Goal: Information Seeking & Learning: Learn about a topic

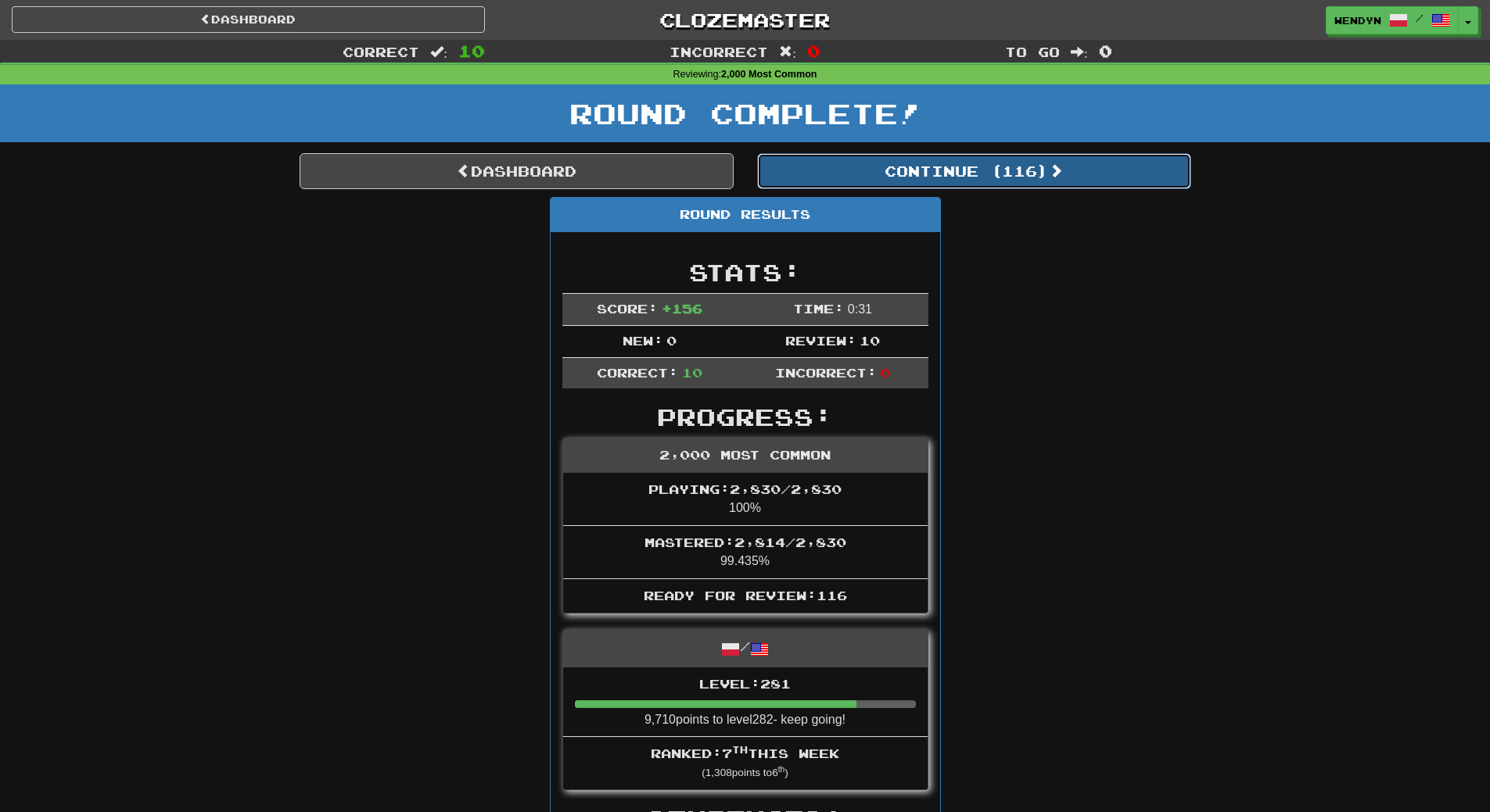
click at [1029, 182] on button "Continue ( 116 )" at bounding box center [973, 171] width 434 height 36
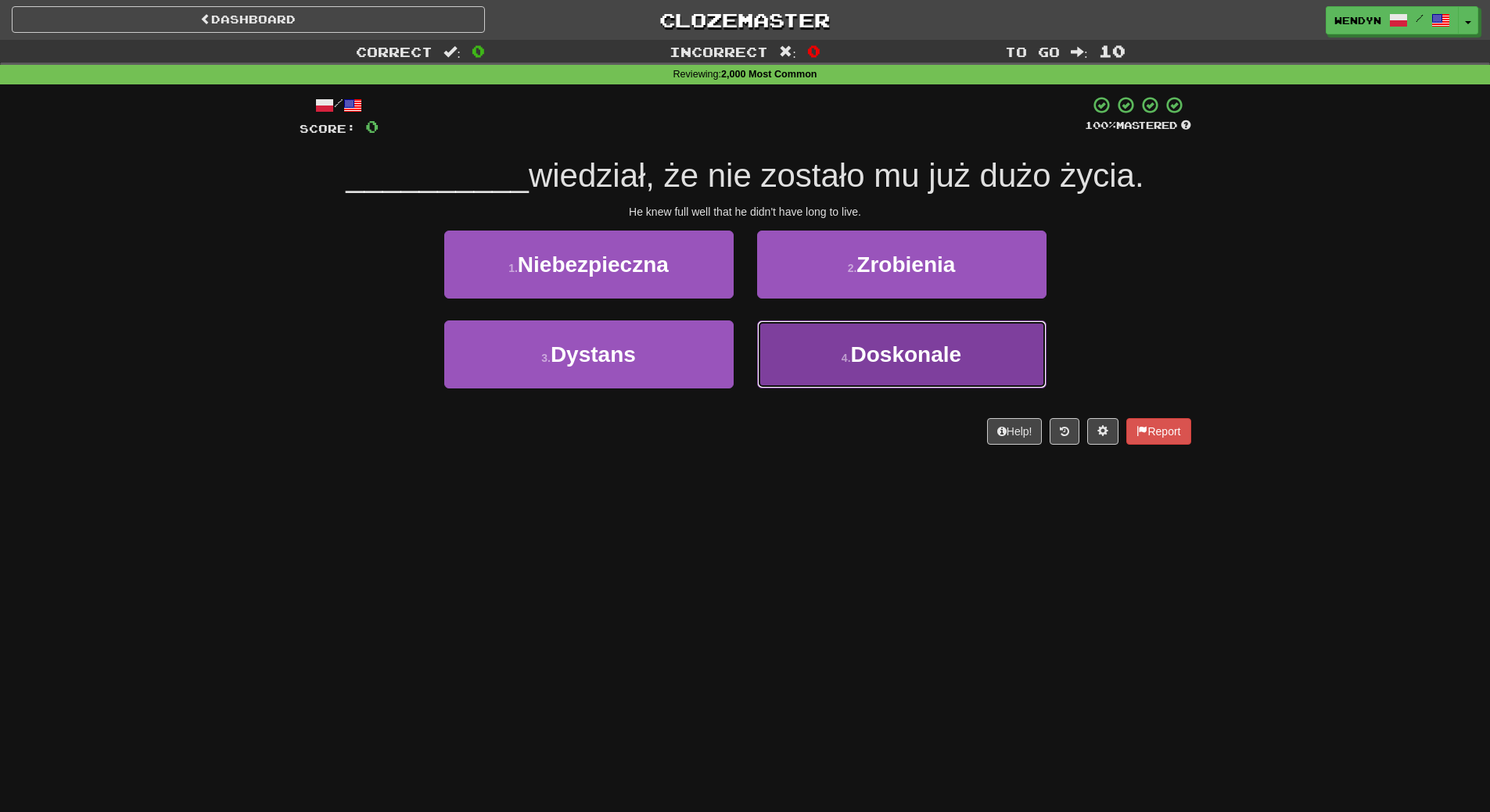
click at [874, 387] on button "4 . Doskonale" at bounding box center [901, 354] width 290 height 68
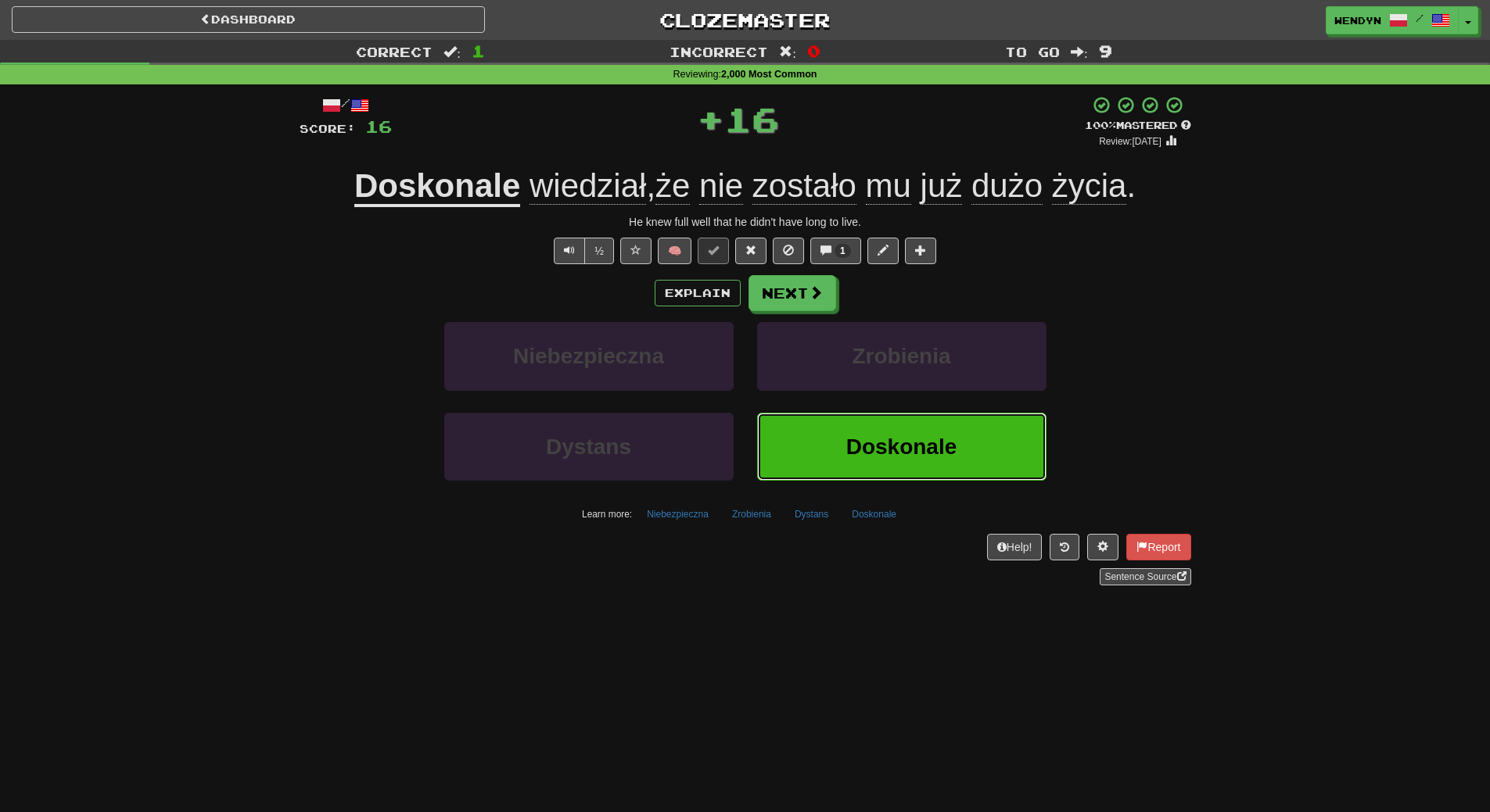
click at [871, 475] on button "Doskonale" at bounding box center [901, 447] width 290 height 68
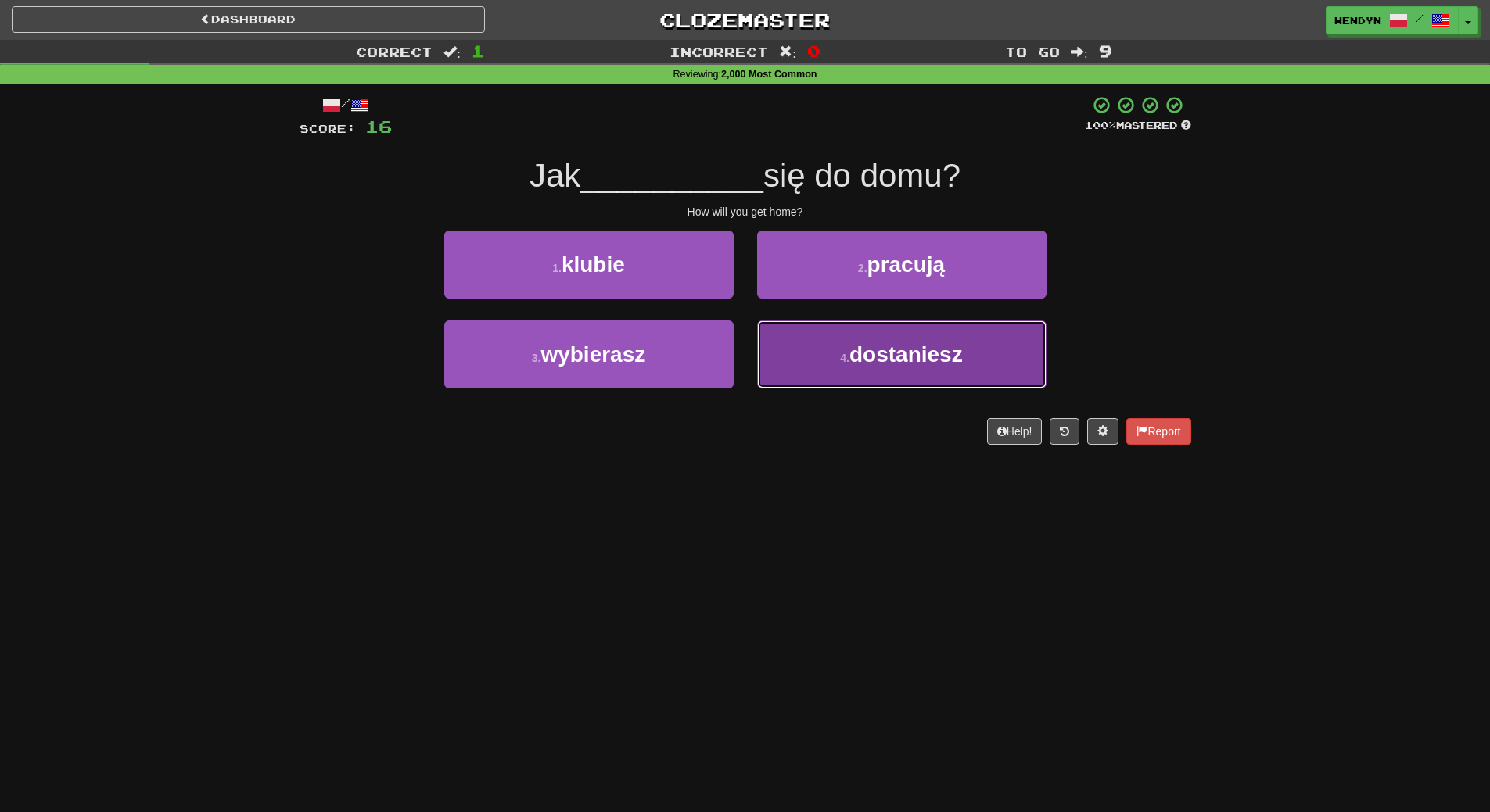
click at [822, 361] on button "4 . dostaniesz" at bounding box center [901, 354] width 290 height 68
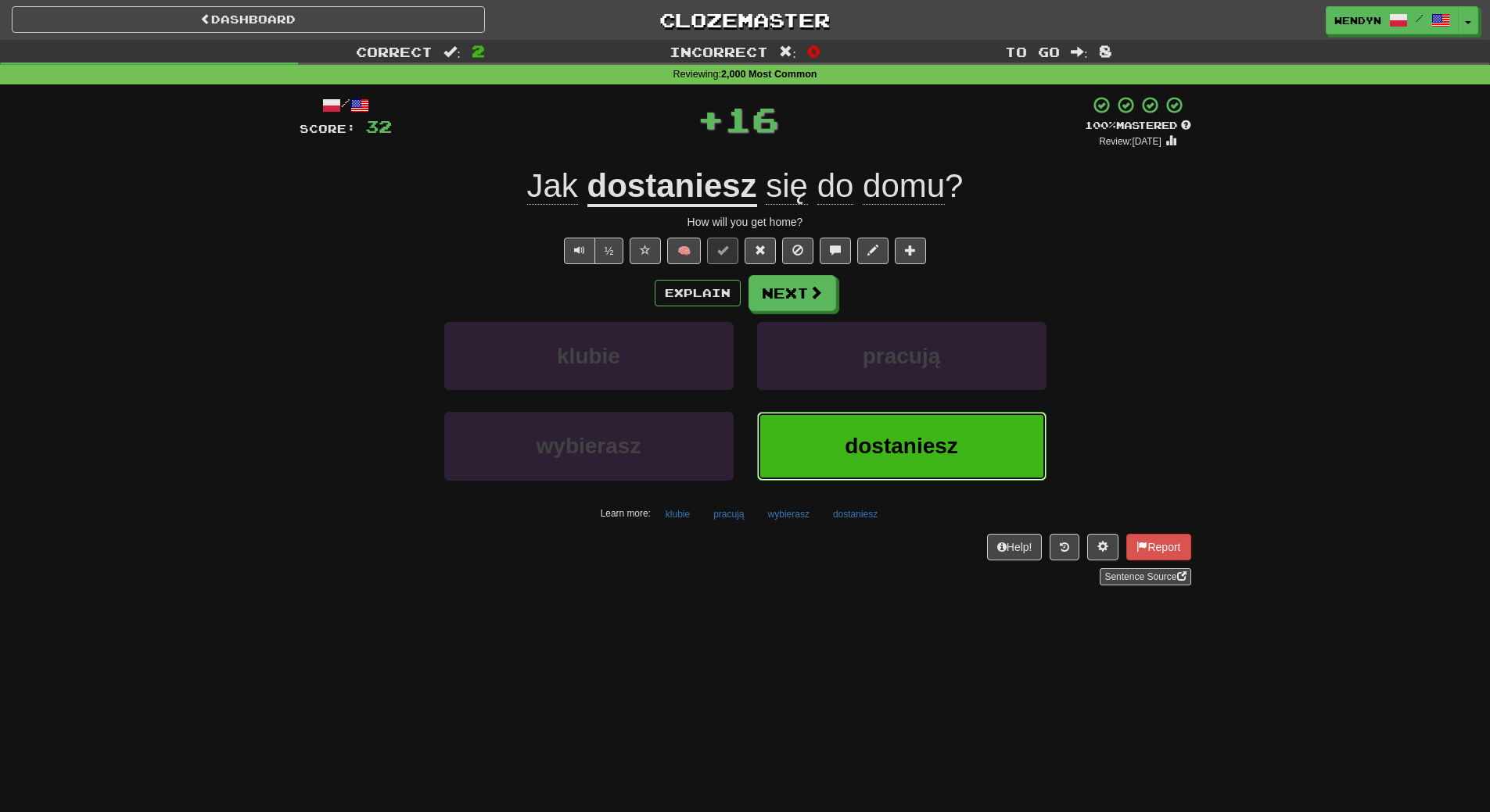
click at [865, 435] on span "dostaniesz" at bounding box center [901, 446] width 114 height 25
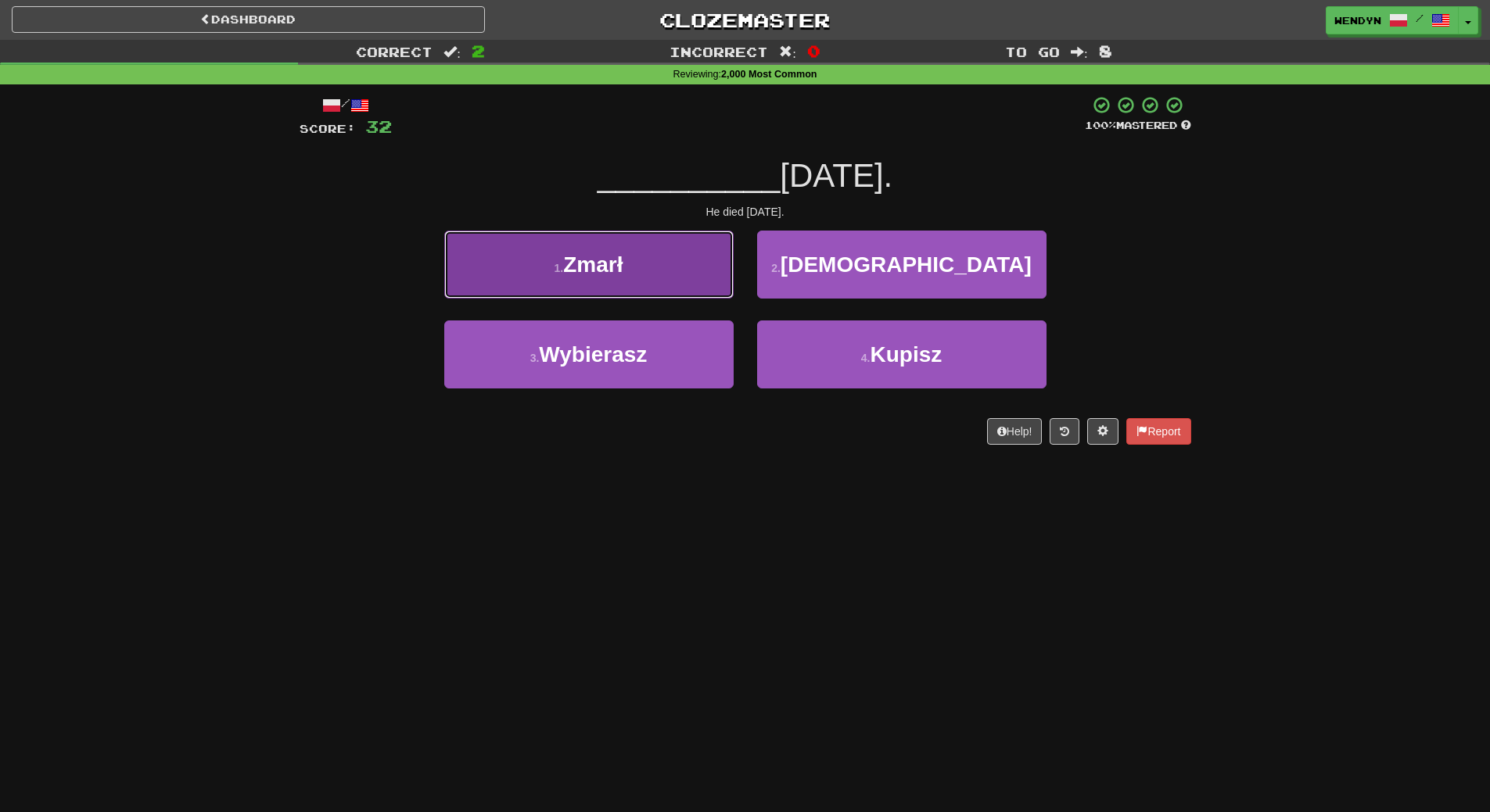
click at [677, 290] on button "1 . Zmarł" at bounding box center [588, 264] width 290 height 68
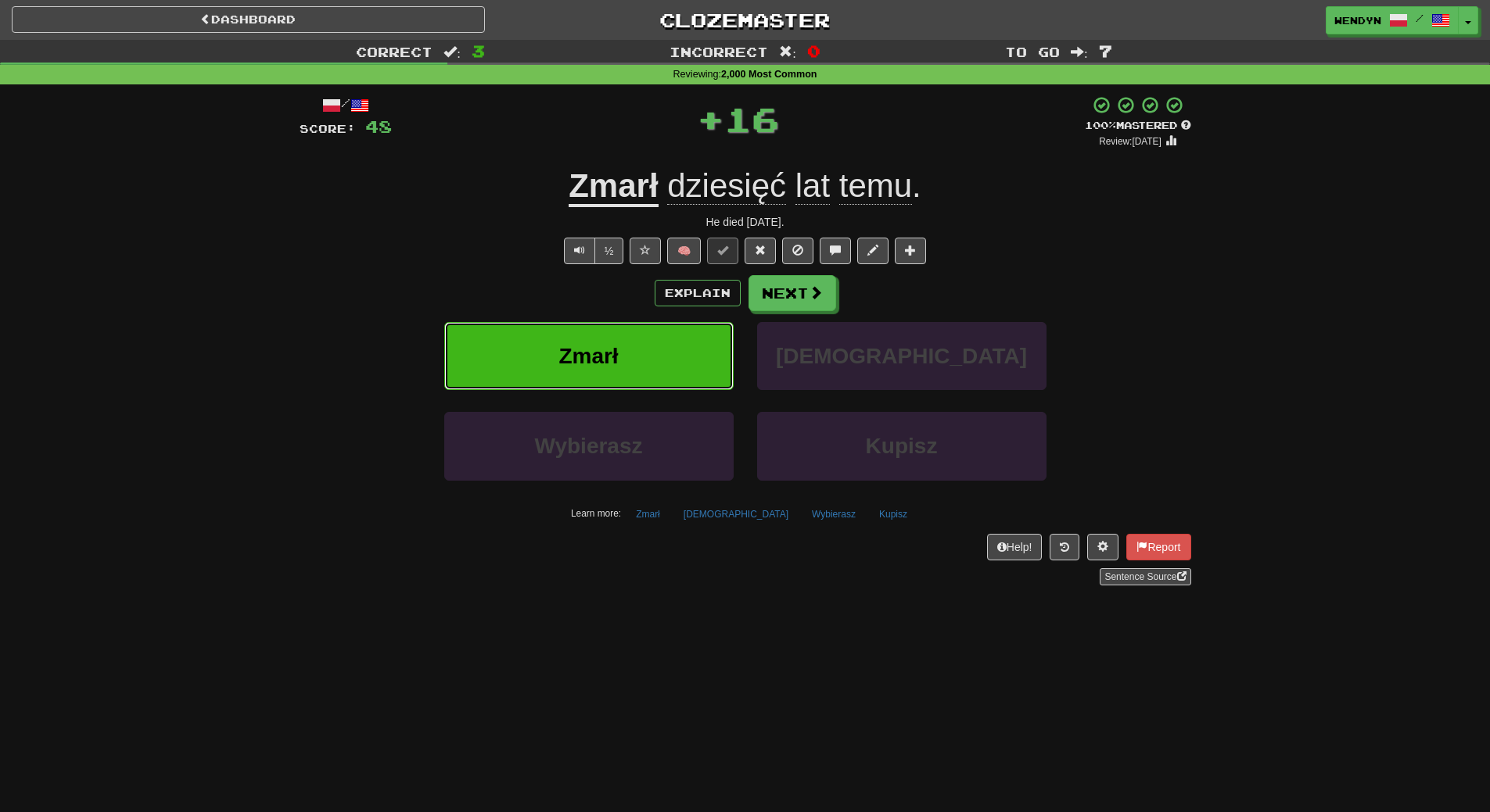
click at [629, 354] on button "Zmarł" at bounding box center [588, 356] width 290 height 68
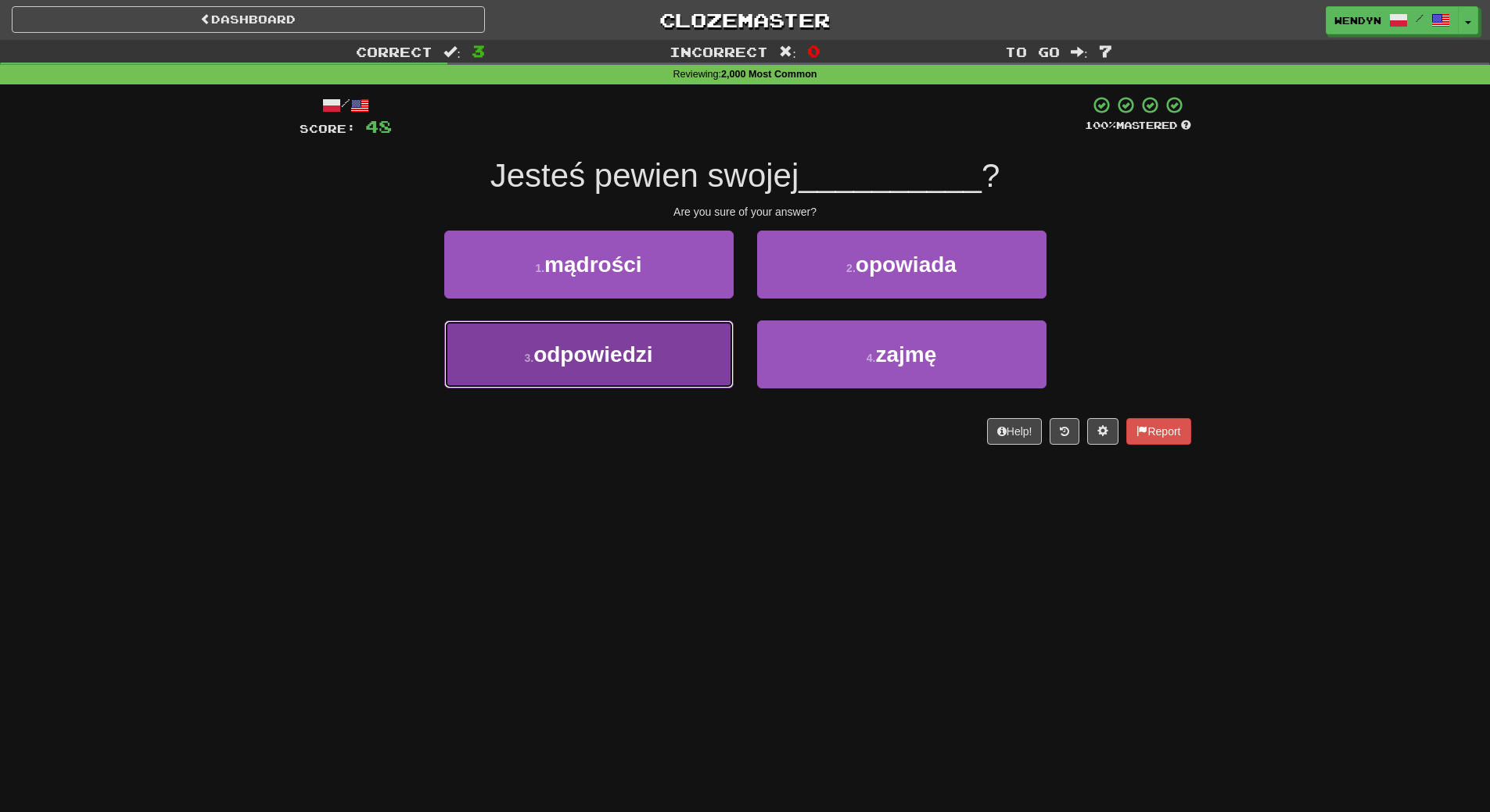
click at [634, 376] on button "3 . odpowiedzi" at bounding box center [588, 354] width 290 height 68
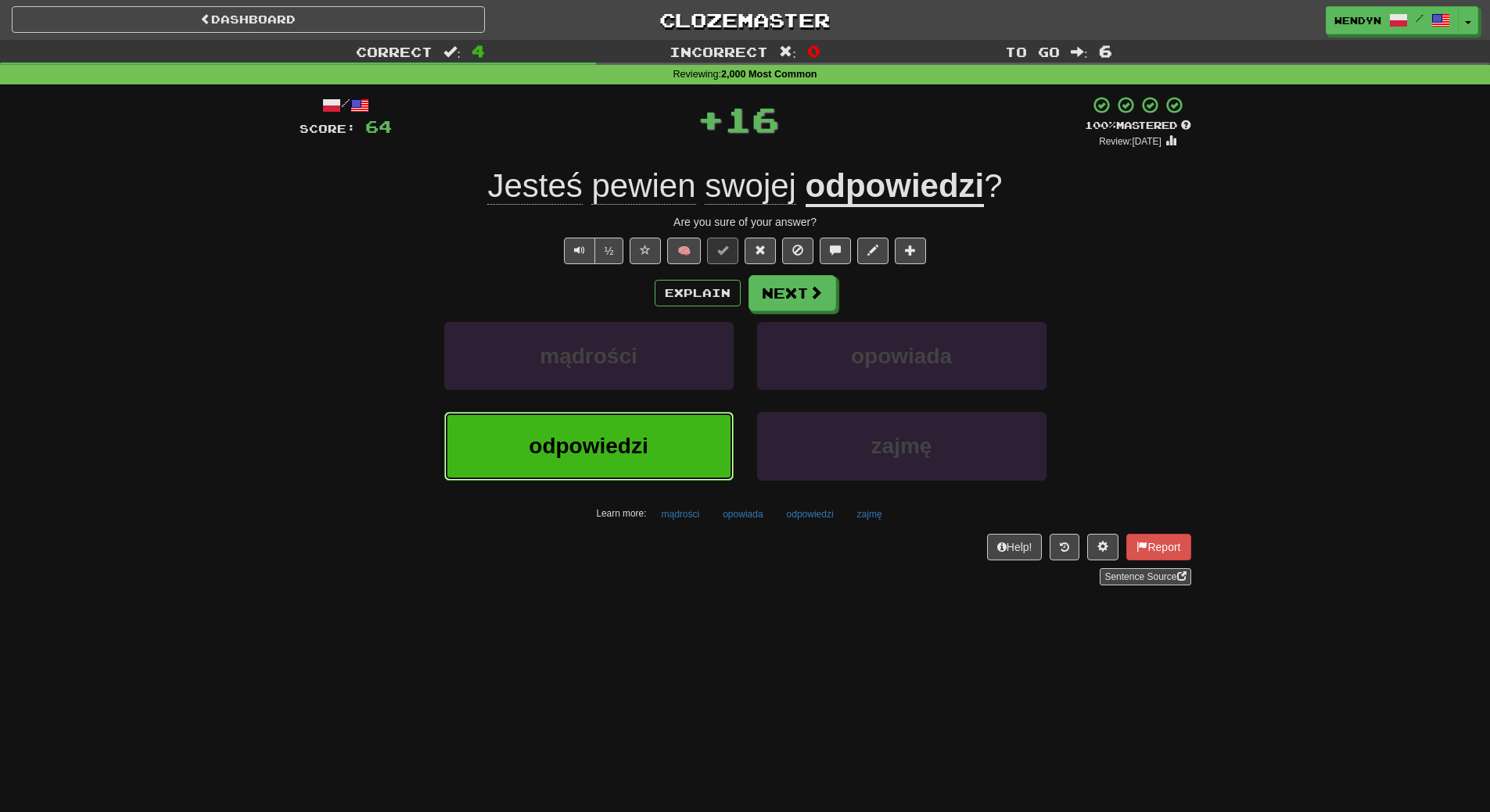
click at [639, 439] on span "odpowiedzi" at bounding box center [588, 446] width 119 height 25
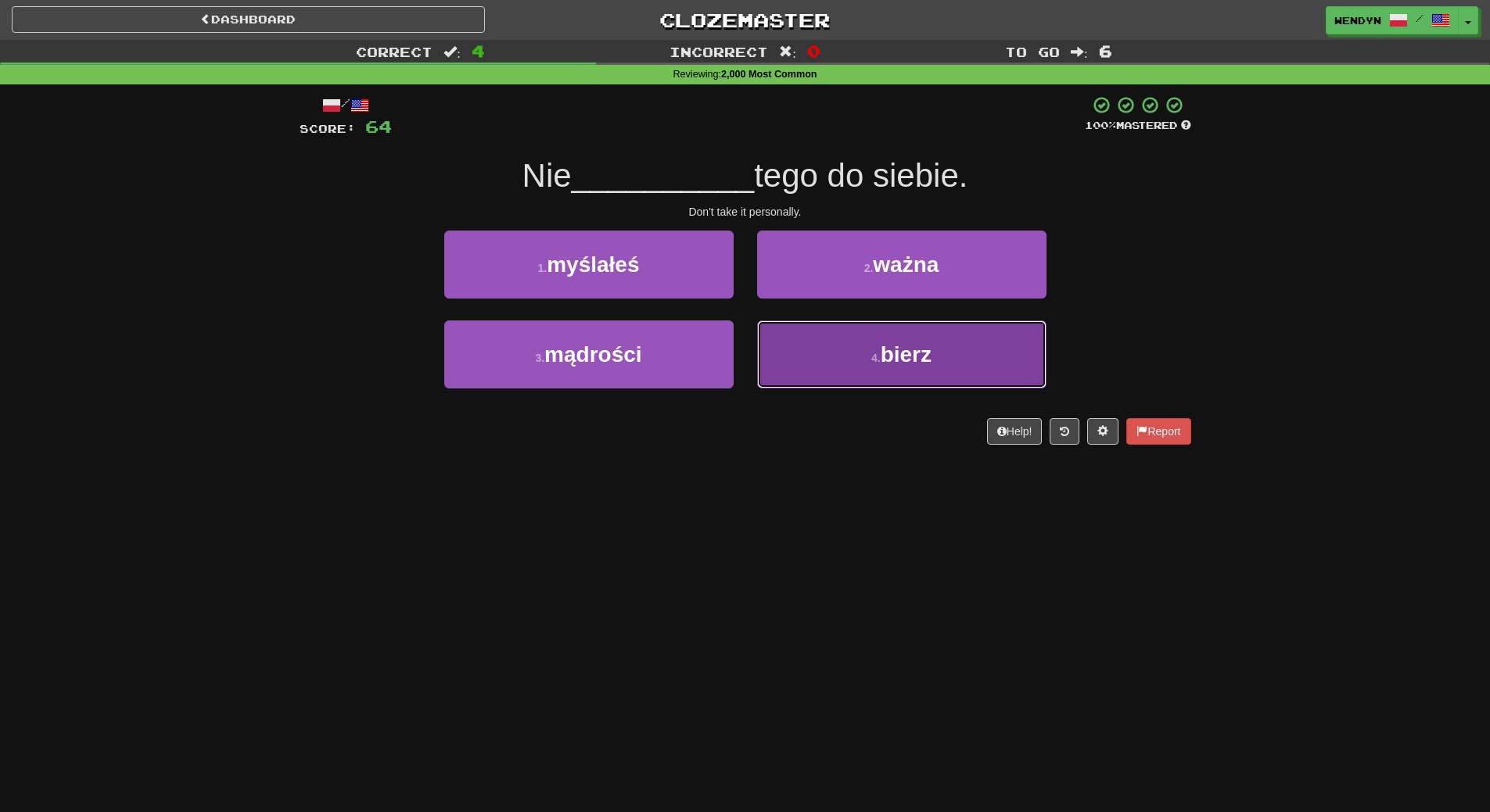
drag, startPoint x: 915, startPoint y: 344, endPoint x: 919, endPoint y: 448, distance: 104.1
click at [915, 349] on span "bierz" at bounding box center [905, 355] width 50 height 25
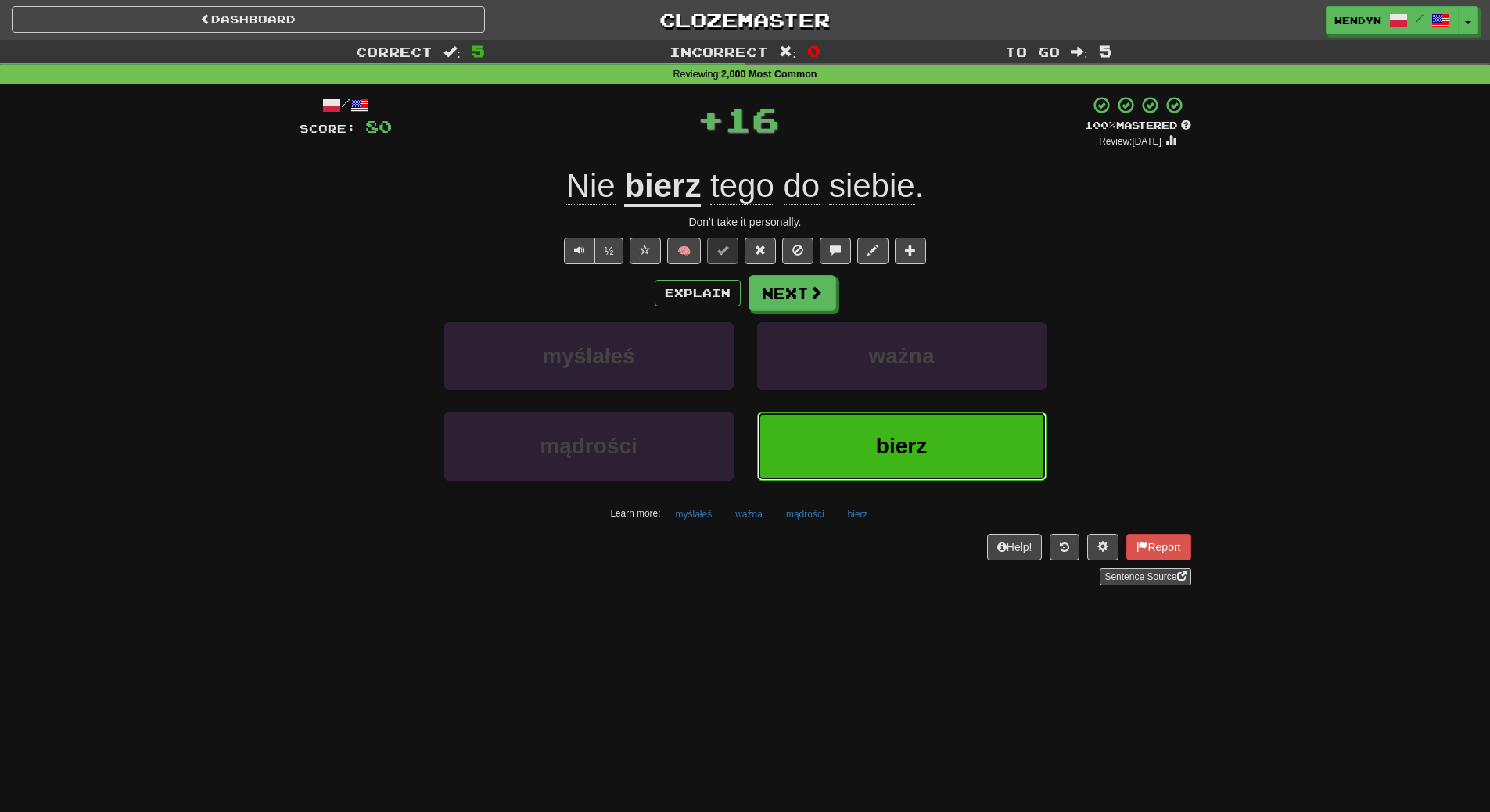
click at [918, 455] on span "bierz" at bounding box center [900, 446] width 50 height 25
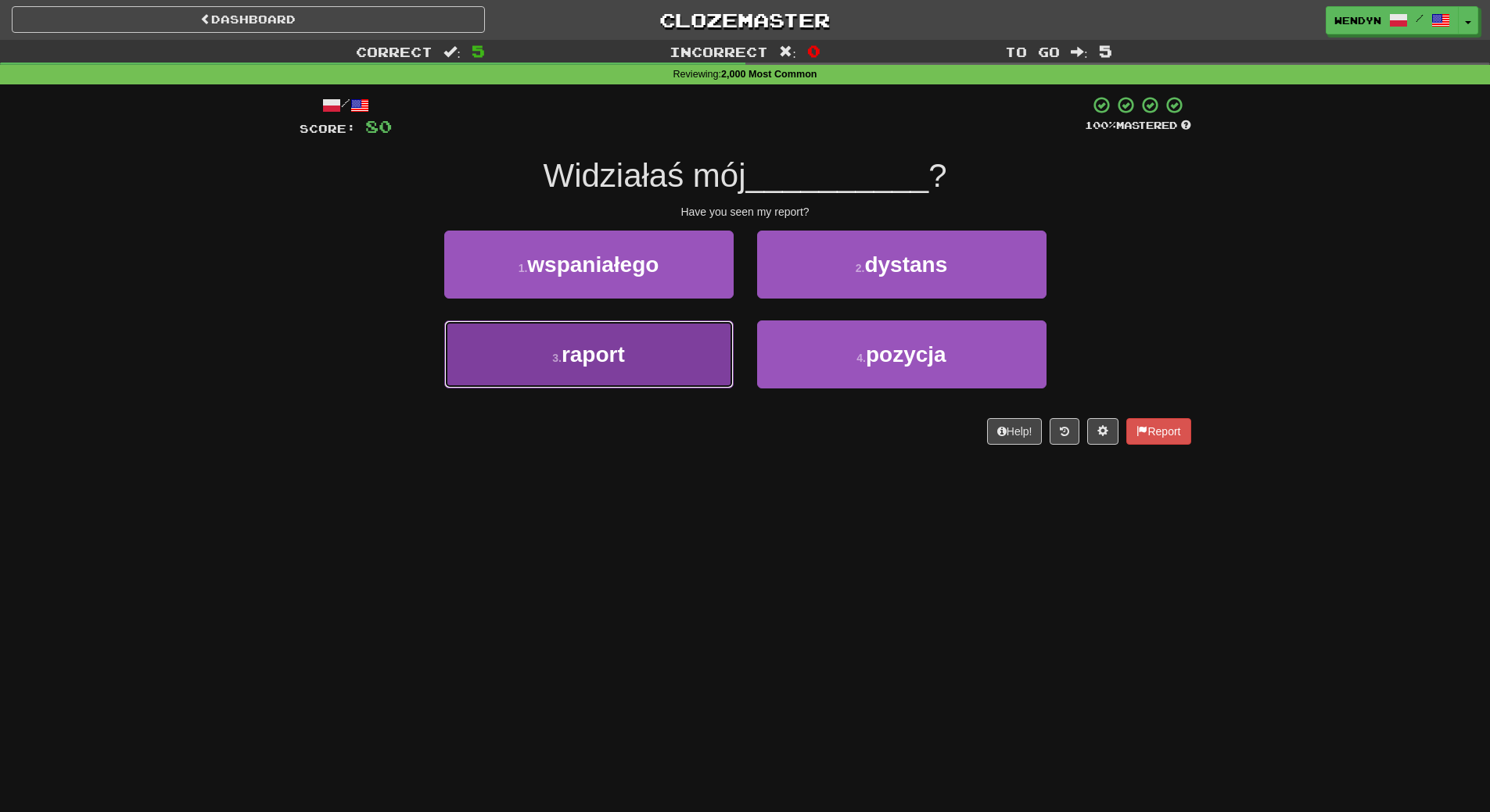
click at [677, 386] on button "3 . raport" at bounding box center [588, 354] width 290 height 68
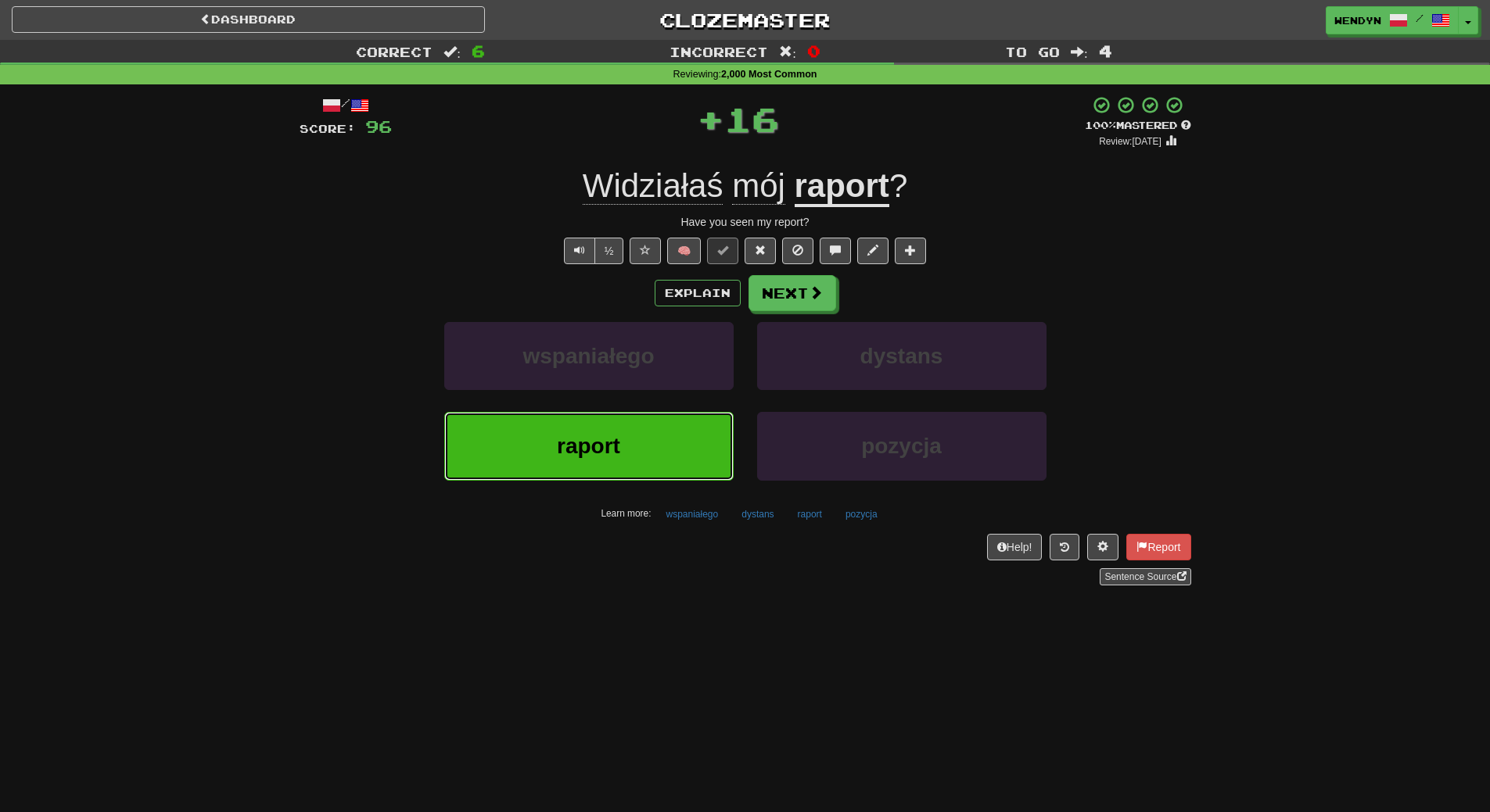
click at [692, 447] on button "raport" at bounding box center [588, 446] width 290 height 68
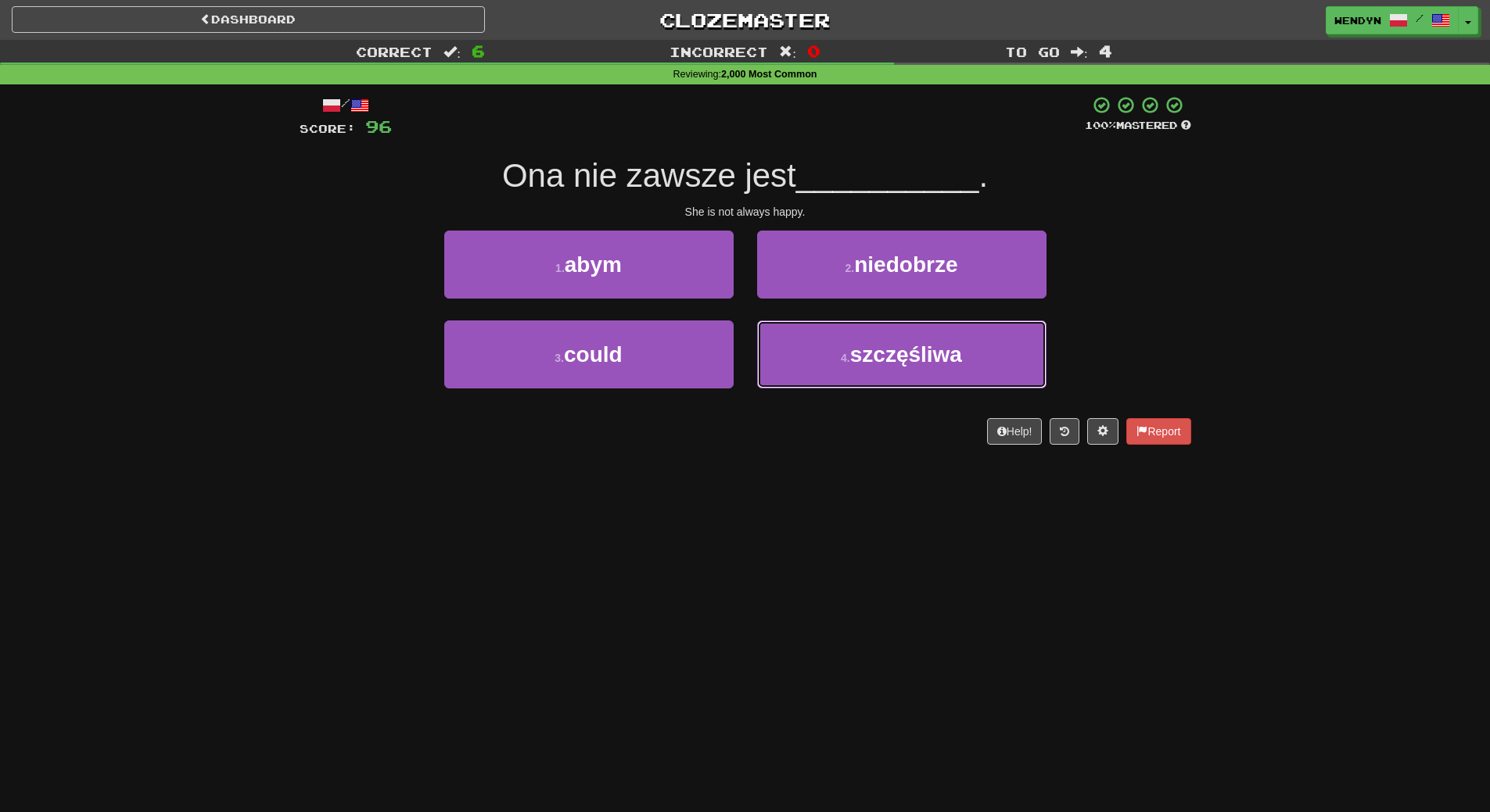
drag, startPoint x: 873, startPoint y: 350, endPoint x: 883, endPoint y: 208, distance: 142.4
click at [875, 339] on button "4 . szczęśliwa" at bounding box center [901, 354] width 290 height 68
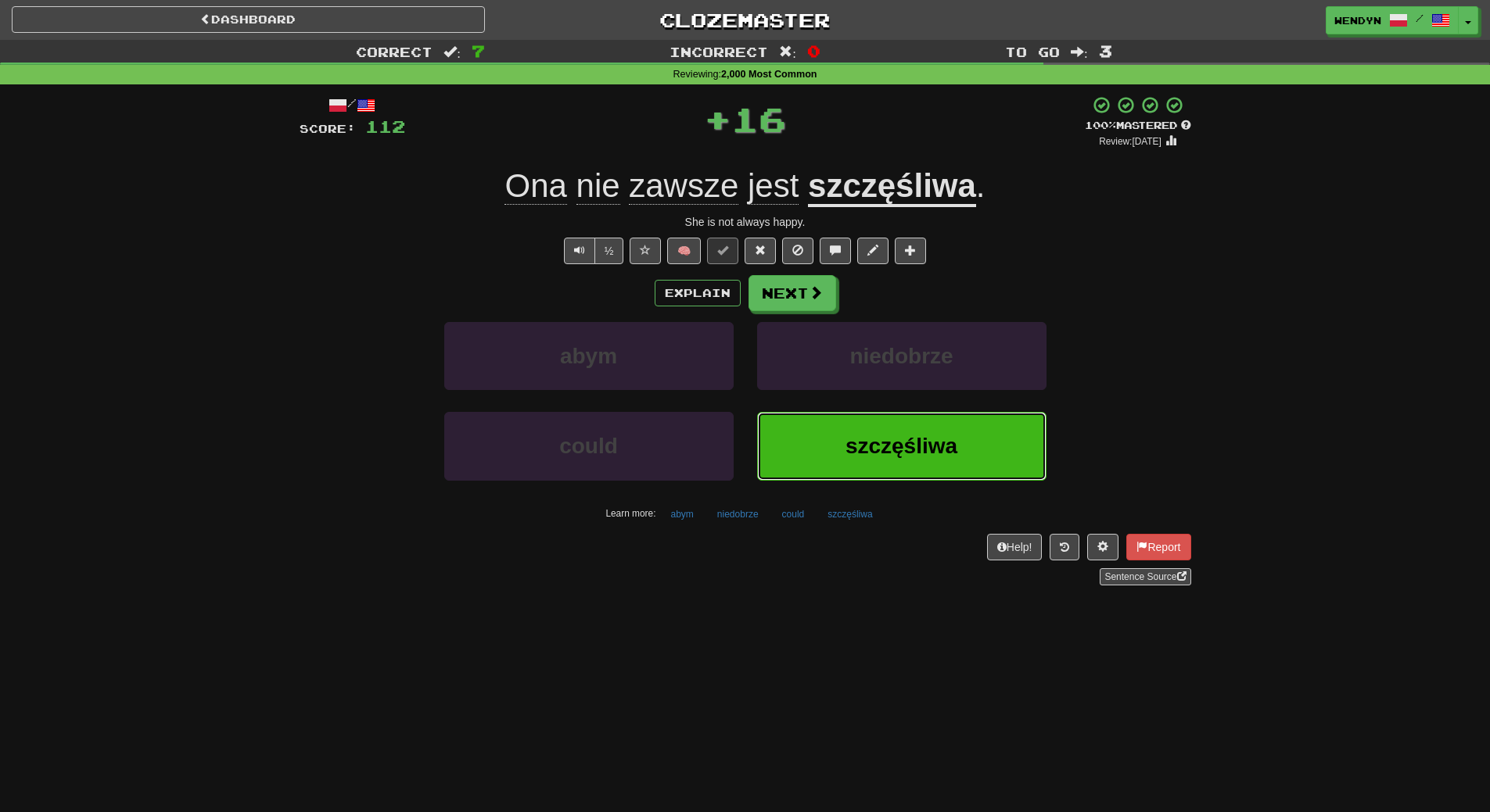
click at [894, 428] on button "szczęśliwa" at bounding box center [901, 446] width 290 height 68
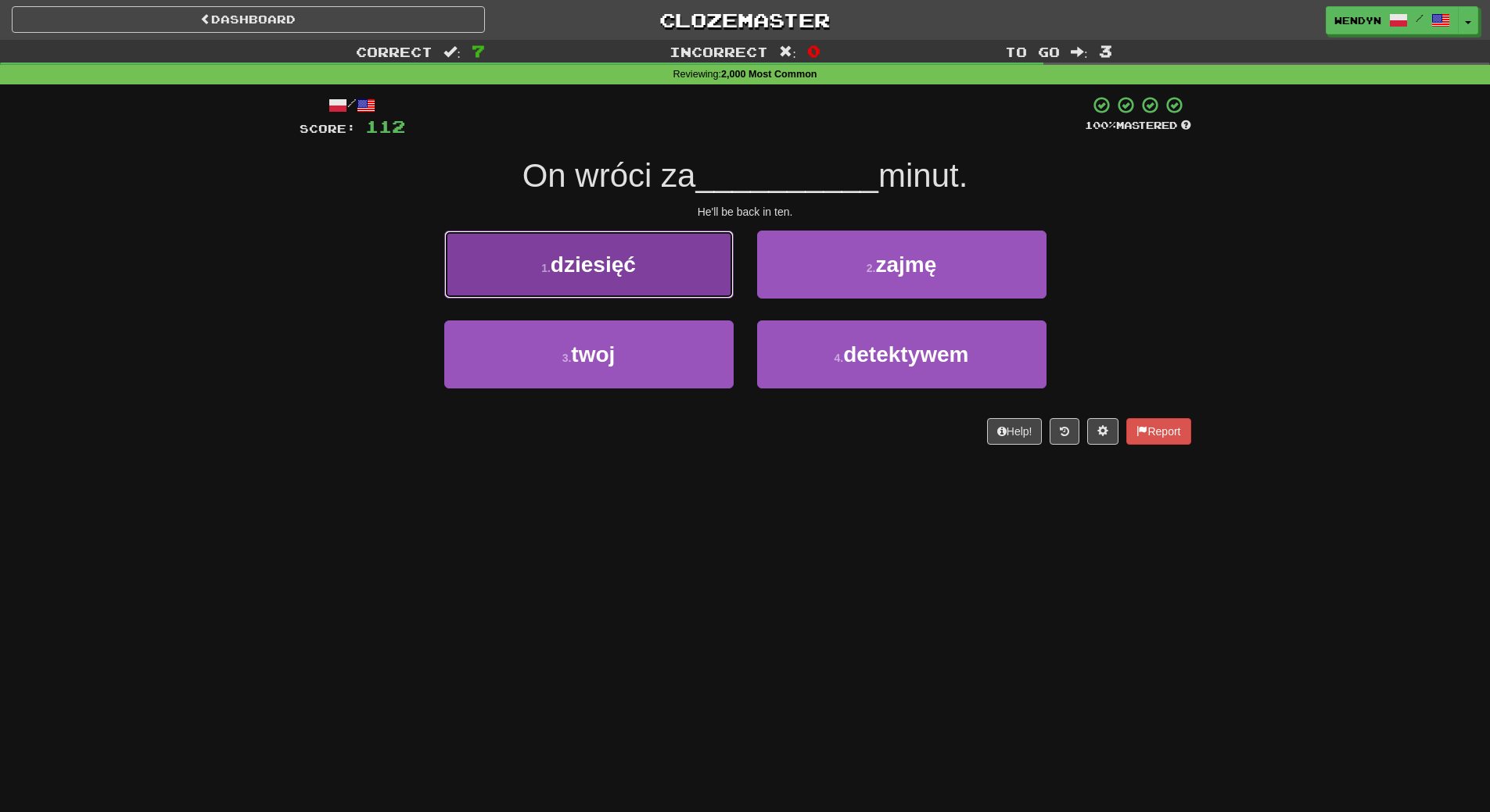
click at [635, 262] on span "dziesięć" at bounding box center [593, 265] width 85 height 25
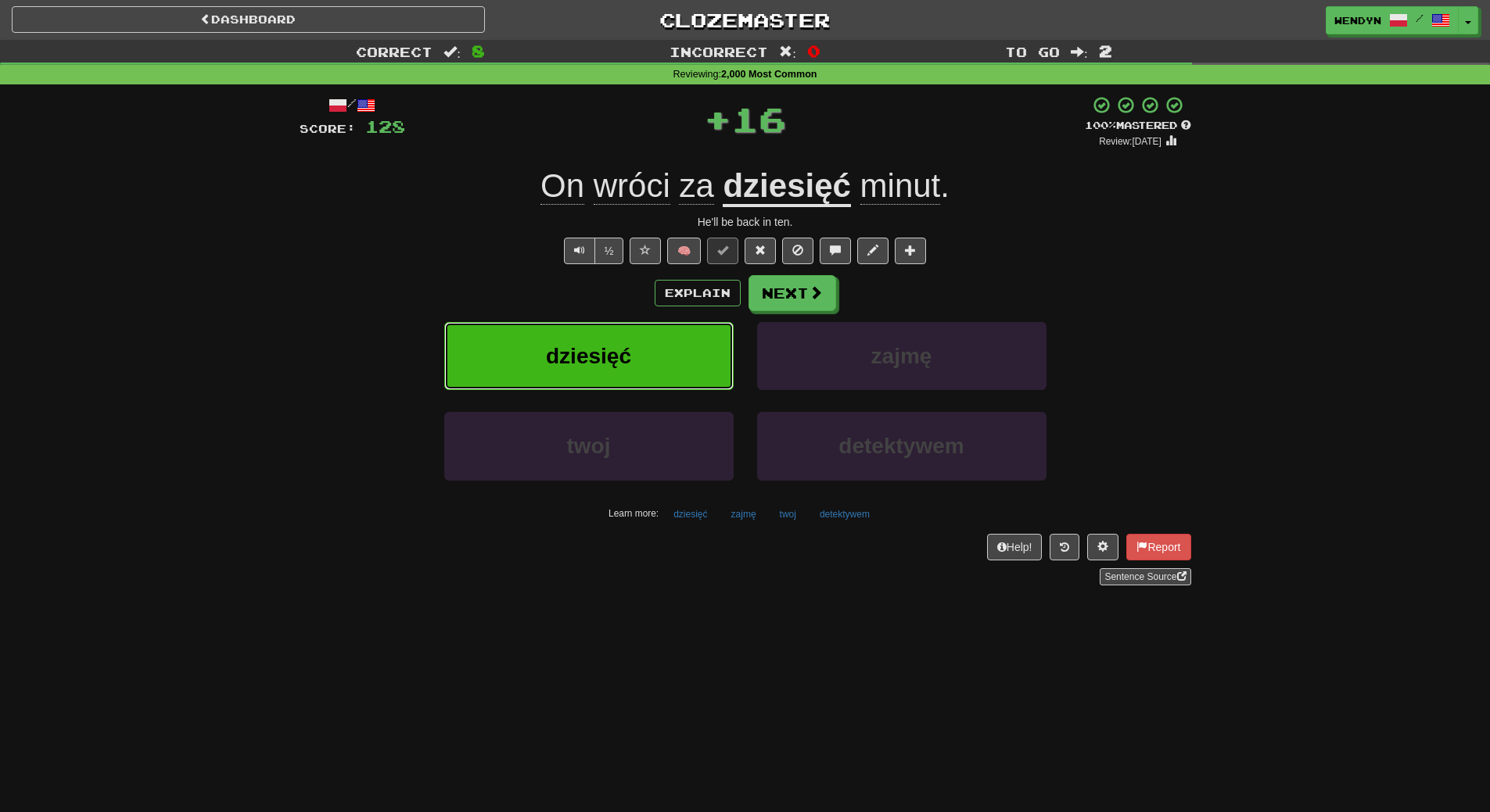
click at [652, 338] on button "dziesięć" at bounding box center [588, 356] width 290 height 68
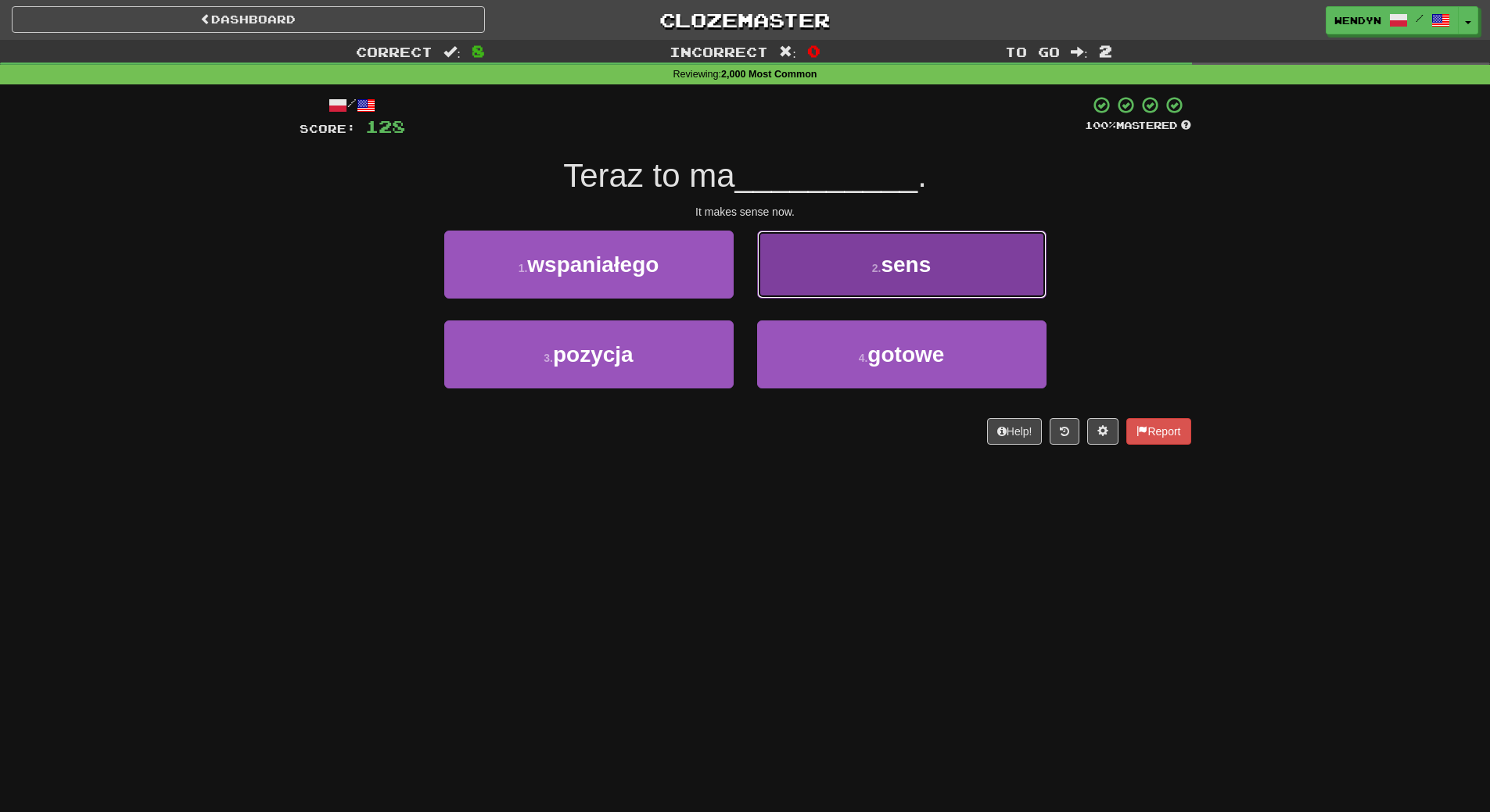
click at [935, 268] on button "2 . sens" at bounding box center [901, 264] width 290 height 68
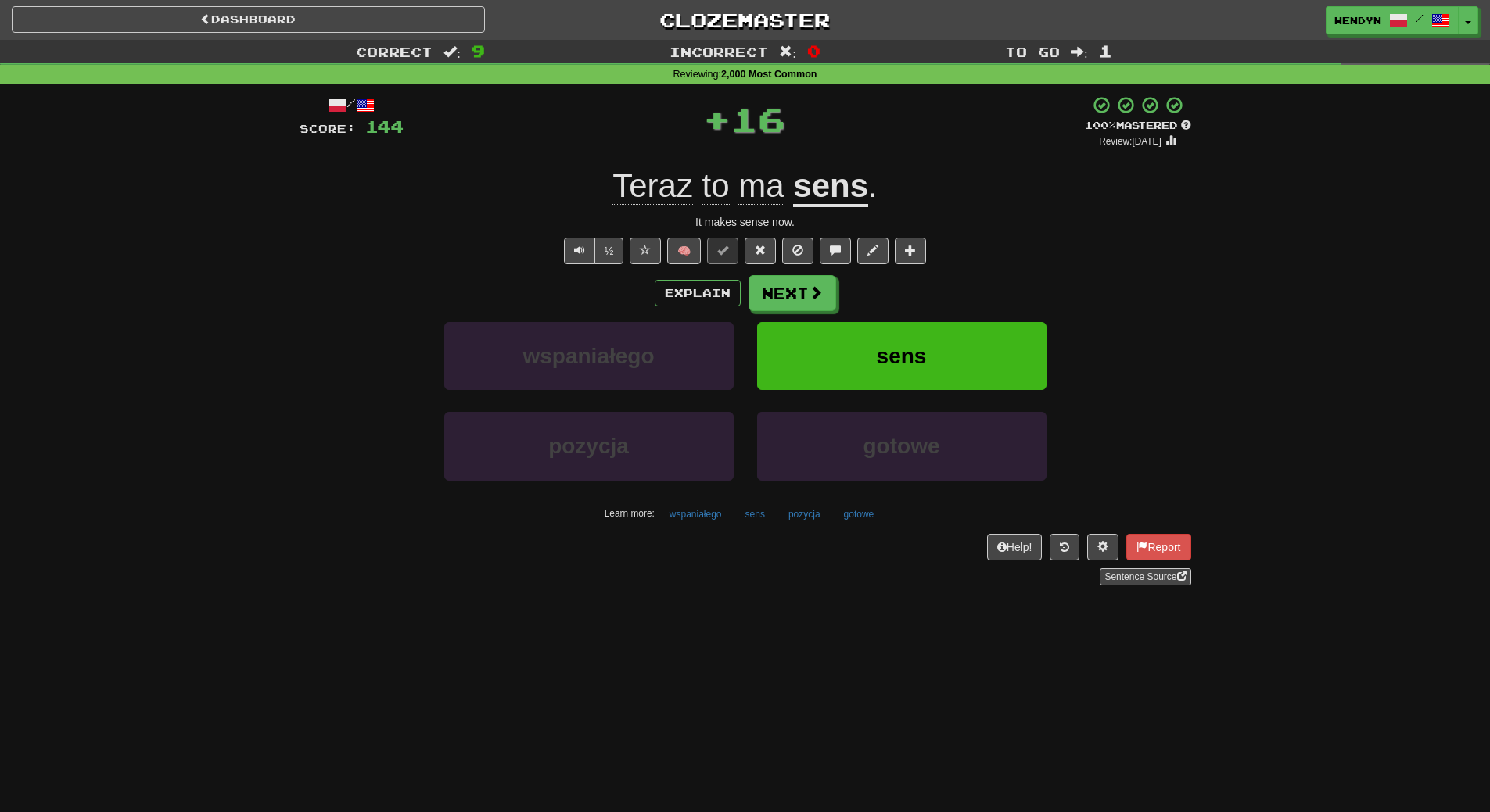
click at [935, 268] on div "/ Score: 144 + 16 100 % Mastered Review: 2026-03-20 Teraz to ma sens . It makes…" at bounding box center [745, 341] width 891 height 490
click at [909, 368] on button "sens" at bounding box center [901, 356] width 290 height 68
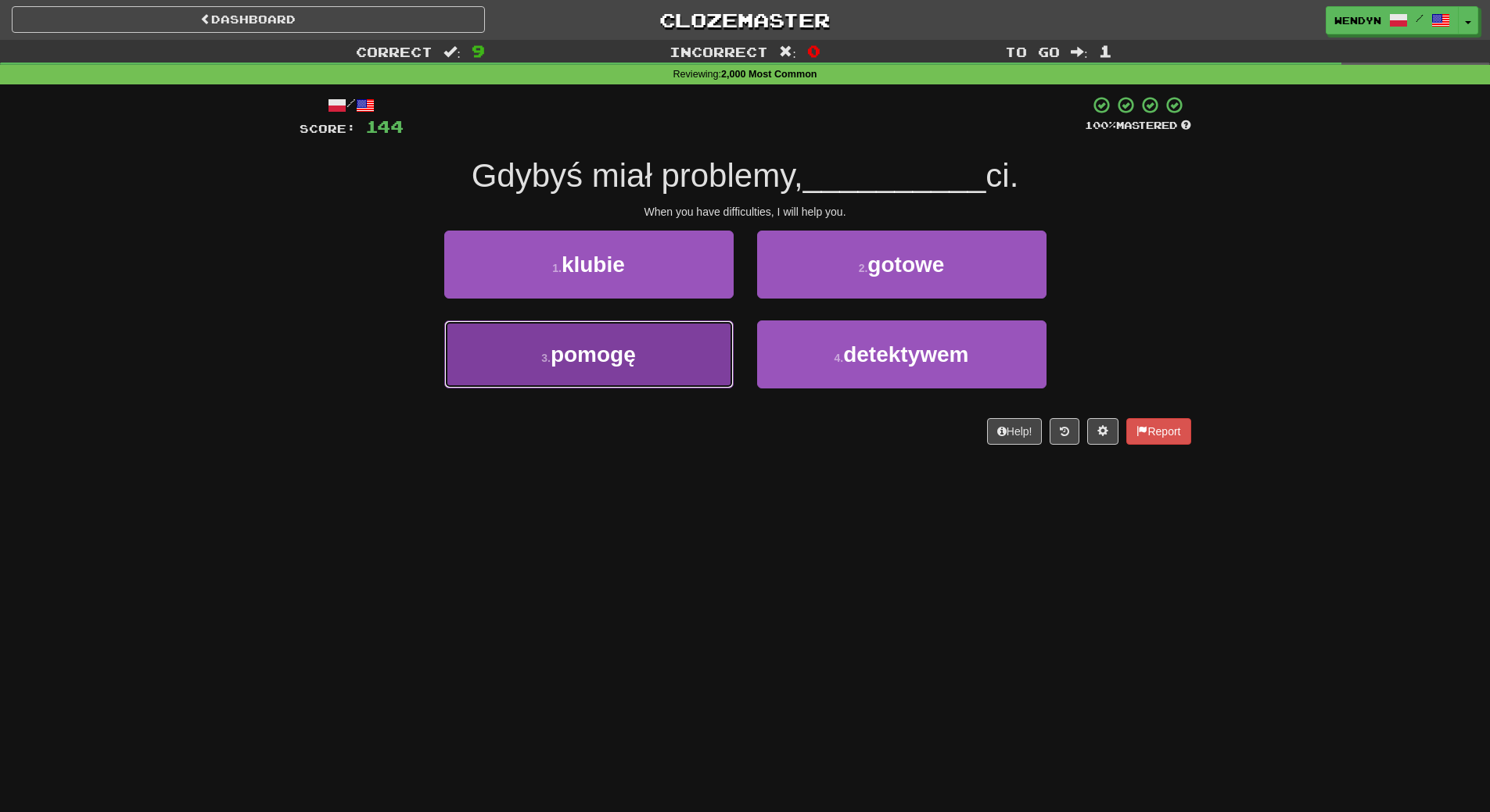
click at [651, 362] on button "3 . pomogę" at bounding box center [588, 354] width 290 height 68
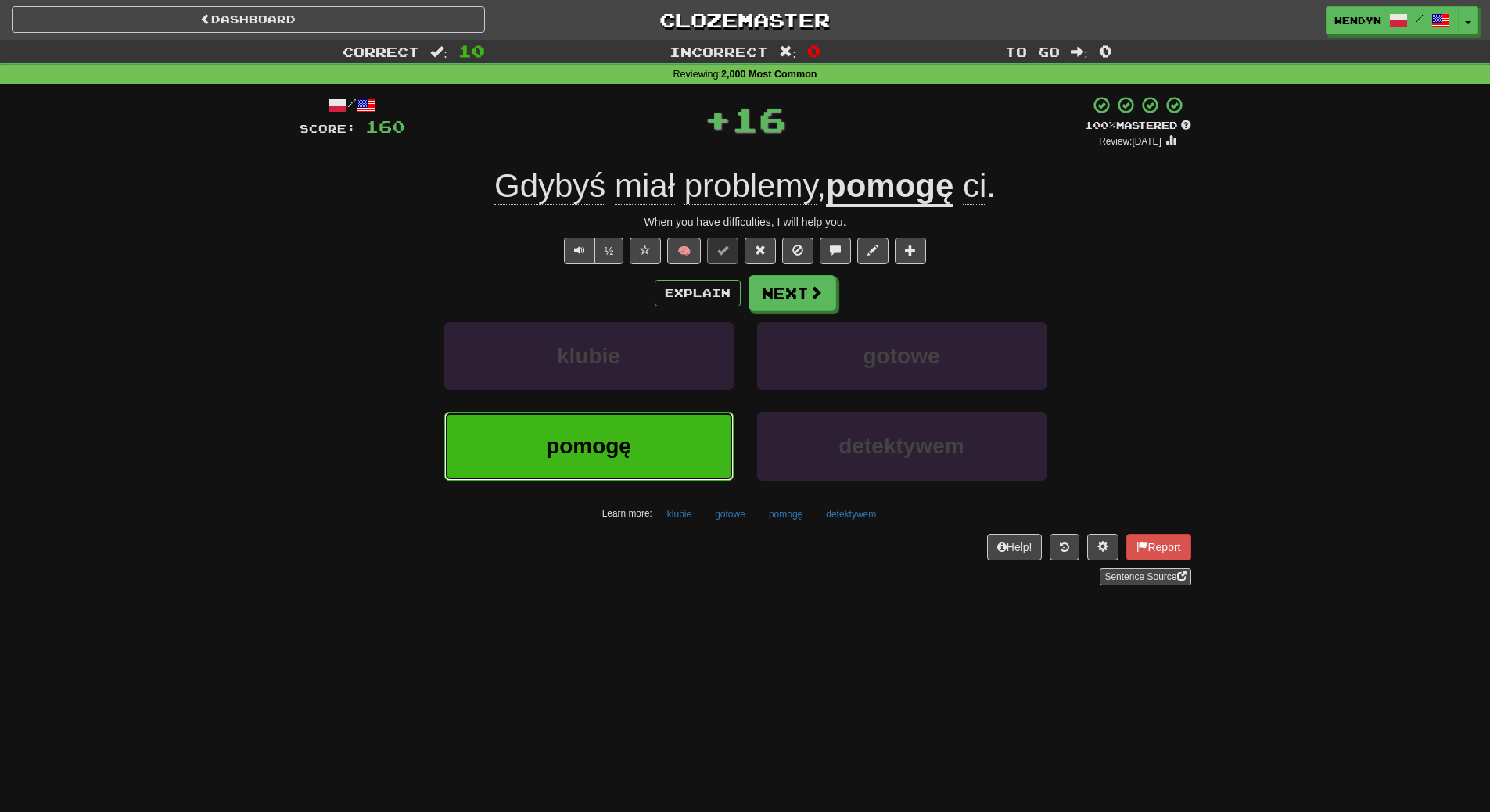
click at [656, 417] on button "pomogę" at bounding box center [588, 446] width 290 height 68
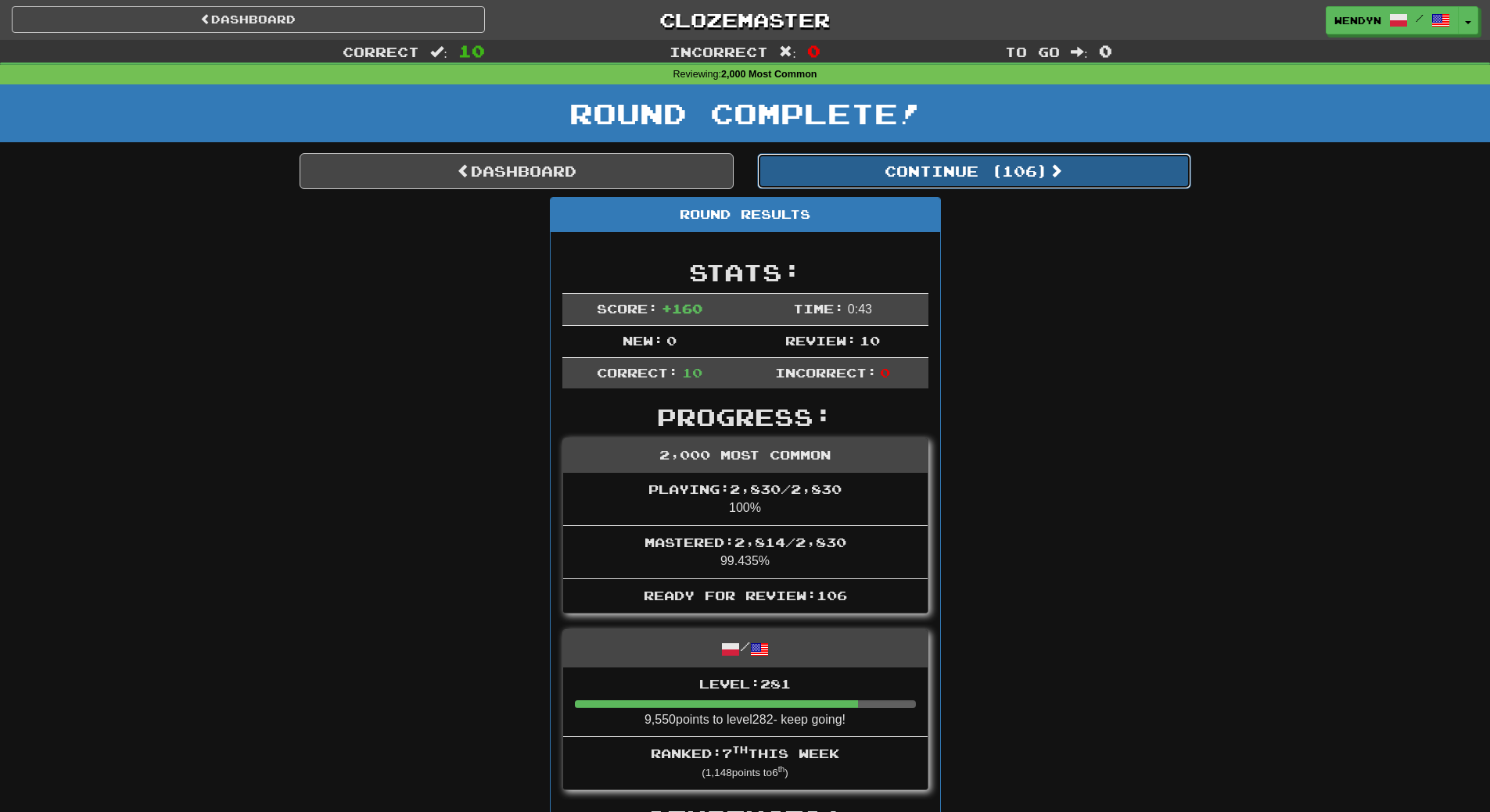
click at [999, 177] on button "Continue ( 106 )" at bounding box center [973, 171] width 434 height 36
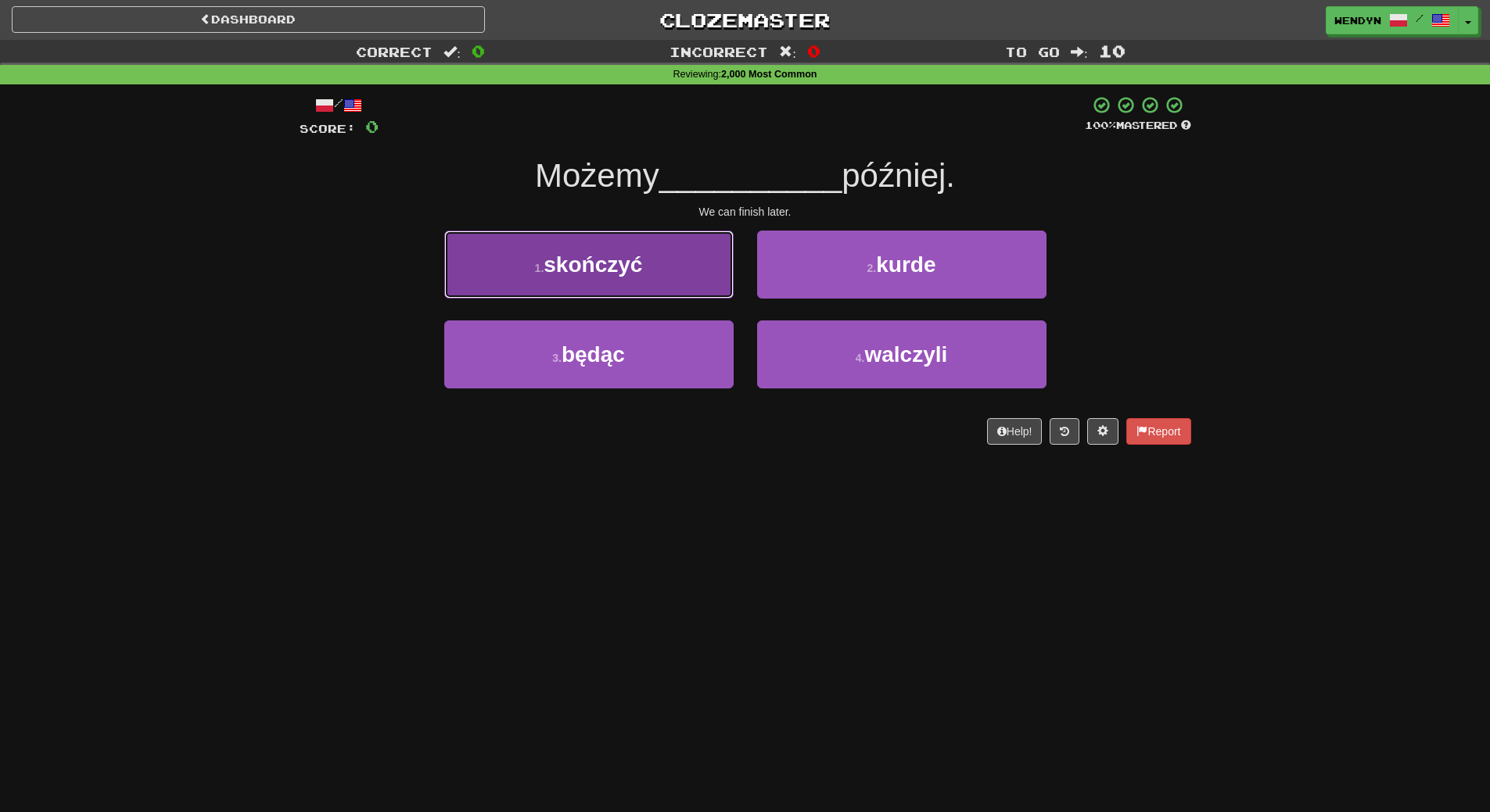
click at [617, 286] on button "1 . skończyć" at bounding box center [588, 264] width 290 height 68
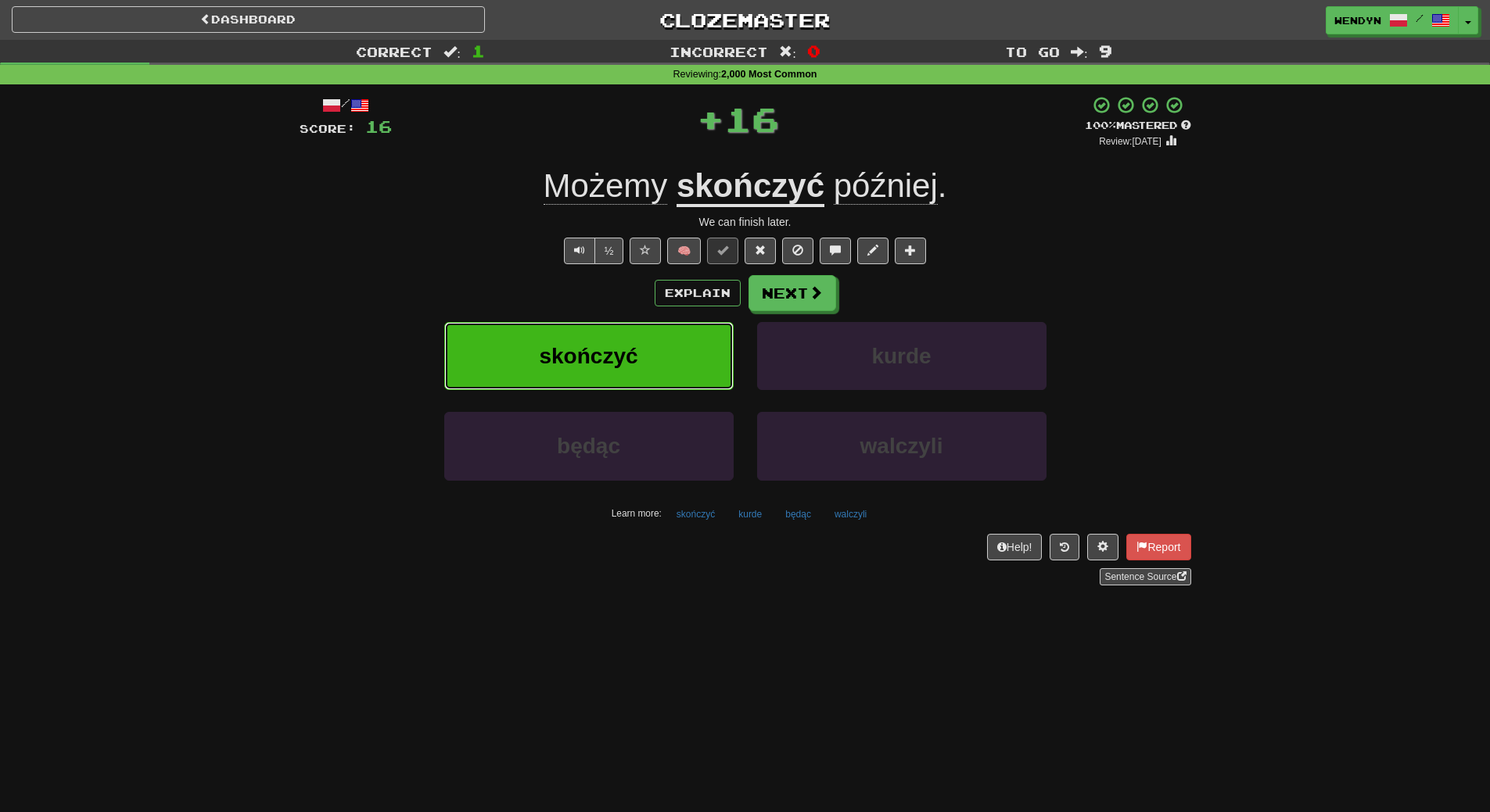
click at [611, 353] on span "skończyć" at bounding box center [588, 356] width 99 height 25
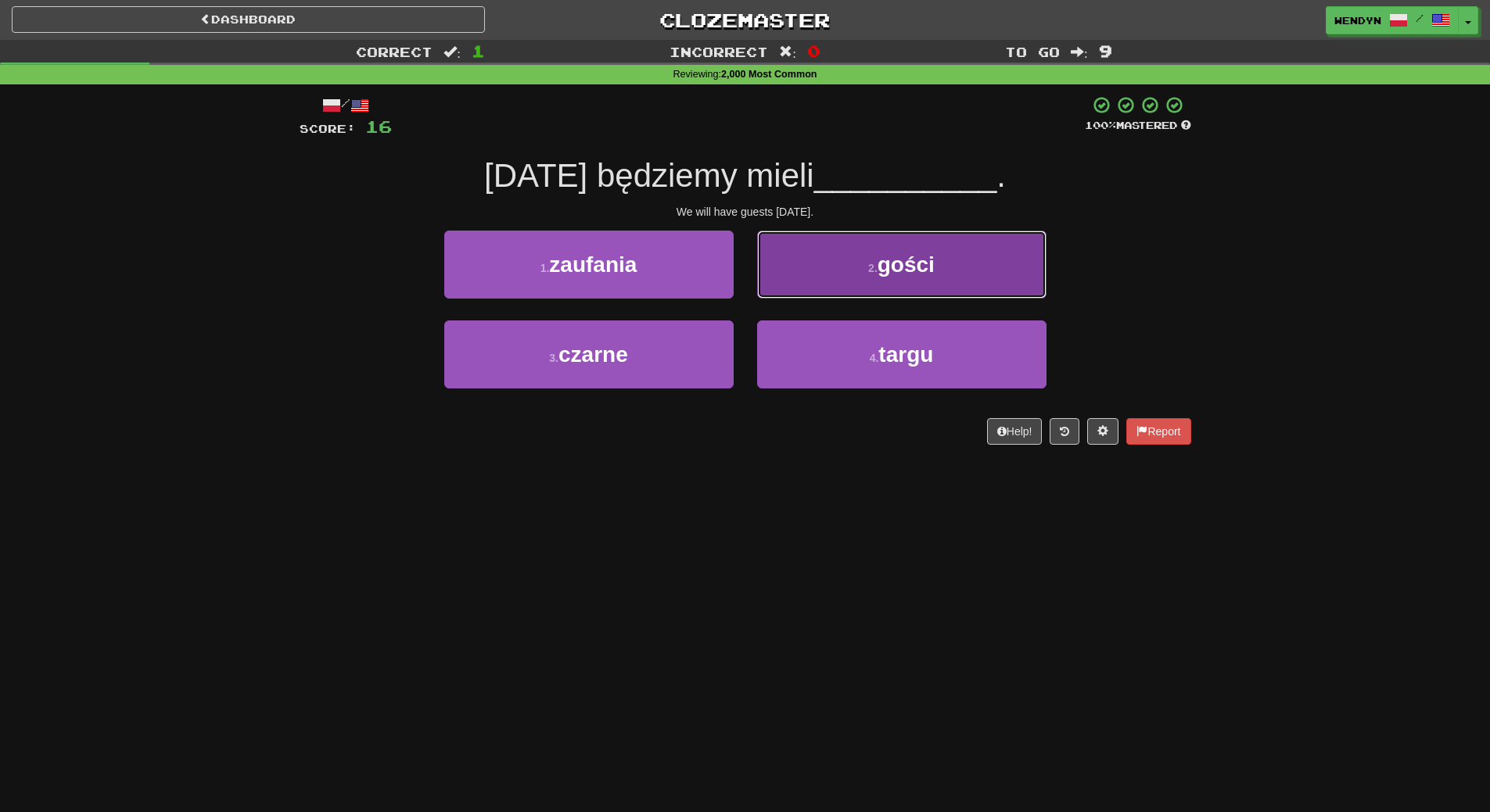
click at [887, 280] on button "2 . gości" at bounding box center [901, 264] width 290 height 68
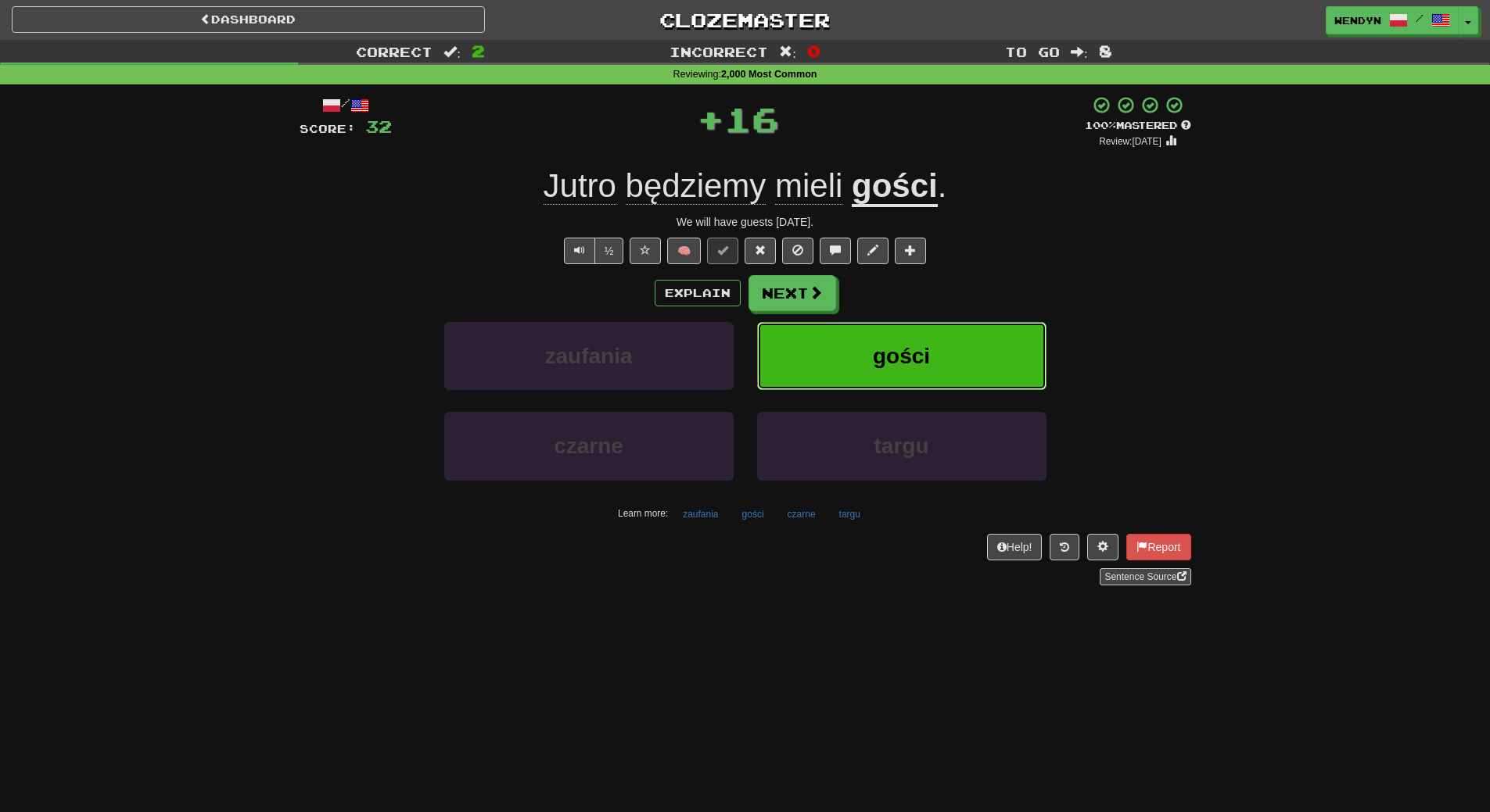
click at [893, 334] on button "gości" at bounding box center [901, 356] width 290 height 68
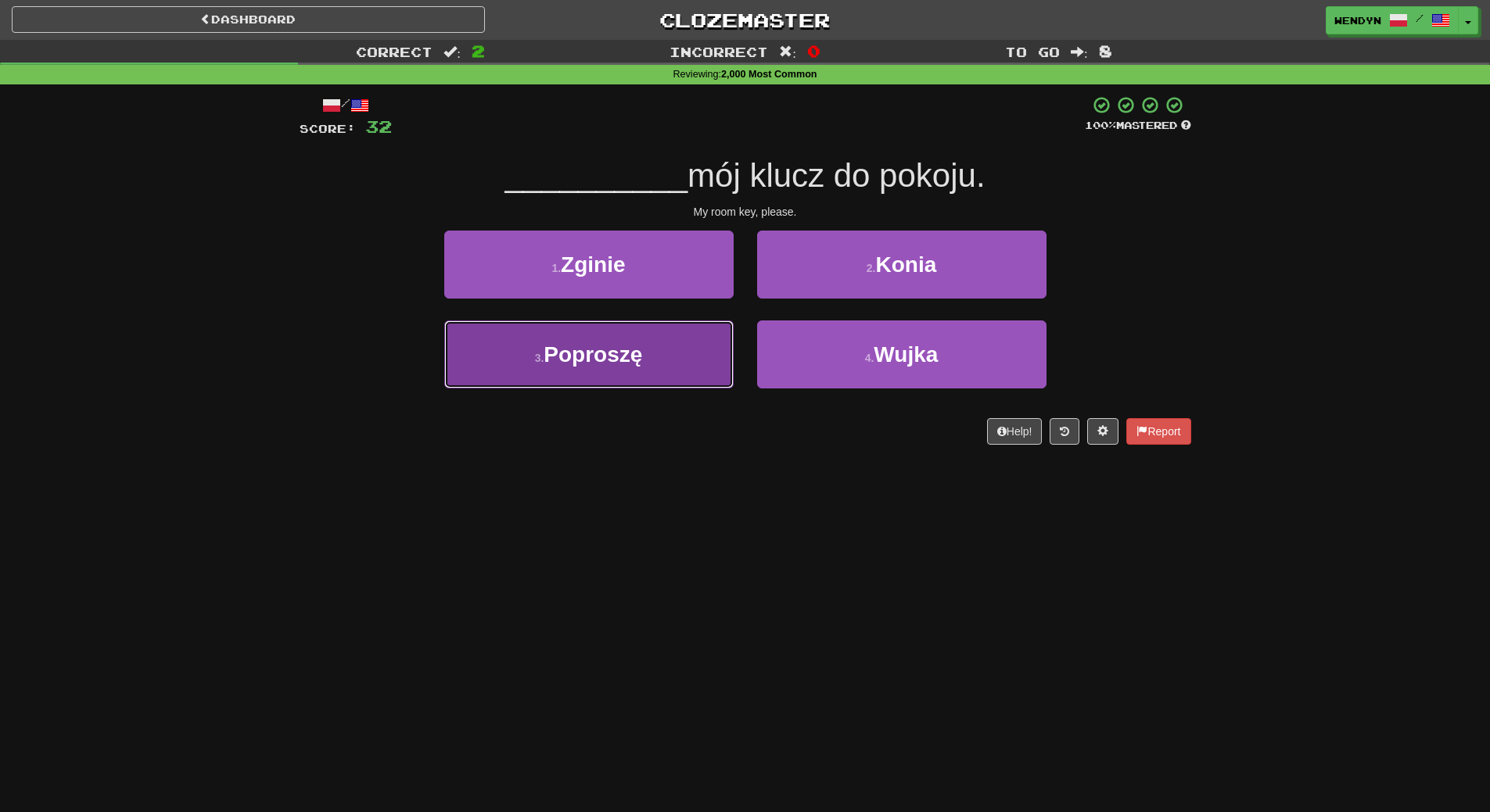
click at [627, 358] on span "Poproszę" at bounding box center [593, 355] width 99 height 25
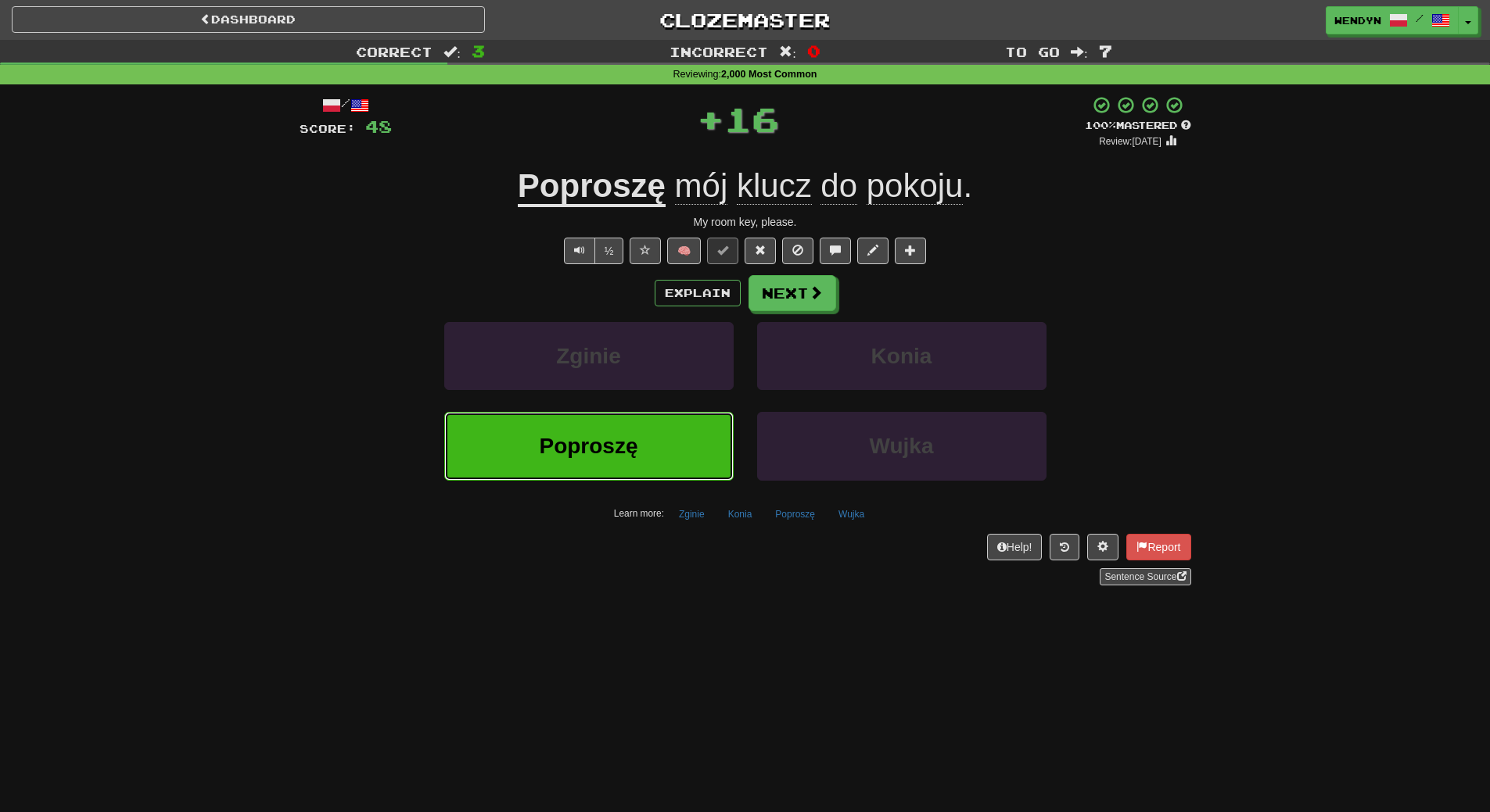
click at [616, 439] on span "Poproszę" at bounding box center [588, 446] width 99 height 25
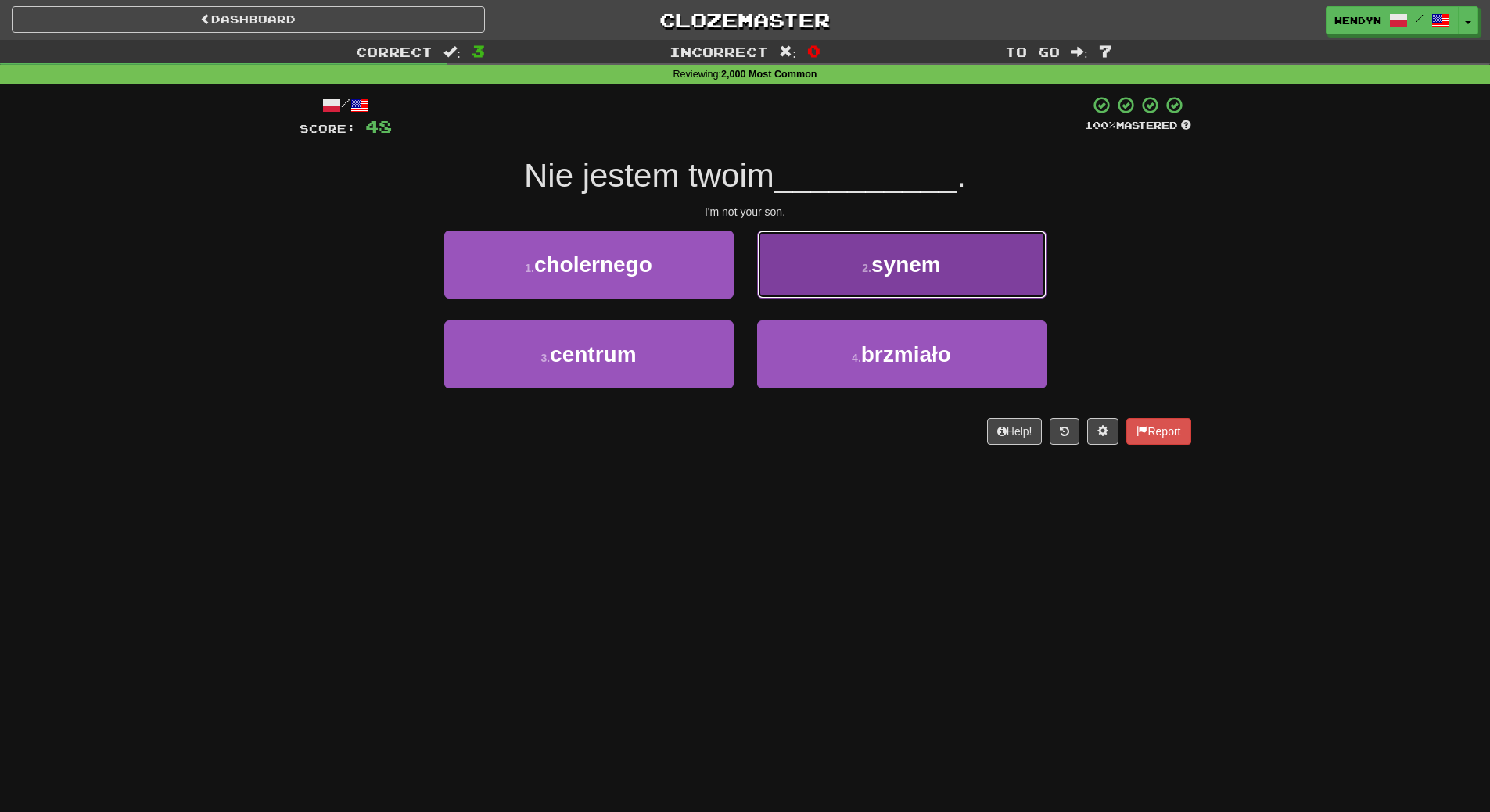
click at [957, 265] on button "2 . synem" at bounding box center [901, 264] width 290 height 68
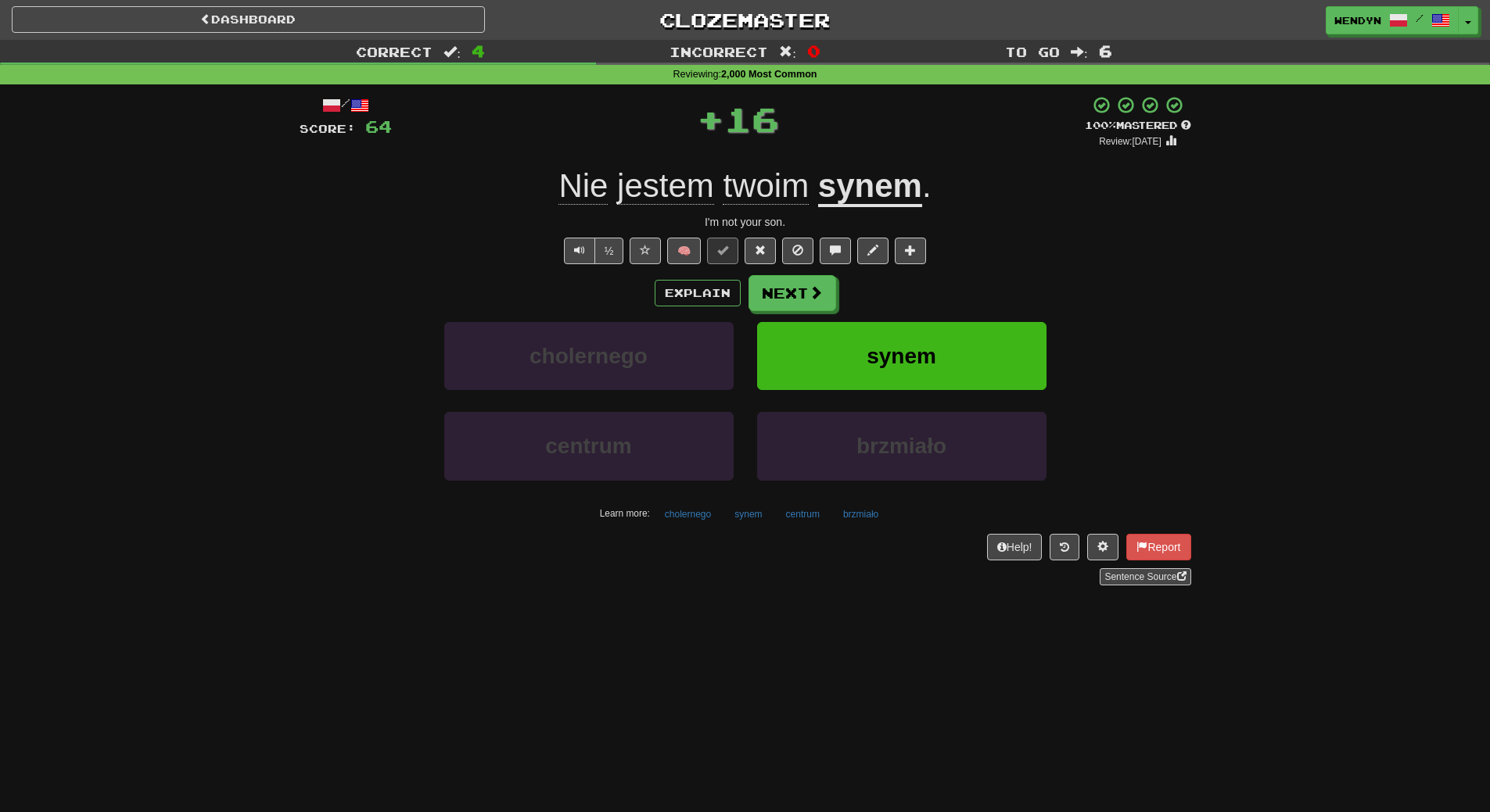
click at [957, 265] on div "/ Score: 64 + 16 100 % Mastered Review: 2026-03-20 Nie jestem twoim synem . I'm…" at bounding box center [745, 341] width 891 height 490
click at [951, 347] on button "synem" at bounding box center [901, 356] width 290 height 68
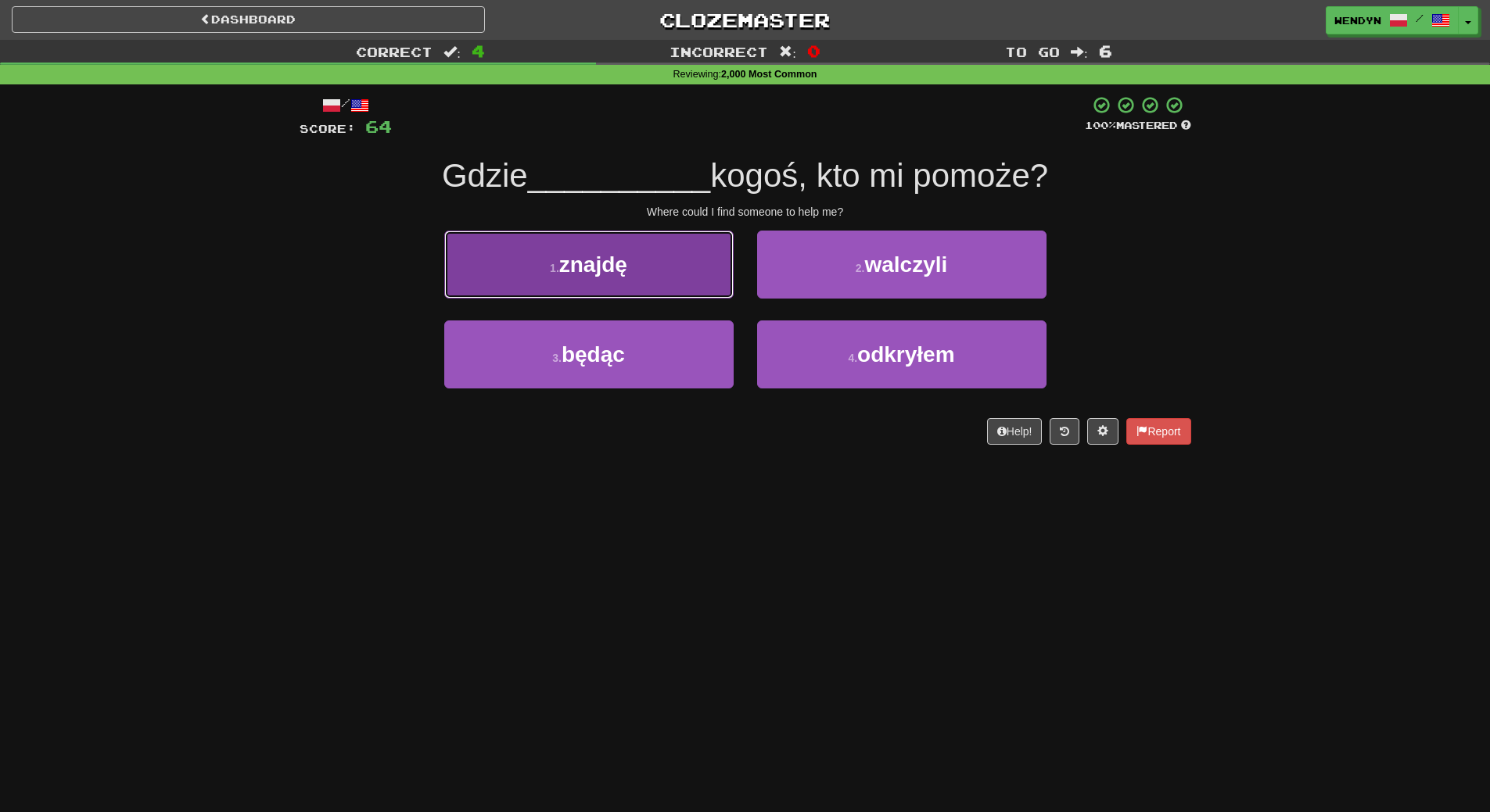
click at [616, 275] on span "znajdę" at bounding box center [593, 265] width 68 height 25
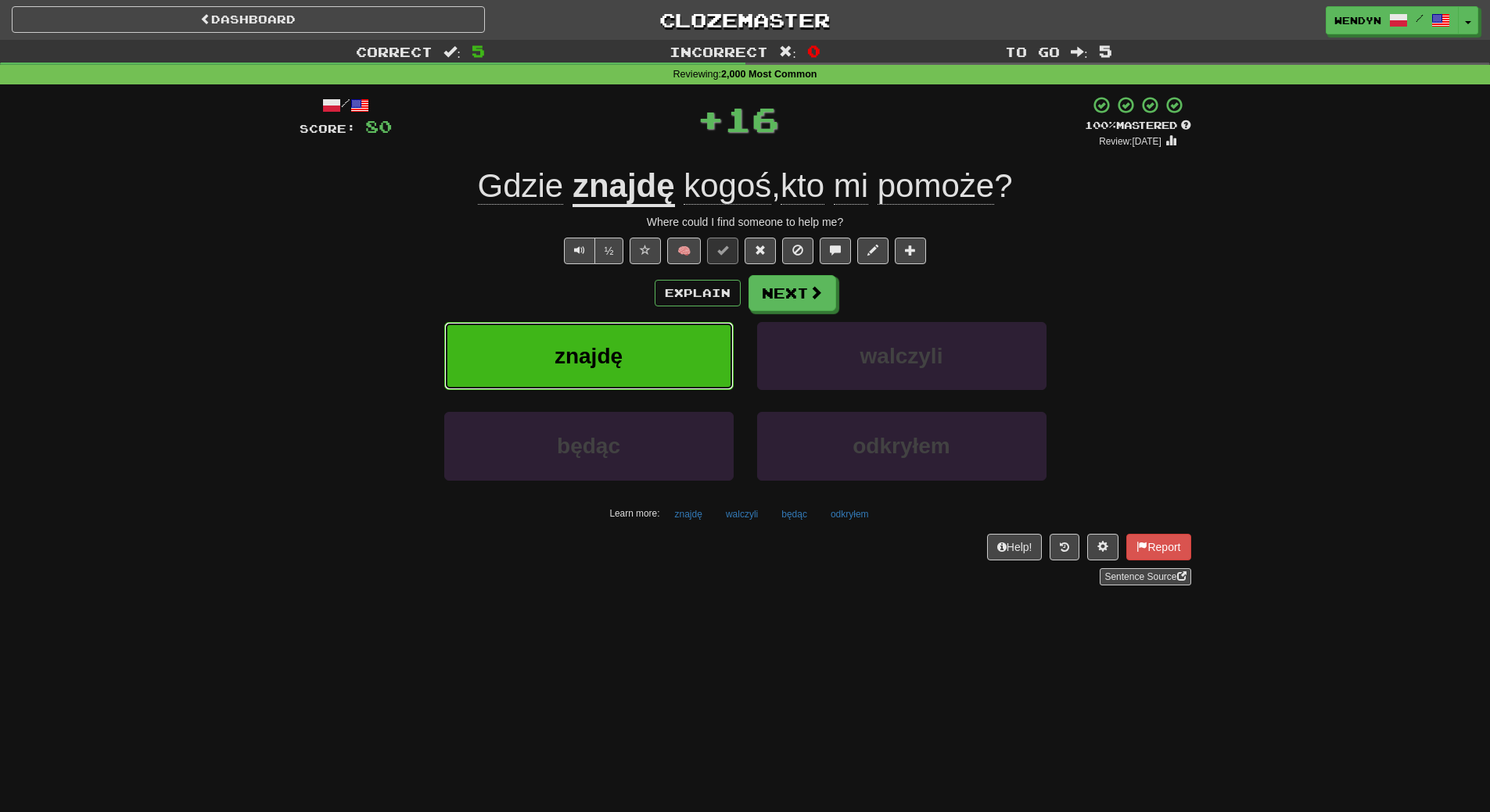
click at [620, 341] on button "znajdę" at bounding box center [588, 356] width 290 height 68
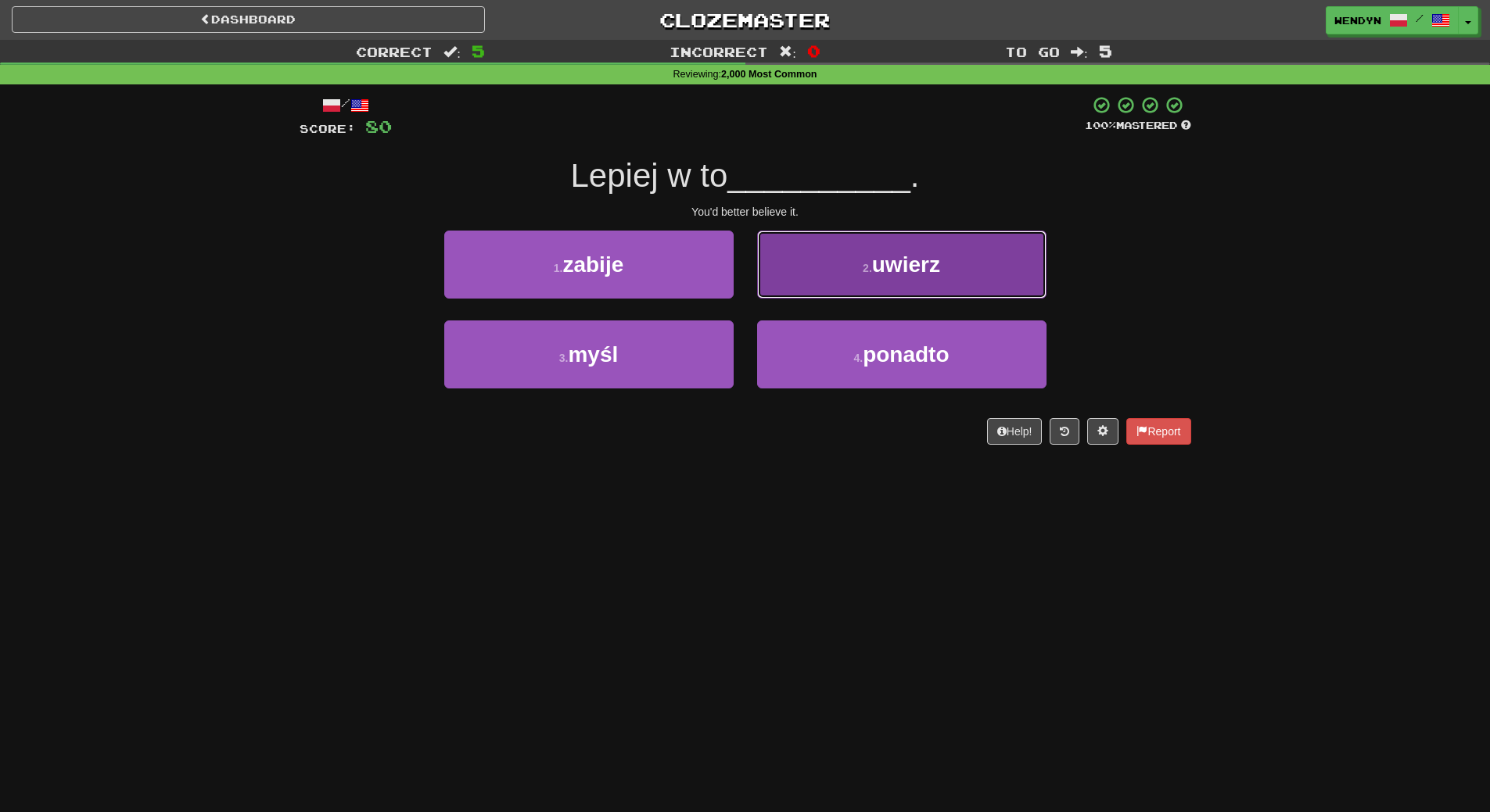
click at [899, 280] on button "2 . uwierz" at bounding box center [901, 264] width 290 height 68
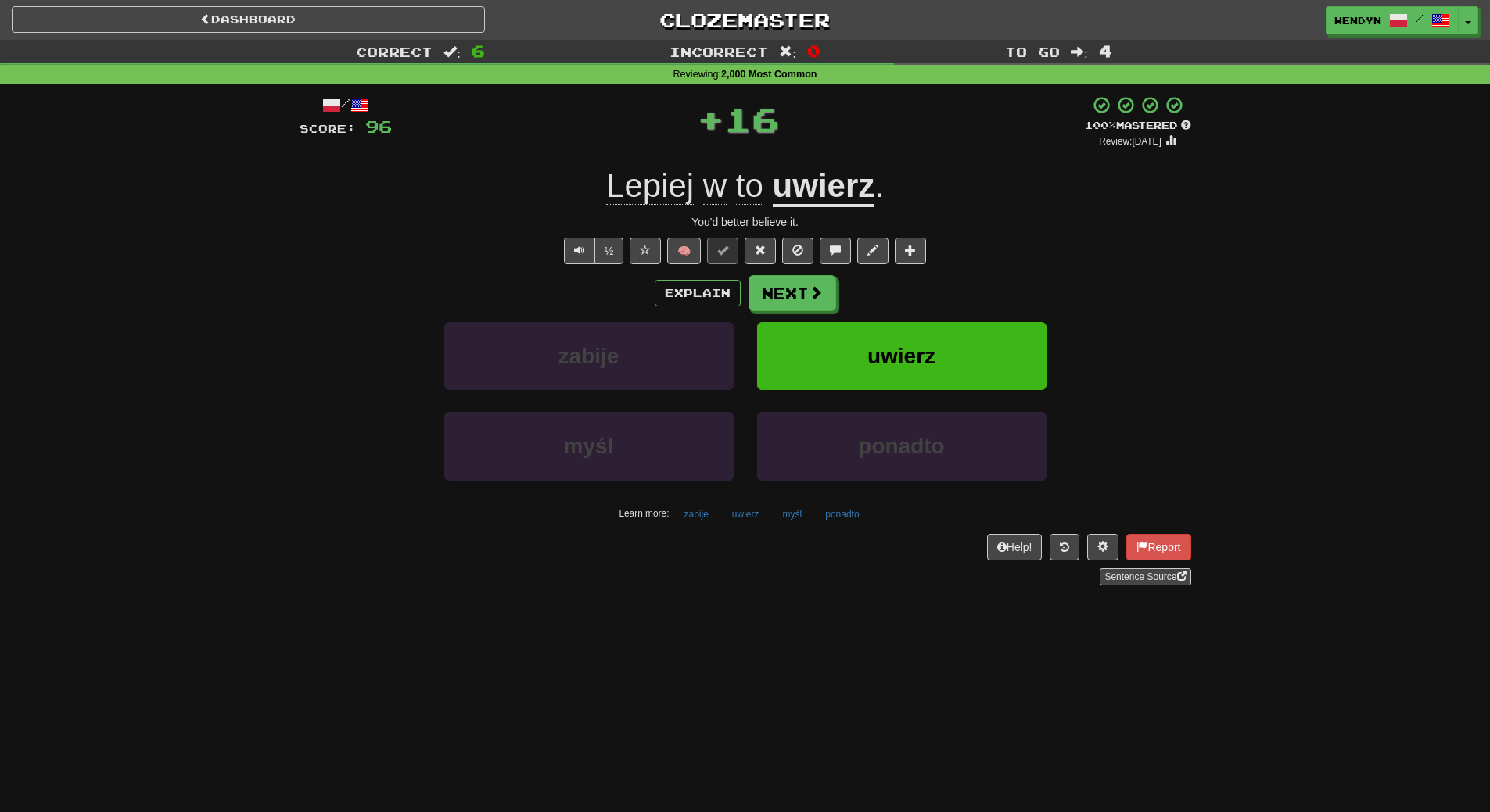
click at [899, 280] on div "Explain Next" at bounding box center [745, 293] width 891 height 36
click at [894, 343] on button "uwierz" at bounding box center [901, 356] width 290 height 68
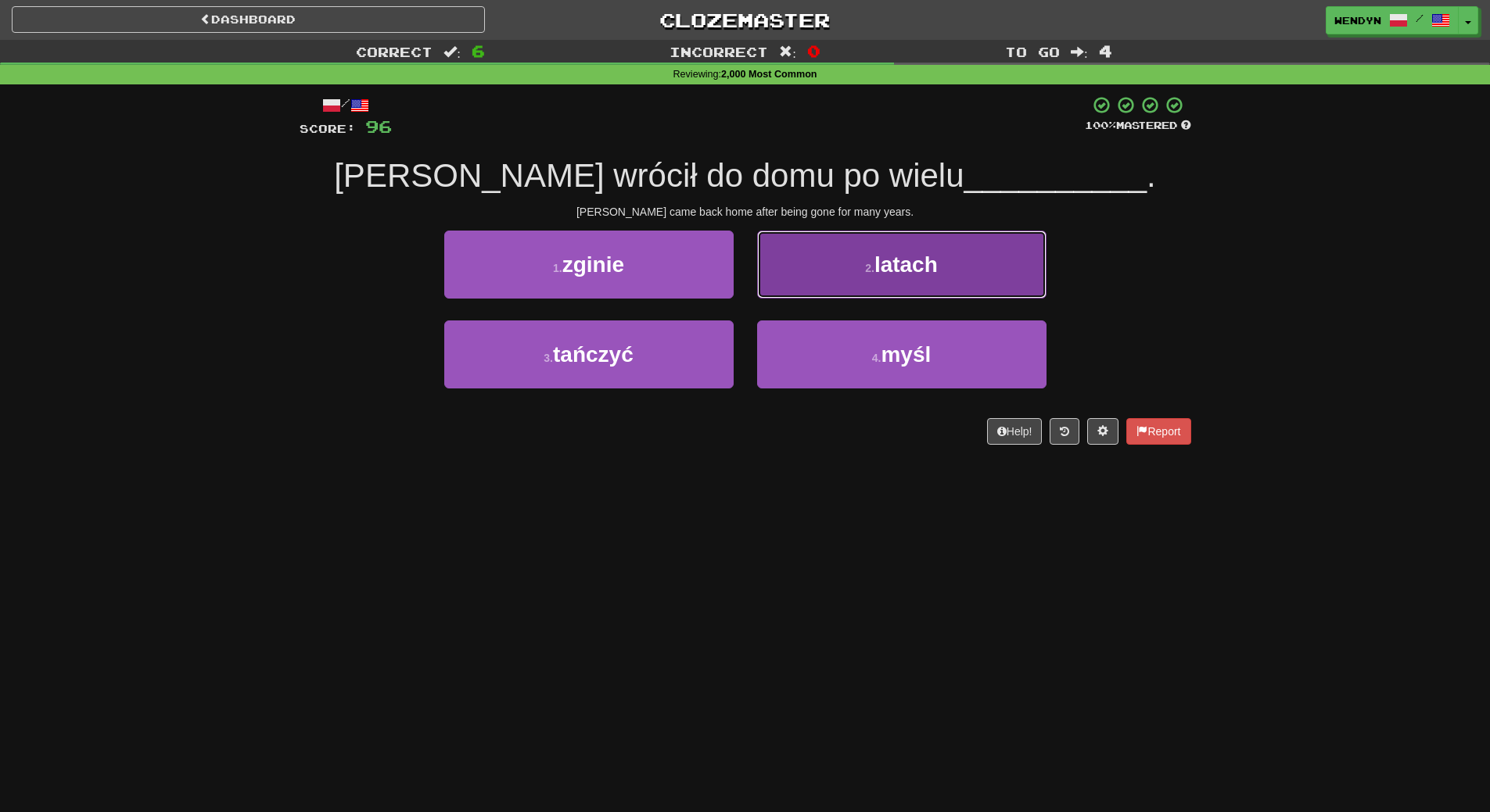
click at [937, 249] on button "2 . latach" at bounding box center [901, 264] width 290 height 68
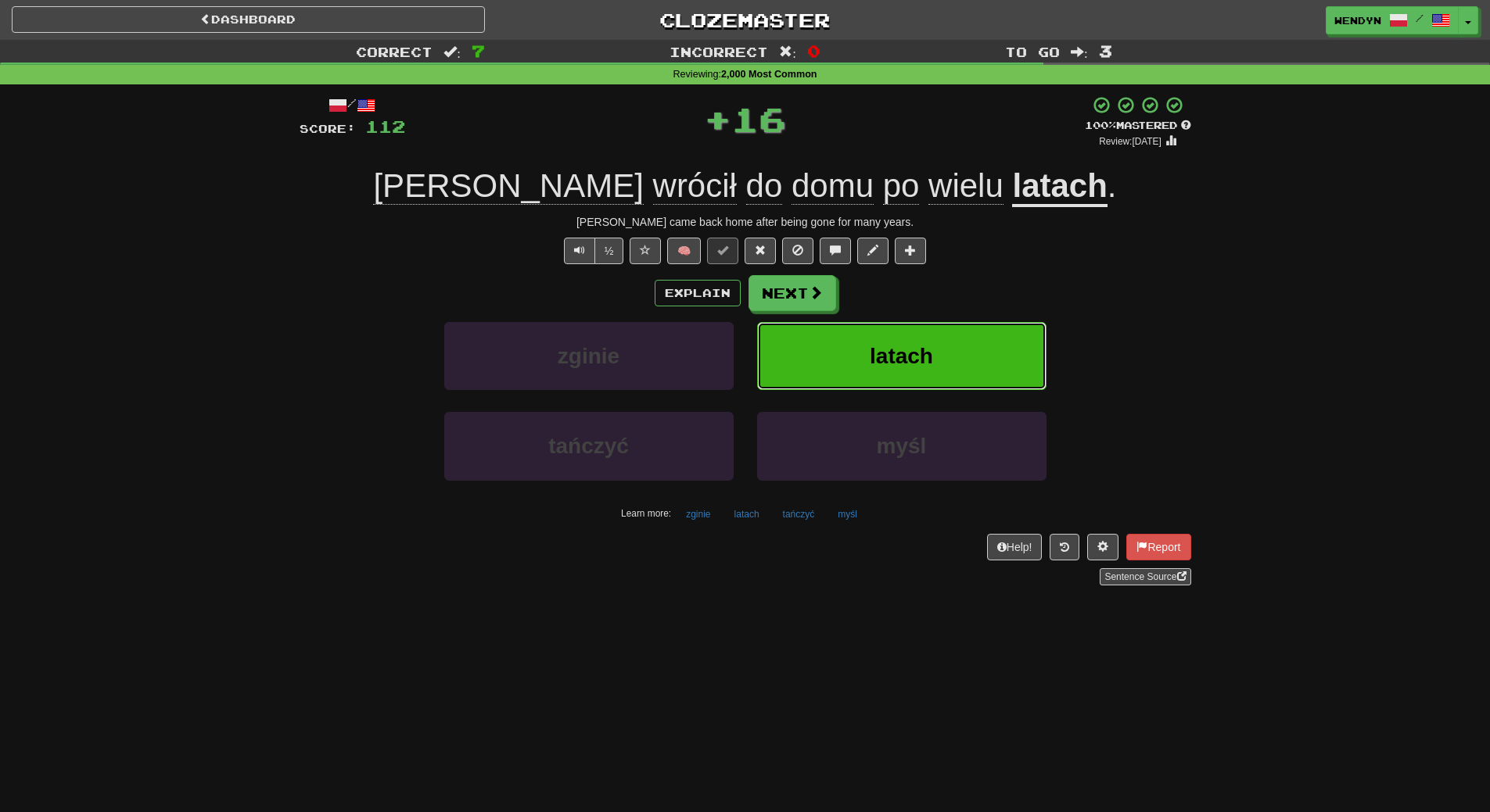
click at [940, 329] on button "latach" at bounding box center [901, 356] width 290 height 68
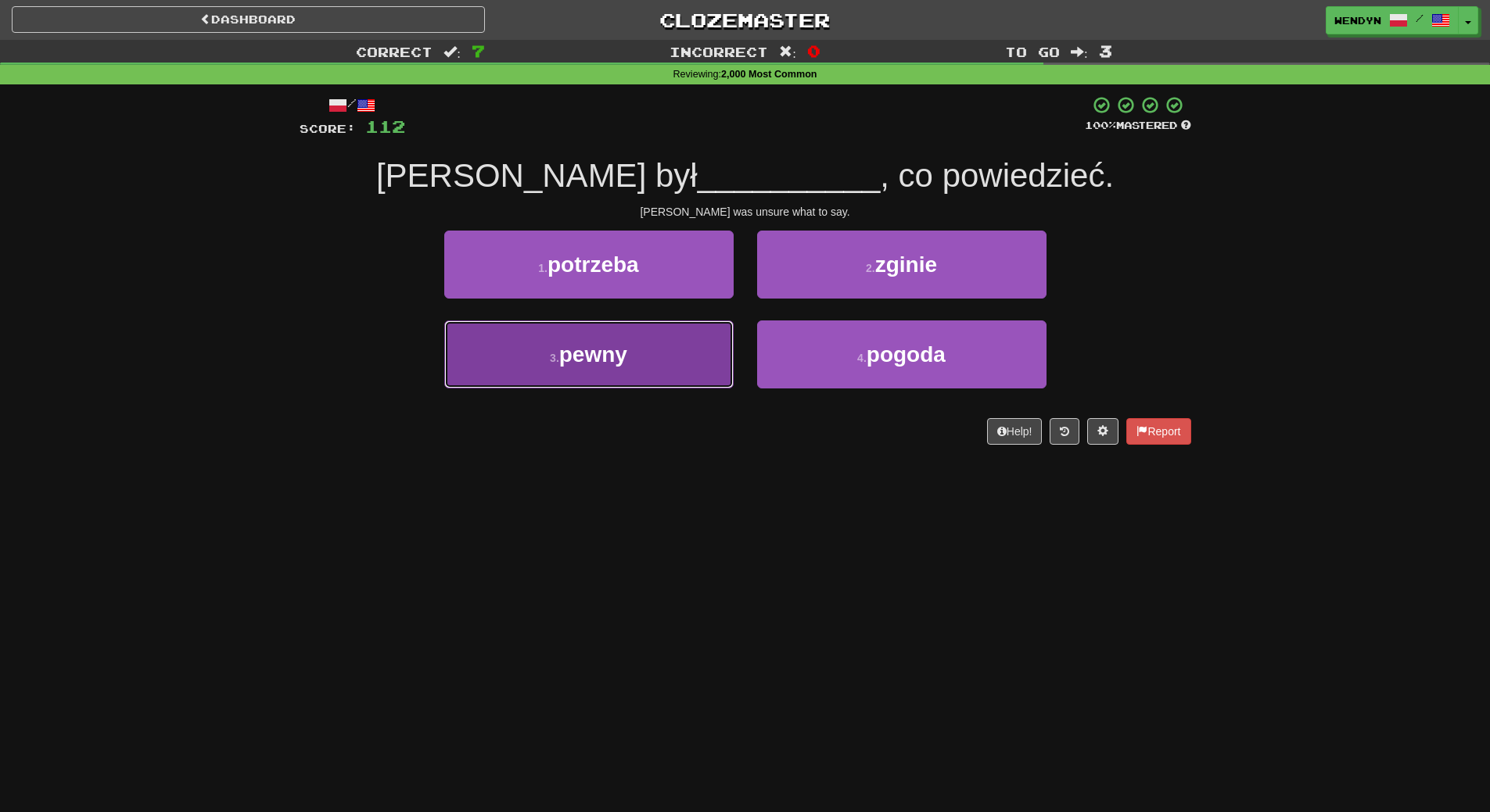
click at [686, 364] on button "3 . pewny" at bounding box center [588, 354] width 290 height 68
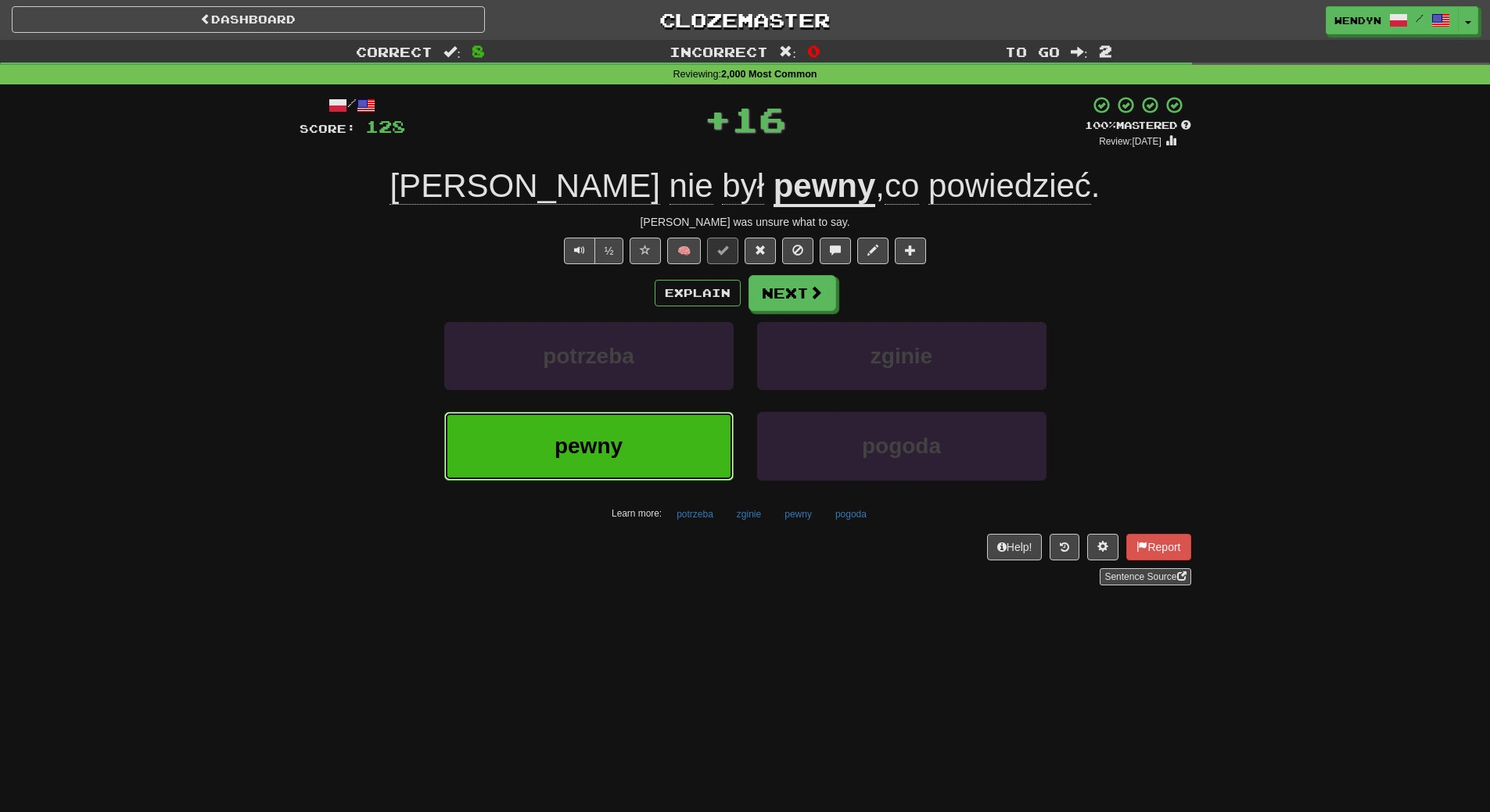
click at [683, 431] on button "pewny" at bounding box center [588, 446] width 290 height 68
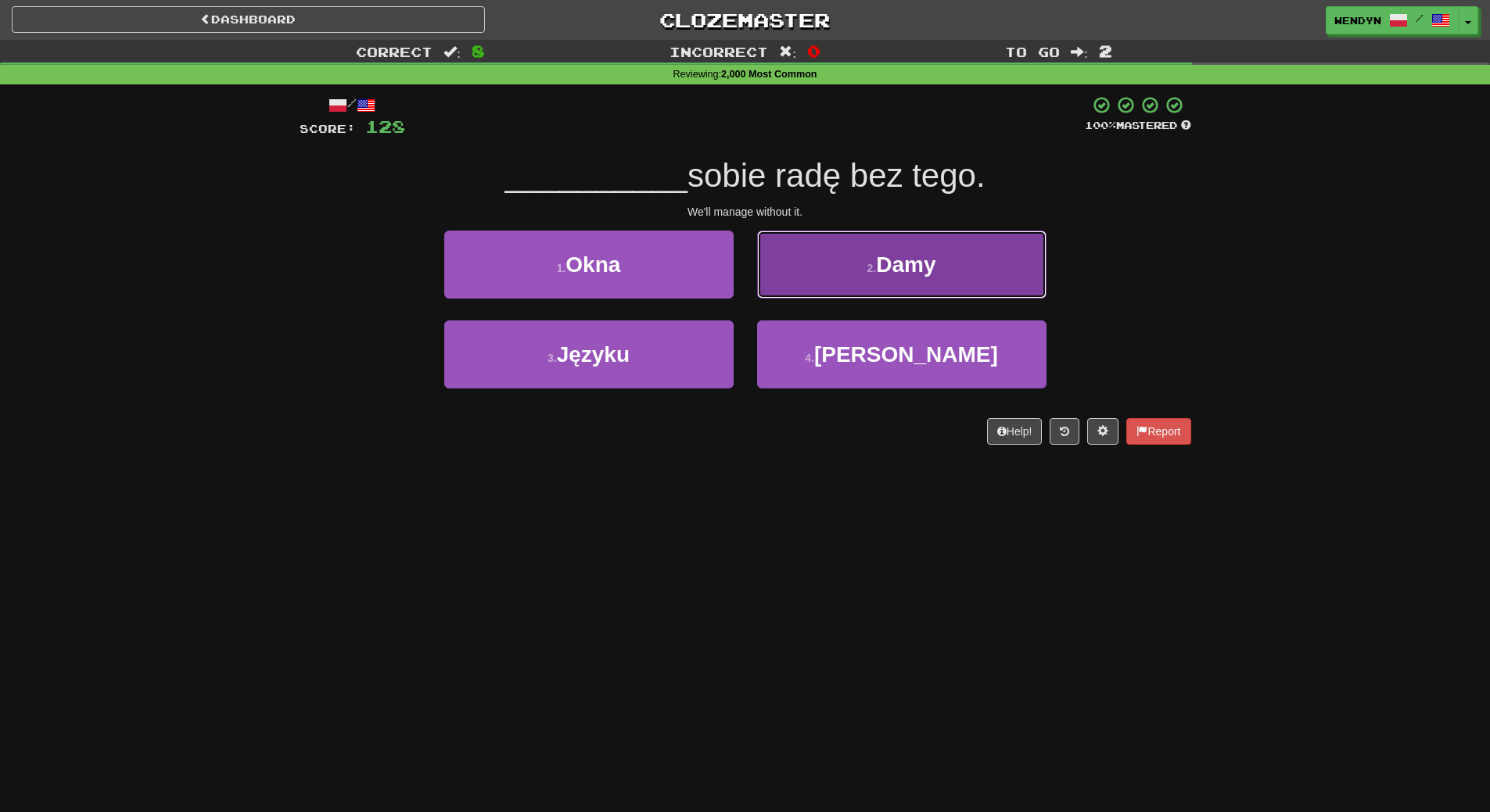
click at [951, 274] on button "2 . Damy" at bounding box center [901, 264] width 290 height 68
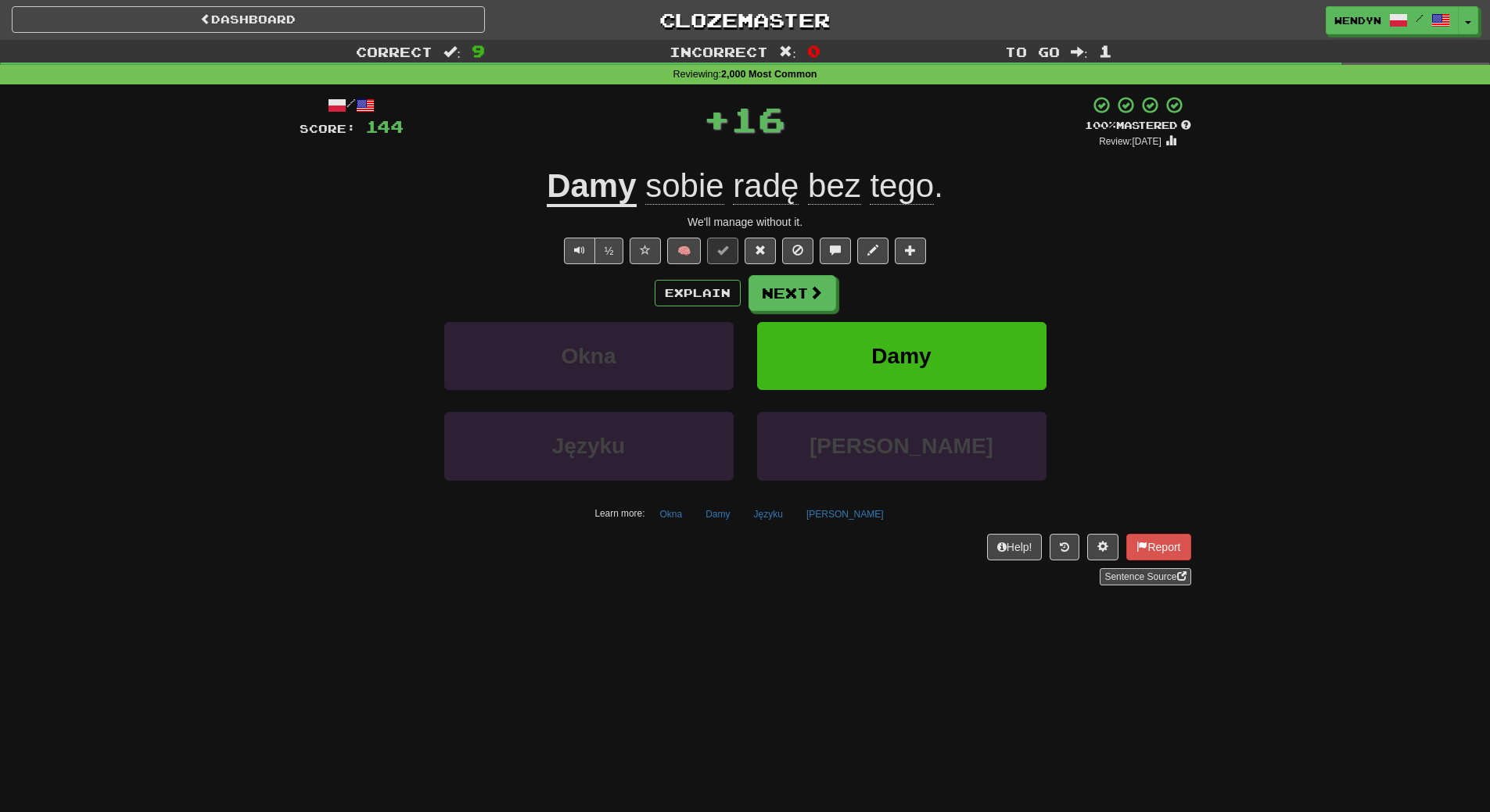
click at [952, 288] on div "Explain Next" at bounding box center [745, 293] width 891 height 36
click at [946, 349] on button "Damy" at bounding box center [901, 356] width 290 height 68
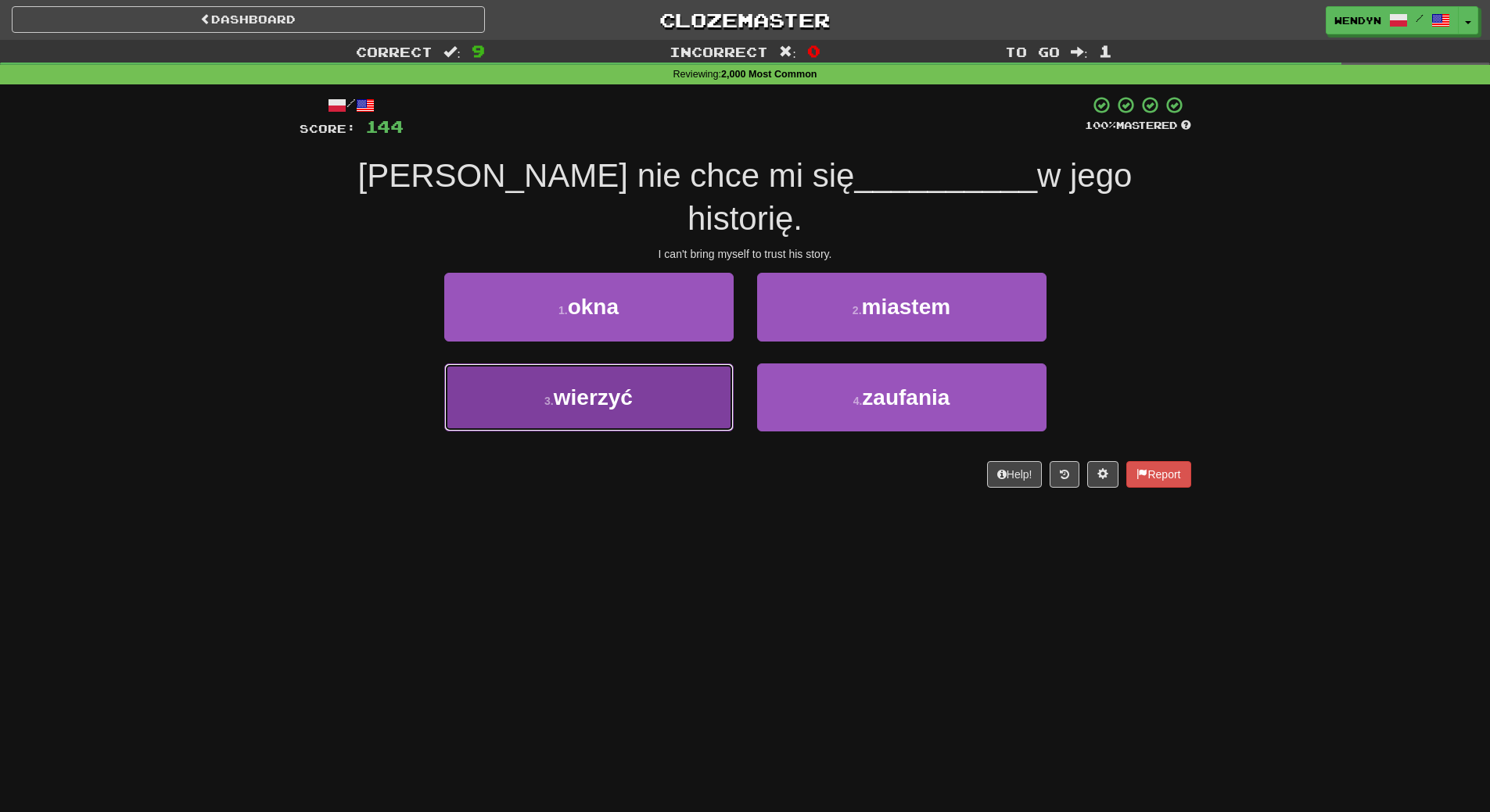
click at [677, 364] on button "3 . wierzyć" at bounding box center [588, 397] width 290 height 68
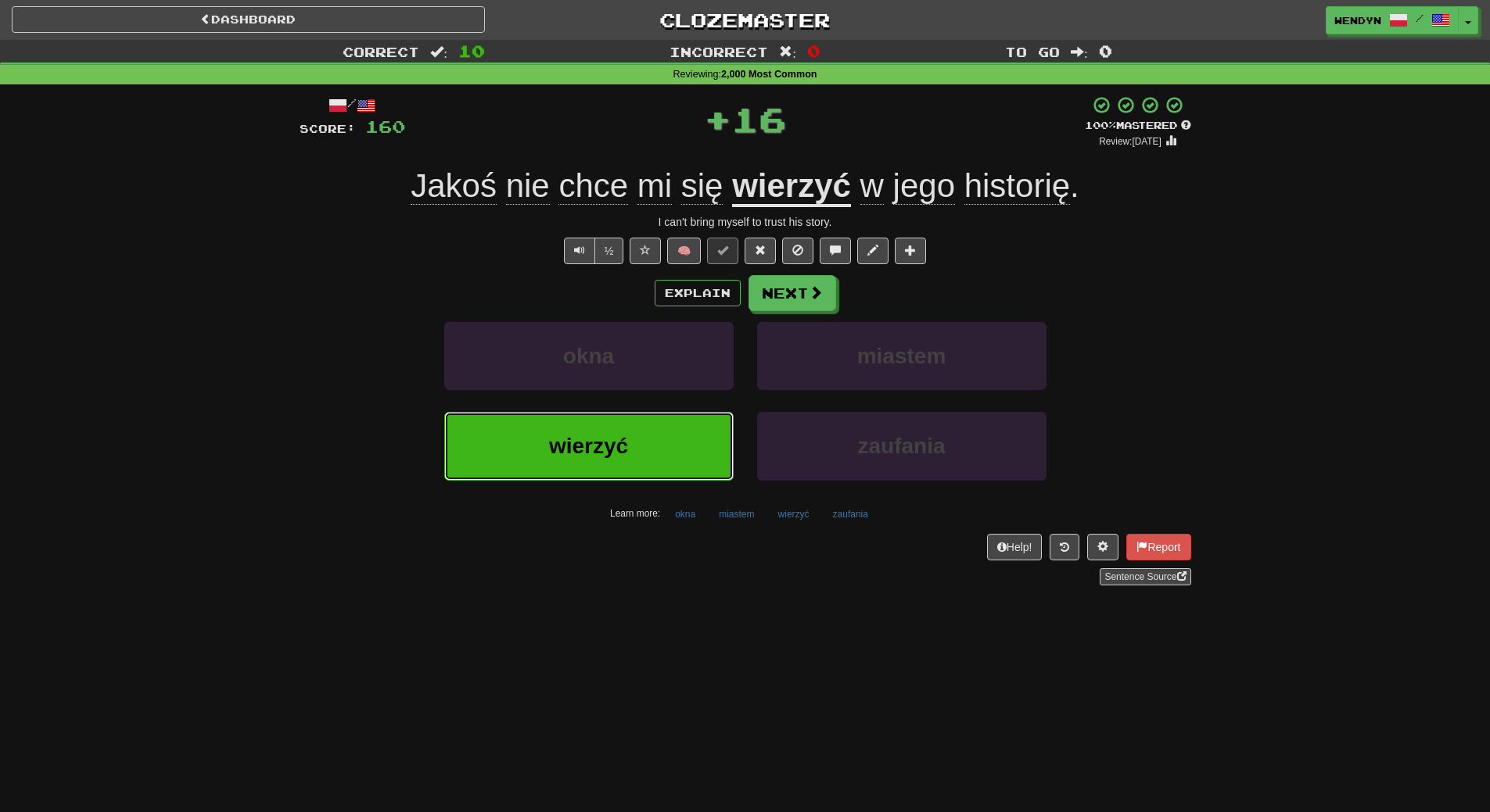
click at [675, 433] on button "wierzyć" at bounding box center [588, 446] width 290 height 68
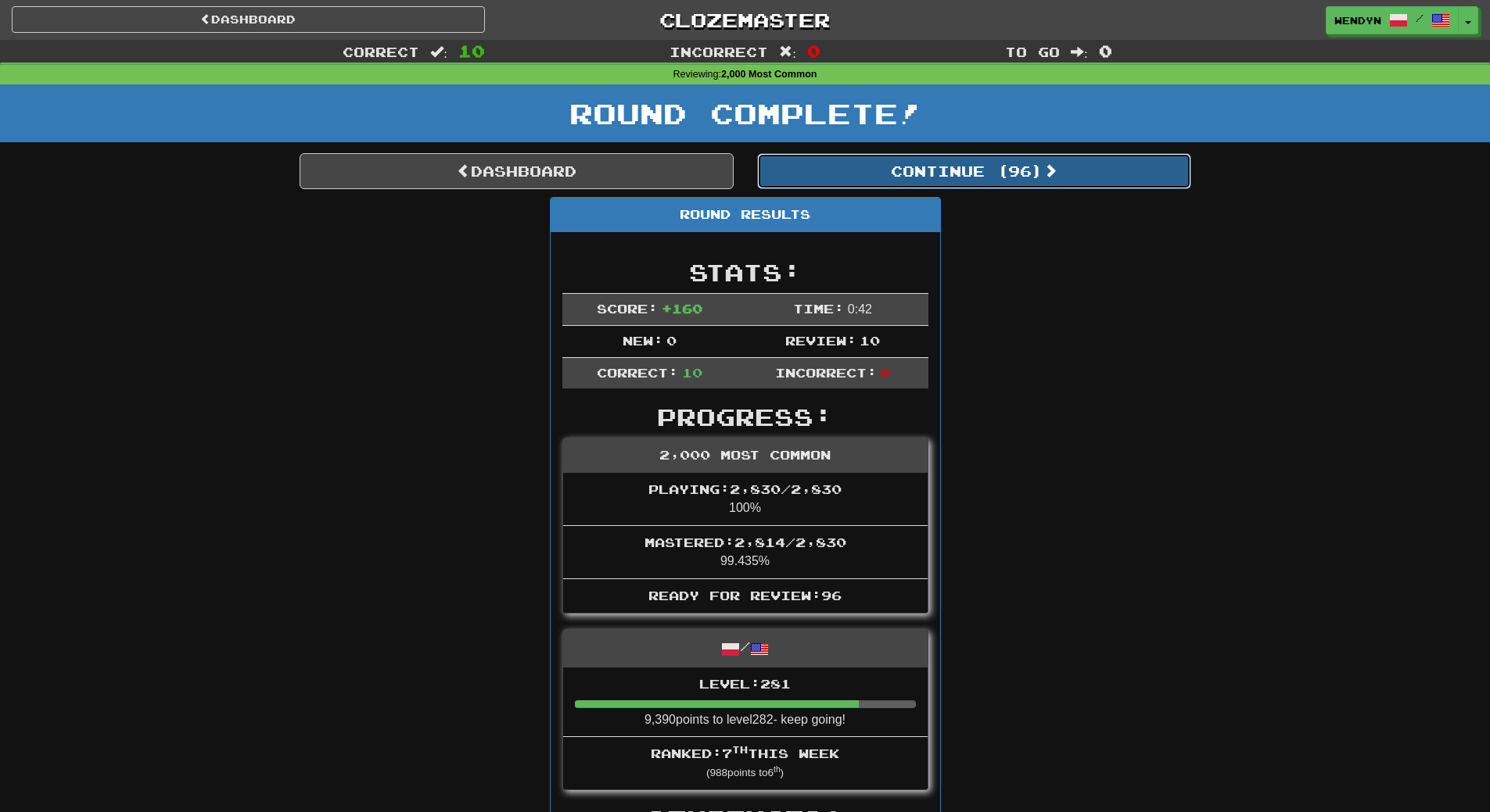
click at [1004, 176] on button "Continue ( 96 )" at bounding box center [973, 171] width 434 height 36
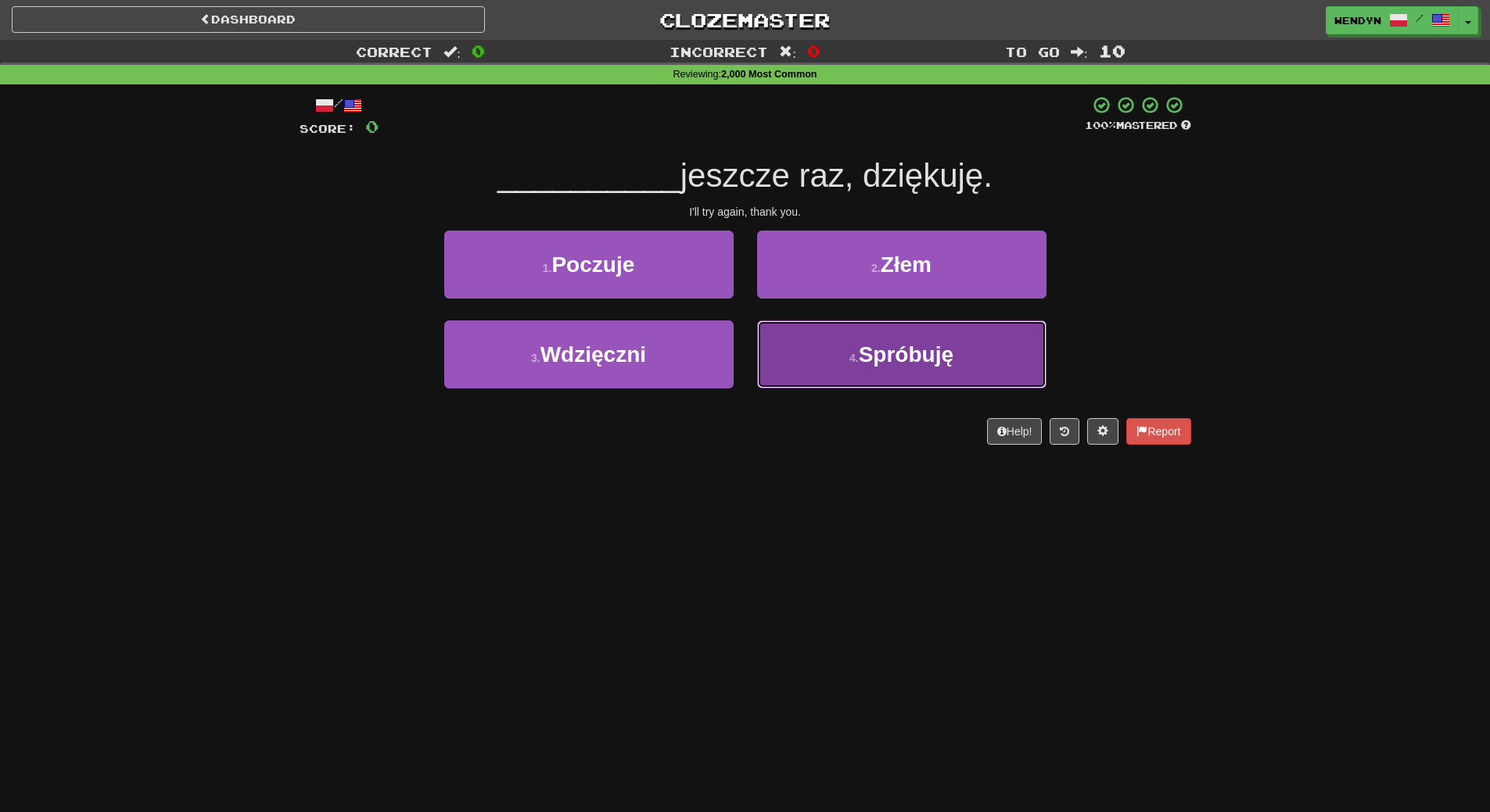
click at [928, 347] on span "Spróbuję" at bounding box center [906, 355] width 95 height 25
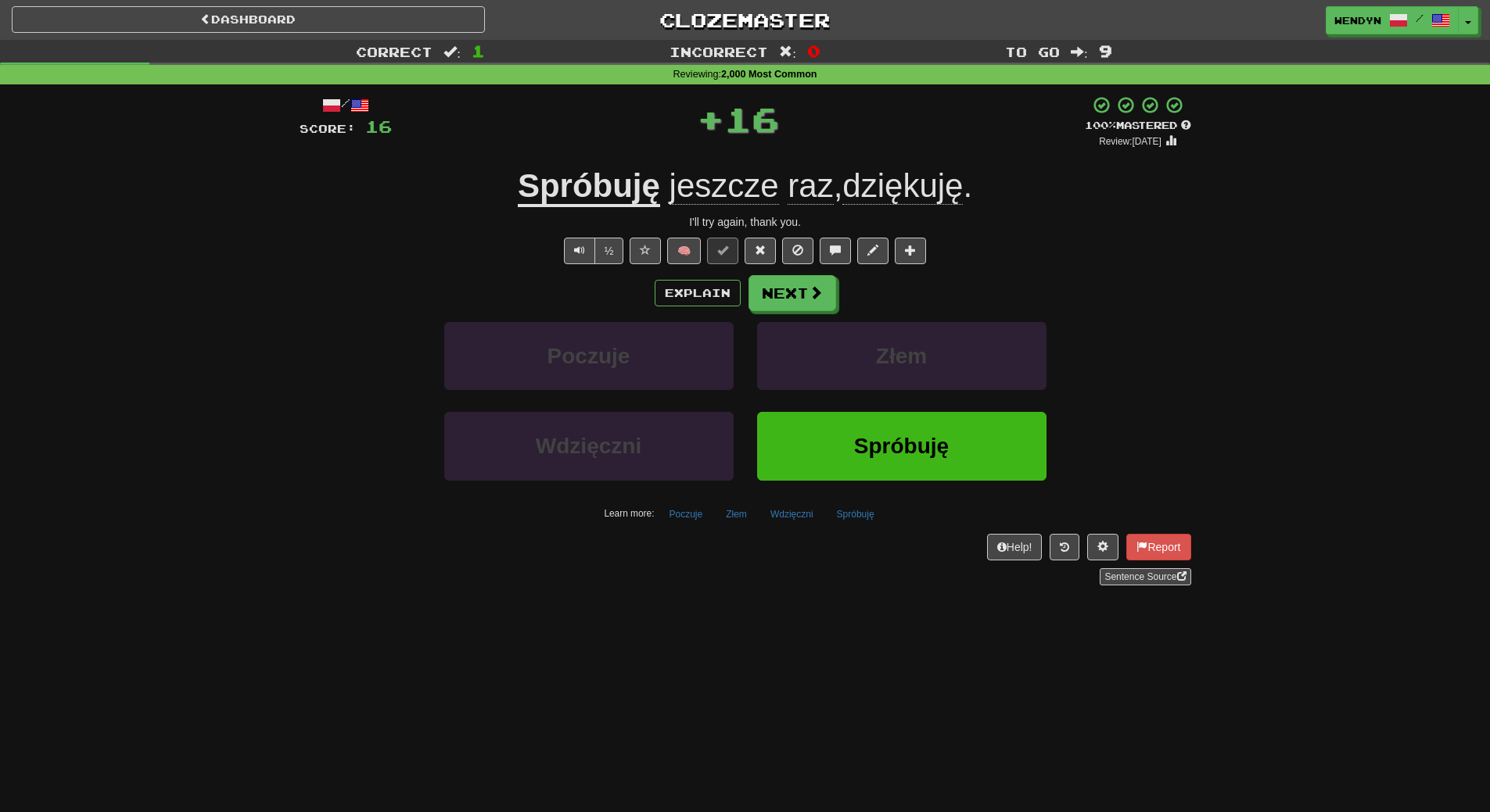
drag, startPoint x: 931, startPoint y: 406, endPoint x: 932, endPoint y: 429, distance: 23.0
click at [932, 427] on div "Poczuje Złem Wdzięczni Spróbuję Learn more: Poczuje Złem Wdzięczni Spróbuję" at bounding box center [745, 424] width 915 height 204
click at [932, 430] on button "Spróbuję" at bounding box center [901, 446] width 290 height 68
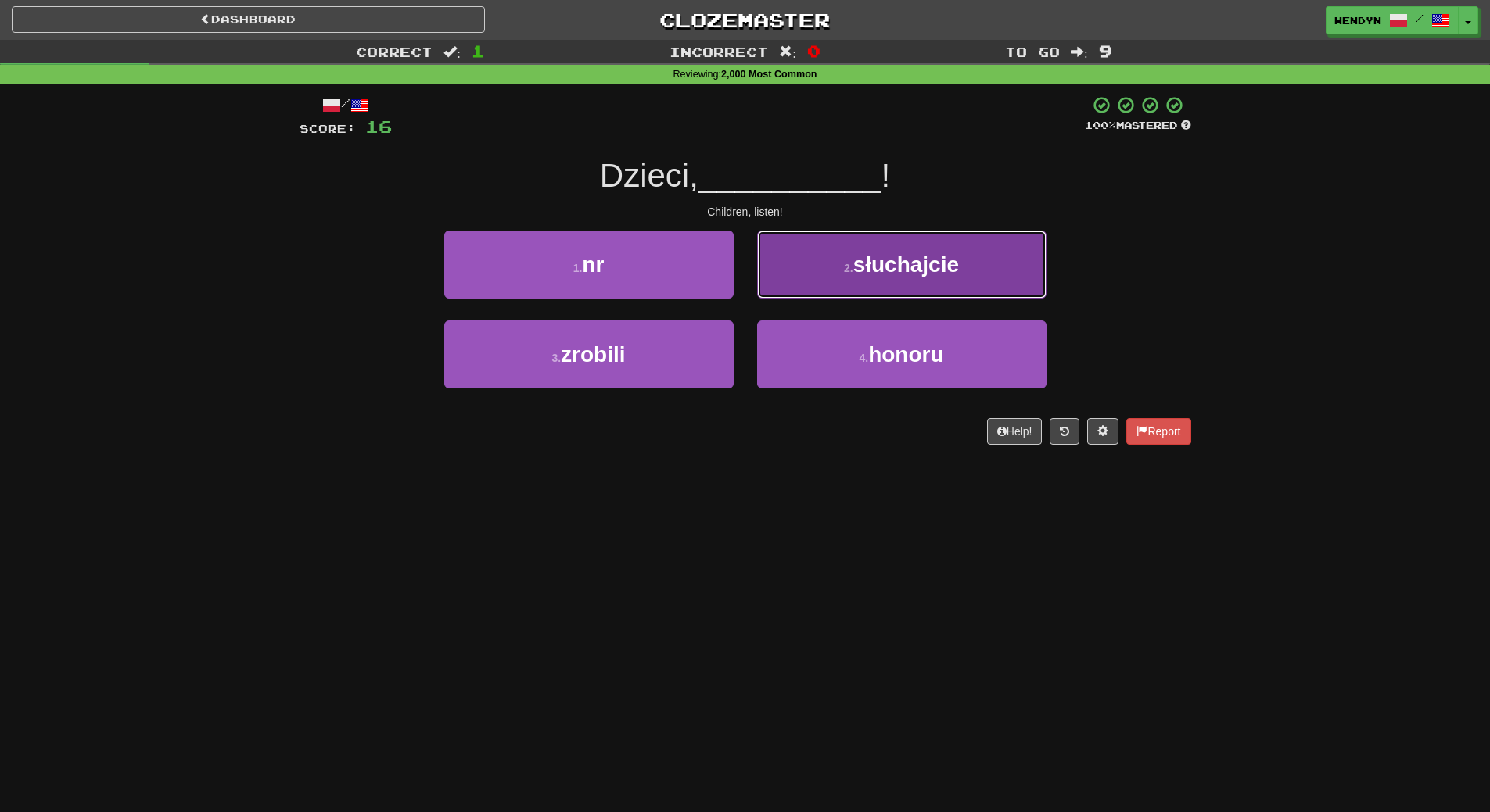
click at [928, 272] on span "słuchajcie" at bounding box center [905, 265] width 106 height 25
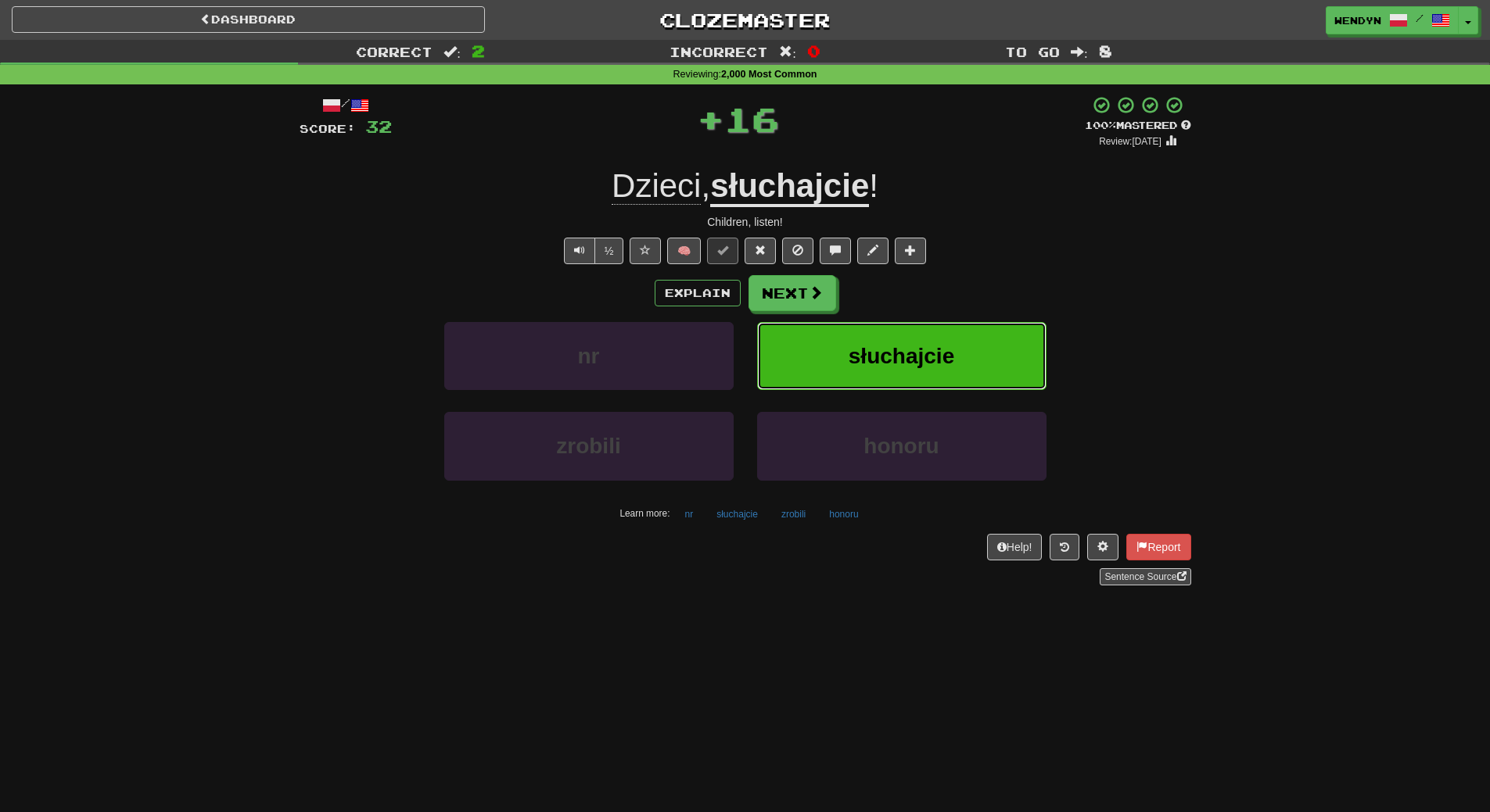
click at [937, 351] on span "słuchajcie" at bounding box center [901, 356] width 106 height 25
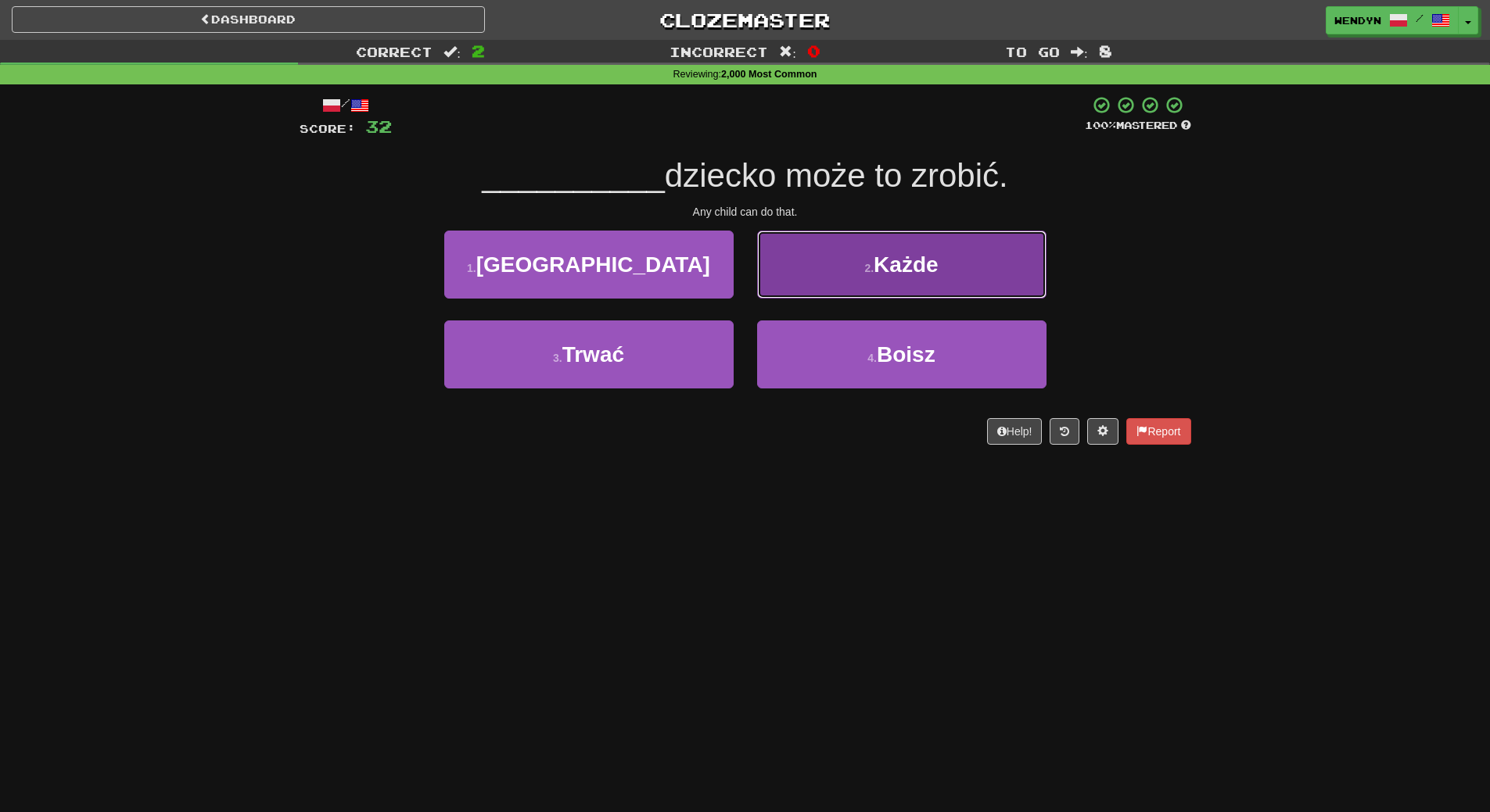
click at [964, 265] on button "2 . Każde" at bounding box center [901, 264] width 290 height 68
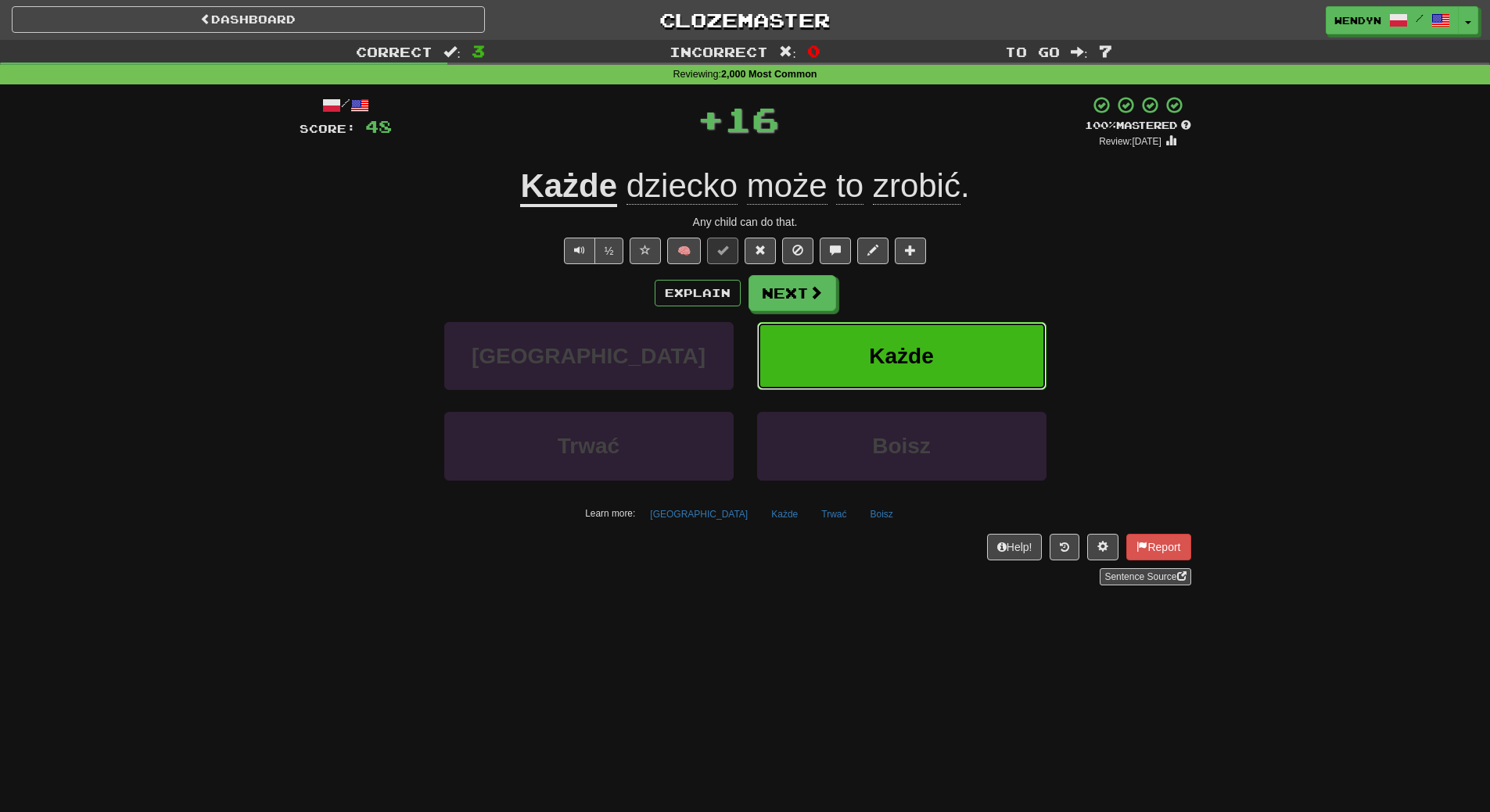
click at [965, 346] on button "Każde" at bounding box center [901, 356] width 290 height 68
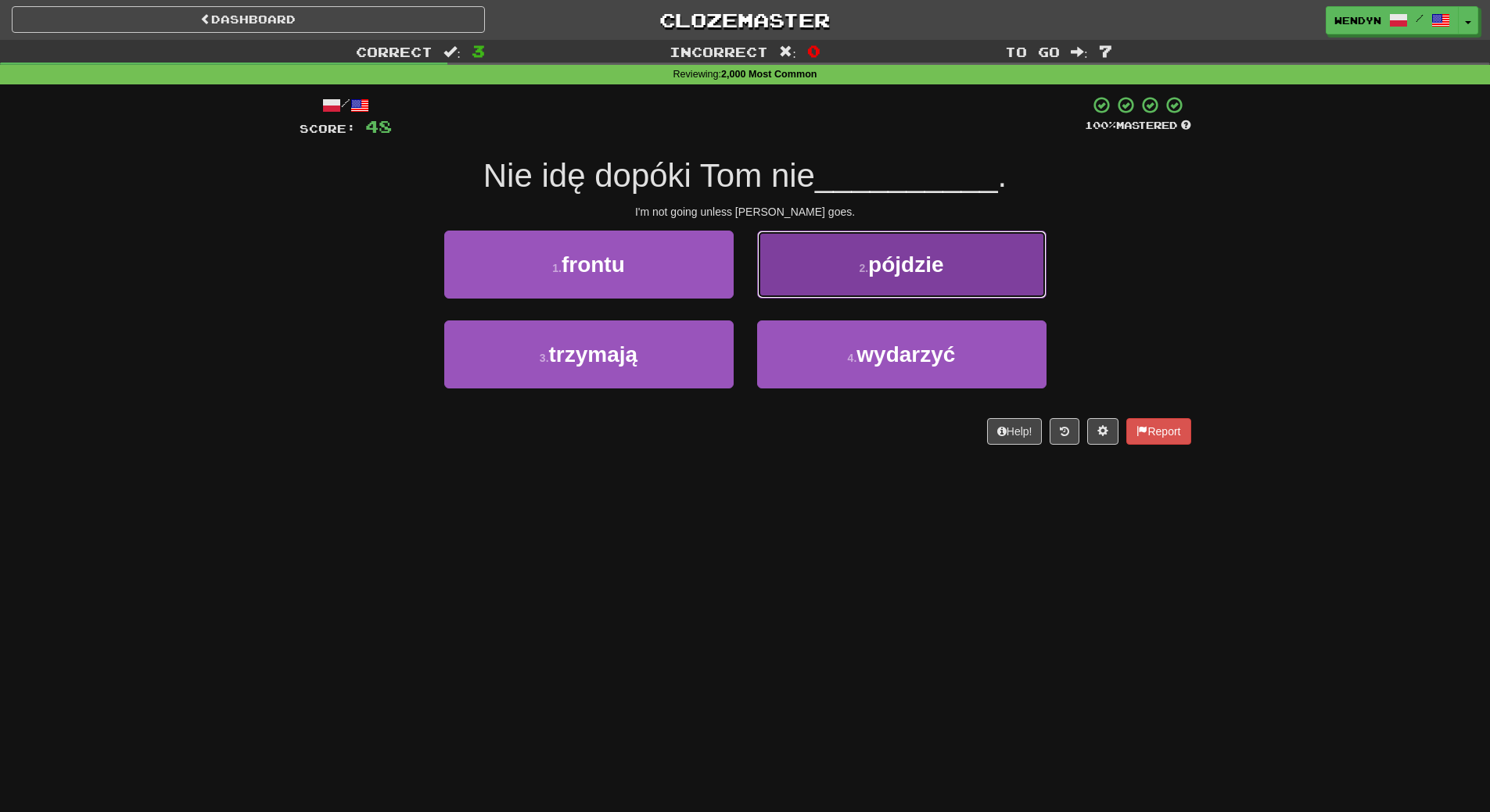
click at [905, 279] on button "2 . pójdzie" at bounding box center [901, 264] width 290 height 68
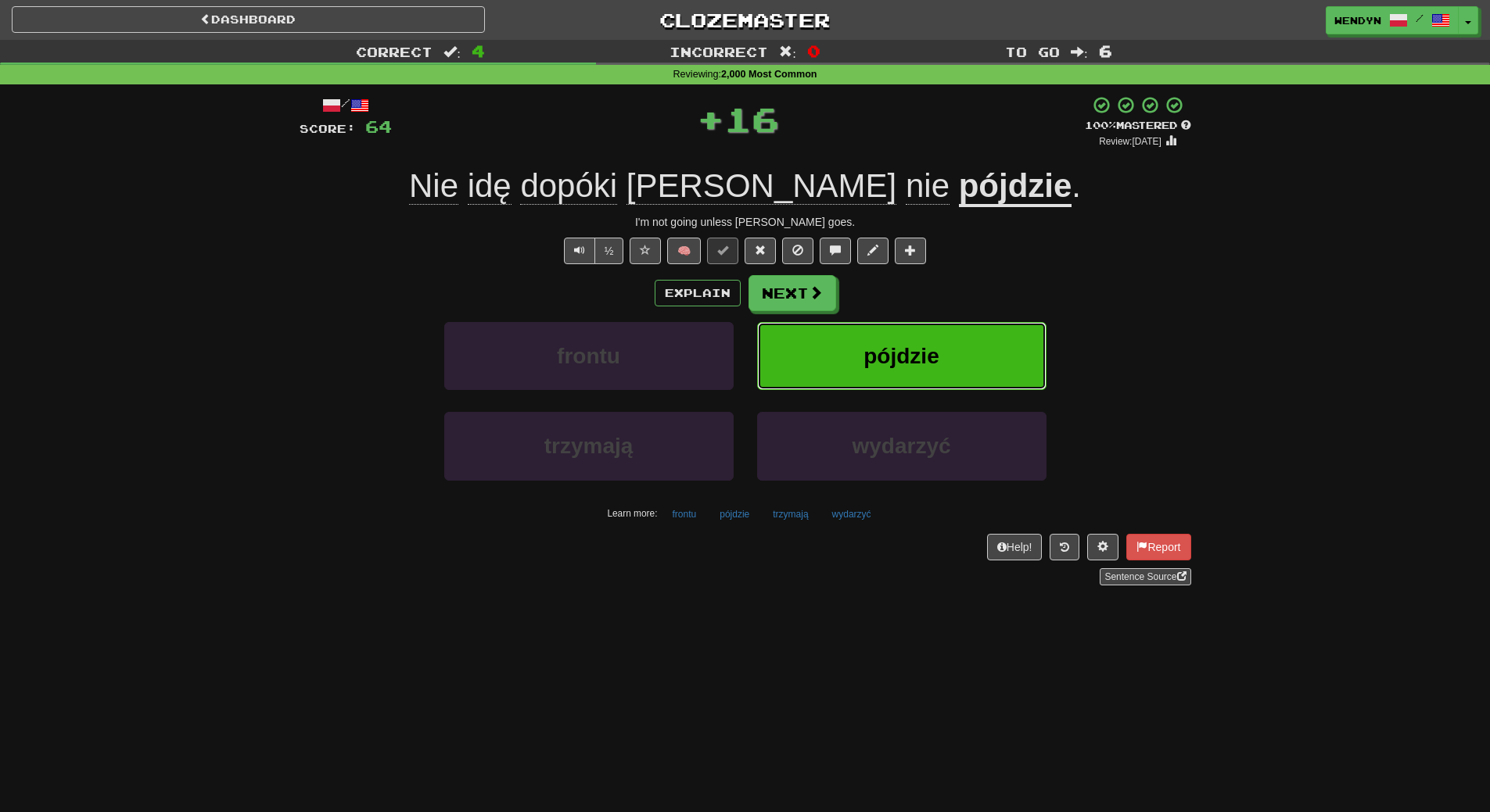
click at [918, 362] on span "pójdzie" at bounding box center [901, 356] width 75 height 25
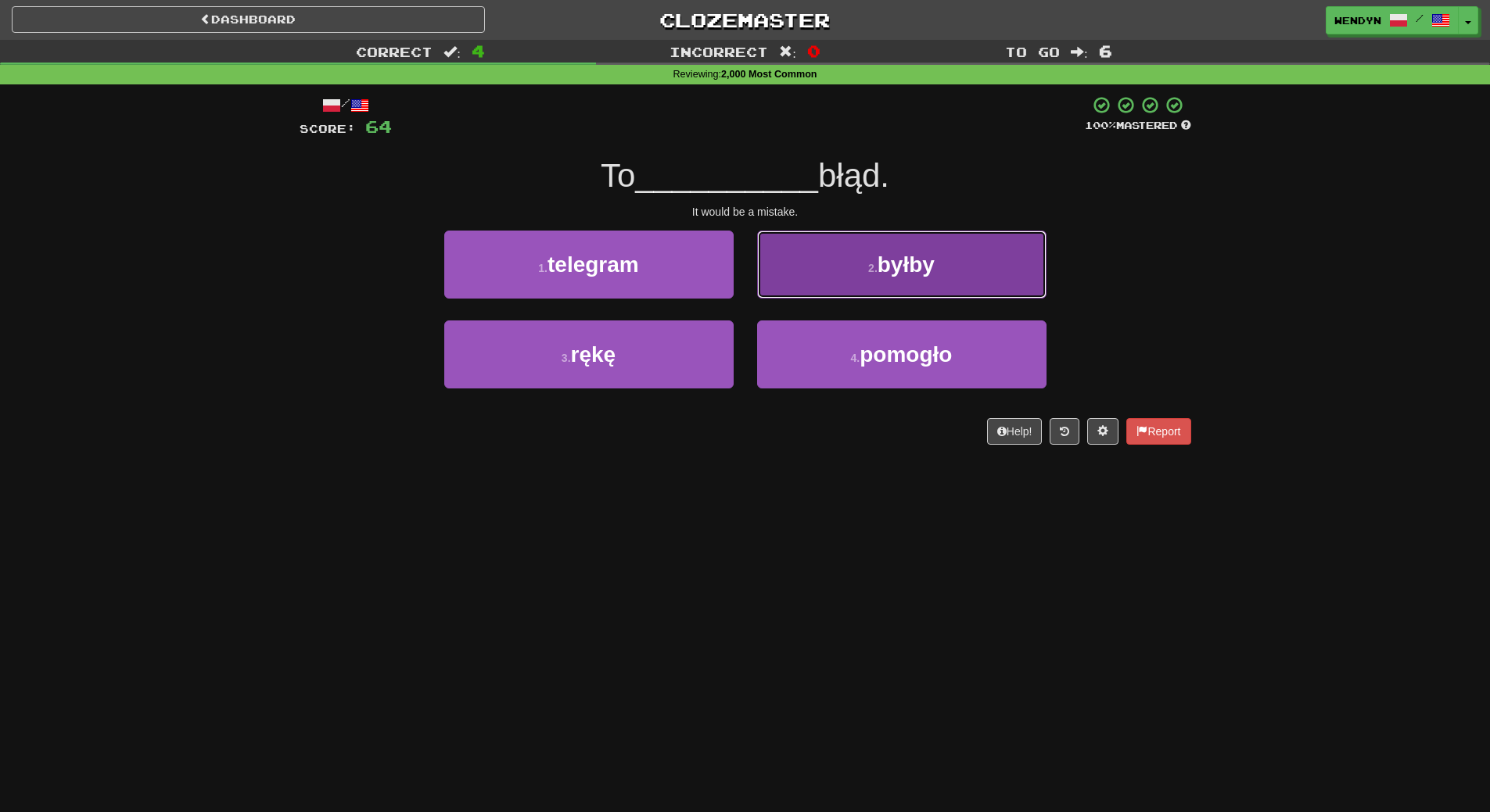
click at [953, 245] on button "2 . byłby" at bounding box center [901, 264] width 290 height 68
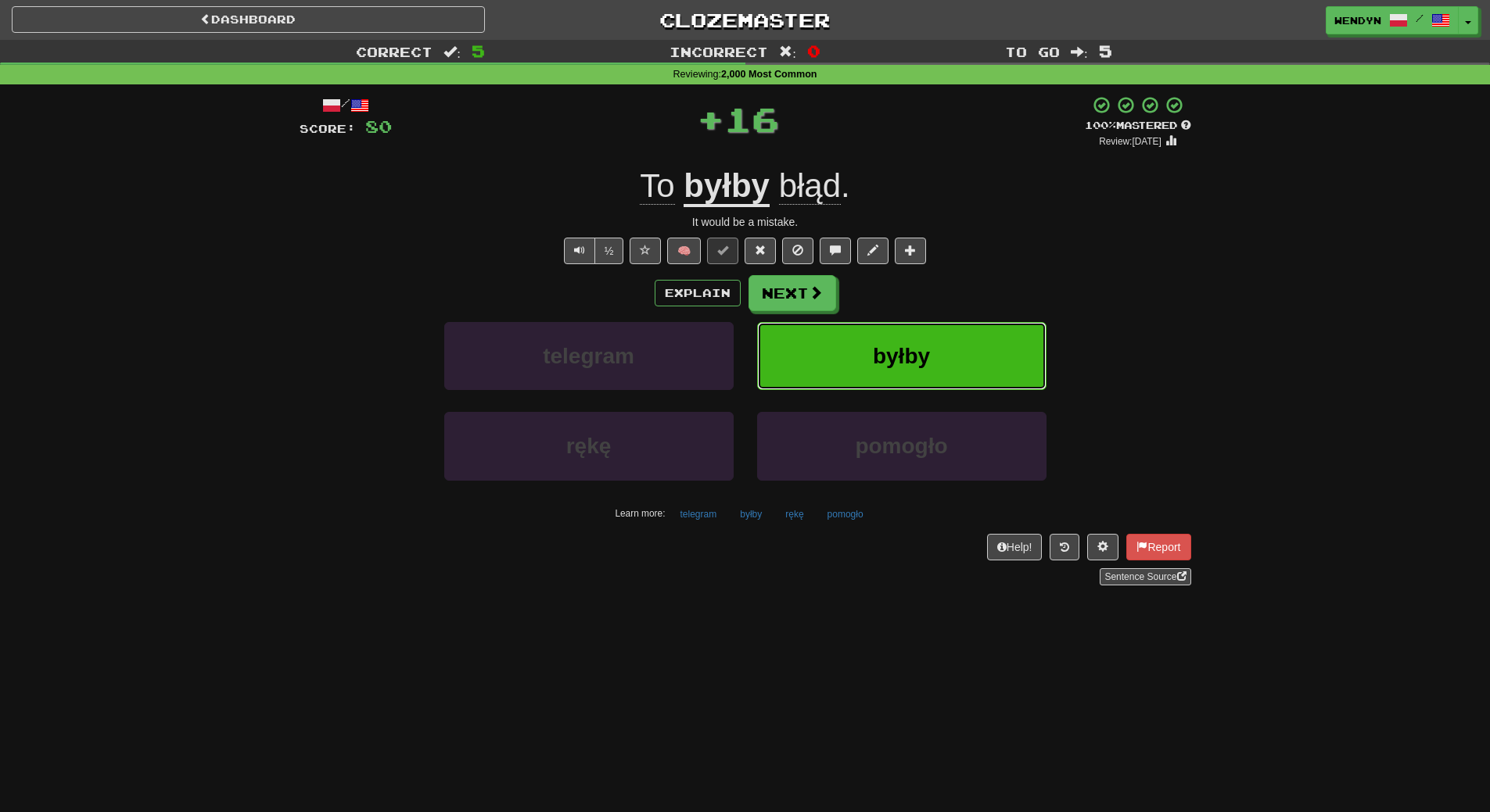
click at [952, 347] on button "byłby" at bounding box center [901, 356] width 290 height 68
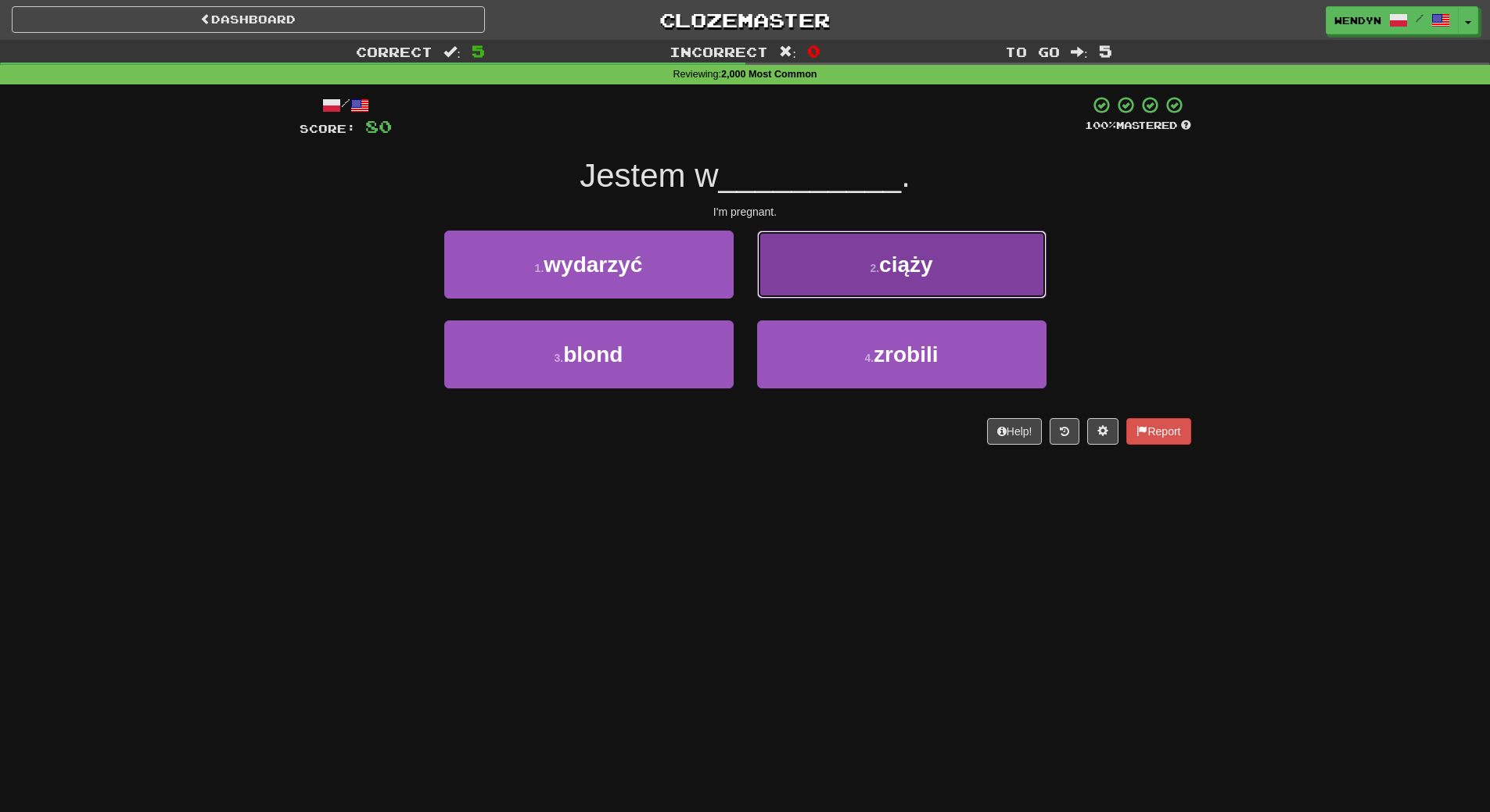
click at [951, 253] on button "2 . ciąży" at bounding box center [901, 264] width 290 height 68
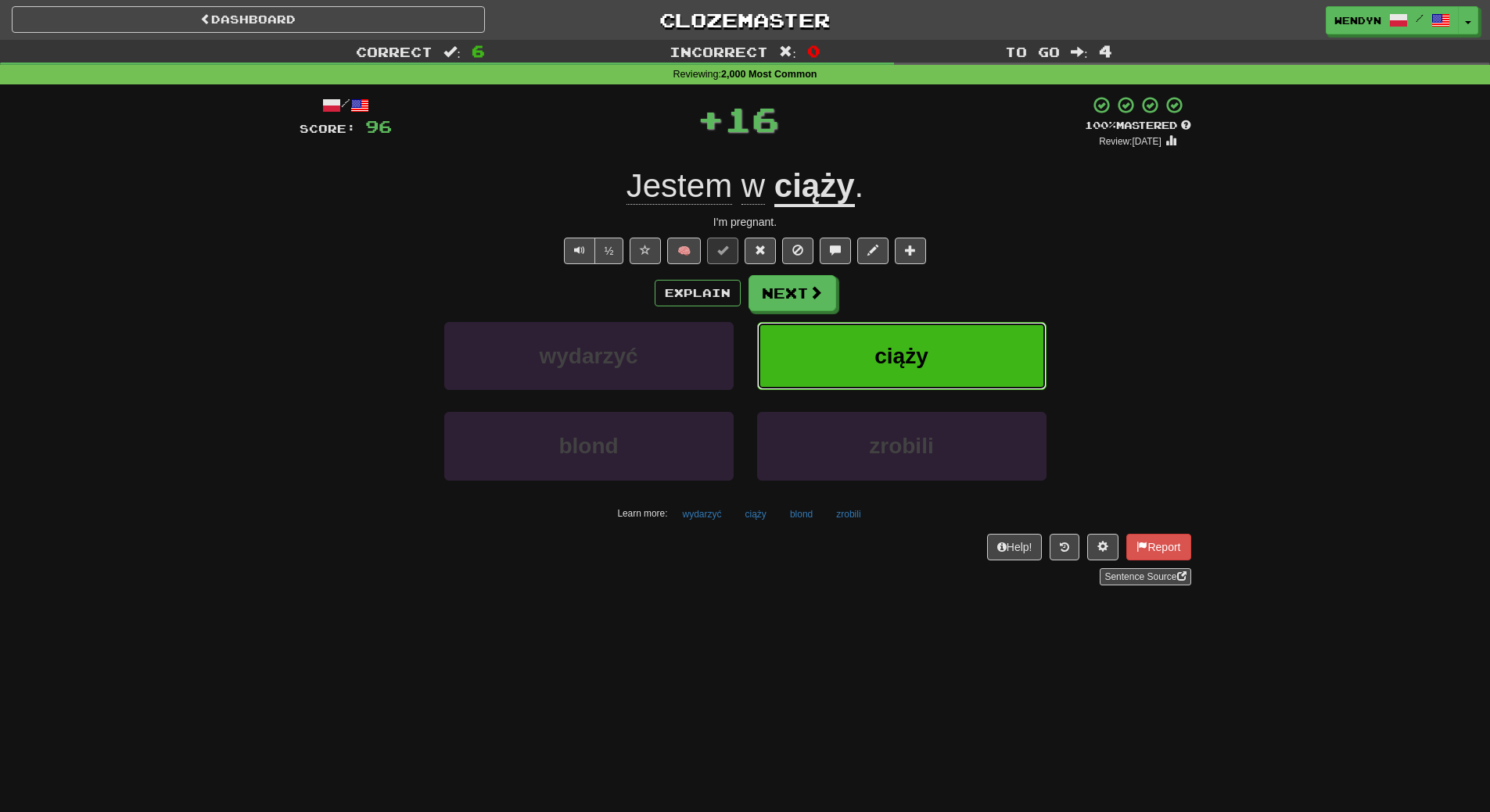
click at [950, 344] on button "ciąży" at bounding box center [901, 356] width 290 height 68
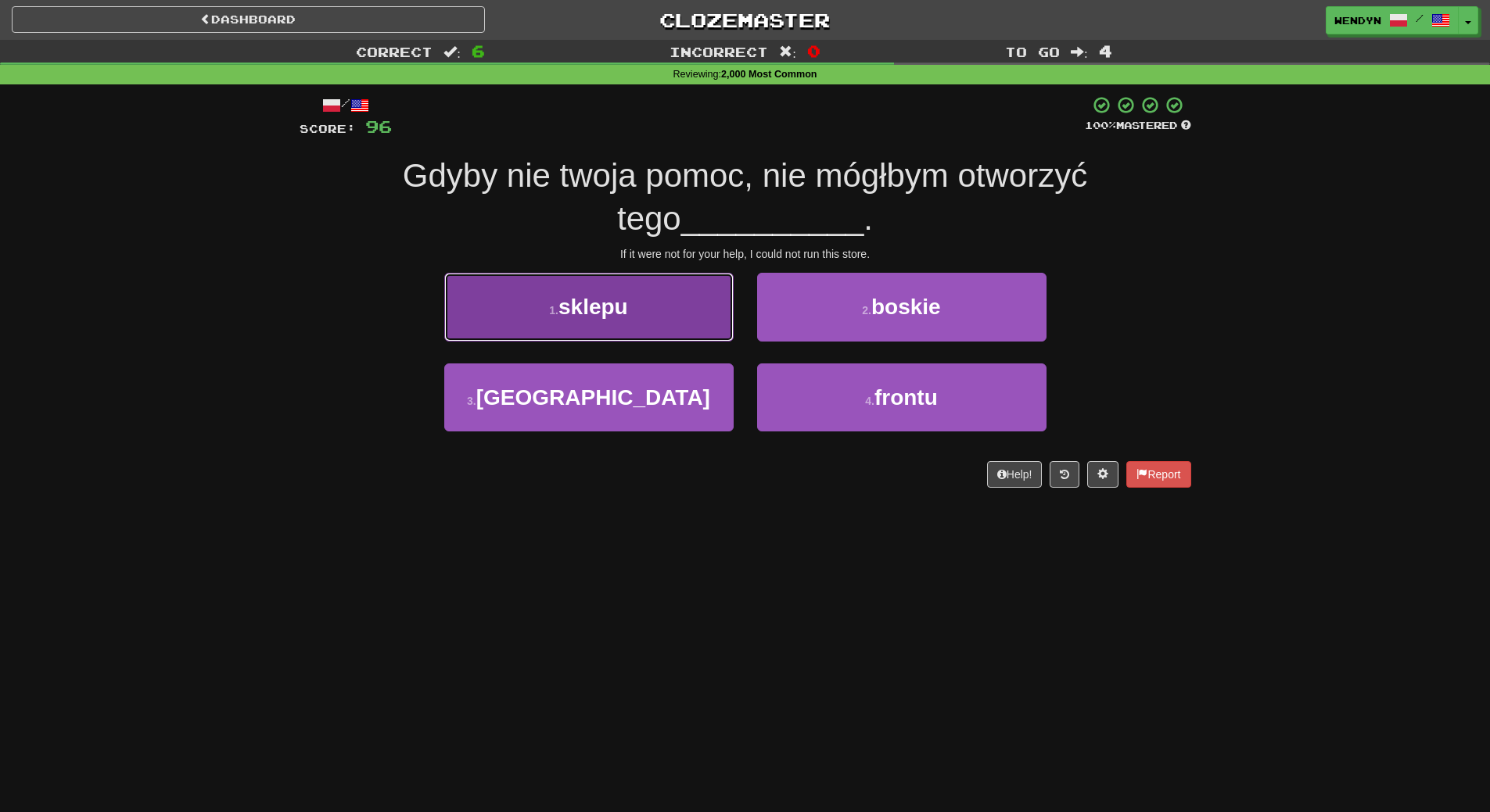
click at [669, 316] on button "1 . sklepu" at bounding box center [588, 306] width 290 height 68
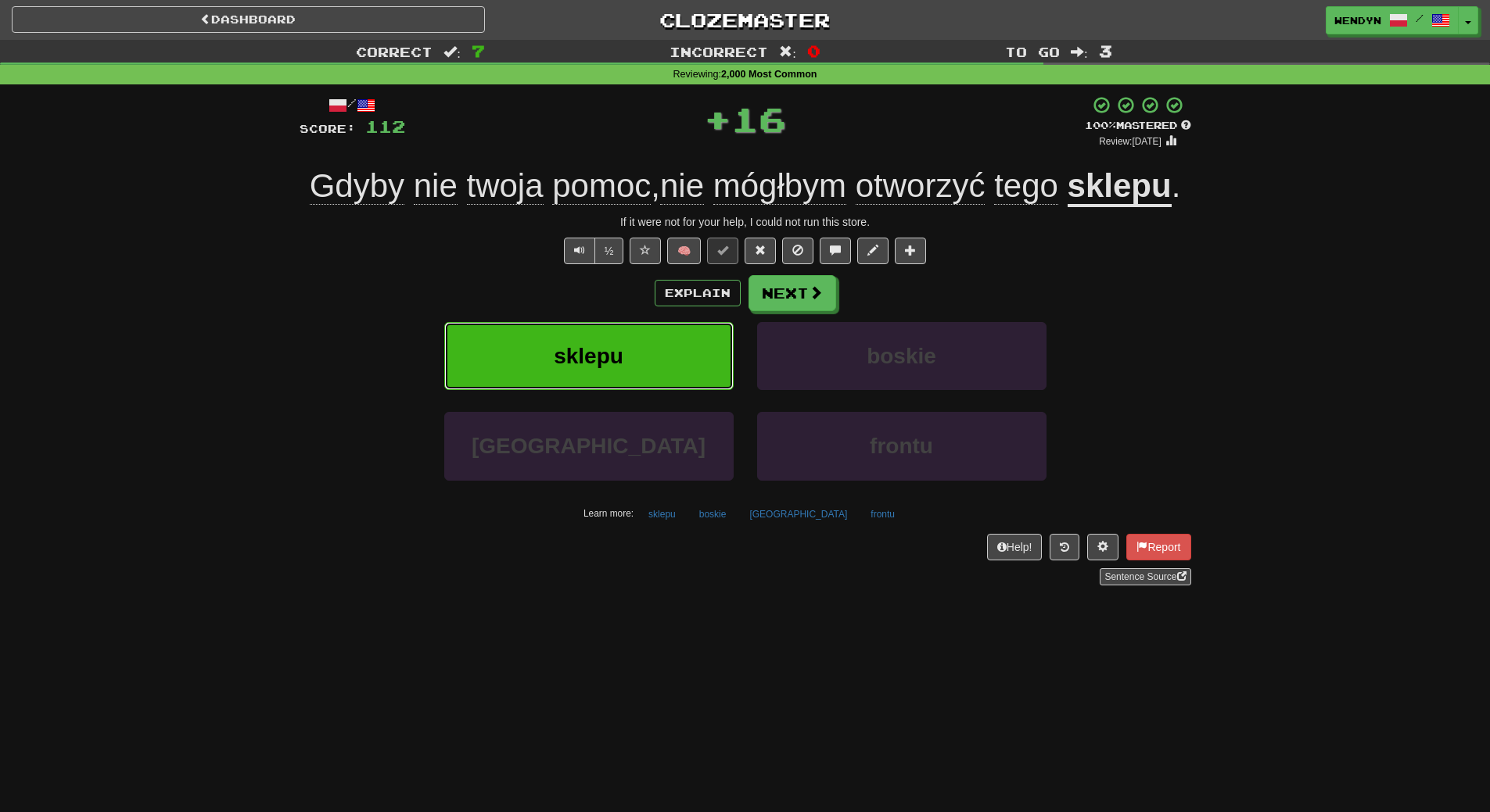
click at [669, 358] on button "sklepu" at bounding box center [588, 356] width 290 height 68
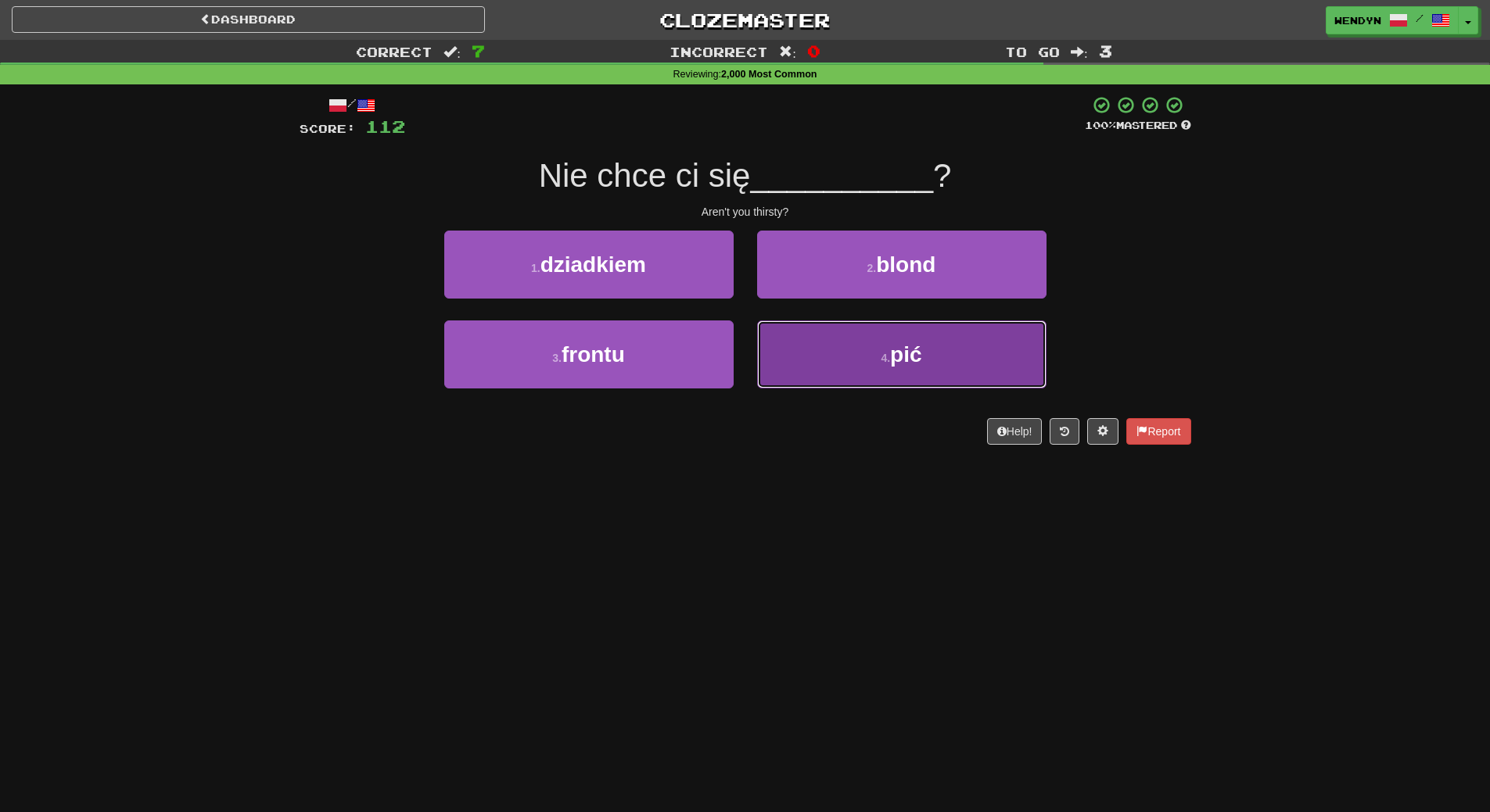
click at [952, 354] on button "4 . pić" at bounding box center [901, 354] width 290 height 68
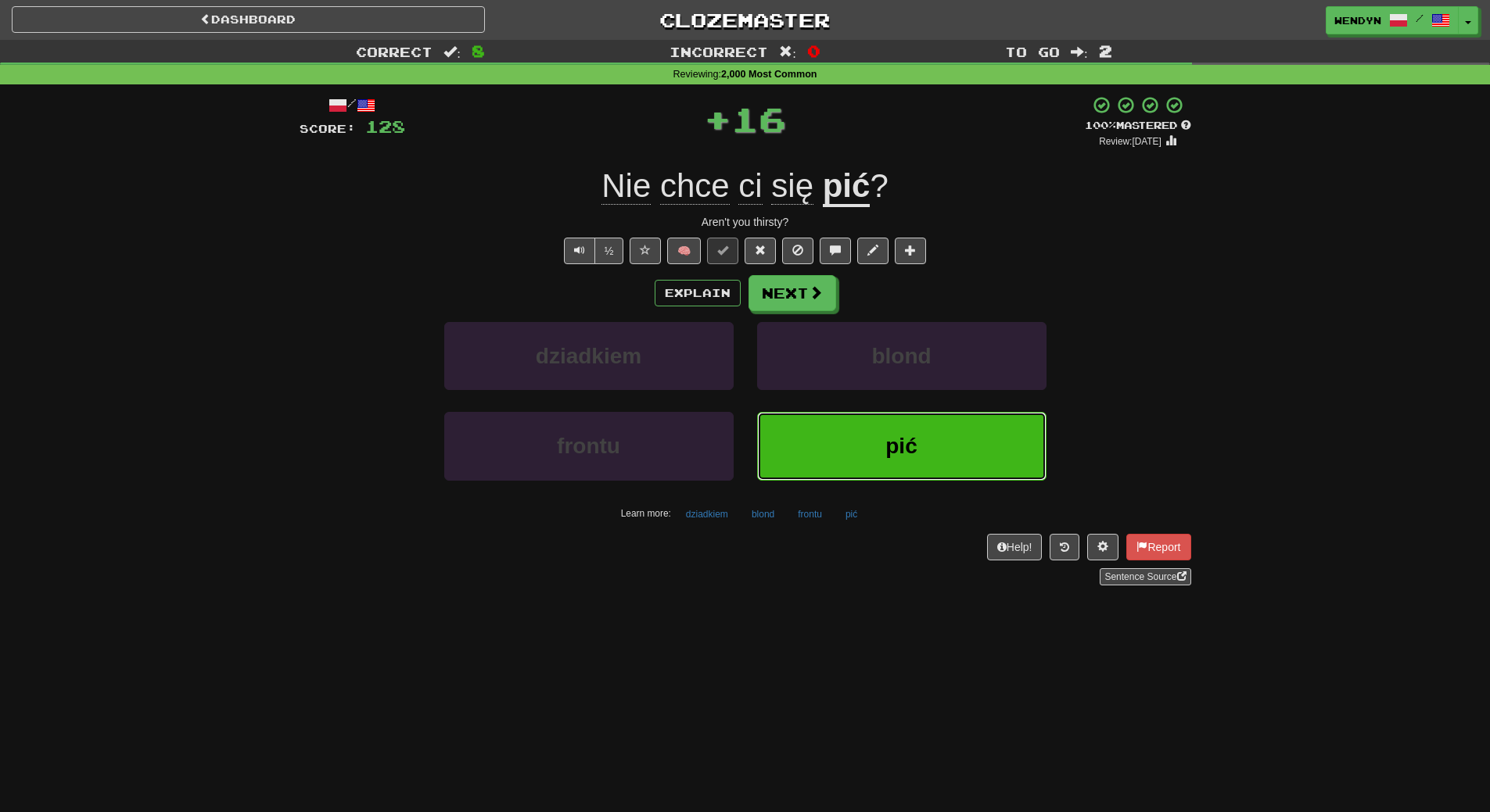
click at [906, 441] on span "pić" at bounding box center [901, 446] width 32 height 25
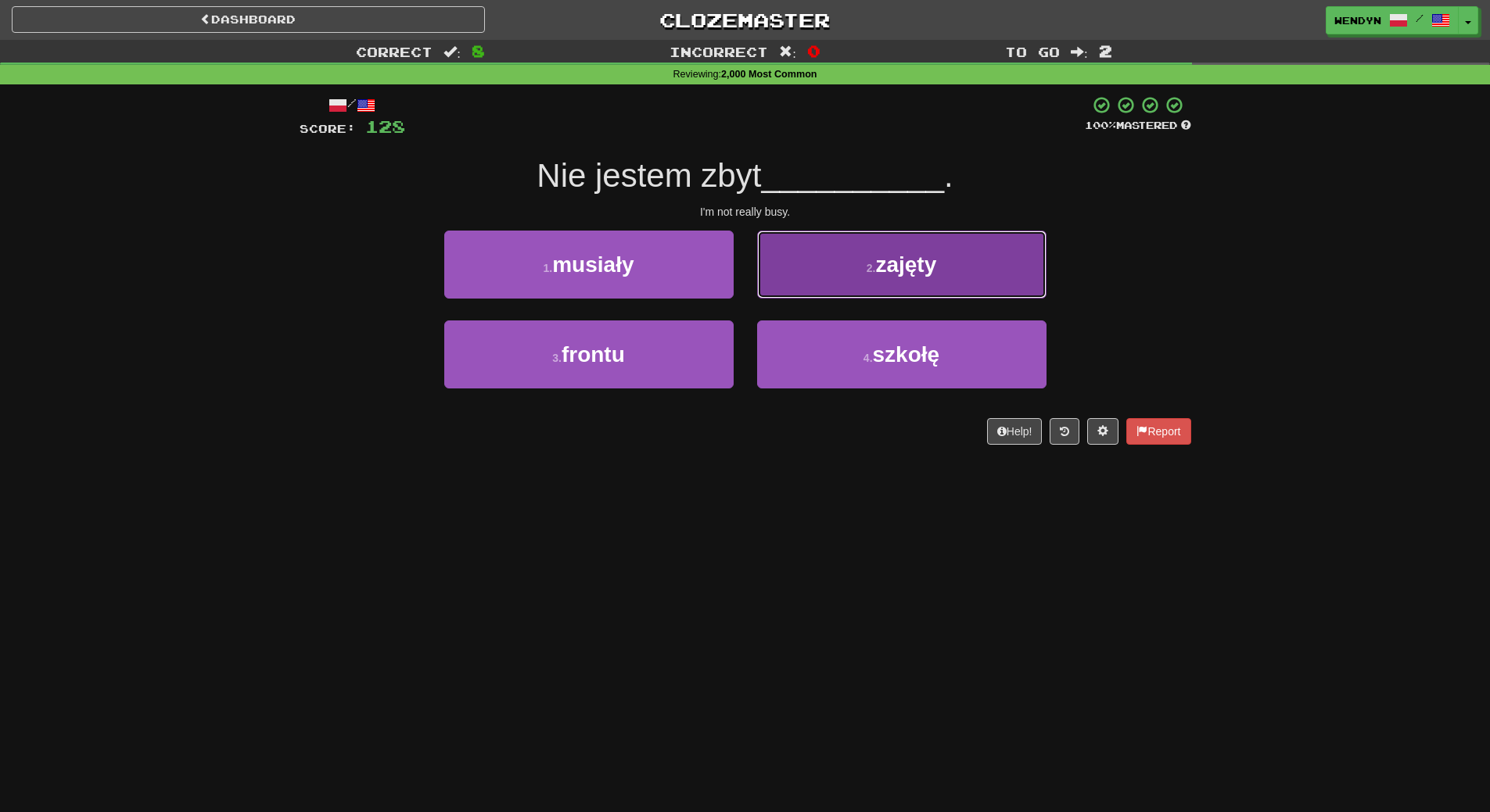
click at [939, 272] on button "2 . zajęty" at bounding box center [901, 264] width 290 height 68
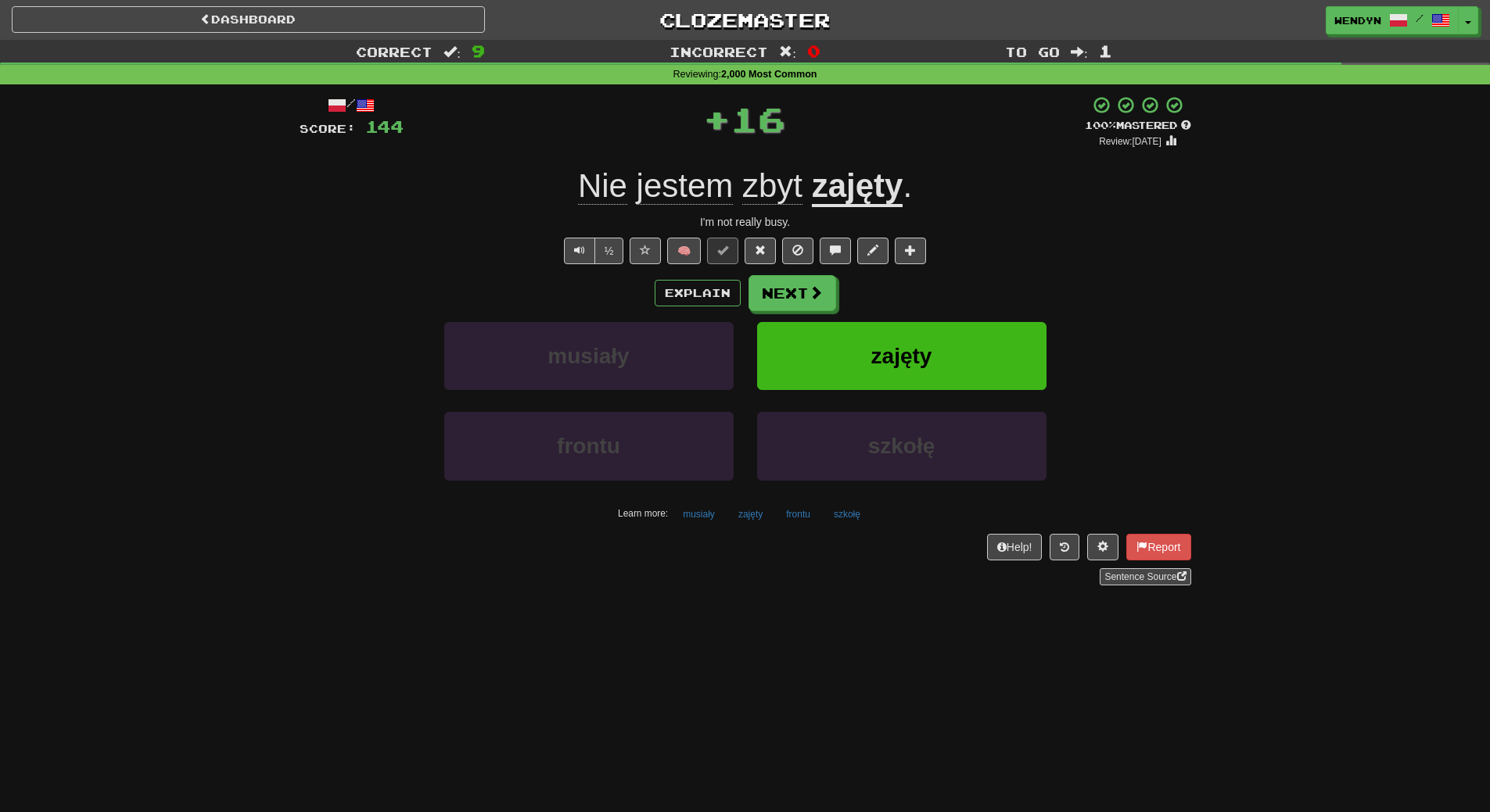
click at [950, 317] on div "Explain Next musiały zajęty frontu szkołę Learn more: musiały zajęty frontu szk…" at bounding box center [745, 401] width 891 height 251
click at [947, 346] on button "zajęty" at bounding box center [901, 356] width 290 height 68
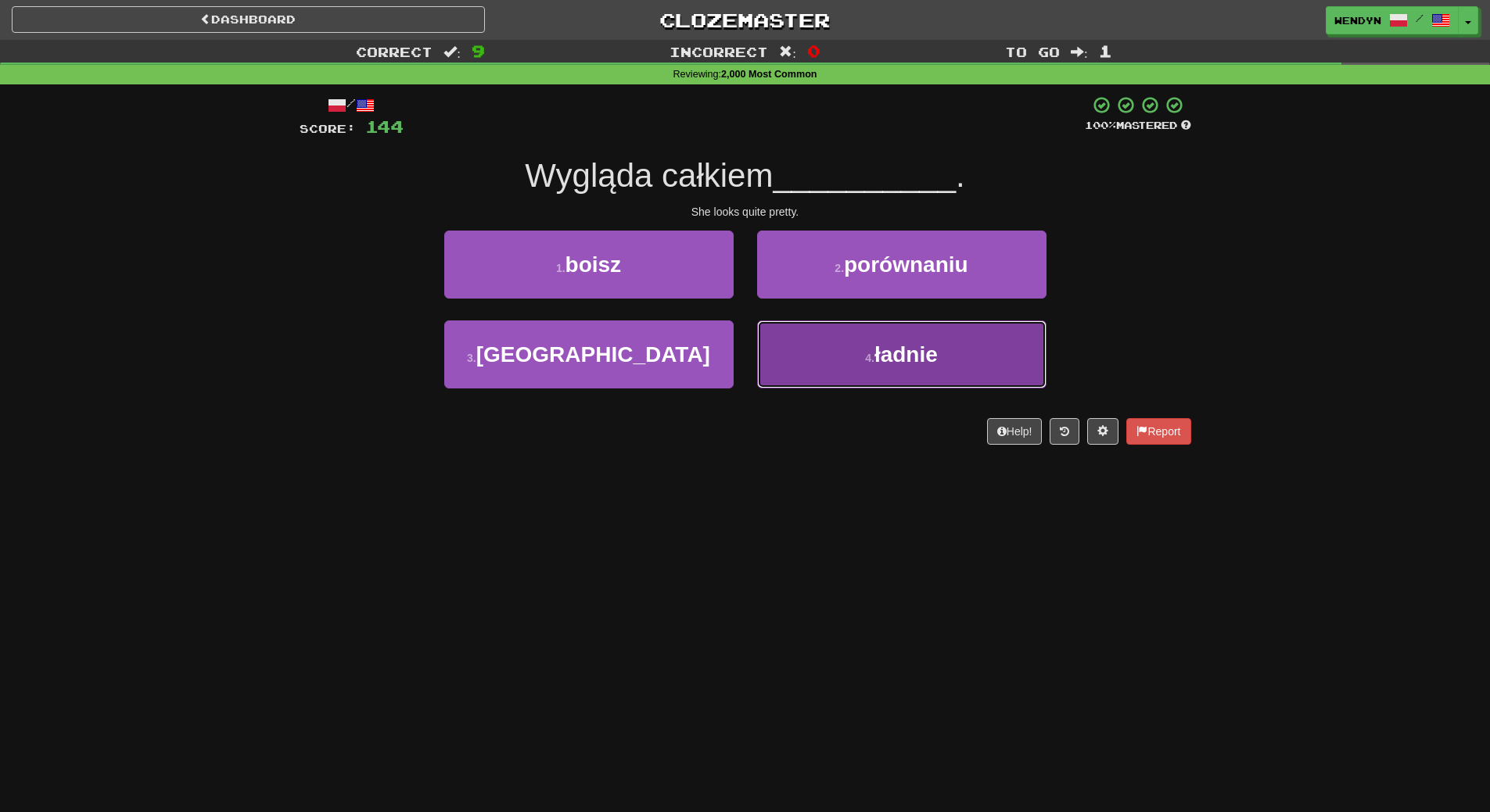
click at [834, 372] on button "4 . ładnie" at bounding box center [901, 354] width 290 height 68
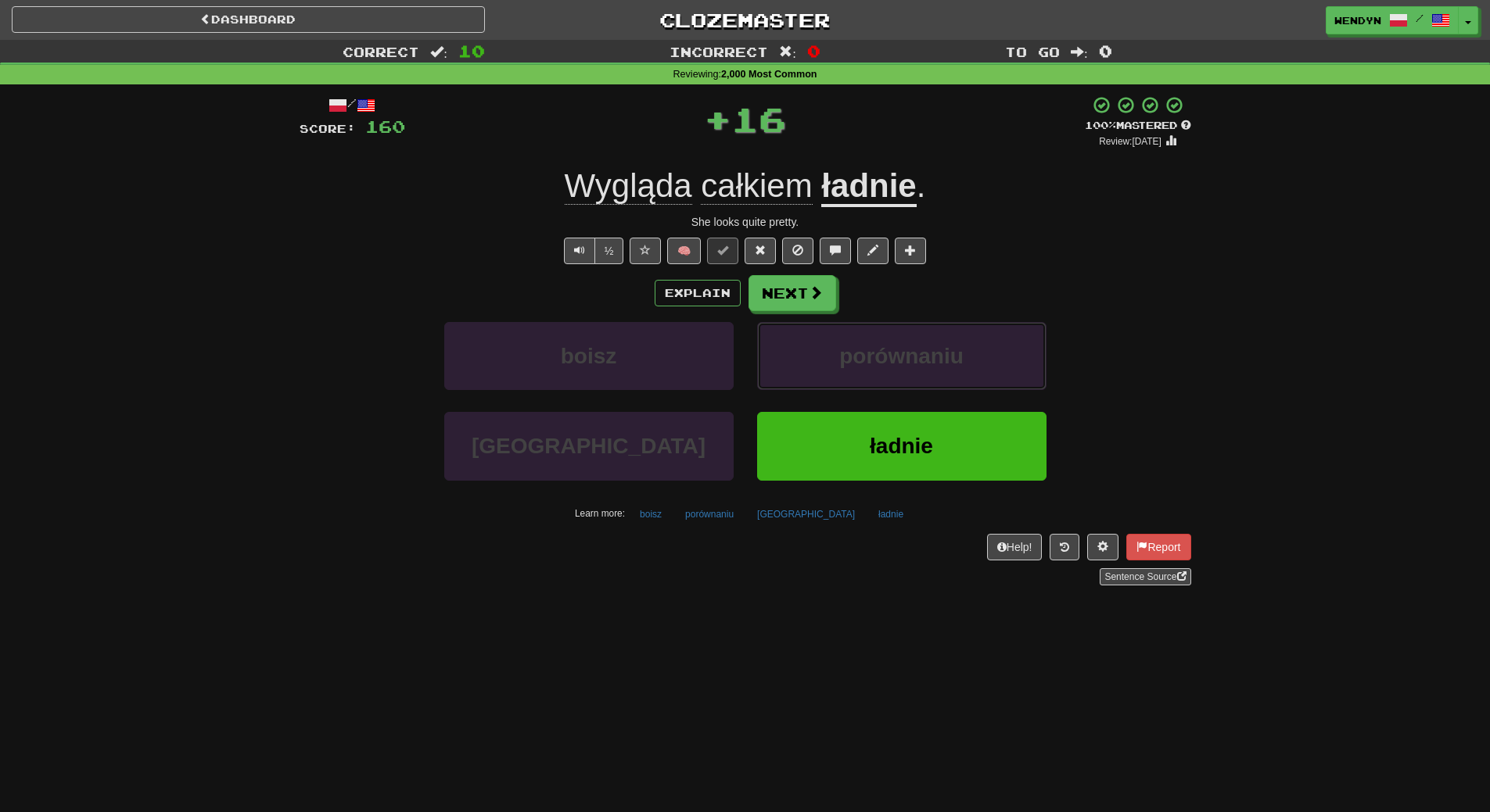
click at [834, 372] on button "porównaniu" at bounding box center [901, 356] width 290 height 68
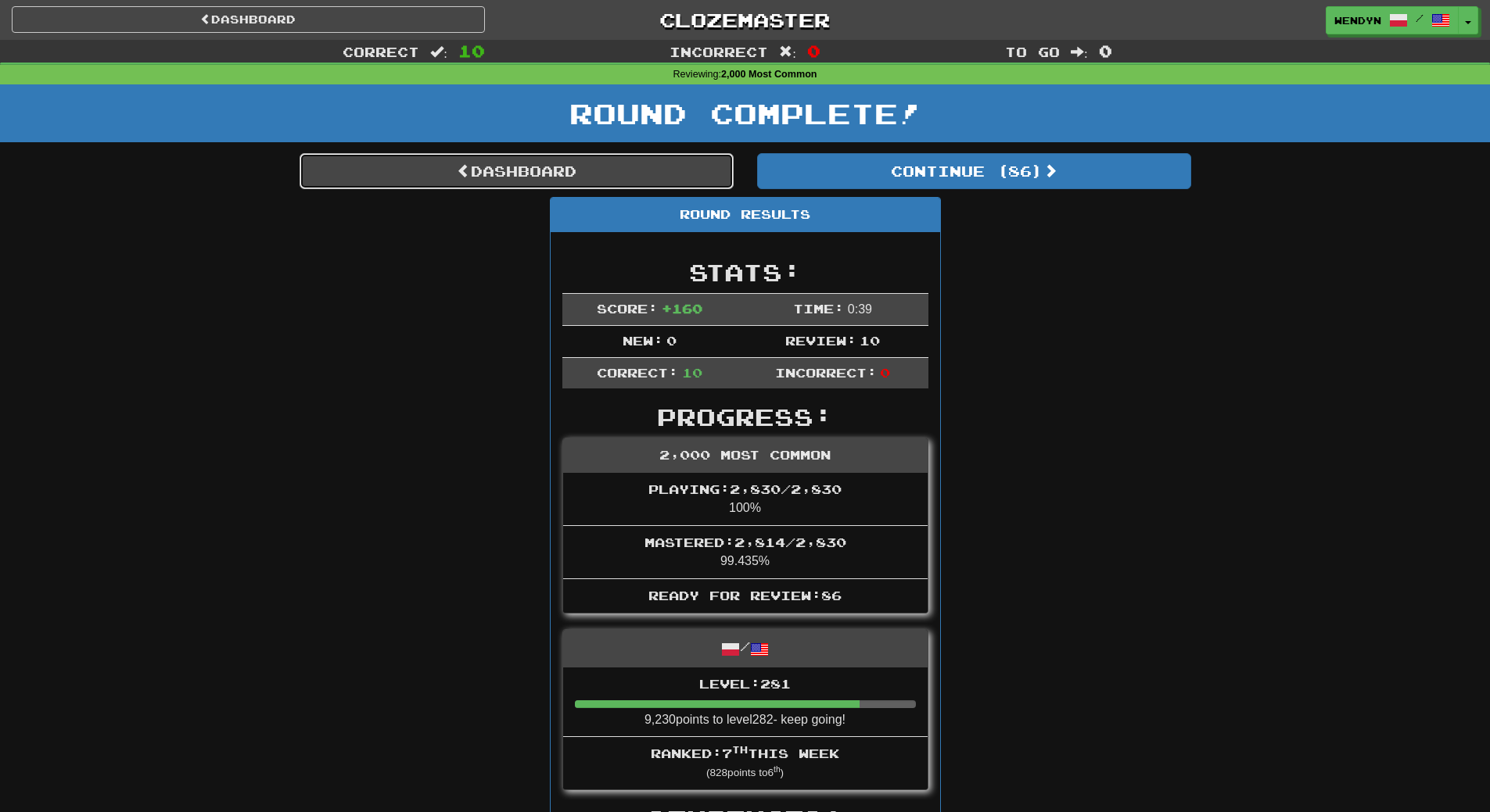
click at [619, 156] on link "Dashboard" at bounding box center [516, 171] width 434 height 36
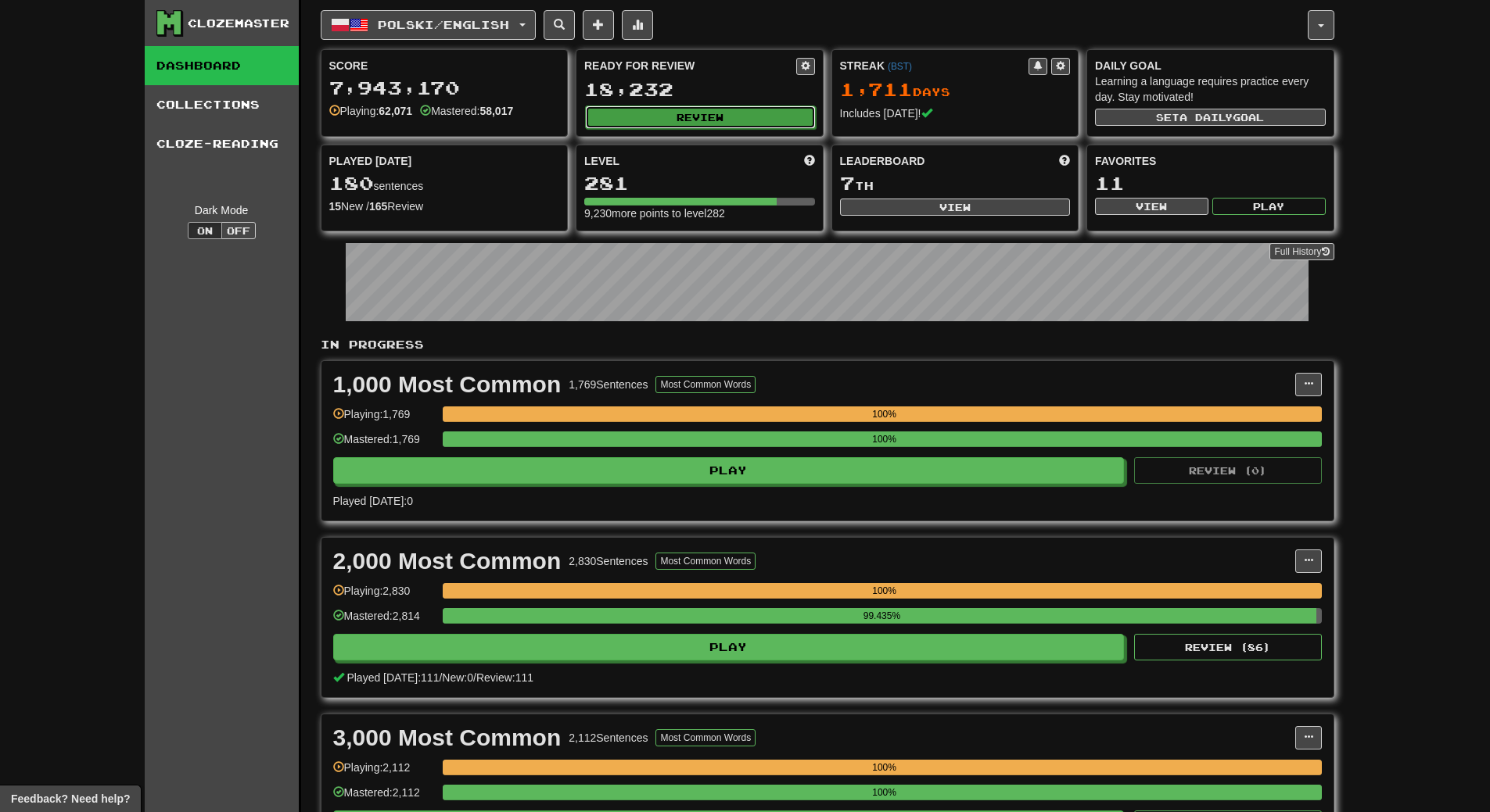
click at [677, 115] on button "Review" at bounding box center [700, 118] width 230 height 24
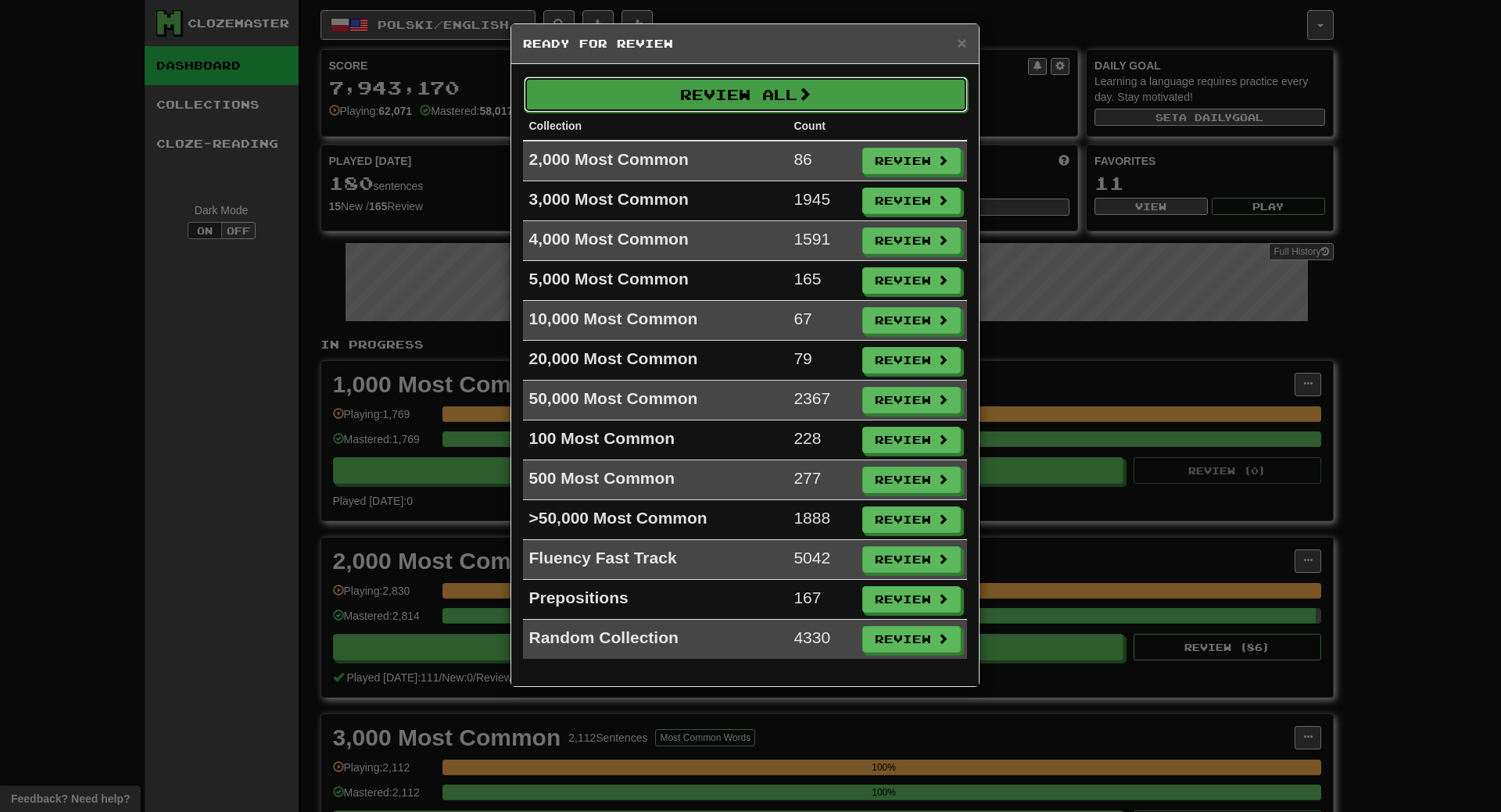
click at [684, 98] on button "Review All" at bounding box center [745, 95] width 444 height 36
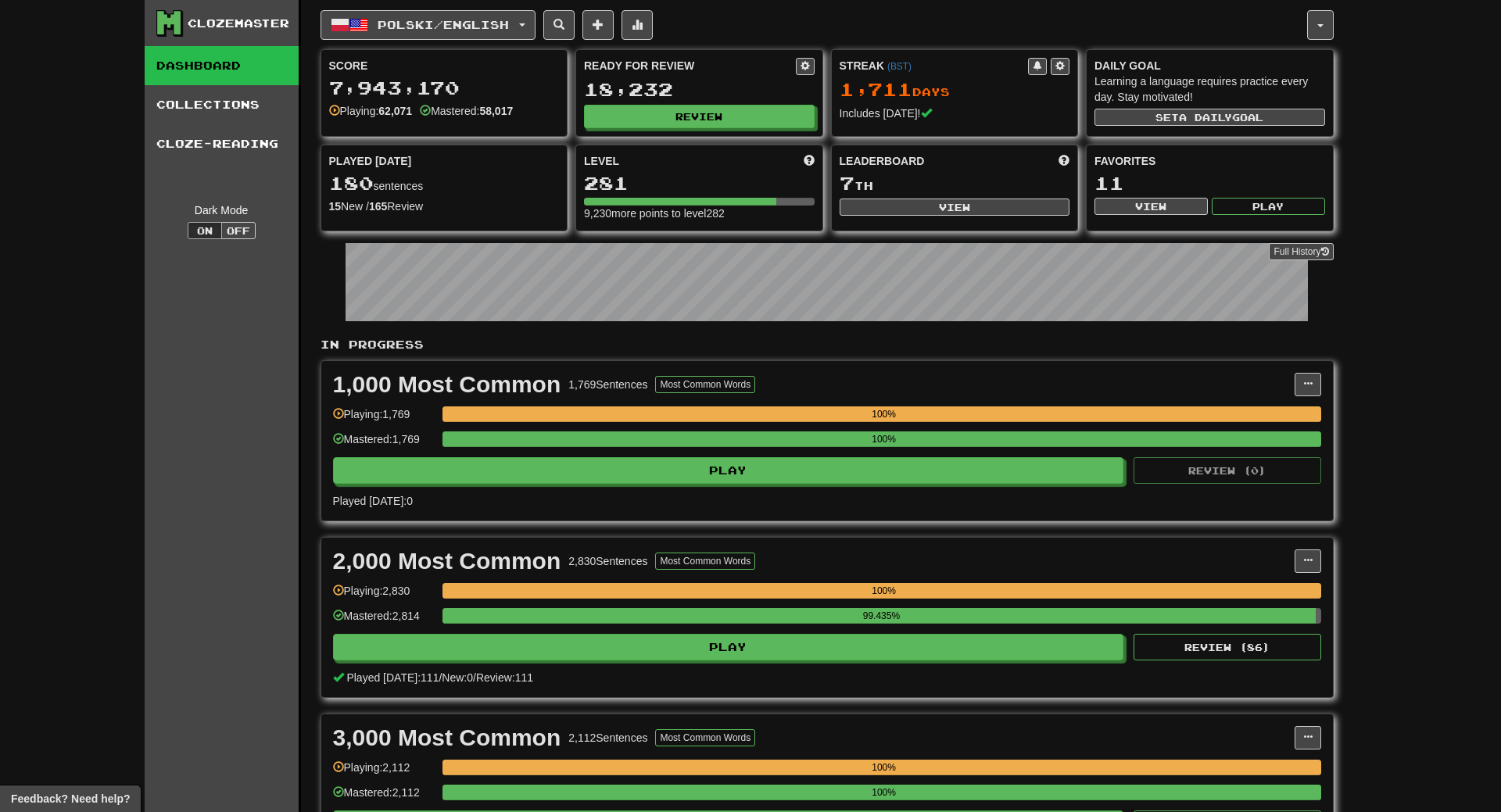
select select "**"
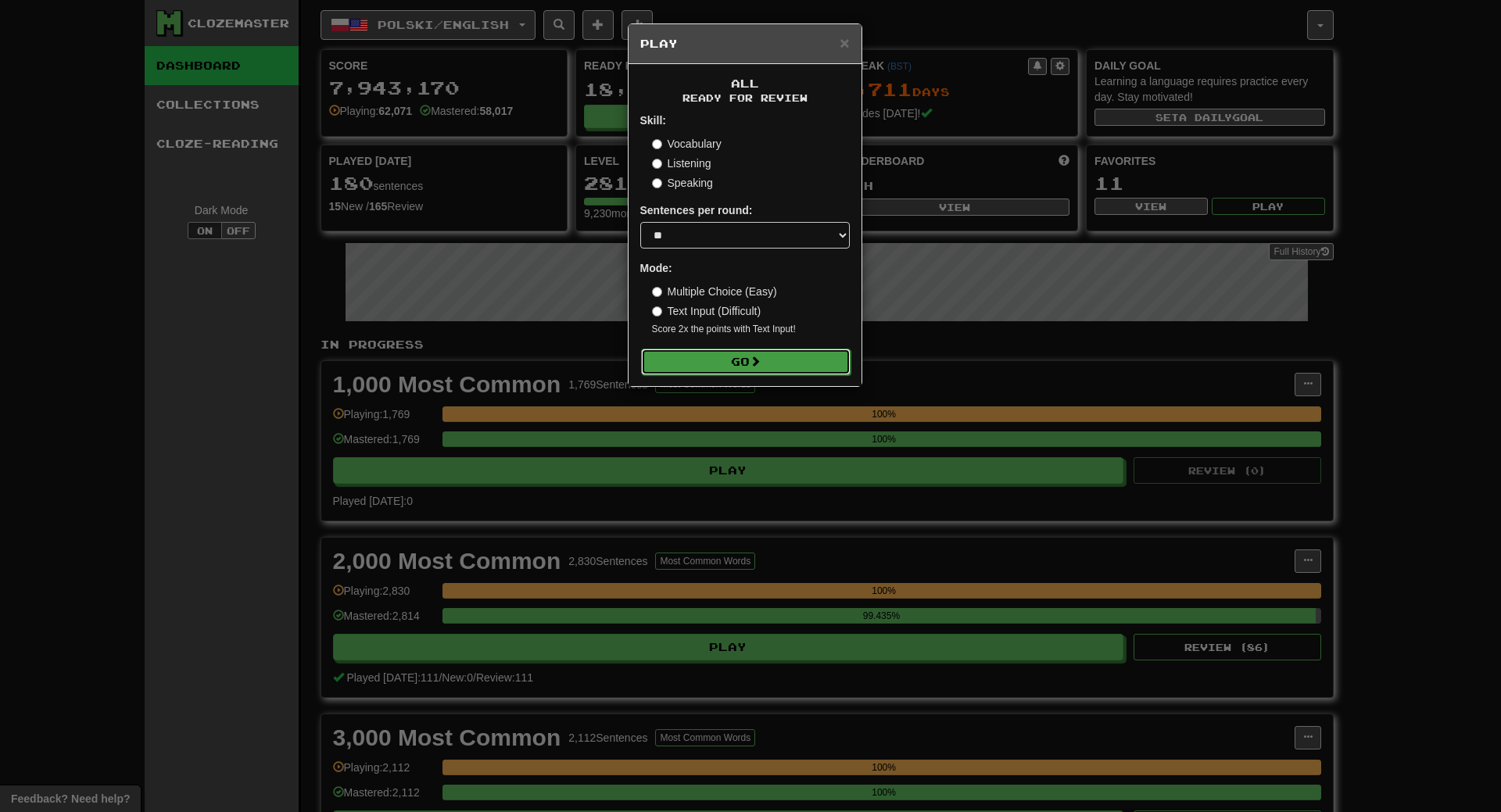
click at [736, 358] on button "Go" at bounding box center [746, 362] width 209 height 27
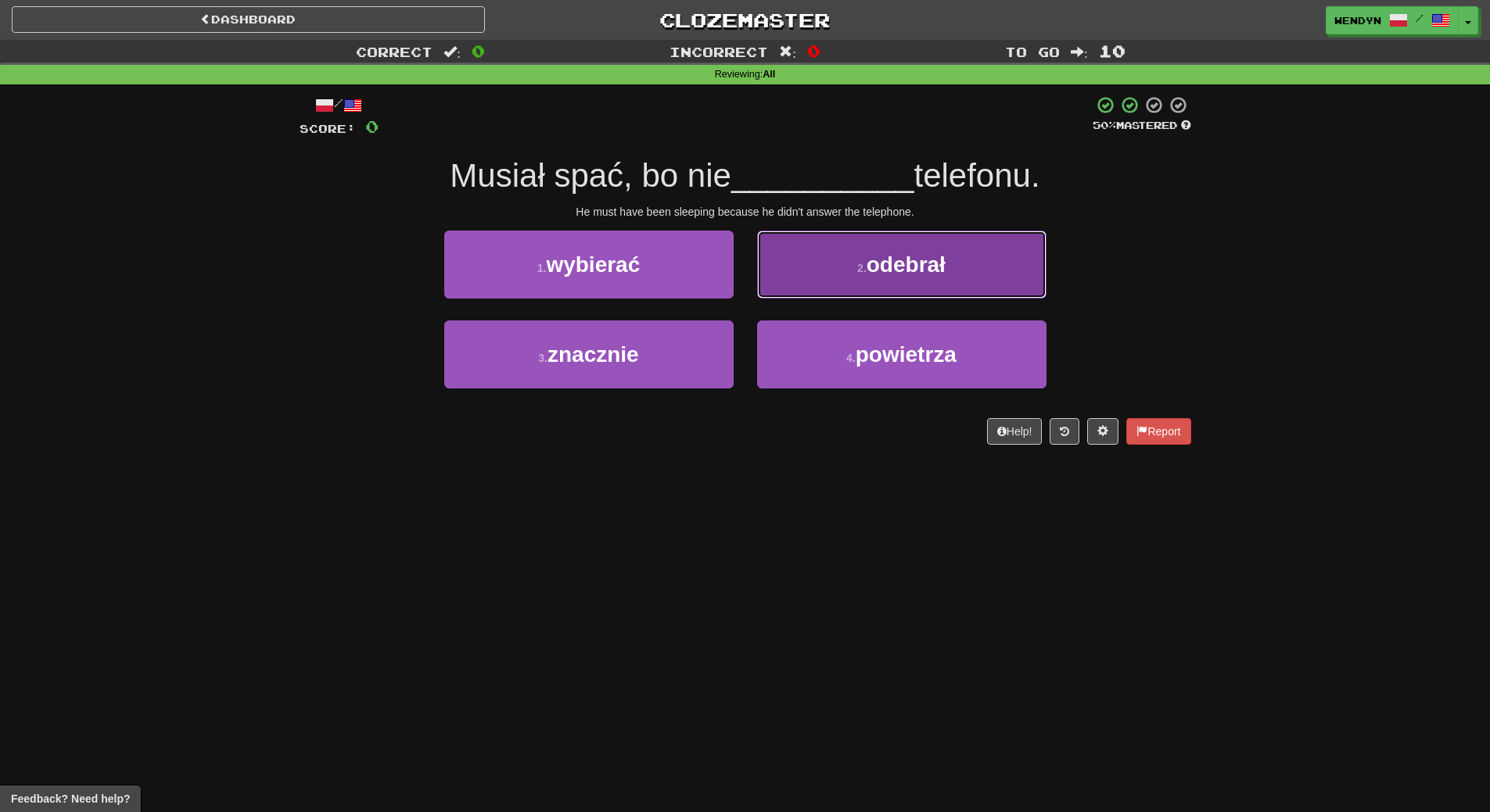
click at [886, 272] on span "odebrał" at bounding box center [906, 265] width 79 height 25
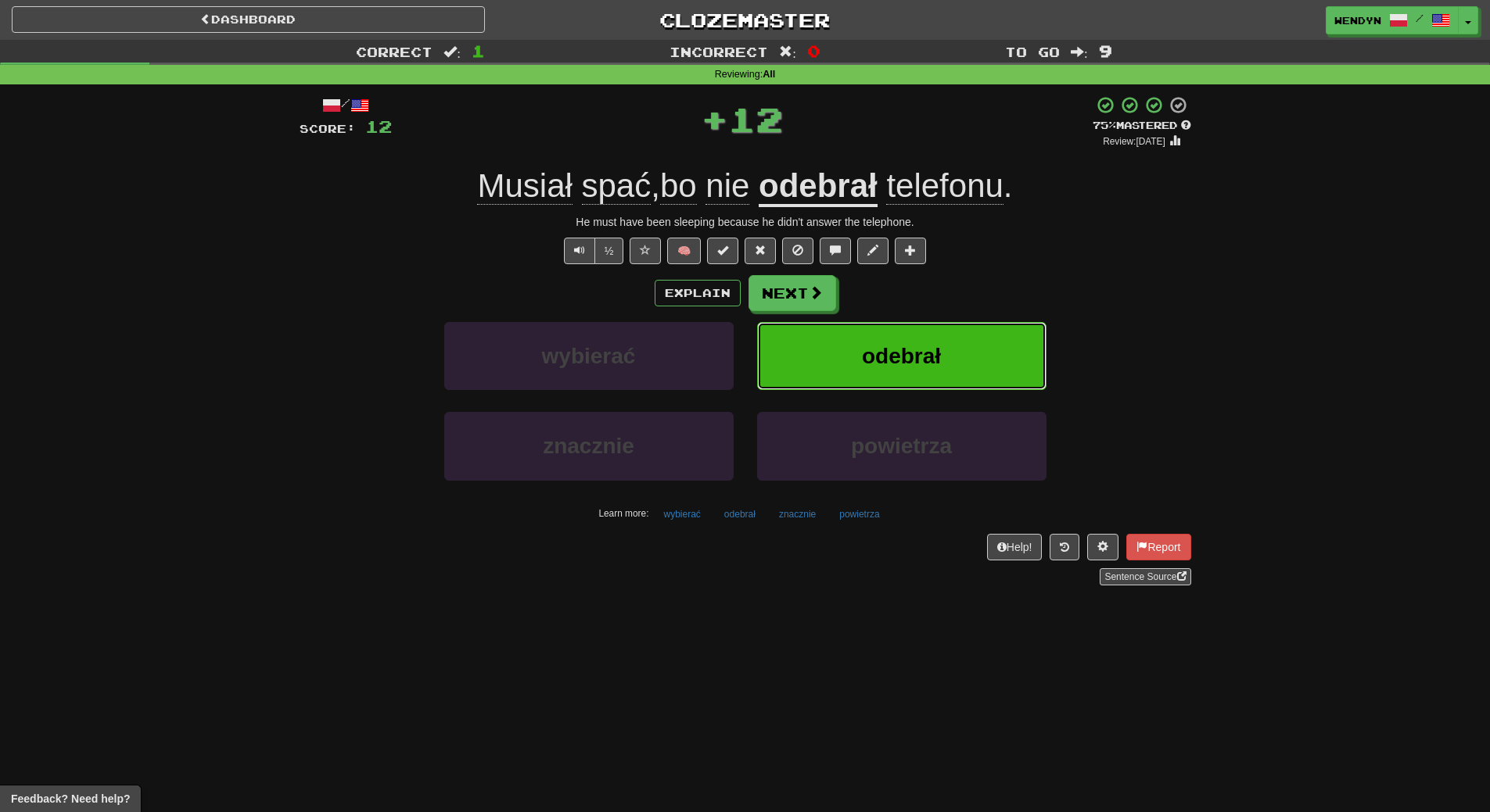
click at [910, 369] on button "odebrał" at bounding box center [901, 356] width 290 height 68
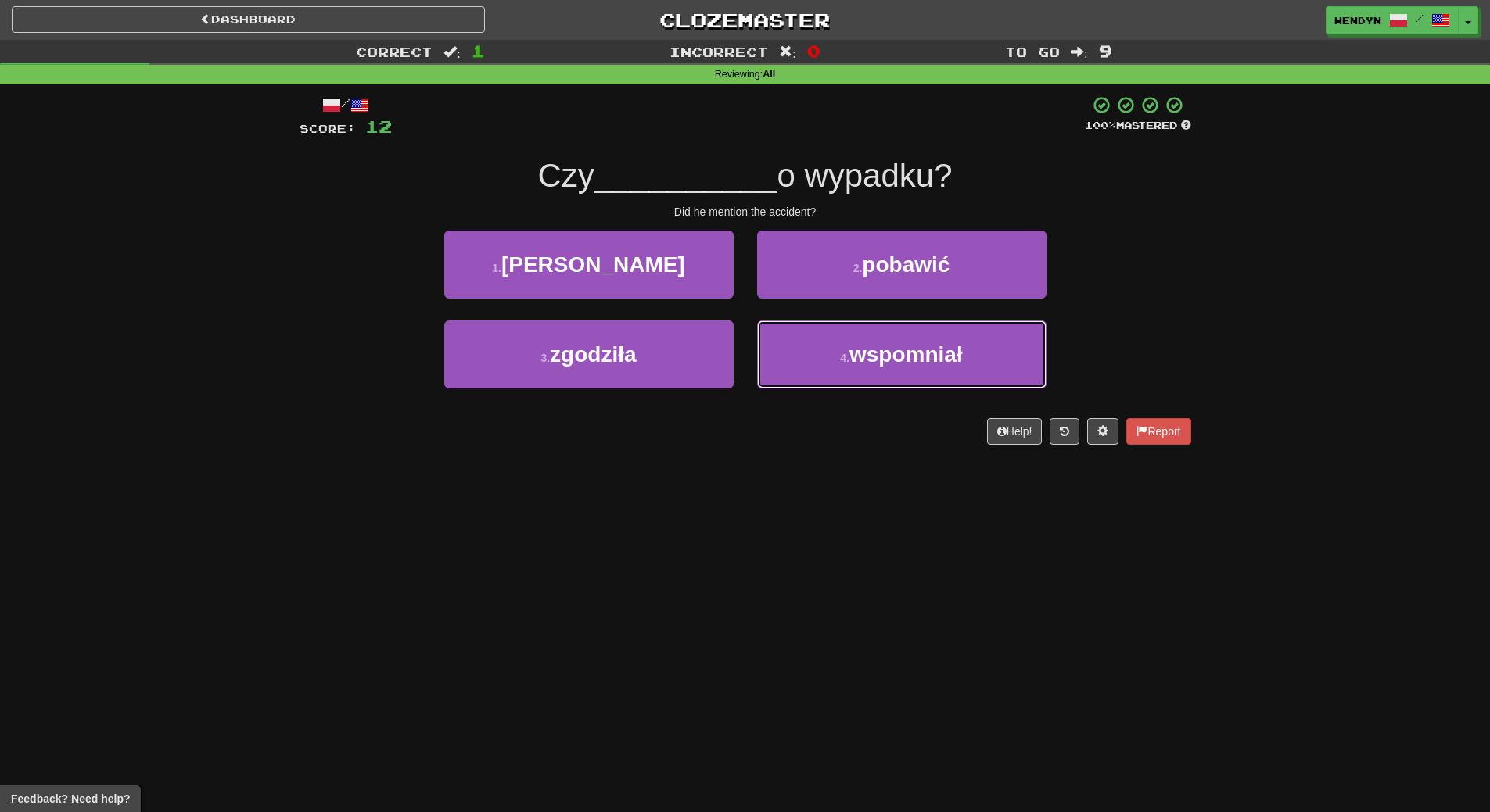
click at [910, 369] on button "4 . wspomniał" at bounding box center [901, 354] width 290 height 68
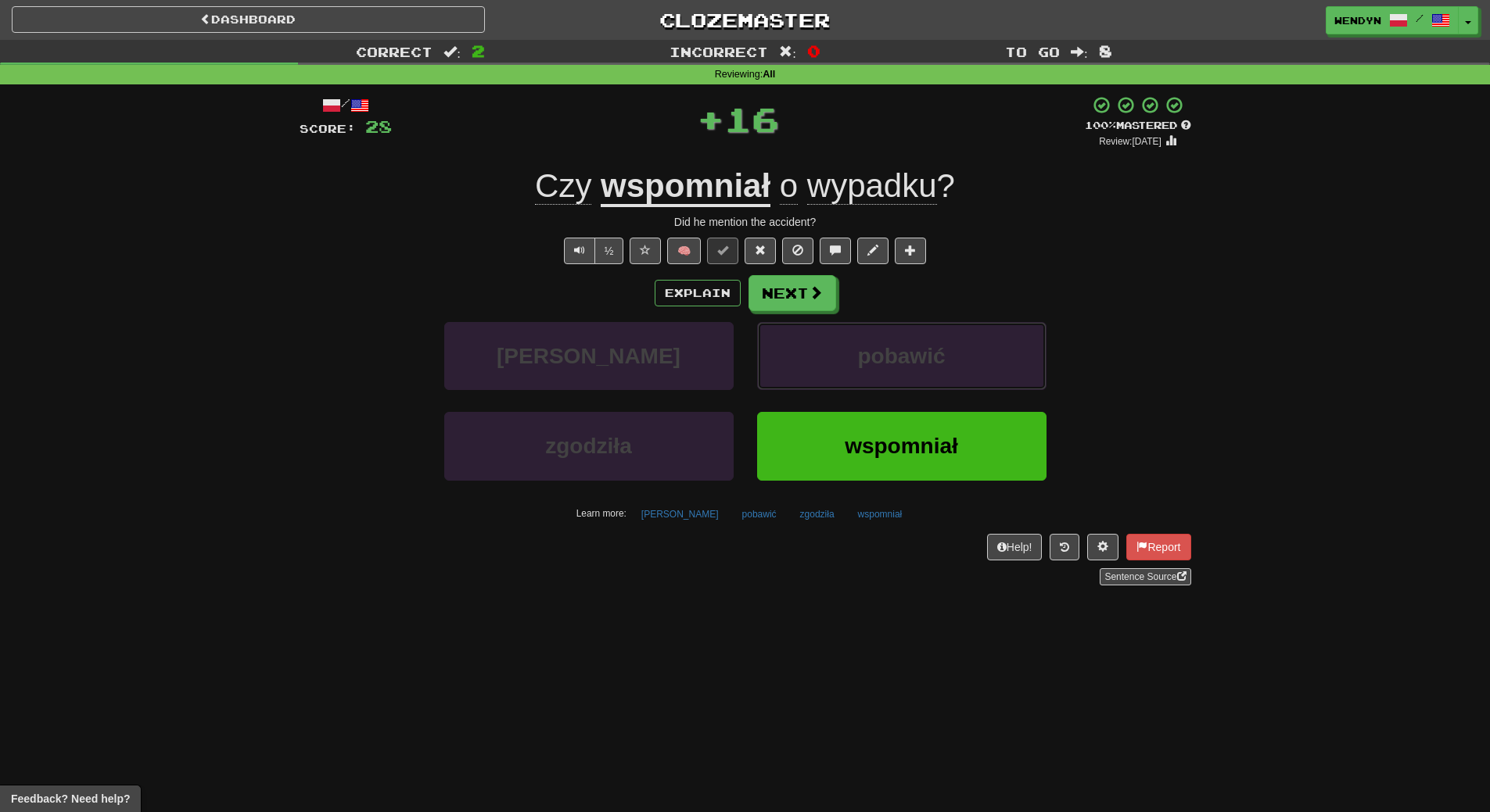
click at [910, 369] on button "pobawić" at bounding box center [901, 356] width 290 height 68
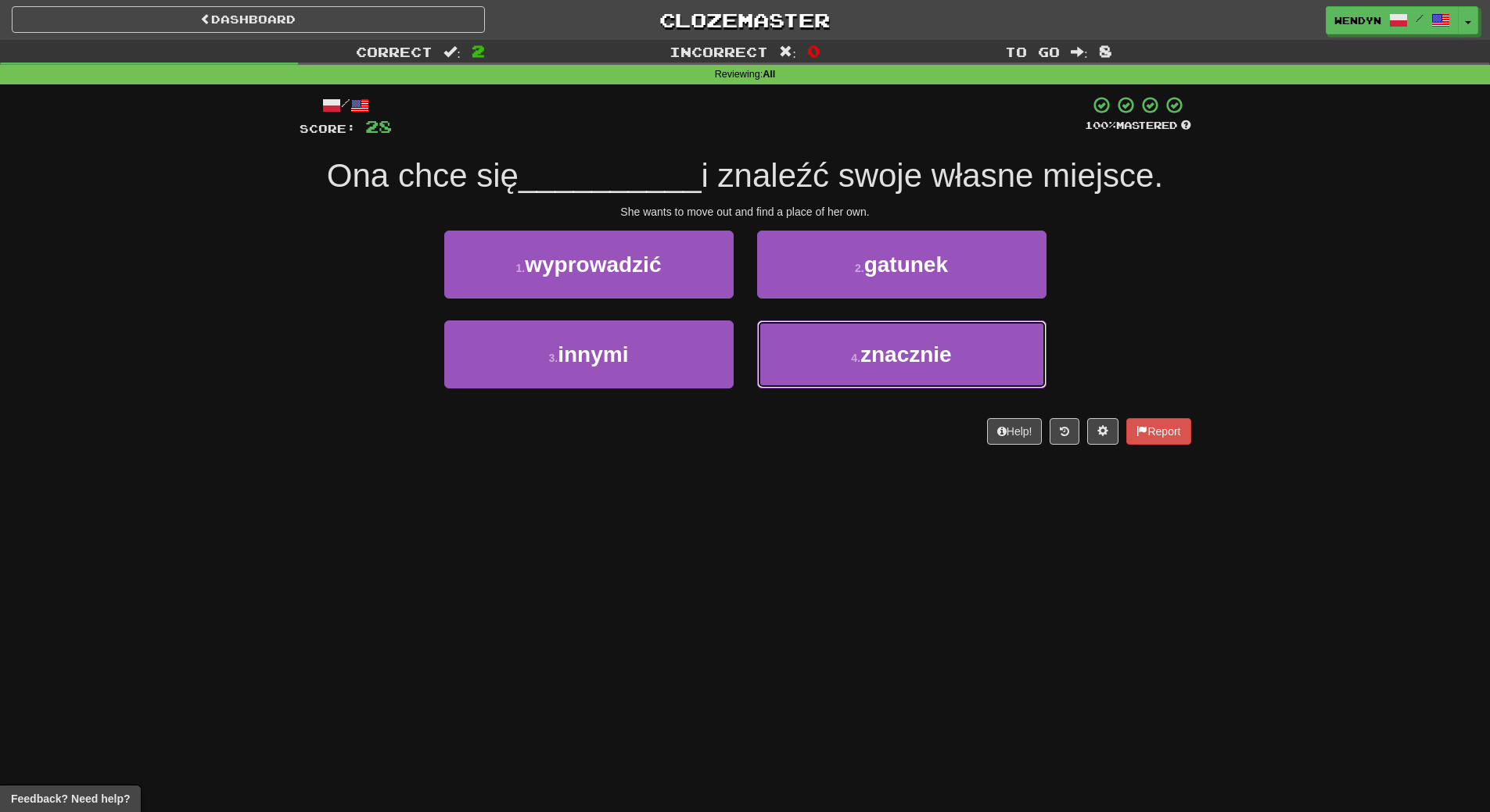
drag, startPoint x: 910, startPoint y: 369, endPoint x: 848, endPoint y: 462, distance: 111.8
click at [848, 462] on div "/ Score: 28 100 % Mastered Ona chce się __________ i znaleźć swoje własne miejs…" at bounding box center [745, 275] width 891 height 382
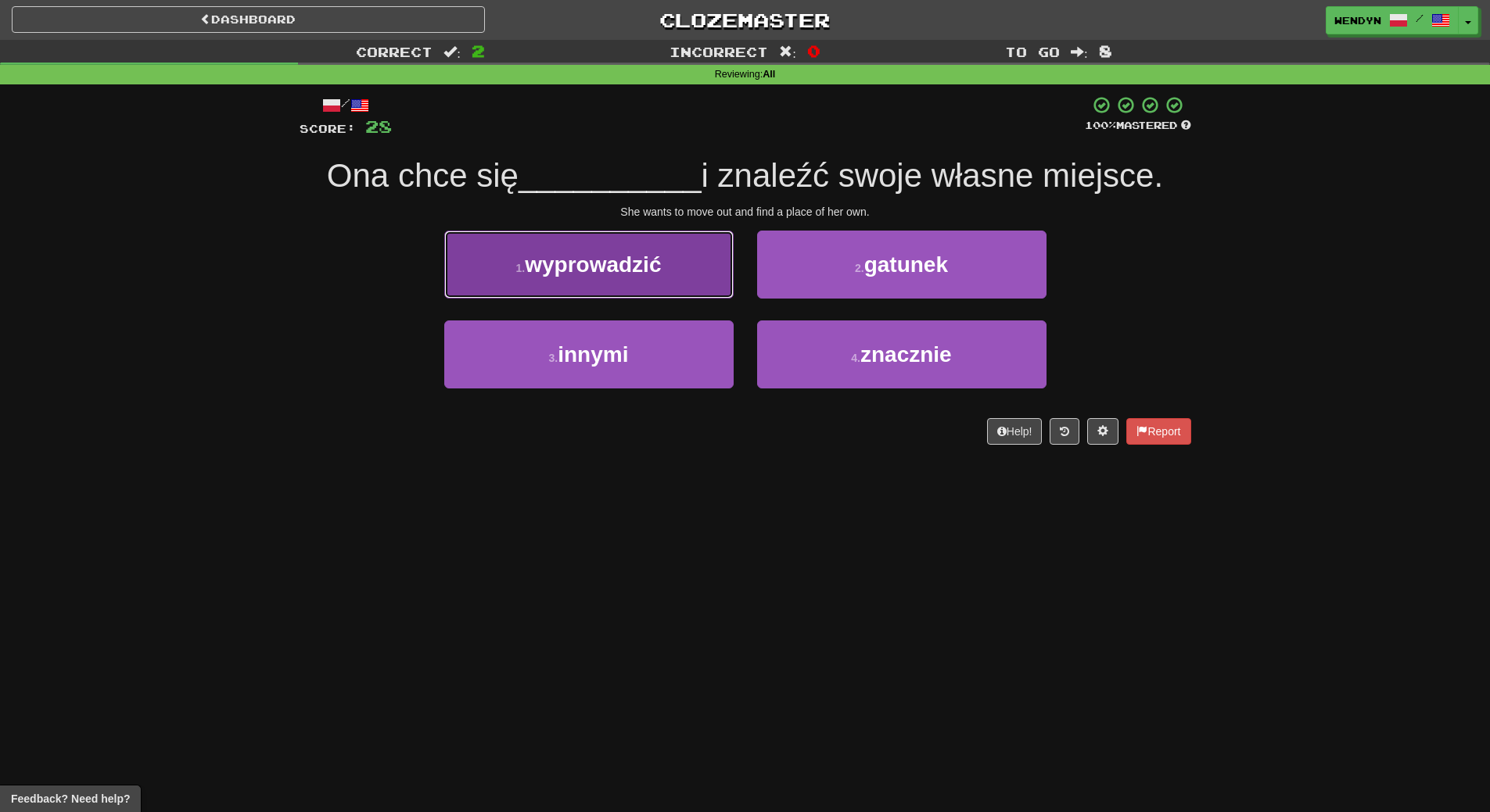
click at [677, 251] on button "1 . wyprowadzić" at bounding box center [588, 264] width 290 height 68
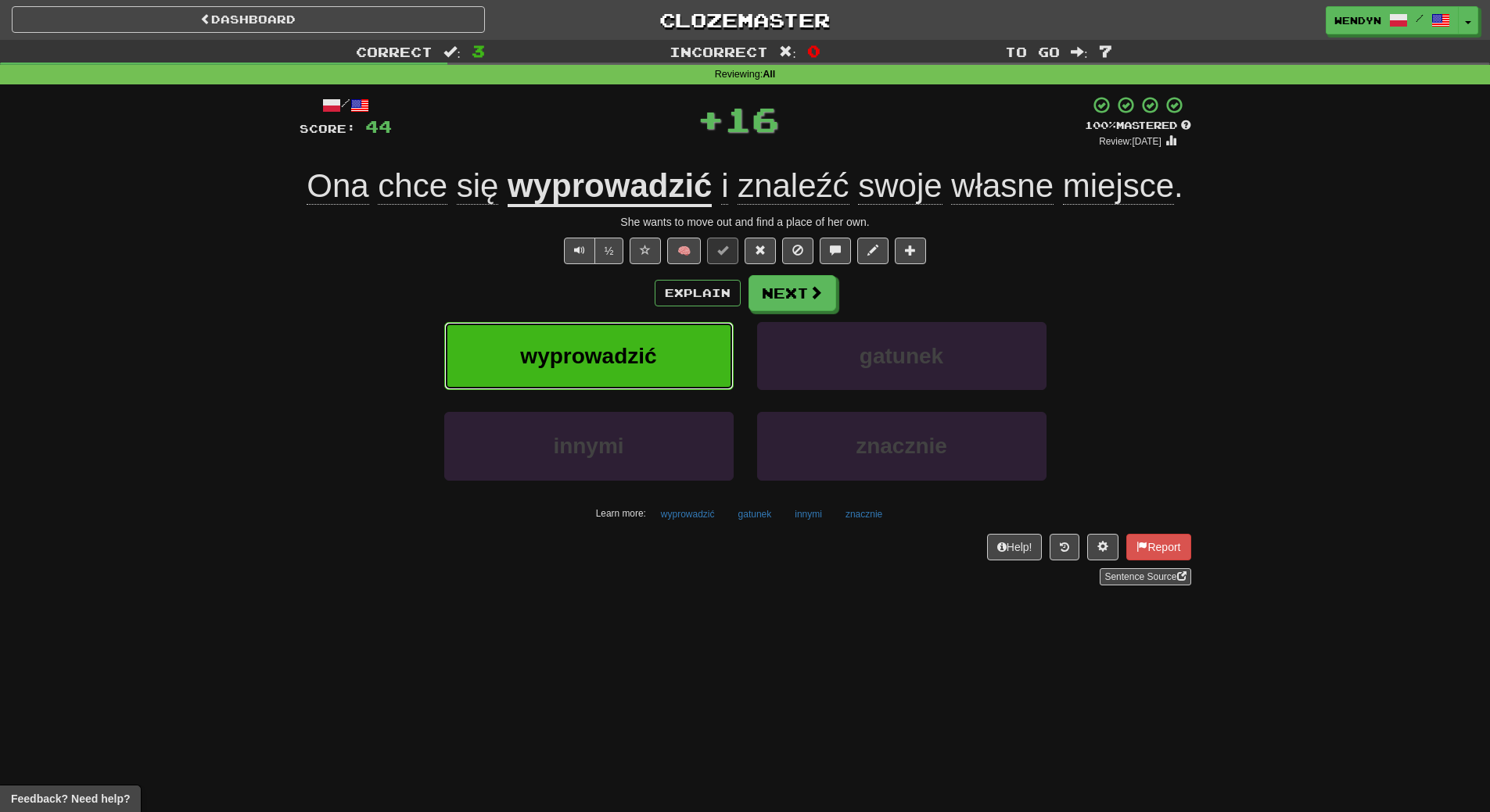
click at [671, 322] on button "wyprowadzić" at bounding box center [588, 356] width 290 height 68
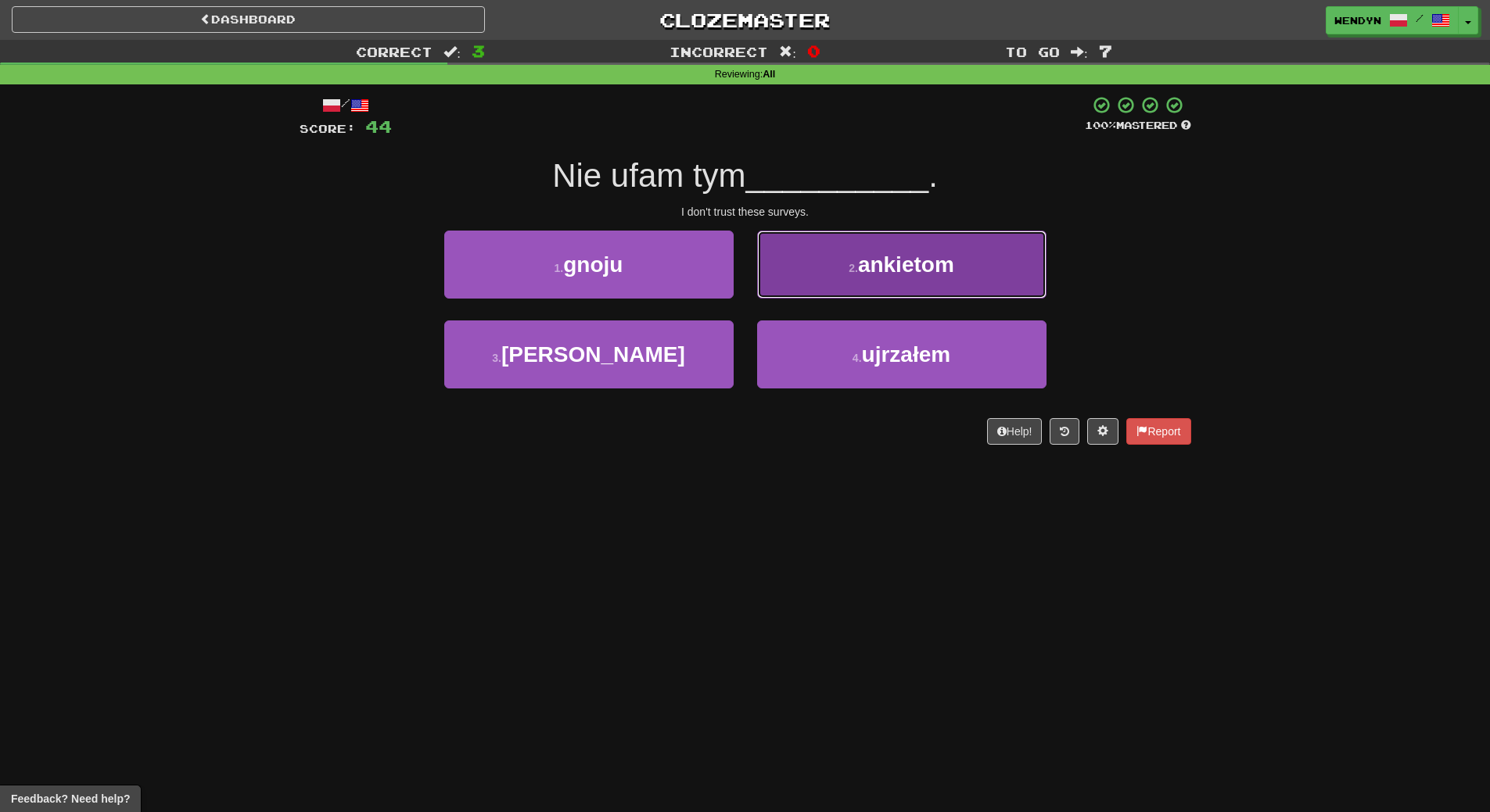
click at [903, 280] on button "2 . ankietom" at bounding box center [901, 264] width 290 height 68
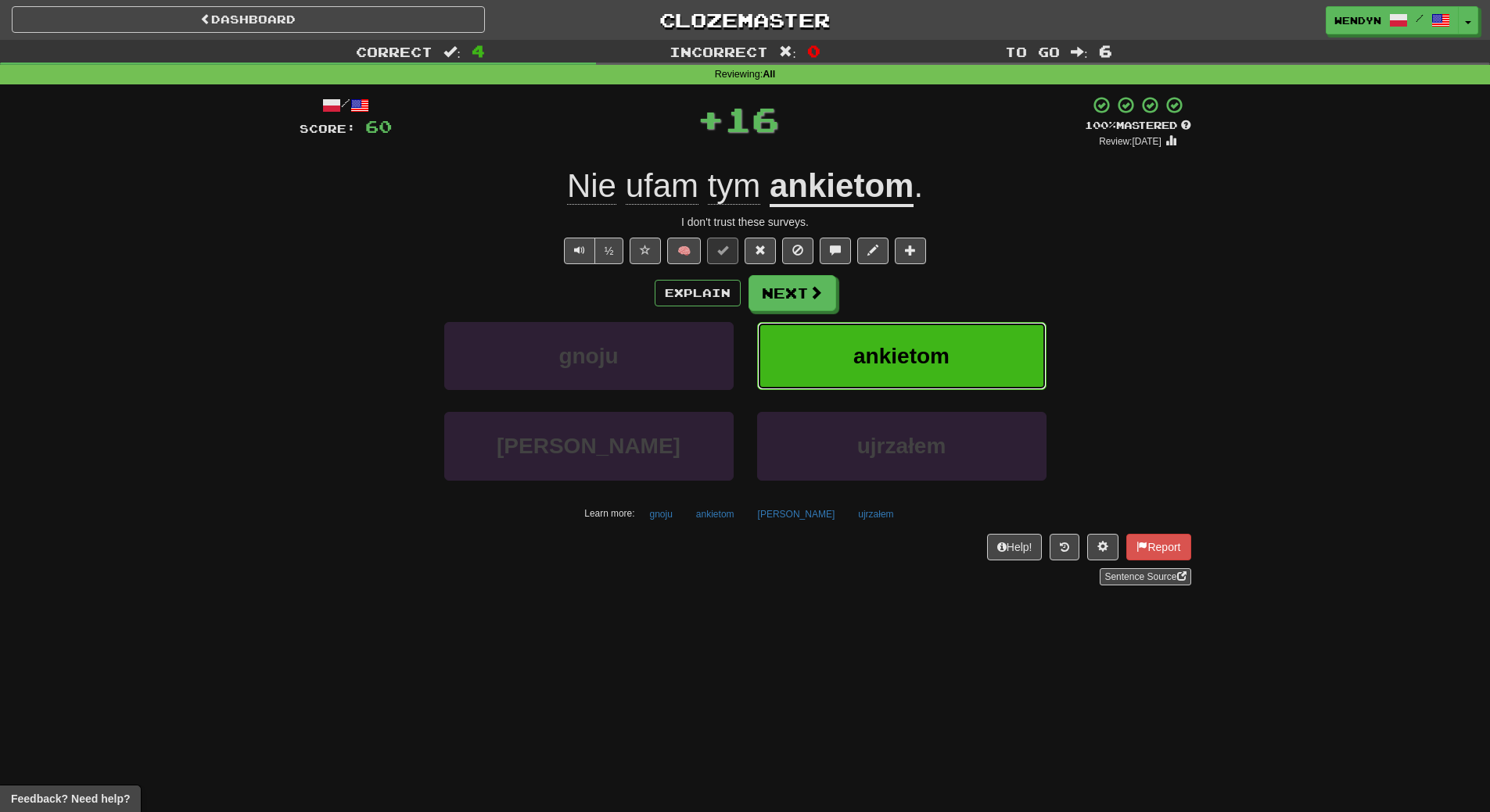
drag, startPoint x: 954, startPoint y: 342, endPoint x: 955, endPoint y: 350, distance: 8.1
click at [955, 350] on button "ankietom" at bounding box center [901, 356] width 290 height 68
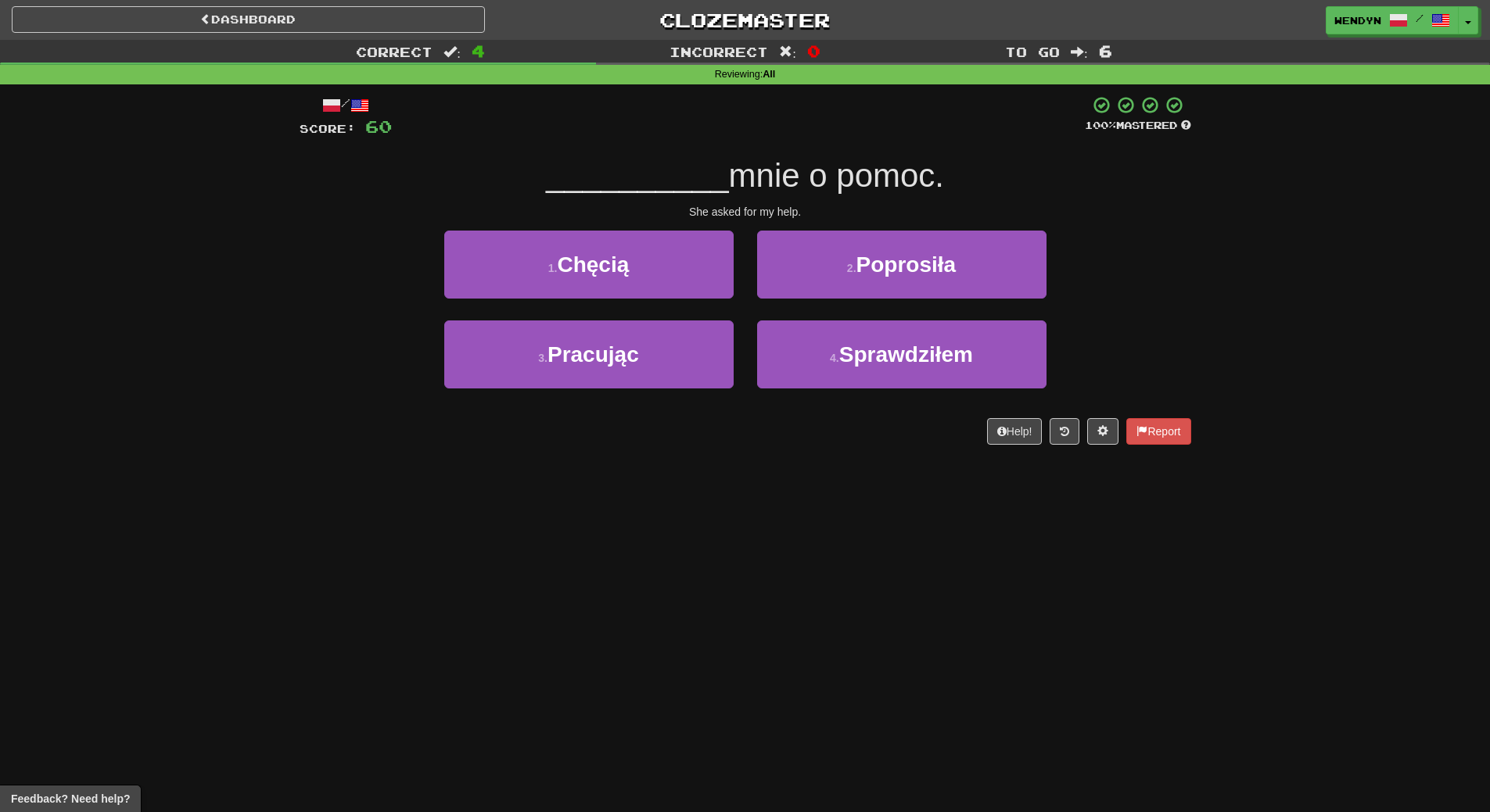
click at [660, 471] on div "Dashboard Clozemaster WendyN / Toggle Dropdown Dashboard Leaderboard Activity F…" at bounding box center [745, 406] width 1490 height 812
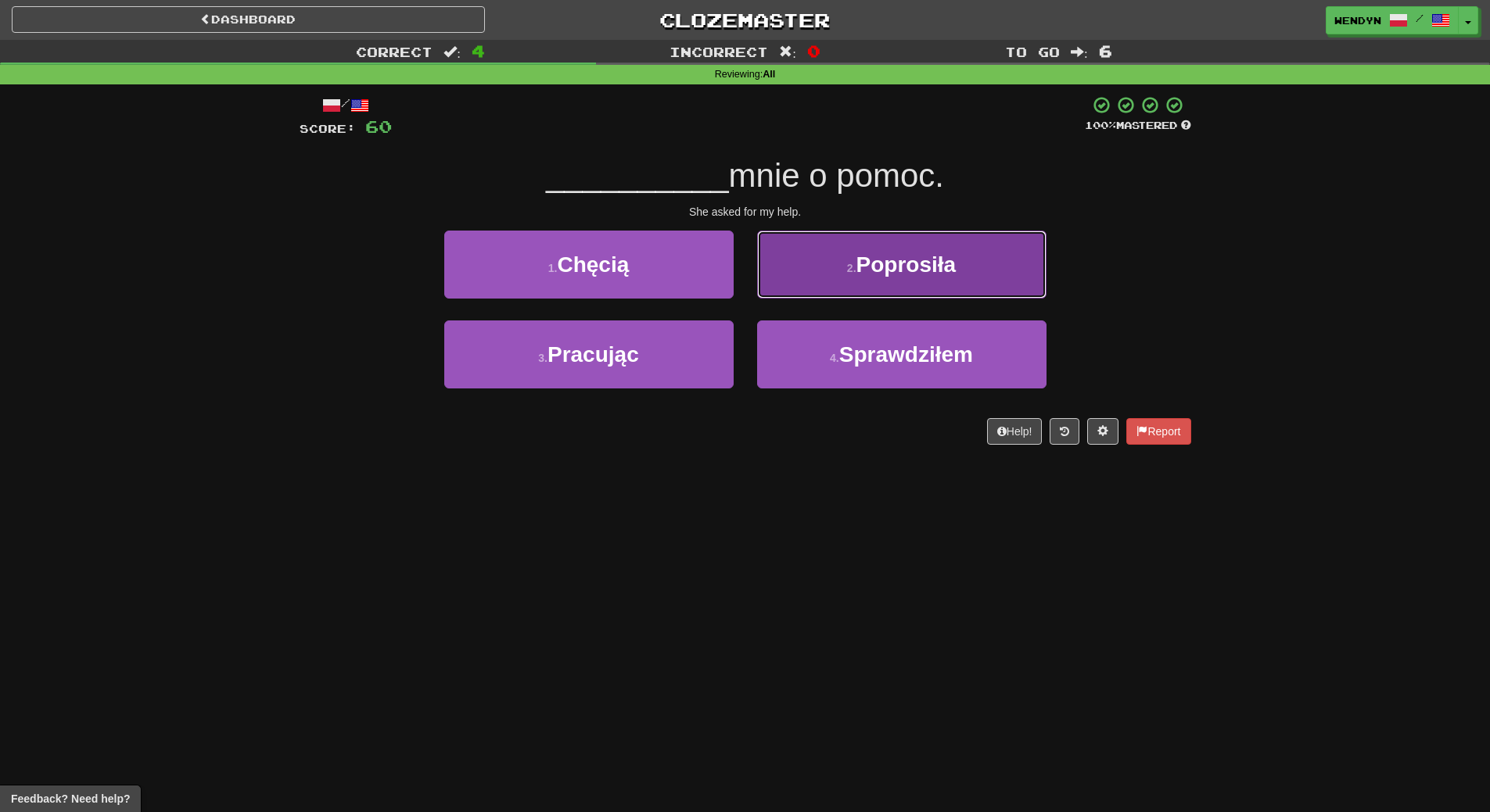
click at [984, 273] on button "2 . Poprosiła" at bounding box center [901, 264] width 290 height 68
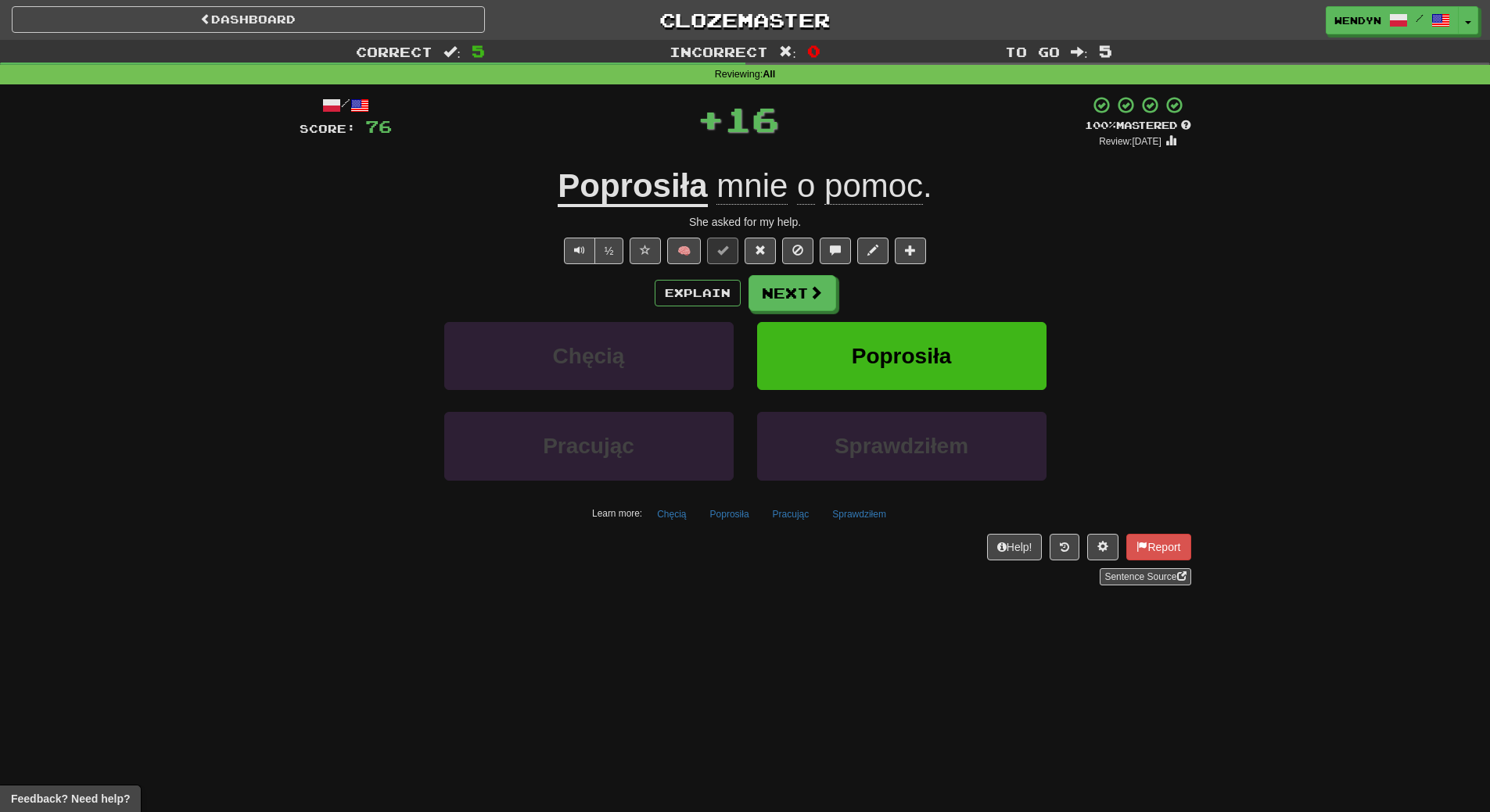
click at [984, 273] on div "/ Score: 76 + 16 100 % Mastered Review: 2026-03-20 Poprosiła mnie o pomoc . She…" at bounding box center [745, 341] width 891 height 490
click at [980, 331] on button "Poprosiła" at bounding box center [901, 356] width 290 height 68
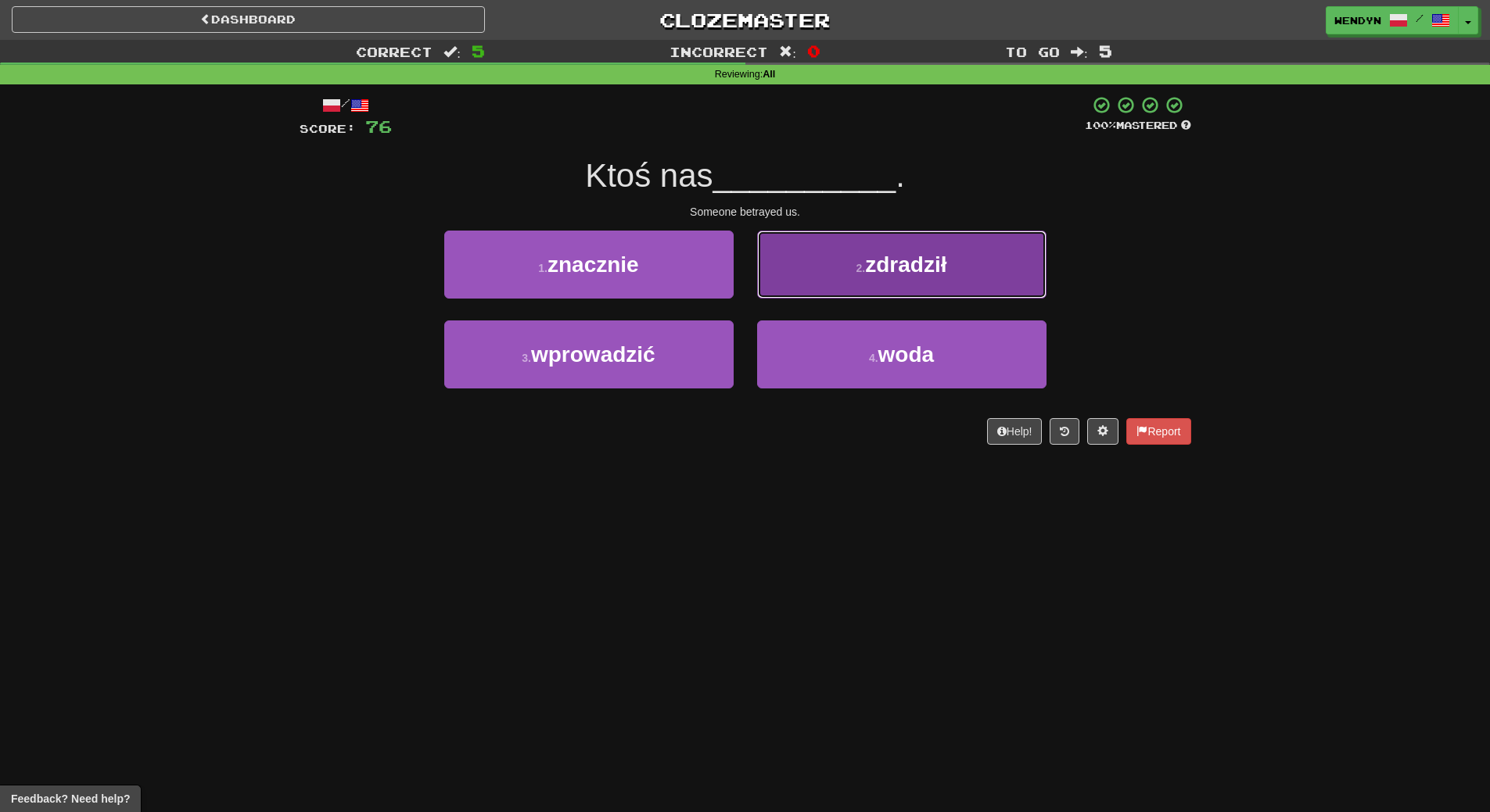
click at [960, 285] on button "2 . zdradził" at bounding box center [901, 264] width 290 height 68
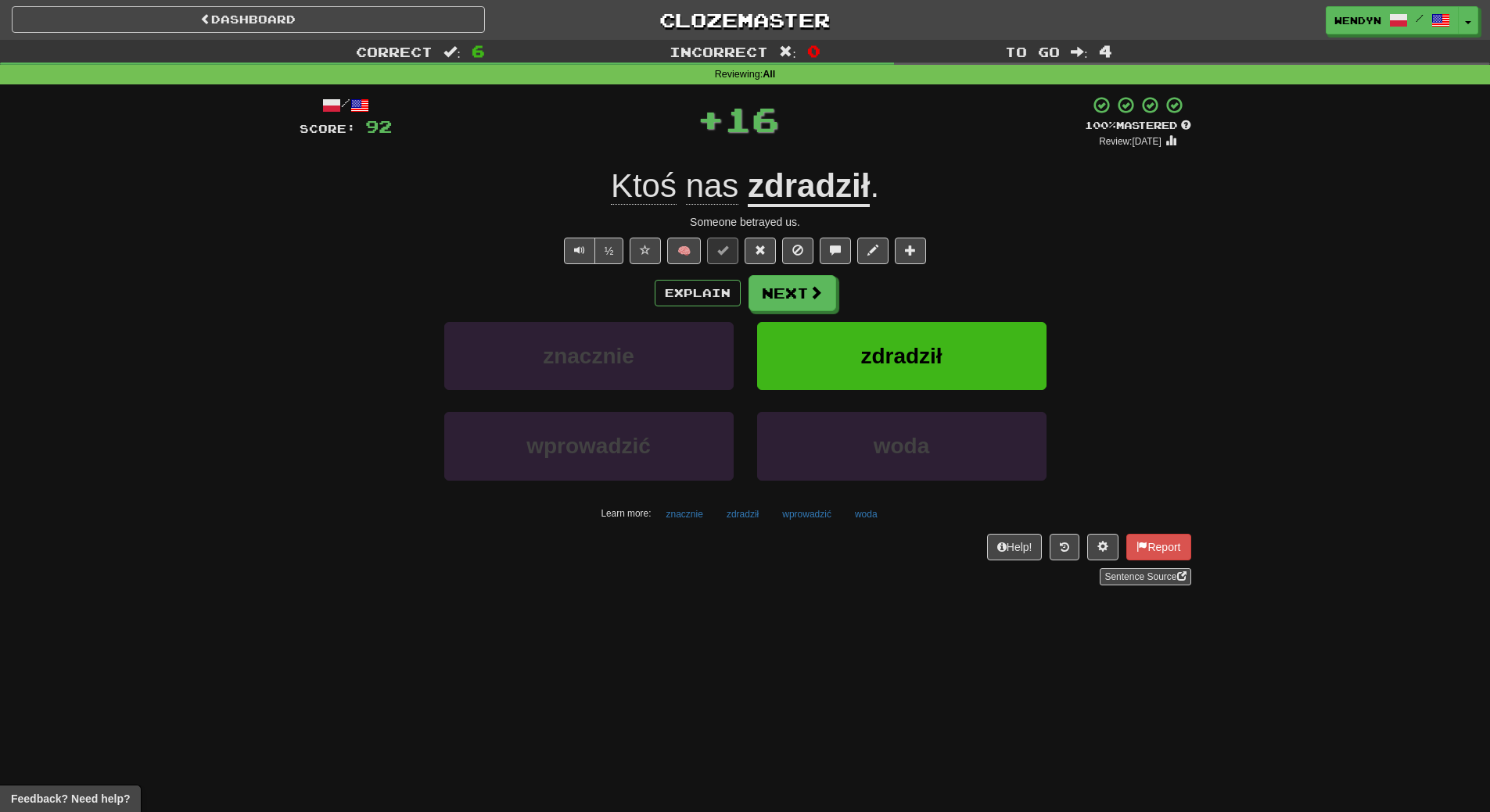
click at [959, 285] on div "Explain Next" at bounding box center [745, 293] width 891 height 36
click at [943, 362] on button "zdradził" at bounding box center [901, 356] width 290 height 68
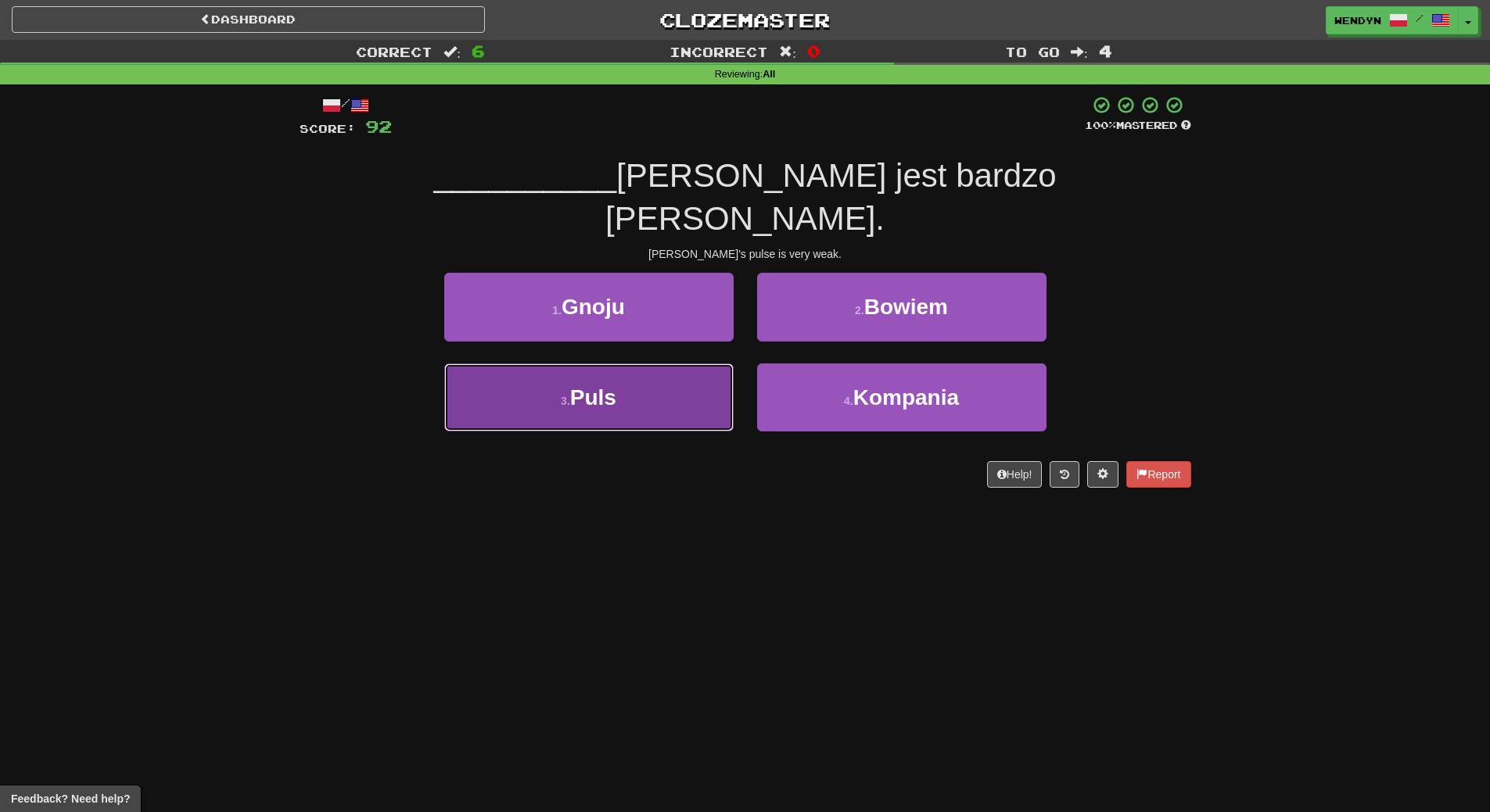
click at [669, 368] on button "3 . Puls" at bounding box center [588, 397] width 290 height 68
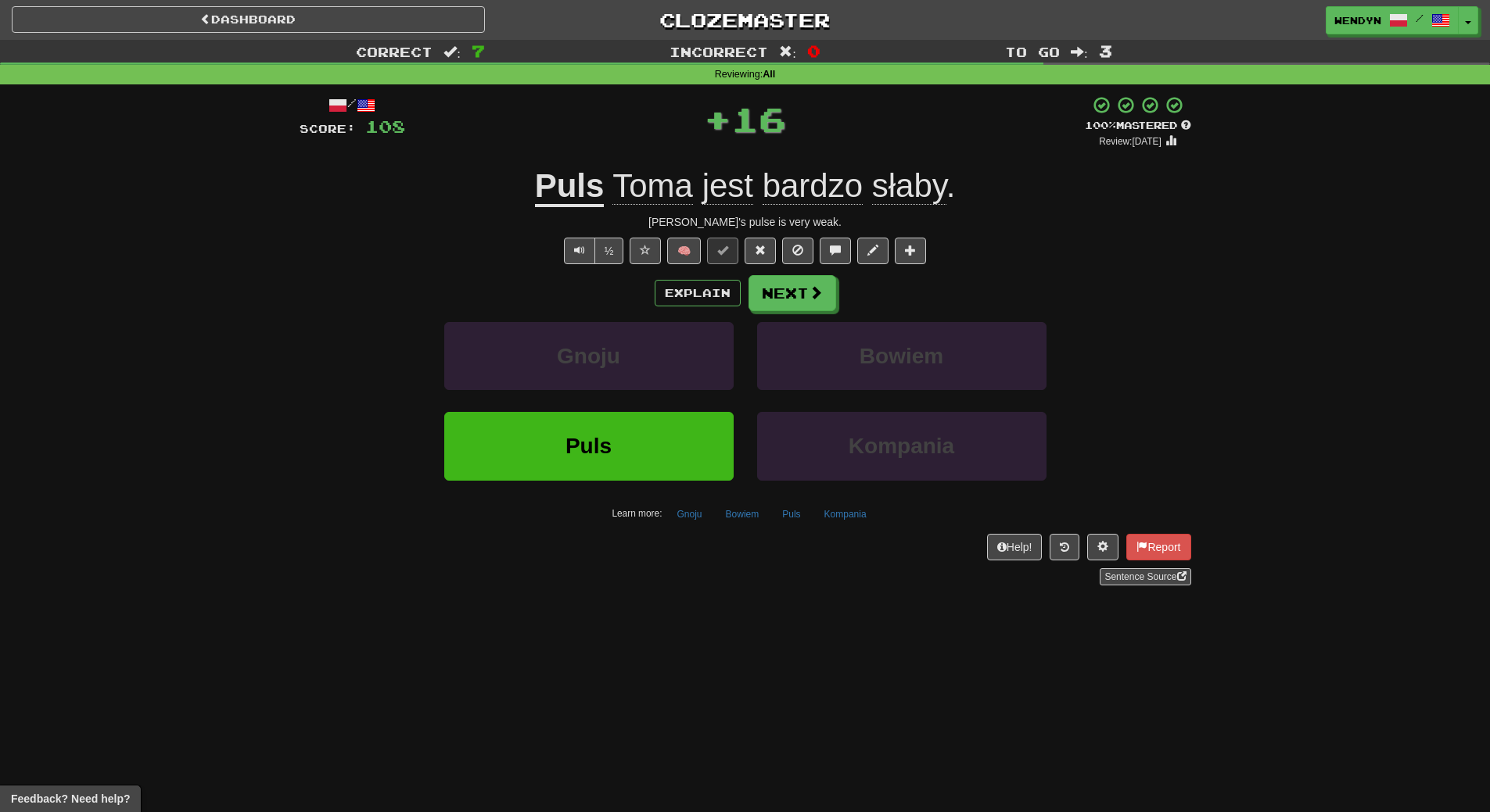
click at [670, 391] on div "Gnoju" at bounding box center [589, 366] width 313 height 90
click at [671, 444] on button "Puls" at bounding box center [588, 446] width 290 height 68
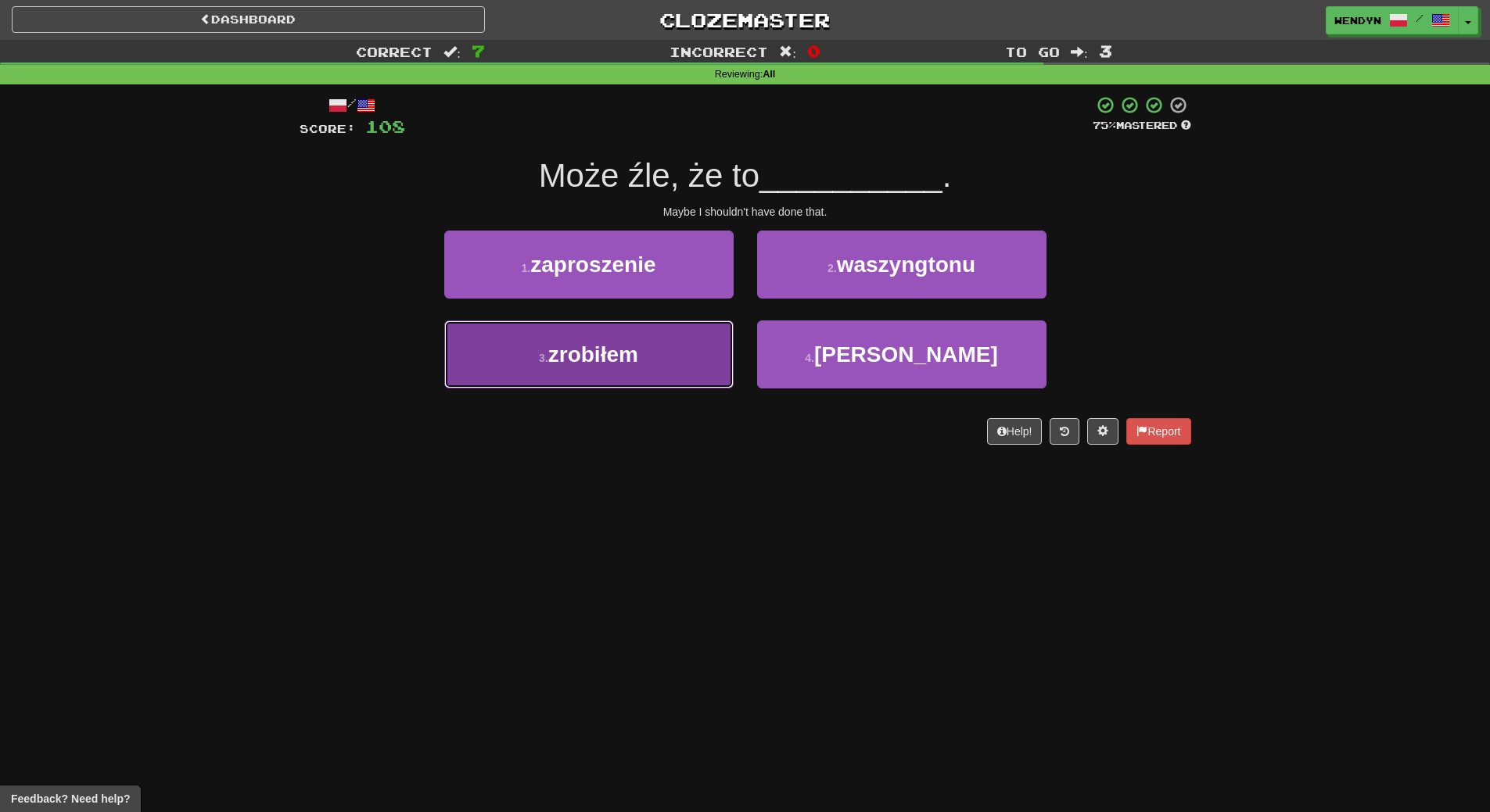
click at [699, 369] on button "3 . zrobiłem" at bounding box center [588, 354] width 290 height 68
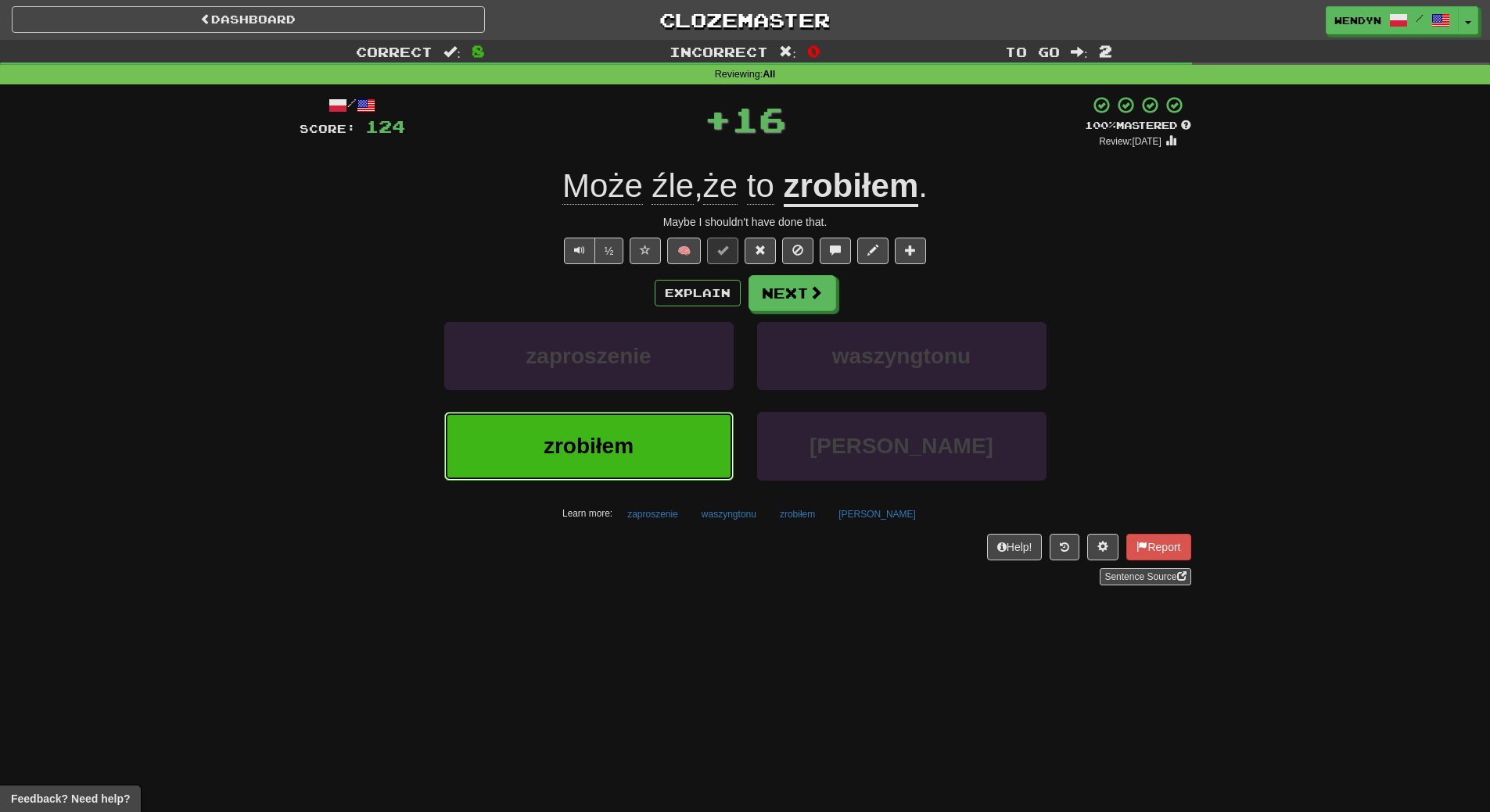
click at [697, 433] on button "zrobiłem" at bounding box center [588, 446] width 290 height 68
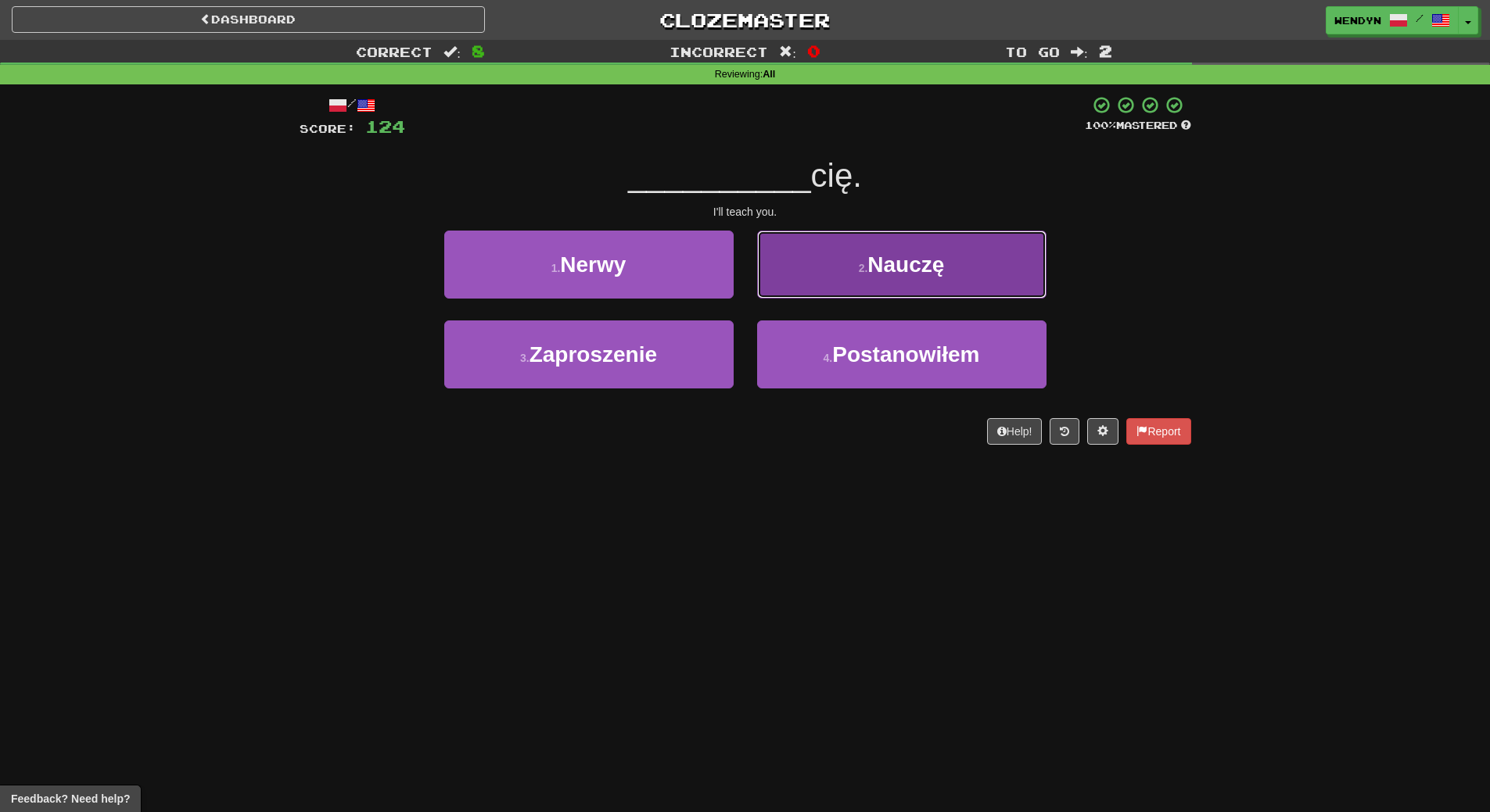
click at [954, 274] on button "2 . Nauczę" at bounding box center [901, 264] width 290 height 68
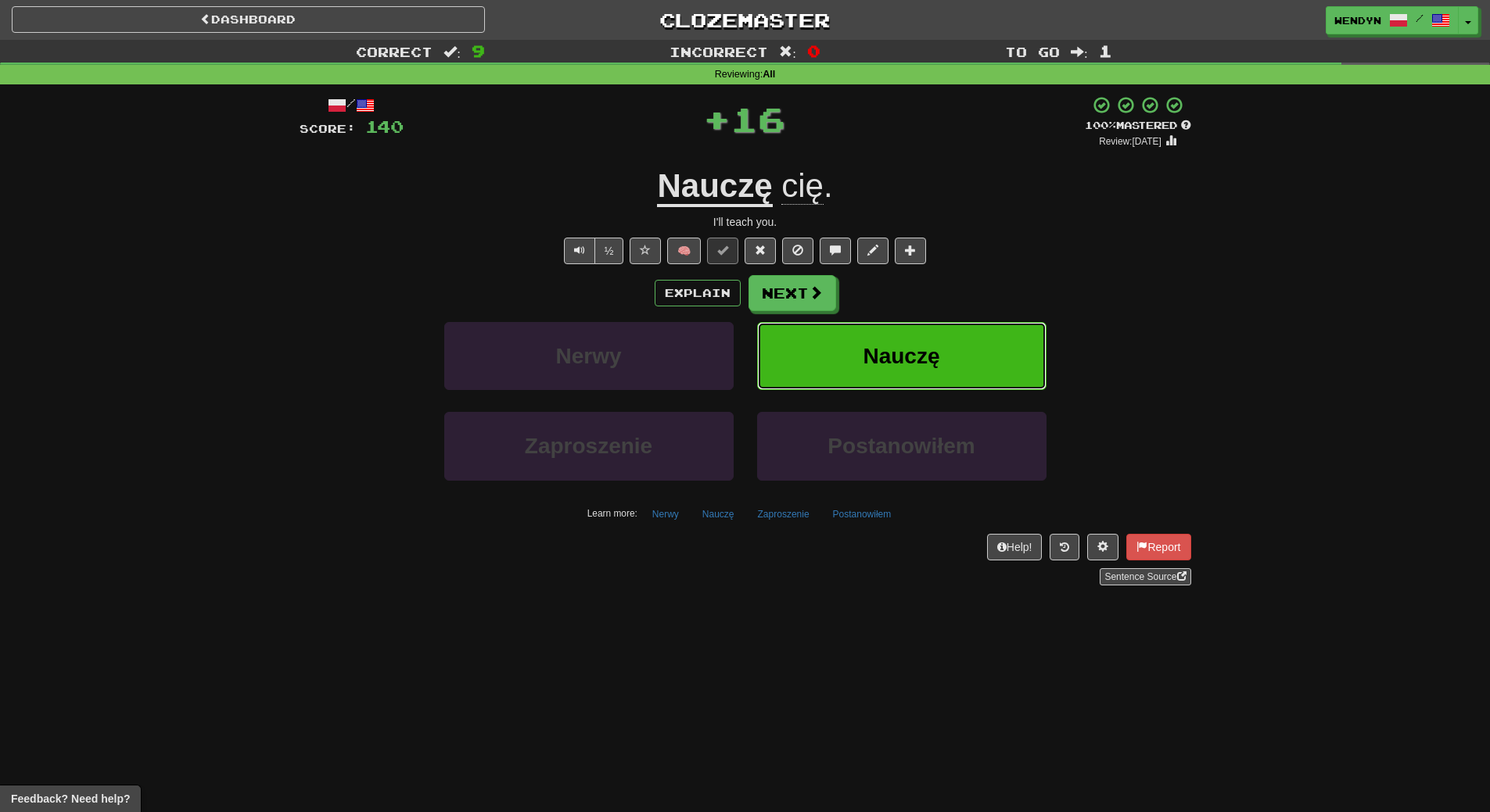
click at [948, 346] on button "Nauczę" at bounding box center [901, 356] width 290 height 68
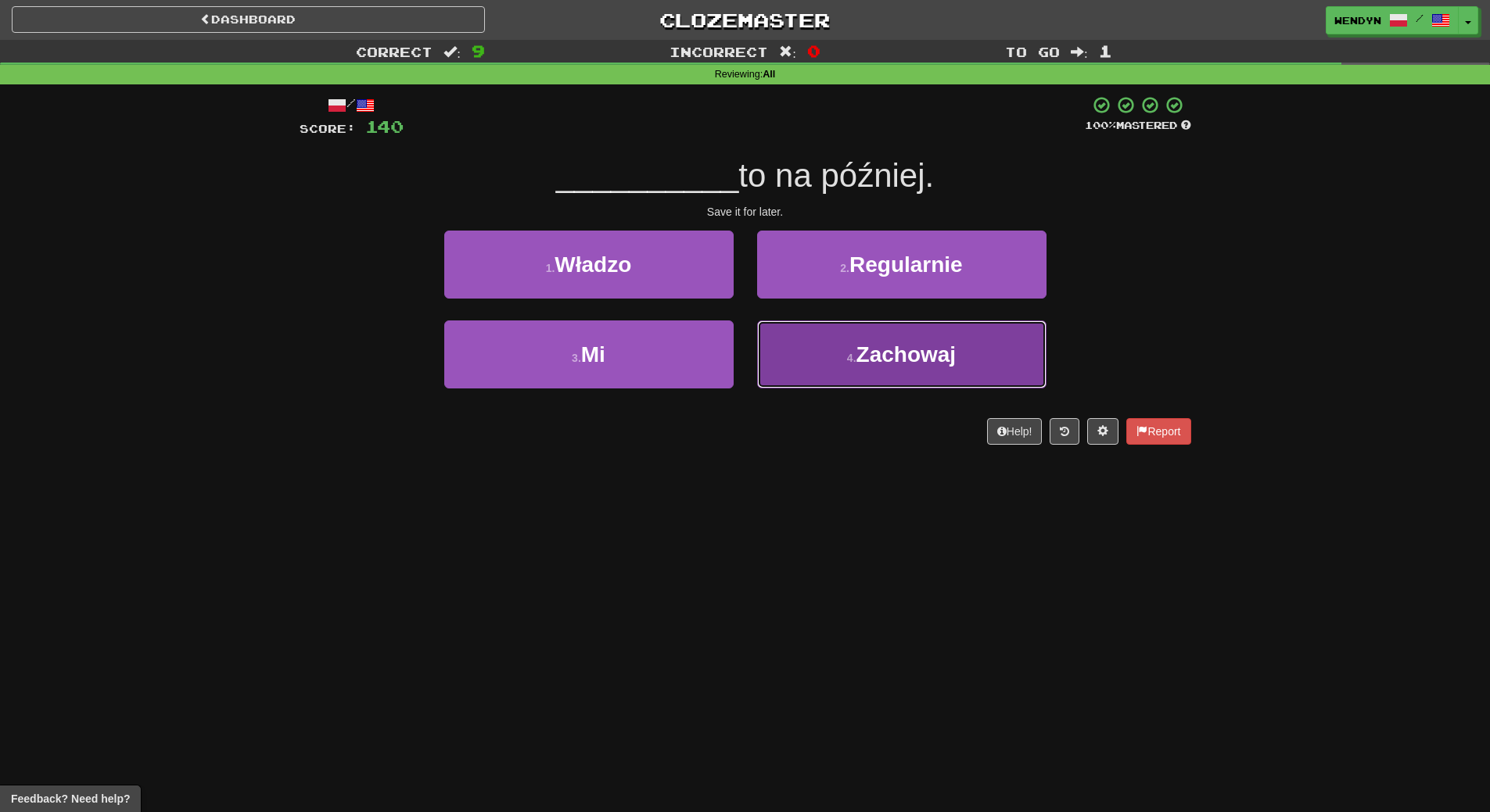
click at [906, 370] on button "4 . Zachowaj" at bounding box center [901, 354] width 290 height 68
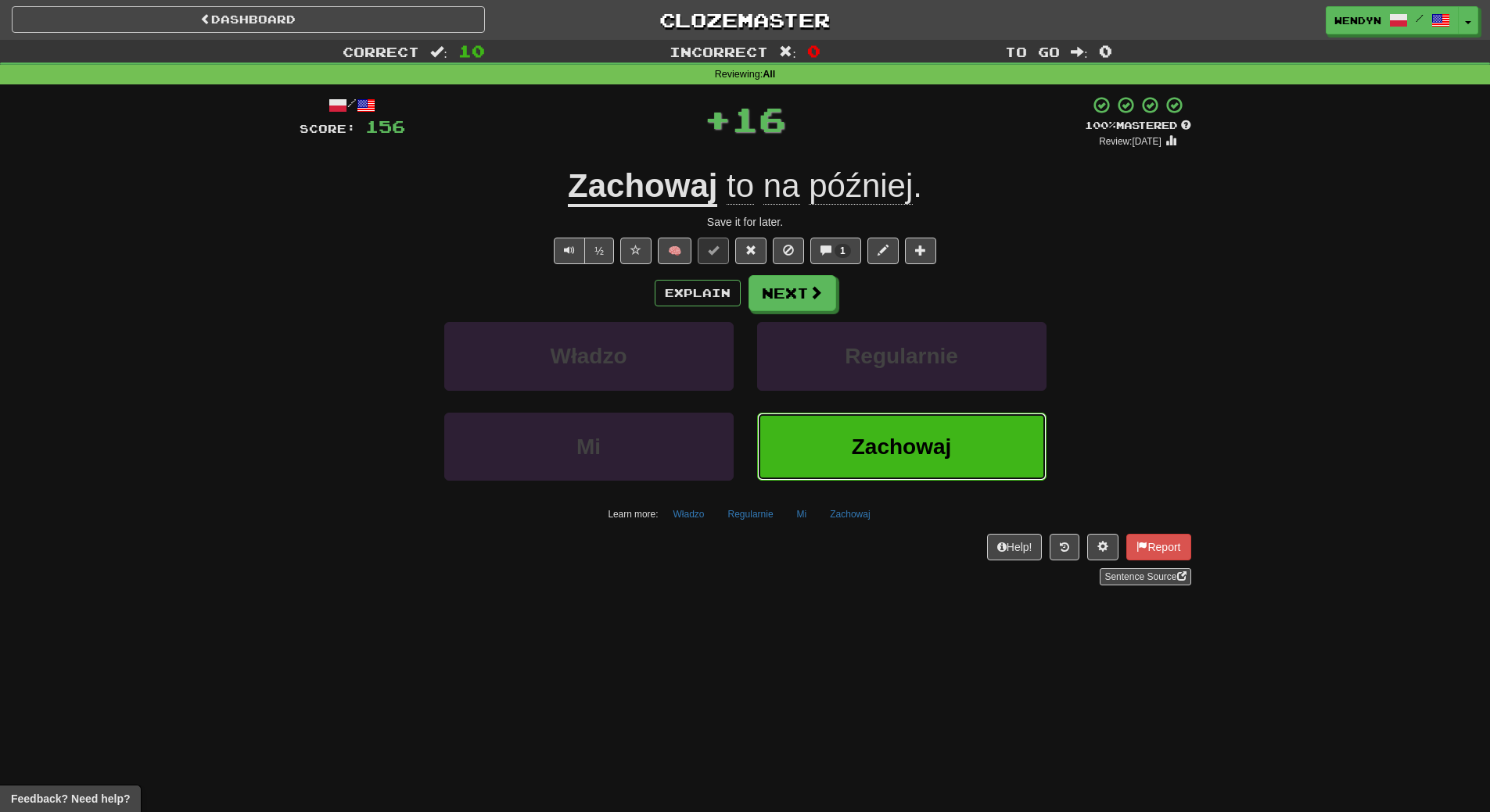
click at [909, 423] on button "Zachowaj" at bounding box center [901, 447] width 290 height 68
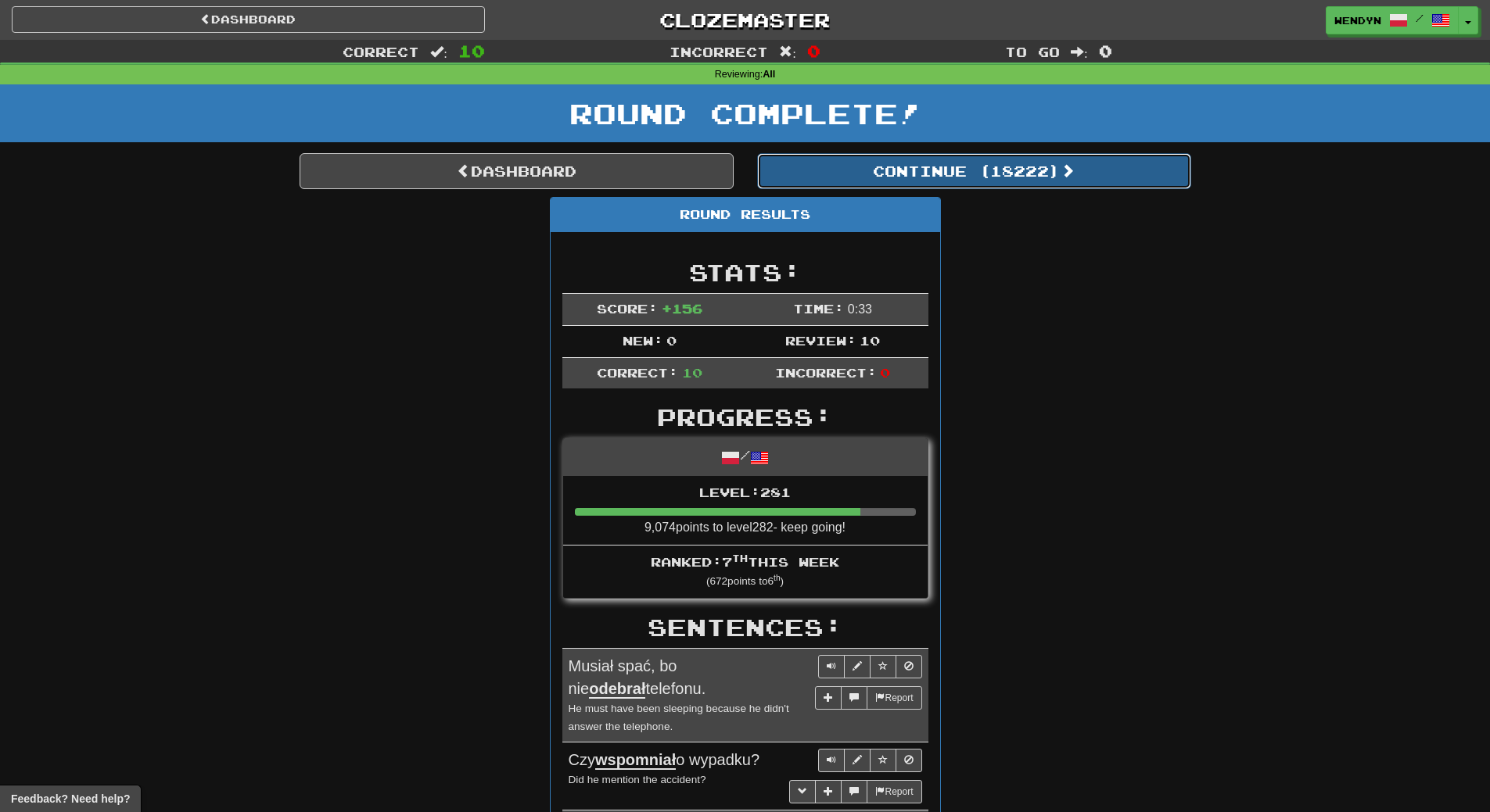
click at [1008, 170] on button "Continue ( 18222 )" at bounding box center [973, 171] width 434 height 36
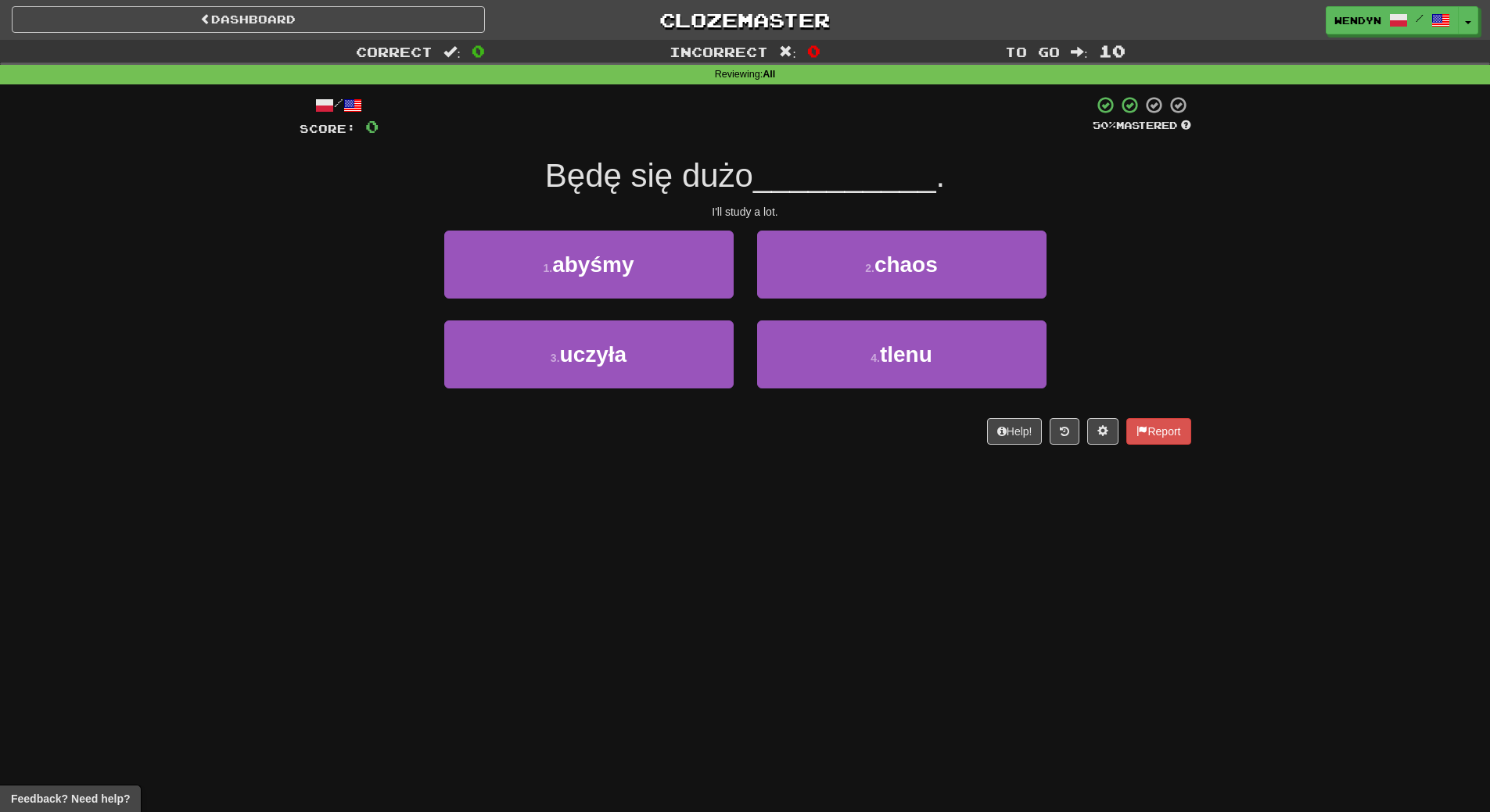
click at [654, 403] on div "3 . uczyła" at bounding box center [589, 365] width 313 height 90
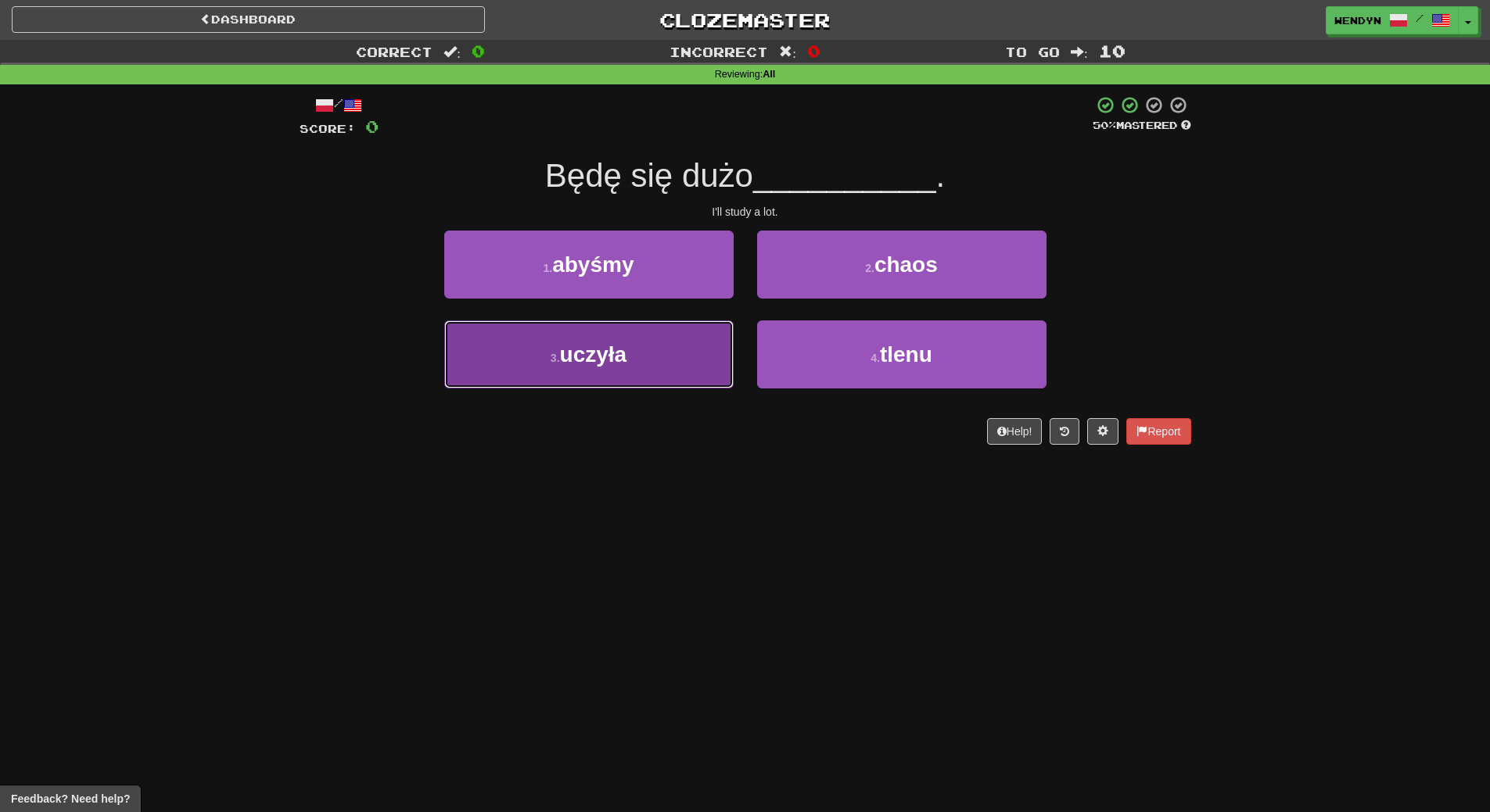
click at [659, 365] on button "3 . uczyła" at bounding box center [588, 354] width 290 height 68
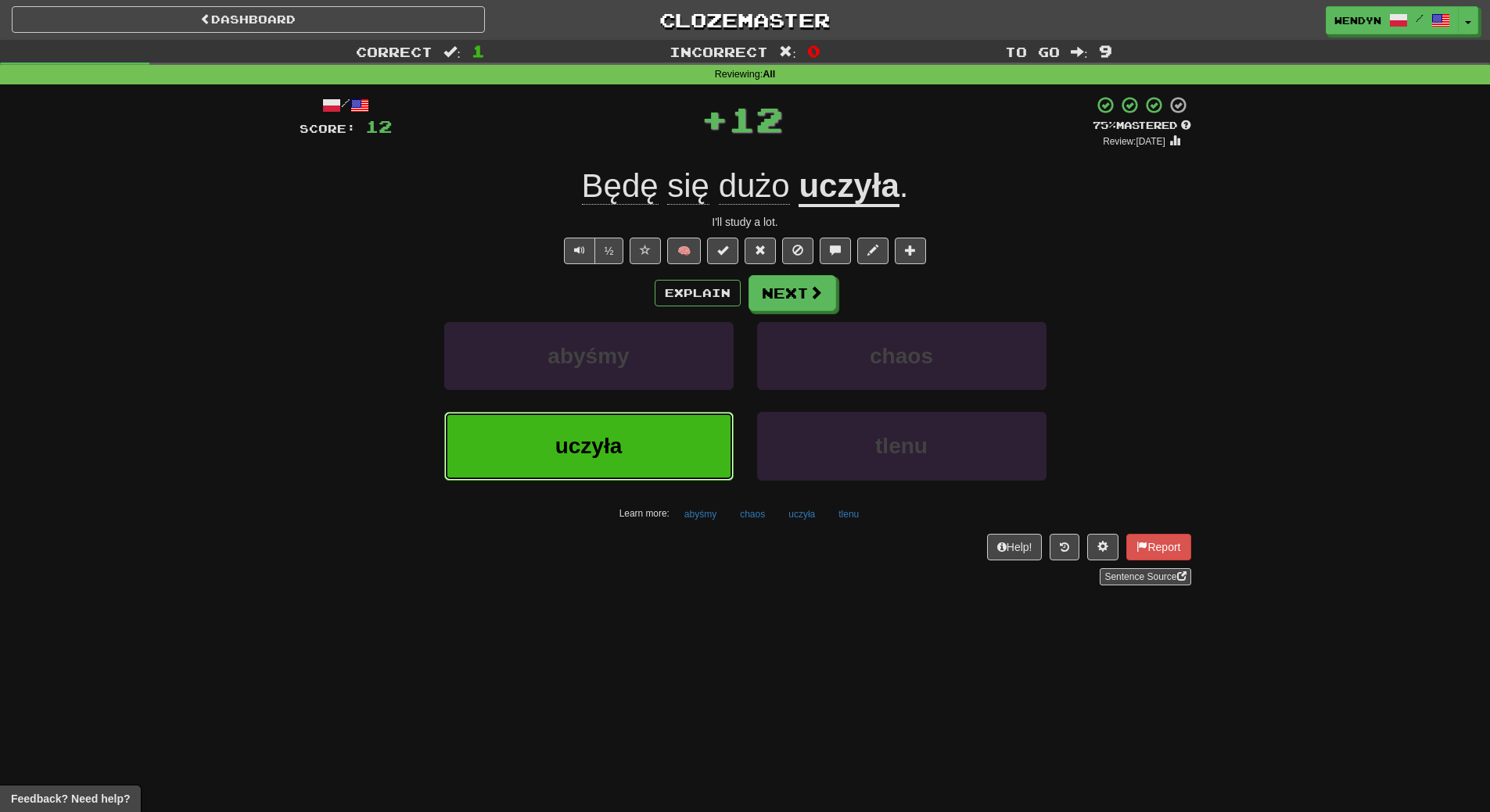
click at [604, 460] on button "uczyła" at bounding box center [588, 446] width 290 height 68
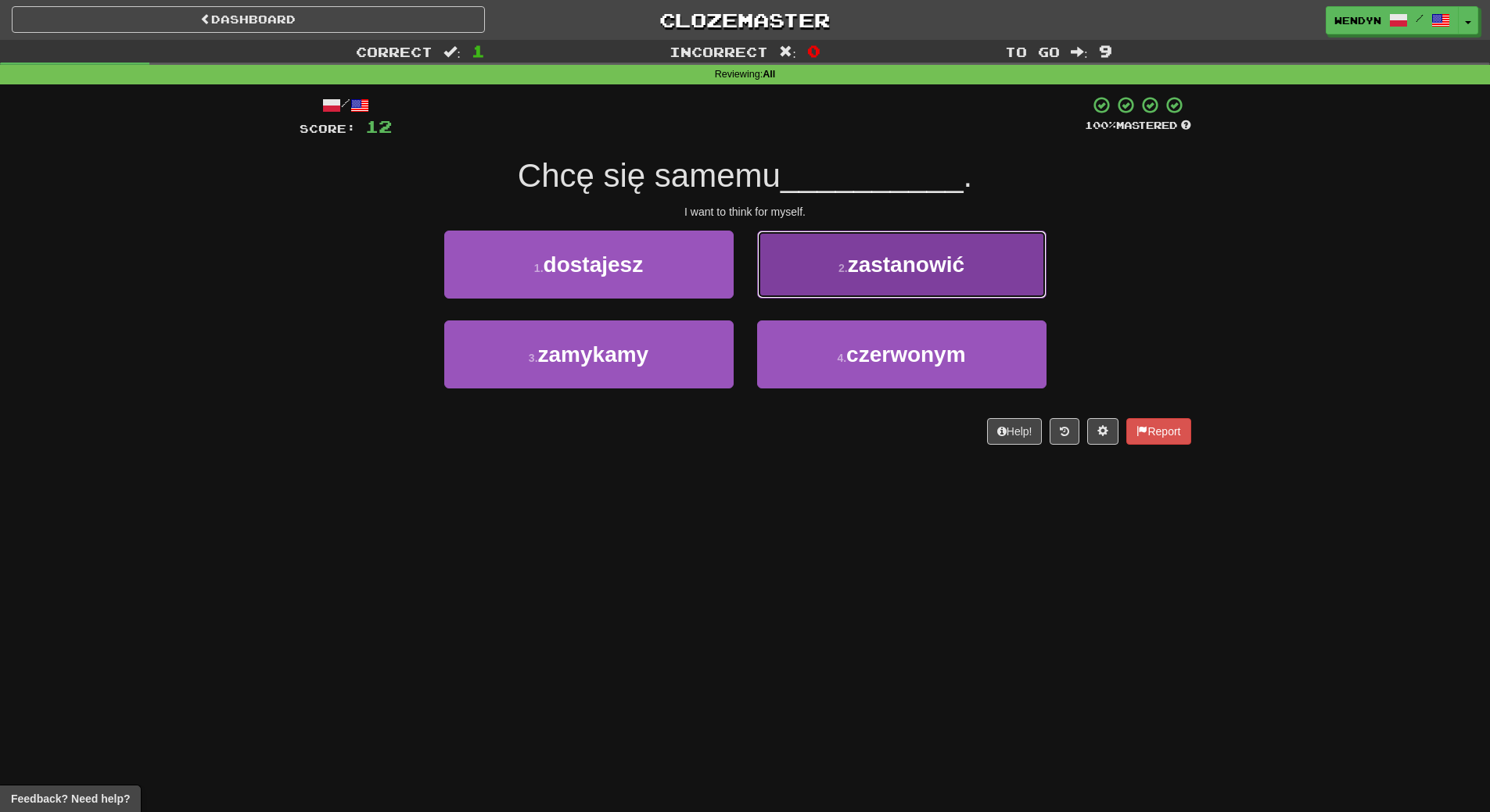
click at [916, 264] on span "zastanowić" at bounding box center [906, 265] width 117 height 25
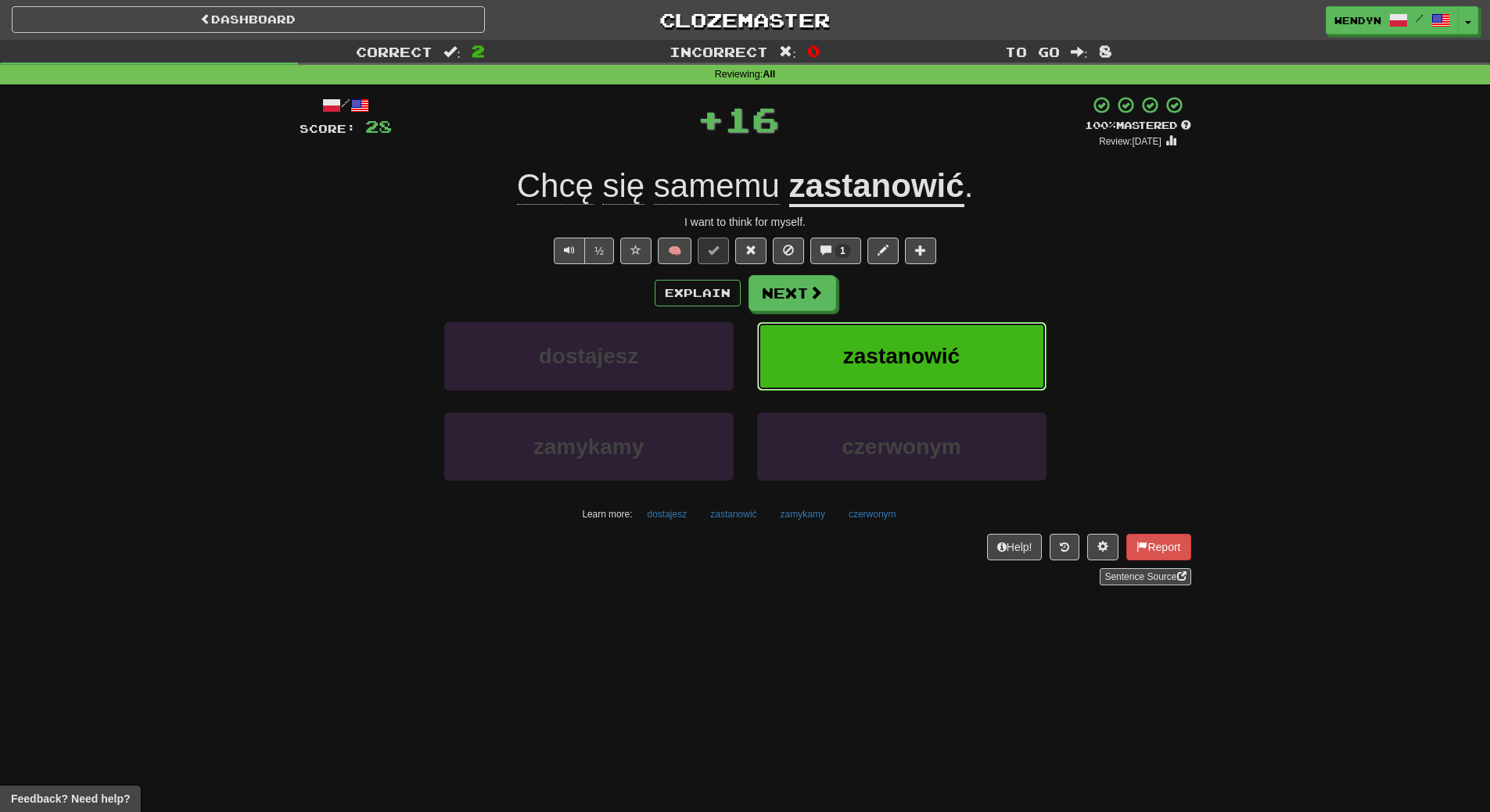
click at [925, 329] on button "zastanowić" at bounding box center [901, 356] width 290 height 68
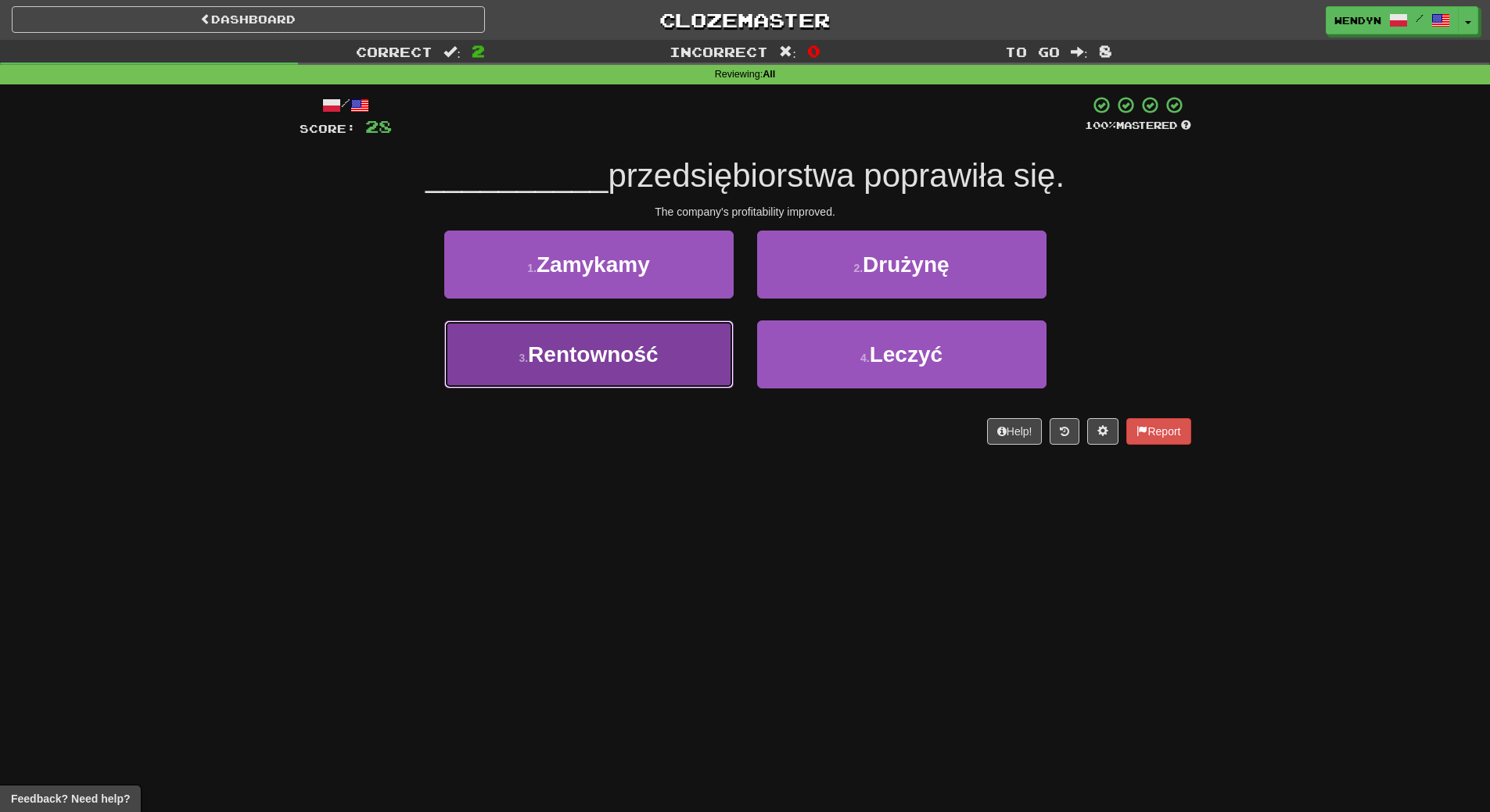
click at [681, 368] on button "3 . Rentowność" at bounding box center [588, 354] width 290 height 68
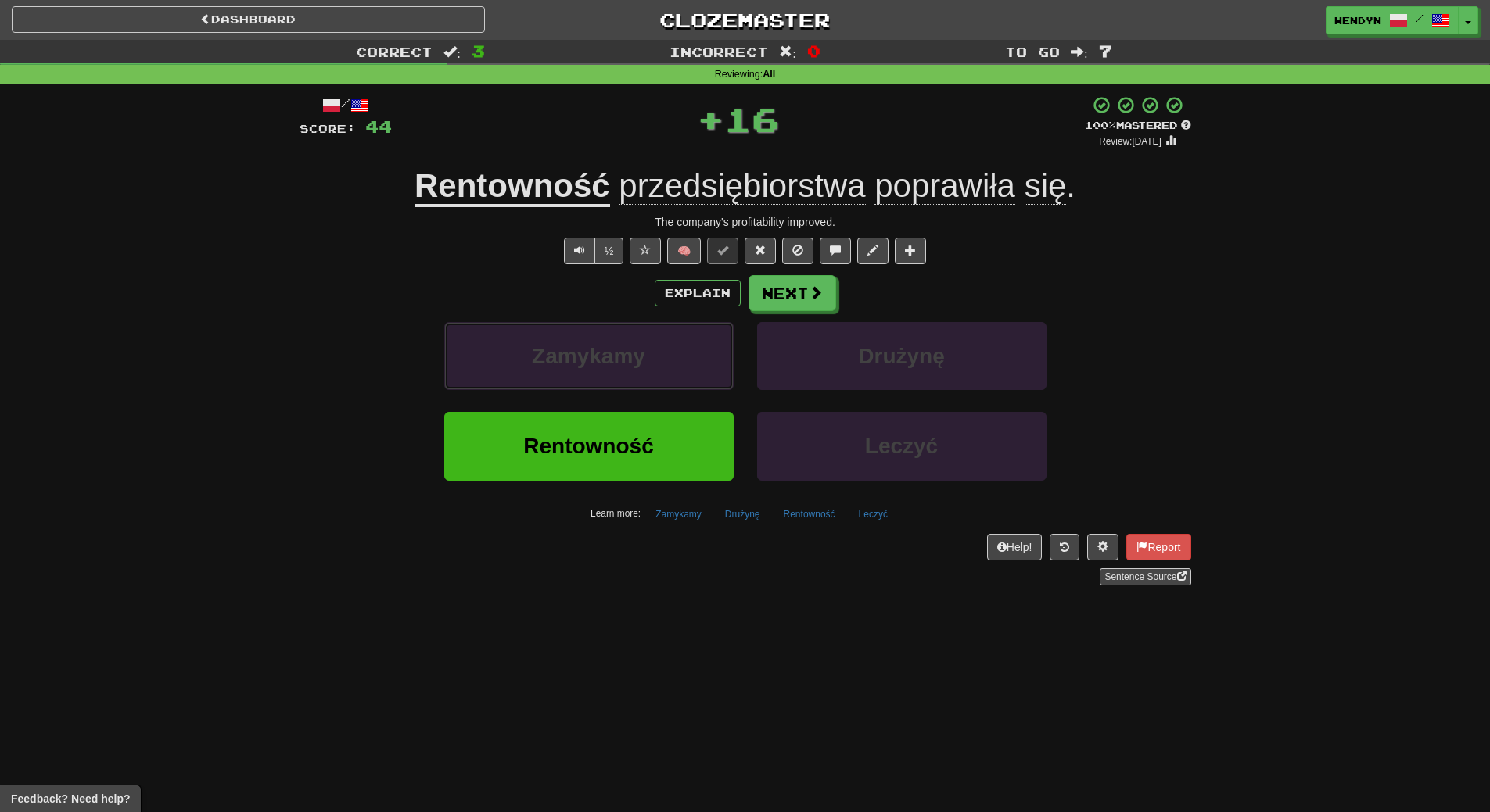
click at [681, 368] on button "Zamykamy" at bounding box center [588, 356] width 290 height 68
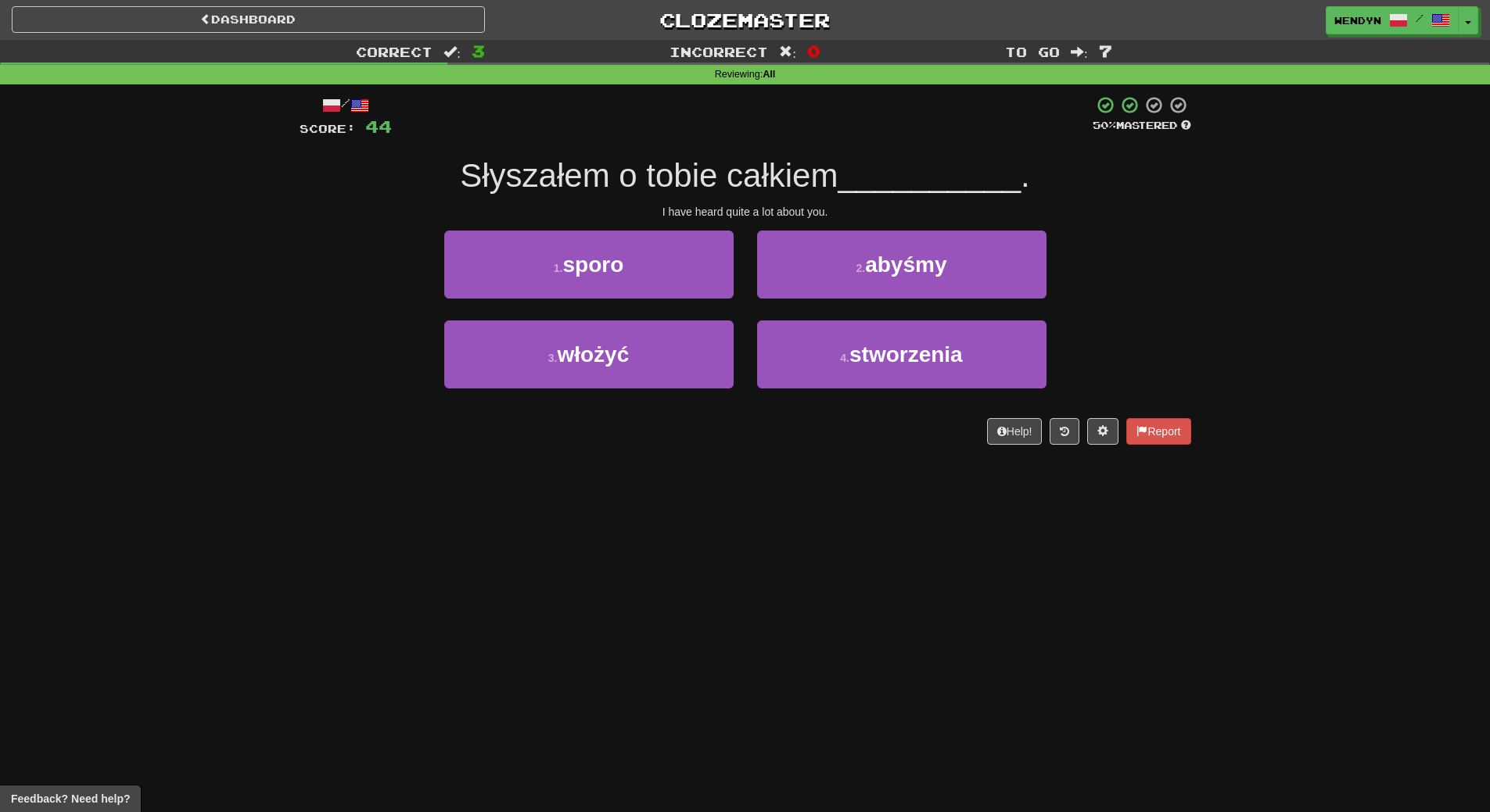
click at [678, 484] on div "Dashboard Clozemaster WendyN / Toggle Dropdown Dashboard Leaderboard Activity F…" at bounding box center [745, 406] width 1490 height 812
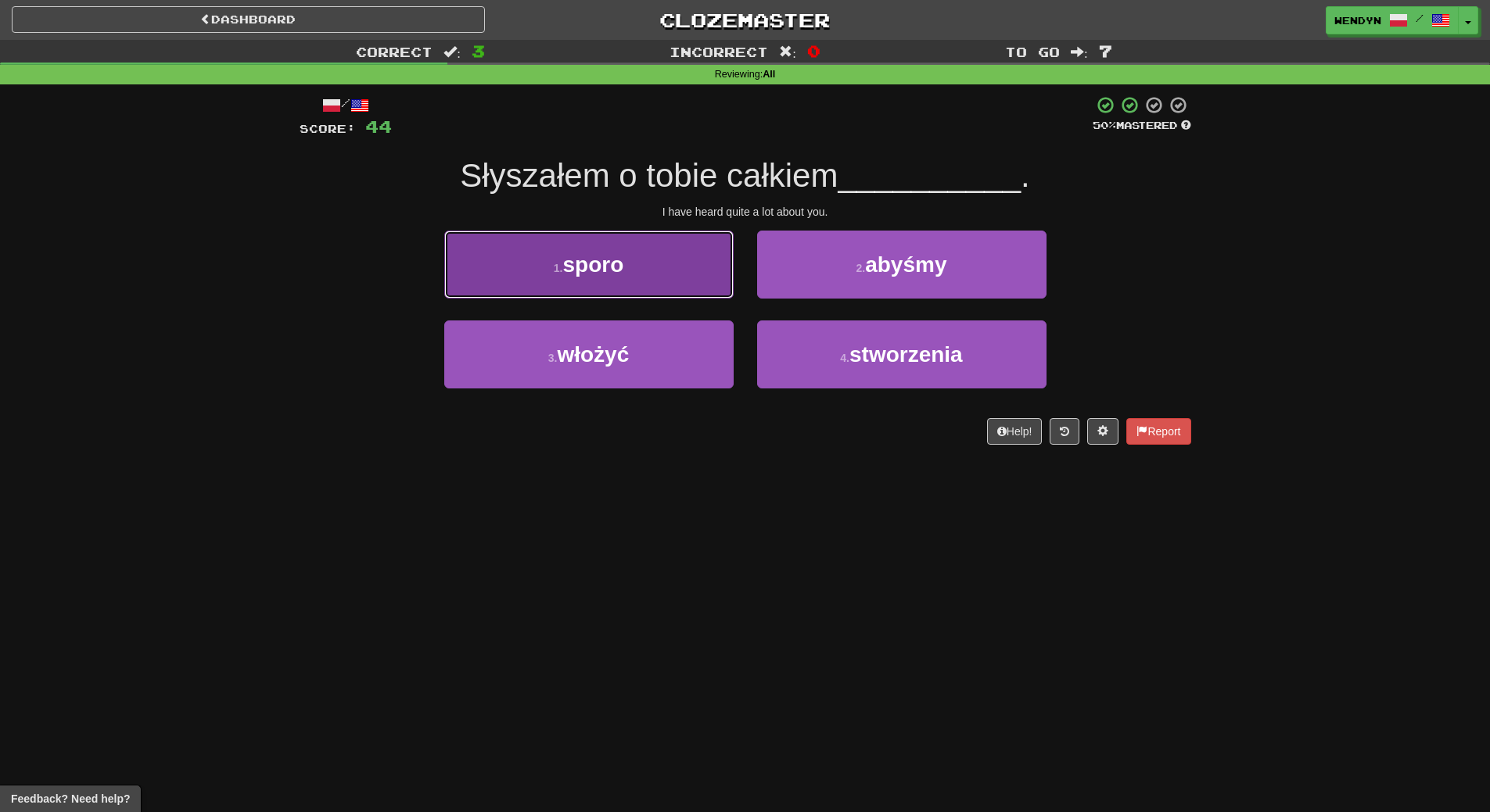
click at [677, 275] on button "1 . sporo" at bounding box center [588, 264] width 290 height 68
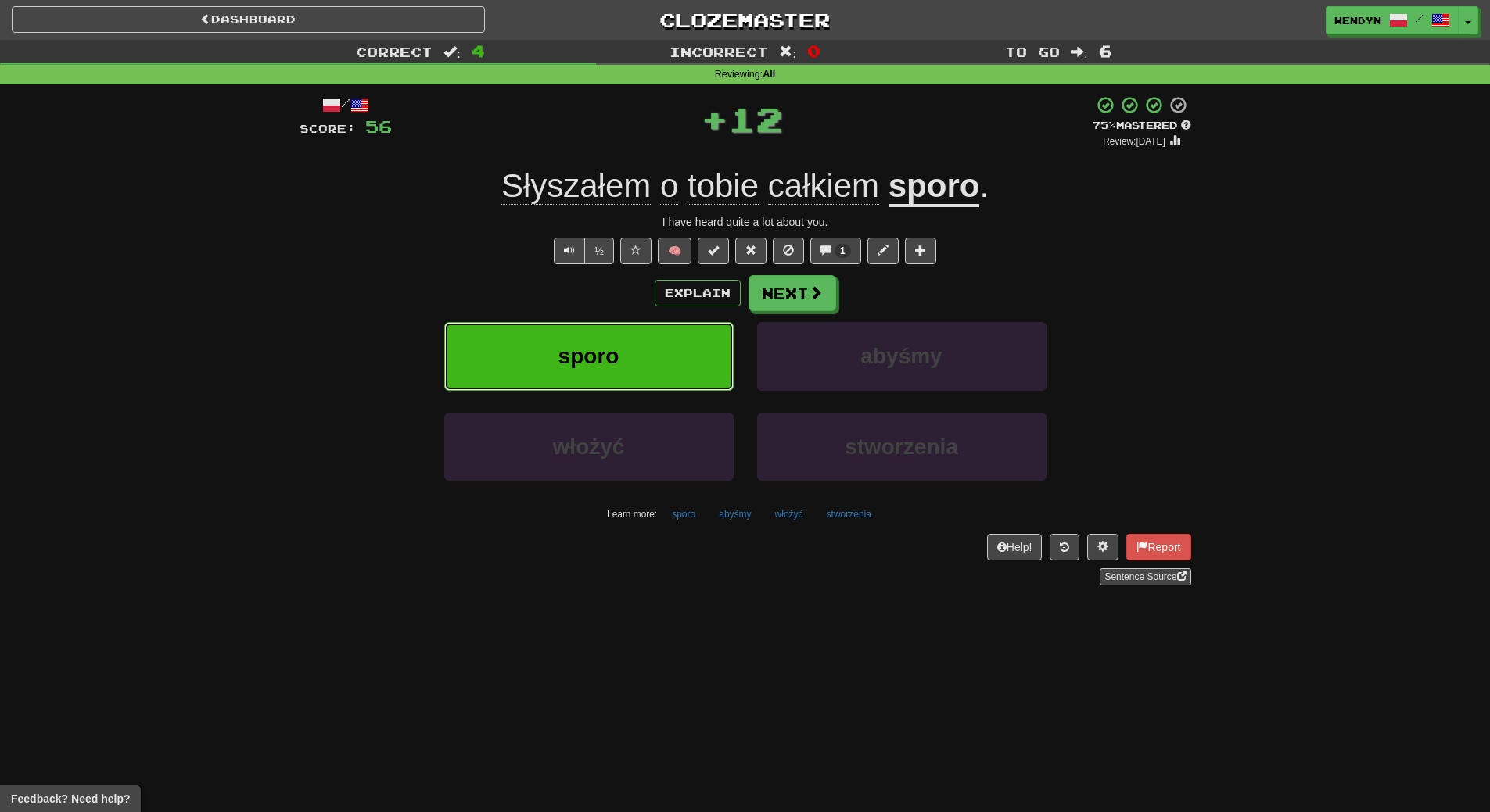
click at [674, 340] on button "sporo" at bounding box center [588, 356] width 290 height 68
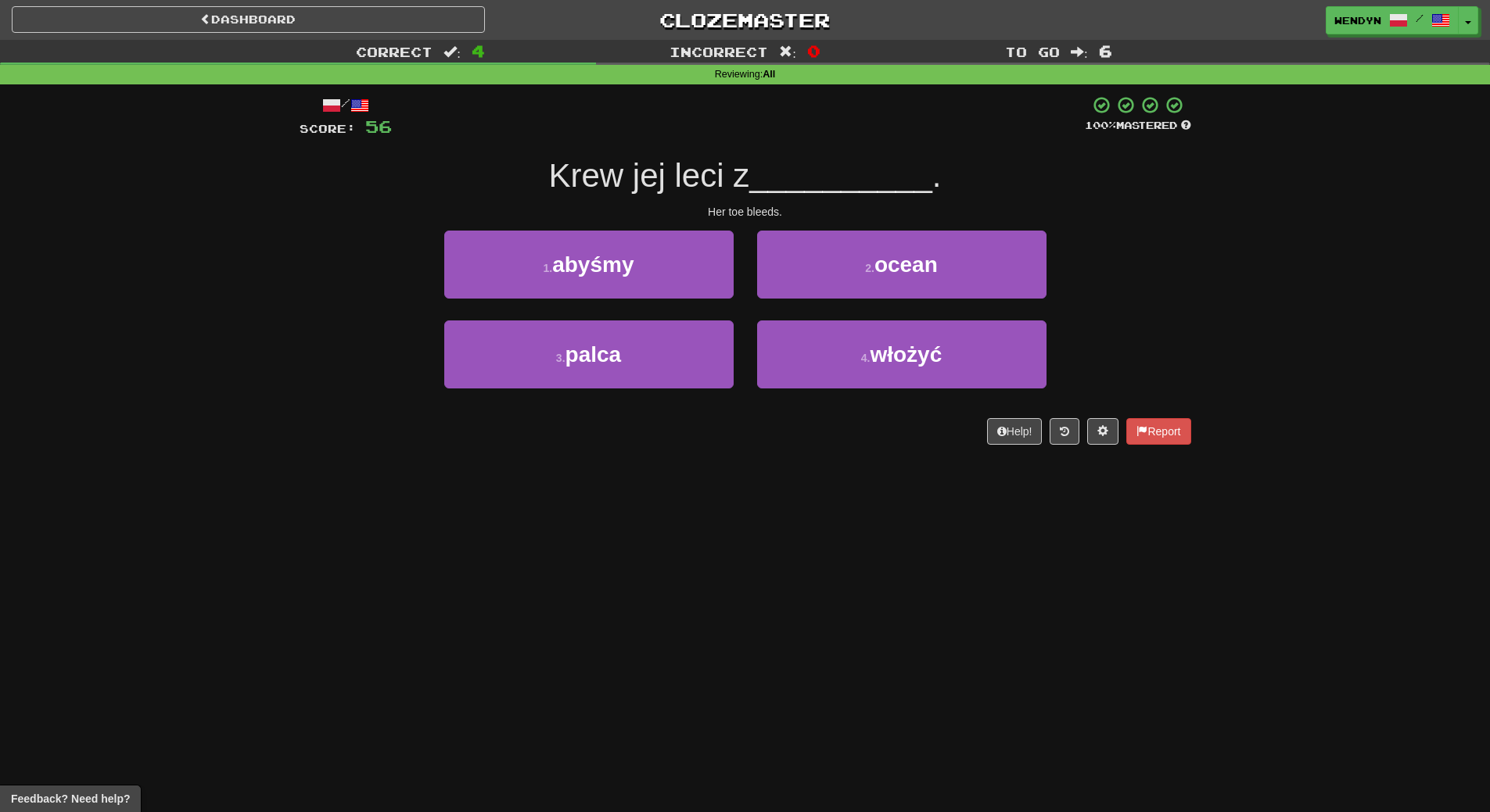
click at [665, 511] on div "Dashboard Clozemaster WendyN / Toggle Dropdown Dashboard Leaderboard Activity F…" at bounding box center [745, 406] width 1490 height 812
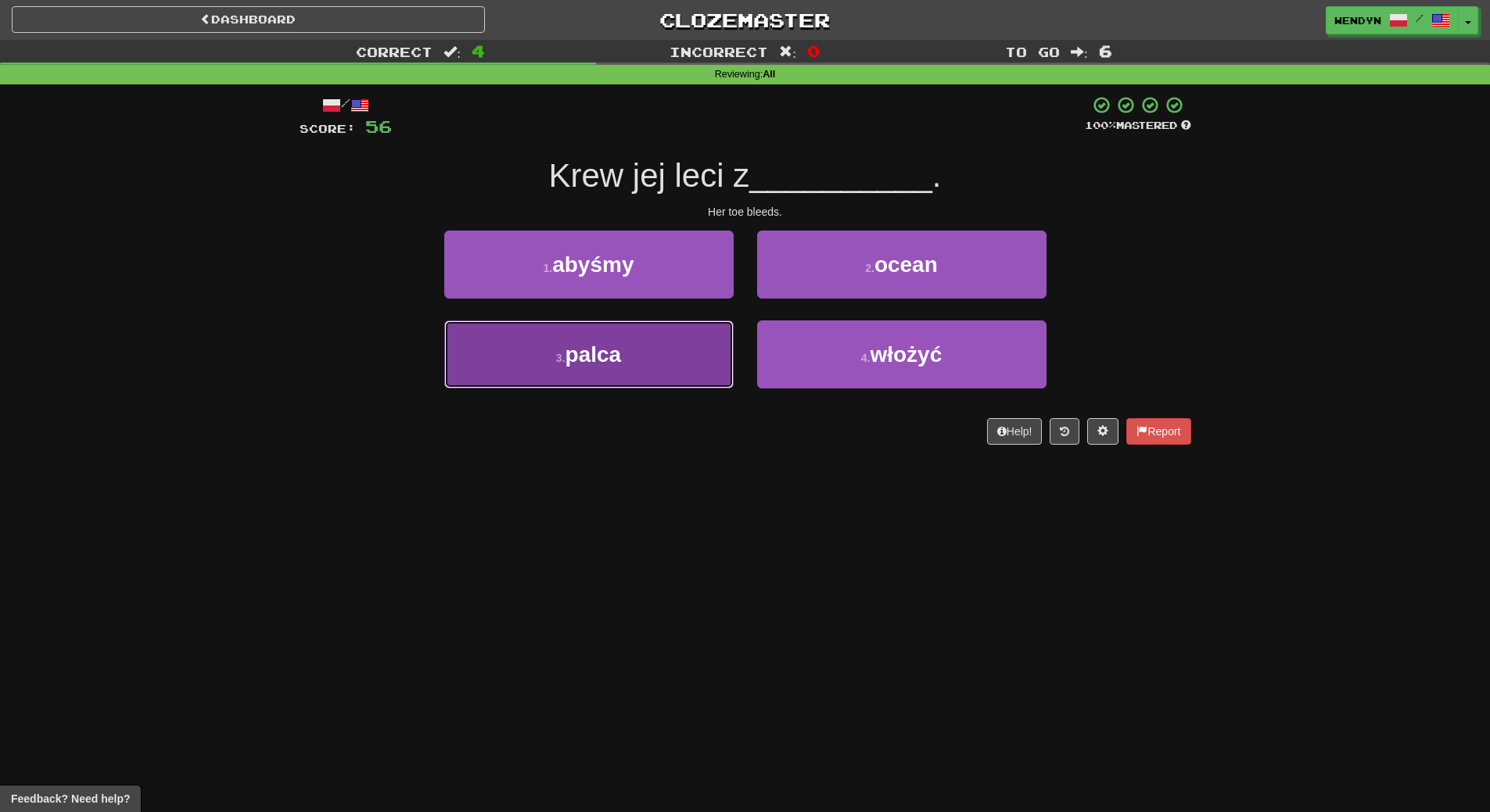
click at [676, 362] on button "3 . palca" at bounding box center [588, 354] width 290 height 68
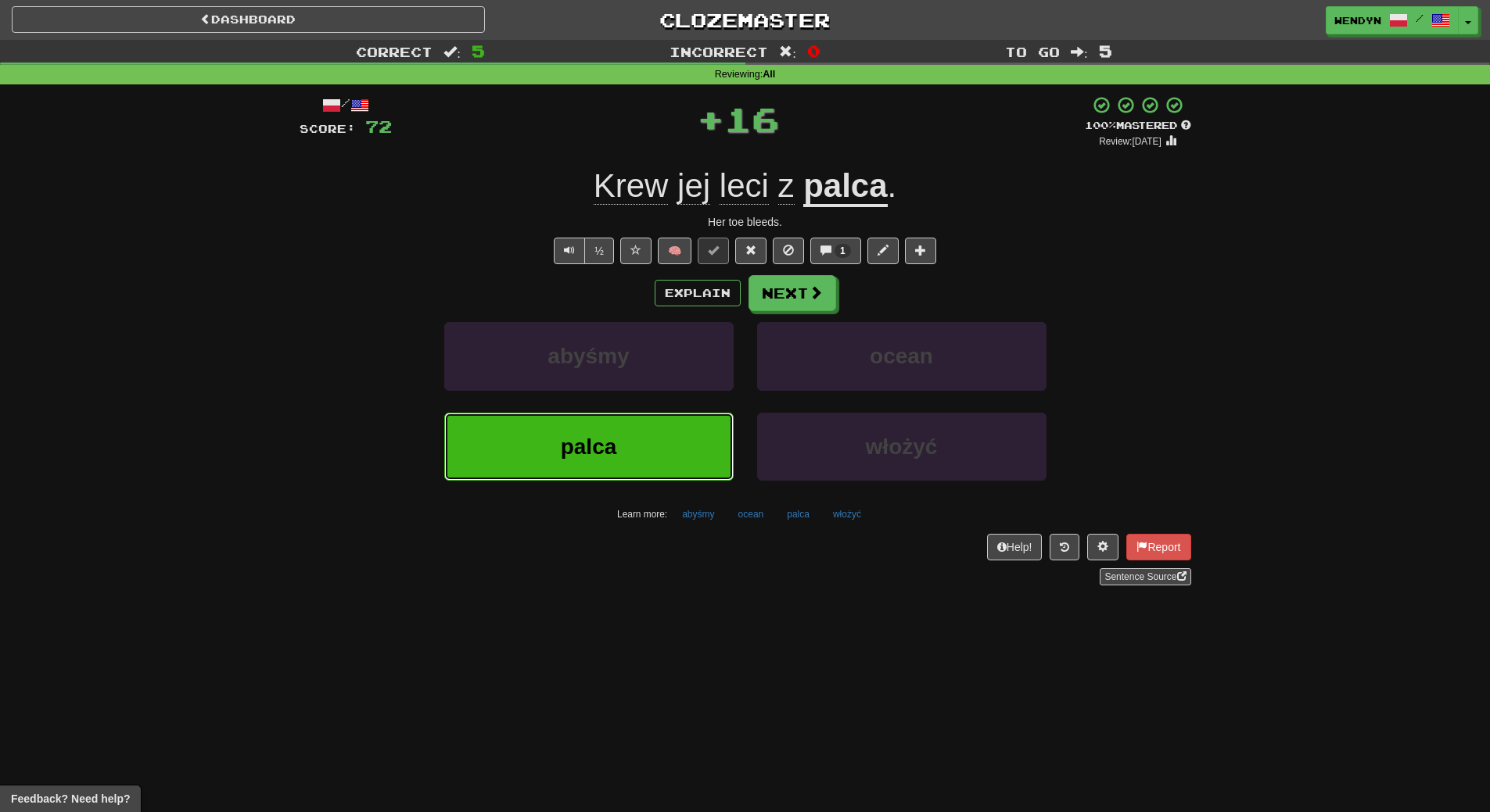
click at [676, 441] on button "palca" at bounding box center [588, 447] width 290 height 68
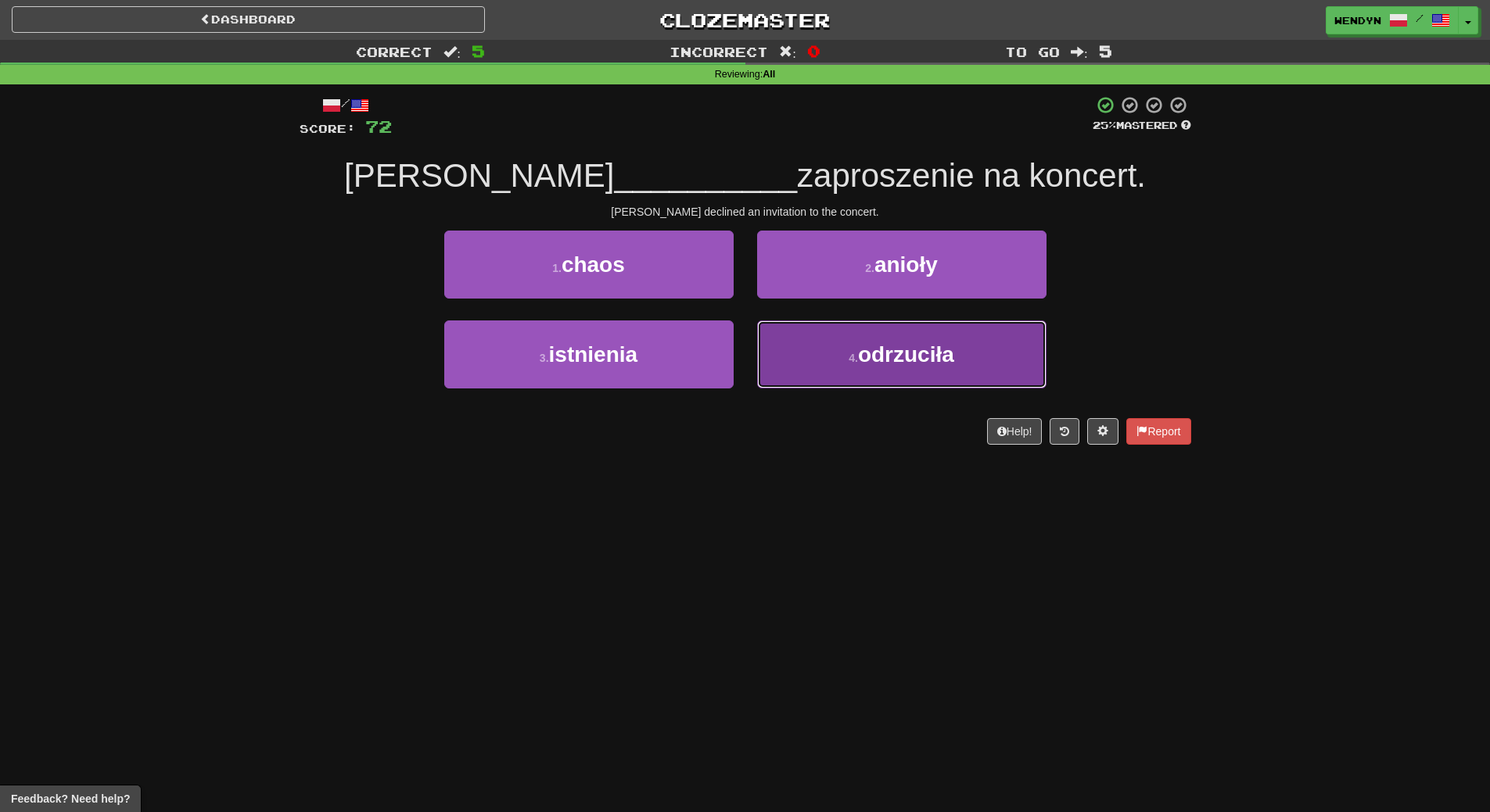
click at [939, 361] on span "odrzuciła" at bounding box center [905, 355] width 96 height 25
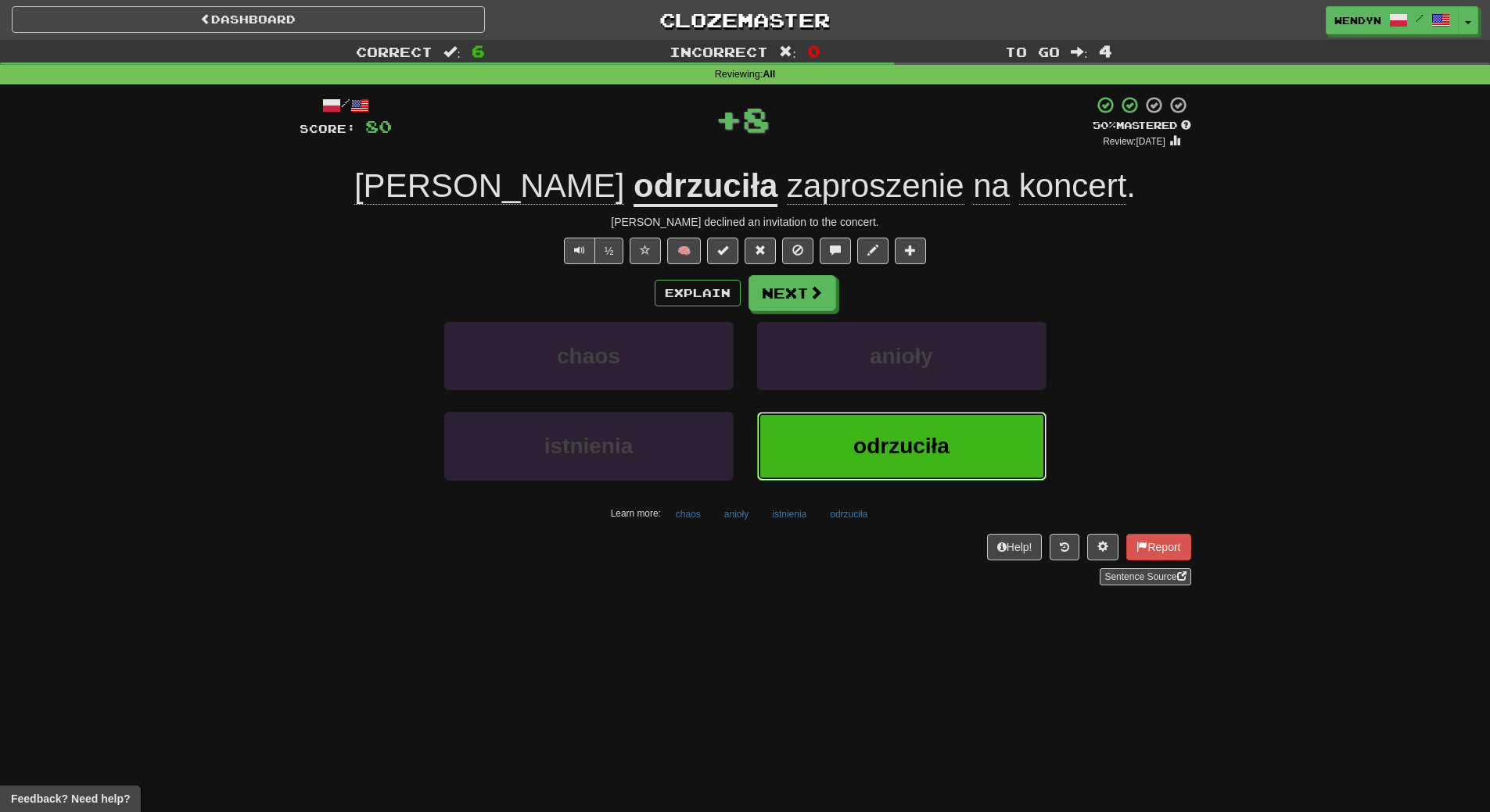
click at [875, 467] on button "odrzuciła" at bounding box center [901, 446] width 290 height 68
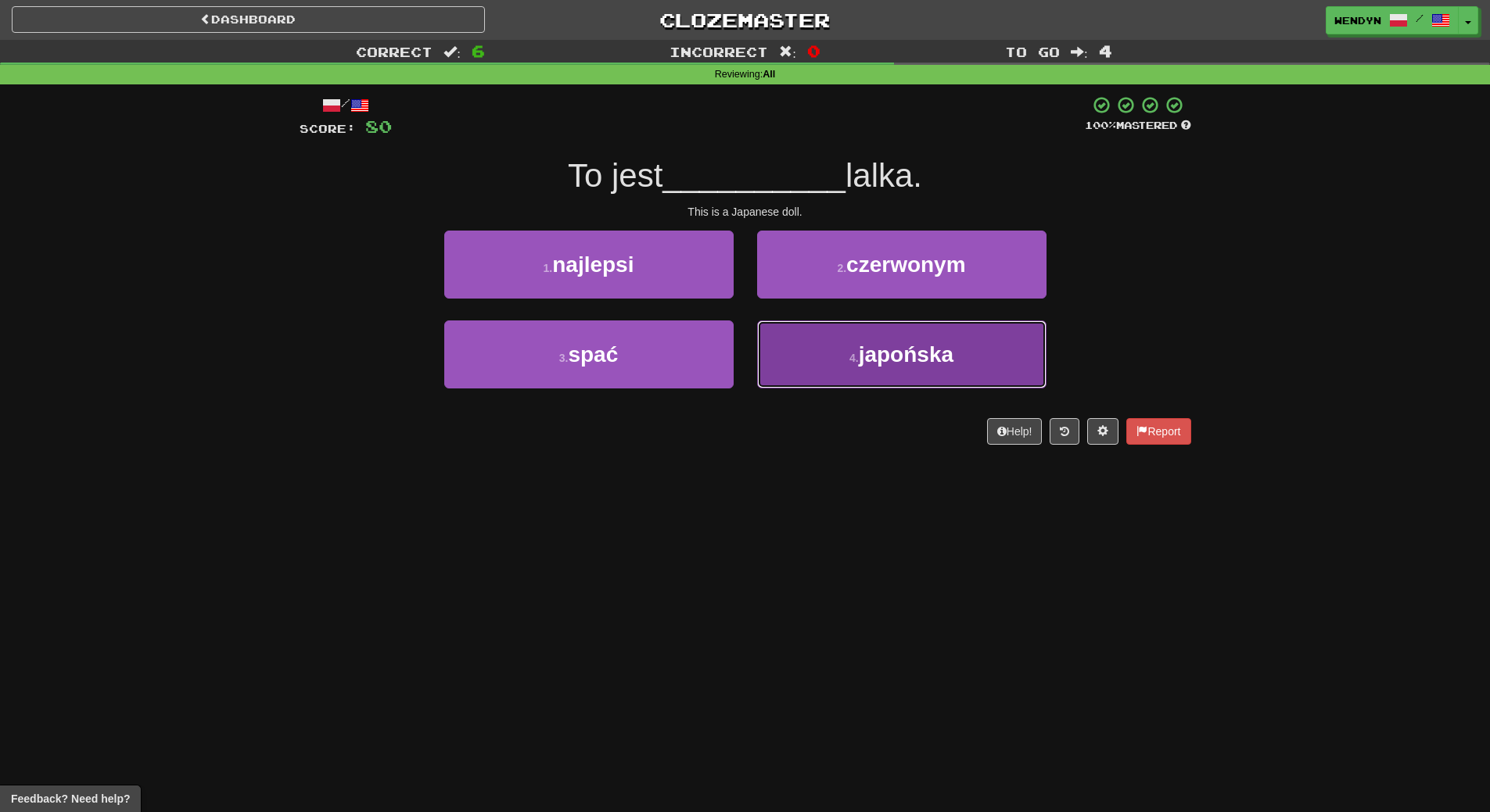
click at [878, 365] on span "japońska" at bounding box center [906, 355] width 95 height 25
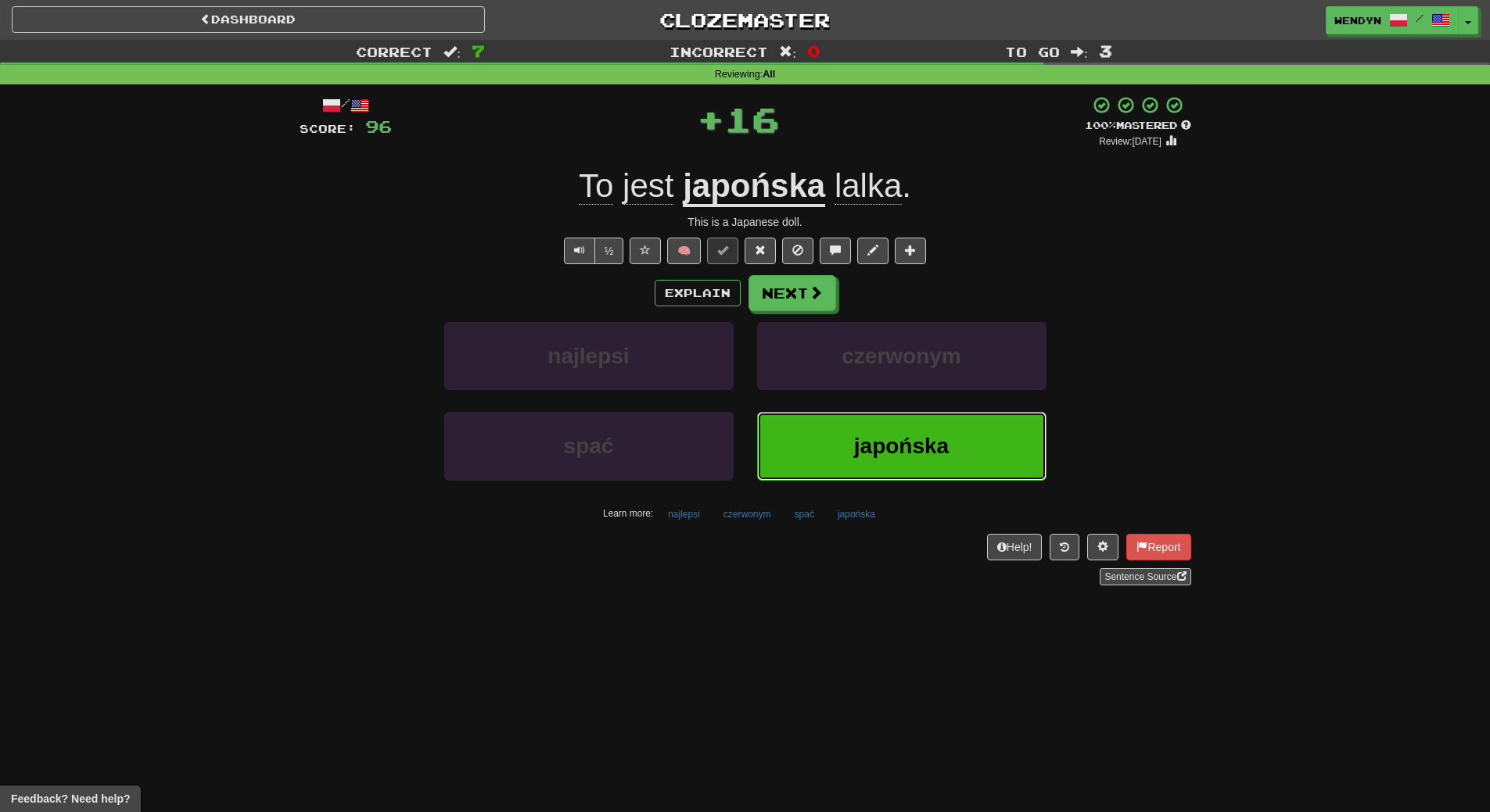
click at [886, 440] on span "japońska" at bounding box center [901, 446] width 95 height 25
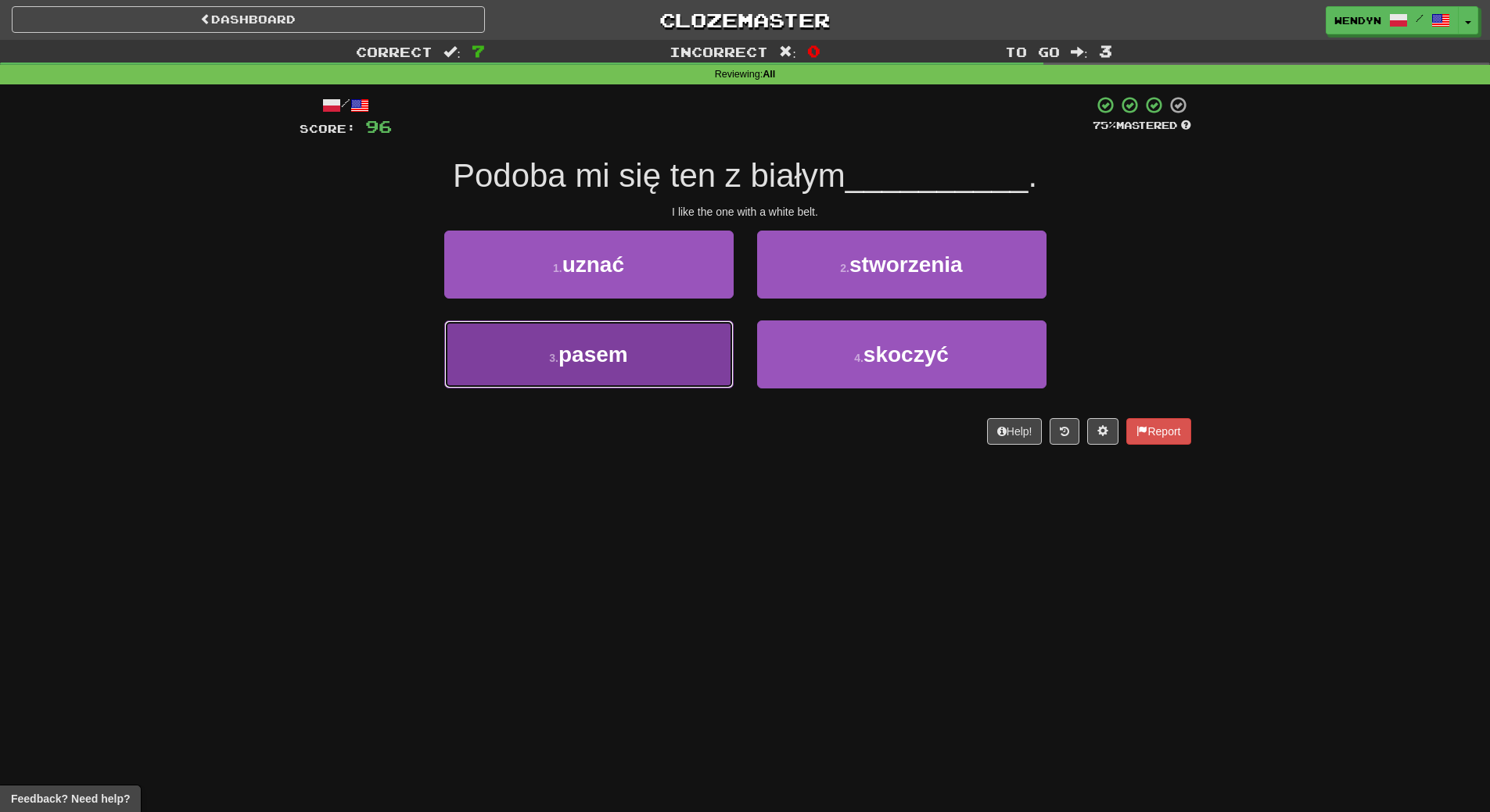
click at [687, 354] on button "3 . pasem" at bounding box center [588, 354] width 290 height 68
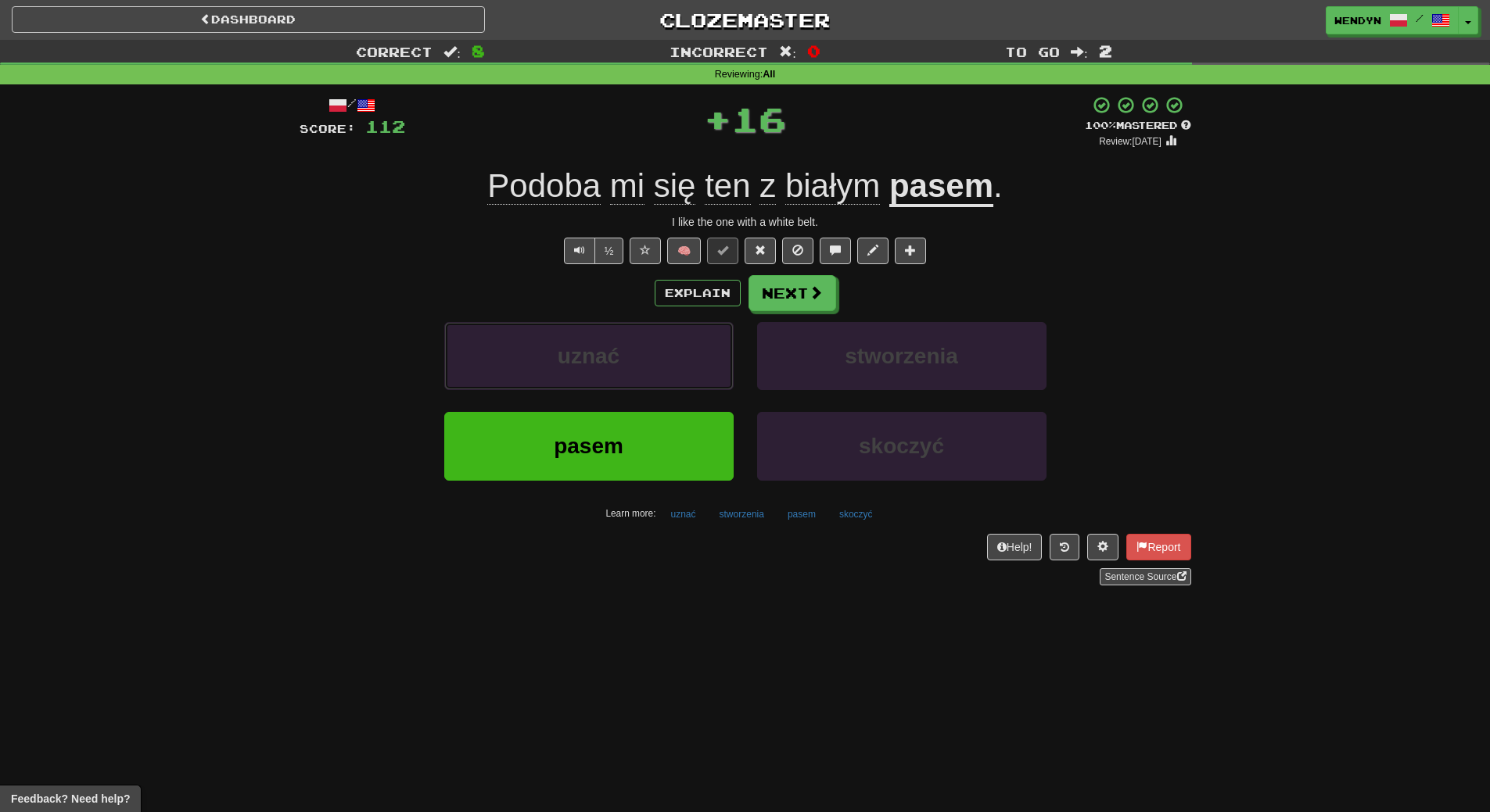
click at [687, 354] on button "uznać" at bounding box center [588, 356] width 290 height 68
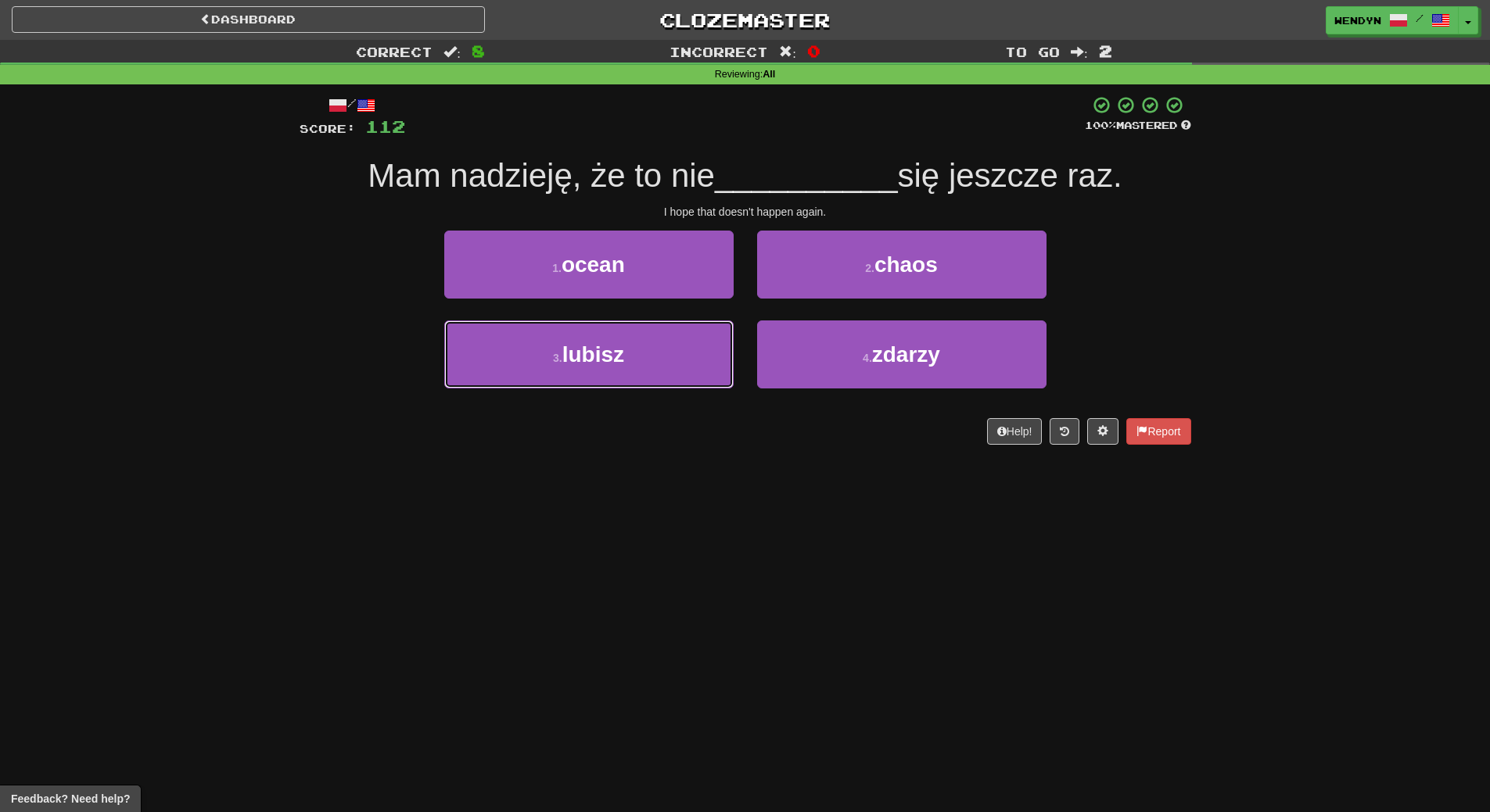
drag, startPoint x: 687, startPoint y: 354, endPoint x: 677, endPoint y: 551, distance: 197.3
click at [677, 551] on div "Dashboard Clozemaster WendyN / Toggle Dropdown Dashboard Leaderboard Activity F…" at bounding box center [745, 406] width 1490 height 812
click at [876, 395] on div "4 . zdarzy" at bounding box center [901, 365] width 313 height 90
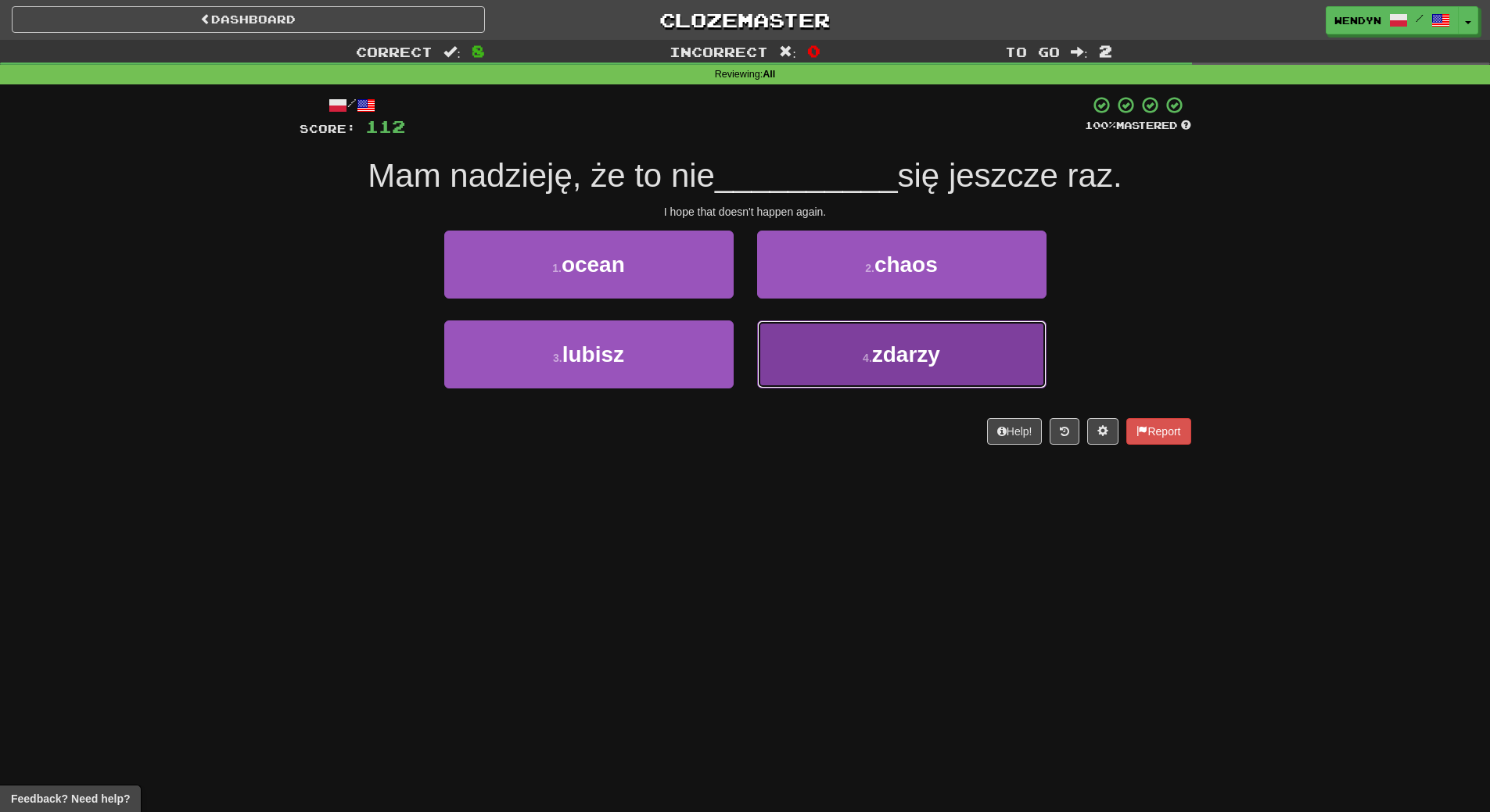
click at [884, 365] on span "zdarzy" at bounding box center [905, 355] width 68 height 25
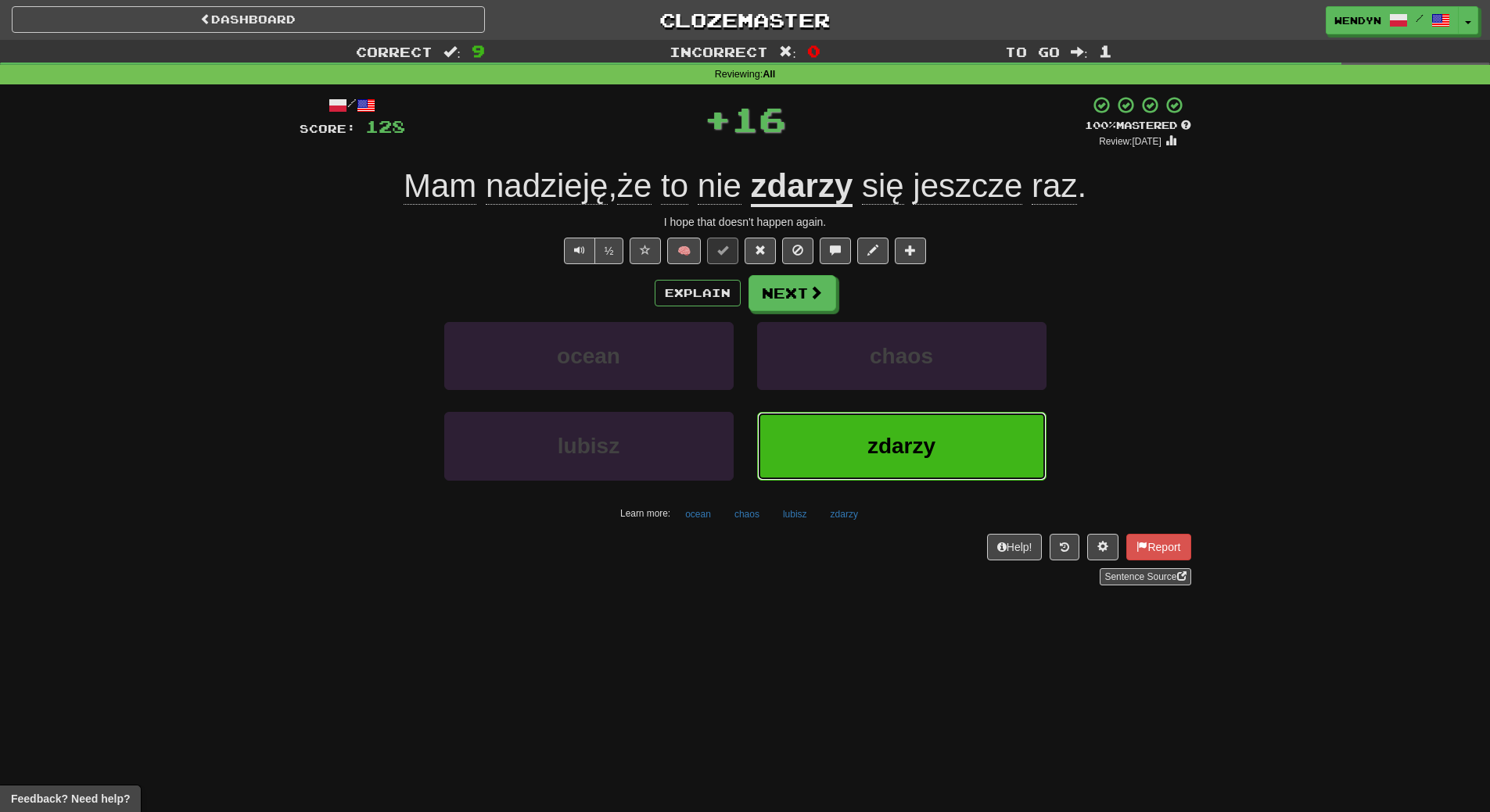
click at [890, 469] on button "zdarzy" at bounding box center [901, 446] width 290 height 68
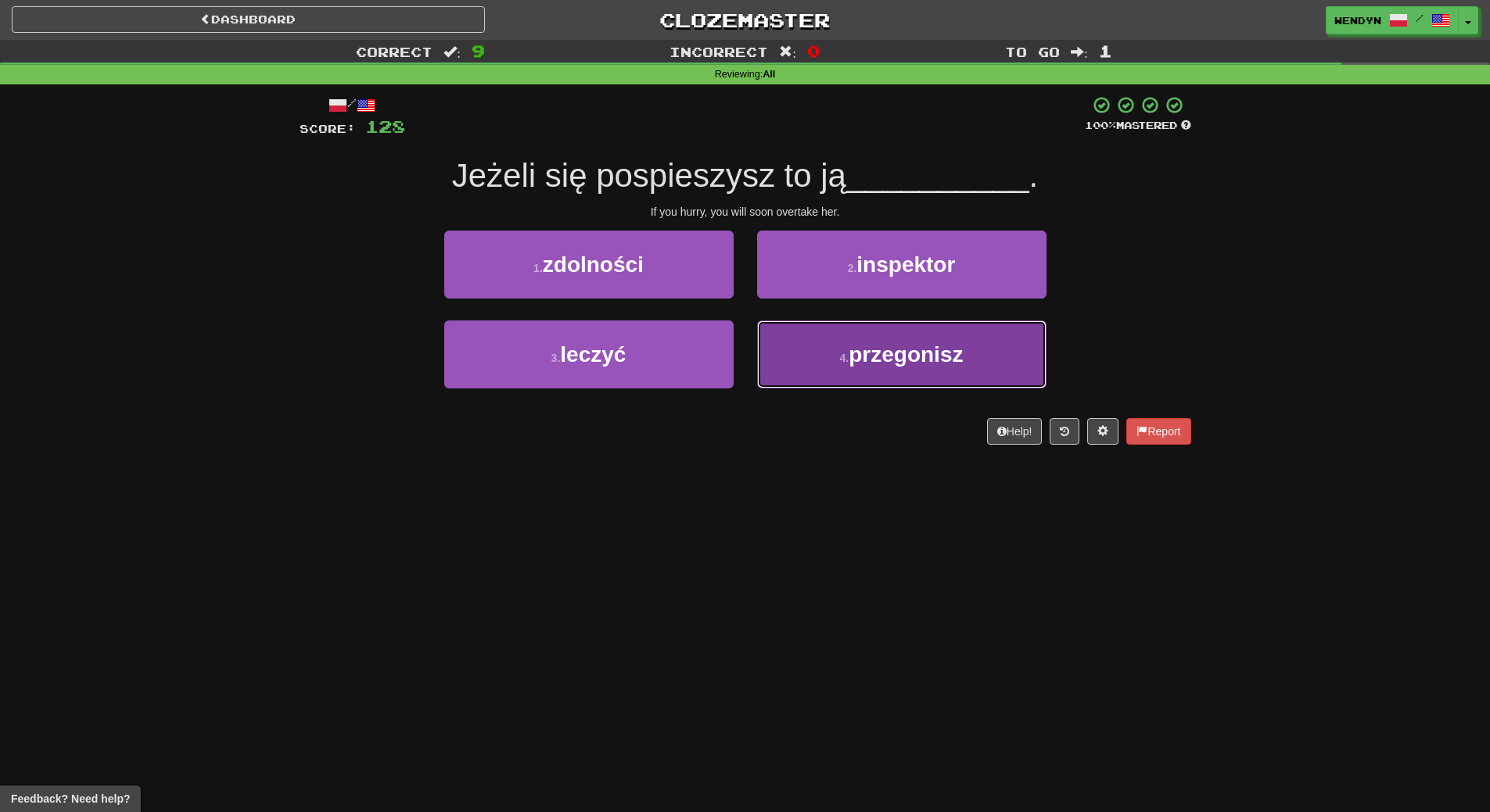
click at [887, 371] on button "4 . przegonisz" at bounding box center [901, 354] width 290 height 68
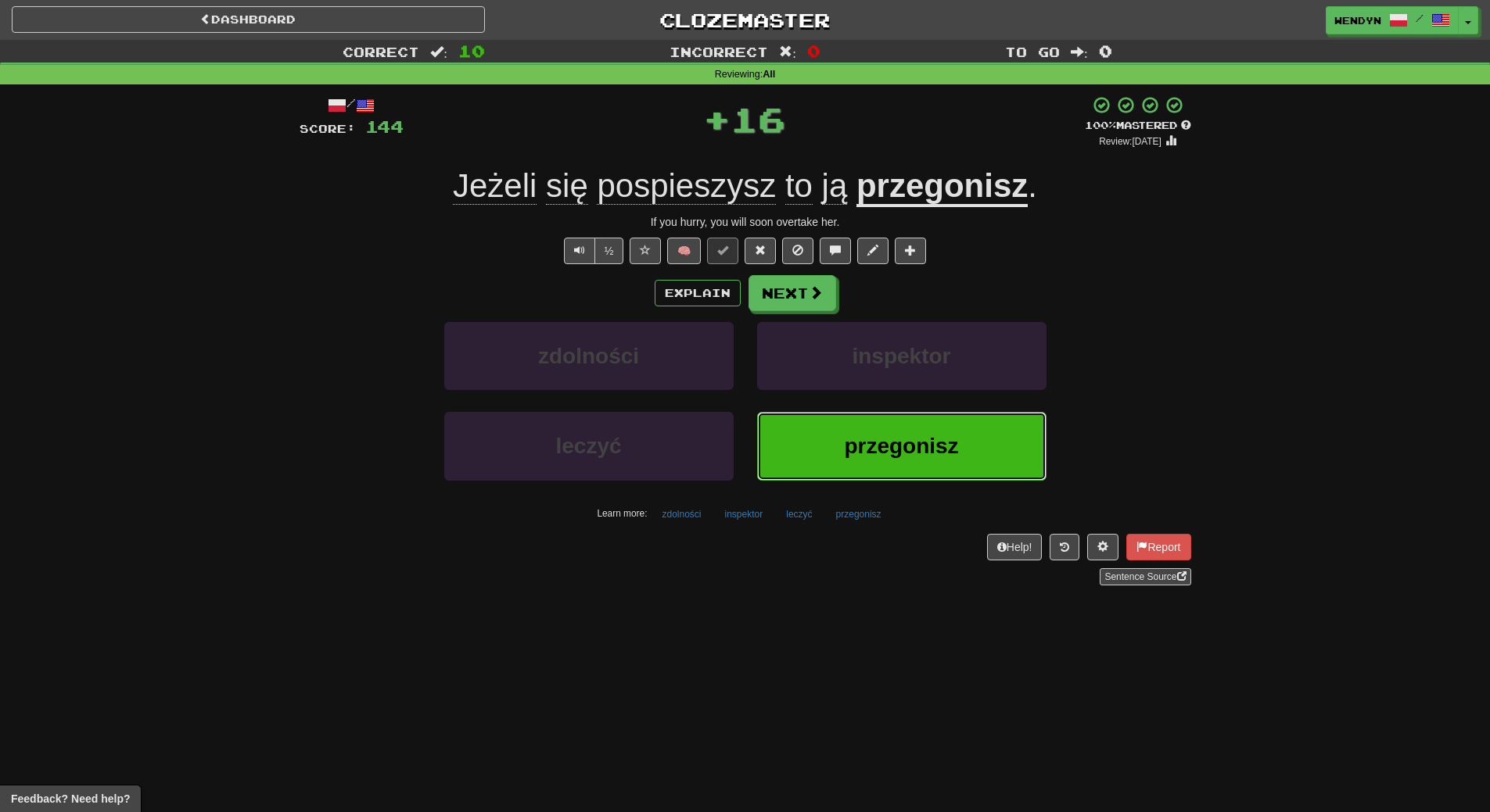
click at [888, 446] on span "przegonisz" at bounding box center [901, 446] width 115 height 25
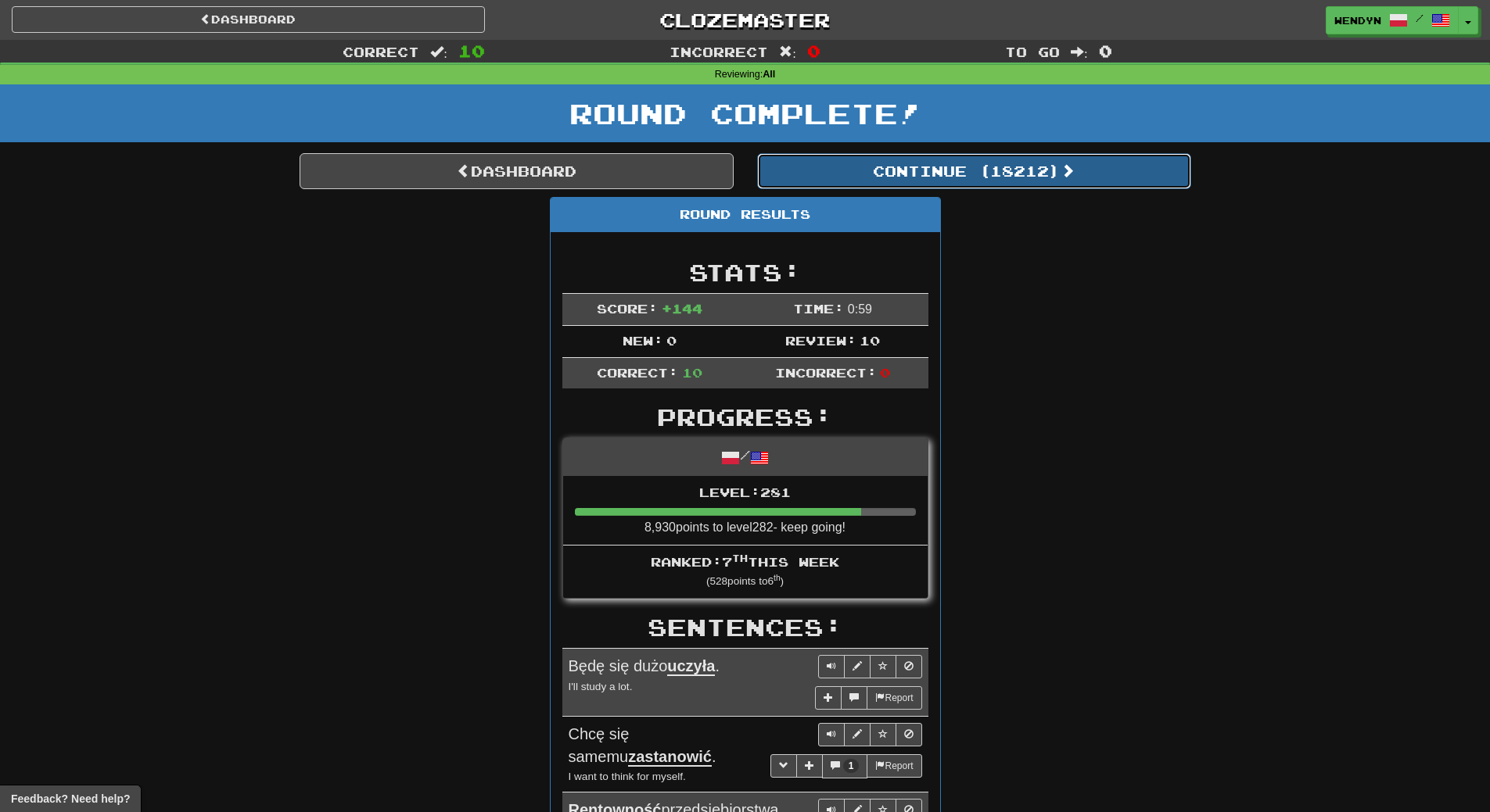
click at [1019, 174] on button "Continue ( 18212 )" at bounding box center [973, 171] width 434 height 36
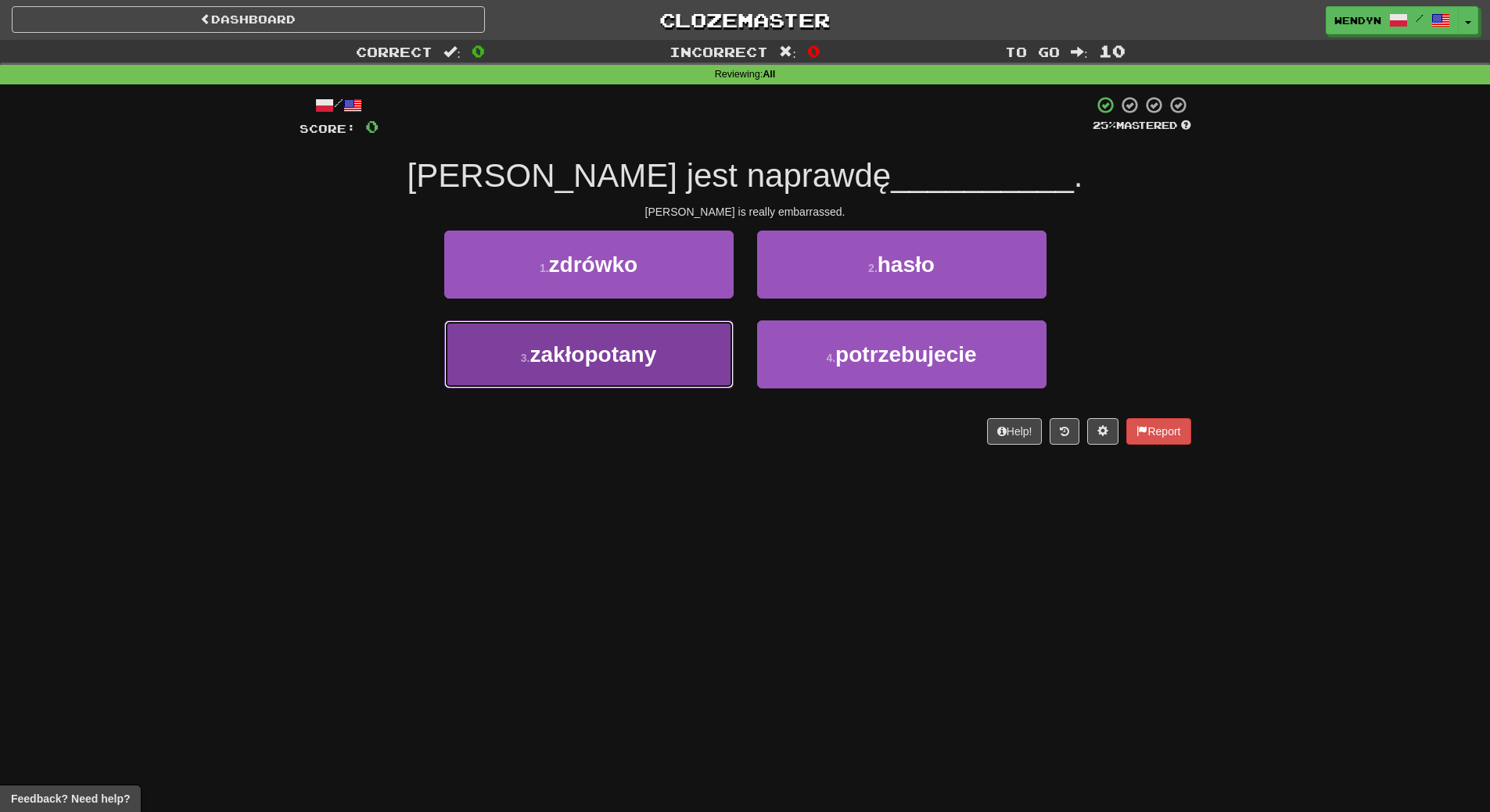
click at [697, 358] on button "3 . zakłopotany" at bounding box center [588, 354] width 290 height 68
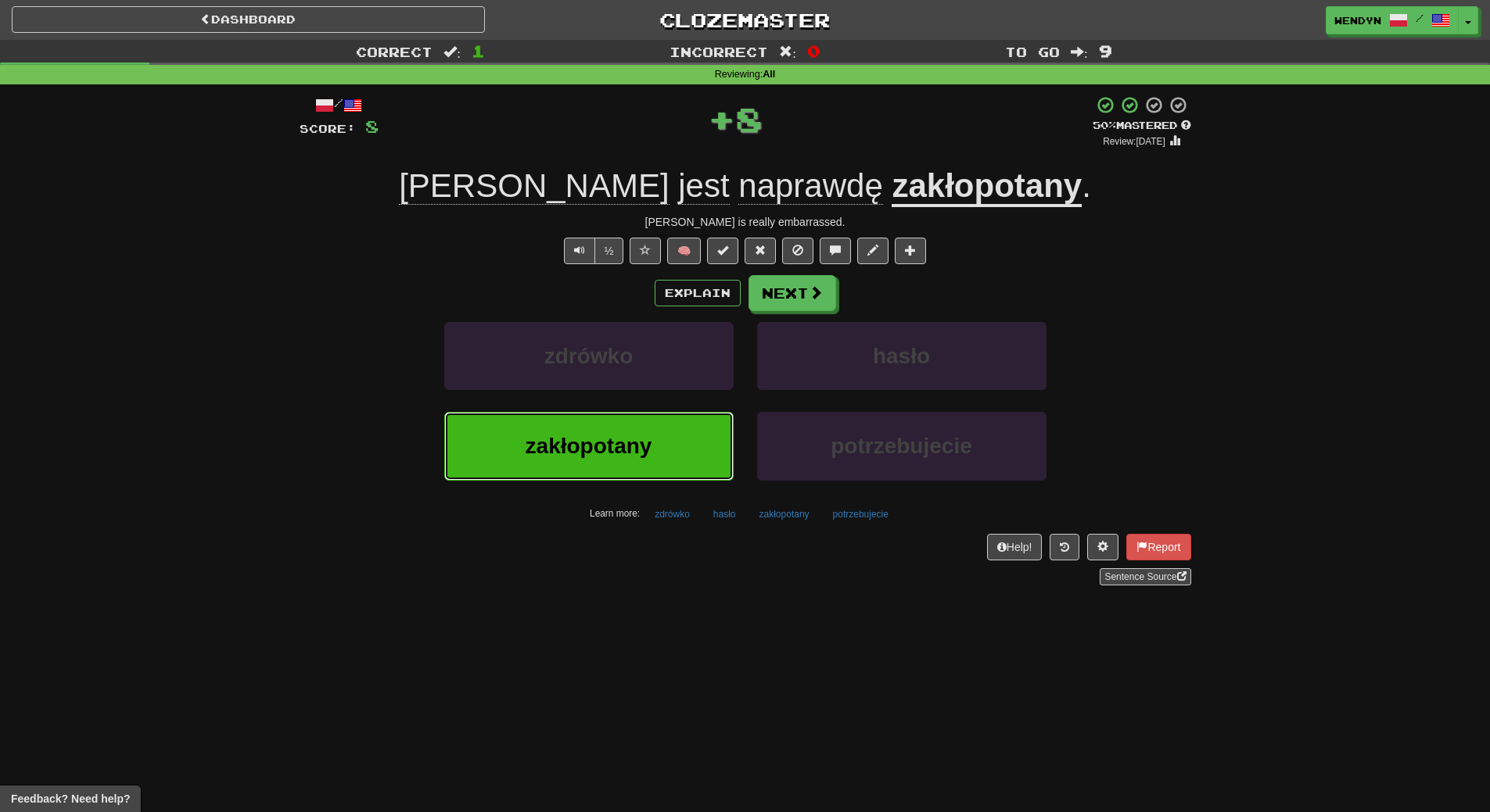
click at [692, 455] on button "zakłopotany" at bounding box center [588, 446] width 290 height 68
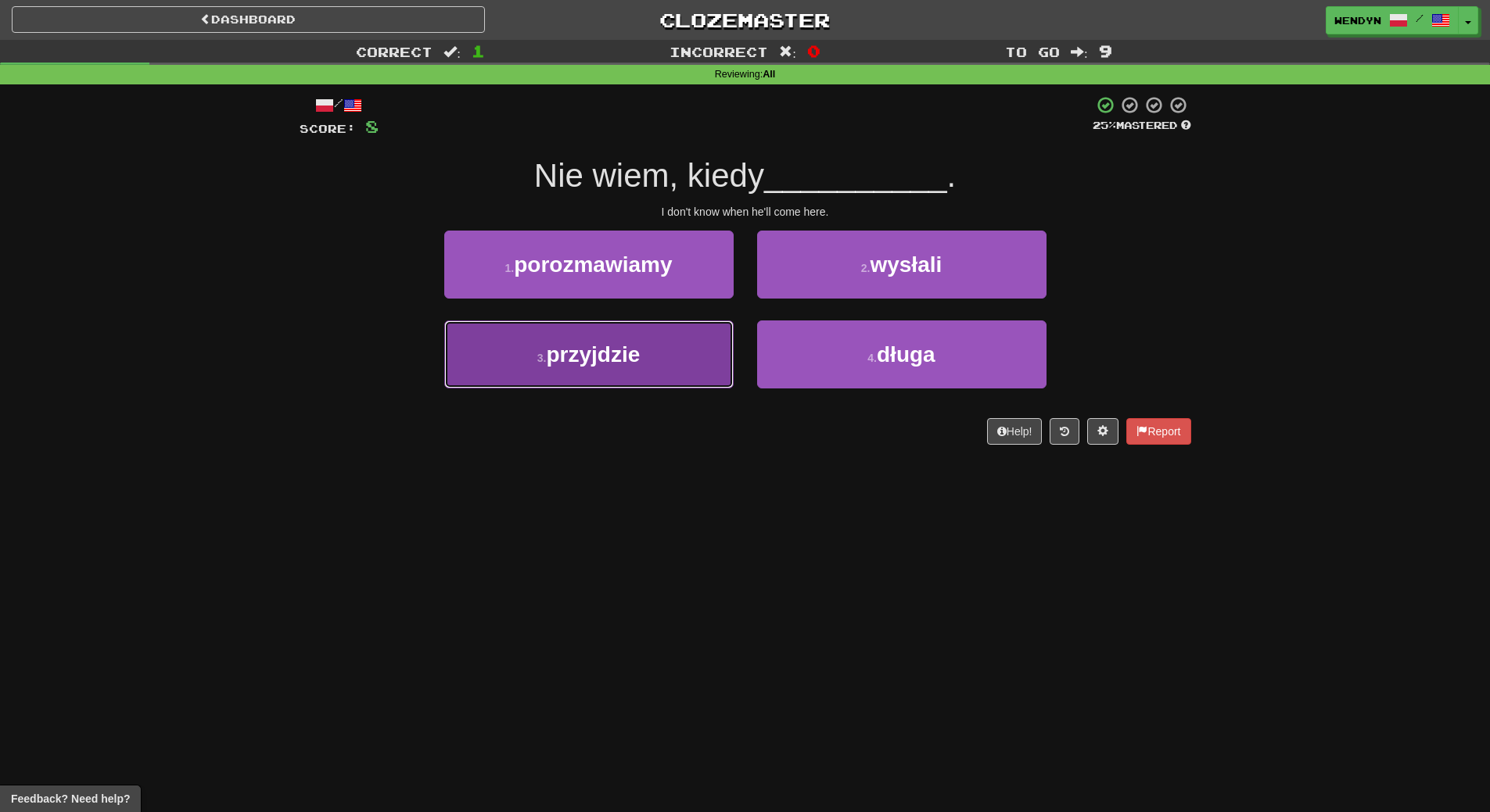
click at [681, 376] on button "3 . przyjdzie" at bounding box center [588, 354] width 290 height 68
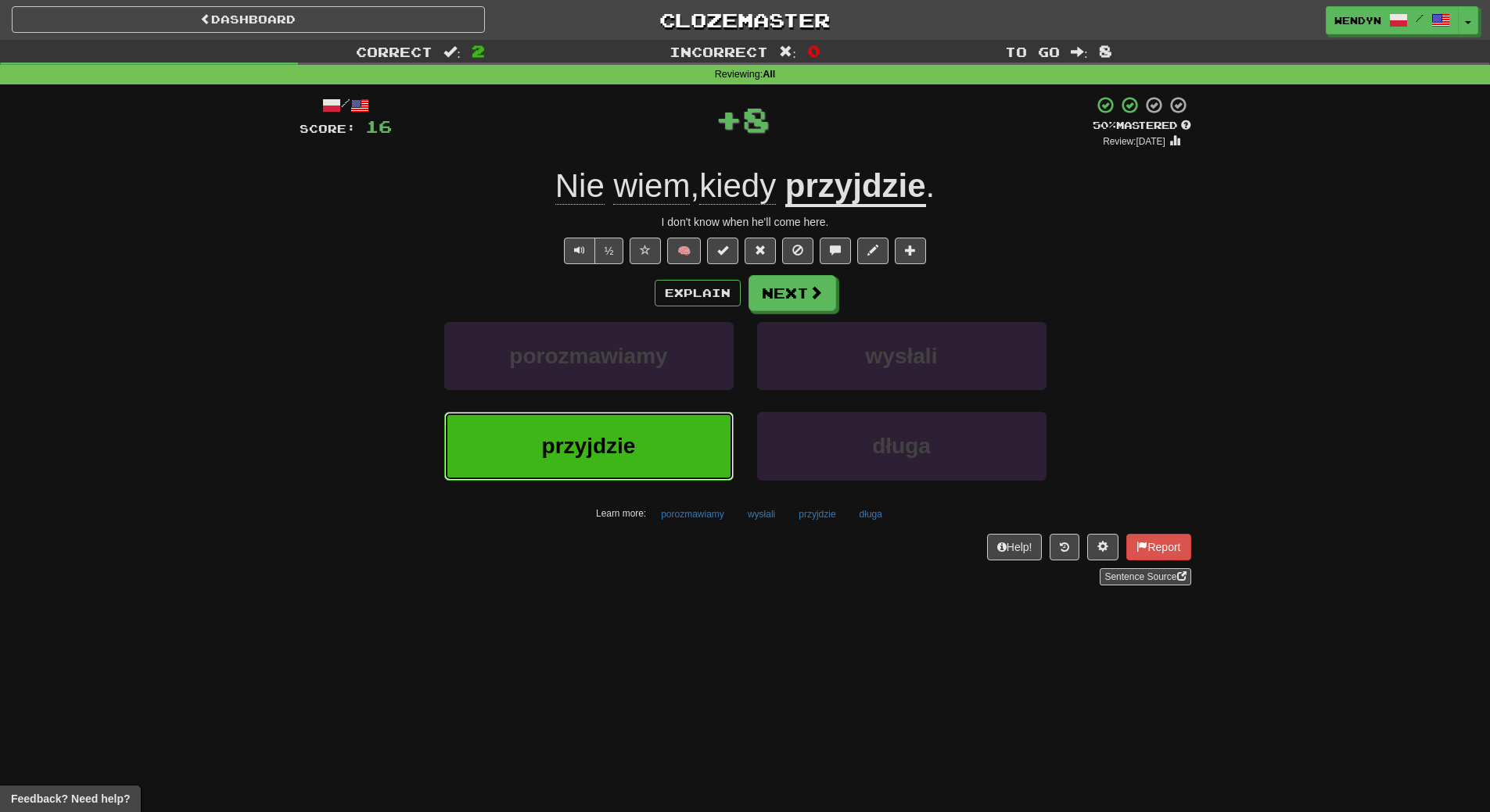
click at [696, 451] on button "przyjdzie" at bounding box center [588, 446] width 290 height 68
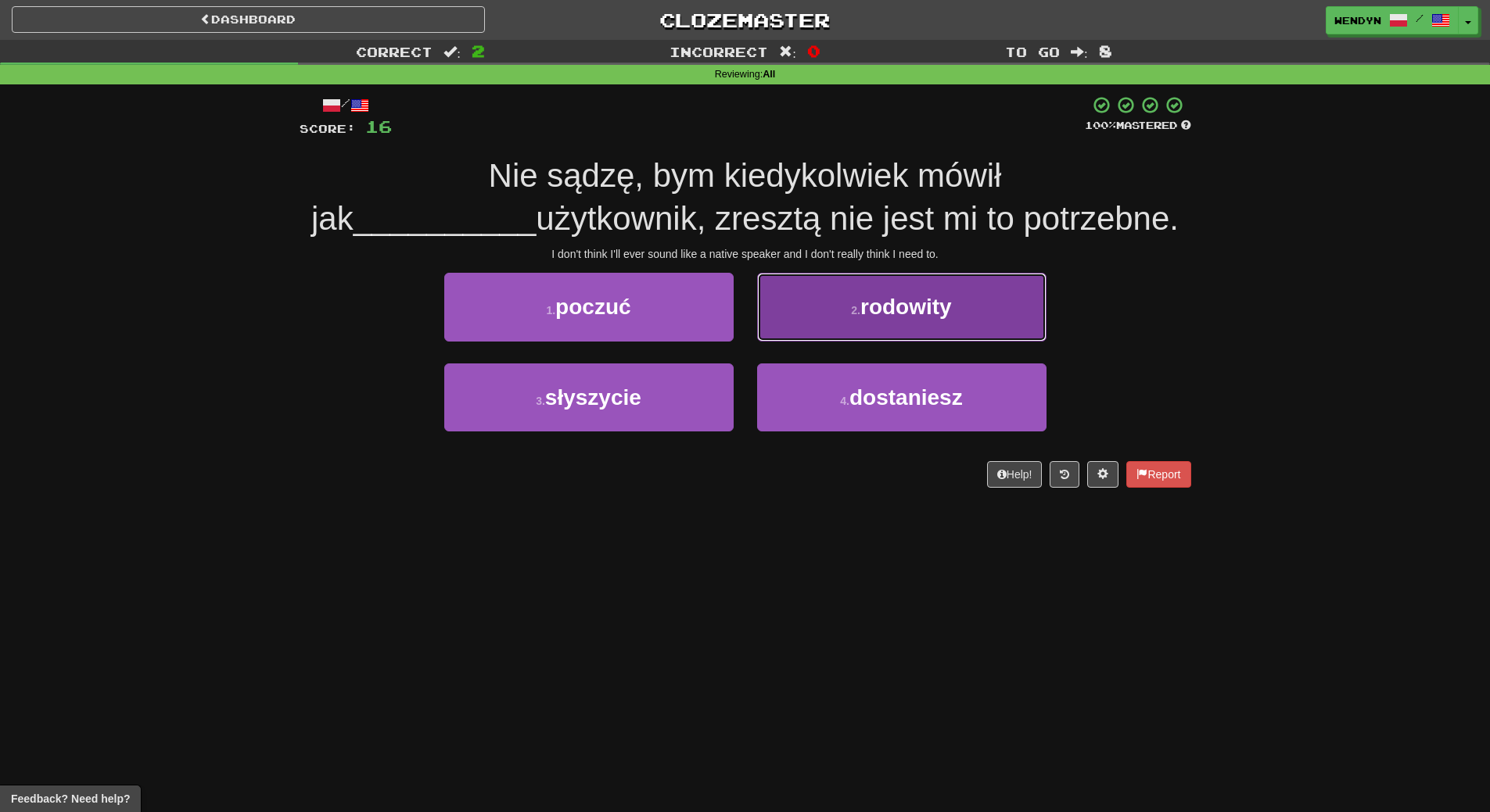
click at [924, 312] on span "rodowity" at bounding box center [905, 306] width 92 height 25
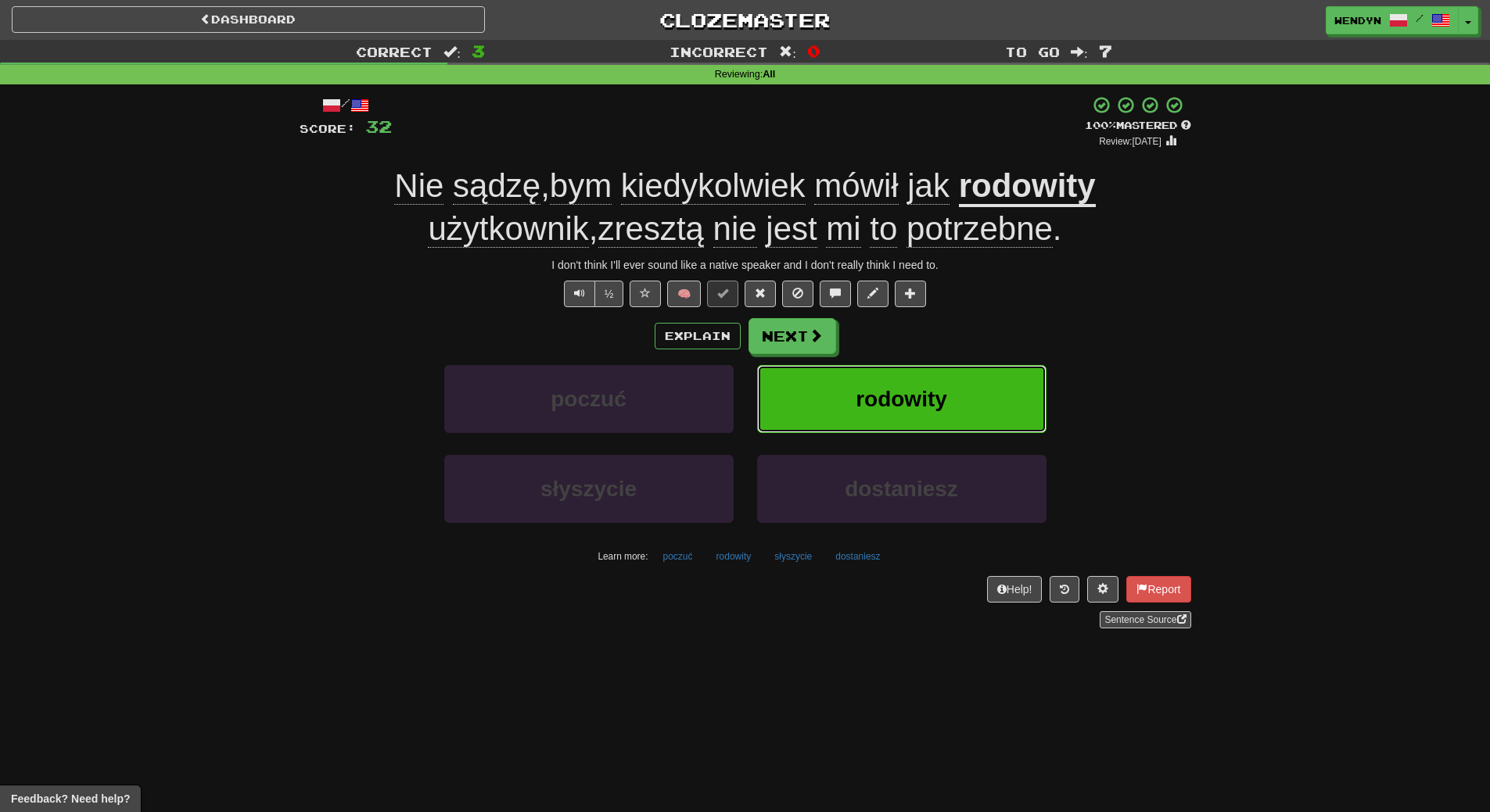
click at [947, 383] on button "rodowity" at bounding box center [901, 399] width 290 height 68
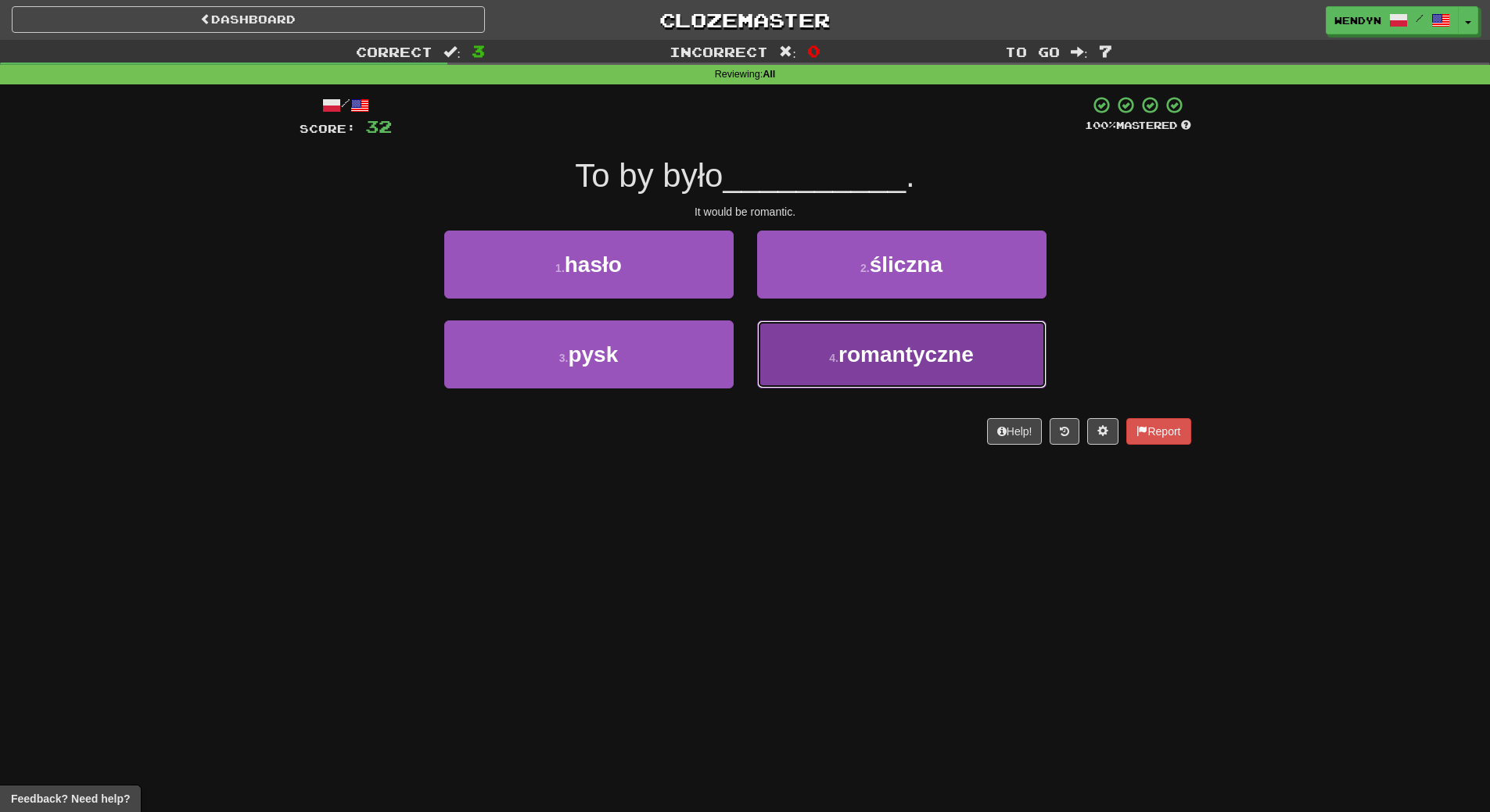
click at [884, 377] on button "4 . romantyczne" at bounding box center [901, 354] width 290 height 68
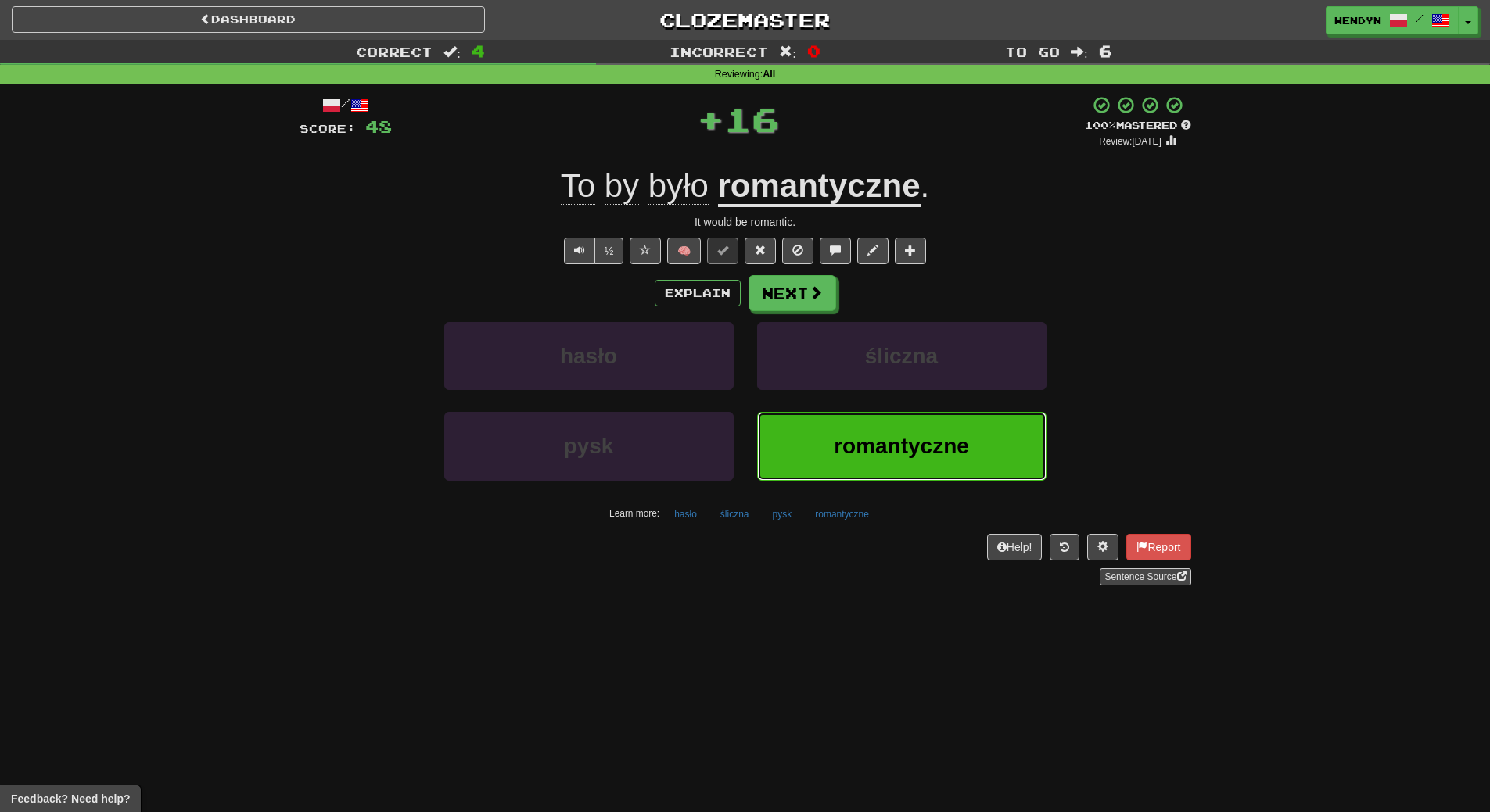
click at [879, 438] on span "romantyczne" at bounding box center [901, 446] width 135 height 25
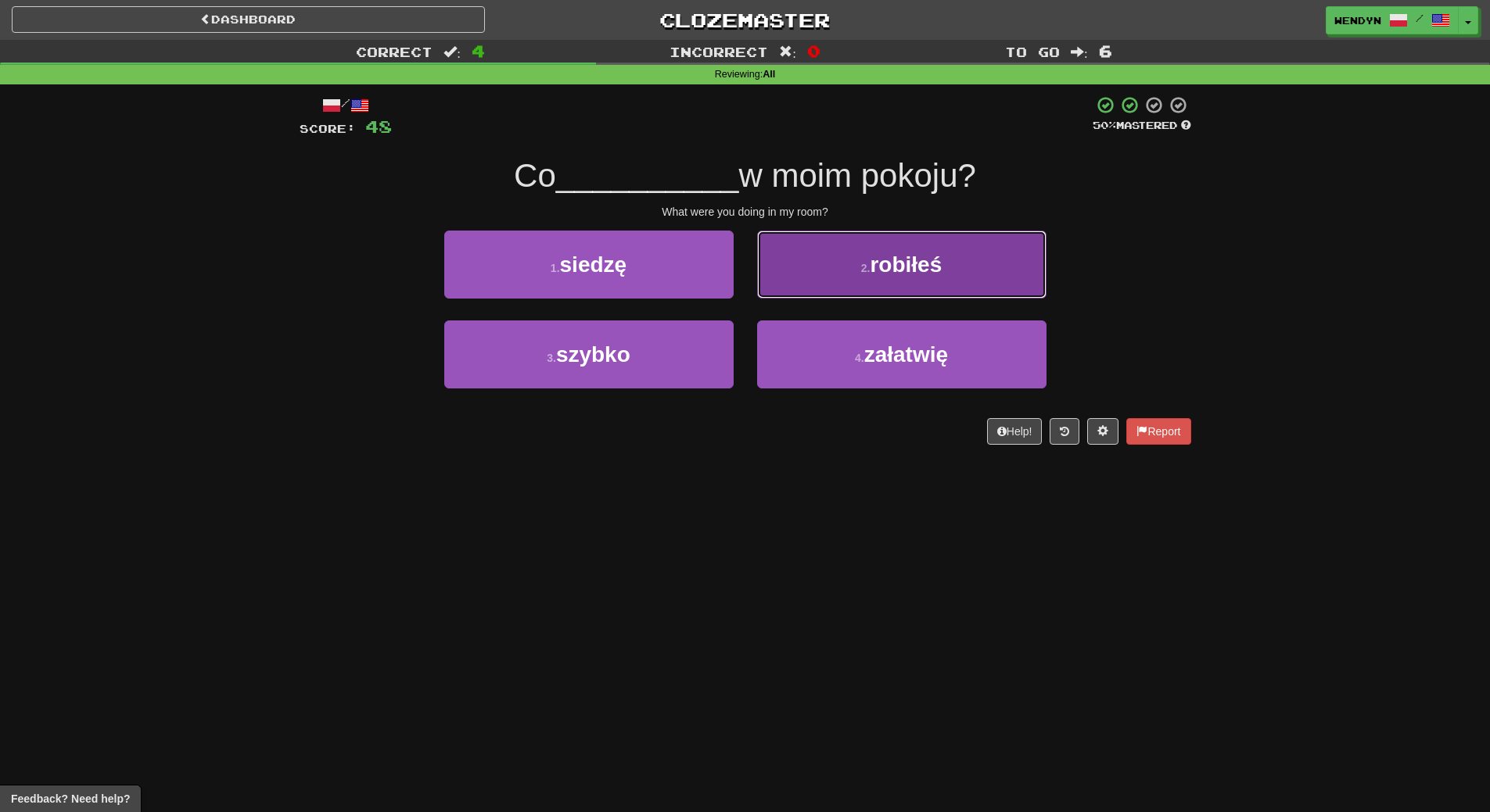
click at [942, 278] on button "2 . robiłeś" at bounding box center [901, 264] width 290 height 68
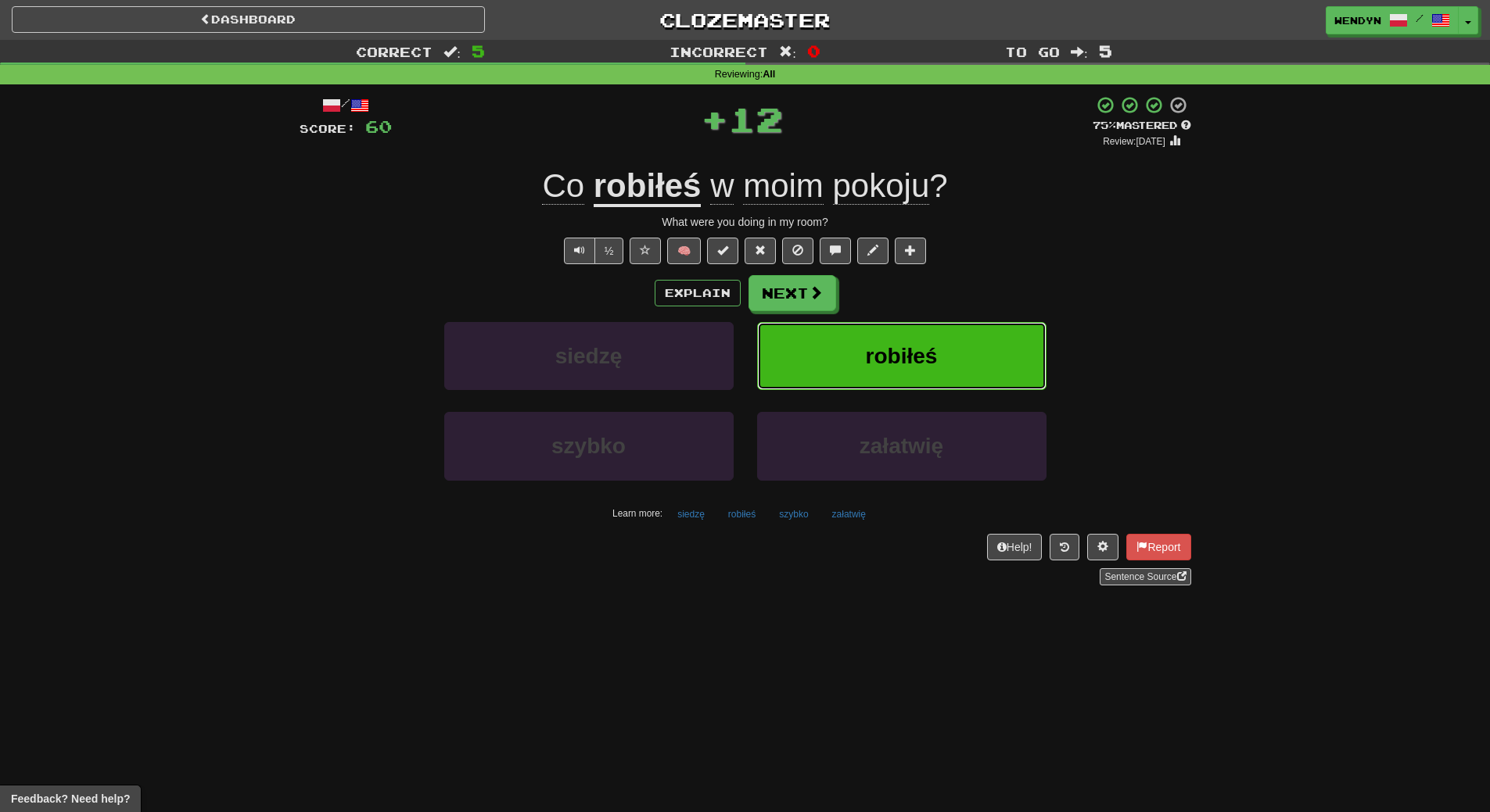
click at [950, 341] on button "robiłeś" at bounding box center [901, 356] width 290 height 68
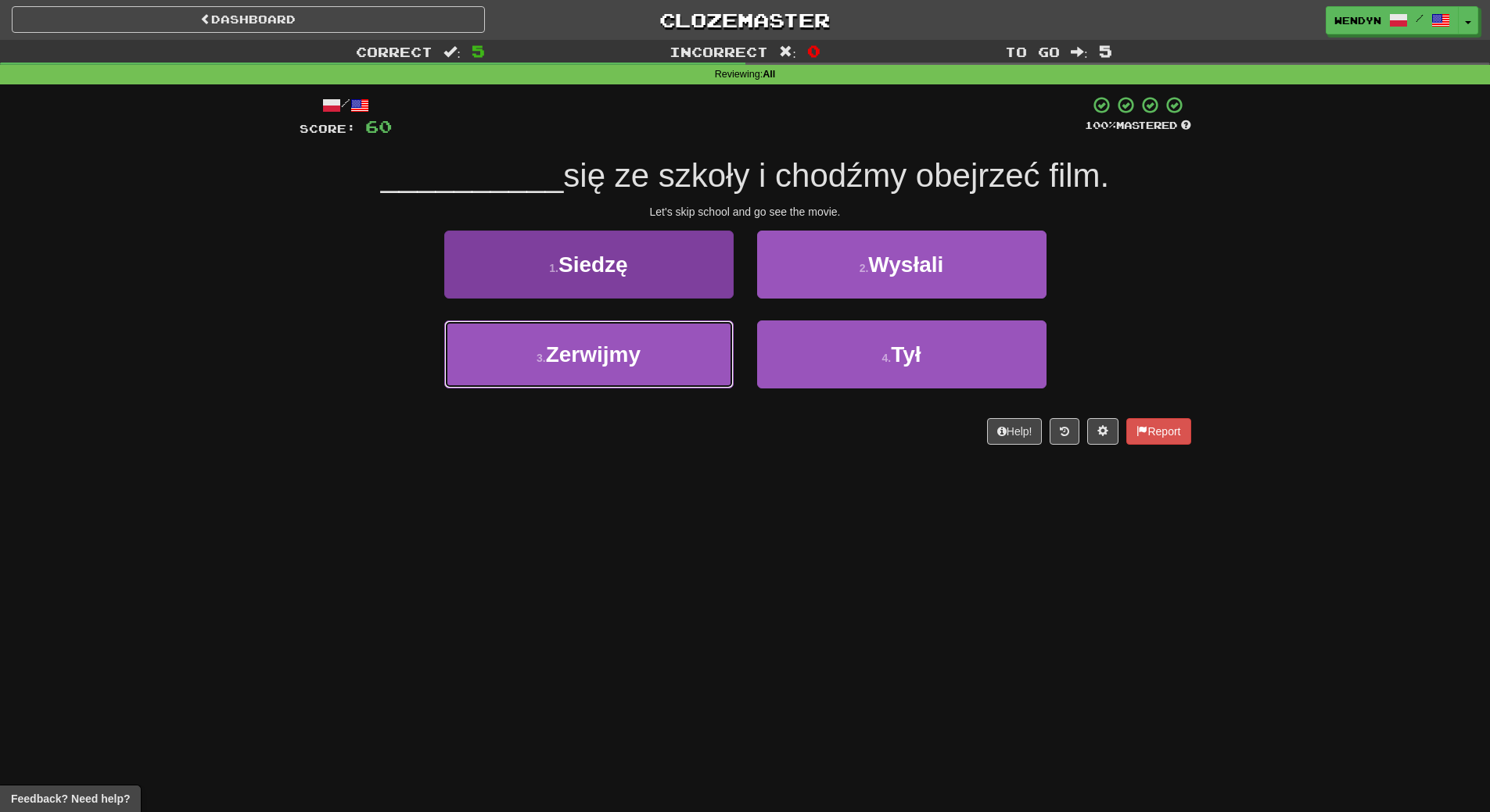
click at [591, 373] on button "3 . Zerwijmy" at bounding box center [588, 354] width 290 height 68
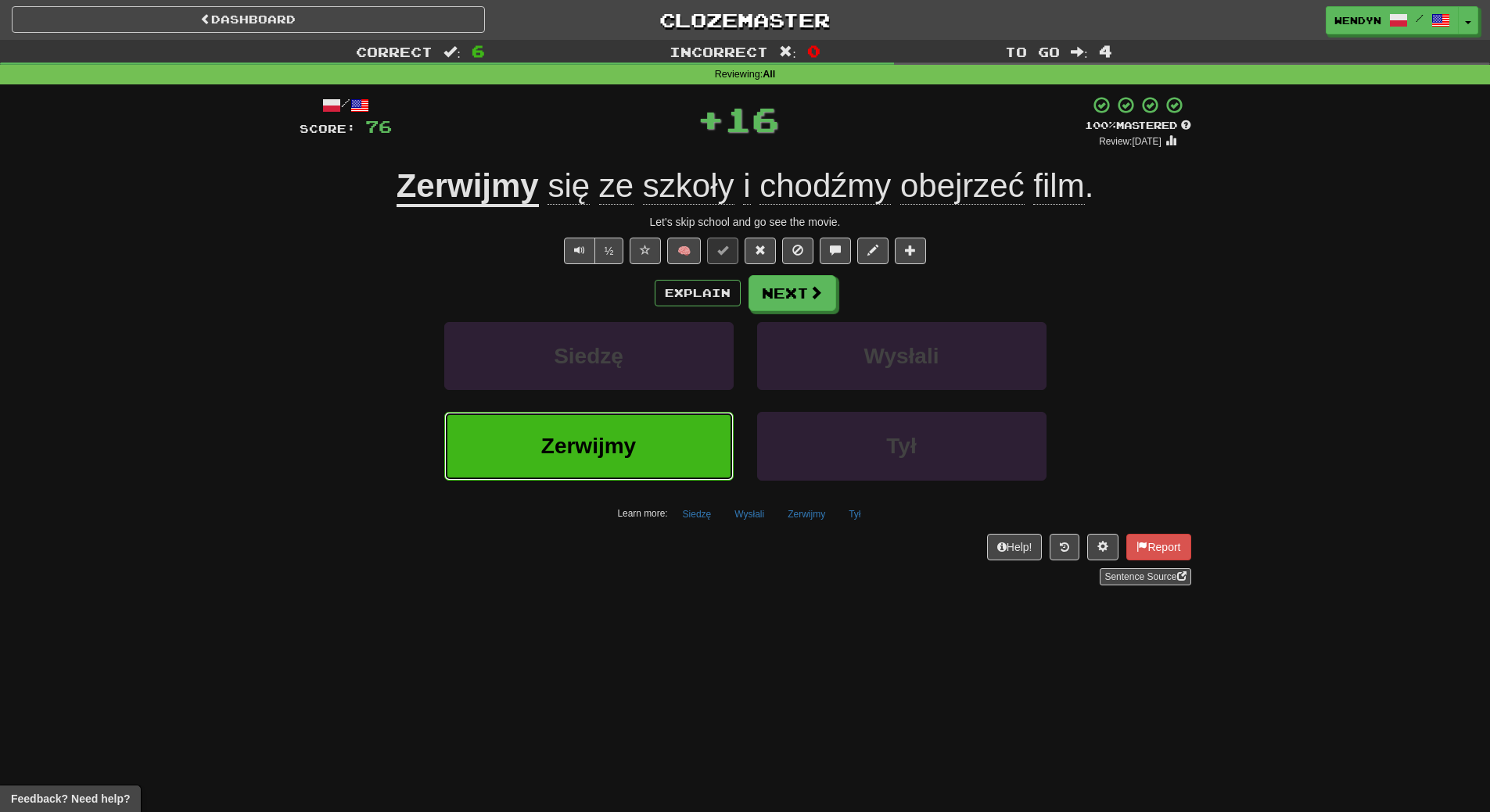
click at [594, 449] on span "Zerwijmy" at bounding box center [589, 446] width 95 height 25
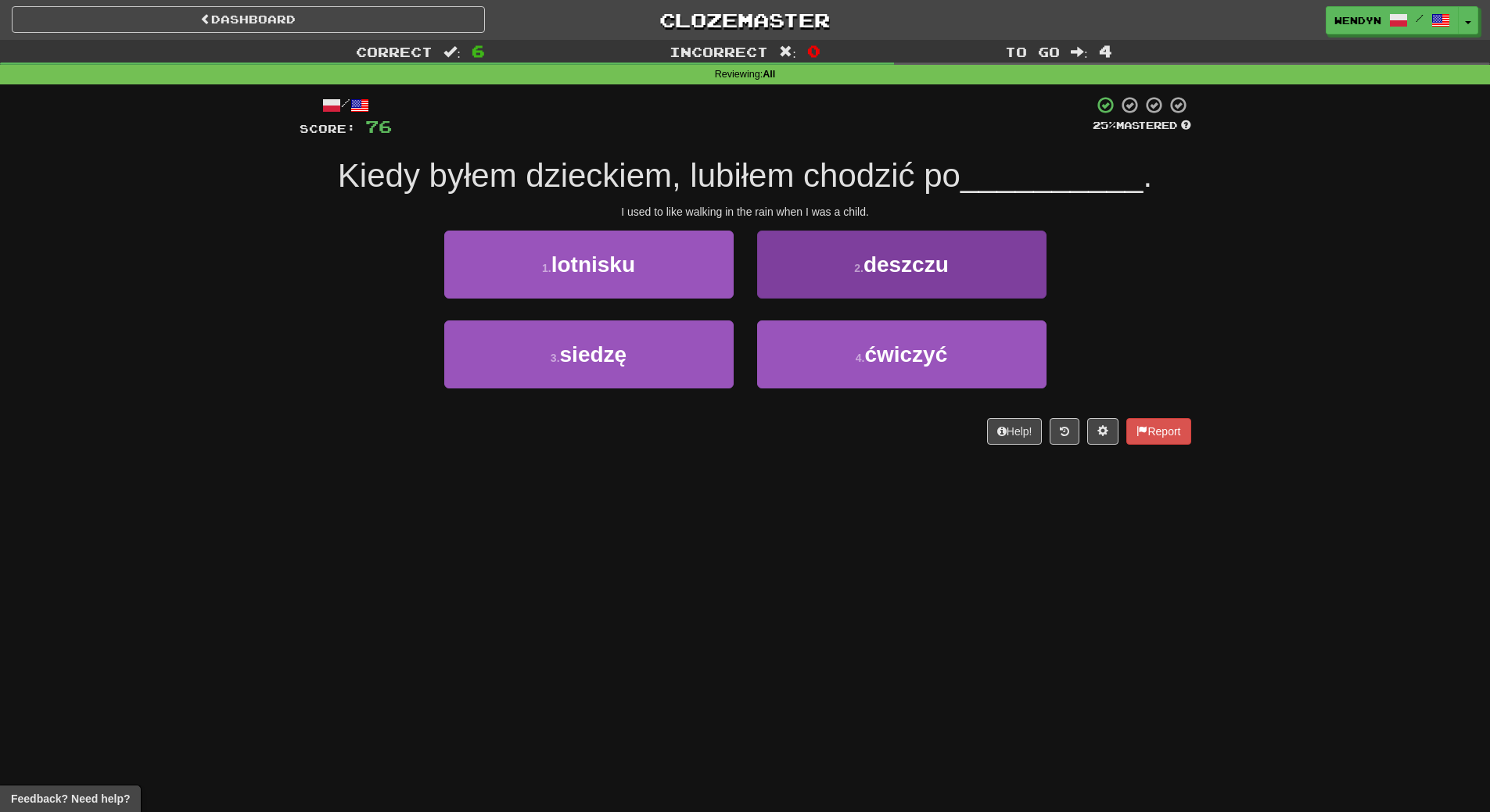
drag, startPoint x: 957, startPoint y: 226, endPoint x: 965, endPoint y: 269, distance: 43.7
click at [957, 230] on div "/ Score: 76 25 % Mastered Kiedy byłem dzieckiem, lubiłem chodzić po __________ …" at bounding box center [745, 271] width 891 height 350
click at [965, 274] on button "2 . deszczu" at bounding box center [901, 264] width 290 height 68
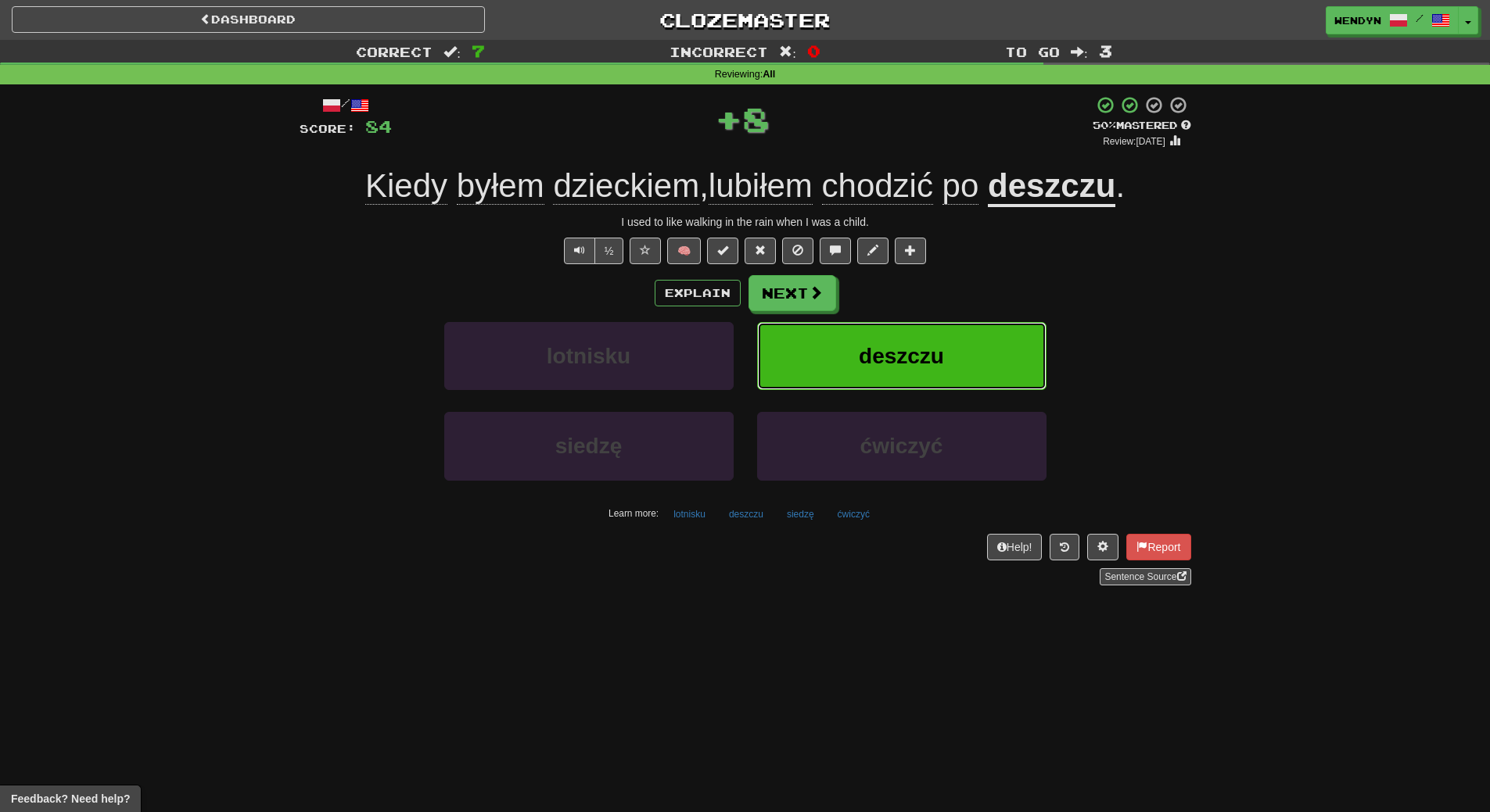
click at [962, 354] on button "deszczu" at bounding box center [901, 356] width 290 height 68
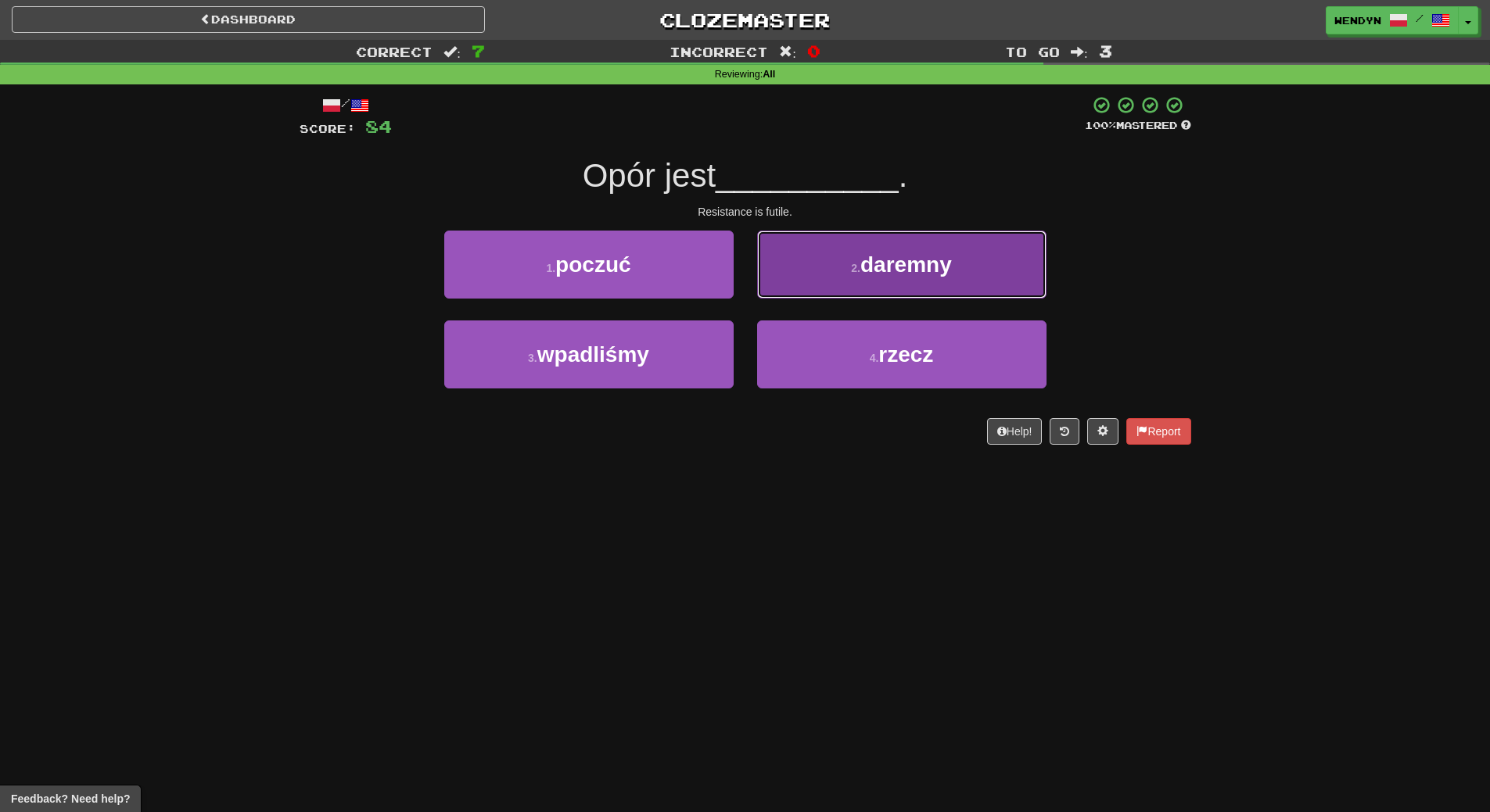
click at [971, 275] on button "2 . daremny" at bounding box center [901, 264] width 290 height 68
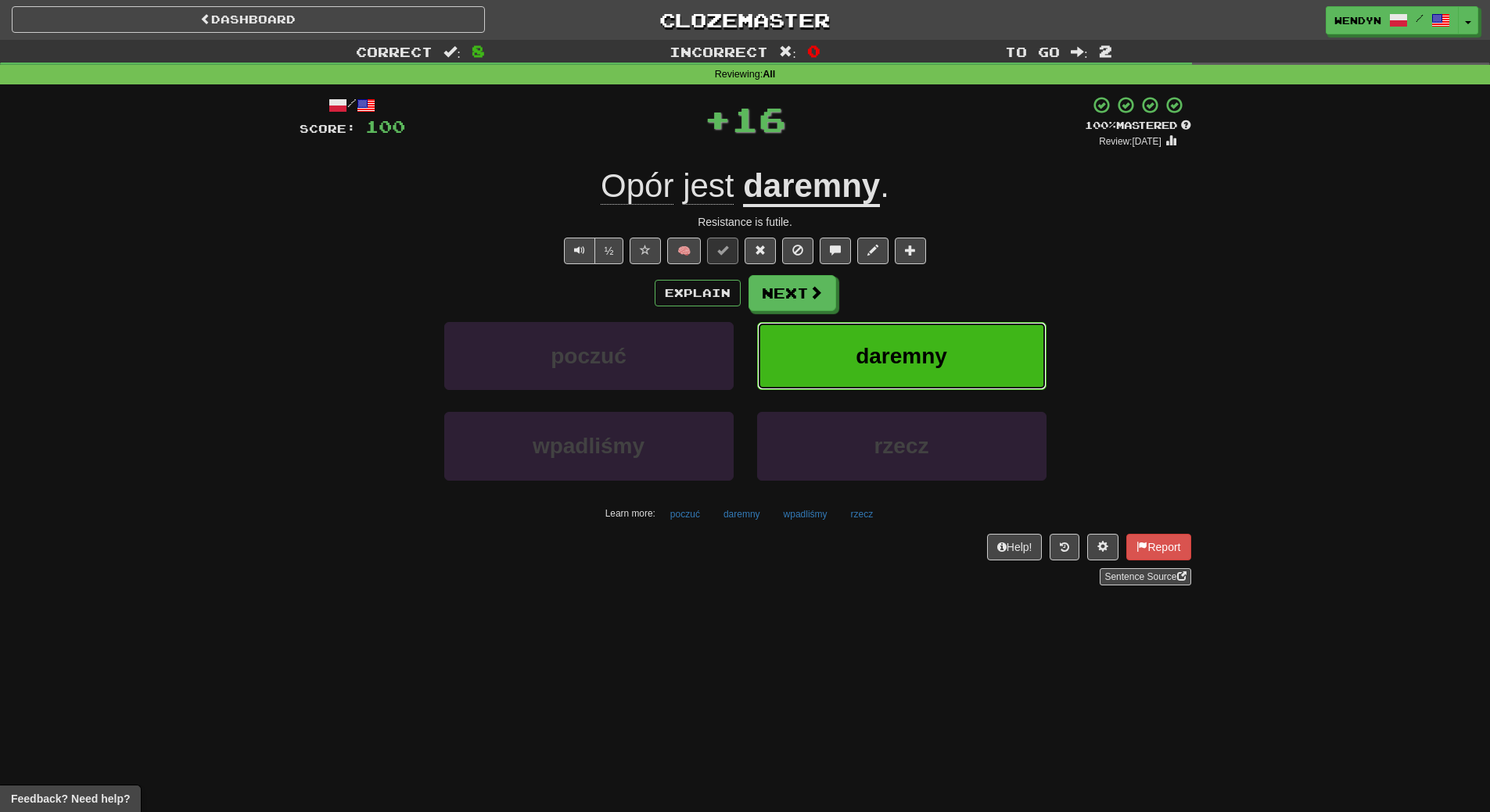
click at [964, 360] on button "daremny" at bounding box center [901, 356] width 290 height 68
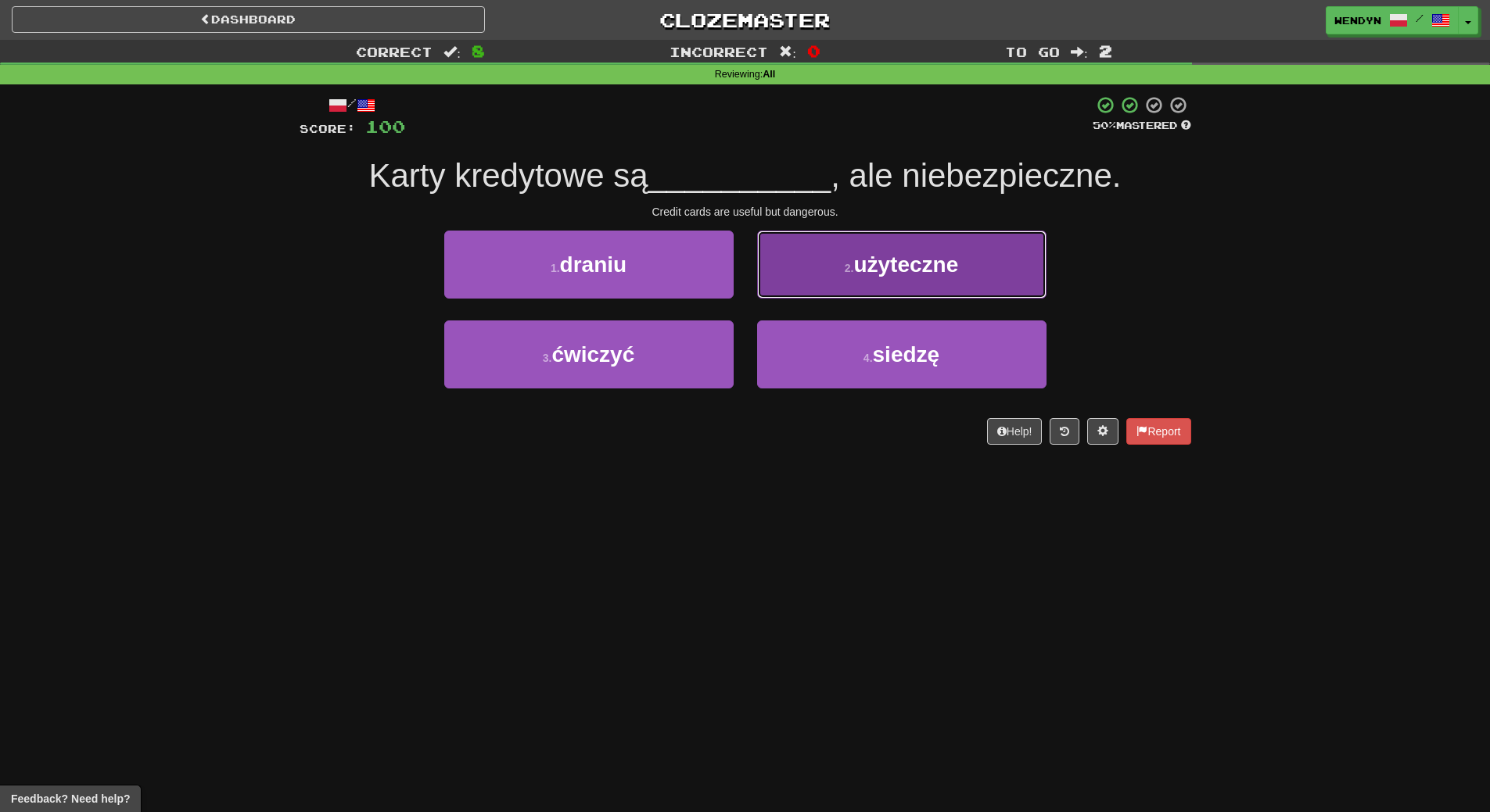
click at [935, 283] on button "2 . użyteczne" at bounding box center [901, 264] width 290 height 68
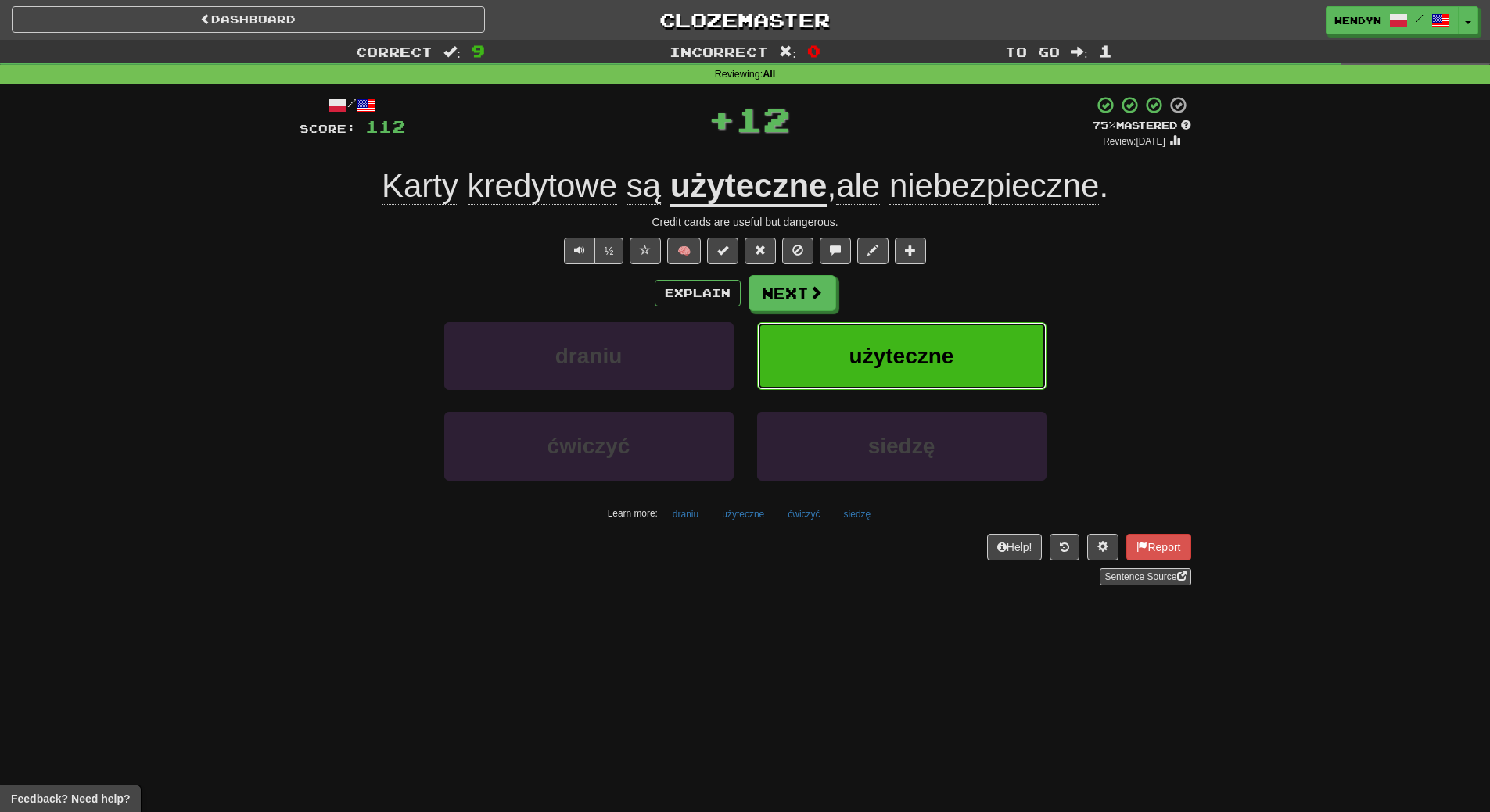
click at [942, 350] on span "użyteczne" at bounding box center [901, 356] width 105 height 25
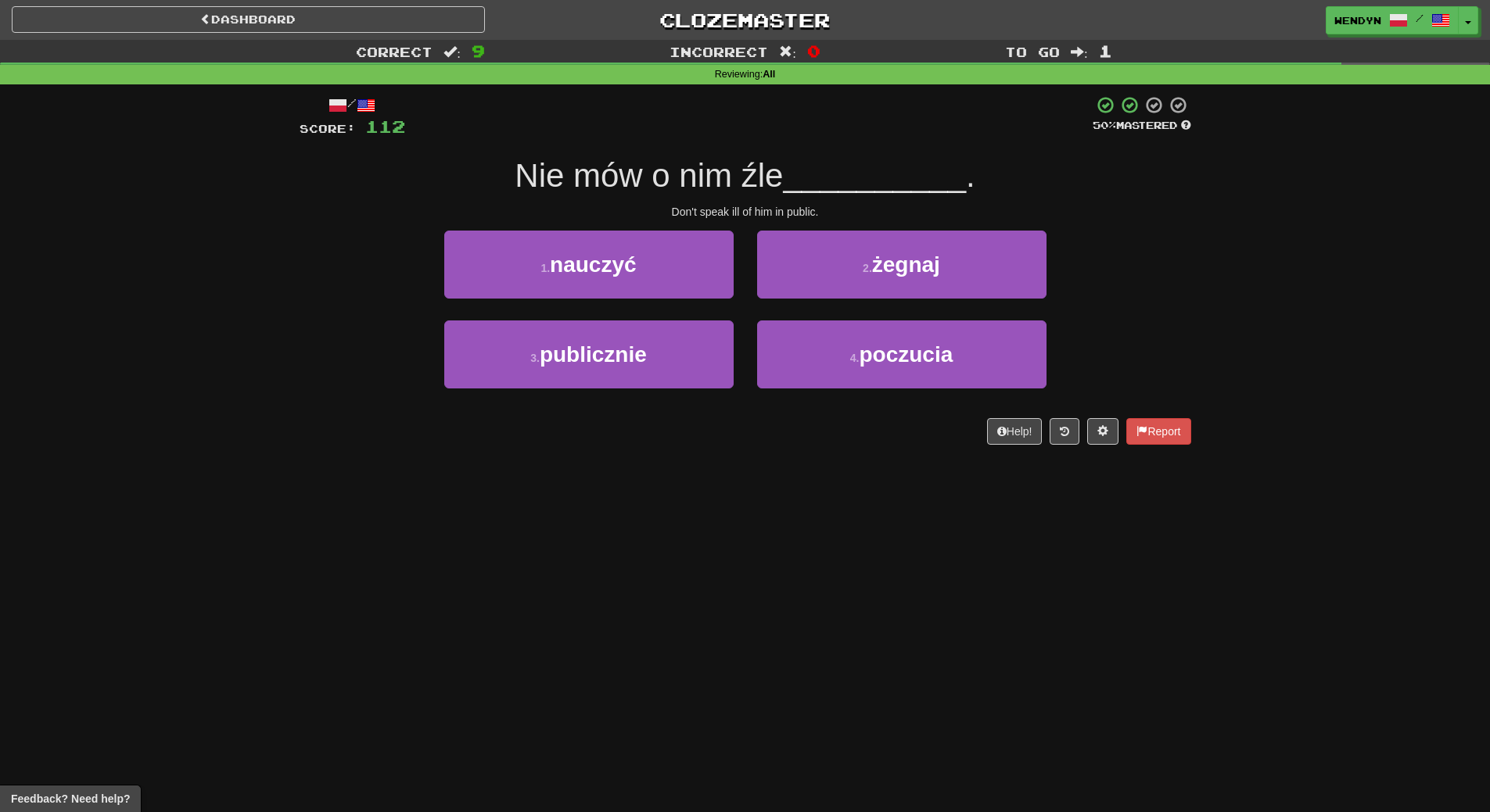
click at [642, 522] on div "Dashboard Clozemaster WendyN / Toggle Dropdown Dashboard Leaderboard Activity F…" at bounding box center [745, 406] width 1490 height 812
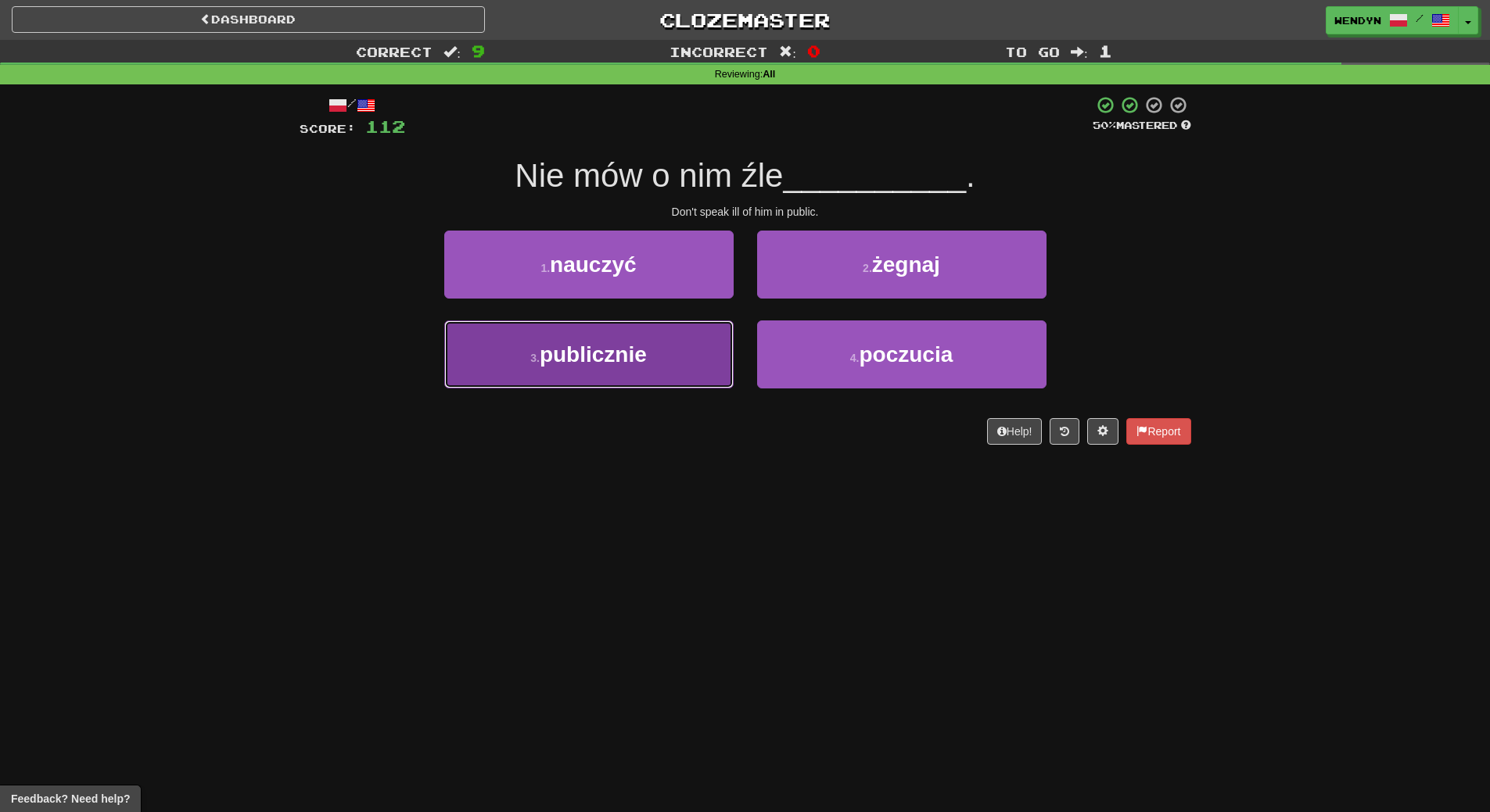
click at [666, 369] on button "3 . publicznie" at bounding box center [588, 354] width 290 height 68
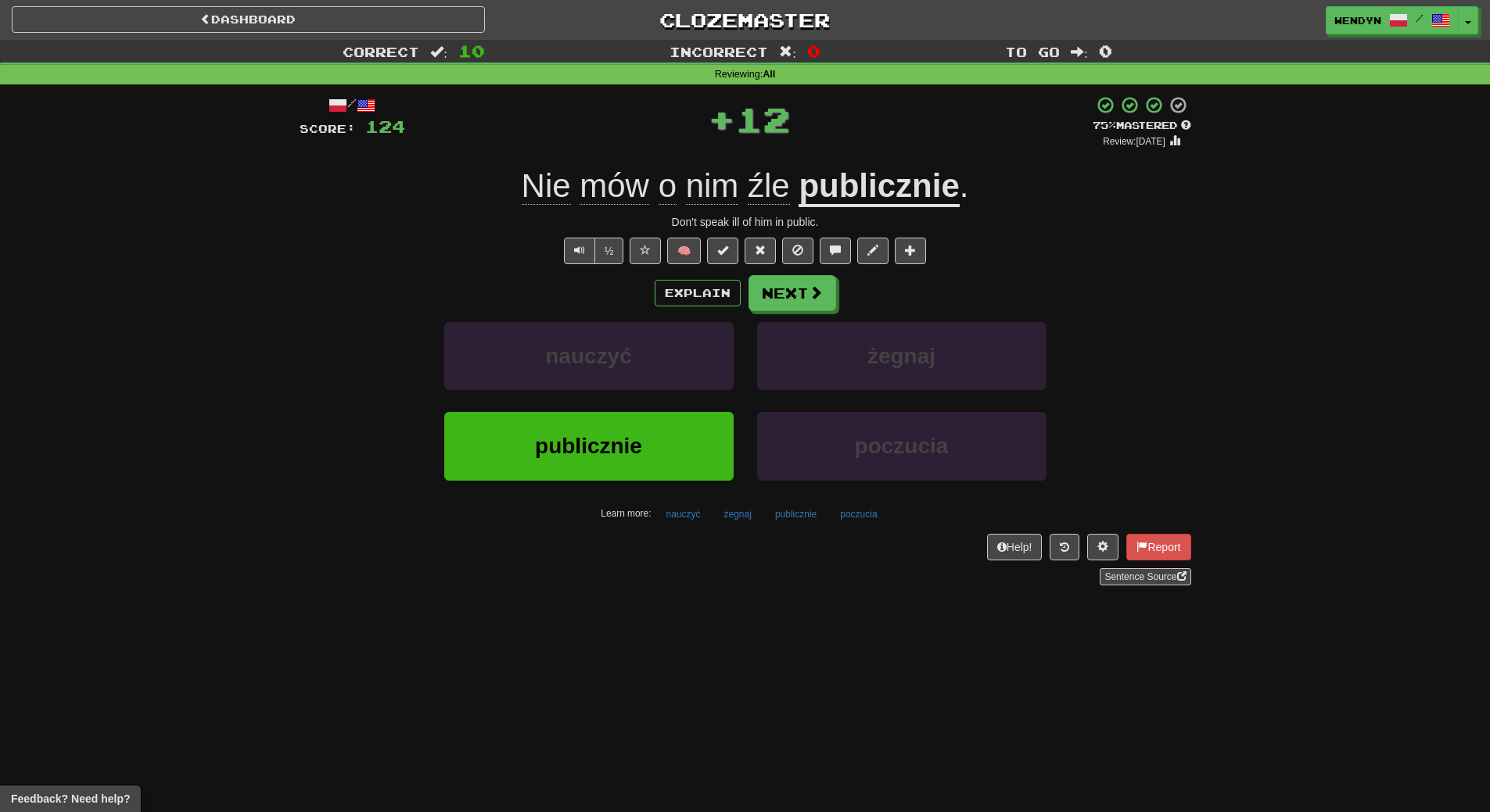
click at [665, 561] on div "Help! Report Sentence Source" at bounding box center [745, 559] width 891 height 51
click at [669, 451] on button "publicznie" at bounding box center [588, 446] width 290 height 68
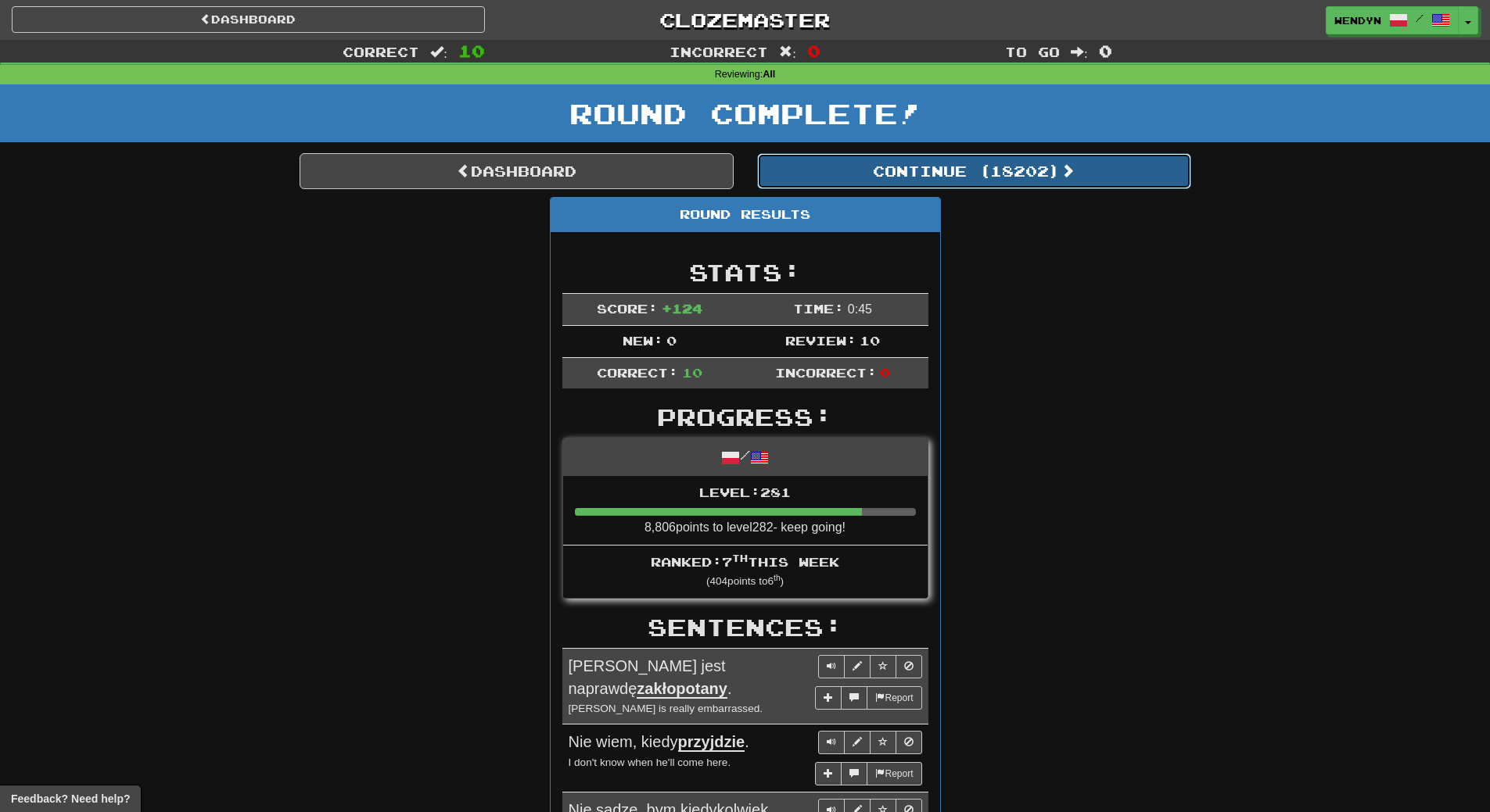
click at [1006, 176] on button "Continue ( 18202 )" at bounding box center [973, 171] width 434 height 36
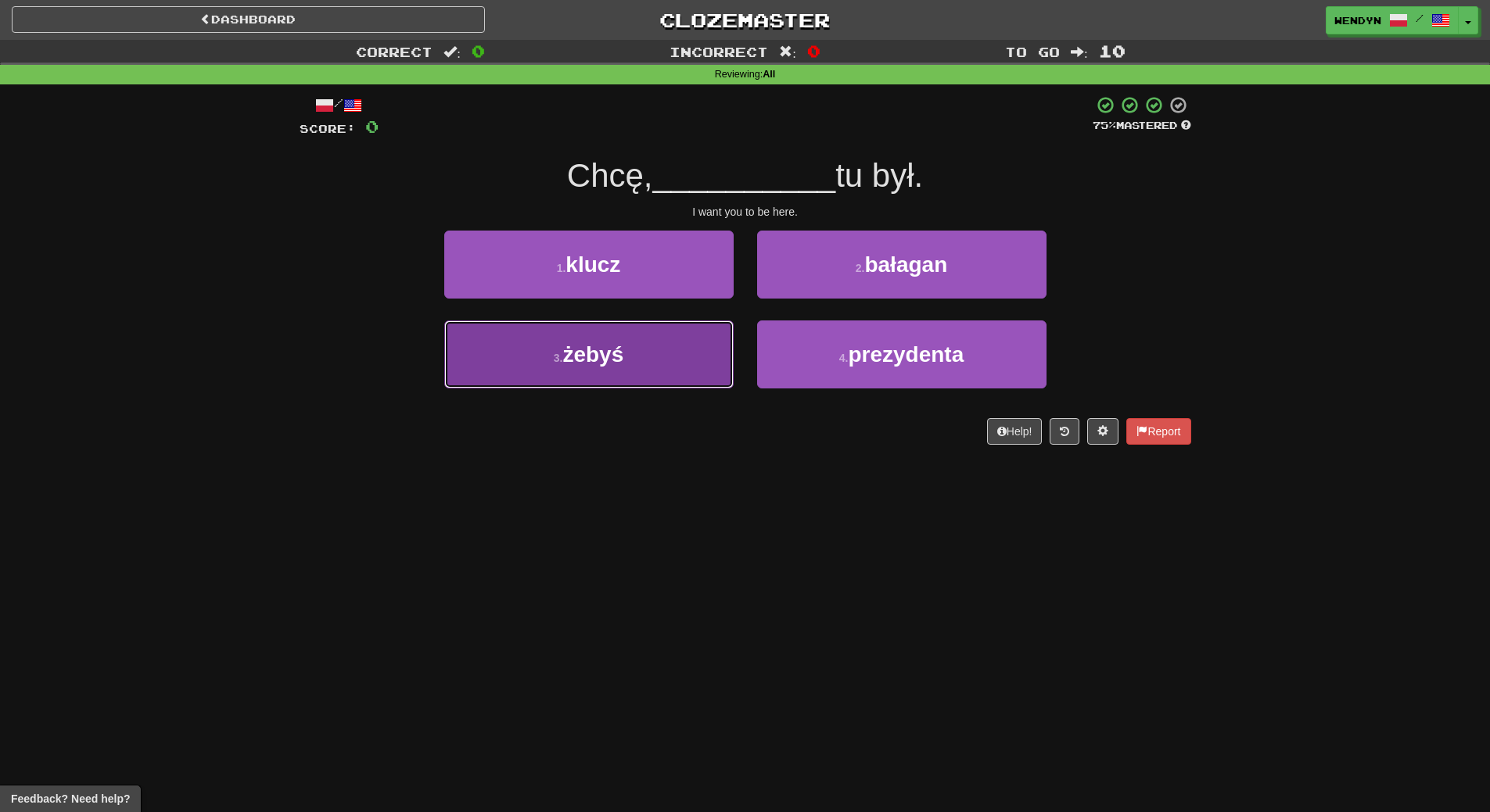
click at [627, 370] on button "3 . żebyś" at bounding box center [588, 354] width 290 height 68
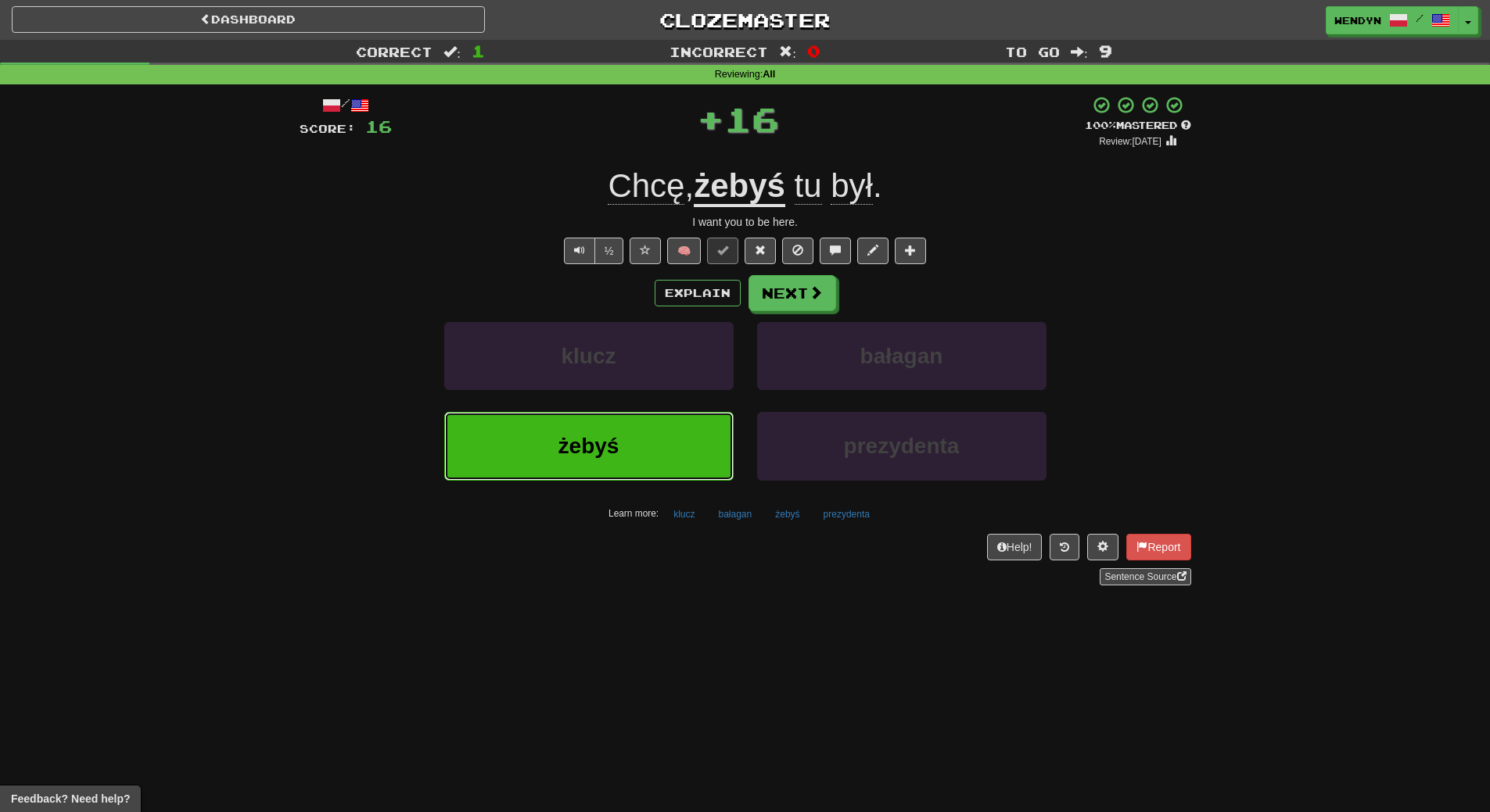
click at [631, 451] on button "żebyś" at bounding box center [588, 446] width 290 height 68
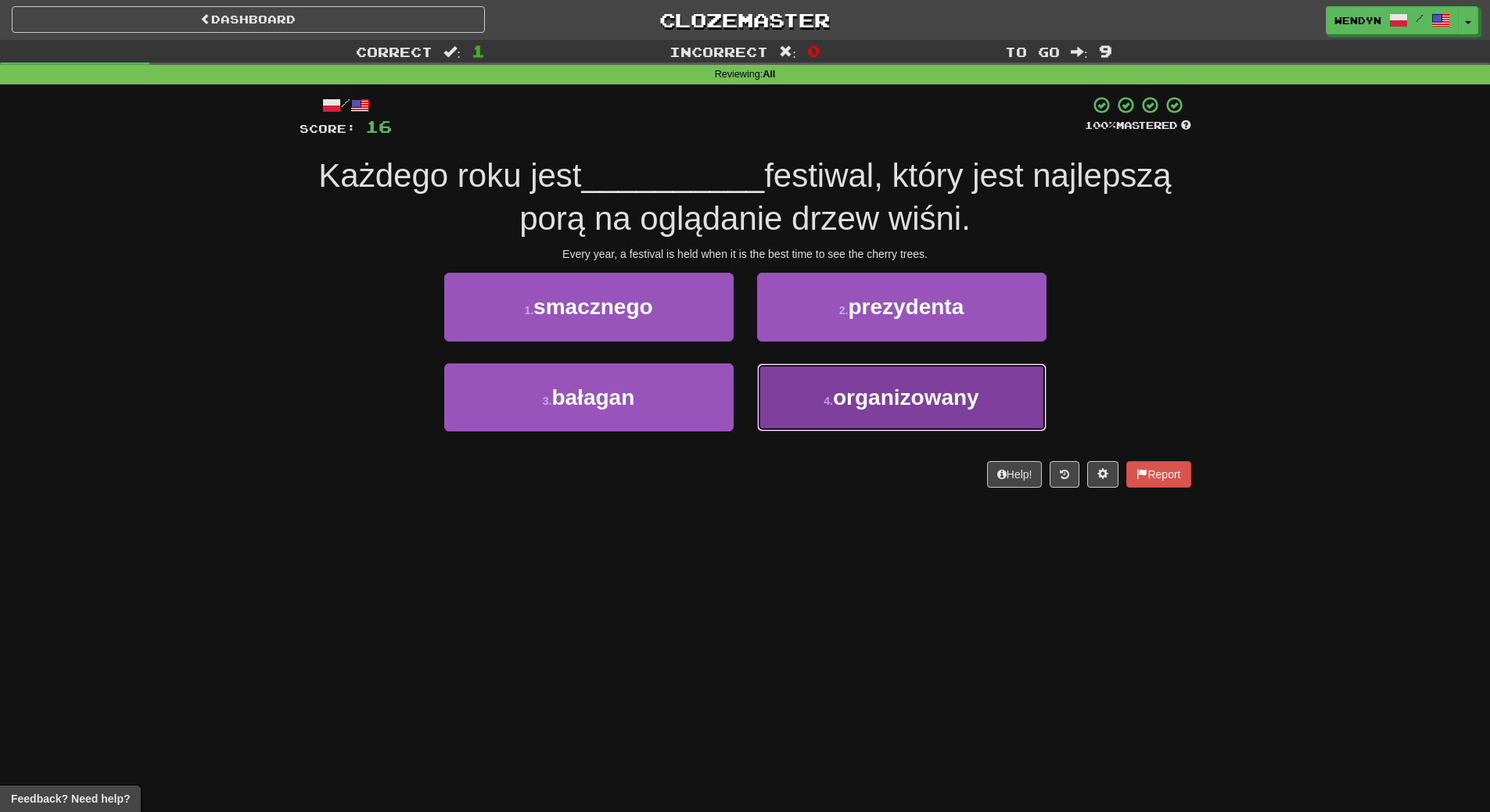
click at [905, 407] on span "organizowany" at bounding box center [906, 397] width 146 height 25
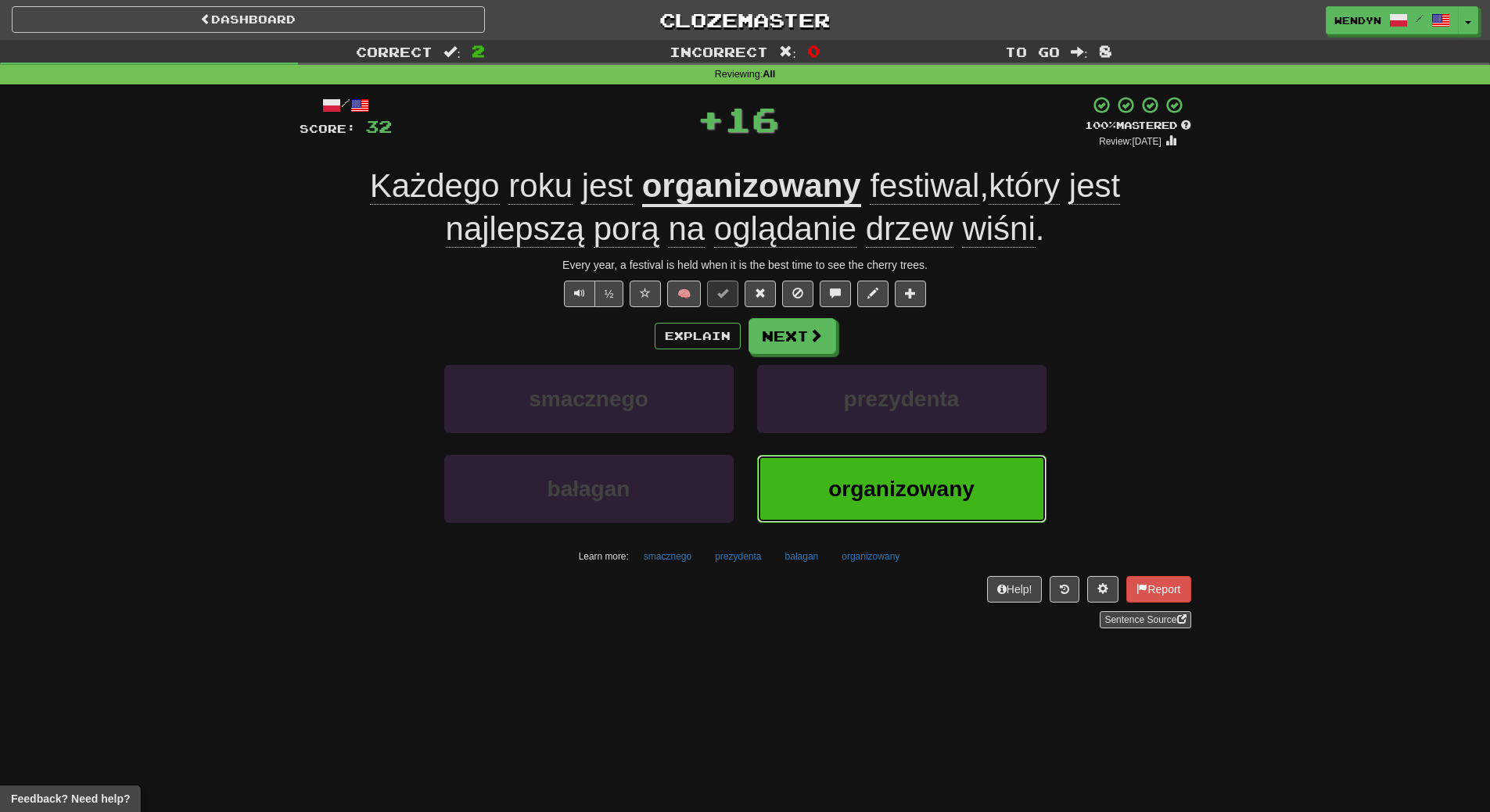
click at [905, 472] on button "organizowany" at bounding box center [901, 489] width 290 height 68
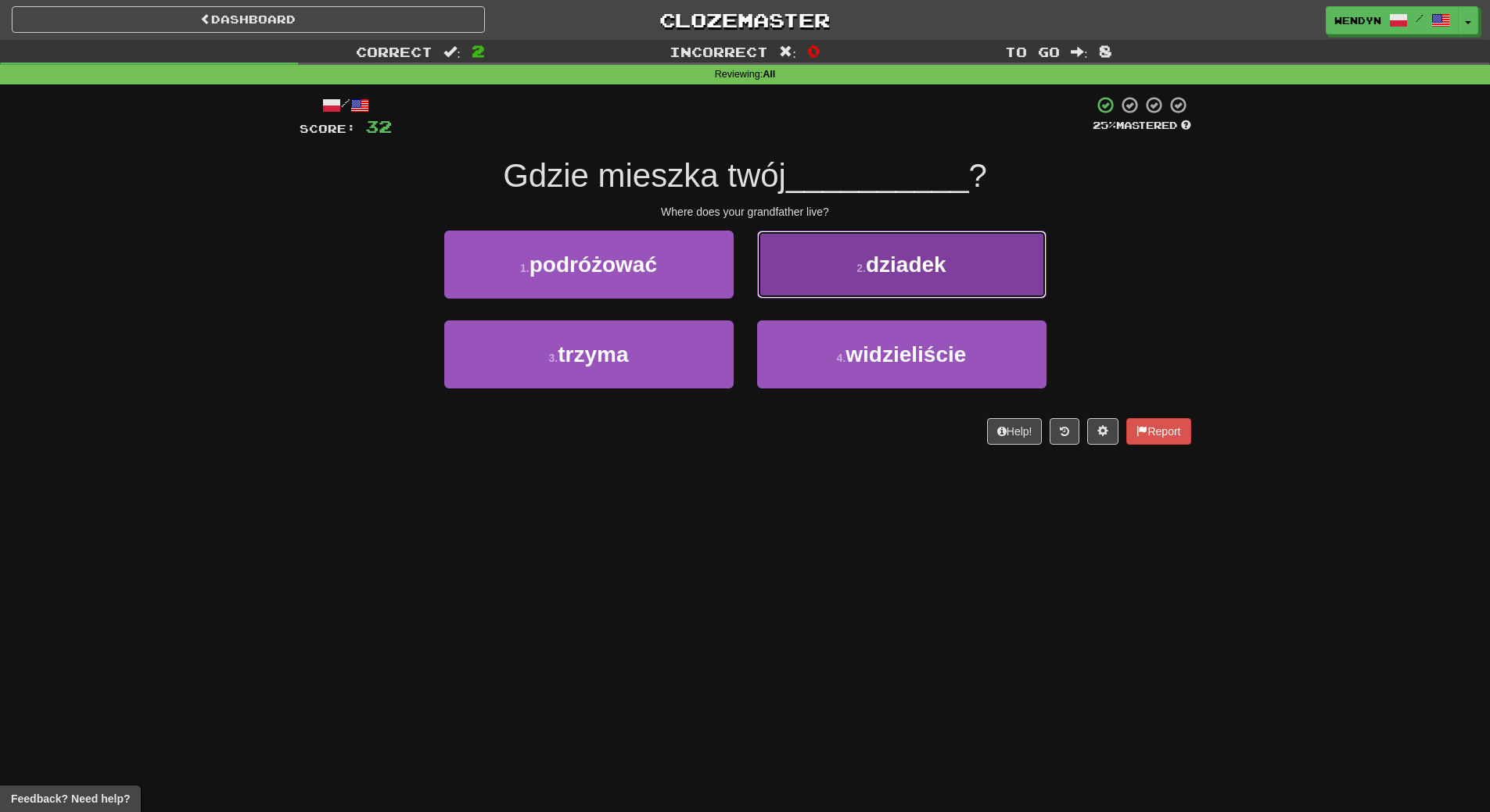
click at [952, 263] on button "2 . dziadek" at bounding box center [901, 264] width 290 height 68
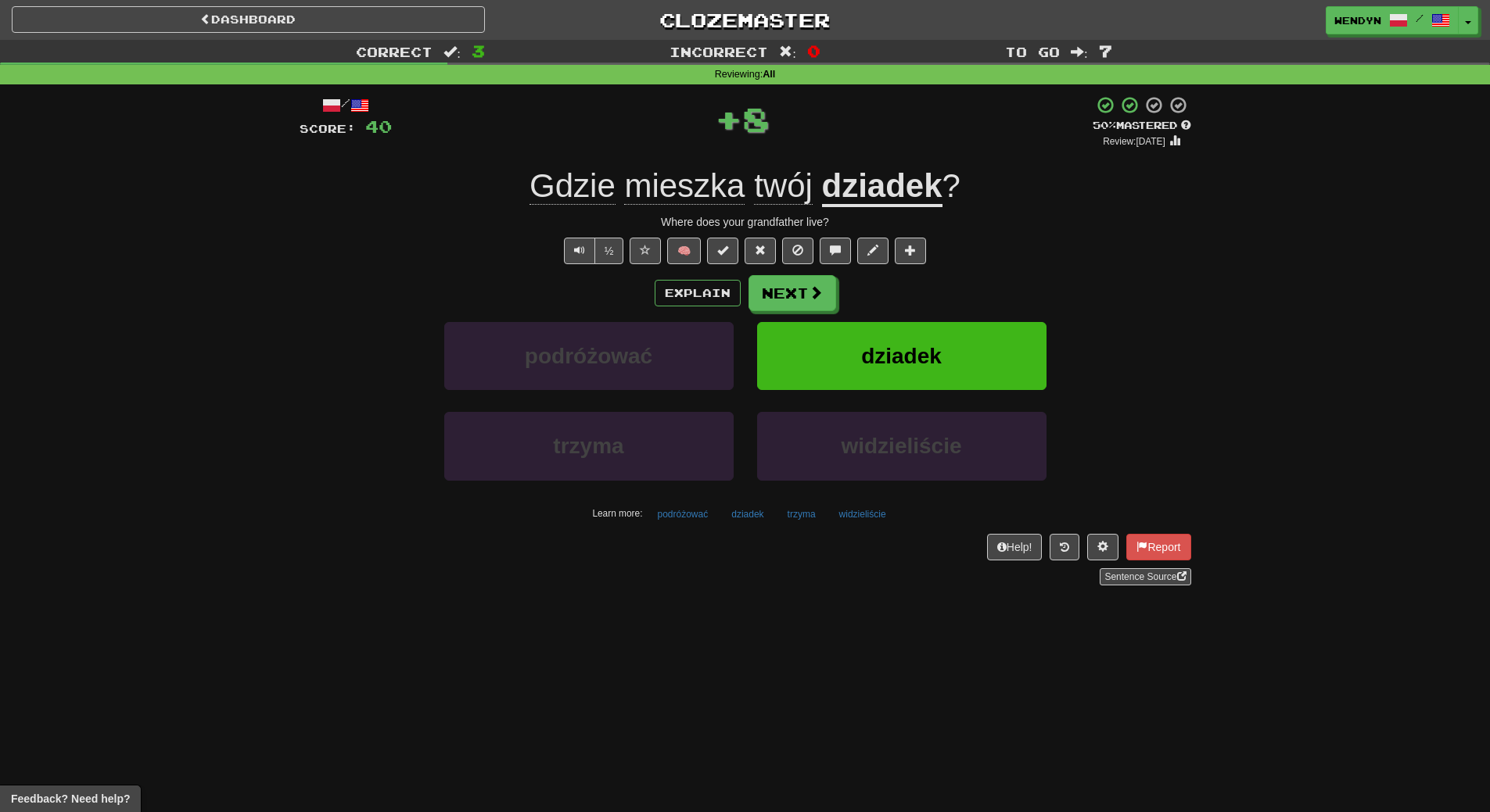
click at [952, 263] on div "½ 🧠" at bounding box center [745, 251] width 891 height 27
click at [943, 326] on button "dziadek" at bounding box center [901, 356] width 290 height 68
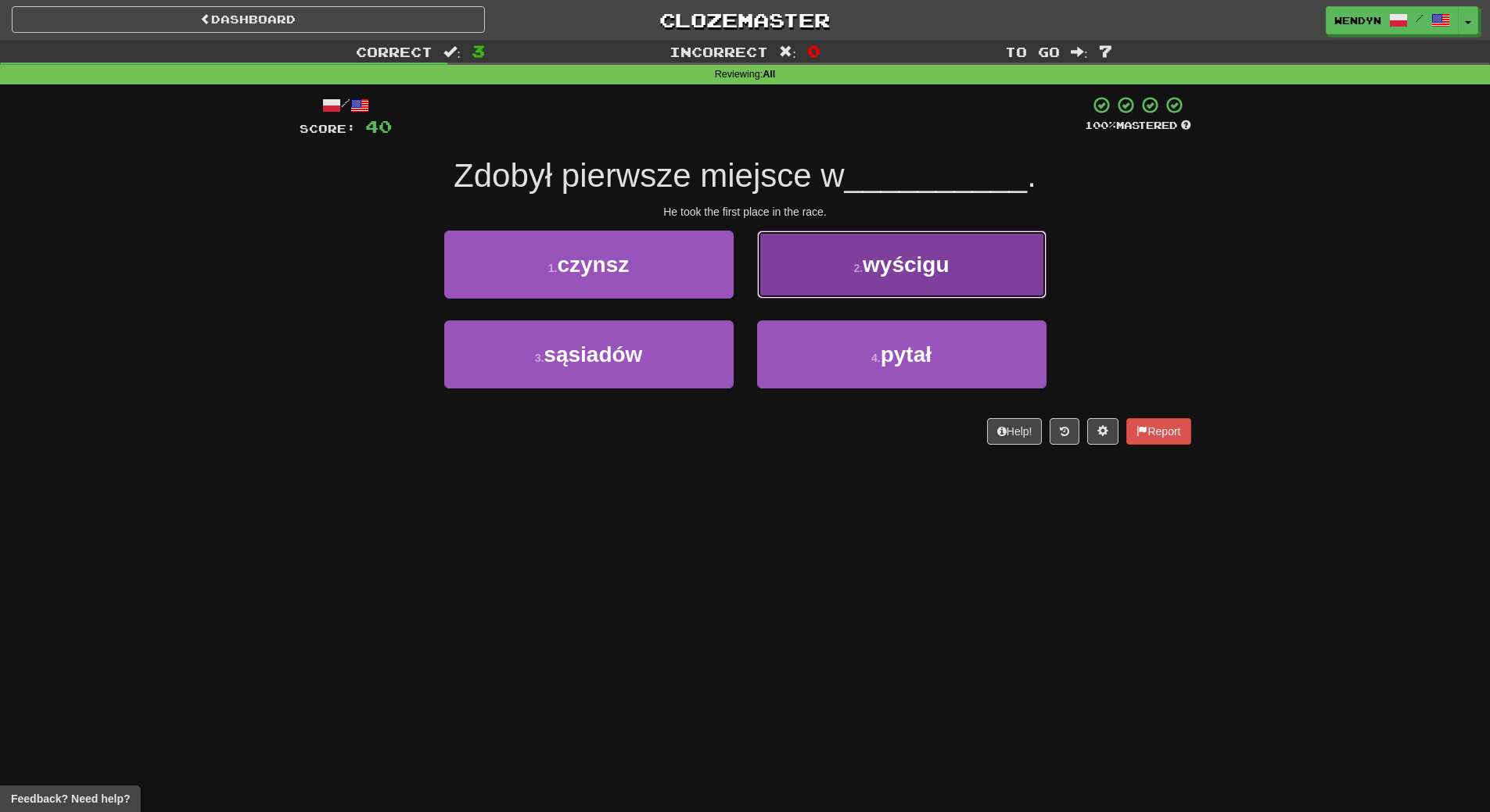
drag, startPoint x: 1008, startPoint y: 270, endPoint x: 999, endPoint y: 144, distance: 126.3
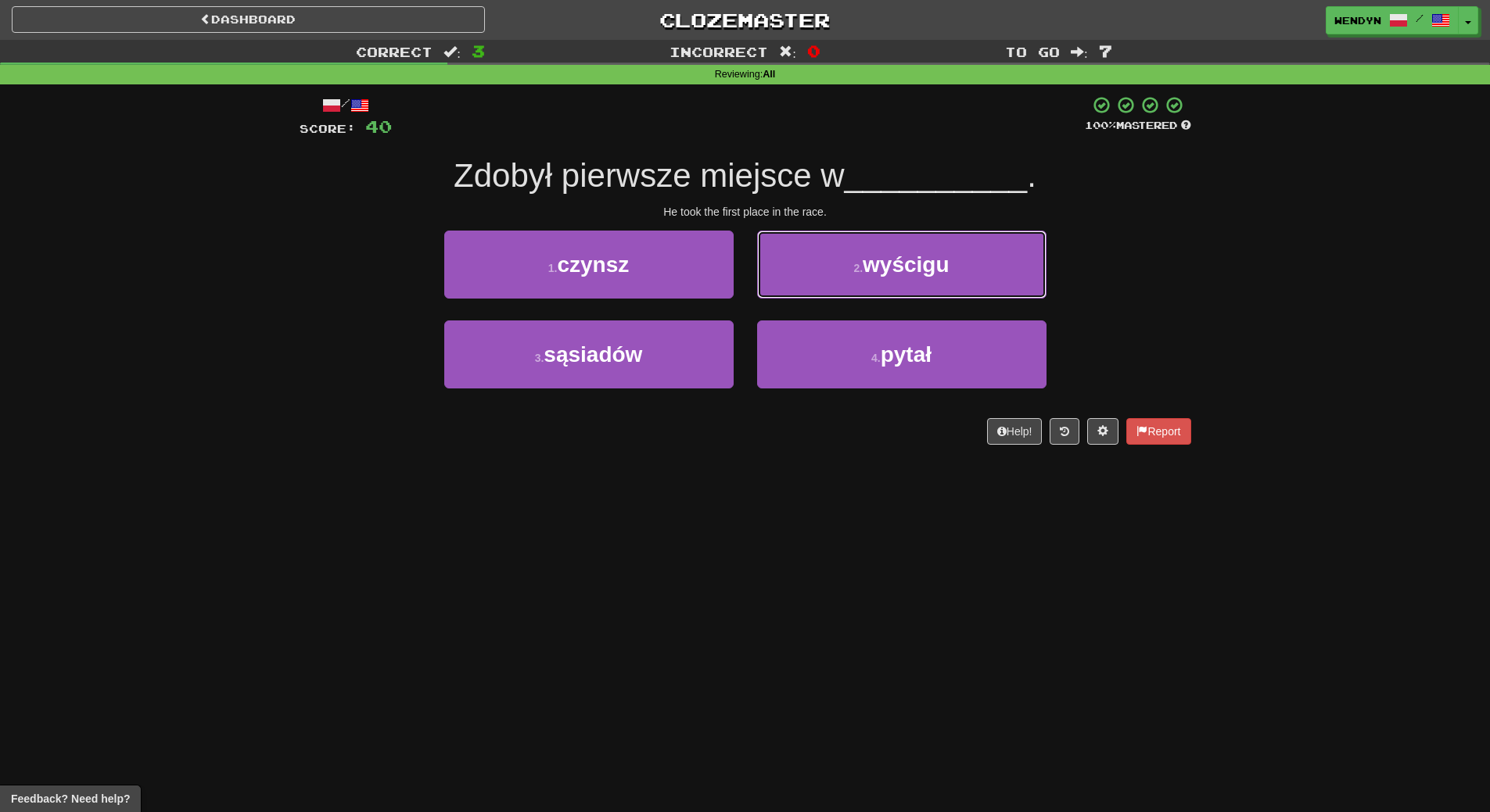
click at [1009, 268] on button "2 . wyścigu" at bounding box center [901, 264] width 290 height 68
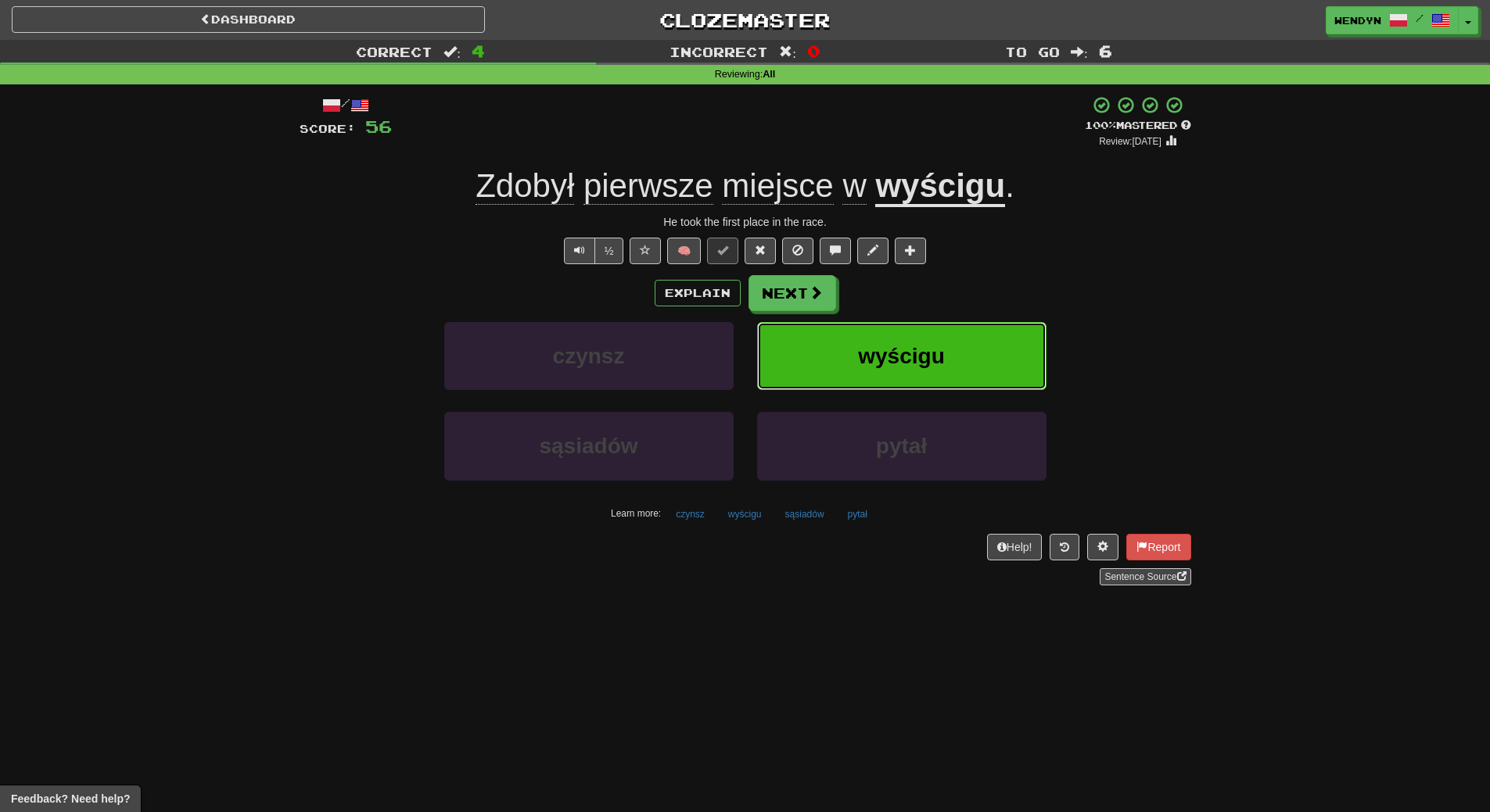
click at [972, 329] on button "wyścigu" at bounding box center [901, 356] width 290 height 68
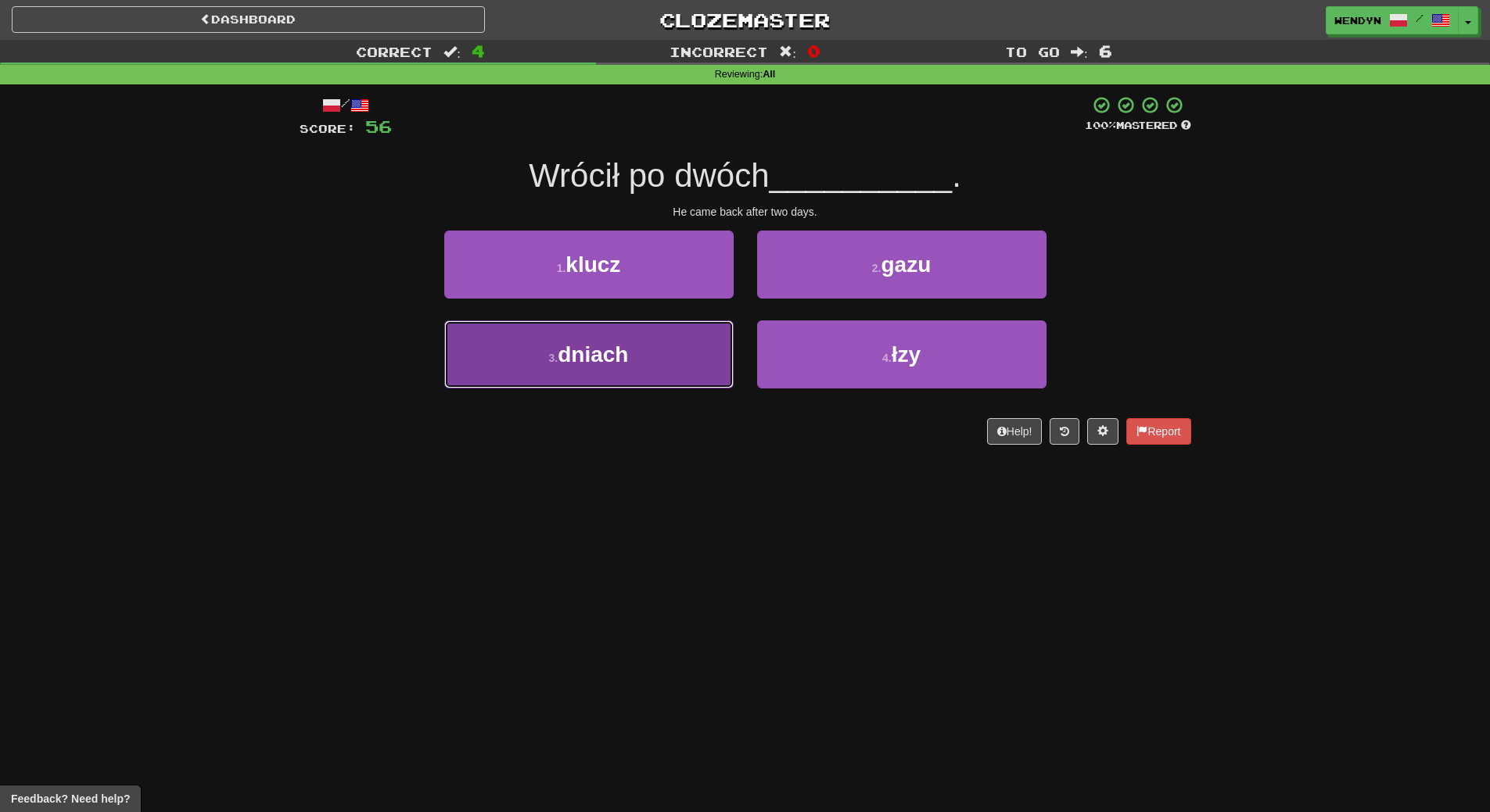
click at [688, 378] on button "3 . dniach" at bounding box center [588, 354] width 290 height 68
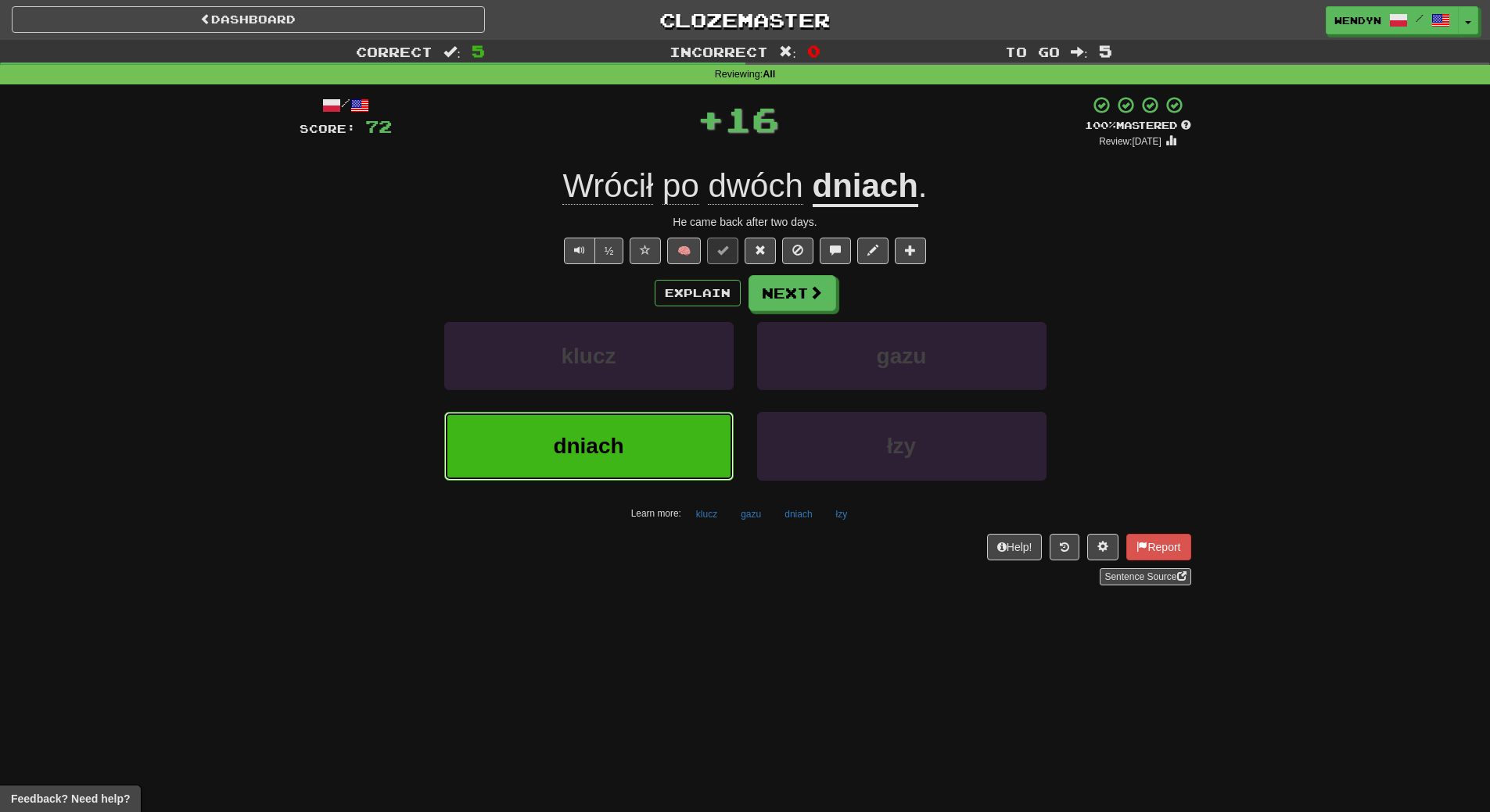
click at [686, 457] on button "dniach" at bounding box center [588, 446] width 290 height 68
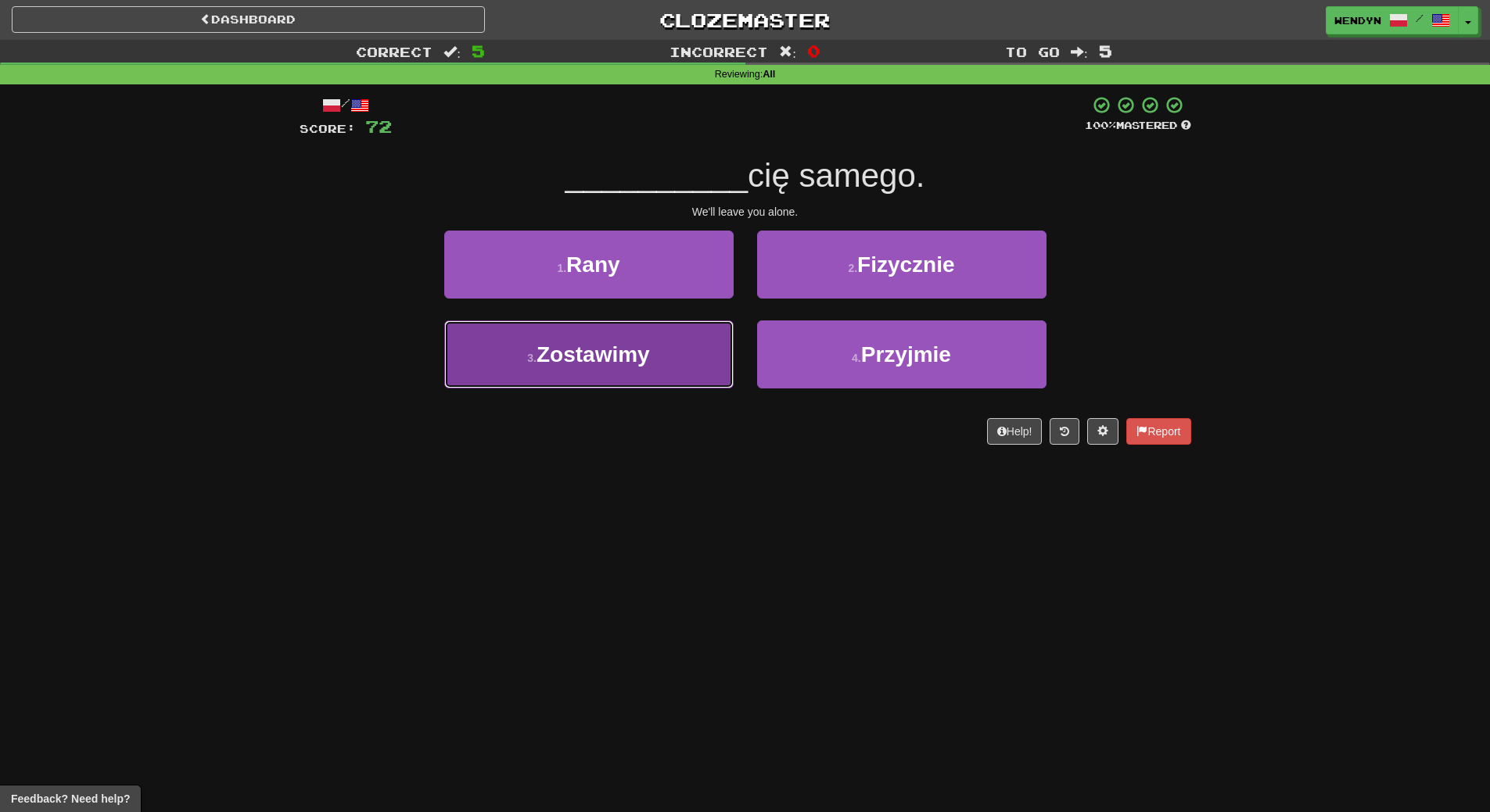
click at [684, 365] on button "3 . Zostawimy" at bounding box center [588, 354] width 290 height 68
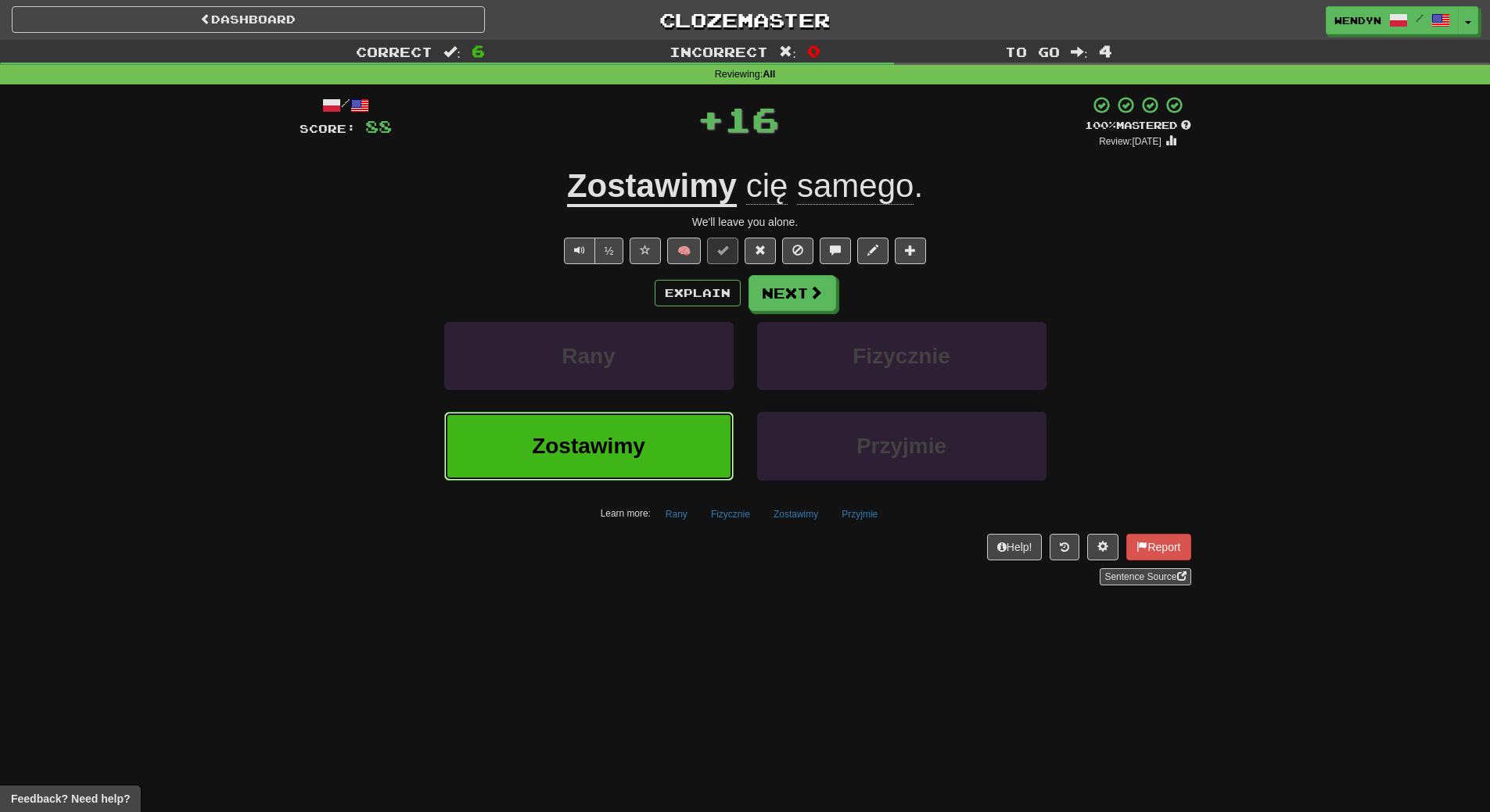
click at [686, 454] on button "Zostawimy" at bounding box center [588, 446] width 290 height 68
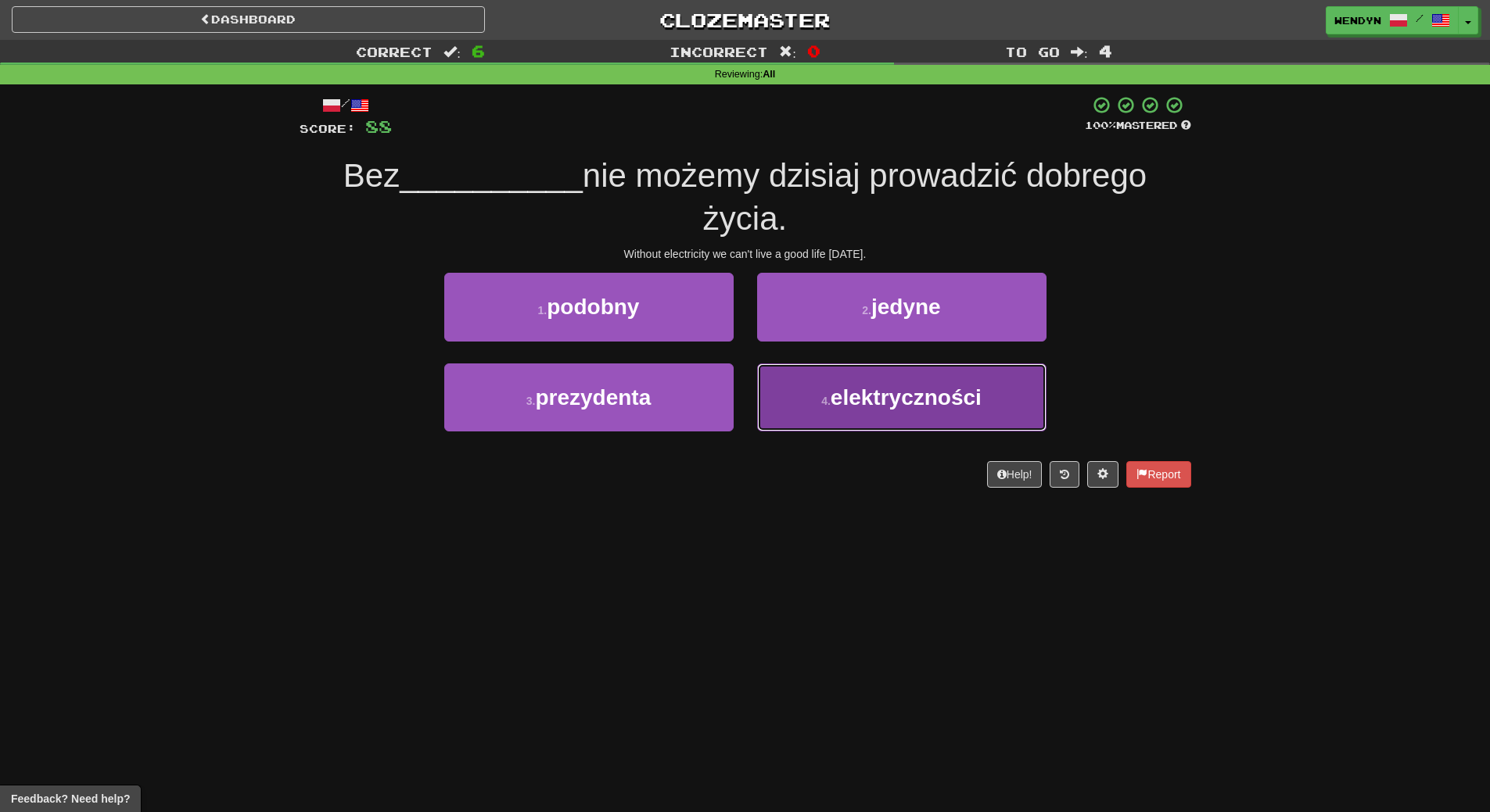
click at [935, 424] on button "4 . elektryczności" at bounding box center [901, 397] width 290 height 68
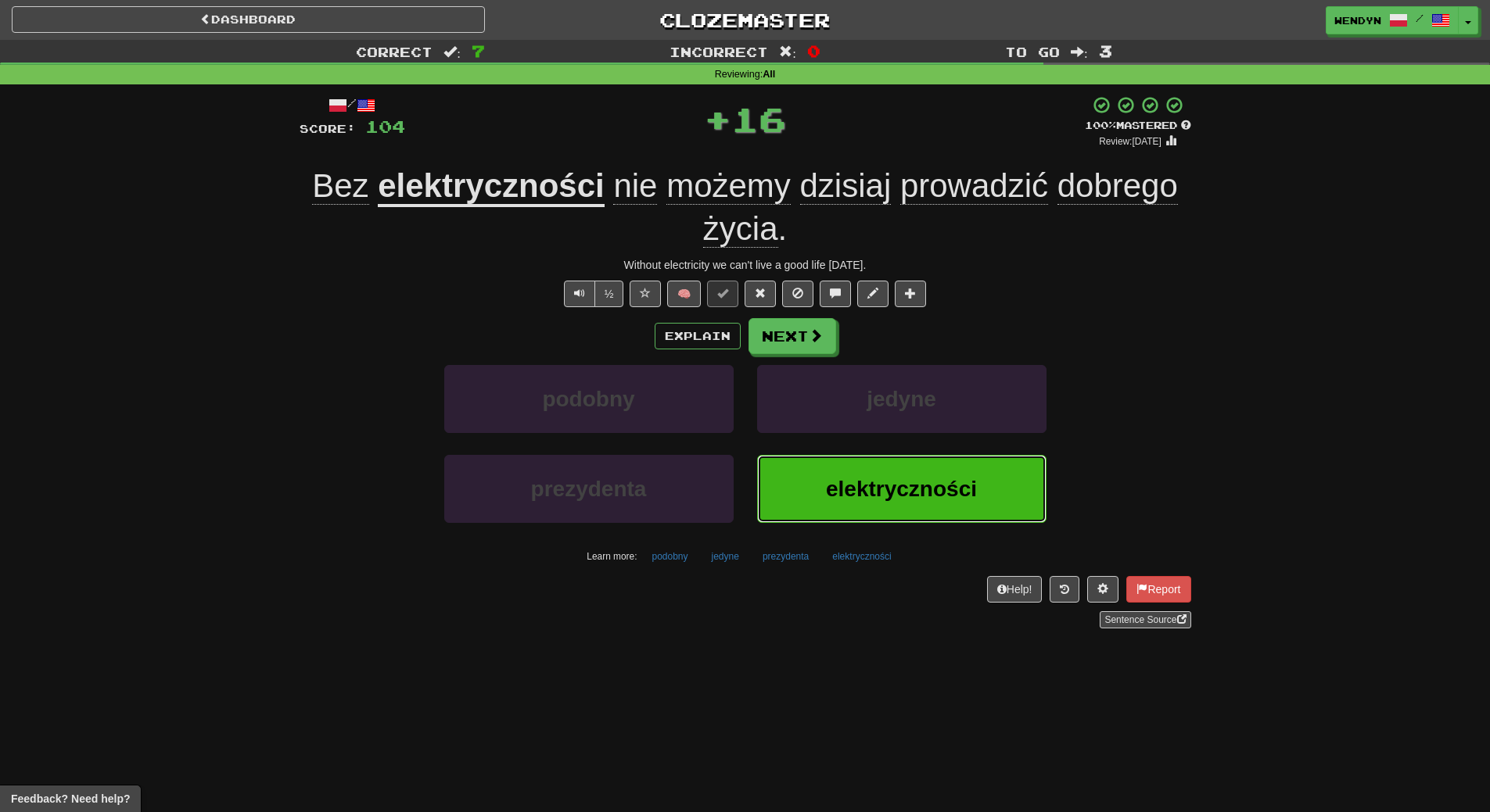
click at [922, 487] on span "elektryczności" at bounding box center [901, 489] width 151 height 25
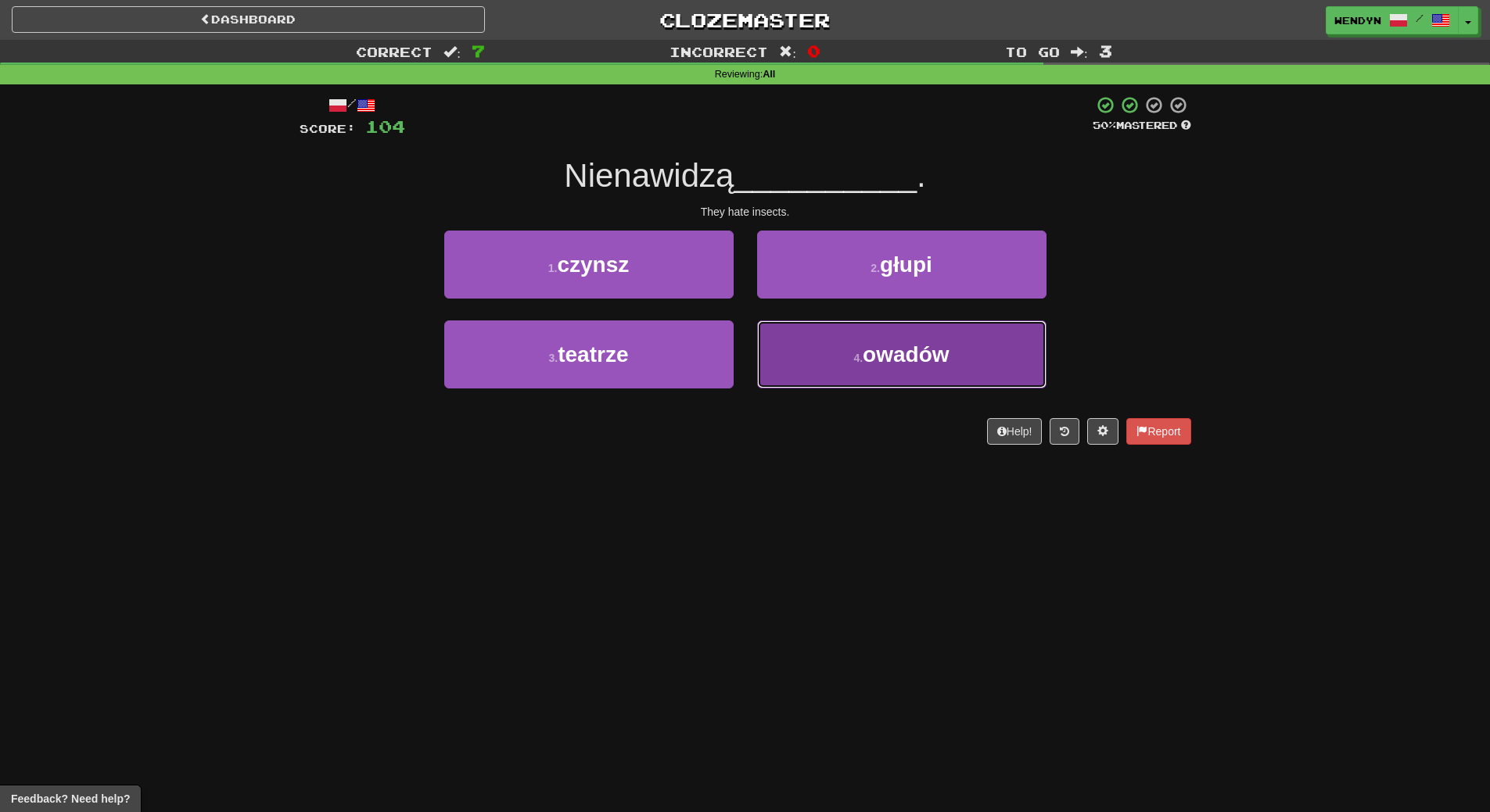
click at [931, 377] on button "4 . owadów" at bounding box center [901, 354] width 290 height 68
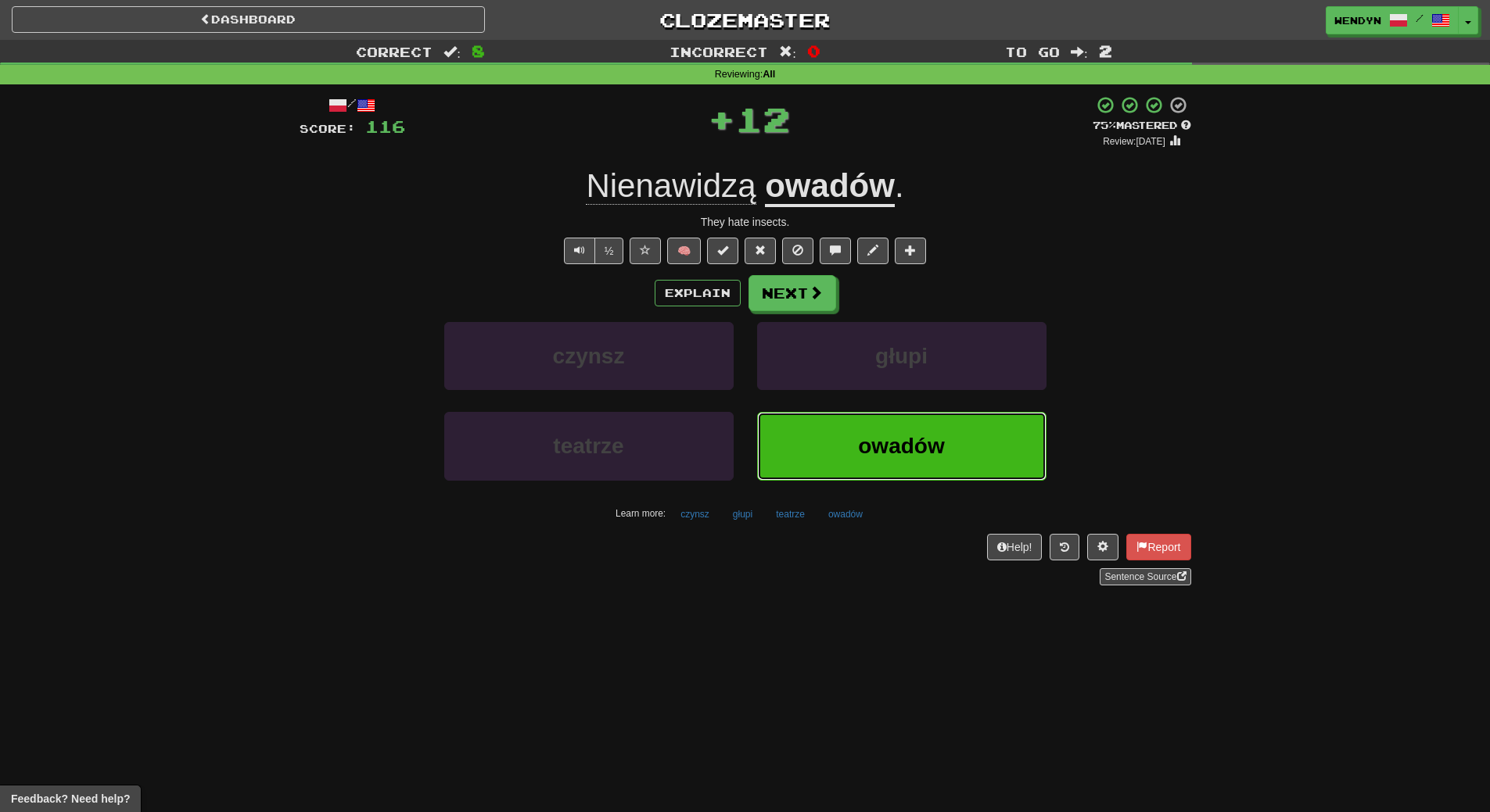
click at [924, 447] on span "owadów" at bounding box center [900, 446] width 86 height 25
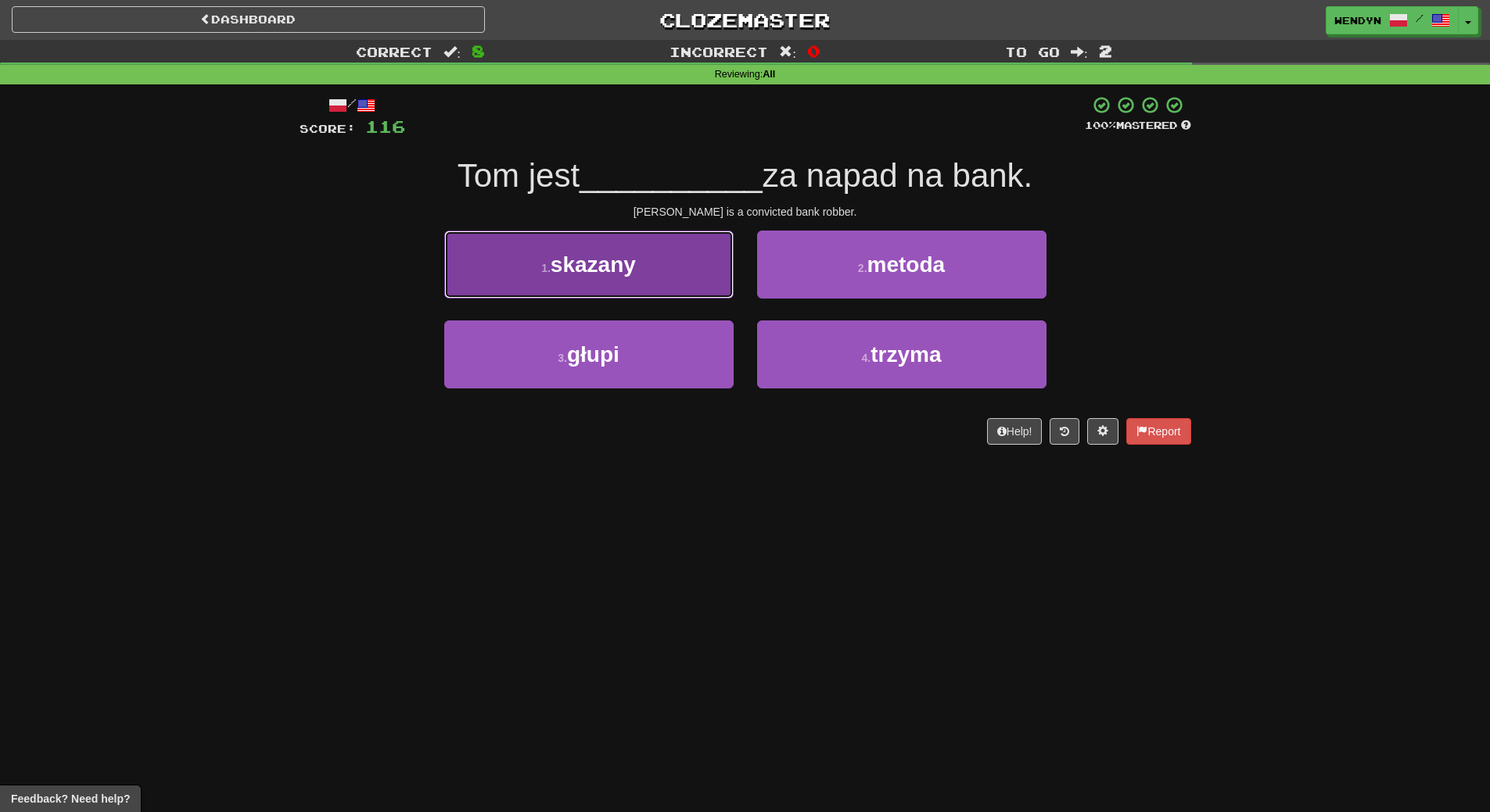
click at [666, 272] on button "1 . skazany" at bounding box center [588, 264] width 290 height 68
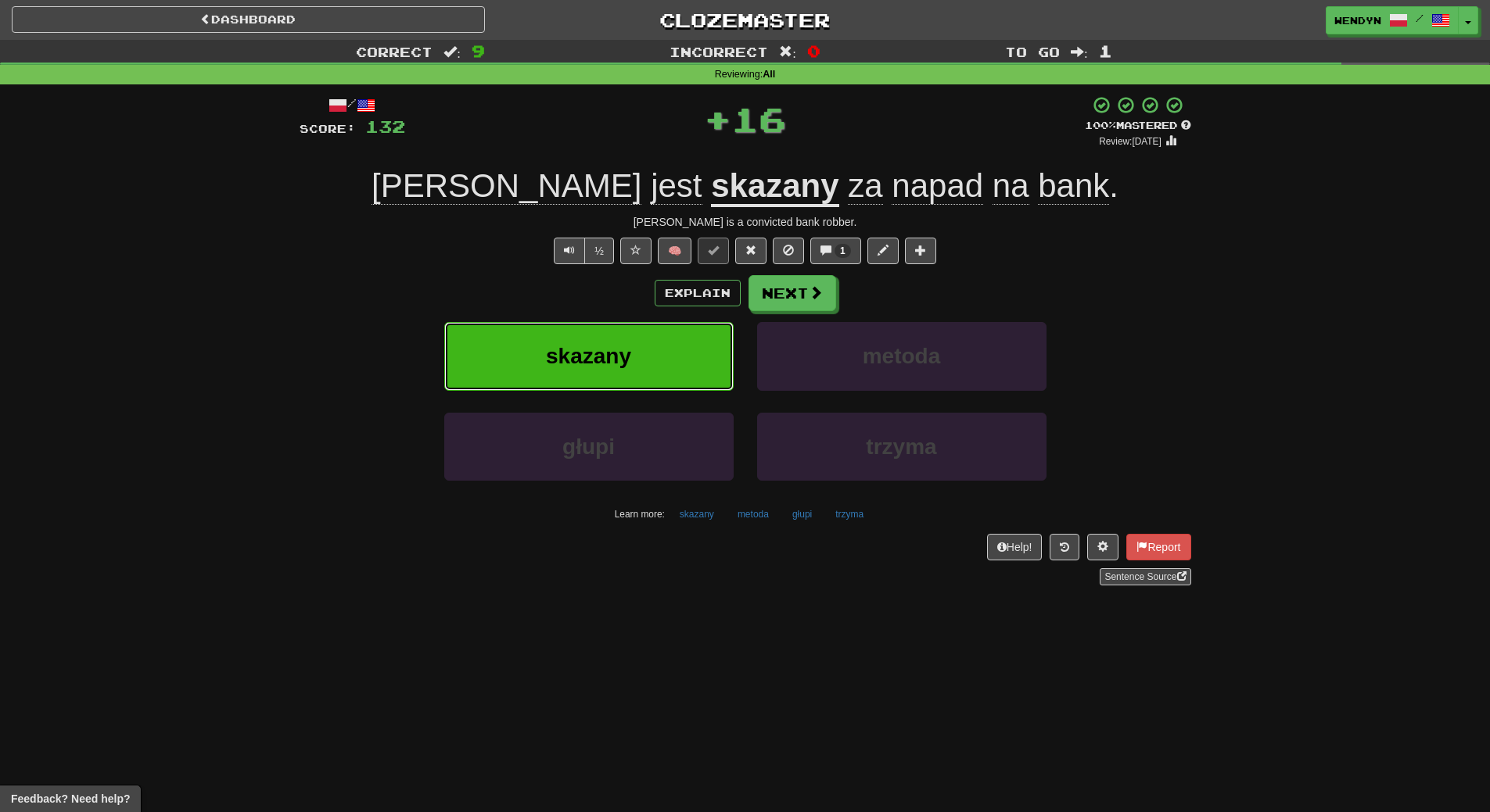
click at [664, 366] on button "skazany" at bounding box center [588, 356] width 290 height 68
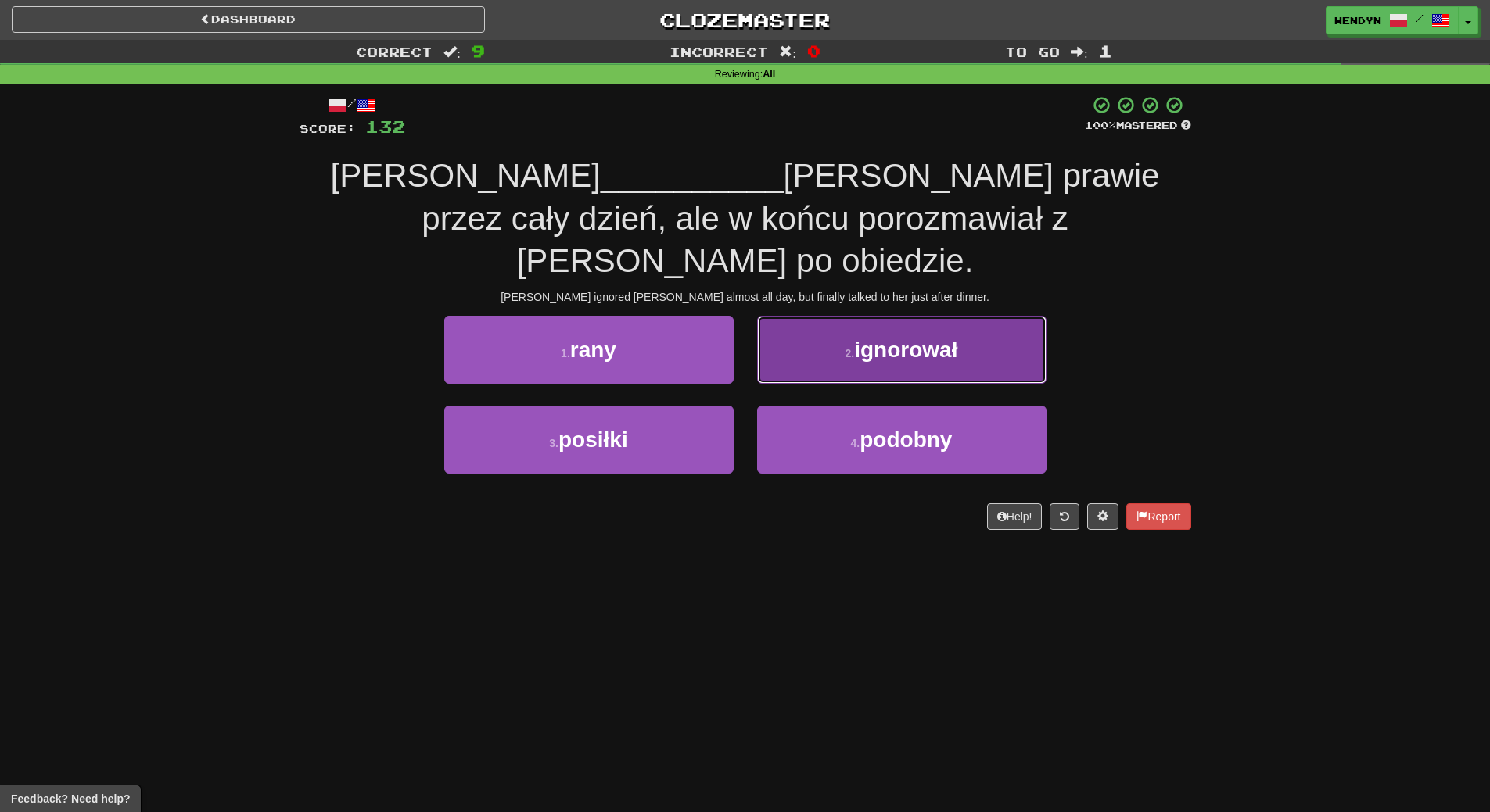
click at [926, 320] on button "2 . ignorował" at bounding box center [901, 350] width 290 height 68
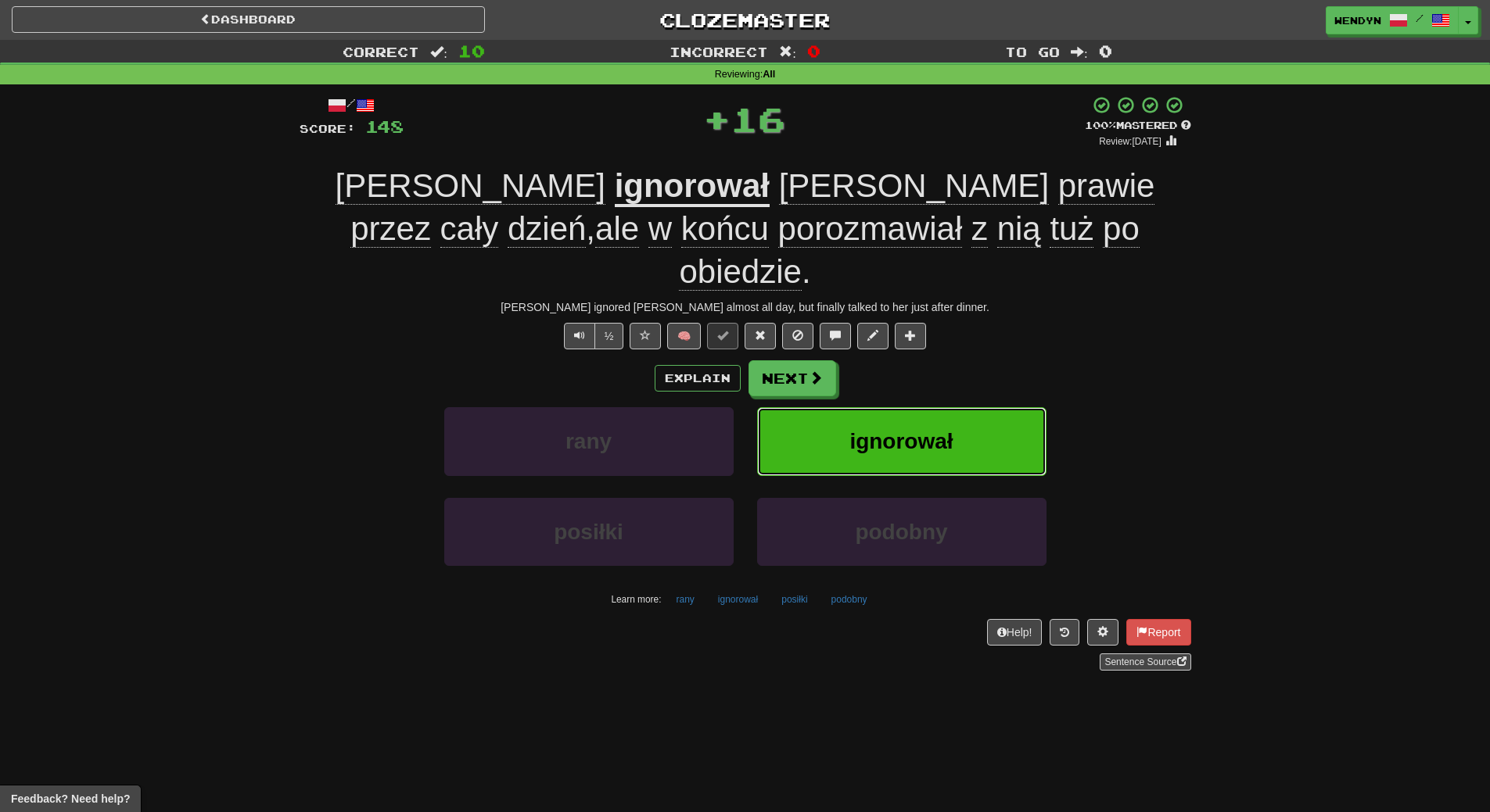
click at [931, 429] on span "ignorował" at bounding box center [900, 441] width 103 height 25
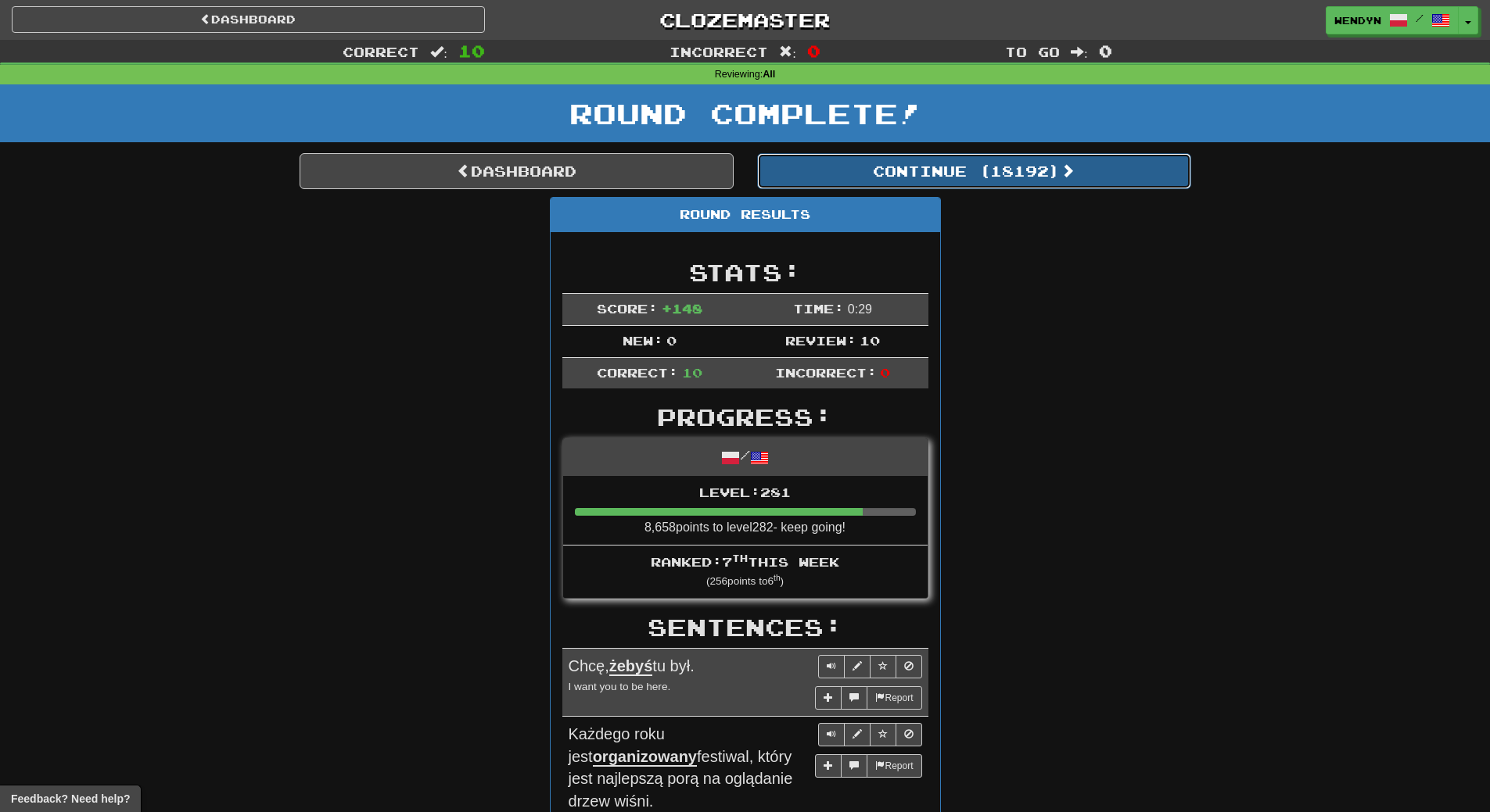
click at [1033, 157] on button "Continue ( 18192 )" at bounding box center [973, 171] width 434 height 36
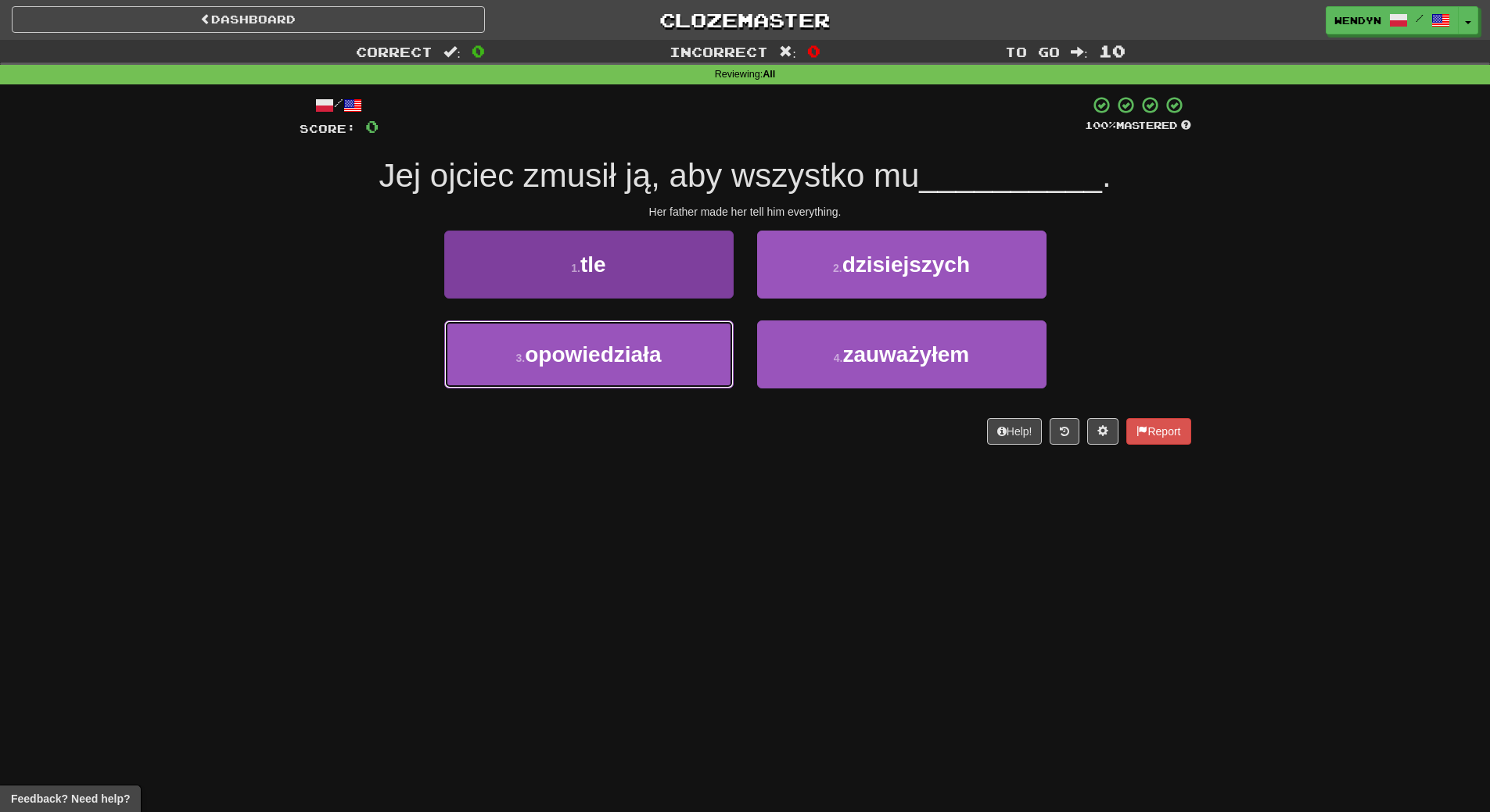
click at [671, 376] on button "3 . opowiedziała" at bounding box center [588, 354] width 290 height 68
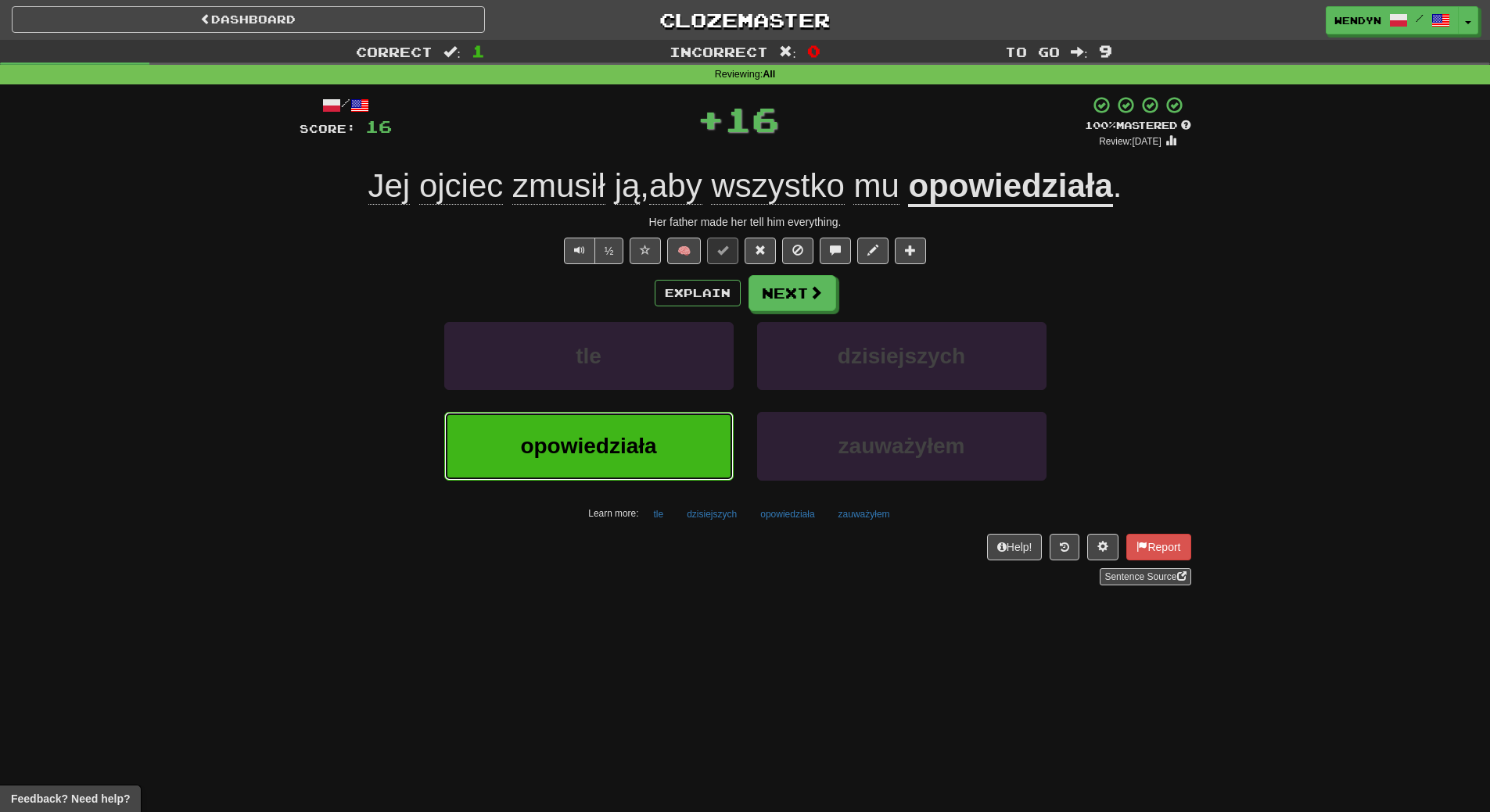
click at [669, 467] on button "opowiedziała" at bounding box center [588, 446] width 290 height 68
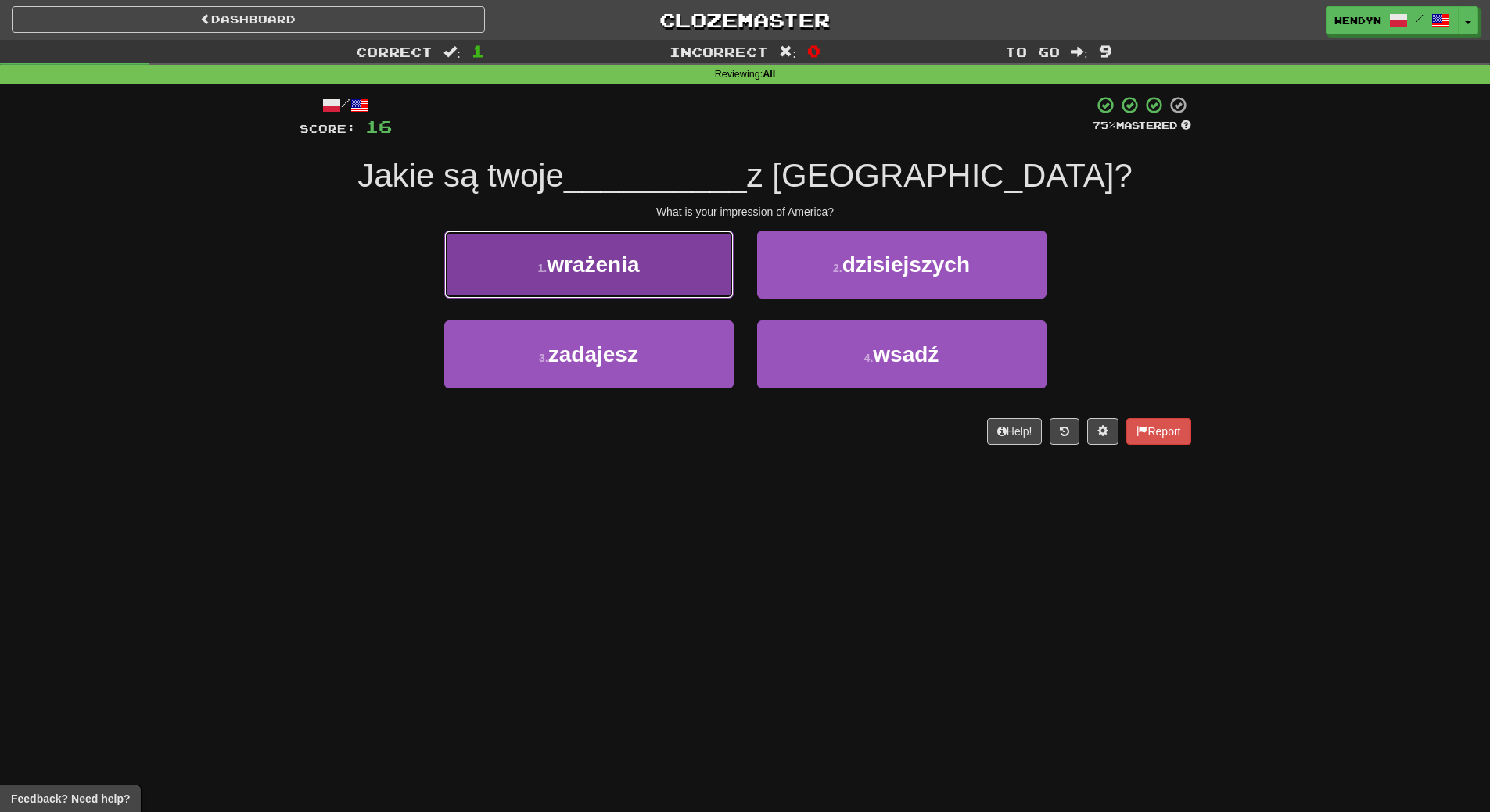
click at [665, 264] on button "1 . wrażenia" at bounding box center [588, 264] width 290 height 68
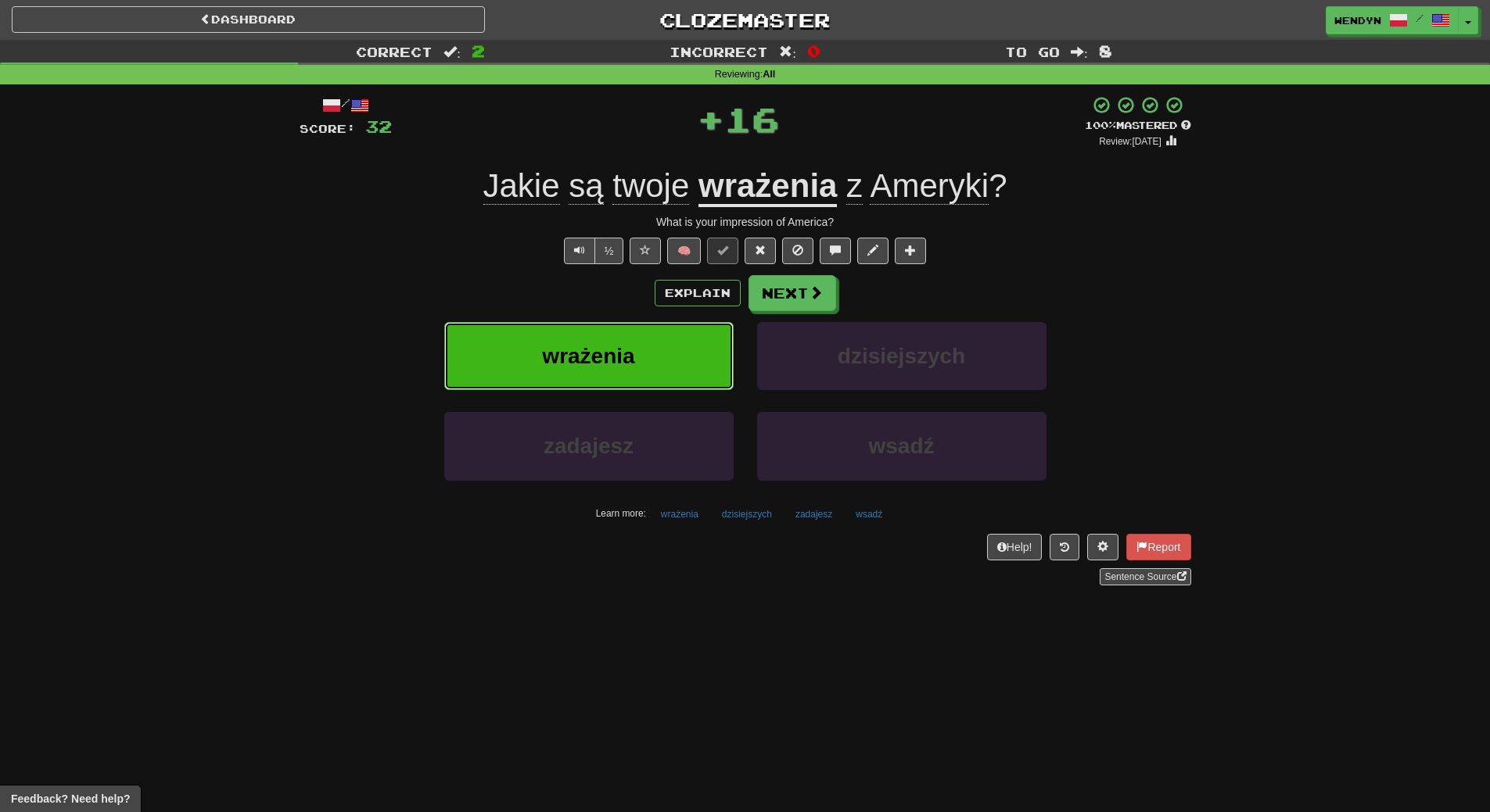
click at [659, 344] on button "wrażenia" at bounding box center [588, 356] width 290 height 68
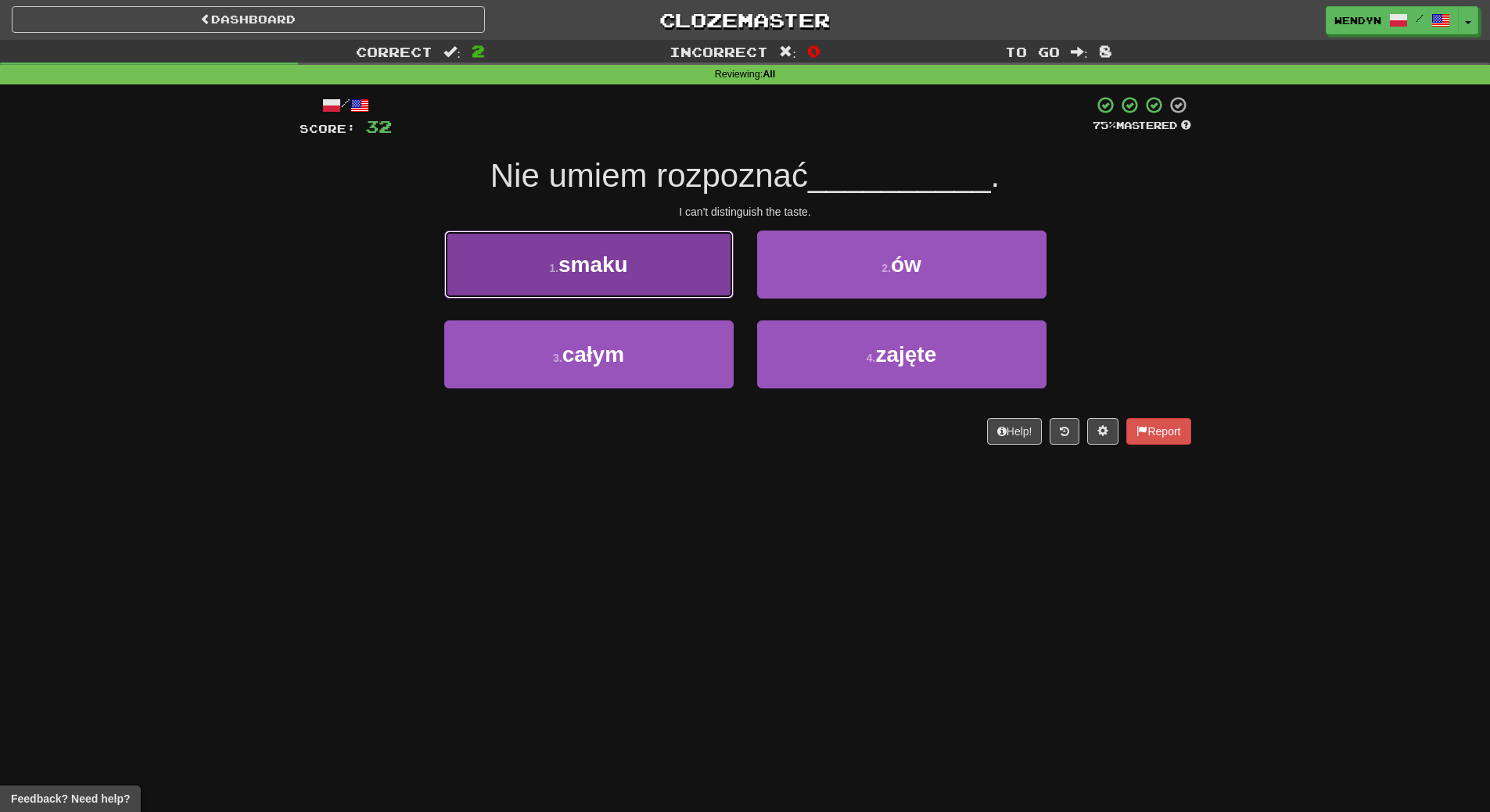
click at [670, 278] on button "1 . smaku" at bounding box center [588, 264] width 290 height 68
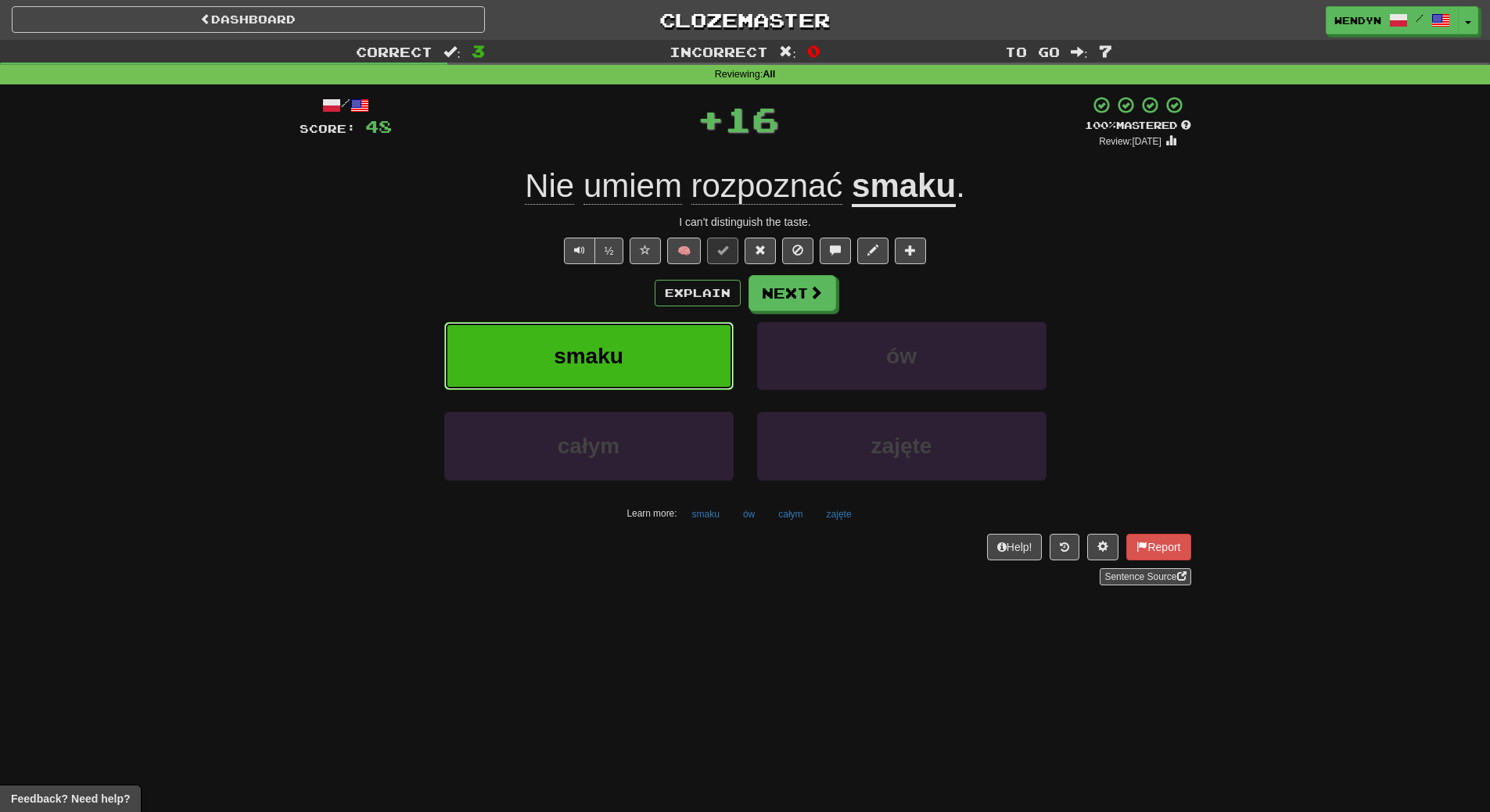
click at [669, 362] on button "smaku" at bounding box center [588, 356] width 290 height 68
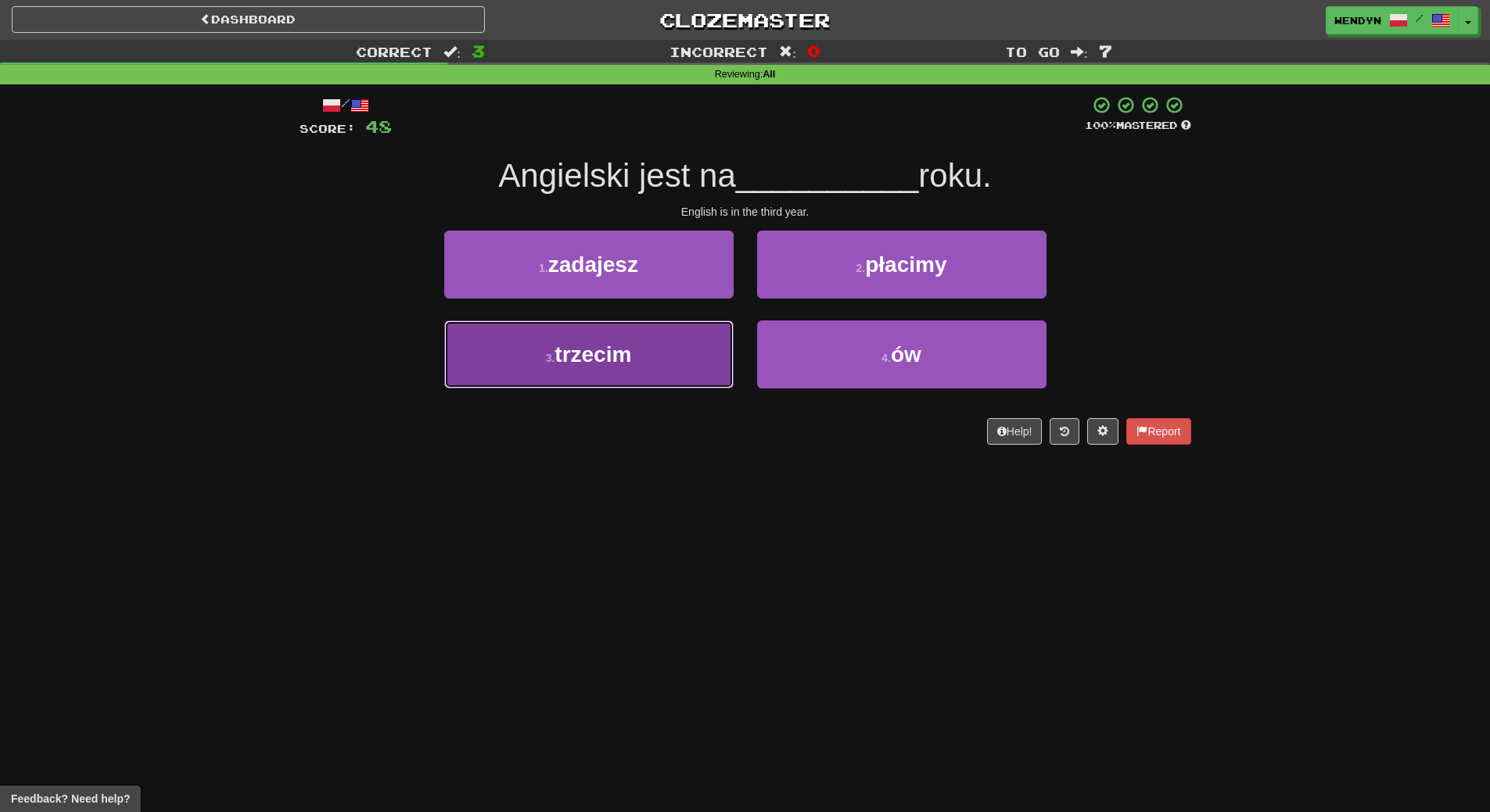
click at [634, 347] on button "3 . trzecim" at bounding box center [588, 354] width 290 height 68
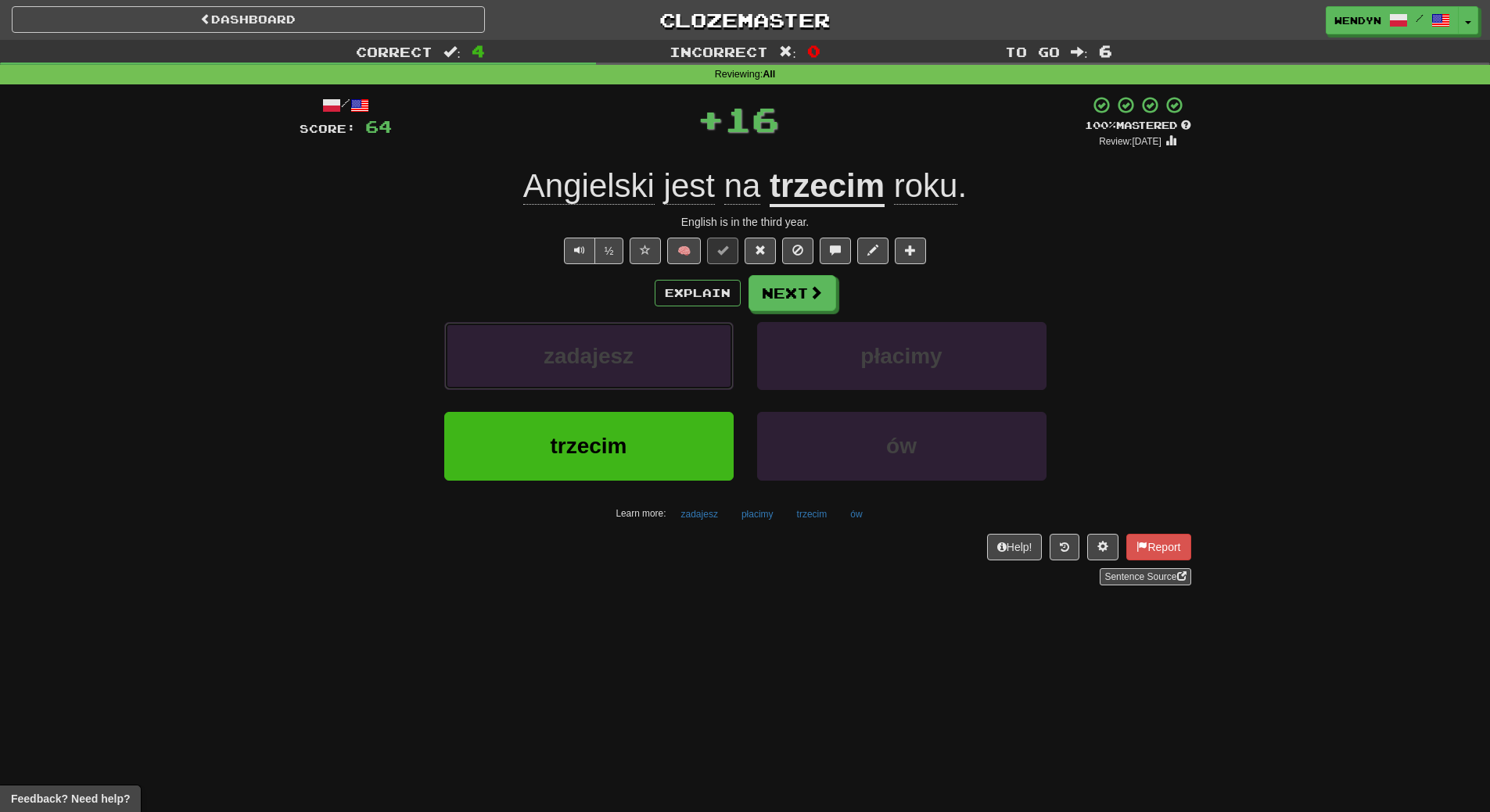
click at [634, 347] on button "zadajesz" at bounding box center [588, 356] width 290 height 68
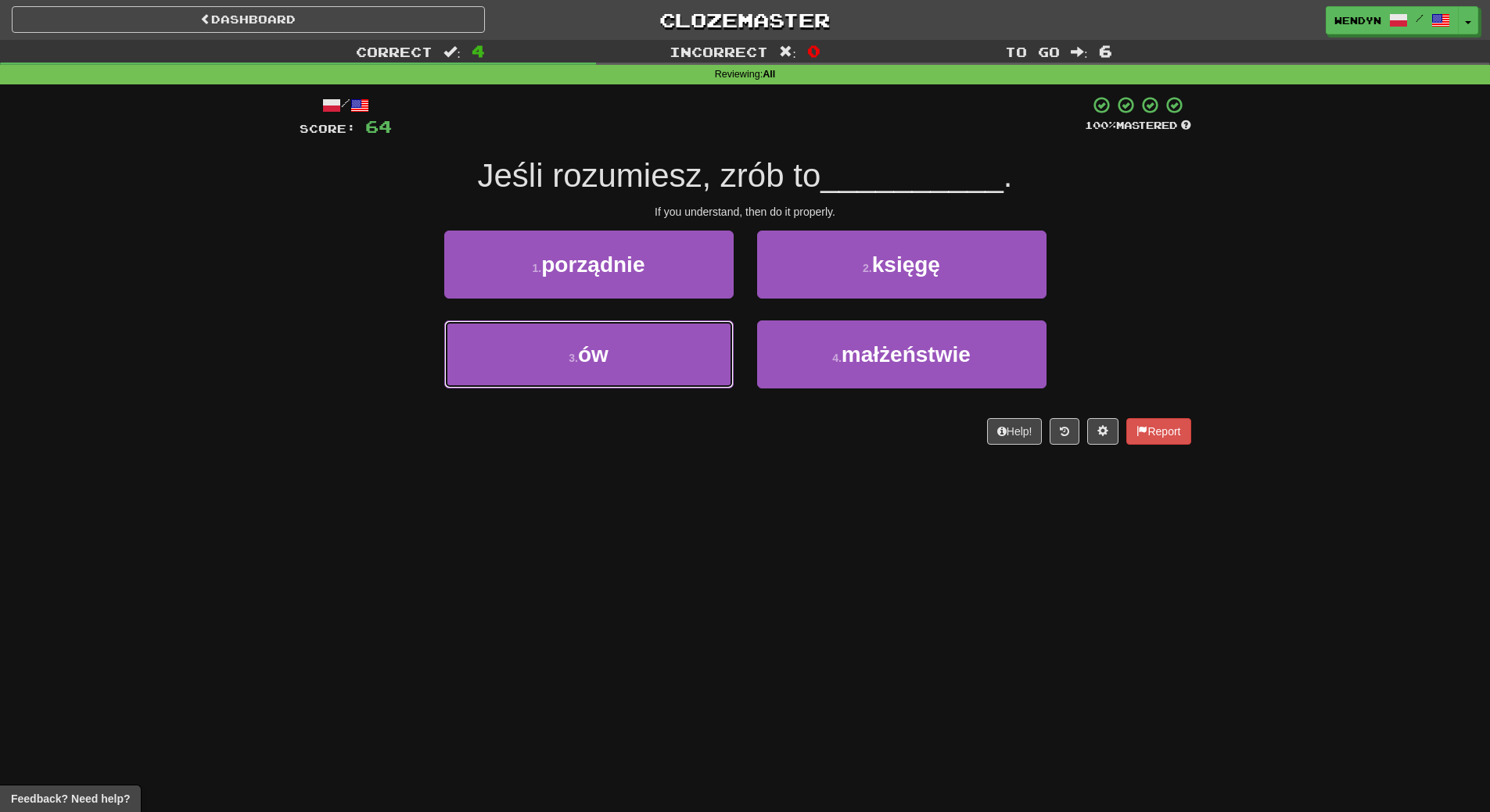
drag, startPoint x: 634, startPoint y: 347, endPoint x: 634, endPoint y: 487, distance: 140.0
click at [634, 487] on div "Dashboard Clozemaster WendyN / Toggle Dropdown Dashboard Leaderboard Activity F…" at bounding box center [745, 406] width 1490 height 812
drag, startPoint x: 634, startPoint y: 475, endPoint x: 639, endPoint y: 464, distance: 12.1
click at [636, 474] on div "Dashboard Clozemaster WendyN / Toggle Dropdown Dashboard Leaderboard Activity F…" at bounding box center [745, 406] width 1490 height 812
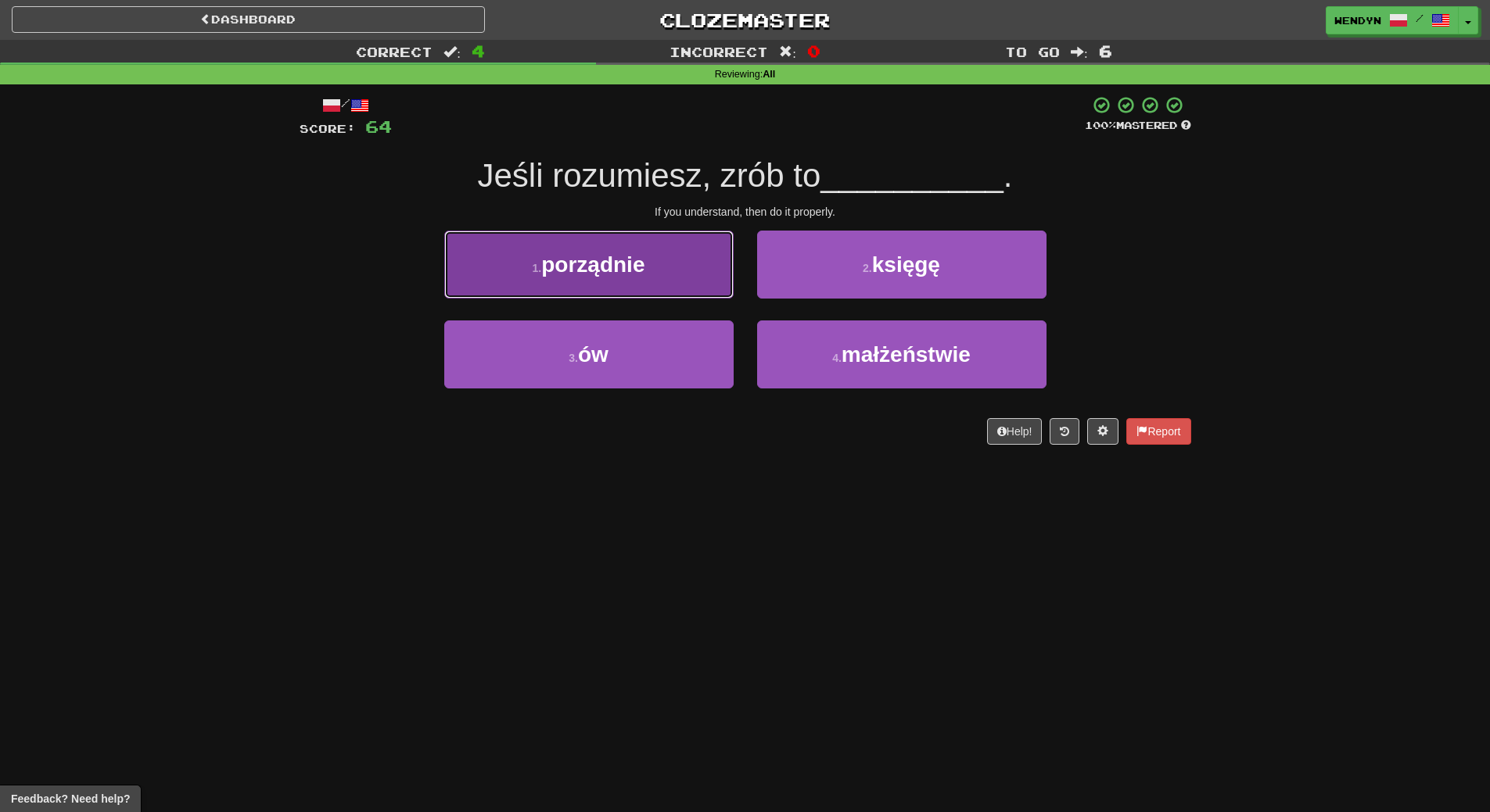
click at [634, 280] on button "1 . porządnie" at bounding box center [588, 264] width 290 height 68
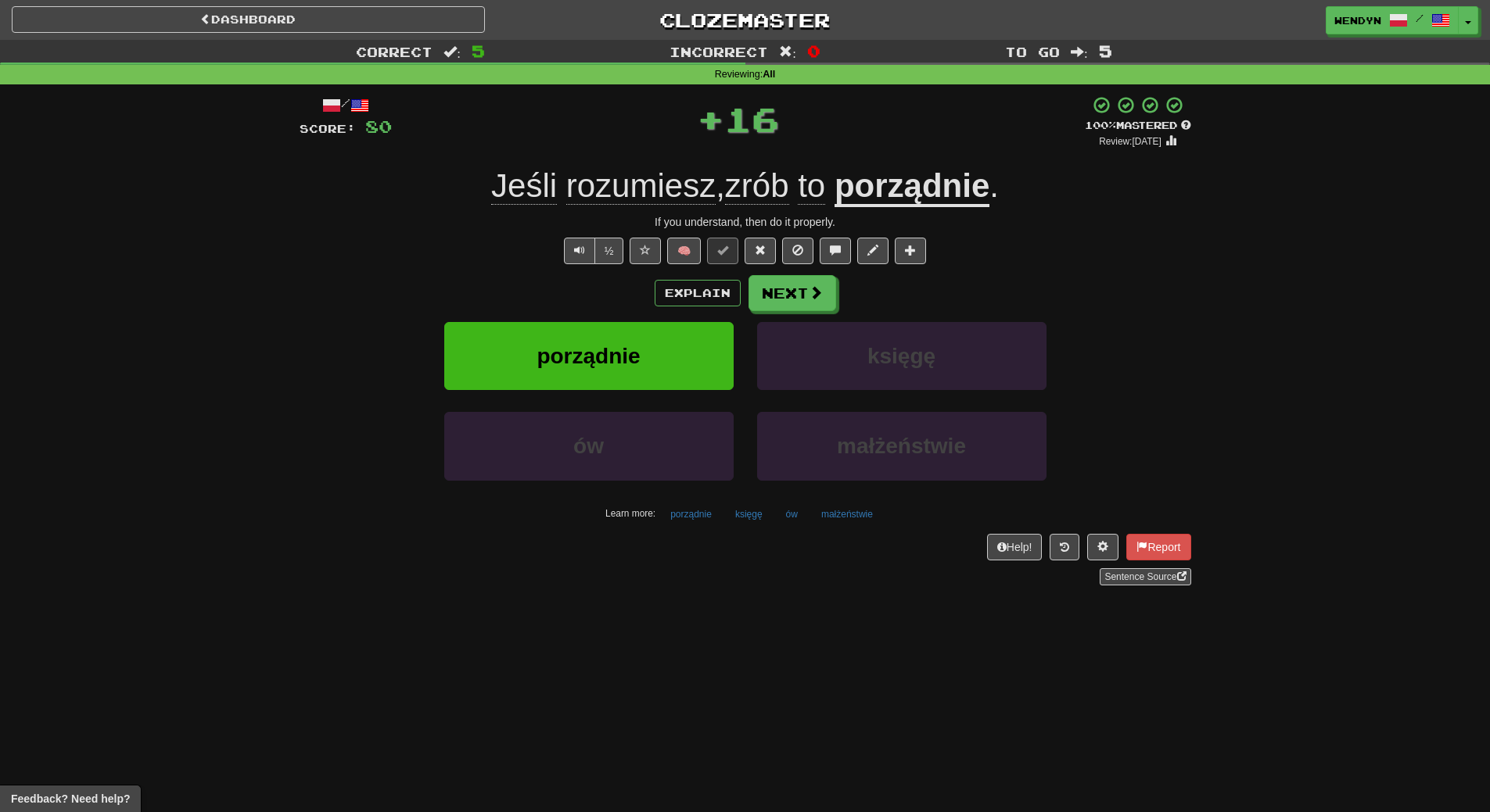
drag, startPoint x: 634, startPoint y: 280, endPoint x: 636, endPoint y: 292, distance: 12.2
click at [636, 292] on div "Explain Next" at bounding box center [745, 293] width 891 height 36
click at [636, 308] on div "Explain Next" at bounding box center [745, 293] width 891 height 36
click at [634, 351] on span "porządnie" at bounding box center [588, 356] width 103 height 25
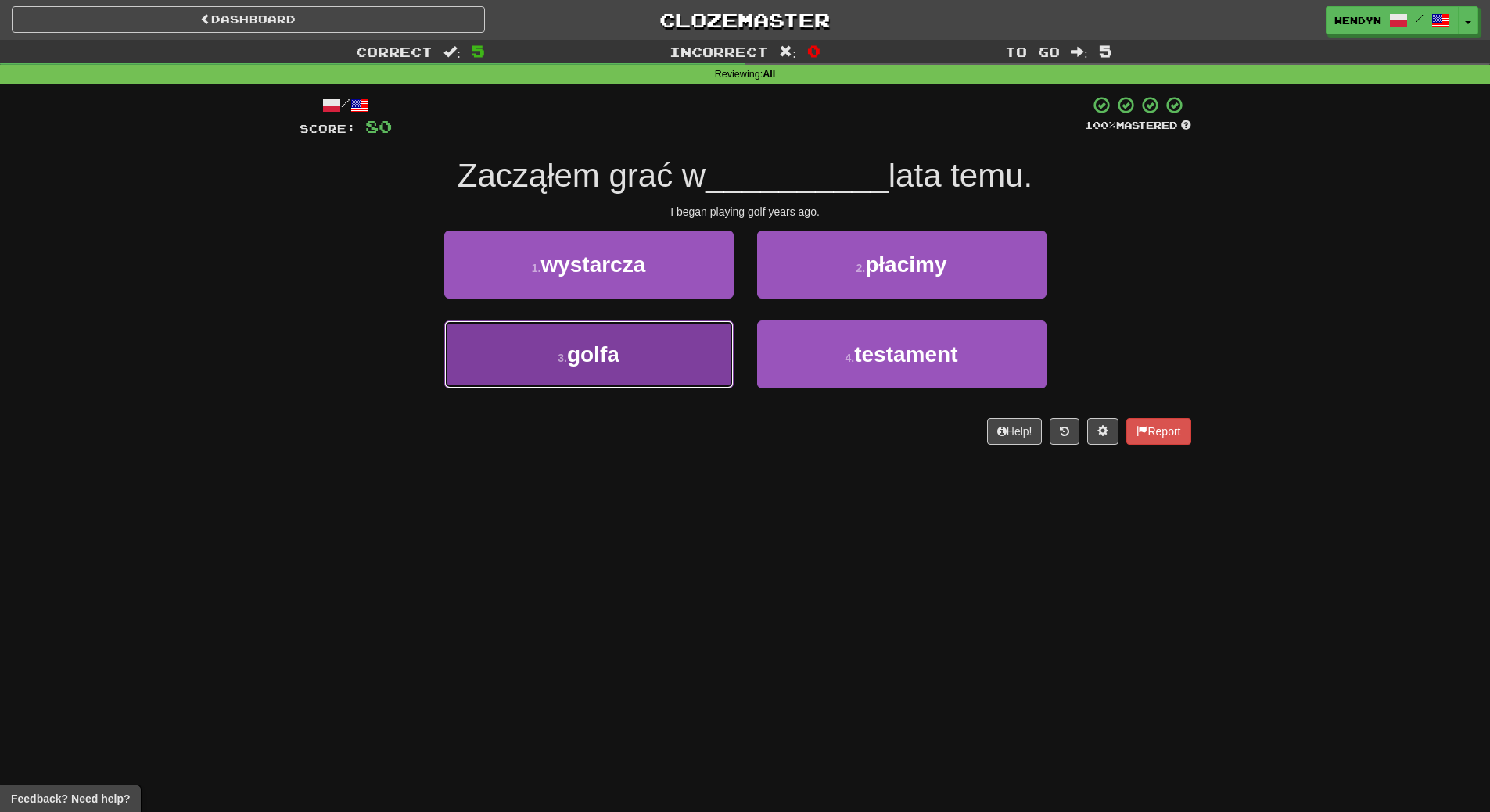
click at [634, 354] on button "3 . golfa" at bounding box center [588, 354] width 290 height 68
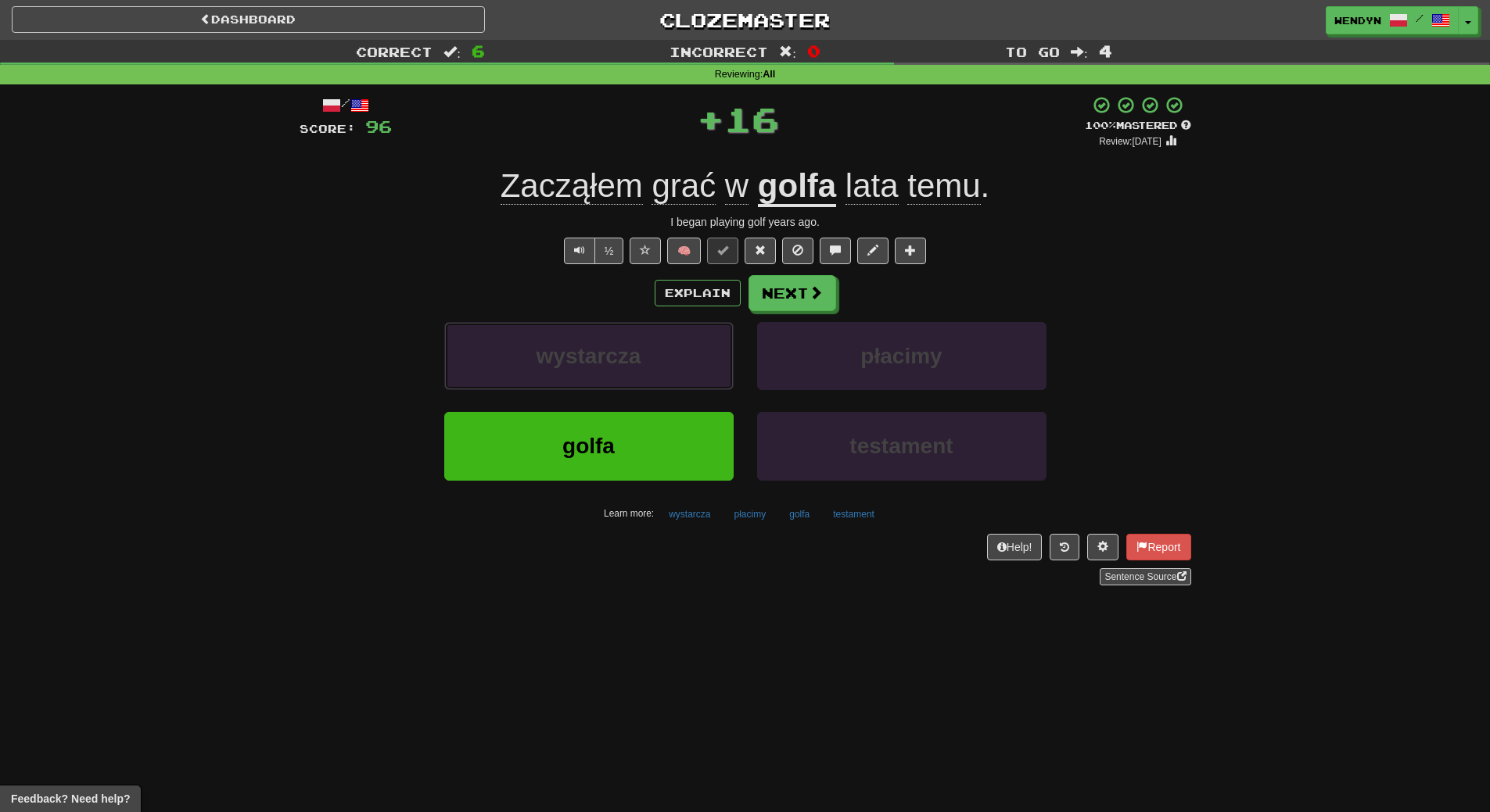
click at [634, 354] on span "wystarcza" at bounding box center [589, 356] width 105 height 25
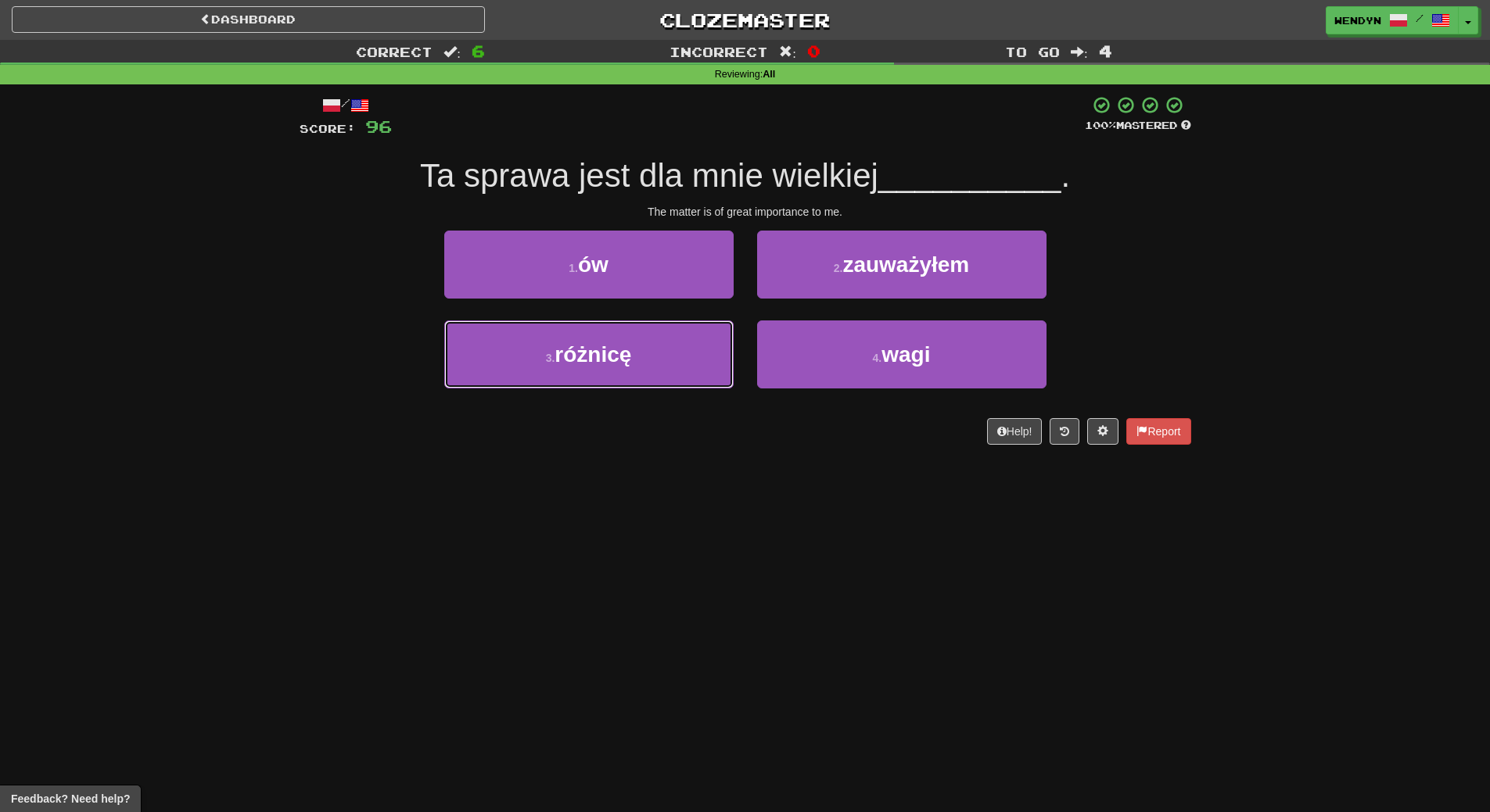
drag, startPoint x: 634, startPoint y: 354, endPoint x: 631, endPoint y: 441, distance: 87.1
click at [631, 441] on div "/ Score: 96 100 % Mastered Ta sprawa jest dla mnie wielkiej __________ . The ma…" at bounding box center [745, 271] width 891 height 350
click at [650, 481] on div "Dashboard Clozemaster WendyN / Toggle Dropdown Dashboard Leaderboard Activity F…" at bounding box center [745, 406] width 1490 height 812
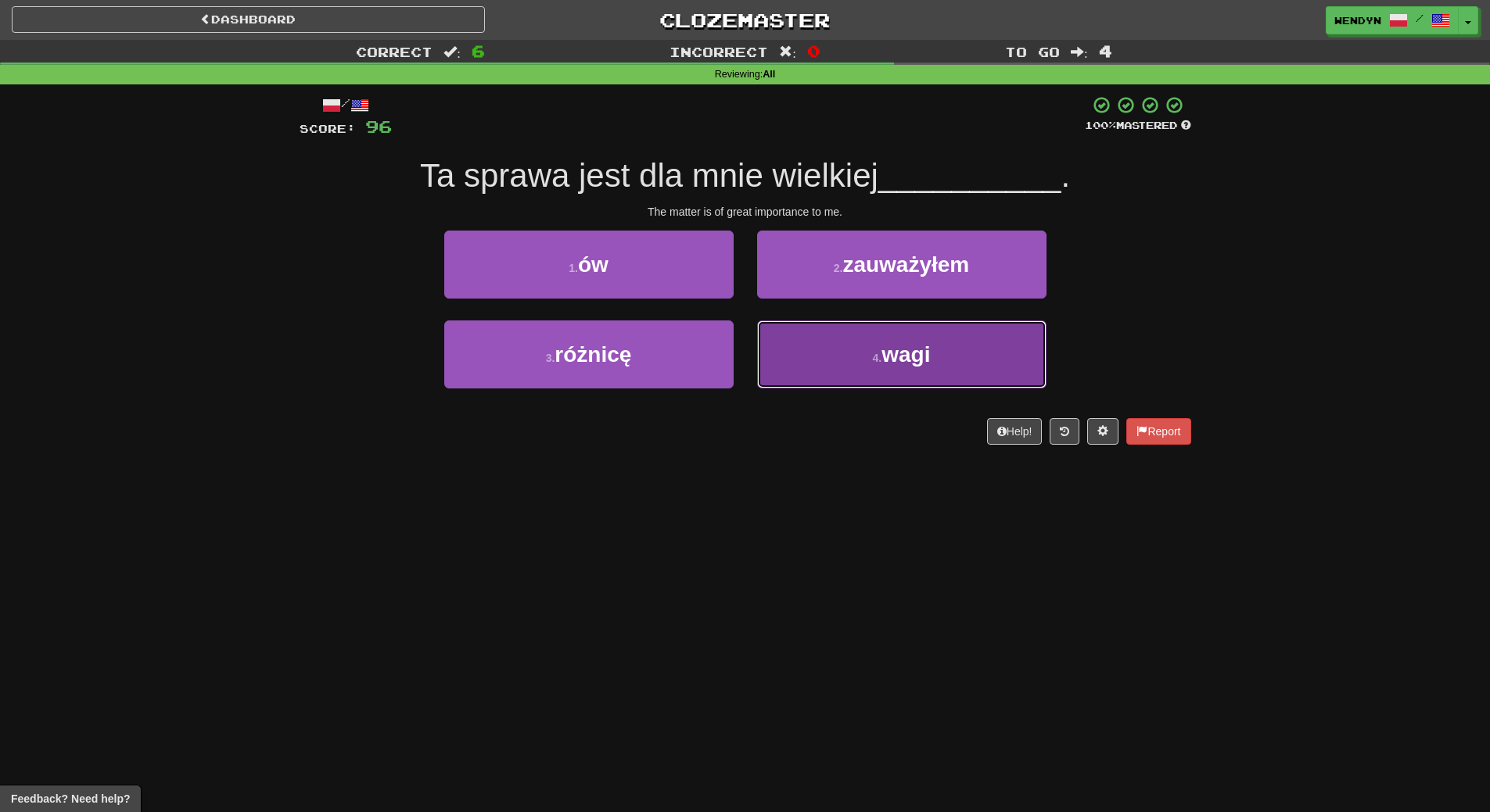
click at [916, 383] on button "4 . wagi" at bounding box center [901, 354] width 290 height 68
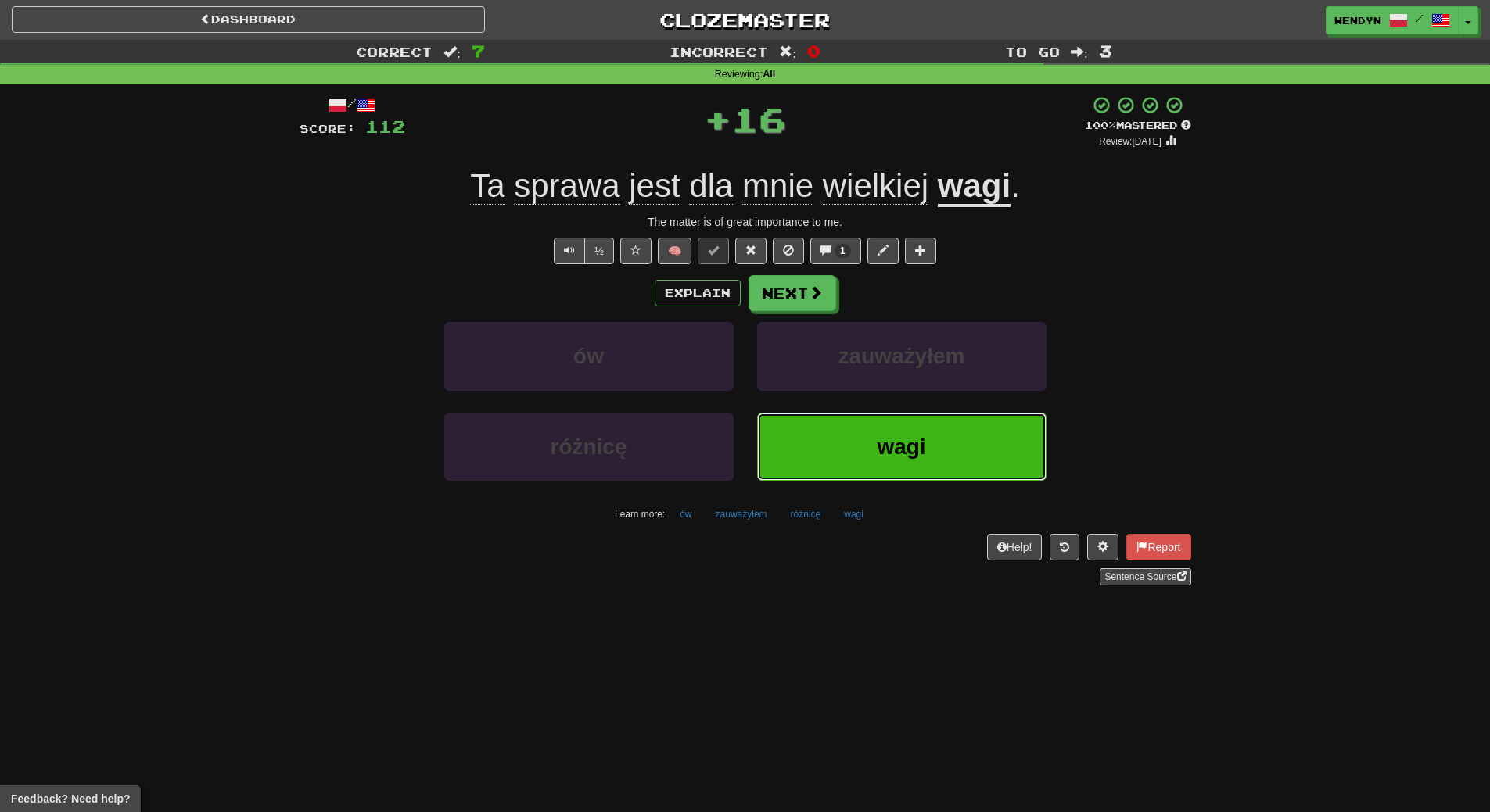
click at [904, 428] on button "wagi" at bounding box center [901, 447] width 290 height 68
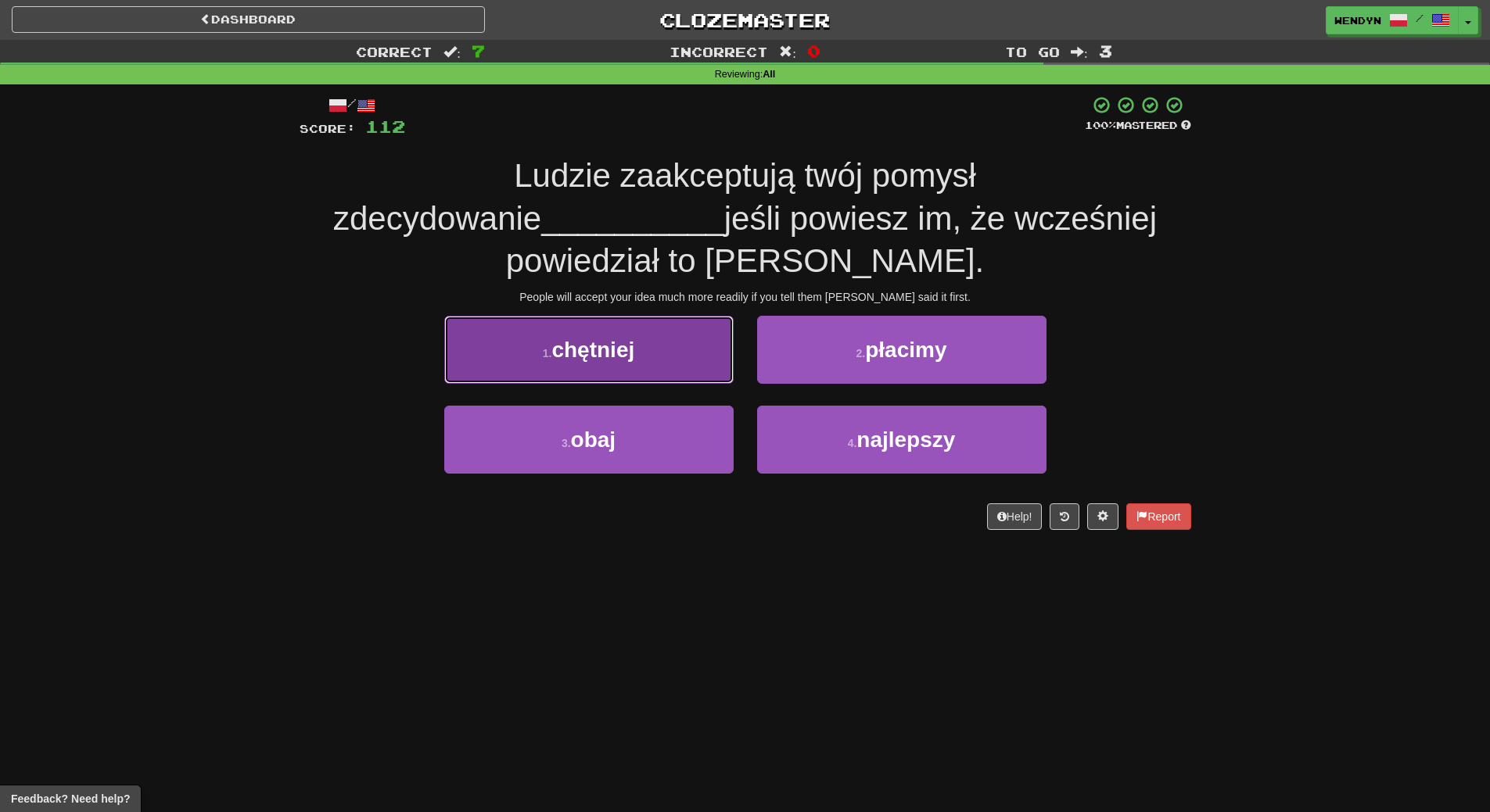
click at [623, 343] on span "chętniej" at bounding box center [593, 350] width 83 height 25
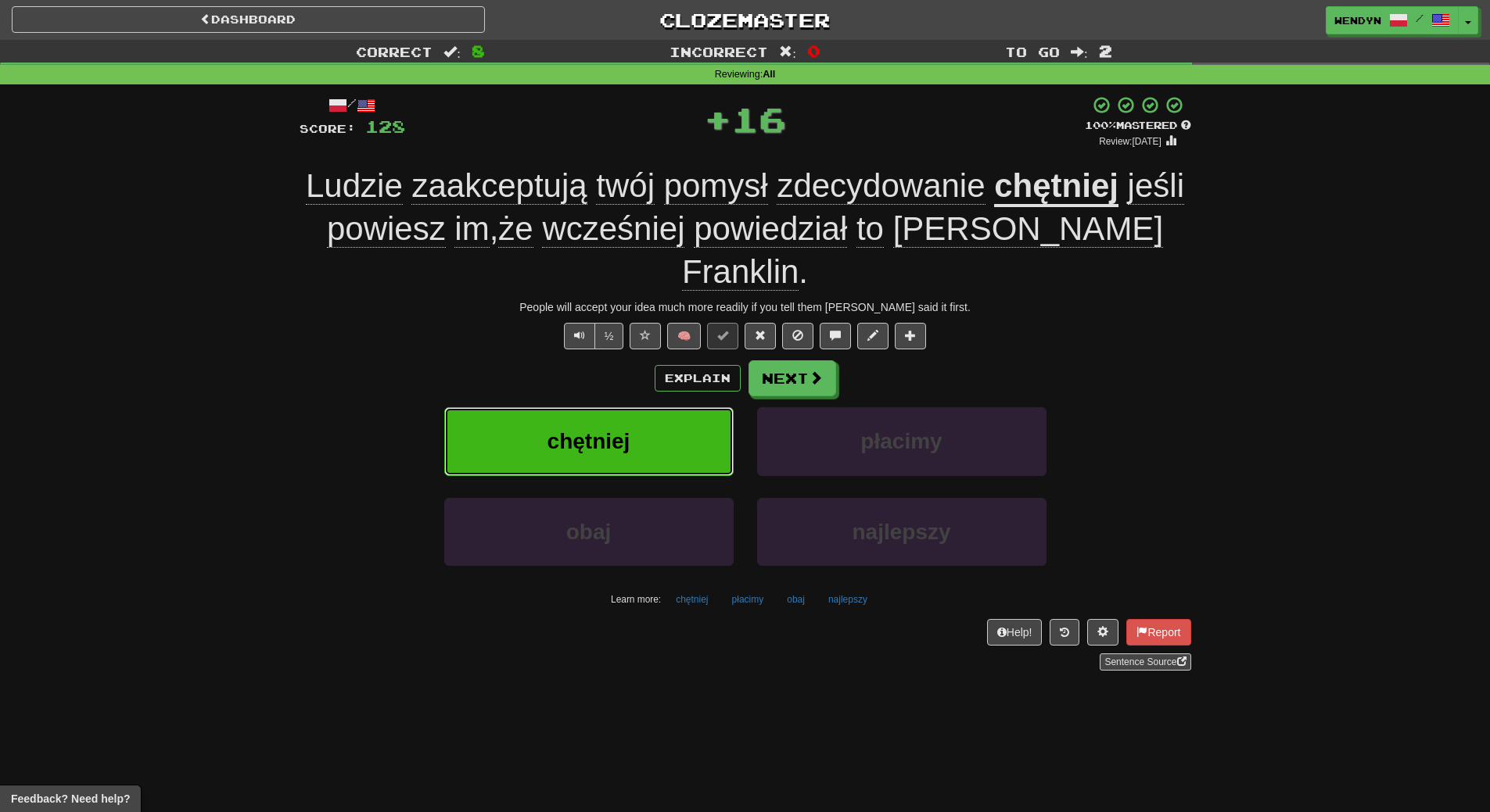
click at [627, 411] on button "chętniej" at bounding box center [588, 441] width 290 height 68
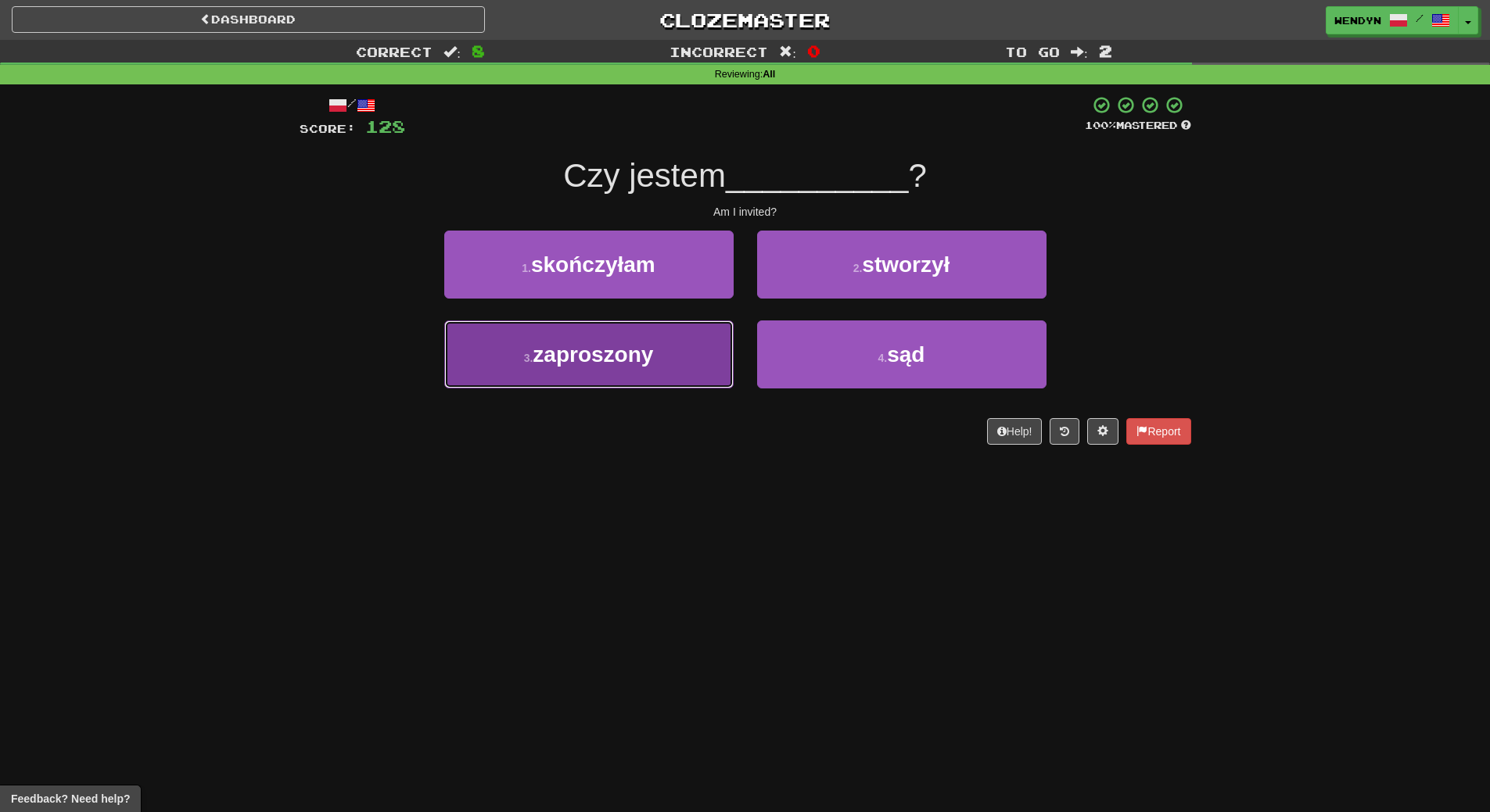
click at [674, 365] on button "3 . zaproszony" at bounding box center [588, 354] width 290 height 68
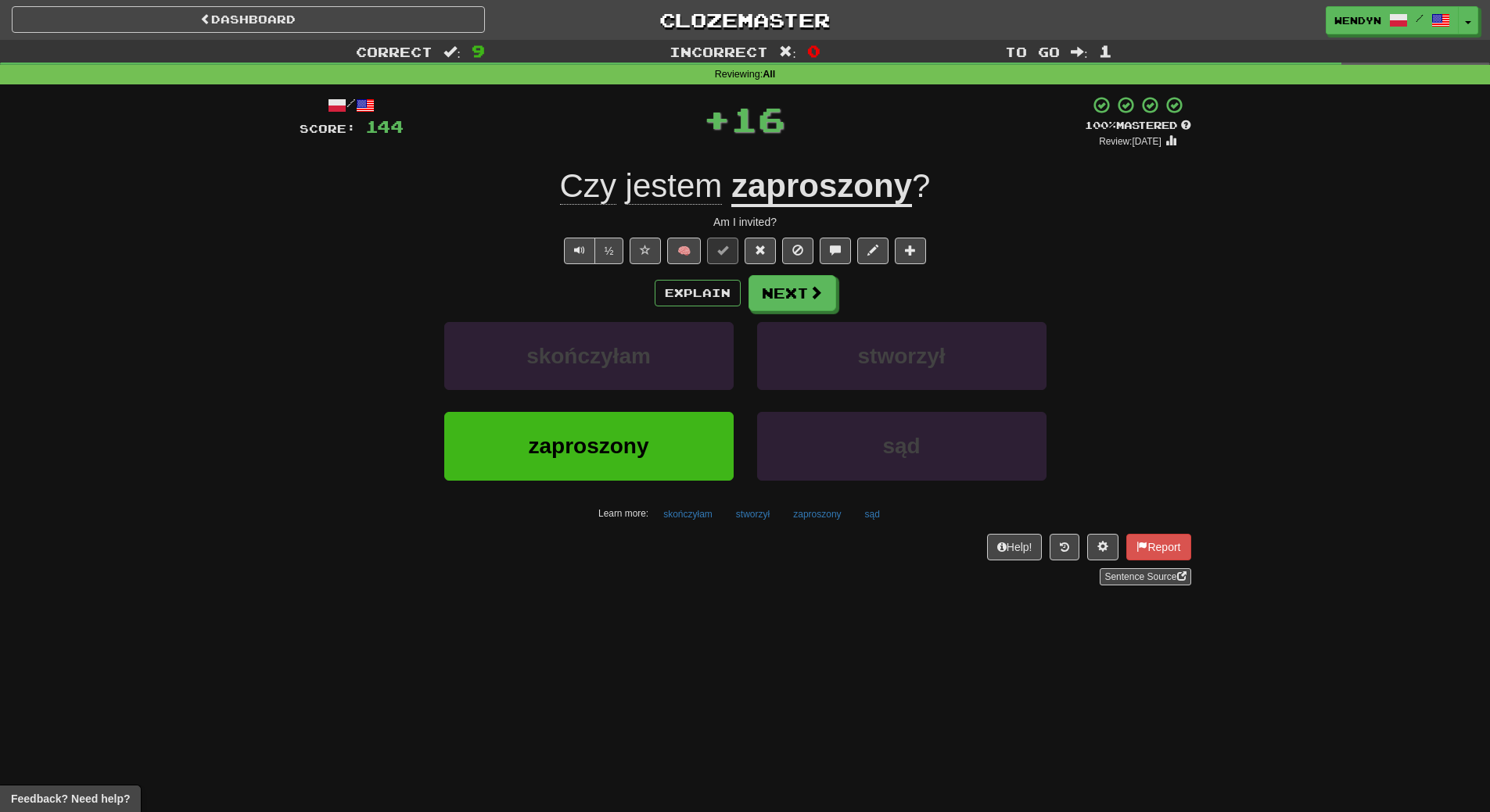
click at [673, 395] on div "skończyłam" at bounding box center [589, 366] width 313 height 90
click at [689, 470] on button "zaproszony" at bounding box center [588, 446] width 290 height 68
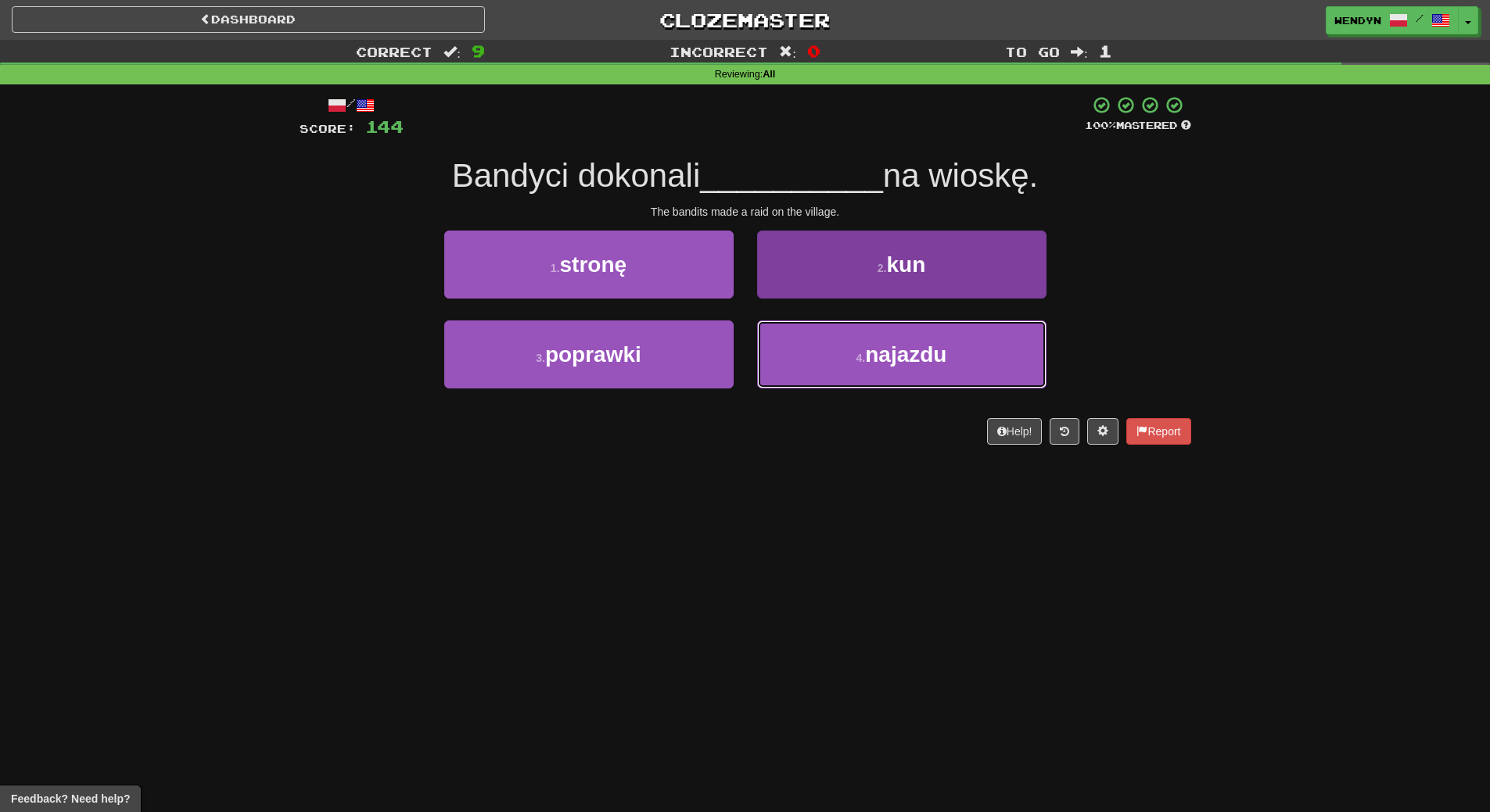
drag, startPoint x: 911, startPoint y: 362, endPoint x: 910, endPoint y: 335, distance: 27.0
click at [911, 361] on span "najazdu" at bounding box center [905, 355] width 81 height 25
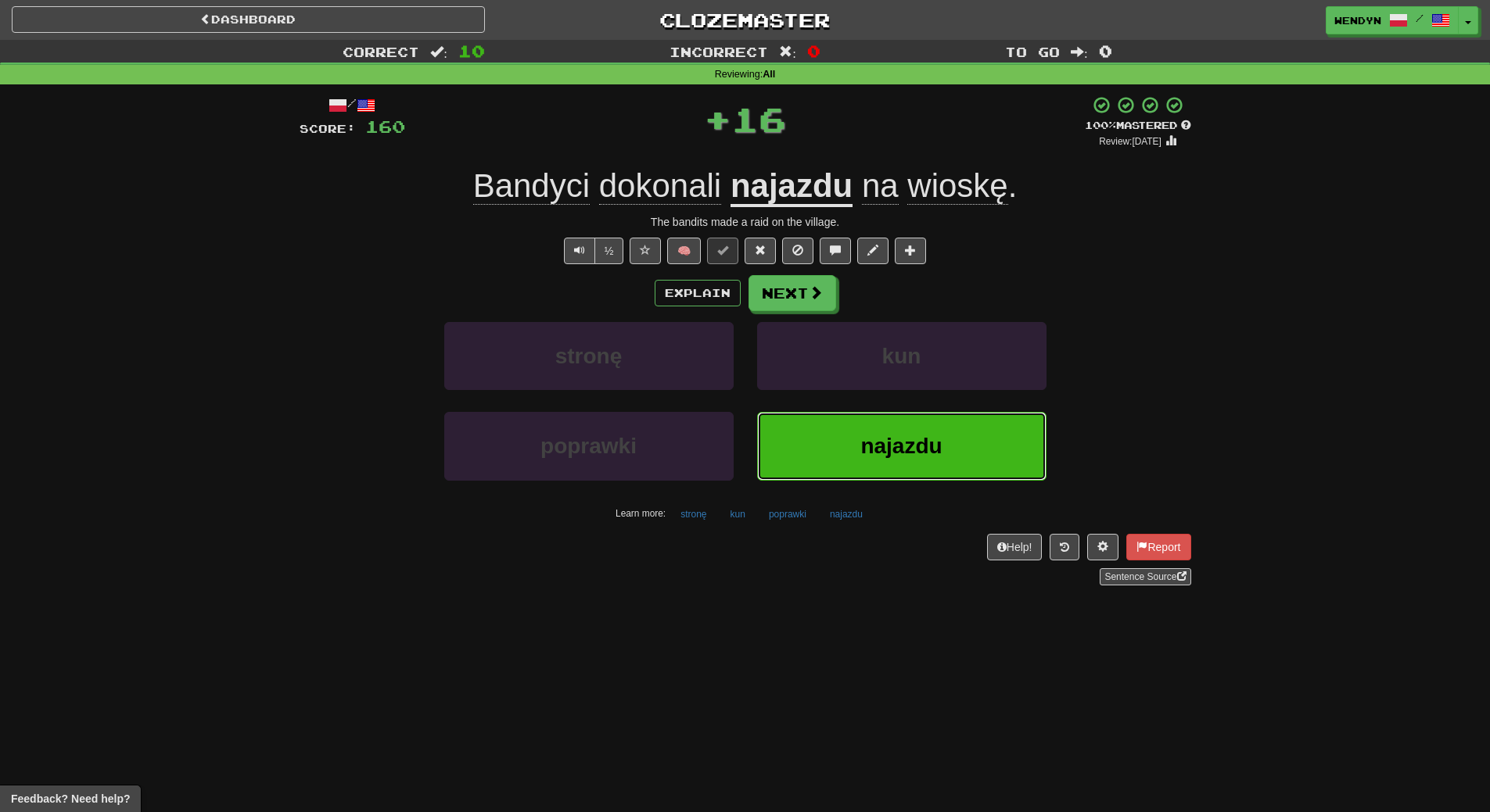
drag, startPoint x: 906, startPoint y: 433, endPoint x: 822, endPoint y: 512, distance: 115.3
click at [905, 434] on button "najazdu" at bounding box center [901, 446] width 290 height 68
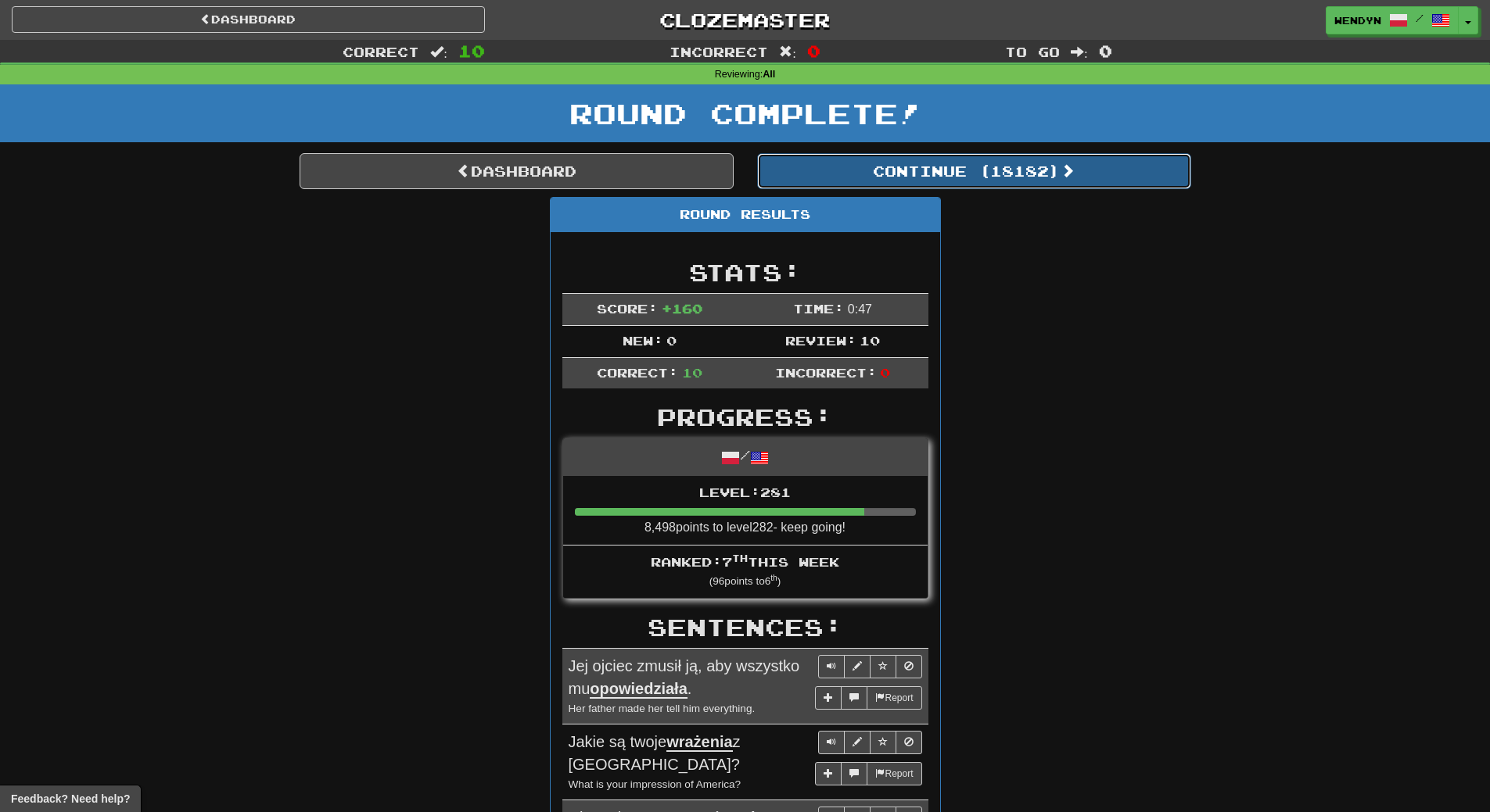
click at [1010, 160] on button "Continue ( 18182 )" at bounding box center [973, 171] width 434 height 36
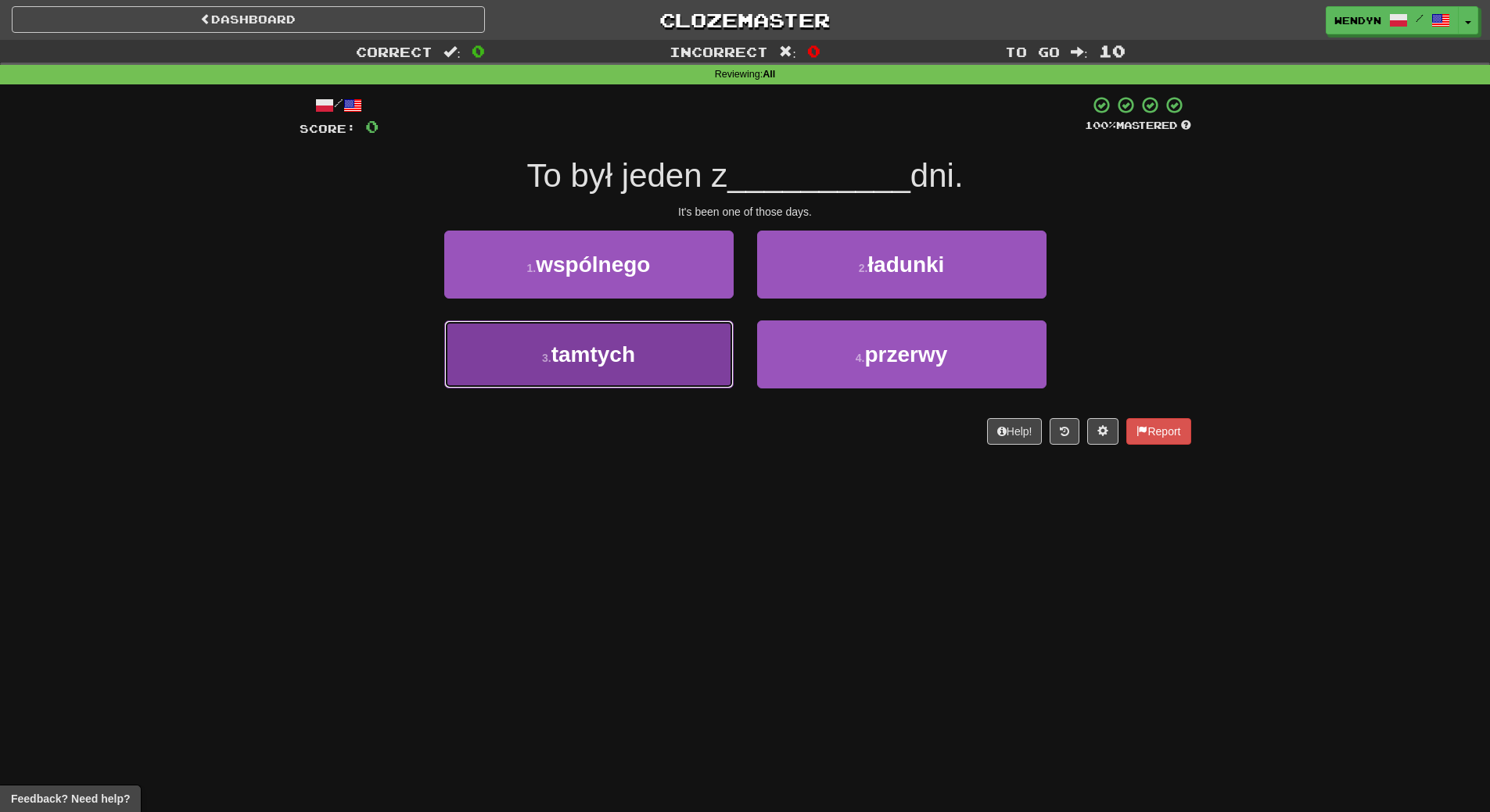
click at [665, 344] on button "3 . tamtych" at bounding box center [588, 354] width 290 height 68
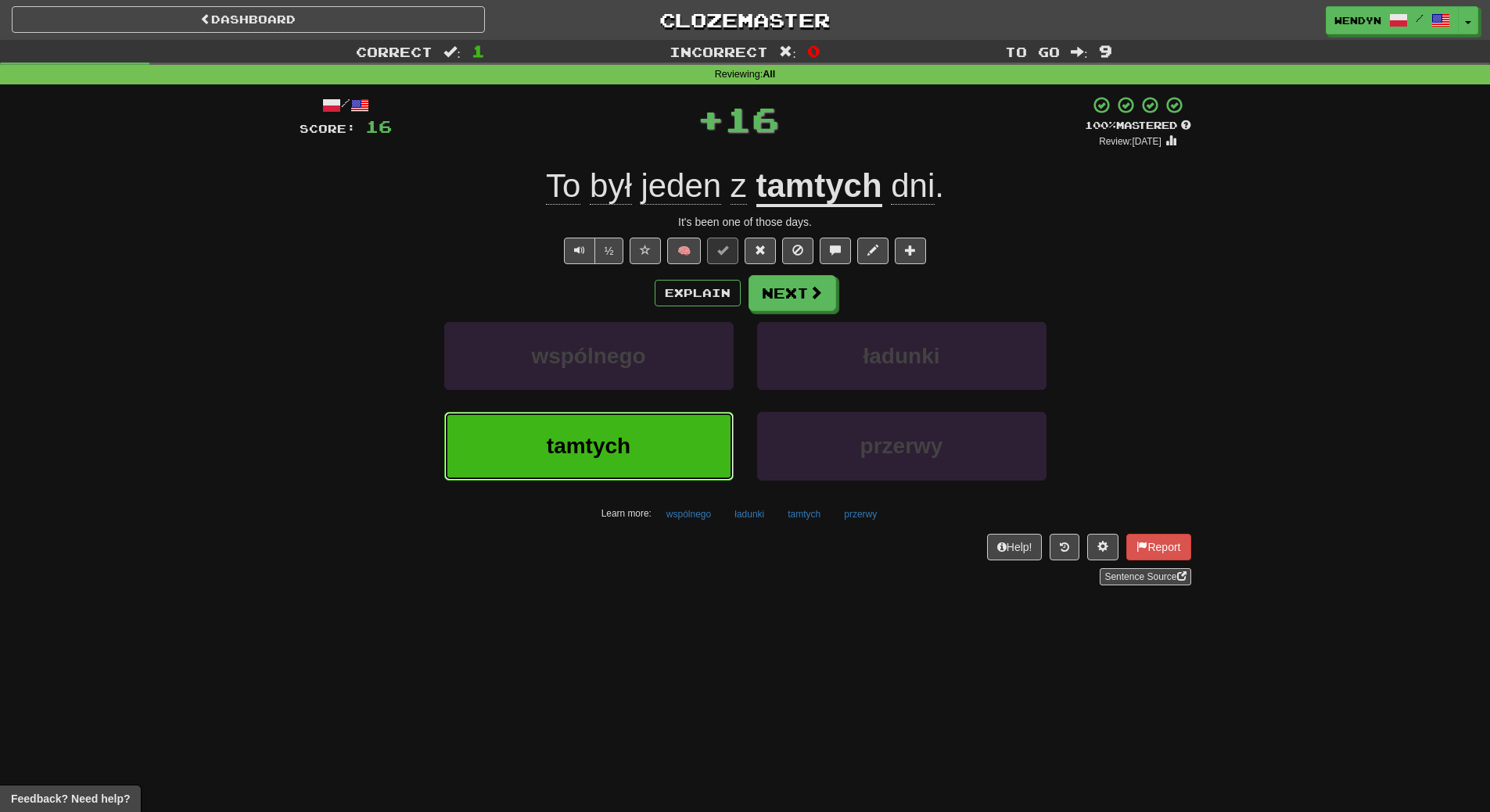
click at [657, 453] on button "tamtych" at bounding box center [588, 446] width 290 height 68
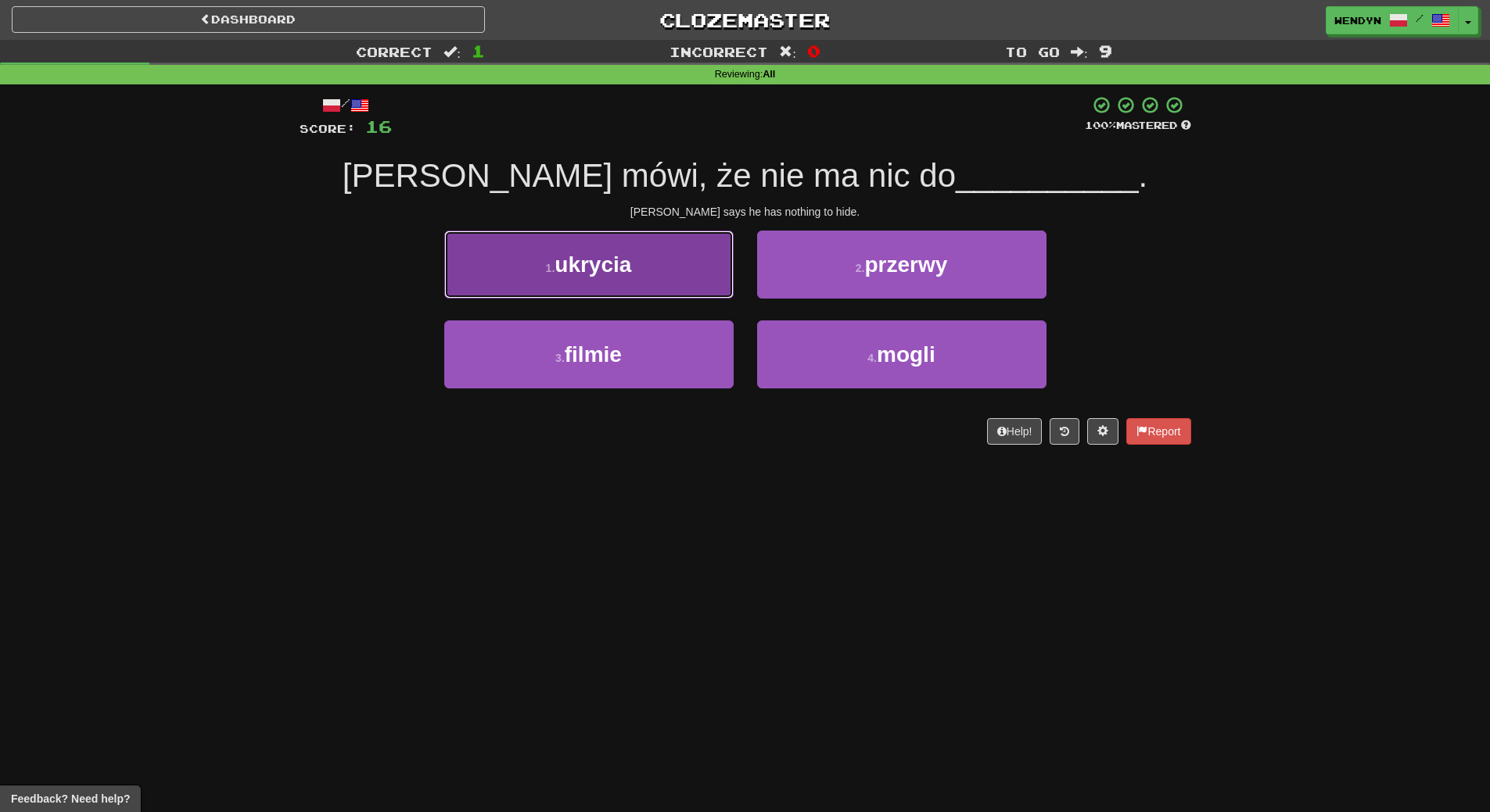
click at [642, 280] on button "1 . ukrycia" at bounding box center [588, 264] width 290 height 68
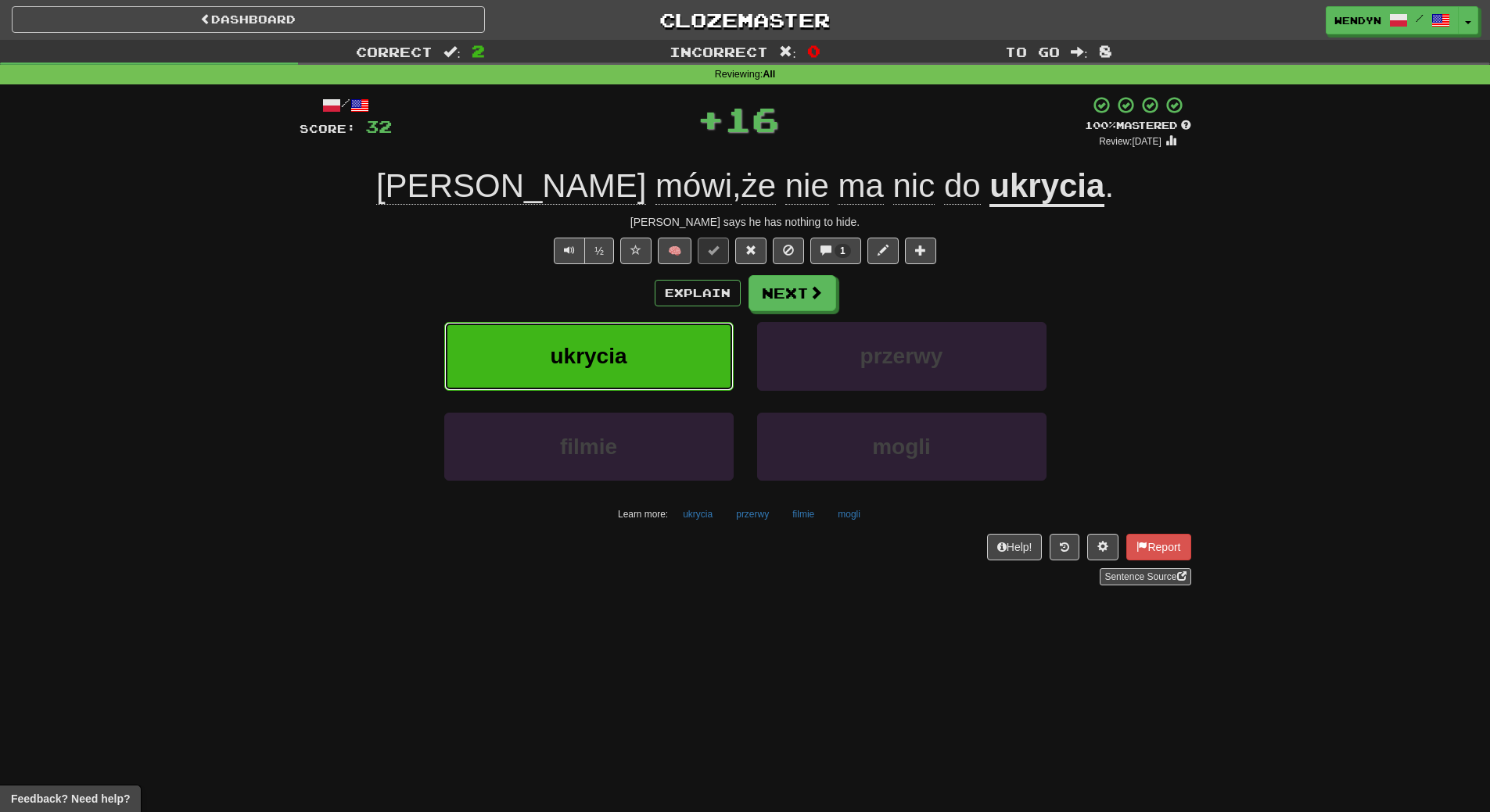
click at [635, 324] on button "ukrycia" at bounding box center [588, 356] width 290 height 68
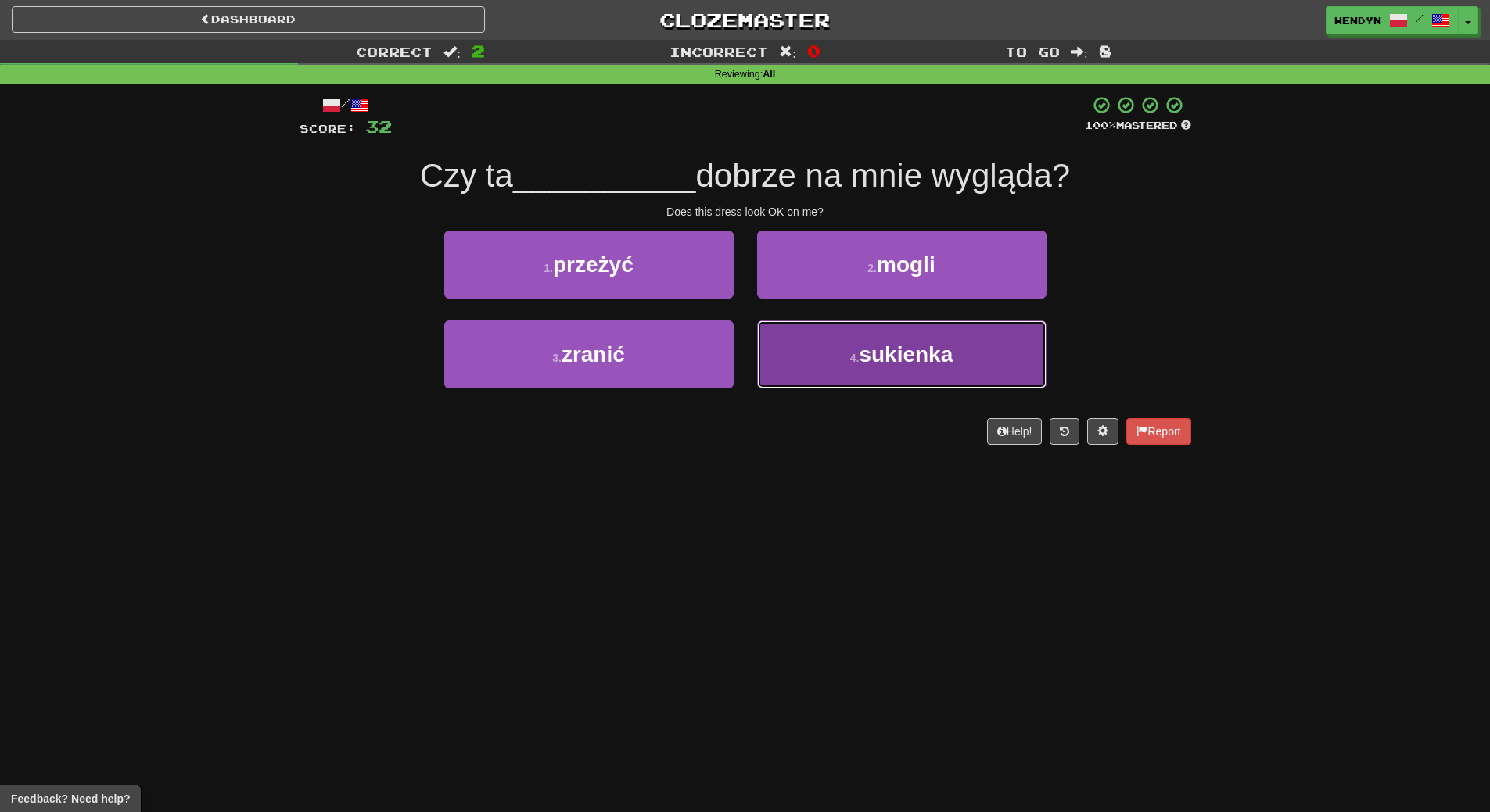
click at [882, 367] on button "4 . sukienka" at bounding box center [901, 354] width 290 height 68
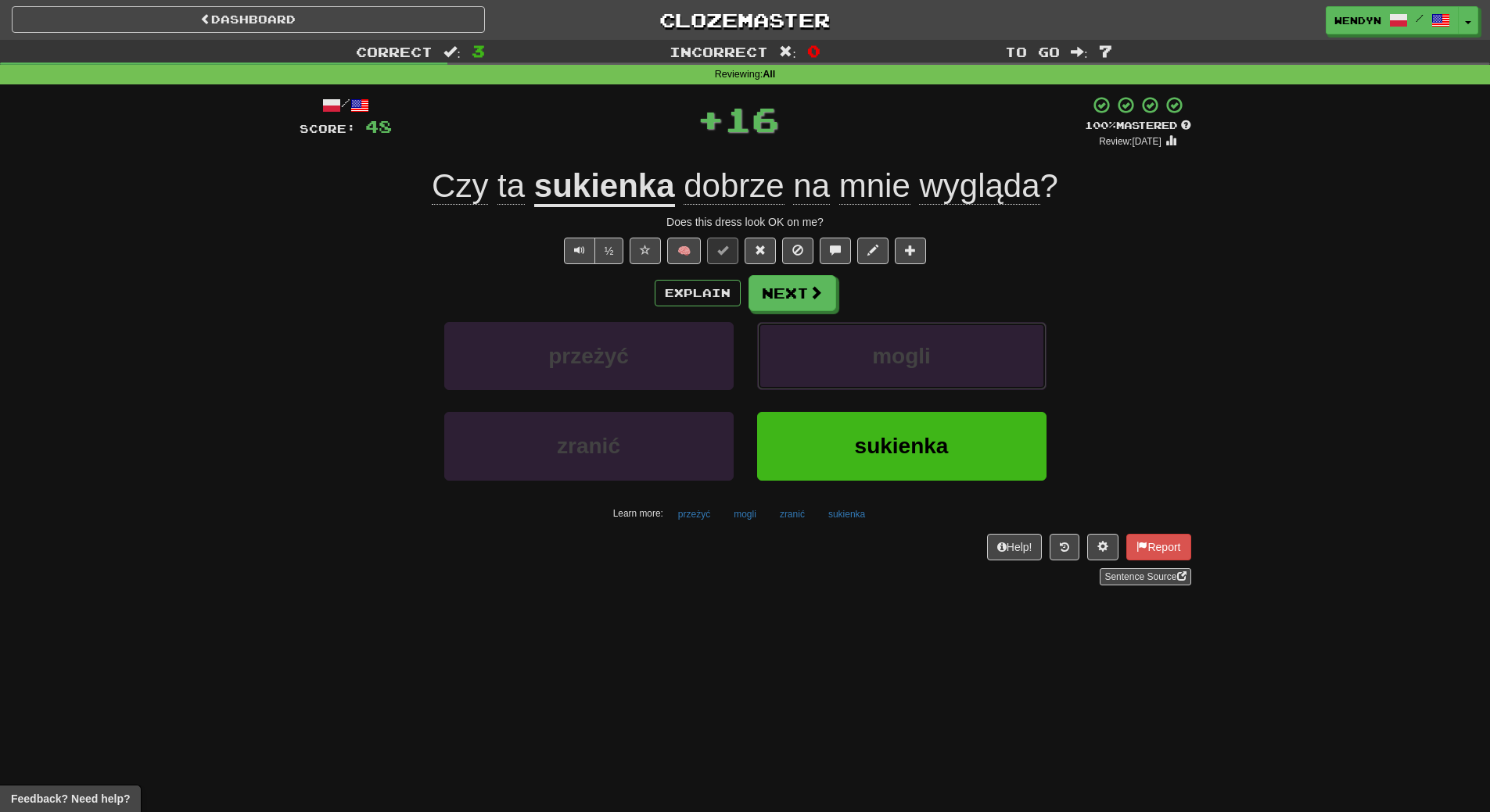
click at [882, 367] on span "mogli" at bounding box center [900, 356] width 58 height 25
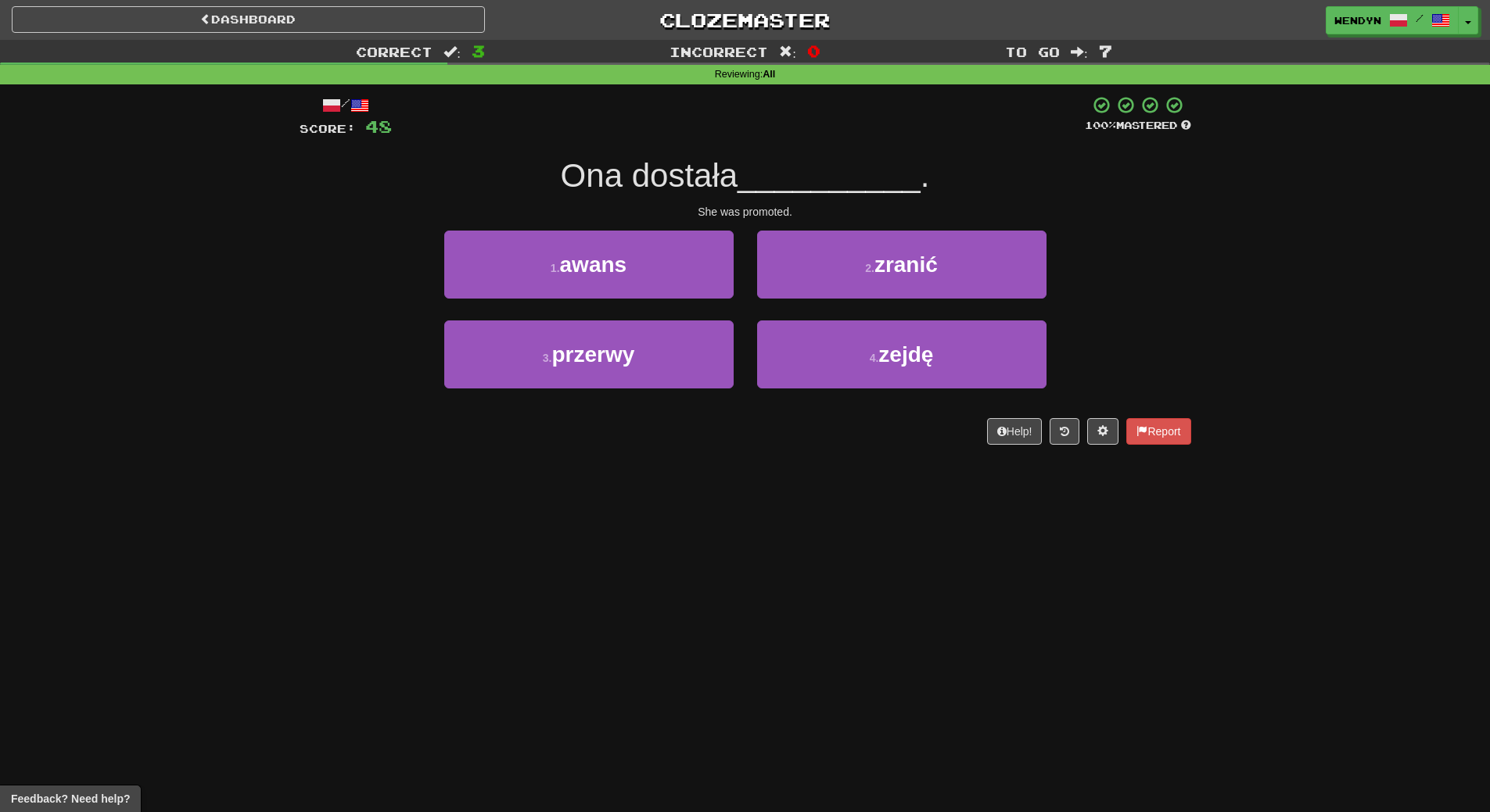
click at [869, 441] on div "/ Score: 48 100 % Mastered Ona dostała __________ . She was promoted. 1 . awans…" at bounding box center [745, 271] width 891 height 350
click at [849, 516] on div "Dashboard Clozemaster WendyN / Toggle Dropdown Dashboard Leaderboard Activity F…" at bounding box center [745, 406] width 1490 height 812
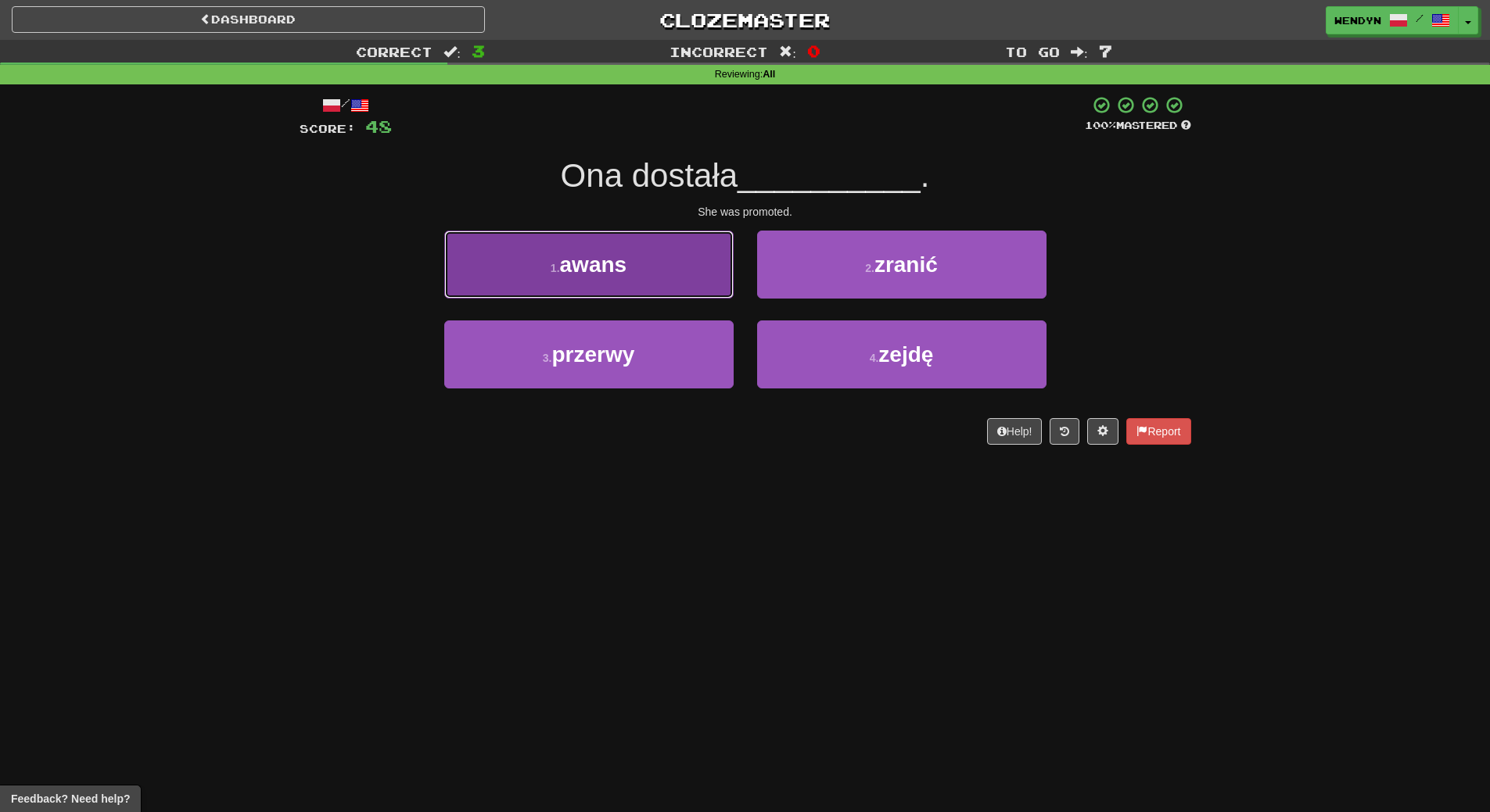
click at [667, 283] on button "1 . awans" at bounding box center [588, 264] width 290 height 68
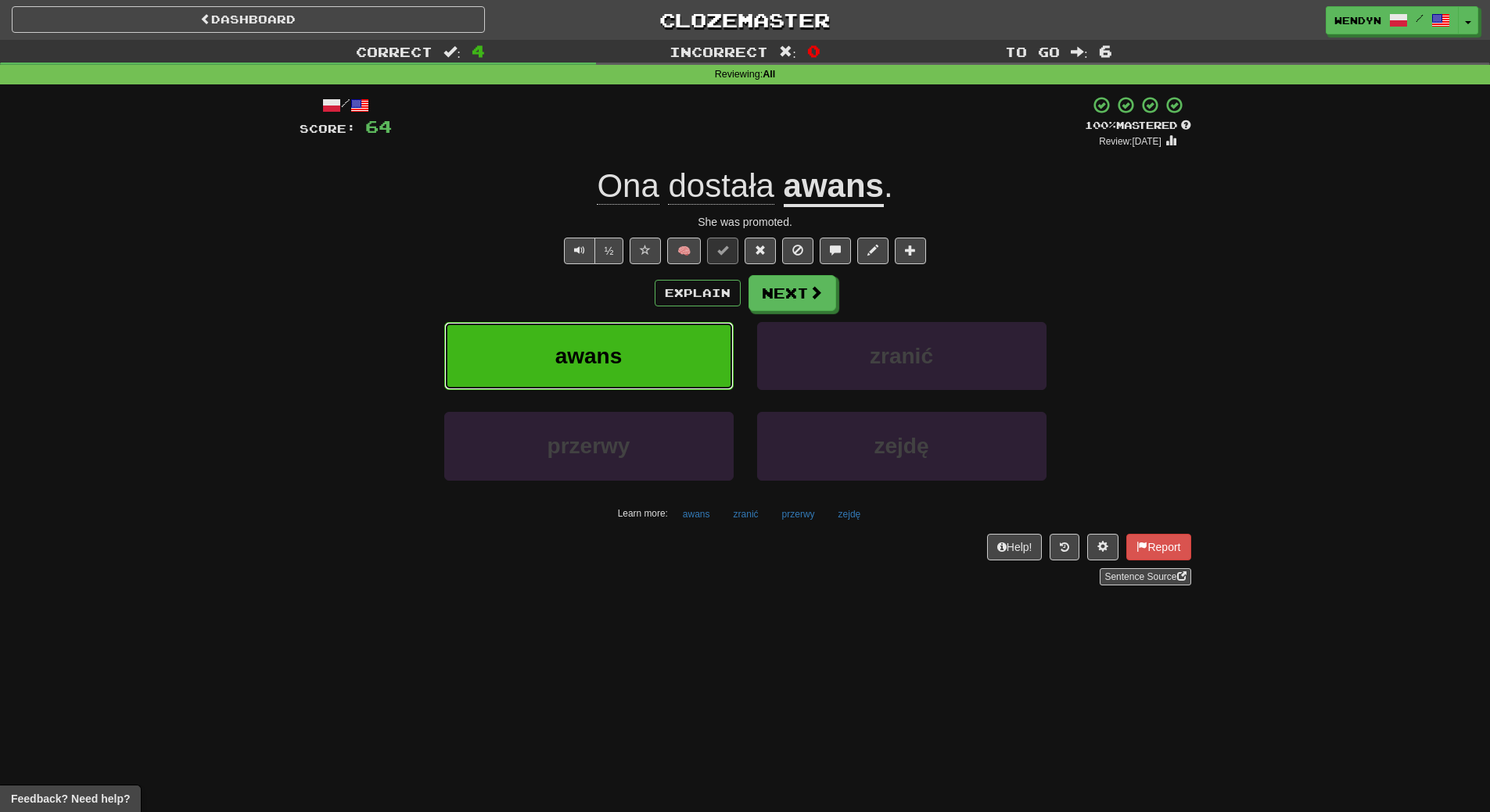
click at [656, 340] on button "awans" at bounding box center [588, 356] width 290 height 68
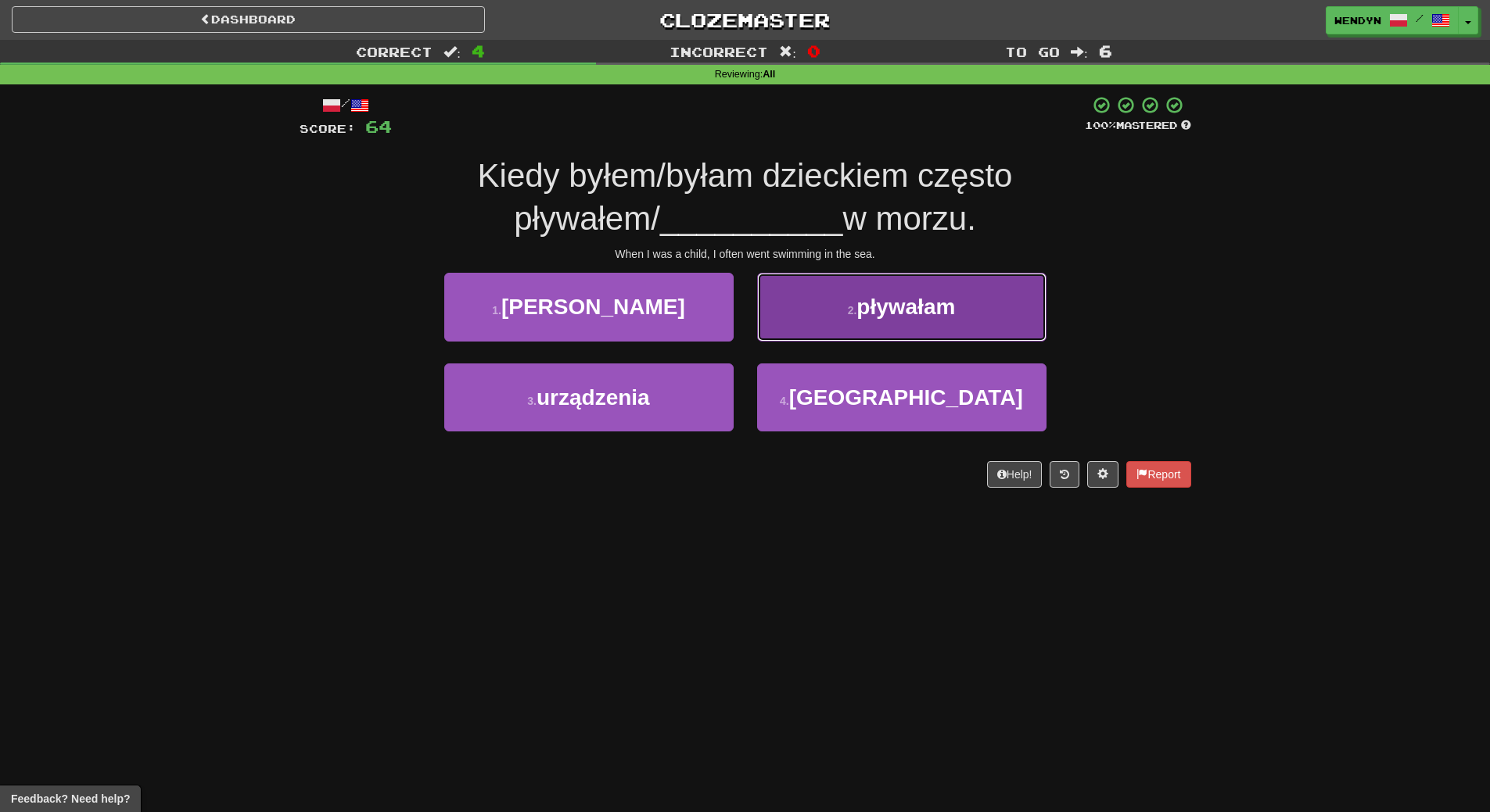
click at [950, 313] on span "pływałam" at bounding box center [906, 306] width 99 height 25
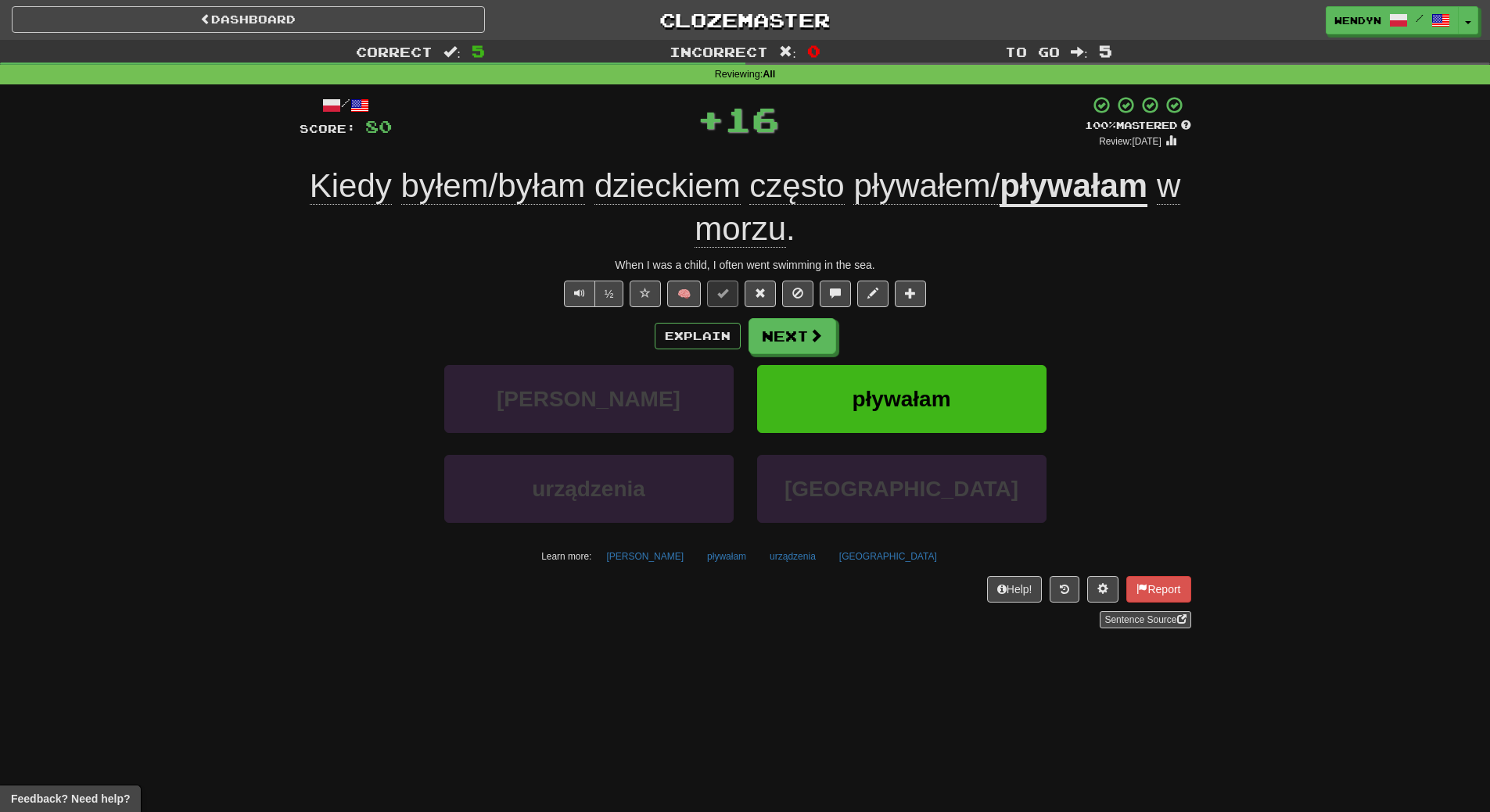
click at [950, 313] on div "/ Score: 80 + 16 100 % Mastered Review: 2026-03-20 Kiedy byłem/byłam dzieckiem …" at bounding box center [745, 362] width 891 height 532
click at [928, 422] on button "pływałam" at bounding box center [901, 399] width 290 height 68
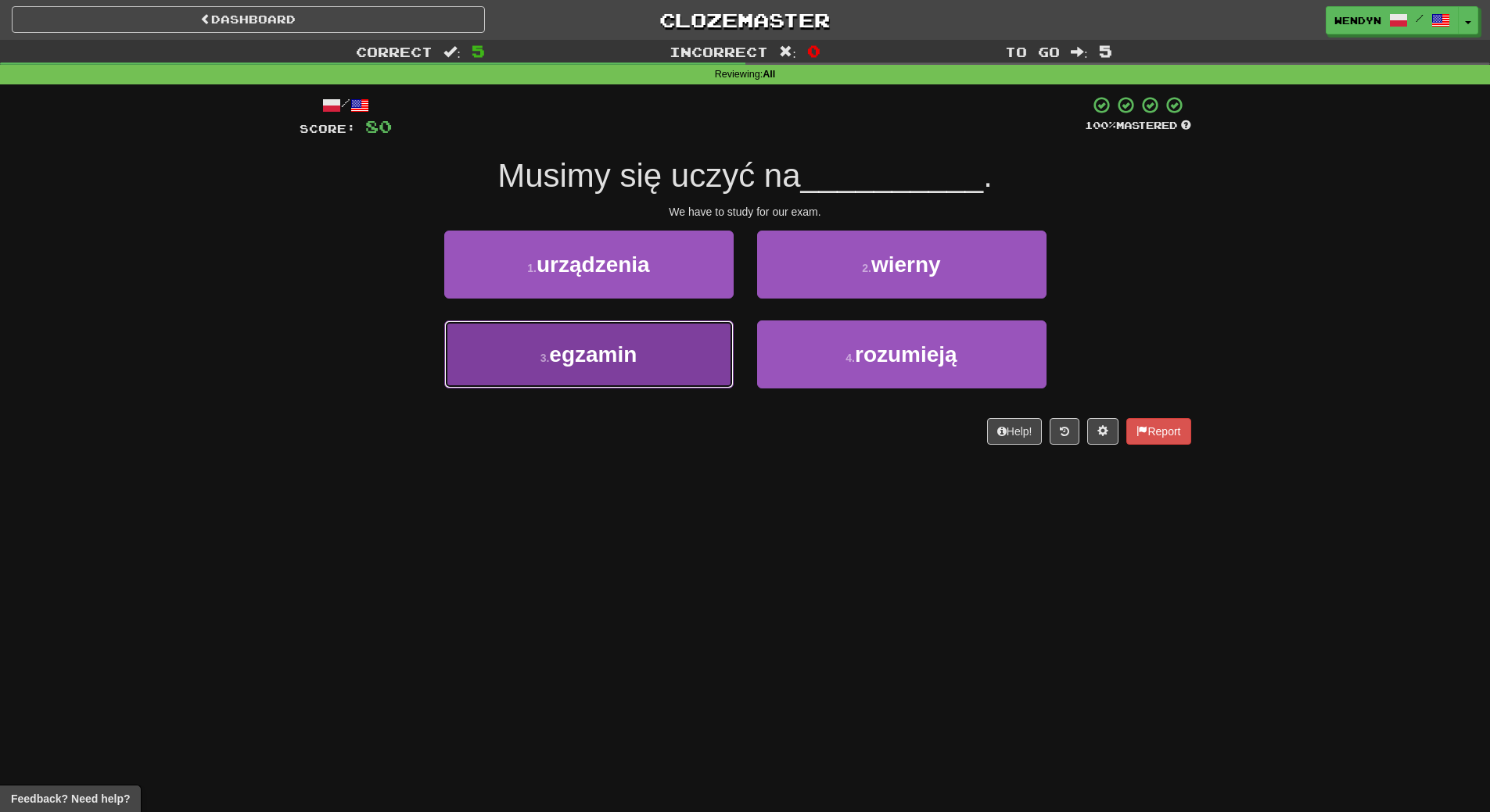
click at [556, 372] on button "3 . egzamin" at bounding box center [588, 354] width 290 height 68
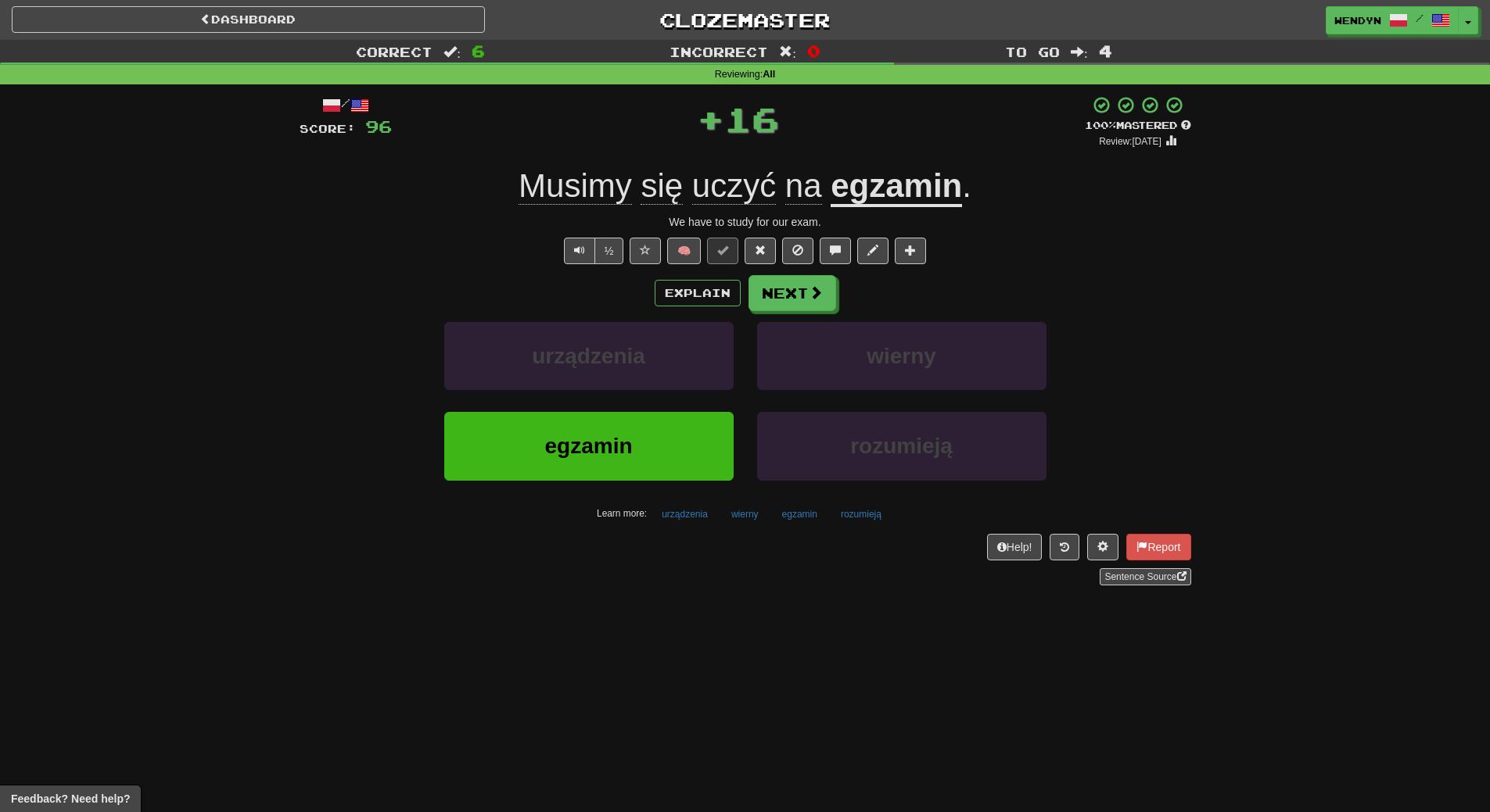
click at [558, 408] on div "urządzenia" at bounding box center [589, 366] width 313 height 90
click at [558, 435] on span "egzamin" at bounding box center [588, 446] width 88 height 25
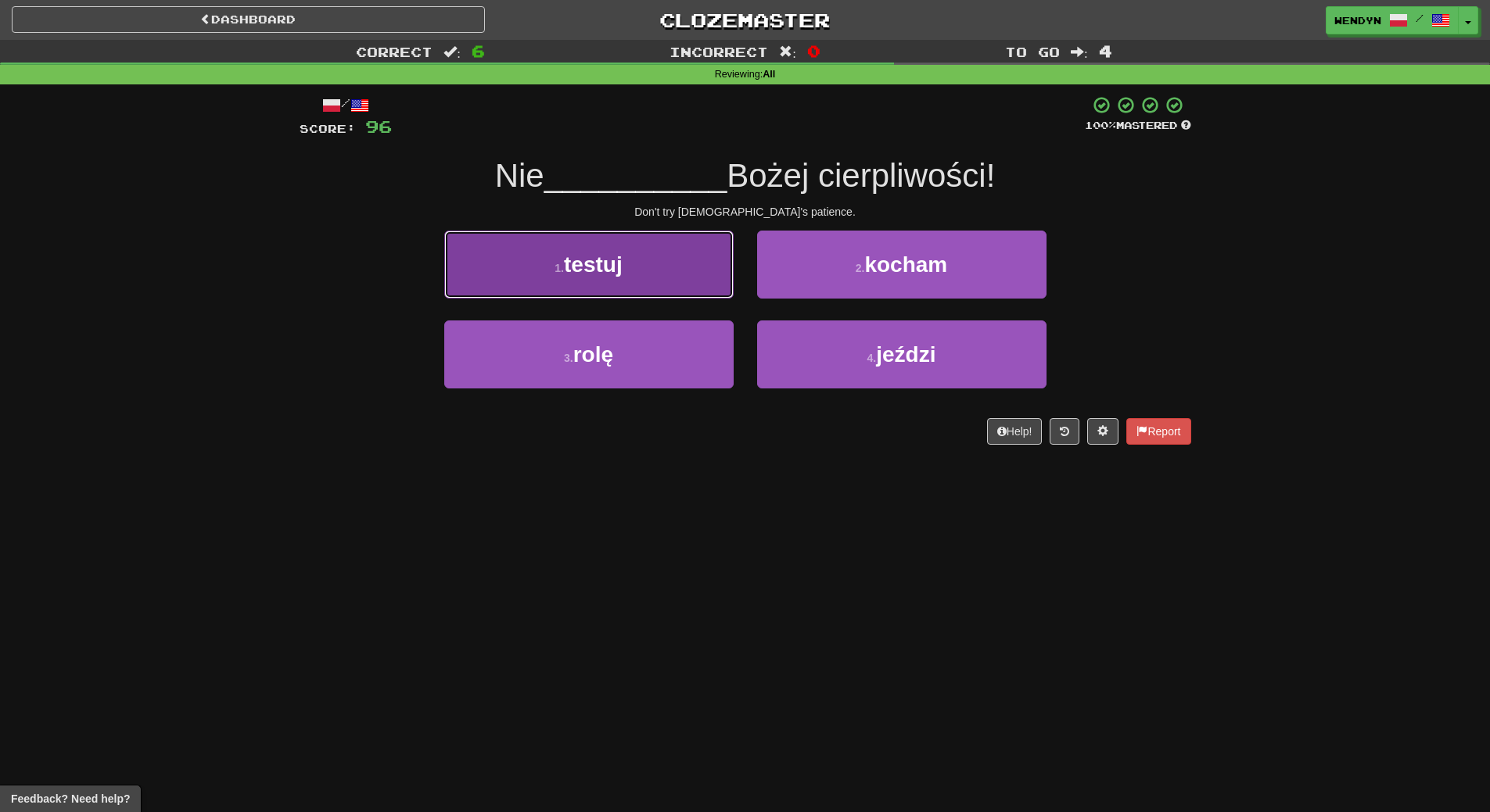
click at [609, 267] on span "testuj" at bounding box center [593, 265] width 58 height 25
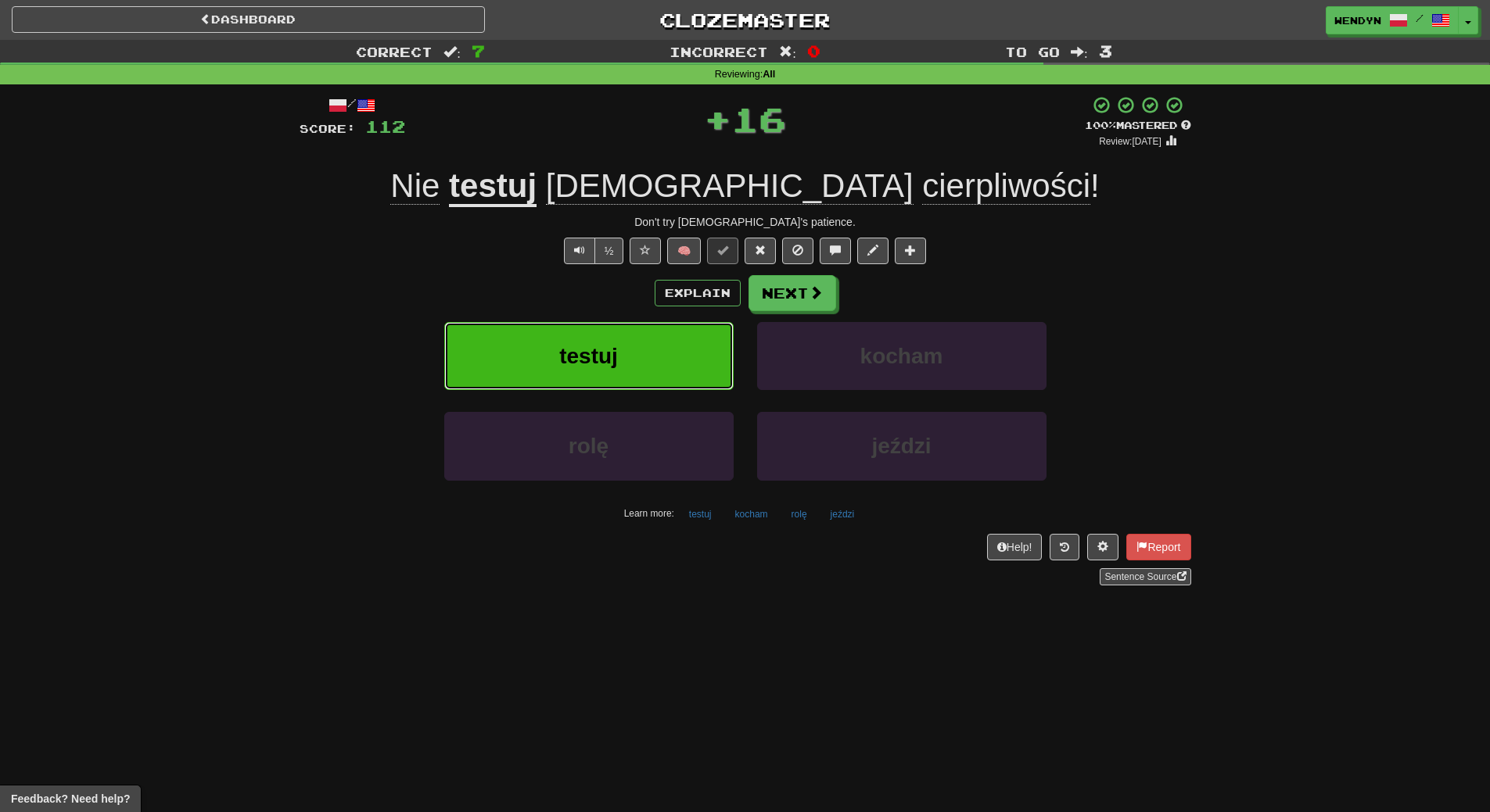
click at [610, 343] on button "testuj" at bounding box center [588, 356] width 290 height 68
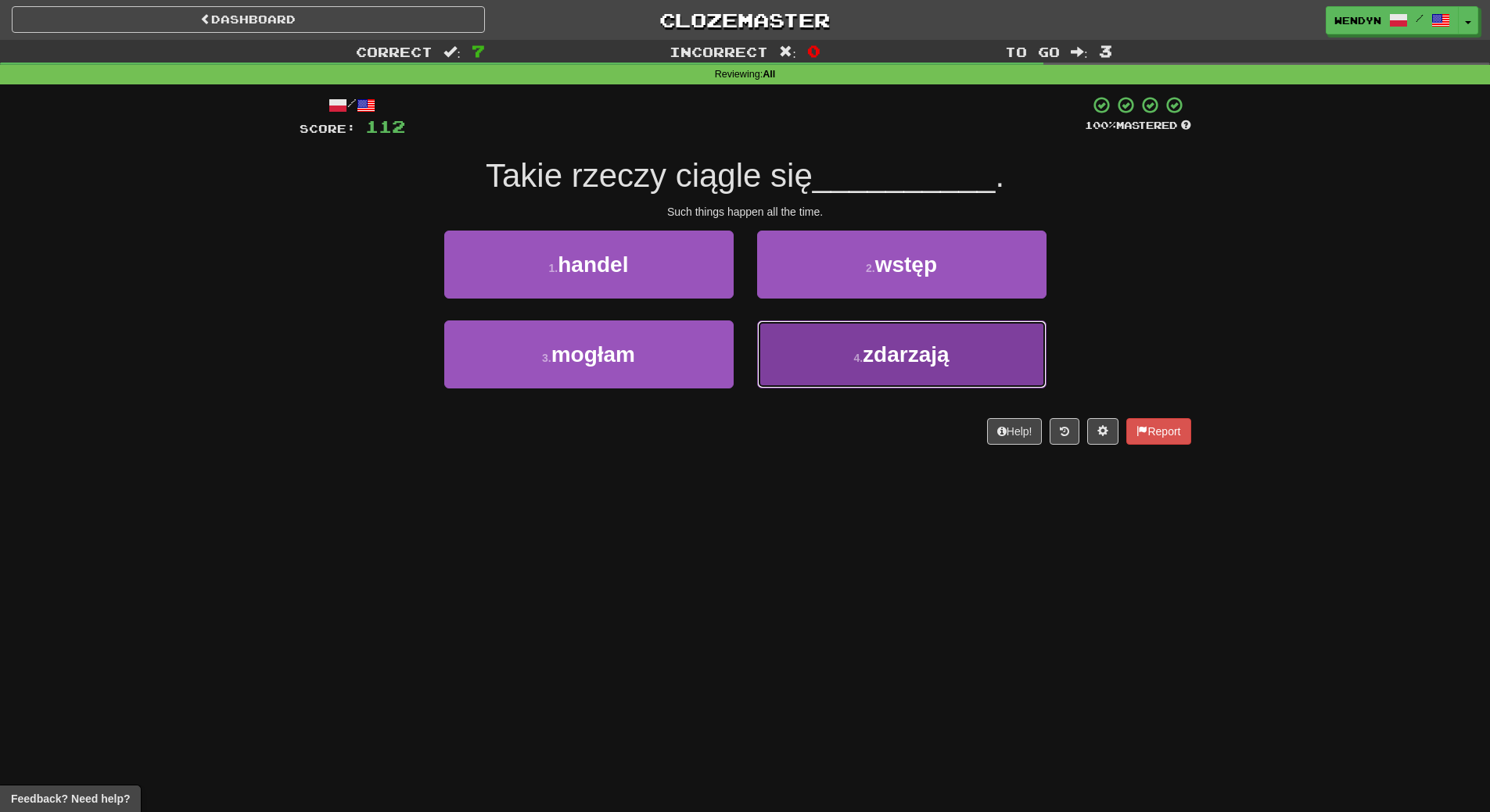
click at [836, 351] on button "4 . zdarzają" at bounding box center [901, 354] width 290 height 68
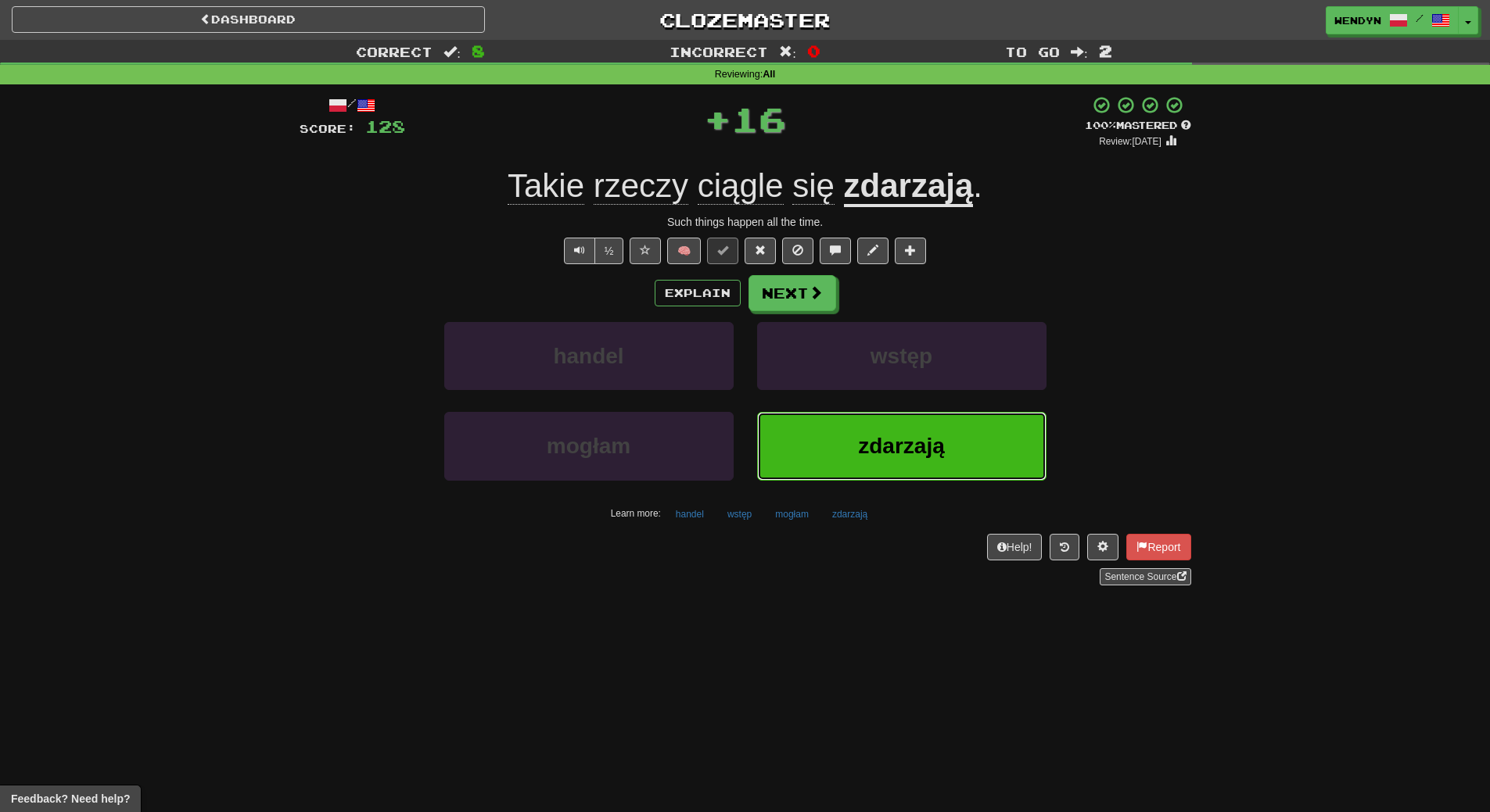
click at [828, 433] on button "zdarzają" at bounding box center [901, 446] width 290 height 68
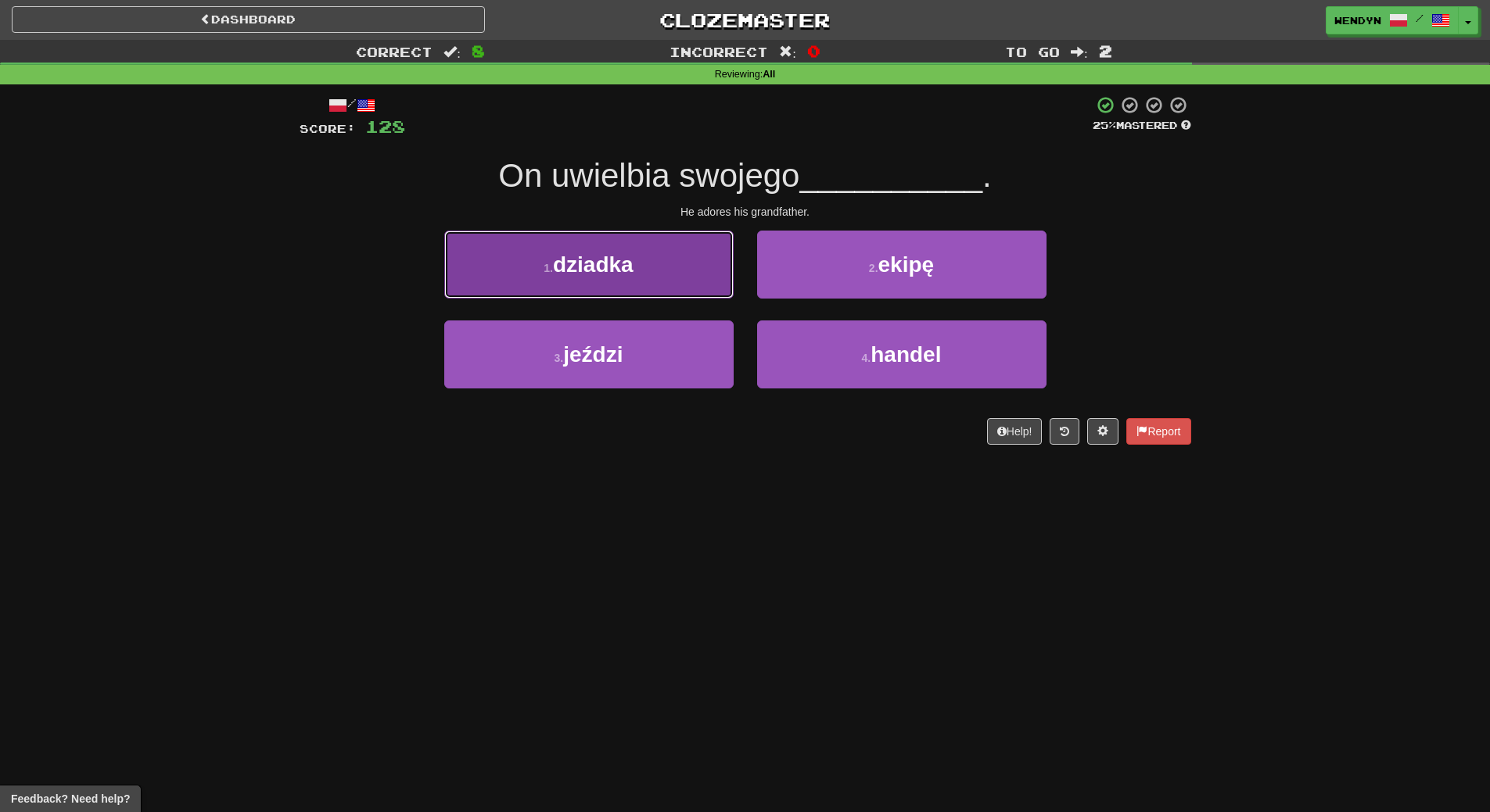
click at [633, 280] on button "1 . dziadka" at bounding box center [588, 264] width 290 height 68
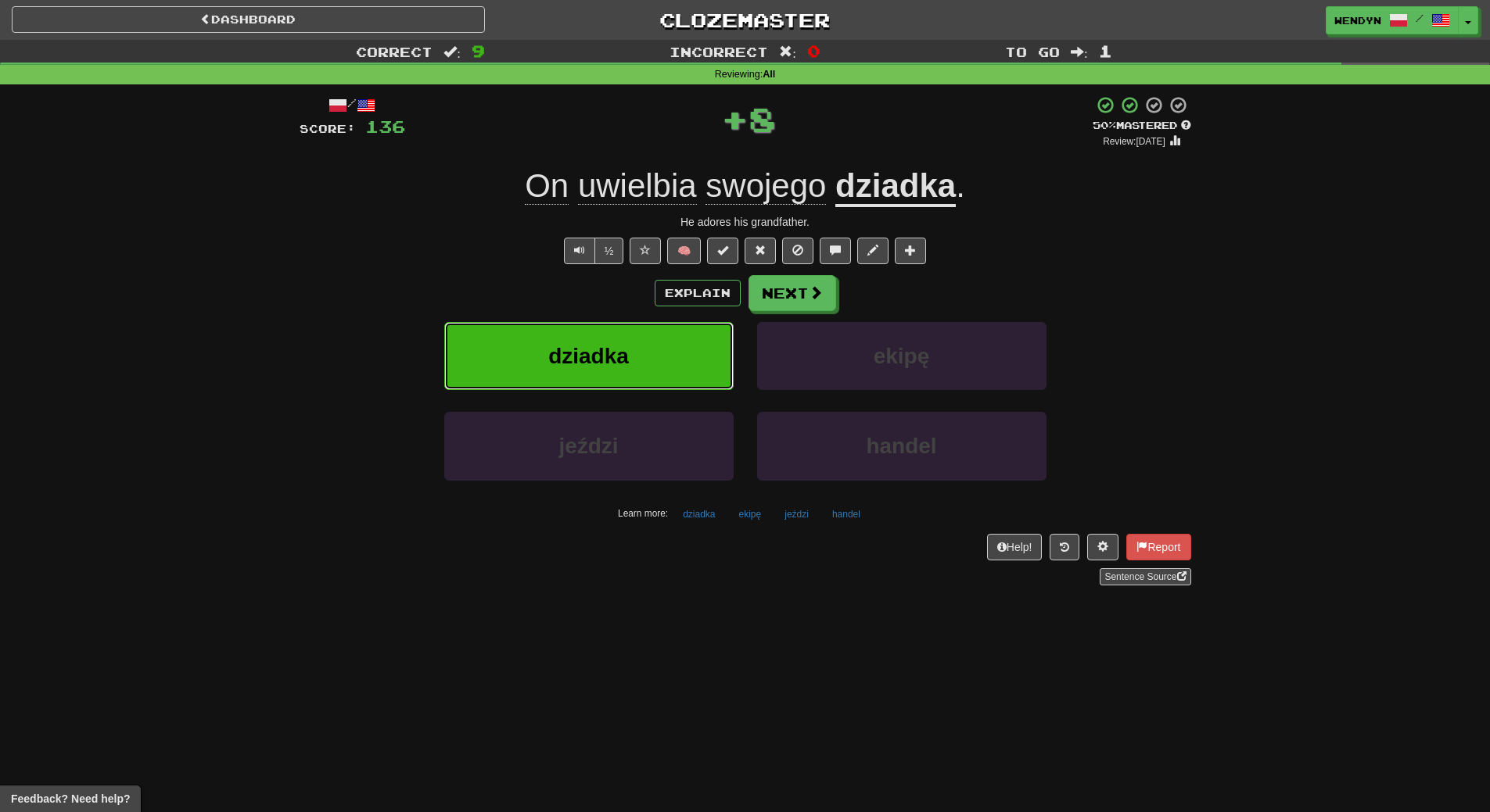
click at [639, 354] on button "dziadka" at bounding box center [588, 356] width 290 height 68
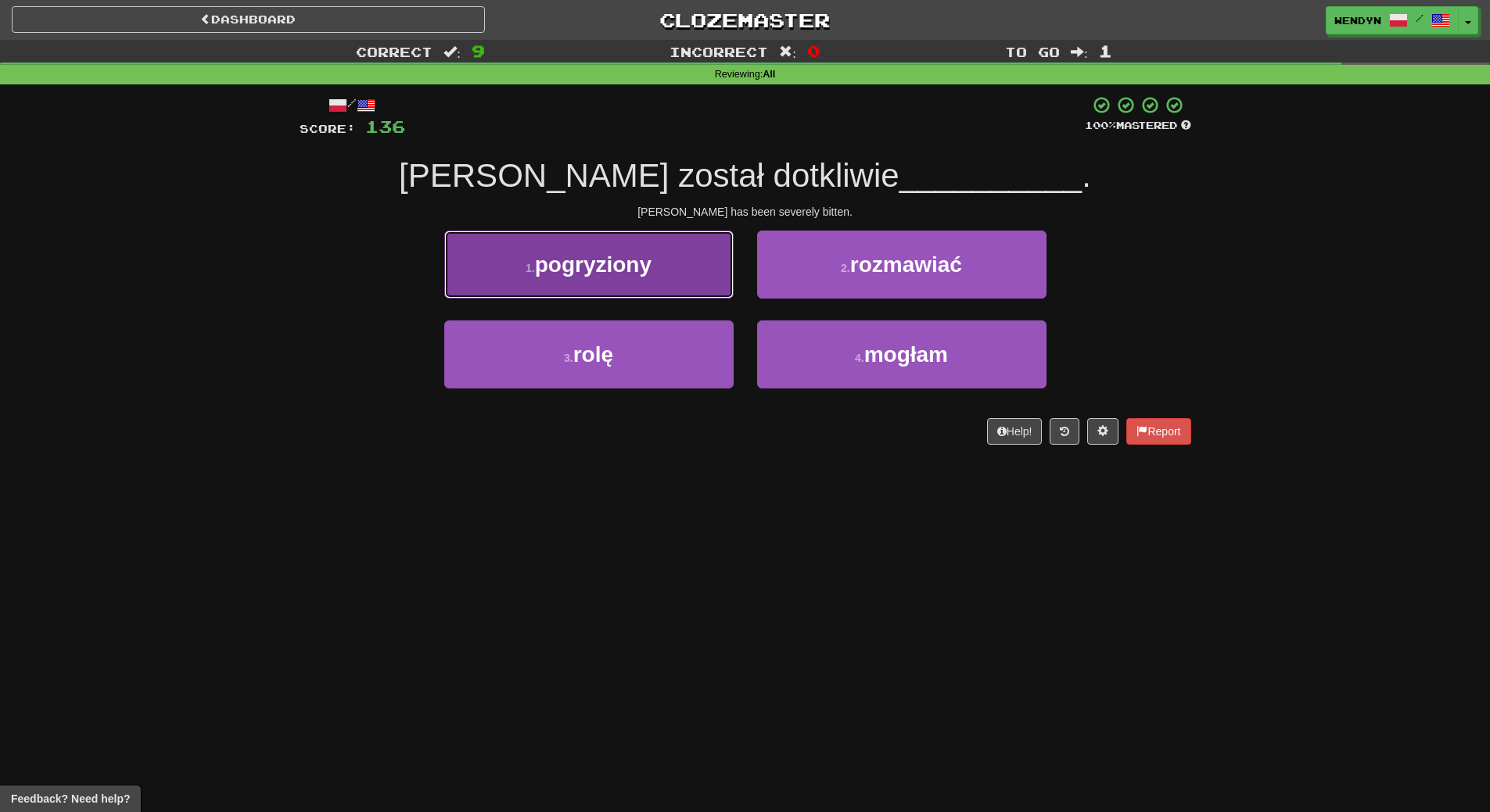
click at [659, 277] on button "1 . pogryziony" at bounding box center [588, 264] width 290 height 68
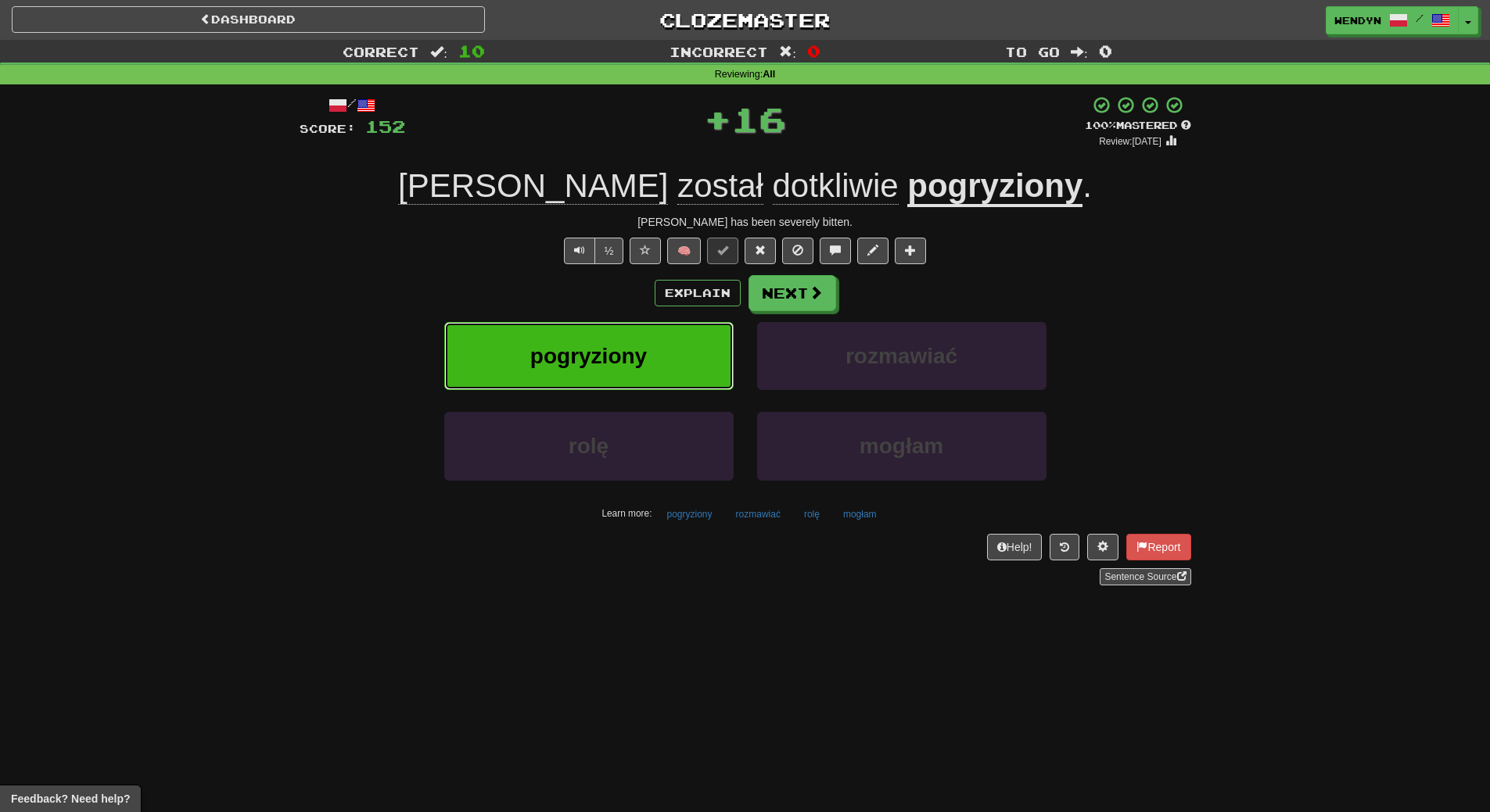
click at [660, 353] on button "pogryziony" at bounding box center [588, 356] width 290 height 68
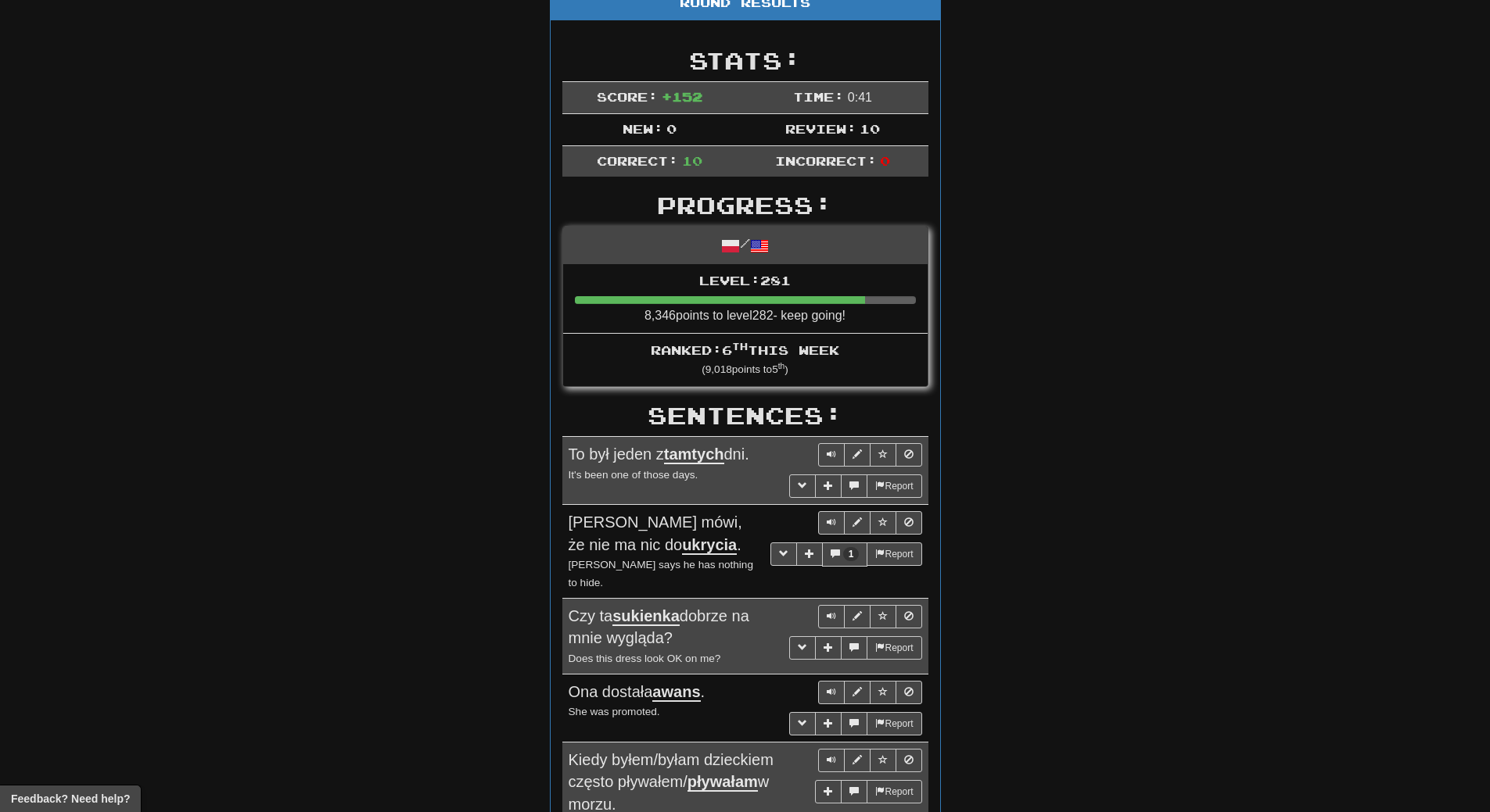
scroll to position [78, 0]
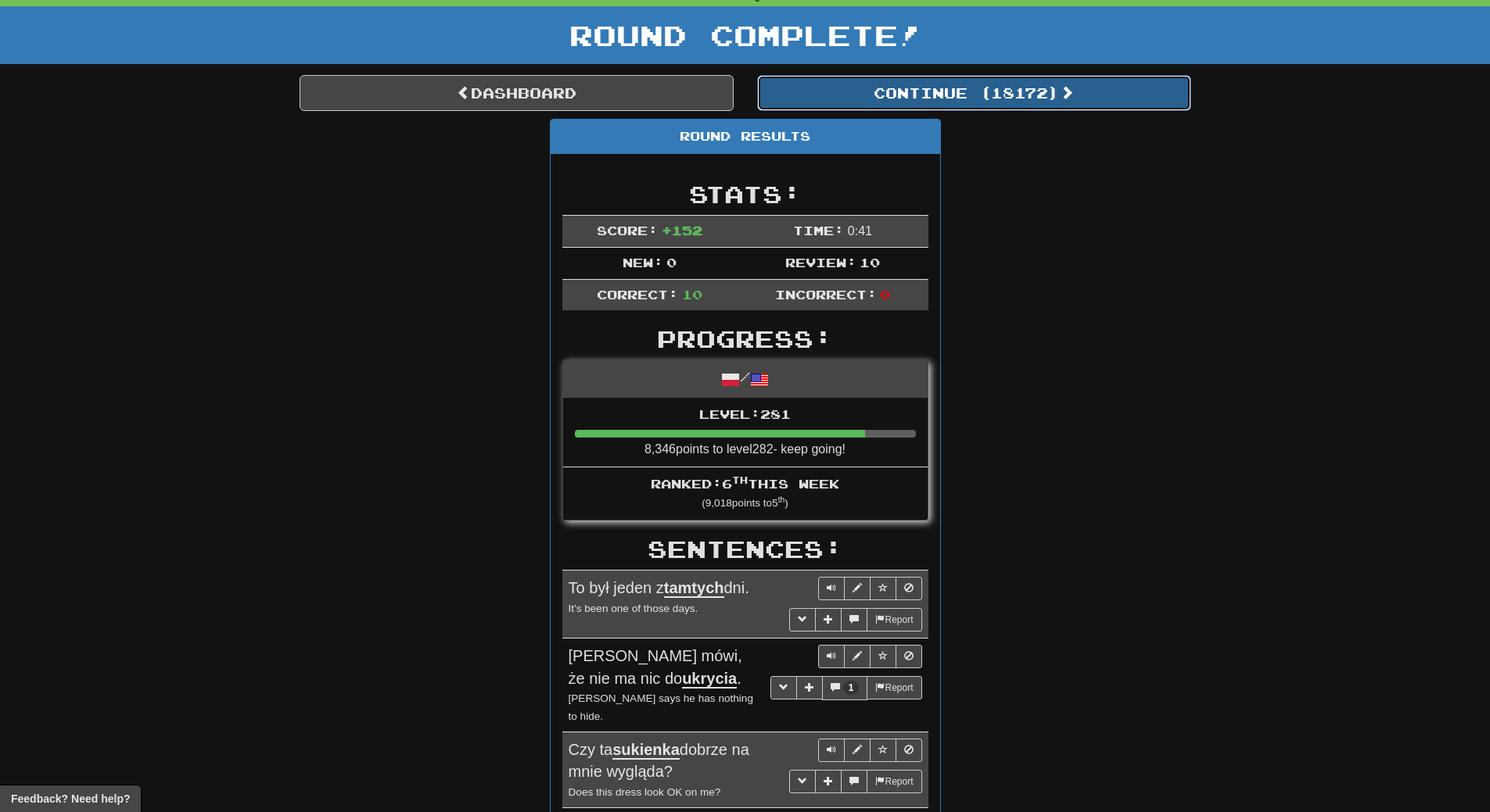
click at [1012, 85] on button "Continue ( 18172 )" at bounding box center [973, 93] width 434 height 36
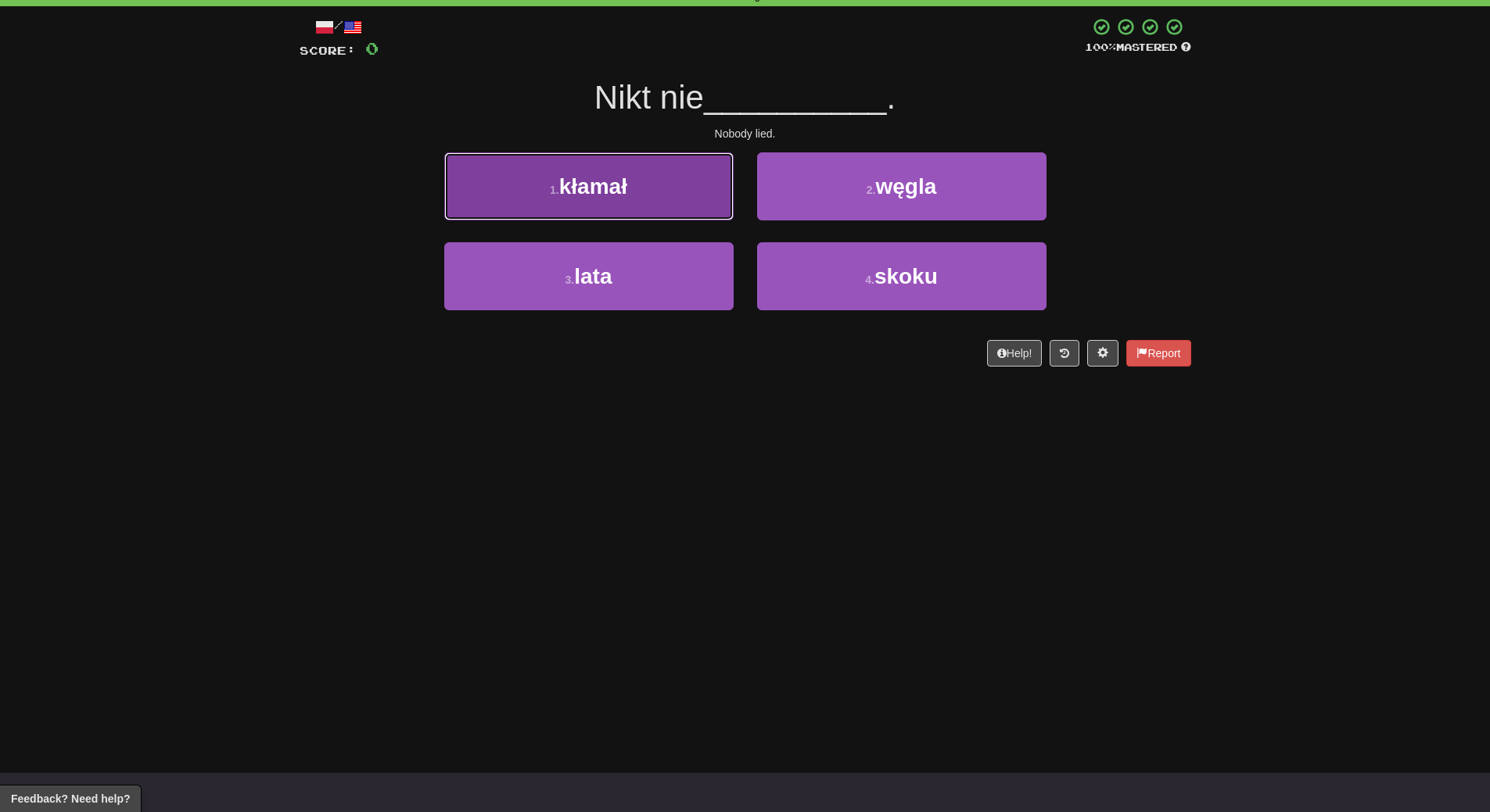
click at [656, 188] on button "1 . kłamał" at bounding box center [588, 186] width 290 height 68
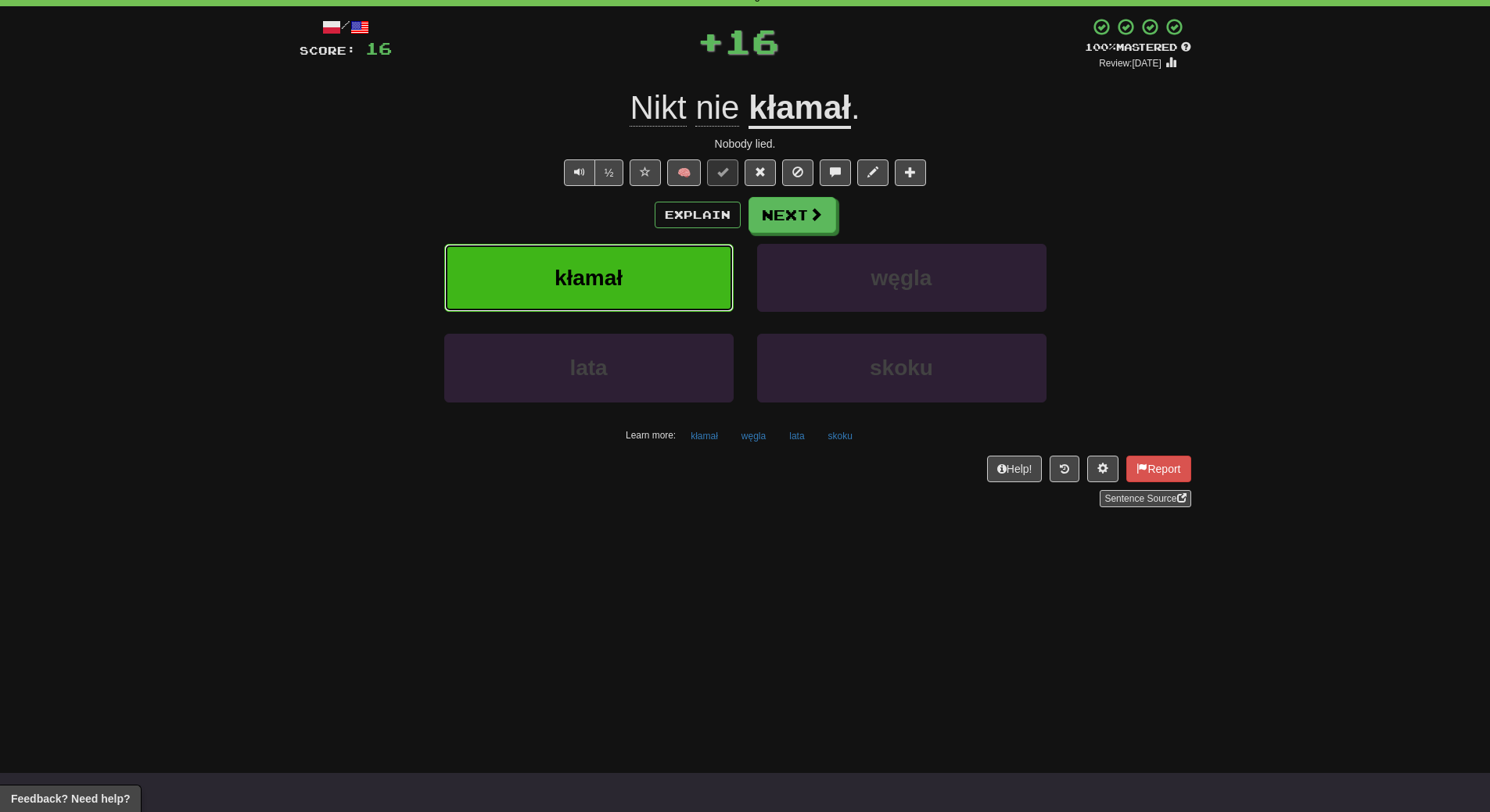
click at [654, 295] on button "kłamał" at bounding box center [588, 278] width 290 height 68
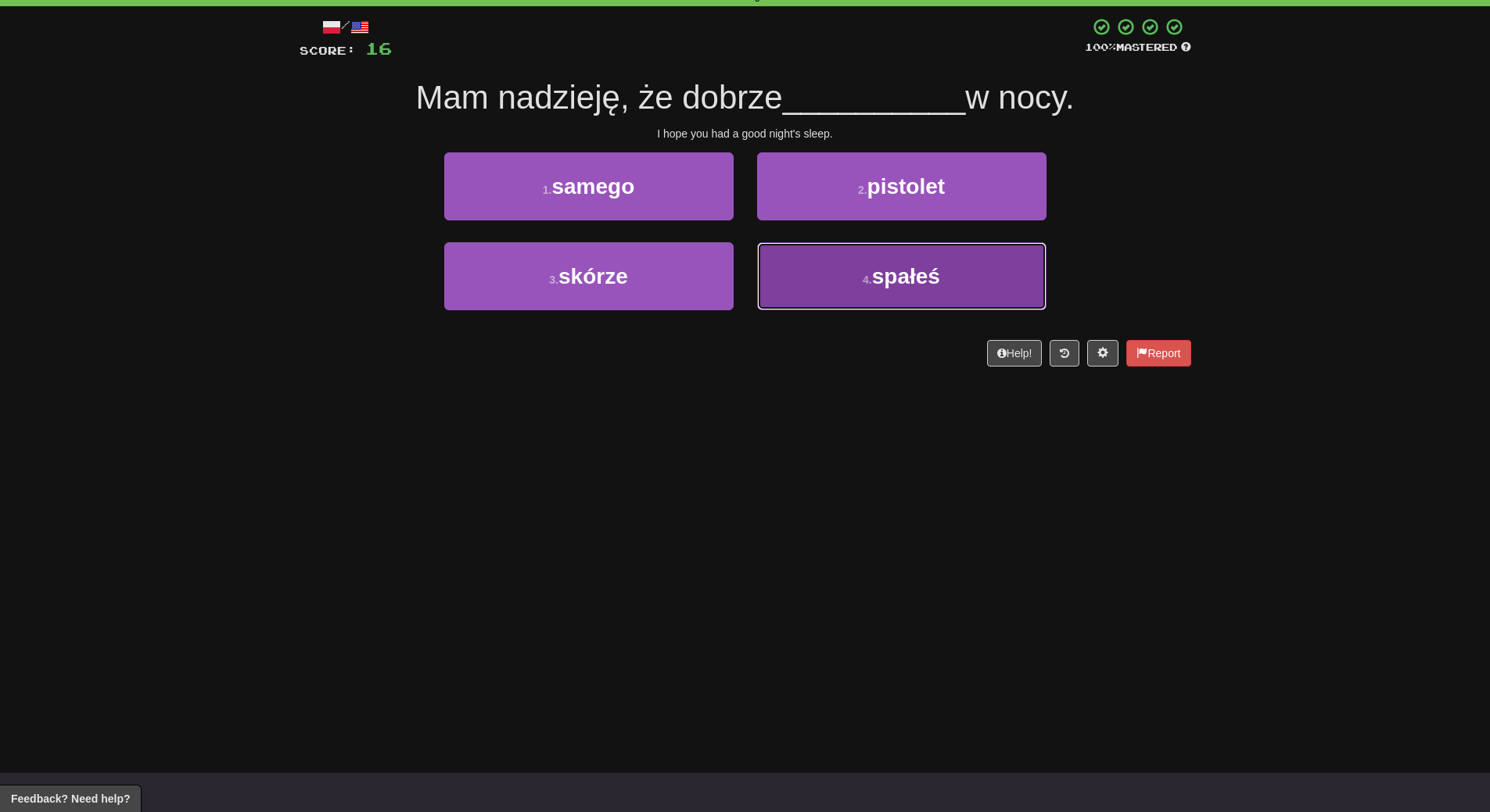
click at [886, 300] on button "4 . spałeś" at bounding box center [901, 276] width 290 height 68
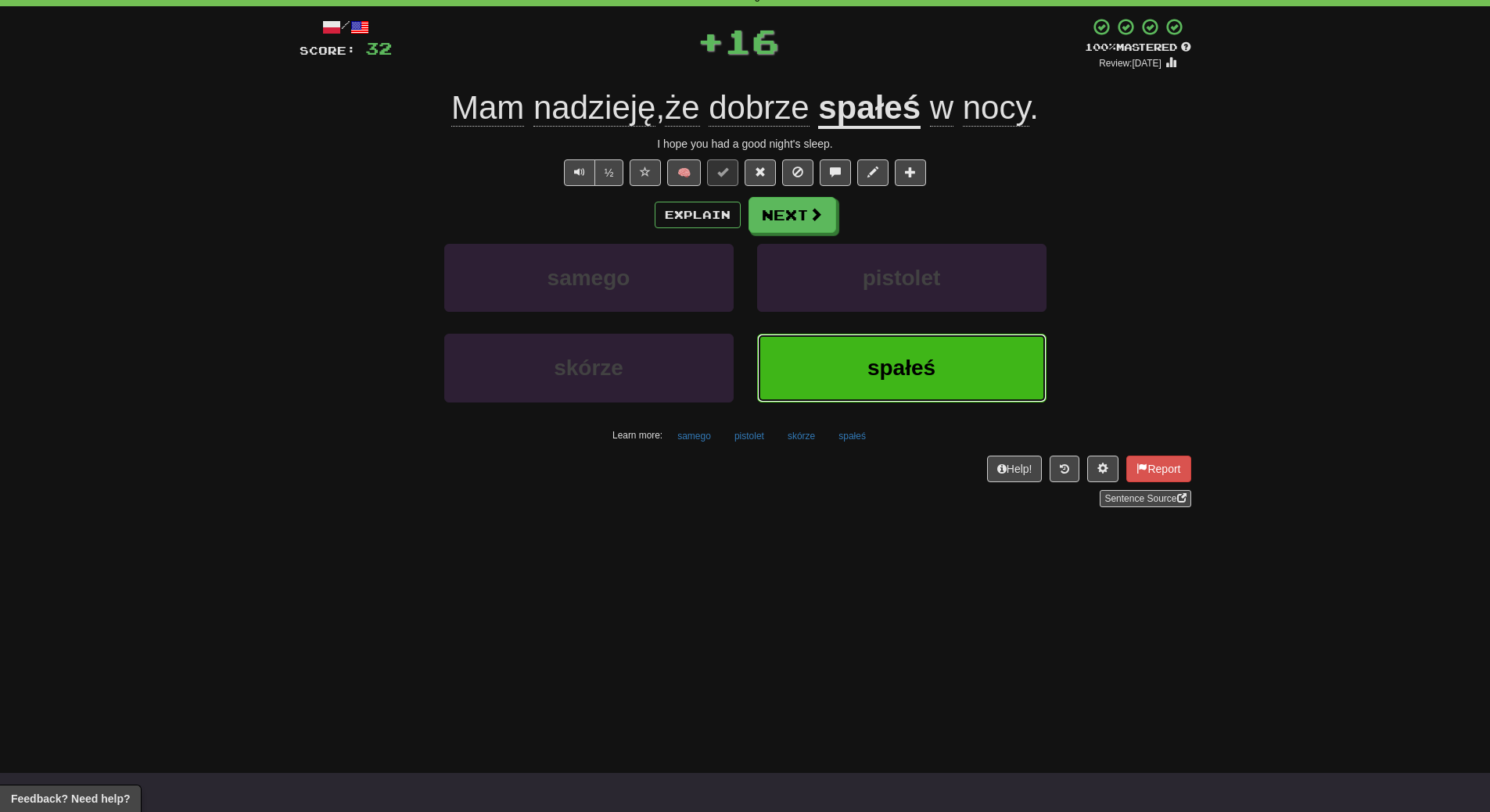
click at [885, 370] on span "spałeś" at bounding box center [901, 367] width 68 height 25
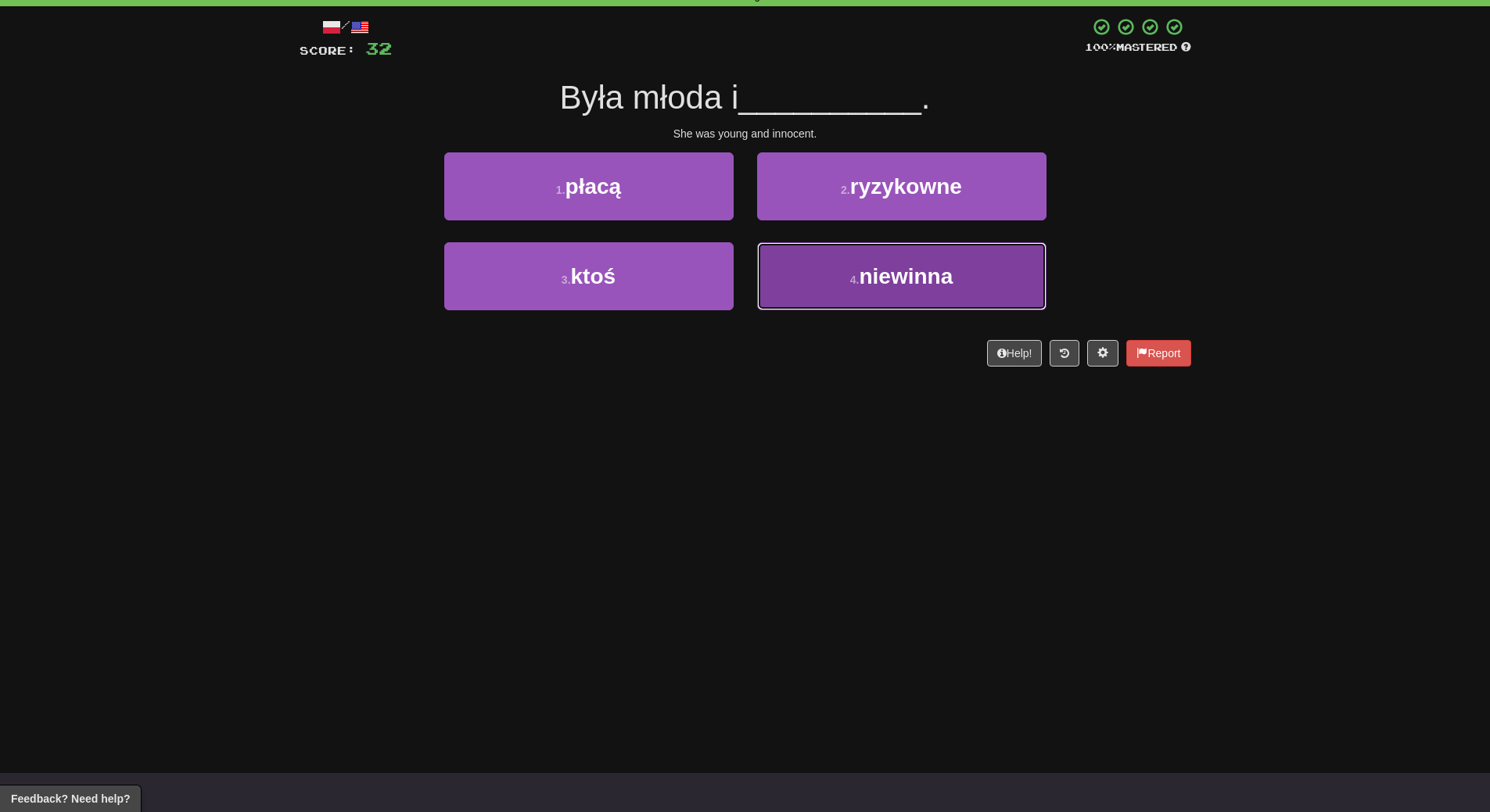
click at [910, 287] on span "niewinna" at bounding box center [905, 276] width 94 height 25
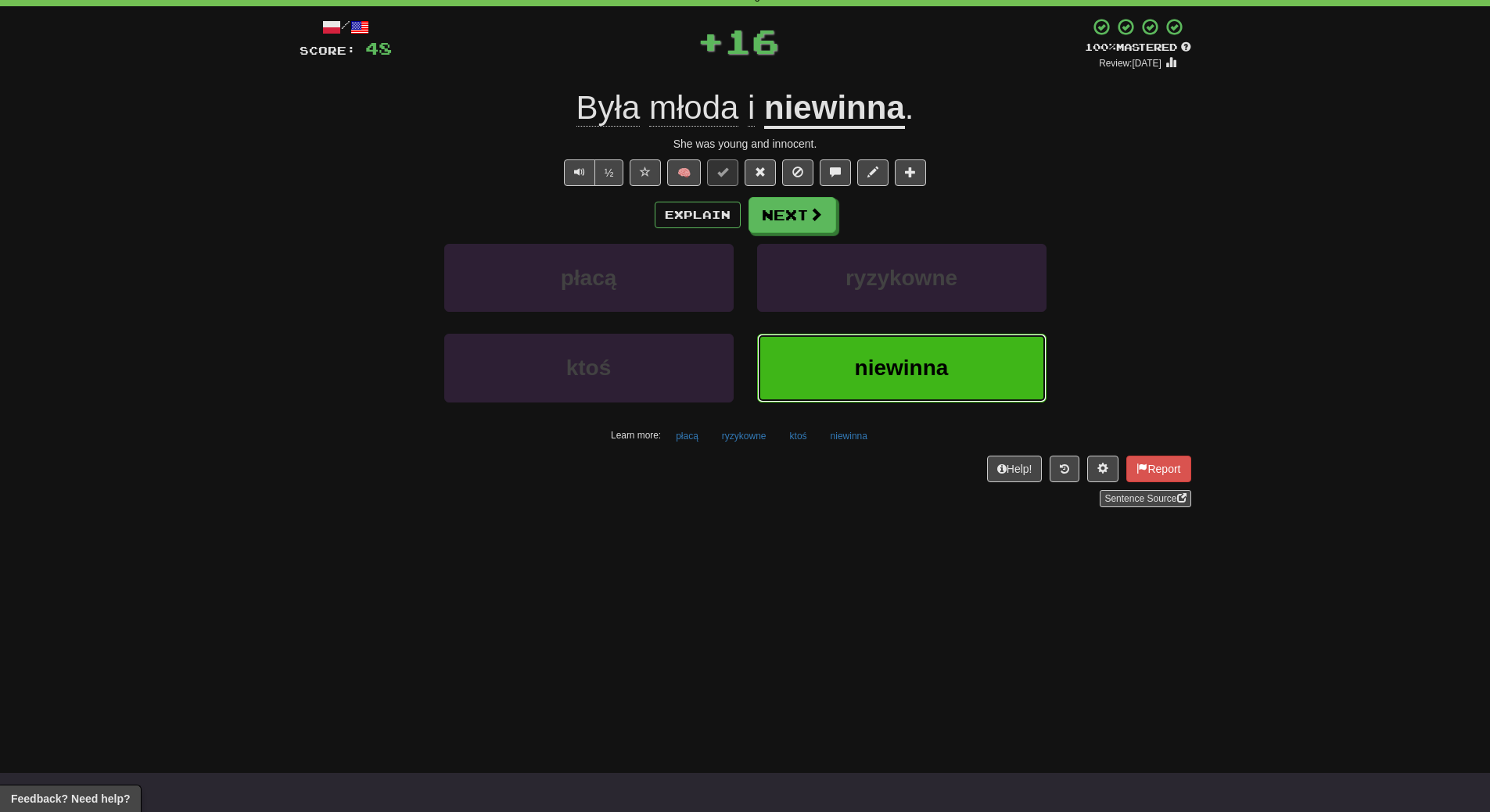
click at [849, 373] on button "niewinna" at bounding box center [901, 367] width 290 height 68
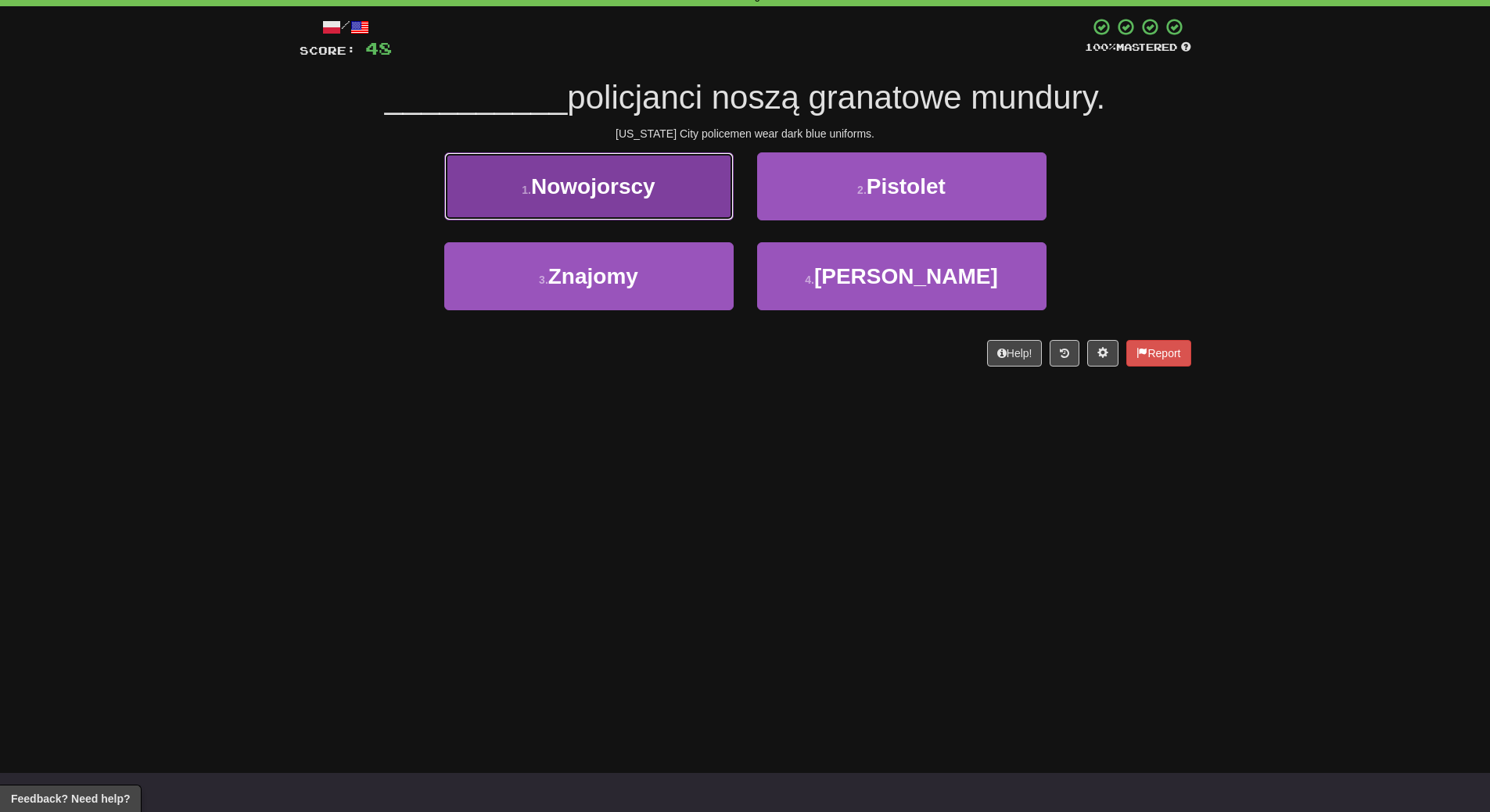
click at [662, 203] on button "1 . Nowojorscy" at bounding box center [588, 186] width 290 height 68
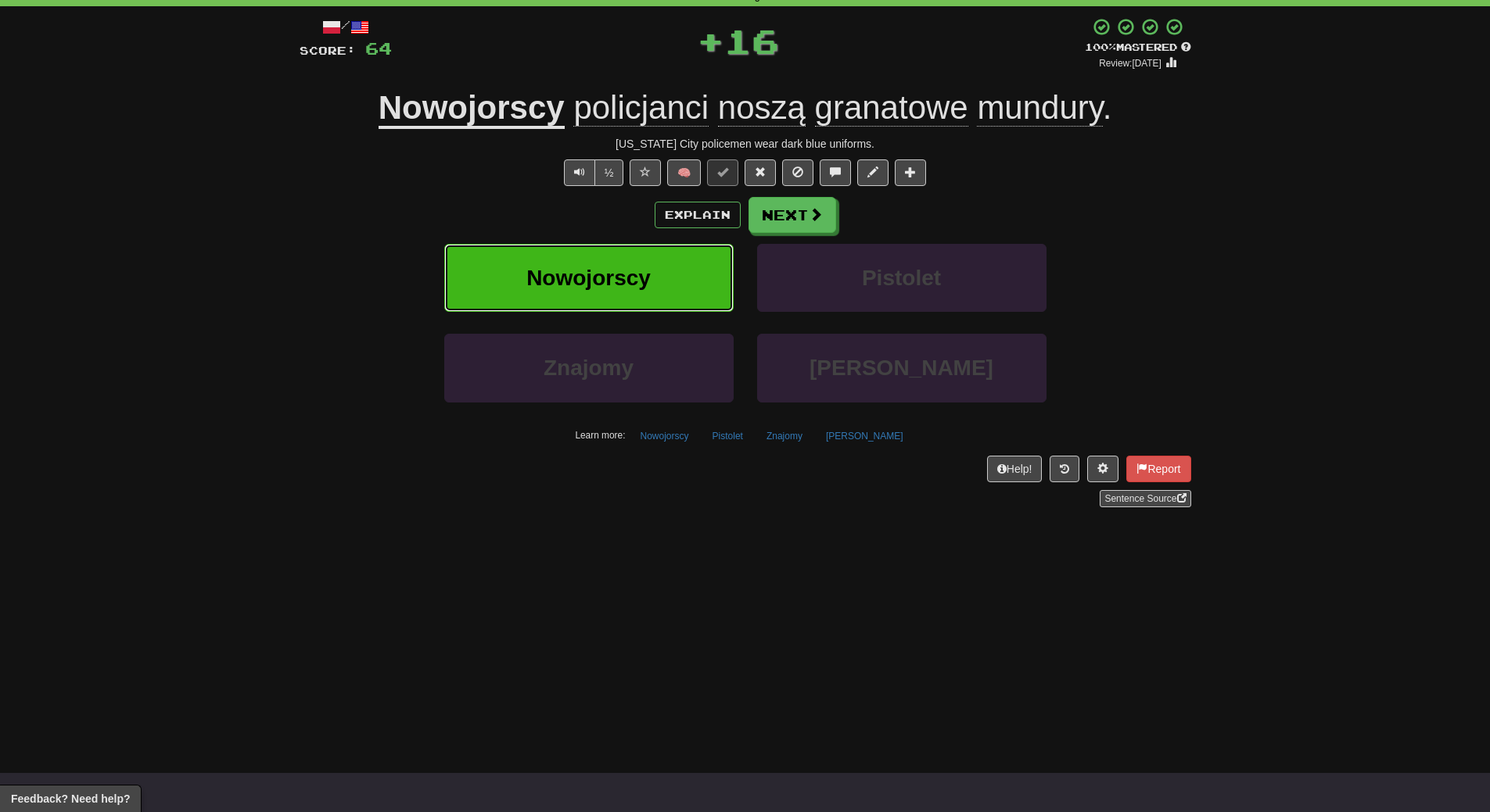
click at [662, 264] on button "Nowojorscy" at bounding box center [588, 278] width 290 height 68
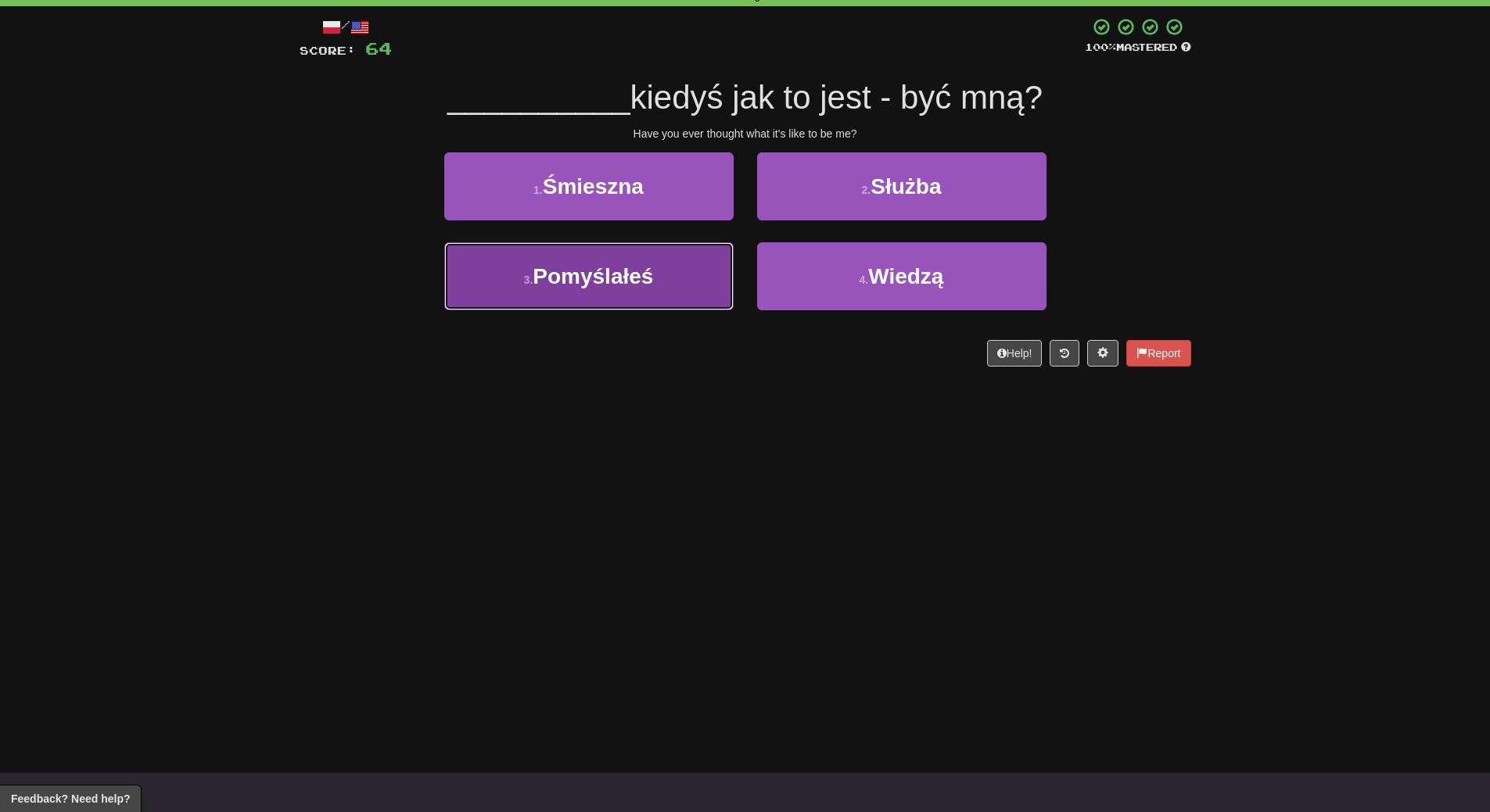
click at [704, 290] on button "3 . Pomyślałeś" at bounding box center [588, 276] width 290 height 68
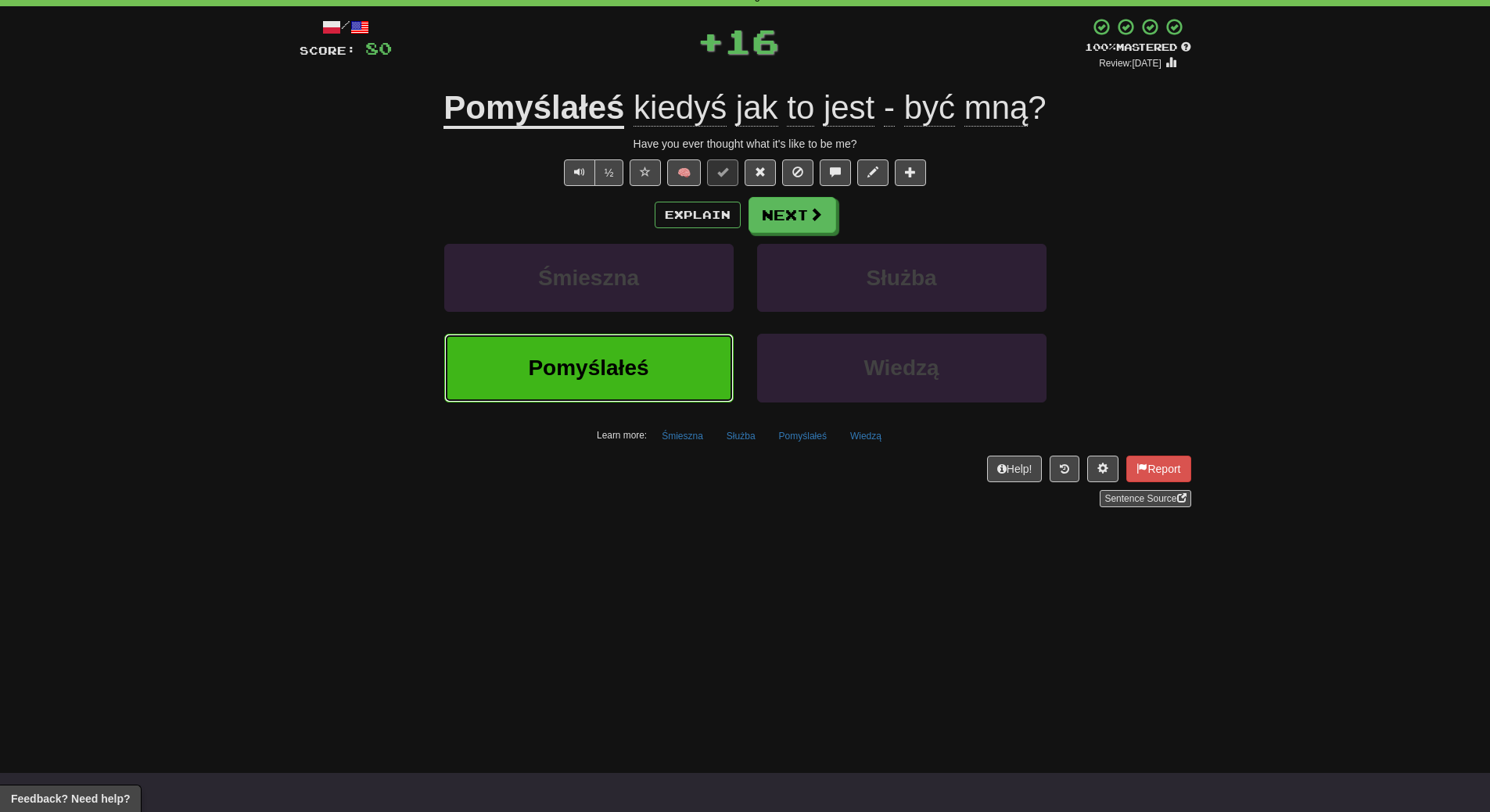
click at [701, 371] on button "Pomyślałeś" at bounding box center [588, 367] width 290 height 68
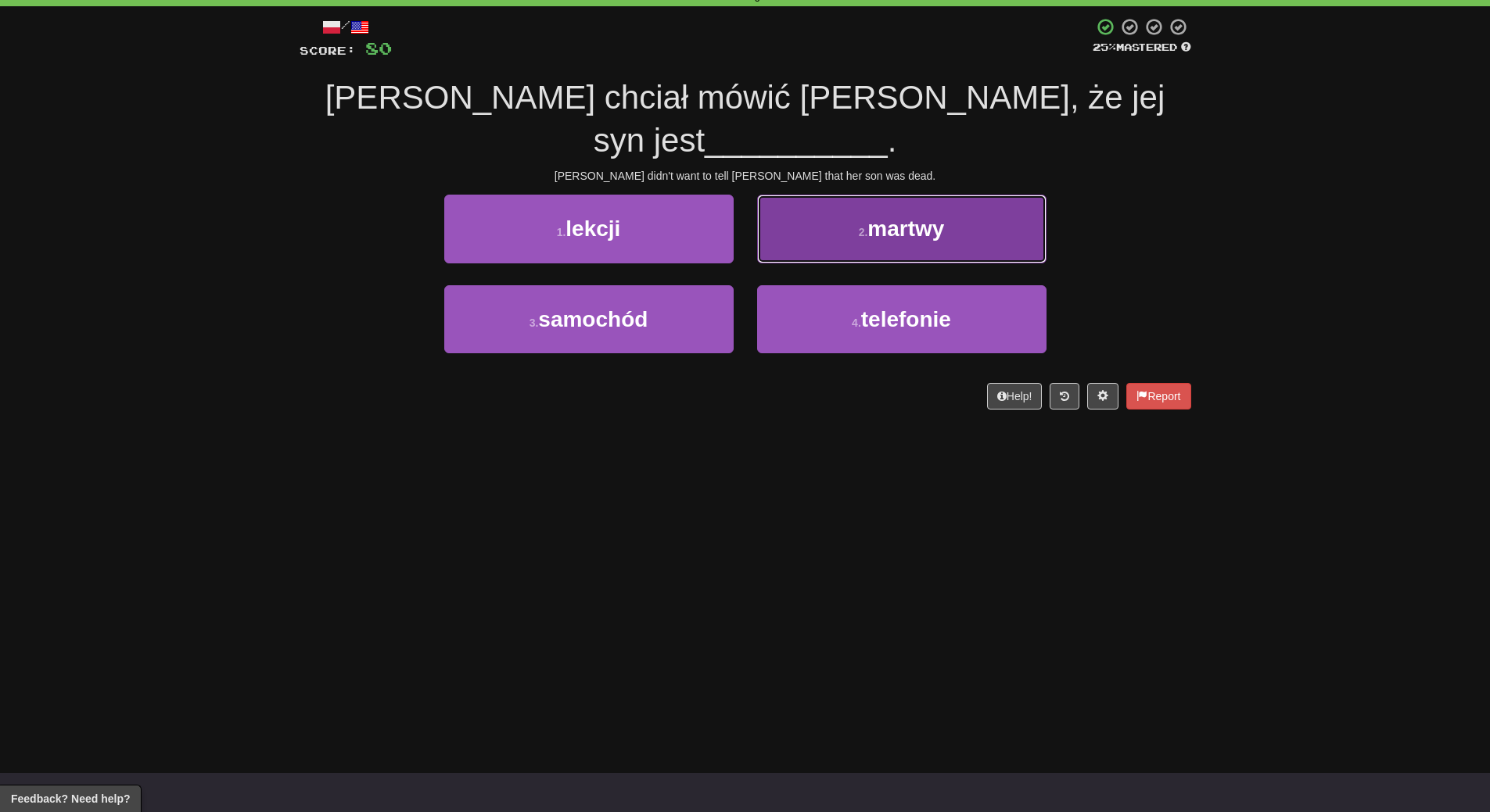
click at [962, 197] on button "2 . martwy" at bounding box center [901, 228] width 290 height 68
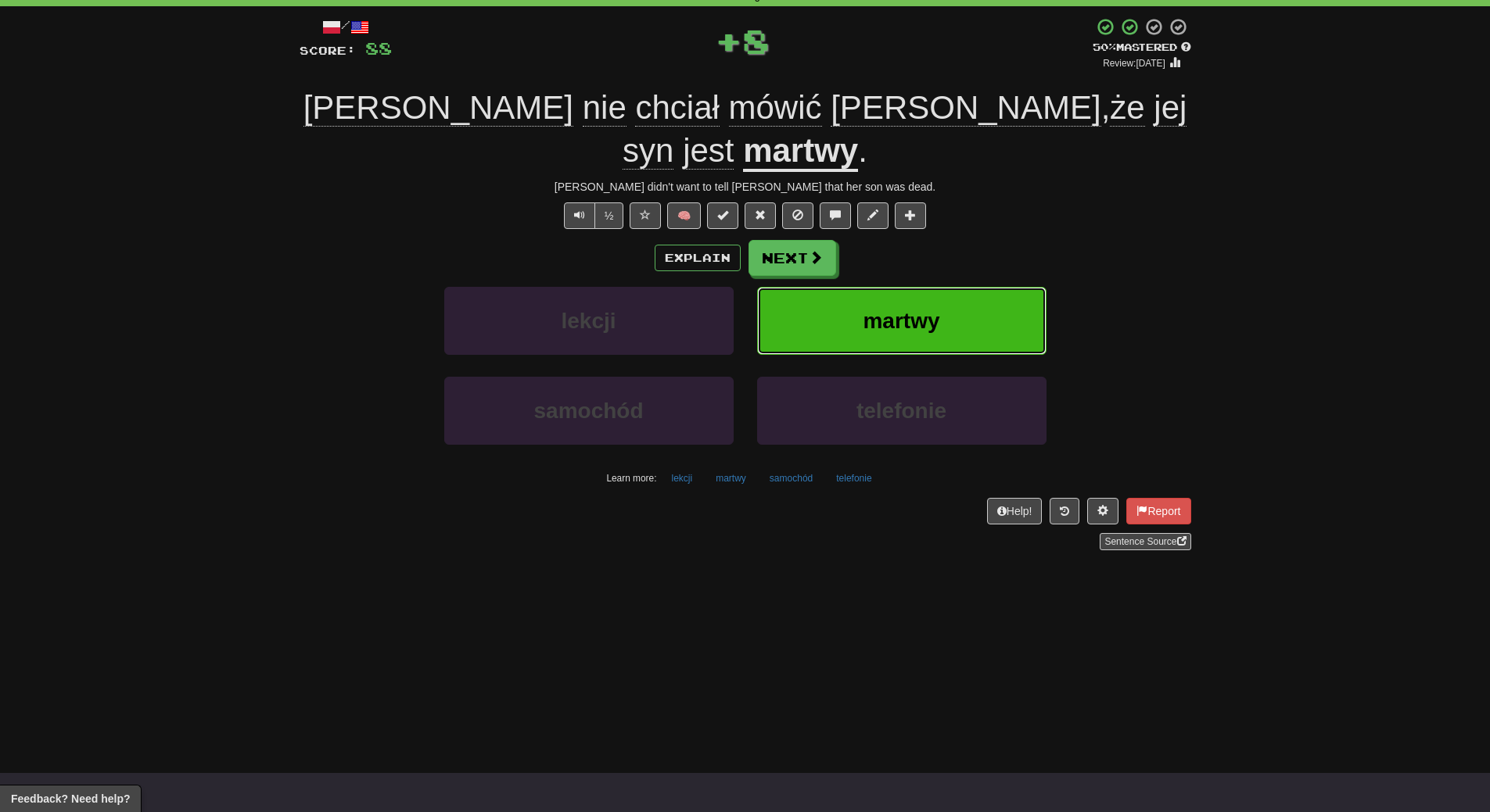
click at [961, 286] on button "martwy" at bounding box center [901, 320] width 290 height 68
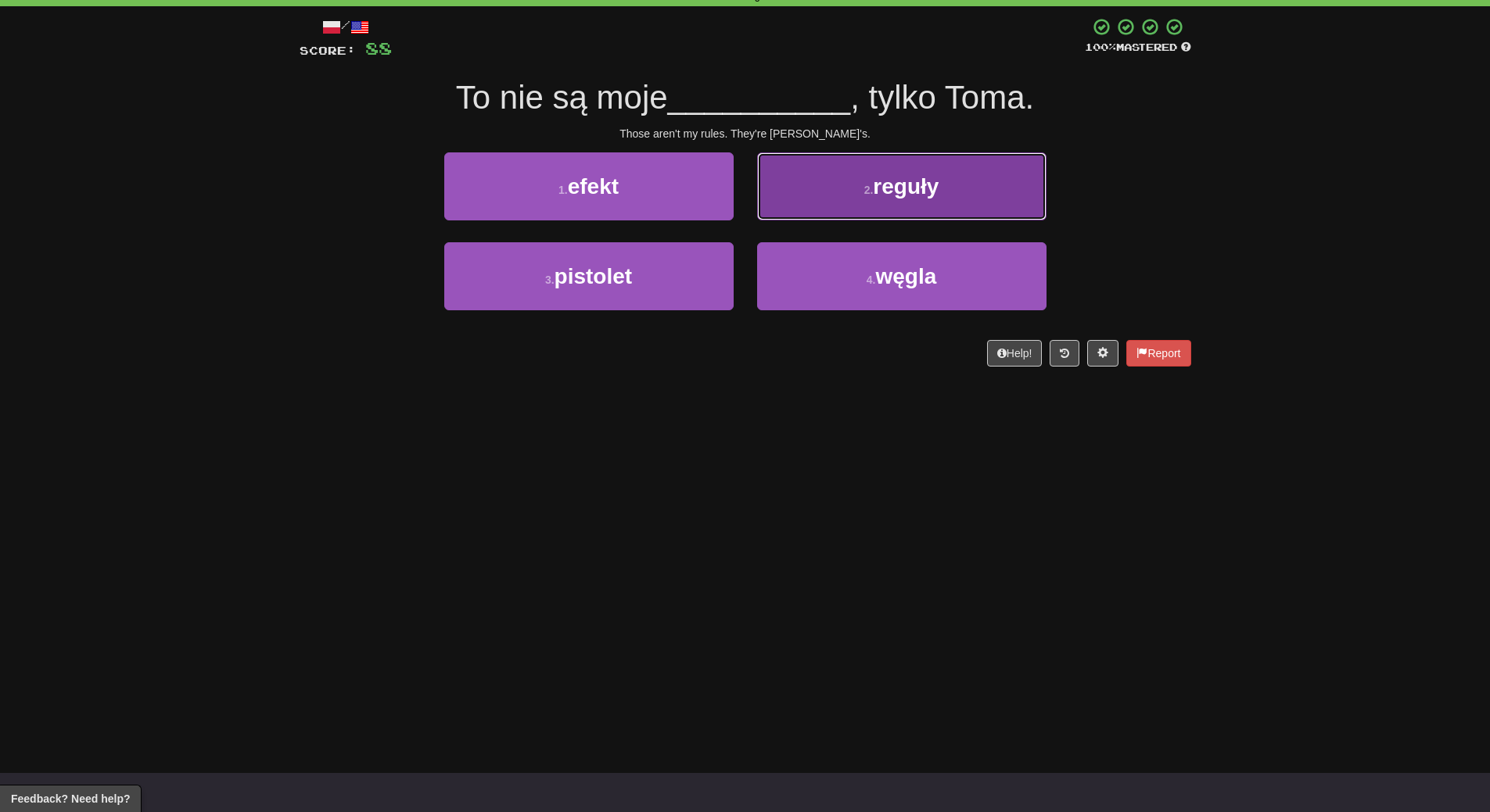
click at [931, 175] on span "reguły" at bounding box center [905, 186] width 65 height 25
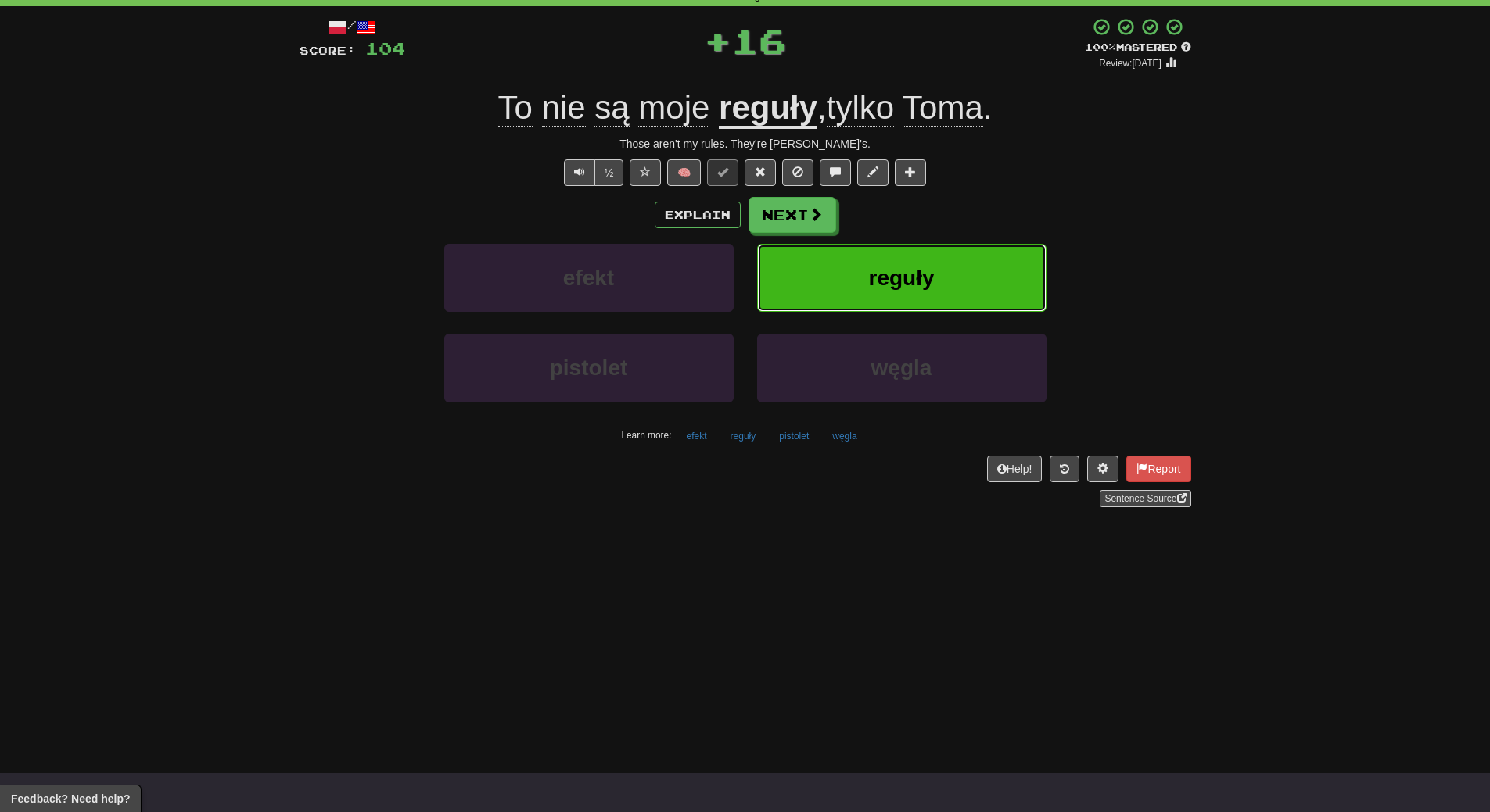
click at [939, 272] on button "reguły" at bounding box center [901, 278] width 290 height 68
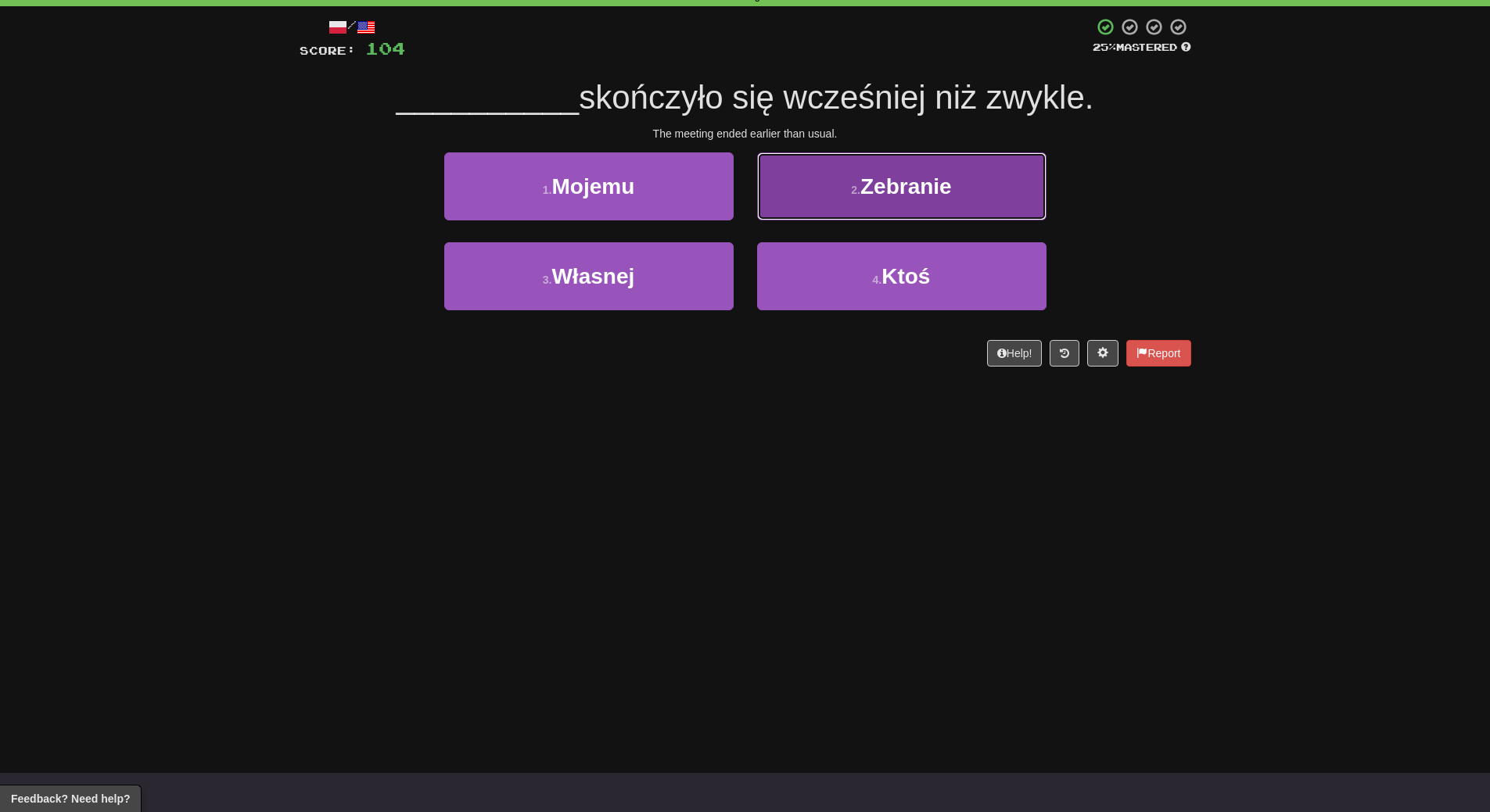
click at [982, 180] on button "2 . Zebranie" at bounding box center [901, 186] width 290 height 68
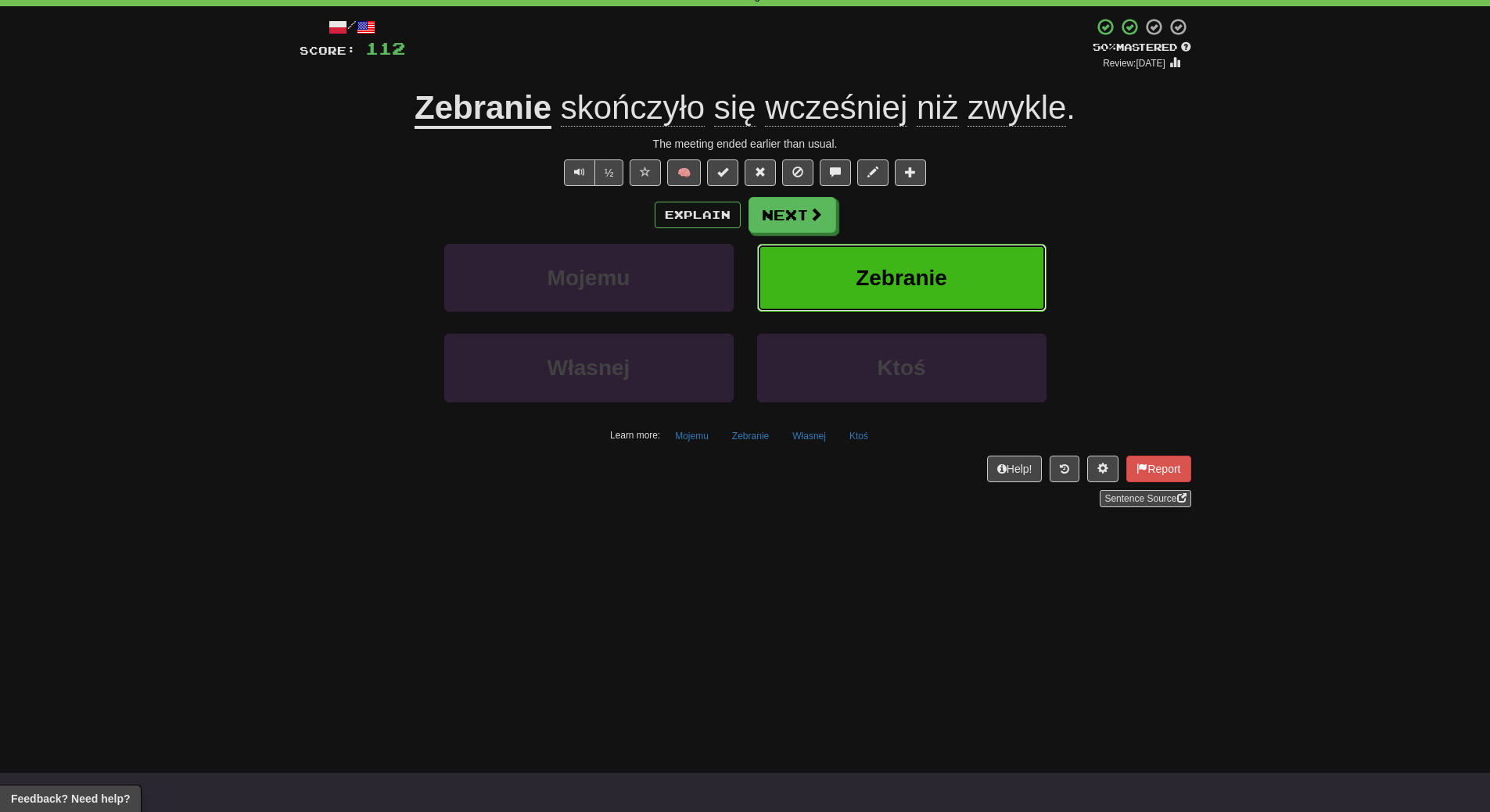
click at [939, 268] on span "Zebranie" at bounding box center [901, 278] width 92 height 25
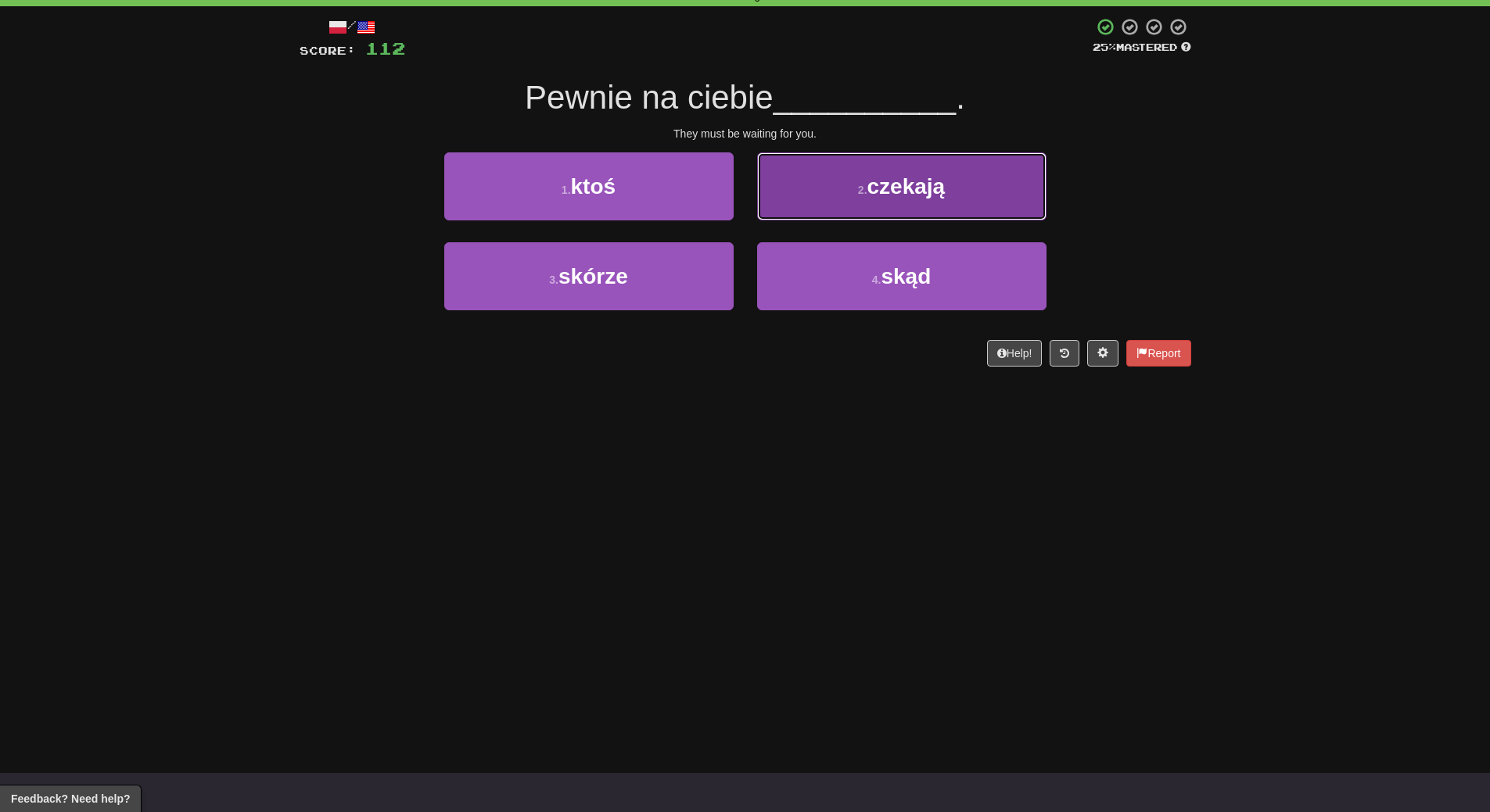
click at [900, 197] on span "czekają" at bounding box center [906, 186] width 78 height 25
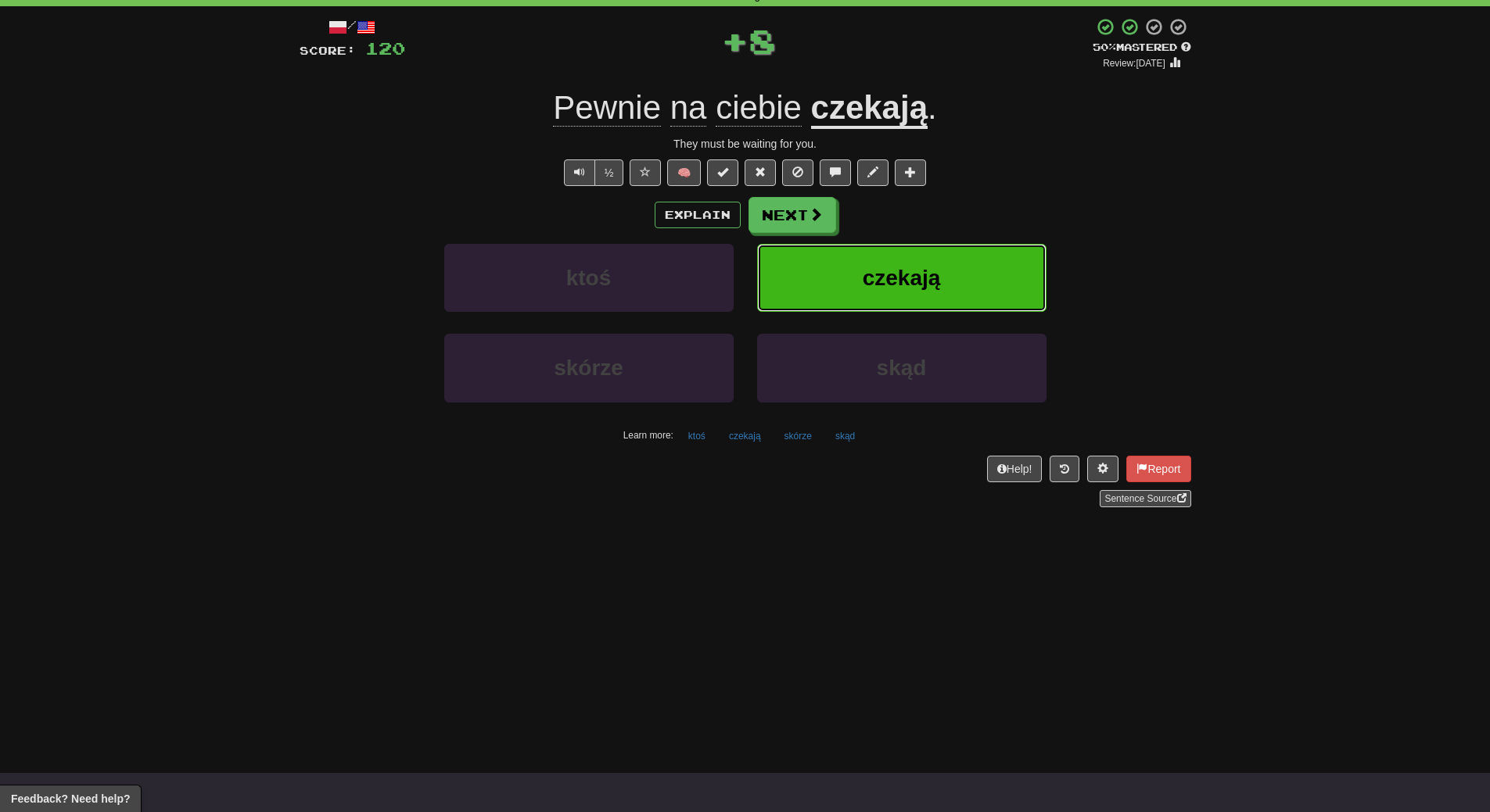
click at [941, 276] on button "czekają" at bounding box center [901, 278] width 290 height 68
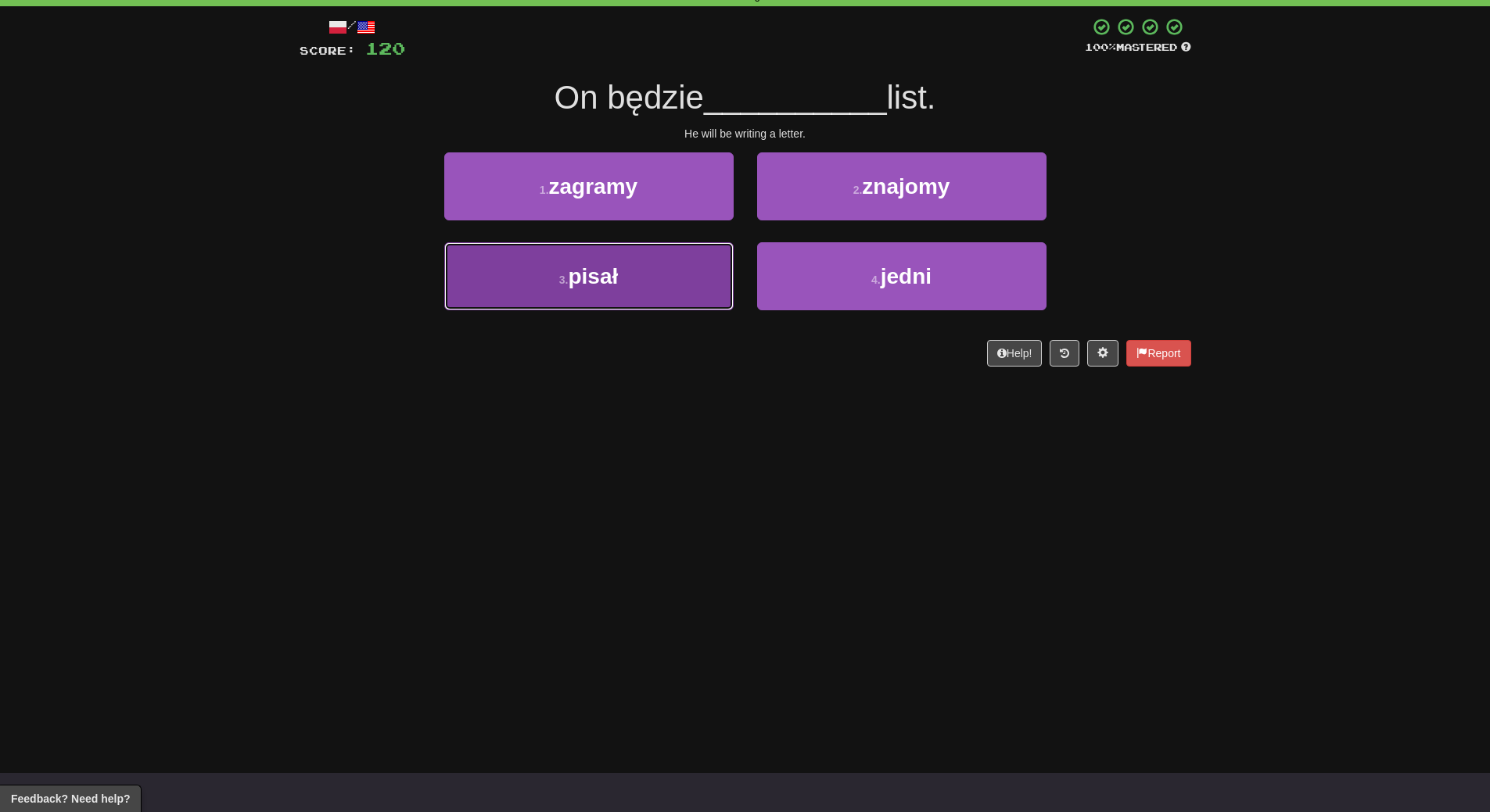
click at [674, 284] on button "3 . pisał" at bounding box center [588, 276] width 290 height 68
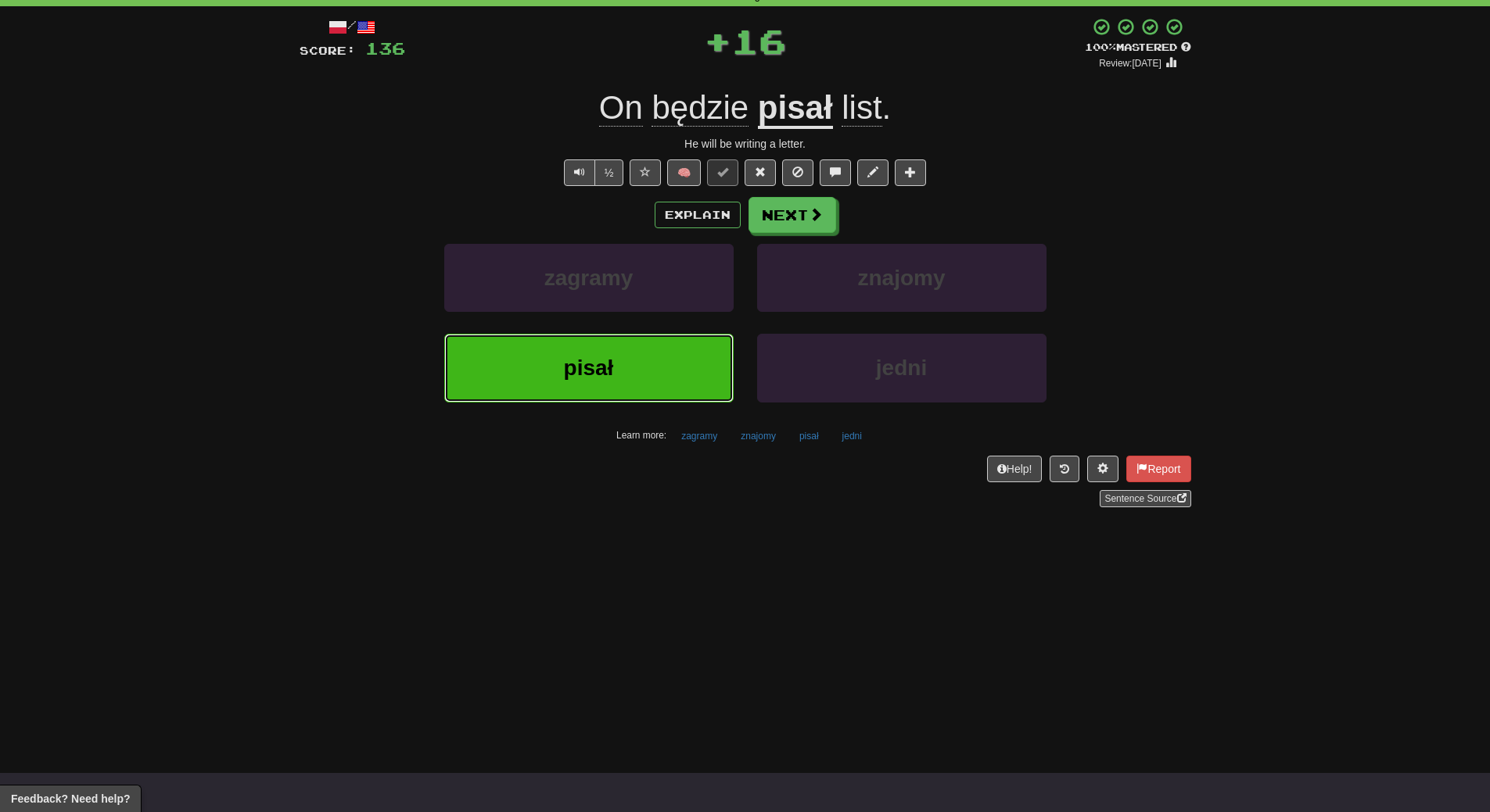
click at [675, 352] on button "pisał" at bounding box center [588, 367] width 290 height 68
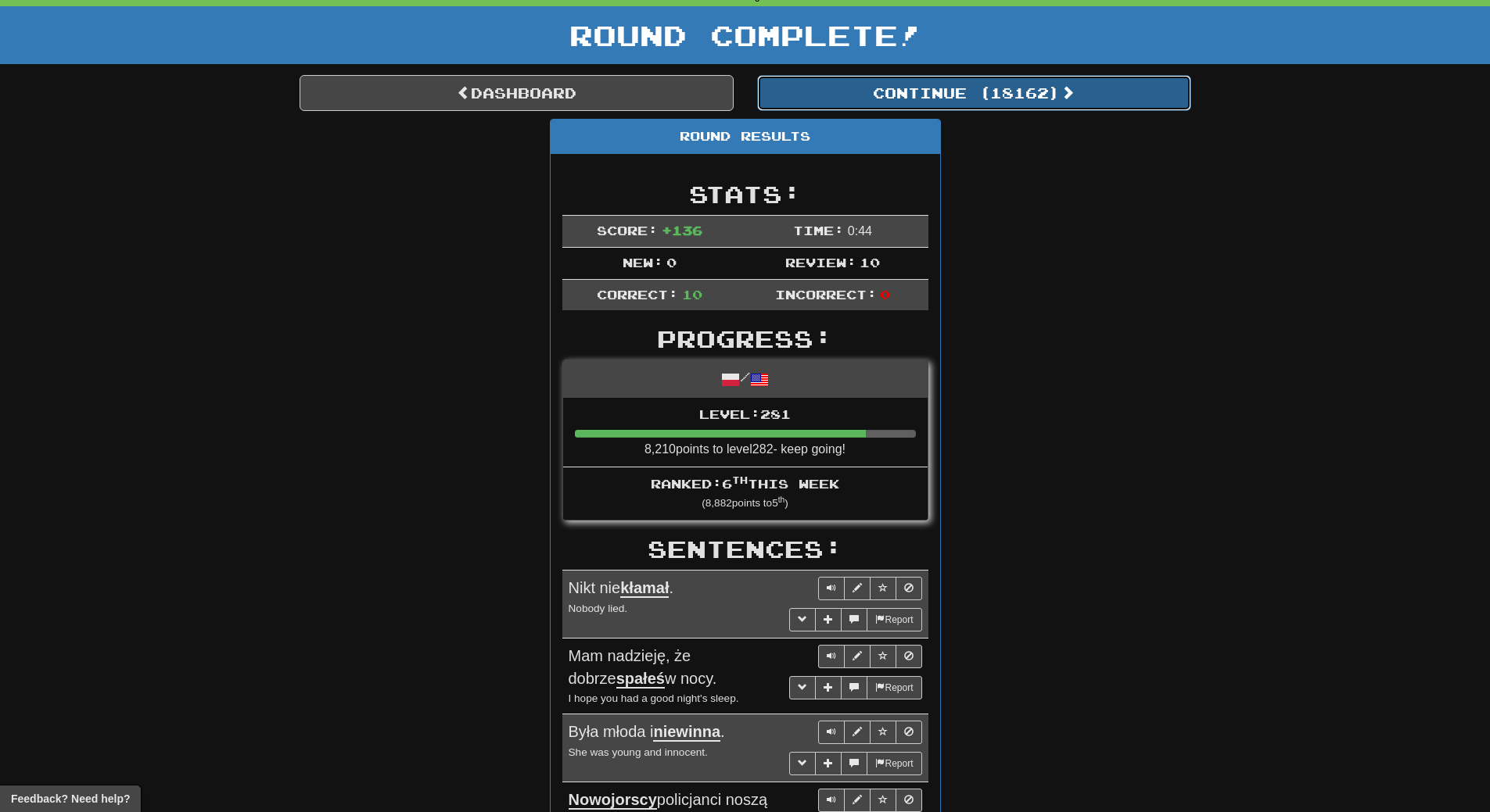
click at [1002, 93] on button "Continue ( 18162 )" at bounding box center [973, 93] width 434 height 36
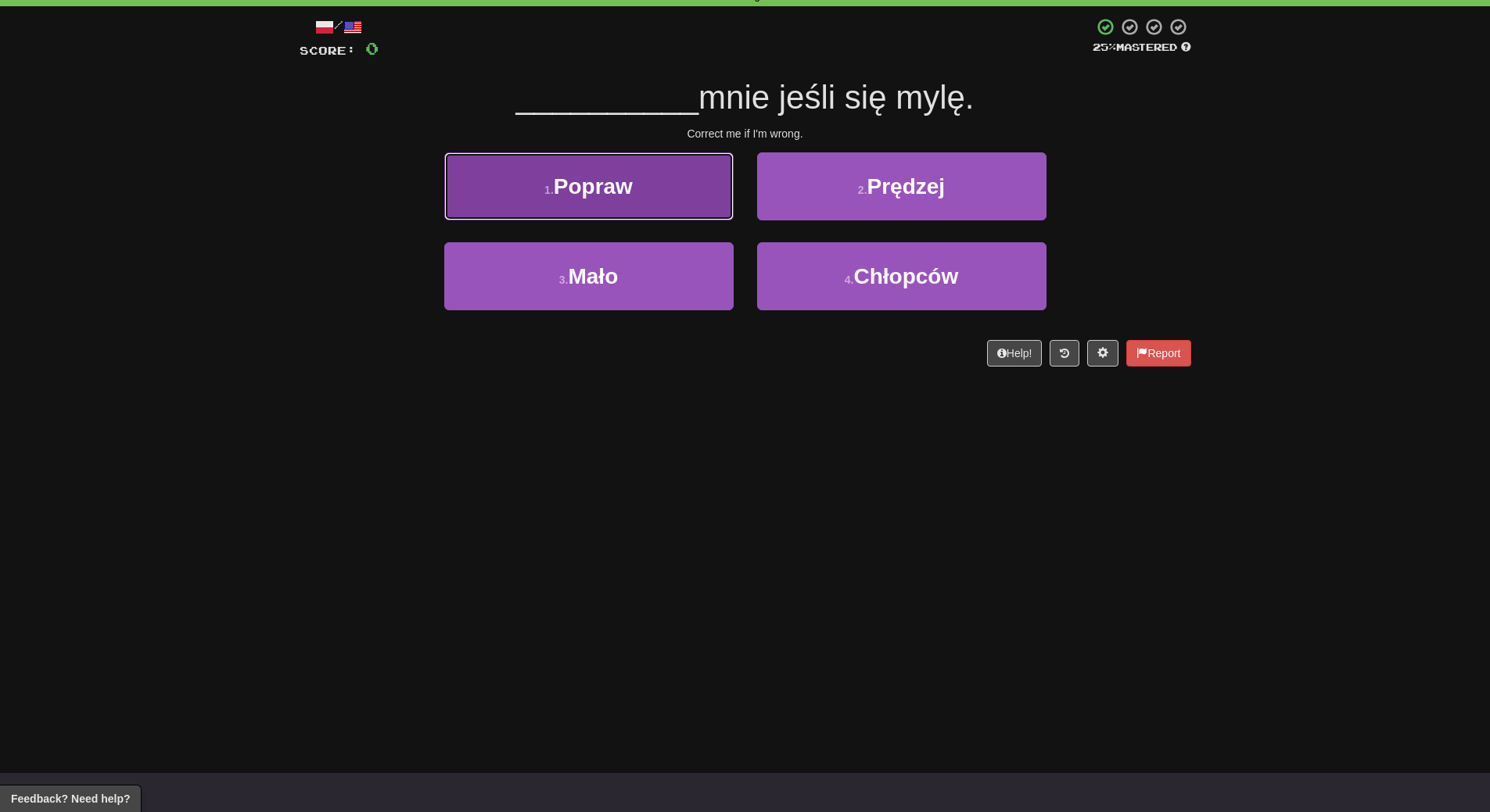
click at [677, 204] on button "1 . Popraw" at bounding box center [588, 186] width 290 height 68
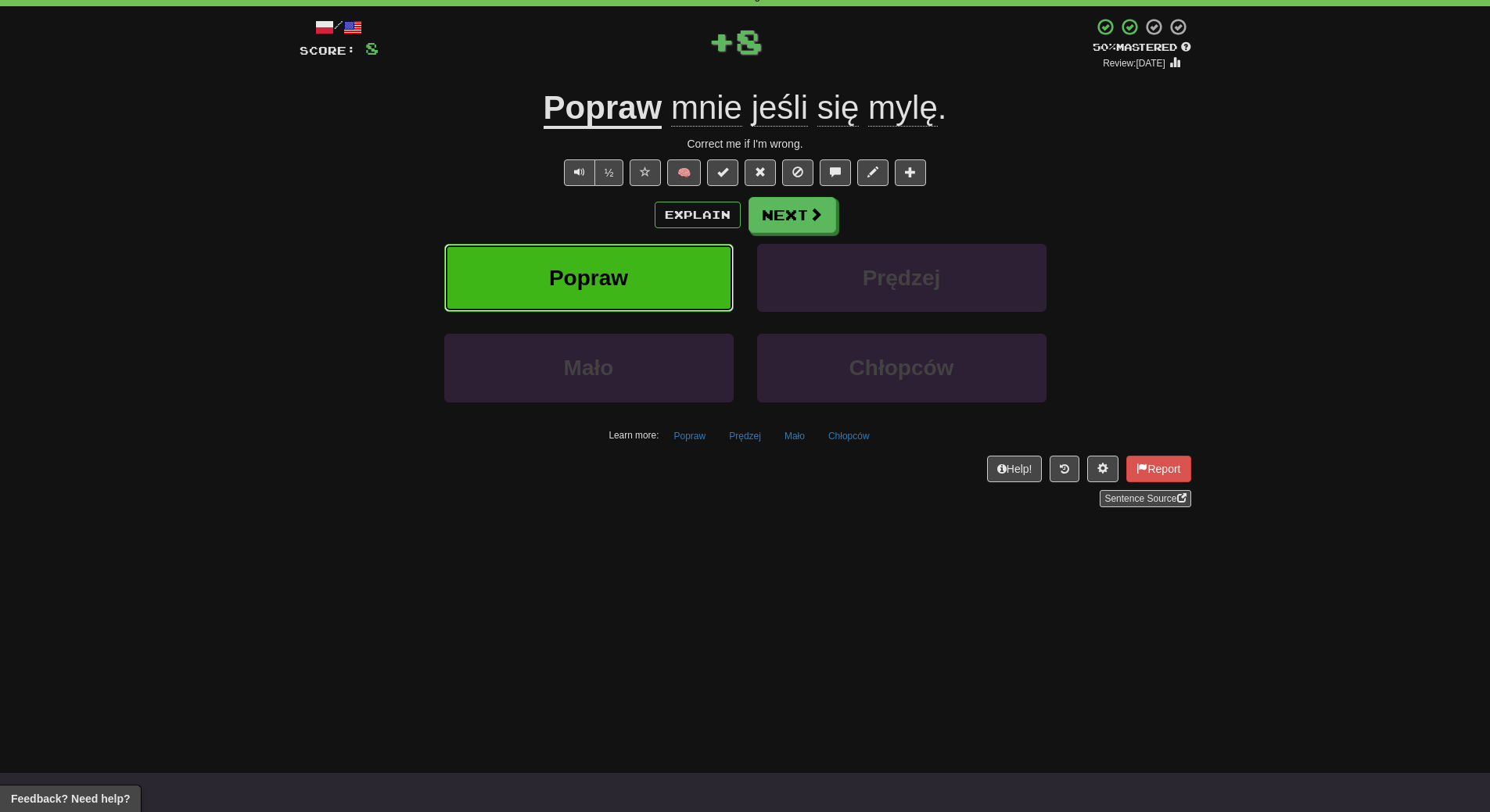
click at [673, 288] on button "Popraw" at bounding box center [588, 278] width 290 height 68
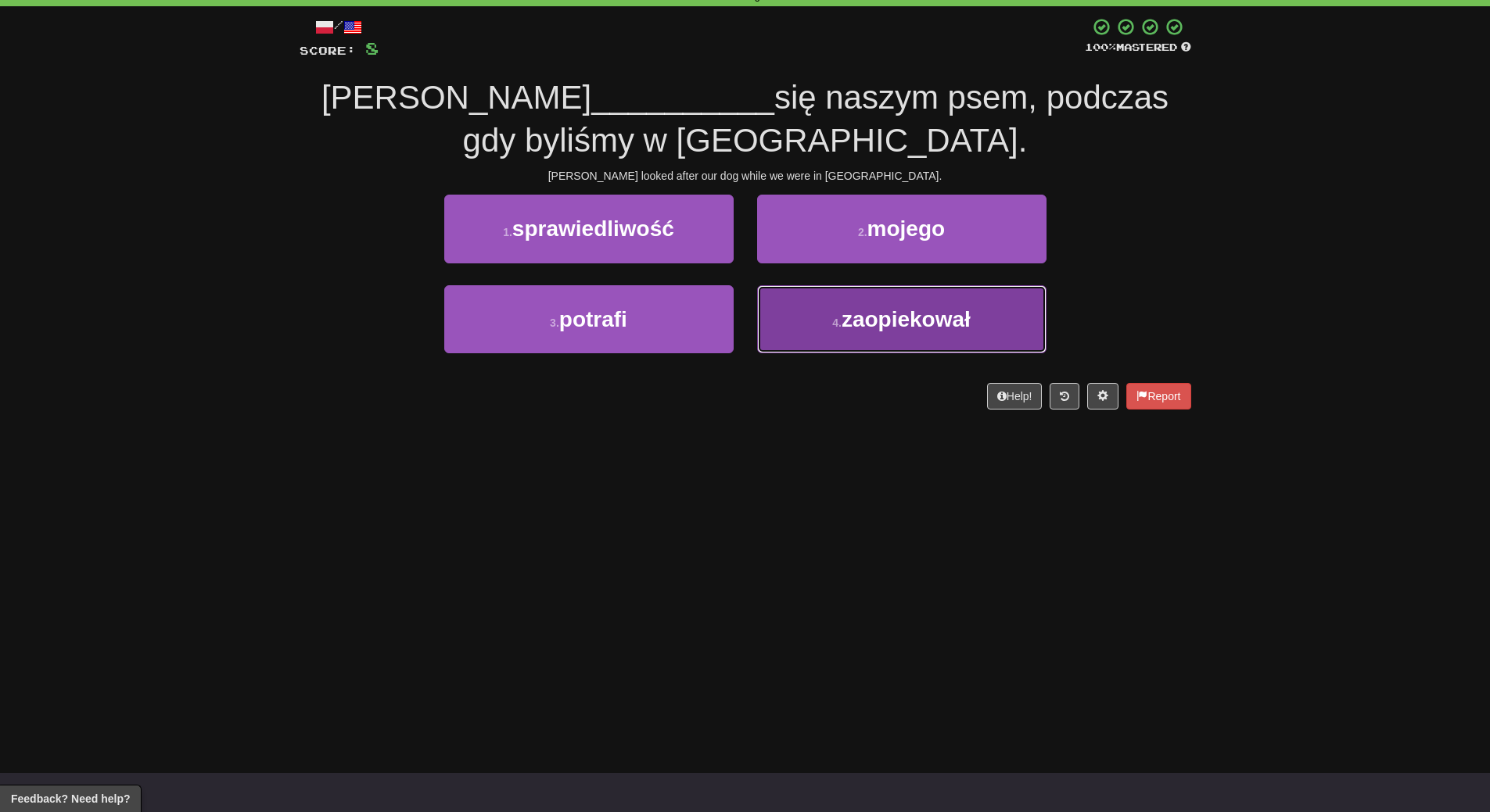
click at [875, 315] on span "zaopiekował" at bounding box center [905, 319] width 129 height 25
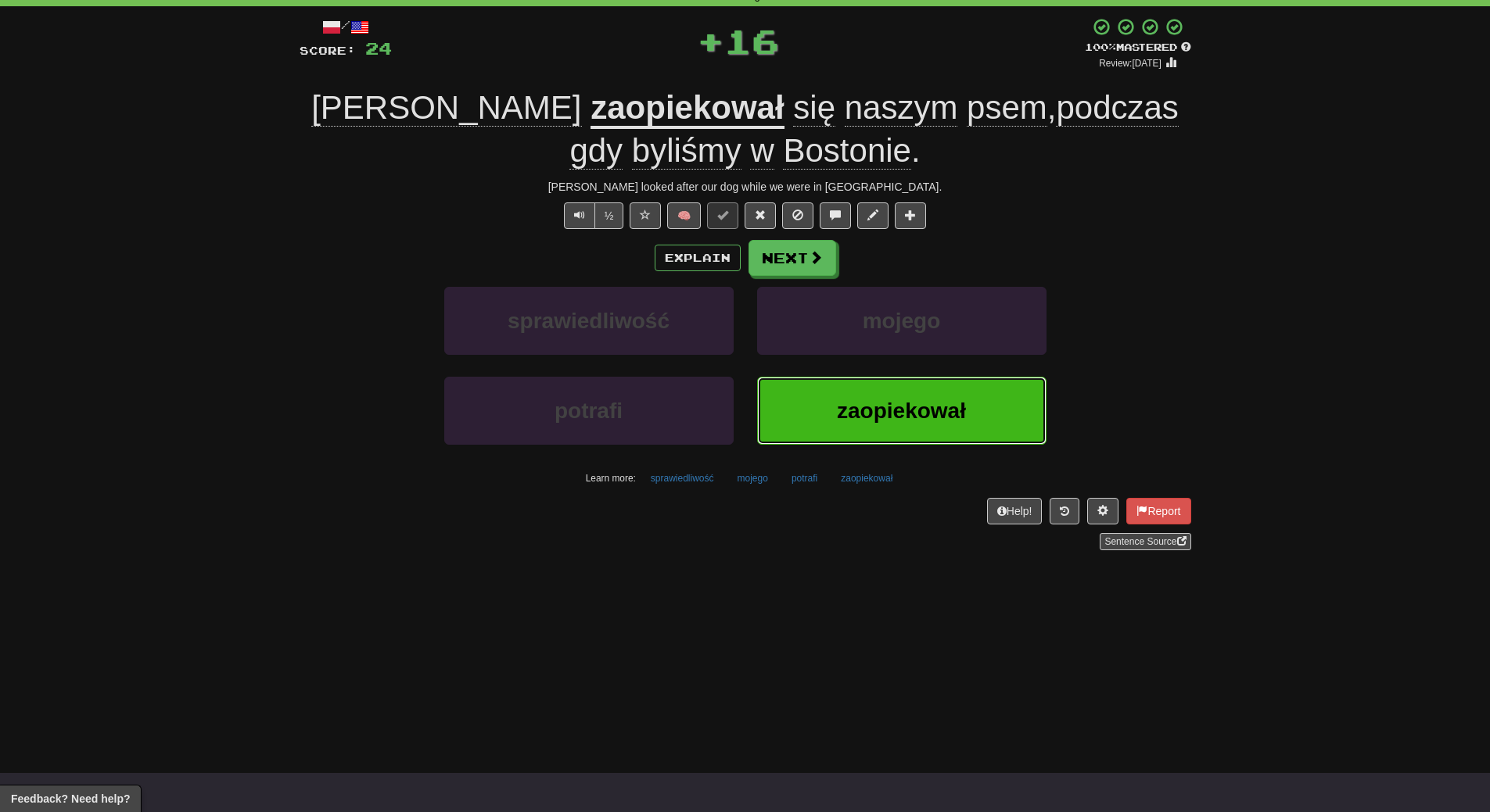
click at [869, 390] on button "zaopiekował" at bounding box center [901, 410] width 290 height 68
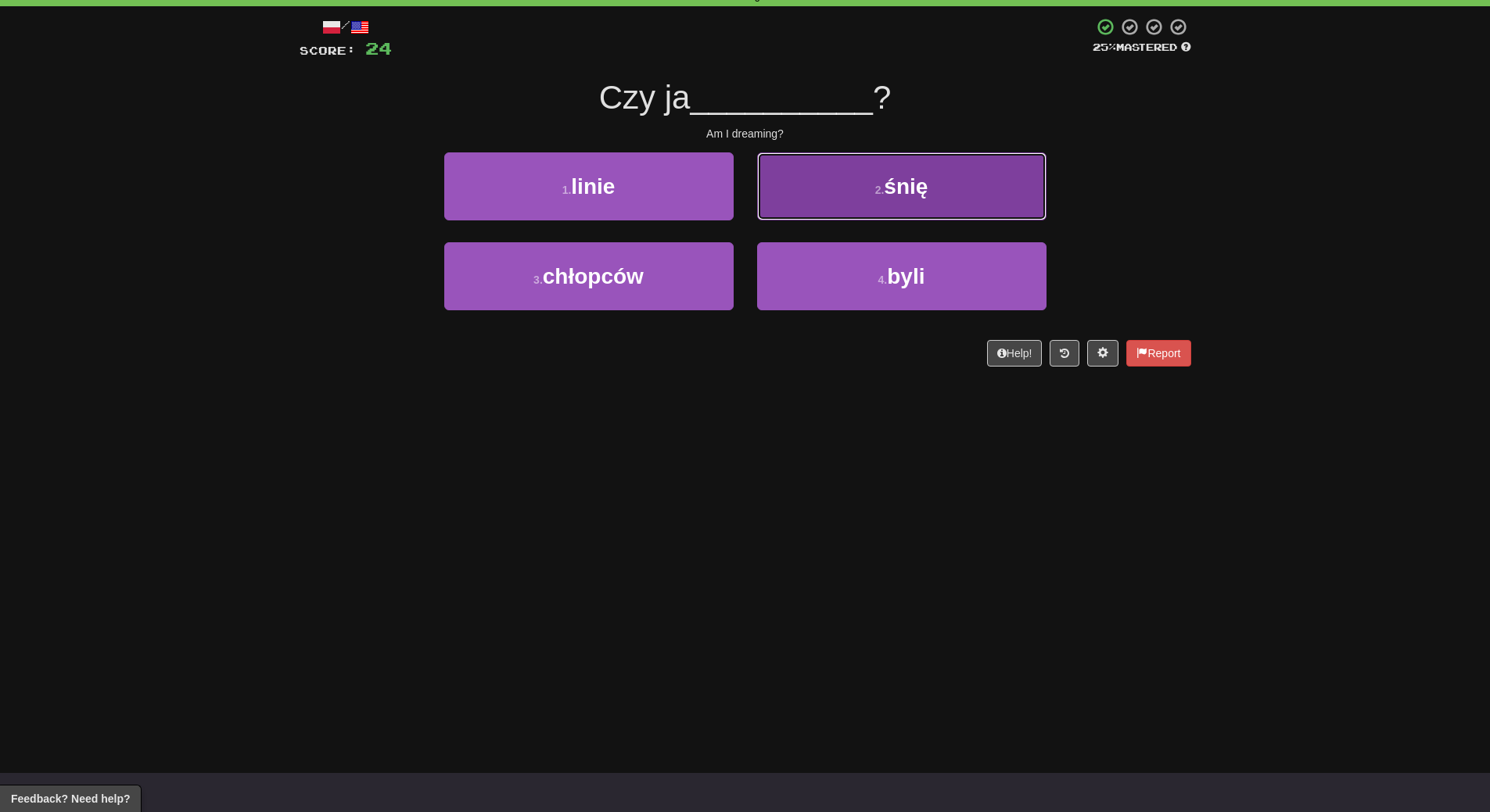
click at [941, 191] on button "2 . śnię" at bounding box center [901, 186] width 290 height 68
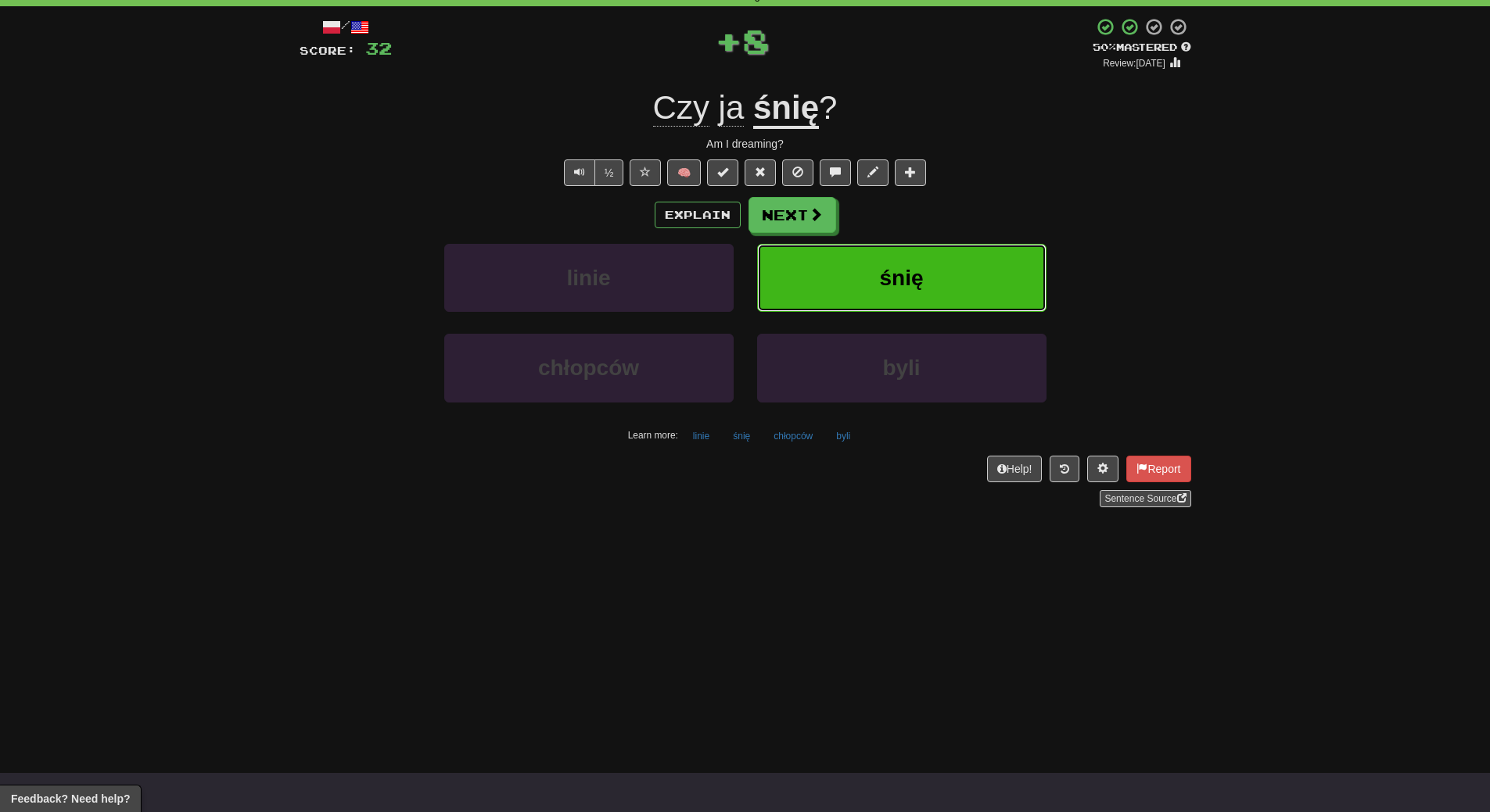
click at [959, 263] on button "śnię" at bounding box center [901, 278] width 290 height 68
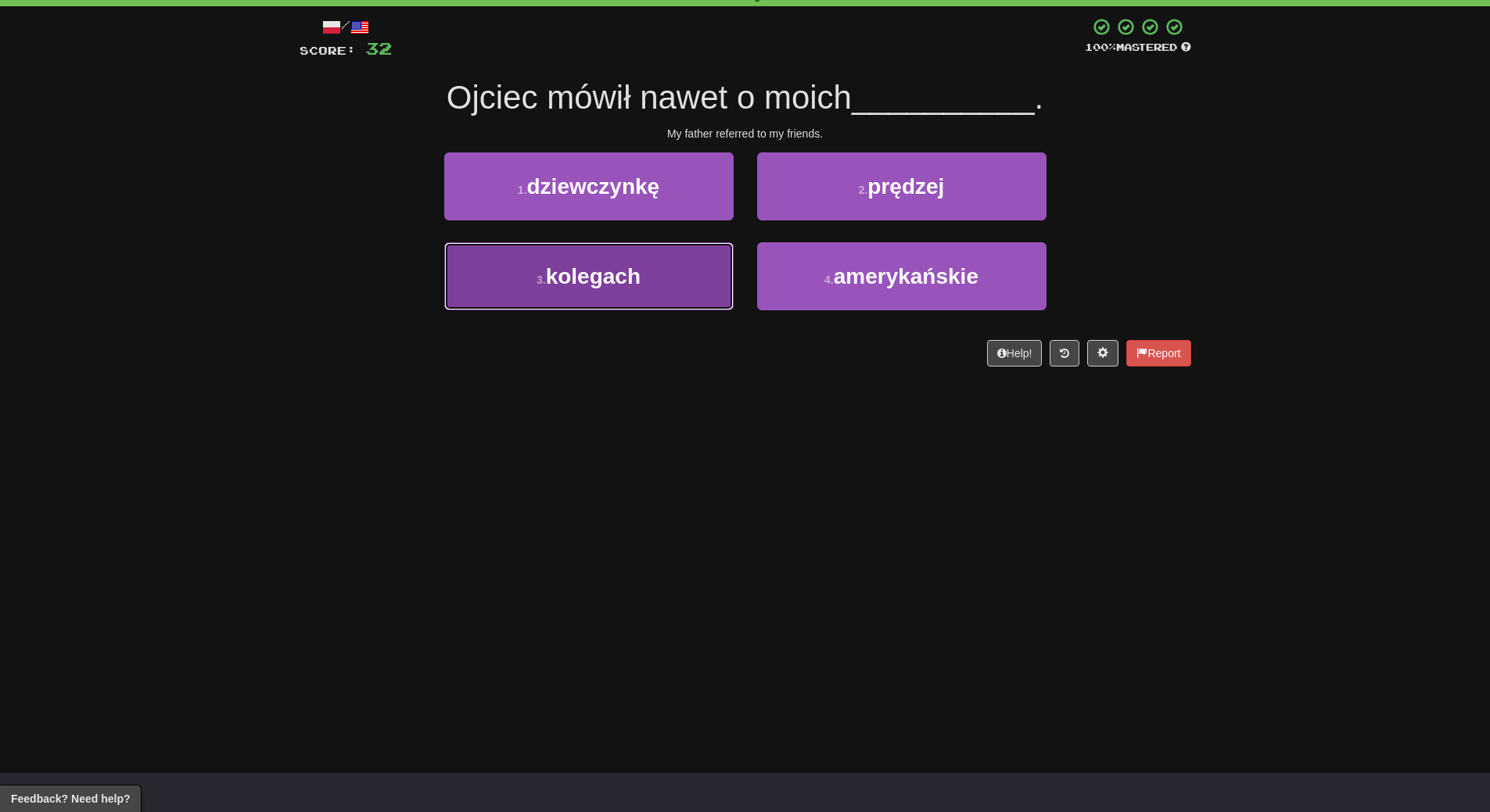
click at [646, 300] on button "3 . kolegach" at bounding box center [588, 276] width 290 height 68
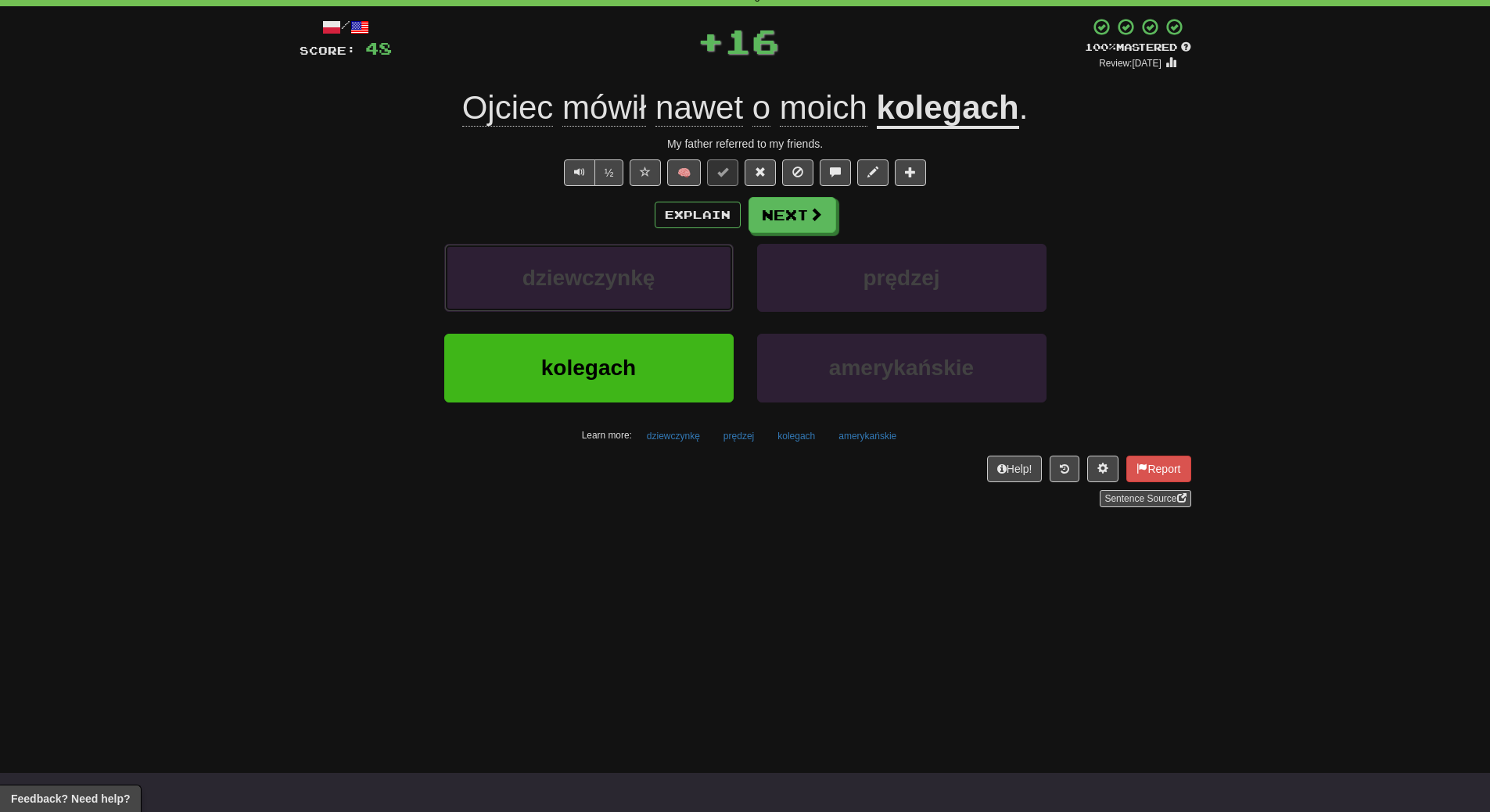
click at [646, 300] on button "dziewczynkę" at bounding box center [588, 278] width 290 height 68
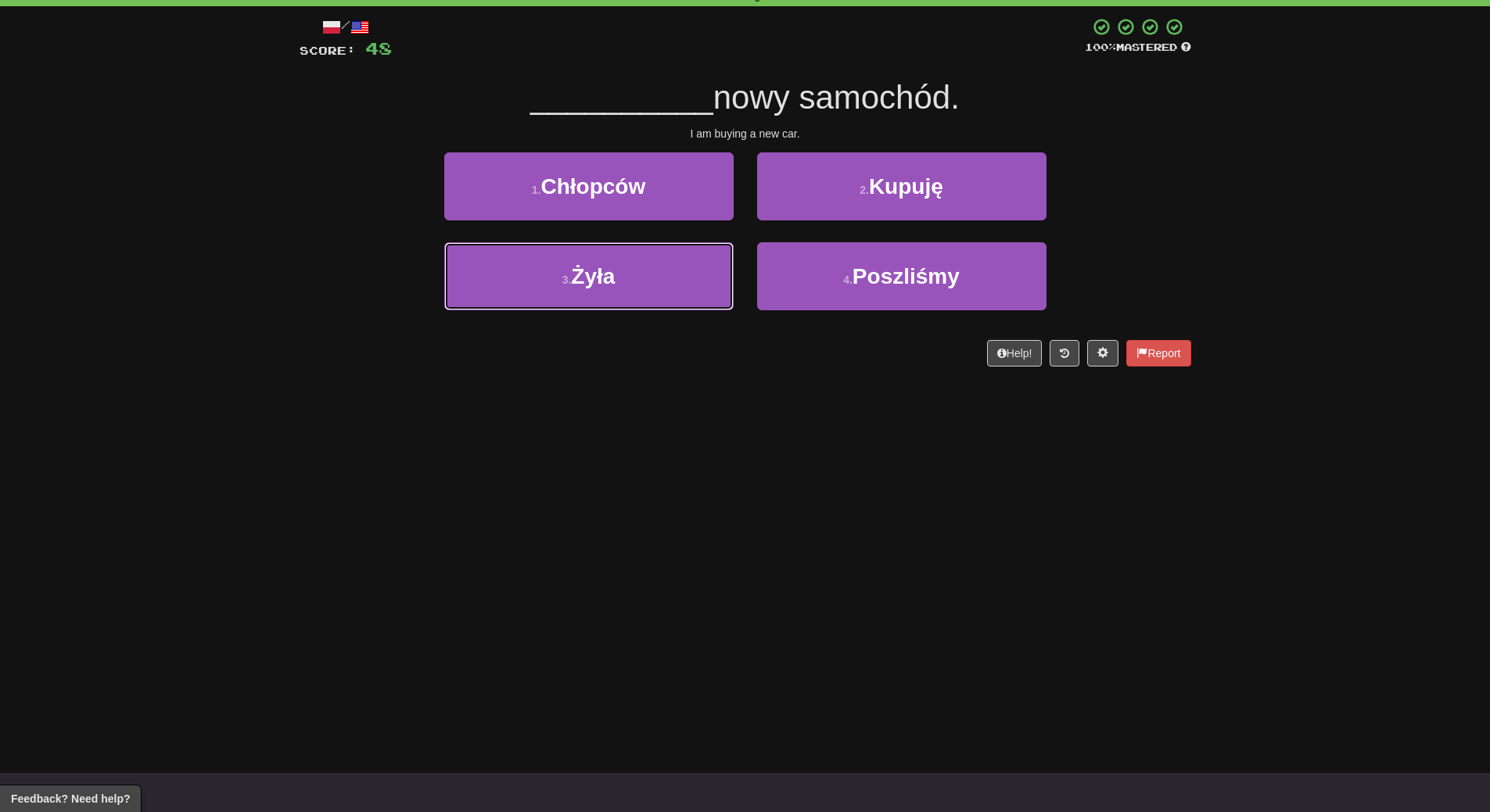
drag, startPoint x: 646, startPoint y: 300, endPoint x: 651, endPoint y: 429, distance: 129.1
click at [651, 429] on div "Dashboard Clozemaster WendyN / Toggle Dropdown Dashboard Leaderboard Activity F…" at bounding box center [745, 328] width 1490 height 812
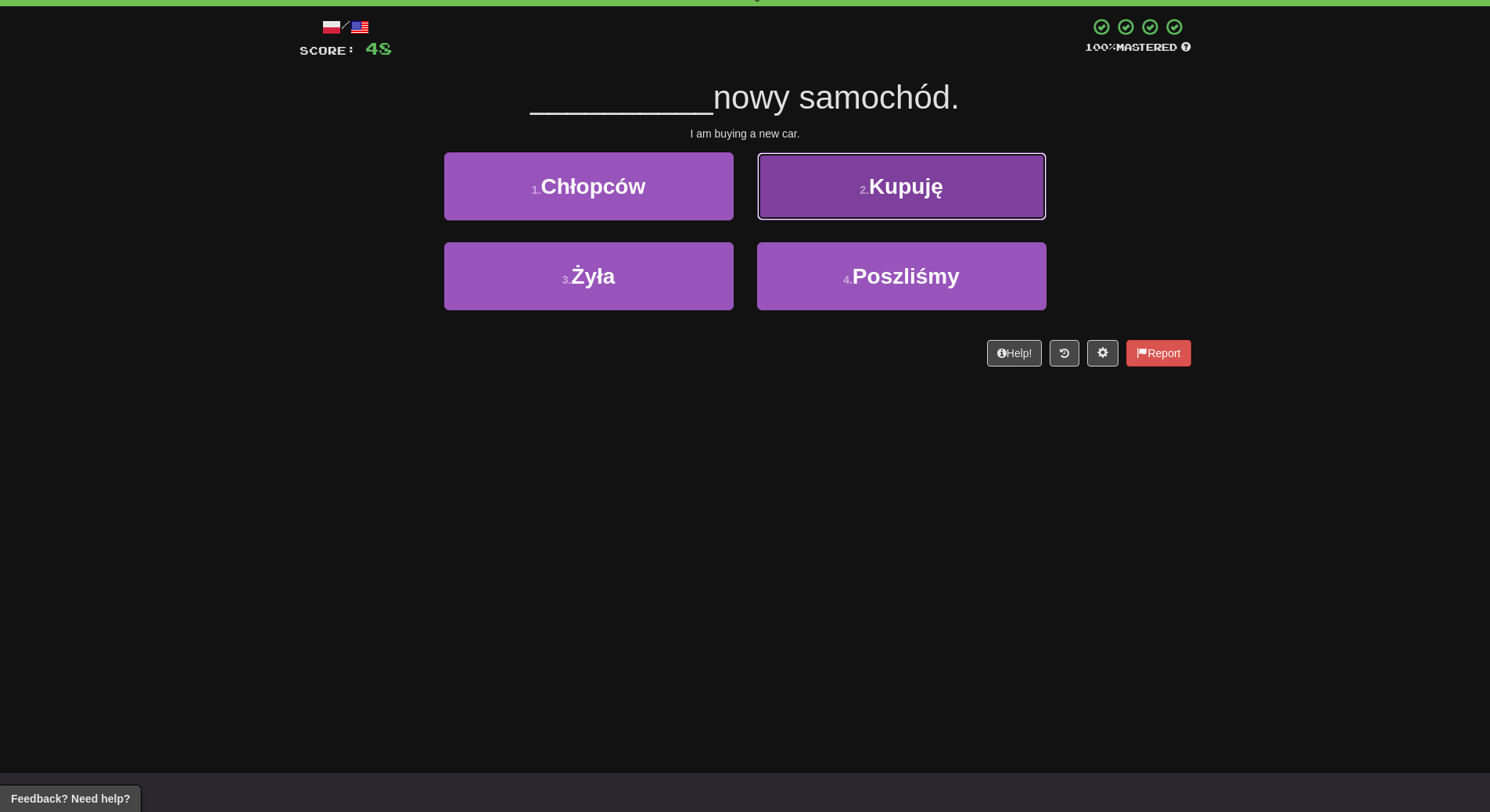
click at [963, 196] on button "2 . Kupuję" at bounding box center [901, 186] width 290 height 68
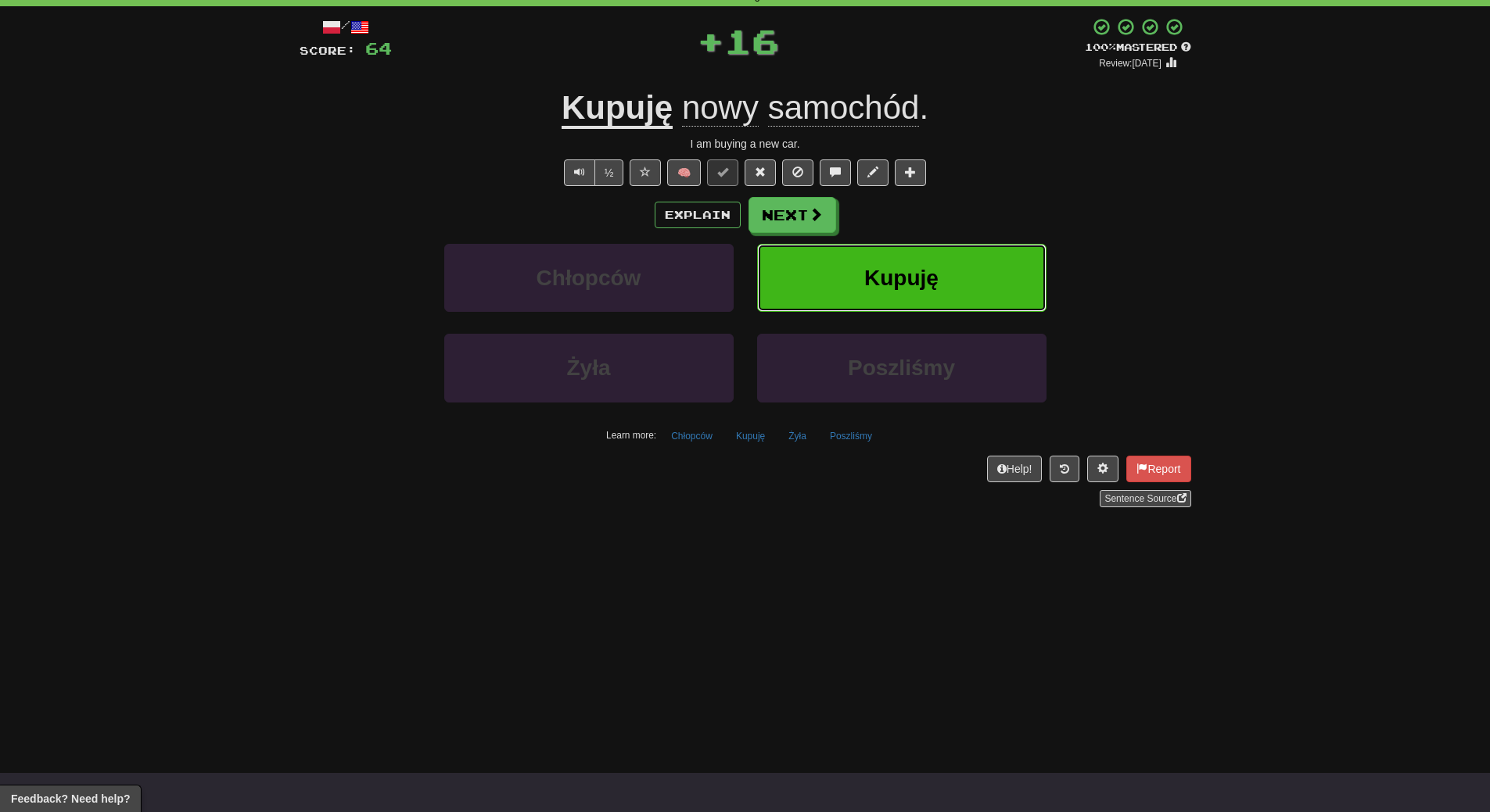
click at [957, 253] on button "Kupuję" at bounding box center [901, 278] width 290 height 68
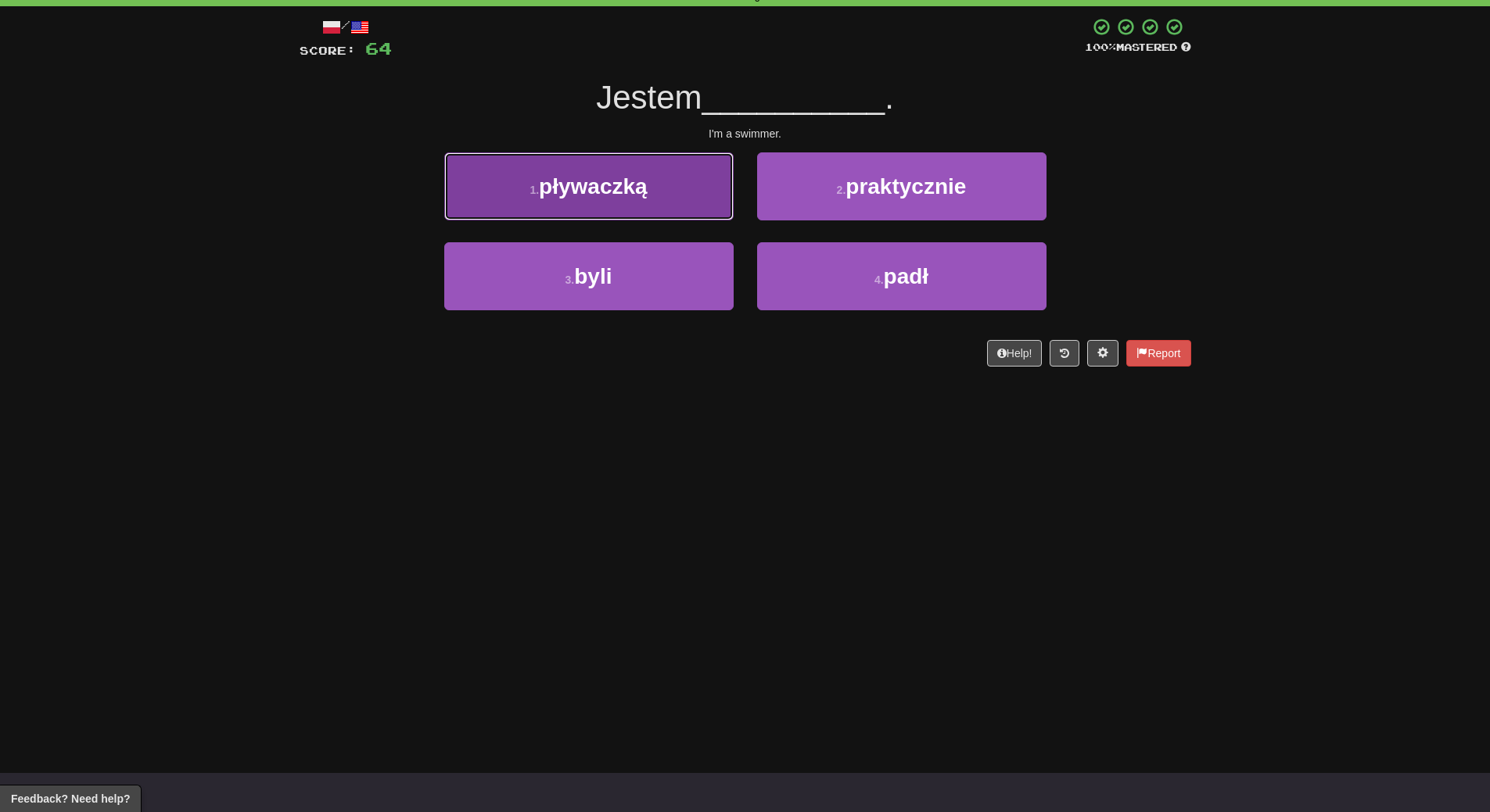
click at [657, 190] on button "1 . pływaczką" at bounding box center [588, 186] width 290 height 68
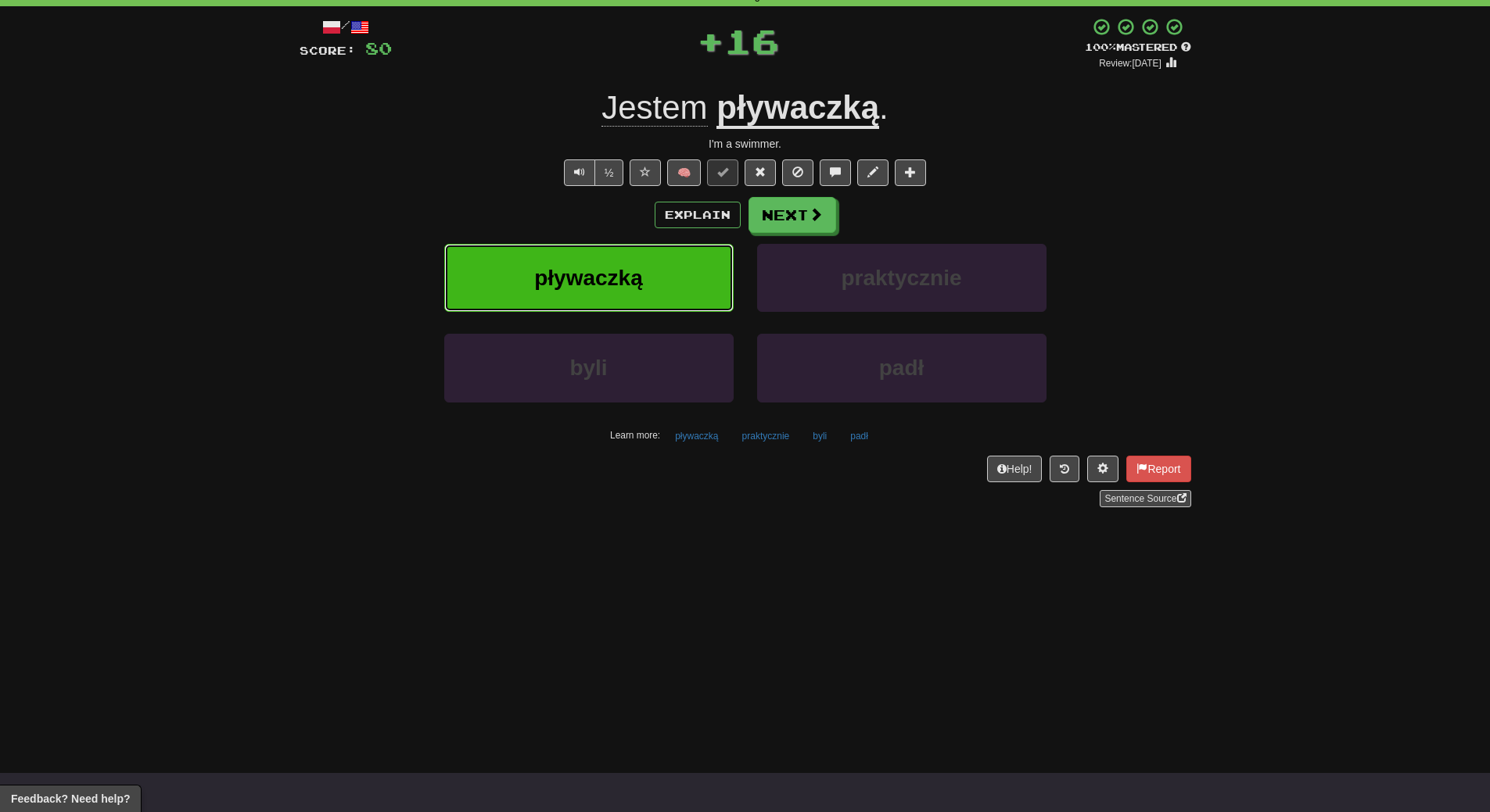
click at [654, 261] on button "pływaczką" at bounding box center [588, 278] width 290 height 68
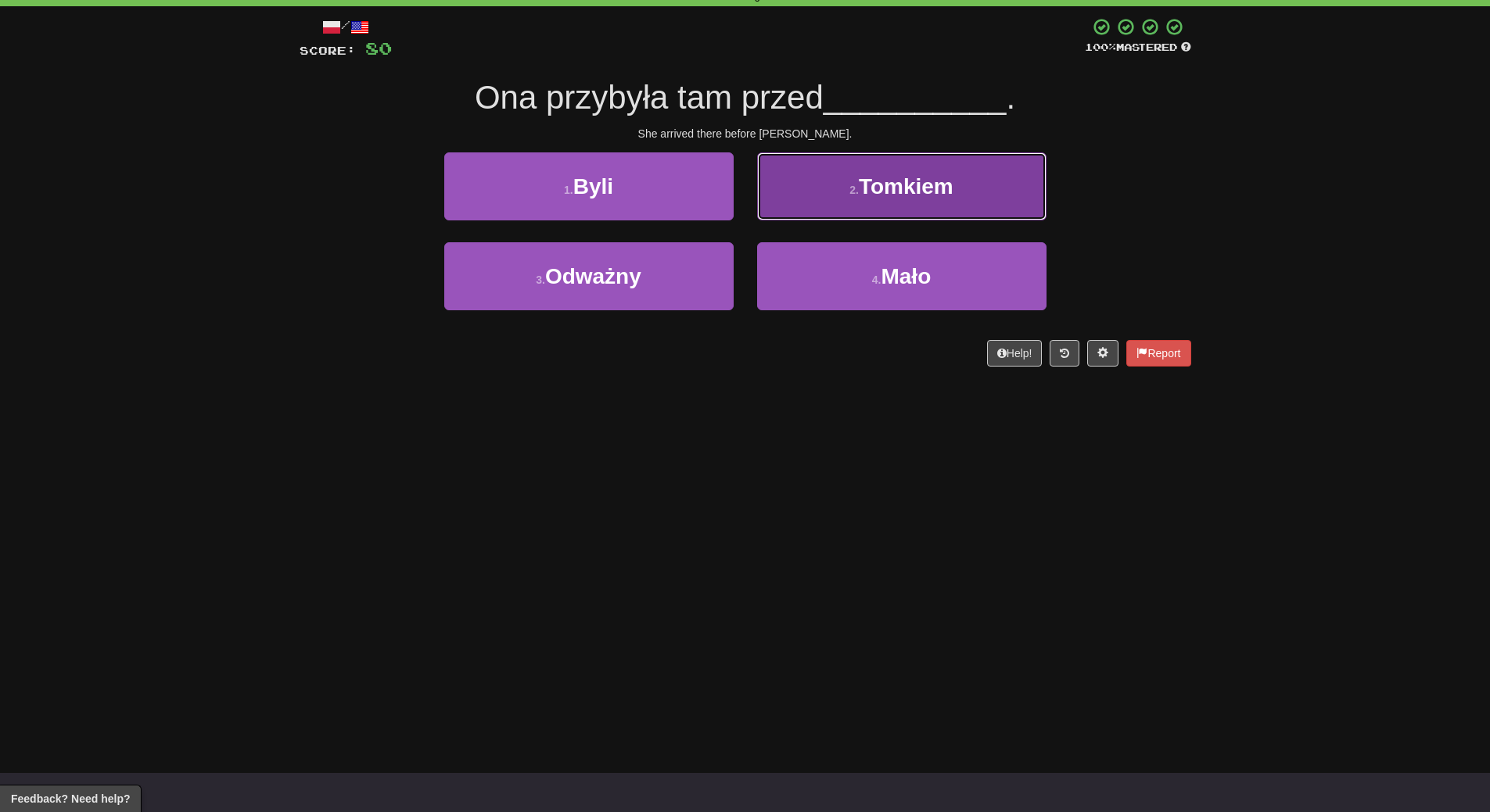
click at [935, 180] on span "Tomkiem" at bounding box center [906, 186] width 95 height 25
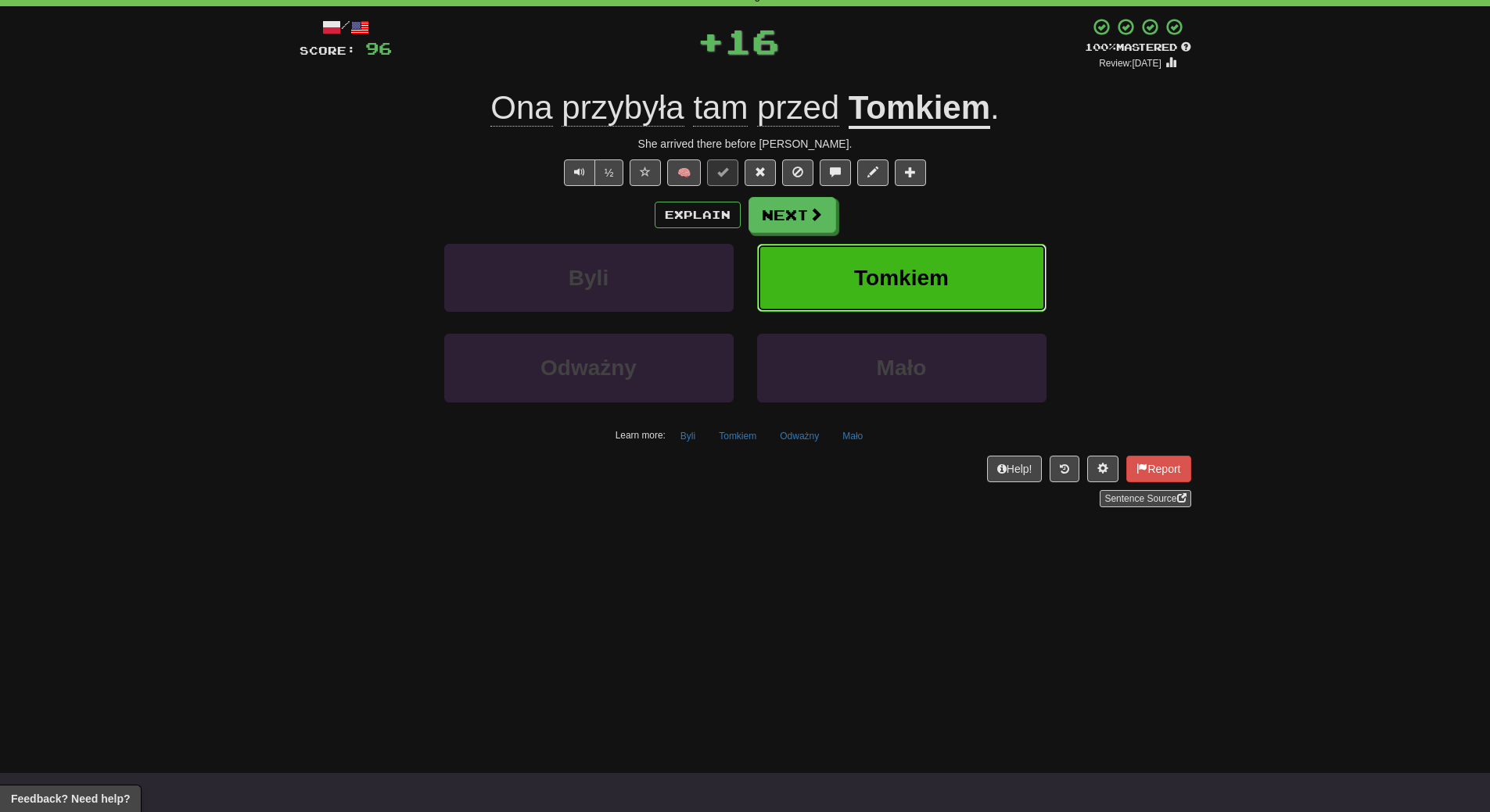
click at [936, 286] on span "Tomkiem" at bounding box center [901, 278] width 95 height 25
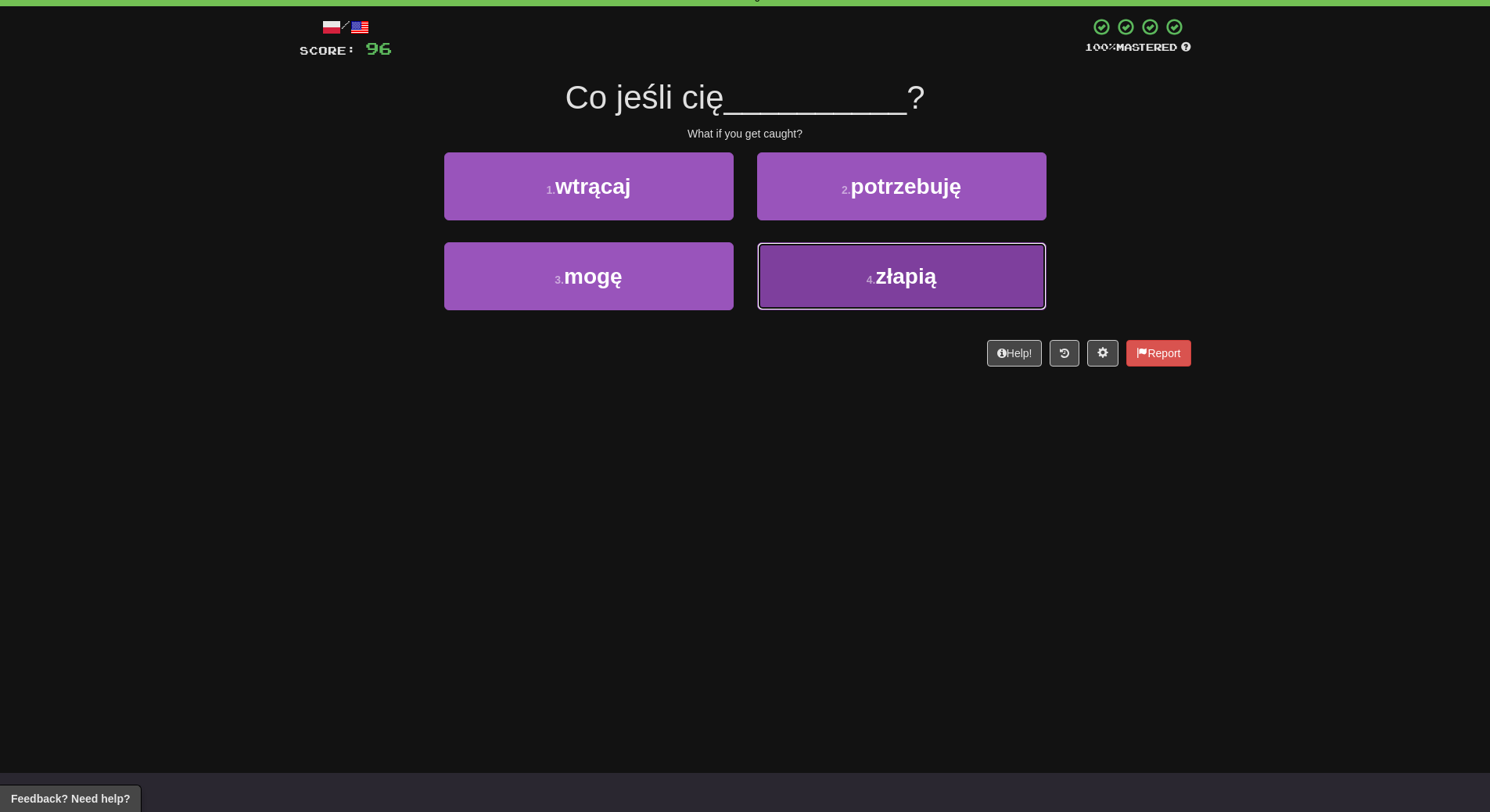
click at [918, 283] on span "złapią" at bounding box center [906, 276] width 61 height 25
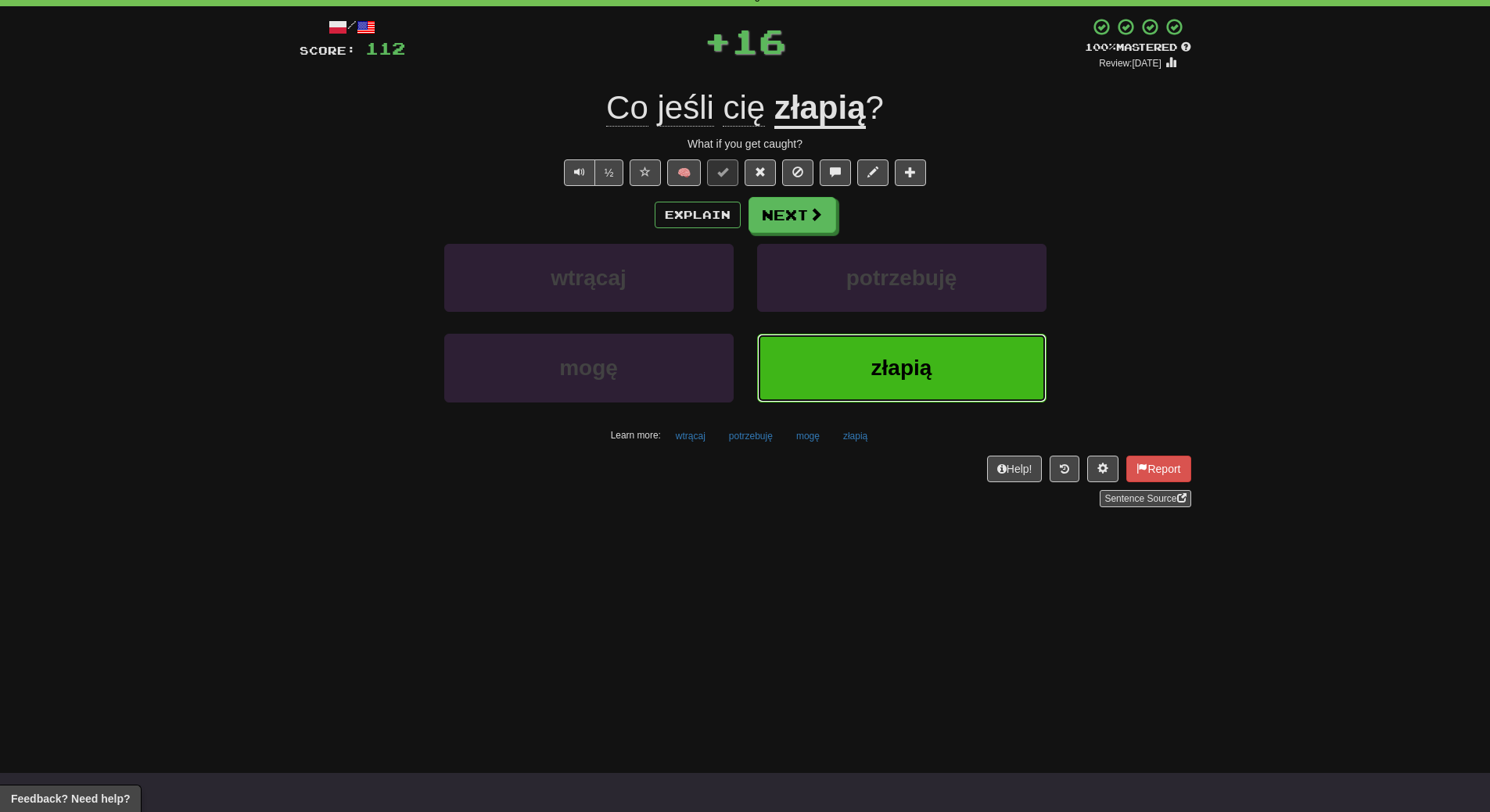
click at [922, 371] on span "złapią" at bounding box center [902, 367] width 61 height 25
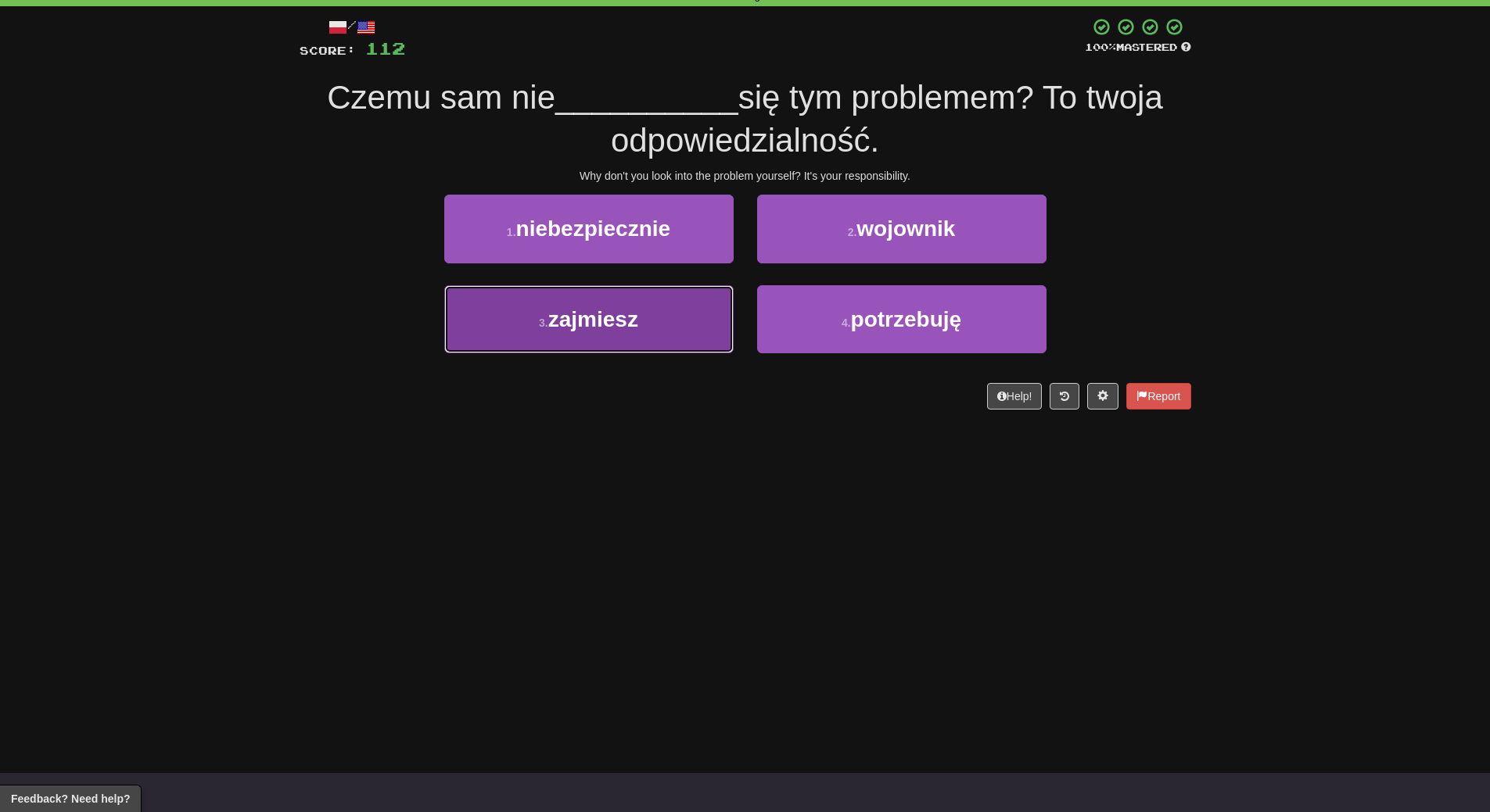
click at [671, 324] on button "3 . zajmiesz" at bounding box center [588, 319] width 290 height 68
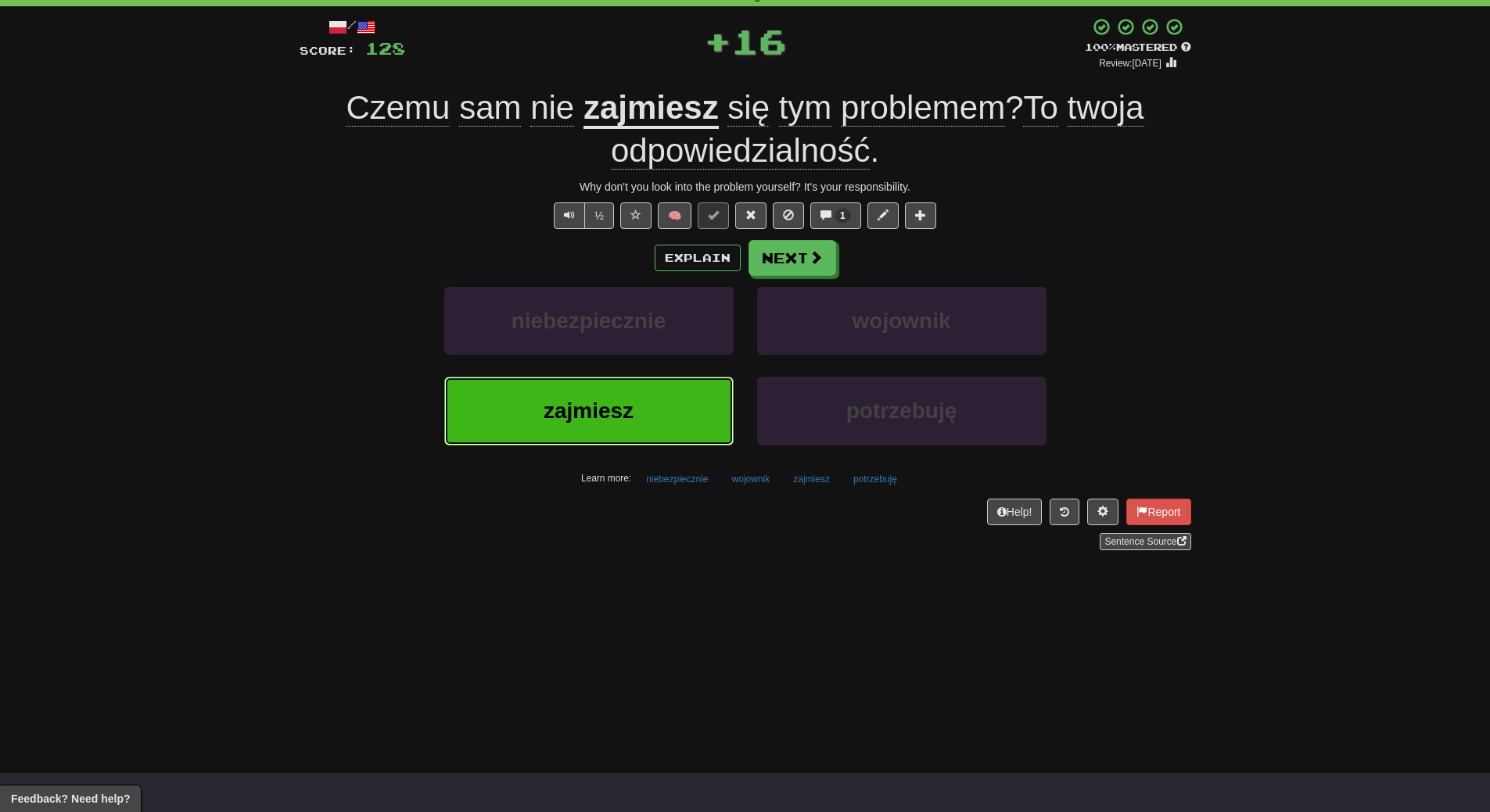
click at [669, 412] on button "zajmiesz" at bounding box center [588, 410] width 290 height 68
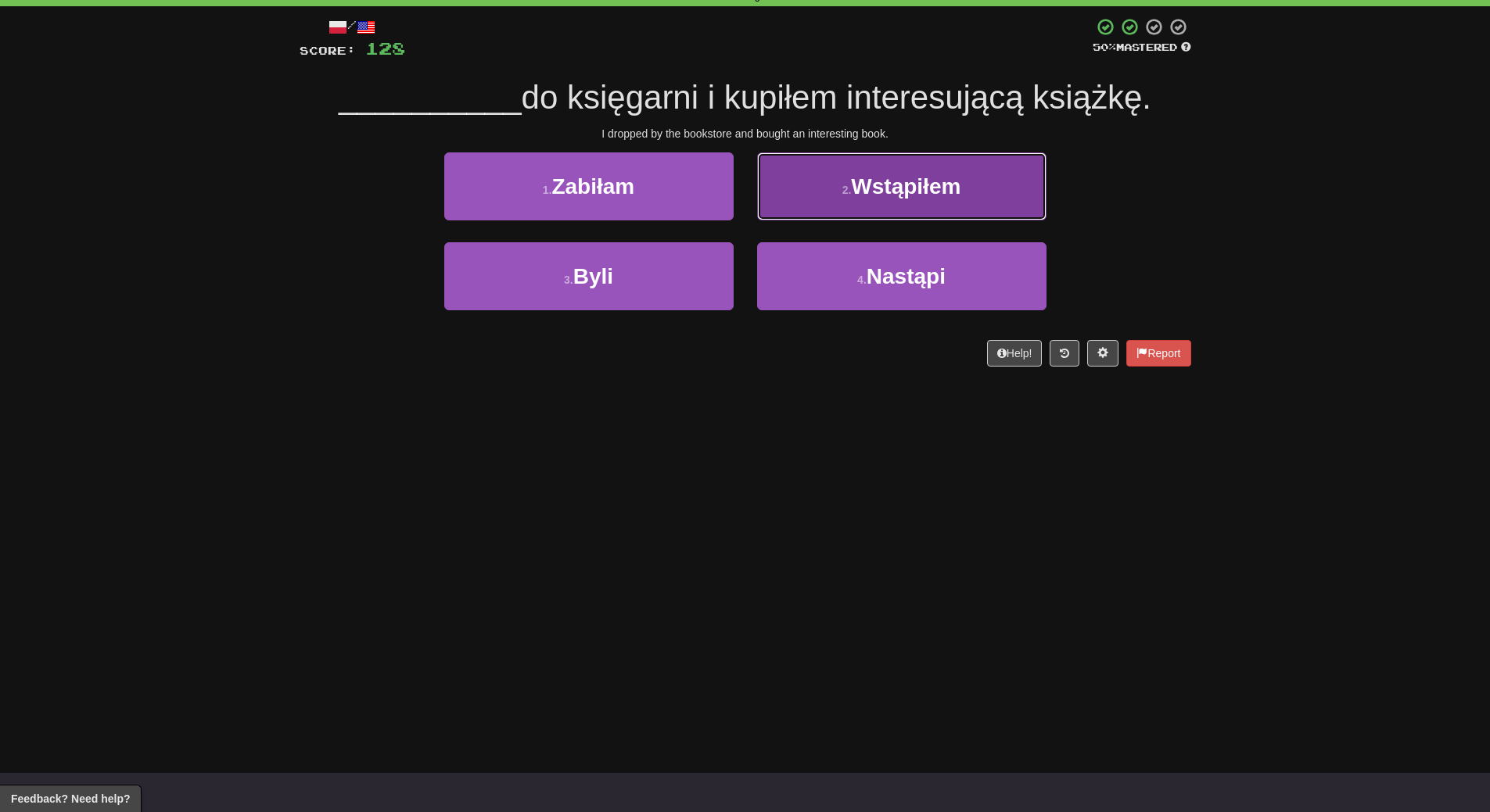
click at [986, 196] on button "2 . Wstąpiłem" at bounding box center [901, 186] width 290 height 68
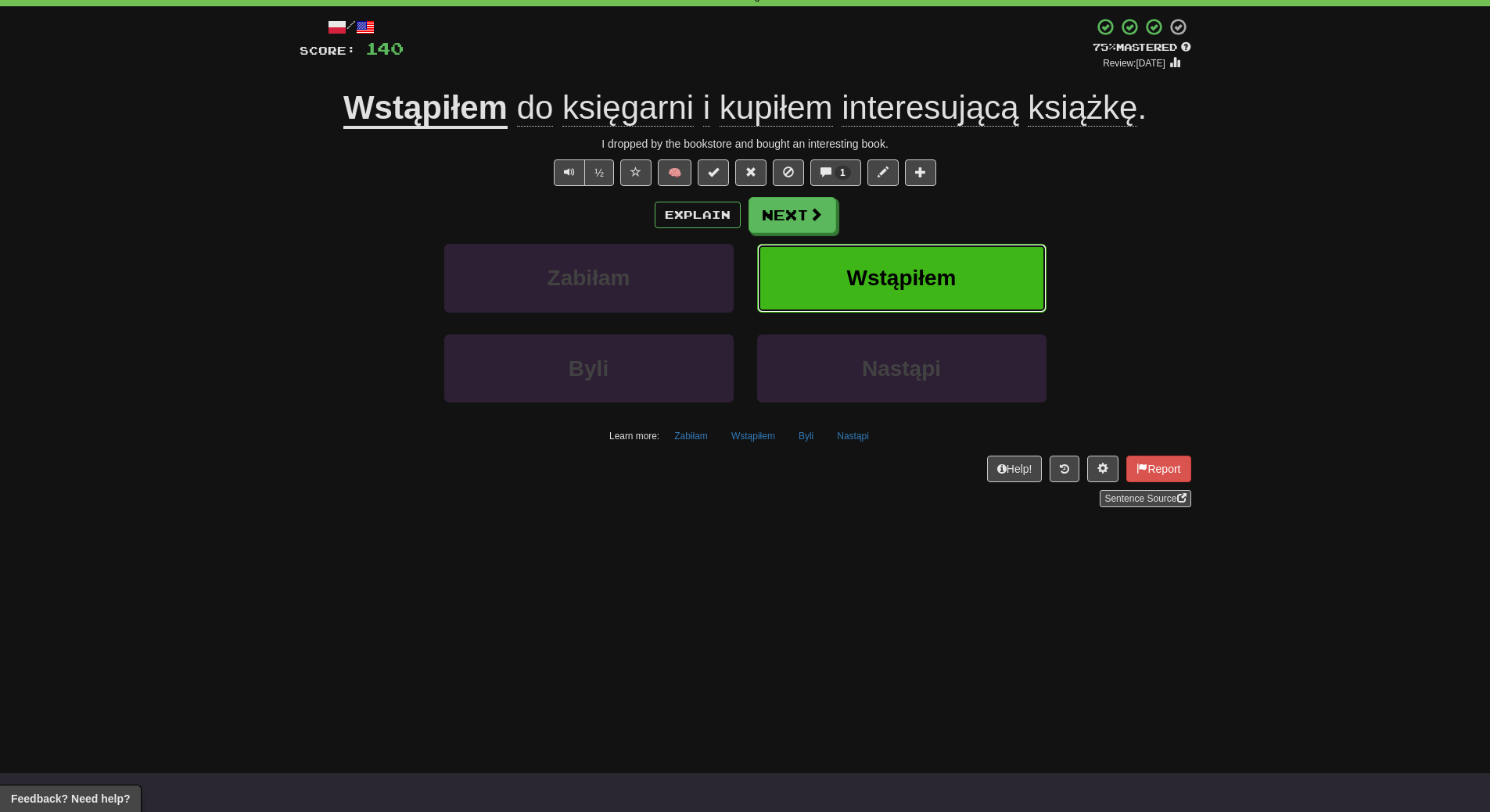
click at [984, 261] on button "Wstąpiłem" at bounding box center [901, 278] width 290 height 68
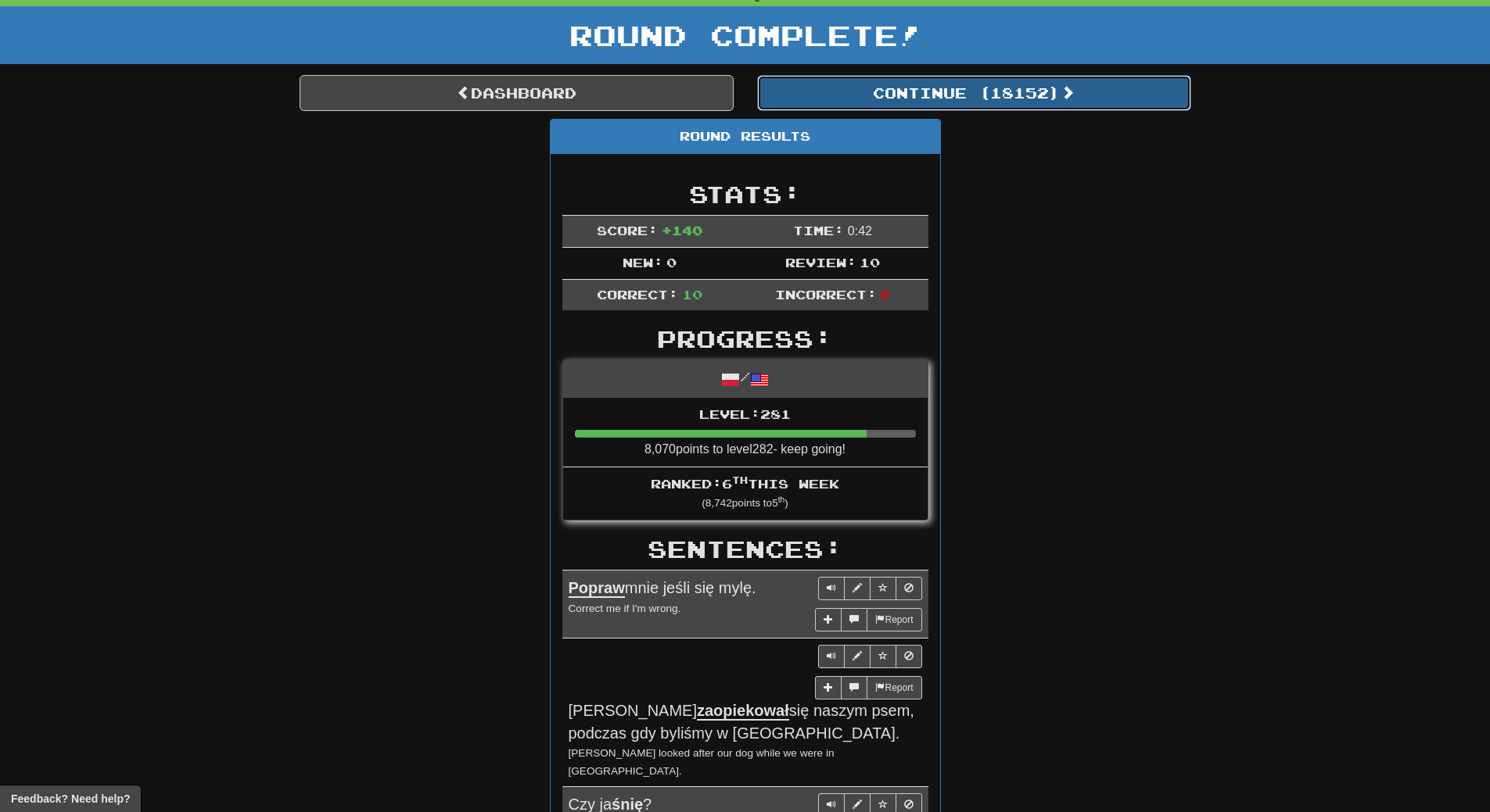
click at [1011, 103] on button "Continue ( 18152 )" at bounding box center [973, 93] width 434 height 36
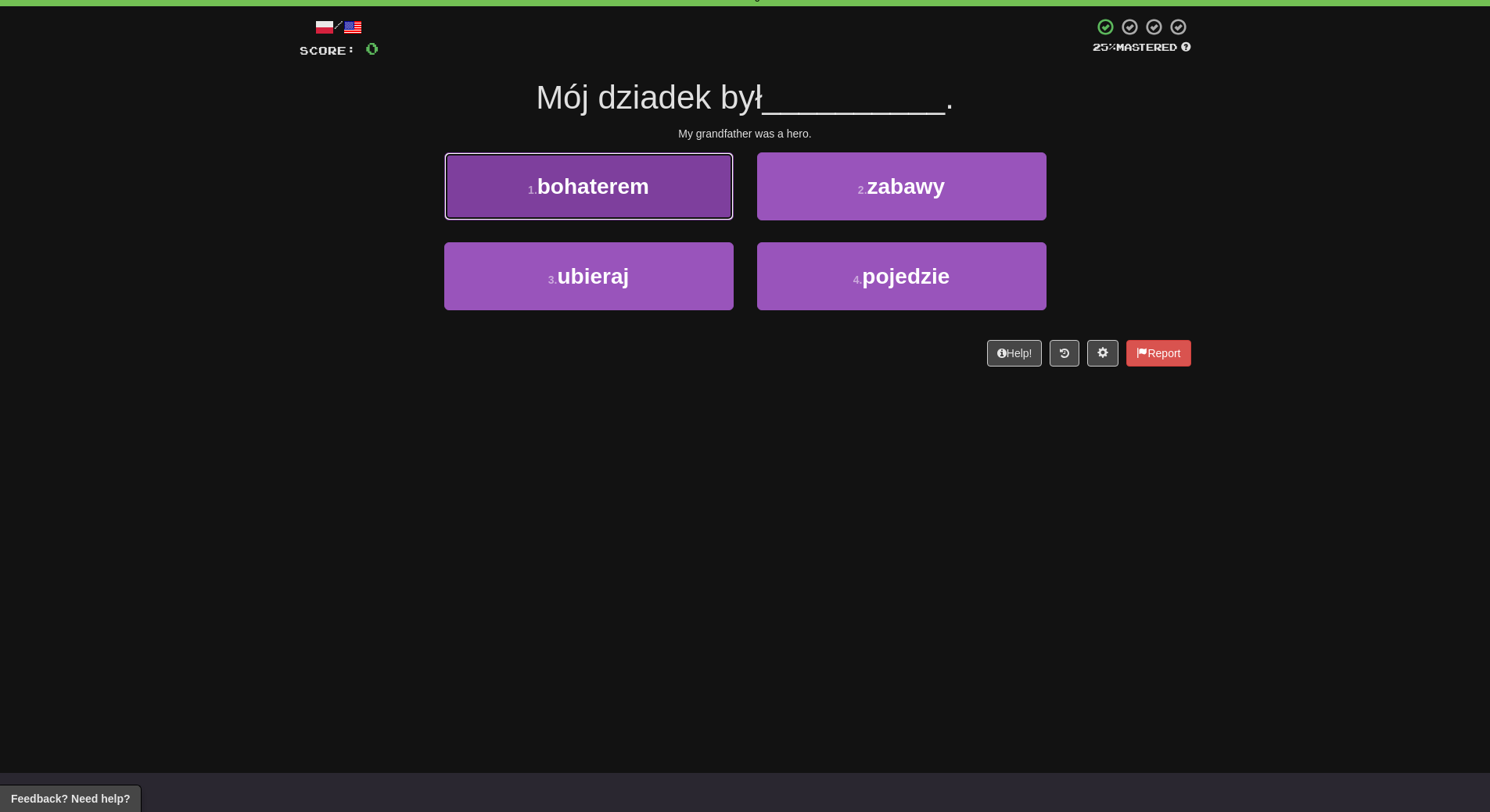
click at [606, 201] on button "1 . bohaterem" at bounding box center [588, 186] width 290 height 68
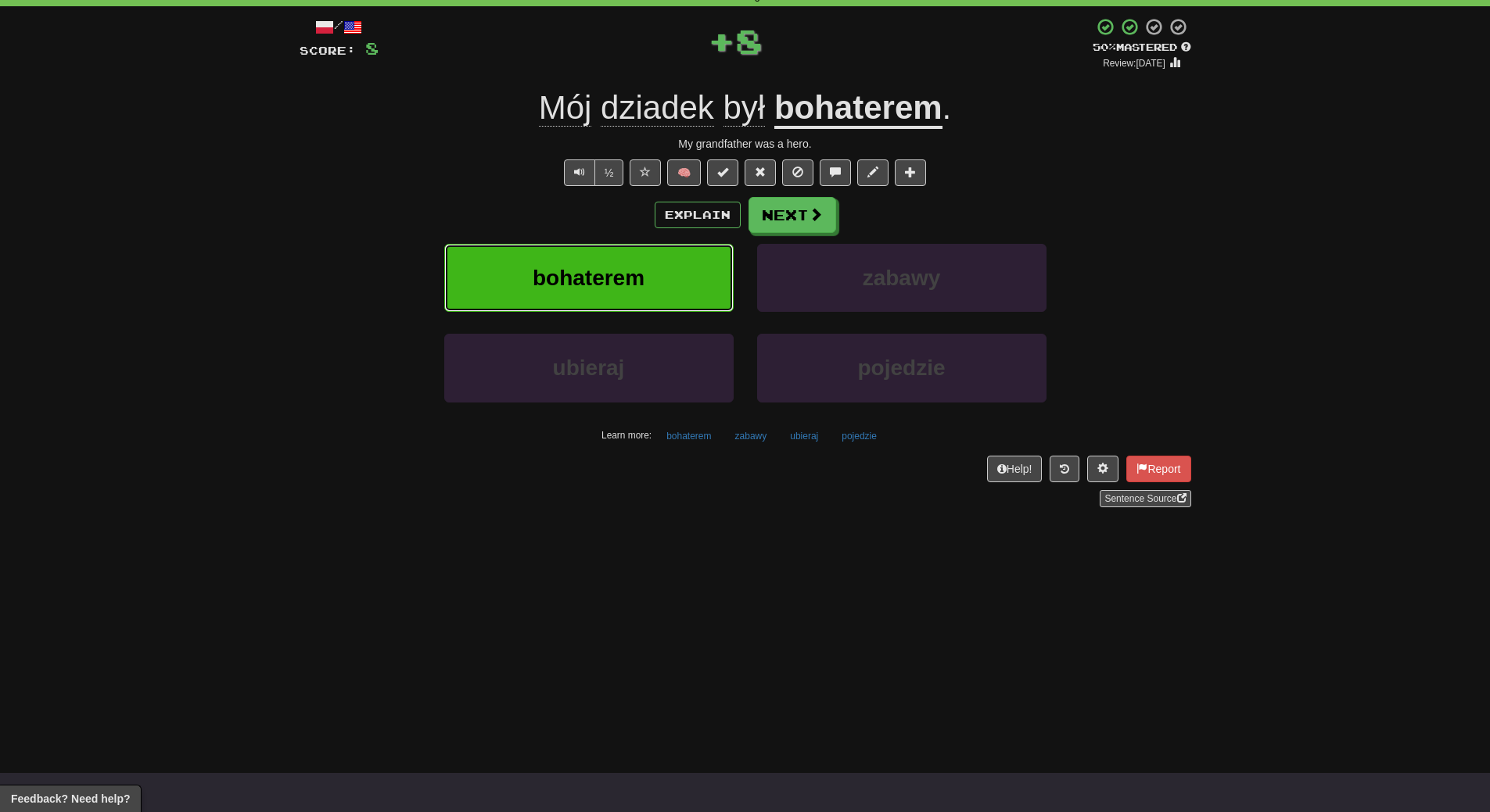
click at [605, 278] on span "bohaterem" at bounding box center [588, 278] width 112 height 25
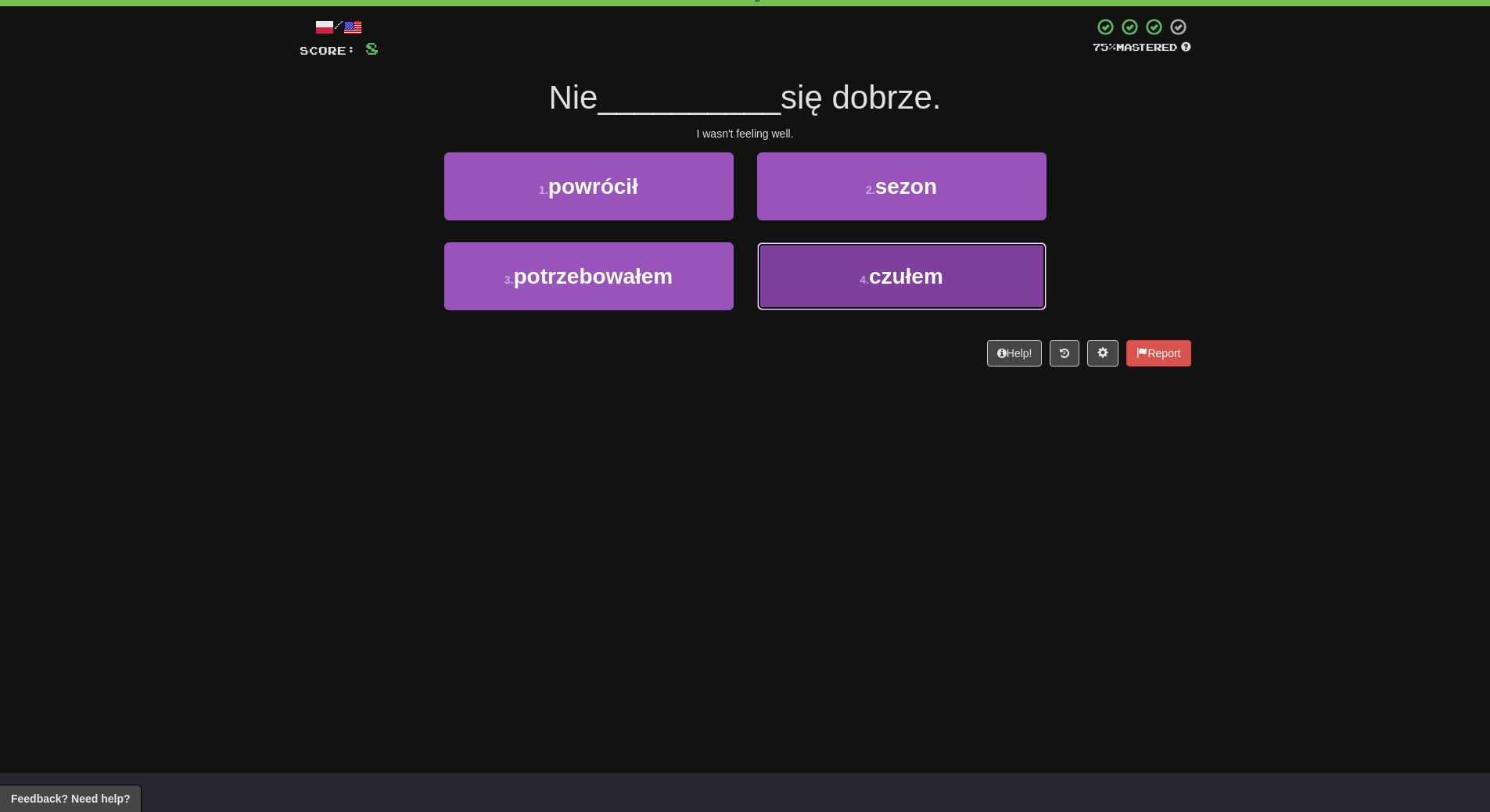
click at [880, 276] on span "czułem" at bounding box center [905, 276] width 74 height 25
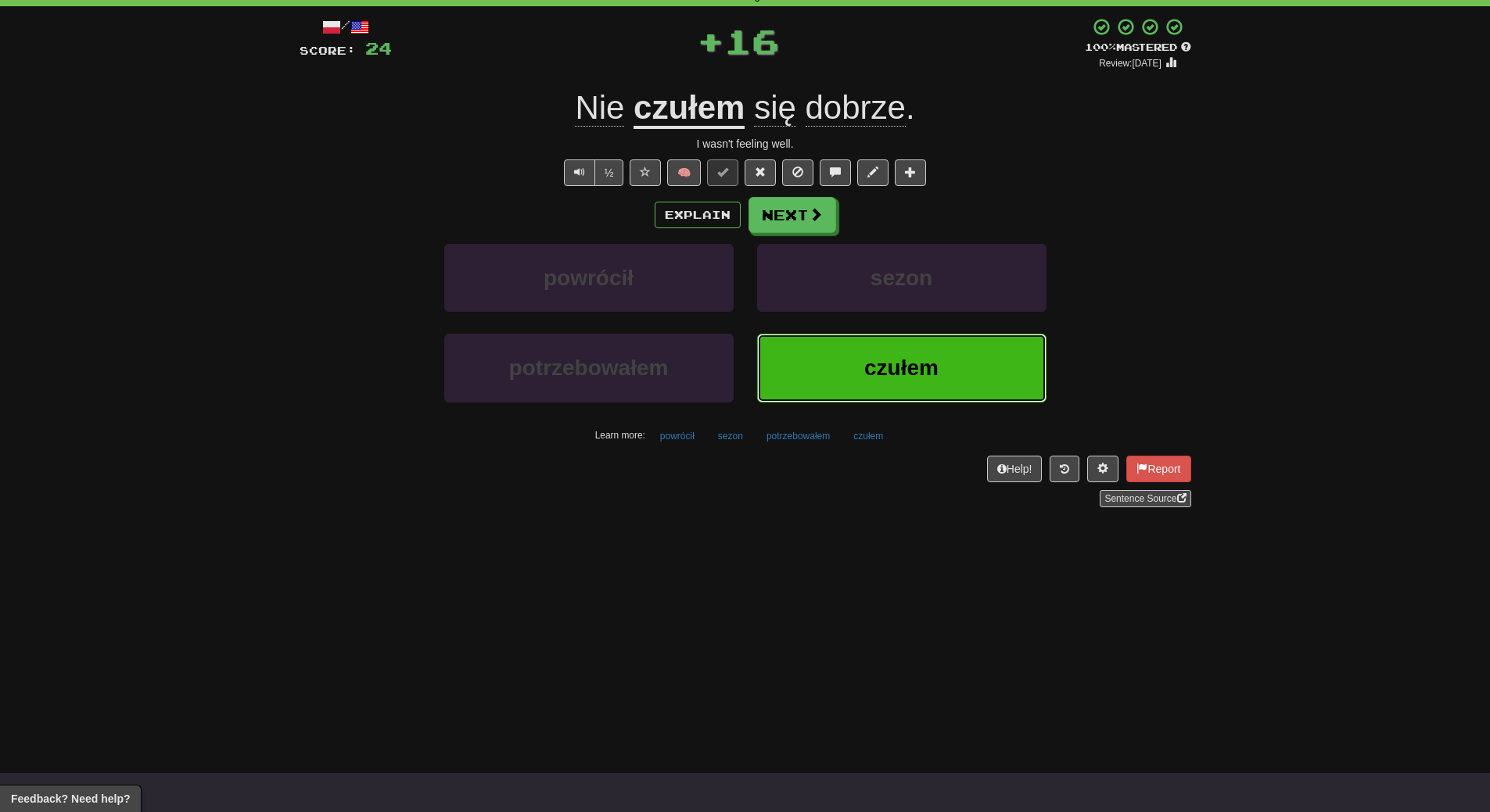
click at [875, 382] on button "czułem" at bounding box center [901, 367] width 290 height 68
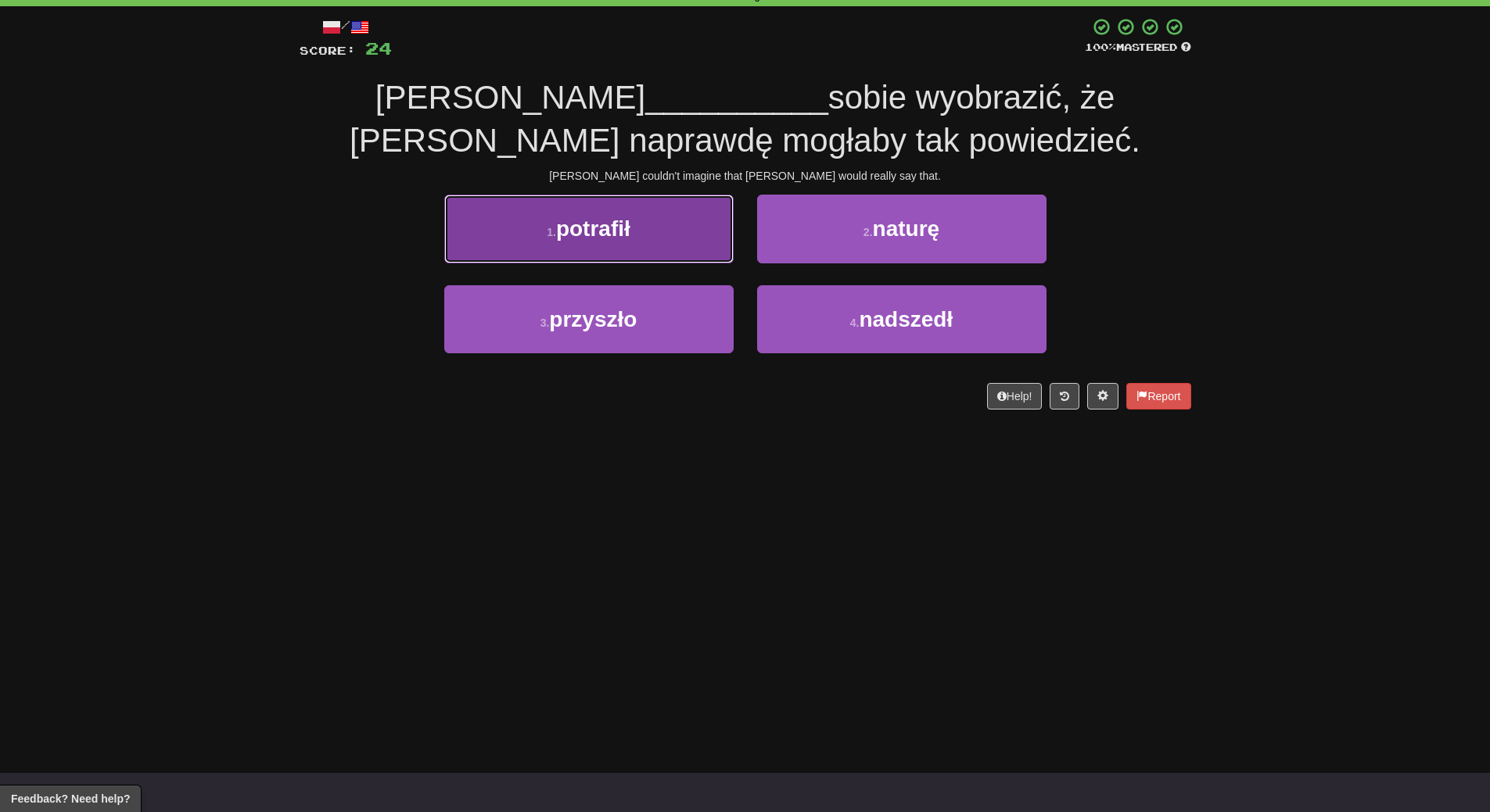
click at [650, 236] on button "1 . potrafił" at bounding box center [588, 228] width 290 height 68
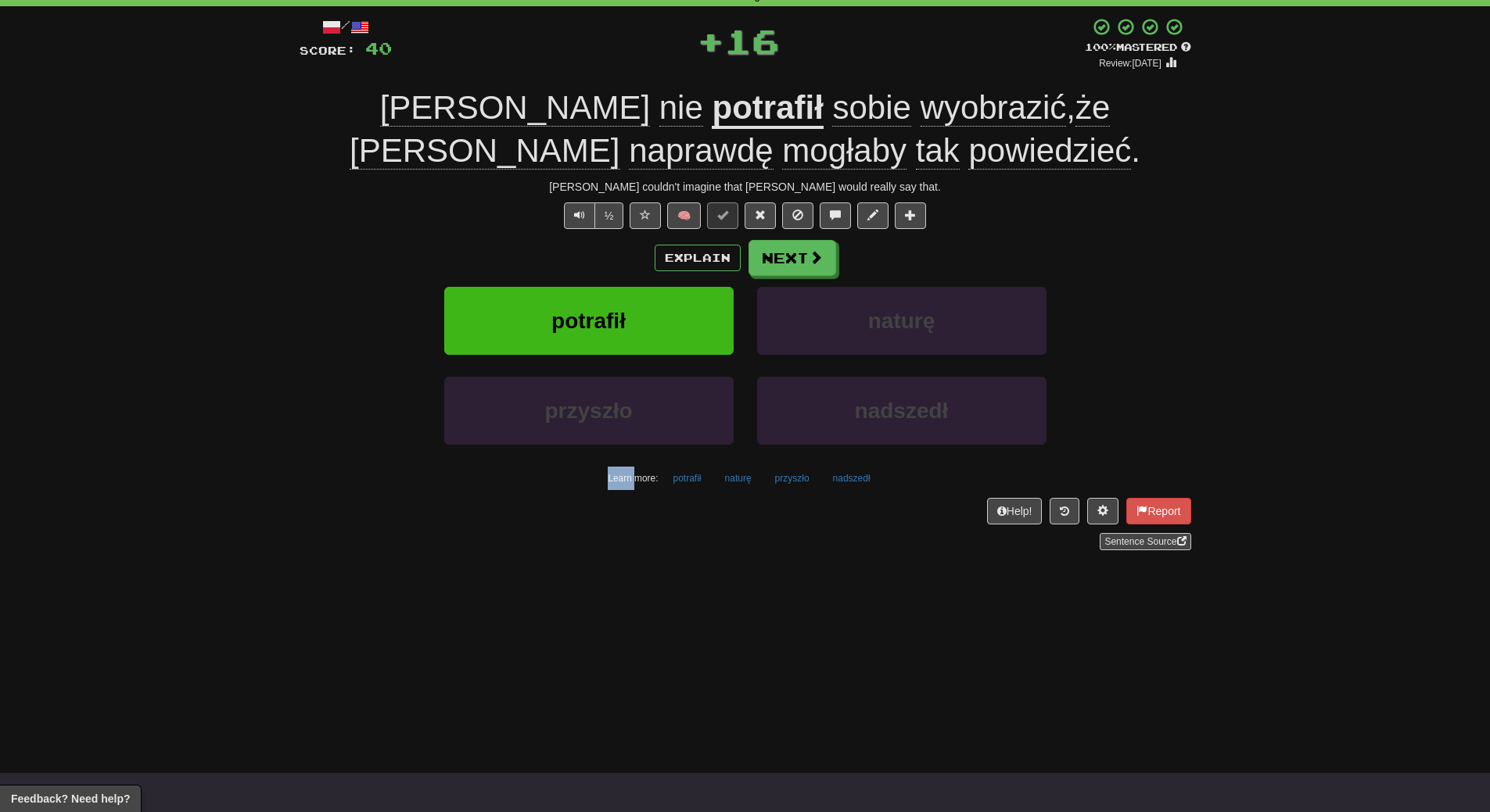
click at [650, 236] on div "/ Score: 40 + 16 100 % Mastered Review: 2026-03-20 Tom nie potrafił sobie wyobr…" at bounding box center [745, 283] width 891 height 532
click at [635, 331] on button "potrafił" at bounding box center [588, 320] width 290 height 68
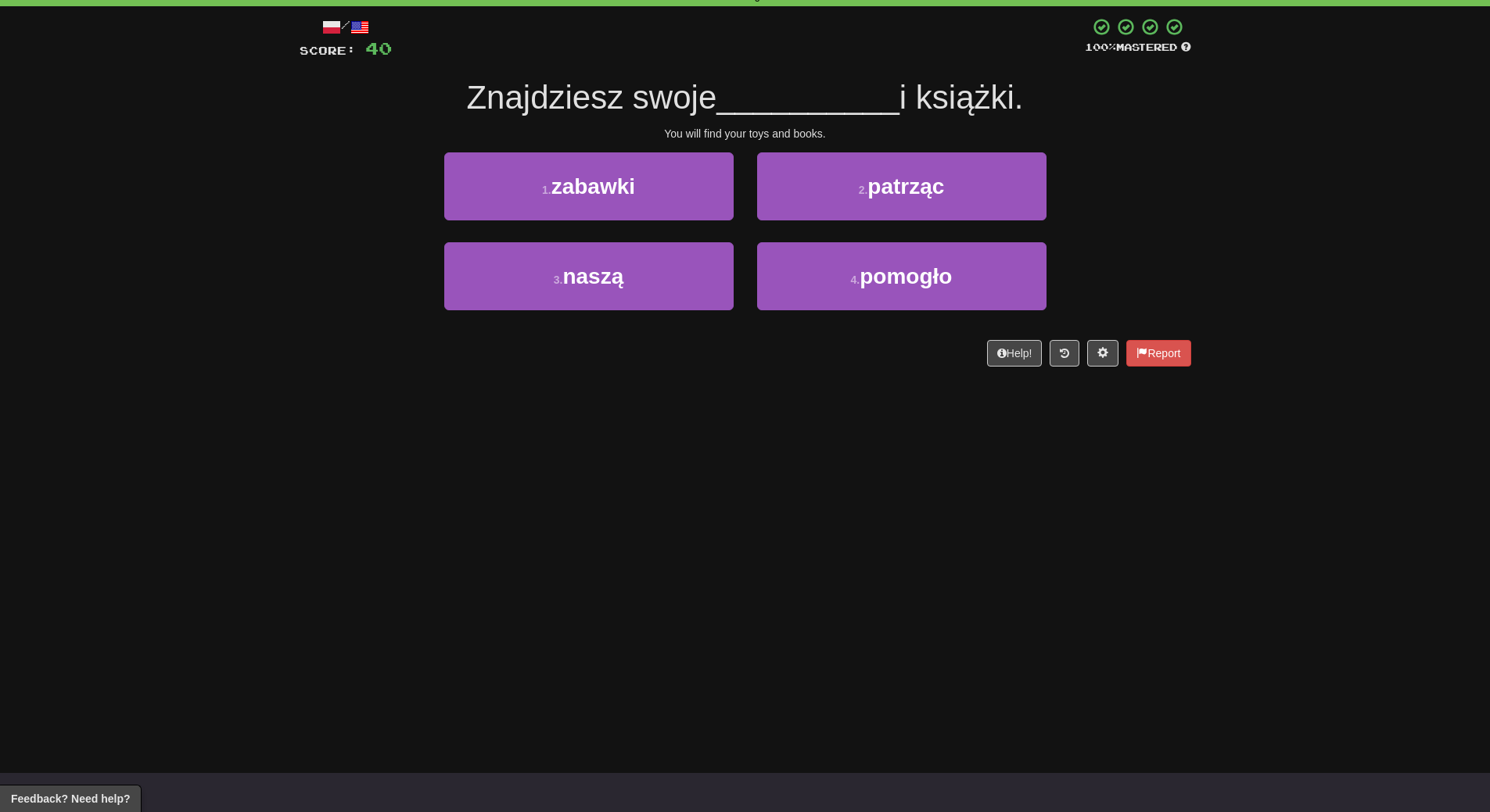
click at [617, 499] on div "Dashboard Clozemaster WendyN / Toggle Dropdown Dashboard Leaderboard Activity F…" at bounding box center [745, 328] width 1490 height 812
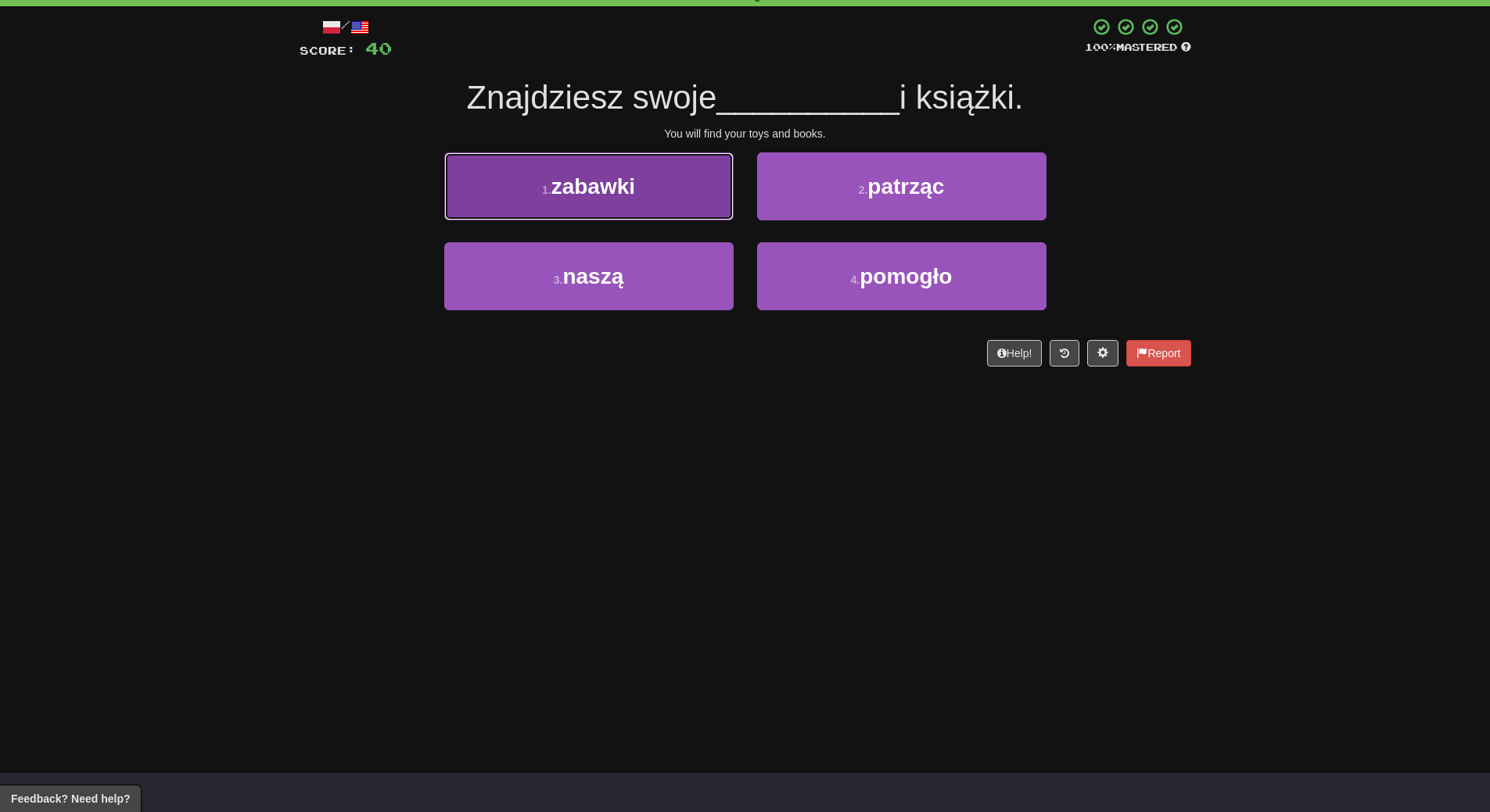
click at [630, 186] on span "zabawki" at bounding box center [593, 186] width 84 height 25
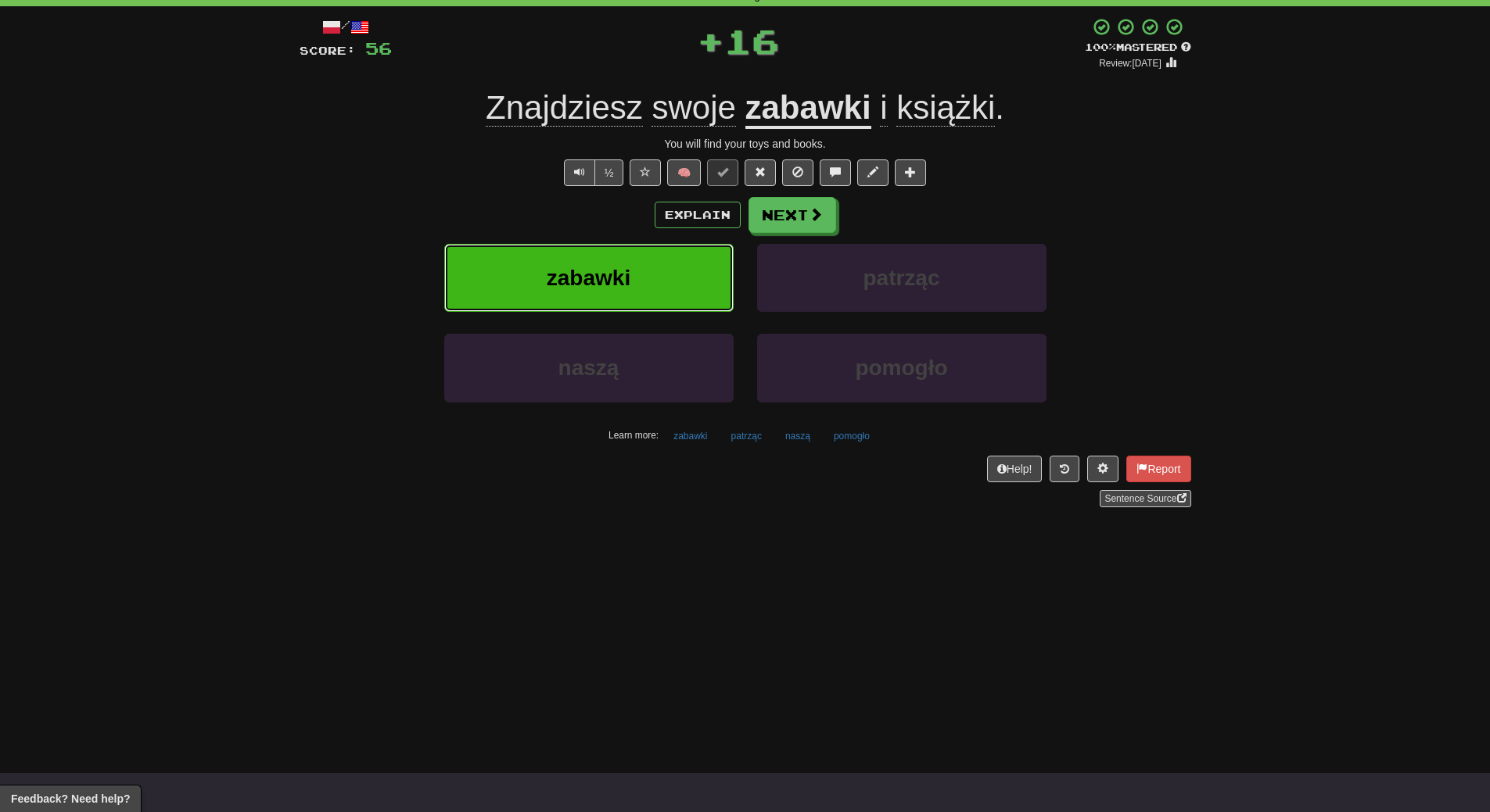
click at [635, 262] on button "zabawki" at bounding box center [588, 278] width 290 height 68
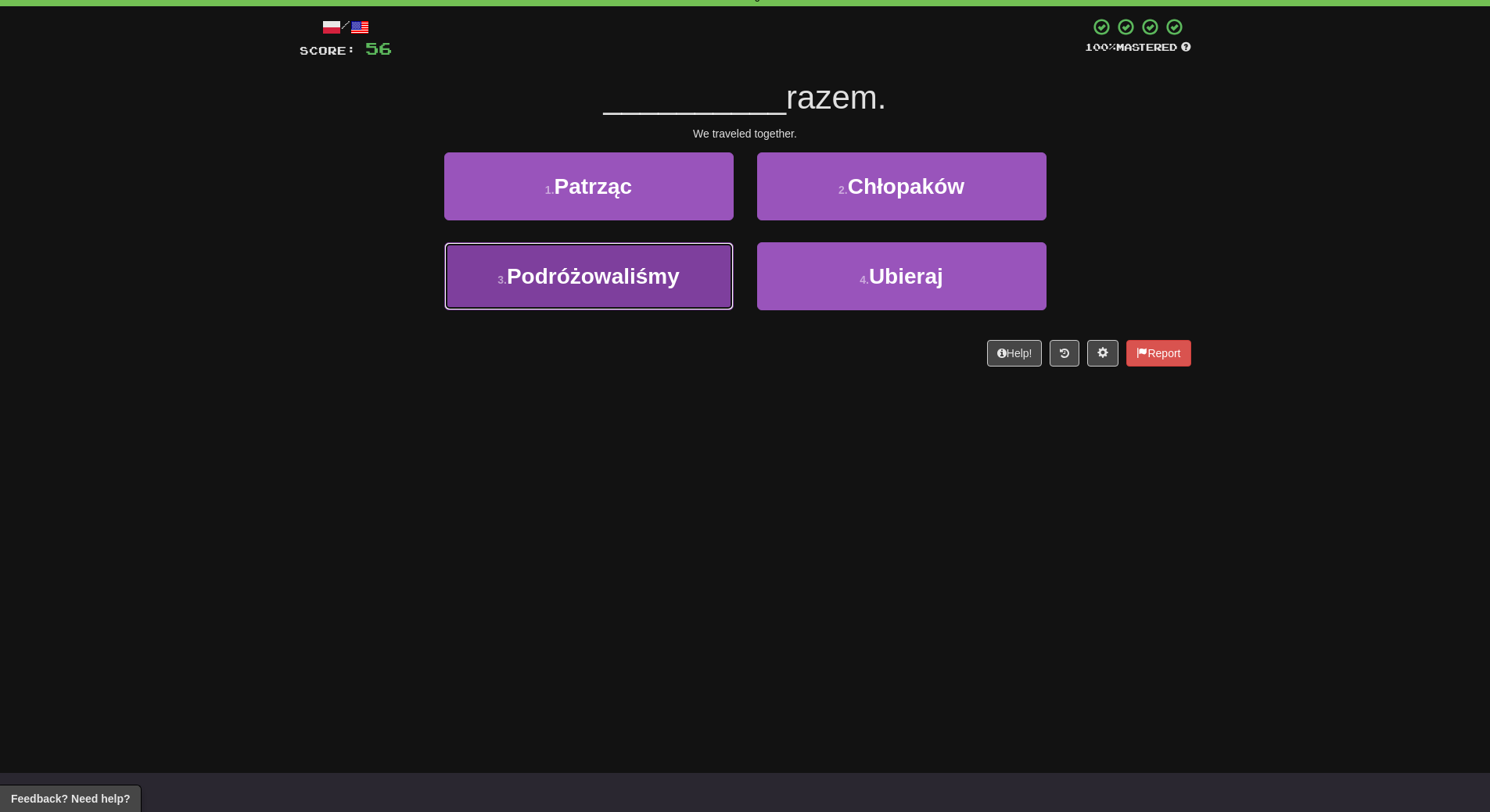
click at [650, 301] on button "3 . Podróżowaliśmy" at bounding box center [588, 276] width 290 height 68
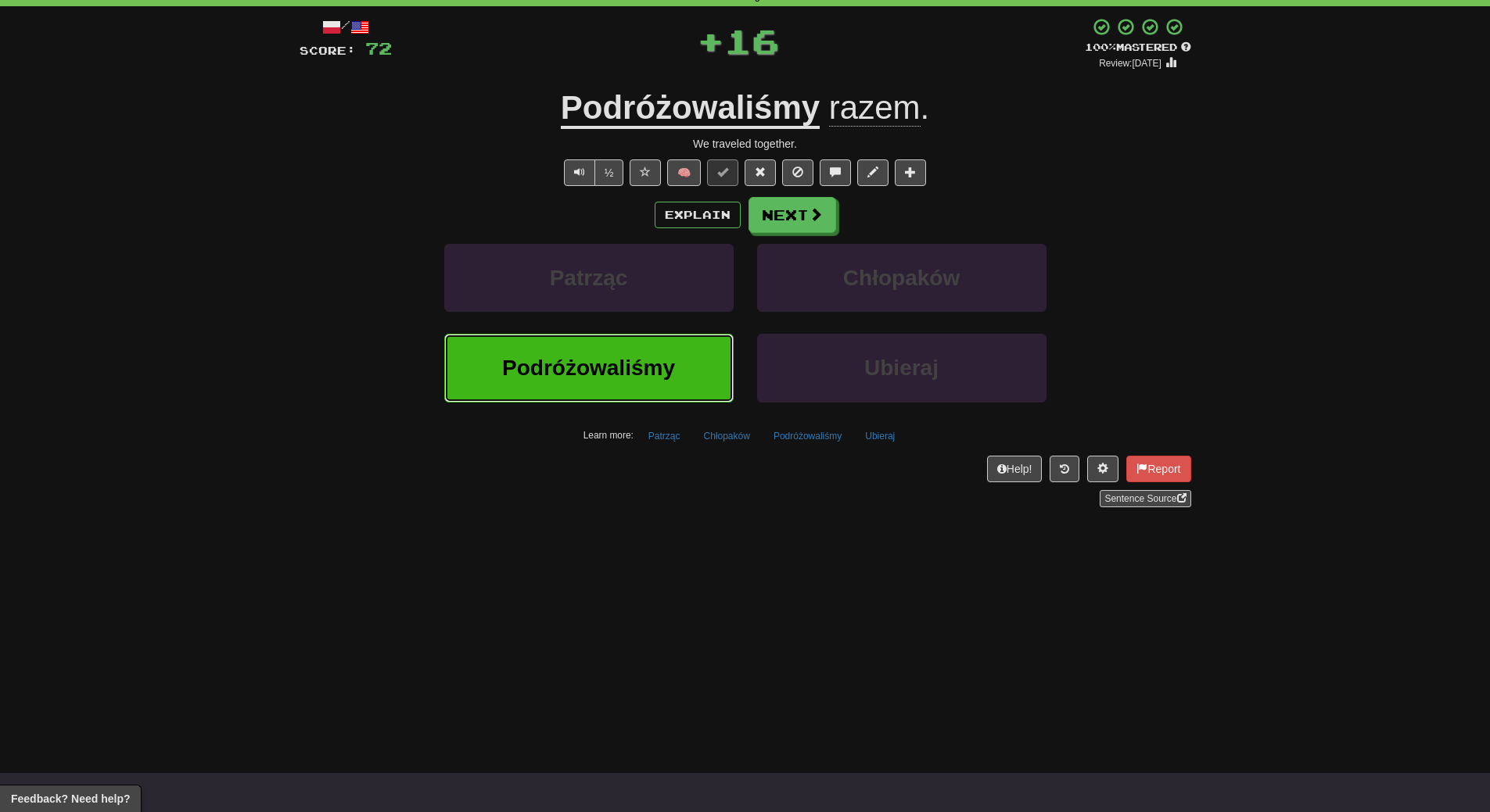
click at [639, 401] on button "Podróżowaliśmy" at bounding box center [588, 367] width 290 height 68
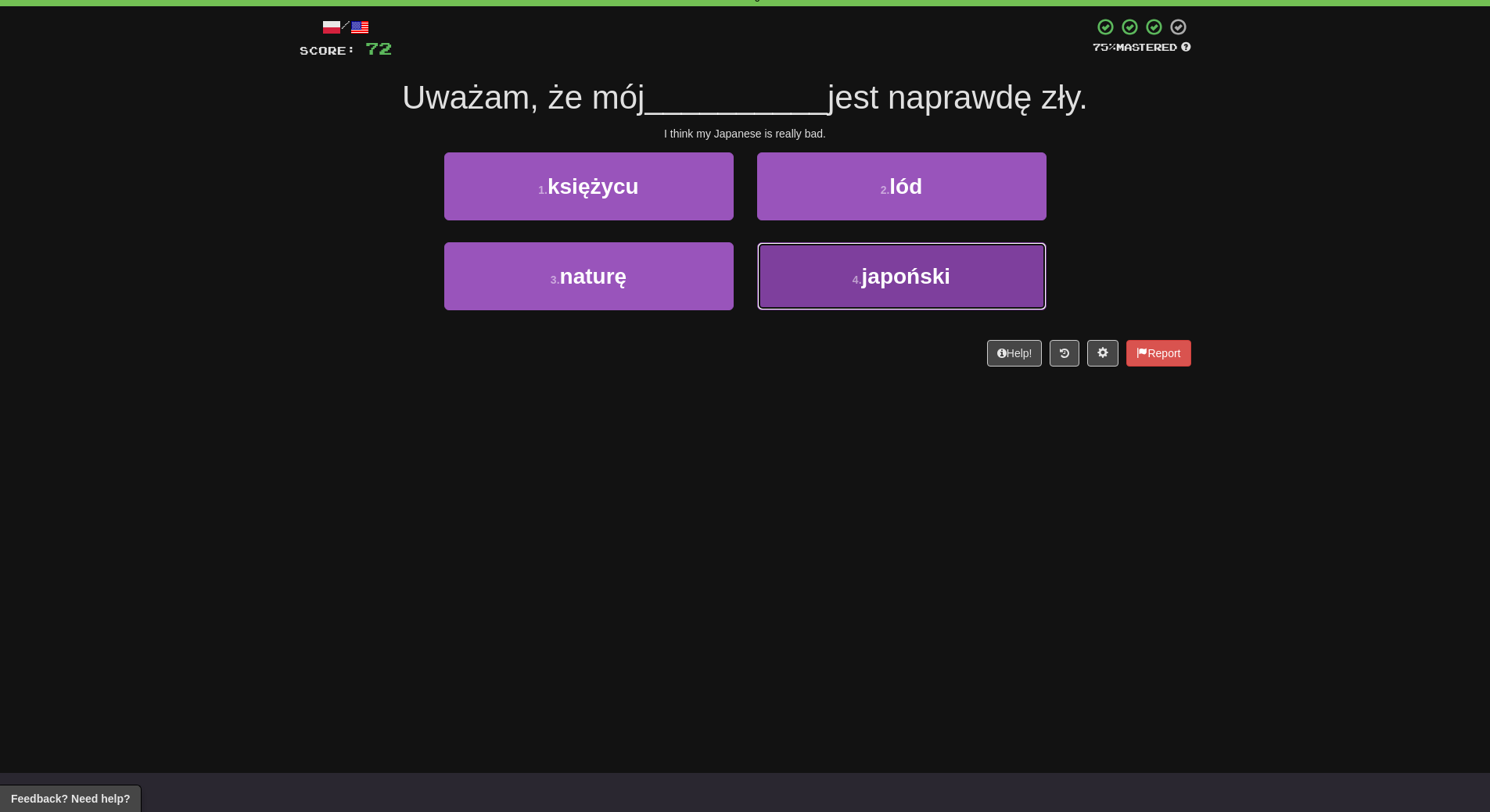
click at [935, 275] on span "japoński" at bounding box center [906, 276] width 89 height 25
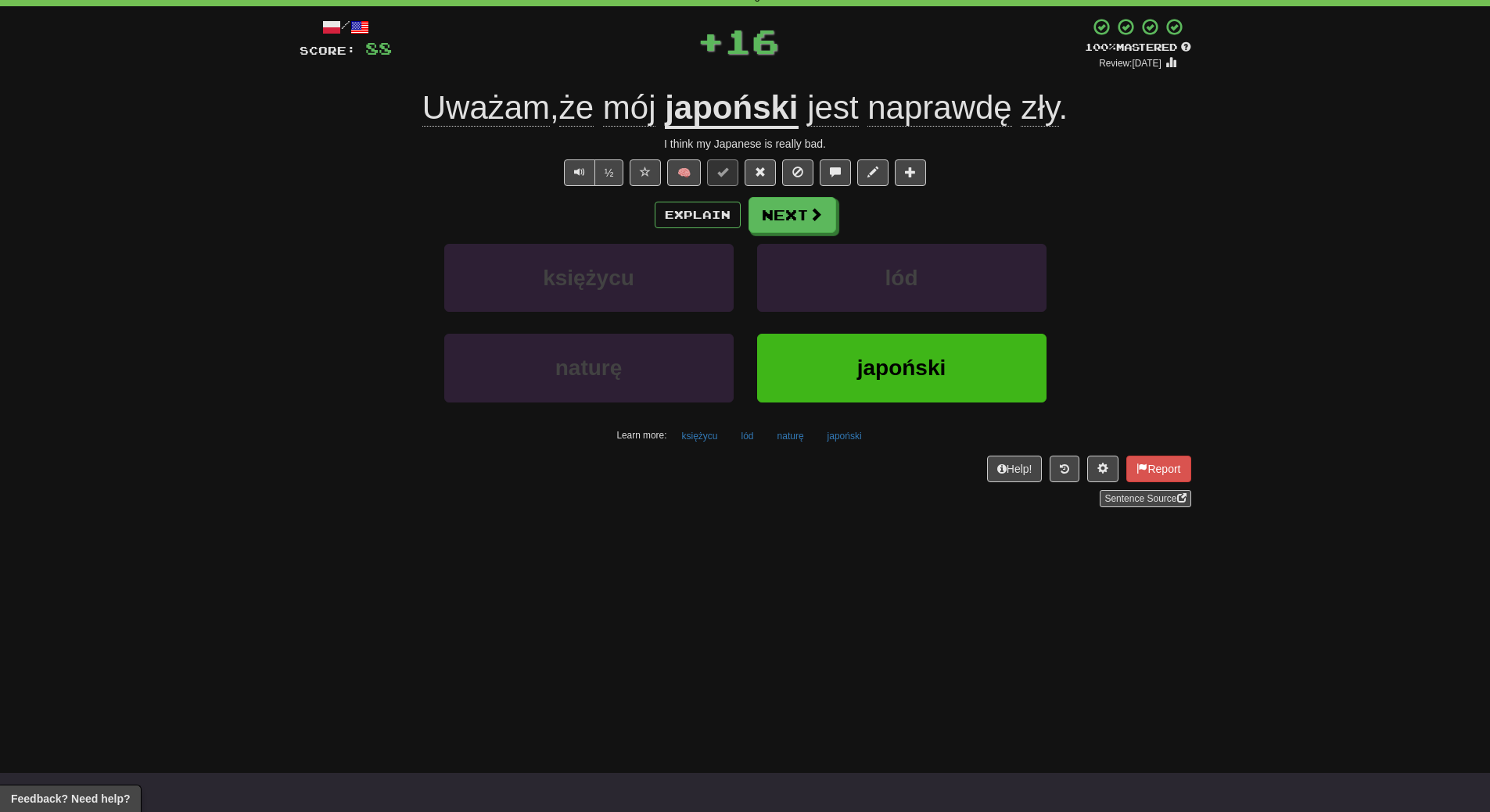
click at [926, 411] on div "japoński" at bounding box center [901, 378] width 313 height 90
click at [923, 393] on button "japoński" at bounding box center [901, 367] width 290 height 68
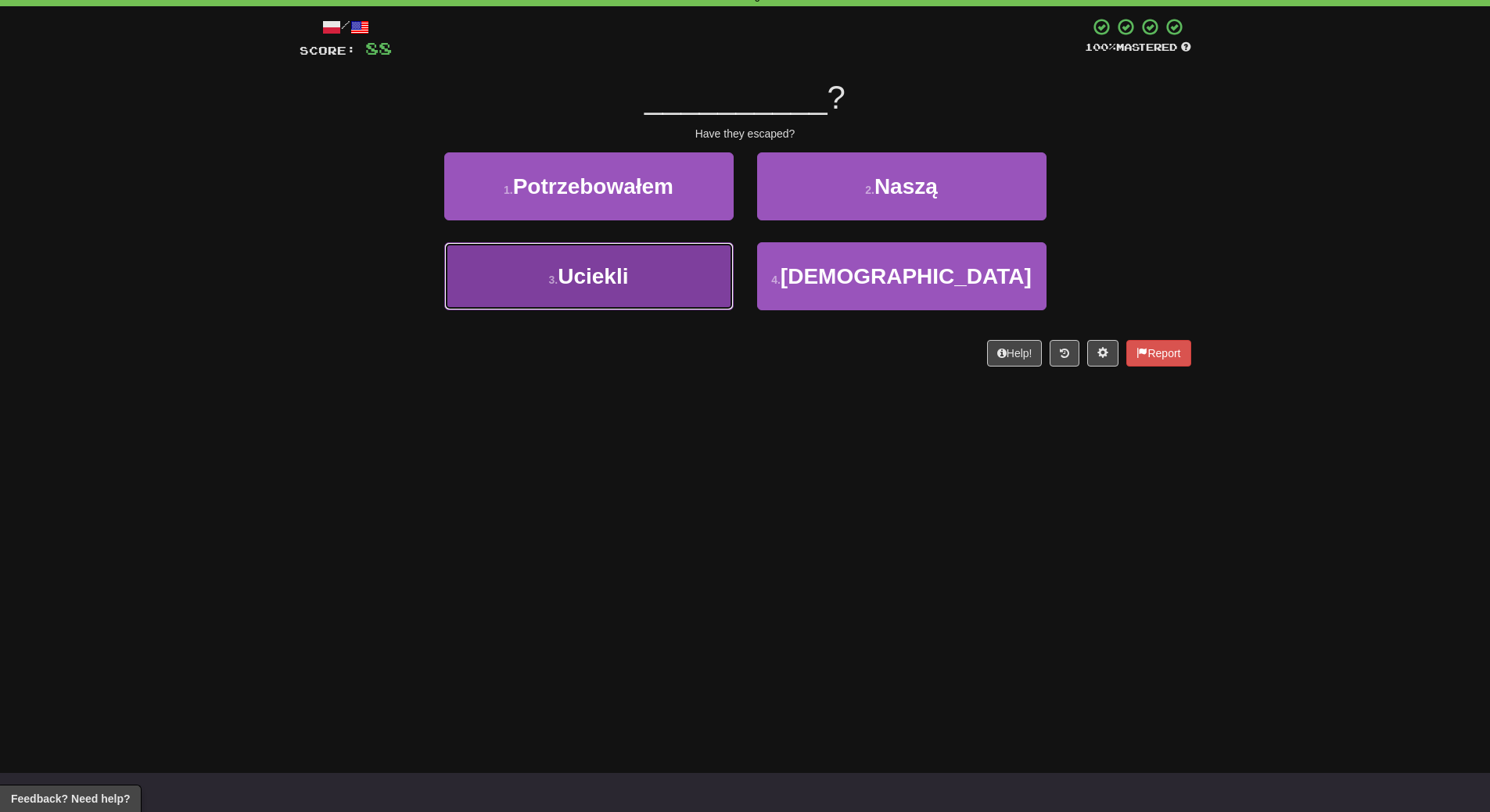
click at [700, 283] on button "3 . Uciekli" at bounding box center [588, 276] width 290 height 68
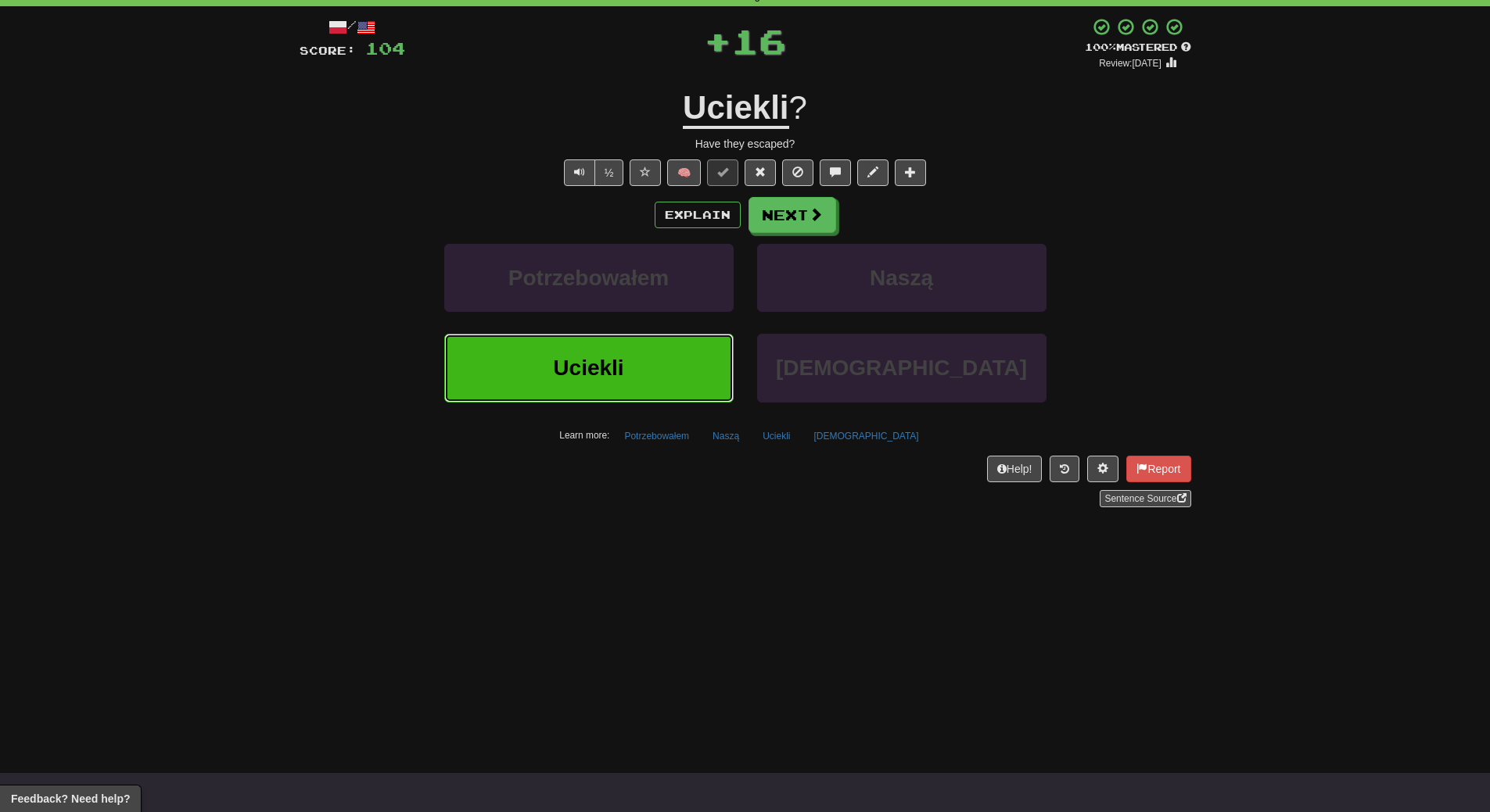
click at [679, 380] on button "Uciekli" at bounding box center [588, 367] width 290 height 68
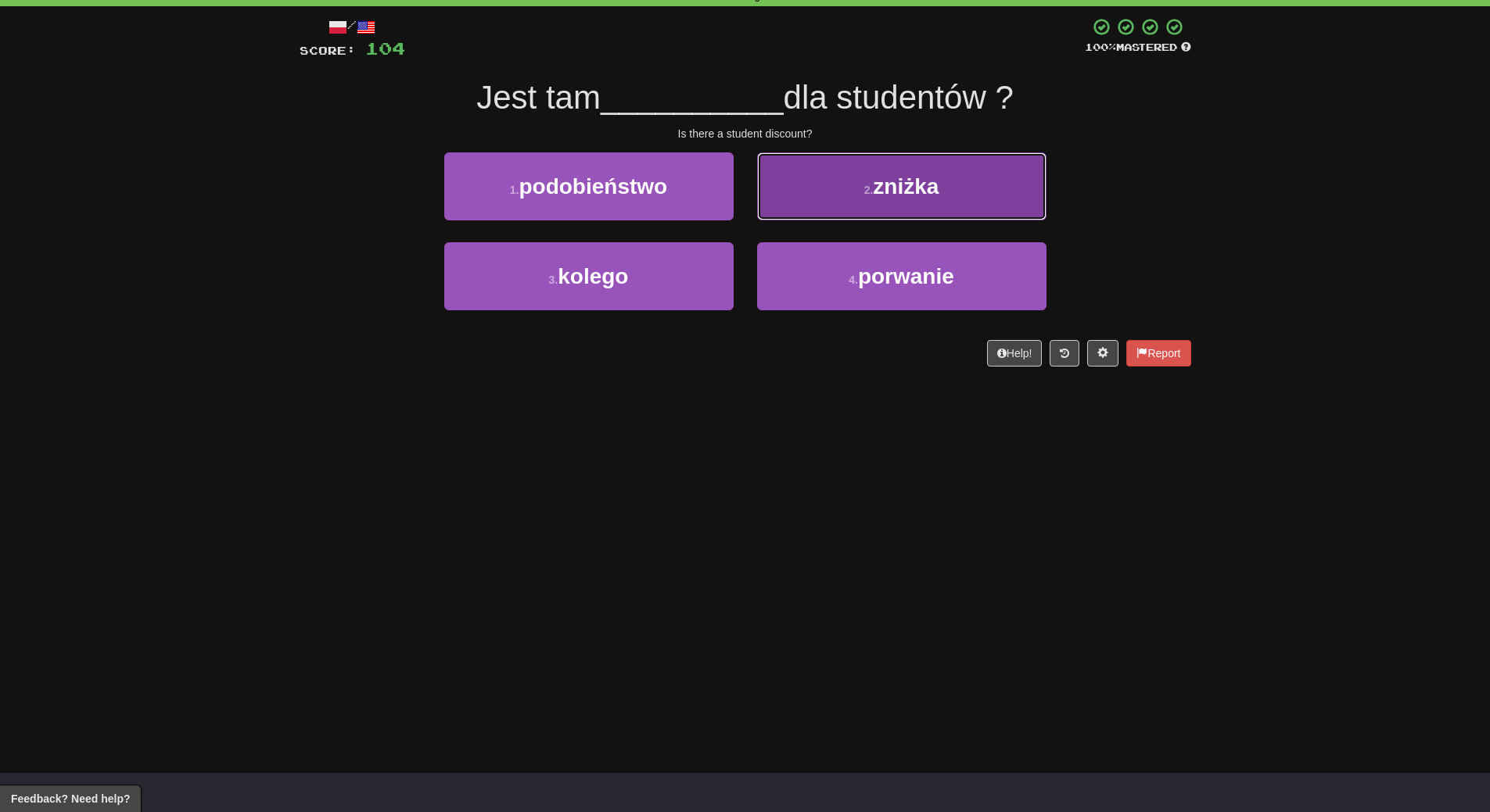
click at [935, 215] on button "2 . zniżka" at bounding box center [901, 186] width 290 height 68
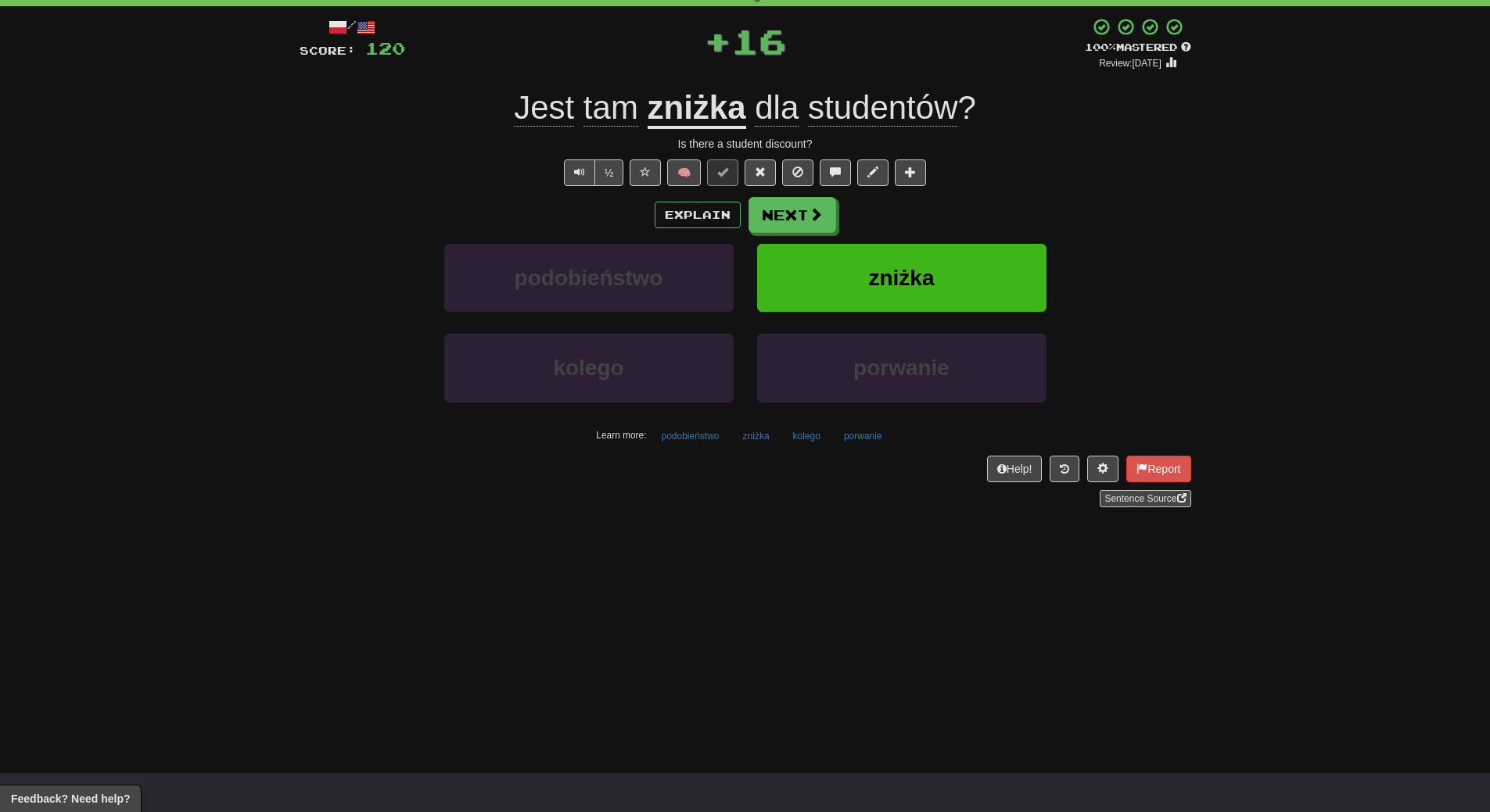
click at [935, 215] on div "Explain Next" at bounding box center [745, 214] width 891 height 36
click at [940, 310] on button "zniżka" at bounding box center [901, 278] width 290 height 68
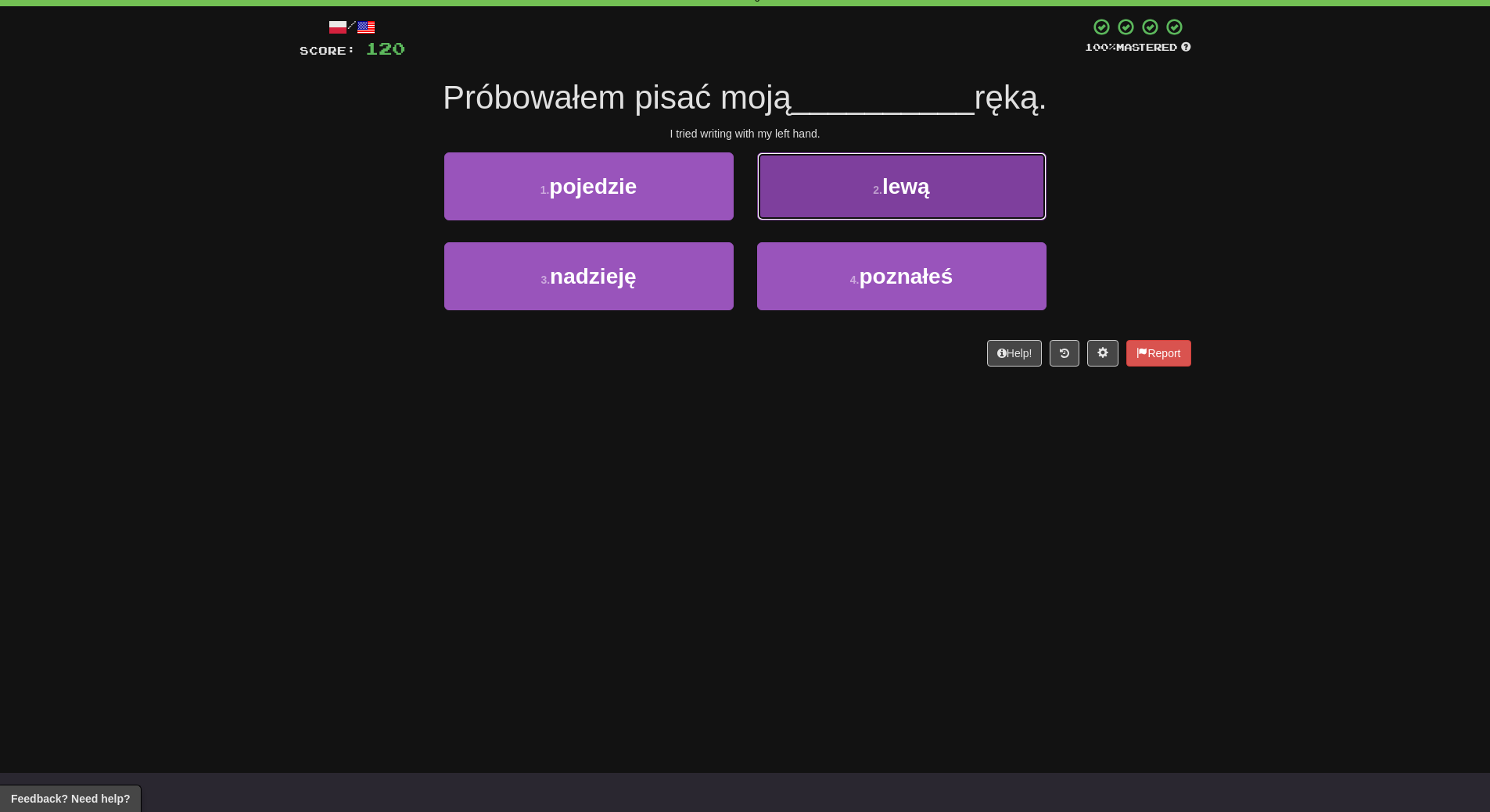
click at [995, 207] on button "2 . lewą" at bounding box center [901, 186] width 290 height 68
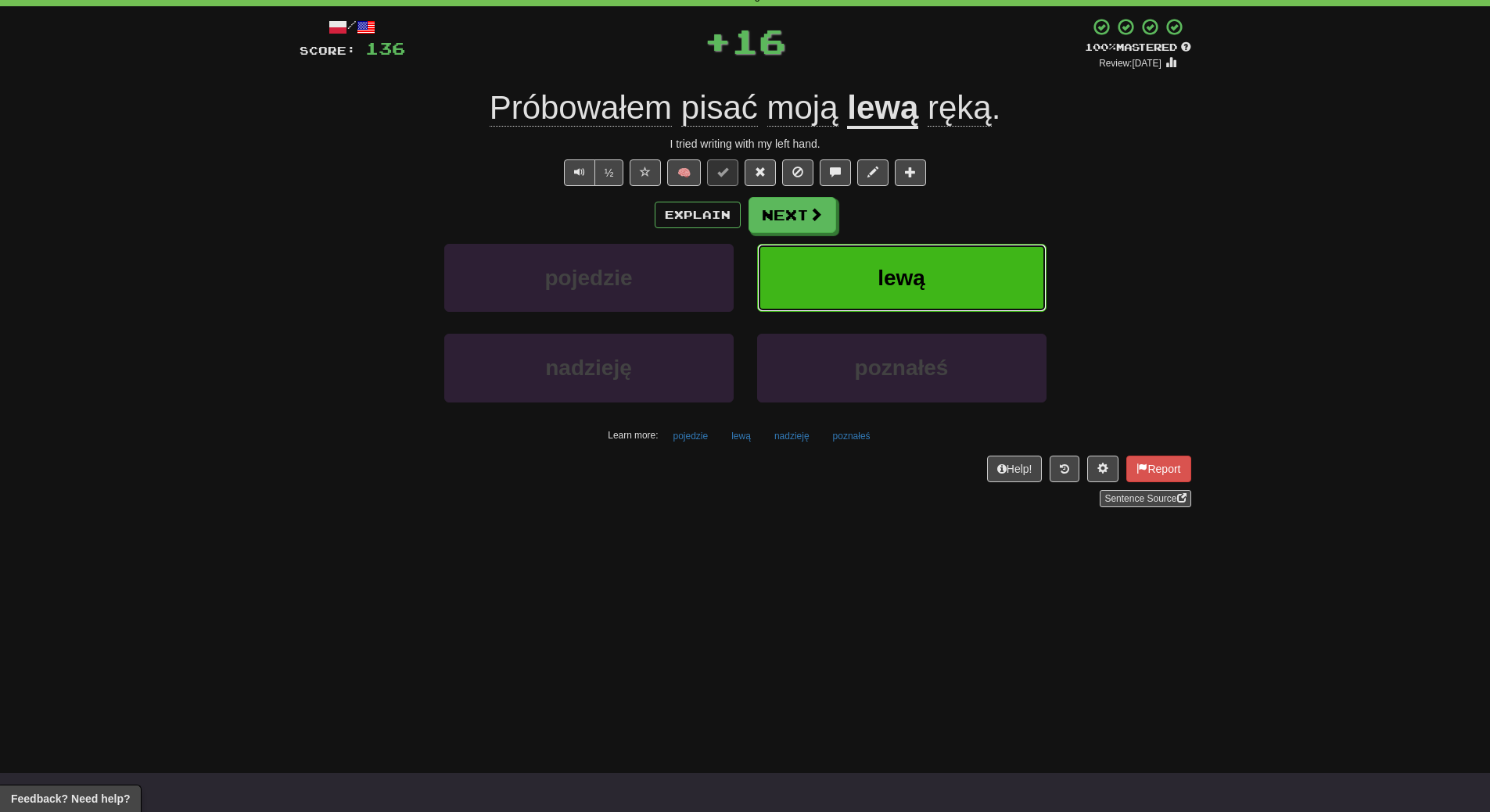
click at [990, 266] on button "lewą" at bounding box center [901, 278] width 290 height 68
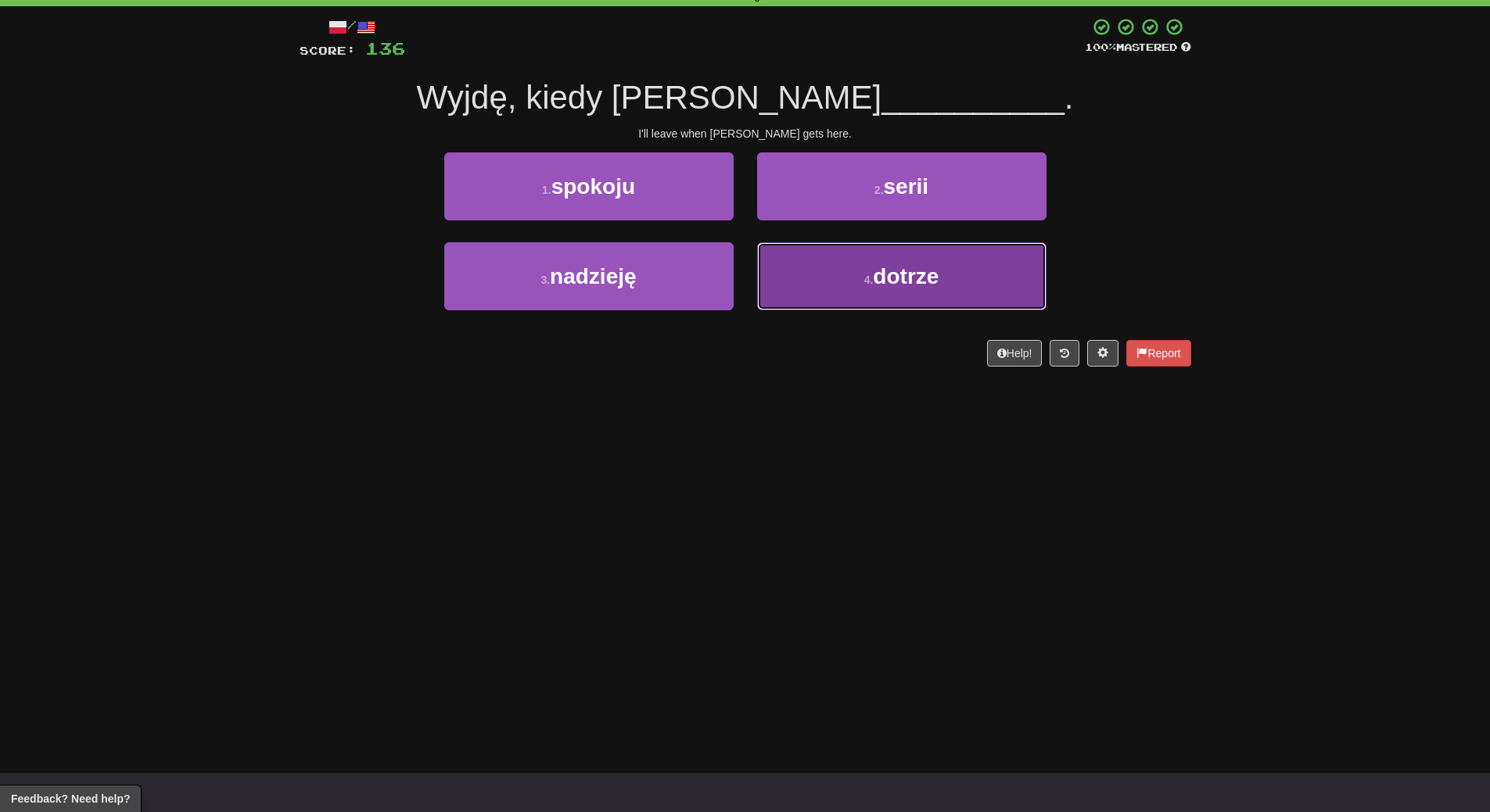
click at [895, 283] on span "dotrze" at bounding box center [905, 276] width 65 height 25
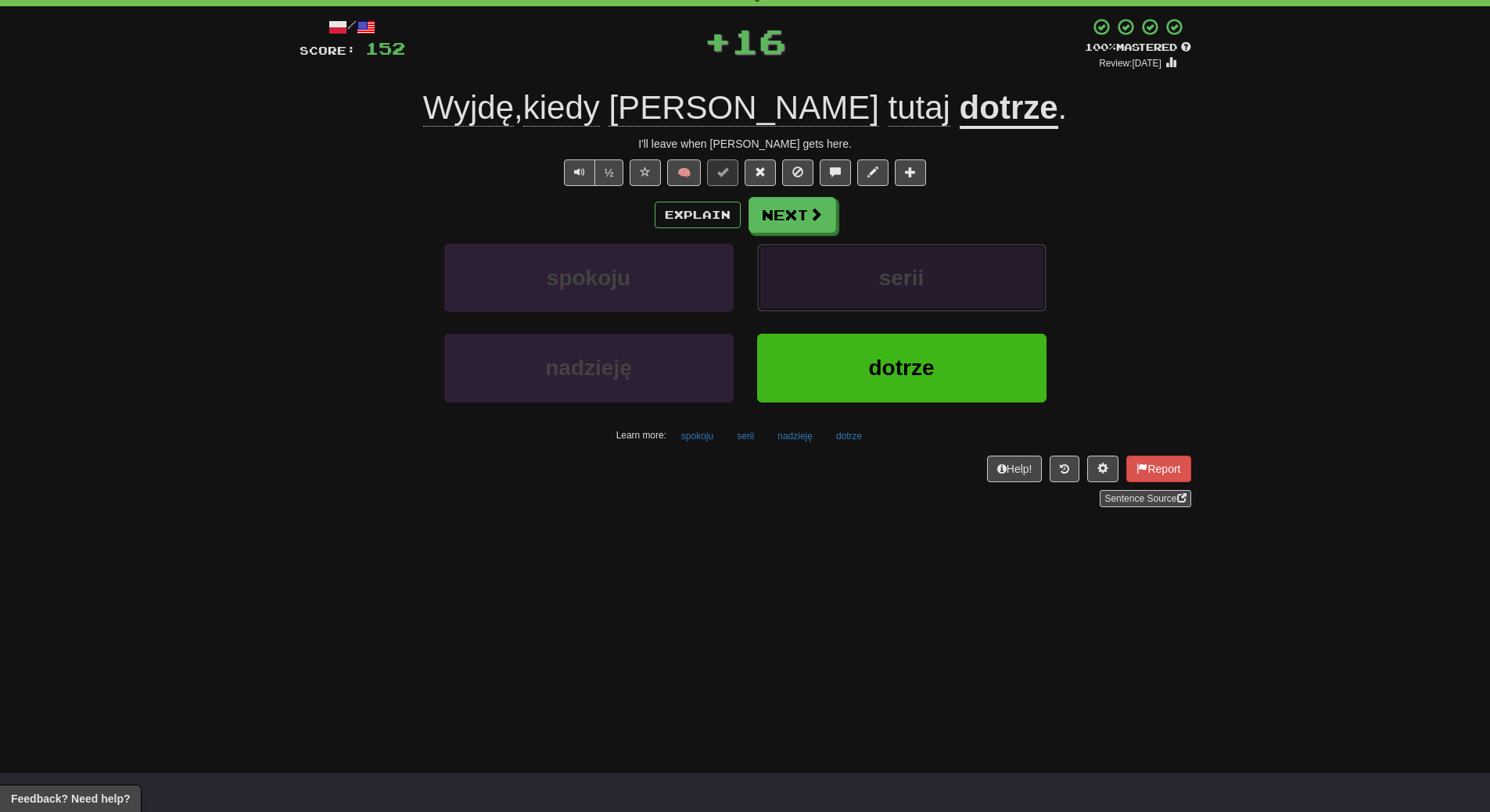
click at [895, 283] on span "serii" at bounding box center [901, 278] width 45 height 25
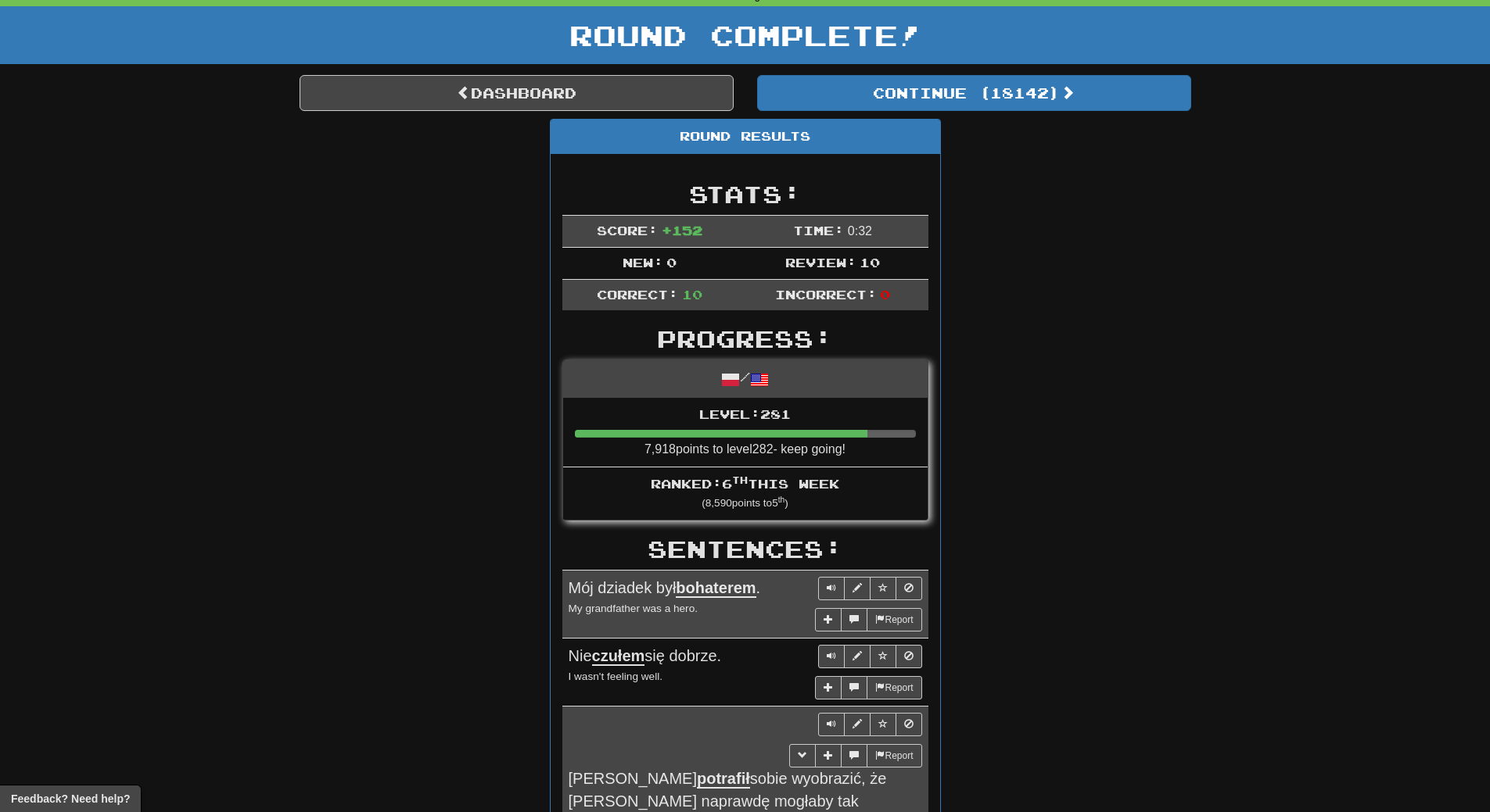
click at [896, 283] on div "Stats: Score: + 152 Time: 0 : 32 New: 0 Review: 10 Correct: 10 Incorrect: 0 Pro…" at bounding box center [745, 774] width 389 height 1242
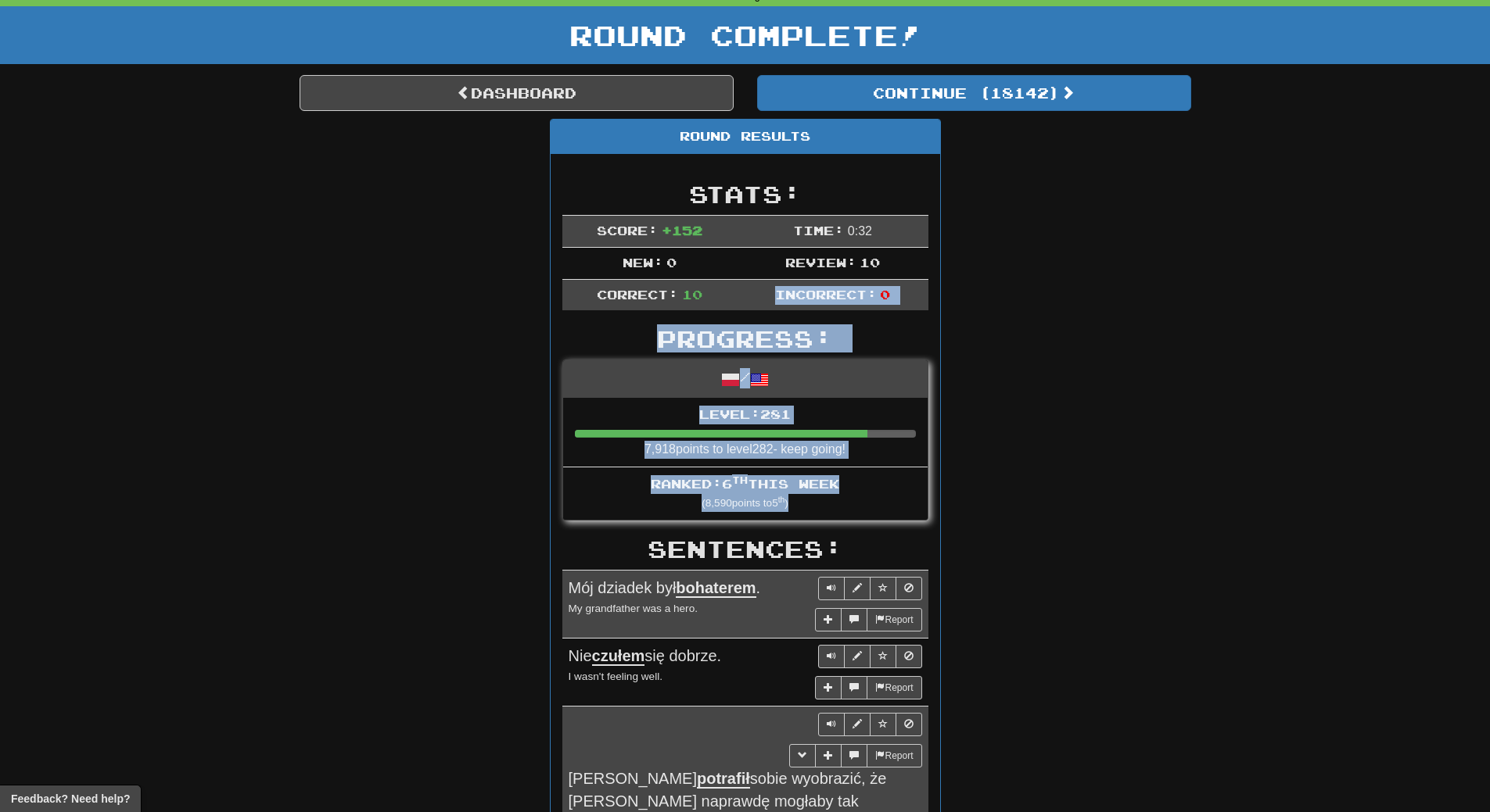
click at [1090, 227] on div "Round Results Stats: Score: + 152 Time: 0 : 32 New: 0 Review: 10 Correct: 10 In…" at bounding box center [745, 764] width 891 height 1290
click at [999, 325] on div "Round Results Stats: Score: + 152 Time: 0 : 32 New: 0 Review: 10 Correct: 10 In…" at bounding box center [745, 764] width 891 height 1290
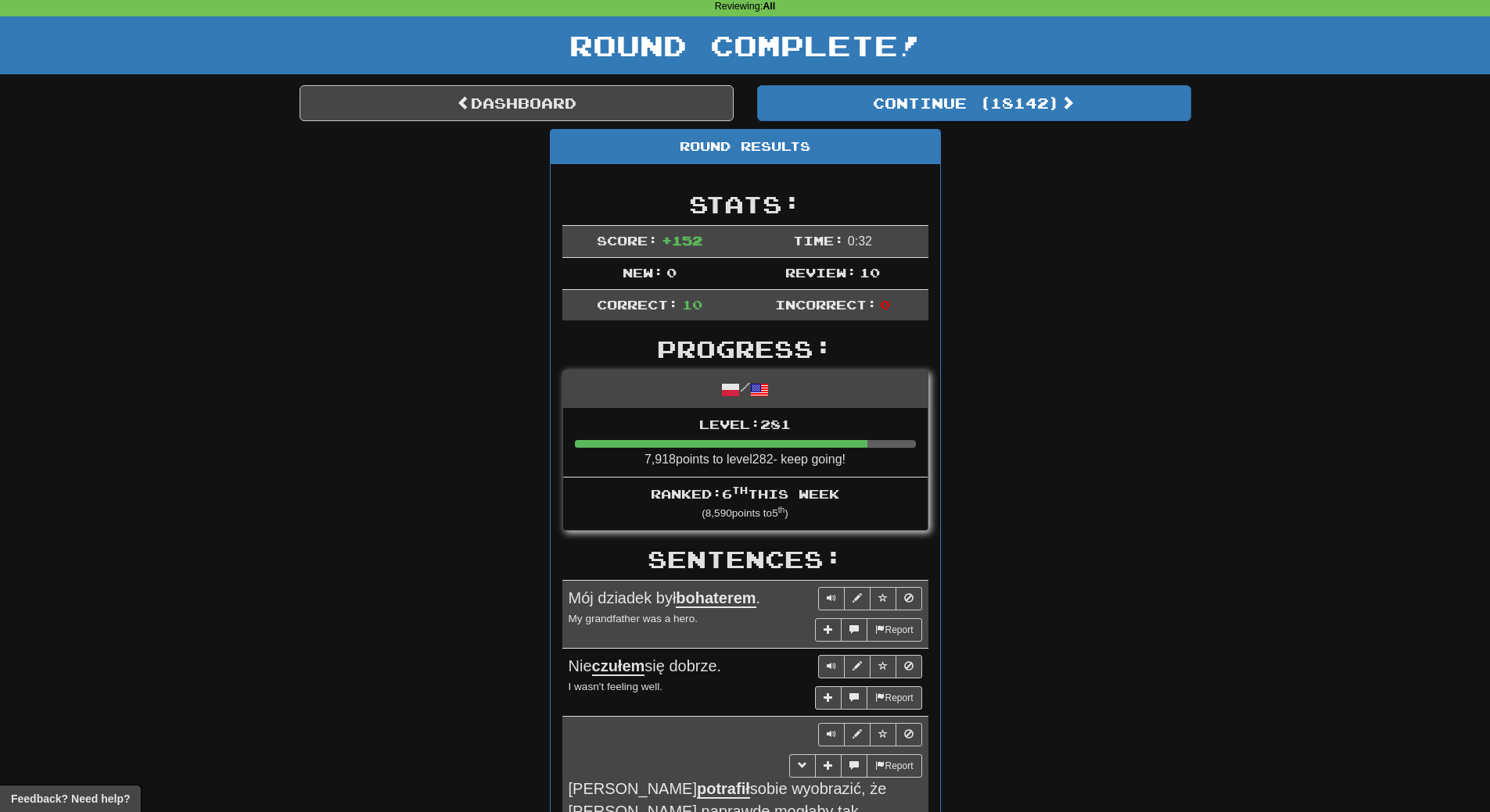
scroll to position [0, 0]
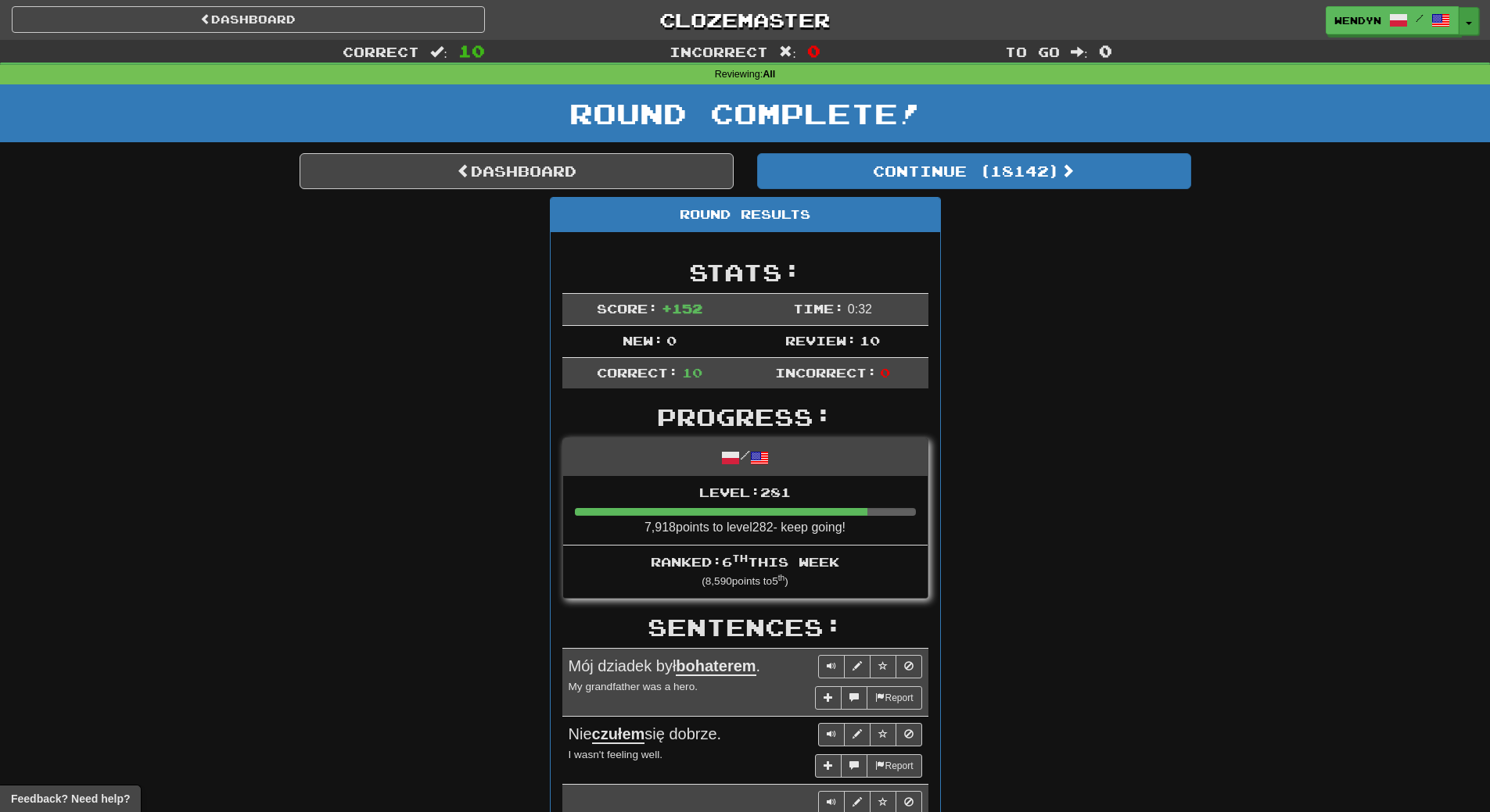
click at [1474, 19] on button "Toggle Dropdown" at bounding box center [1468, 21] width 21 height 28
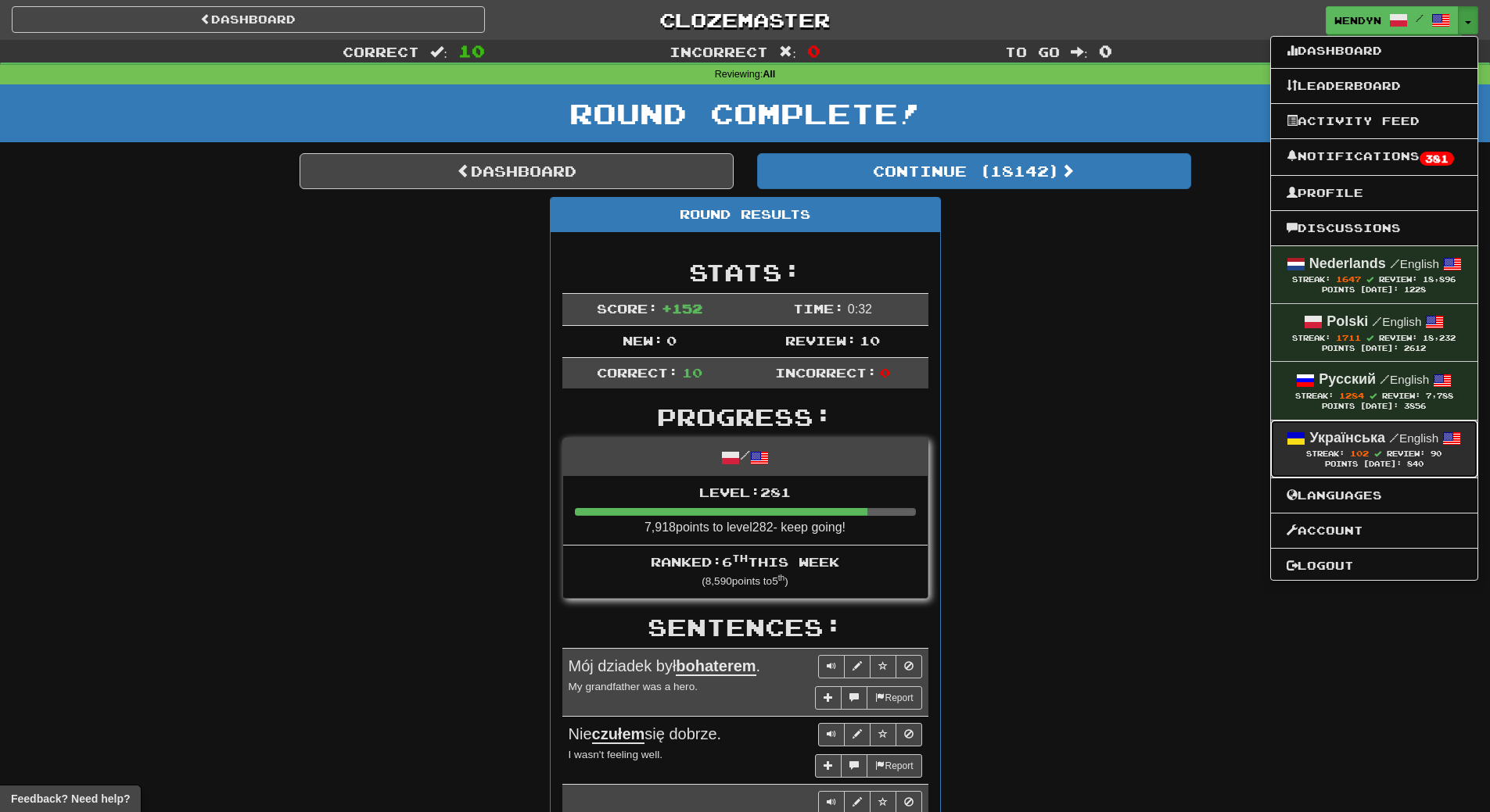
click at [1411, 440] on small "/ English" at bounding box center [1413, 438] width 49 height 13
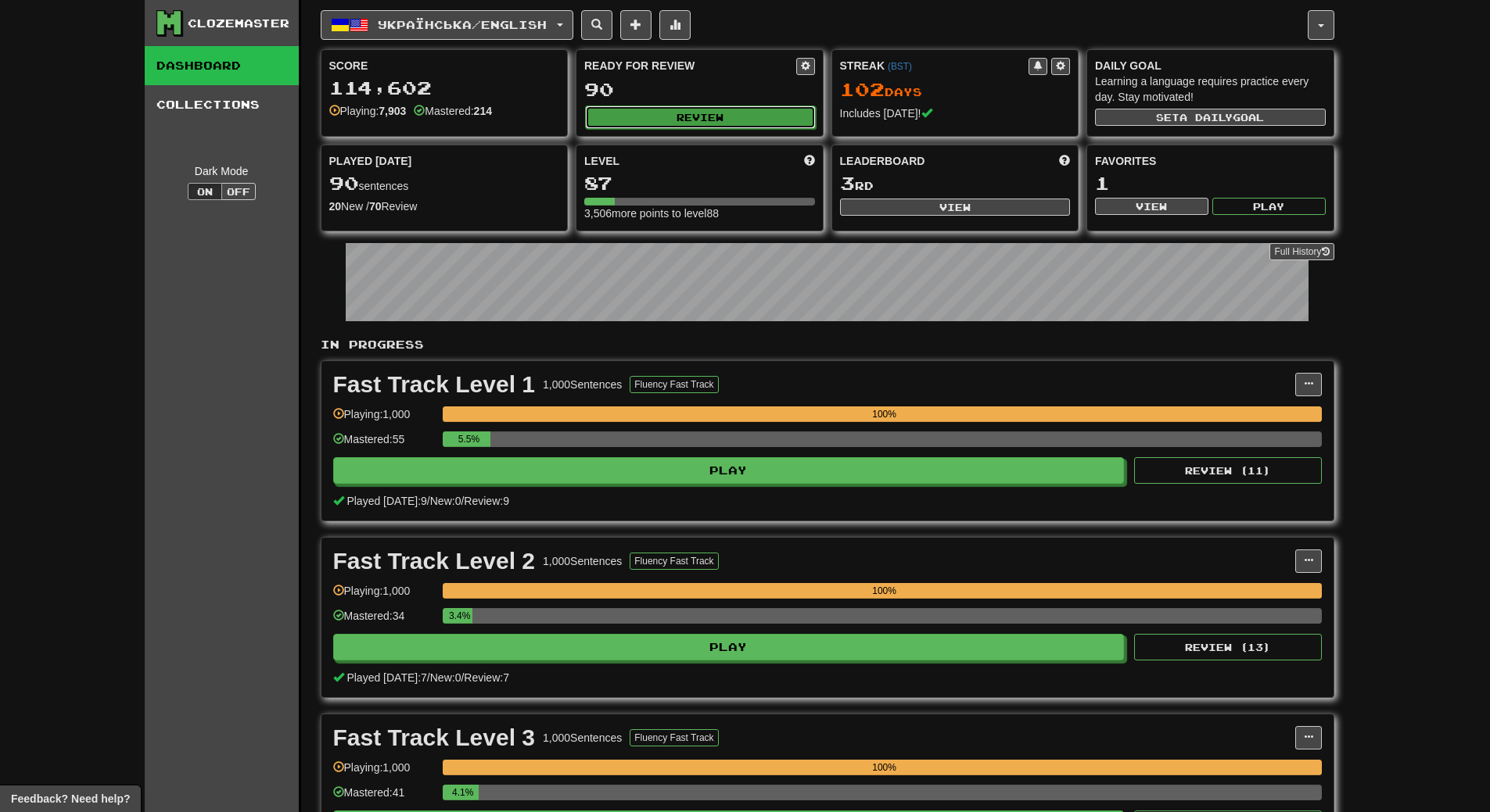
click at [720, 115] on button "Review" at bounding box center [700, 118] width 230 height 24
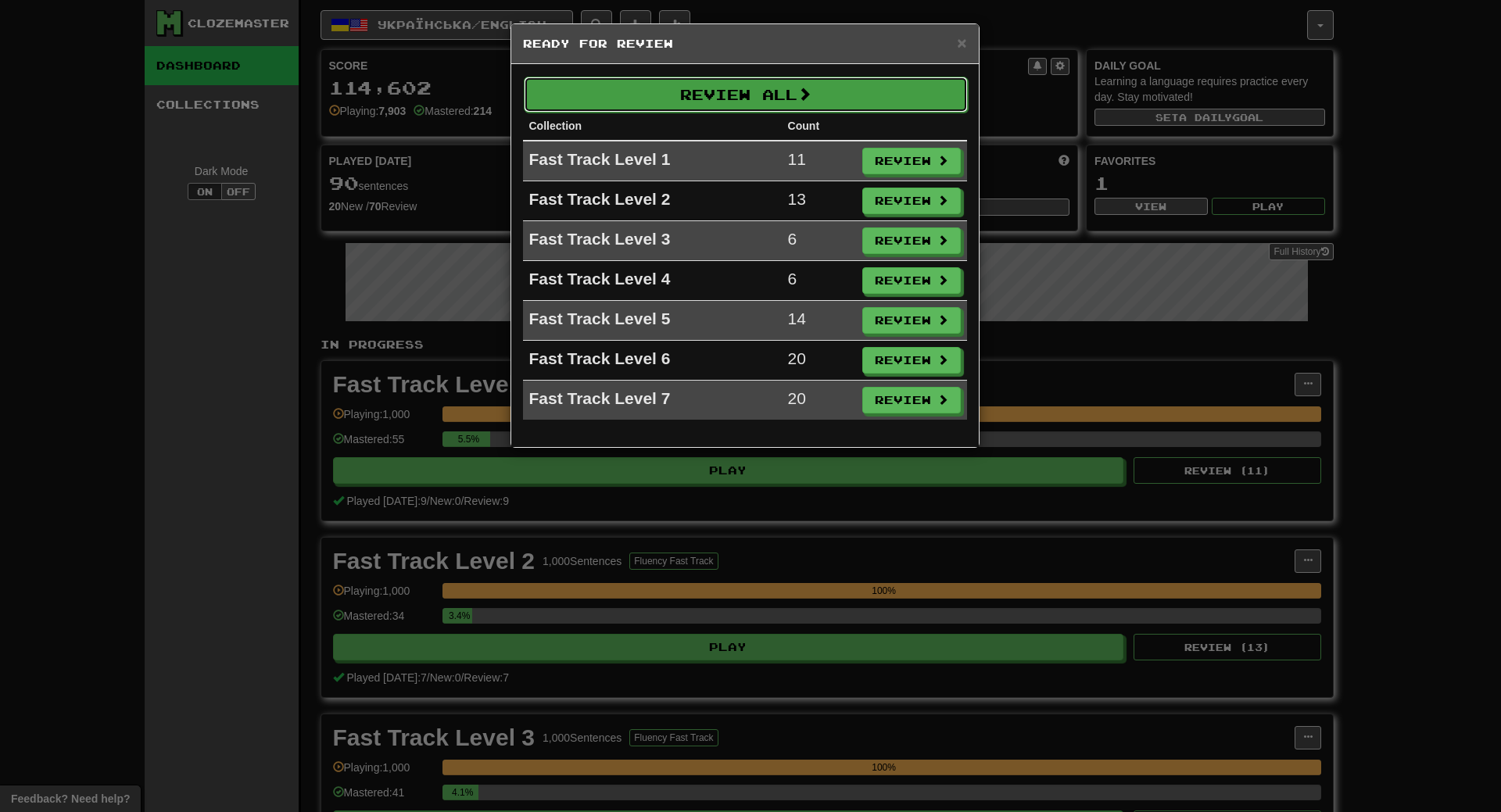
click at [756, 100] on button "Review All" at bounding box center [745, 95] width 444 height 36
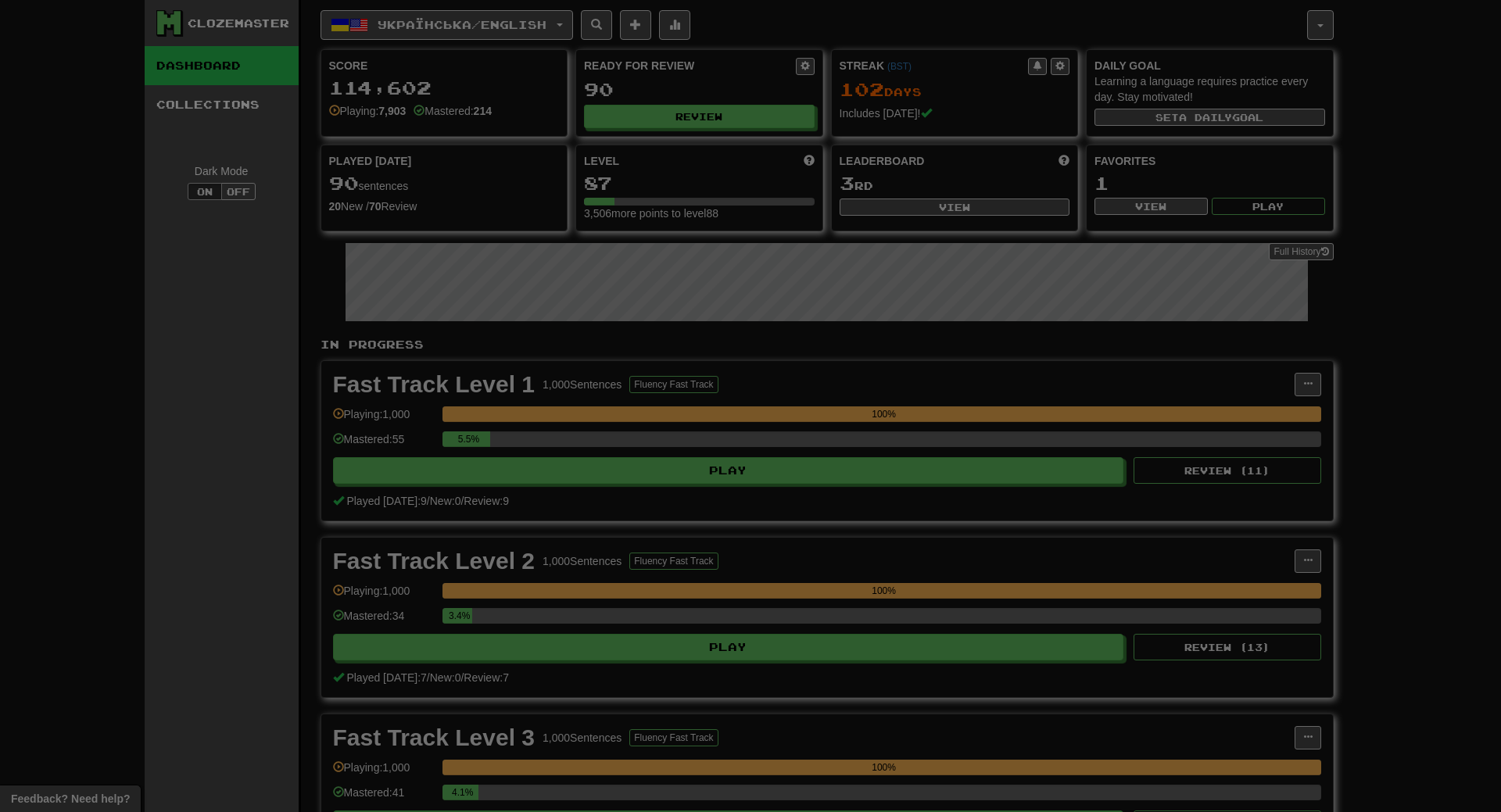
select select "**"
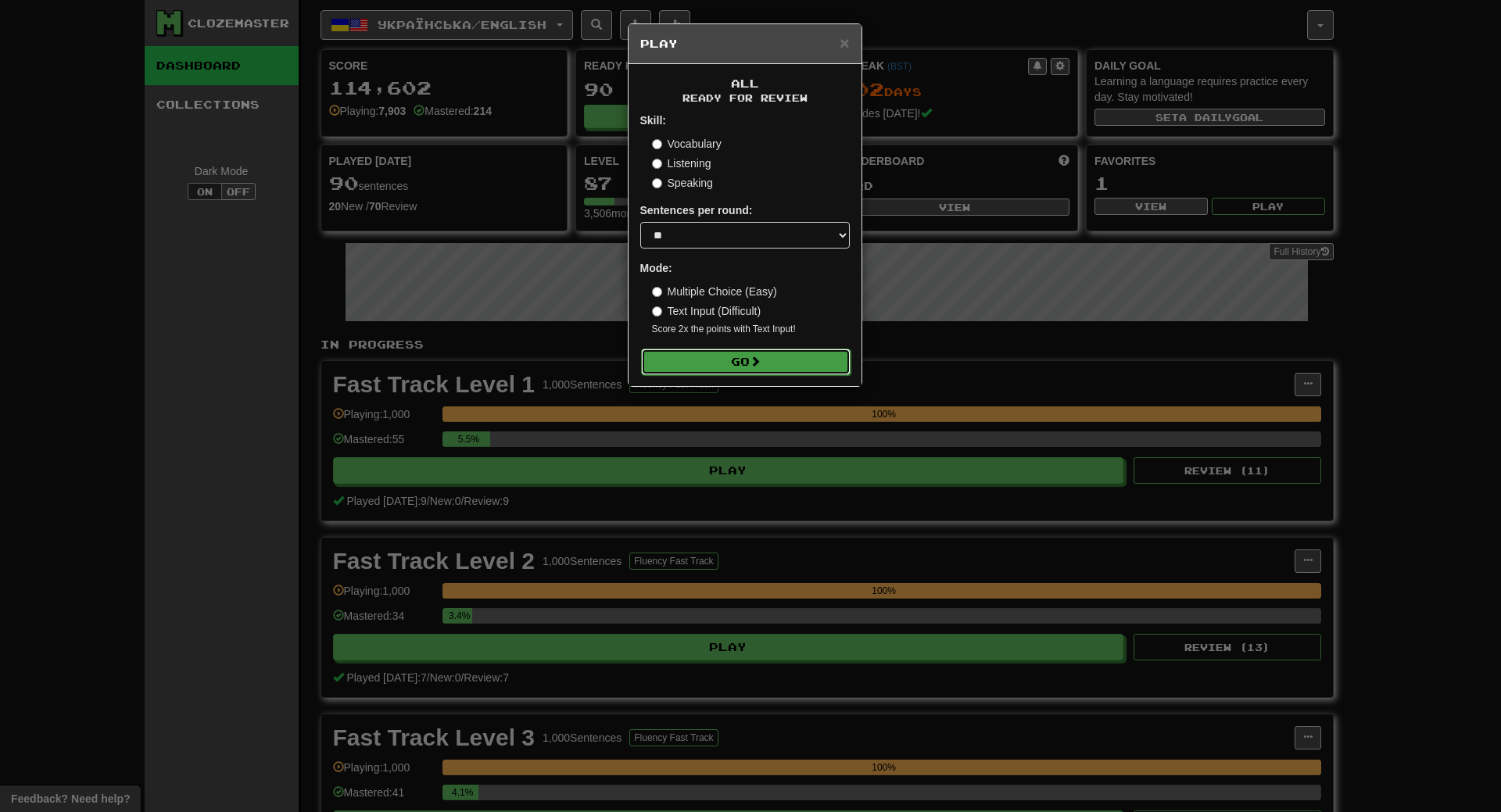
click at [780, 362] on button "Go" at bounding box center [746, 362] width 209 height 27
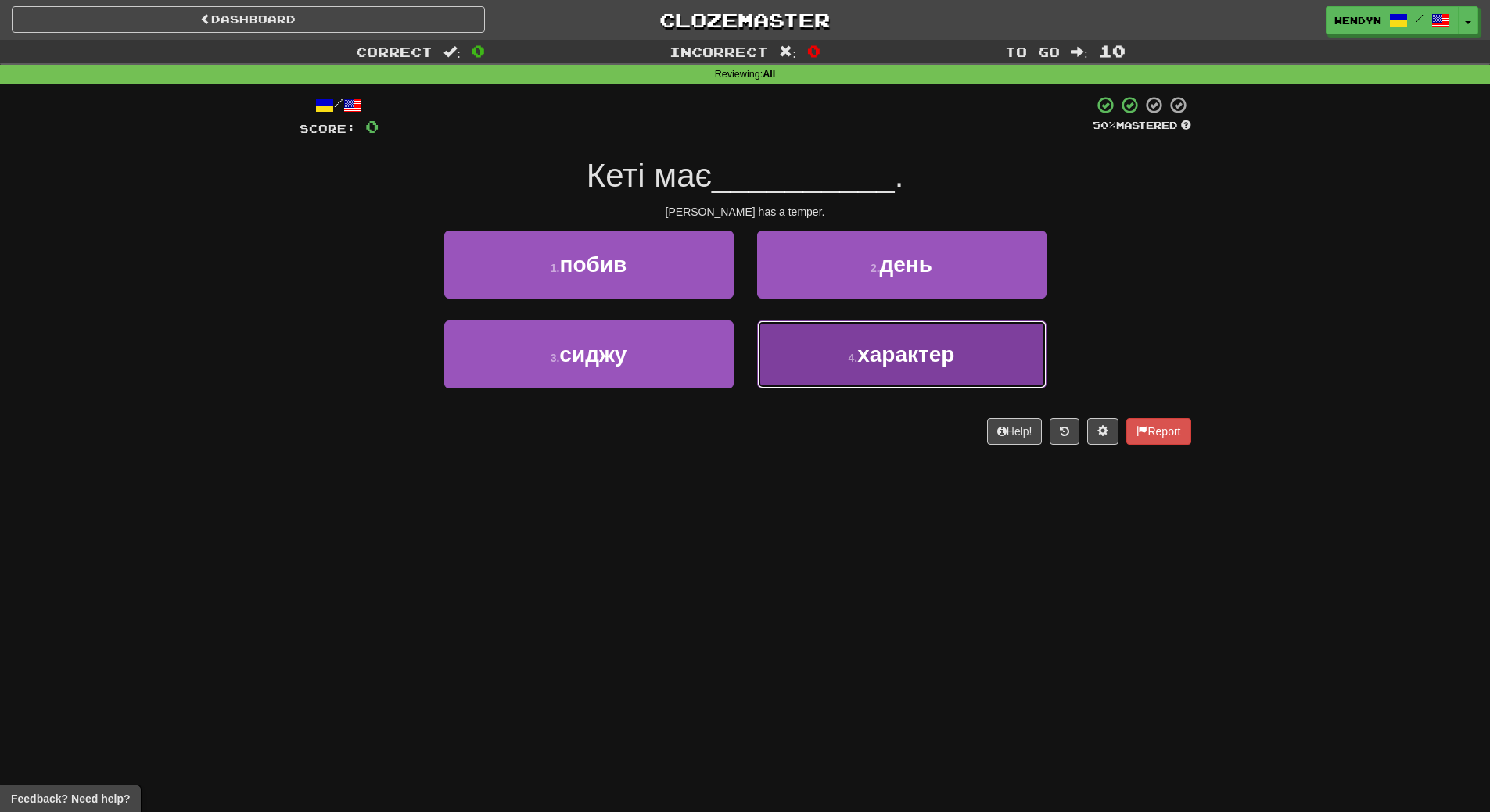
click at [957, 343] on button "4 . характер" at bounding box center [901, 354] width 290 height 68
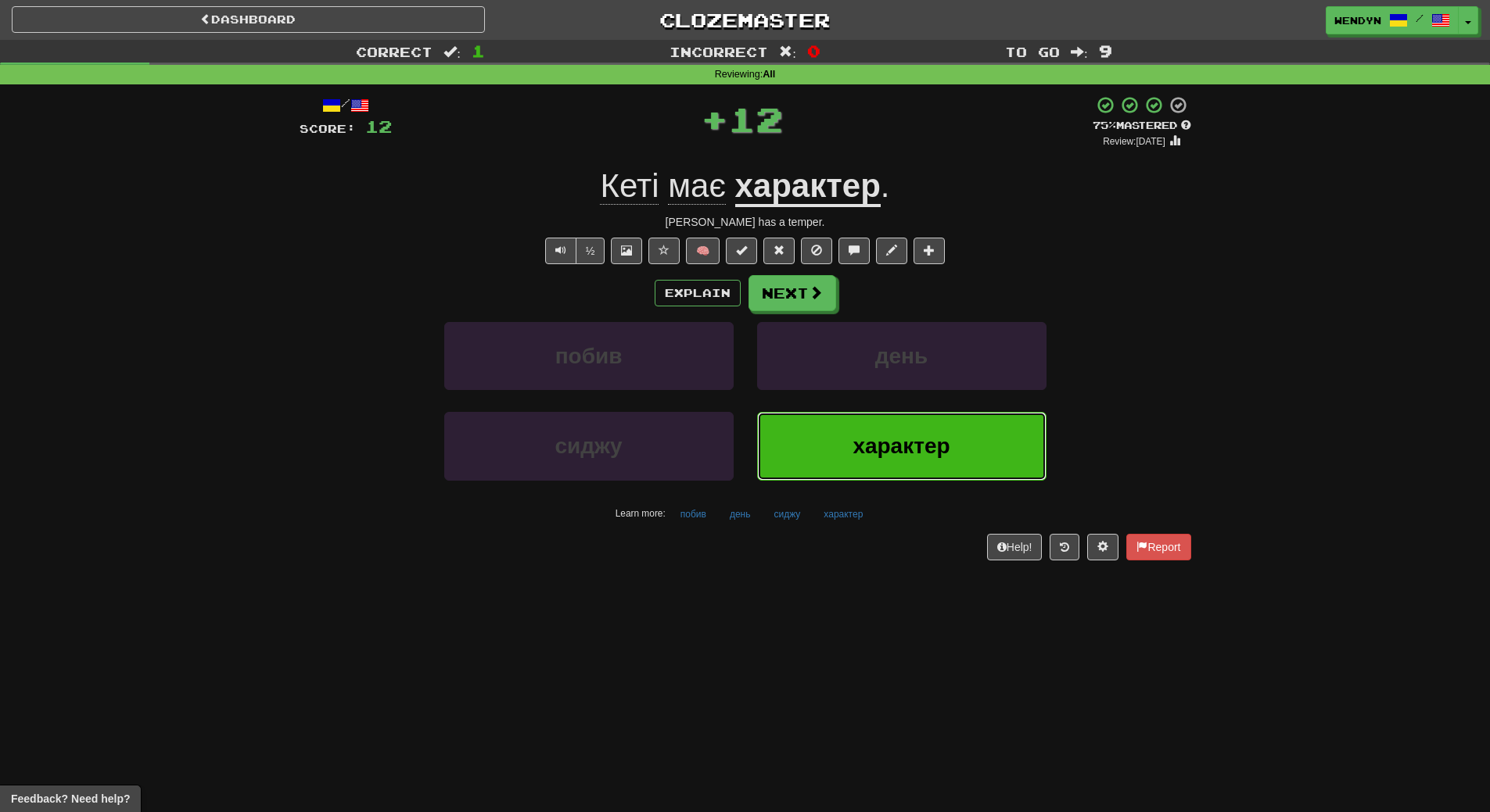
click at [972, 461] on button "характер" at bounding box center [901, 446] width 290 height 68
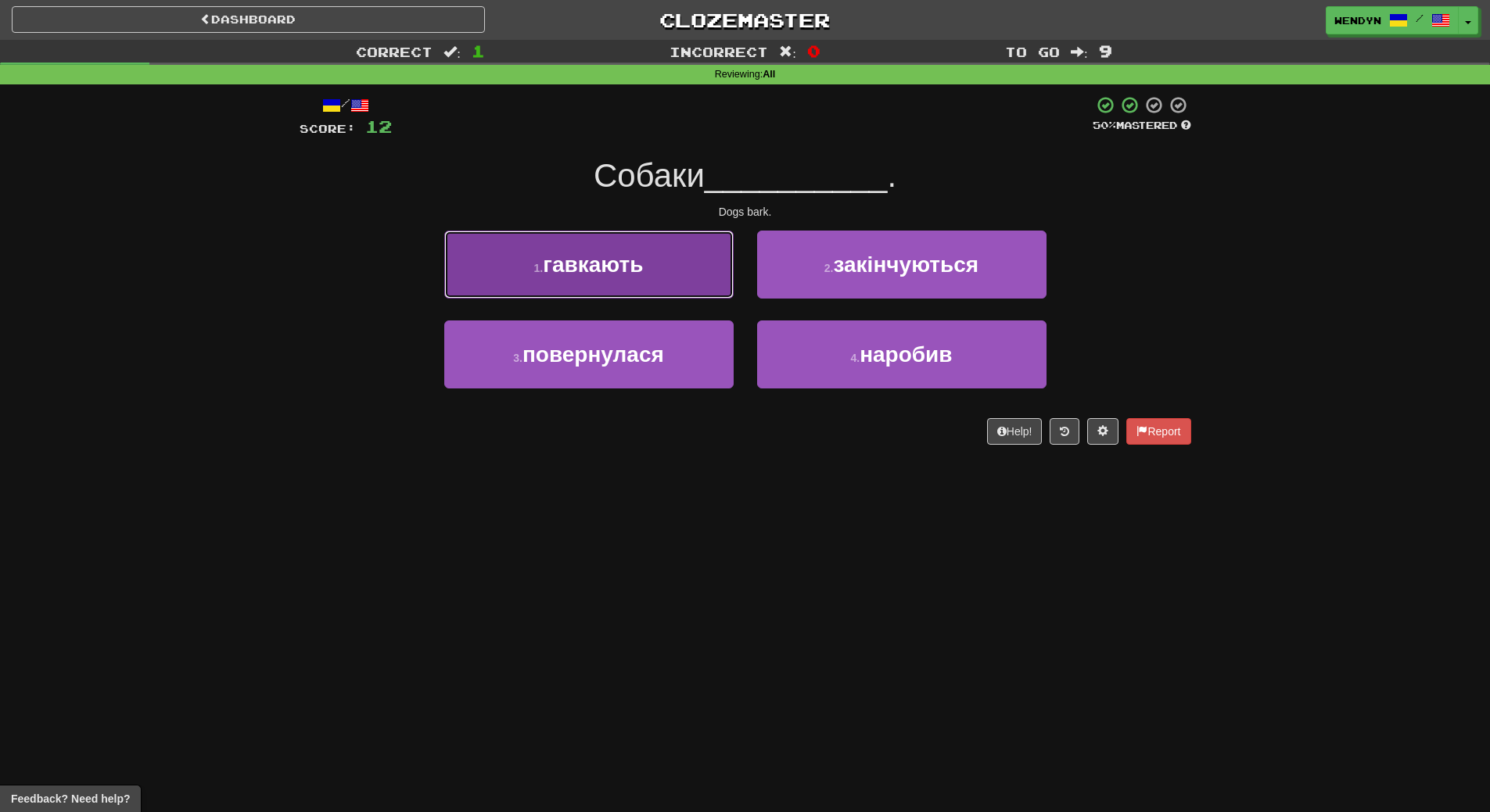
click at [661, 286] on button "1 . гавкають" at bounding box center [588, 264] width 290 height 68
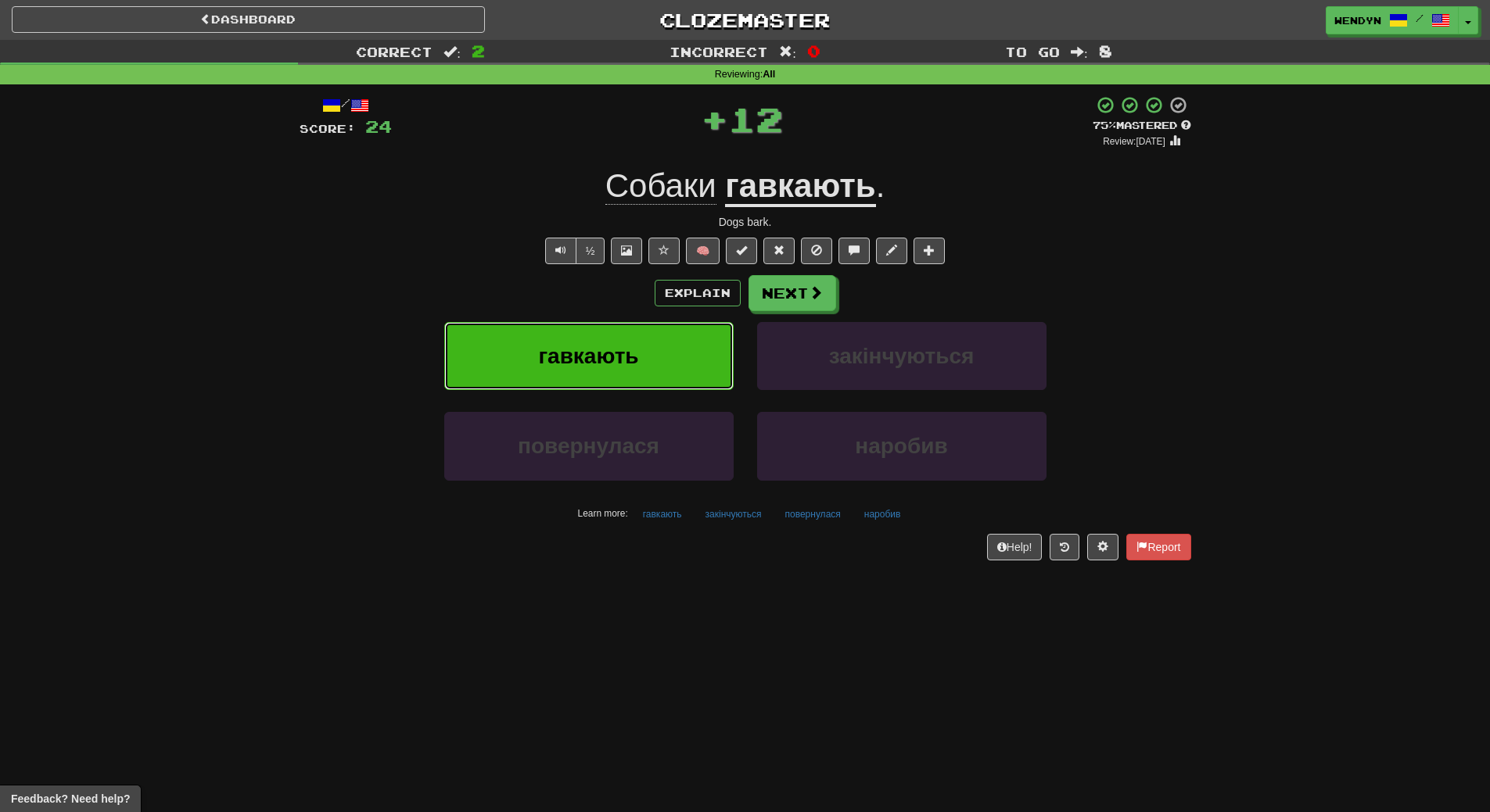
click at [654, 362] on button "гавкають" at bounding box center [588, 356] width 290 height 68
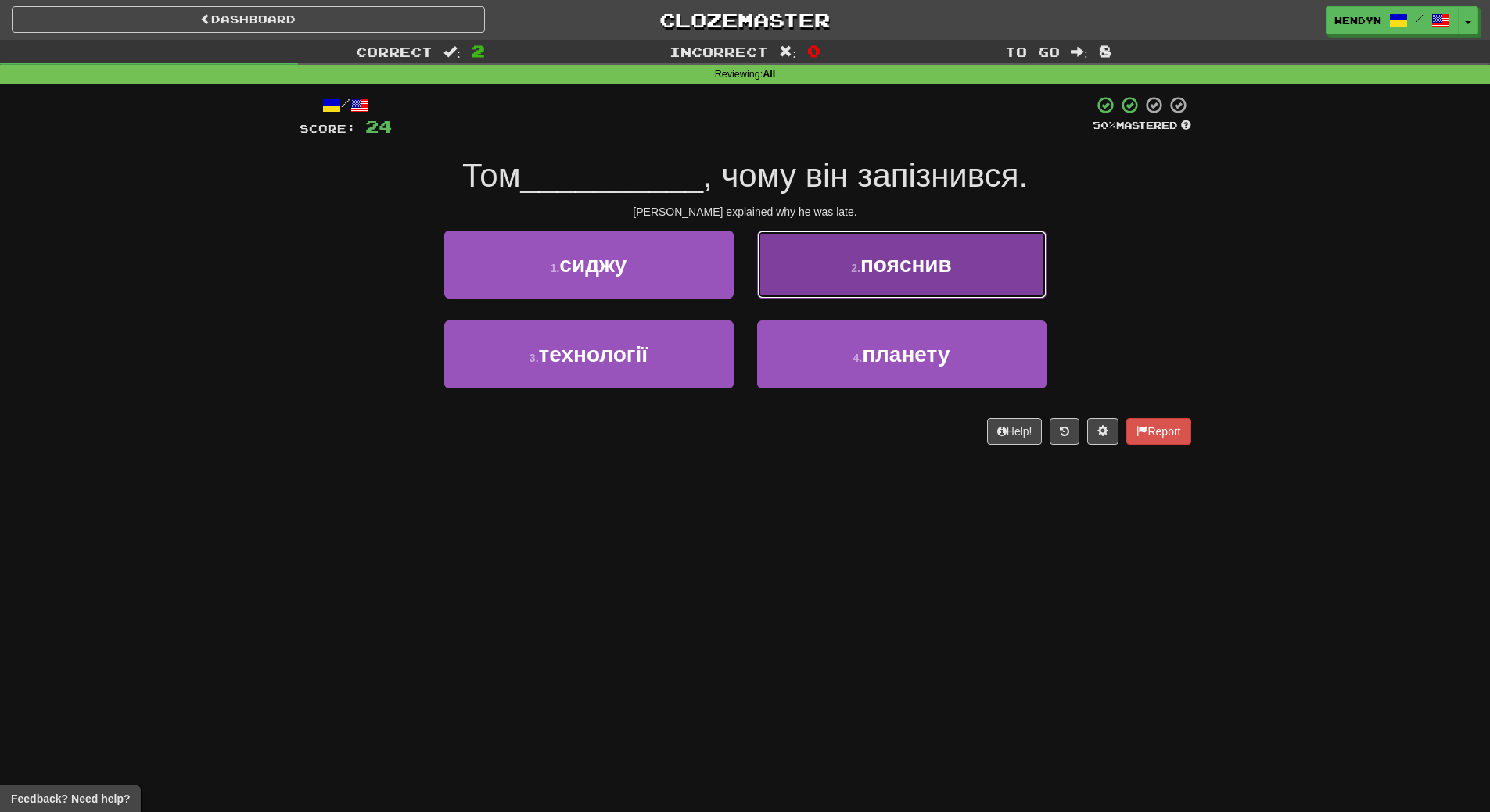
click at [1007, 284] on button "2 . пояснив" at bounding box center [901, 264] width 290 height 68
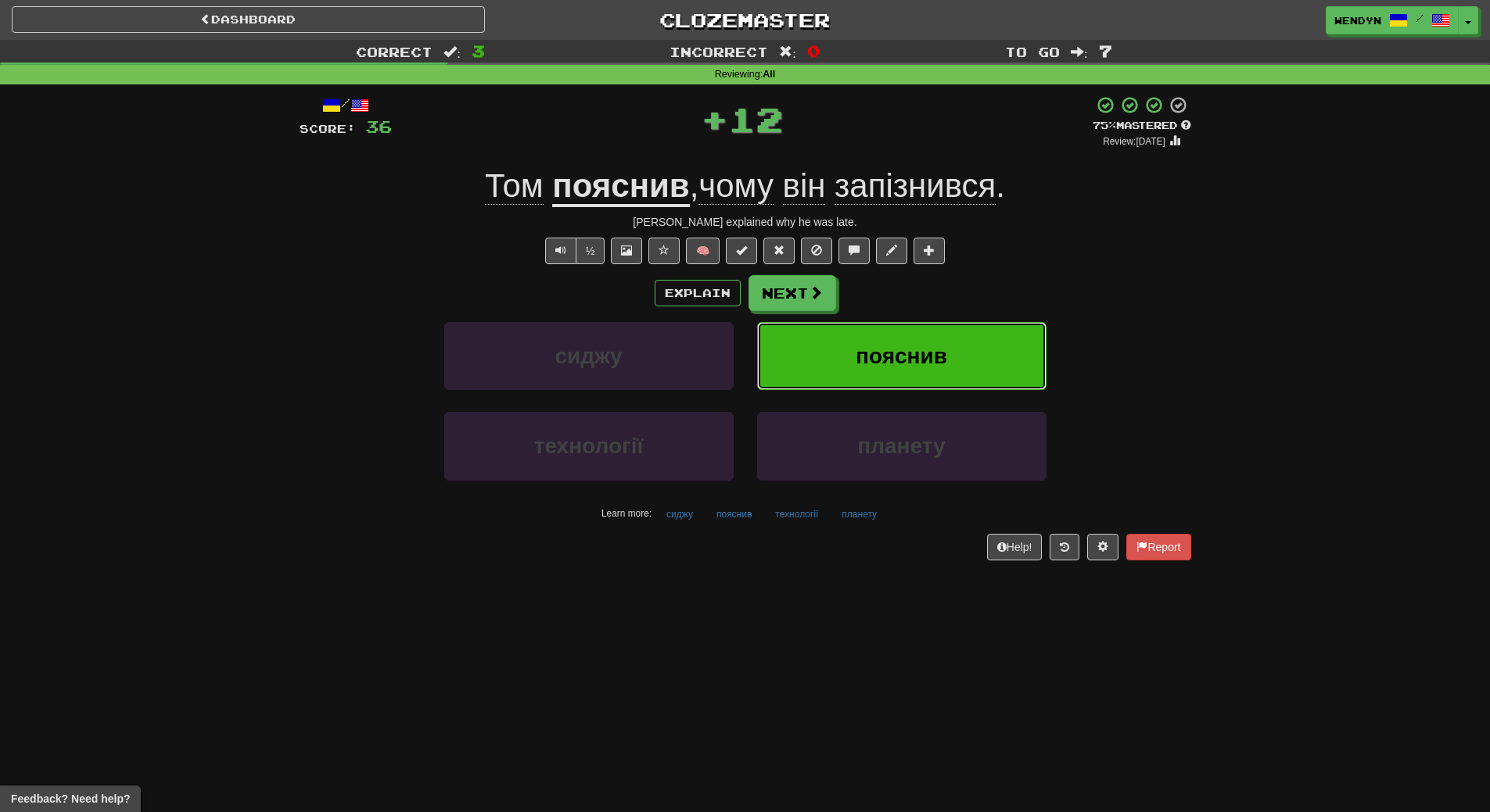
click at [978, 356] on button "пояснив" at bounding box center [901, 356] width 290 height 68
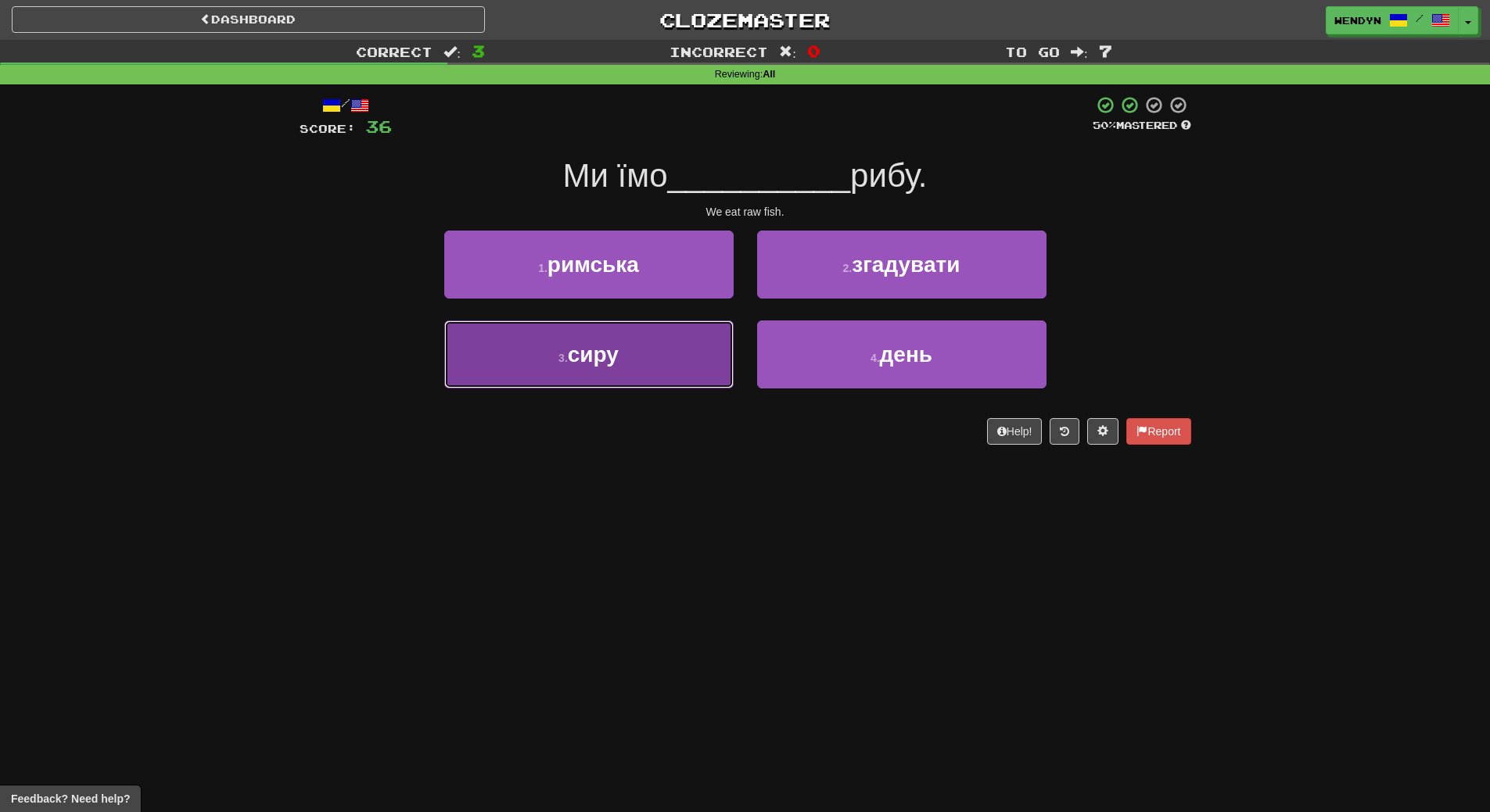
click at [675, 371] on button "3 . сиру" at bounding box center [588, 354] width 290 height 68
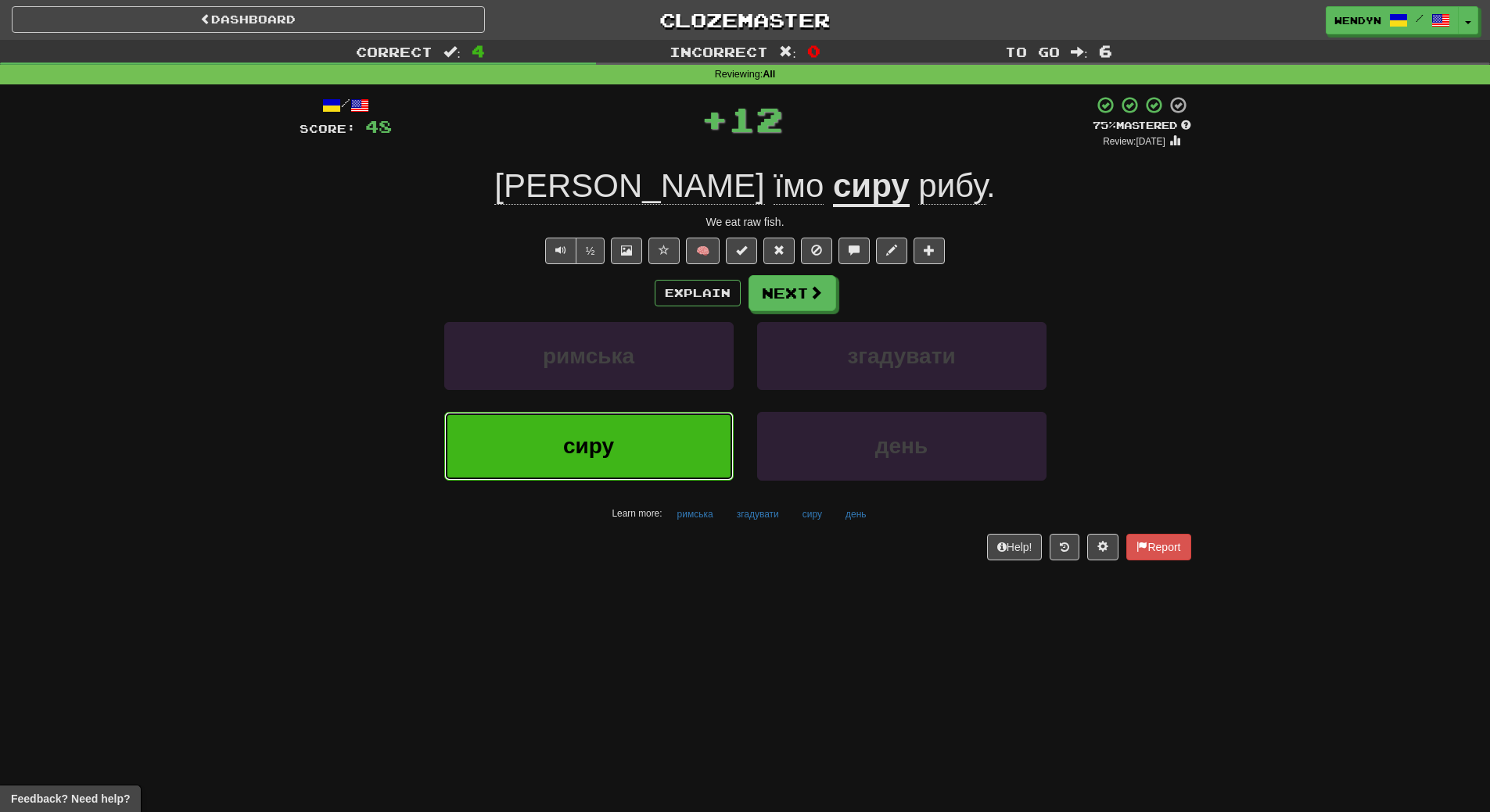
click at [677, 458] on button "сиру" at bounding box center [588, 446] width 290 height 68
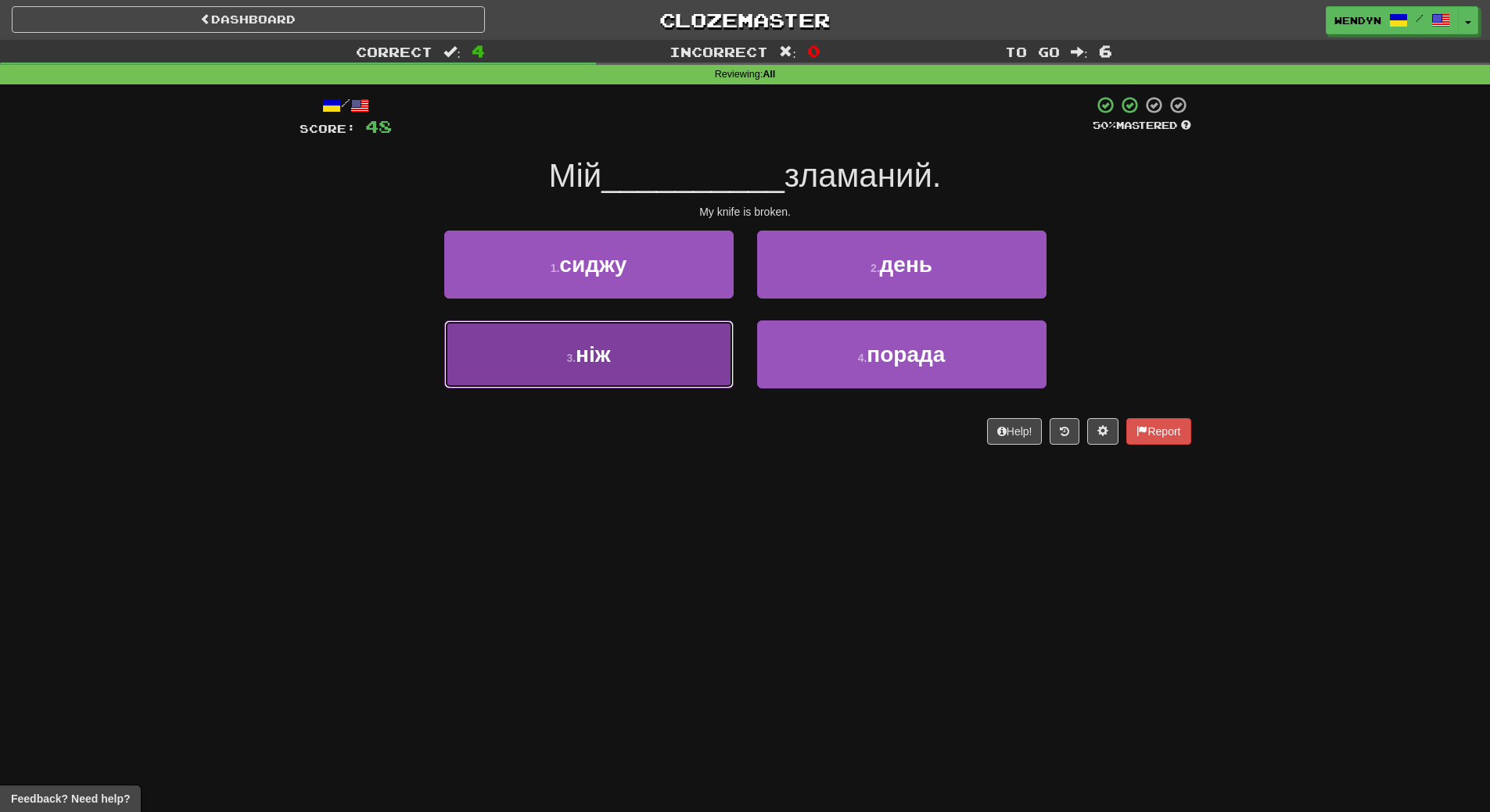
click at [679, 367] on button "3 . ніж" at bounding box center [588, 354] width 290 height 68
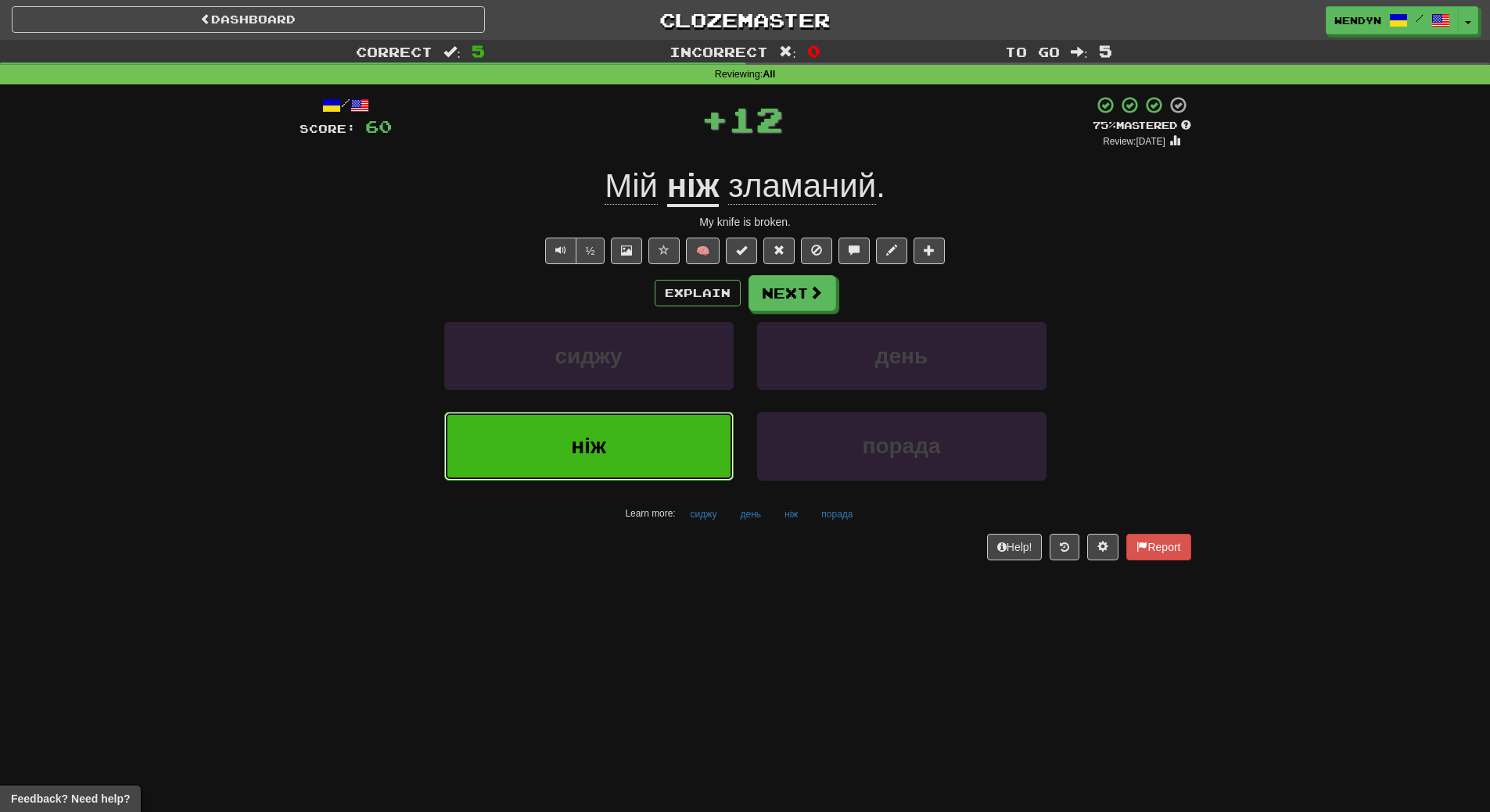
click at [677, 455] on button "ніж" at bounding box center [588, 446] width 290 height 68
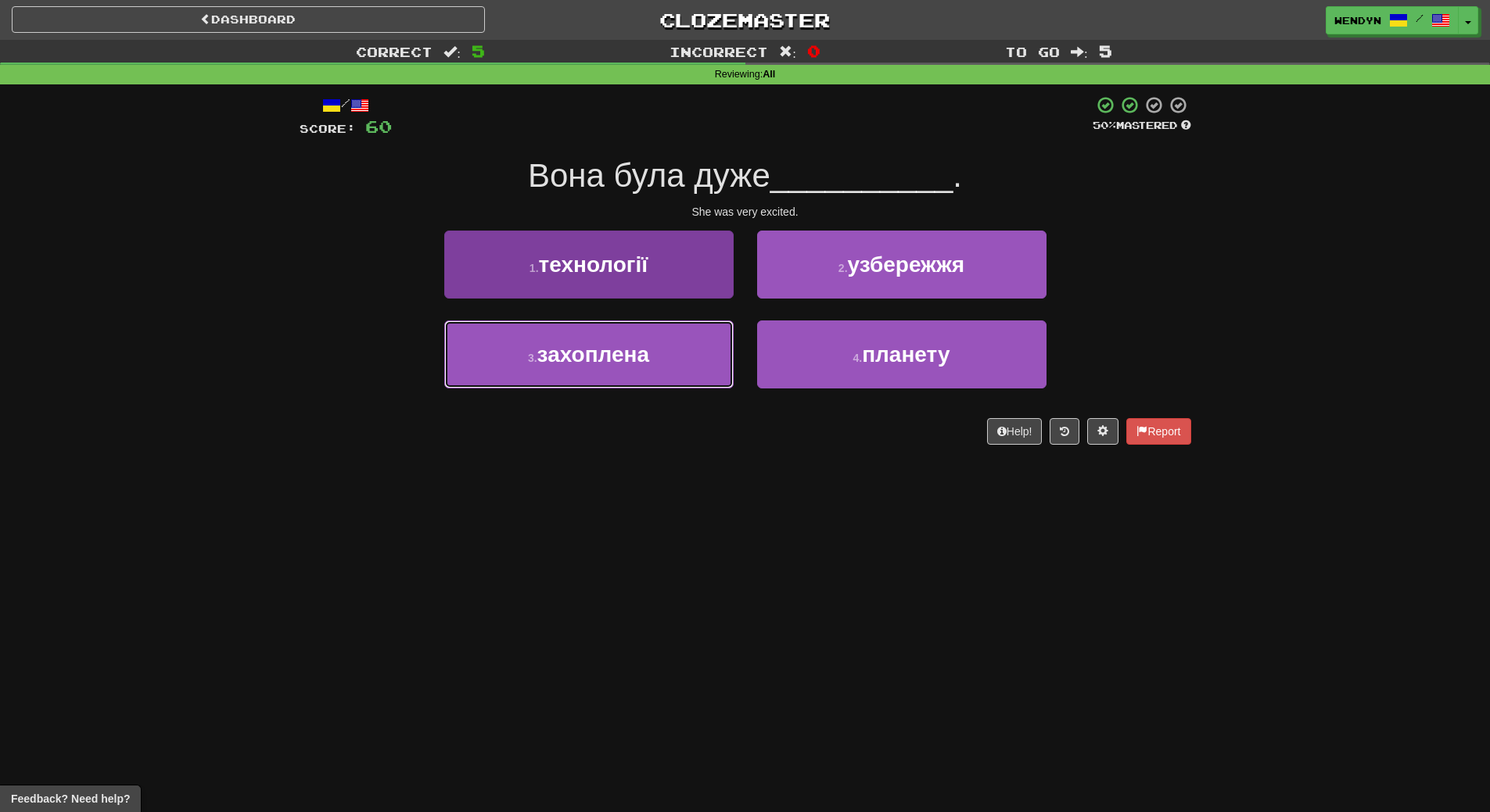
click at [691, 367] on button "3 . захоплена" at bounding box center [588, 354] width 290 height 68
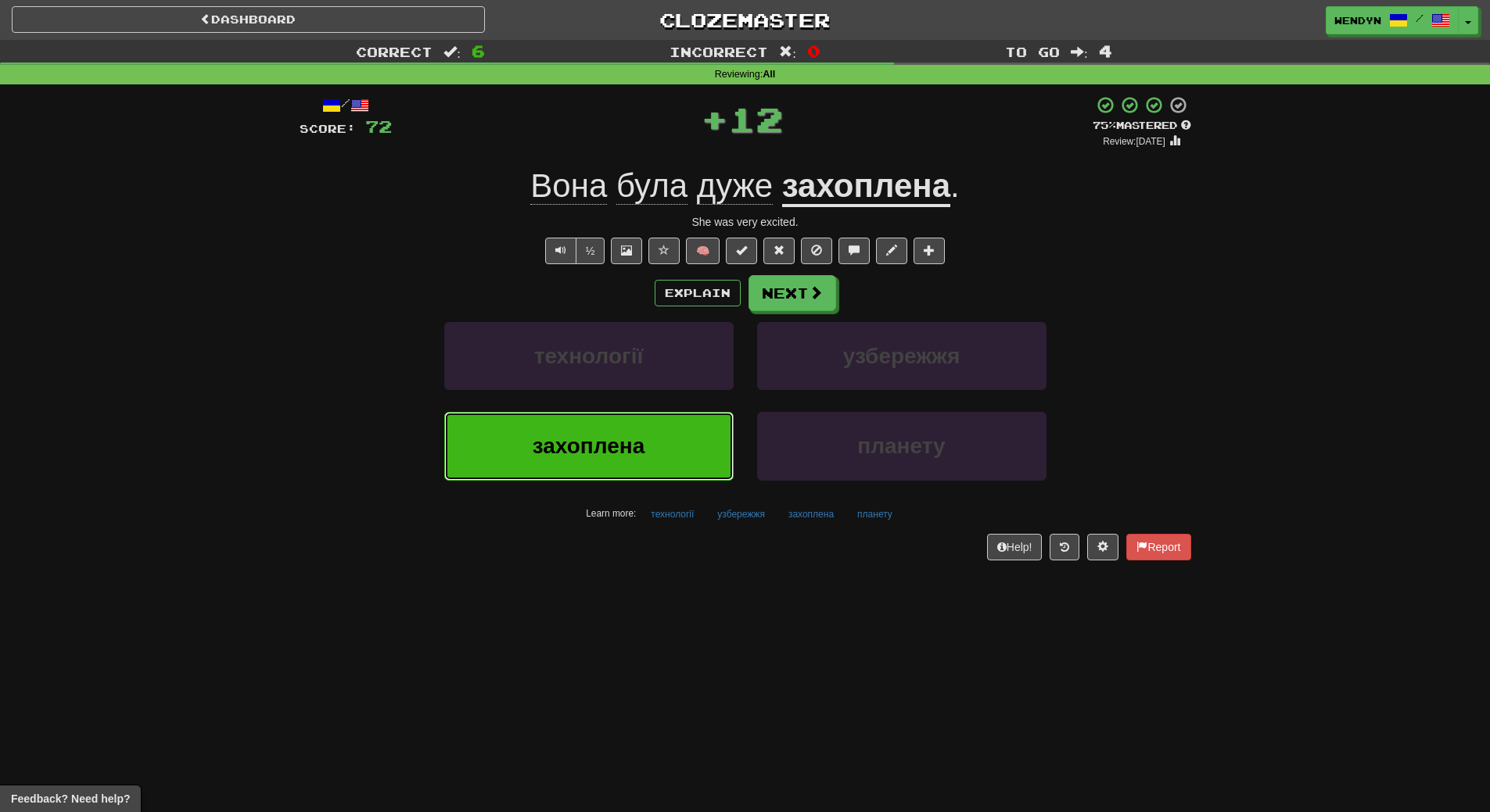
click at [692, 429] on button "захоплена" at bounding box center [588, 446] width 290 height 68
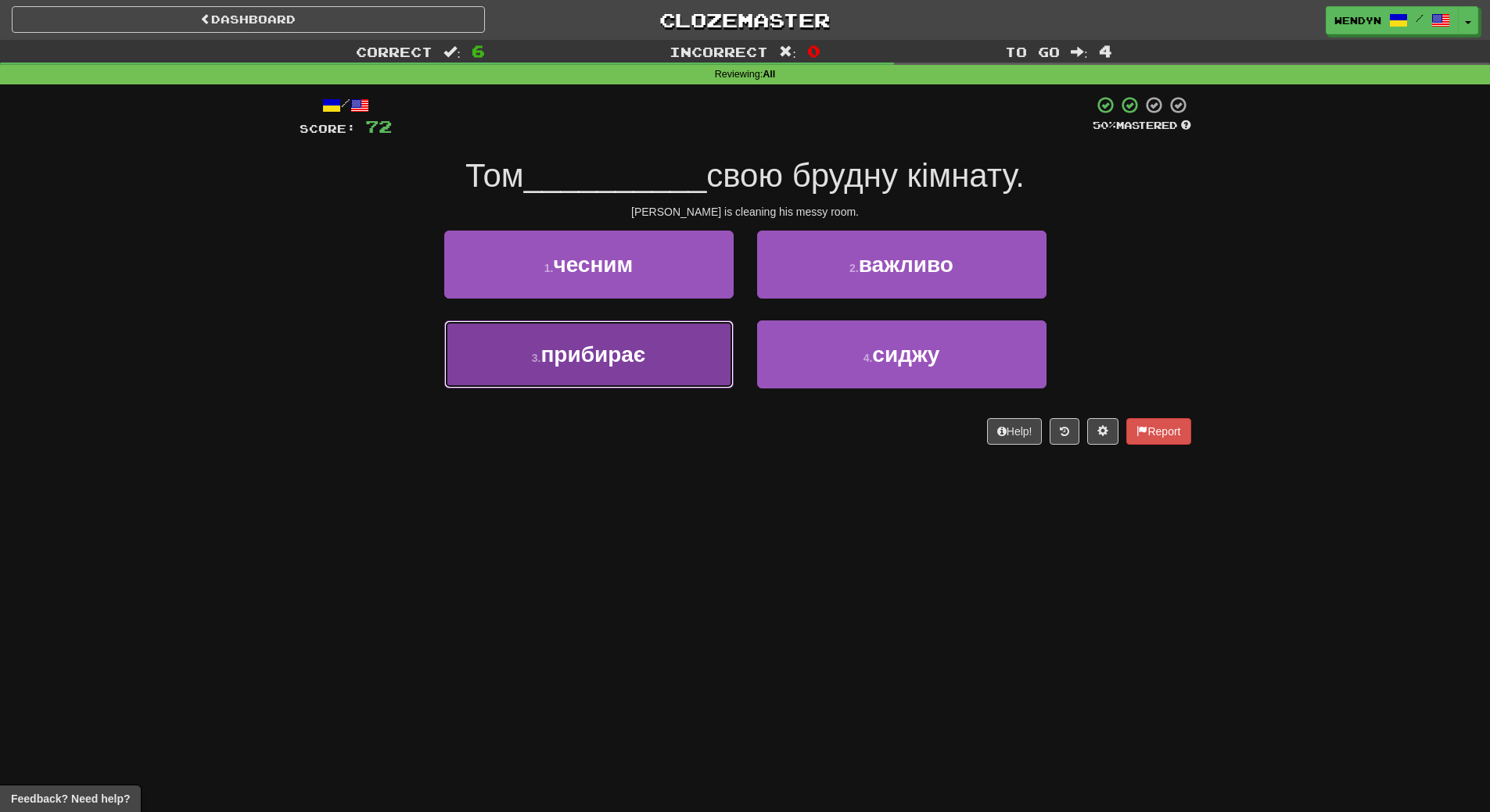
click at [691, 365] on button "3 . прибирає" at bounding box center [588, 354] width 290 height 68
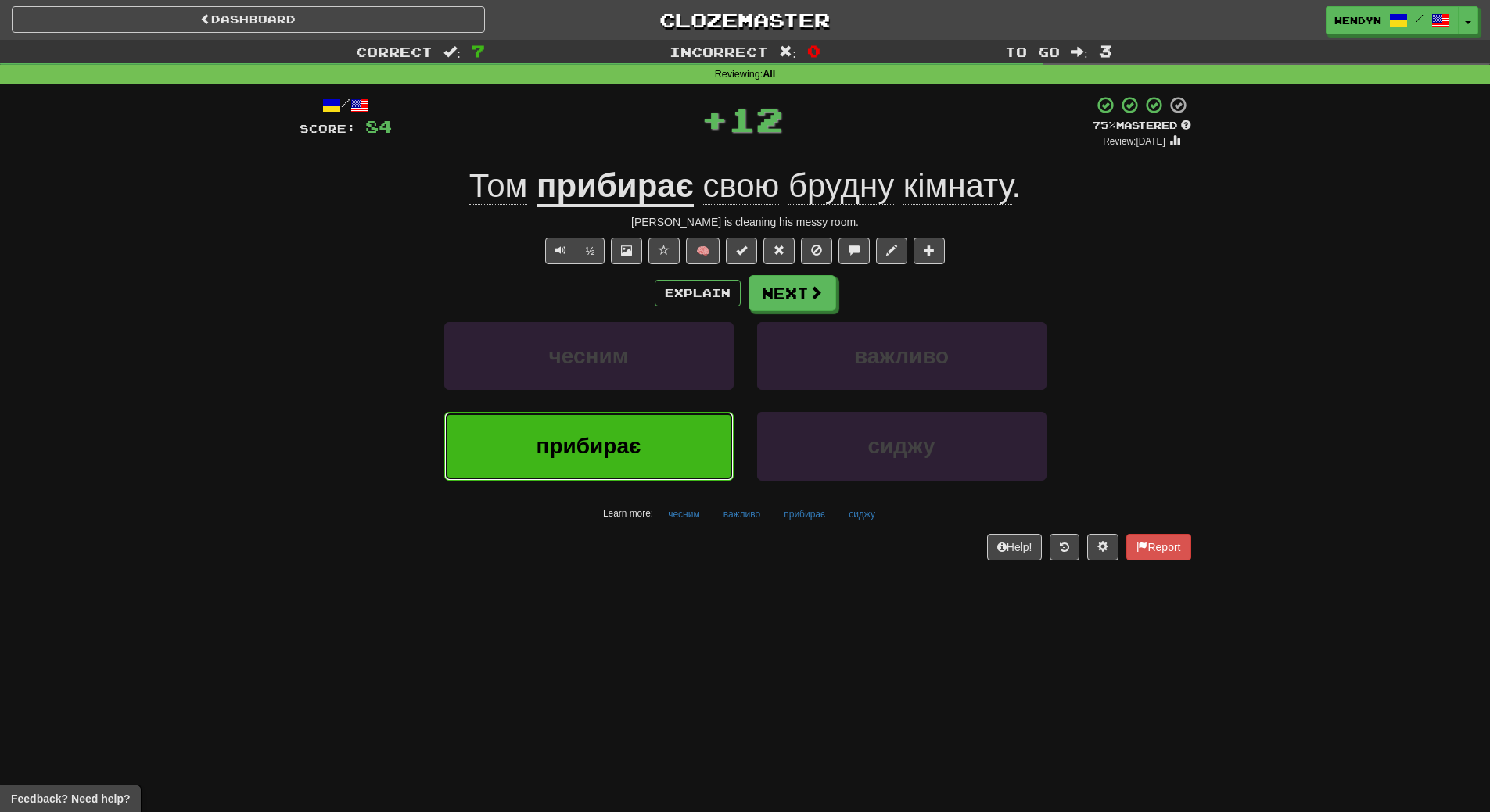
click at [699, 436] on button "прибирає" at bounding box center [588, 446] width 290 height 68
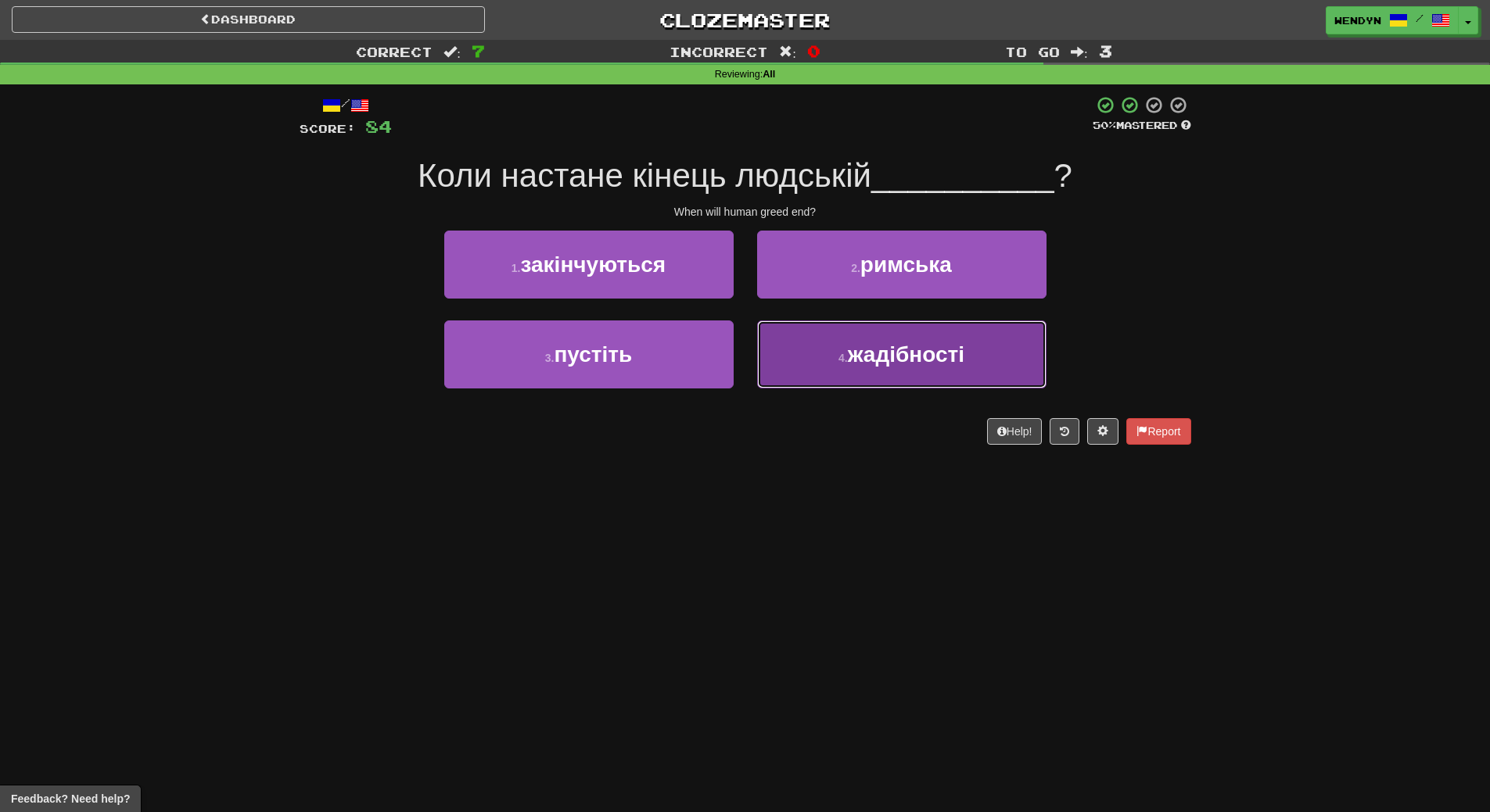
click at [942, 365] on span "жадібності" at bounding box center [906, 355] width 117 height 25
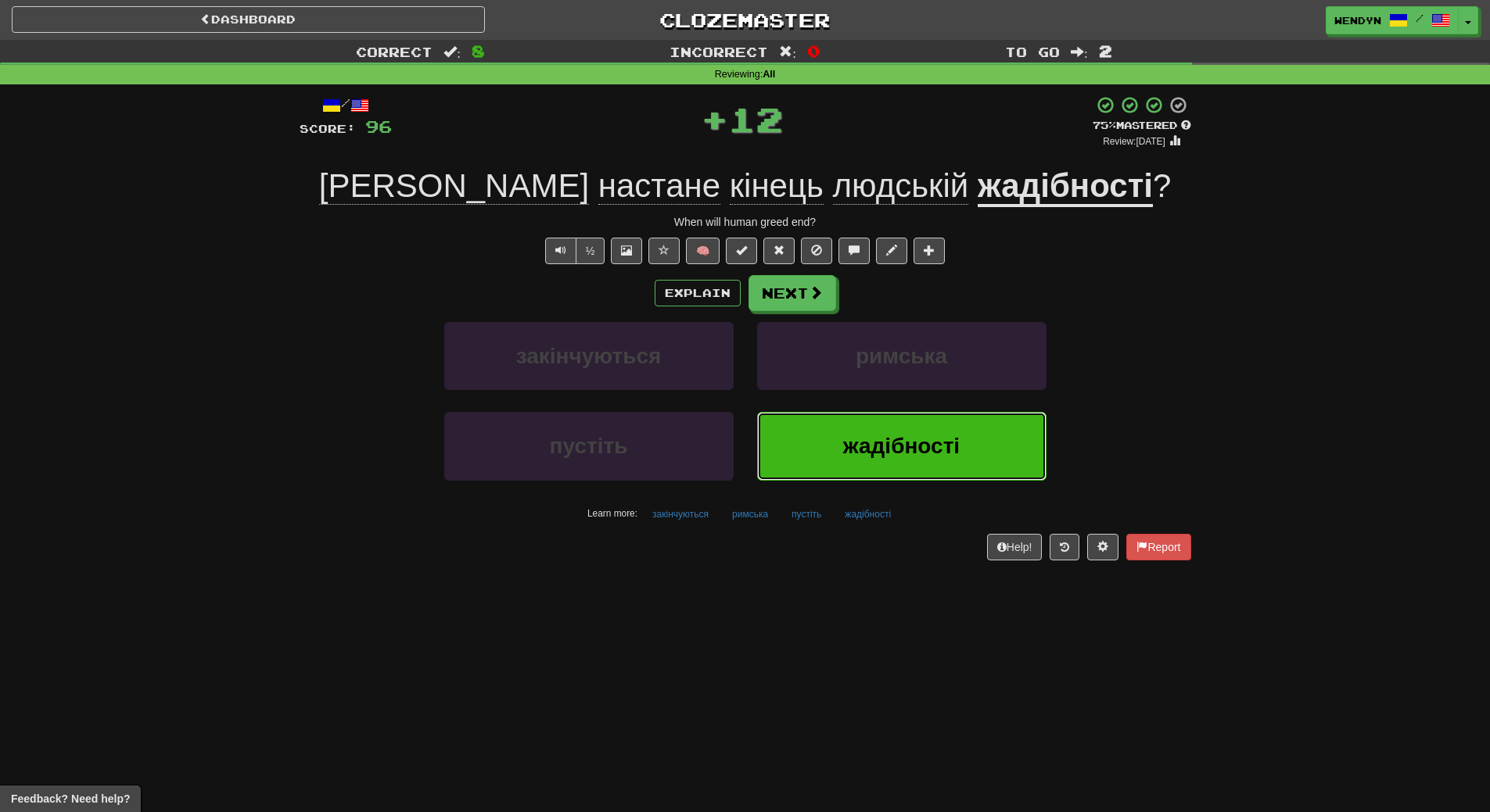
click at [930, 463] on button "жадібності" at bounding box center [901, 446] width 290 height 68
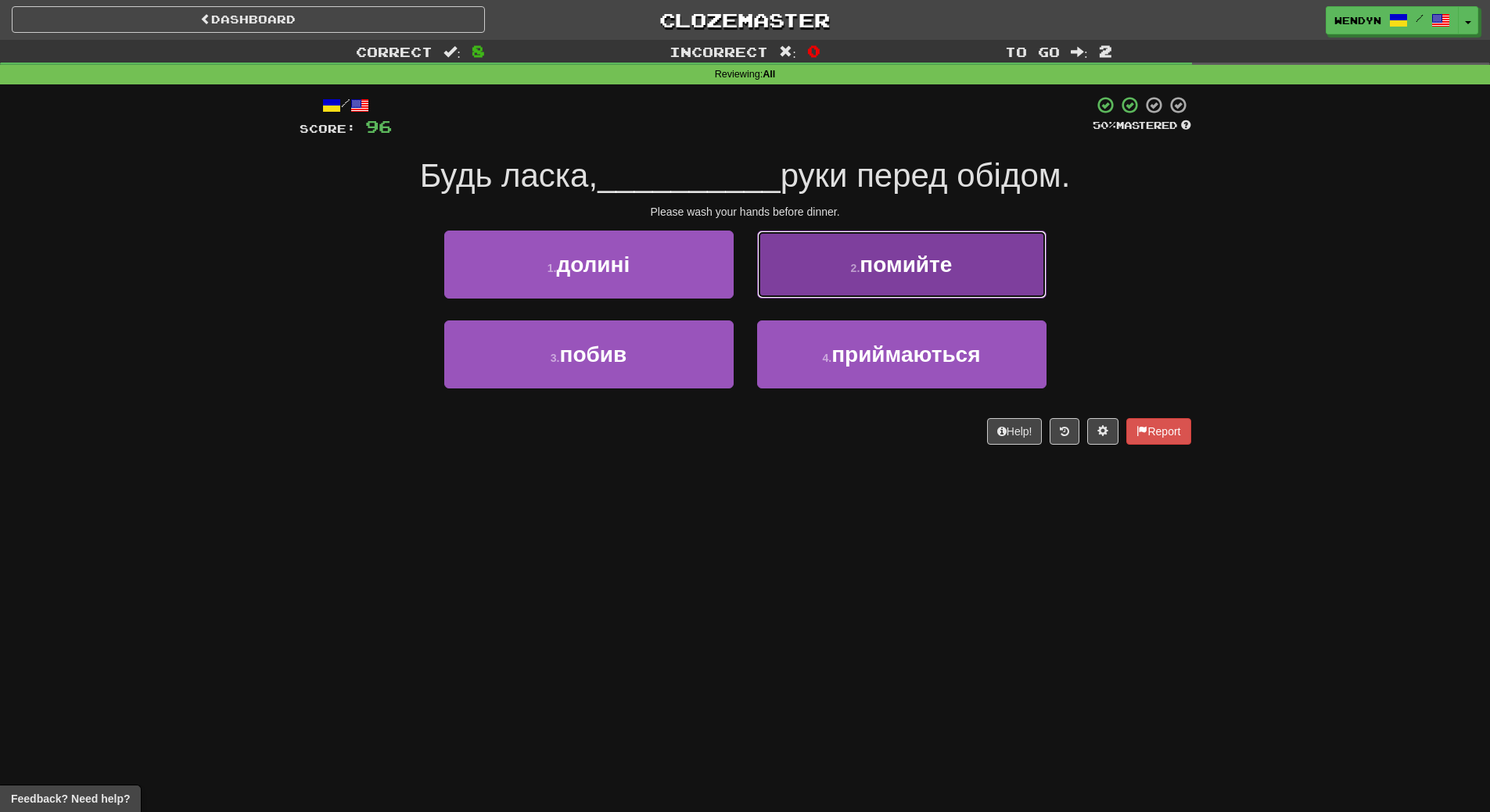
click at [984, 252] on button "2 . помийте" at bounding box center [901, 264] width 290 height 68
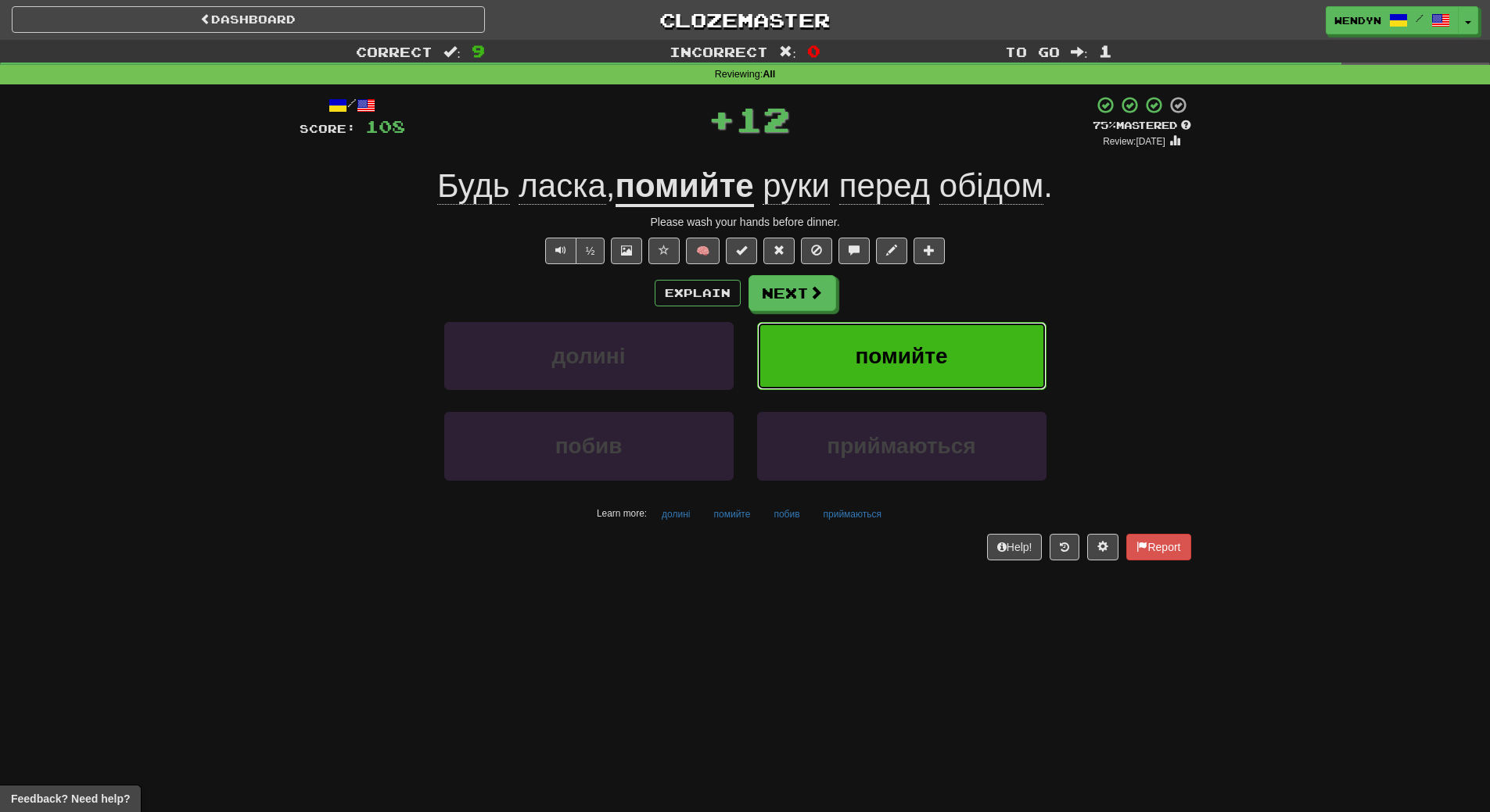
click at [980, 346] on button "помийте" at bounding box center [901, 356] width 290 height 68
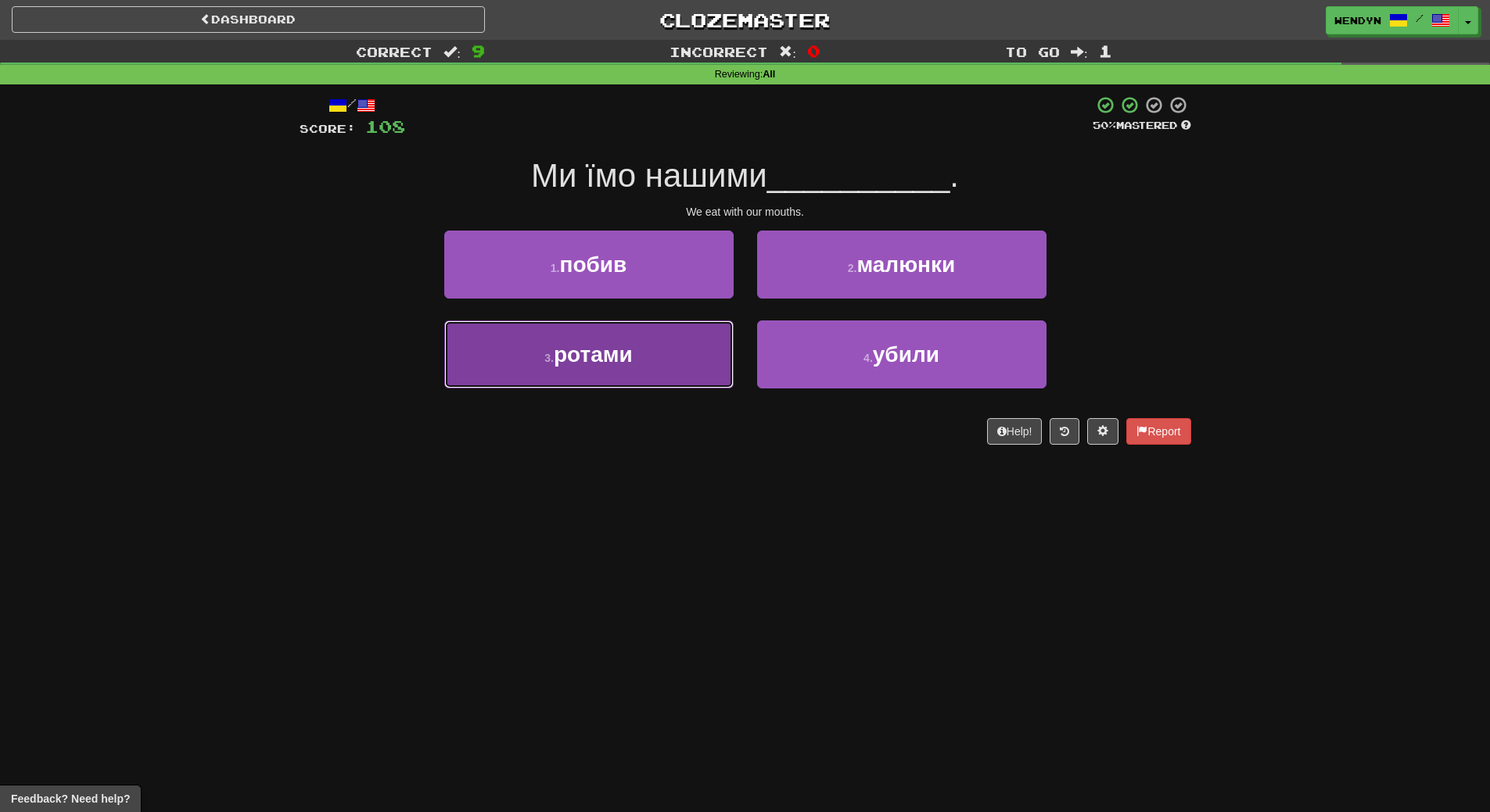
click at [679, 365] on button "3 . ротами" at bounding box center [588, 354] width 290 height 68
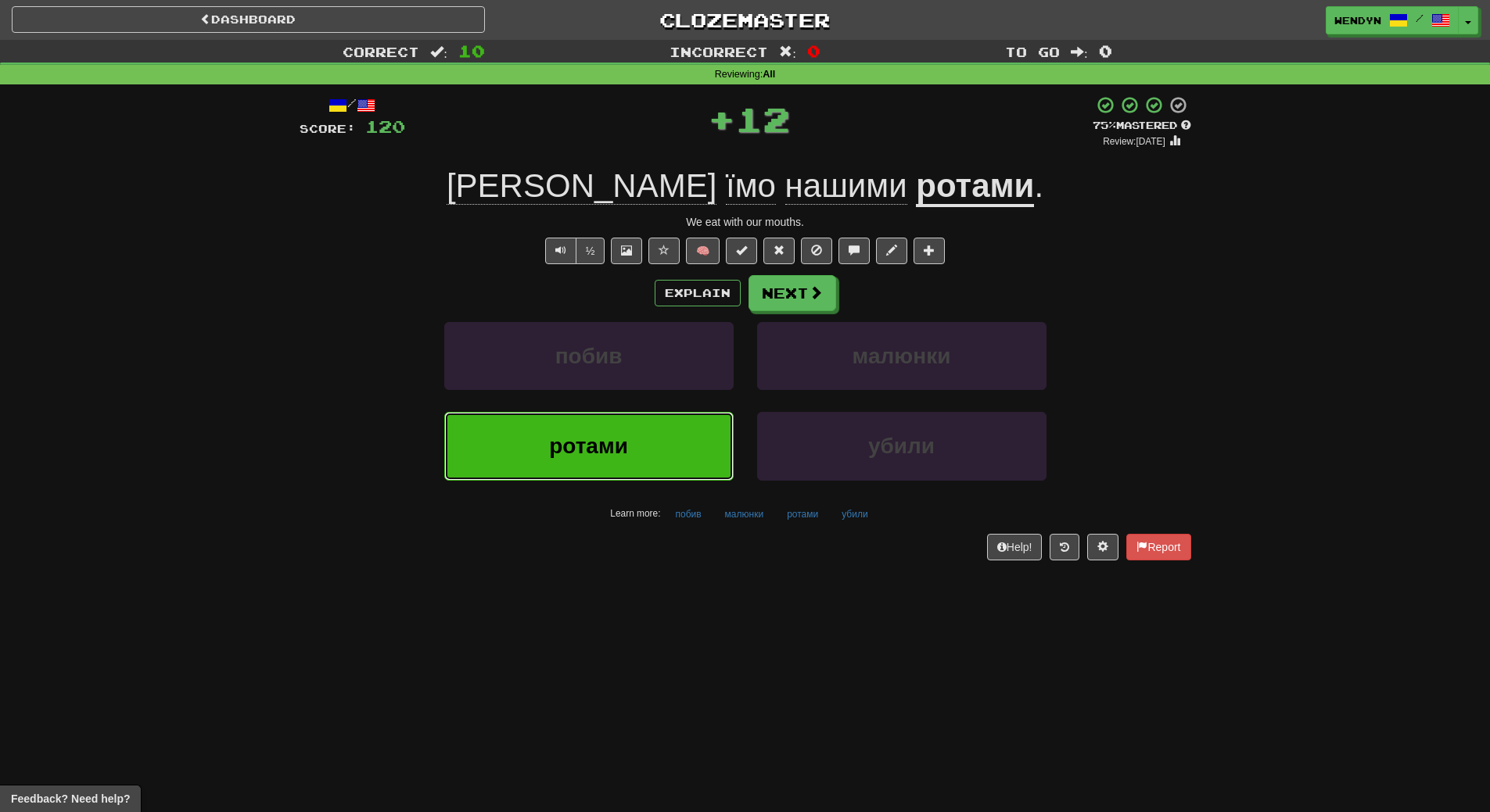
click at [679, 433] on button "ротами" at bounding box center [588, 446] width 290 height 68
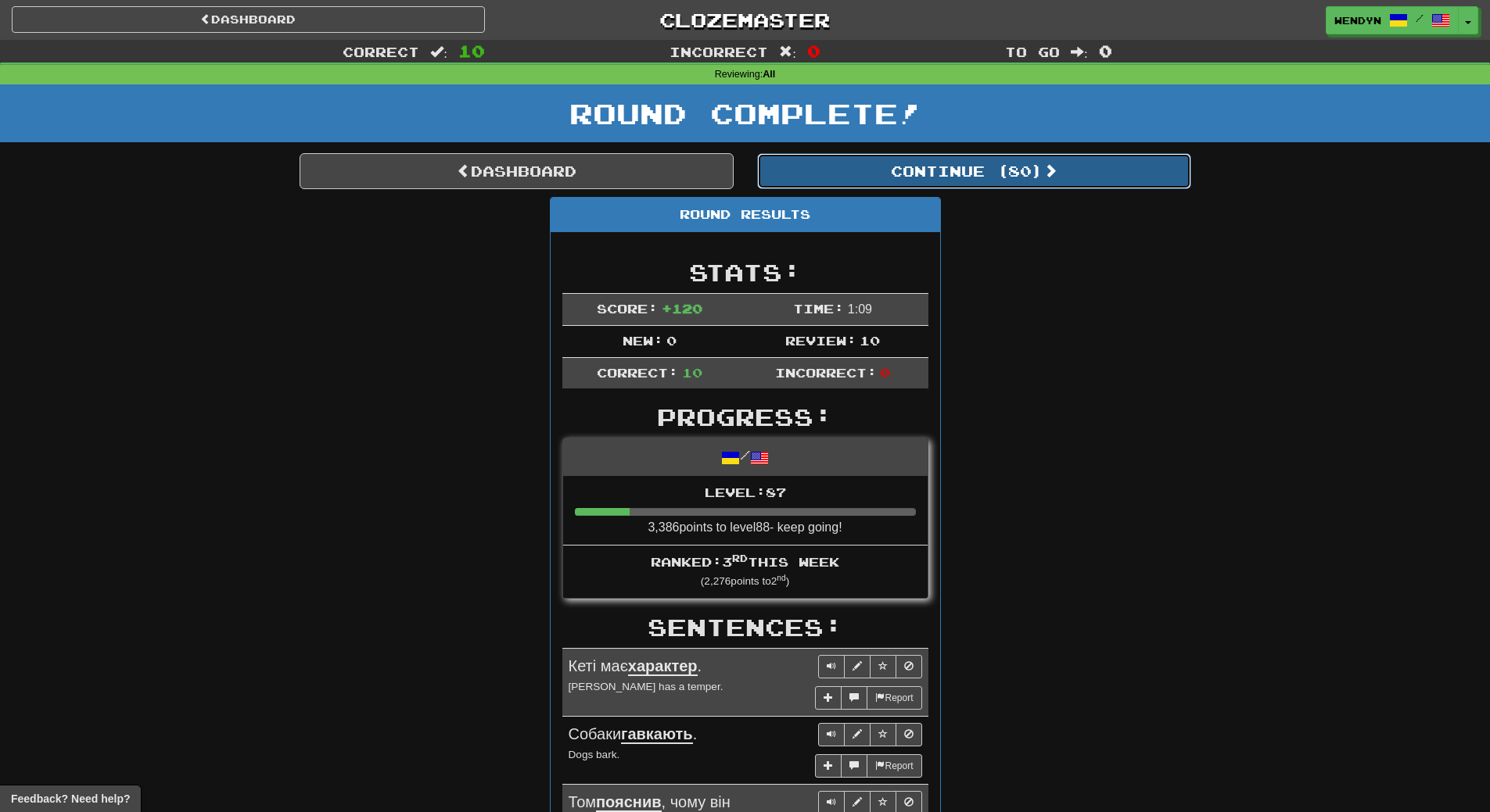
click at [1045, 166] on button "Continue ( 80 )" at bounding box center [973, 171] width 434 height 36
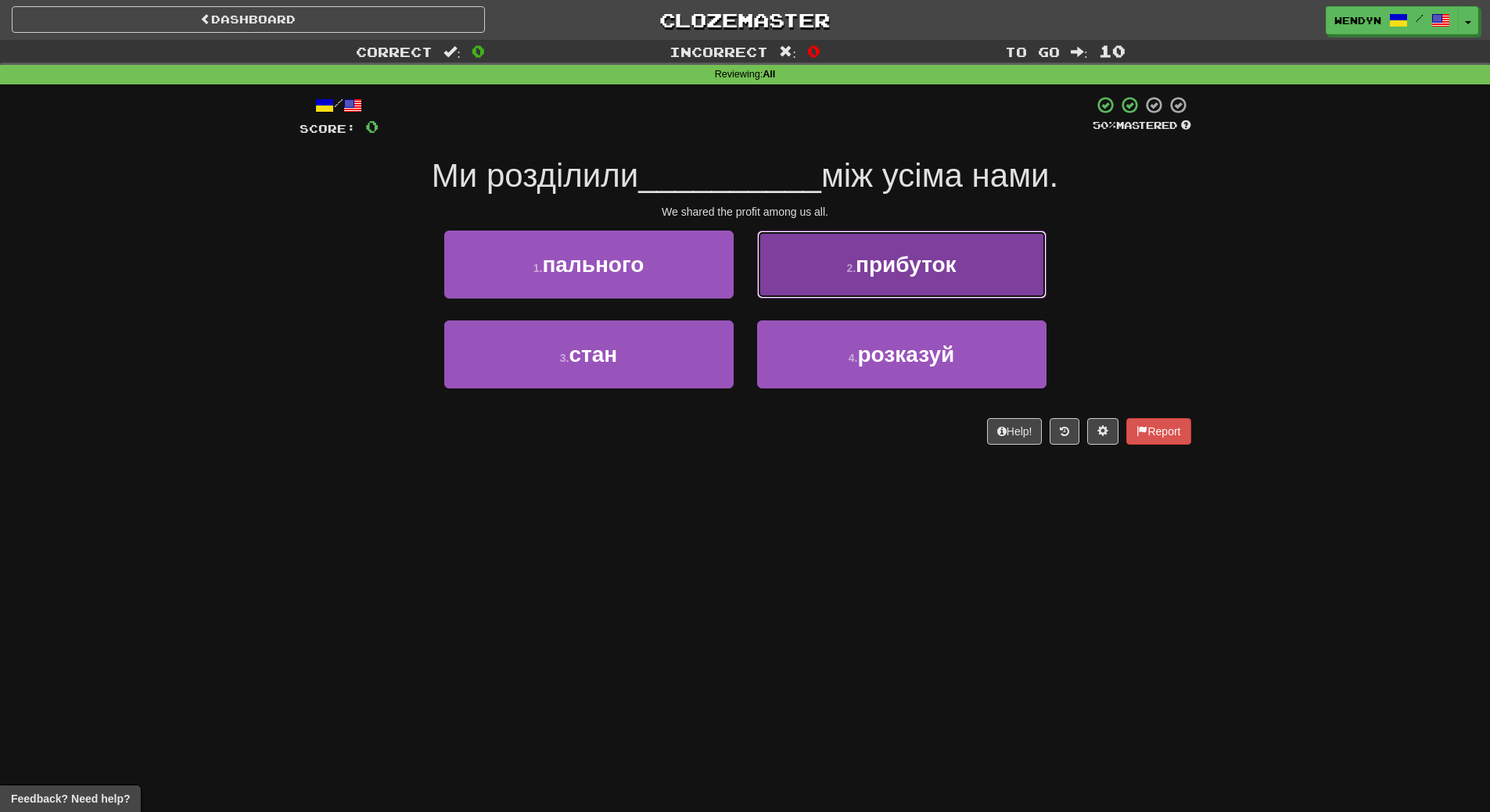
click at [971, 283] on button "2 . прибуток" at bounding box center [901, 264] width 290 height 68
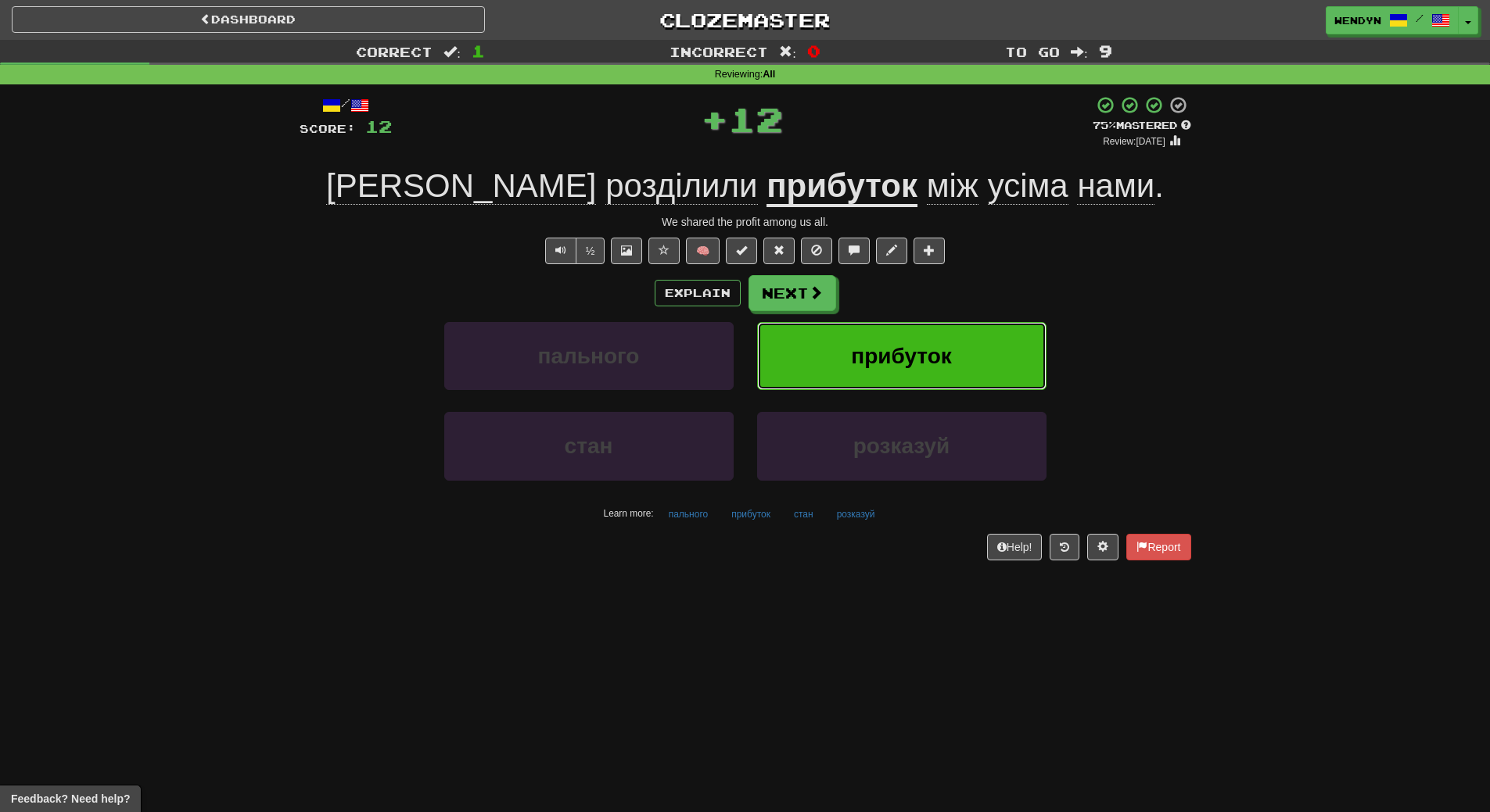
click at [971, 339] on button "прибуток" at bounding box center [901, 356] width 290 height 68
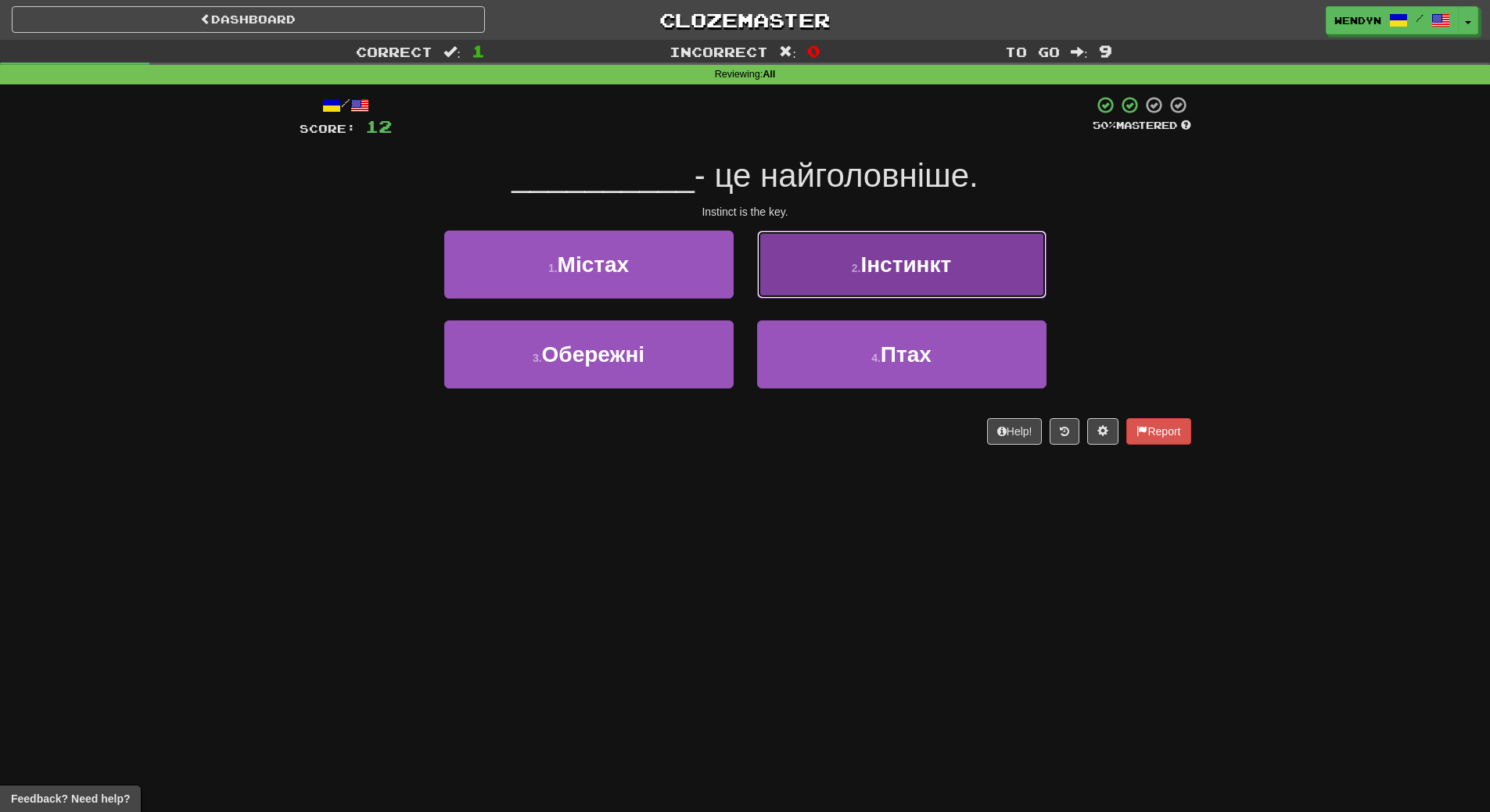
click at [955, 255] on button "2 . Інстинкт" at bounding box center [901, 264] width 290 height 68
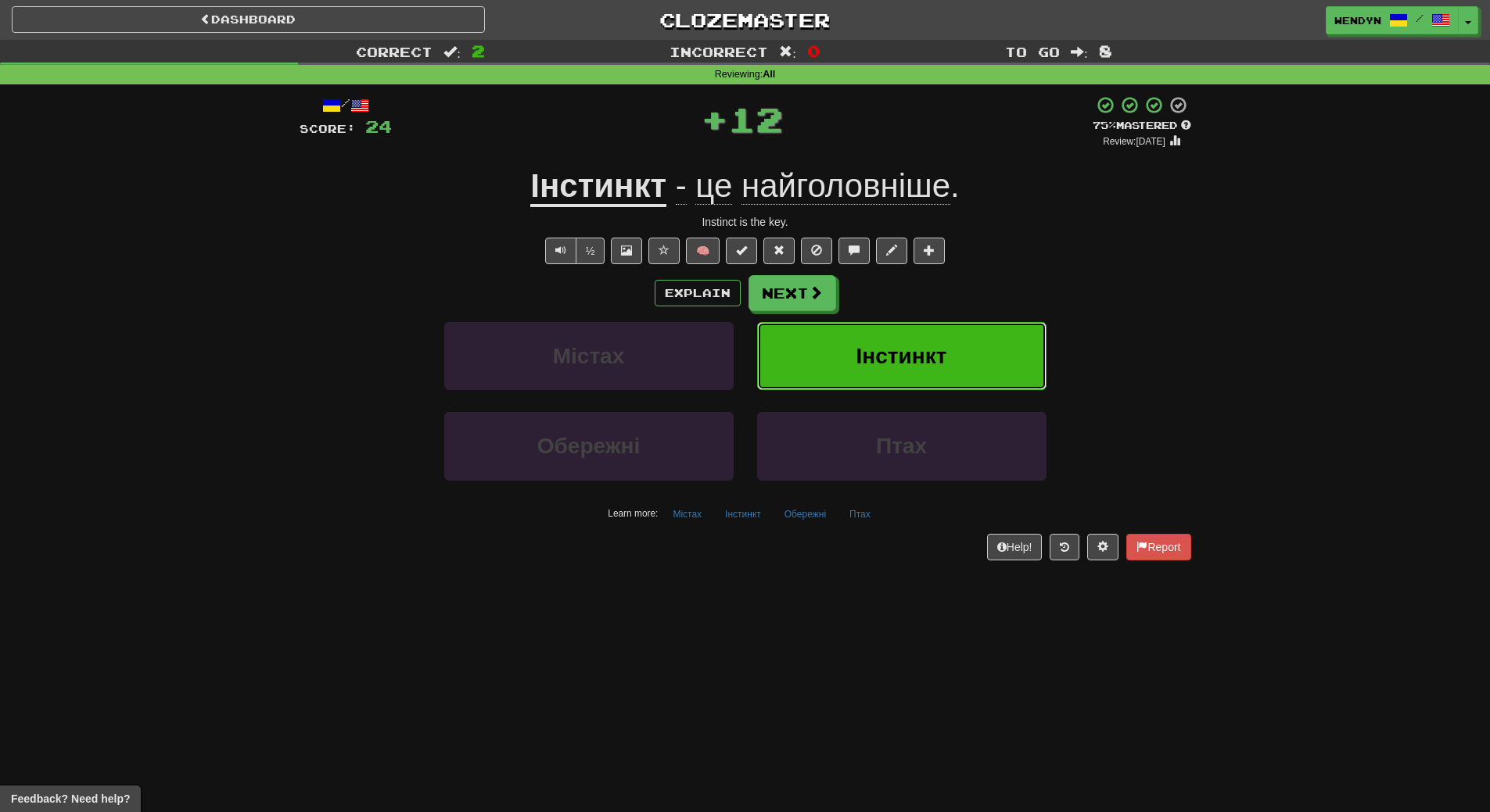
click at [963, 338] on button "Інстинкт" at bounding box center [901, 356] width 290 height 68
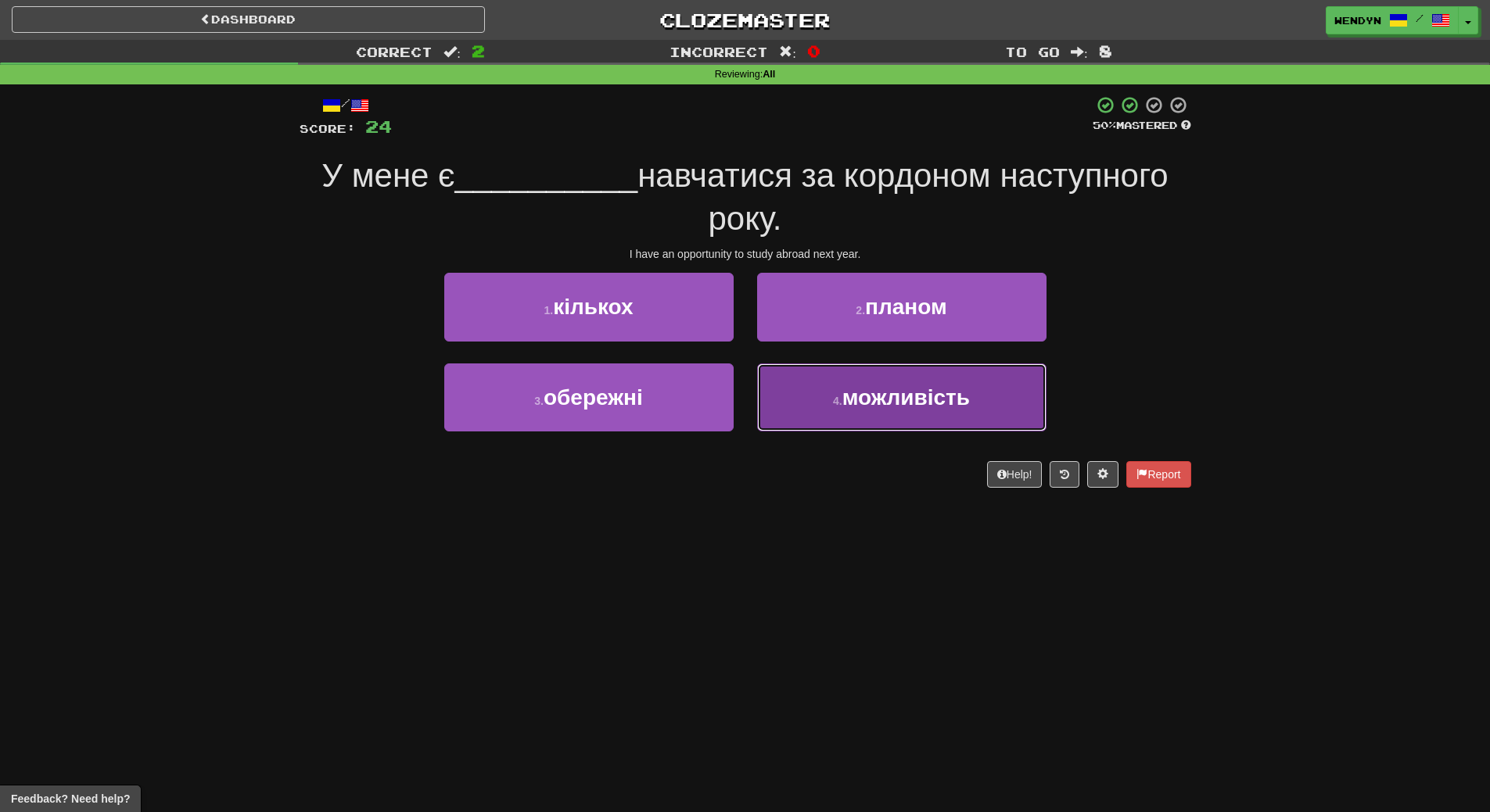
click at [914, 418] on button "4 . можливість" at bounding box center [901, 397] width 290 height 68
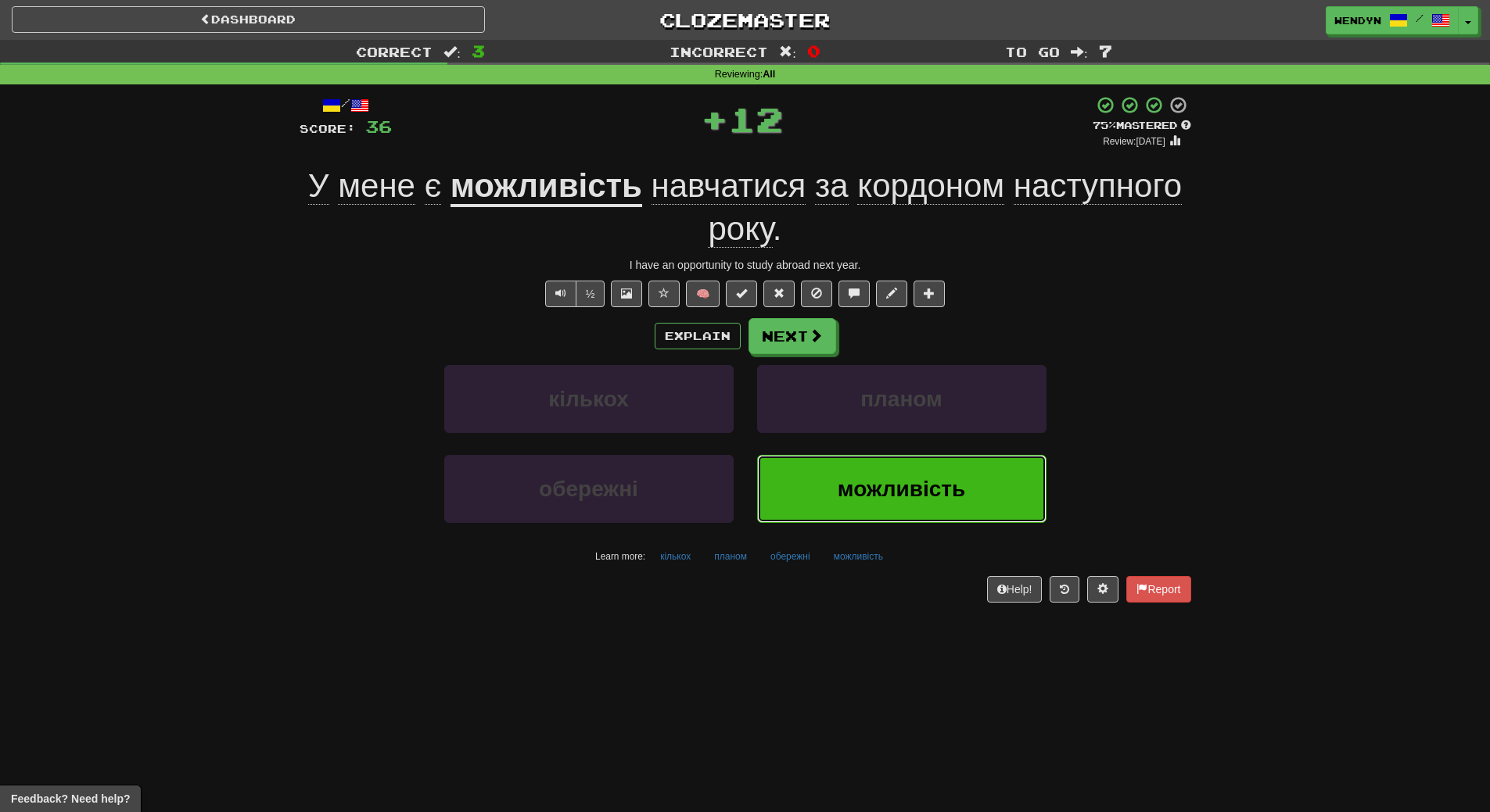
click at [892, 481] on span "можливість" at bounding box center [901, 489] width 127 height 25
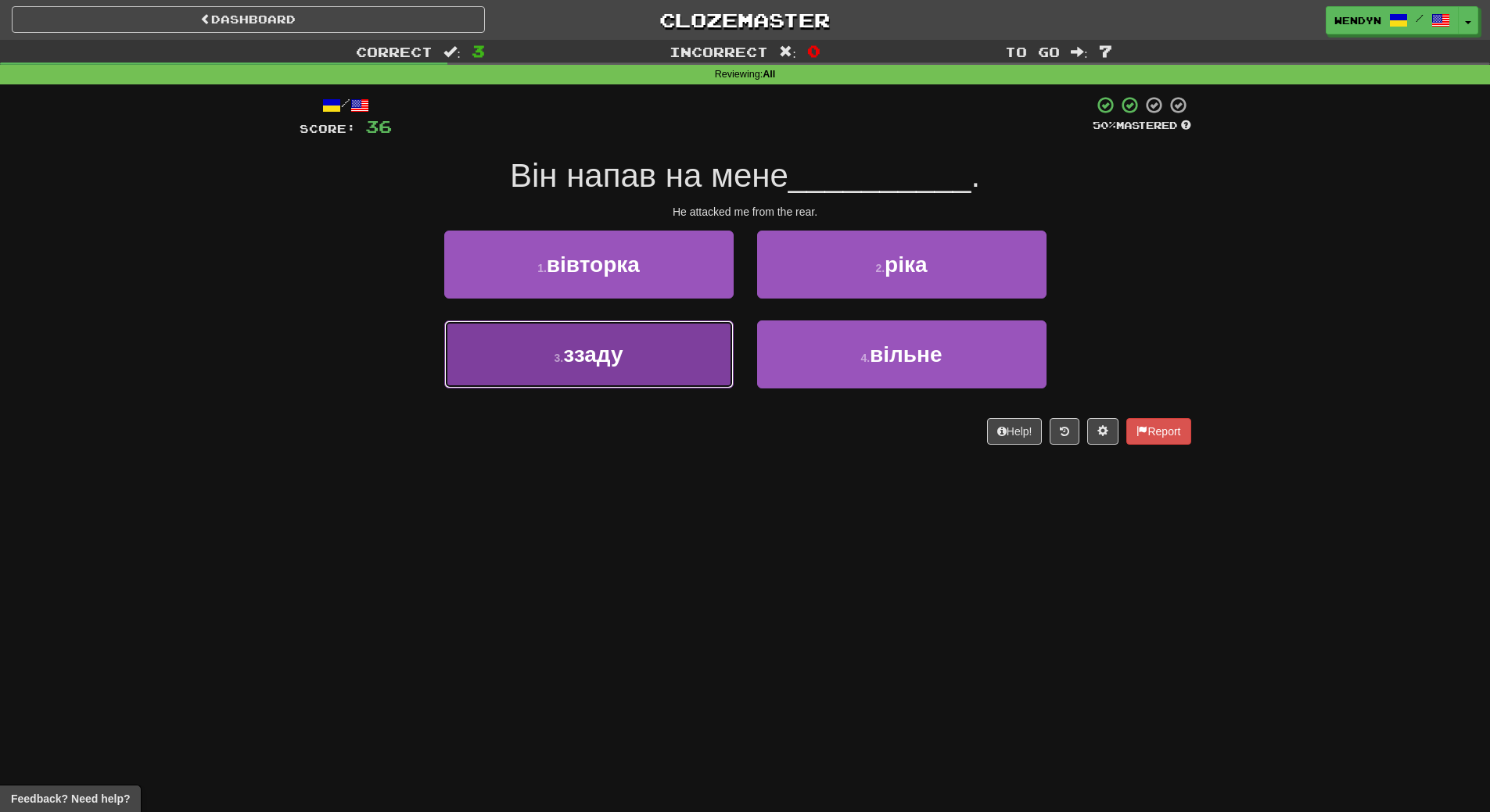
click at [688, 368] on button "3 . ззаду" at bounding box center [588, 354] width 290 height 68
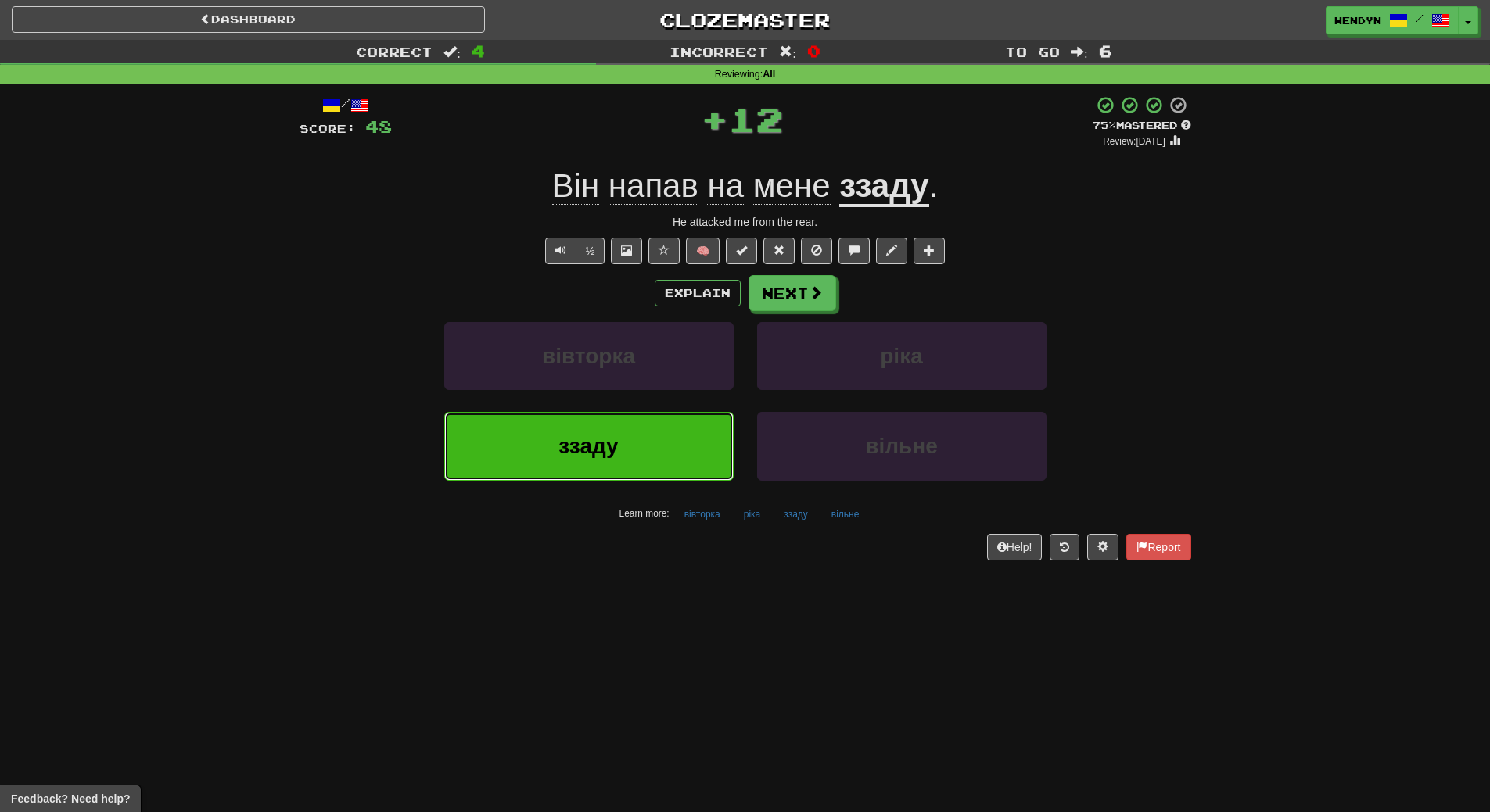
click at [646, 423] on button "ззаду" at bounding box center [588, 446] width 290 height 68
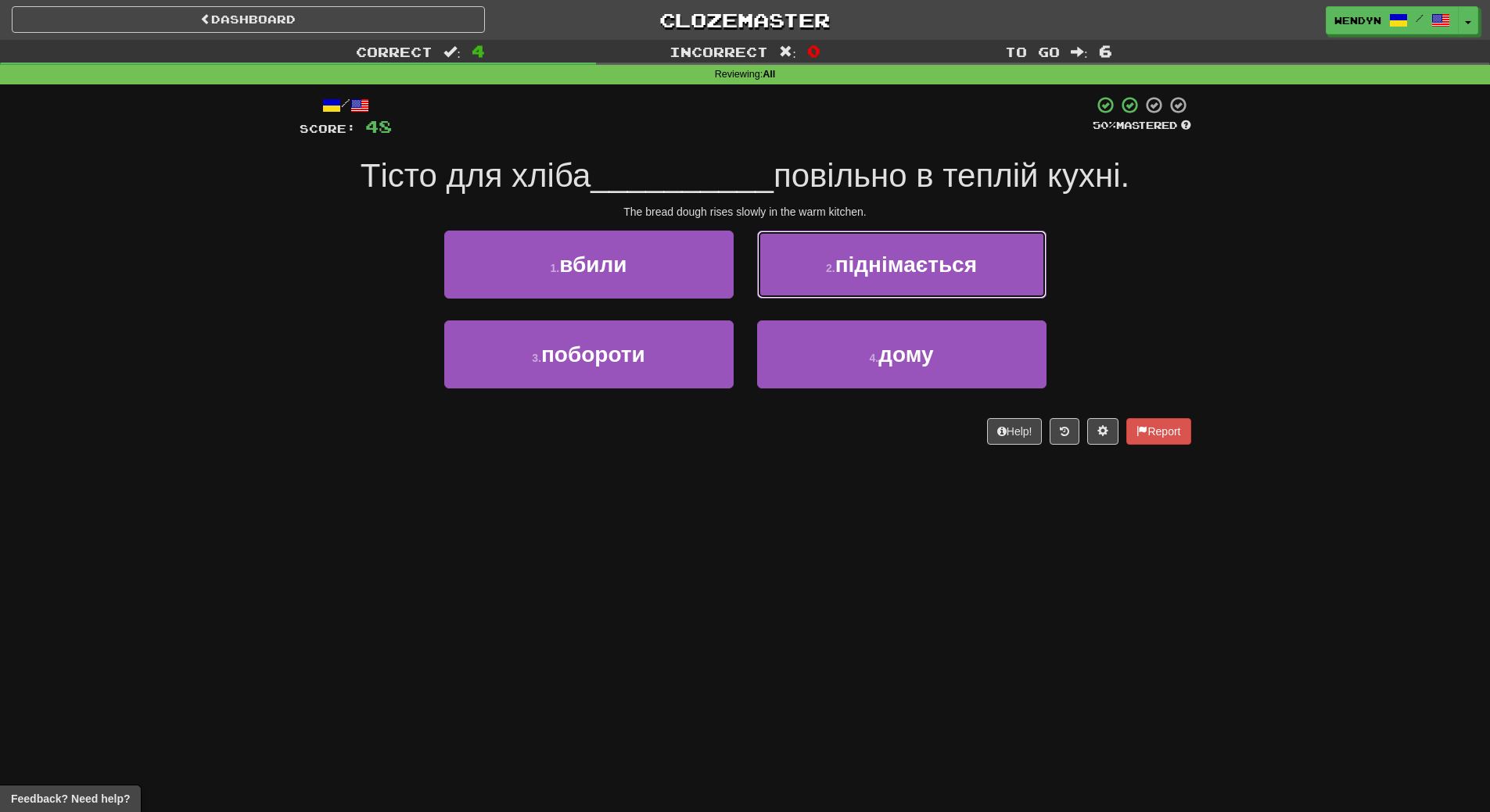
drag, startPoint x: 986, startPoint y: 252, endPoint x: 990, endPoint y: 161, distance: 91.1
click at [985, 242] on button "2 . піднімається" at bounding box center [901, 264] width 290 height 68
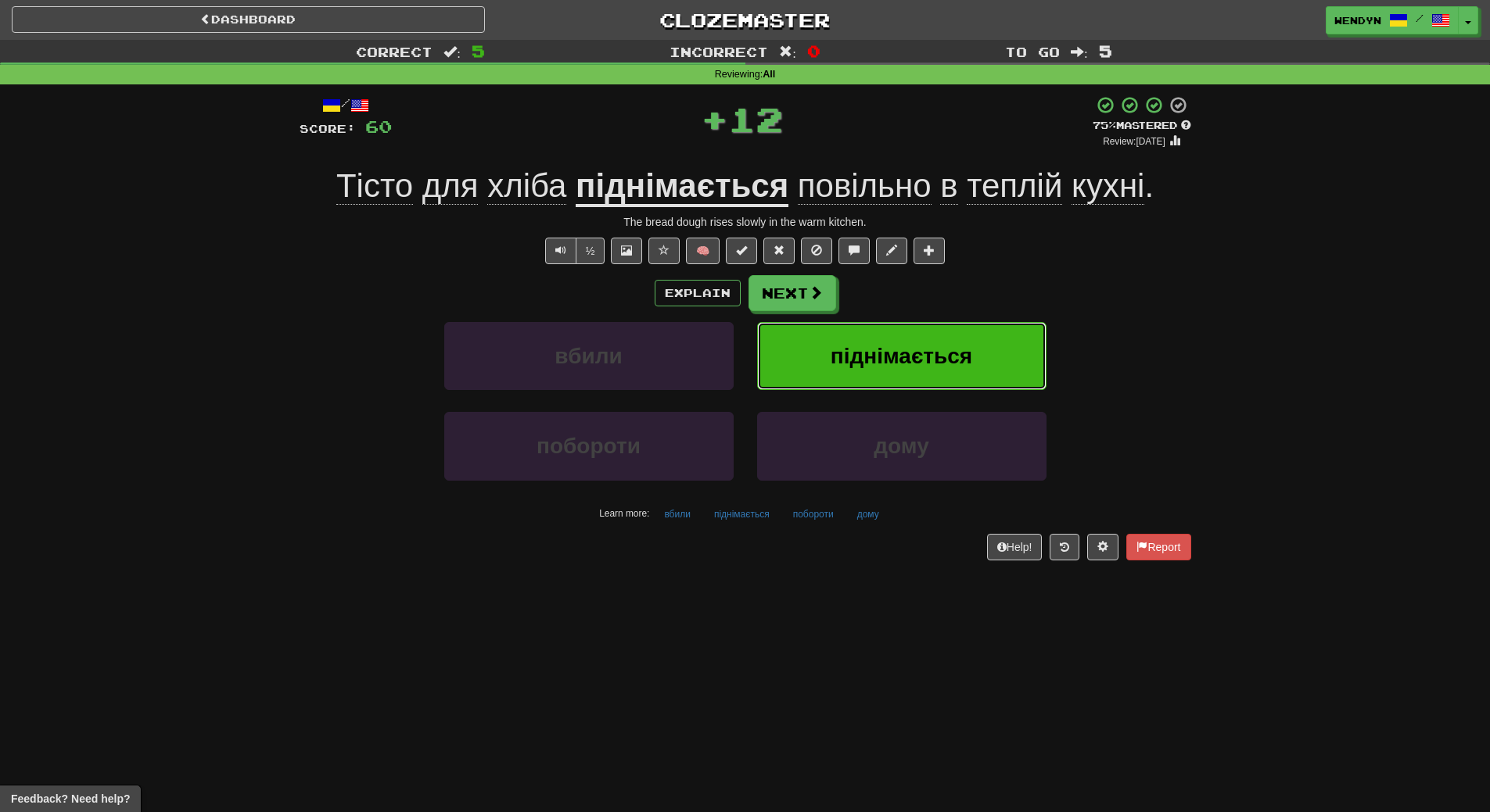
click at [952, 367] on span "піднімається" at bounding box center [900, 356] width 141 height 25
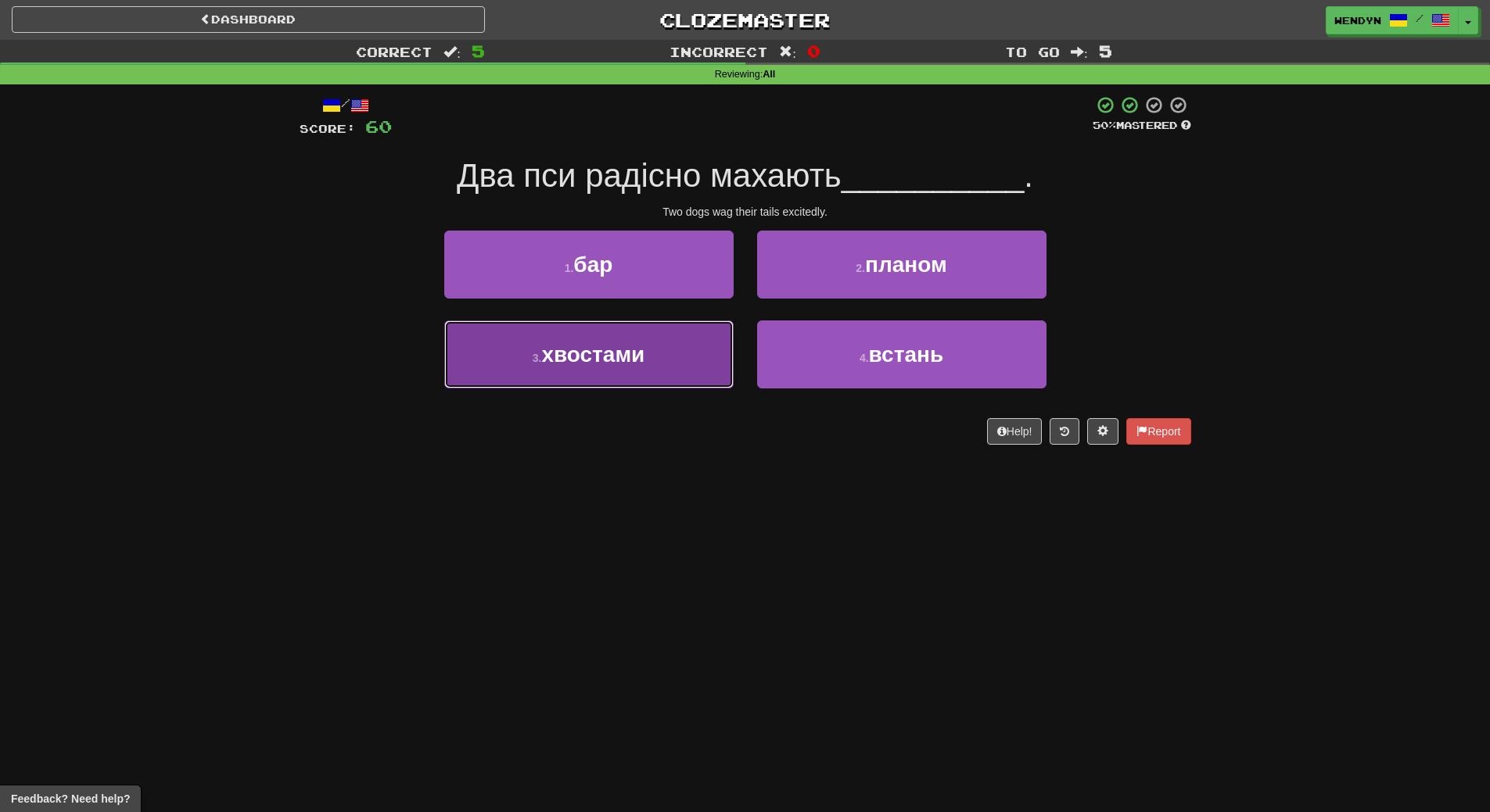
click at [656, 359] on button "3 . хвостами" at bounding box center [588, 354] width 290 height 68
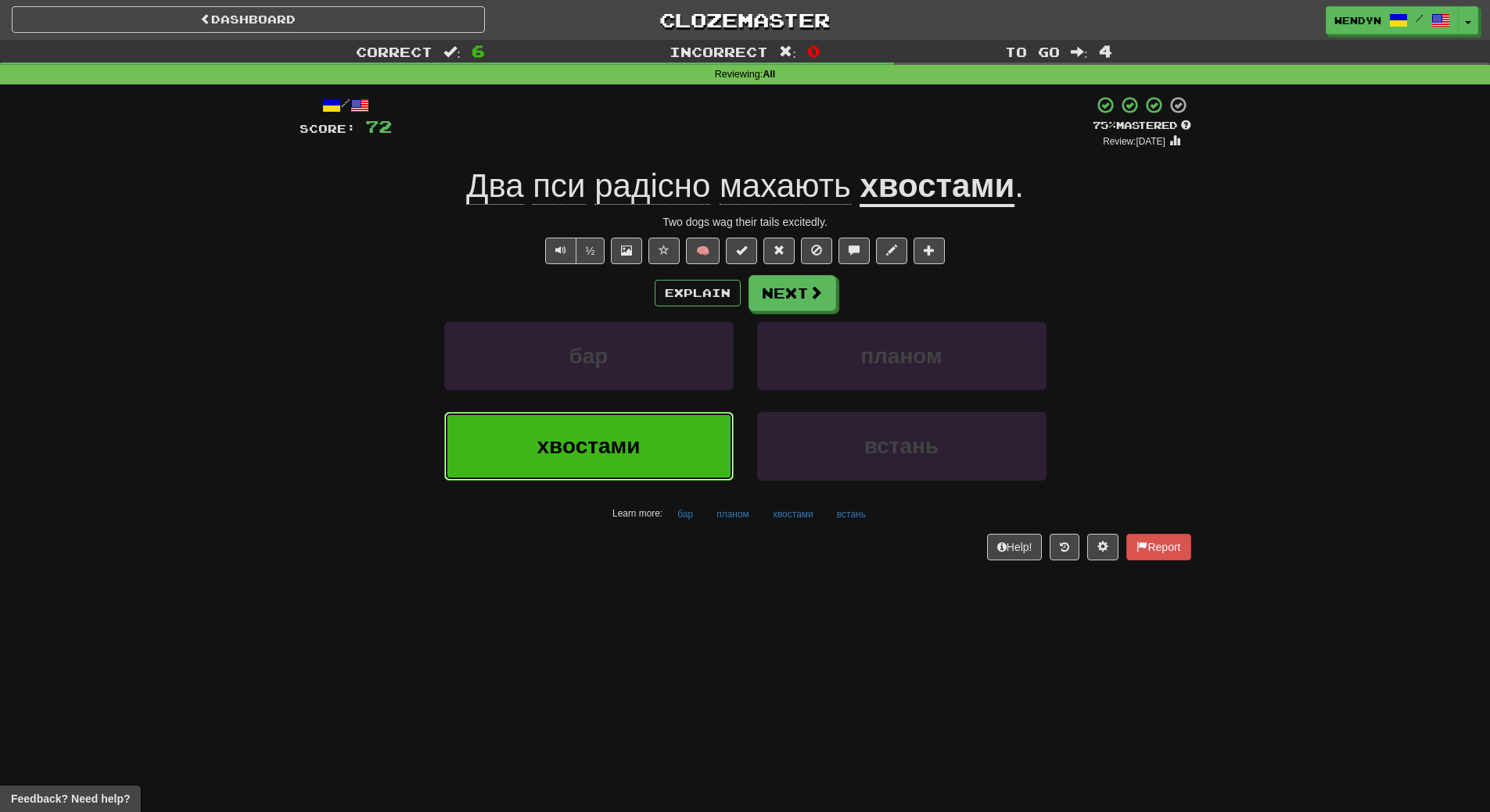
click at [619, 451] on span "хвостами" at bounding box center [589, 446] width 103 height 25
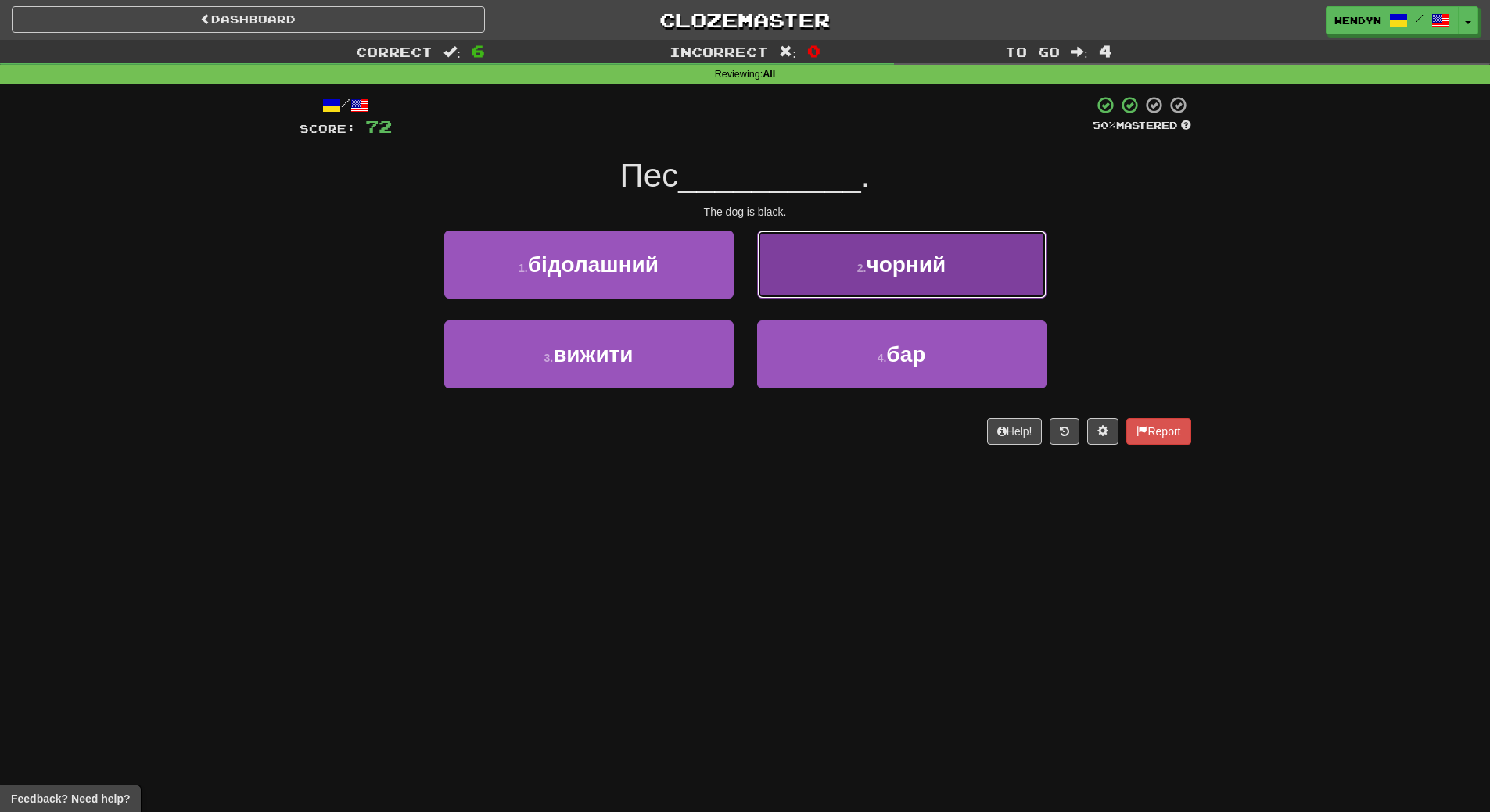
click at [923, 272] on span "чорний" at bounding box center [905, 265] width 80 height 25
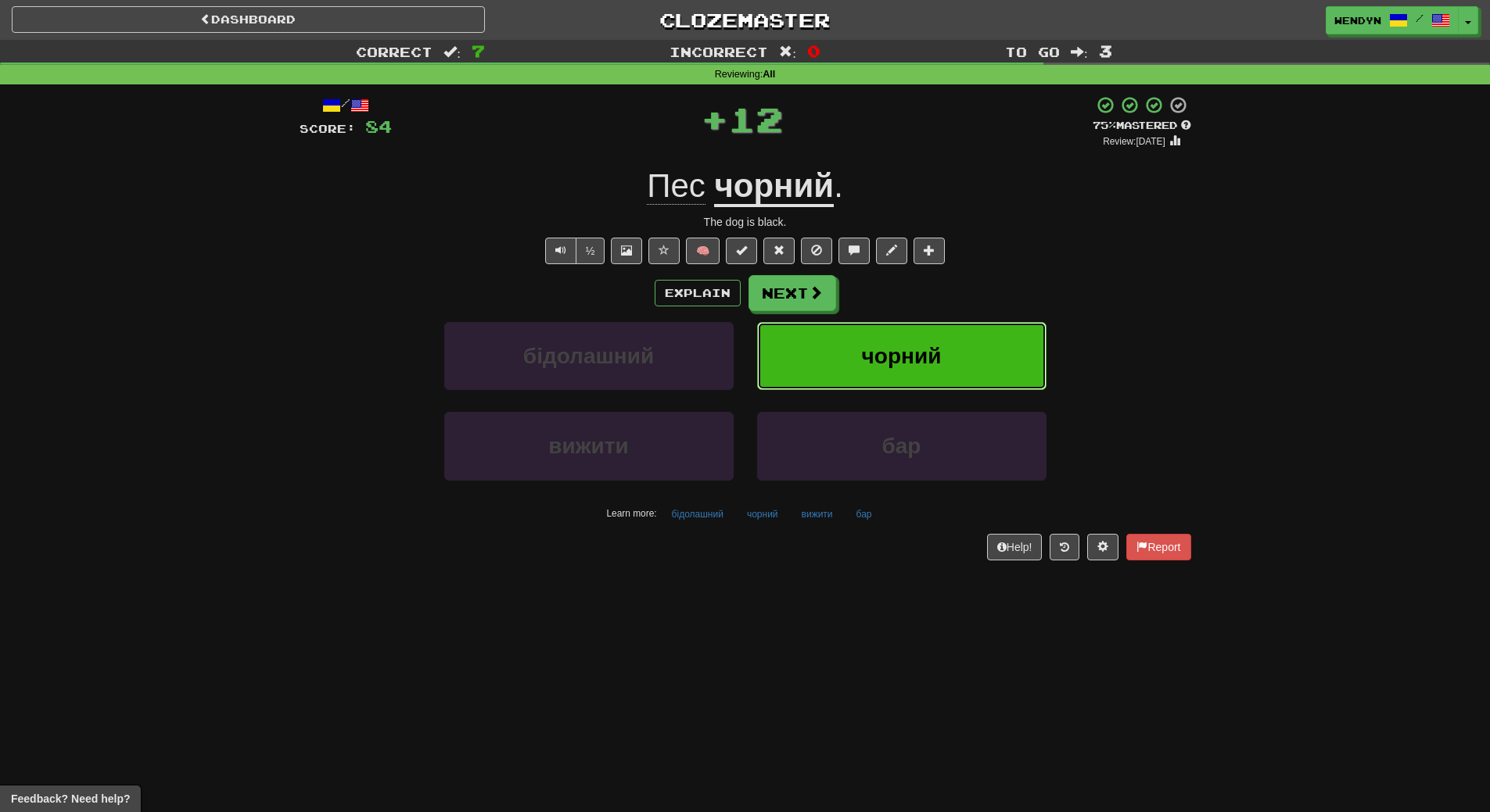
click at [939, 335] on button "чорний" at bounding box center [901, 356] width 290 height 68
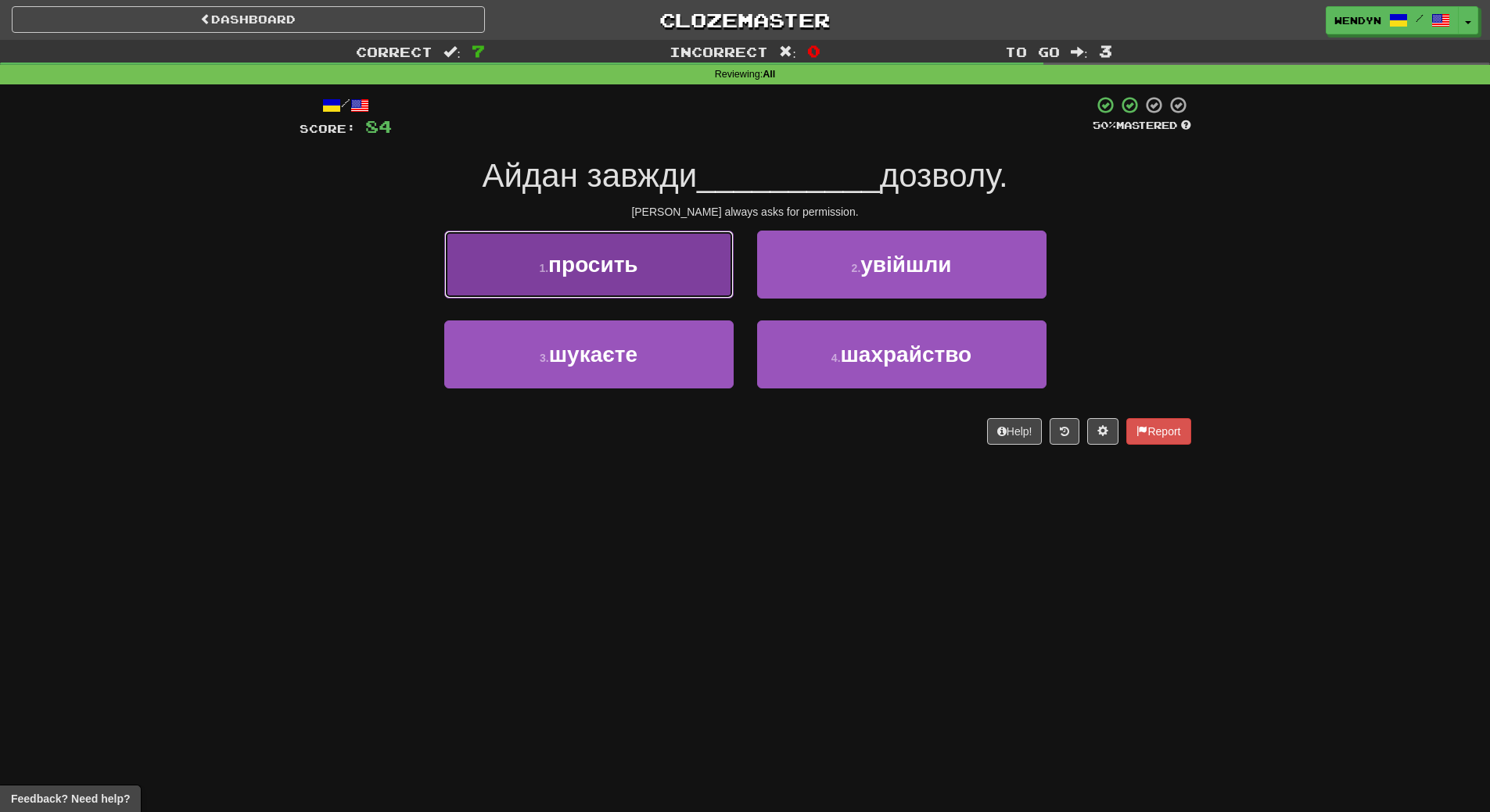
click at [657, 255] on button "1 . просить" at bounding box center [588, 264] width 290 height 68
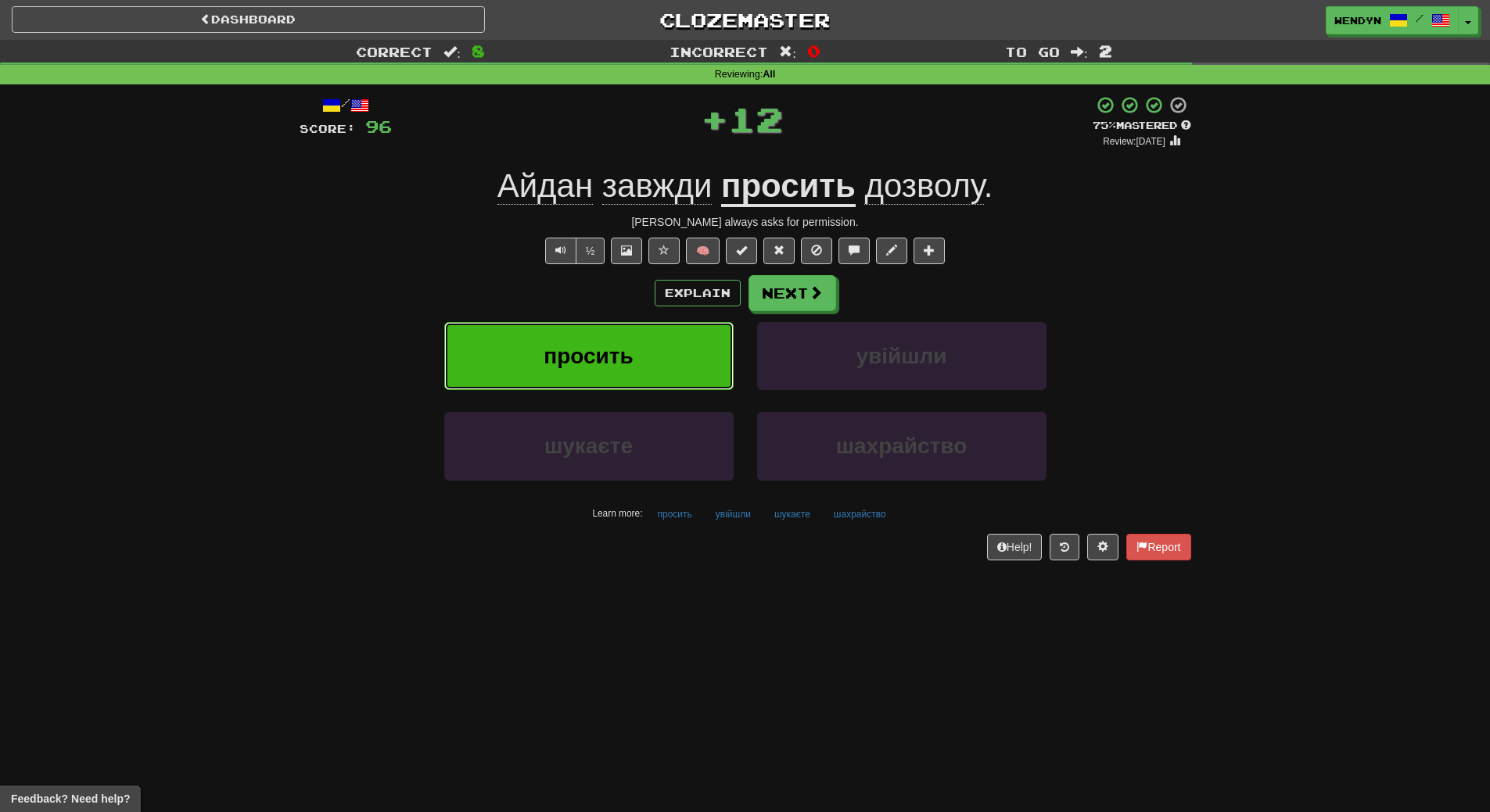
click at [652, 339] on button "просить" at bounding box center [588, 356] width 290 height 68
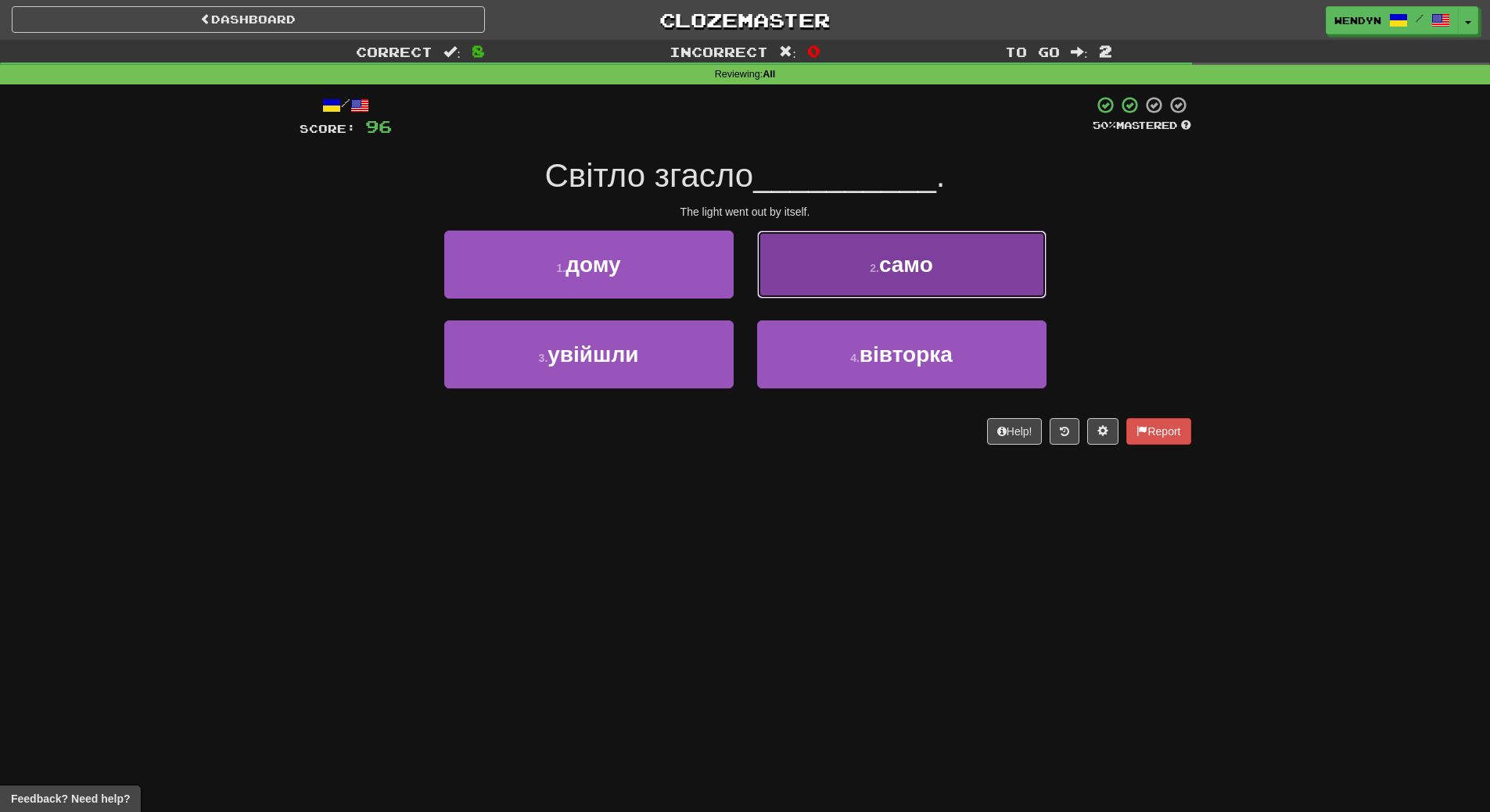
click at [891, 271] on span "само" at bounding box center [905, 265] width 54 height 25
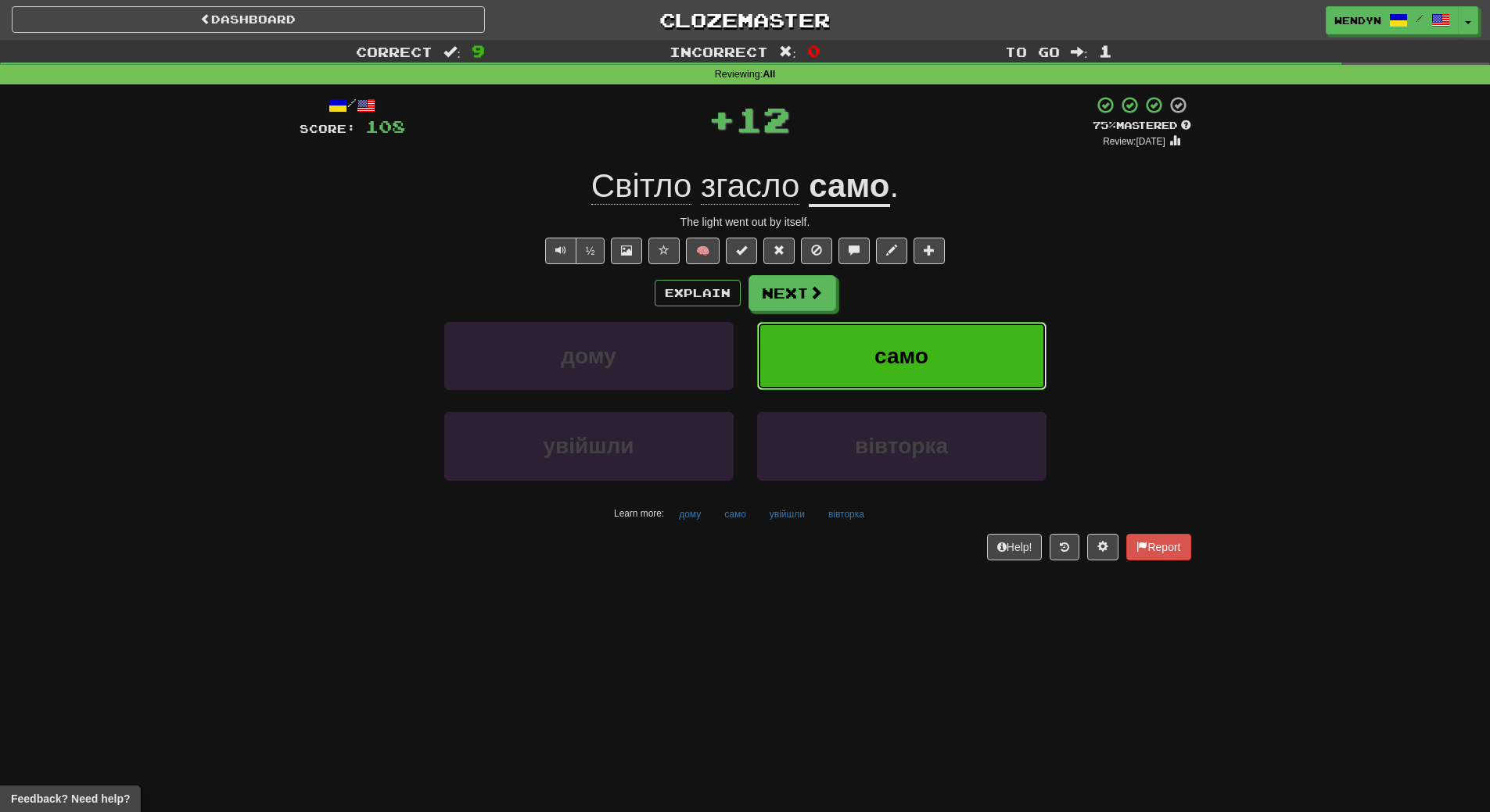
click at [902, 356] on span "само" at bounding box center [901, 356] width 54 height 25
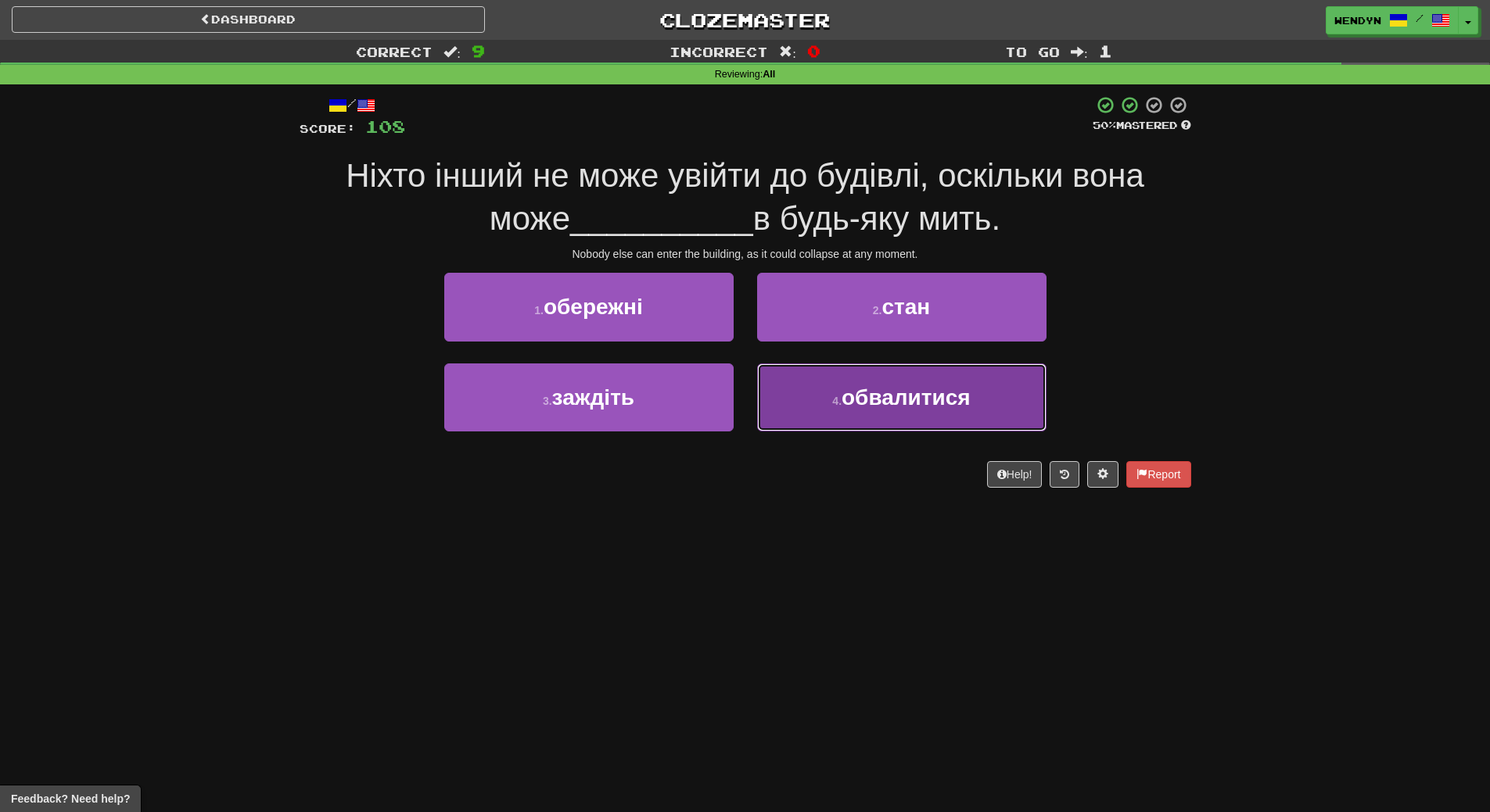
click at [859, 415] on button "4 . обвалитися" at bounding box center [901, 397] width 290 height 68
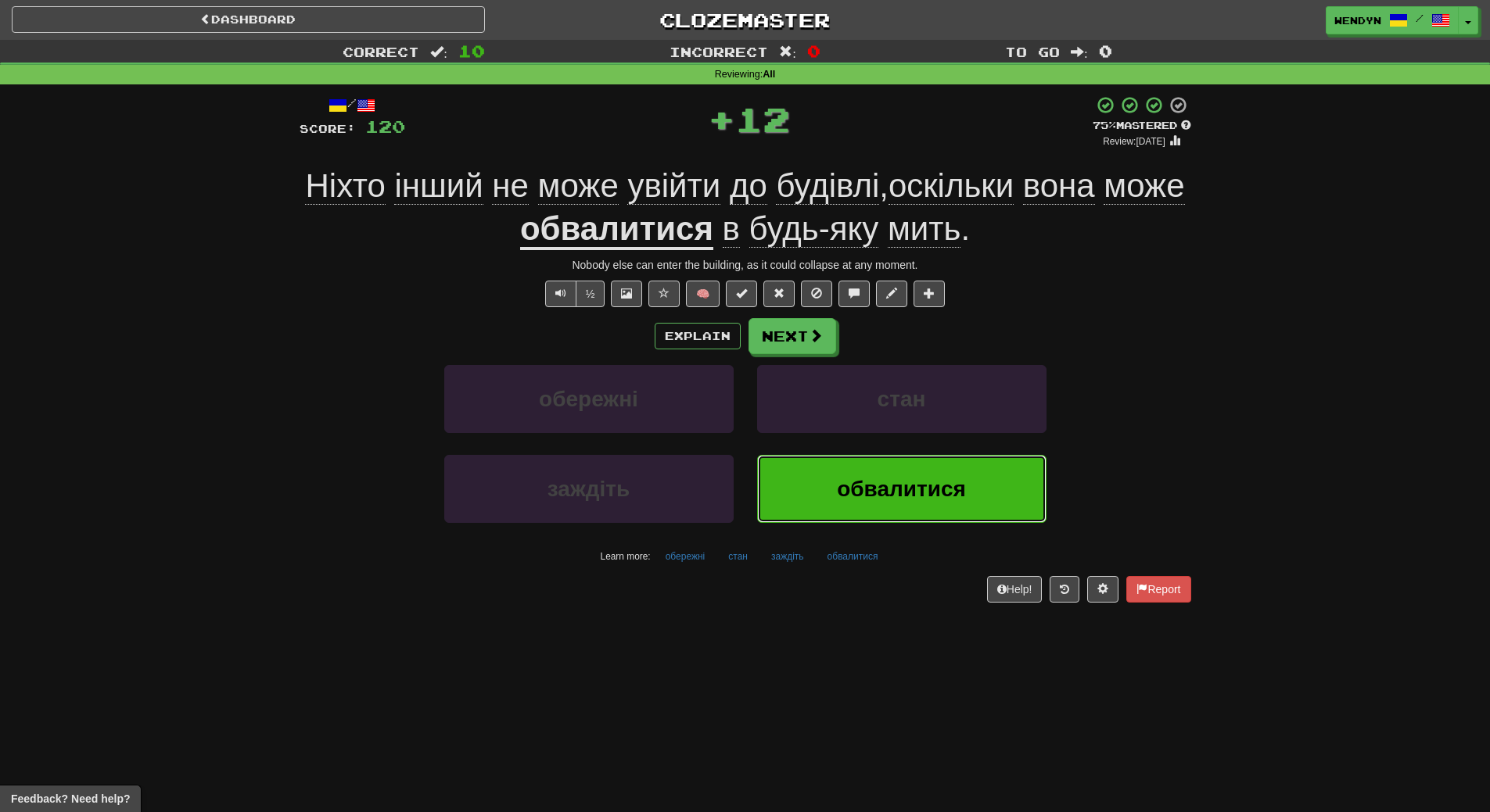
click at [864, 492] on span "обвалитися" at bounding box center [901, 489] width 129 height 25
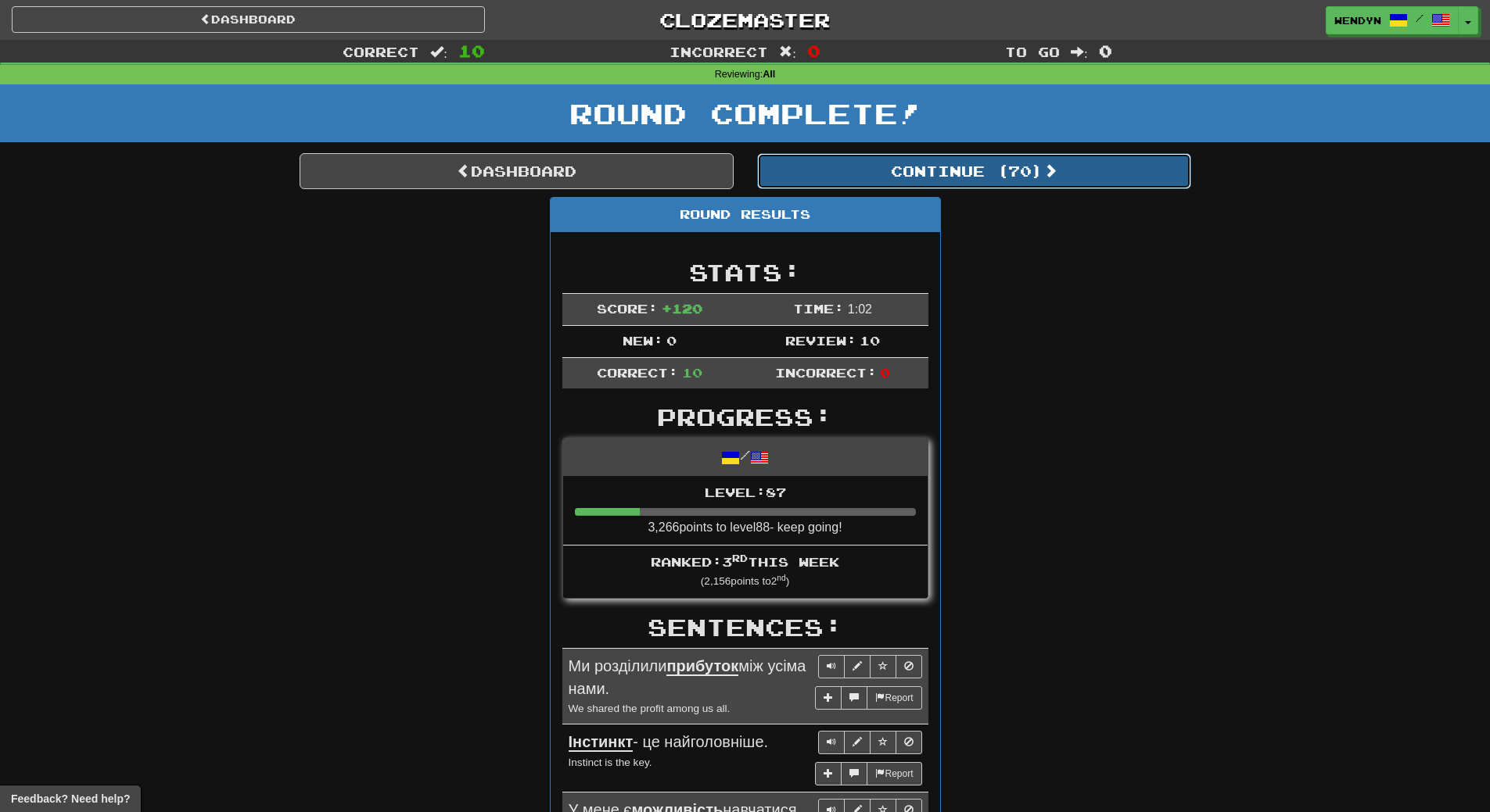
click at [1014, 178] on button "Continue ( 70 )" at bounding box center [973, 171] width 434 height 36
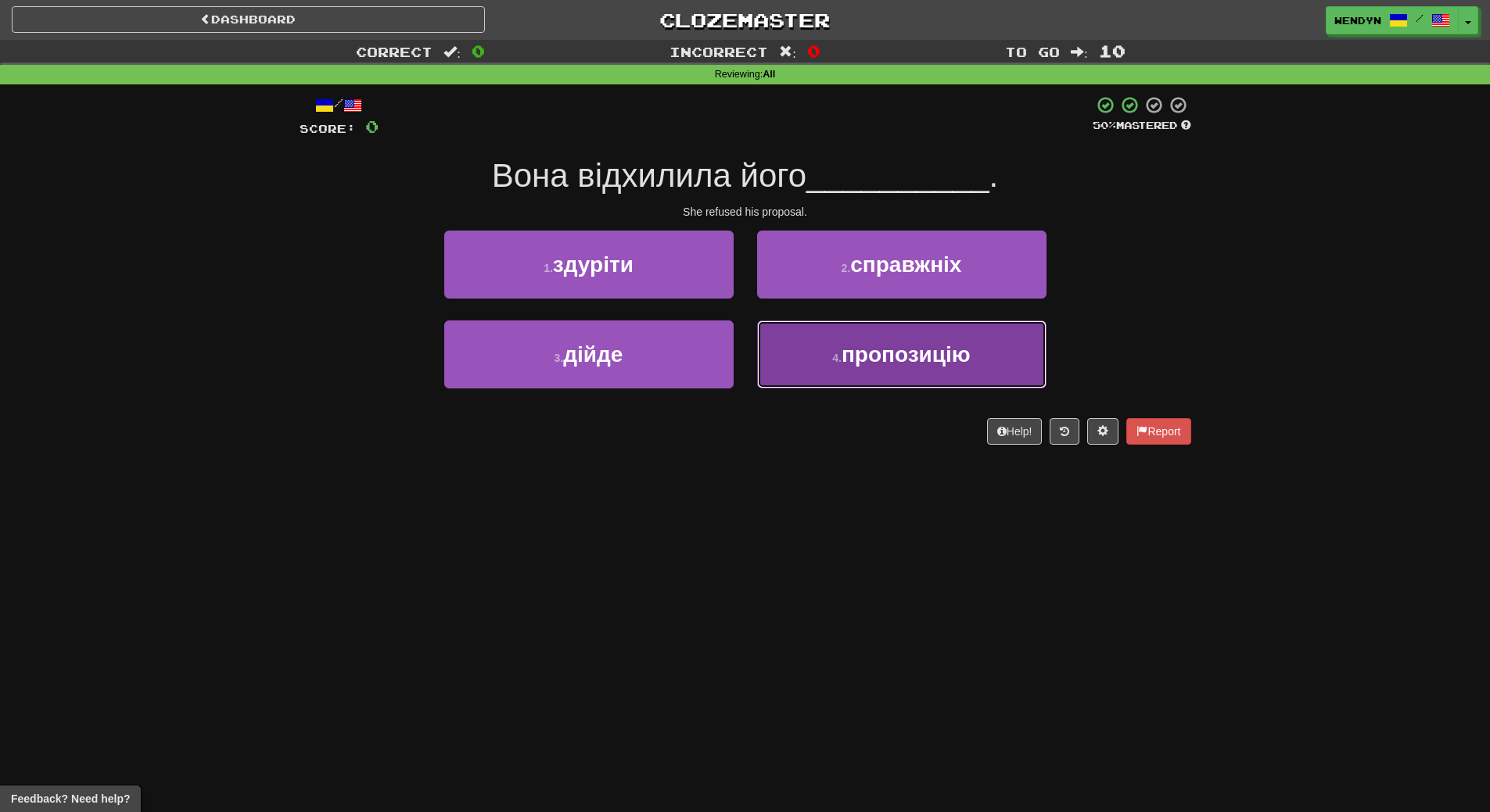
click at [877, 354] on span "пропозицію" at bounding box center [905, 355] width 129 height 25
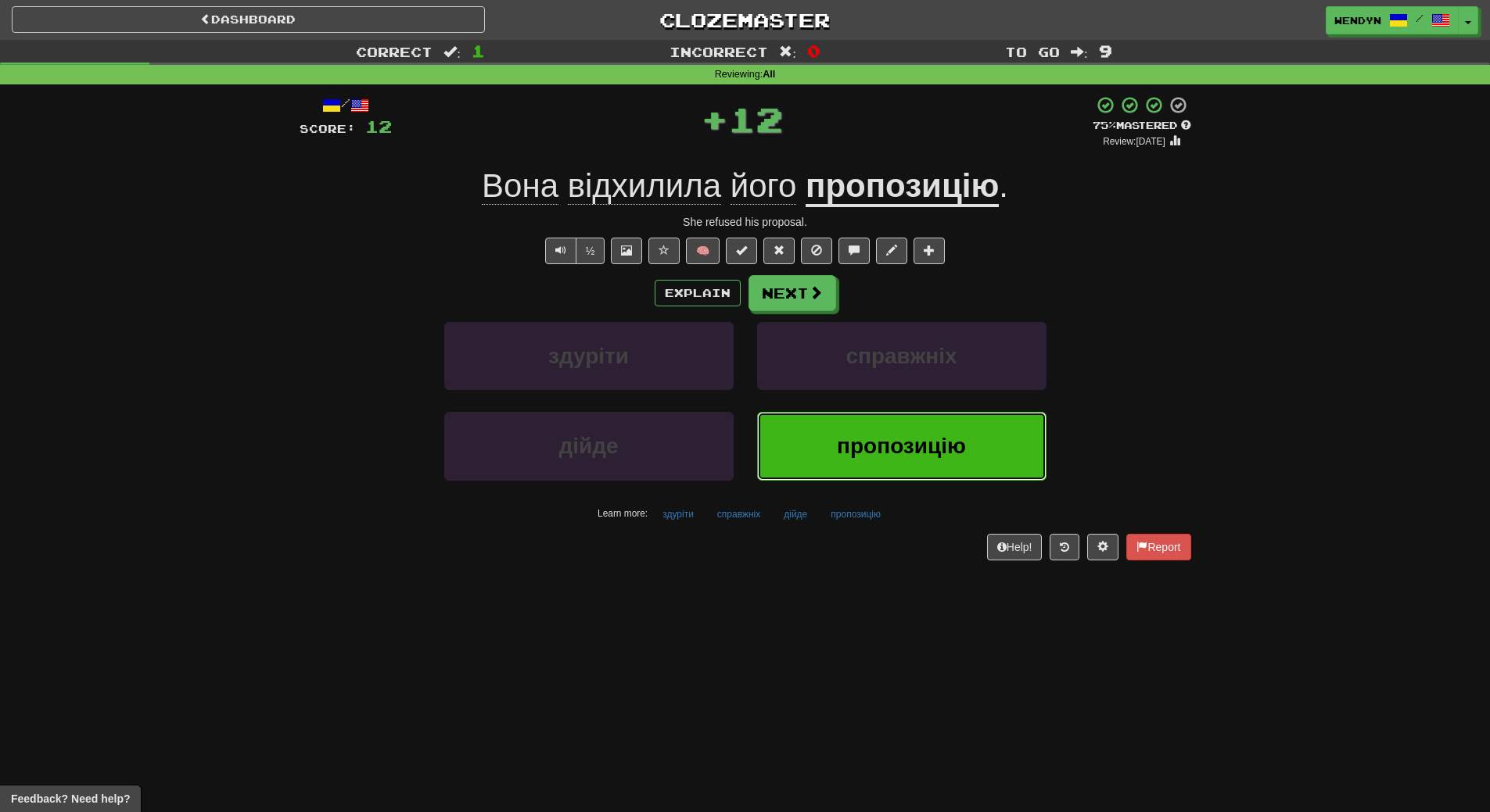
click at [860, 458] on span "пропозицію" at bounding box center [901, 446] width 129 height 25
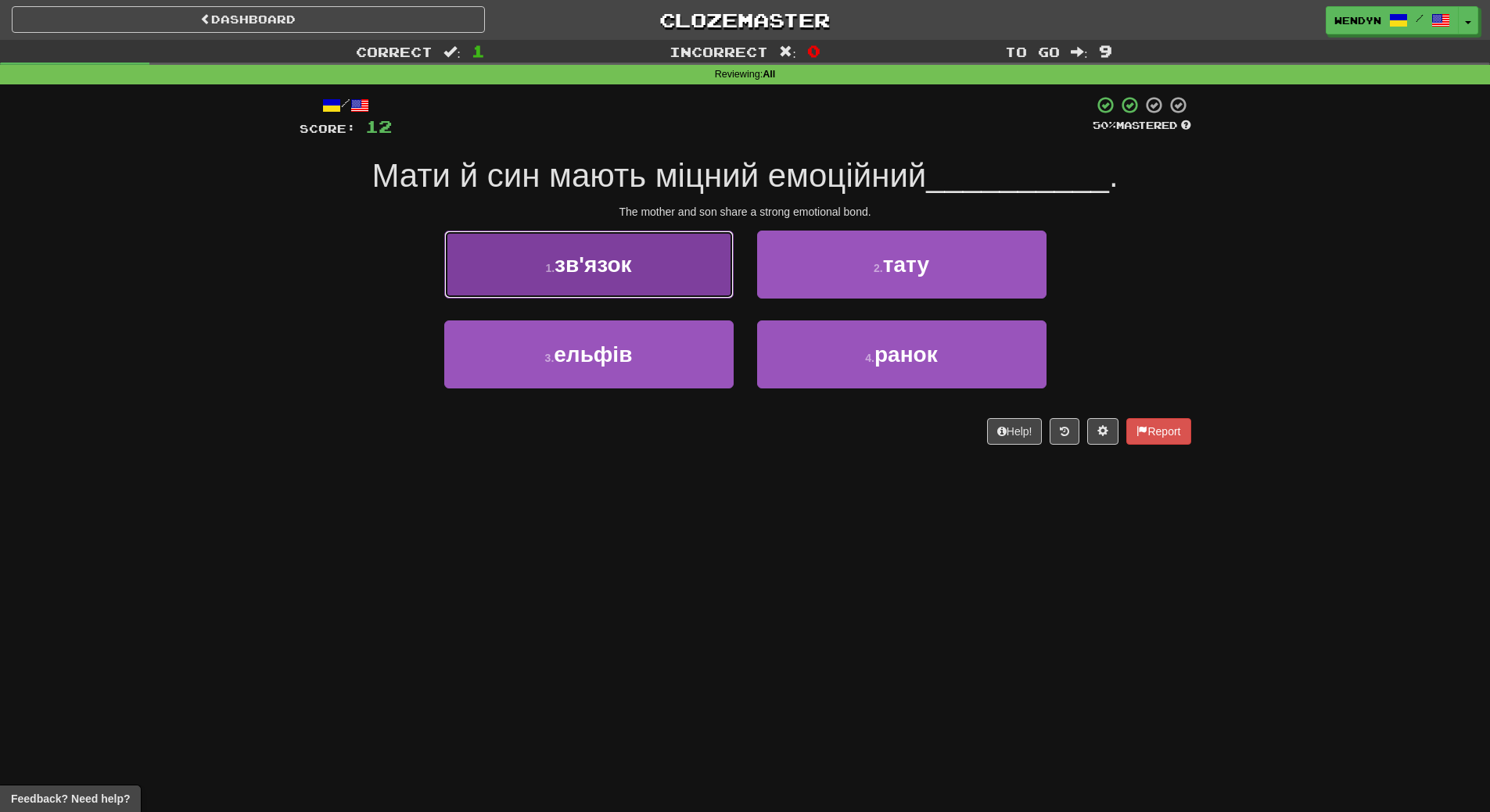
click at [658, 268] on button "1 . зв'язок" at bounding box center [588, 264] width 290 height 68
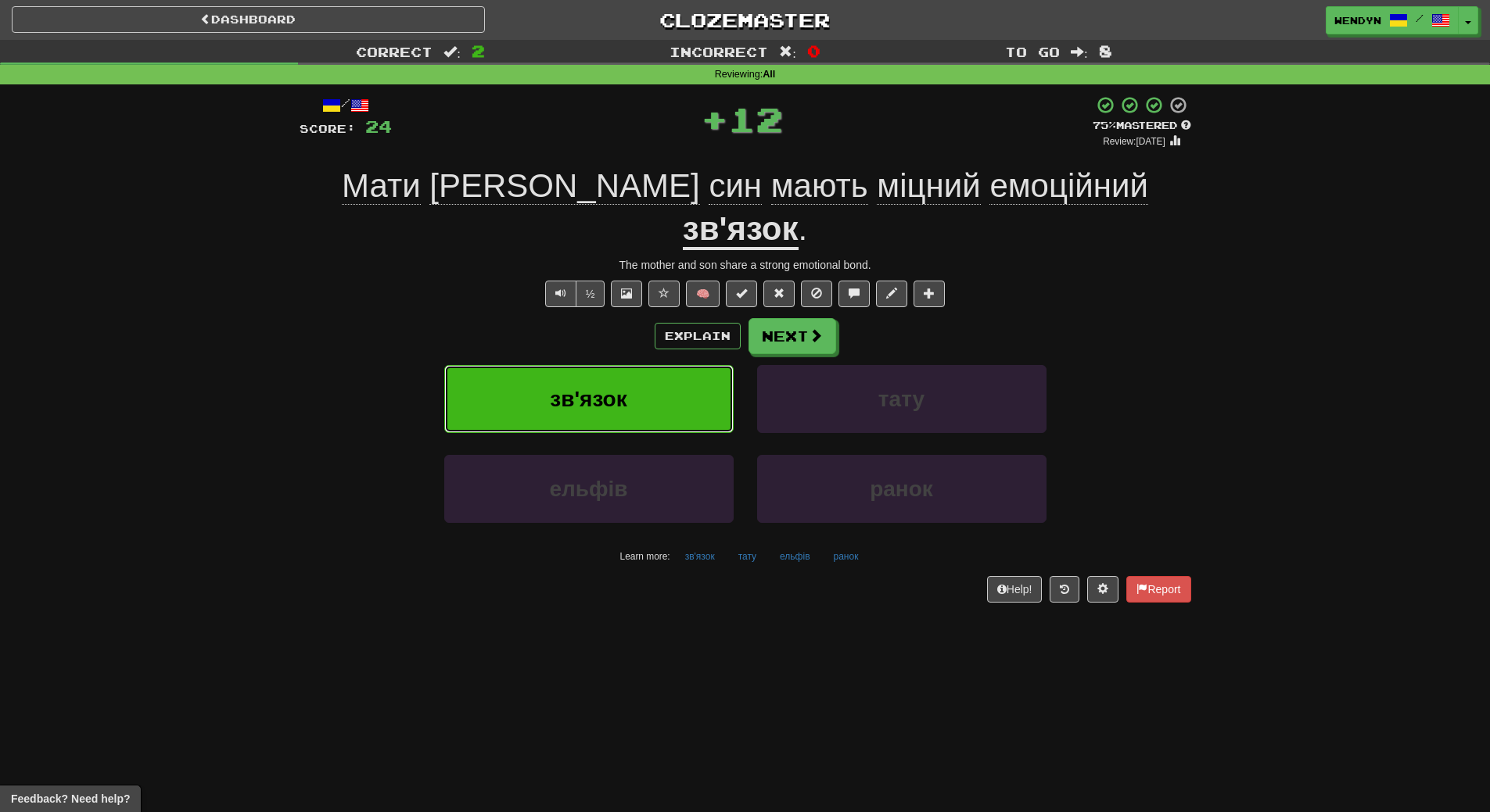
click at [650, 369] on button "зв'язок" at bounding box center [588, 399] width 290 height 68
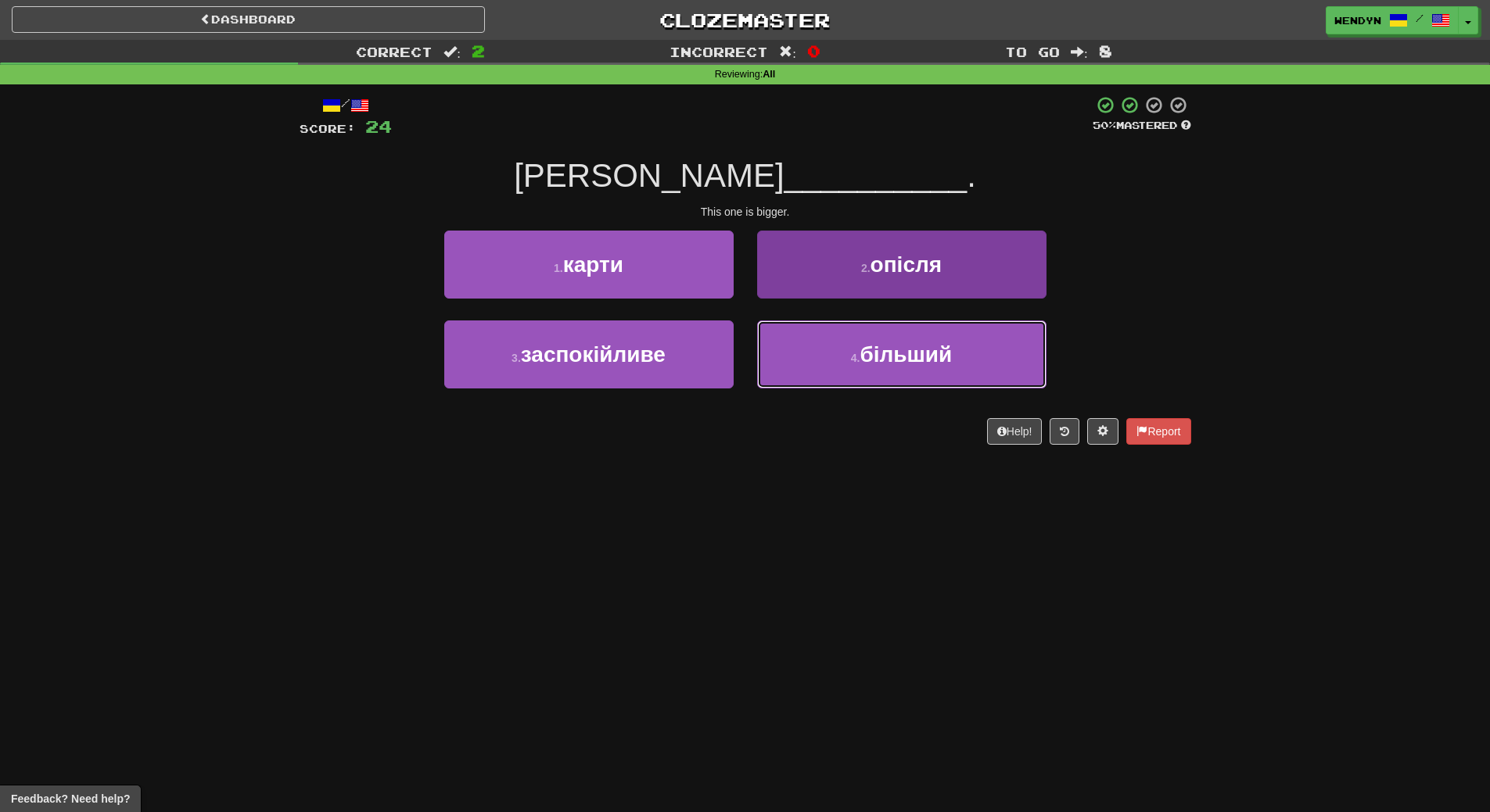
drag, startPoint x: 913, startPoint y: 354, endPoint x: 913, endPoint y: 327, distance: 27.0
click at [913, 353] on span "більший" at bounding box center [905, 355] width 92 height 25
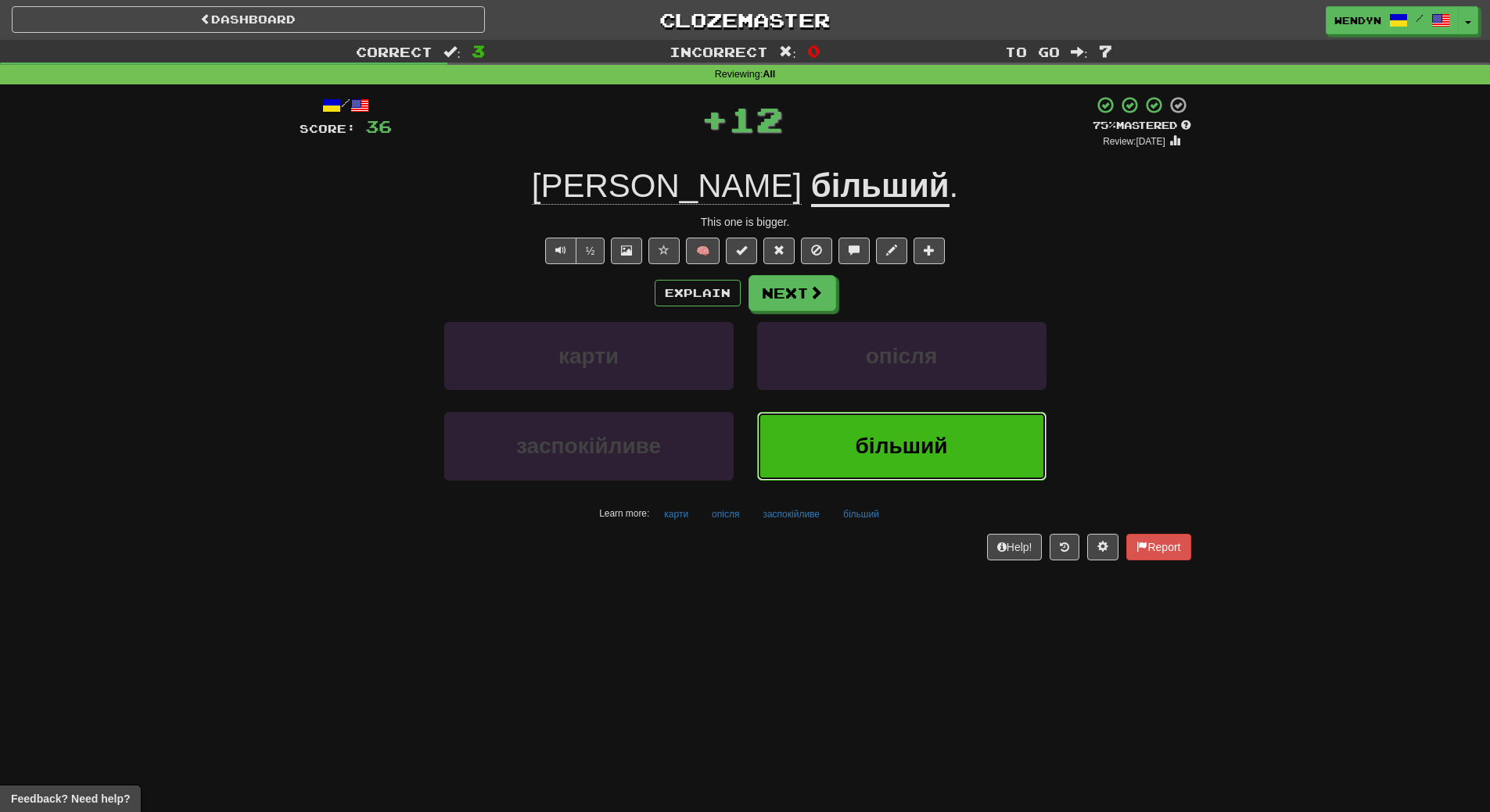
click at [894, 420] on button "більший" at bounding box center [901, 446] width 290 height 68
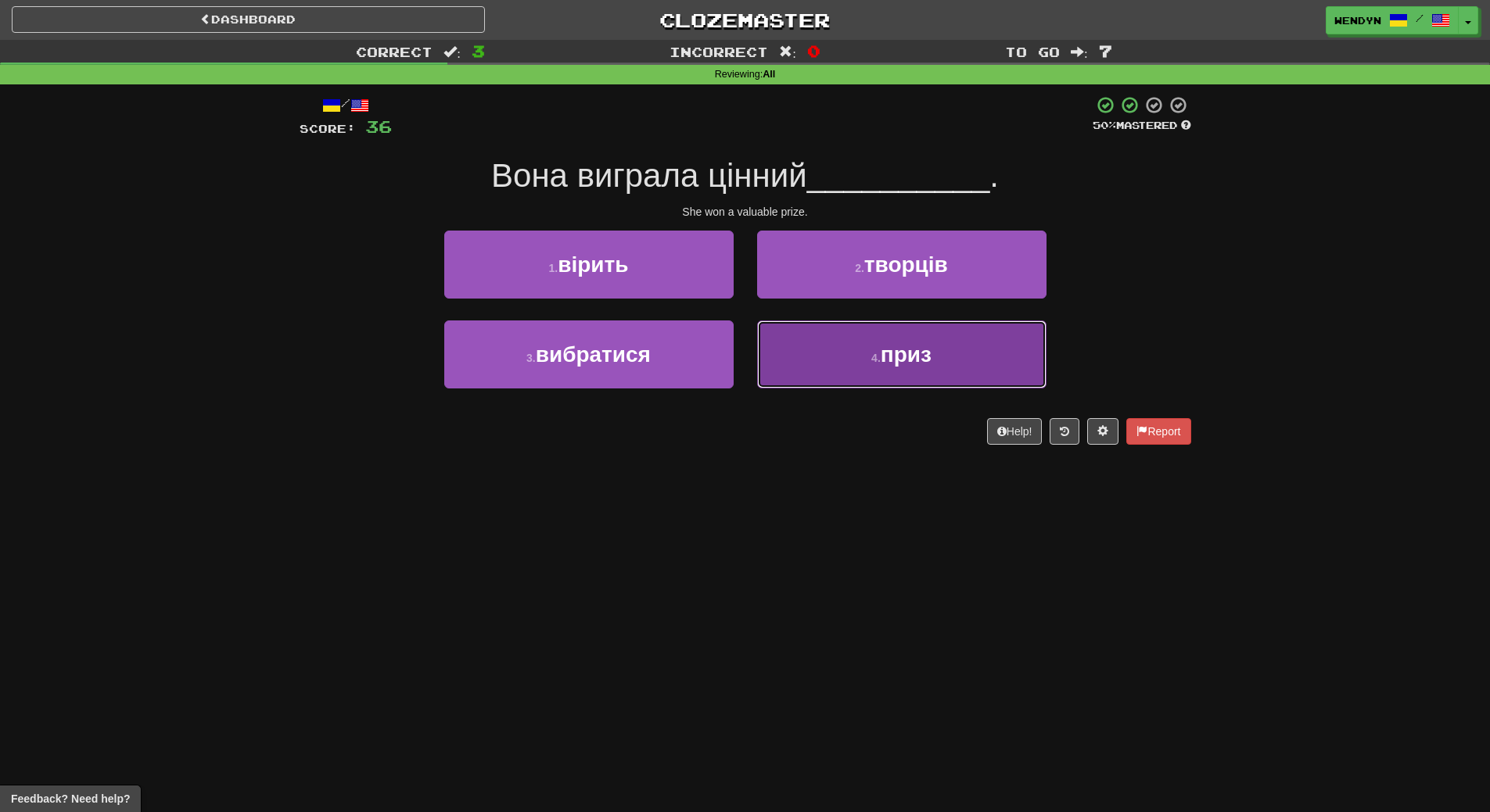
click at [901, 360] on span "приз" at bounding box center [905, 355] width 50 height 25
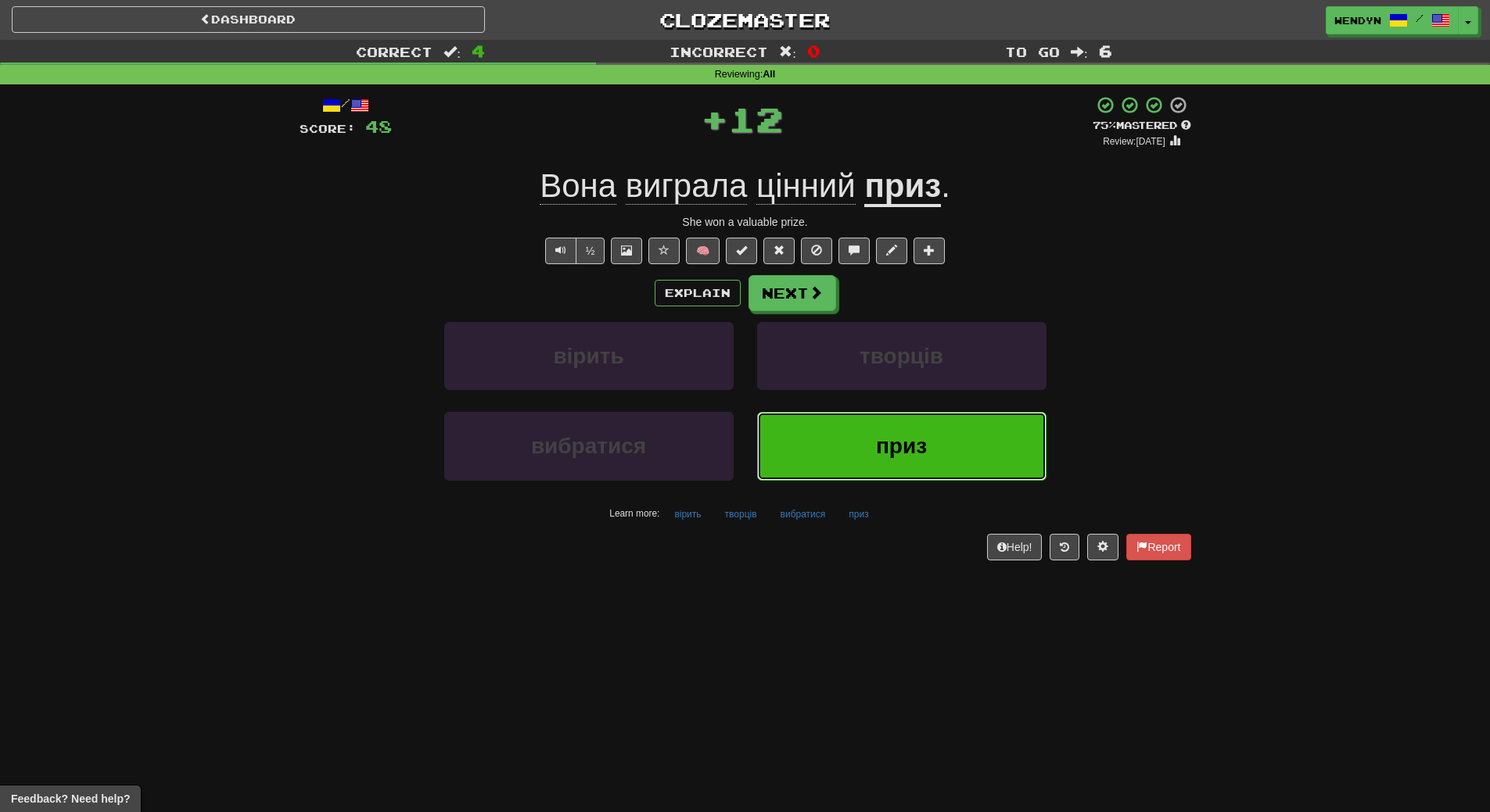
click at [898, 431] on button "приз" at bounding box center [901, 446] width 290 height 68
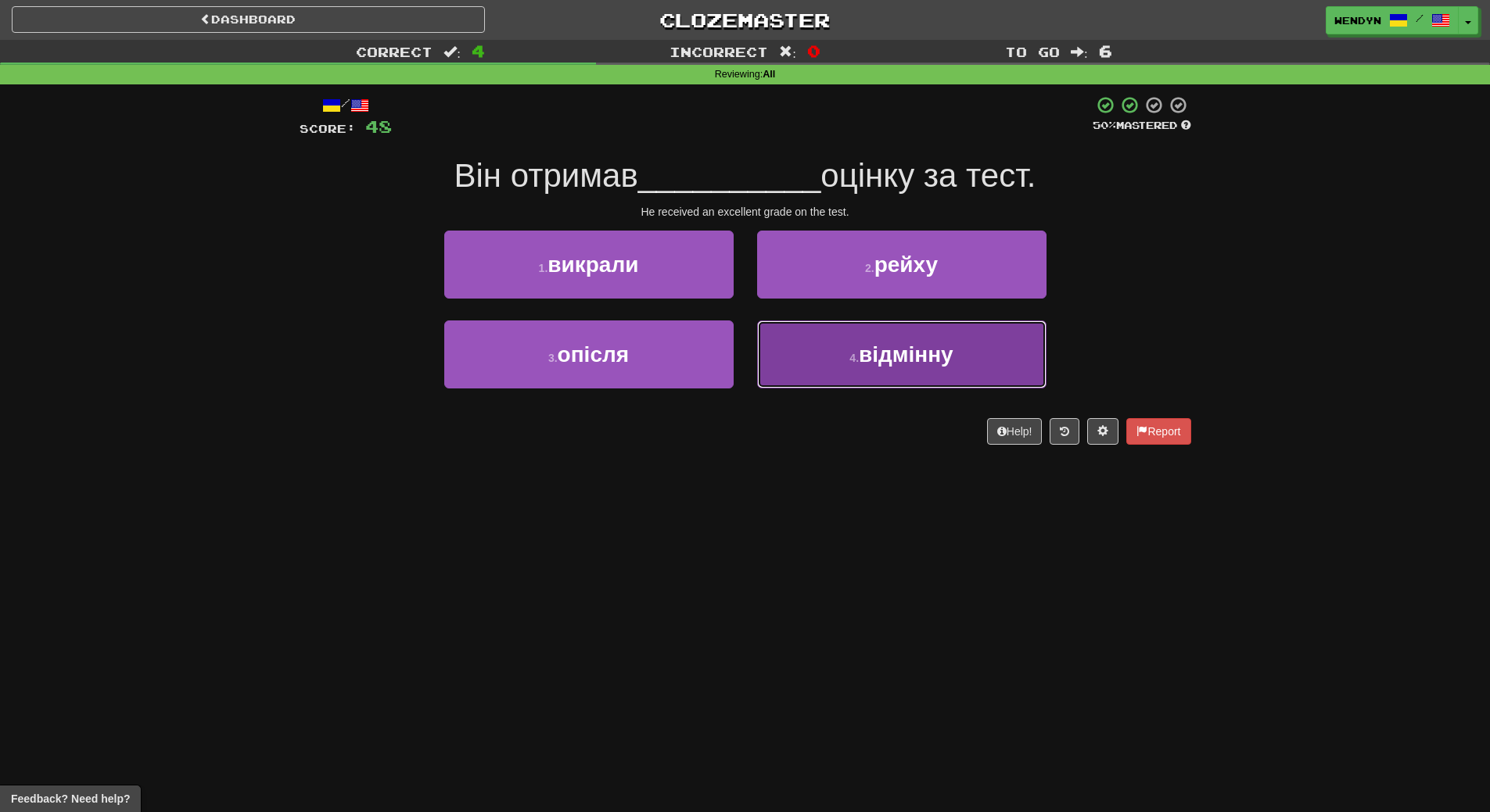
click at [920, 382] on button "4 . відмінну" at bounding box center [901, 354] width 290 height 68
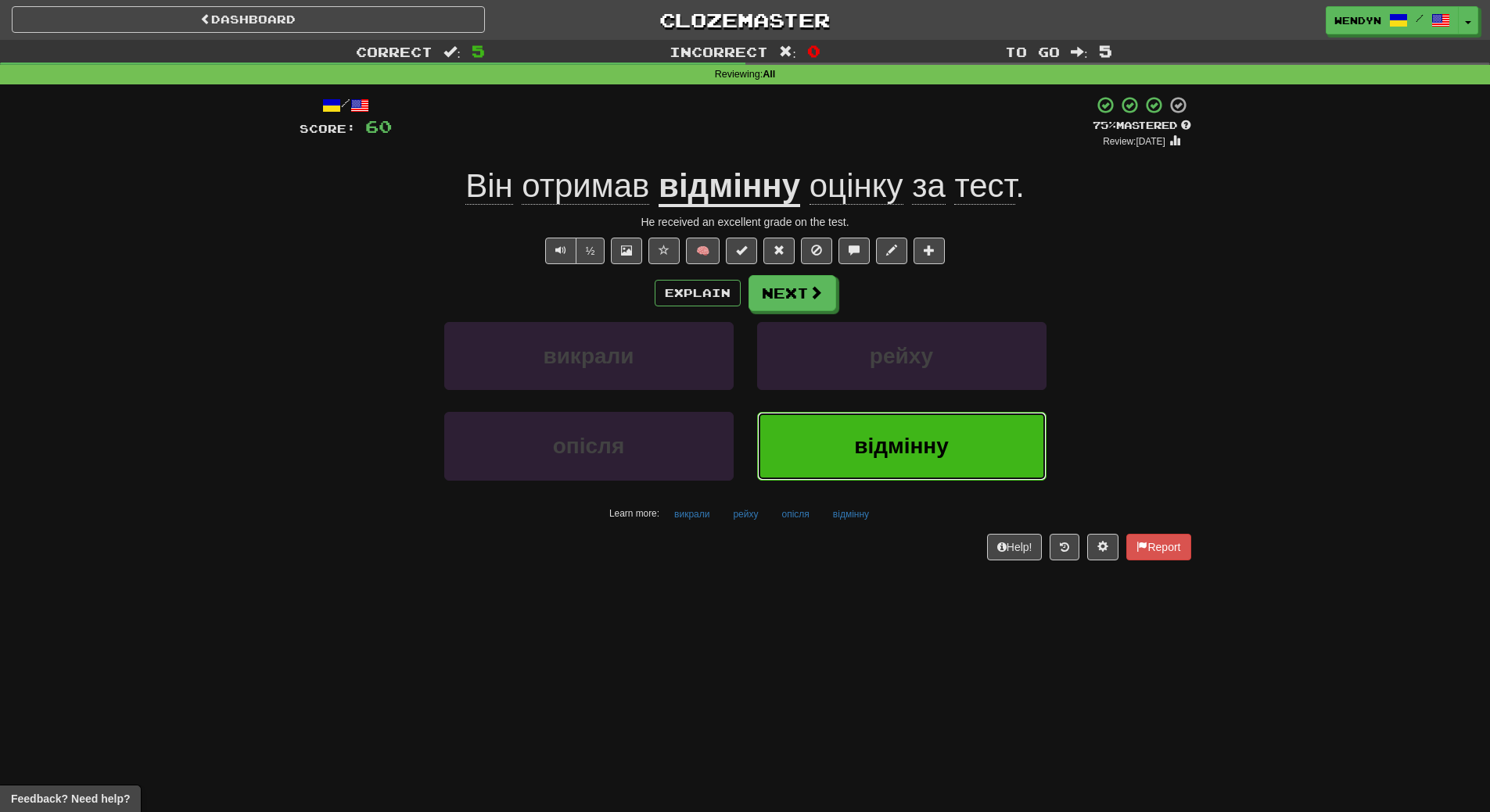
click at [897, 455] on span "відмінну" at bounding box center [901, 446] width 95 height 25
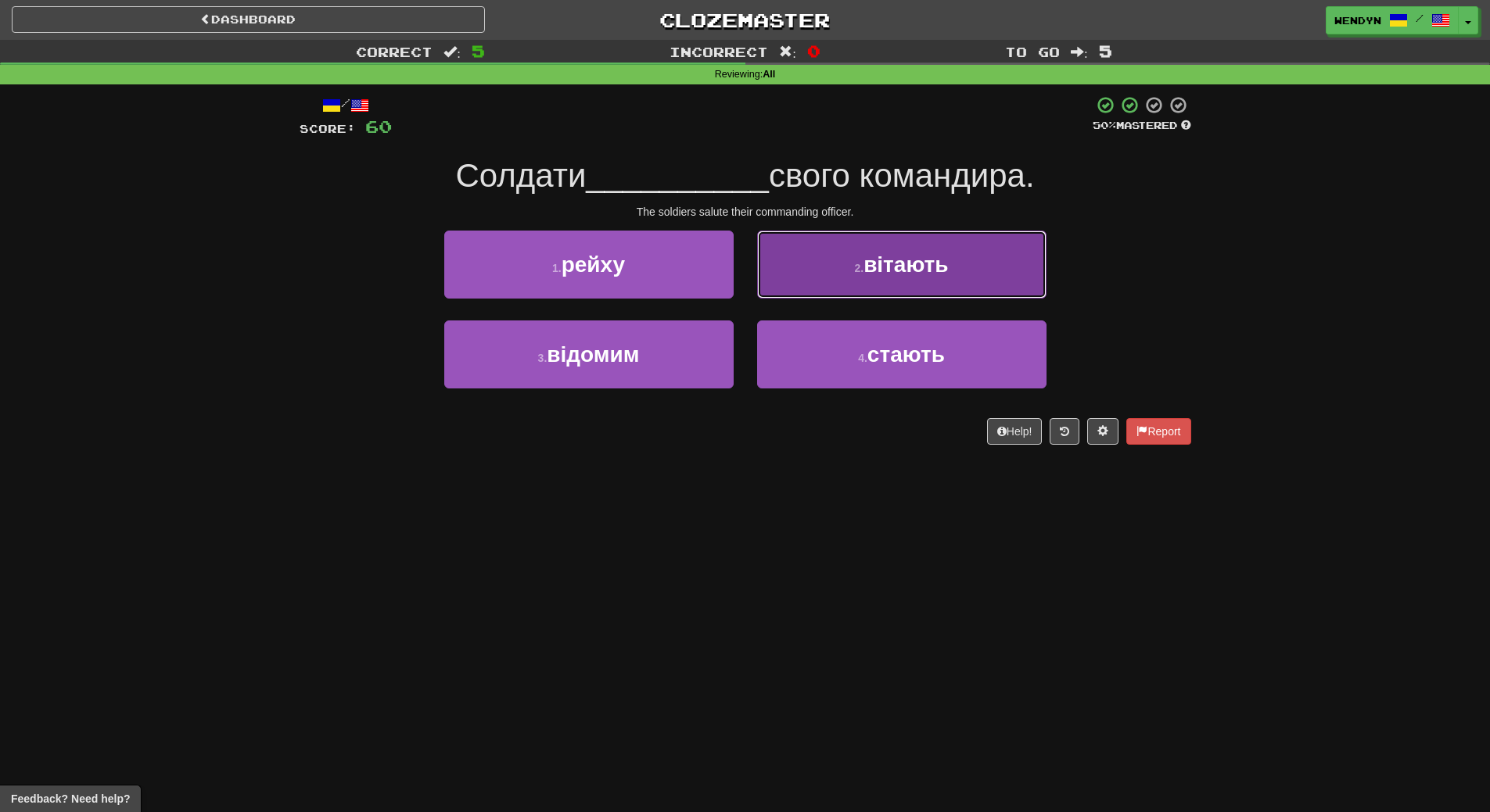
click at [939, 271] on span "вітають" at bounding box center [905, 265] width 84 height 25
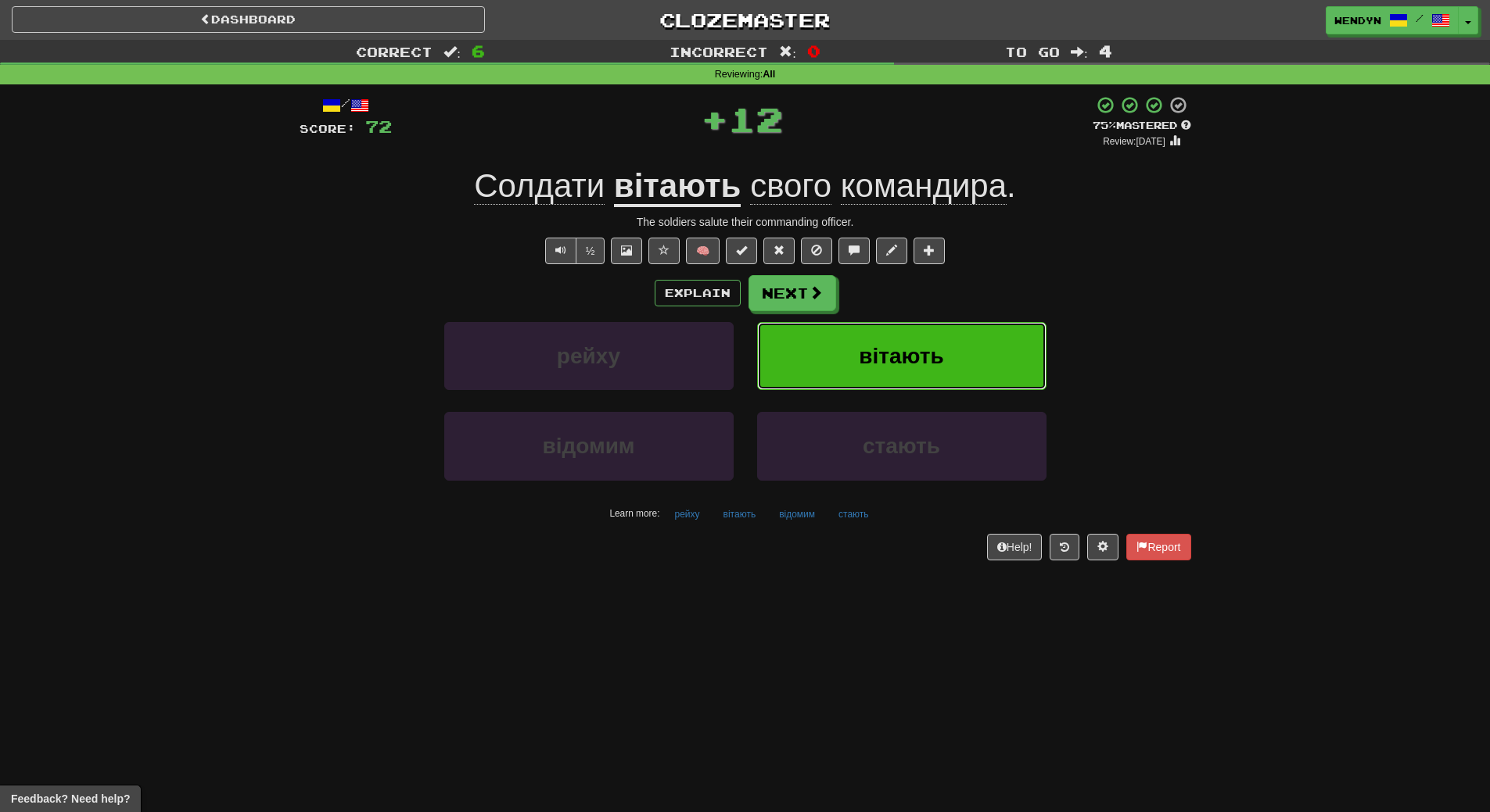
click at [911, 345] on span "вітають" at bounding box center [900, 356] width 84 height 25
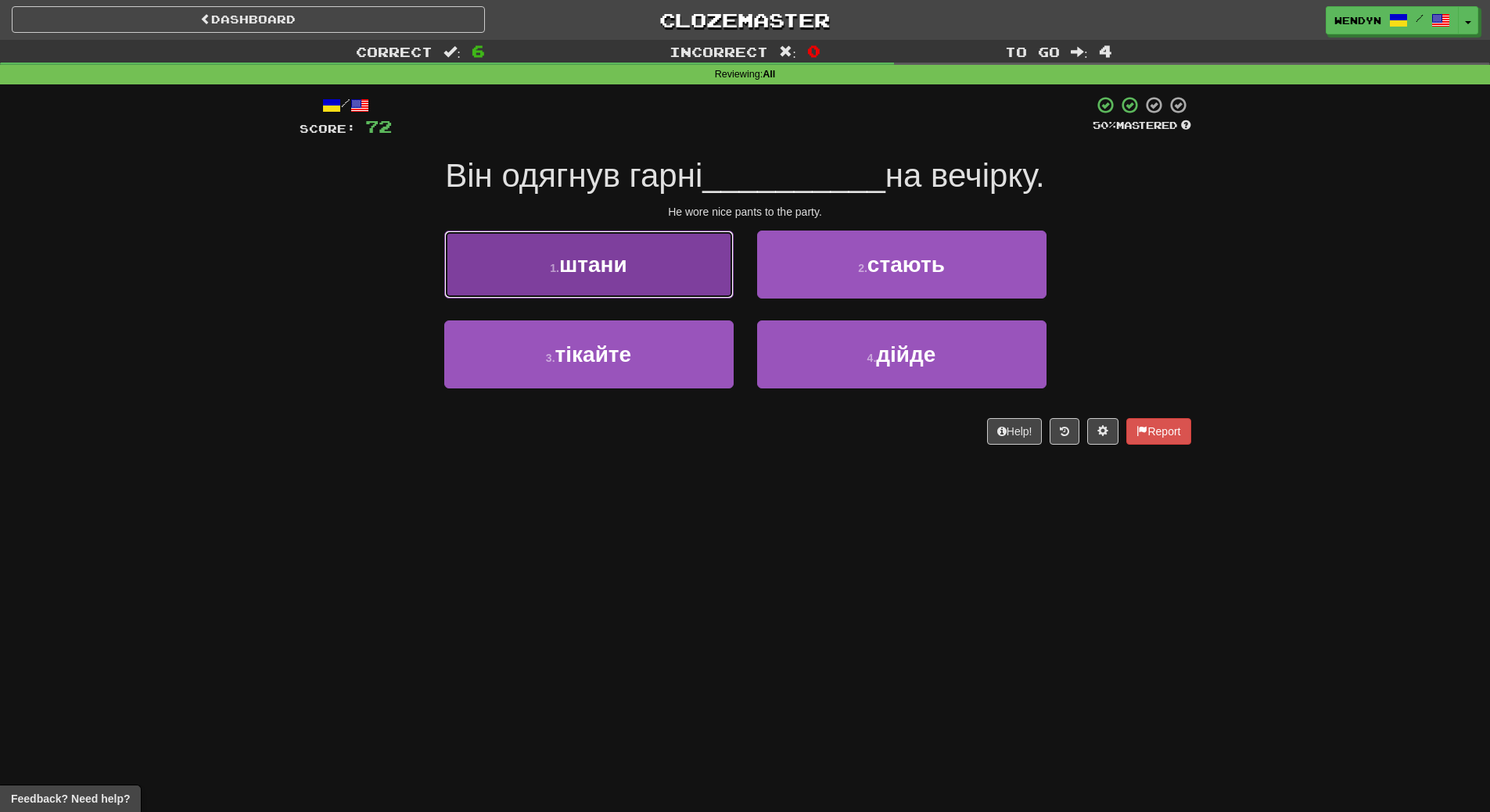
drag, startPoint x: 661, startPoint y: 266, endPoint x: 647, endPoint y: 325, distance: 60.6
click at [660, 268] on button "1 . штани" at bounding box center [588, 264] width 290 height 68
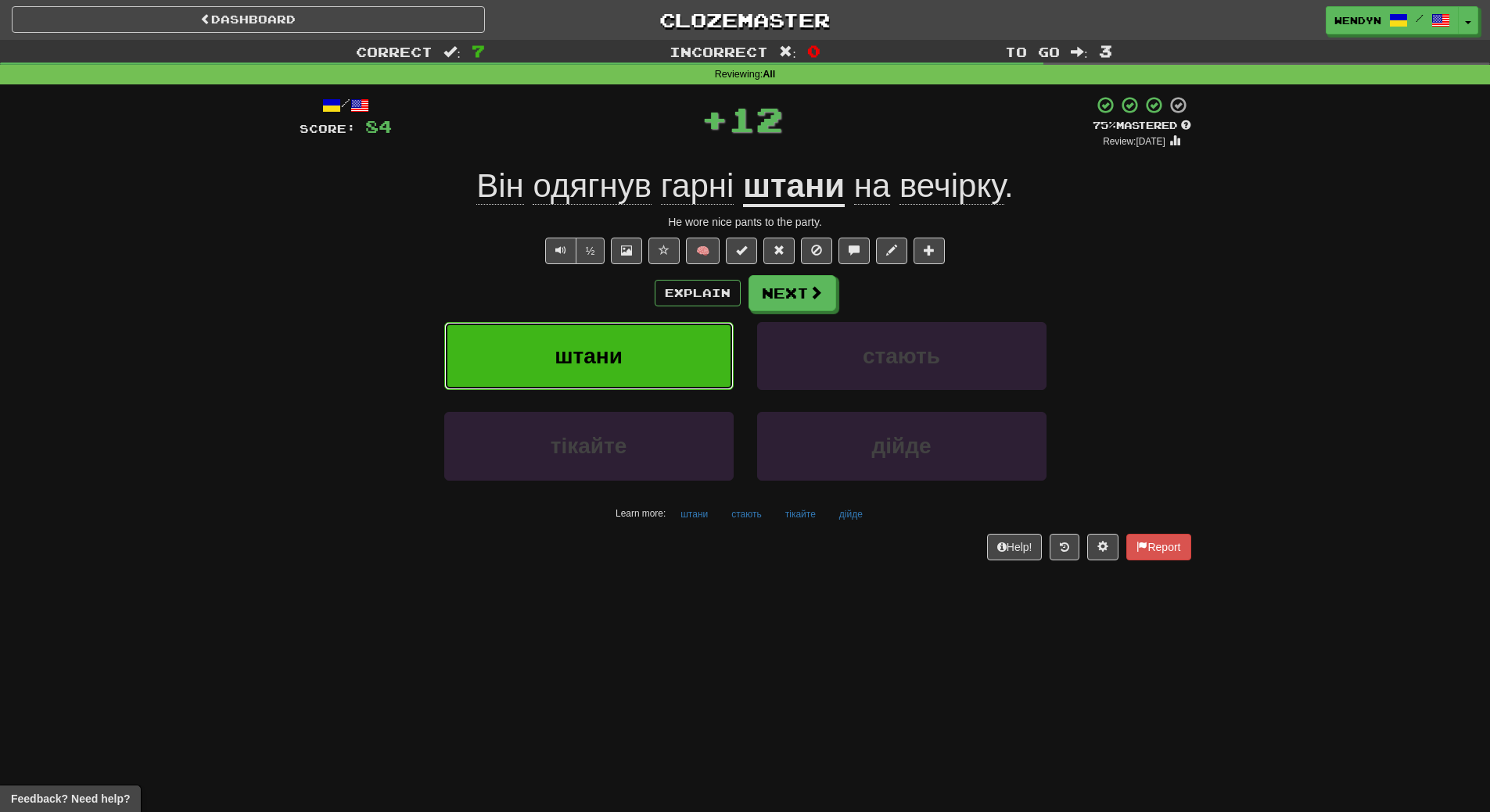
click at [645, 346] on button "штани" at bounding box center [588, 356] width 290 height 68
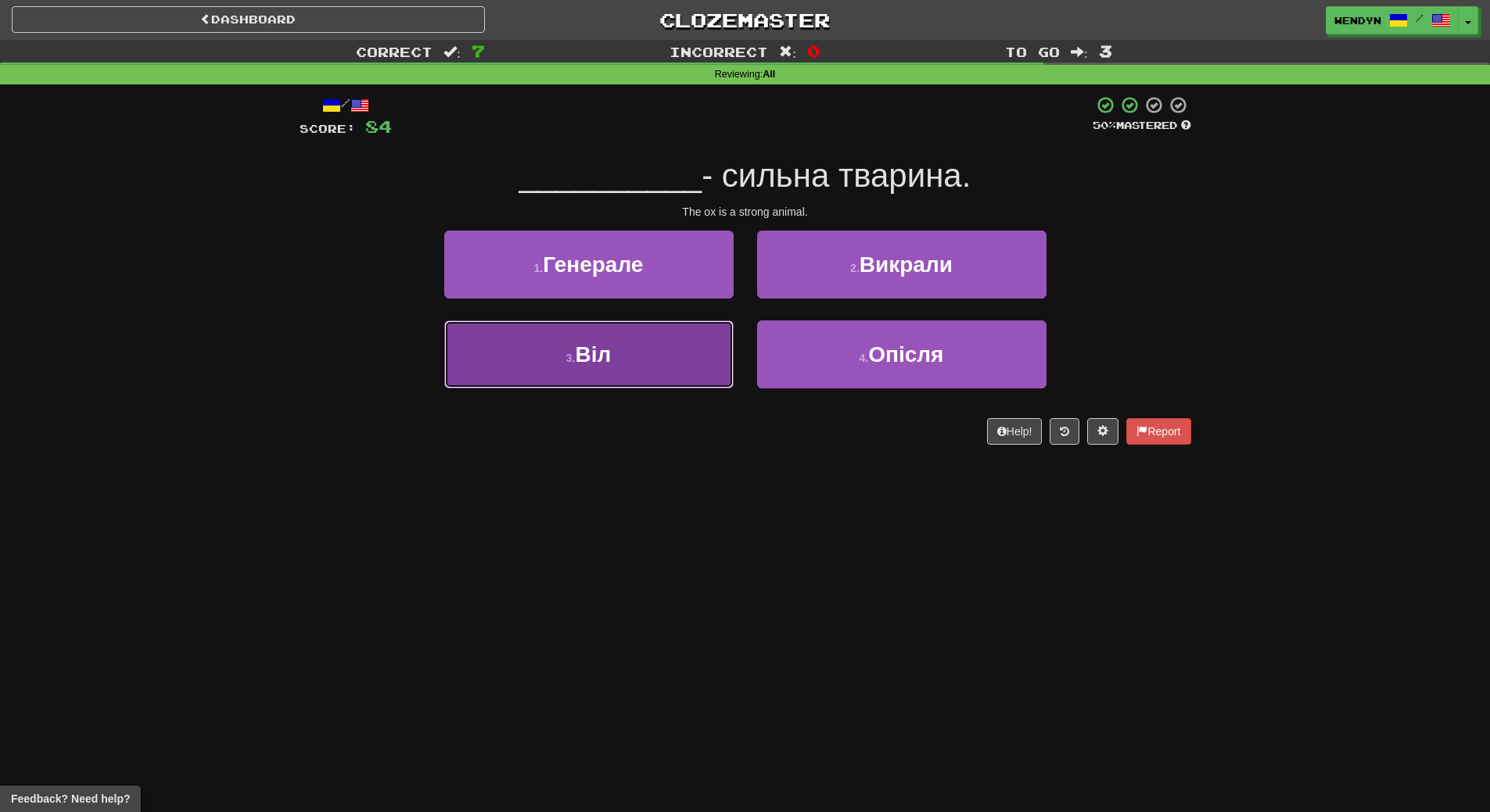
click at [619, 362] on button "3 . Віл" at bounding box center [588, 354] width 290 height 68
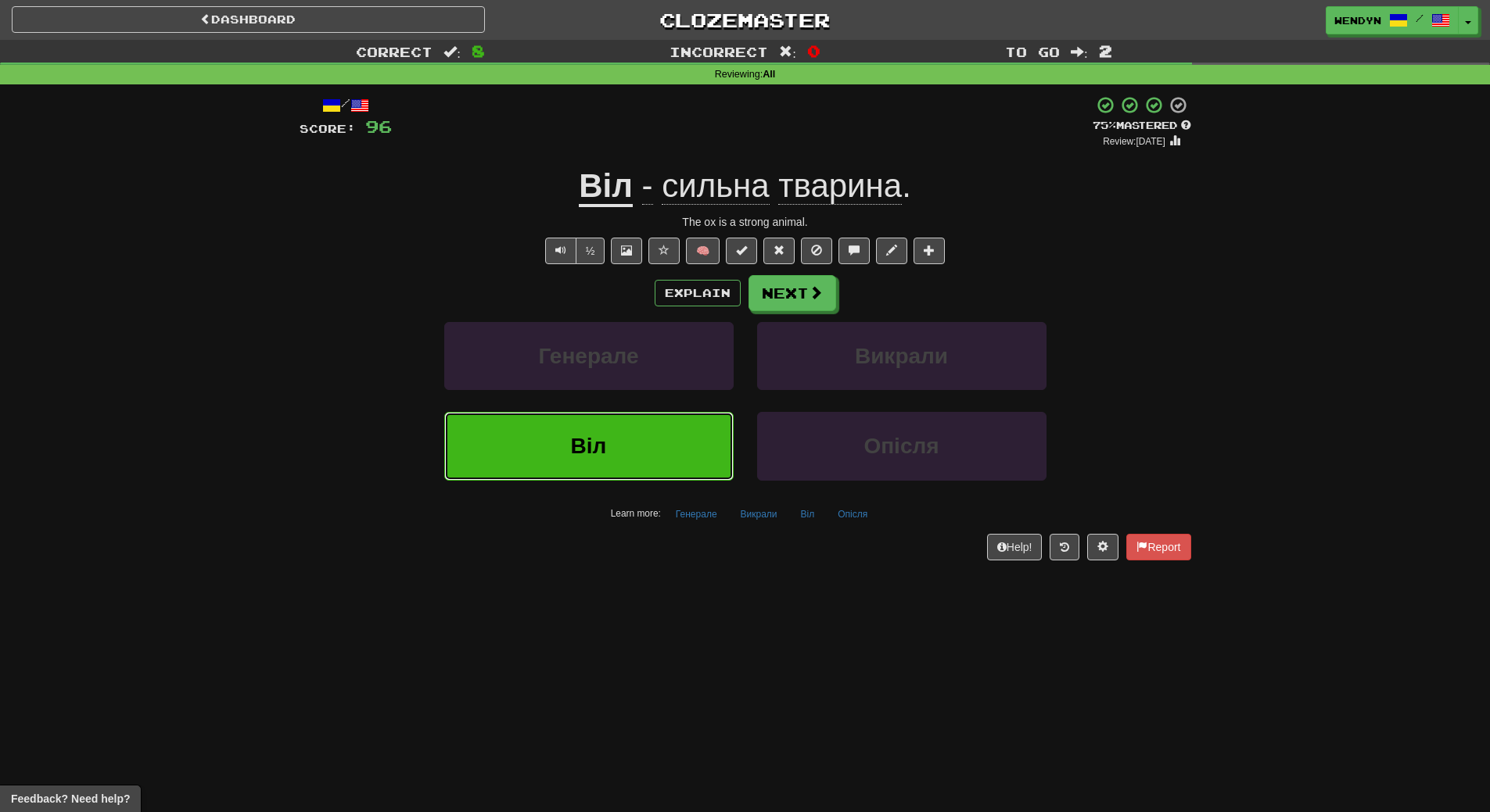
click at [607, 440] on button "Віл" at bounding box center [588, 446] width 290 height 68
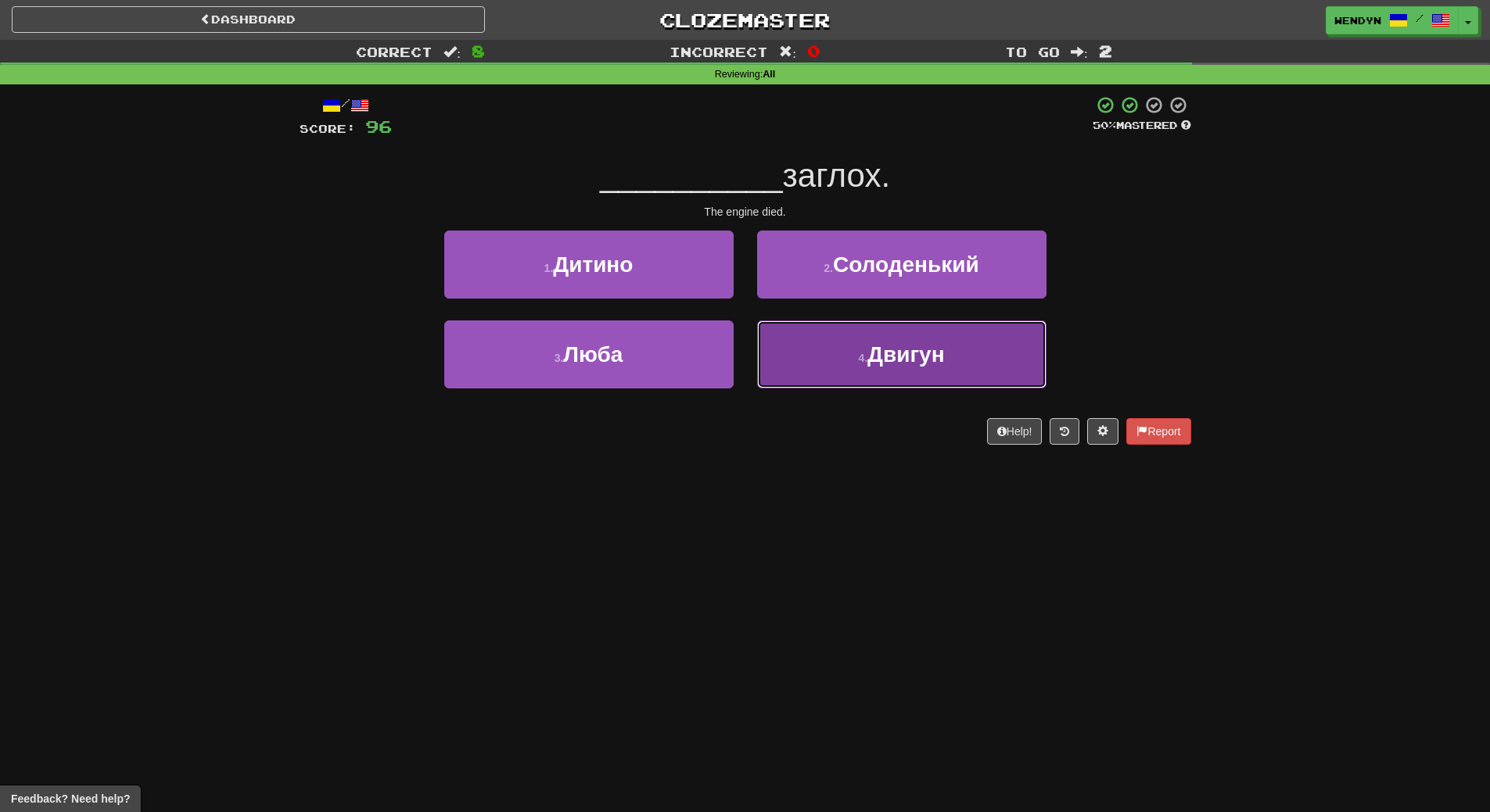
click at [874, 365] on span "Двигун" at bounding box center [906, 355] width 77 height 25
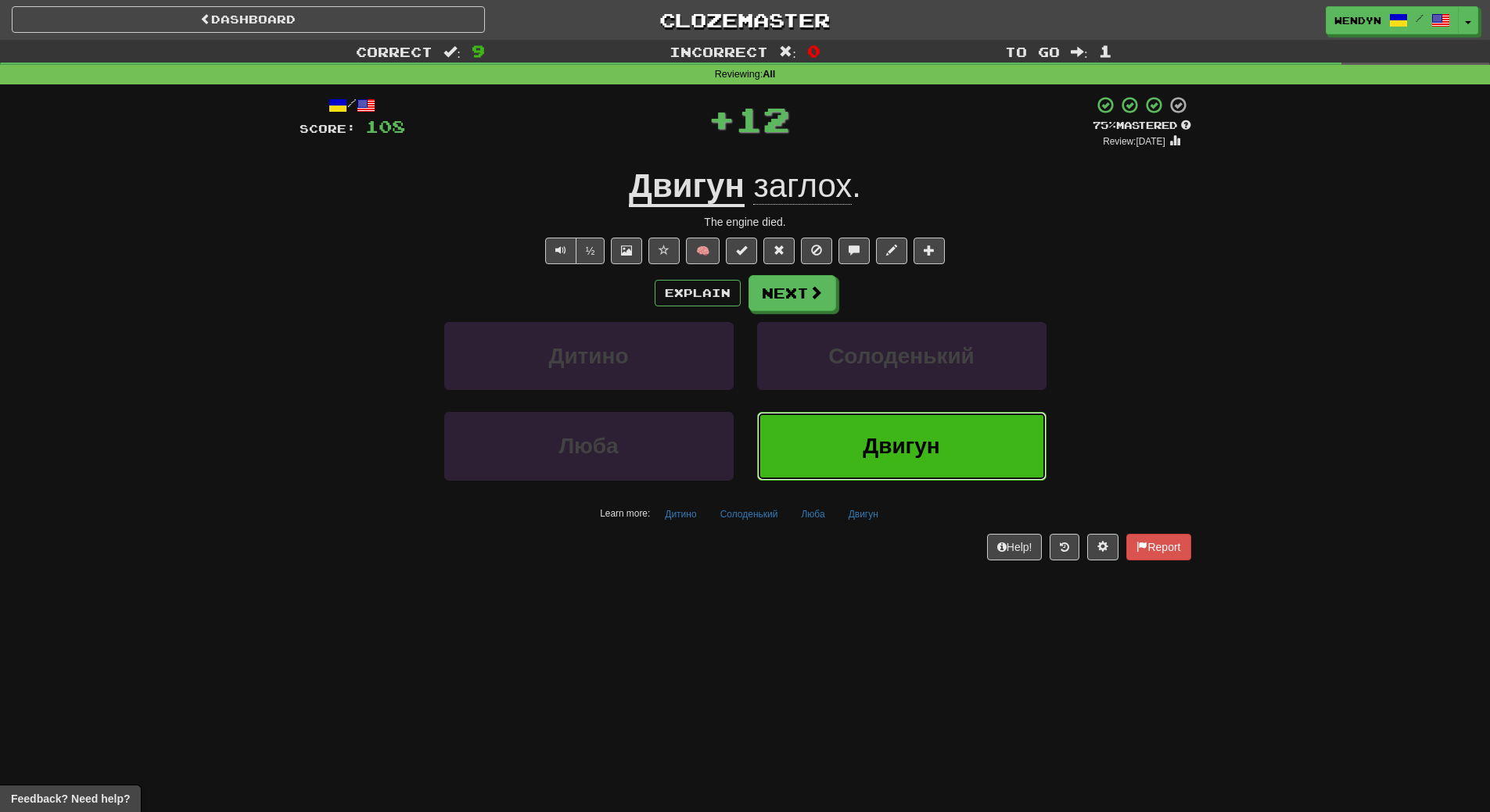
click at [882, 451] on span "Двигун" at bounding box center [901, 446] width 77 height 25
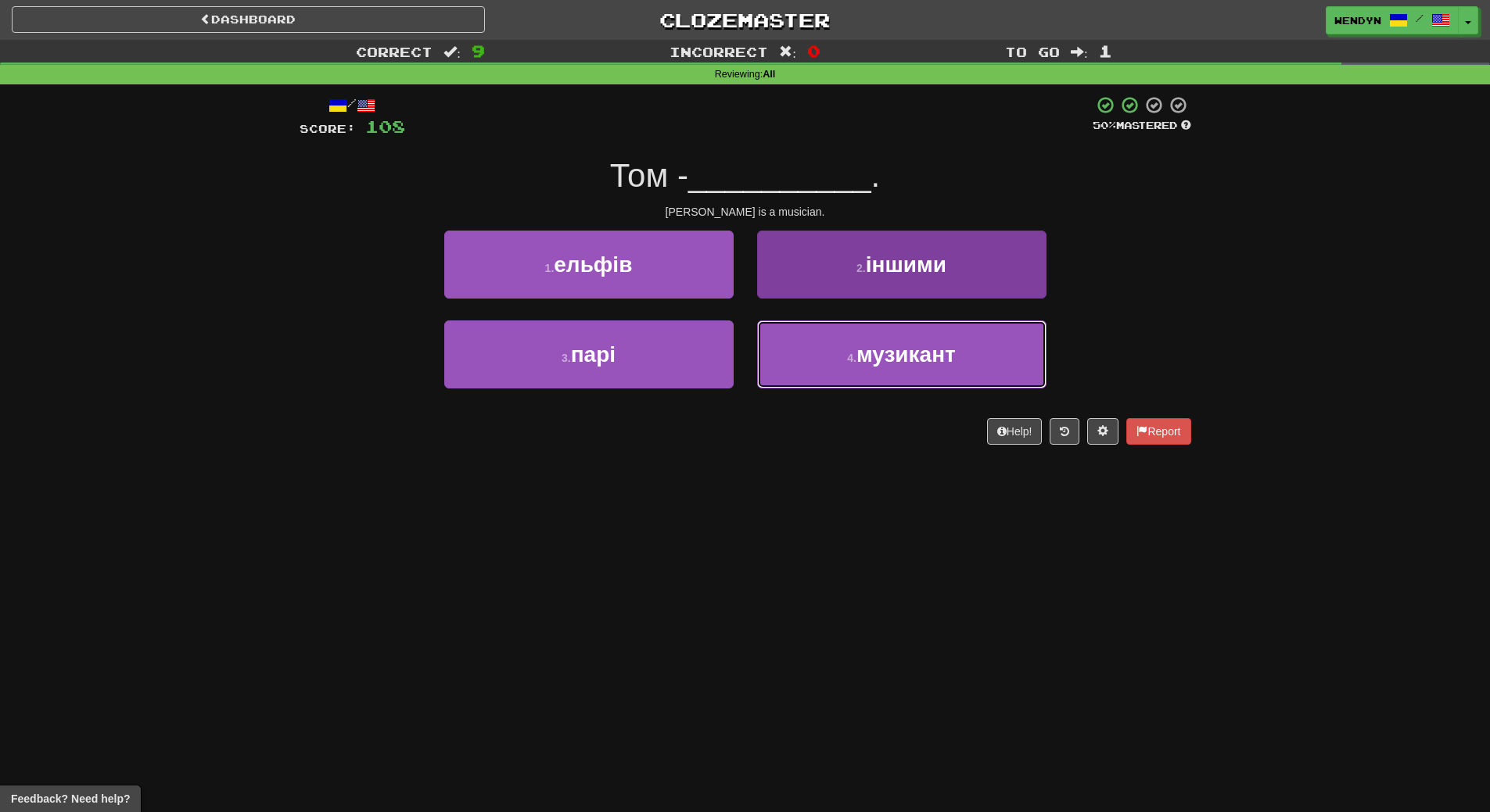
click at [847, 353] on small "4 ." at bounding box center [851, 358] width 9 height 13
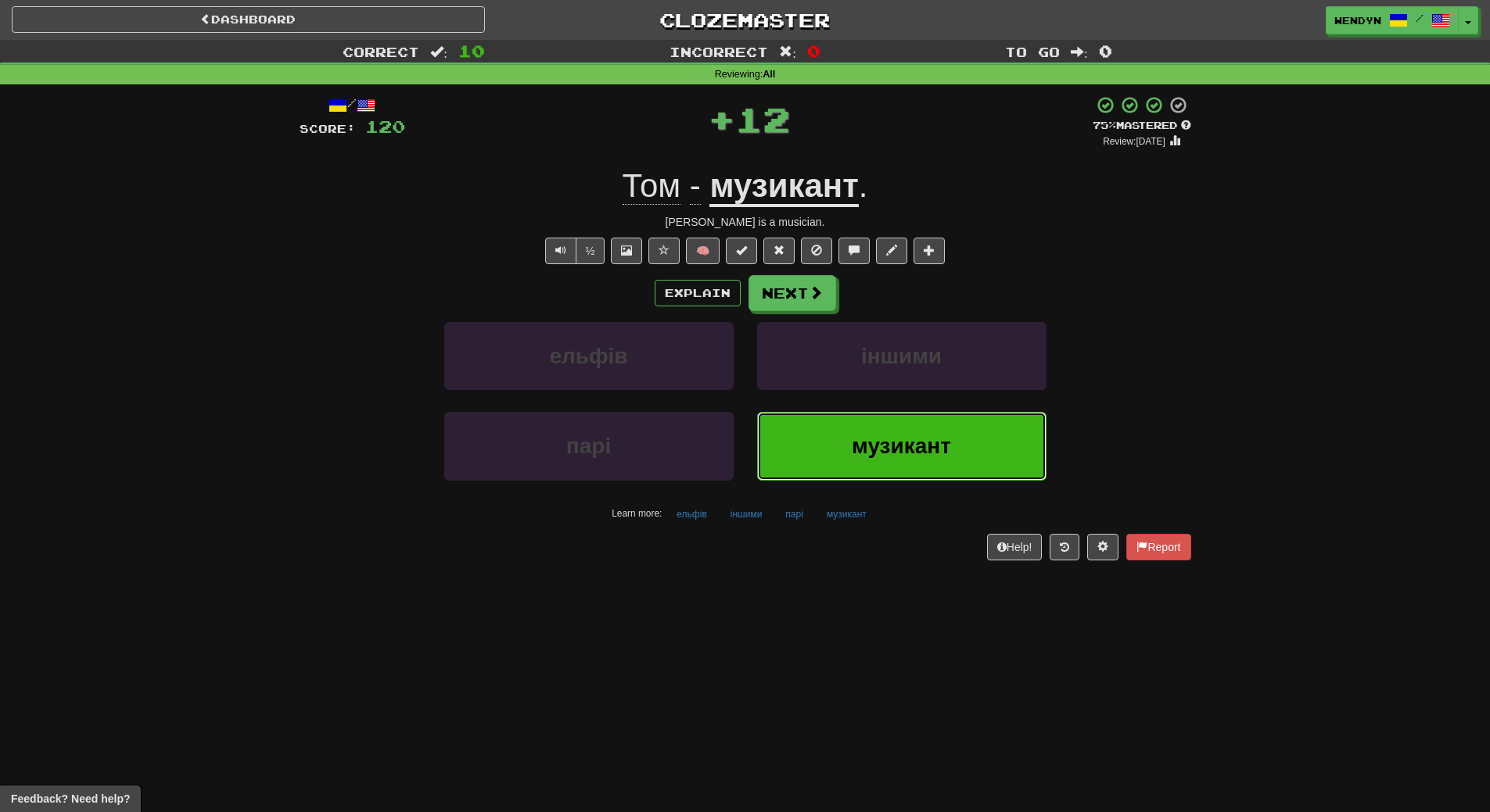
click at [847, 431] on button "музикант" at bounding box center [901, 446] width 290 height 68
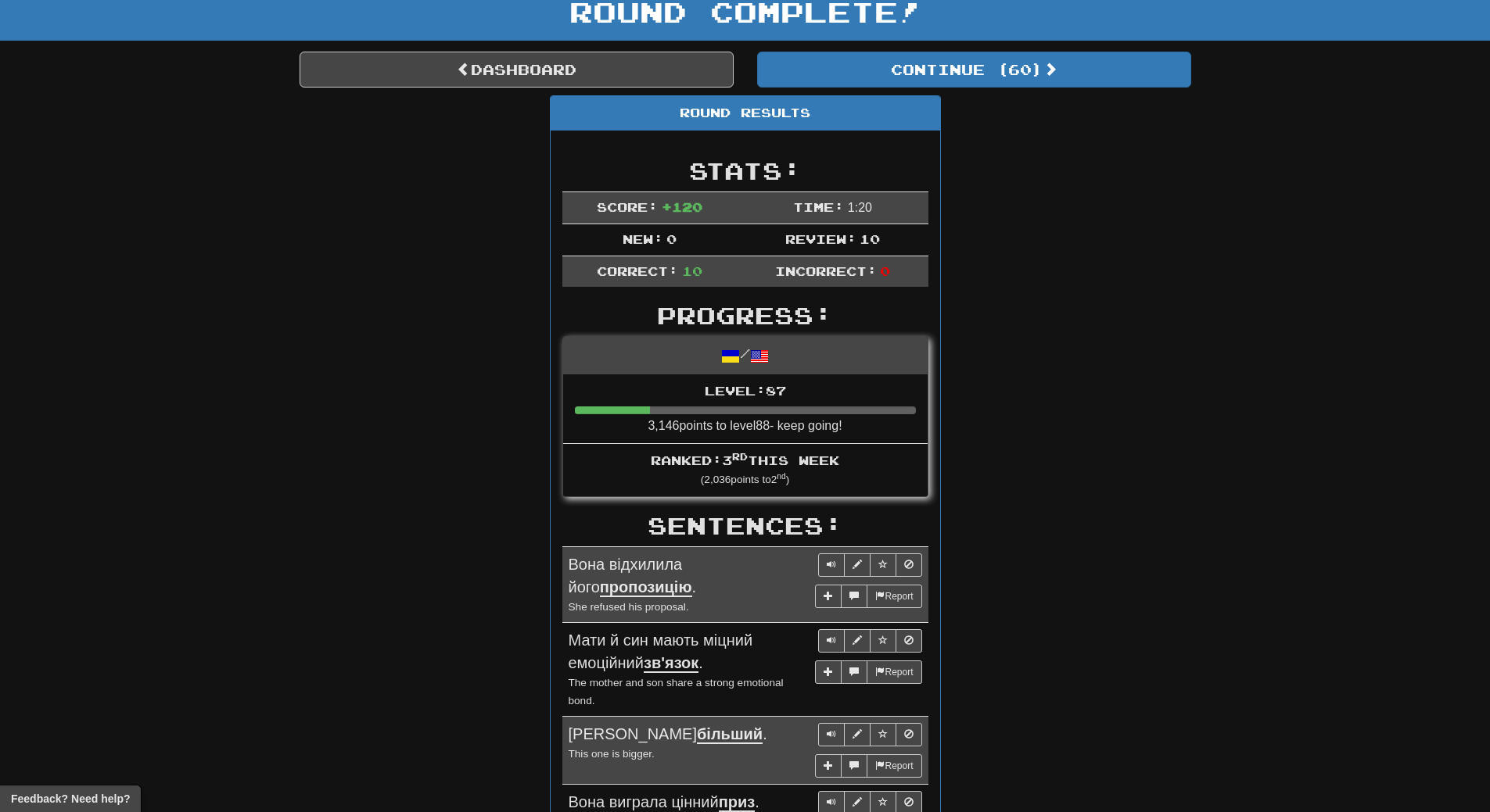
scroll to position [78, 0]
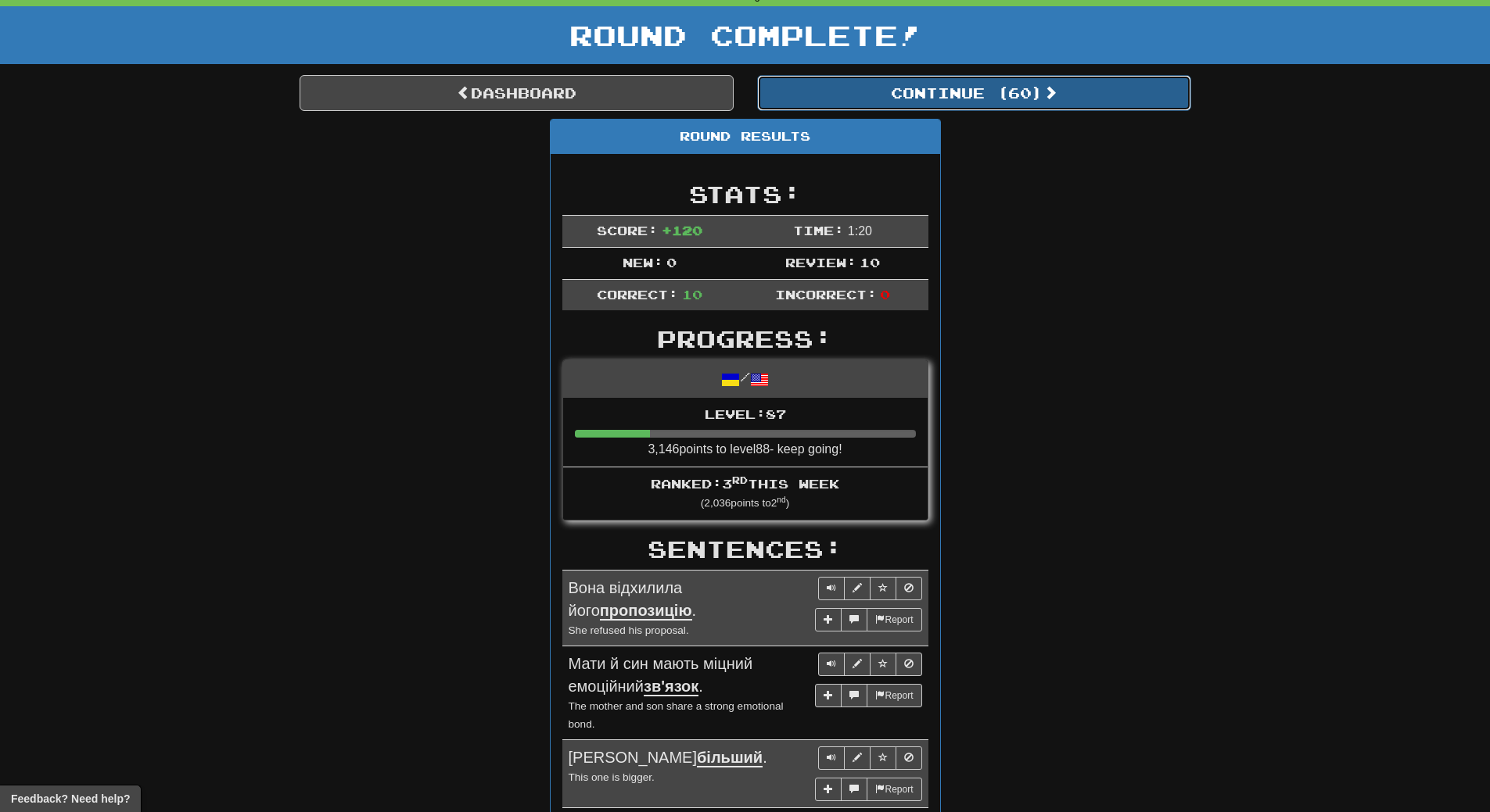
click at [1043, 96] on button "Continue ( 60 )" at bounding box center [973, 93] width 434 height 36
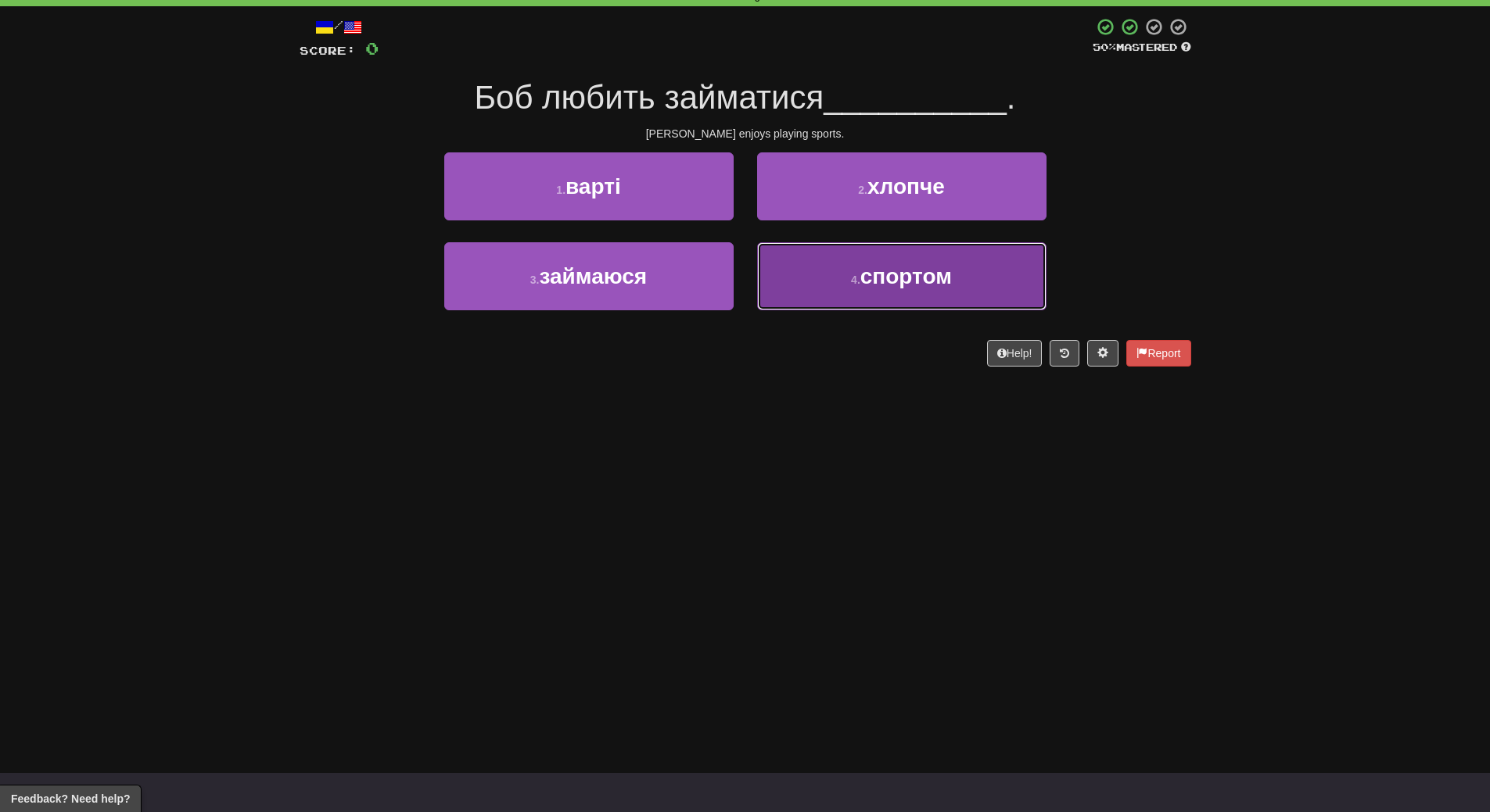
click at [860, 286] on button "4 . спортом" at bounding box center [901, 276] width 290 height 68
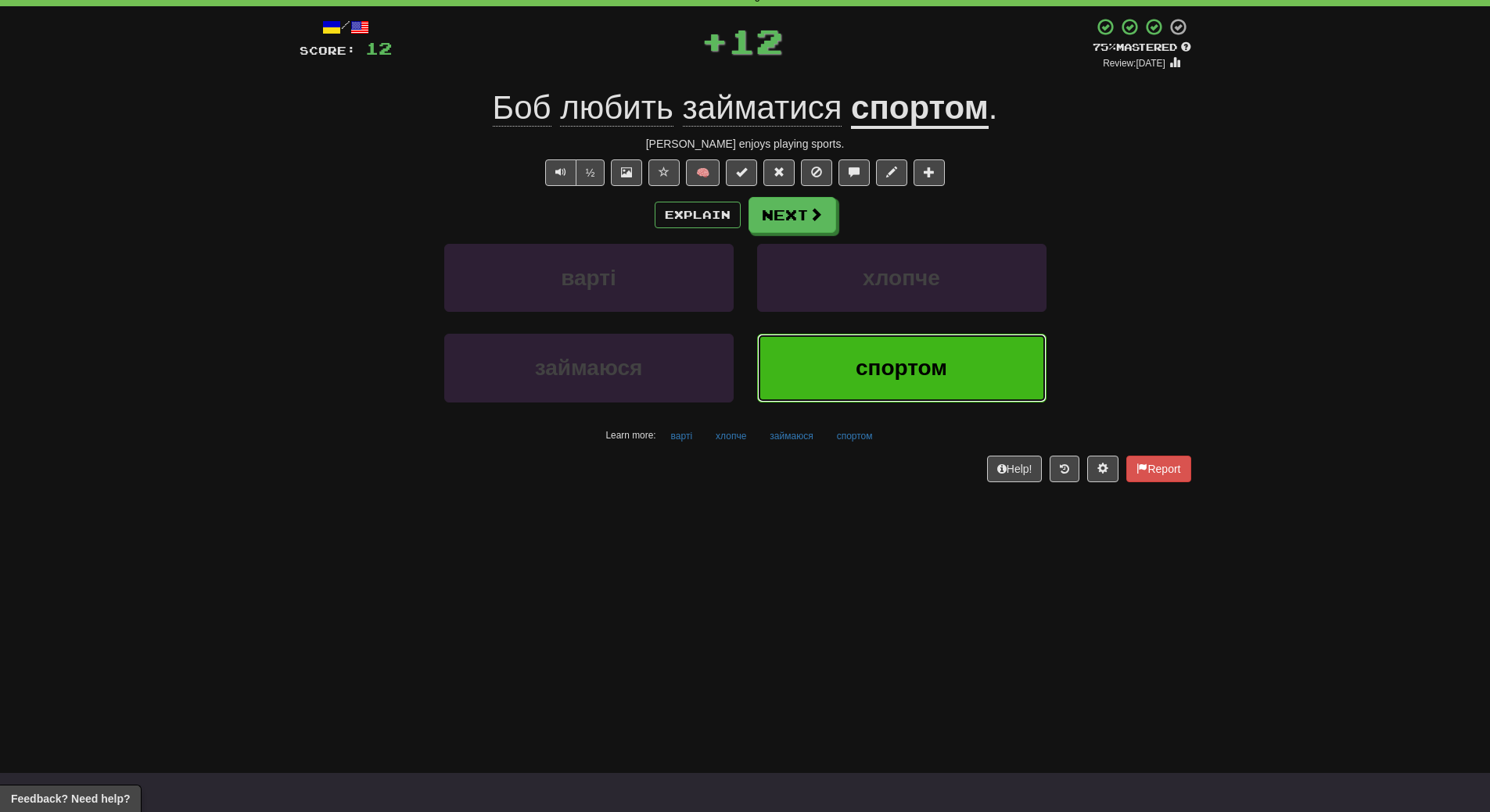
click at [860, 378] on span "спортом" at bounding box center [901, 367] width 92 height 25
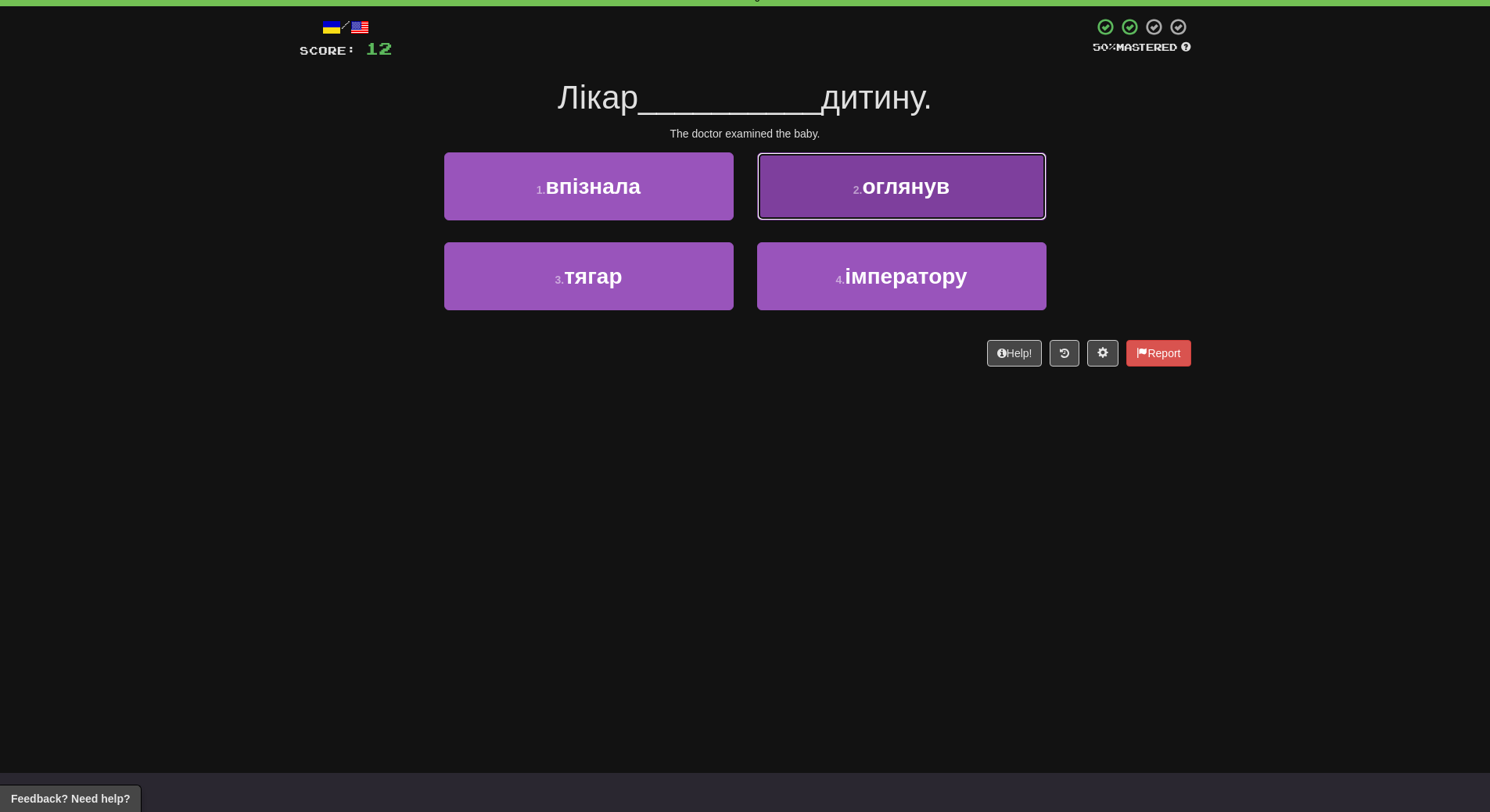
click at [983, 184] on button "2 . оглянув" at bounding box center [901, 186] width 290 height 68
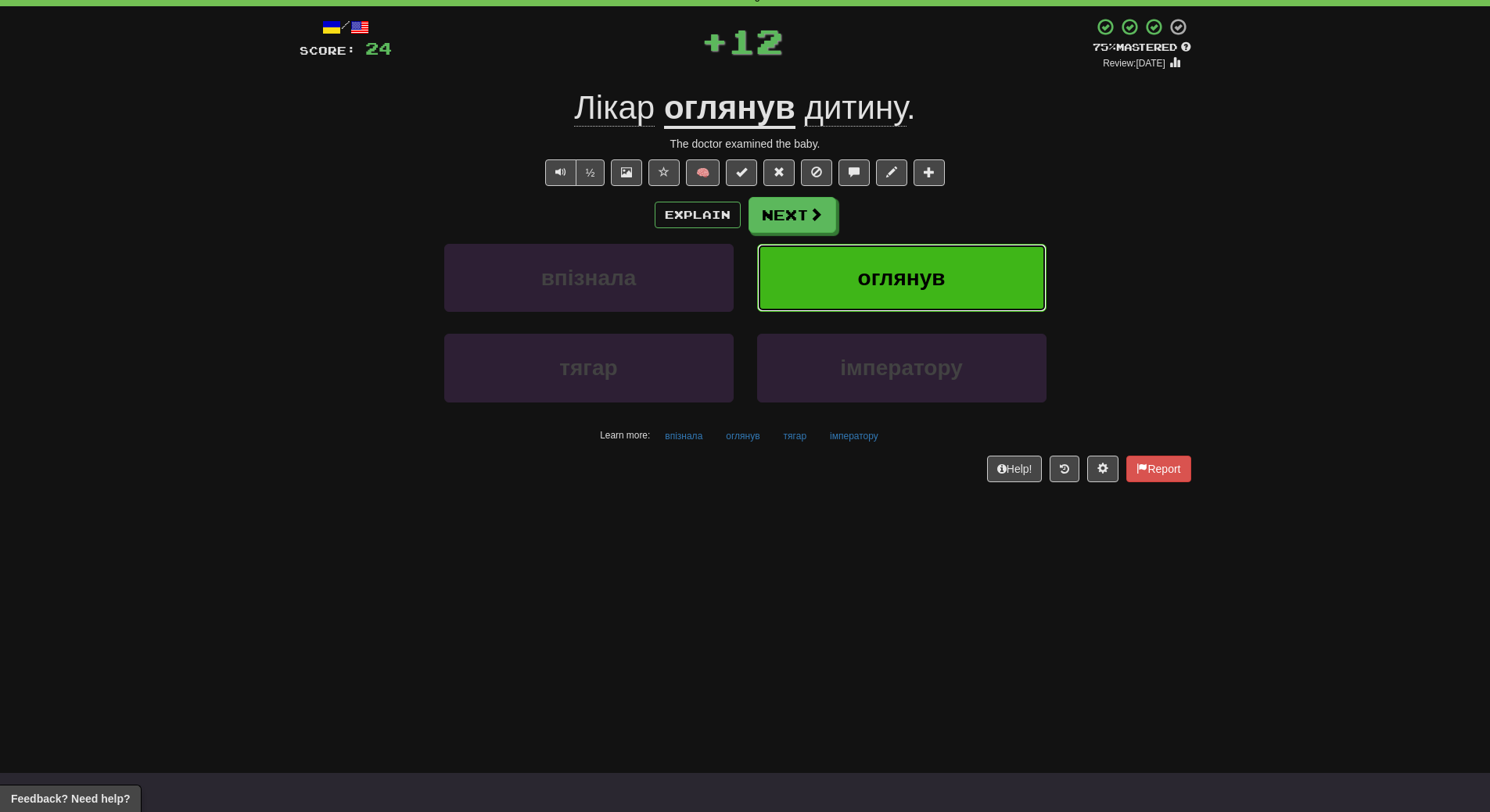
click at [948, 289] on button "оглянув" at bounding box center [901, 278] width 290 height 68
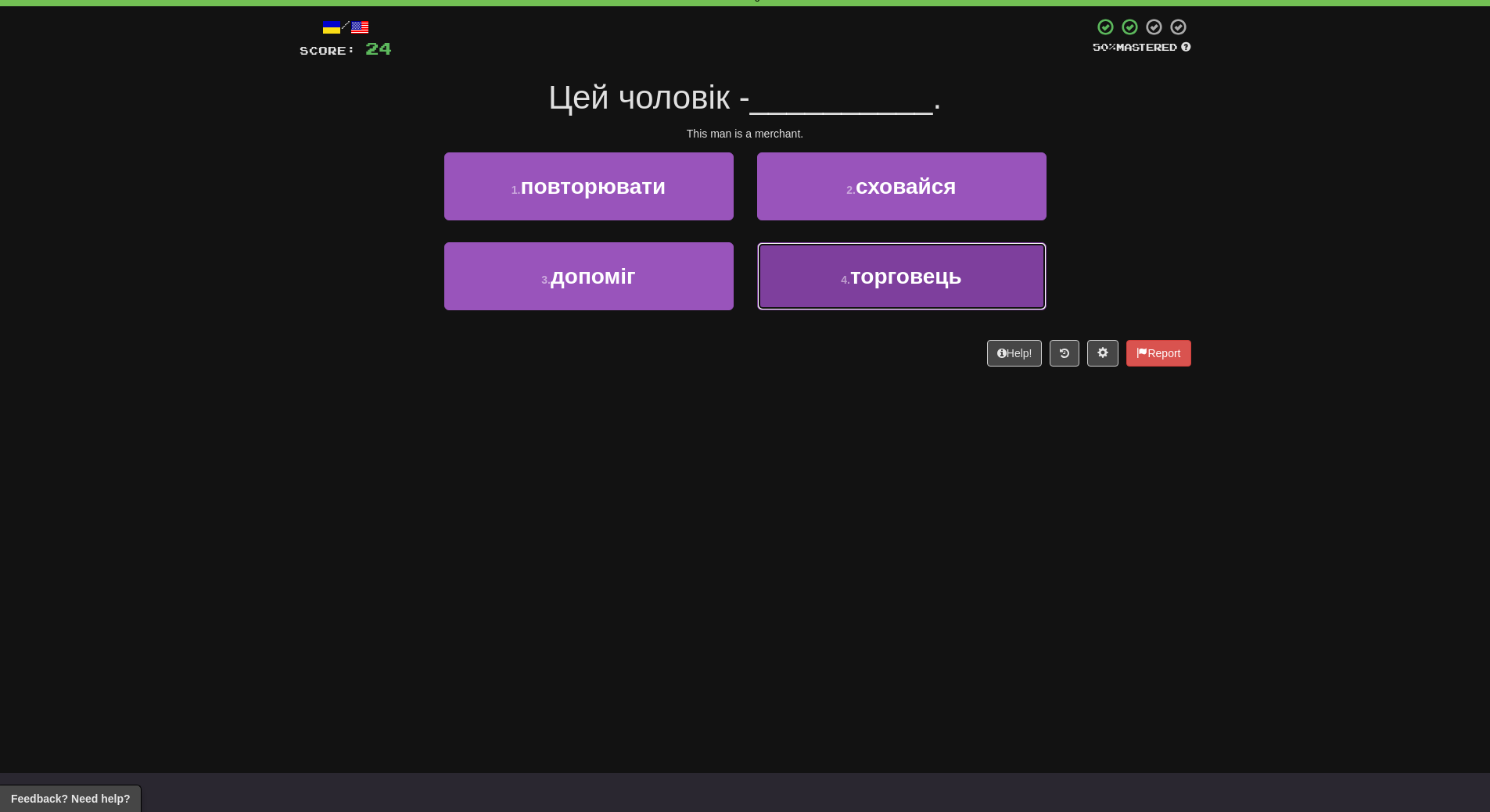
click at [937, 290] on button "4 . торговець" at bounding box center [901, 276] width 290 height 68
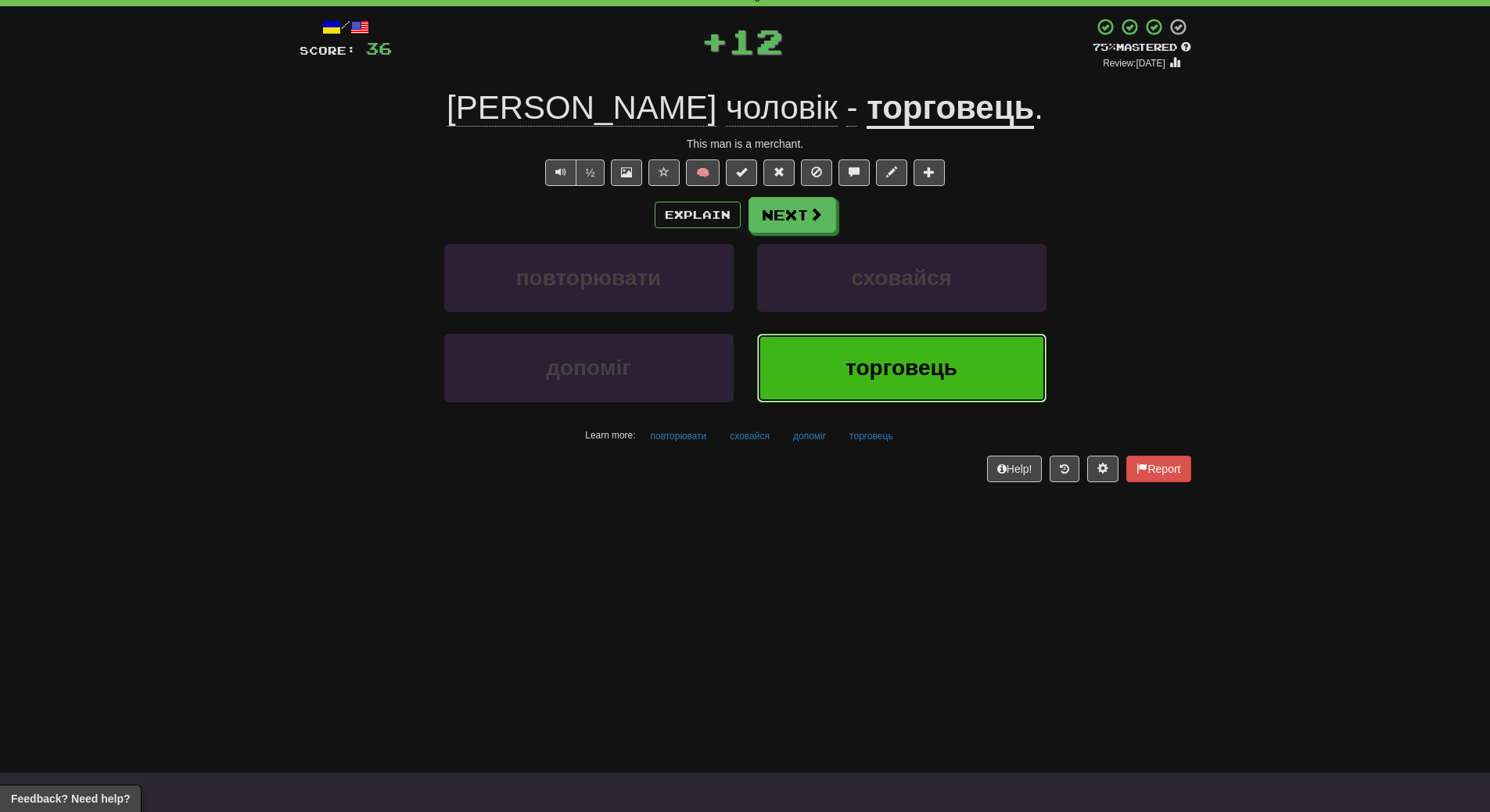
click at [909, 391] on button "торговець" at bounding box center [901, 367] width 290 height 68
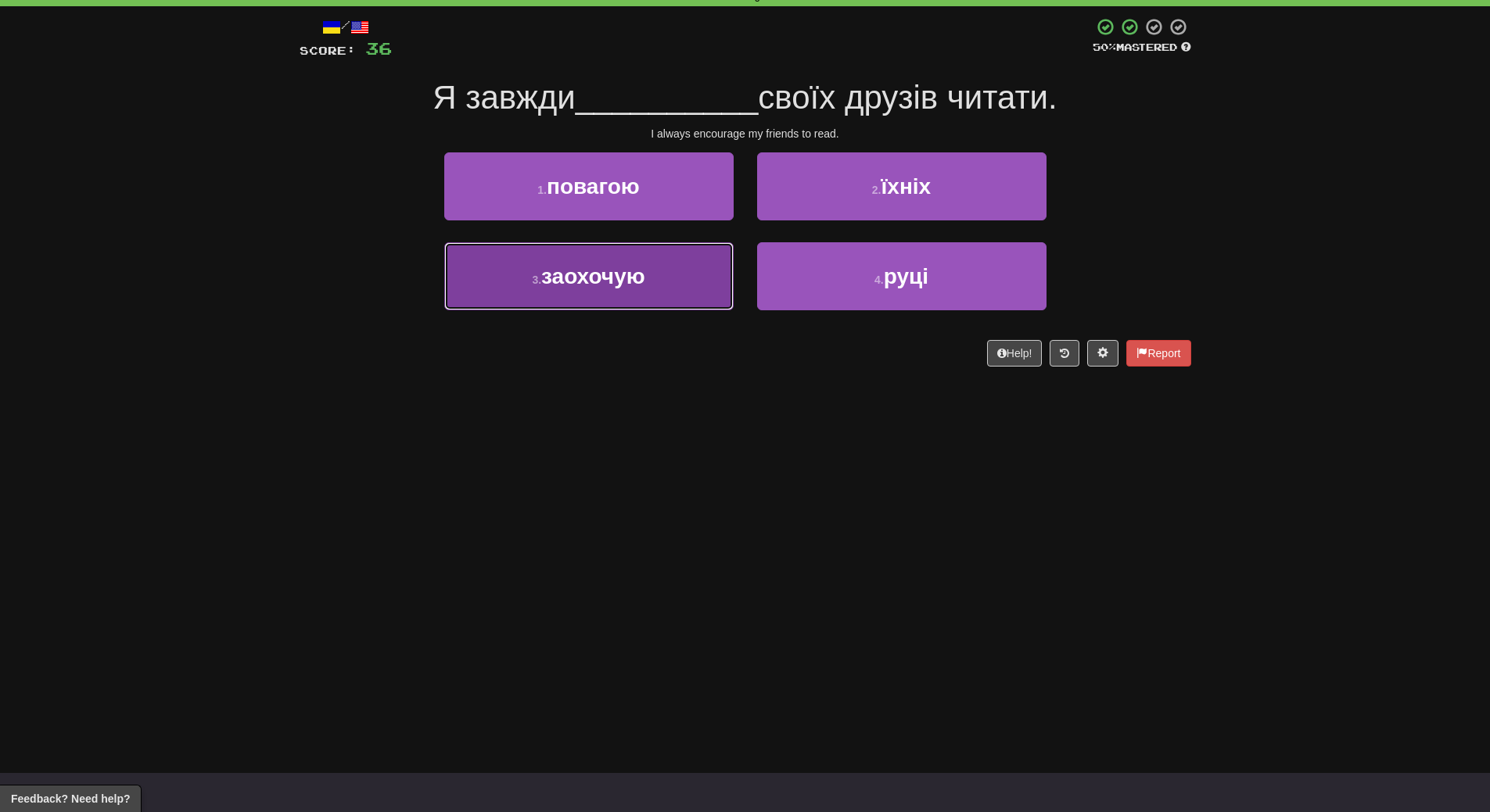
click at [684, 294] on button "3 . заохочую" at bounding box center [588, 276] width 290 height 68
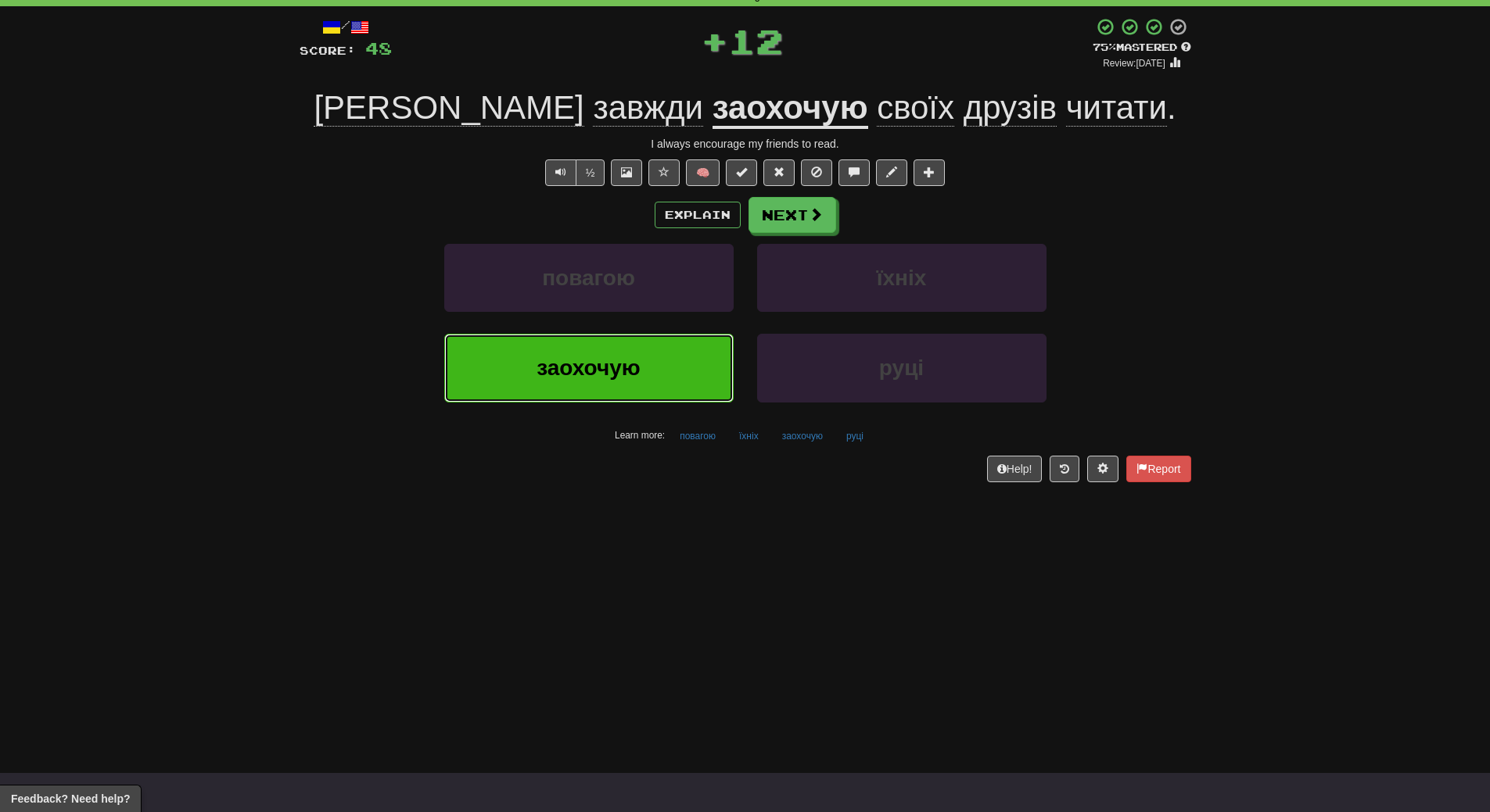
click at [675, 390] on button "заохочую" at bounding box center [588, 367] width 290 height 68
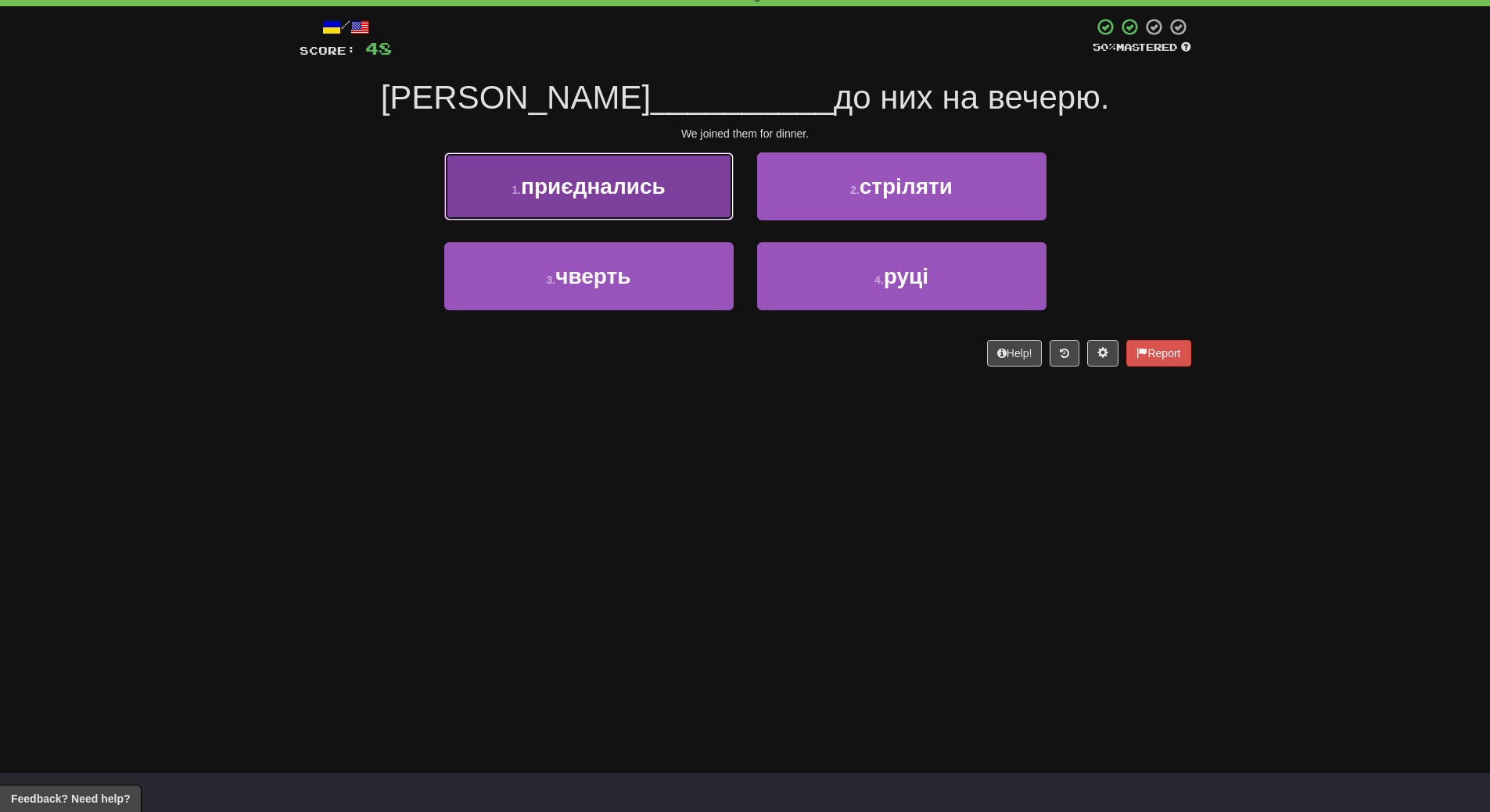
click at [645, 194] on span "приєднались" at bounding box center [593, 186] width 144 height 25
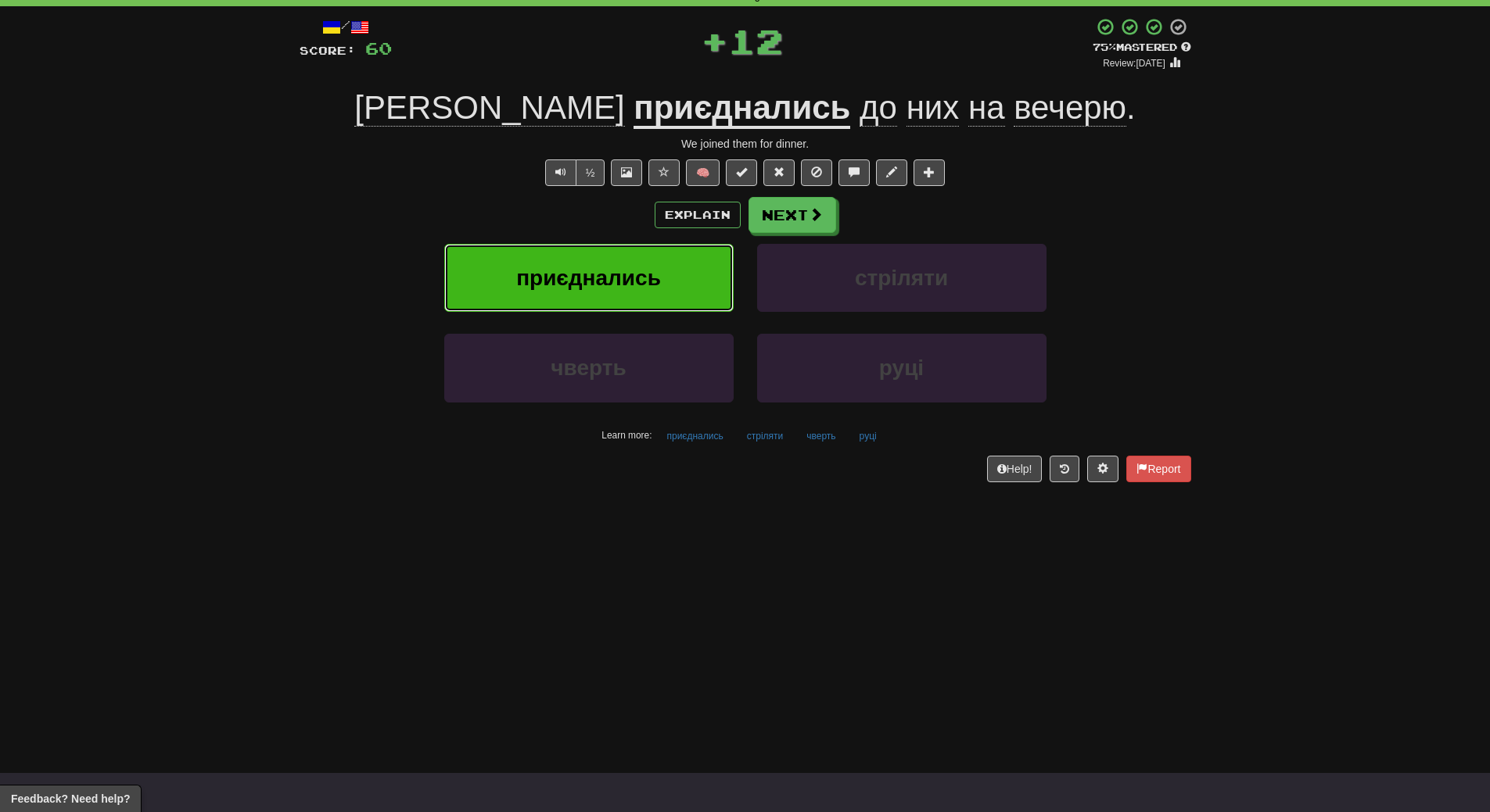
click at [643, 269] on span "приєднались" at bounding box center [588, 278] width 144 height 25
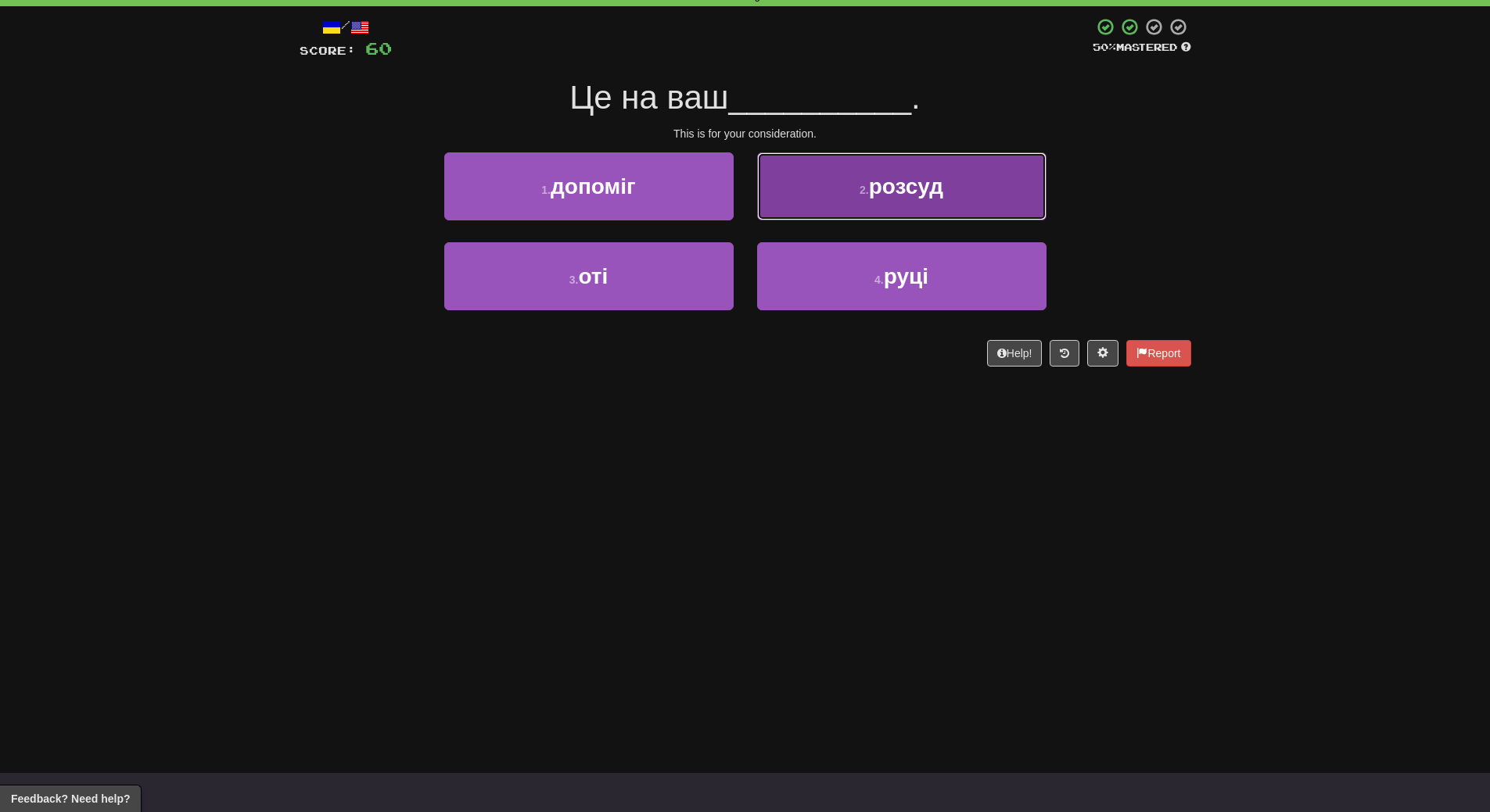
click at [915, 203] on button "2 . розсуд" at bounding box center [901, 186] width 290 height 68
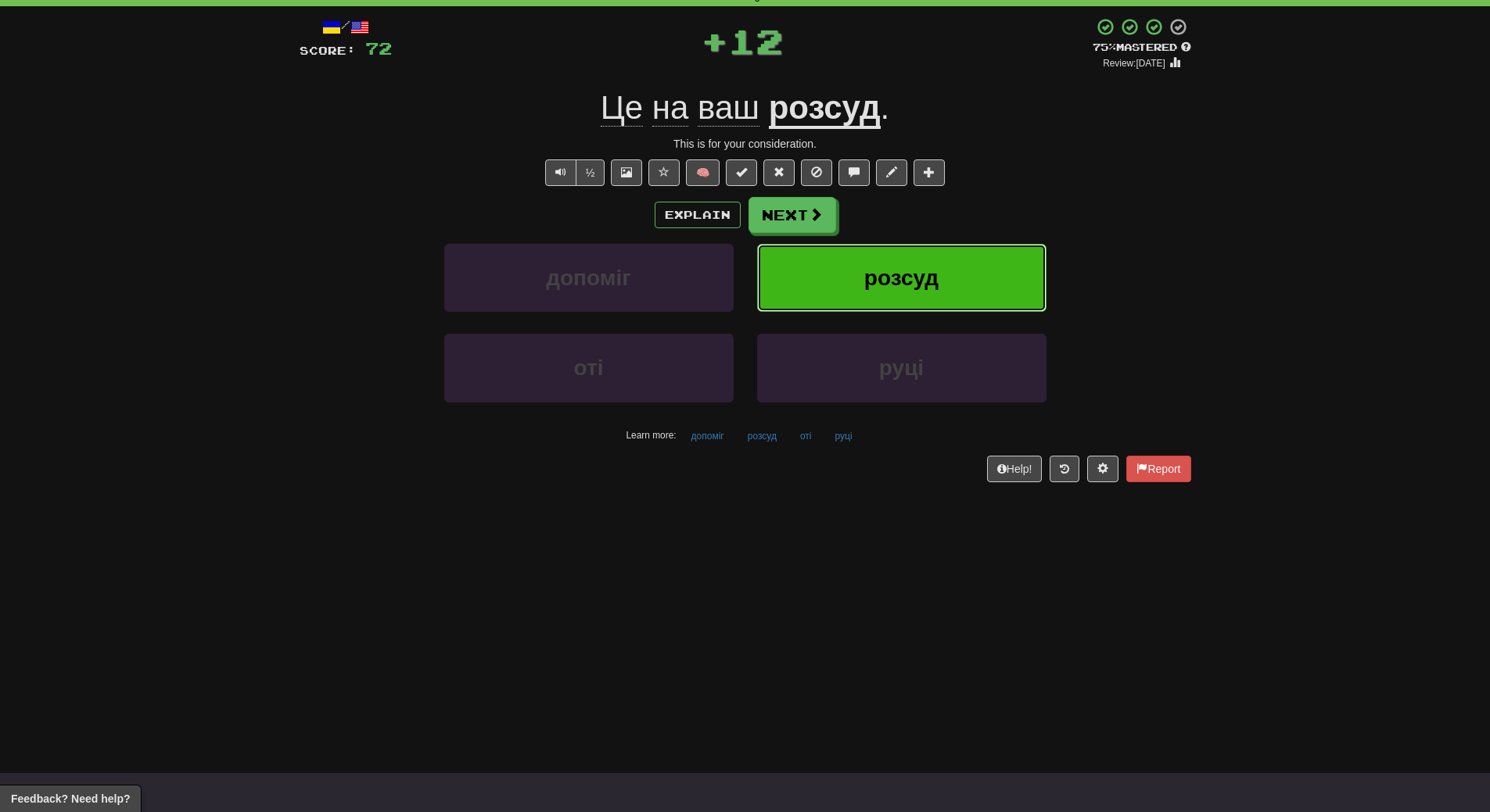
click at [933, 273] on span "розсуд" at bounding box center [900, 278] width 74 height 25
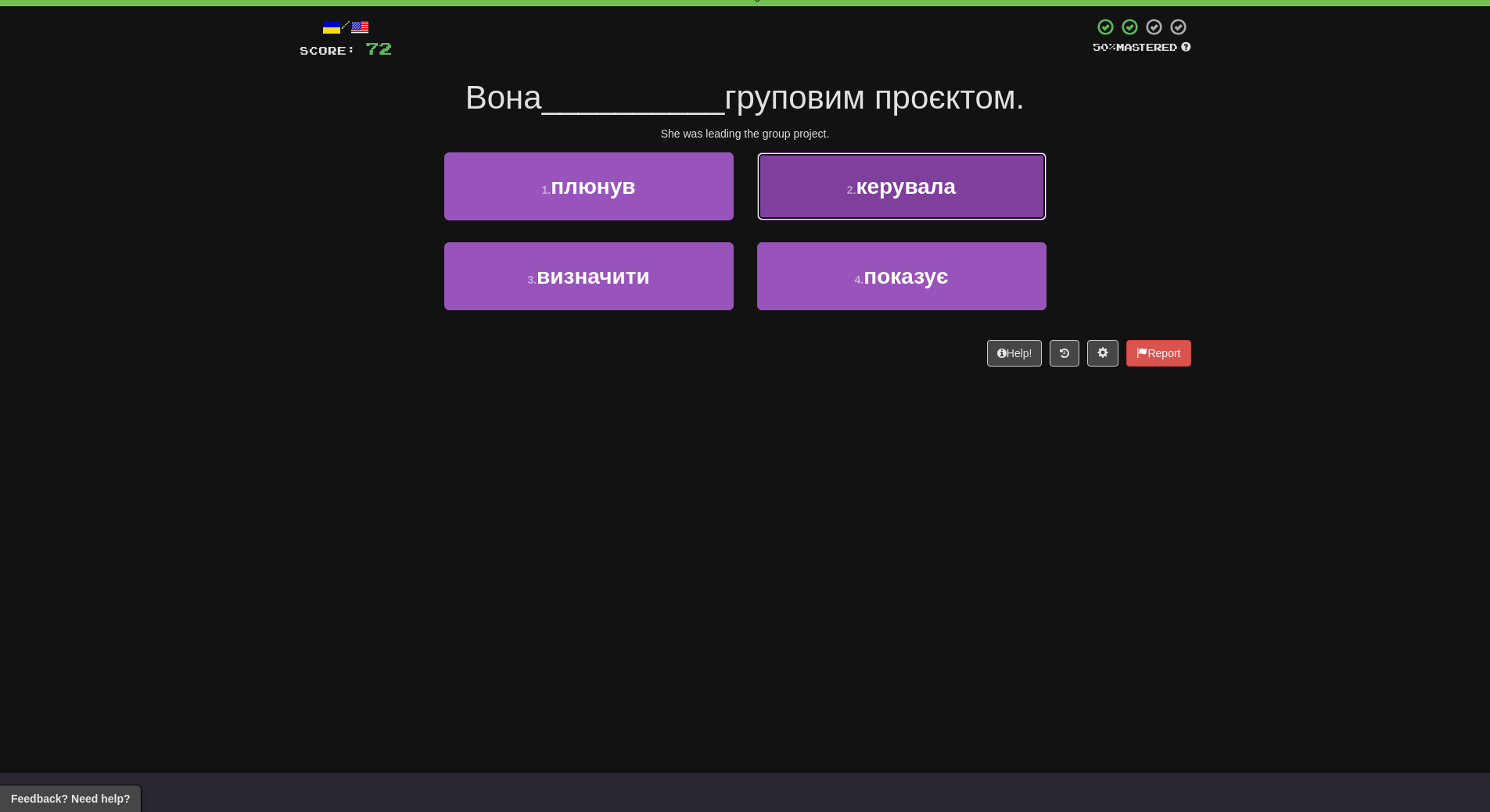
click at [889, 186] on span "керувала" at bounding box center [906, 186] width 100 height 25
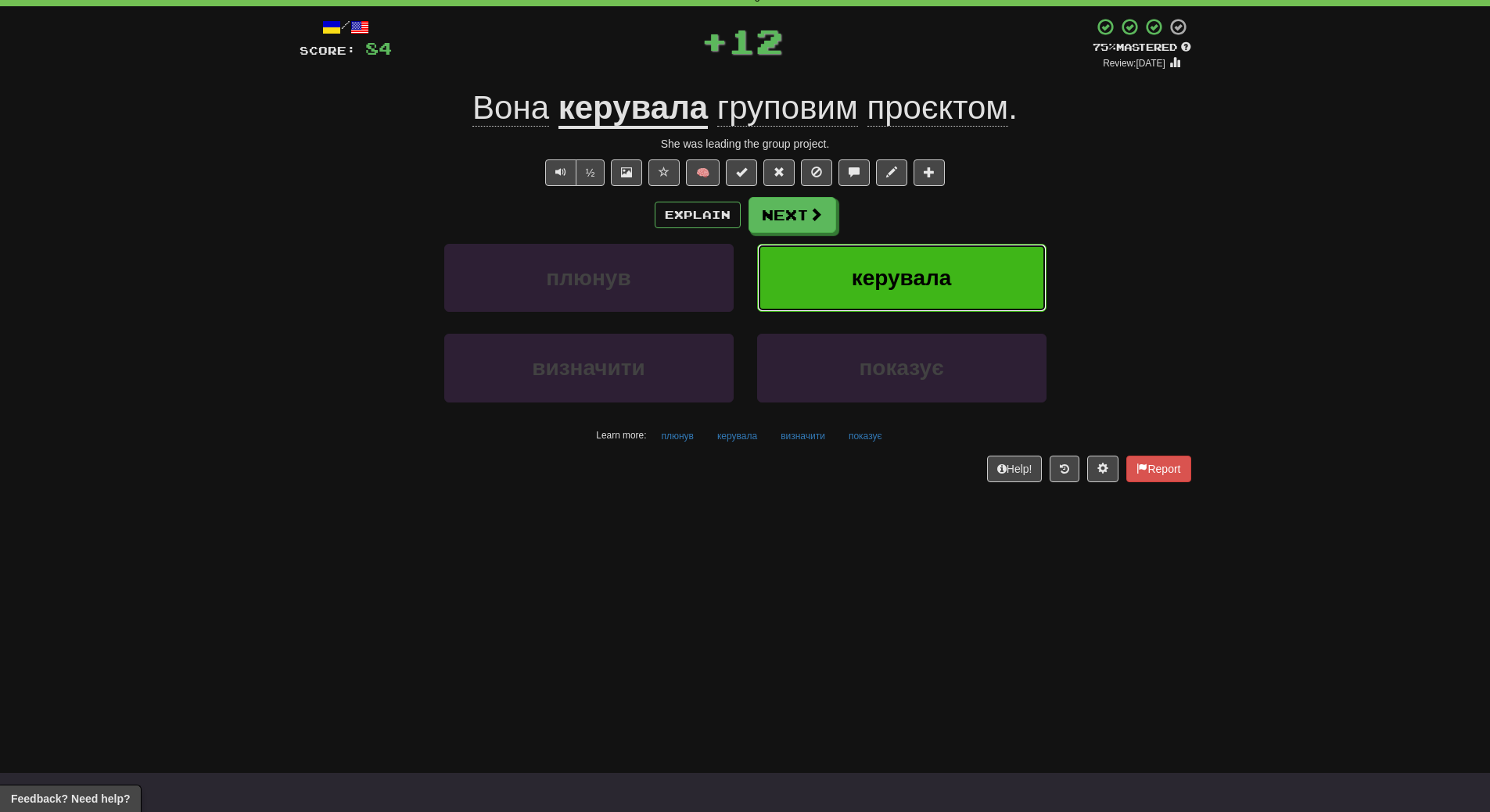
click at [901, 276] on span "керувала" at bounding box center [901, 278] width 100 height 25
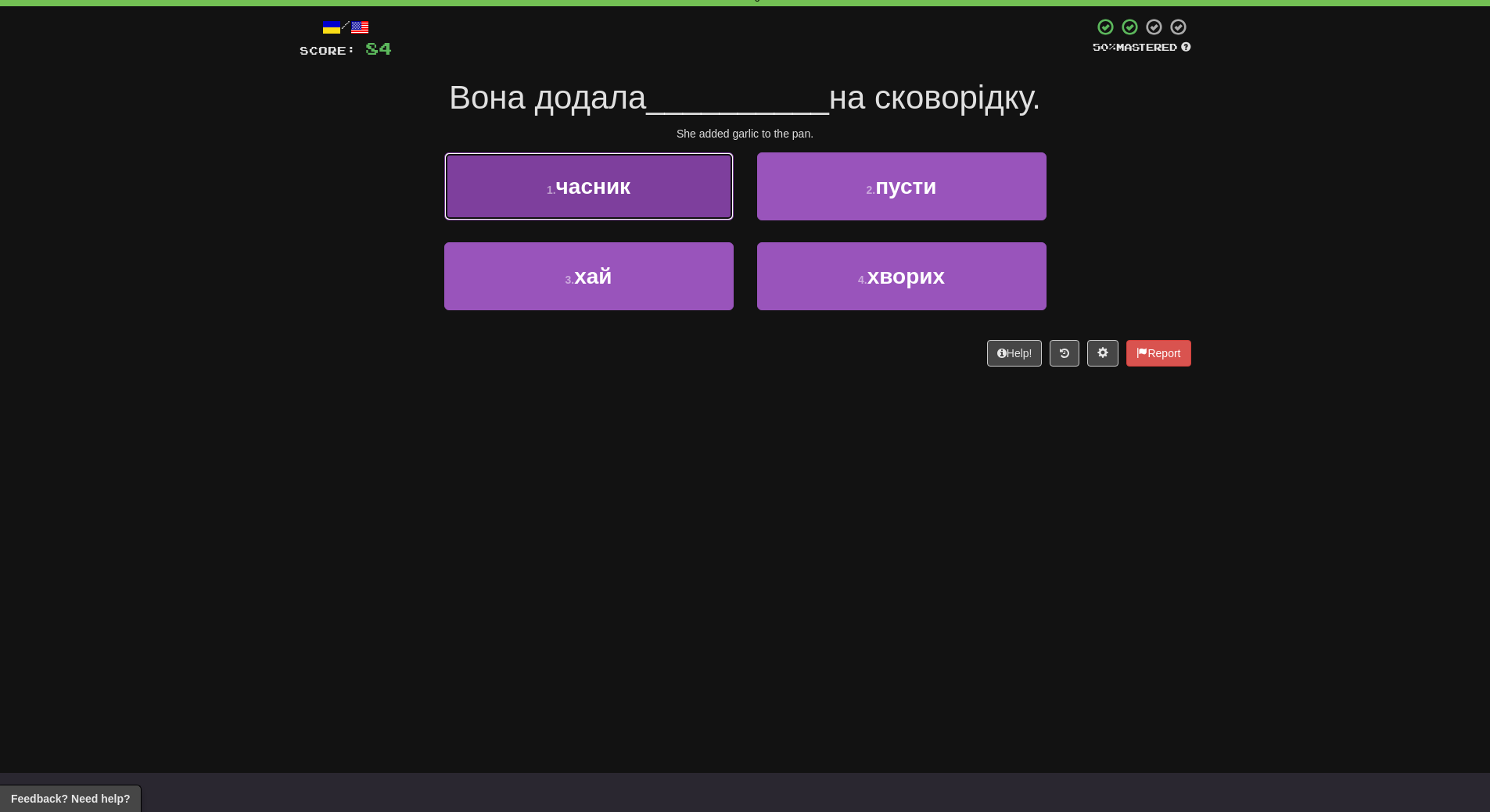
click at [684, 207] on button "1 . часник" at bounding box center [588, 186] width 290 height 68
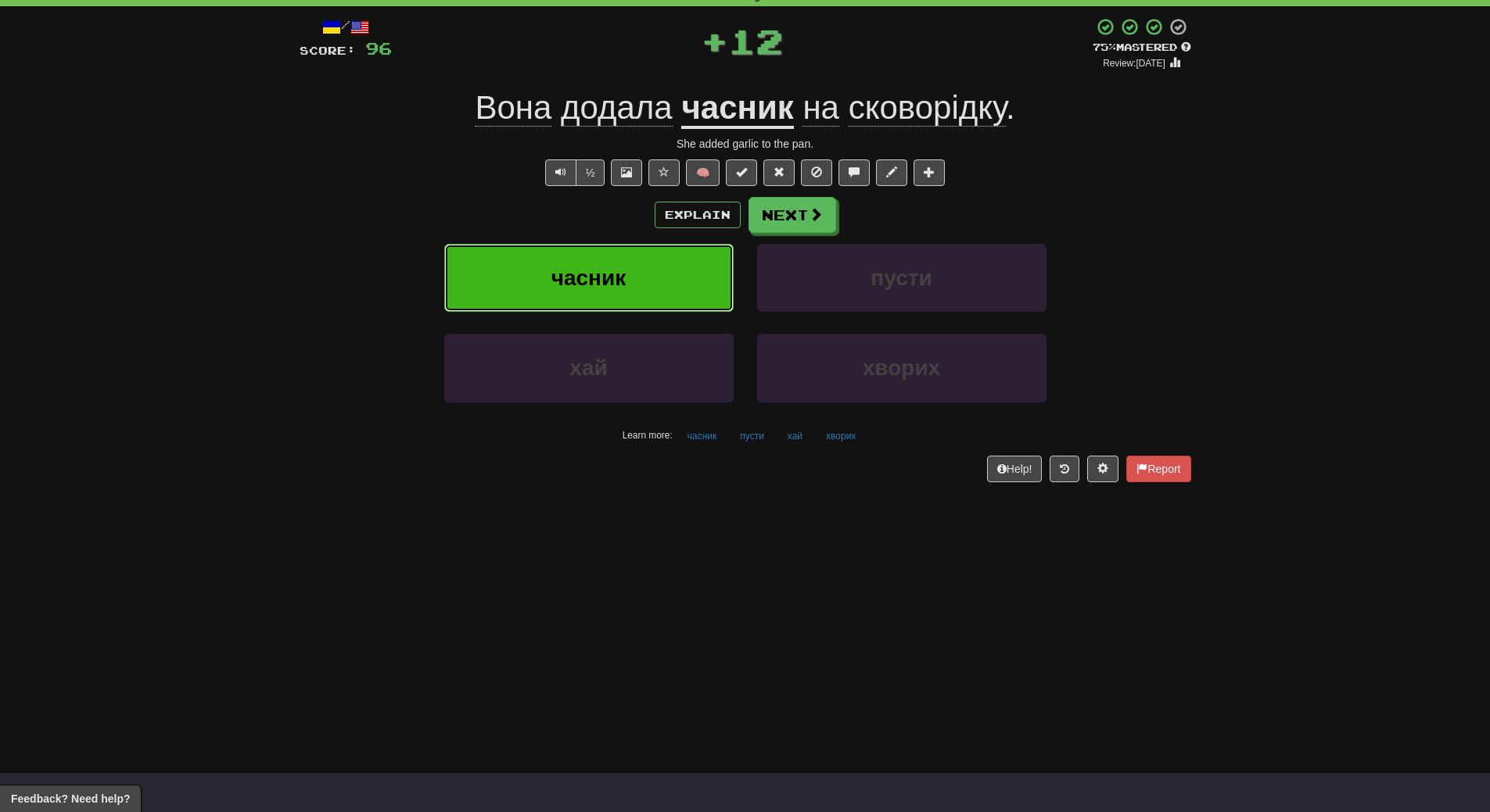
click at [649, 265] on button "часник" at bounding box center [588, 278] width 290 height 68
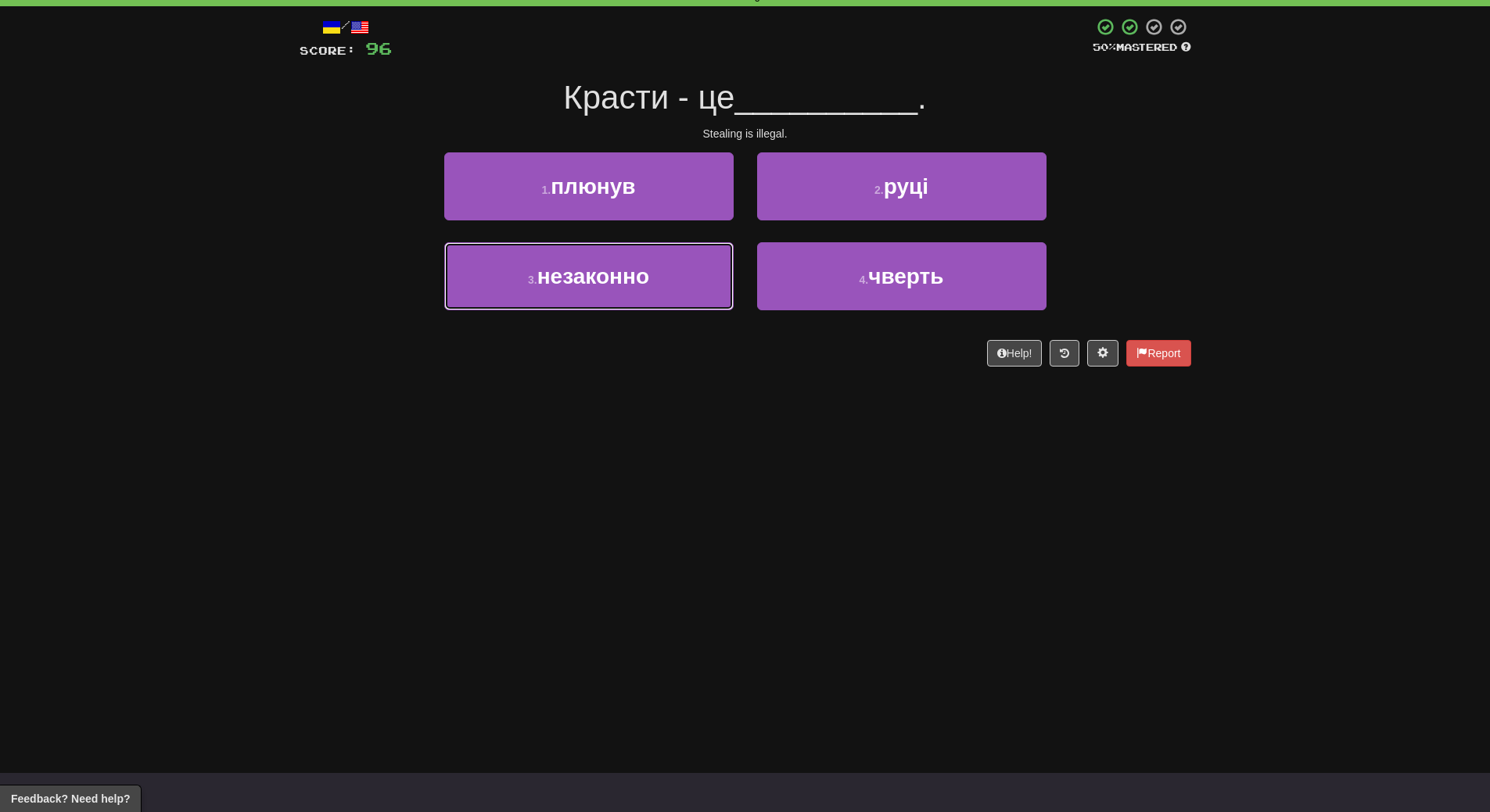
drag, startPoint x: 680, startPoint y: 281, endPoint x: 684, endPoint y: 316, distance: 35.2
click at [680, 280] on button "3 . незаконно" at bounding box center [588, 276] width 290 height 68
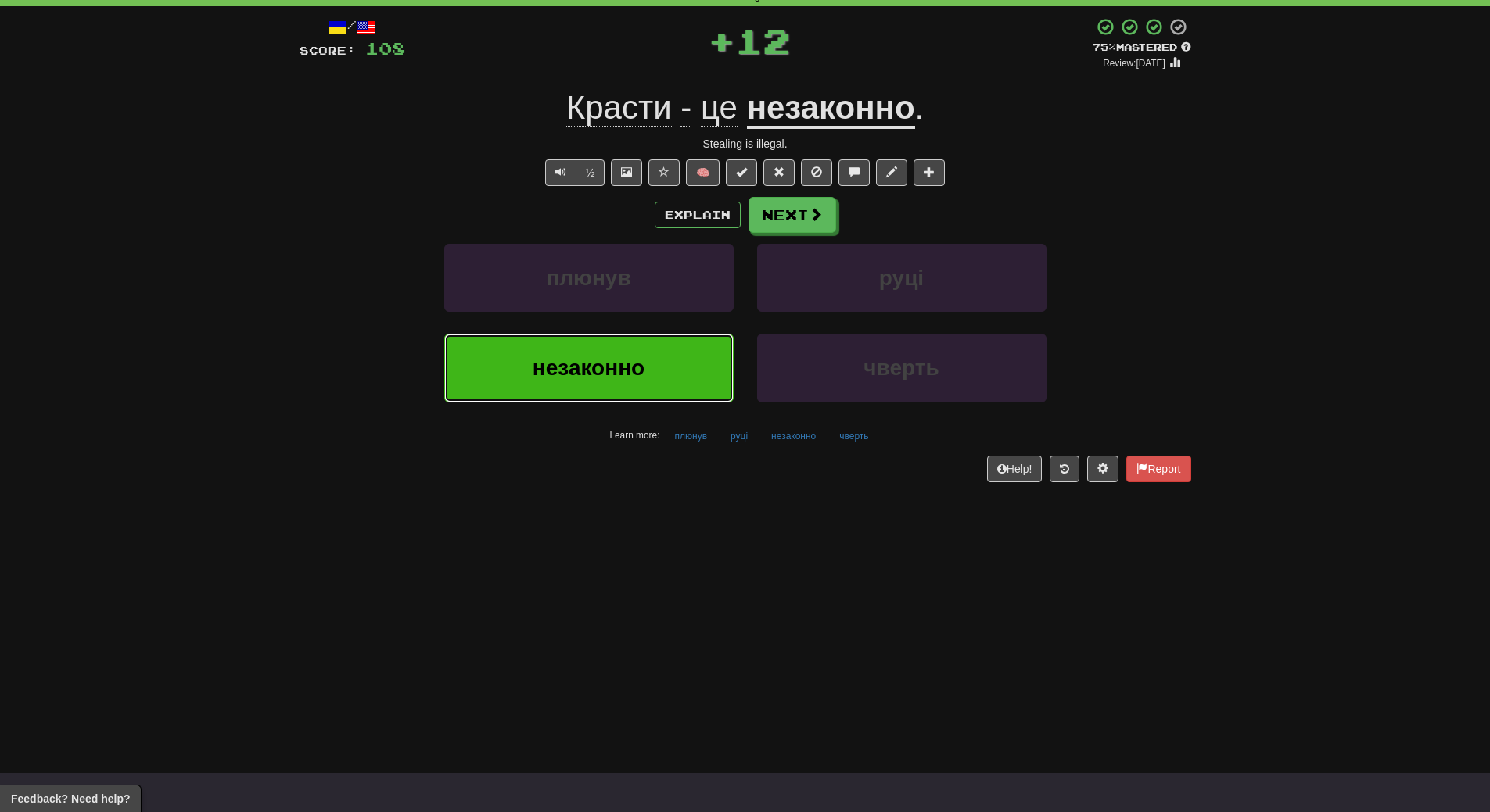
click at [696, 384] on button "незаконно" at bounding box center [588, 367] width 290 height 68
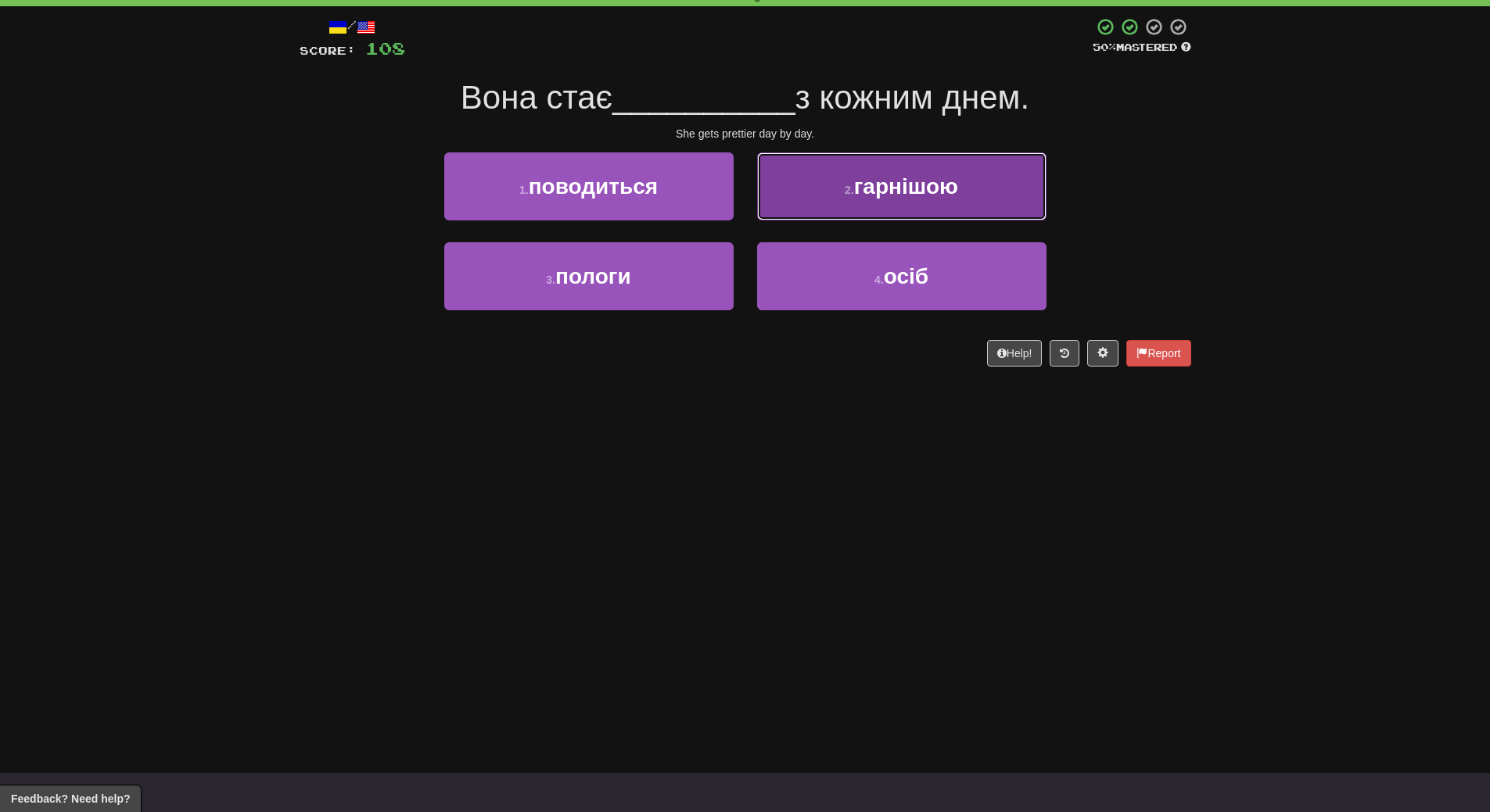
click at [928, 196] on span "гарнішою" at bounding box center [905, 186] width 104 height 25
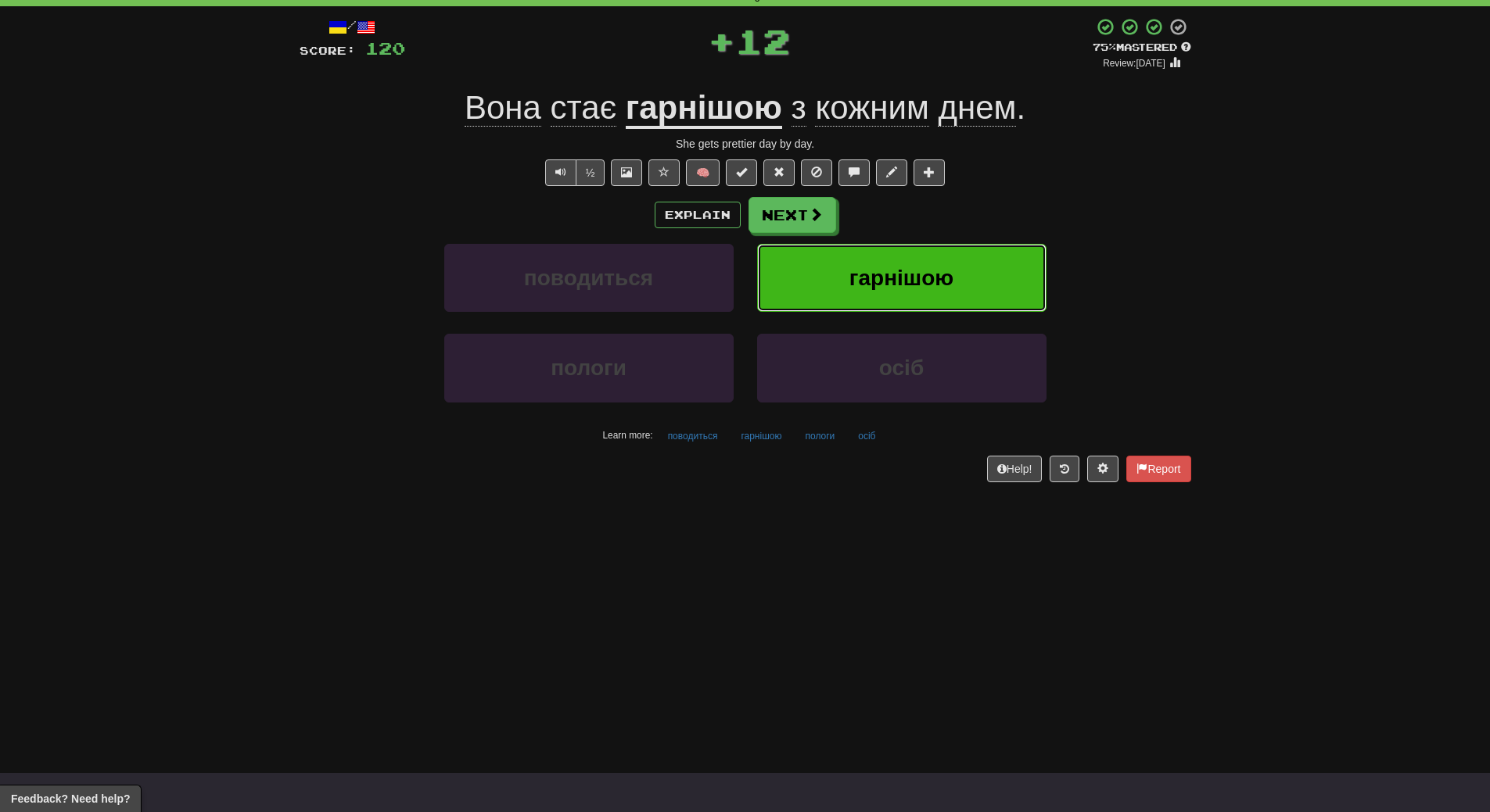
click at [942, 264] on button "гарнішою" at bounding box center [901, 278] width 290 height 68
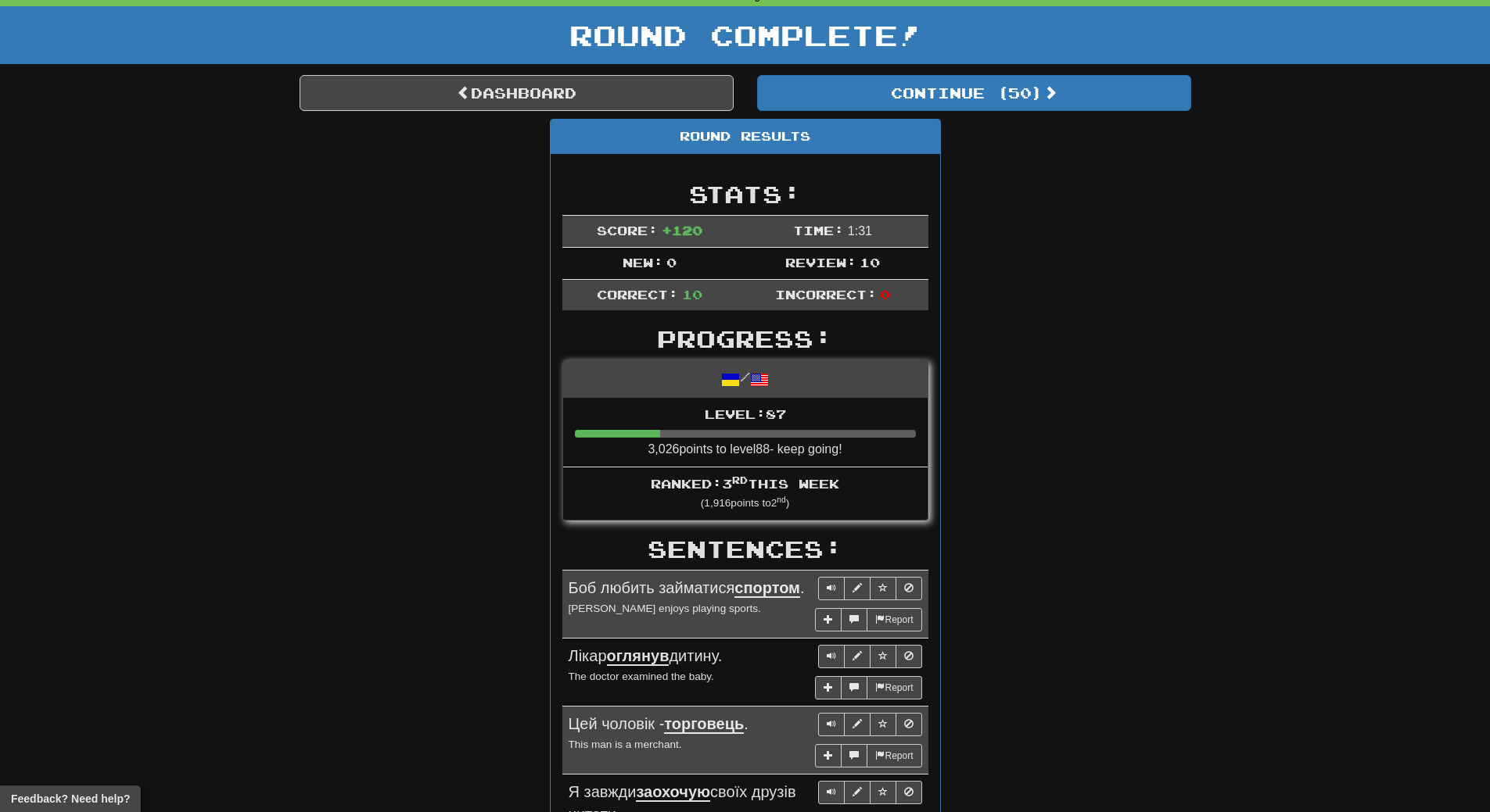
click at [998, 113] on div "Dashboard Continue ( 50 ) Round Results Stats: Score: + 120 Time: 1 : 31 New: 0…" at bounding box center [745, 740] width 891 height 1330
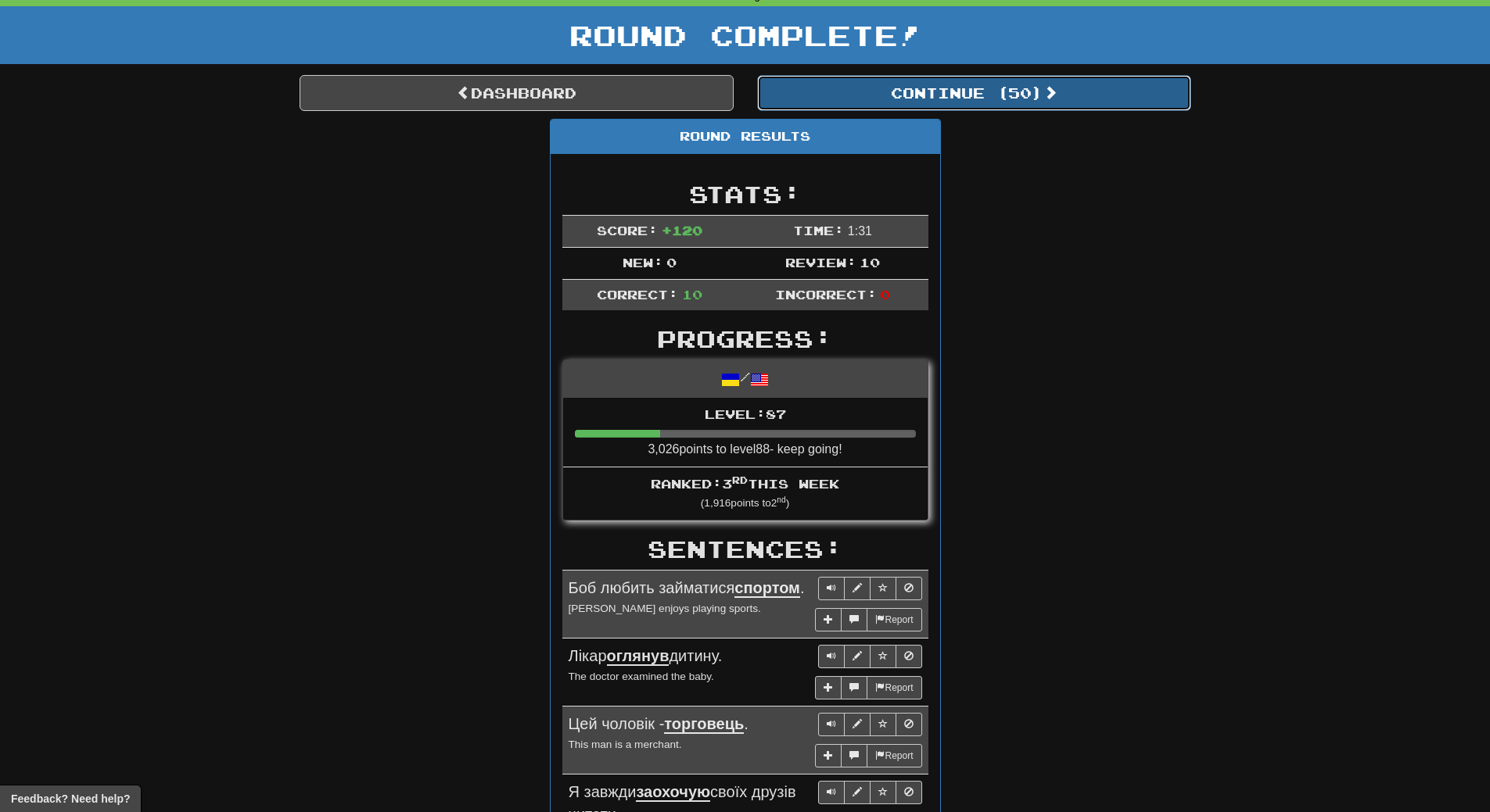
click at [1007, 95] on button "Continue ( 50 )" at bounding box center [973, 93] width 434 height 36
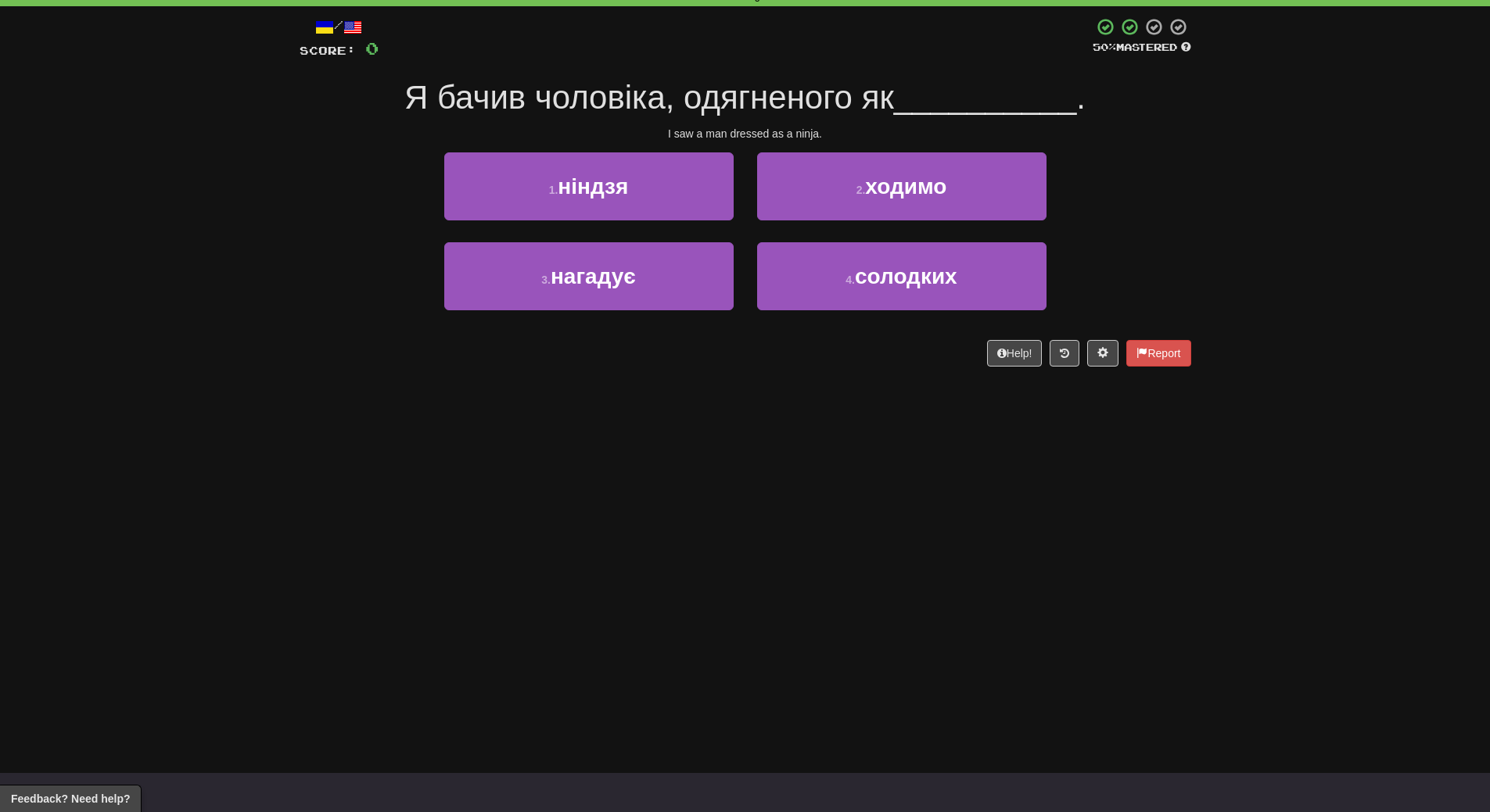
click at [669, 224] on div "1 . ніндзя" at bounding box center [589, 197] width 313 height 90
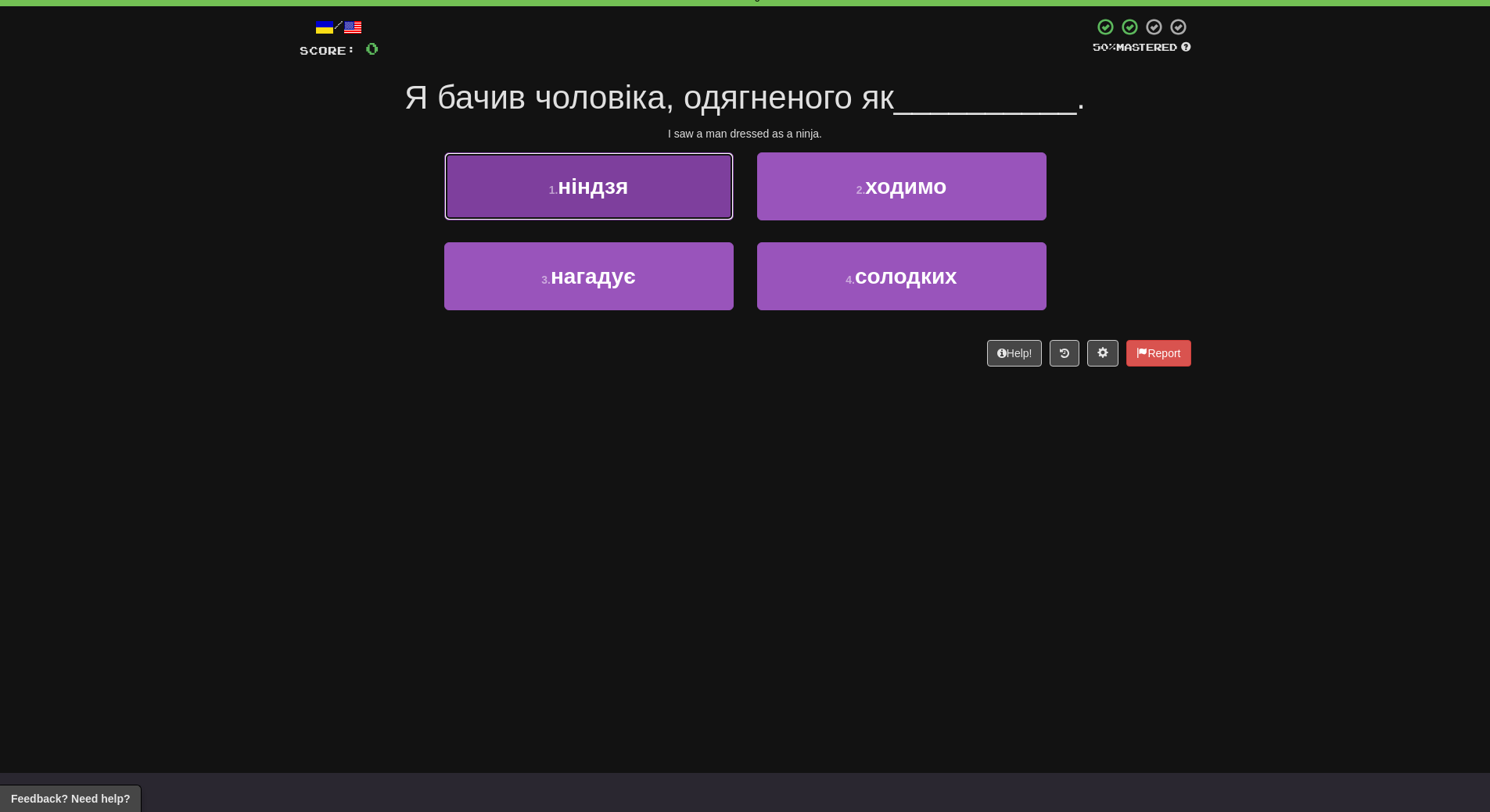
click at [611, 195] on span "ніндзя" at bounding box center [592, 186] width 70 height 25
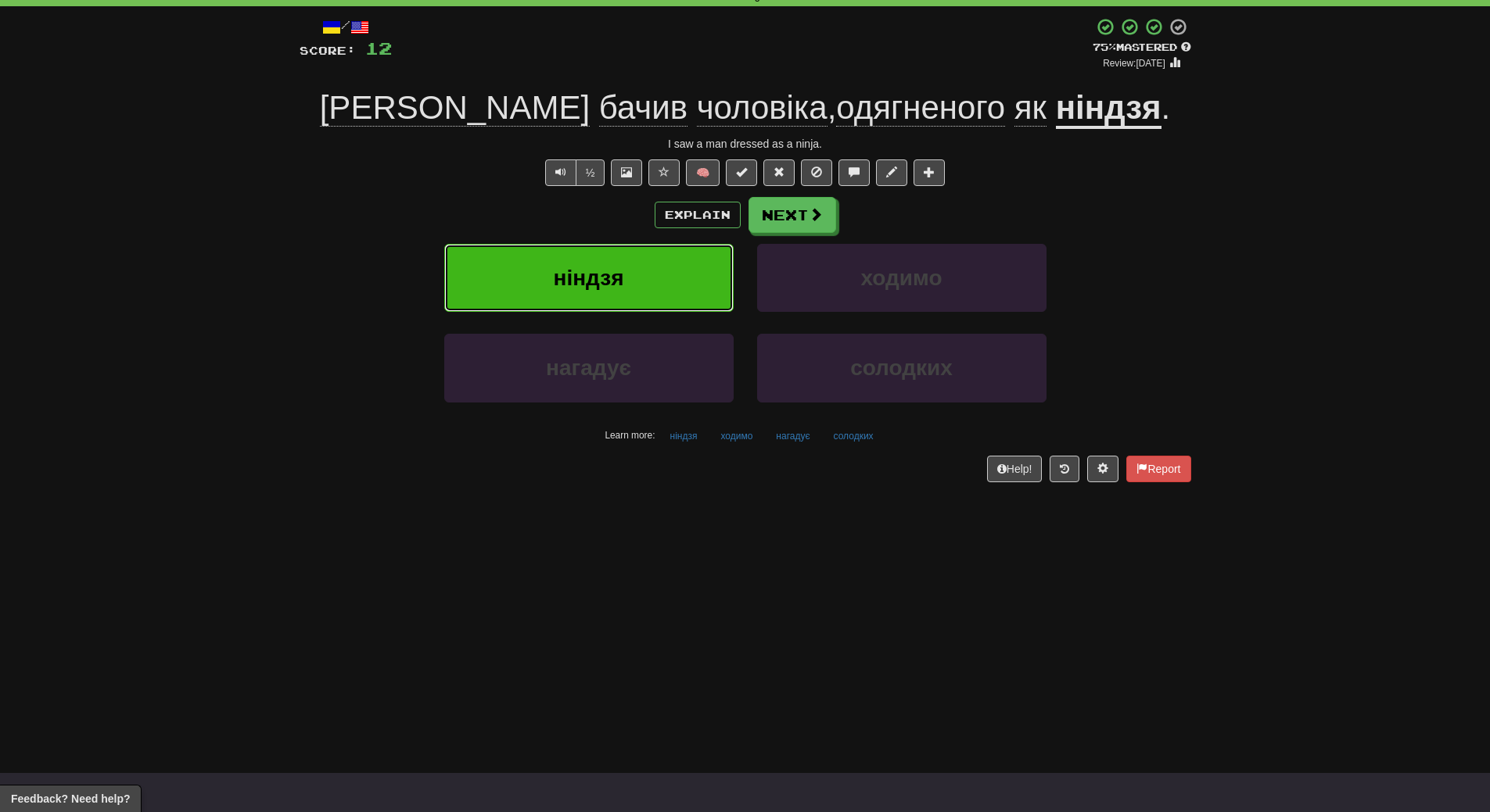
click at [623, 286] on button "ніндзя" at bounding box center [588, 278] width 290 height 68
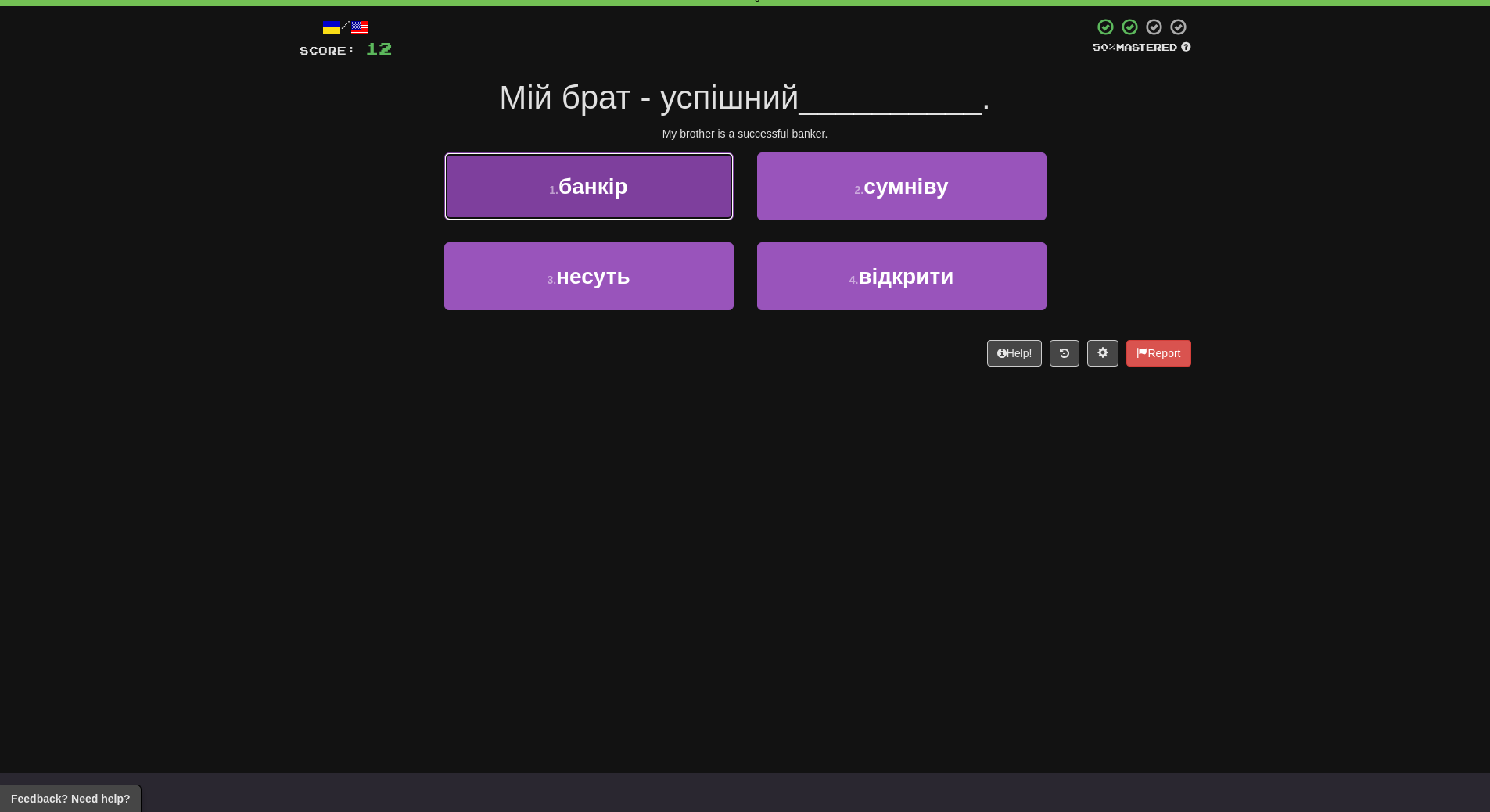
click at [611, 152] on button "1 . банкір" at bounding box center [588, 186] width 290 height 68
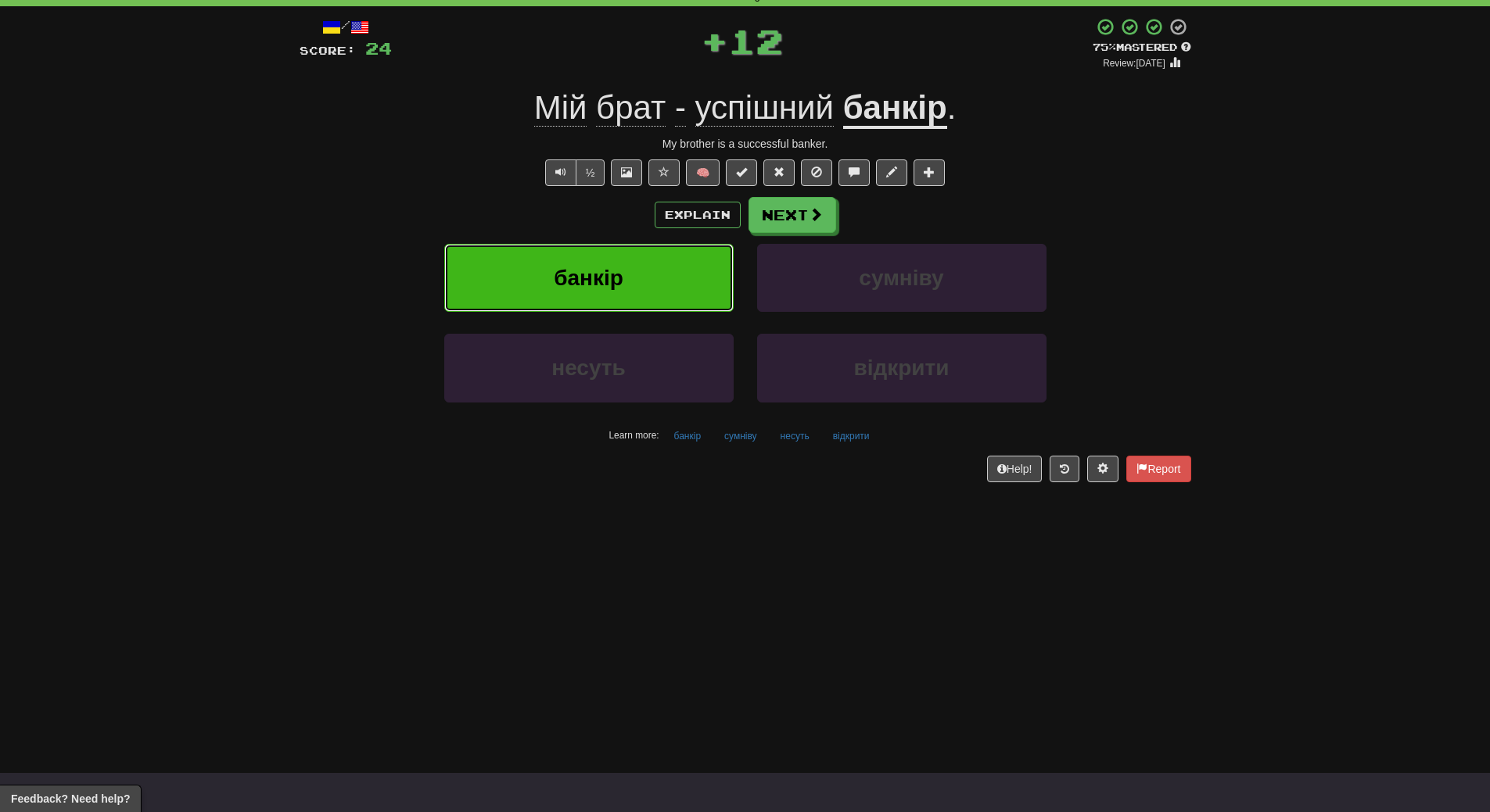
drag, startPoint x: 608, startPoint y: 256, endPoint x: 611, endPoint y: 337, distance: 81.1
click at [608, 264] on button "банкір" at bounding box center [588, 278] width 290 height 68
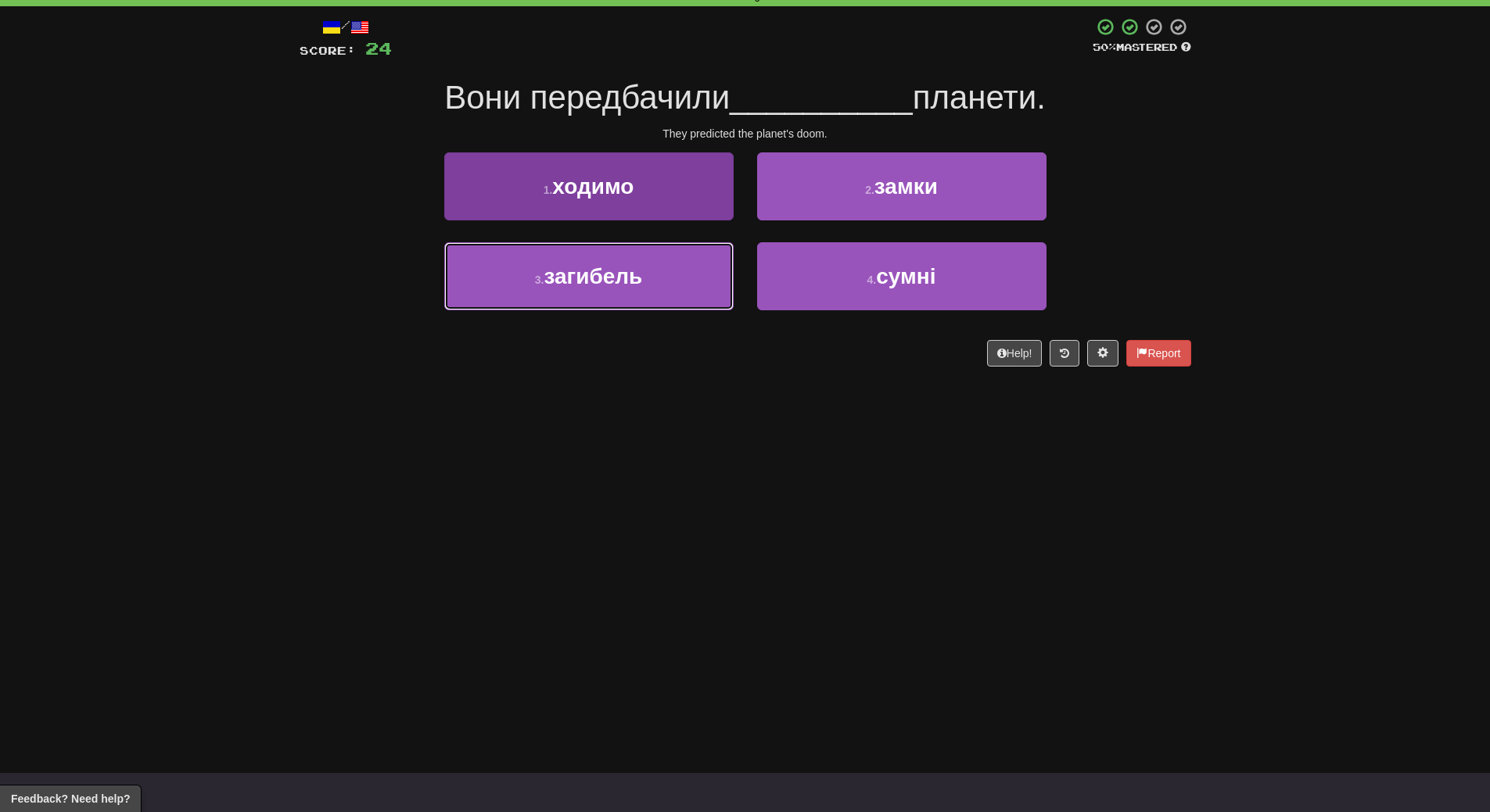
drag, startPoint x: 583, startPoint y: 289, endPoint x: 582, endPoint y: 297, distance: 8.1
click at [583, 289] on button "3 . загибель" at bounding box center [588, 276] width 290 height 68
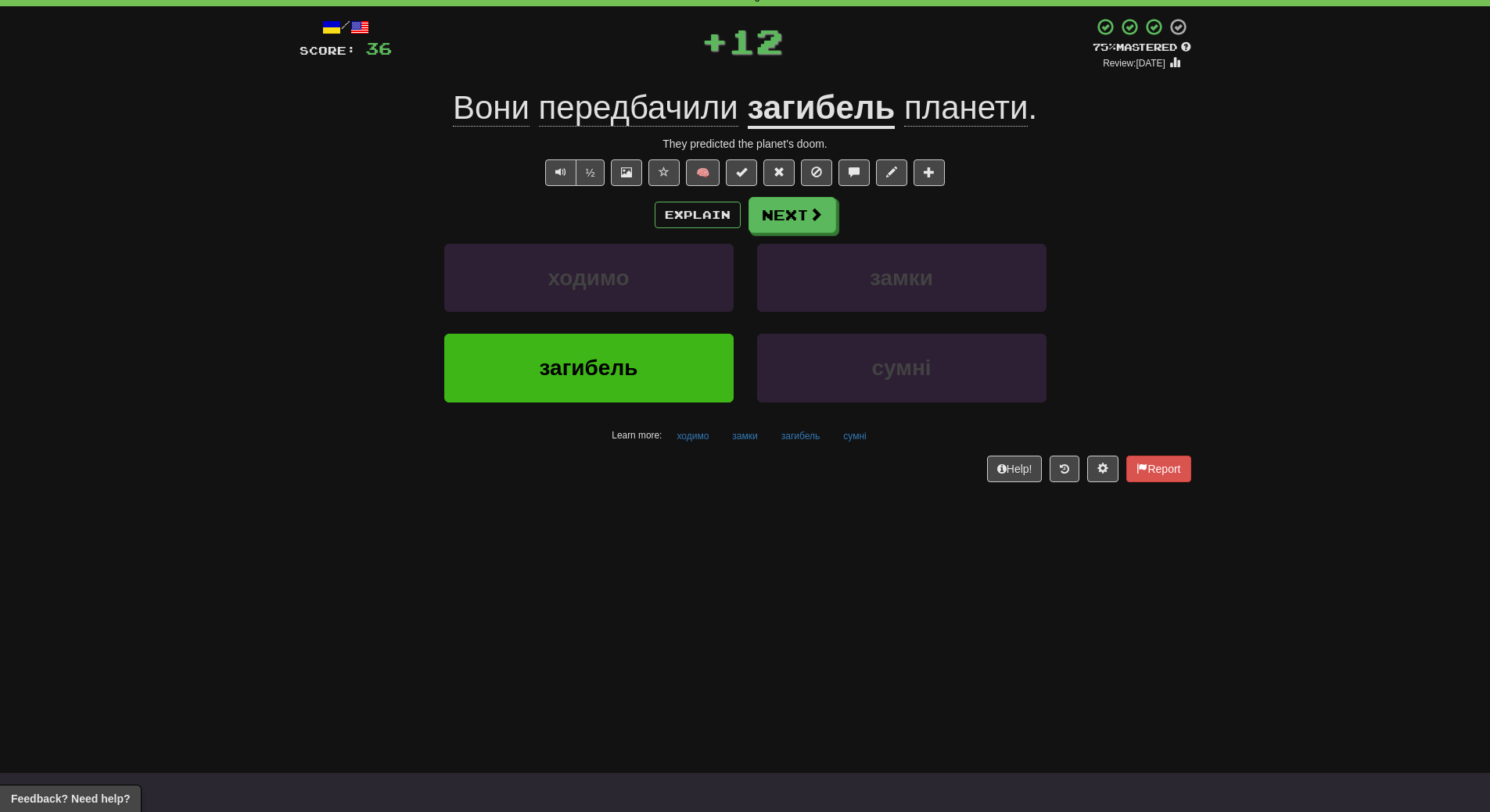
click at [556, 541] on div "Dashboard Clozemaster WendyN / Toggle Dropdown Dashboard Leaderboard Activity F…" at bounding box center [745, 328] width 1490 height 812
drag, startPoint x: 617, startPoint y: 358, endPoint x: 614, endPoint y: 410, distance: 52.1
click at [617, 358] on span "загибель" at bounding box center [589, 367] width 99 height 25
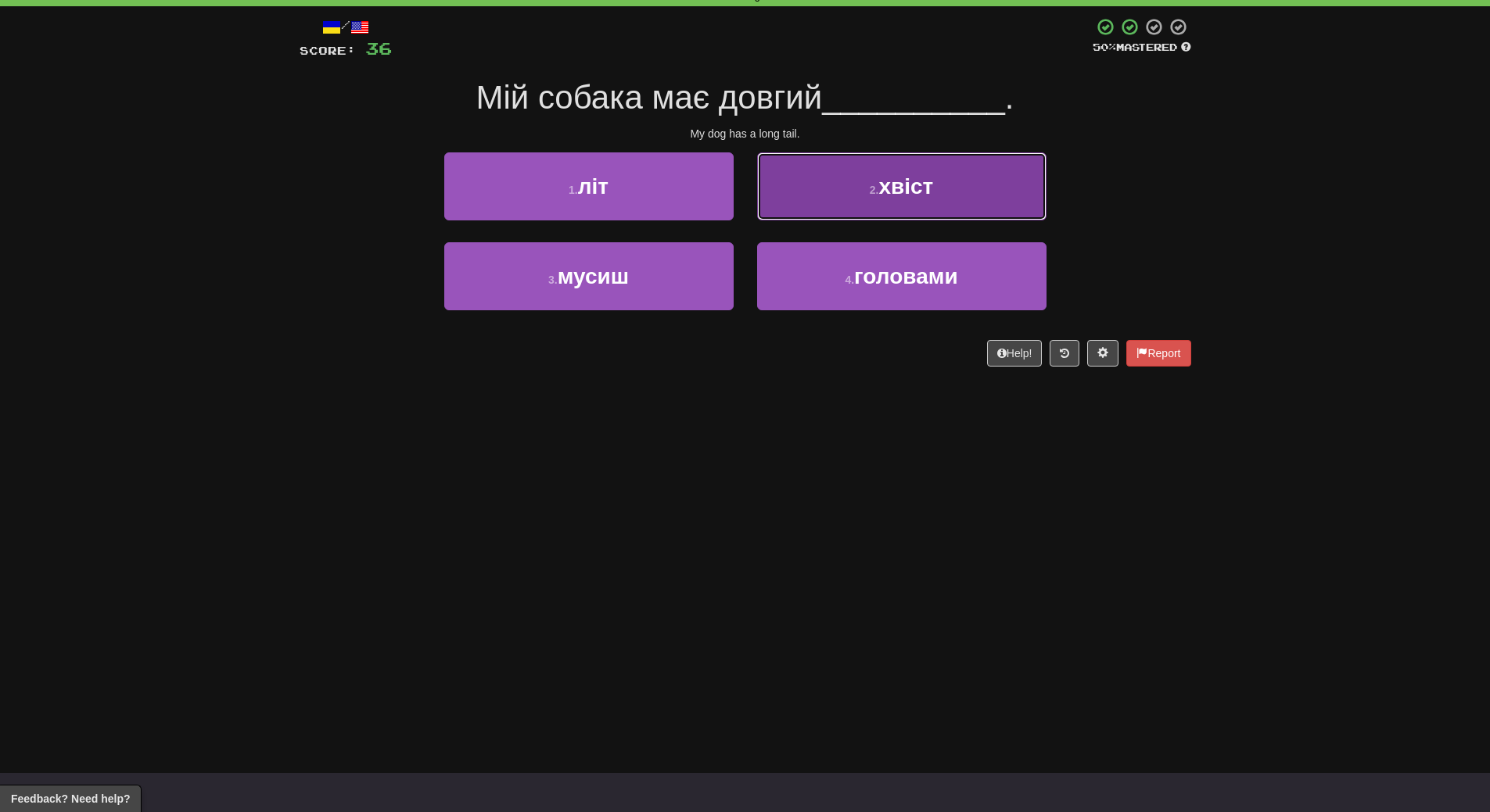
click at [978, 197] on button "2 . хвіст" at bounding box center [901, 186] width 290 height 68
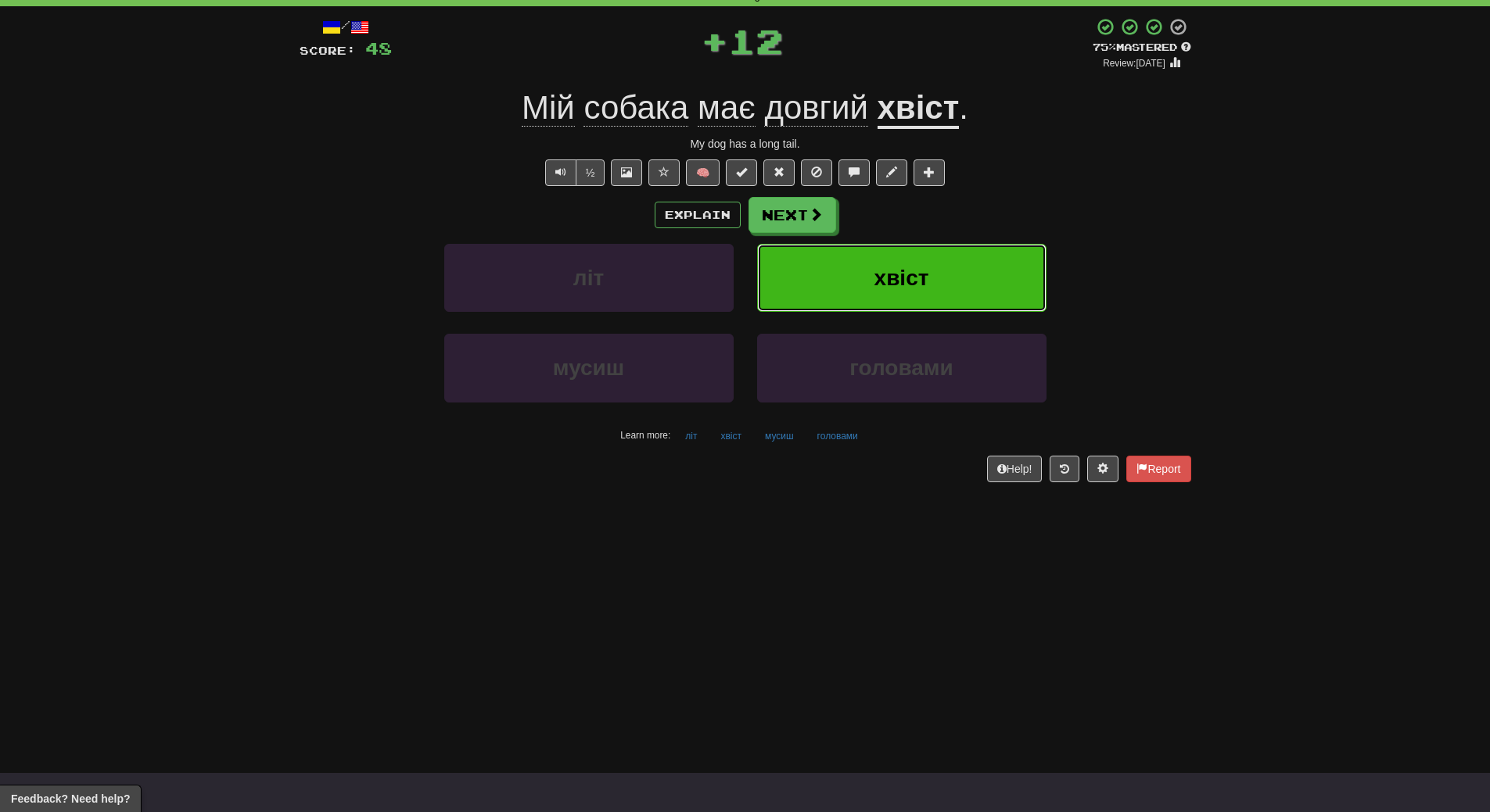
click at [976, 267] on button "хвіст" at bounding box center [901, 278] width 290 height 68
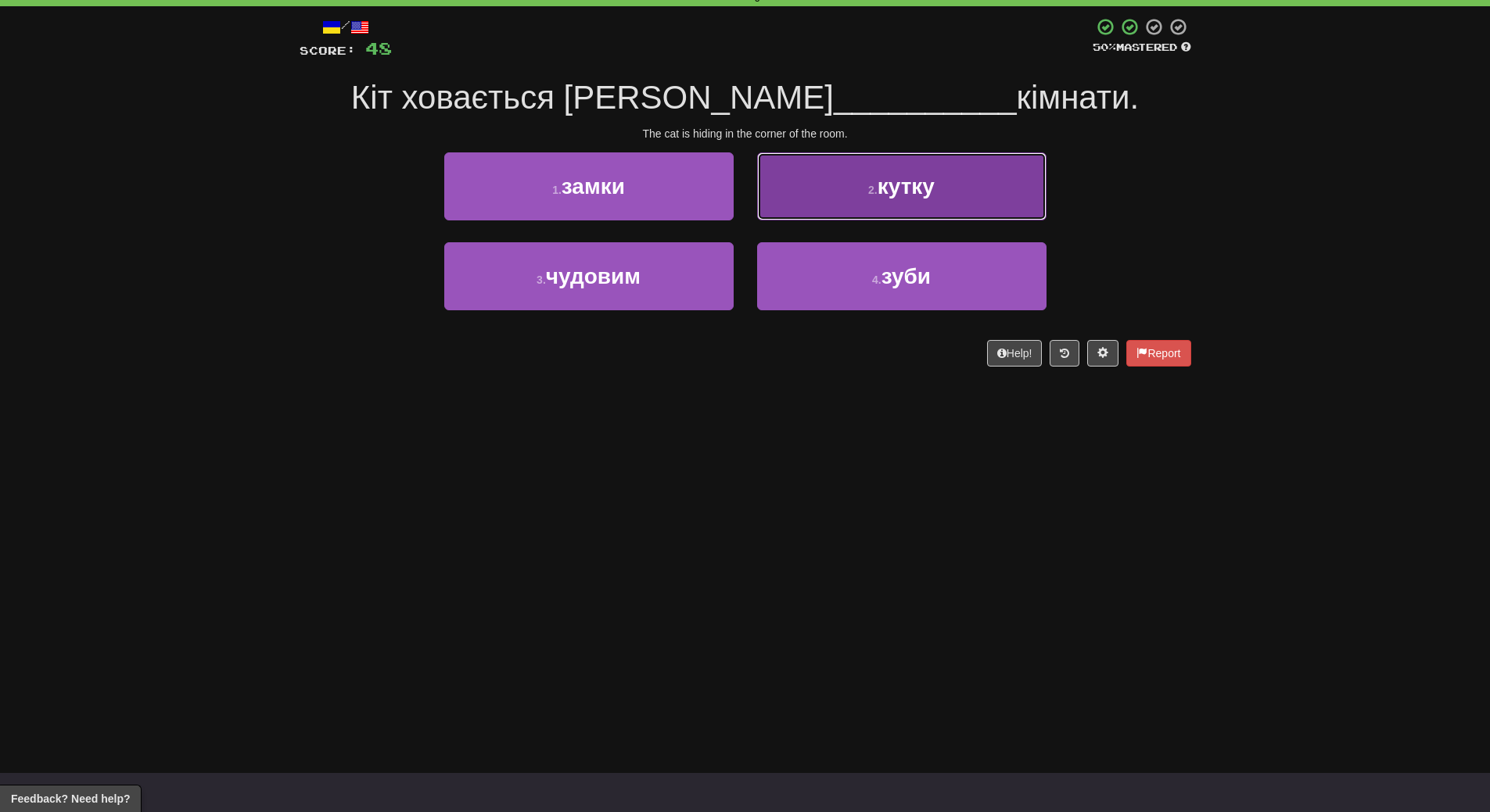
click at [910, 204] on button "2 . кутку" at bounding box center [901, 186] width 290 height 68
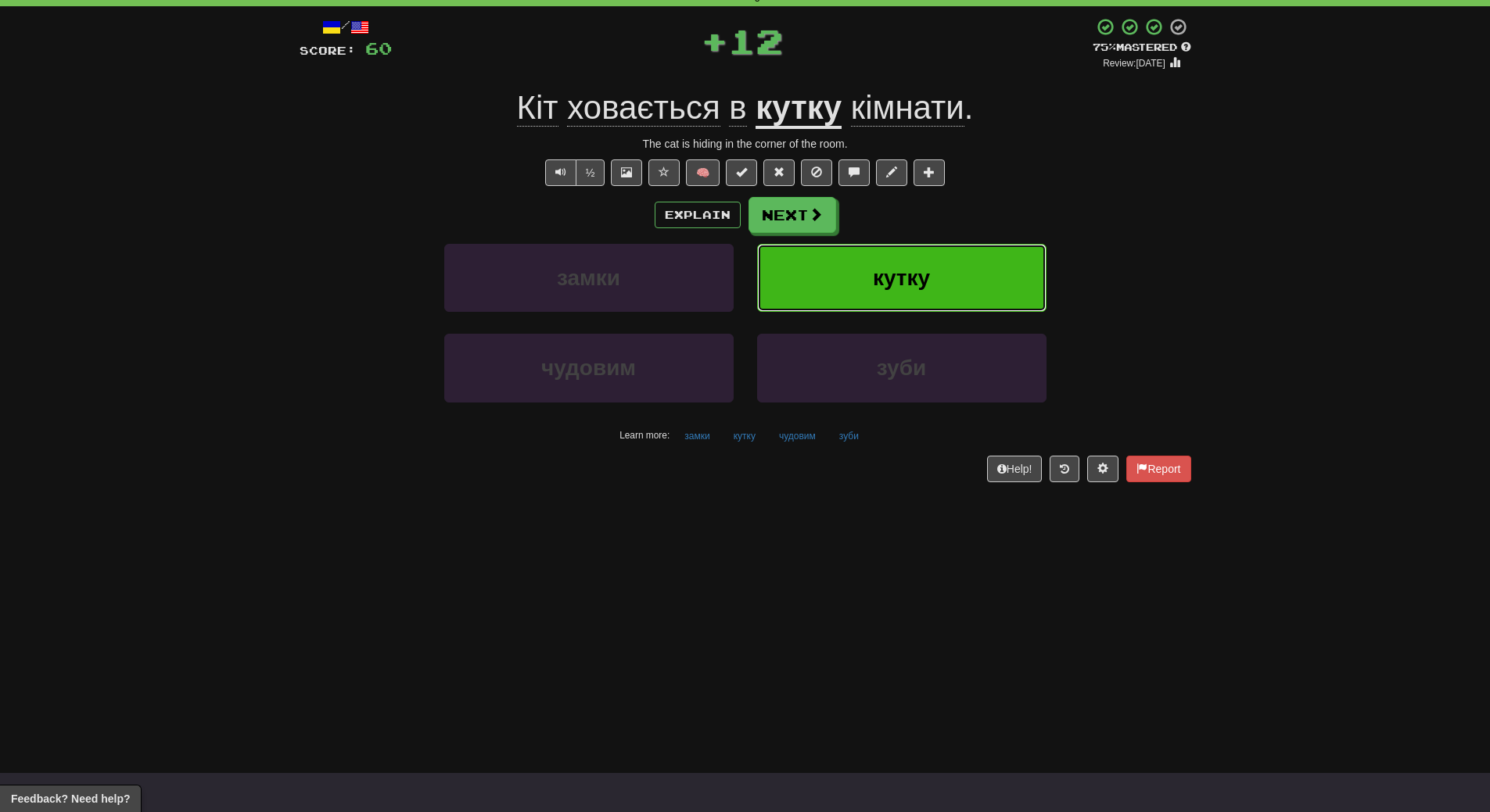
click at [909, 272] on span "кутку" at bounding box center [901, 278] width 57 height 25
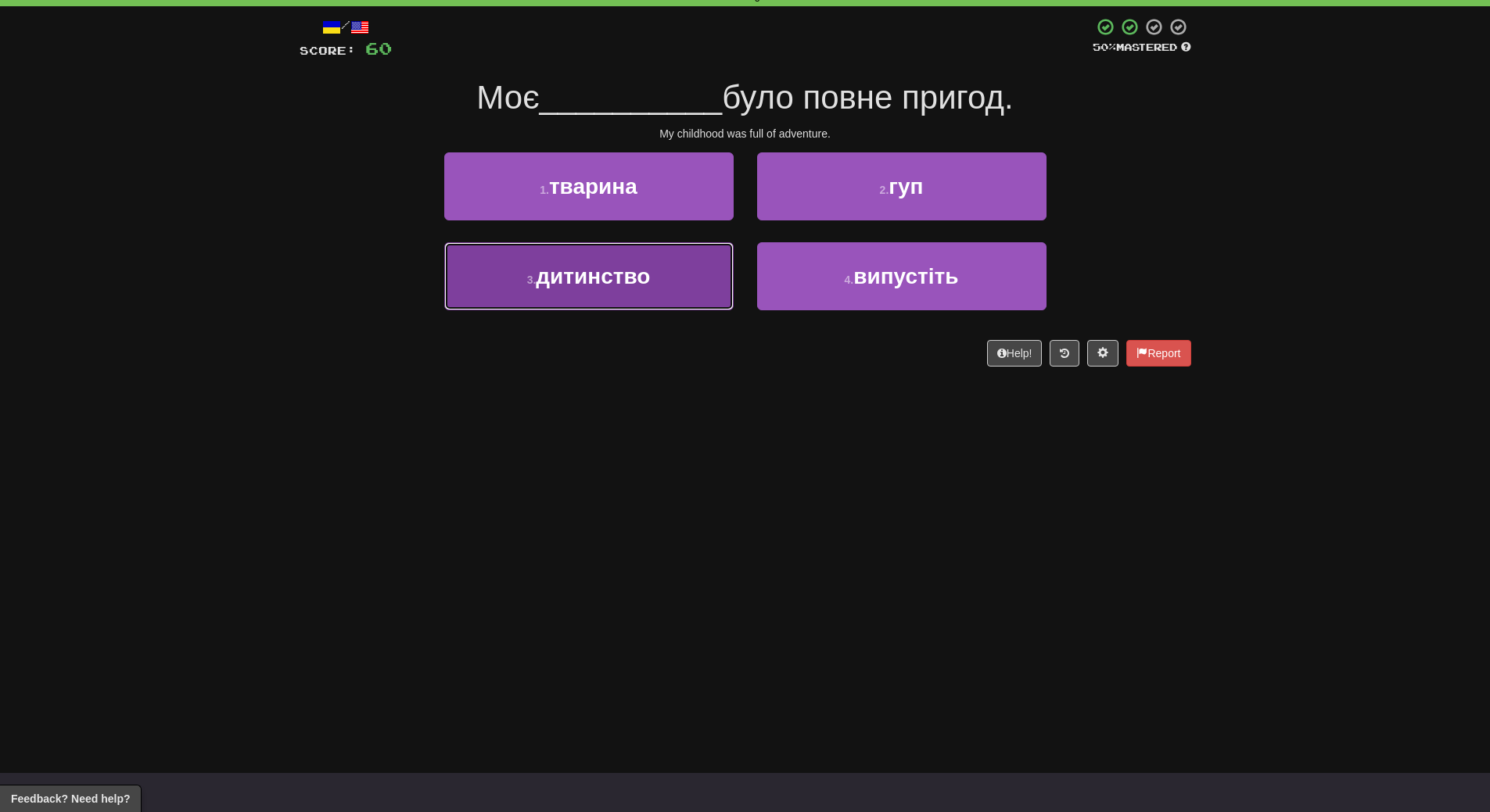
click at [627, 279] on span "дитинство" at bounding box center [593, 276] width 115 height 25
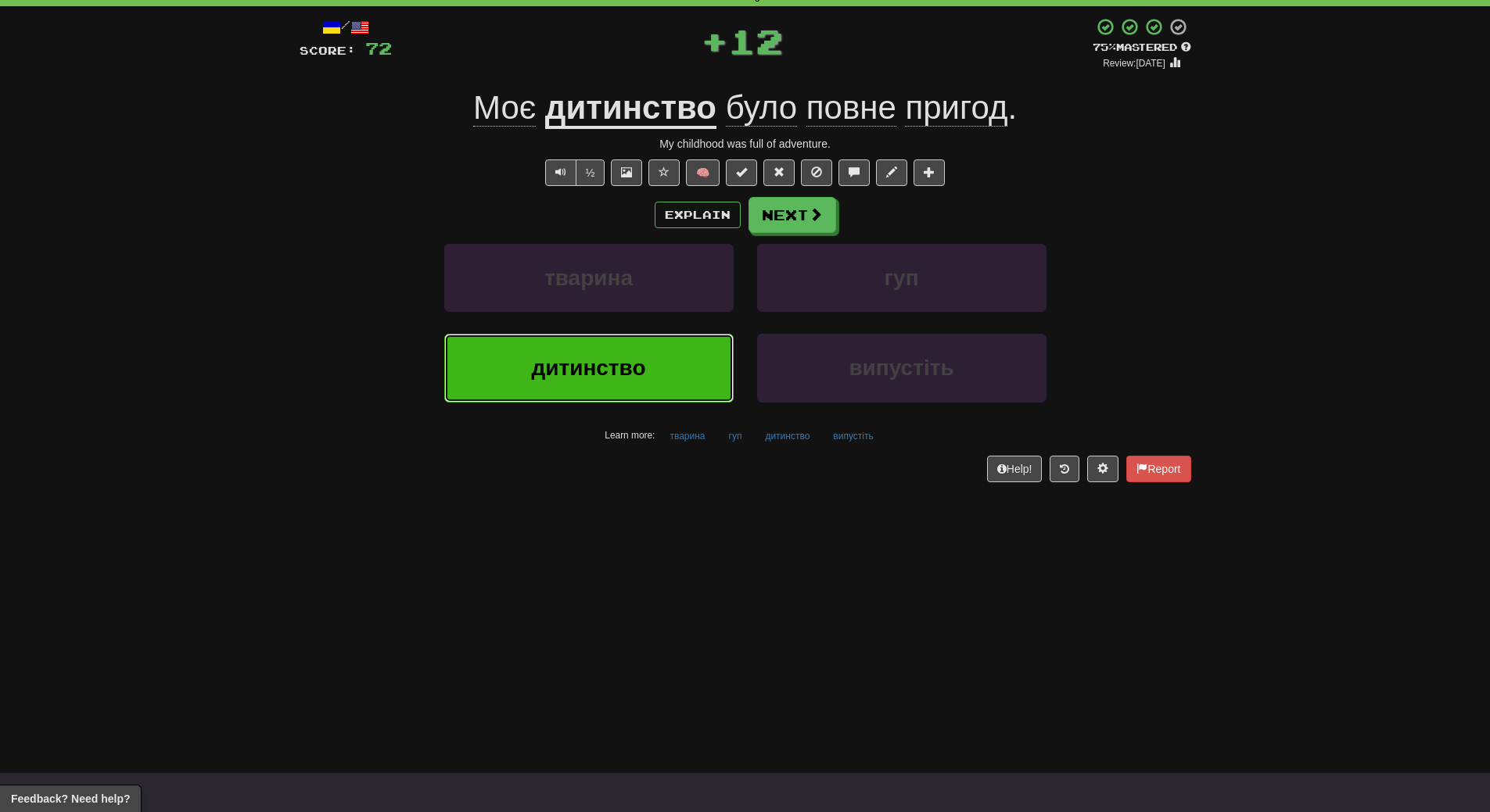
click at [622, 368] on span "дитинство" at bounding box center [588, 367] width 115 height 25
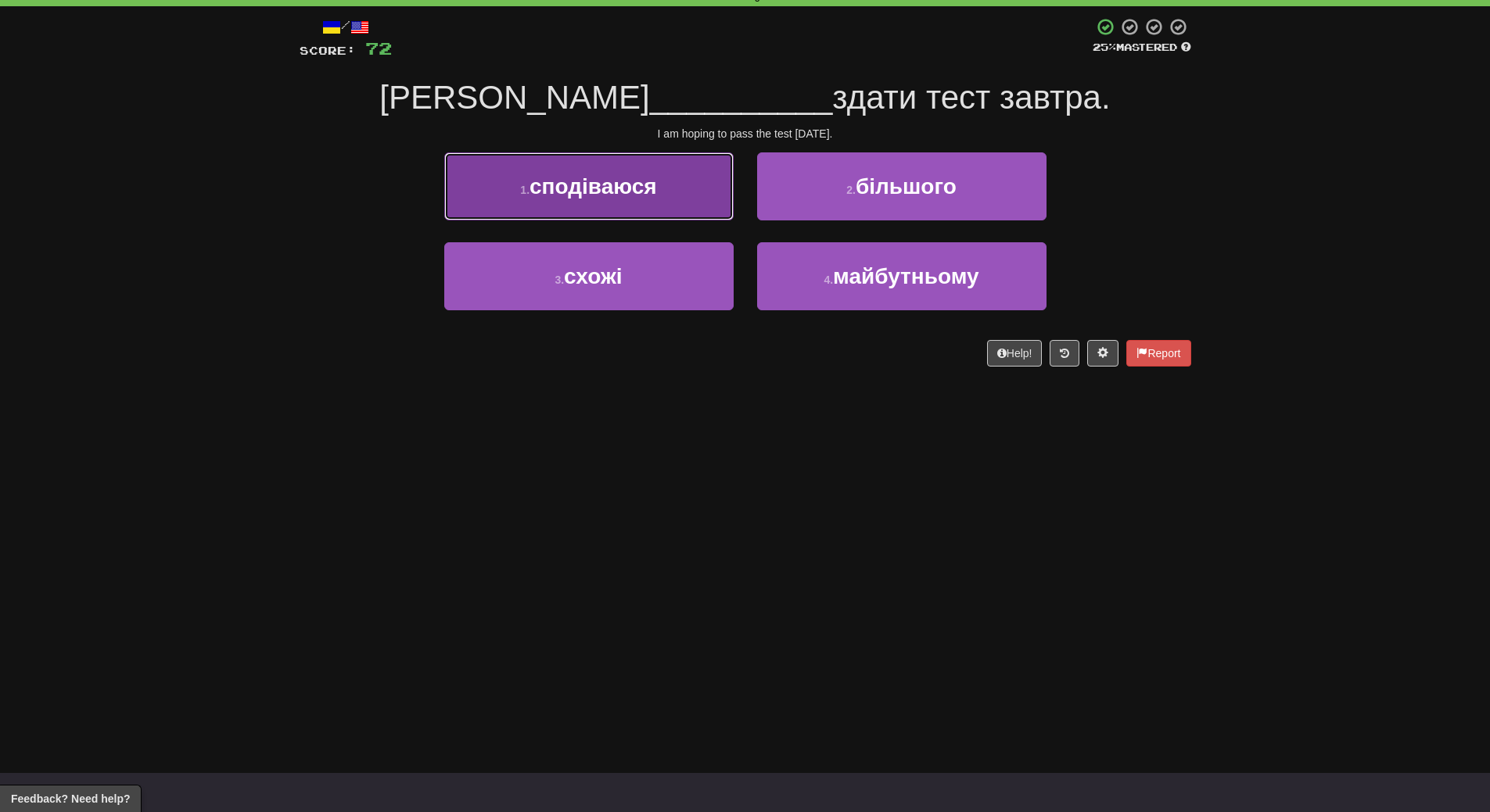
click at [614, 203] on button "1 . сподіваюся" at bounding box center [588, 186] width 290 height 68
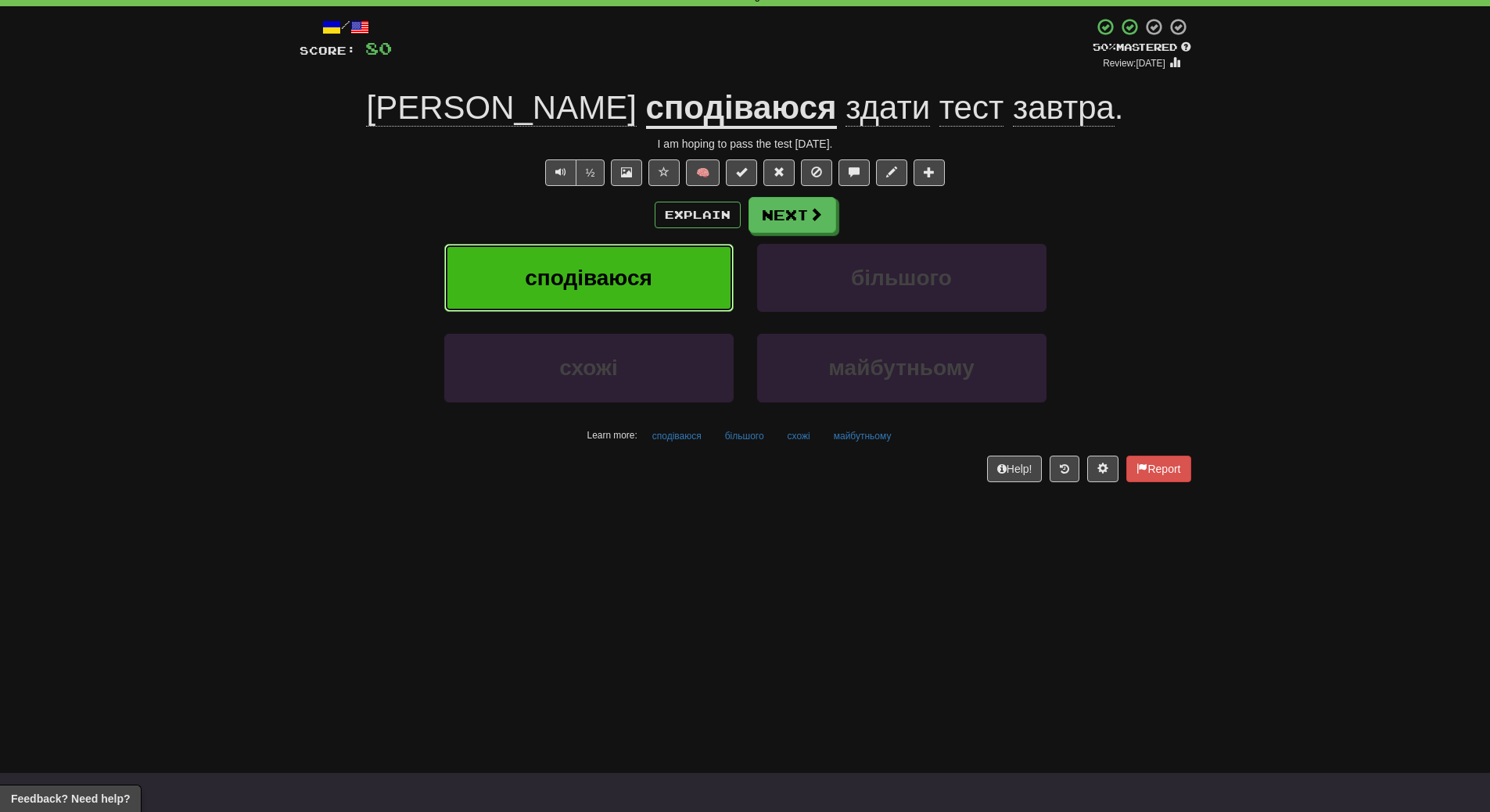
click at [608, 305] on button "сподіваюся" at bounding box center [588, 278] width 290 height 68
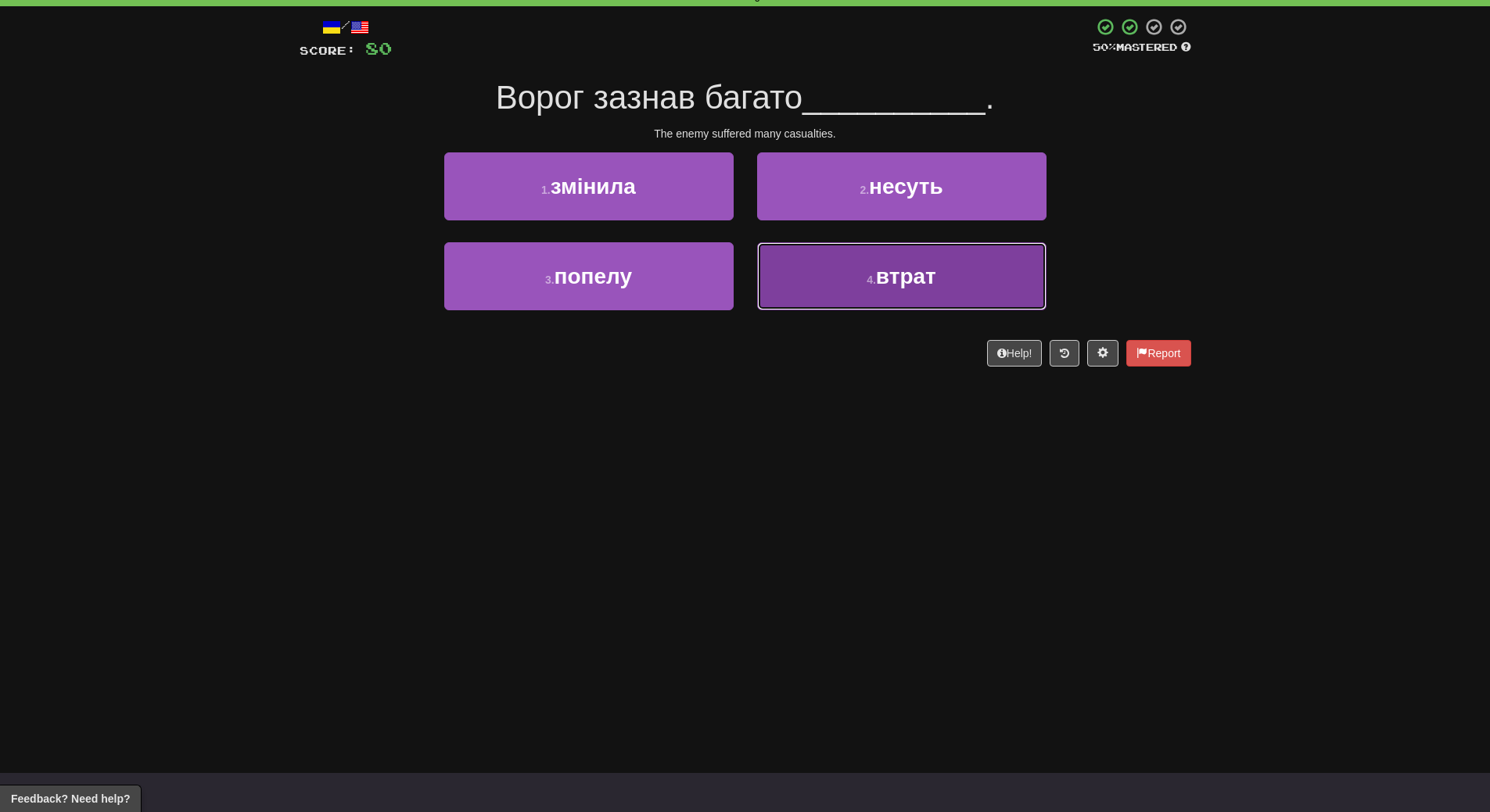
click at [935, 298] on button "4 . втрат" at bounding box center [901, 276] width 290 height 68
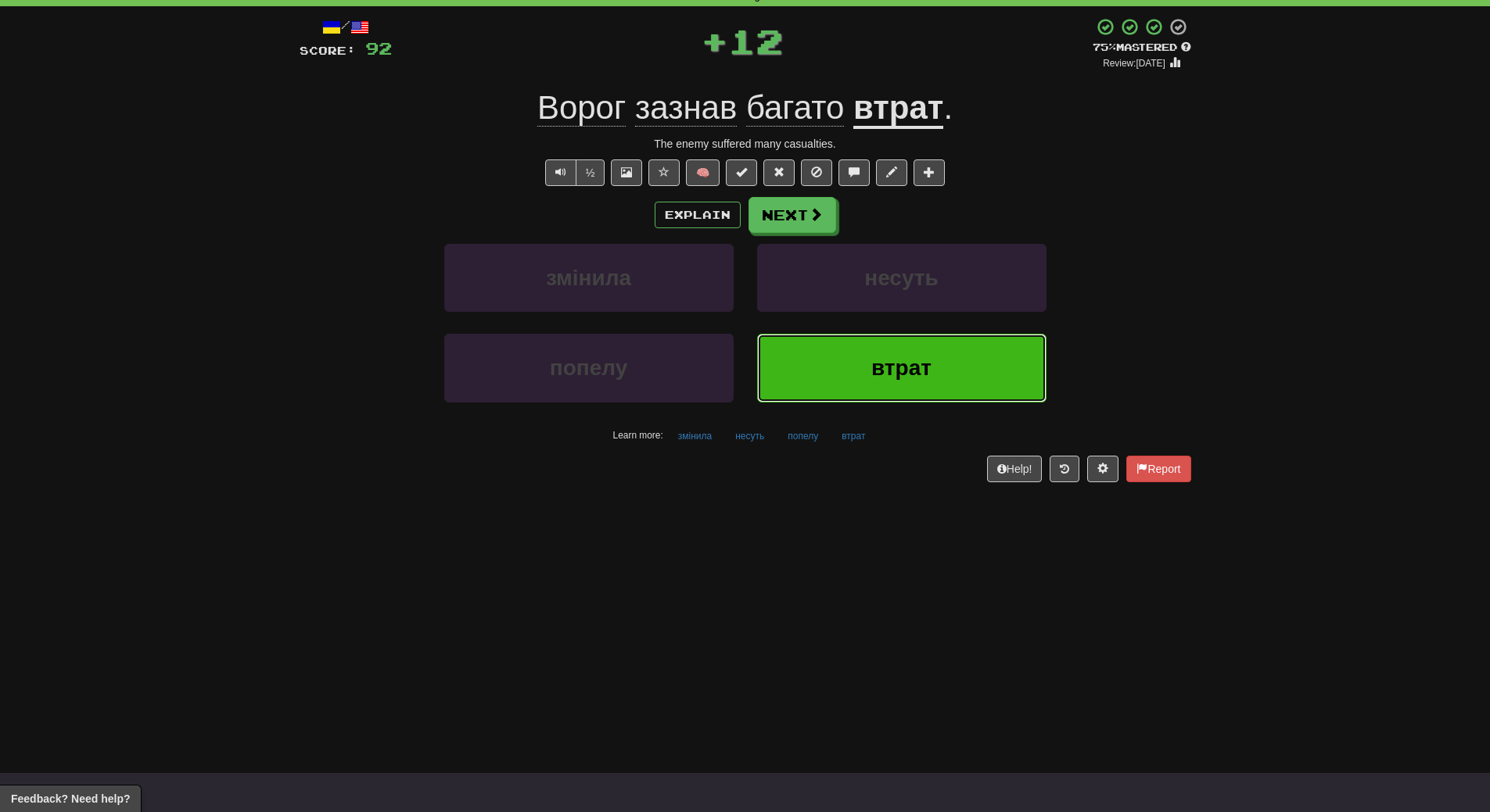
click at [911, 358] on span "втрат" at bounding box center [901, 367] width 60 height 25
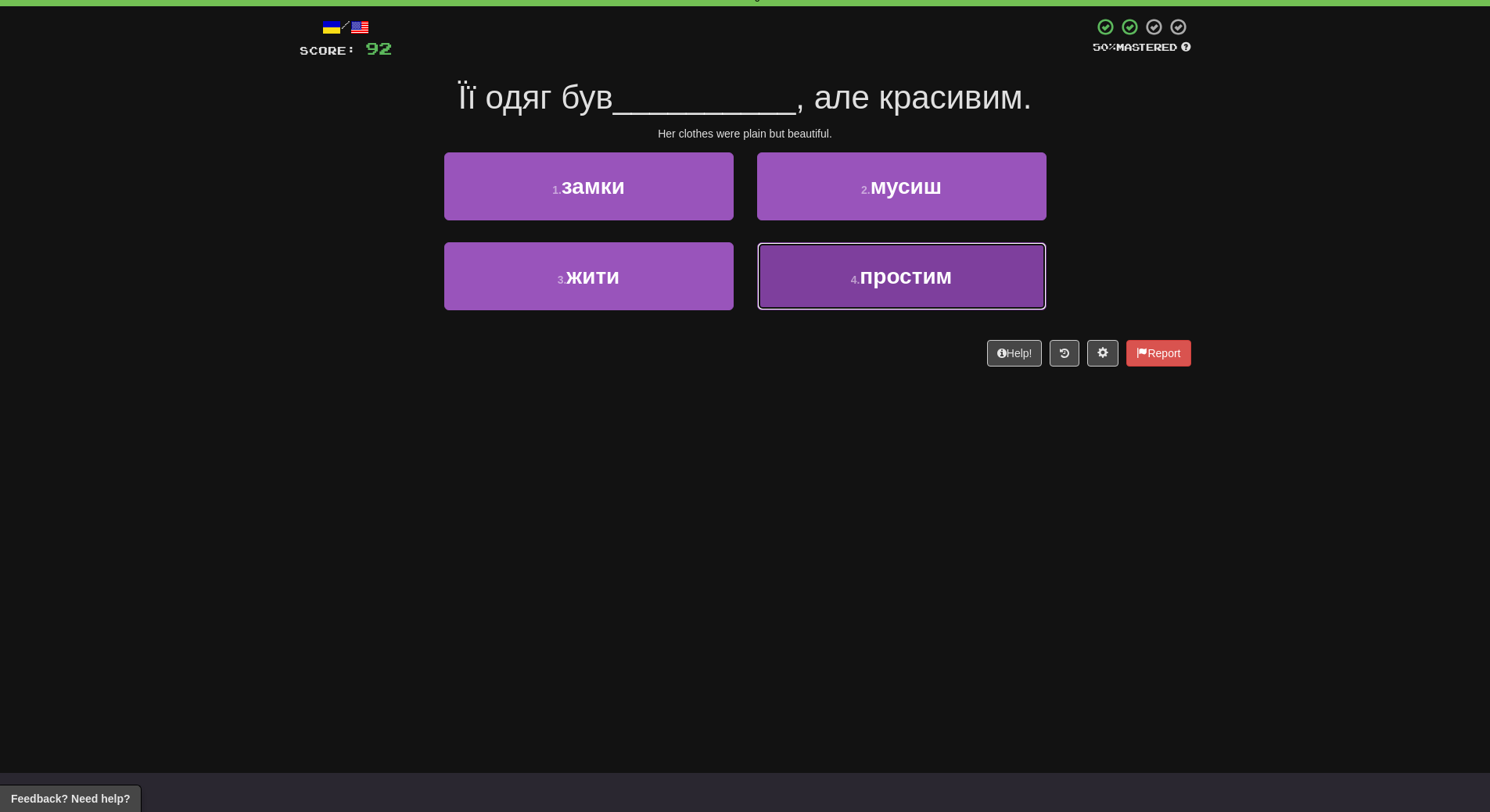
click at [864, 292] on button "4 . простим" at bounding box center [901, 276] width 290 height 68
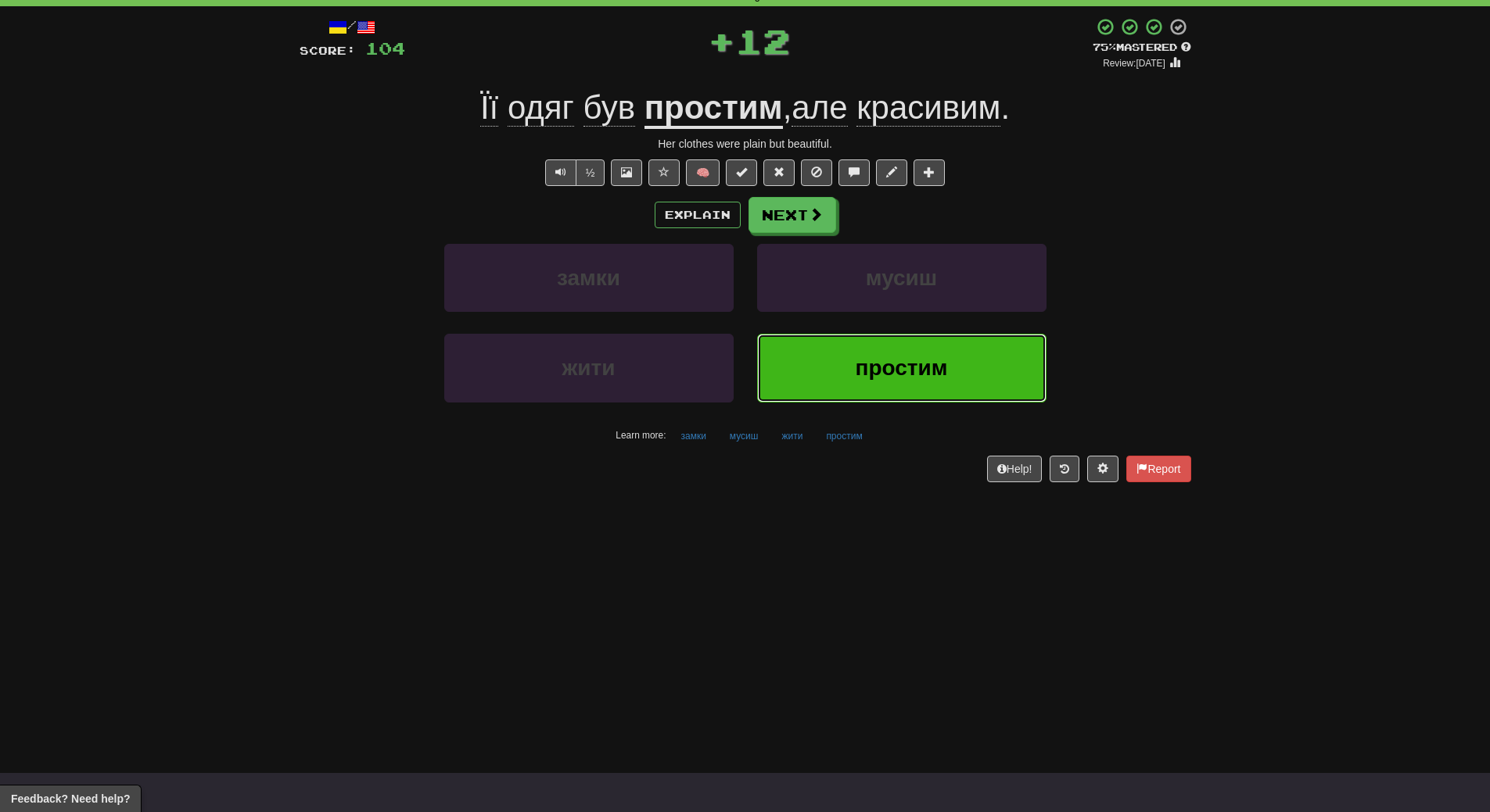
click at [853, 385] on button "простим" at bounding box center [901, 367] width 290 height 68
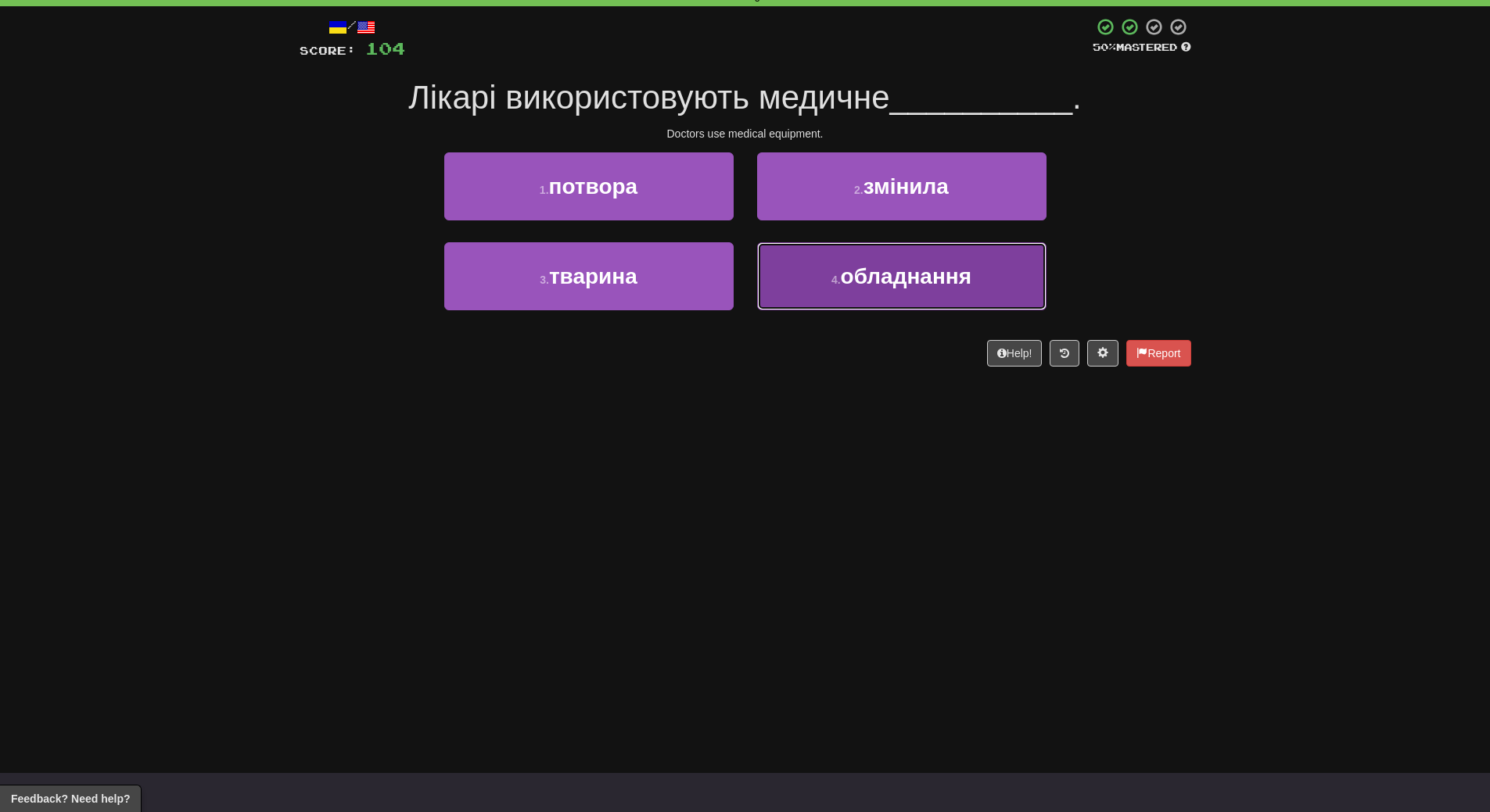
click at [920, 305] on button "4 . обладнання" at bounding box center [901, 276] width 290 height 68
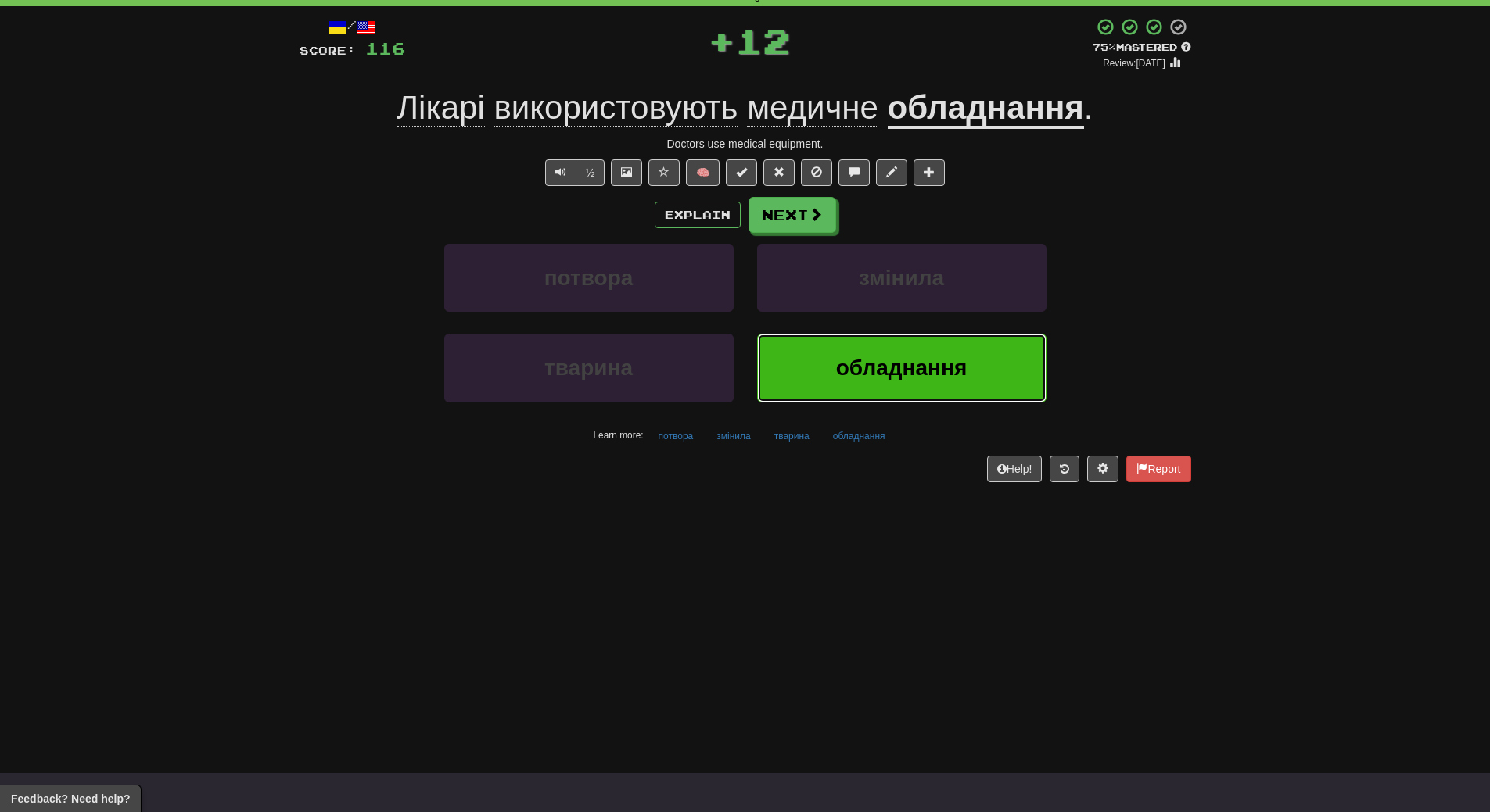
click at [905, 382] on button "обладнання" at bounding box center [901, 367] width 290 height 68
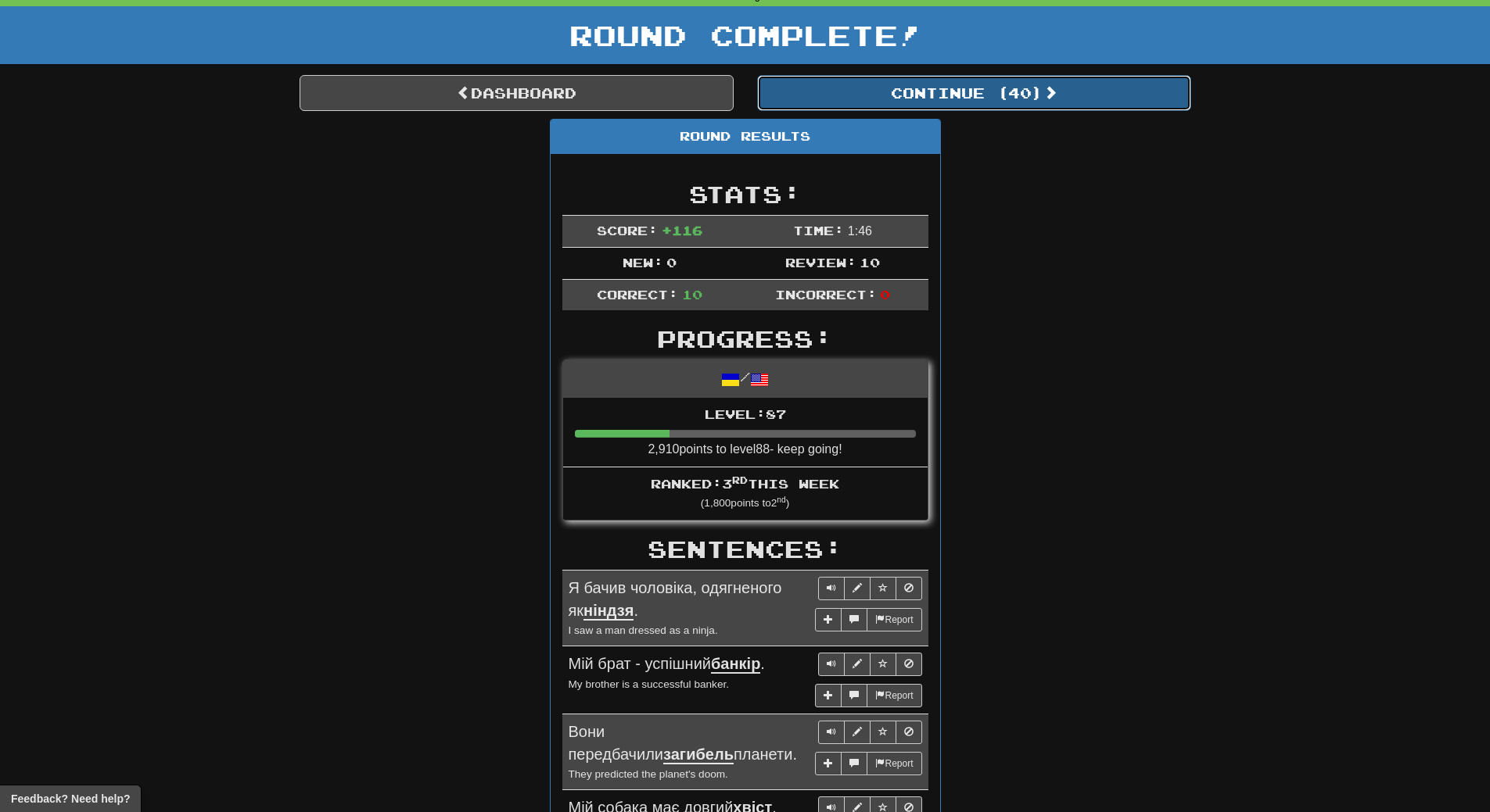
click at [1033, 88] on button "Continue ( 40 )" at bounding box center [973, 93] width 434 height 36
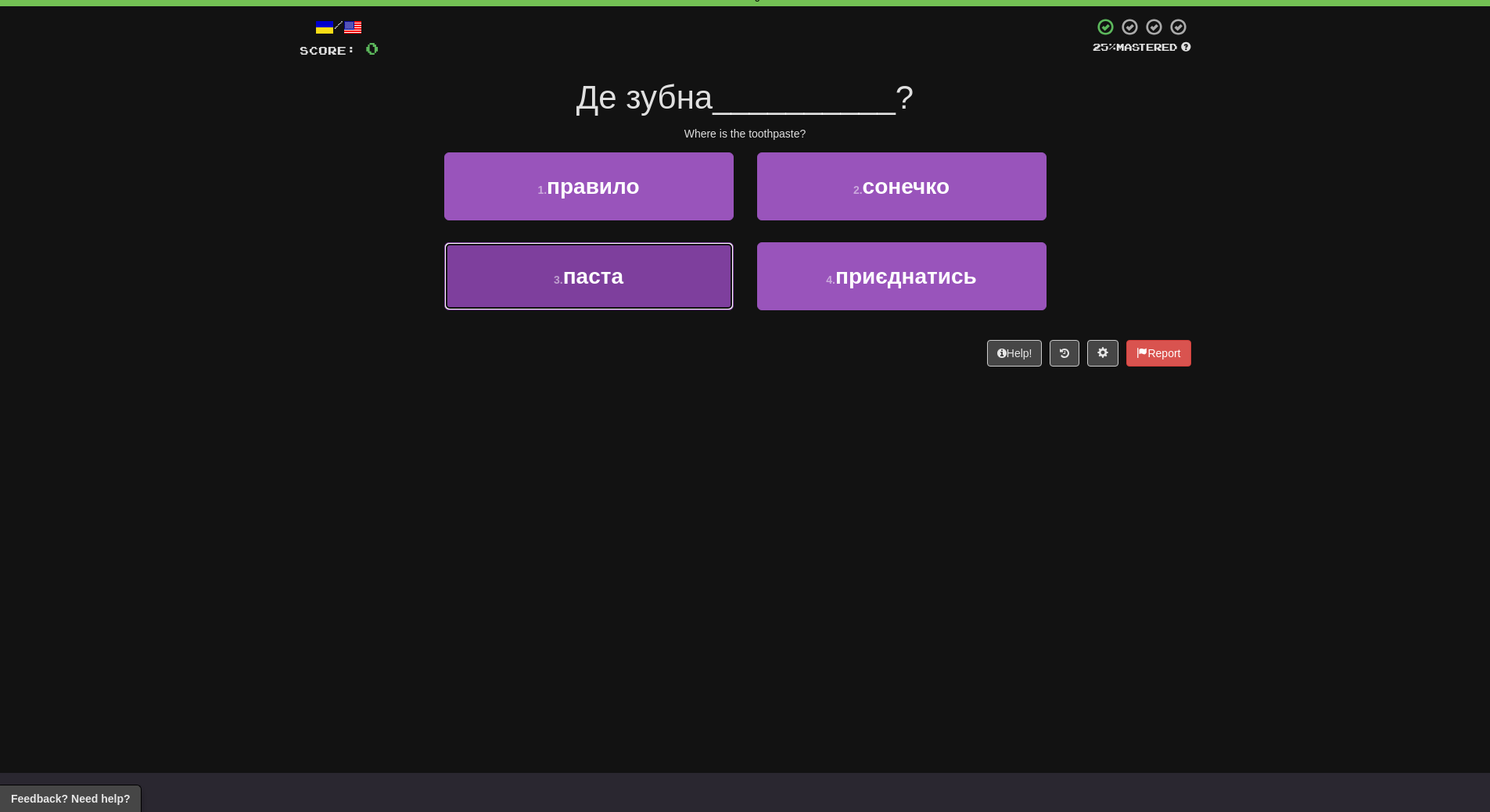
click at [605, 277] on span "паста" at bounding box center [593, 276] width 60 height 25
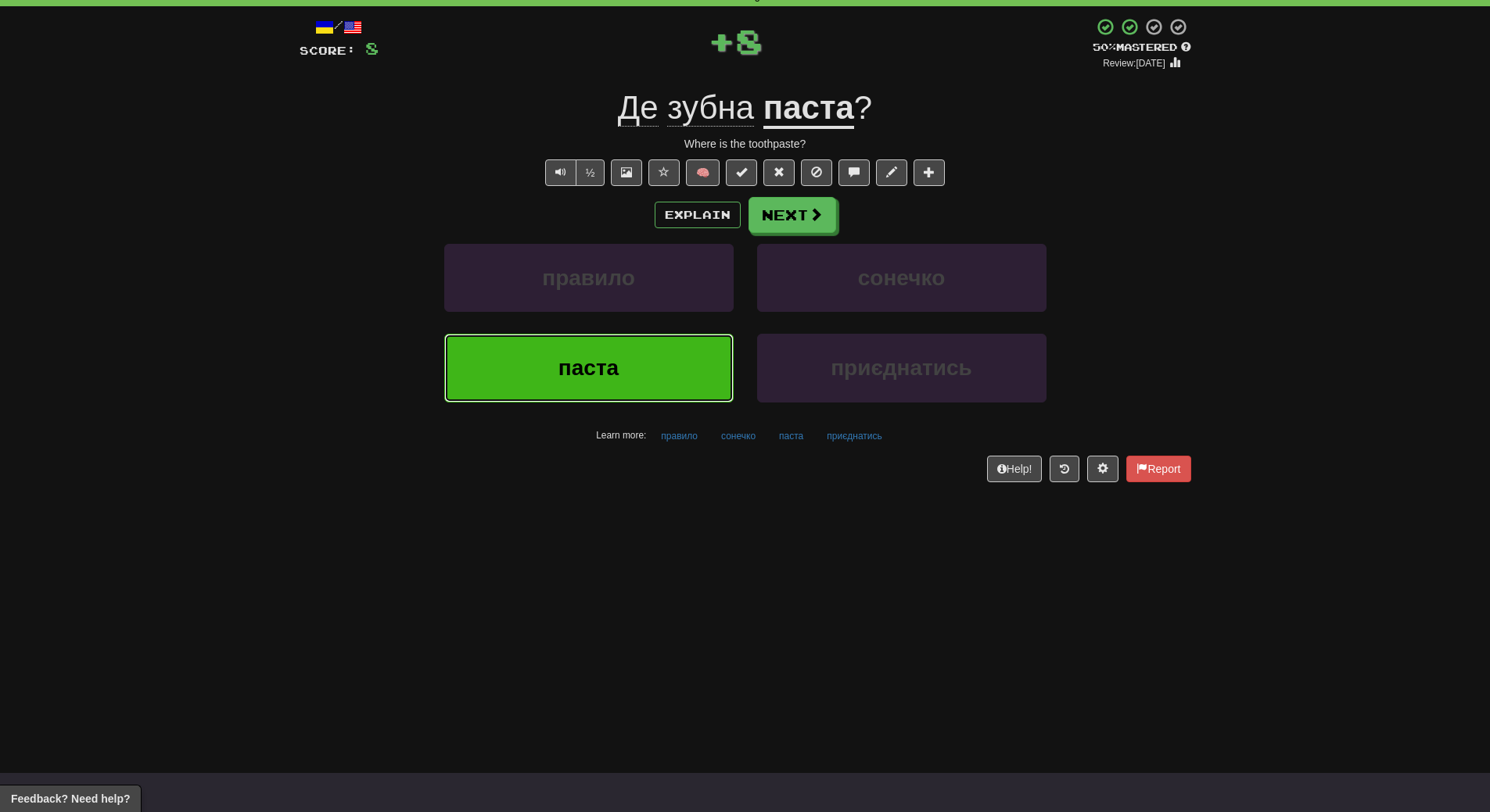
click at [612, 388] on button "паста" at bounding box center [588, 367] width 290 height 68
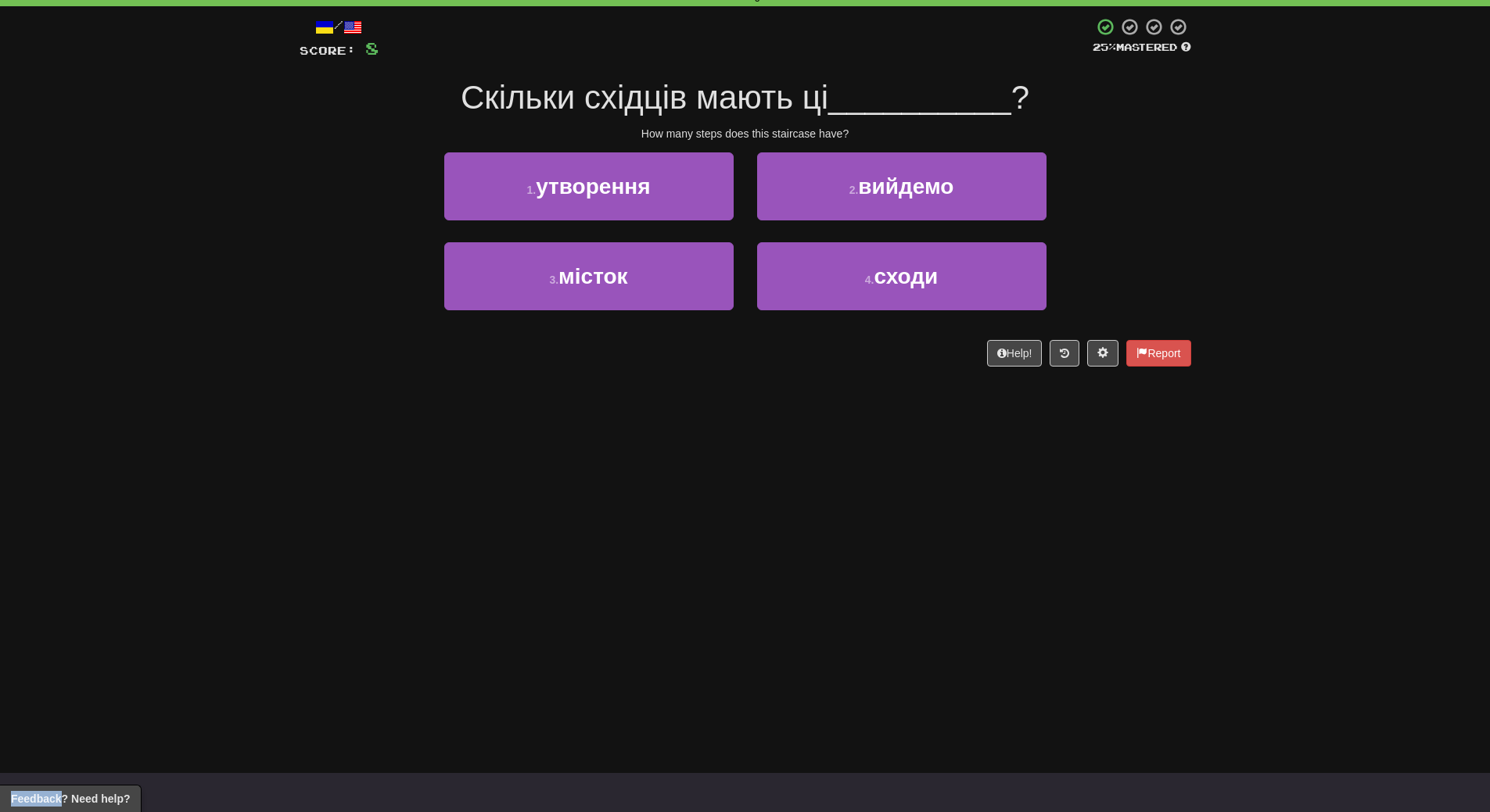
click at [612, 388] on div "/ Score: 8 25 % Mastered Скільки східців мають ці __________ ? How many steps d…" at bounding box center [745, 197] width 891 height 382
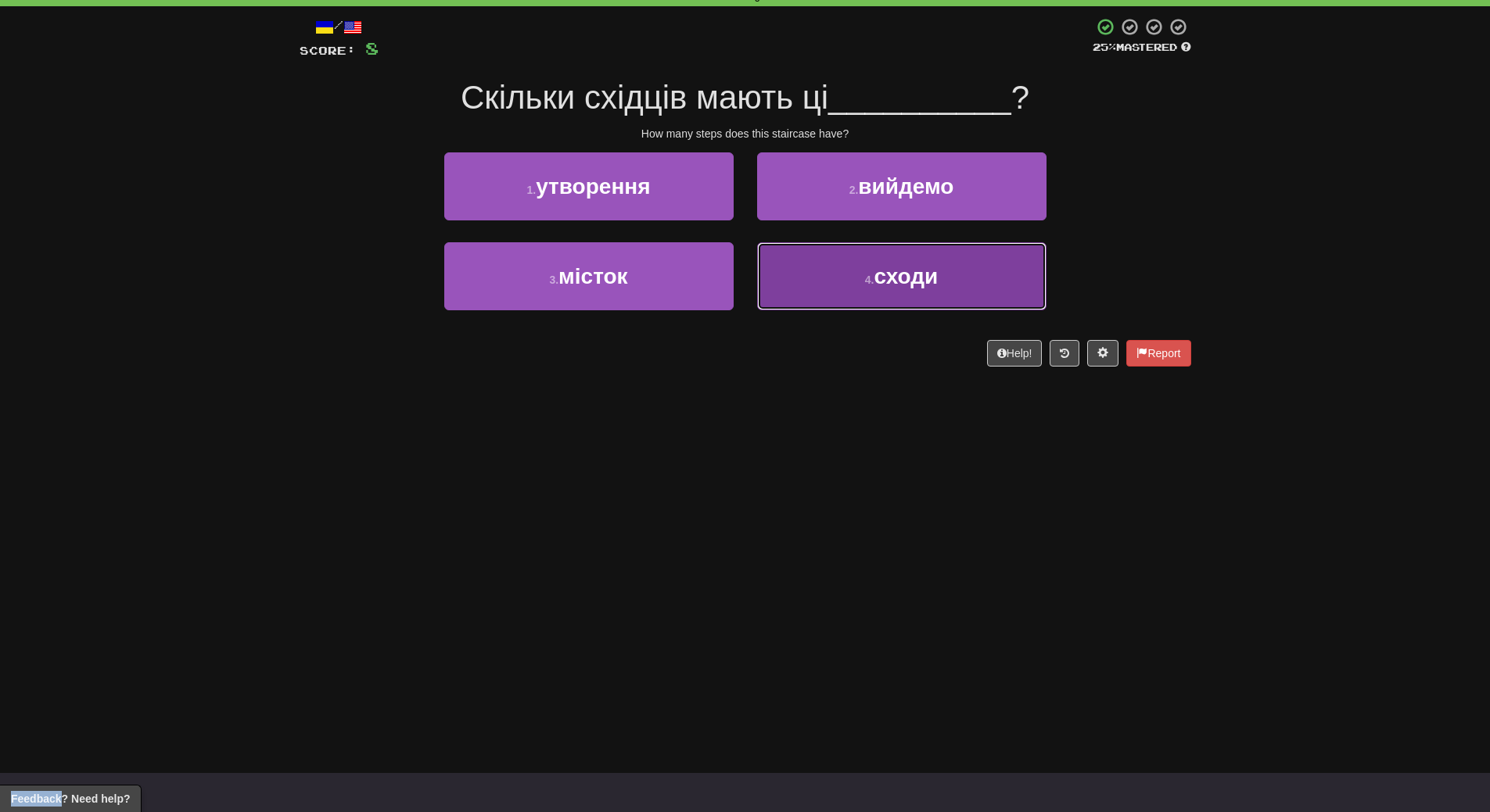
click at [911, 271] on span "сходи" at bounding box center [905, 276] width 64 height 25
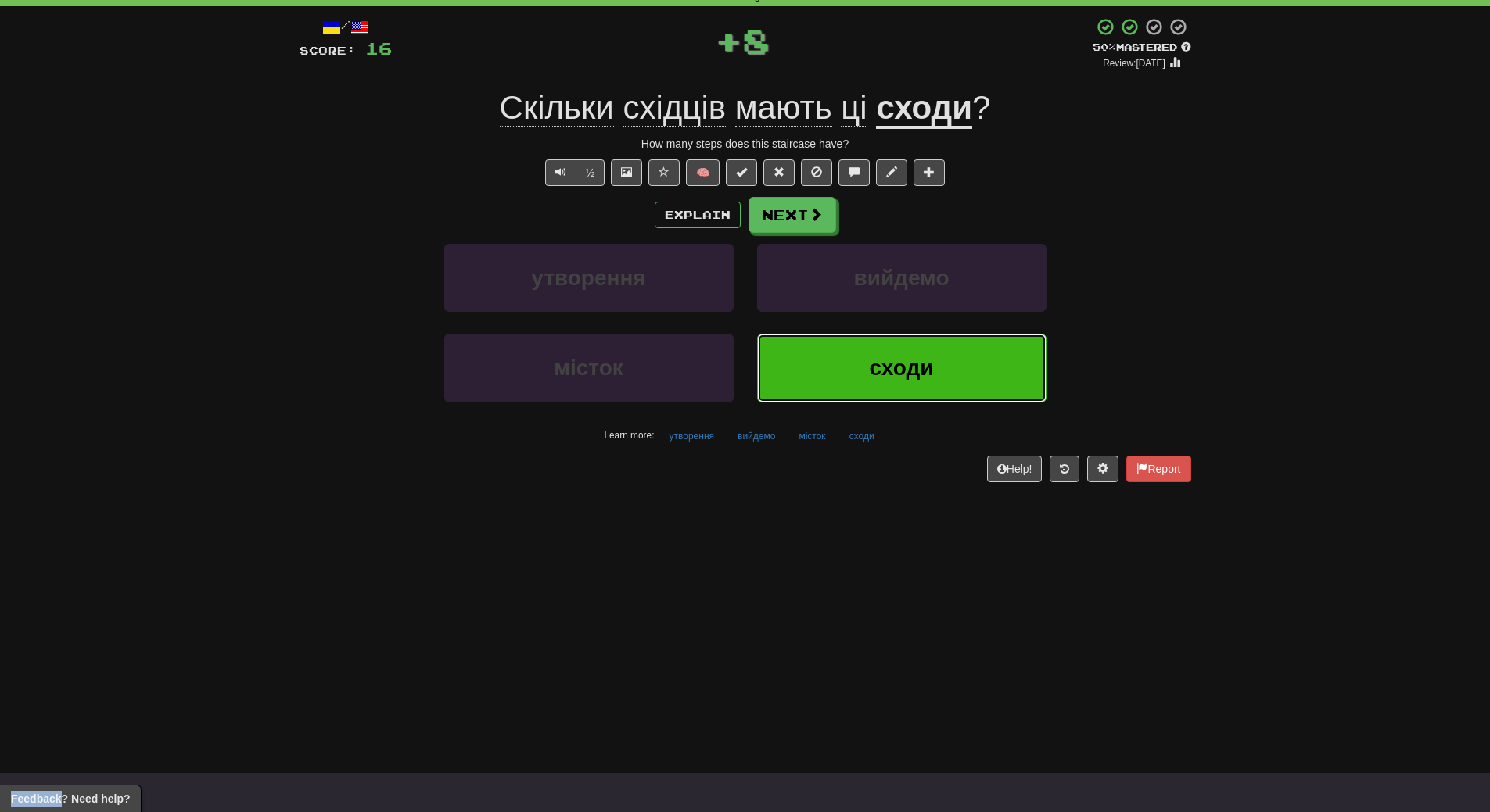
click at [894, 358] on span "сходи" at bounding box center [901, 367] width 64 height 25
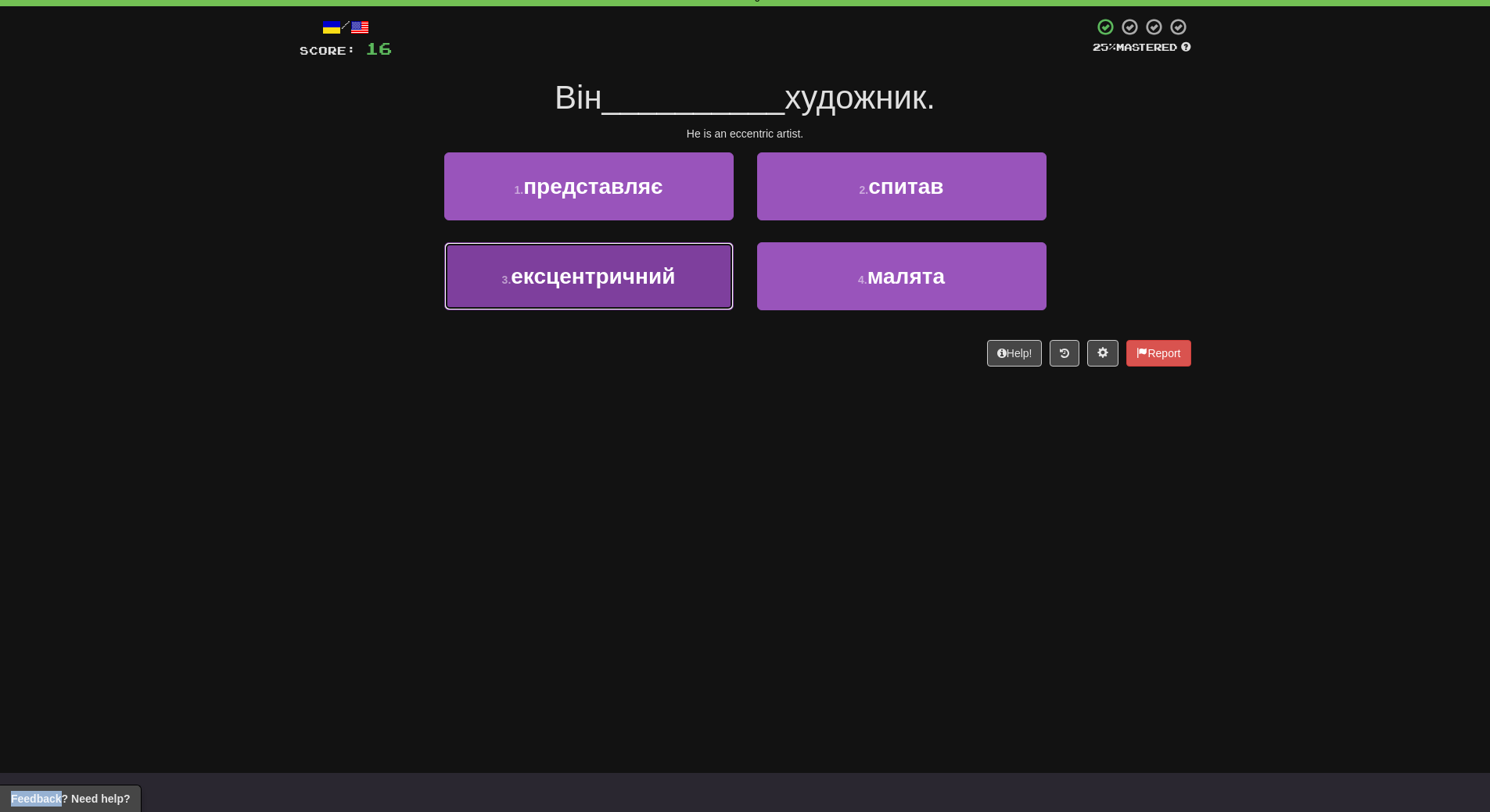
click at [650, 276] on span "ексцентричний" at bounding box center [593, 276] width 164 height 25
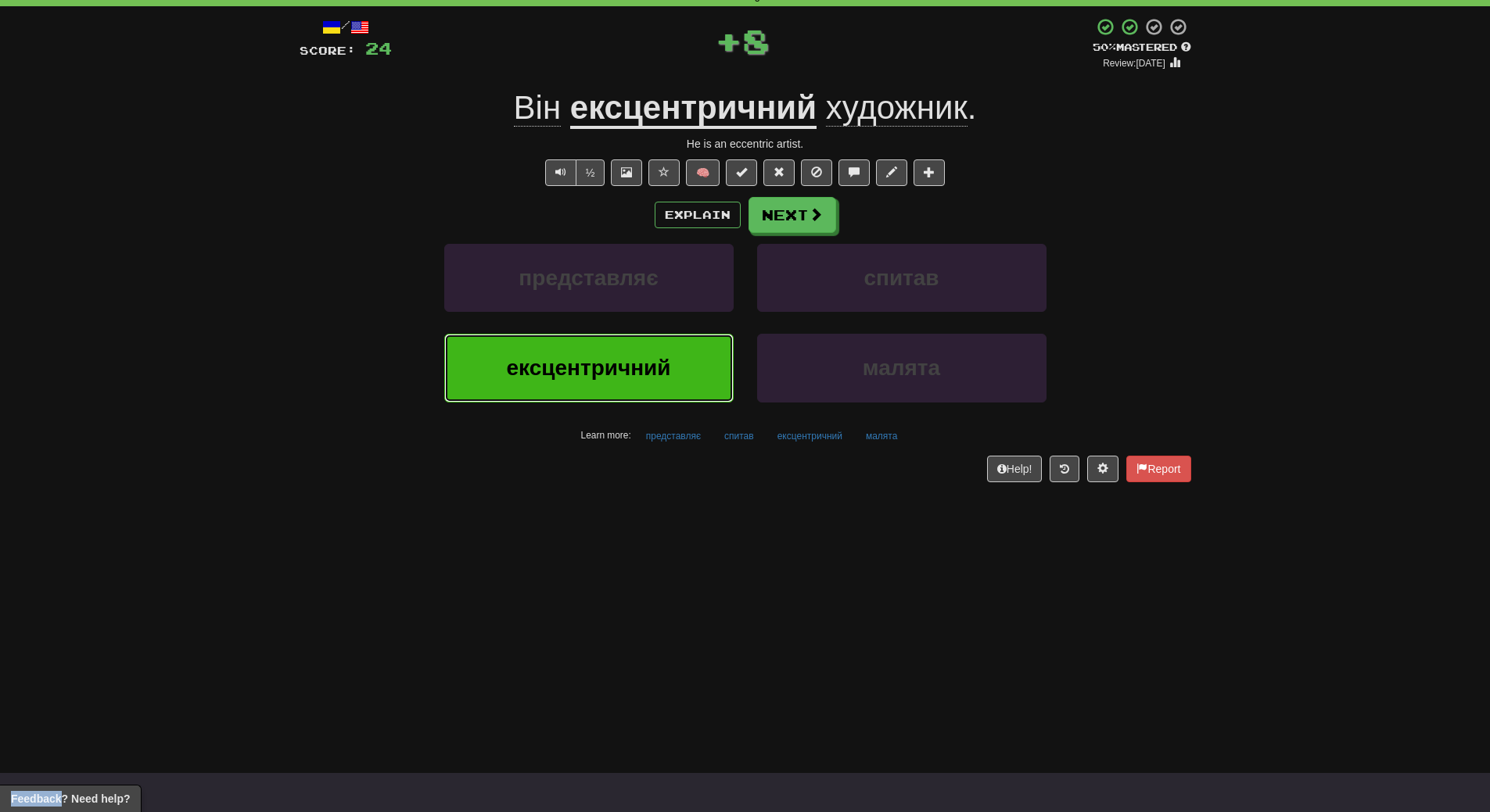
click at [644, 365] on span "ексцентричний" at bounding box center [588, 367] width 164 height 25
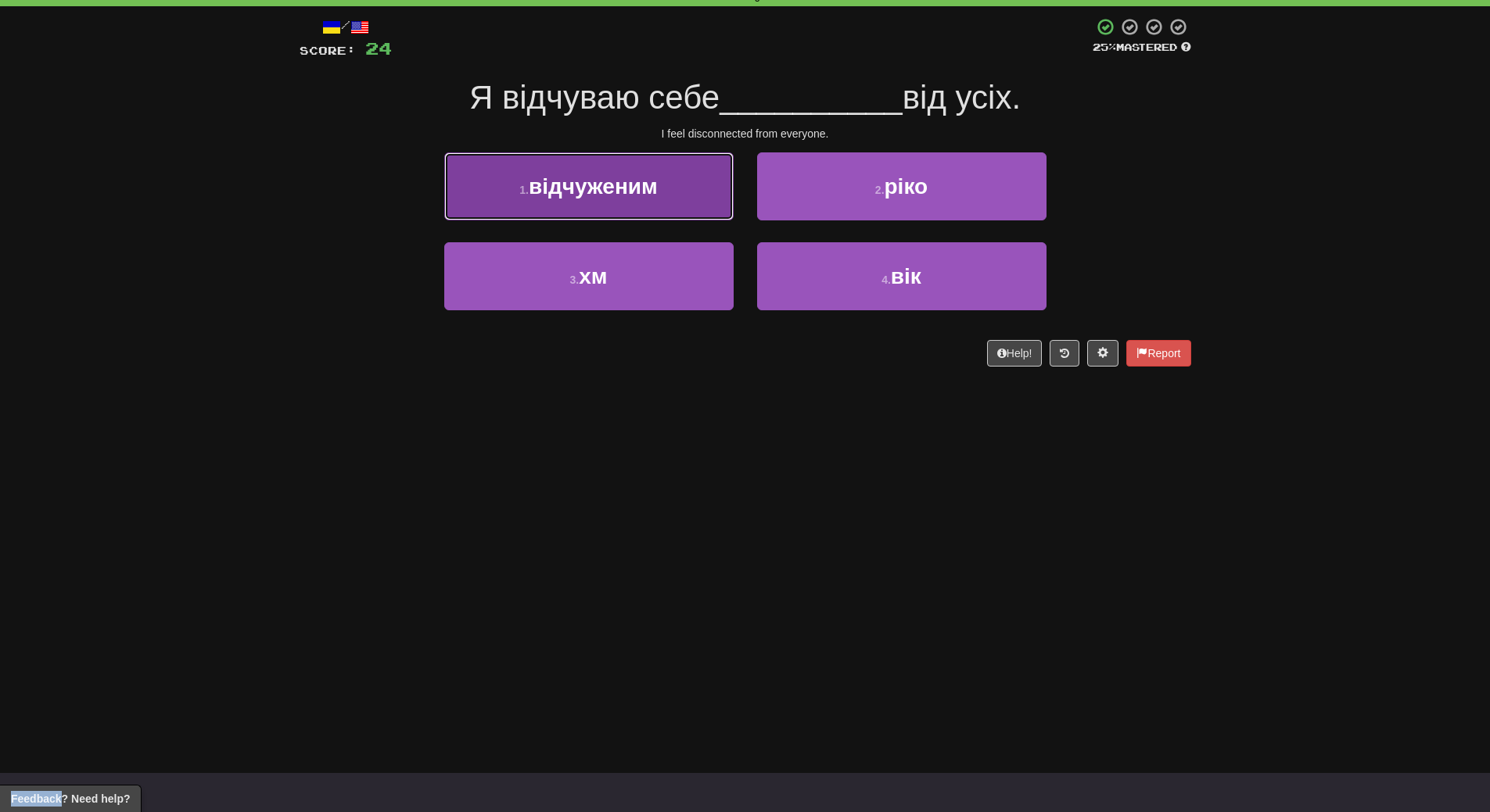
click at [619, 204] on button "1 . відчуженим" at bounding box center [588, 186] width 290 height 68
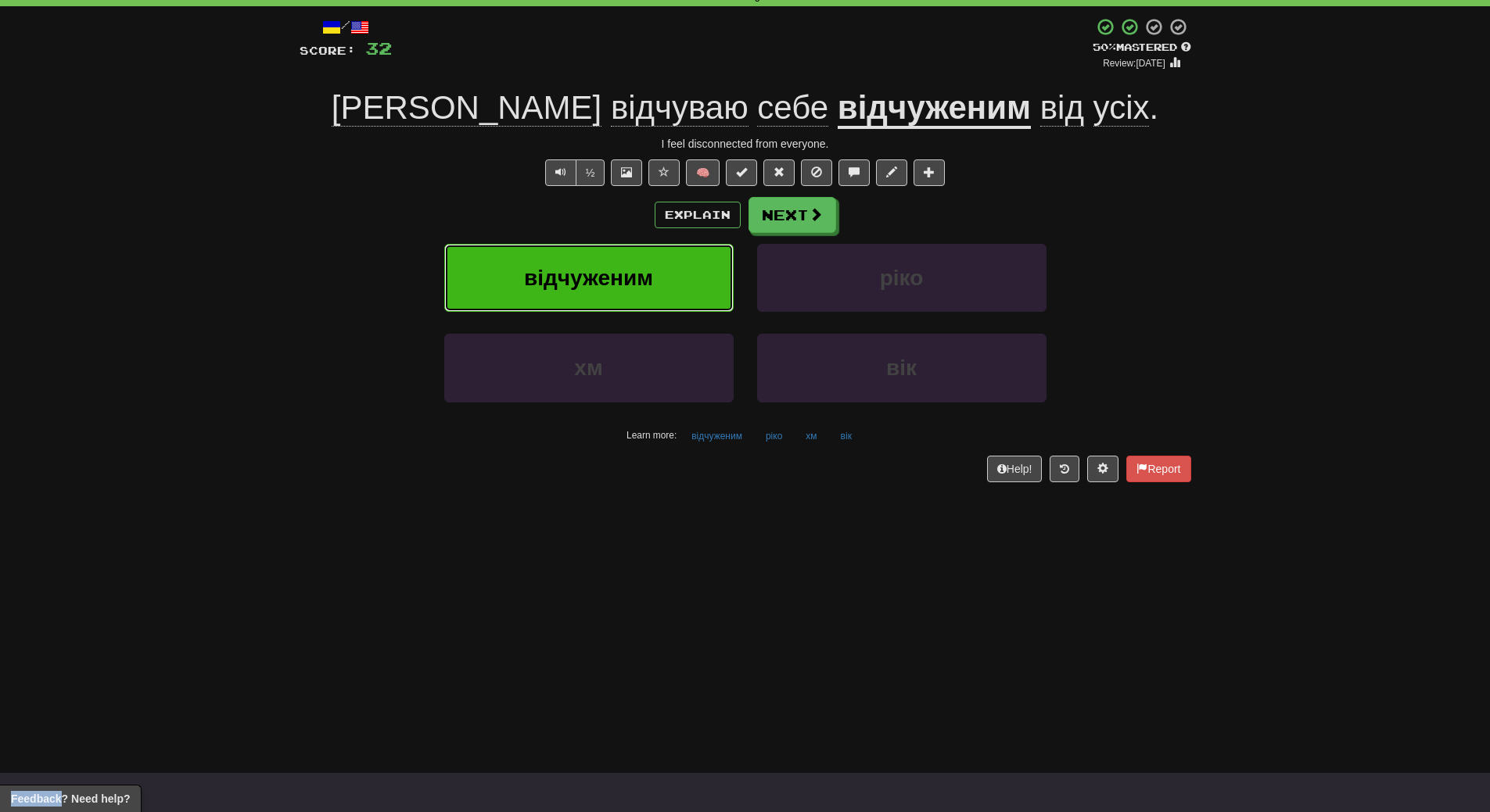
click at [594, 286] on span "відчуженим" at bounding box center [588, 278] width 129 height 25
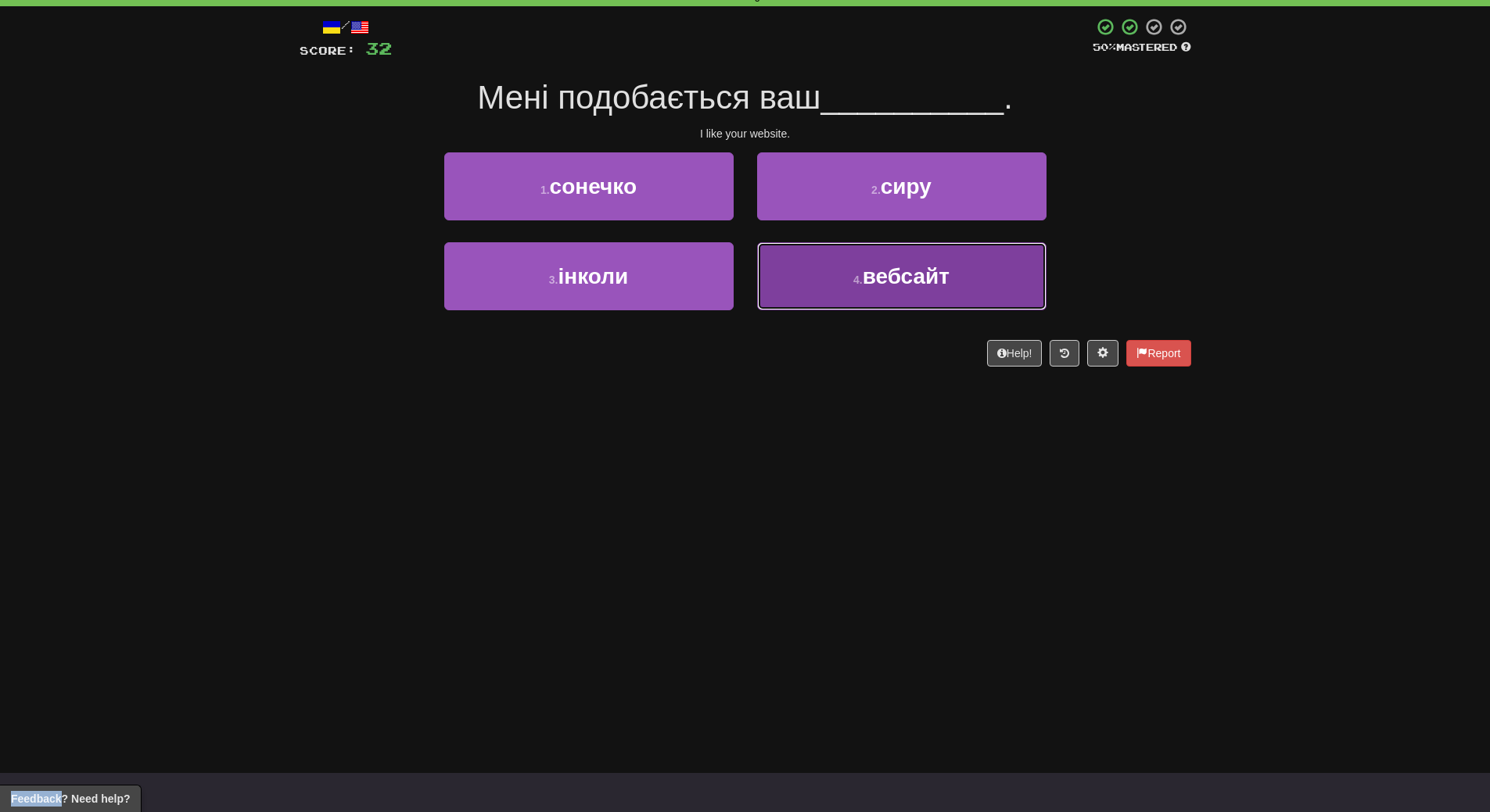
click at [874, 301] on button "4 . вебсайт" at bounding box center [901, 276] width 290 height 68
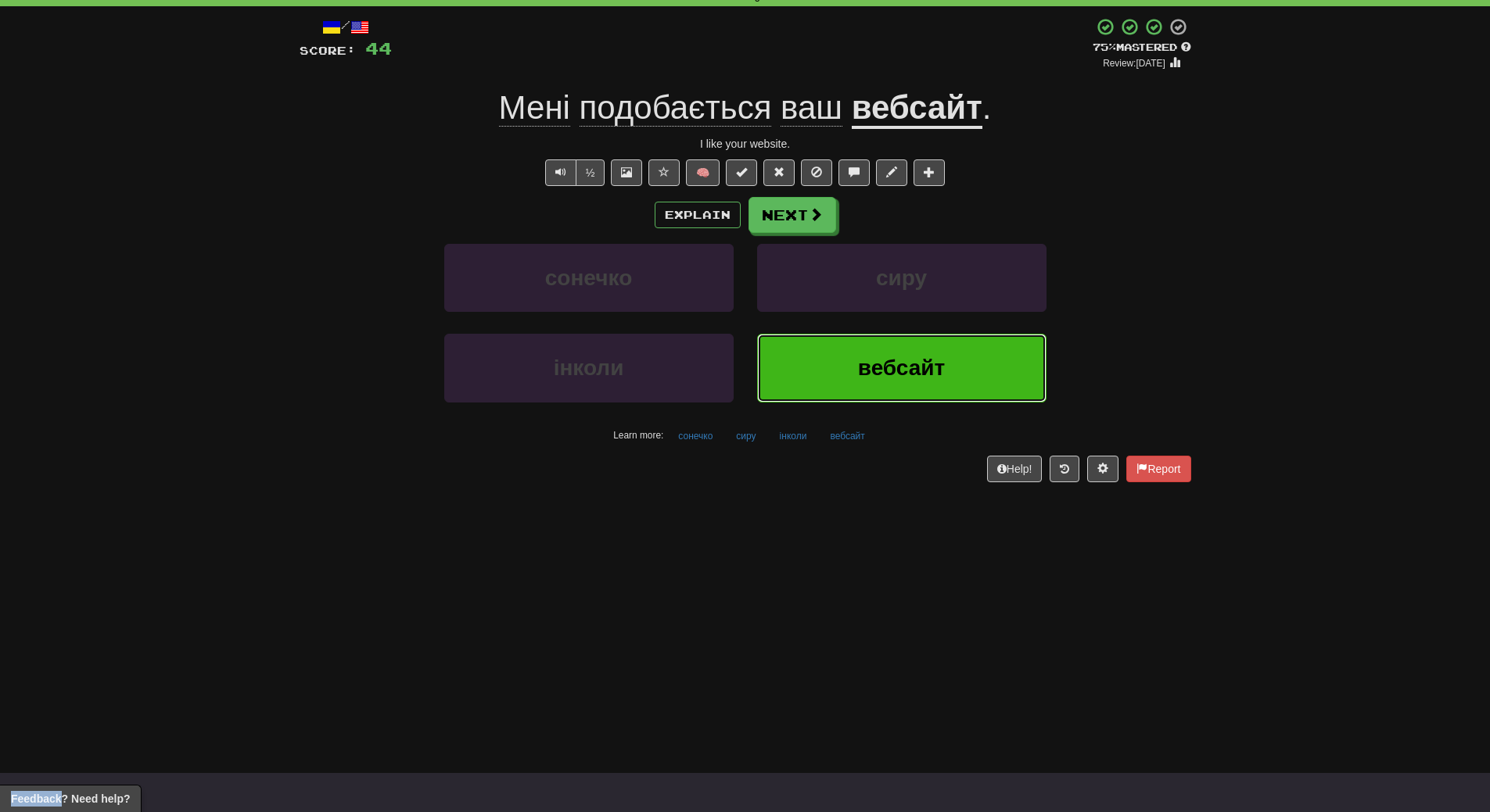
click at [916, 373] on span "вебсайт" at bounding box center [901, 367] width 87 height 25
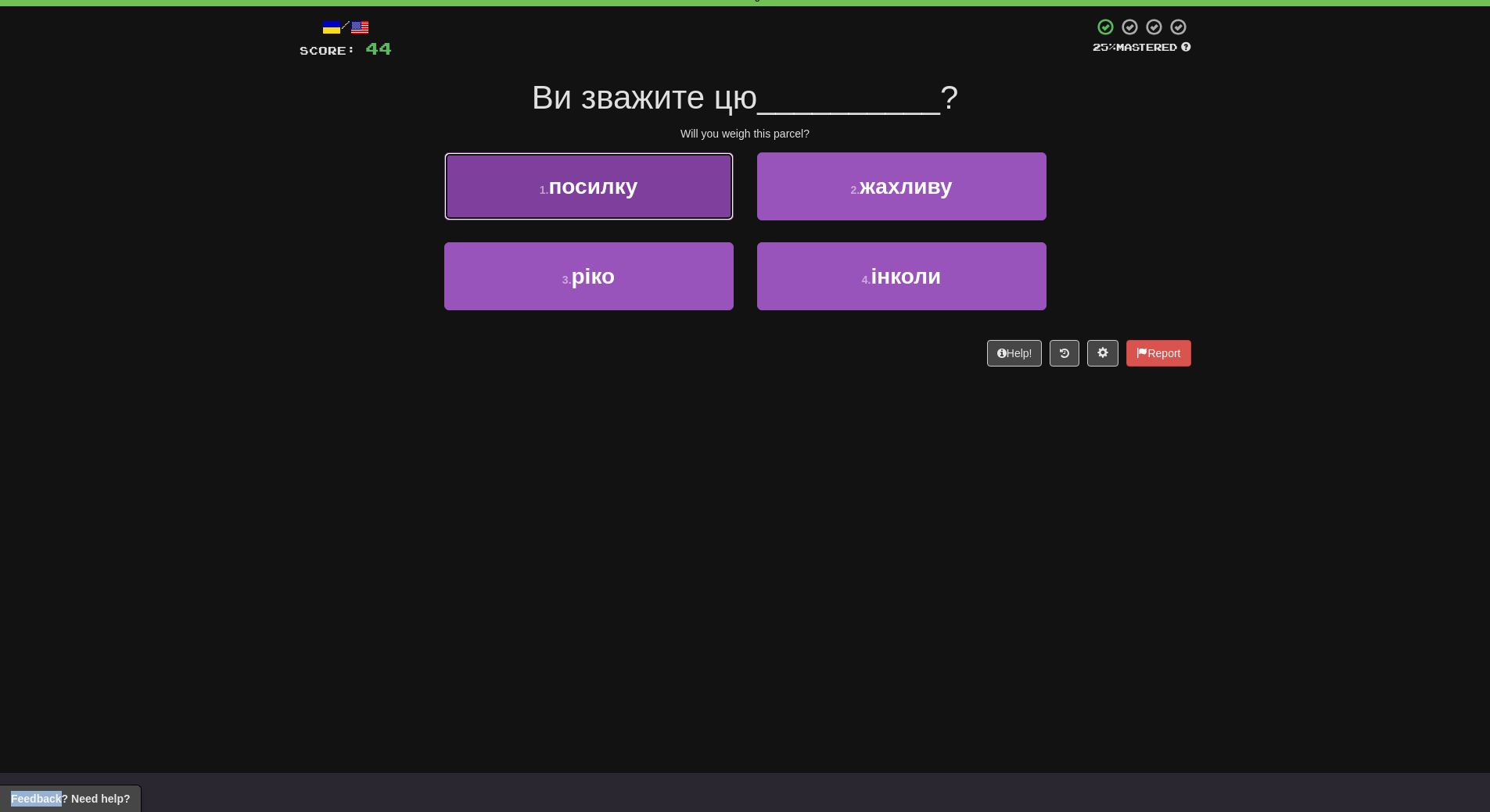
click at [614, 209] on button "1 . посилку" at bounding box center [588, 186] width 290 height 68
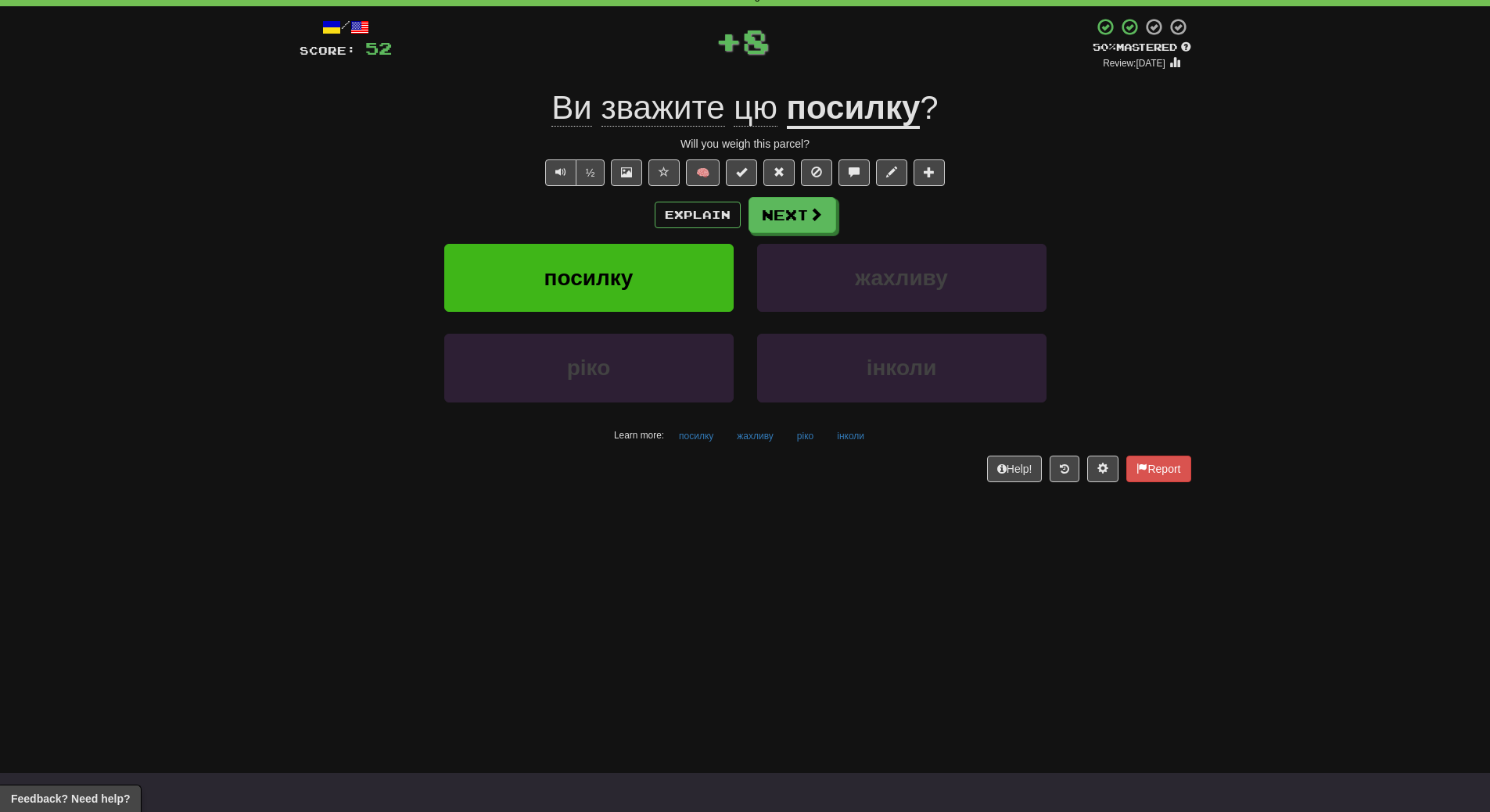
click at [614, 208] on div "Explain Next" at bounding box center [745, 214] width 891 height 36
click at [603, 274] on span "посилку" at bounding box center [589, 278] width 89 height 25
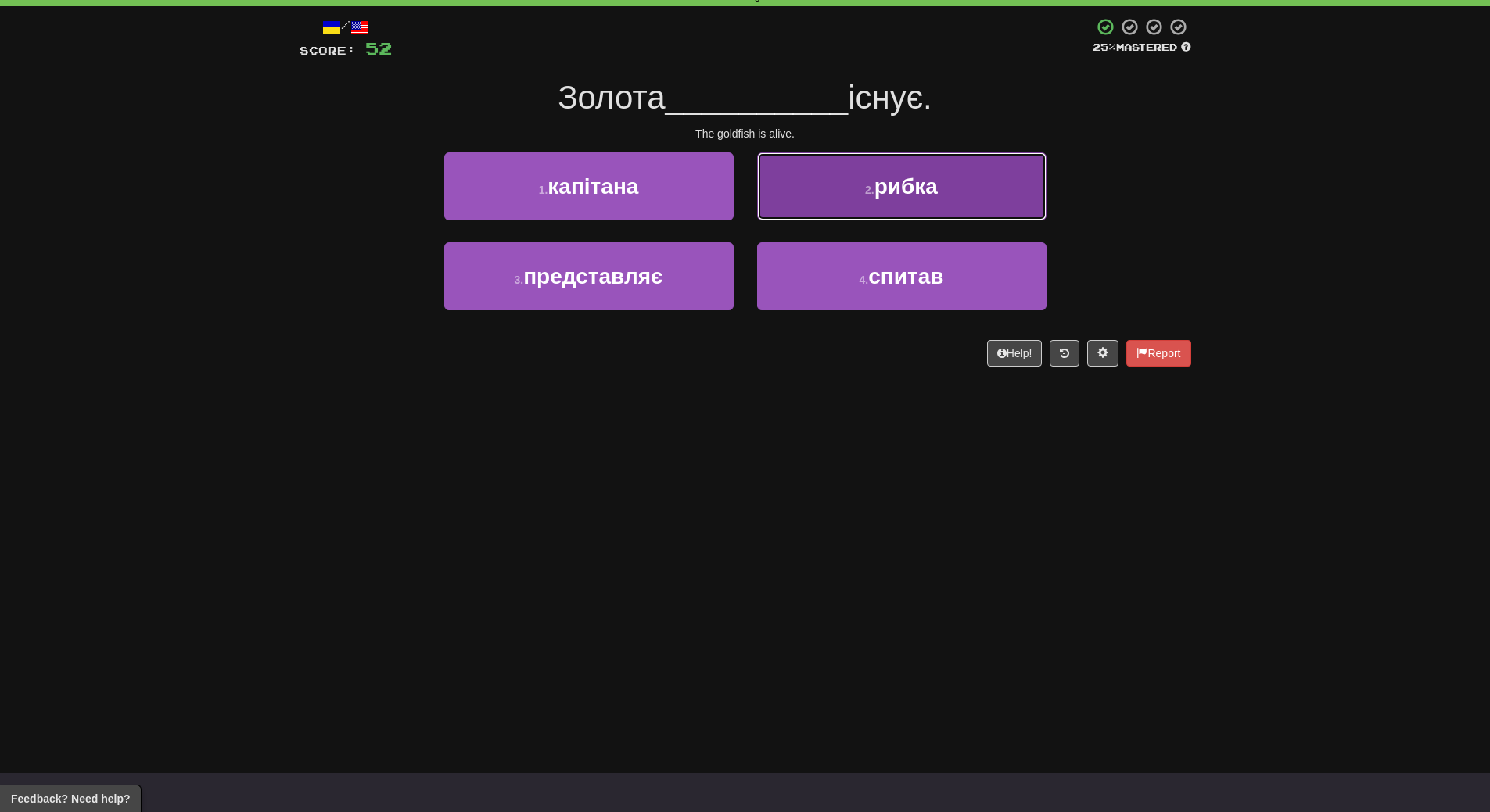
click at [965, 196] on button "2 . рибка" at bounding box center [901, 186] width 290 height 68
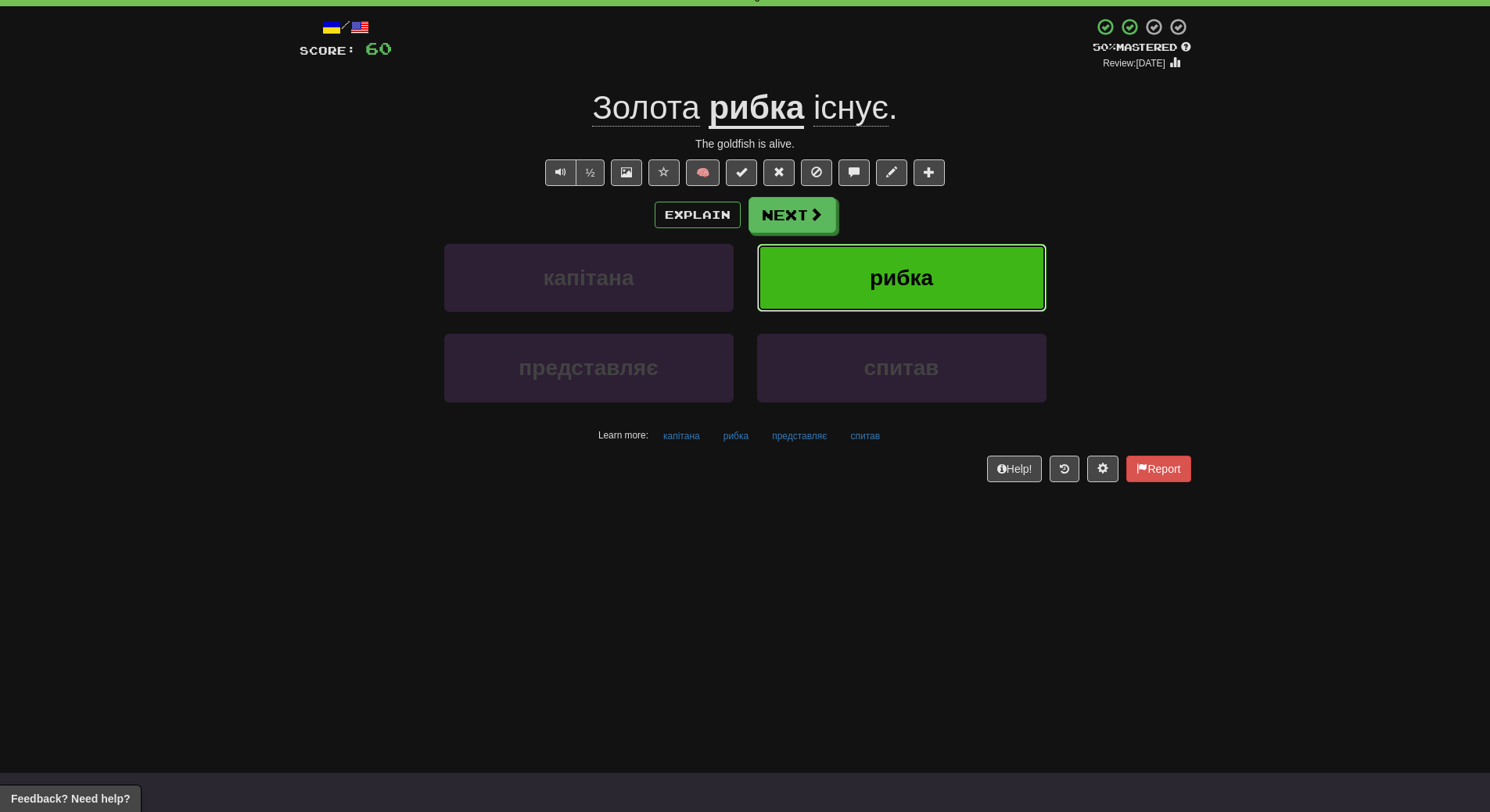
click at [868, 276] on button "рибка" at bounding box center [901, 278] width 290 height 68
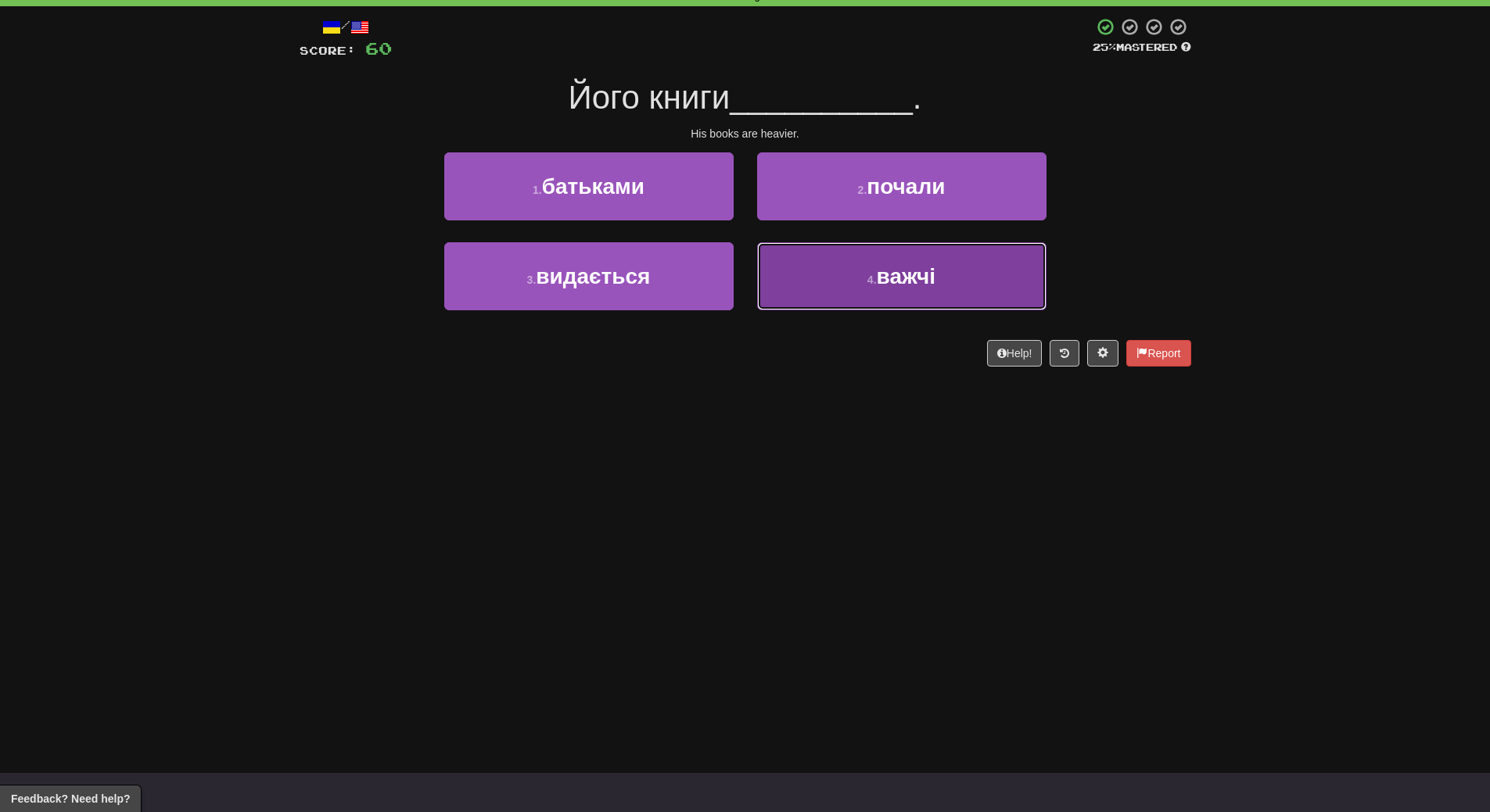
click at [989, 267] on button "4 . важчі" at bounding box center [901, 276] width 290 height 68
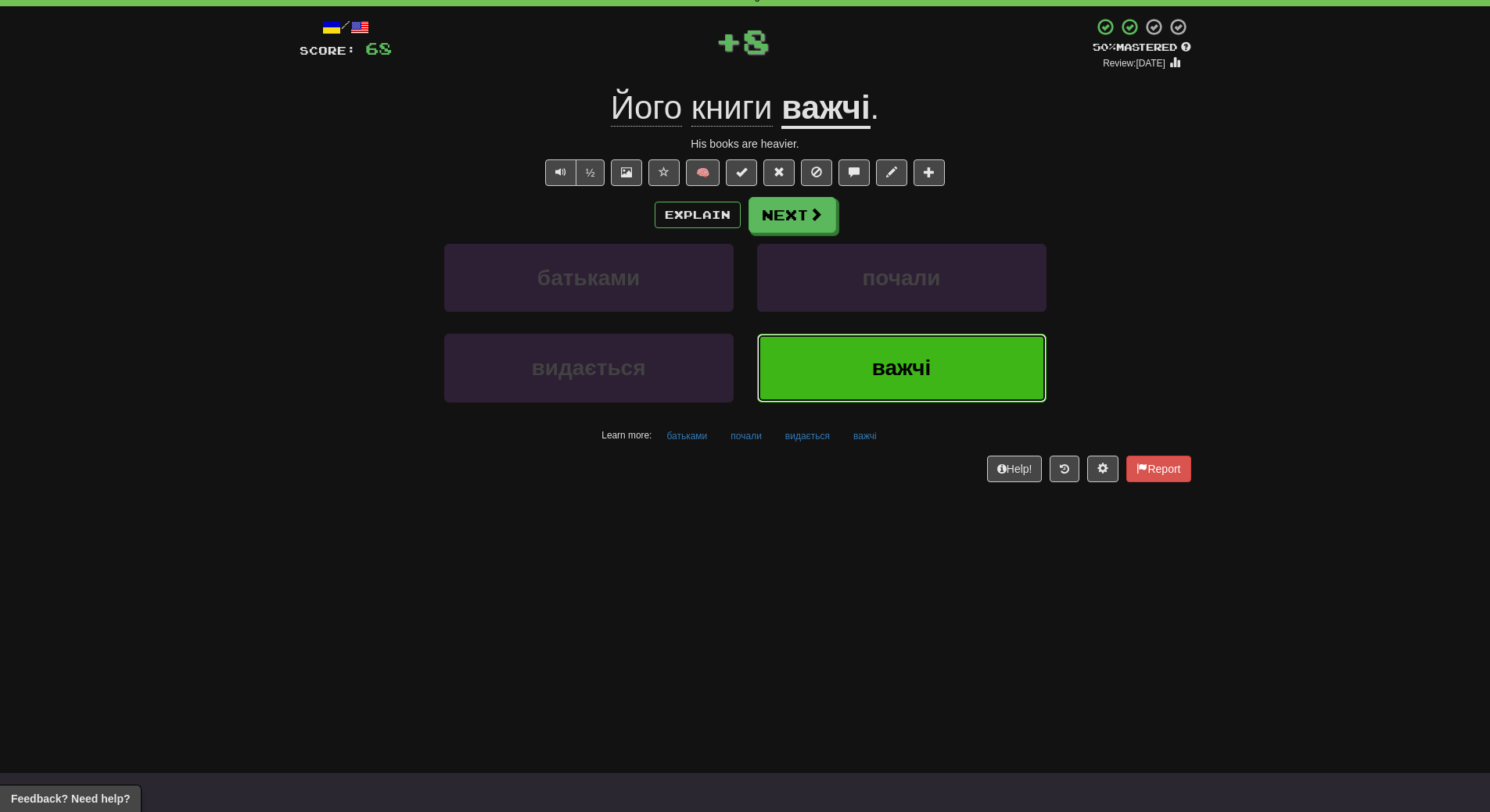
drag, startPoint x: 921, startPoint y: 370, endPoint x: 915, endPoint y: 378, distance: 10.0
click at [920, 372] on span "важчі" at bounding box center [901, 367] width 59 height 25
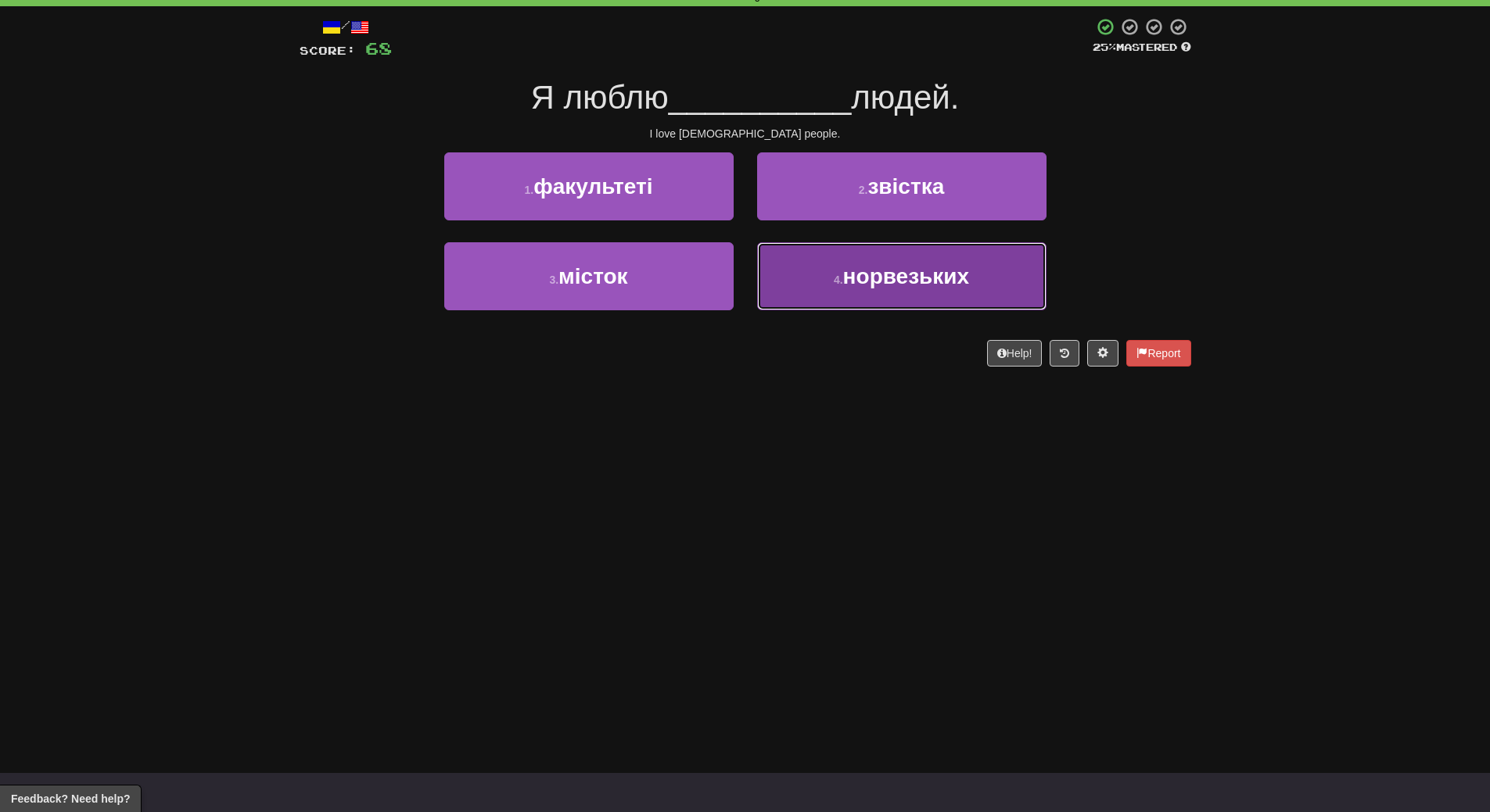
click at [904, 298] on button "4 . норвезьких" at bounding box center [901, 276] width 290 height 68
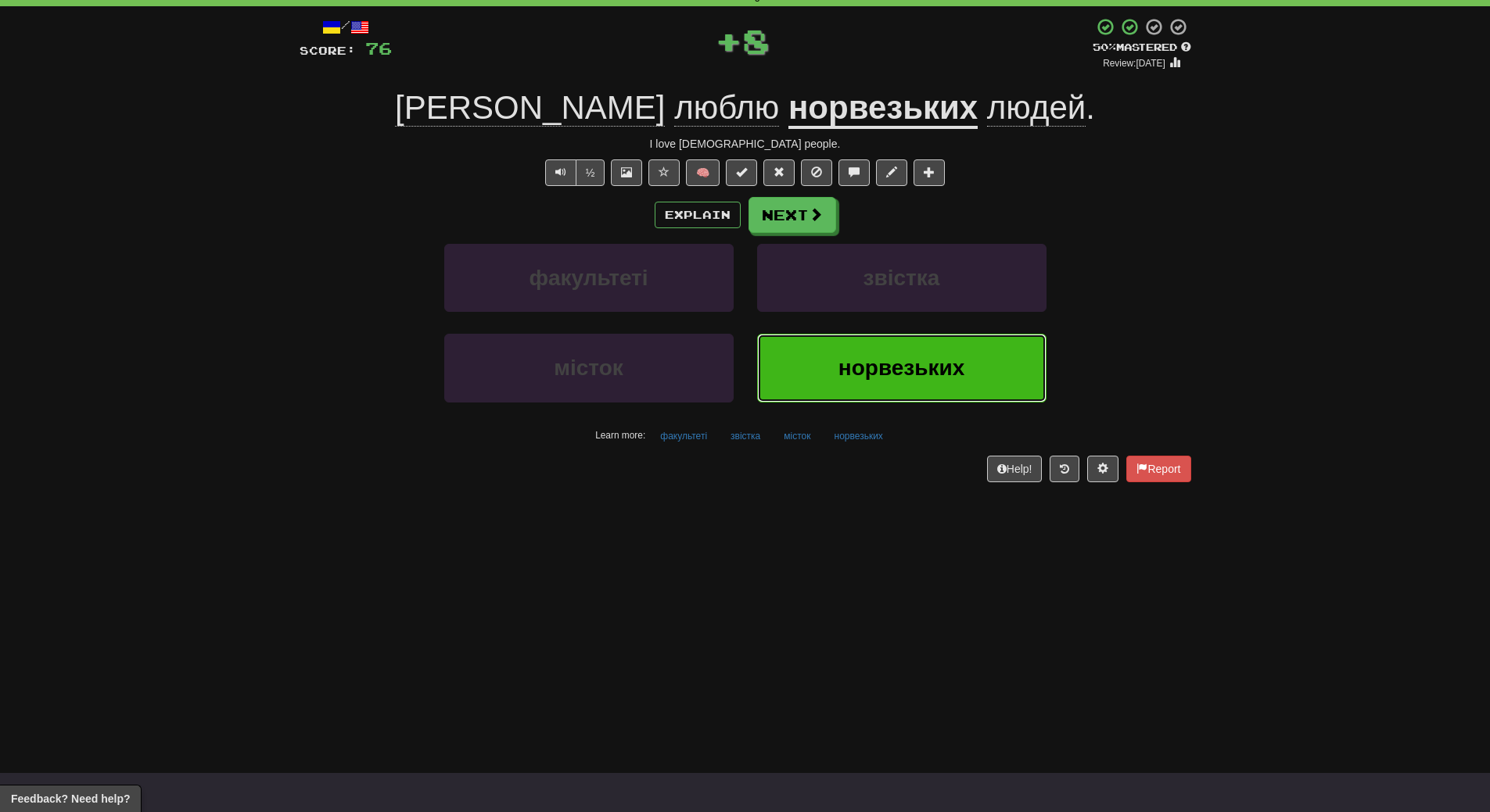
click at [901, 345] on button "норвезьких" at bounding box center [901, 367] width 290 height 68
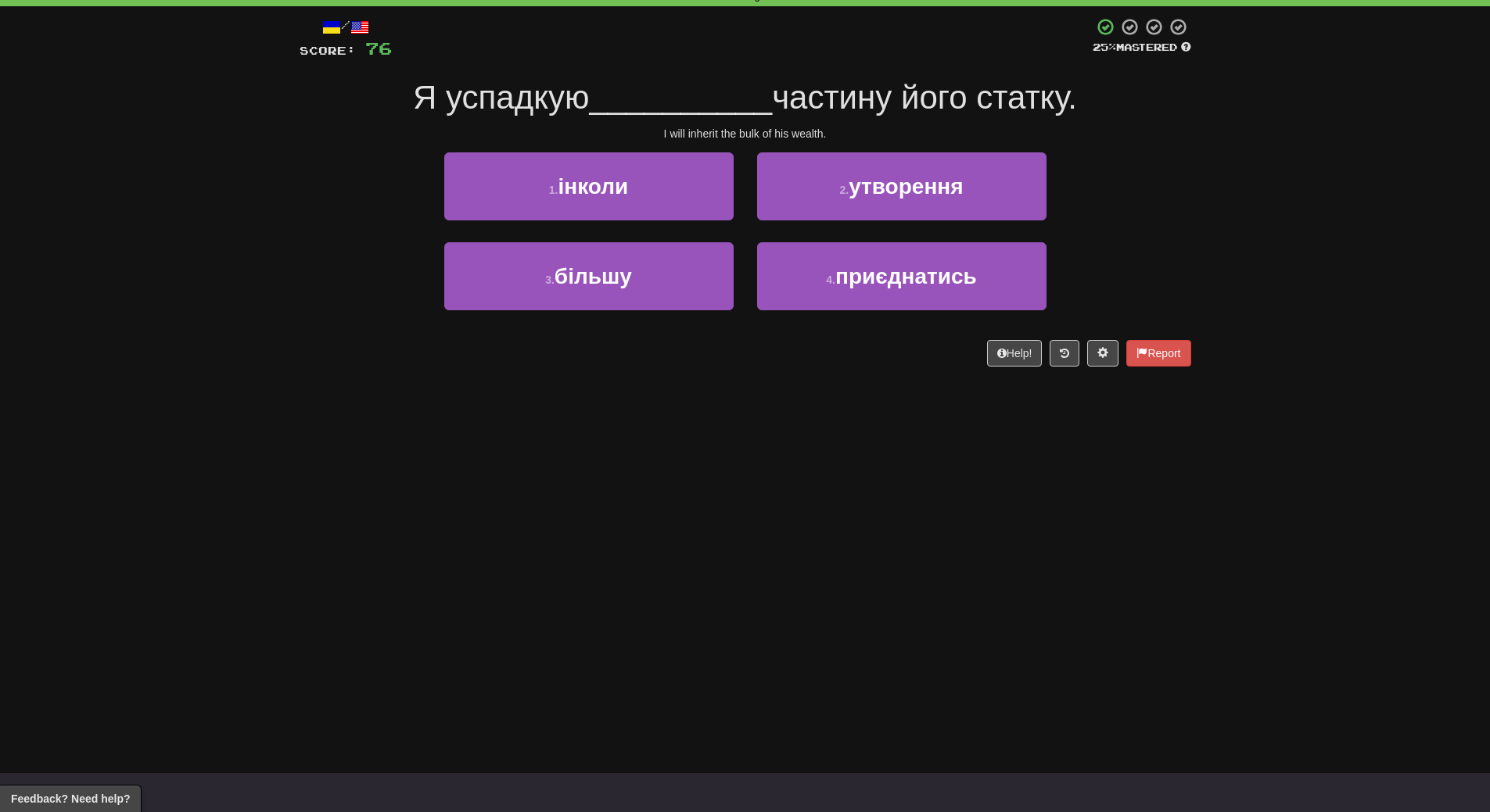
click at [680, 314] on div "3 . більшу" at bounding box center [589, 286] width 313 height 90
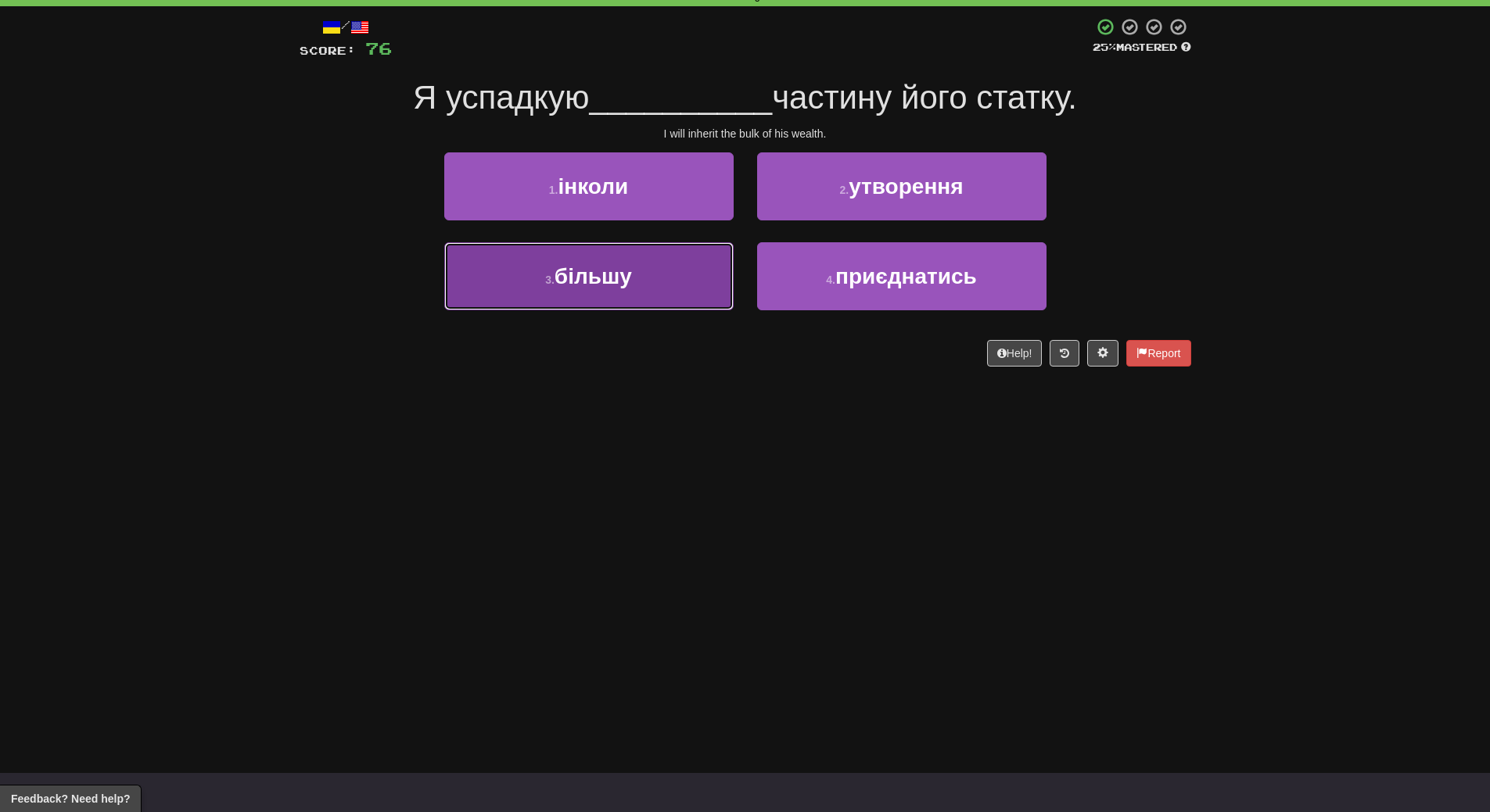
click at [672, 276] on button "3 . більшу" at bounding box center [588, 276] width 290 height 68
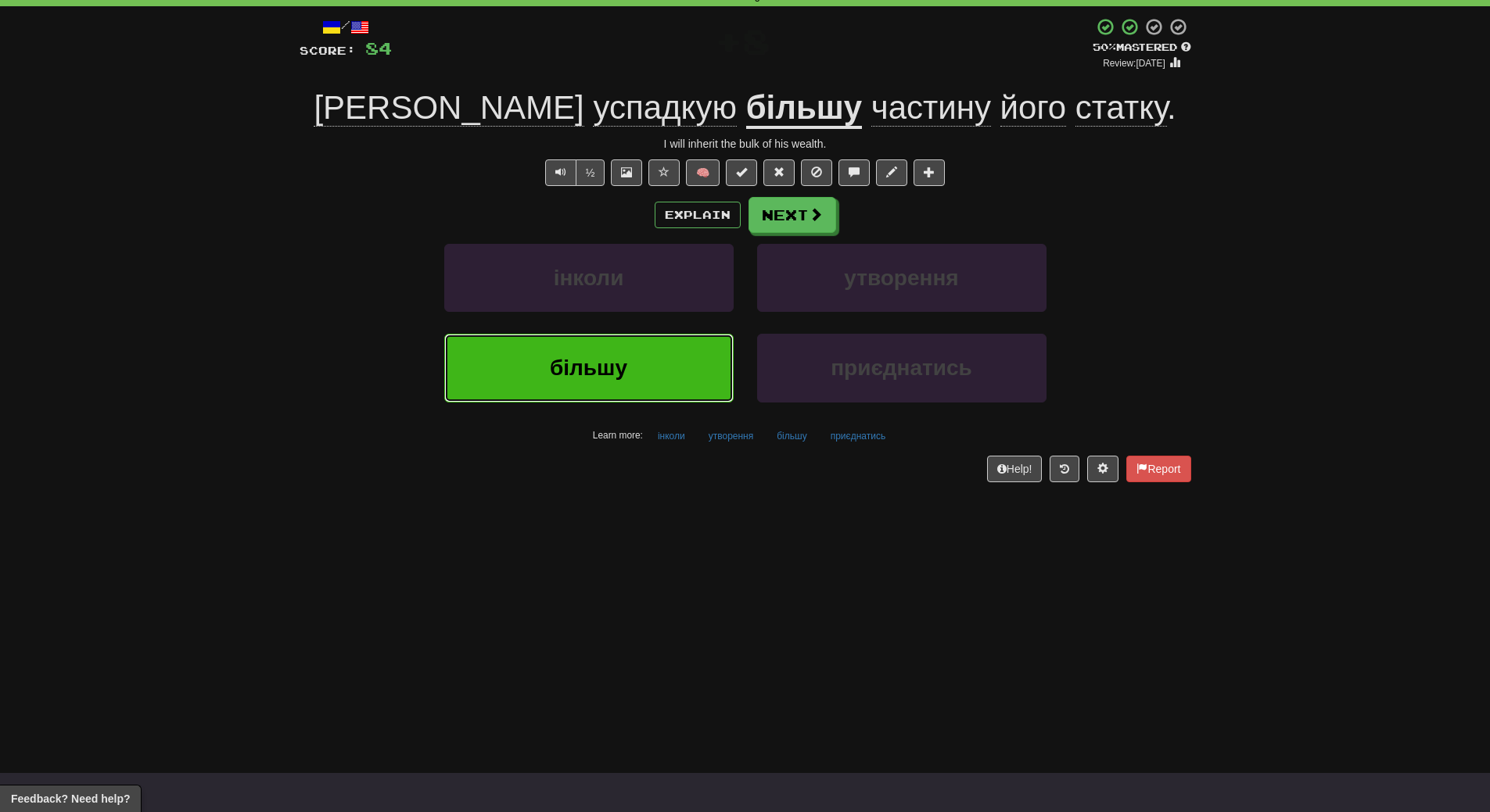
click at [687, 374] on button "більшу" at bounding box center [588, 367] width 290 height 68
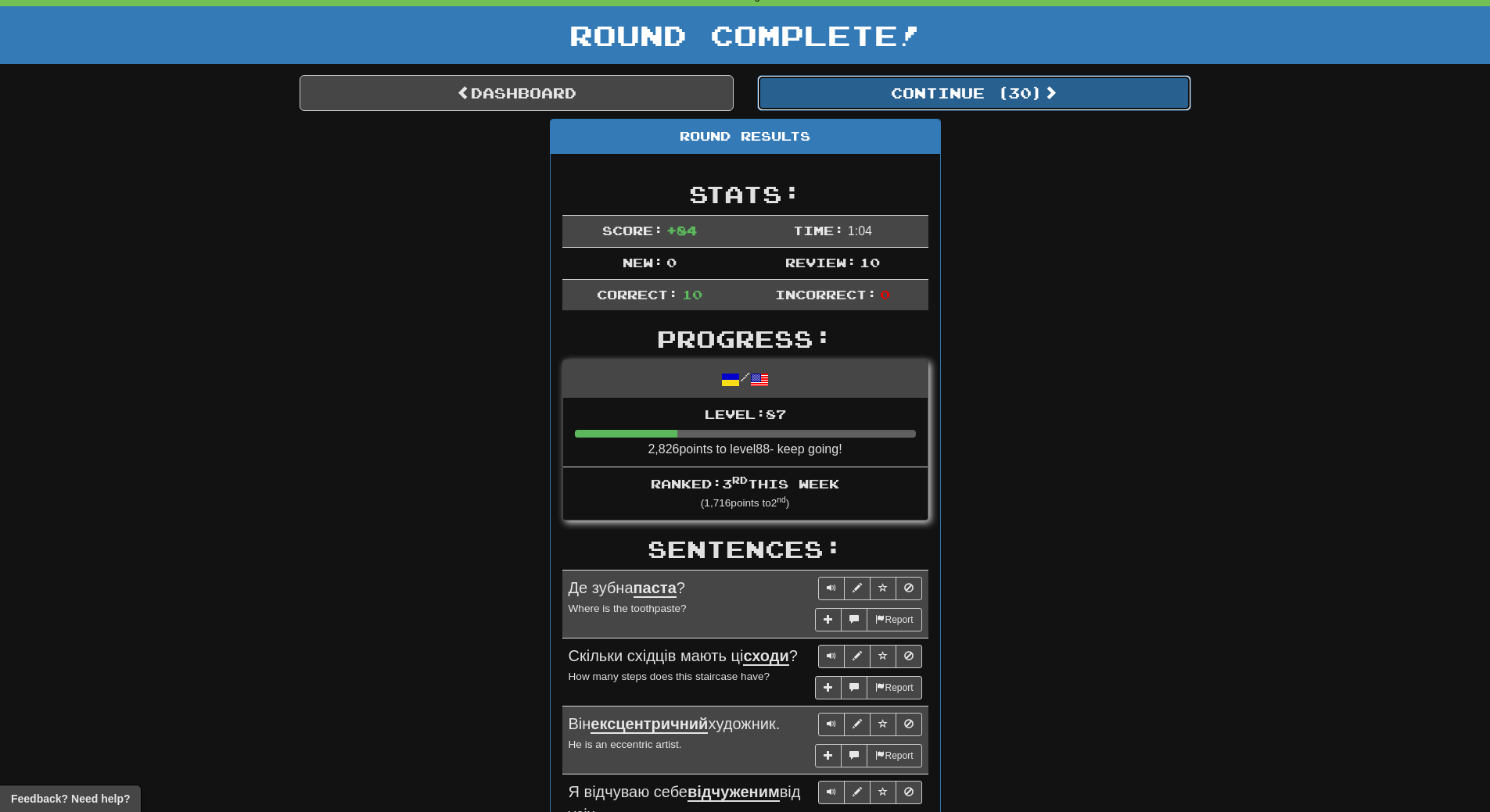
click at [999, 96] on button "Continue ( 30 )" at bounding box center [973, 93] width 434 height 36
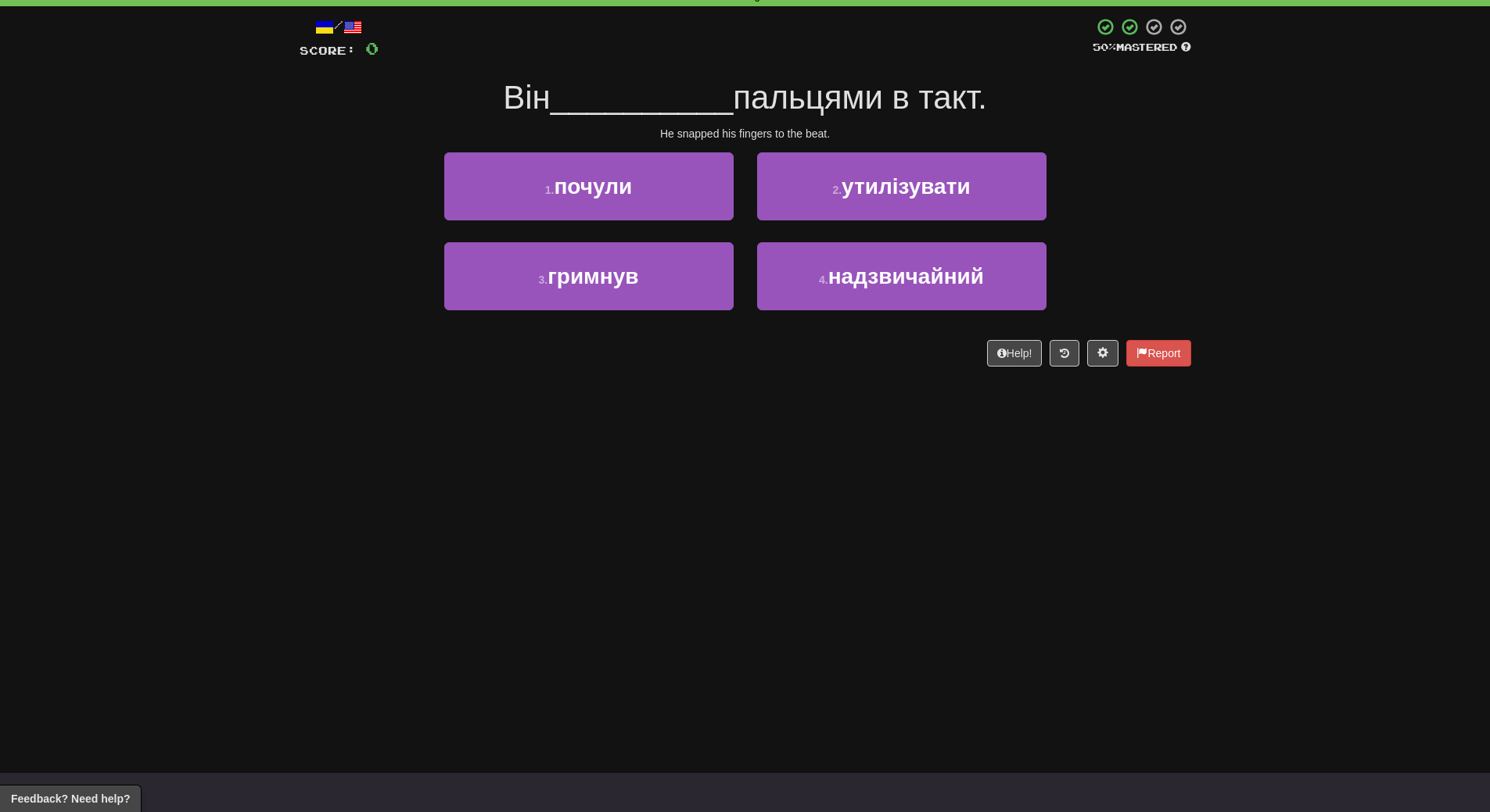
scroll to position [0, 0]
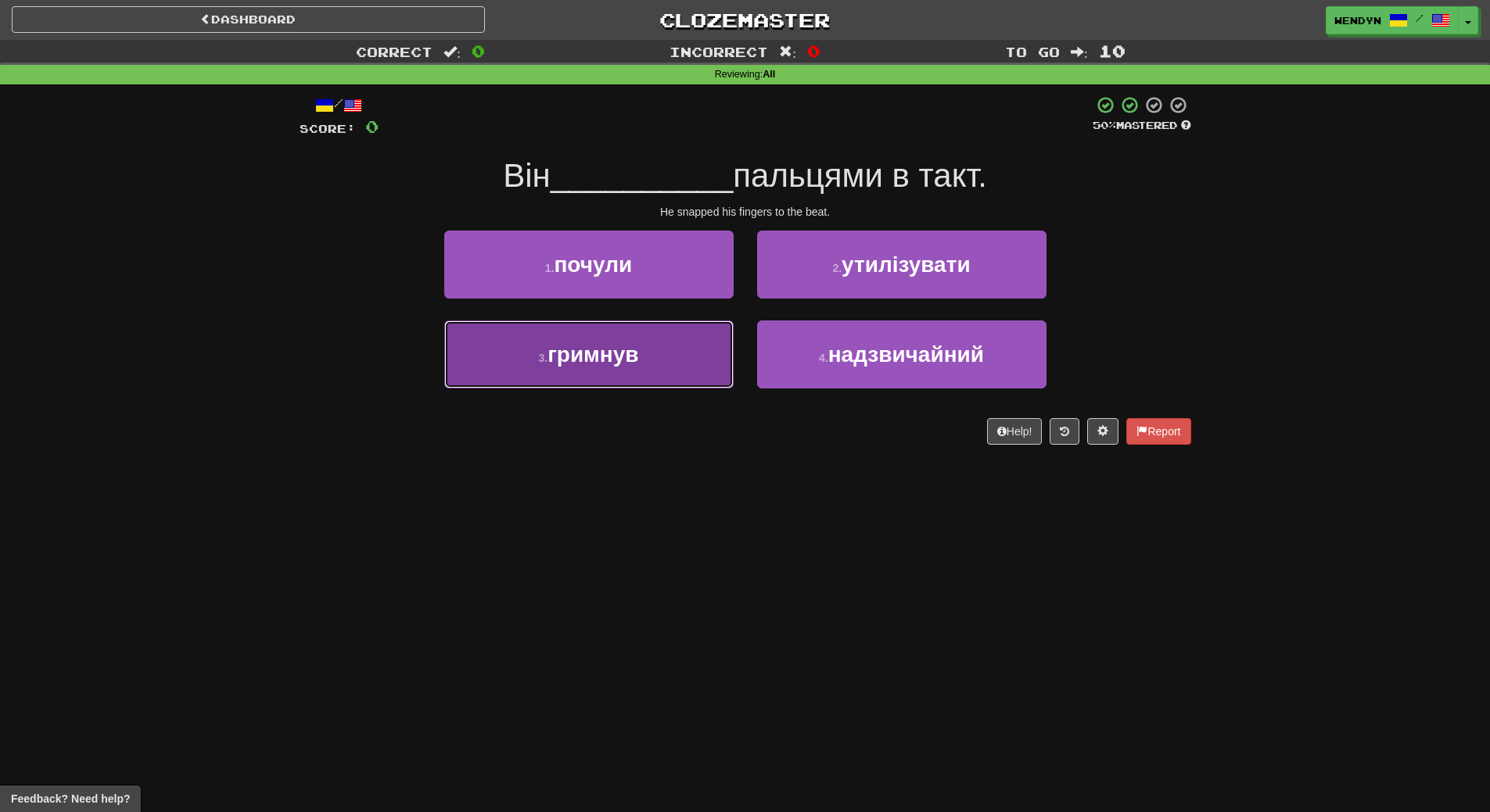
click at [666, 374] on button "3 . гримнув" at bounding box center [588, 354] width 290 height 68
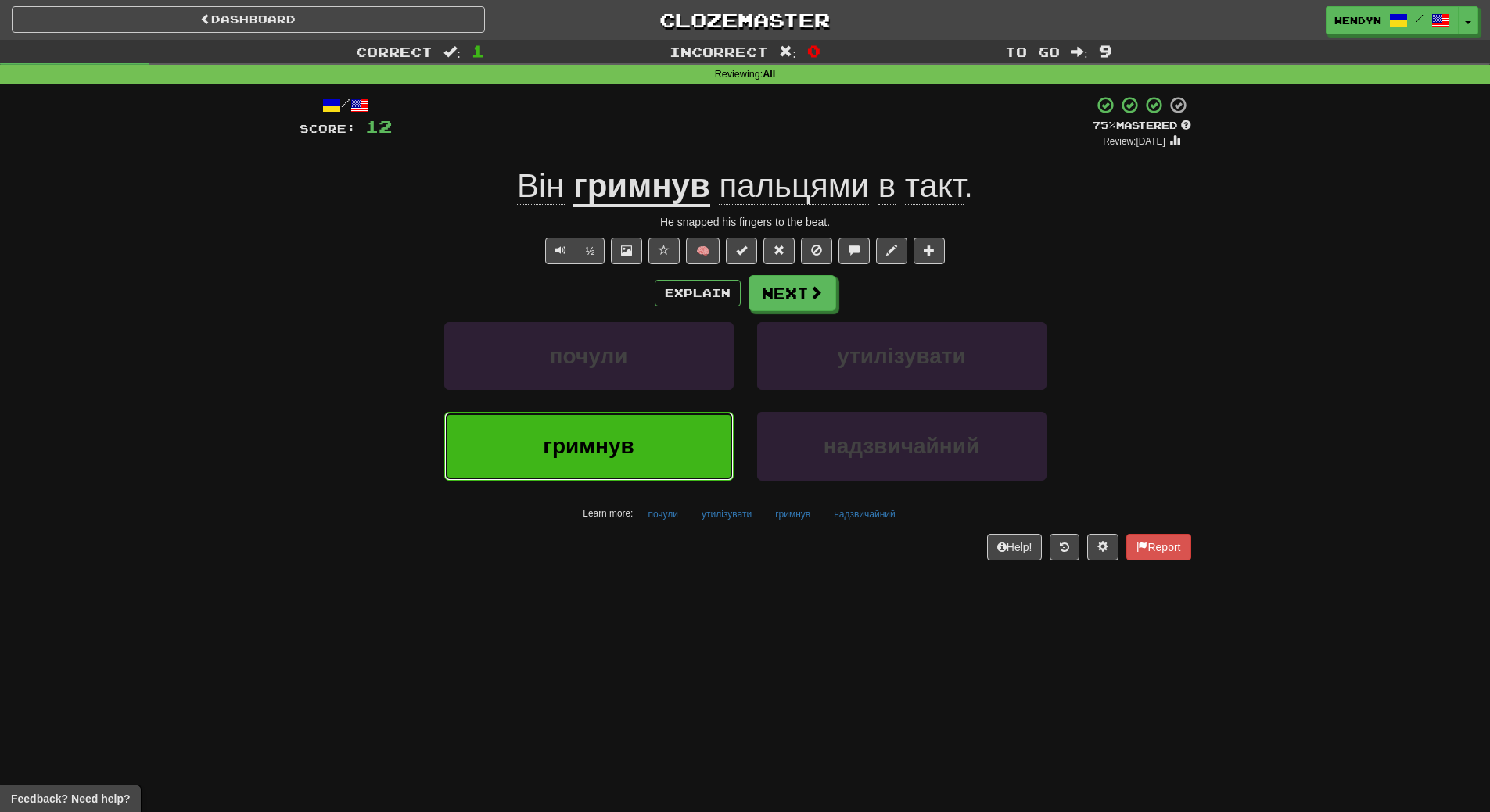
click at [663, 447] on button "гримнув" at bounding box center [588, 446] width 290 height 68
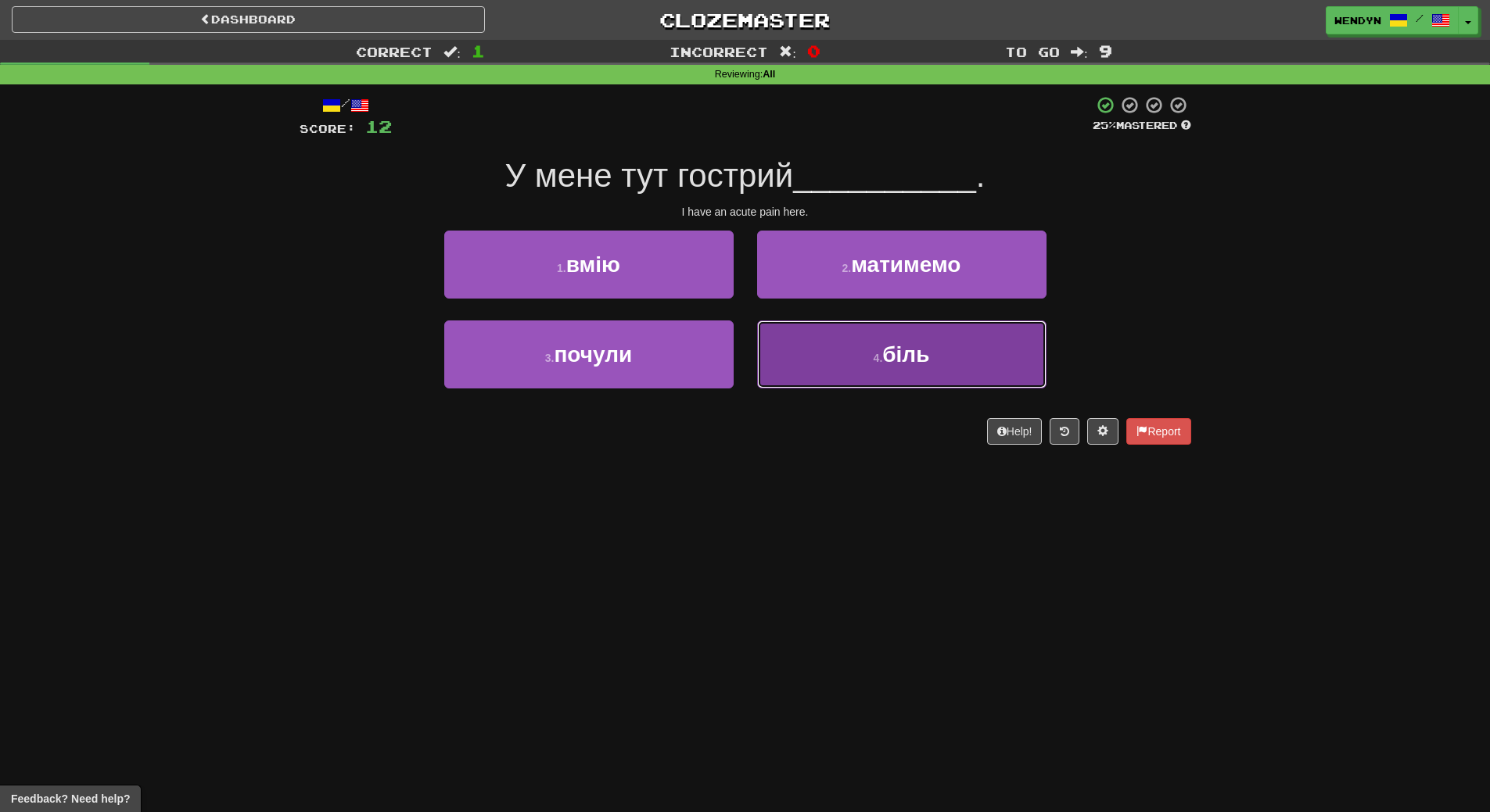
click at [888, 357] on span "біль" at bounding box center [905, 355] width 46 height 25
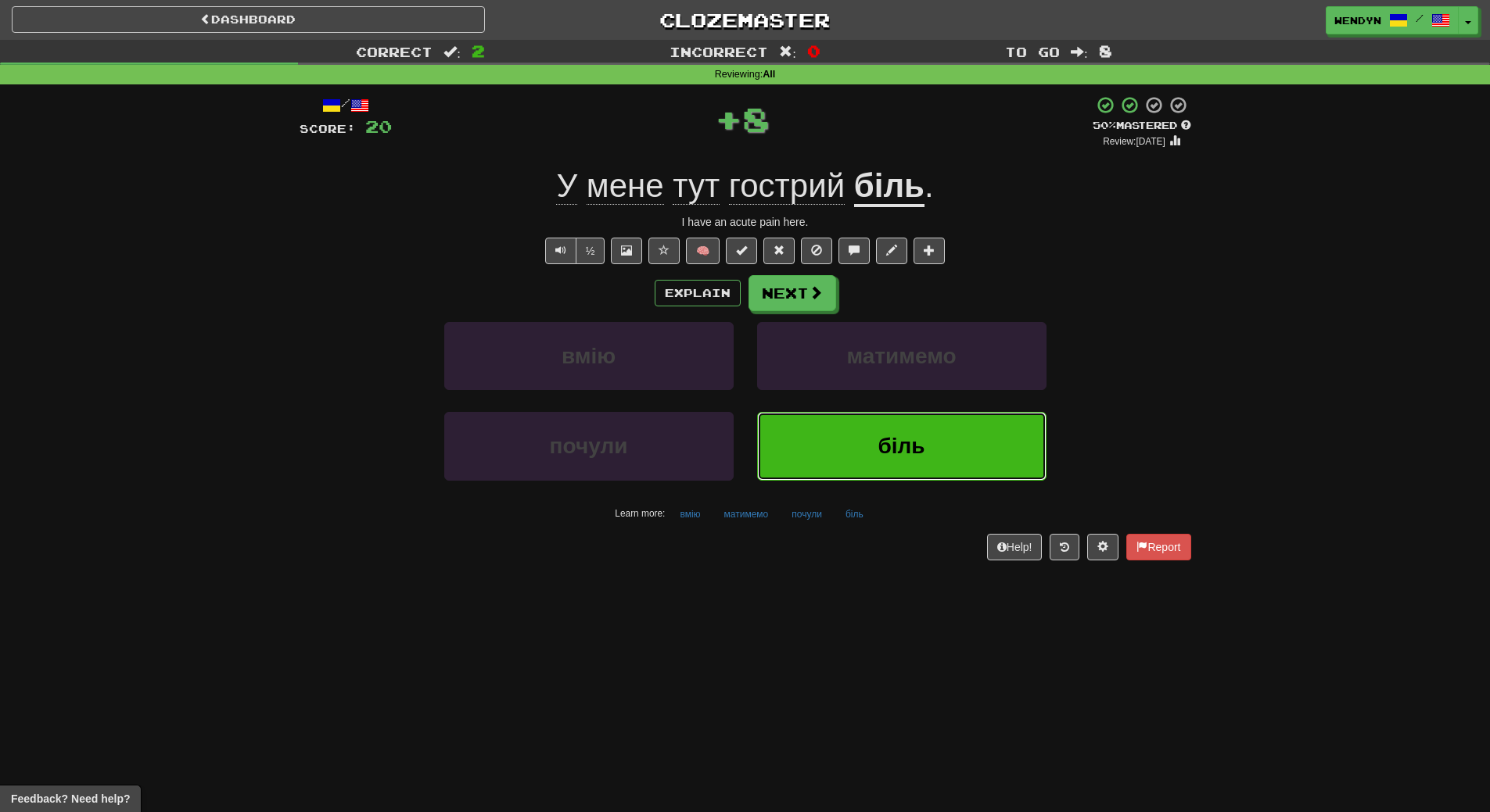
click at [880, 419] on button "біль" at bounding box center [901, 446] width 290 height 68
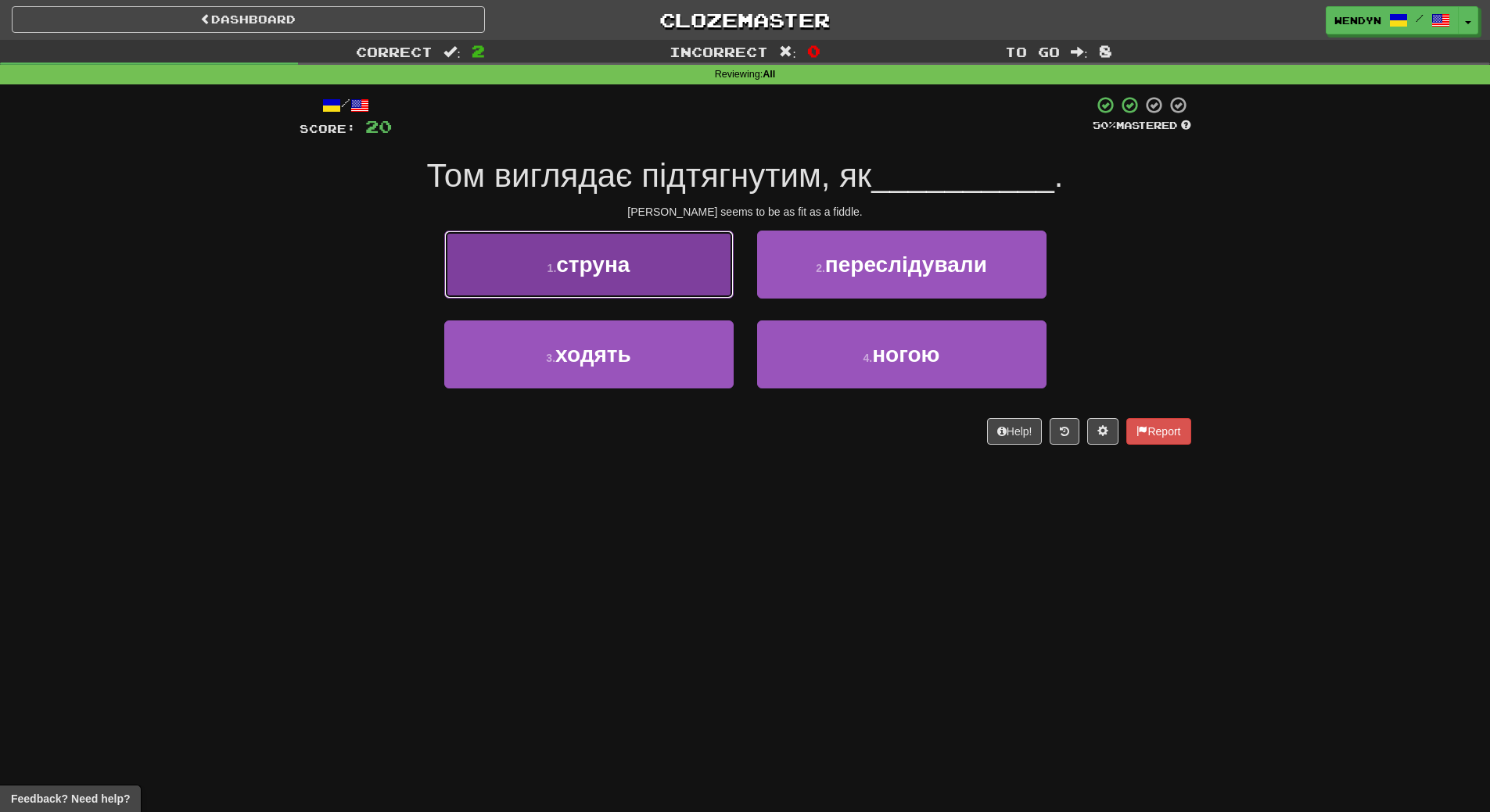
click at [650, 272] on button "1 . струна" at bounding box center [588, 264] width 290 height 68
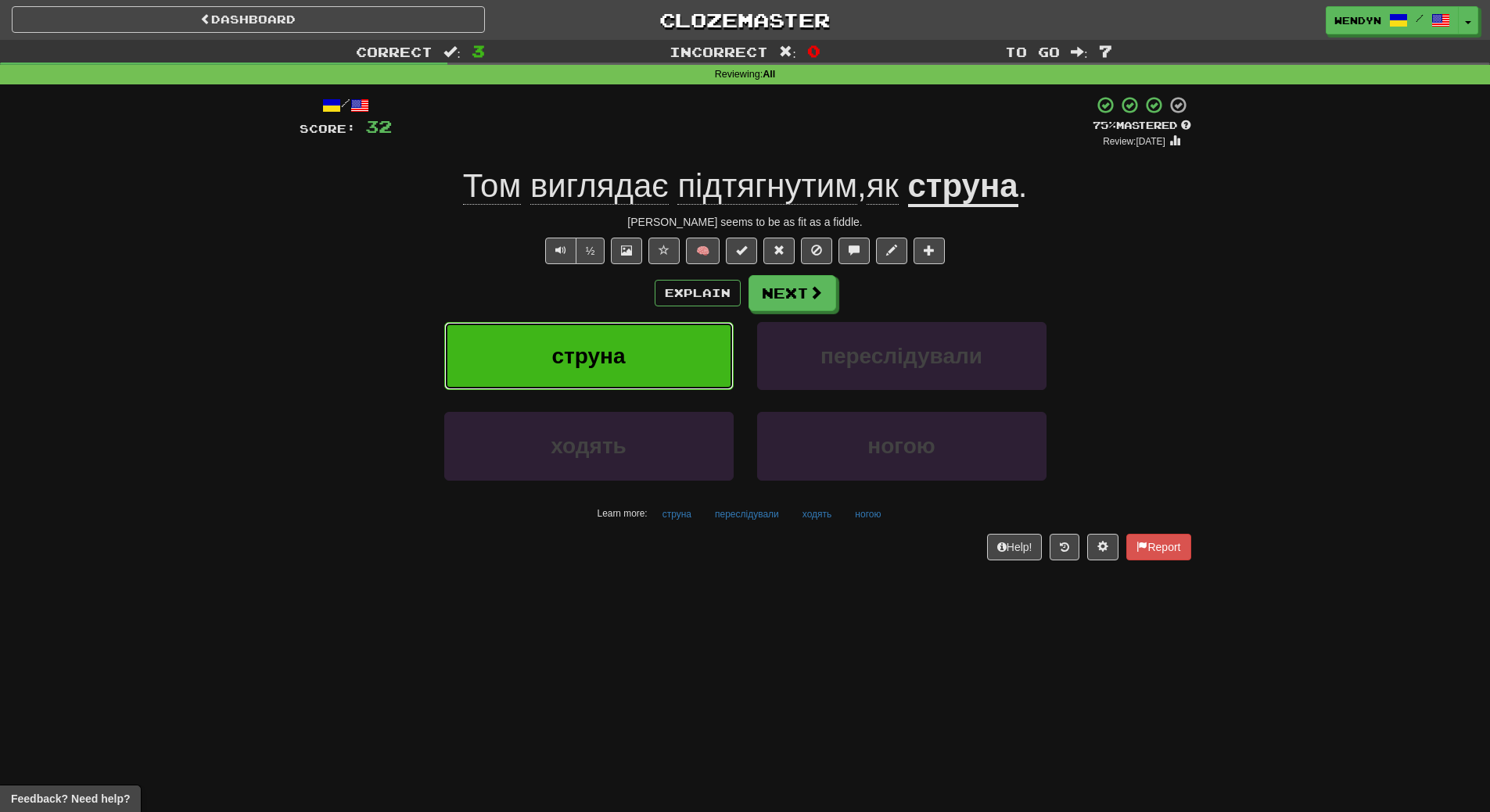
click at [594, 361] on span "струна" at bounding box center [588, 356] width 73 height 25
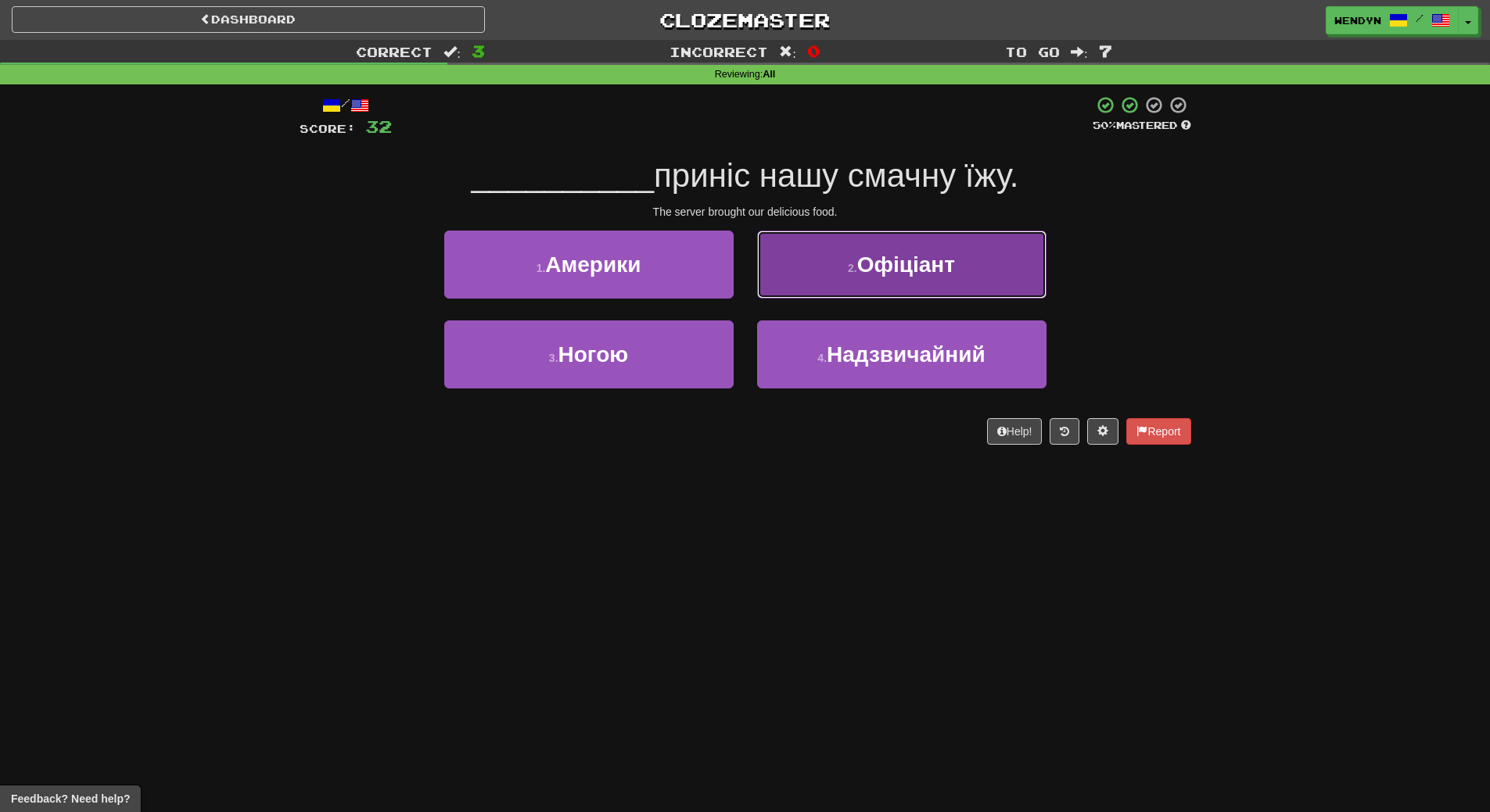
click at [956, 269] on button "2 . Офіціант" at bounding box center [901, 264] width 290 height 68
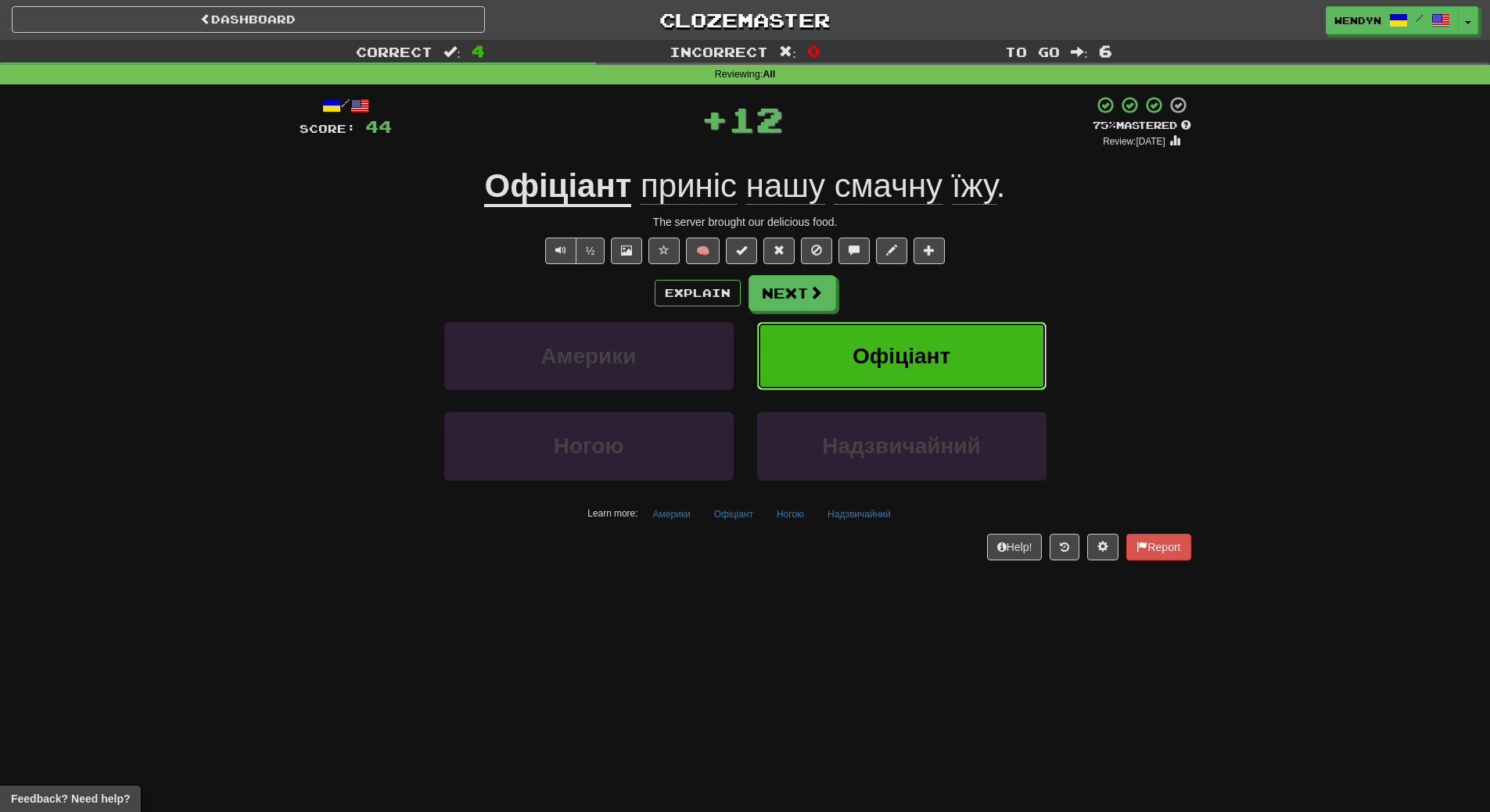
click at [938, 360] on span "Офіціант" at bounding box center [901, 356] width 98 height 25
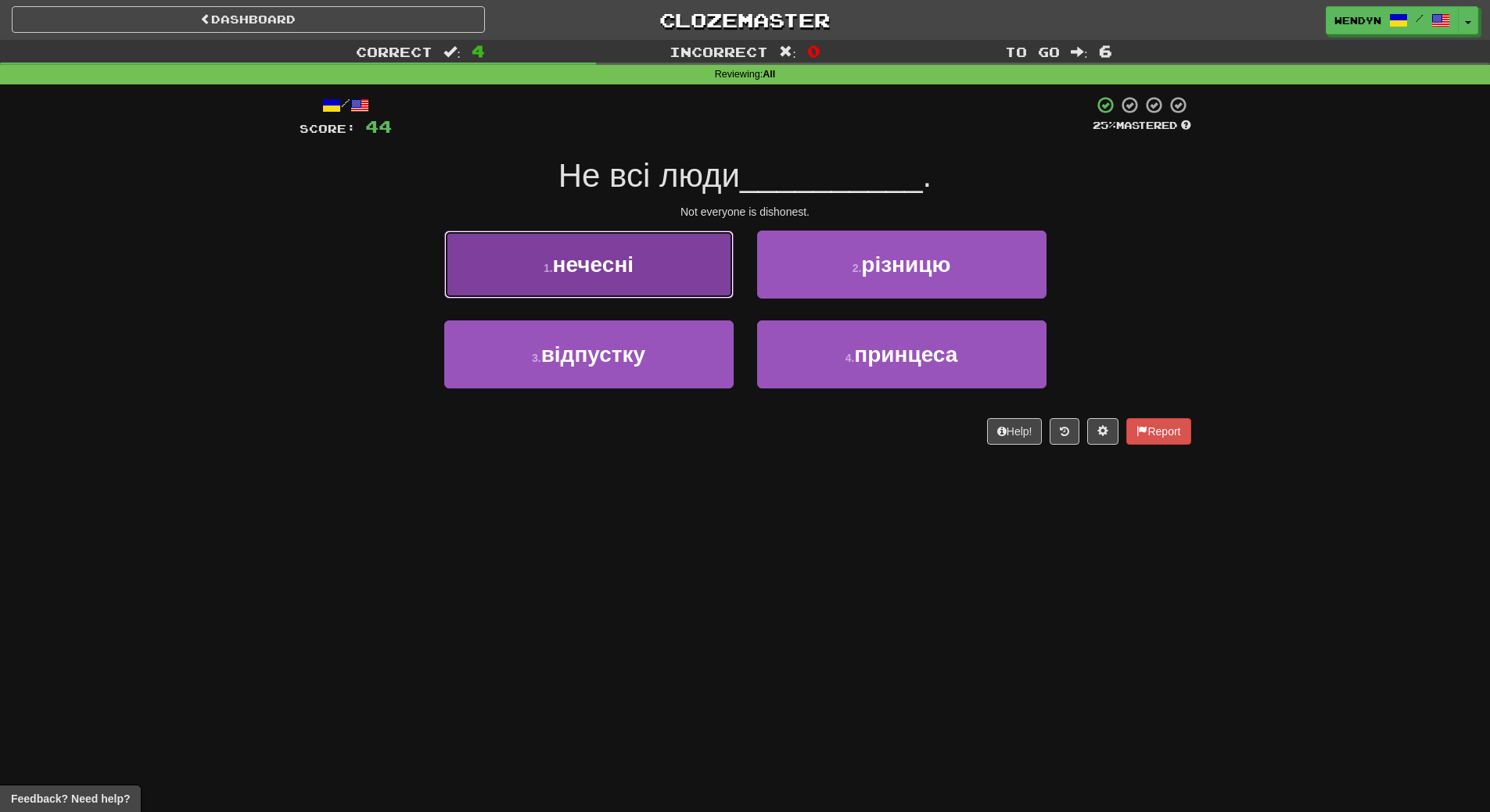
click at [642, 259] on button "1 . нечесні" at bounding box center [588, 264] width 290 height 68
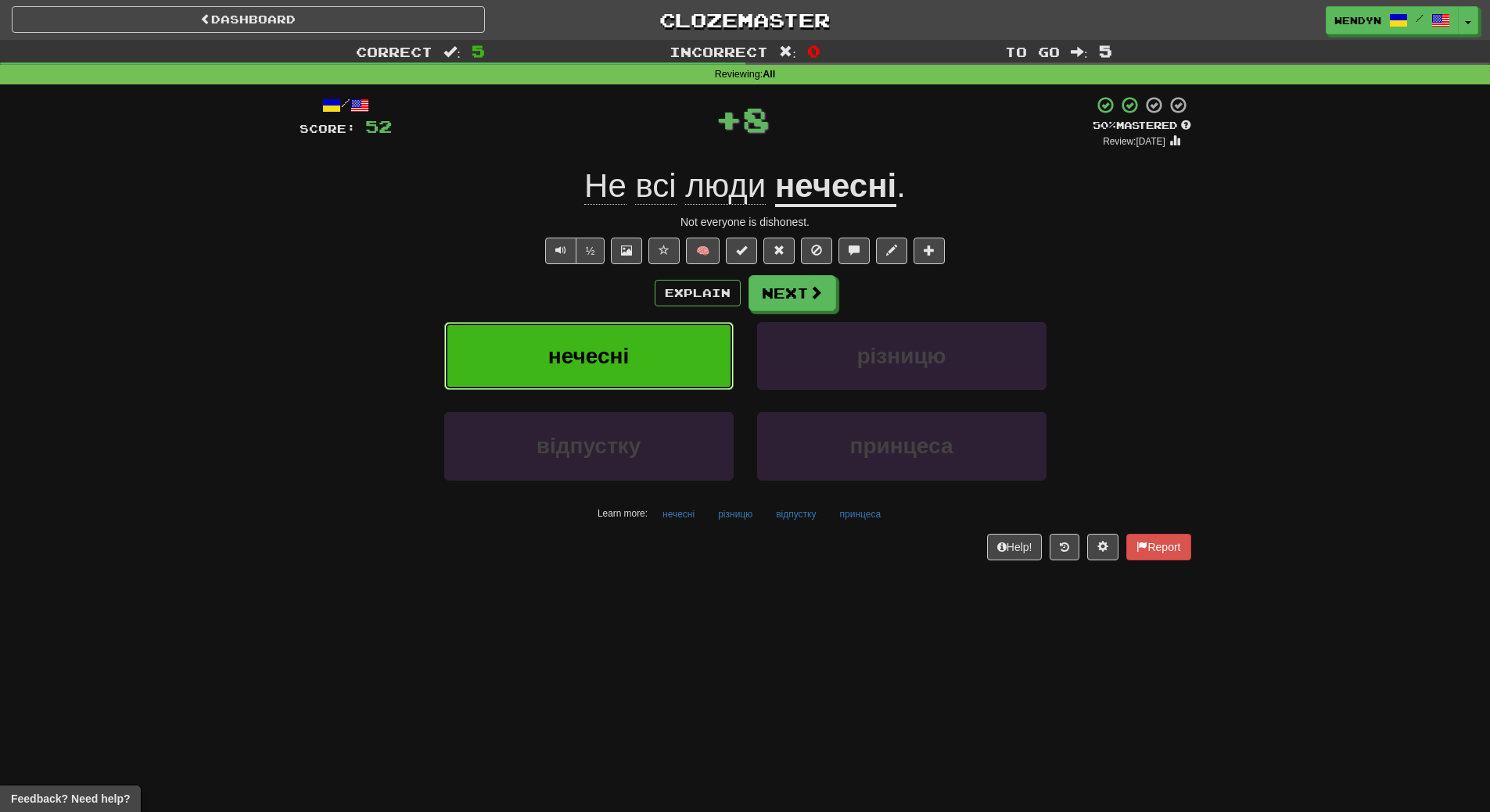
click at [635, 326] on button "нечесні" at bounding box center [588, 356] width 290 height 68
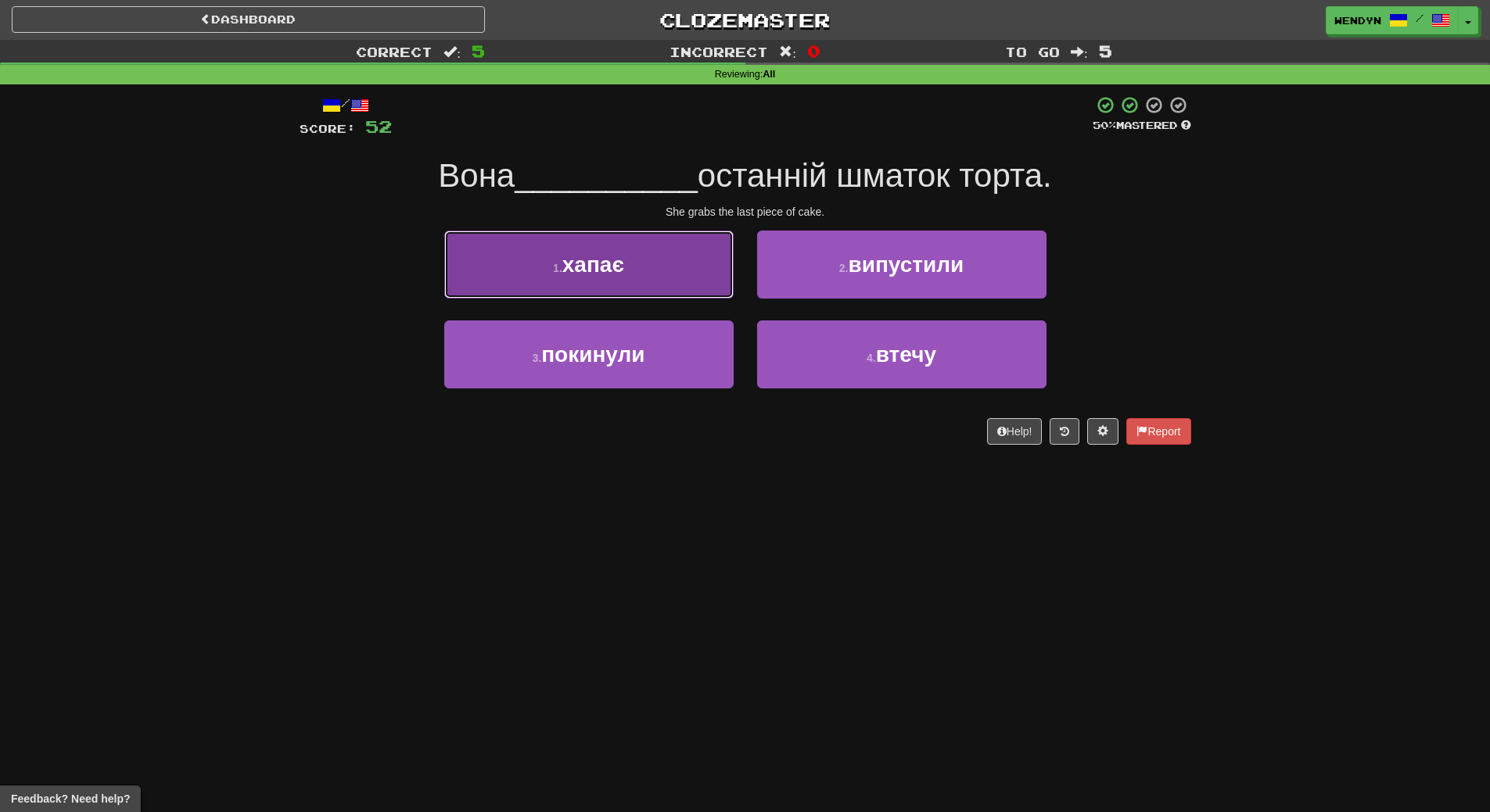
click at [578, 275] on span "хапає" at bounding box center [593, 265] width 62 height 25
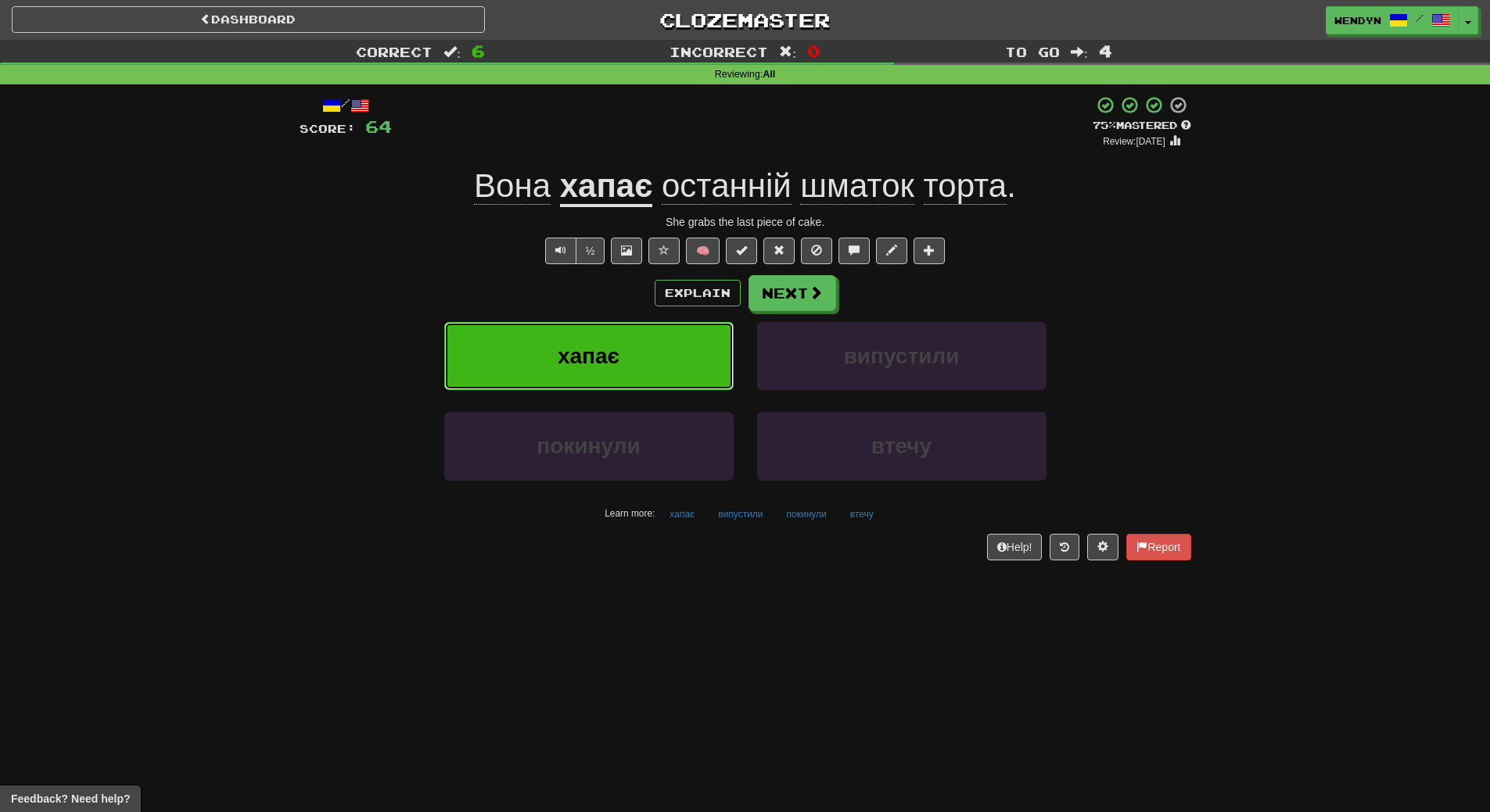
click at [594, 341] on button "хапає" at bounding box center [588, 356] width 290 height 68
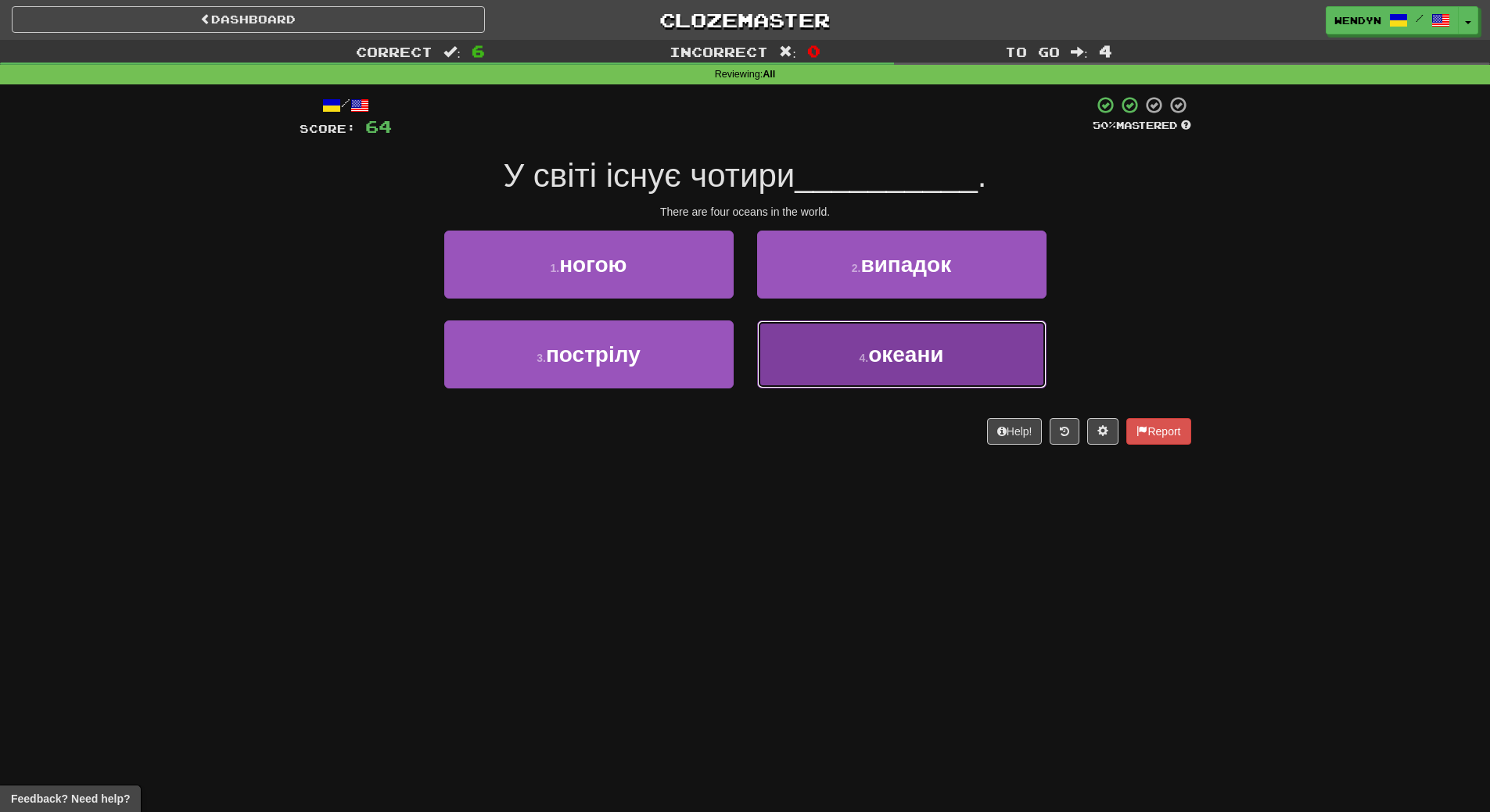
click at [873, 355] on span "океани" at bounding box center [905, 355] width 75 height 25
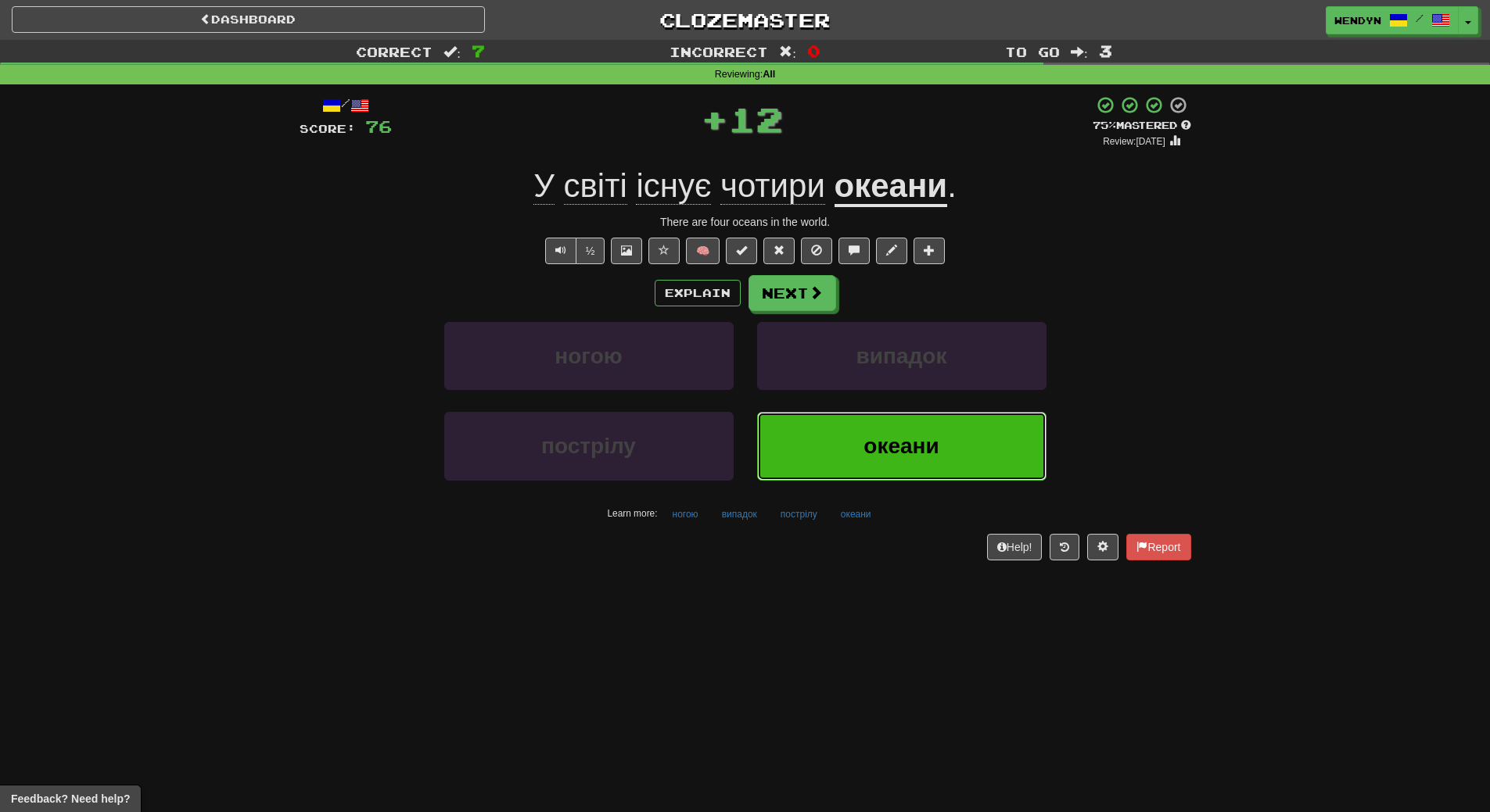
click at [934, 452] on span "океани" at bounding box center [901, 446] width 75 height 25
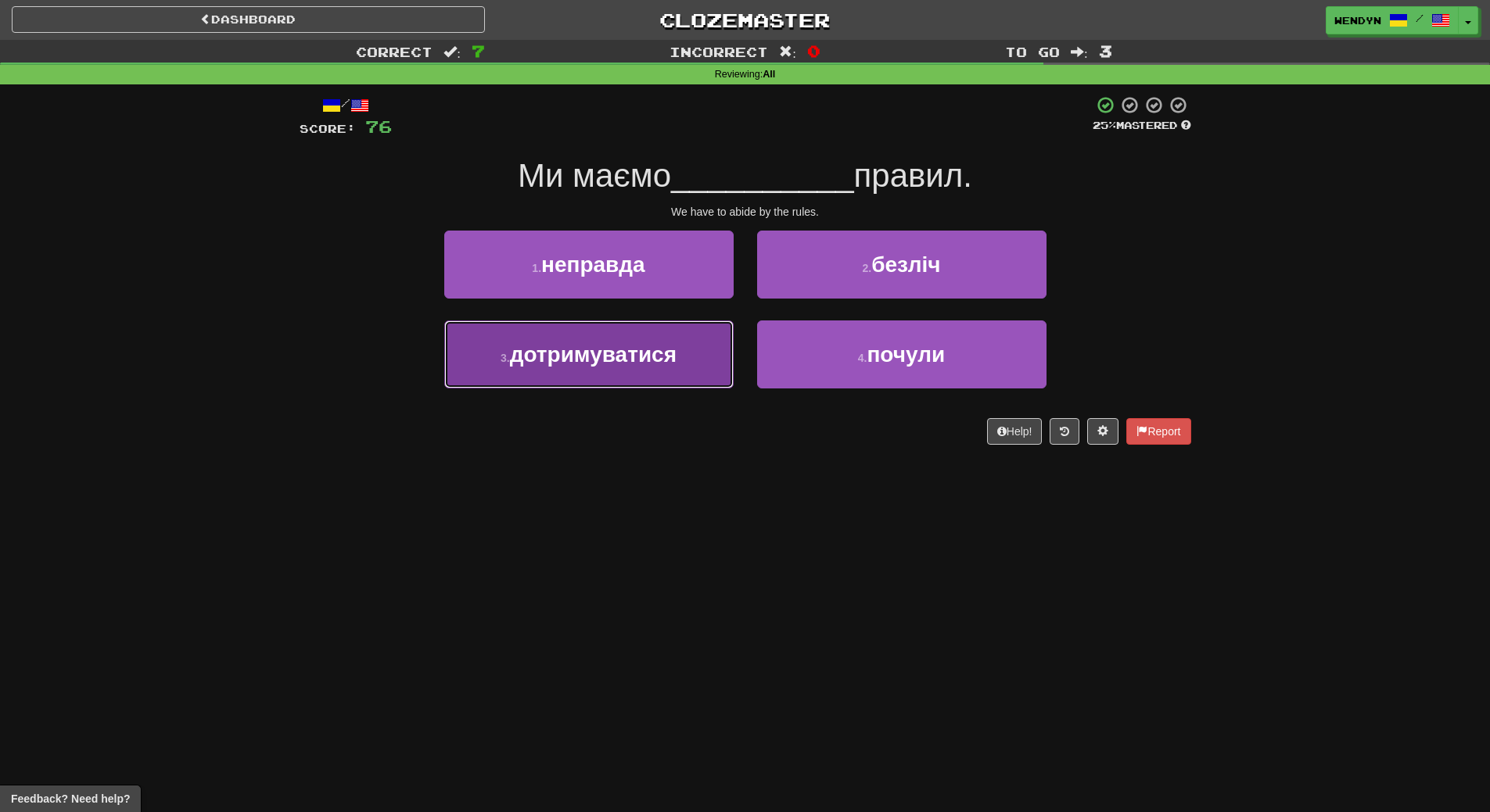
click at [633, 371] on button "3 . дотримуватися" at bounding box center [588, 354] width 290 height 68
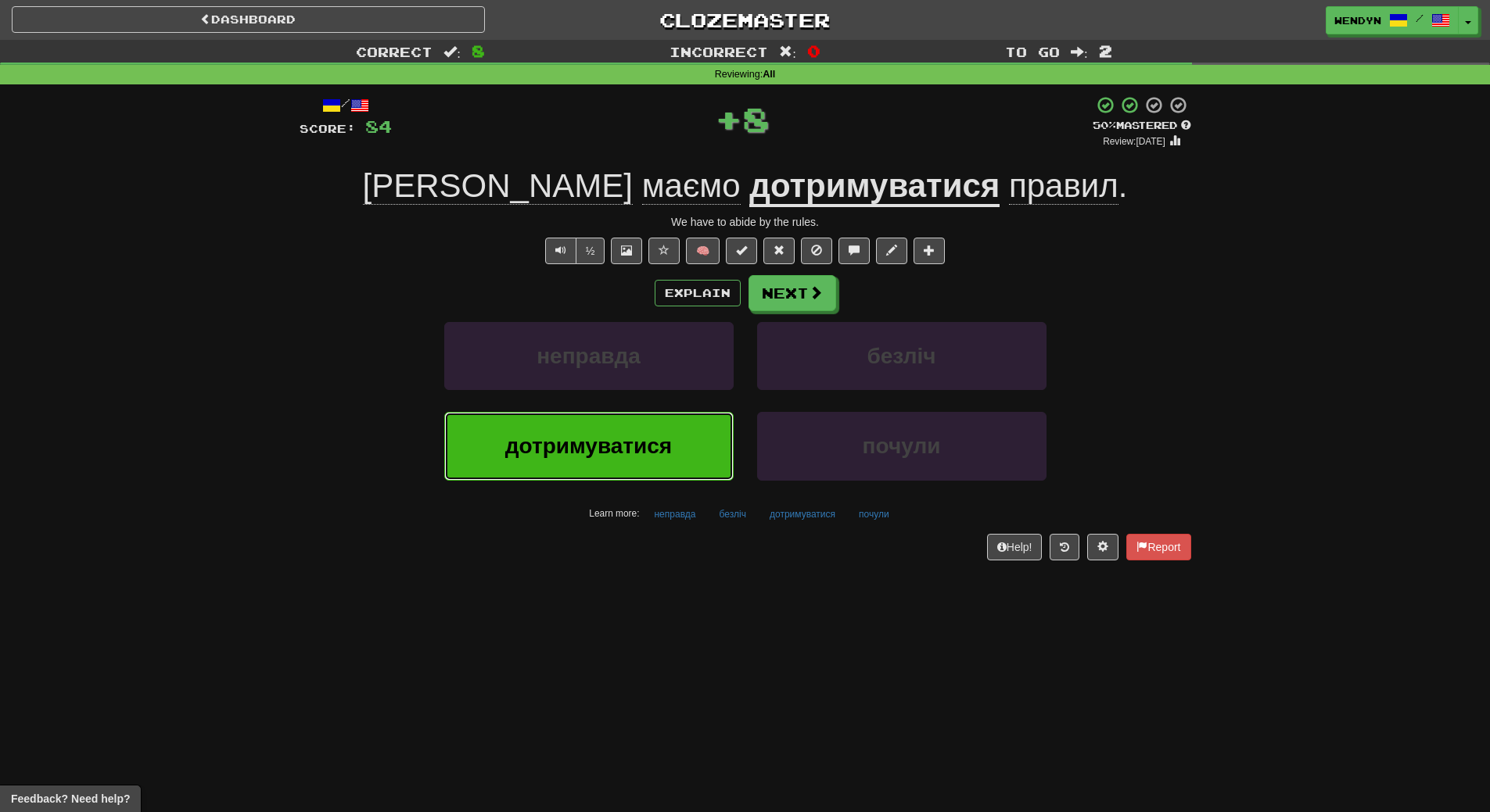
click at [631, 451] on span "дотримуватися" at bounding box center [588, 446] width 167 height 25
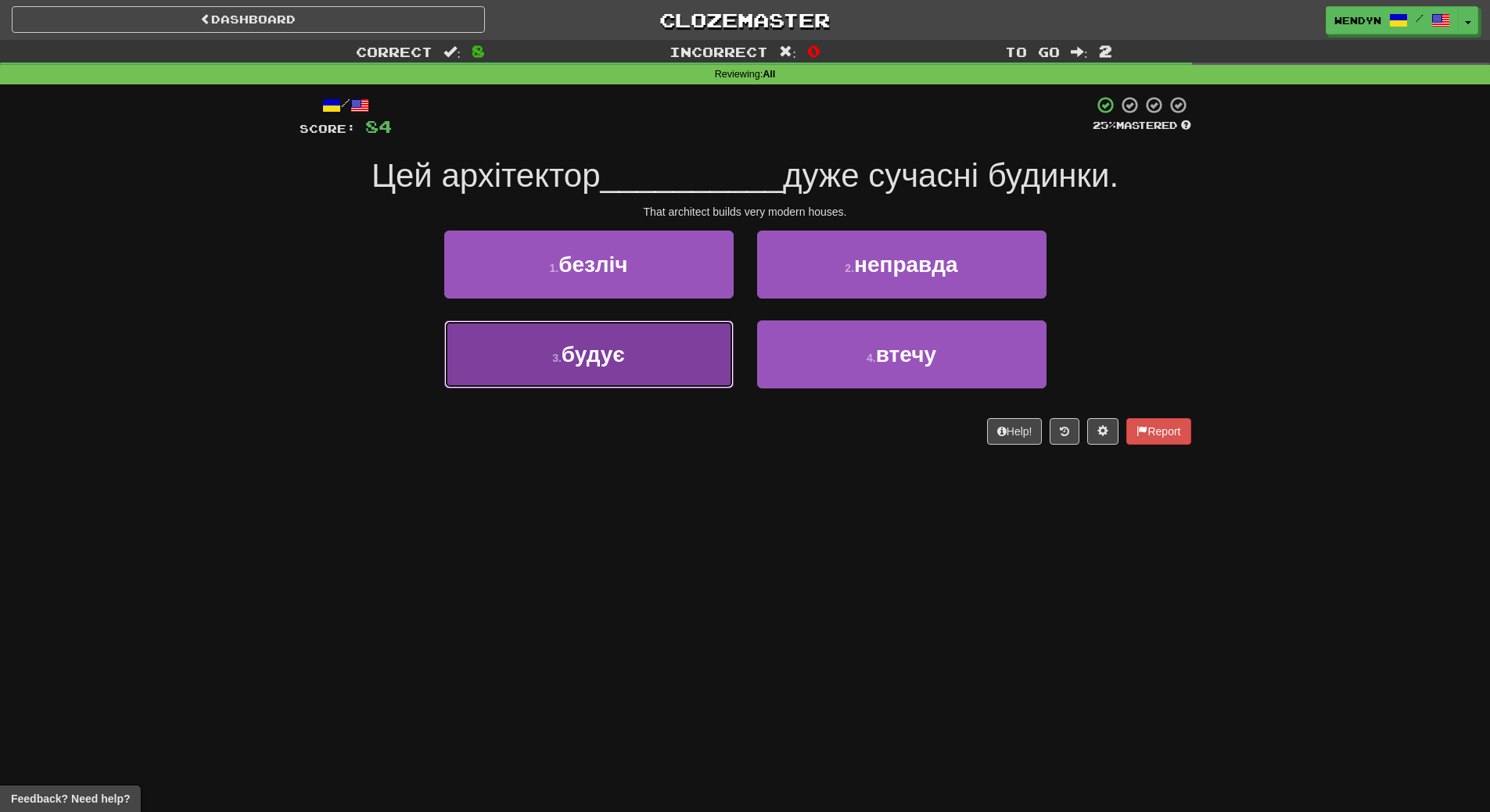
click at [622, 362] on span "будує" at bounding box center [593, 355] width 63 height 25
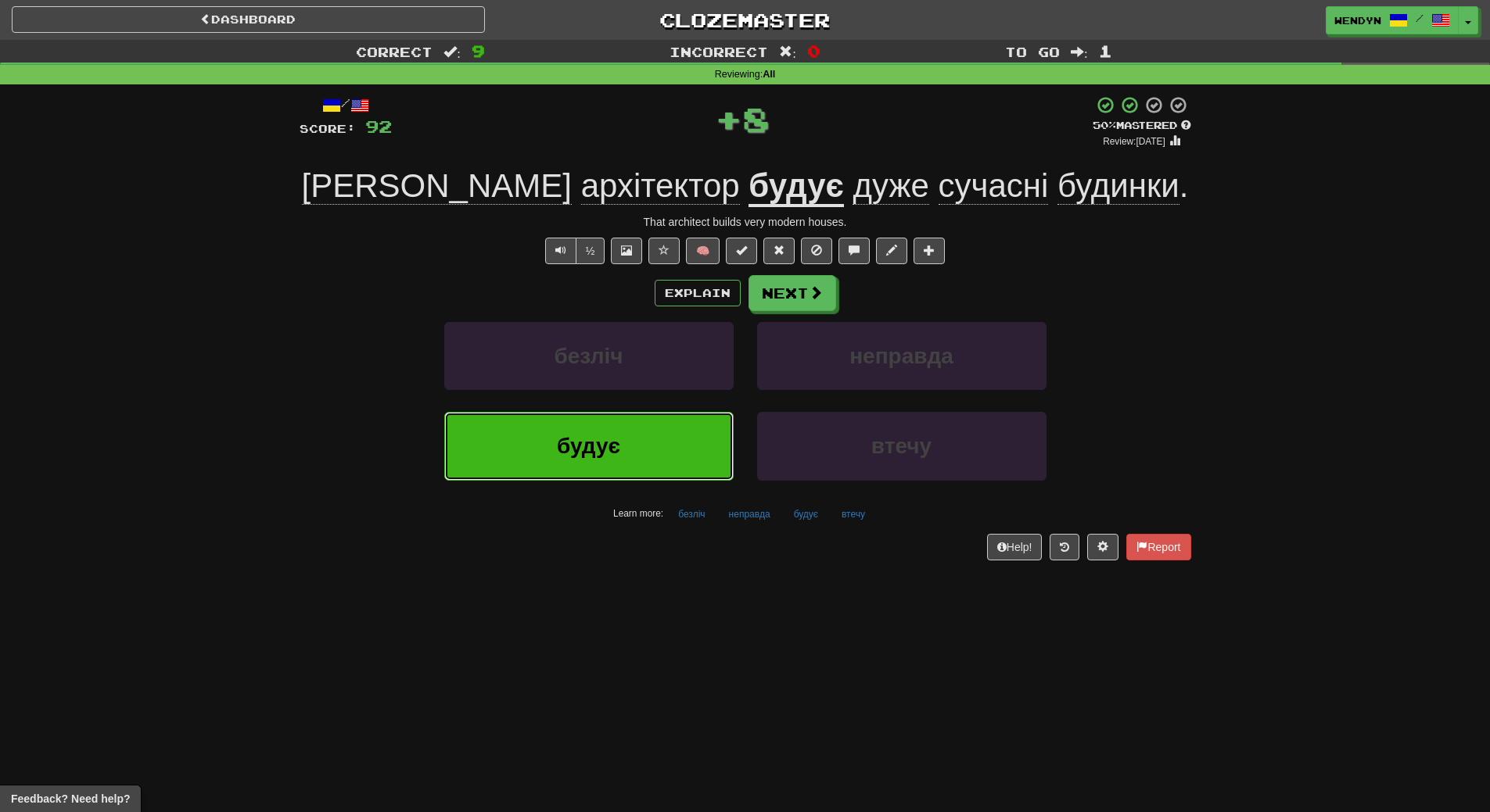
click at [598, 451] on span "будує" at bounding box center [588, 446] width 63 height 25
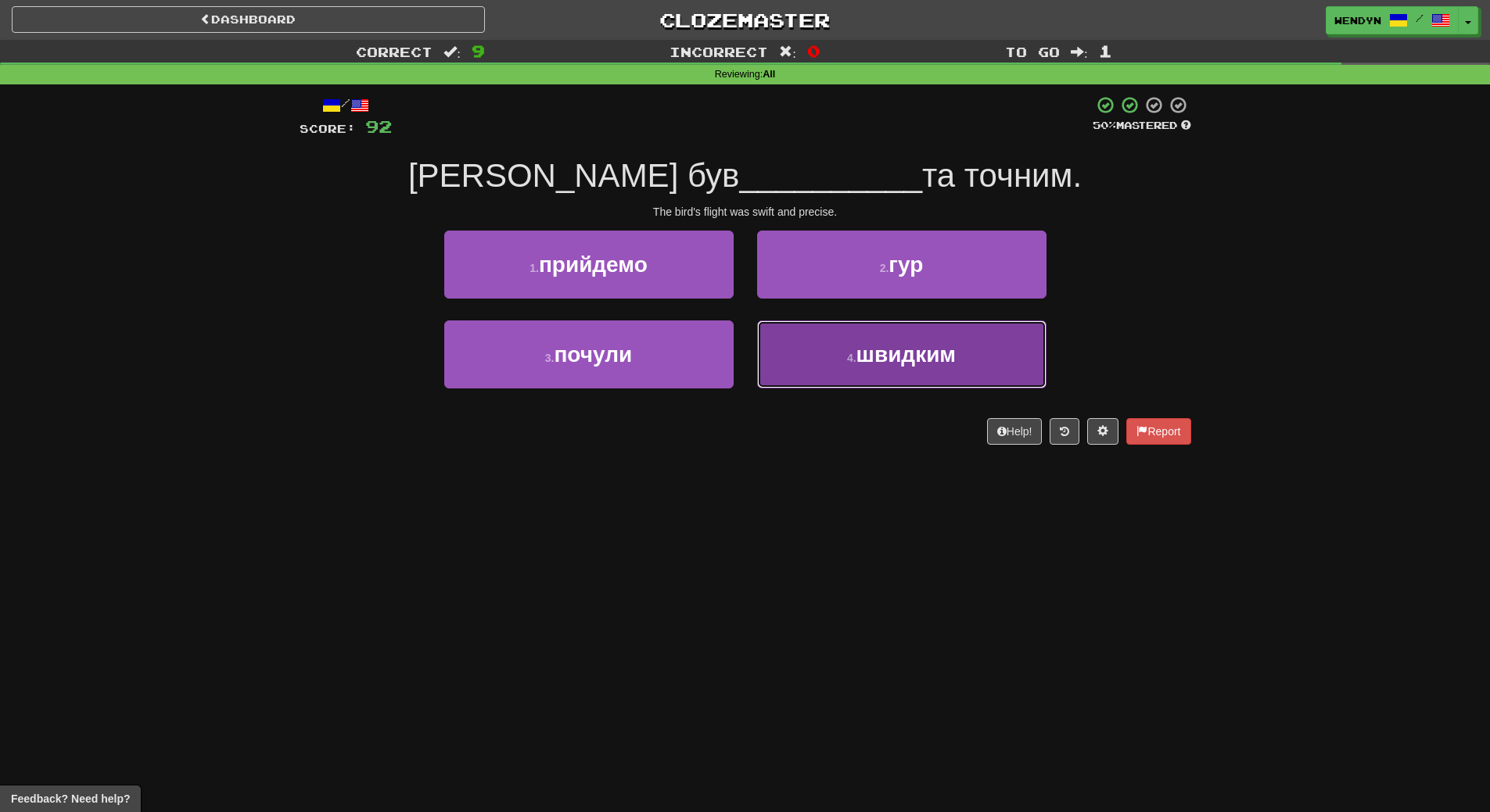
click at [874, 380] on button "4 . швидким" at bounding box center [901, 354] width 290 height 68
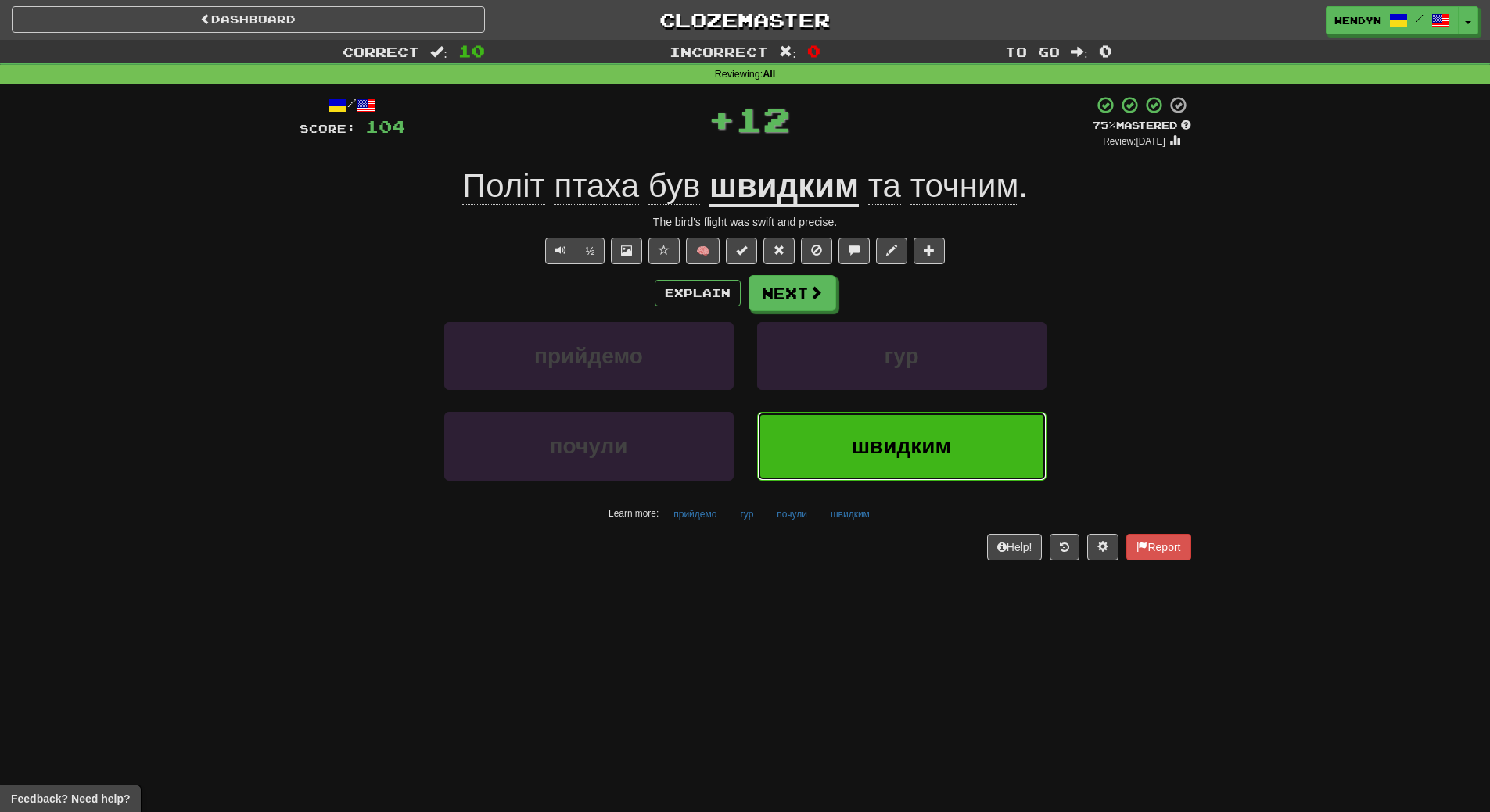
click at [875, 433] on button "швидким" at bounding box center [901, 446] width 290 height 68
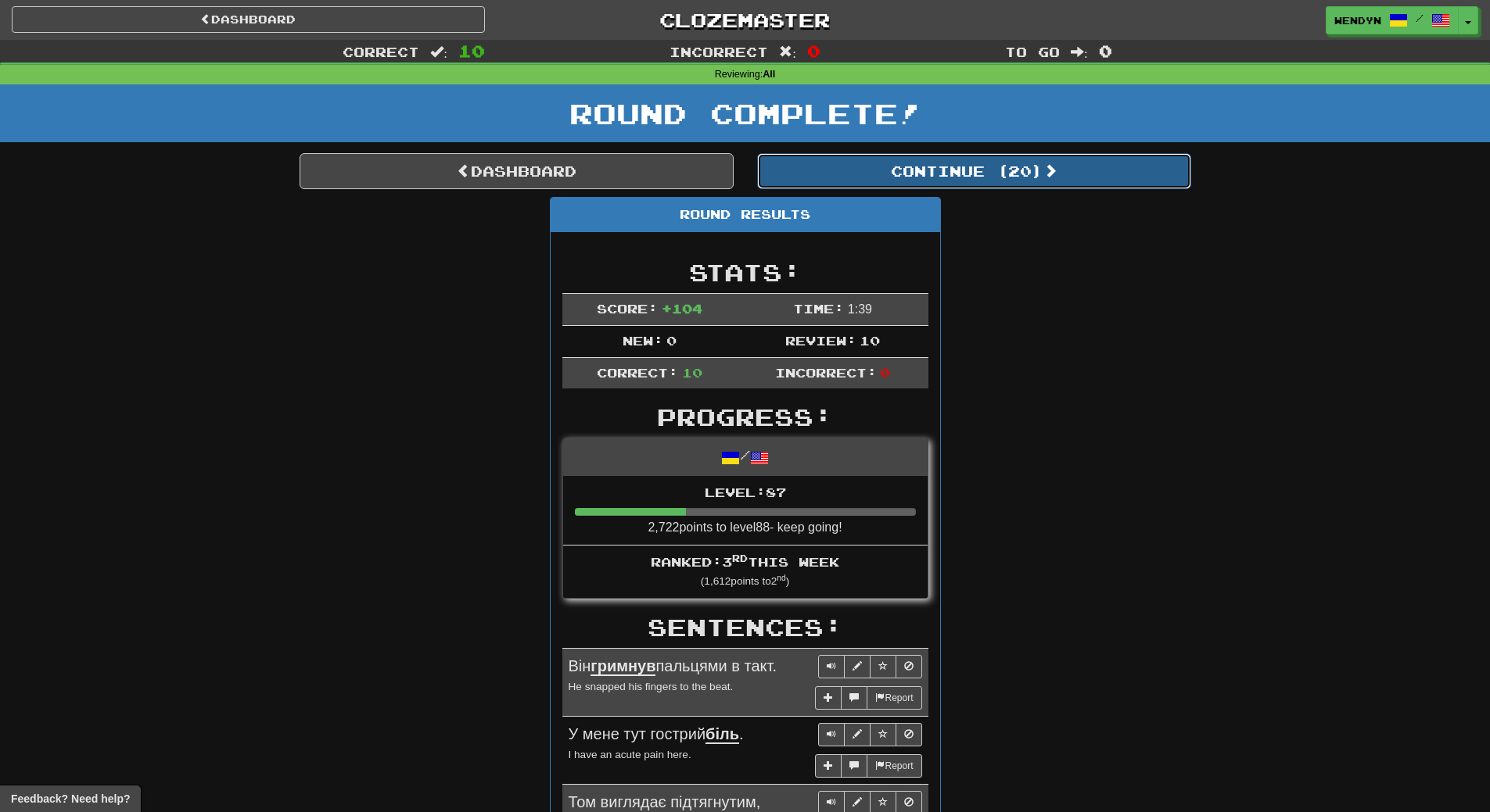
click at [1004, 184] on button "Continue ( 20 )" at bounding box center [973, 171] width 434 height 36
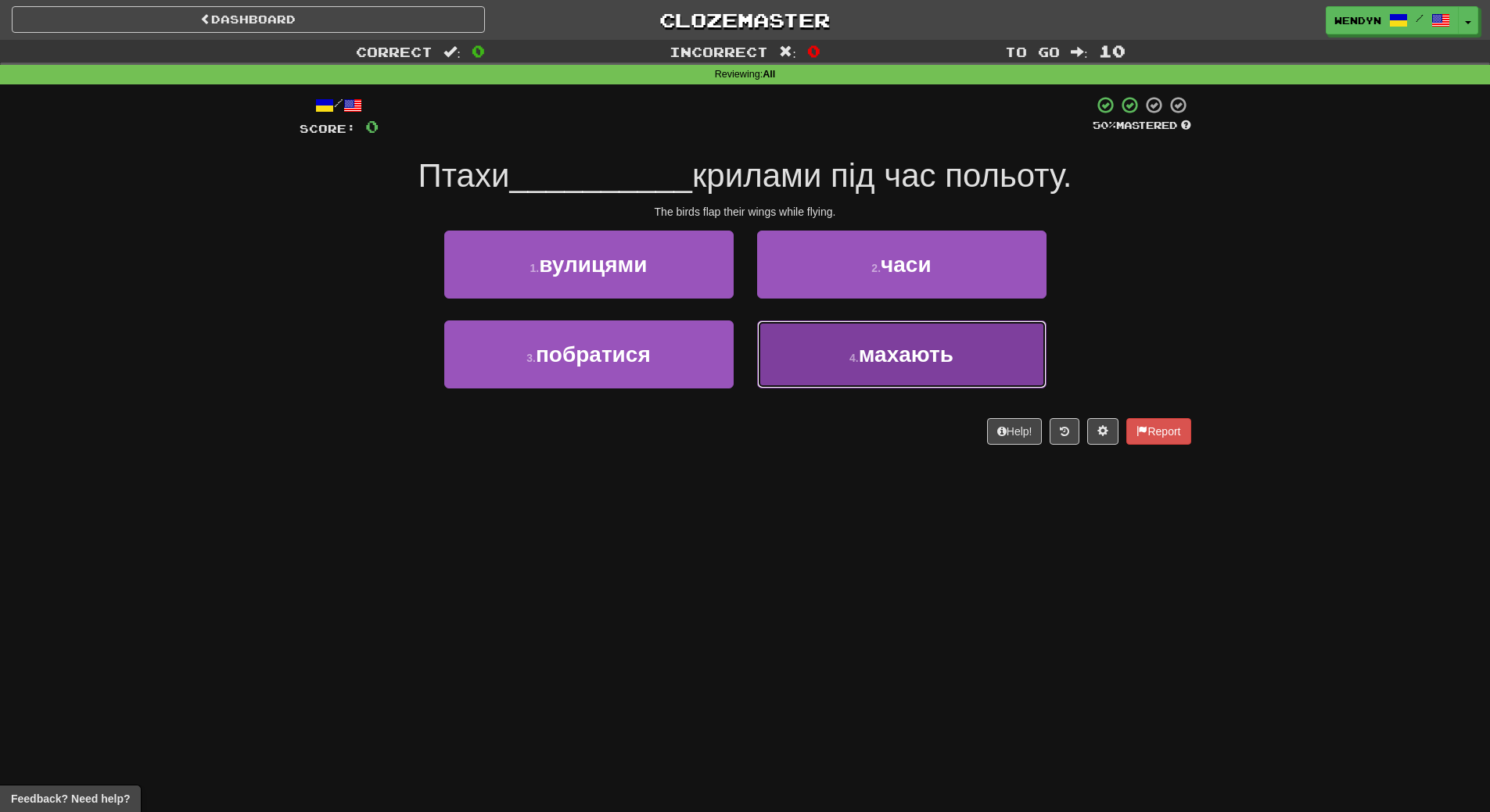
click at [932, 356] on span "махають" at bounding box center [906, 355] width 95 height 25
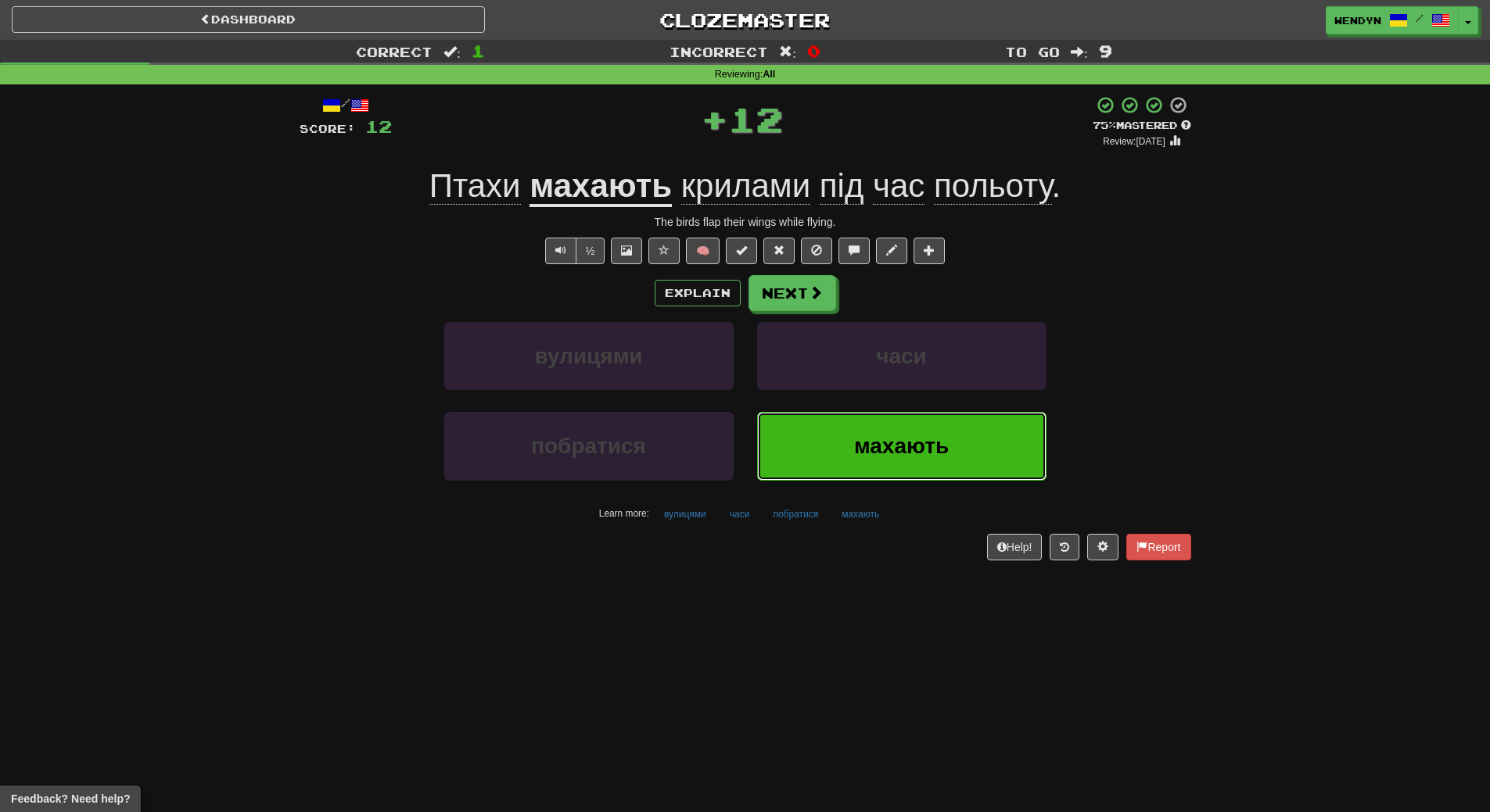
drag, startPoint x: 923, startPoint y: 436, endPoint x: 895, endPoint y: 461, distance: 37.5
click at [917, 444] on span "махають" at bounding box center [901, 446] width 95 height 25
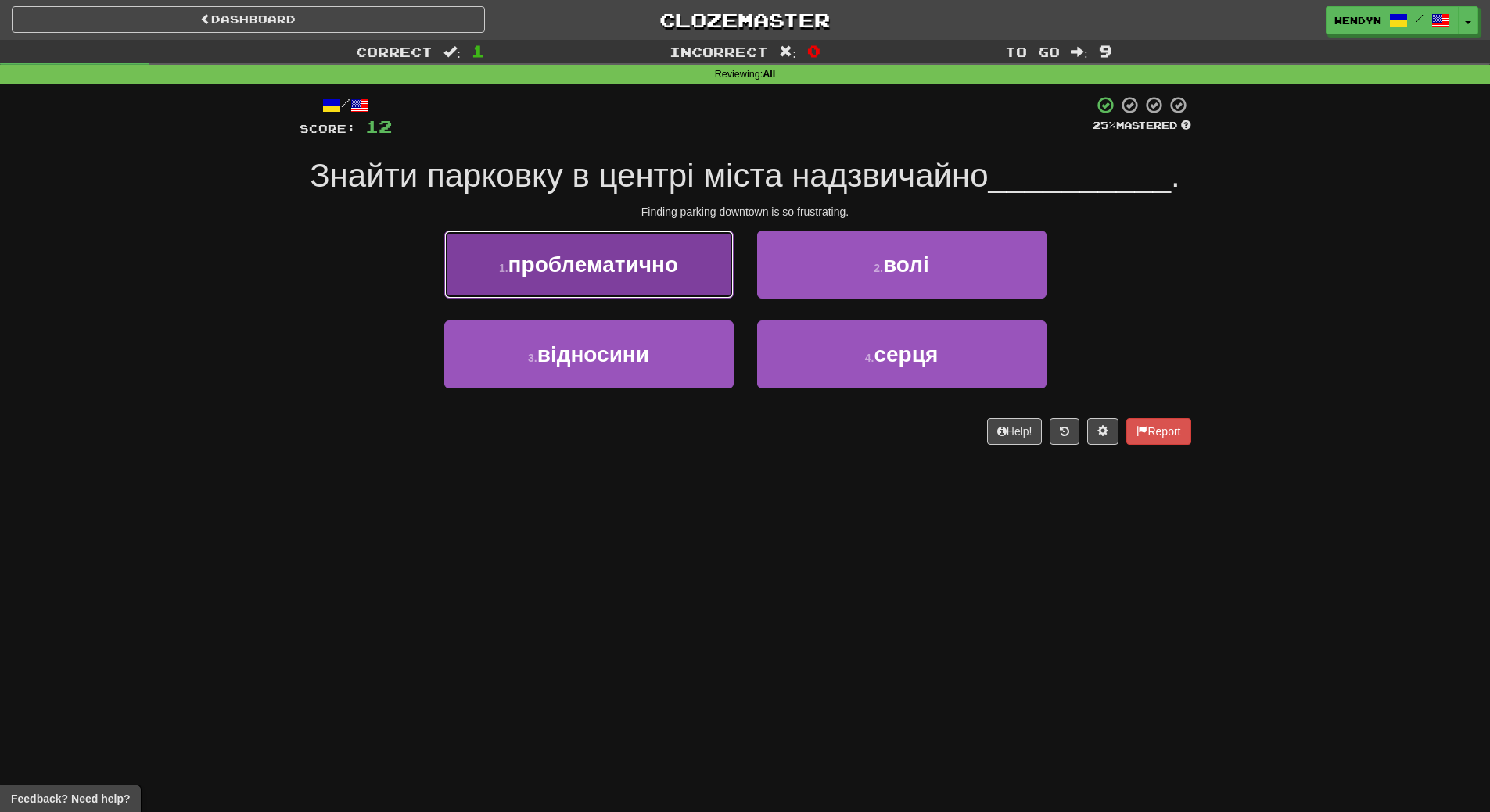
click at [672, 281] on button "1 . проблематично" at bounding box center [588, 264] width 290 height 68
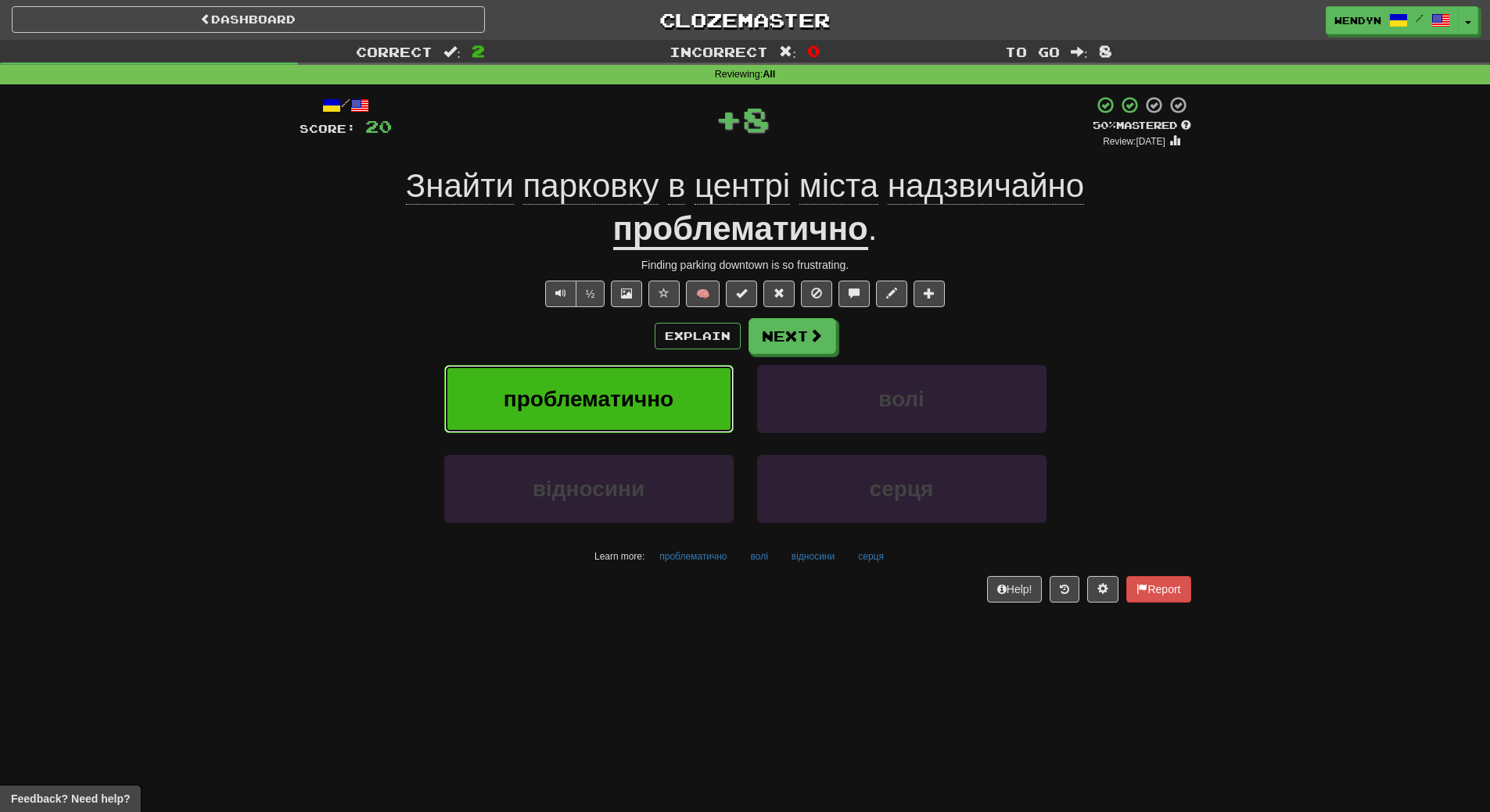
click at [657, 399] on span "проблематично" at bounding box center [589, 399] width 170 height 25
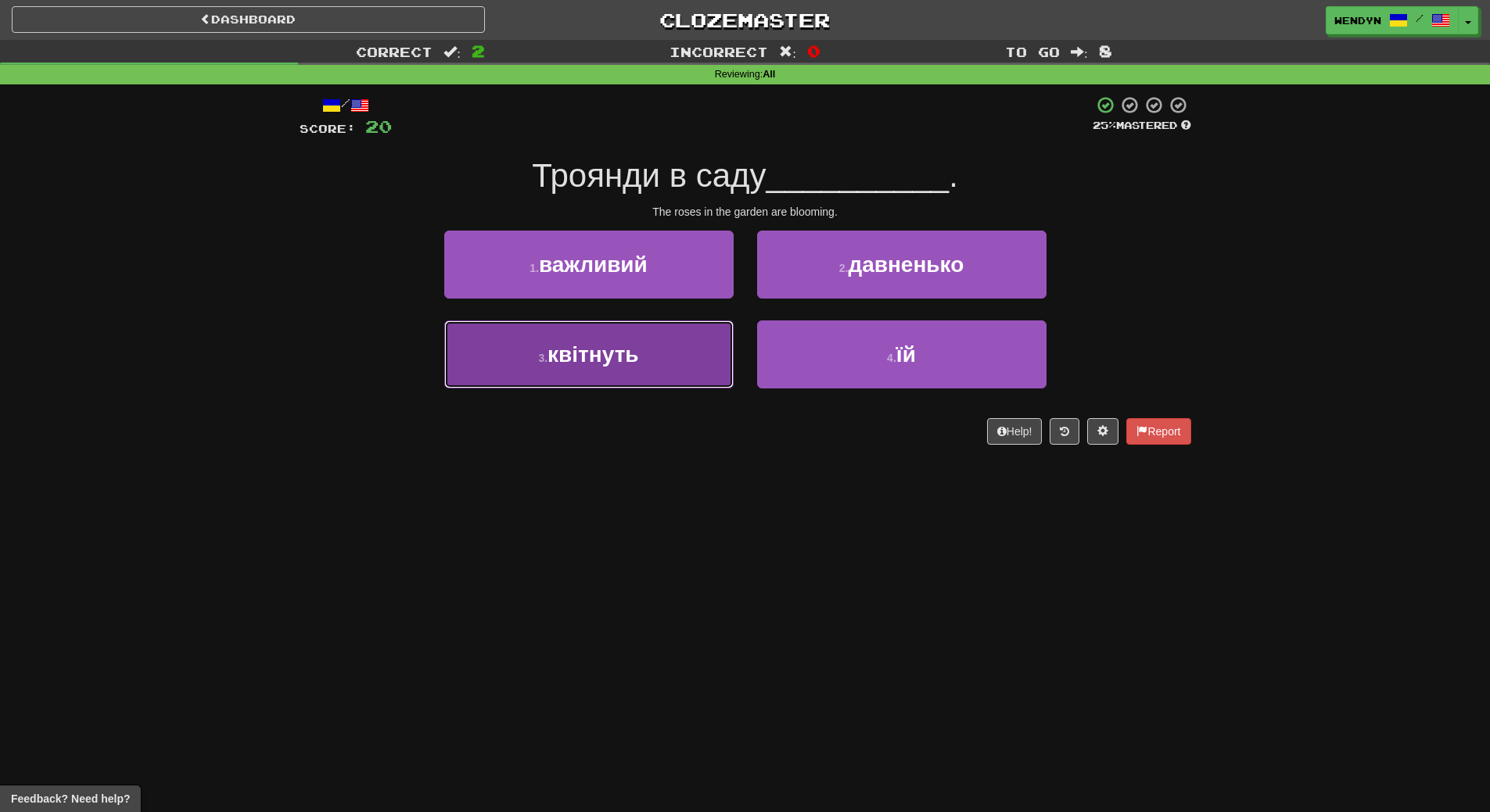
click at [642, 379] on button "3 . квітнуть" at bounding box center [588, 354] width 290 height 68
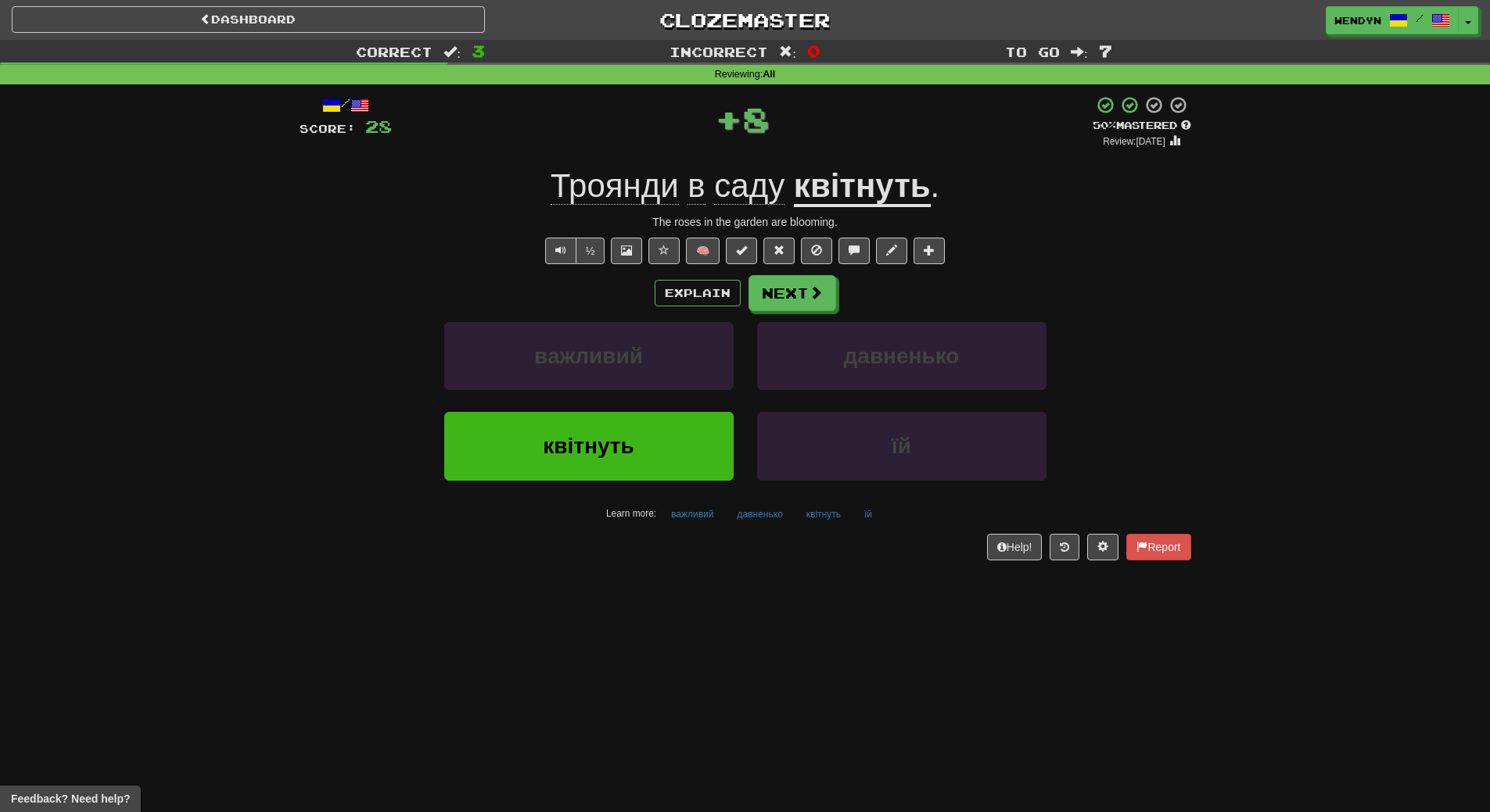
click at [620, 192] on span "Троянди" at bounding box center [615, 186] width 128 height 38
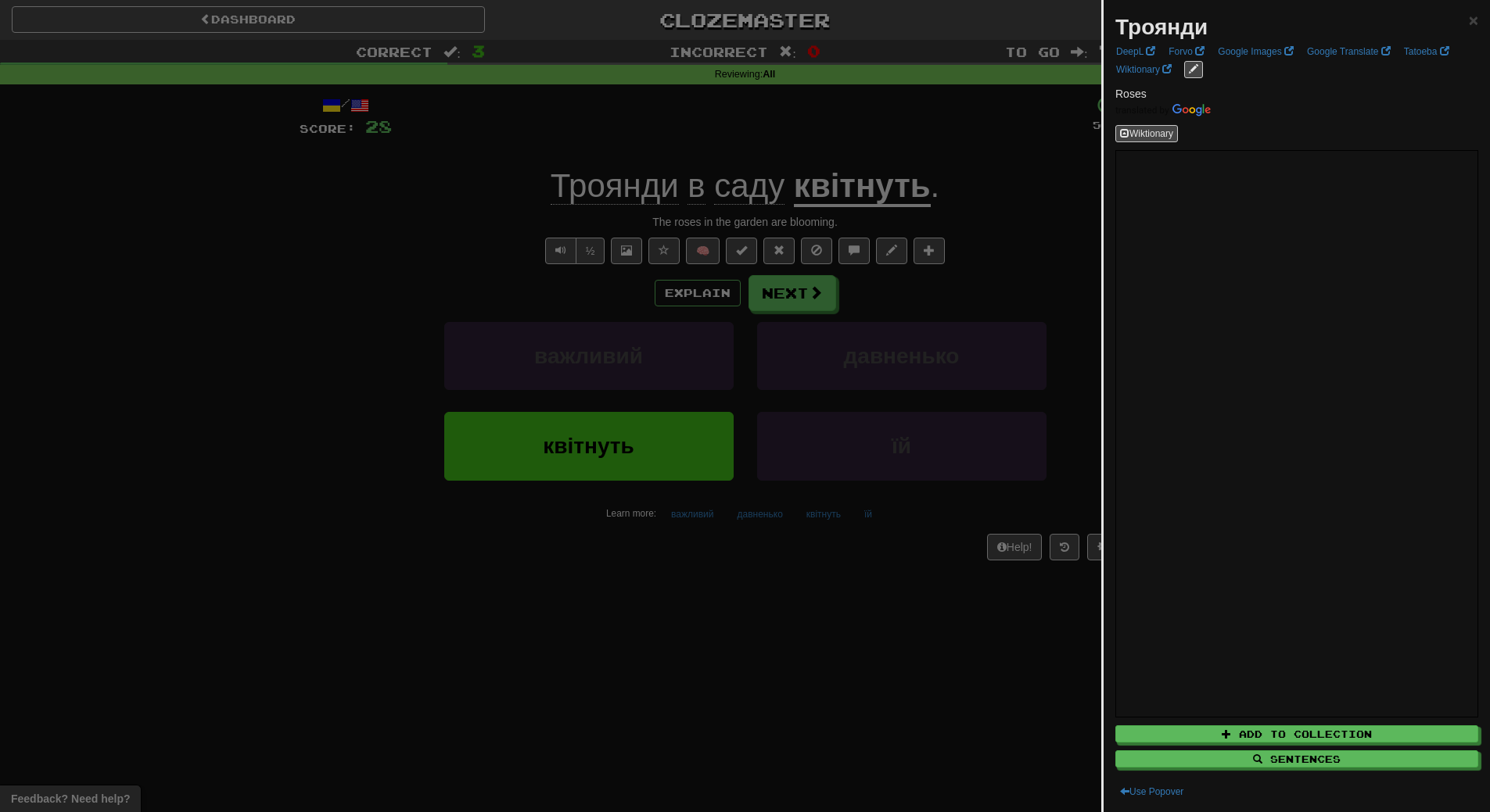
click at [758, 755] on div at bounding box center [745, 406] width 1490 height 812
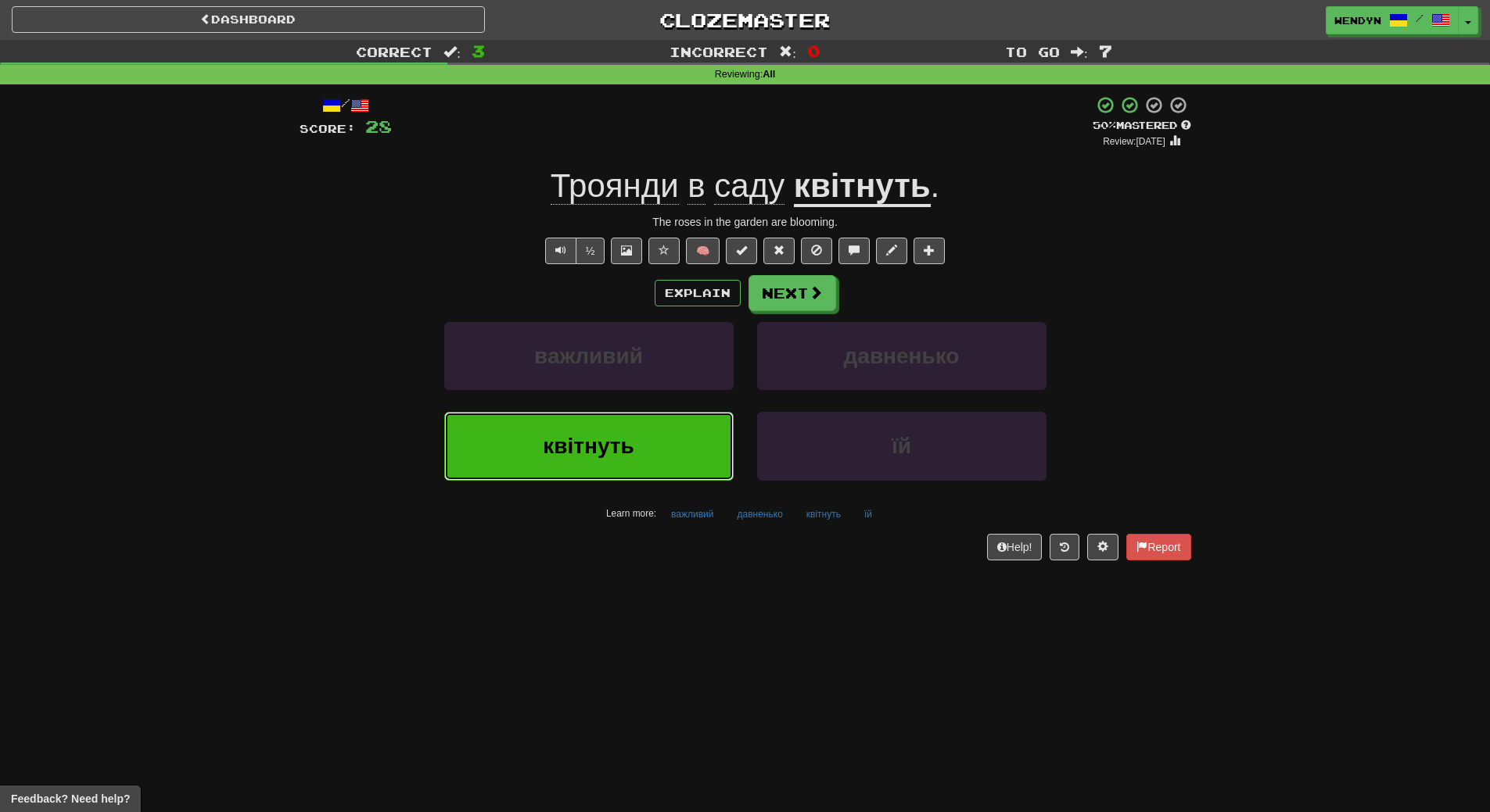
drag, startPoint x: 659, startPoint y: 473, endPoint x: 638, endPoint y: 481, distance: 22.5
click at [638, 481] on div "квітнуть" at bounding box center [589, 456] width 313 height 90
click at [656, 468] on button "квітнуть" at bounding box center [588, 446] width 290 height 68
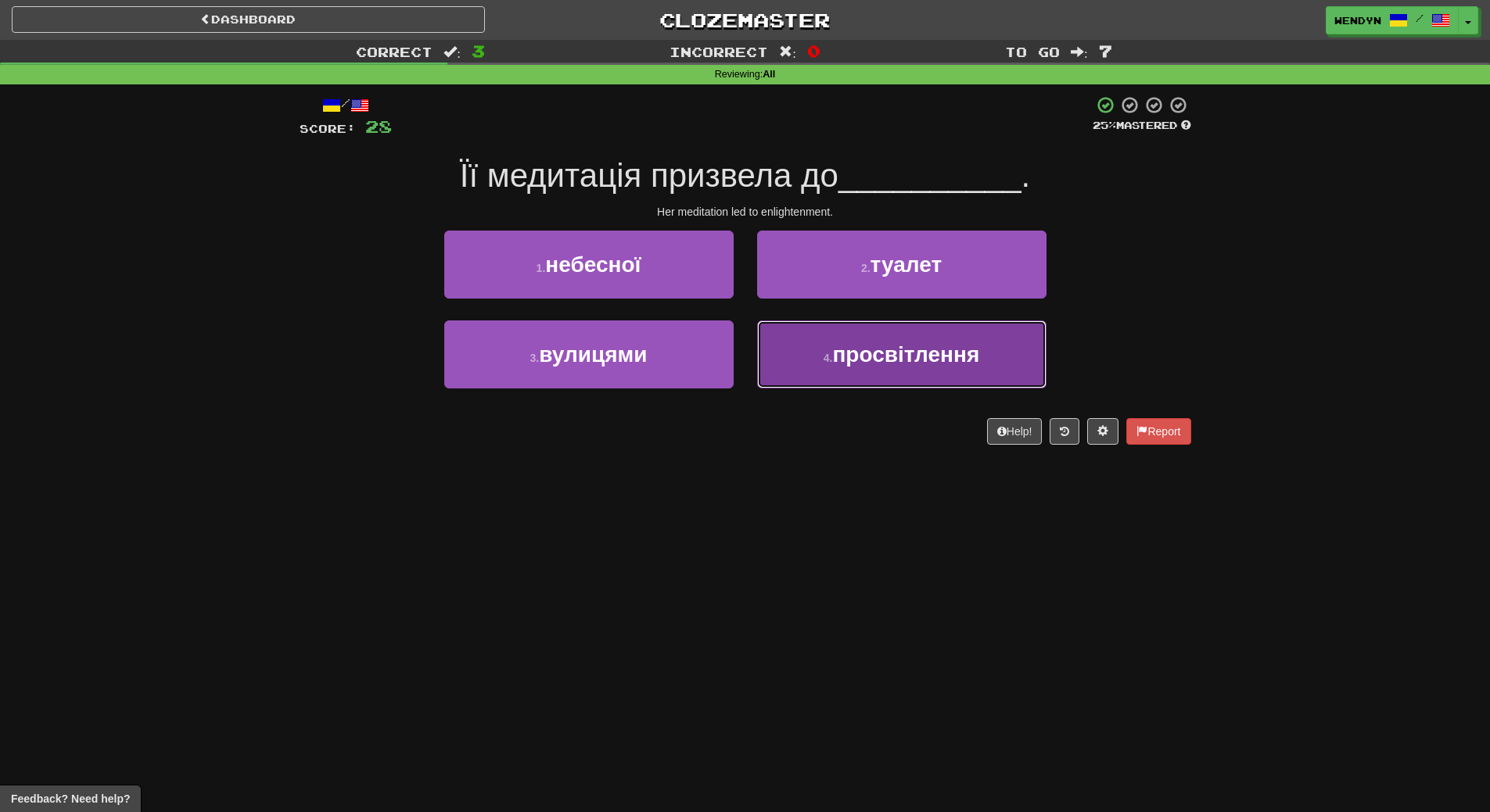
click at [934, 369] on button "4 . просвітлення" at bounding box center [901, 354] width 290 height 68
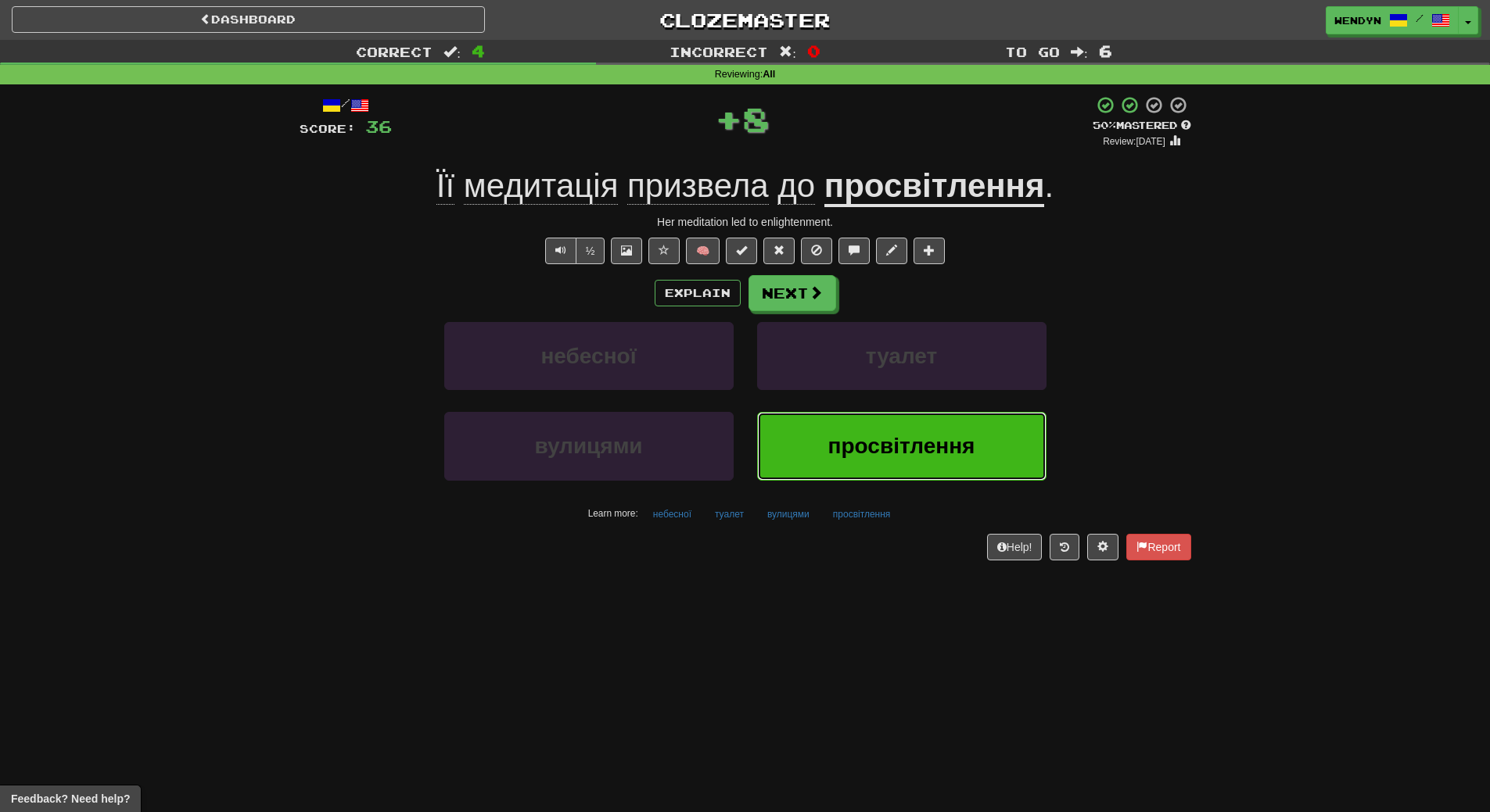
click at [926, 457] on span "просвітлення" at bounding box center [901, 446] width 147 height 25
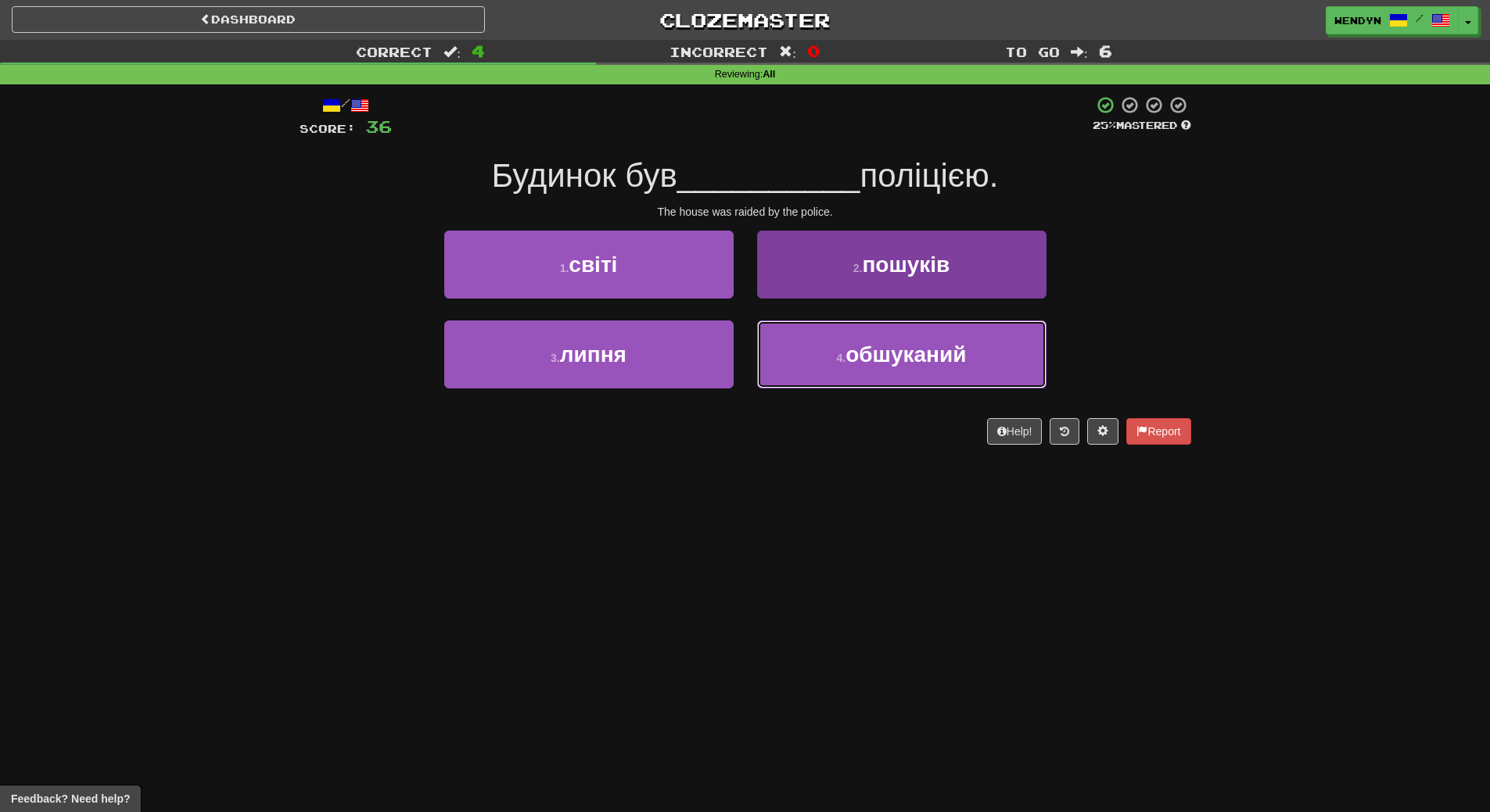
click at [854, 373] on button "4 . обшуканий" at bounding box center [901, 354] width 290 height 68
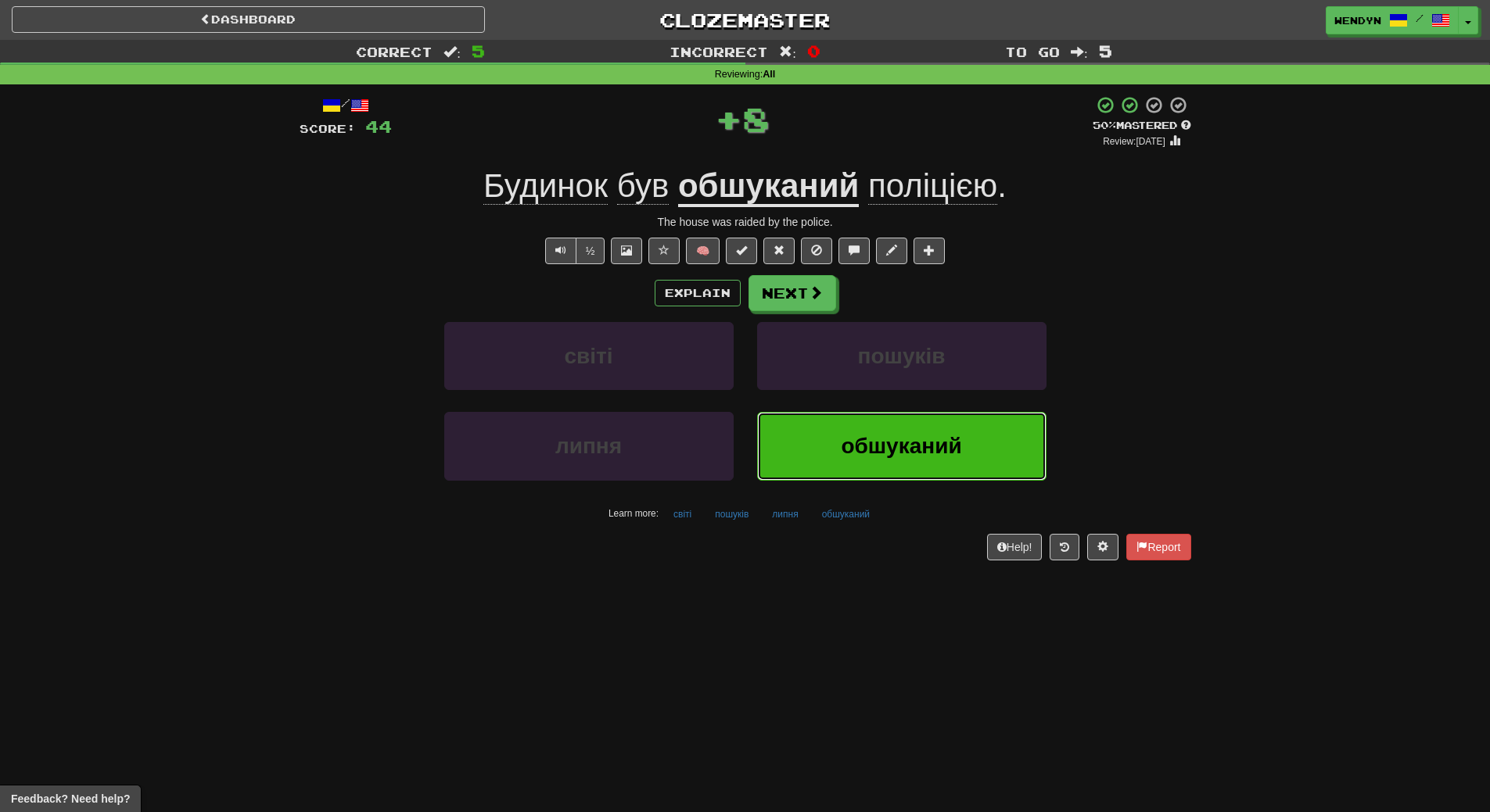
click at [860, 451] on span "обшуканий" at bounding box center [901, 446] width 121 height 25
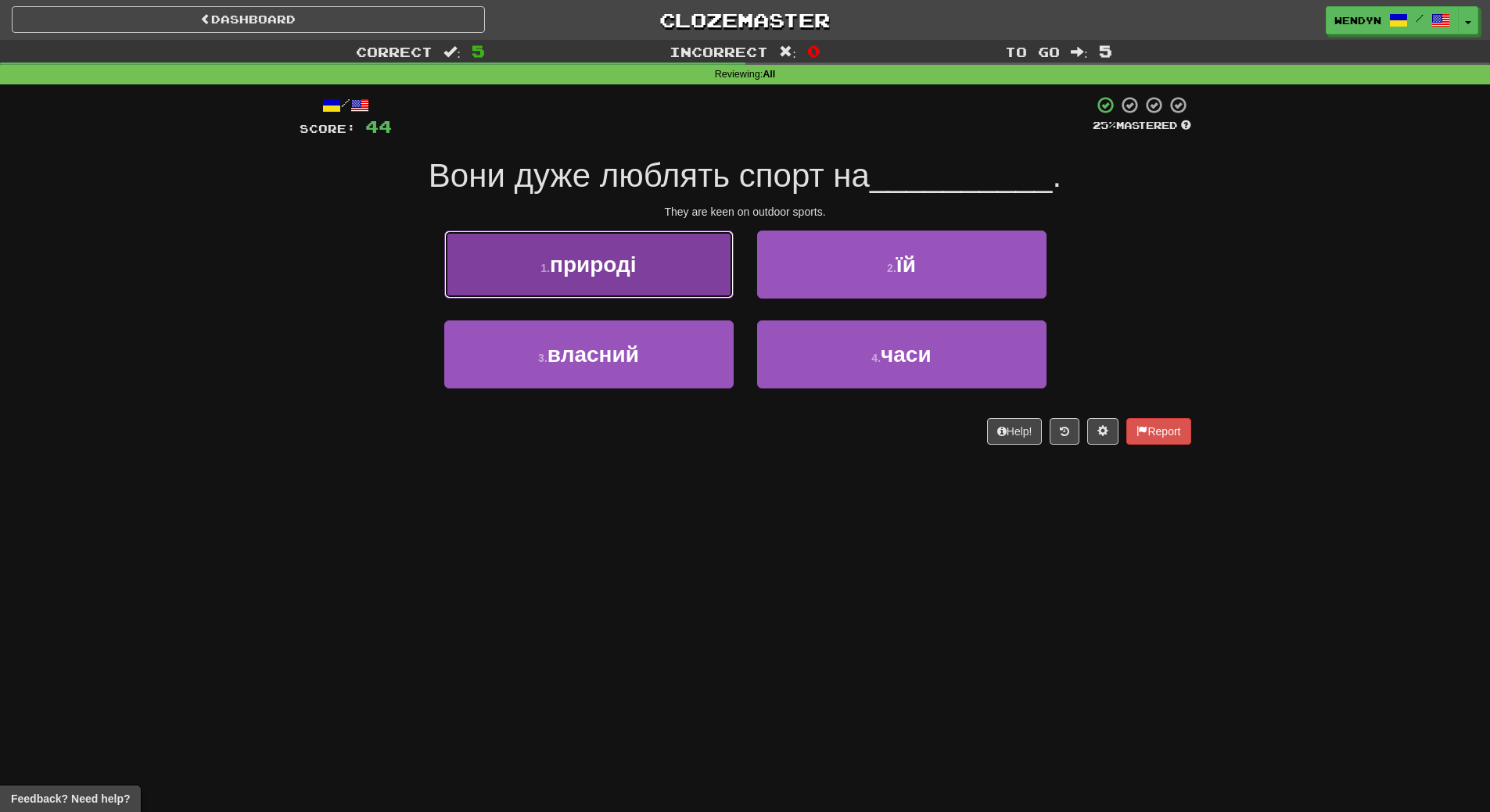
click at [660, 259] on button "1 . природі" at bounding box center [588, 264] width 290 height 68
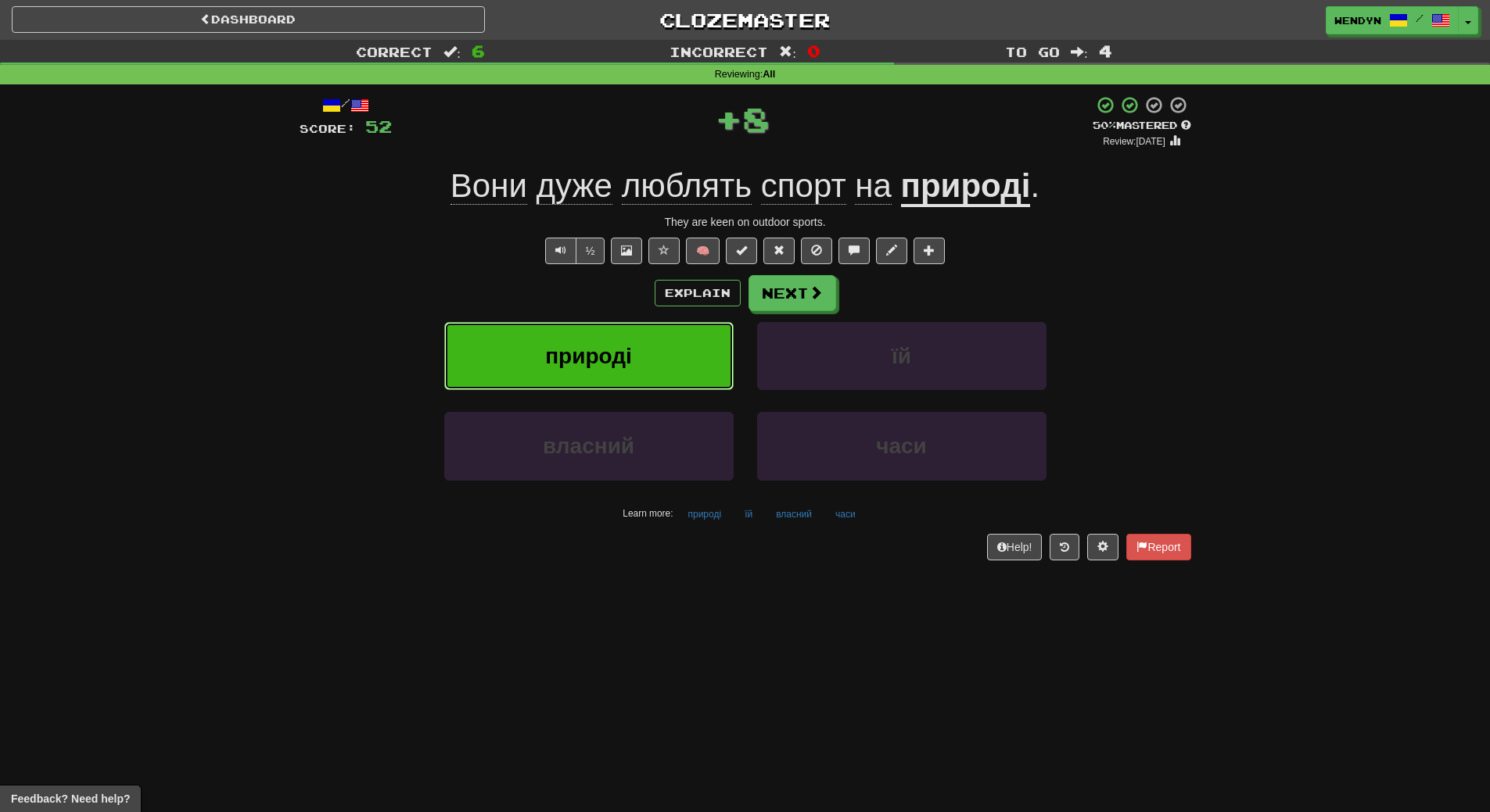
click at [648, 343] on button "природі" at bounding box center [588, 356] width 290 height 68
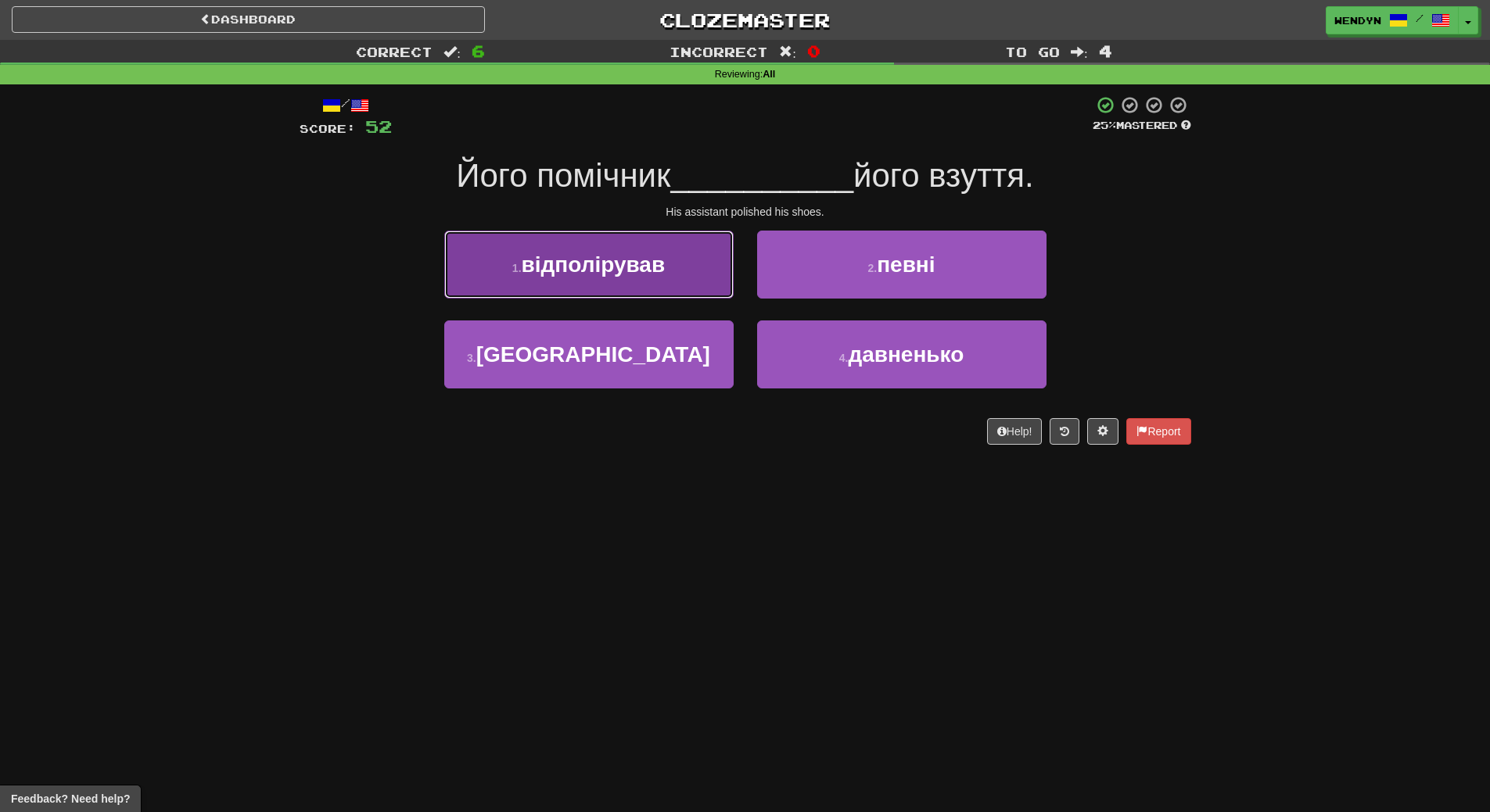
click at [634, 260] on span "відполірував" at bounding box center [594, 265] width 144 height 25
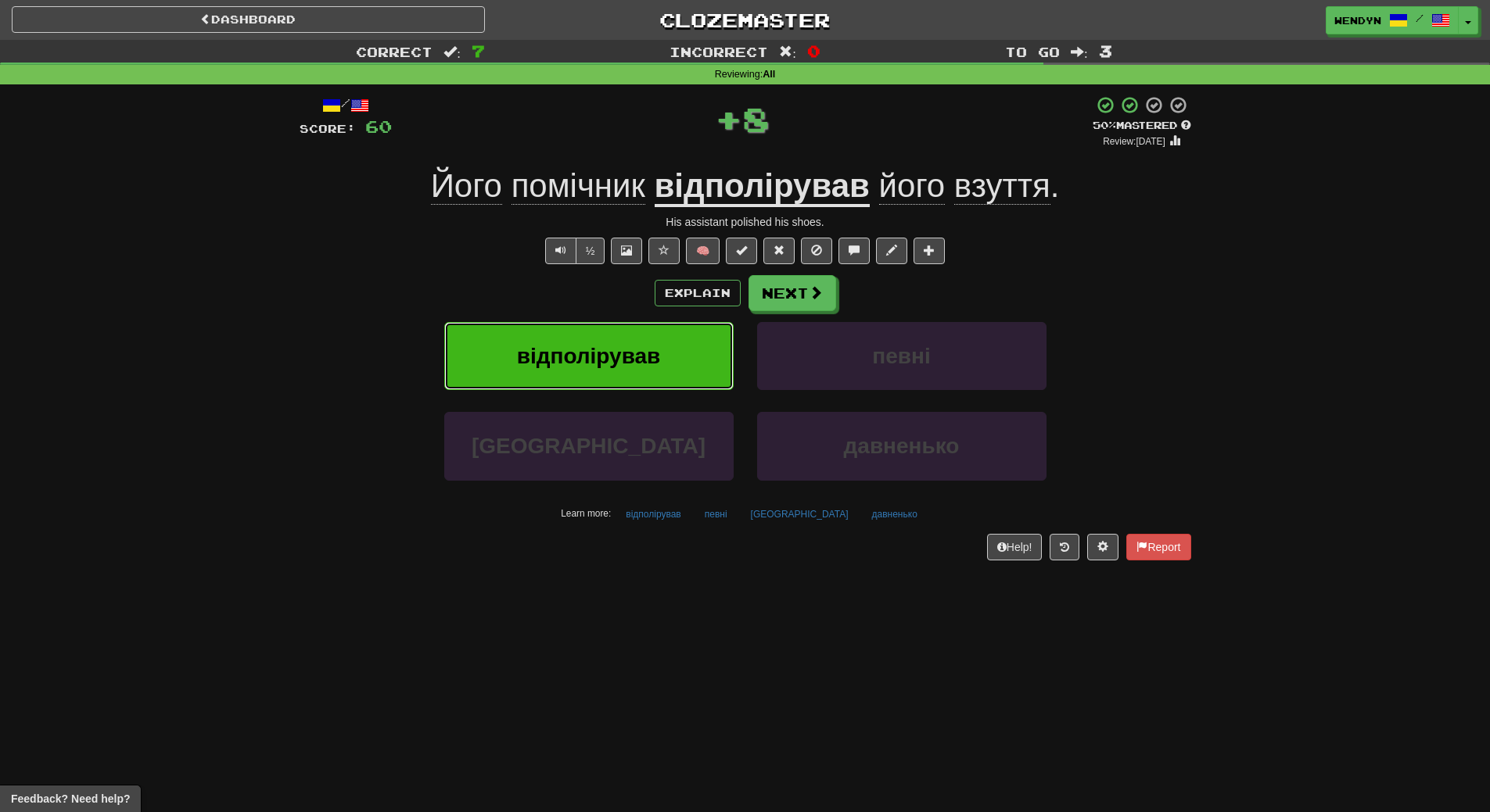
click at [613, 346] on span "відполірував" at bounding box center [589, 356] width 144 height 25
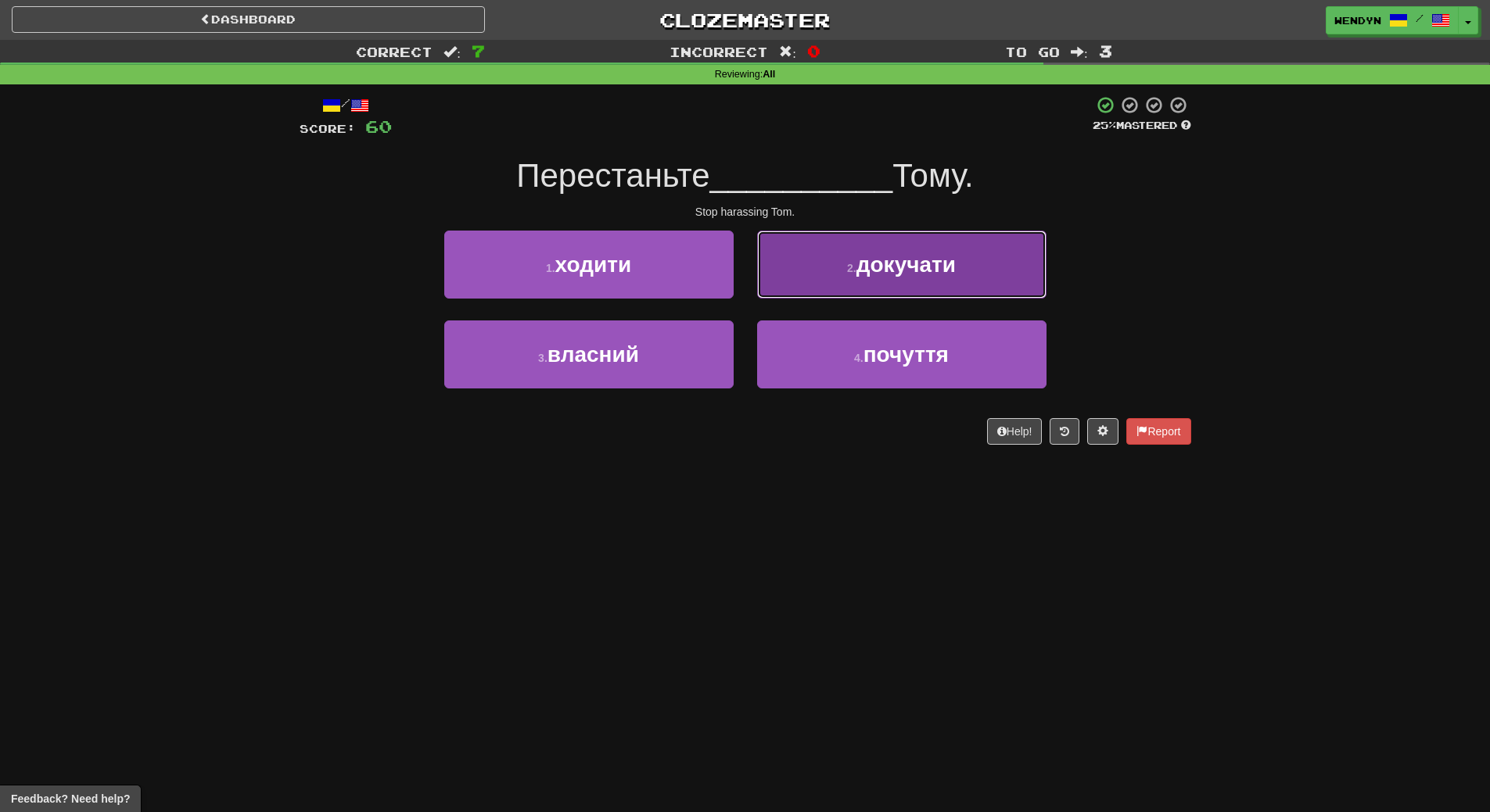
click at [1016, 238] on button "2 . докучати" at bounding box center [901, 264] width 290 height 68
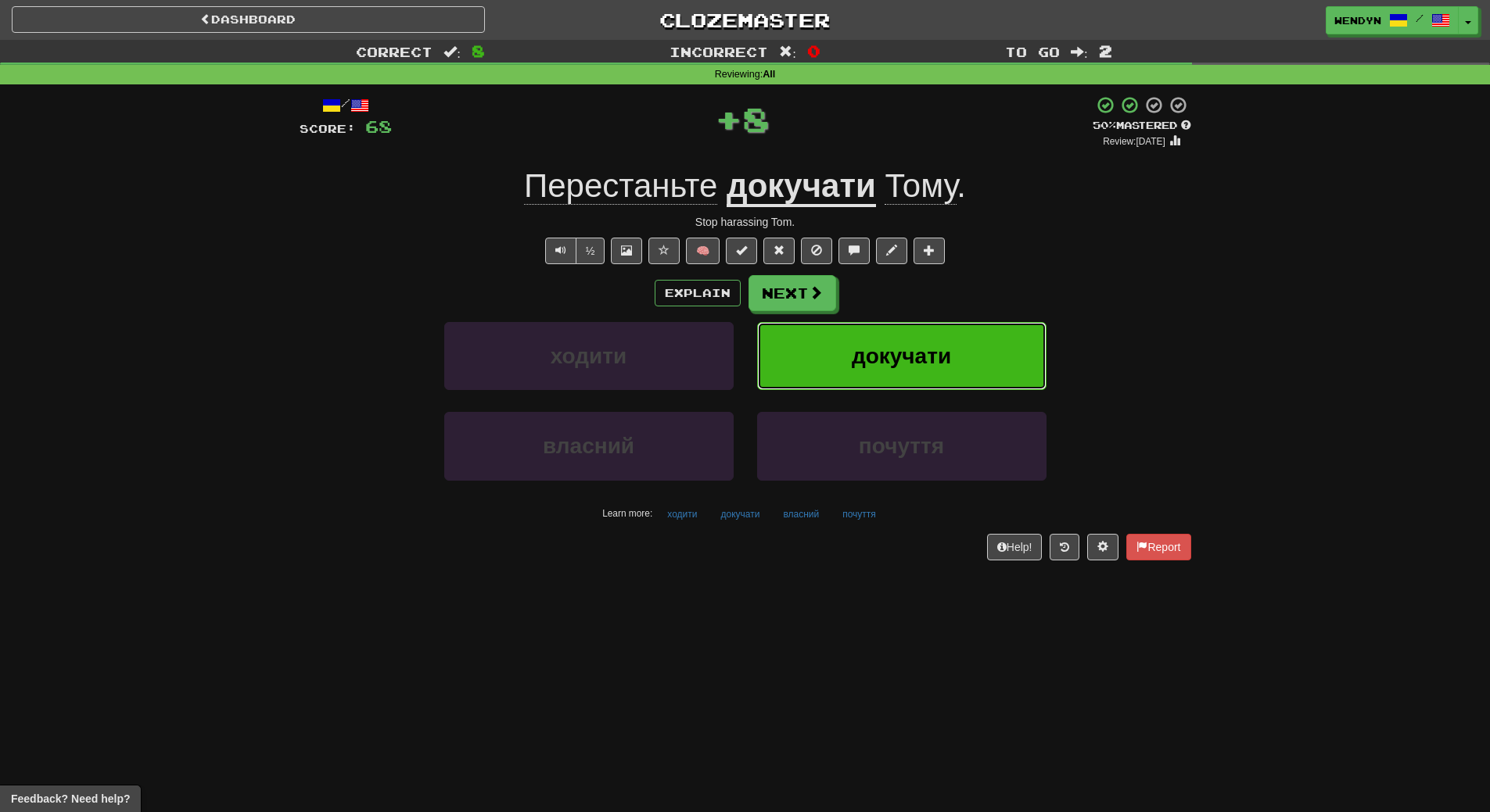
click at [987, 347] on button "докучати" at bounding box center [901, 356] width 290 height 68
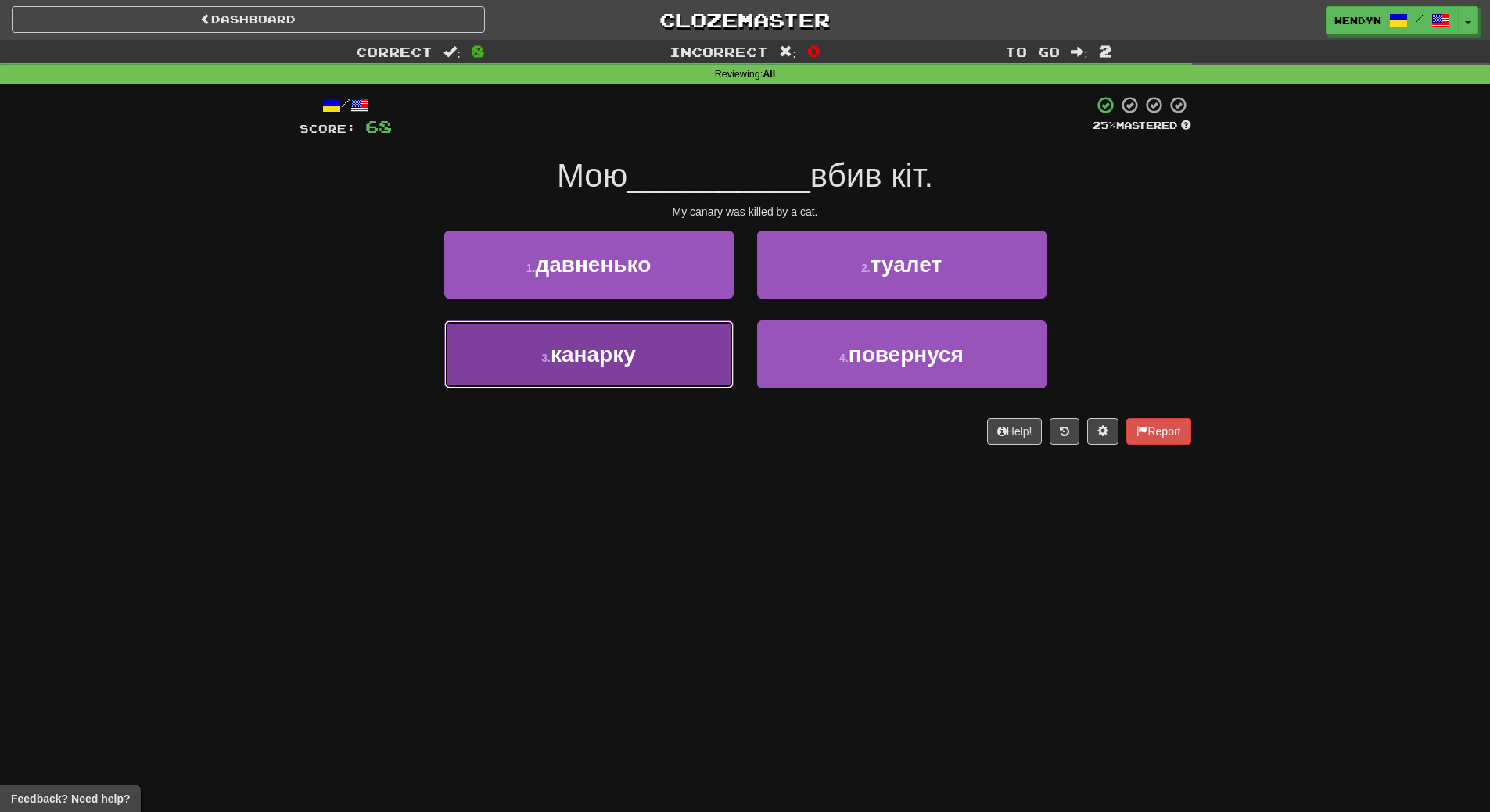
click at [606, 373] on button "3 . канарку" at bounding box center [588, 354] width 290 height 68
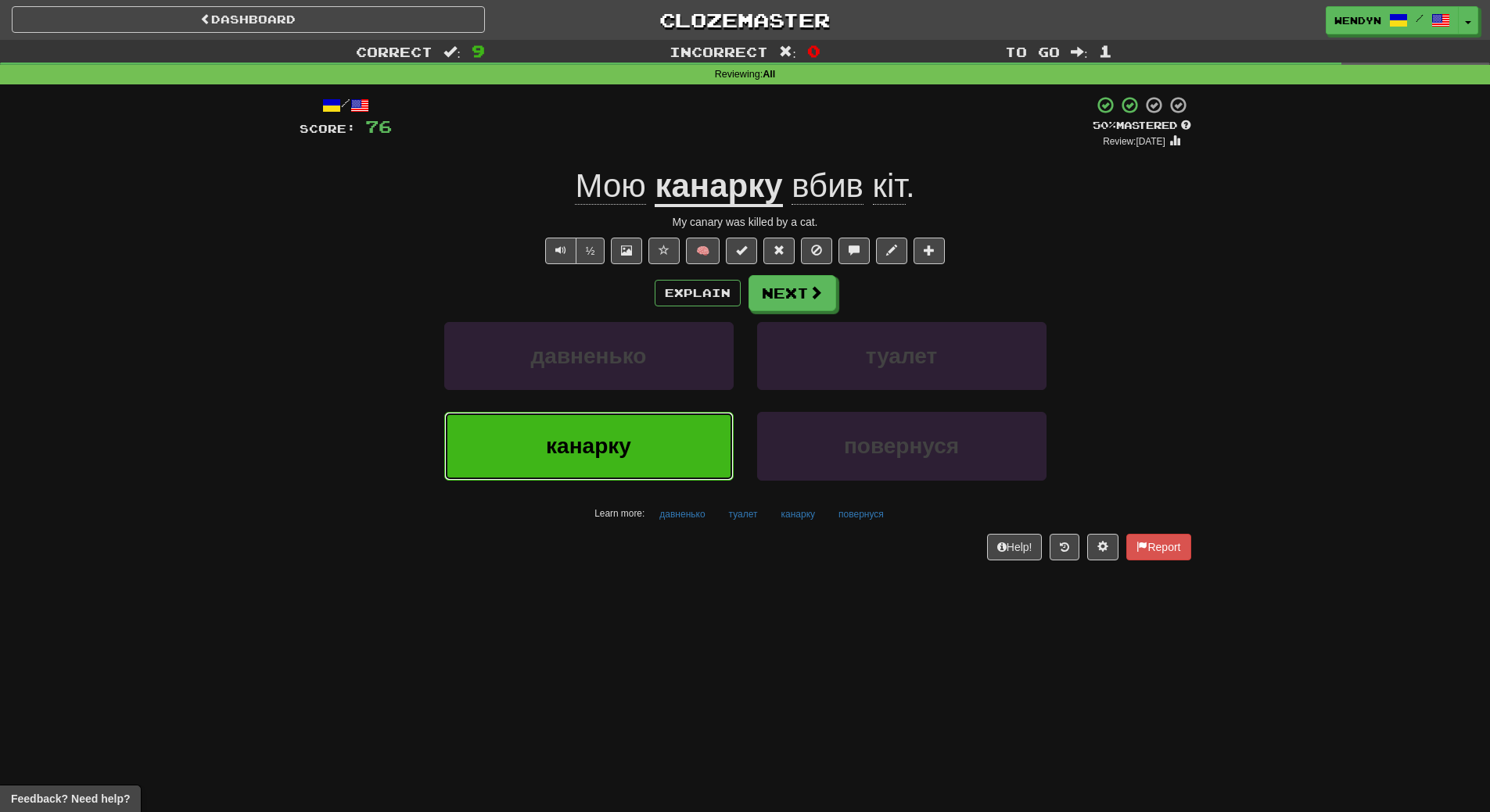
click at [531, 454] on button "канарку" at bounding box center [588, 446] width 290 height 68
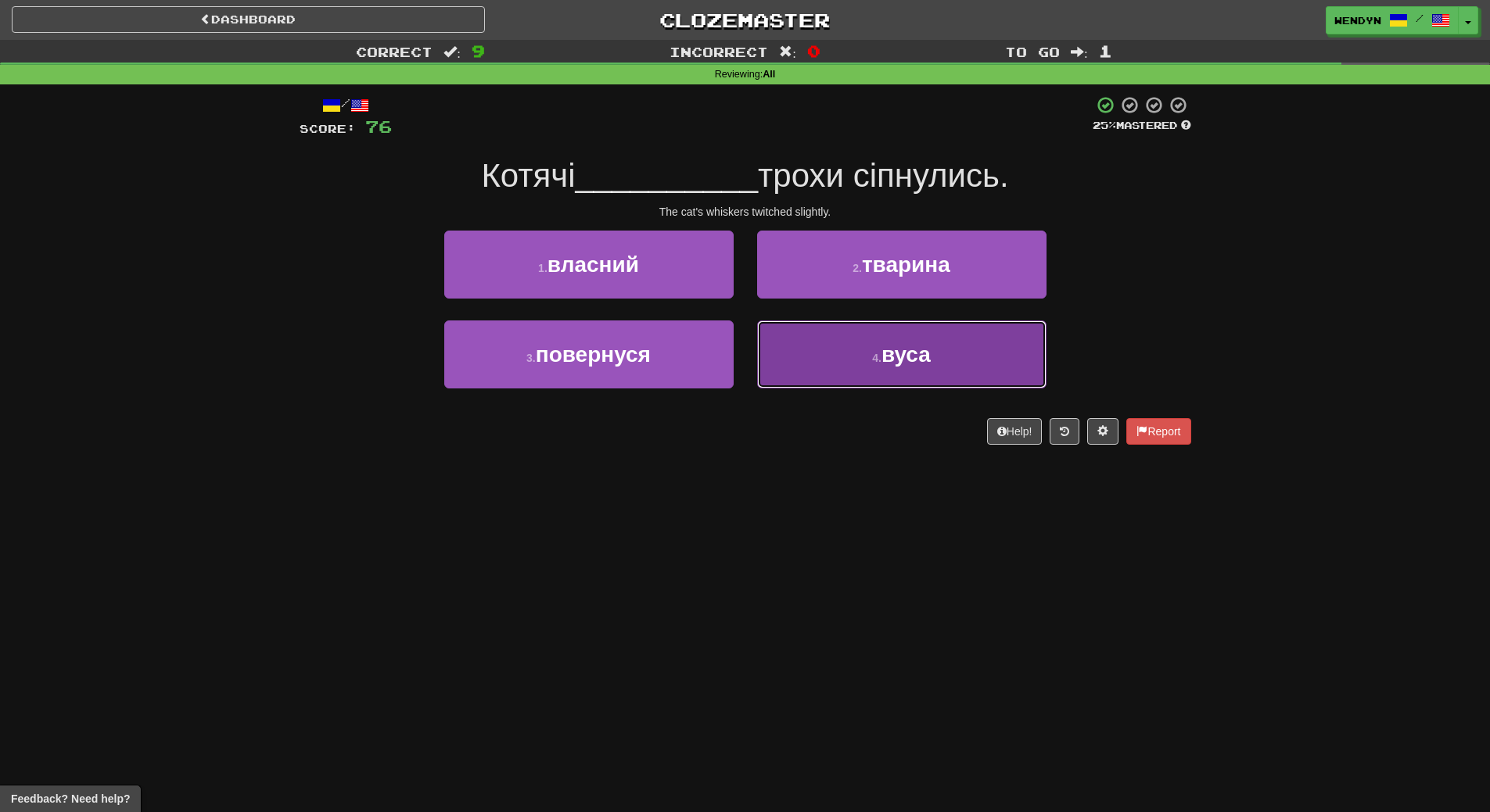
click at [843, 381] on button "4 . вуса" at bounding box center [901, 354] width 290 height 68
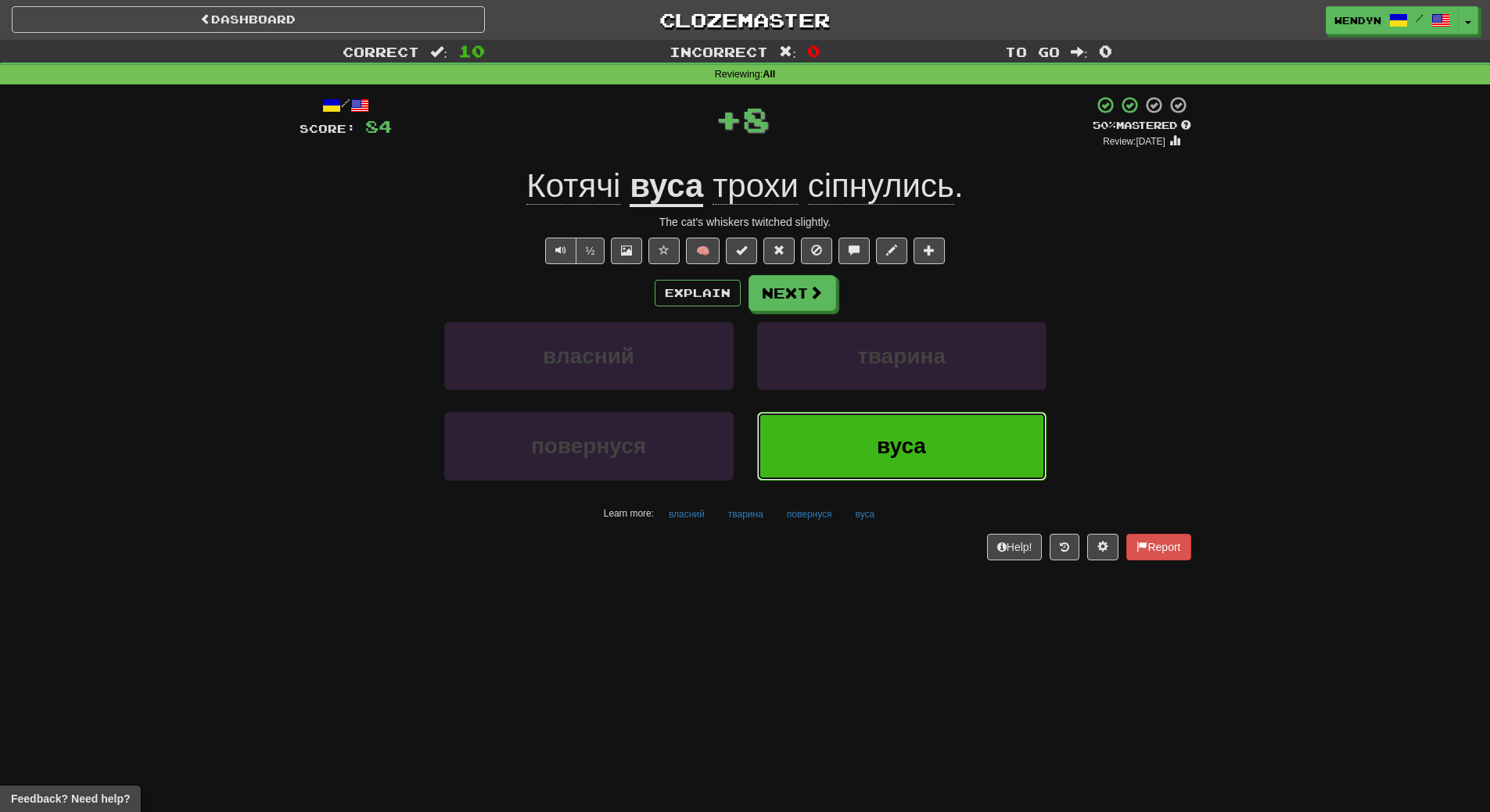
drag, startPoint x: 819, startPoint y: 463, endPoint x: 795, endPoint y: 512, distance: 54.6
click at [819, 469] on button "вуса" at bounding box center [901, 446] width 290 height 68
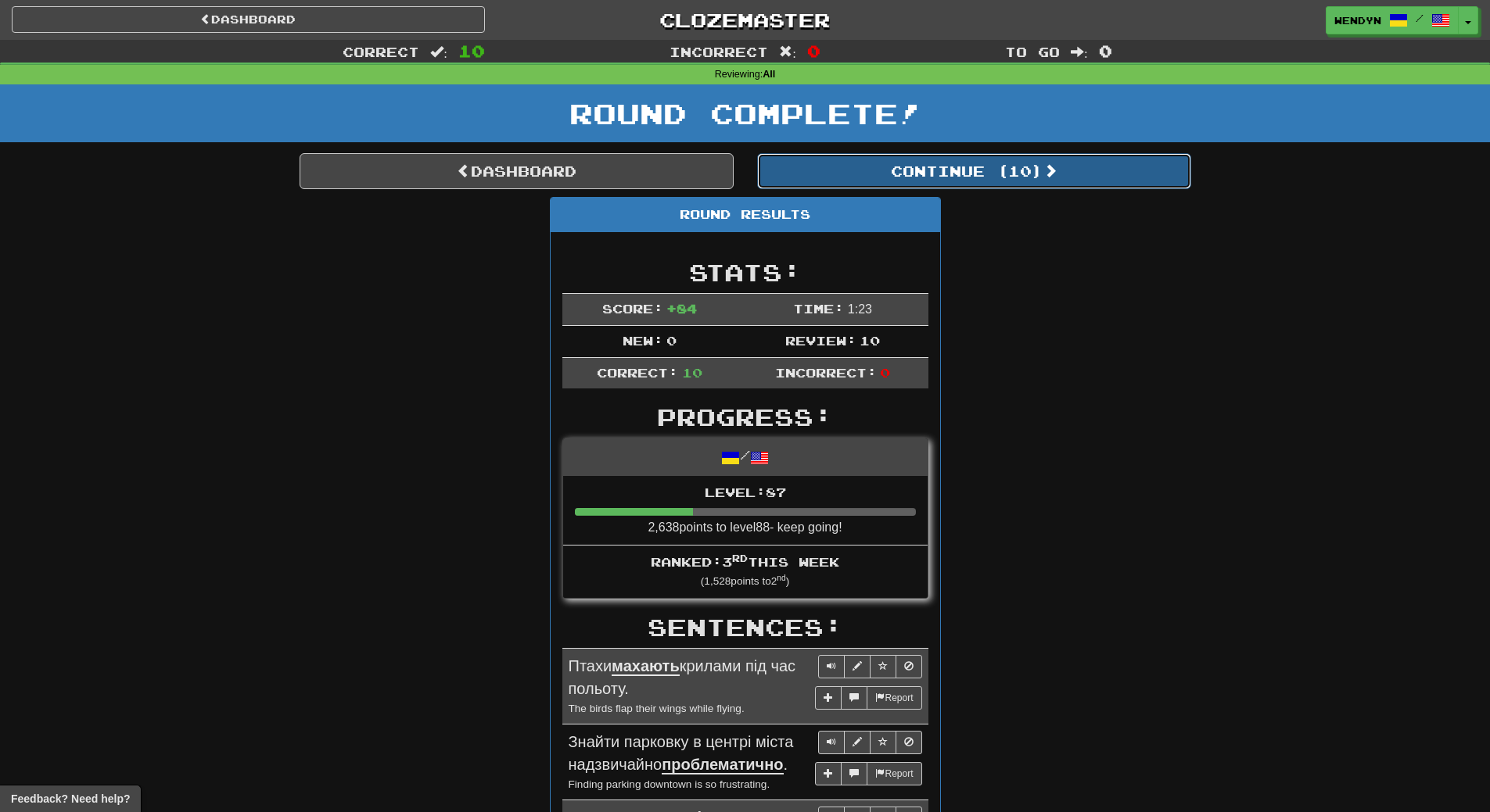
click at [1033, 159] on button "Continue ( 10 )" at bounding box center [973, 171] width 434 height 36
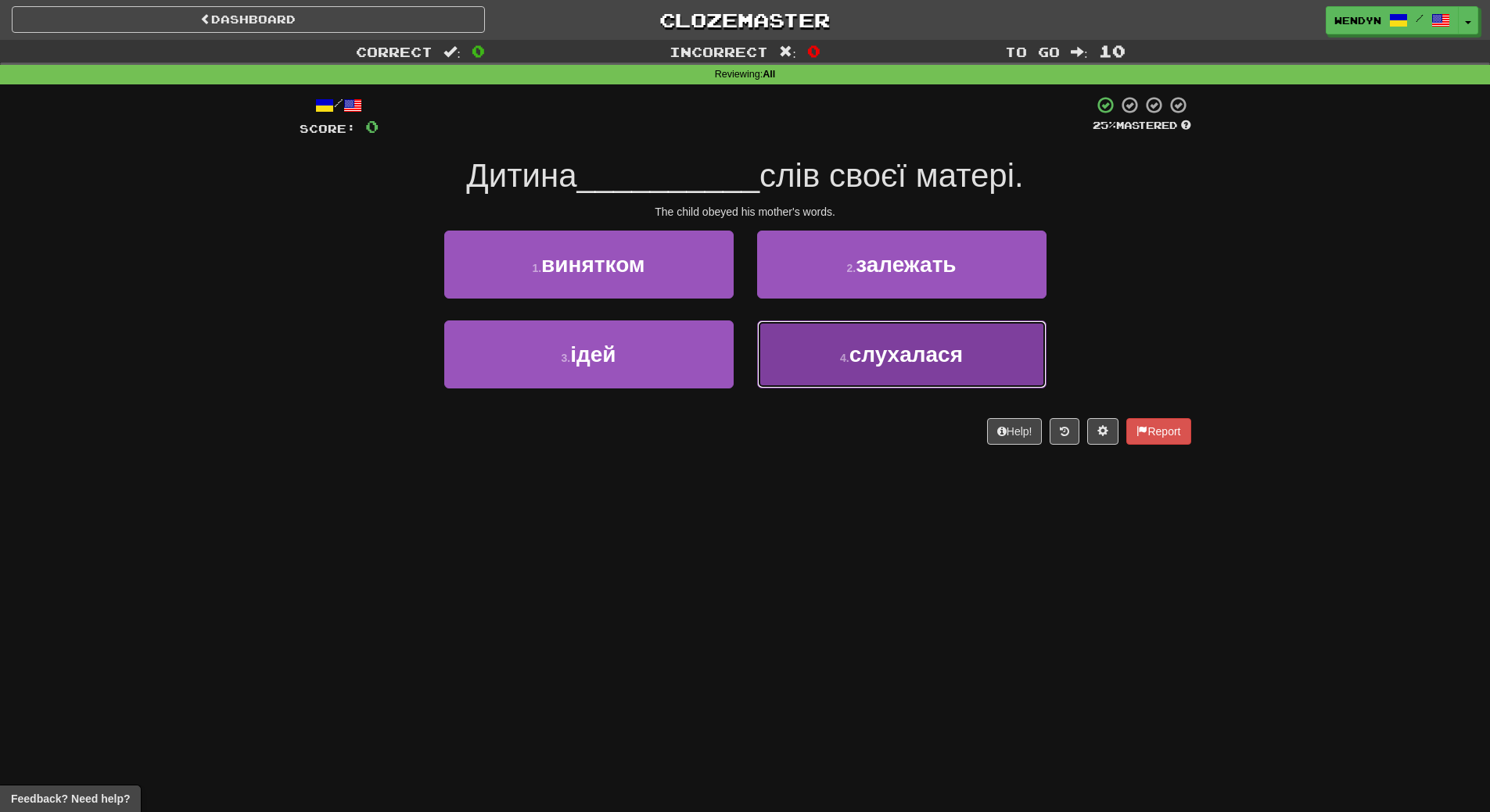
click at [956, 362] on span "слухалася" at bounding box center [905, 355] width 114 height 25
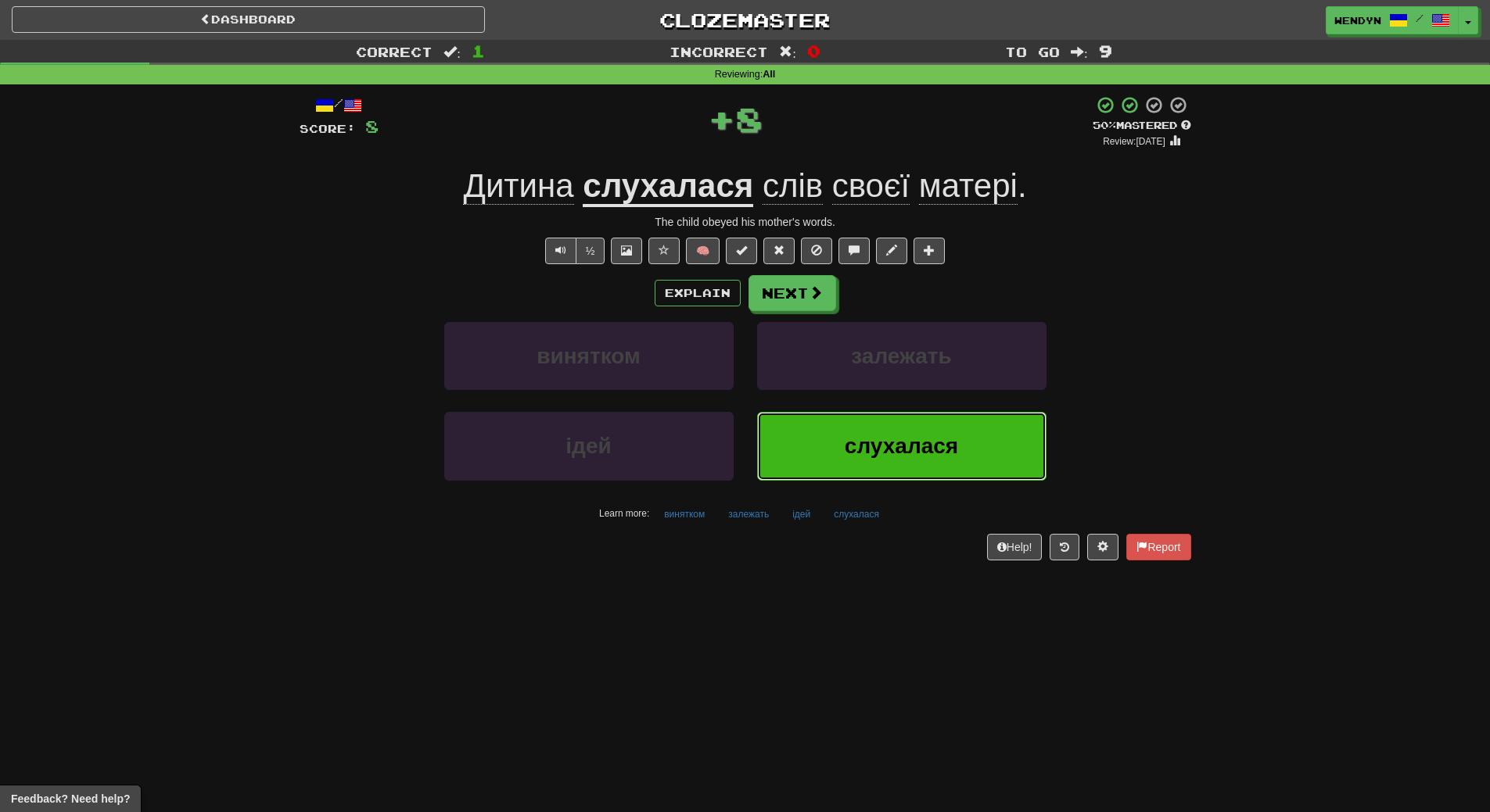
click at [936, 437] on span "слухалася" at bounding box center [901, 446] width 114 height 25
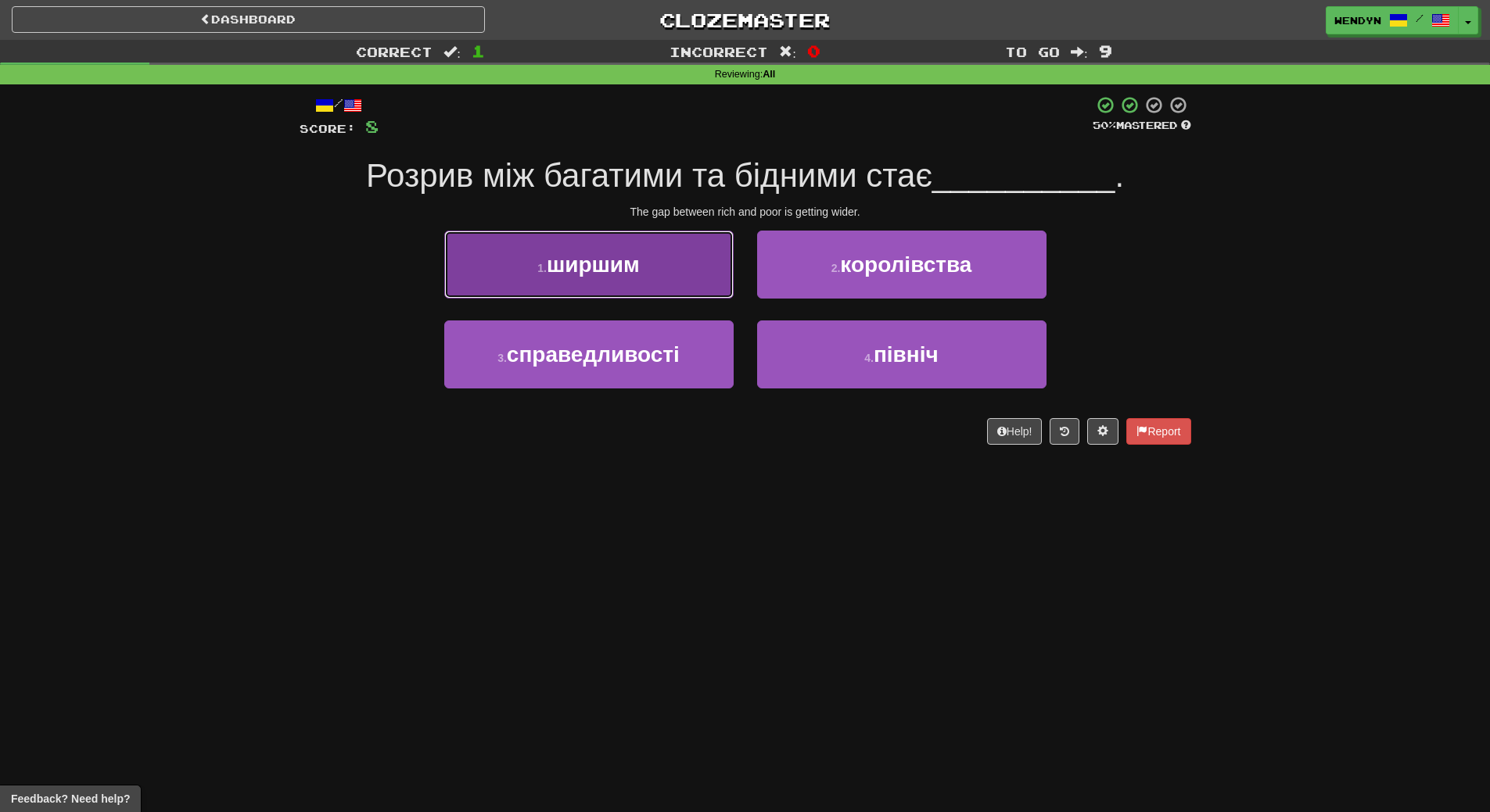
click at [639, 276] on span "ширшим" at bounding box center [593, 265] width 93 height 25
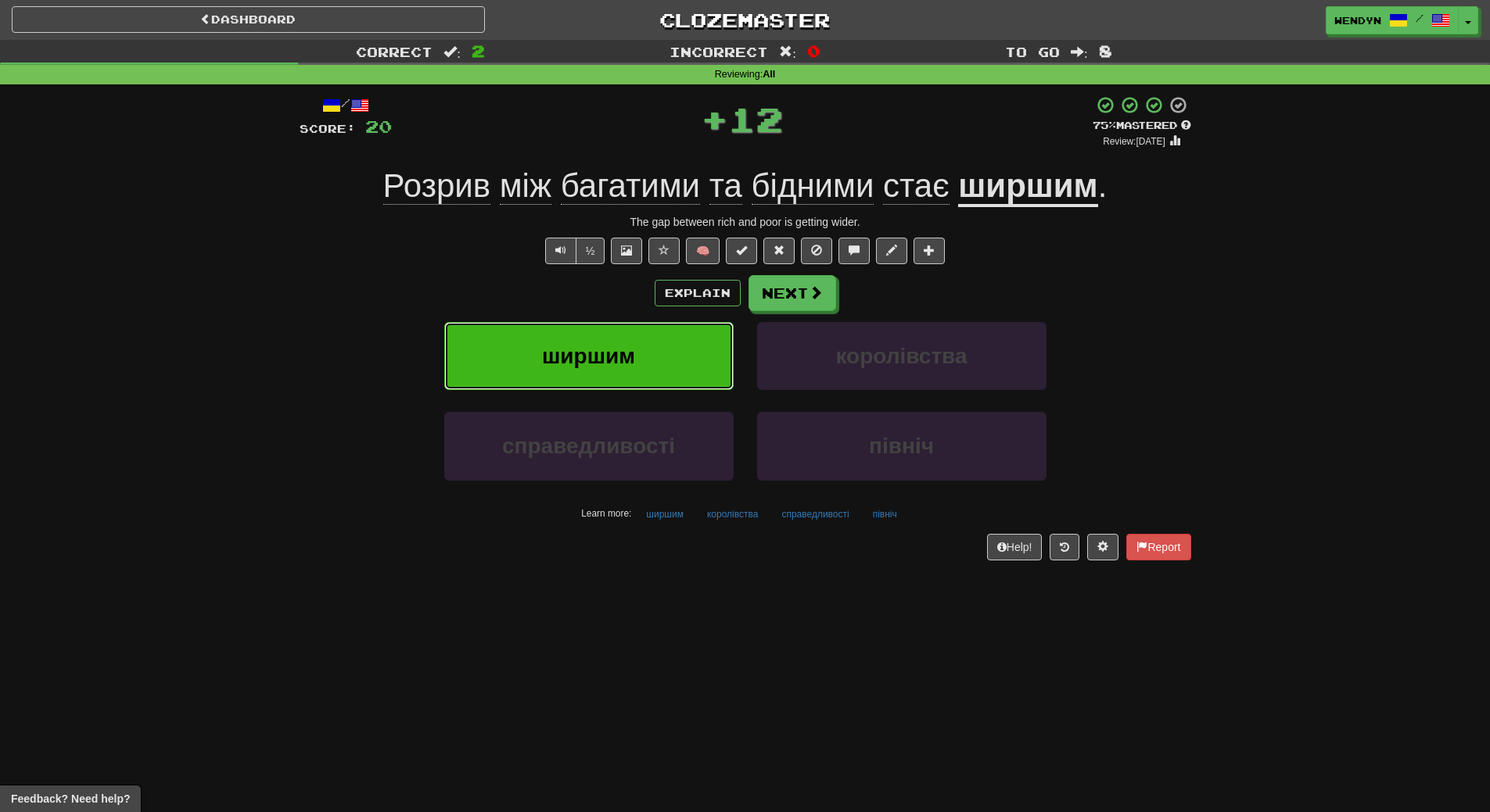
click at [629, 353] on span "ширшим" at bounding box center [588, 356] width 93 height 25
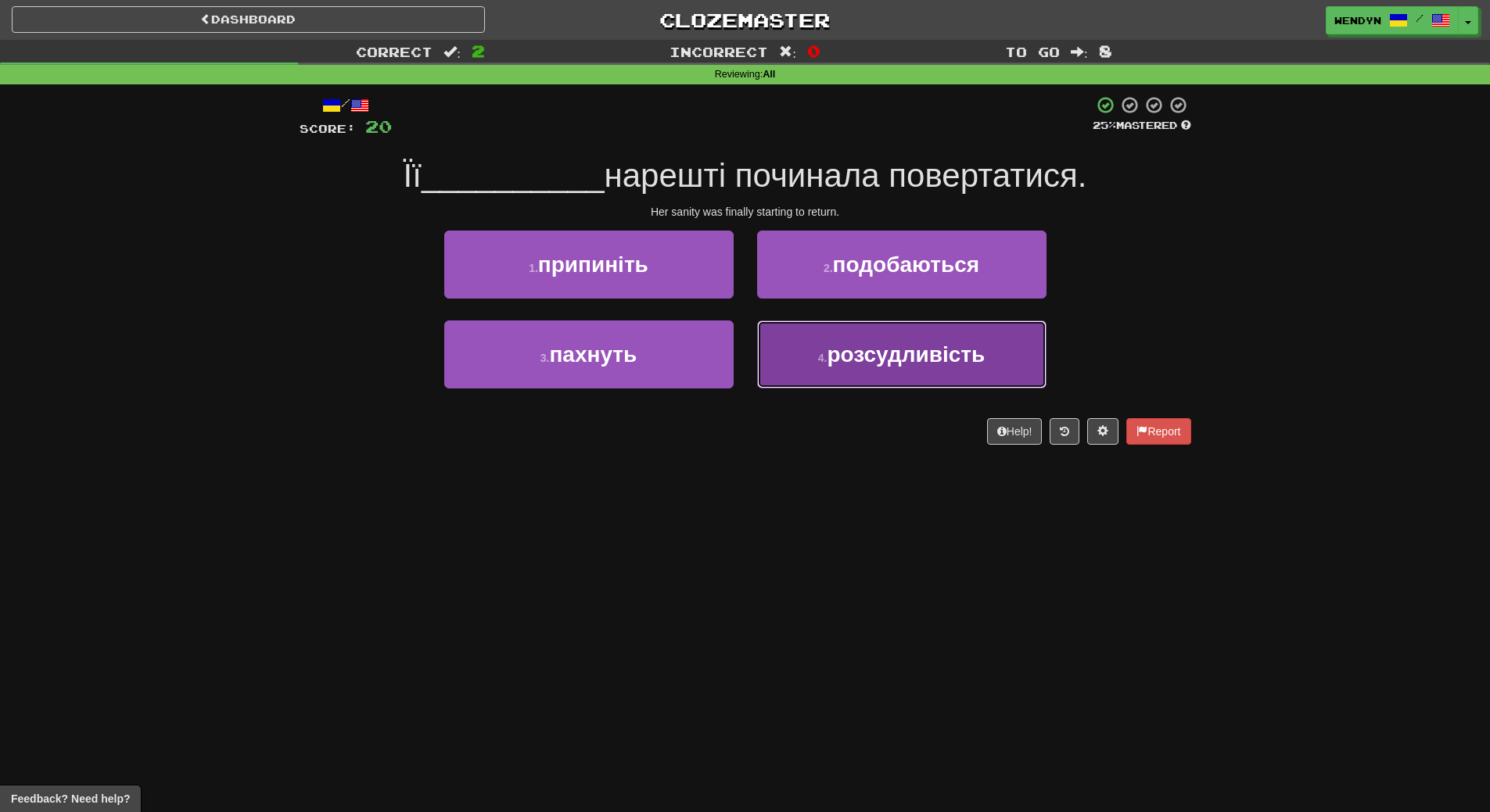
click at [846, 380] on button "4 . розсудливість" at bounding box center [901, 354] width 290 height 68
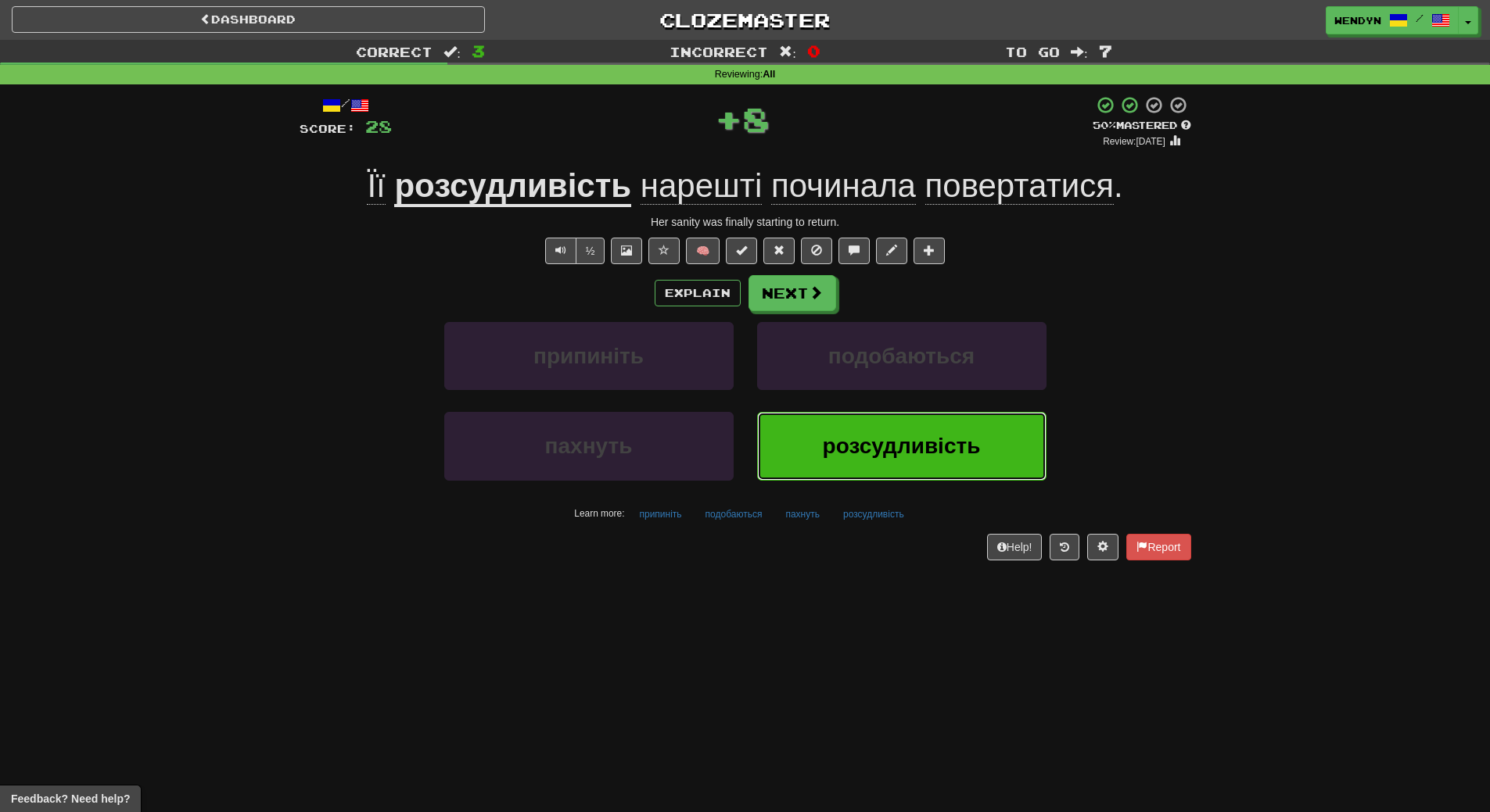
click at [840, 431] on button "розсудливість" at bounding box center [901, 446] width 290 height 68
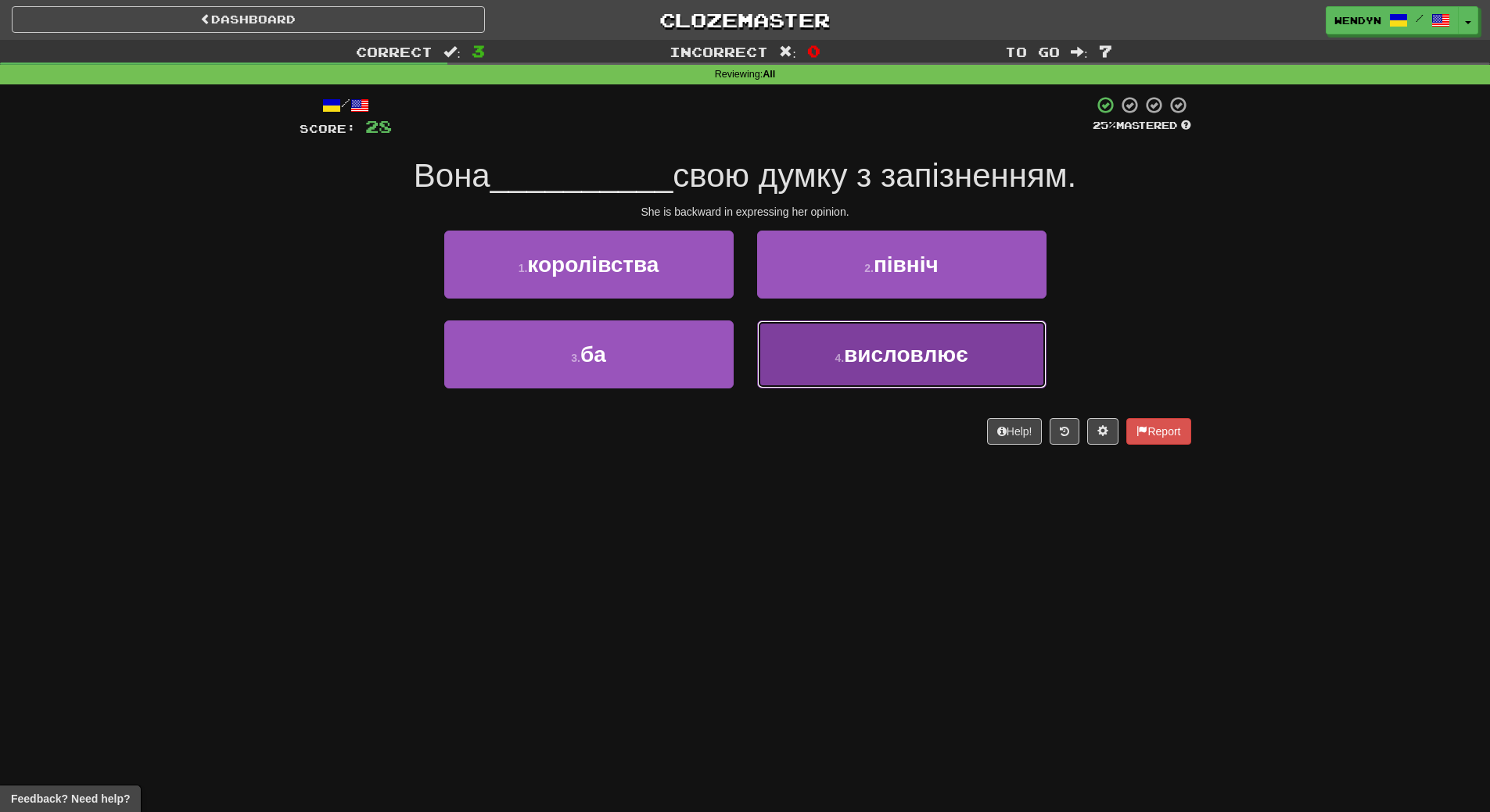
click at [939, 367] on button "4 . висловлює" at bounding box center [901, 354] width 290 height 68
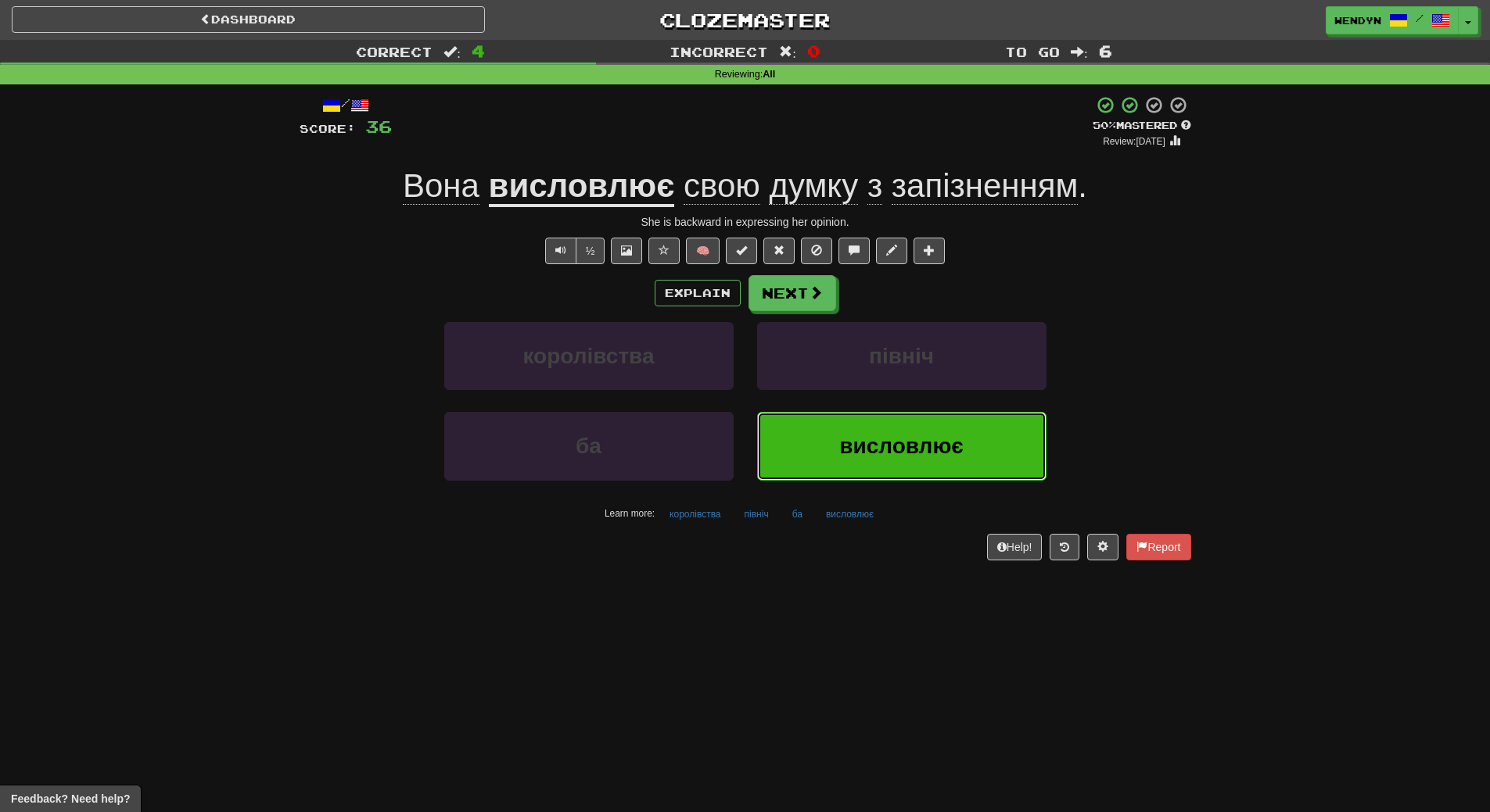
click at [930, 430] on button "висловлює" at bounding box center [901, 446] width 290 height 68
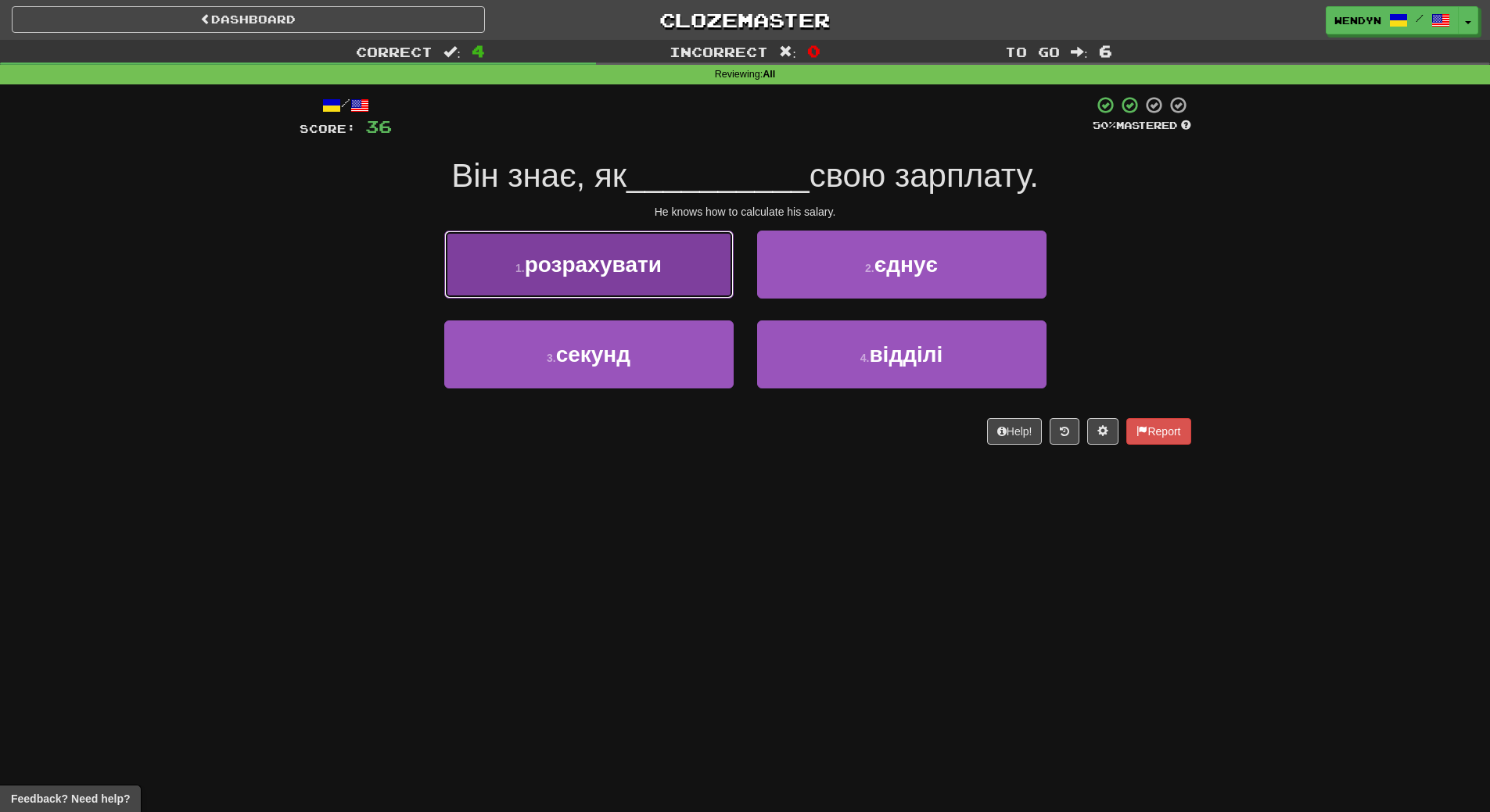
click at [661, 268] on span "розрахувати" at bounding box center [593, 265] width 136 height 25
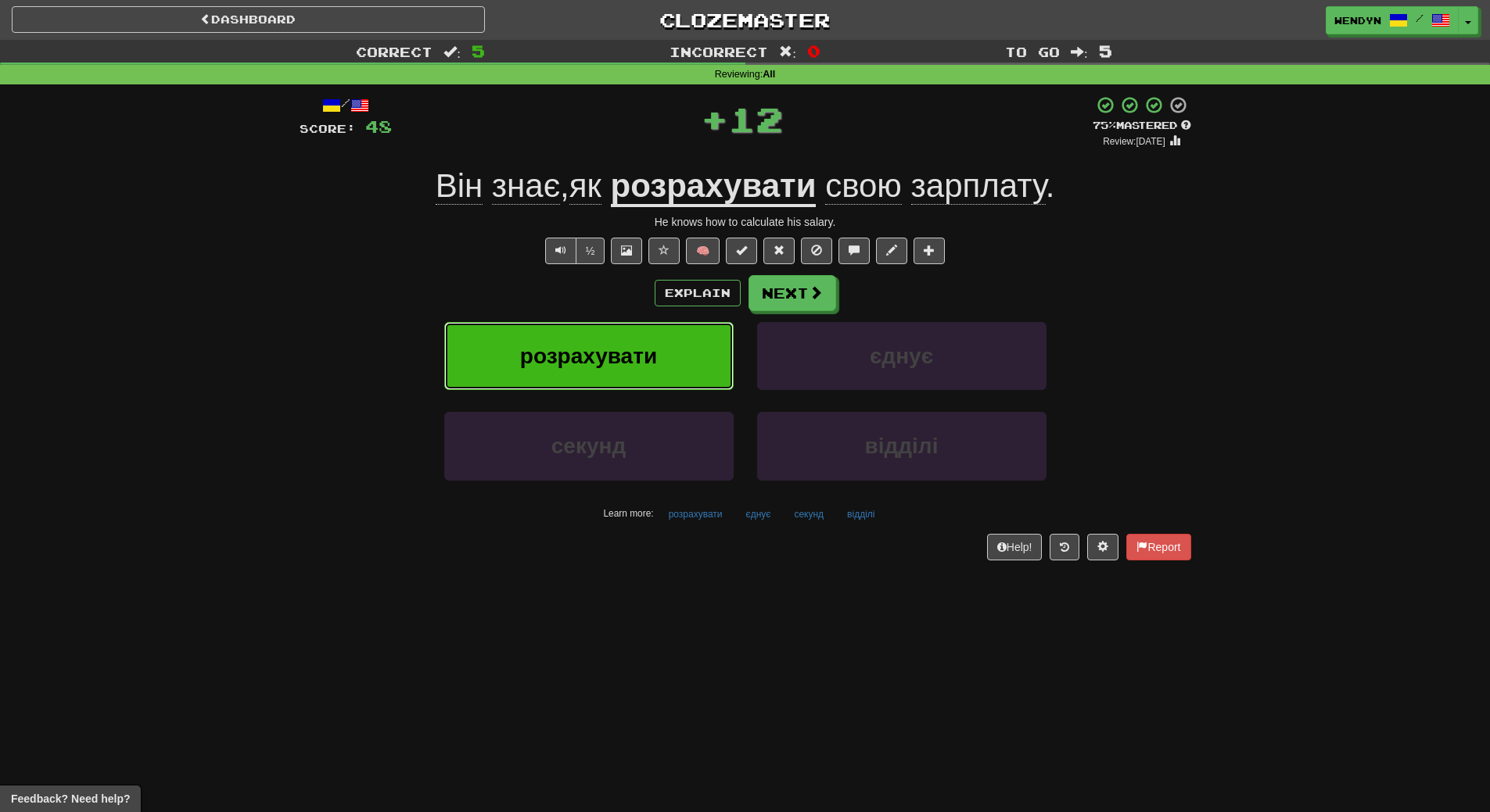
click at [646, 373] on button "розрахувати" at bounding box center [588, 356] width 290 height 68
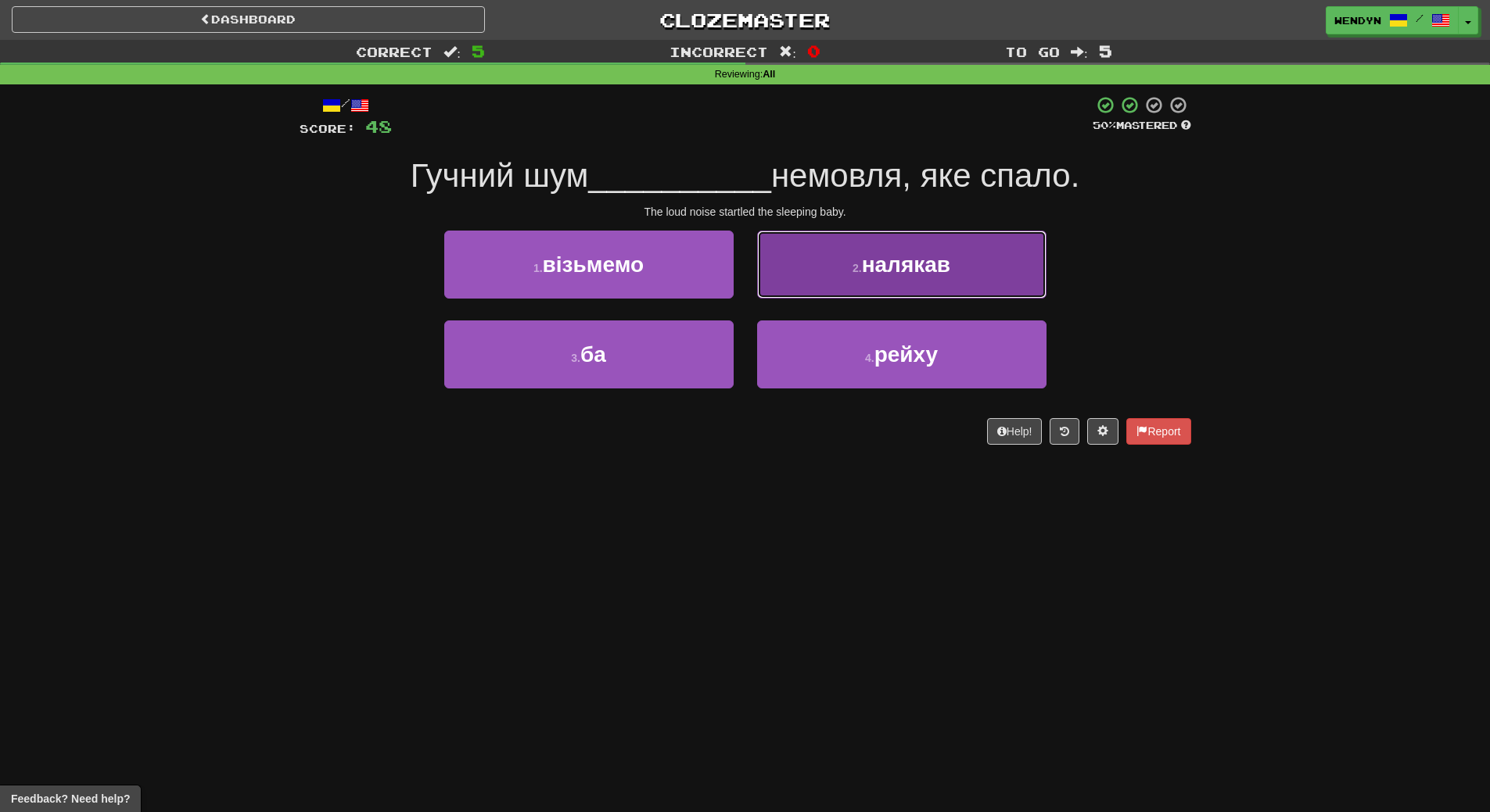
click at [1005, 278] on button "2 . налякав" at bounding box center [901, 264] width 290 height 68
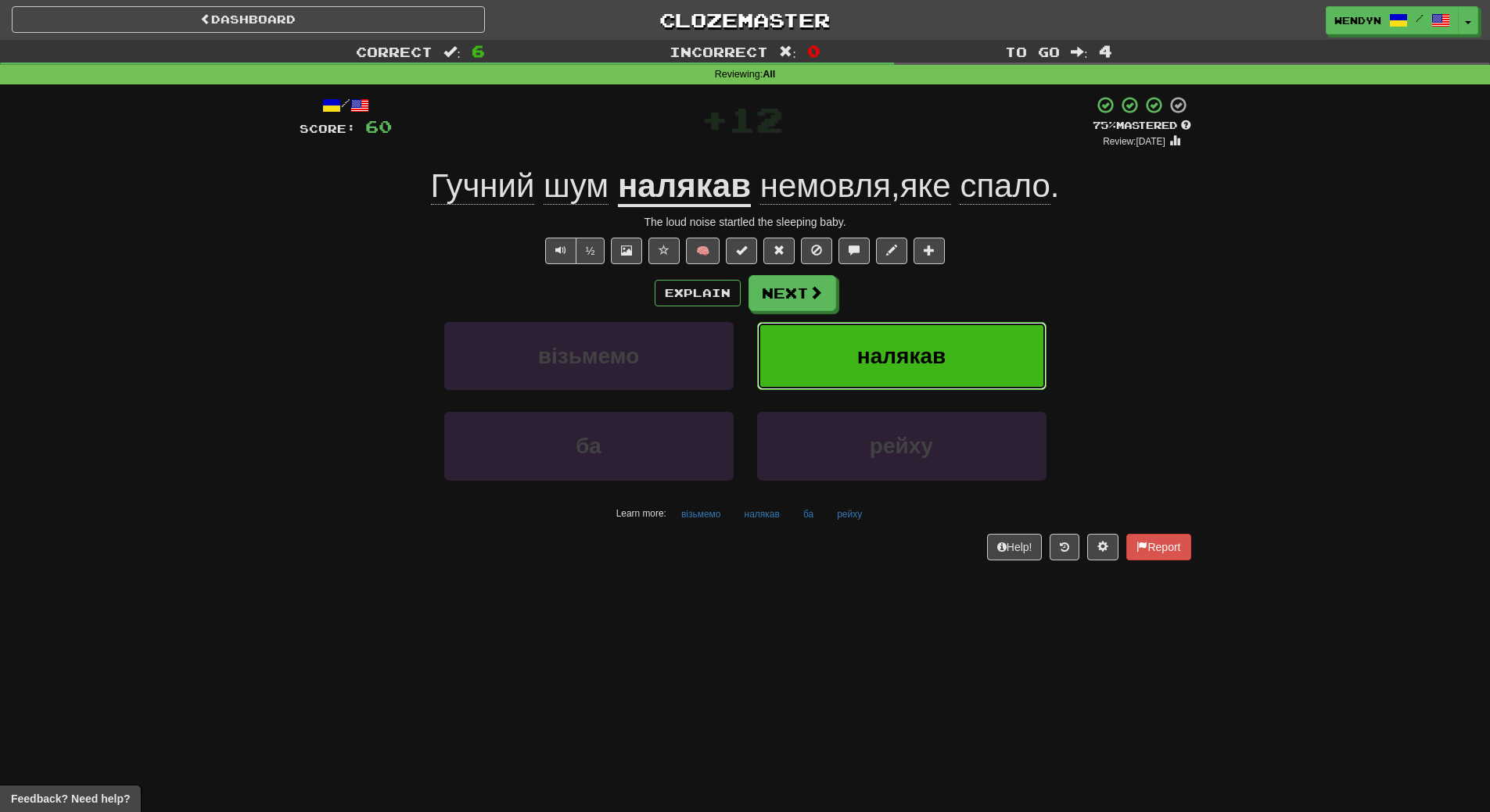
click at [953, 384] on button "налякав" at bounding box center [901, 356] width 290 height 68
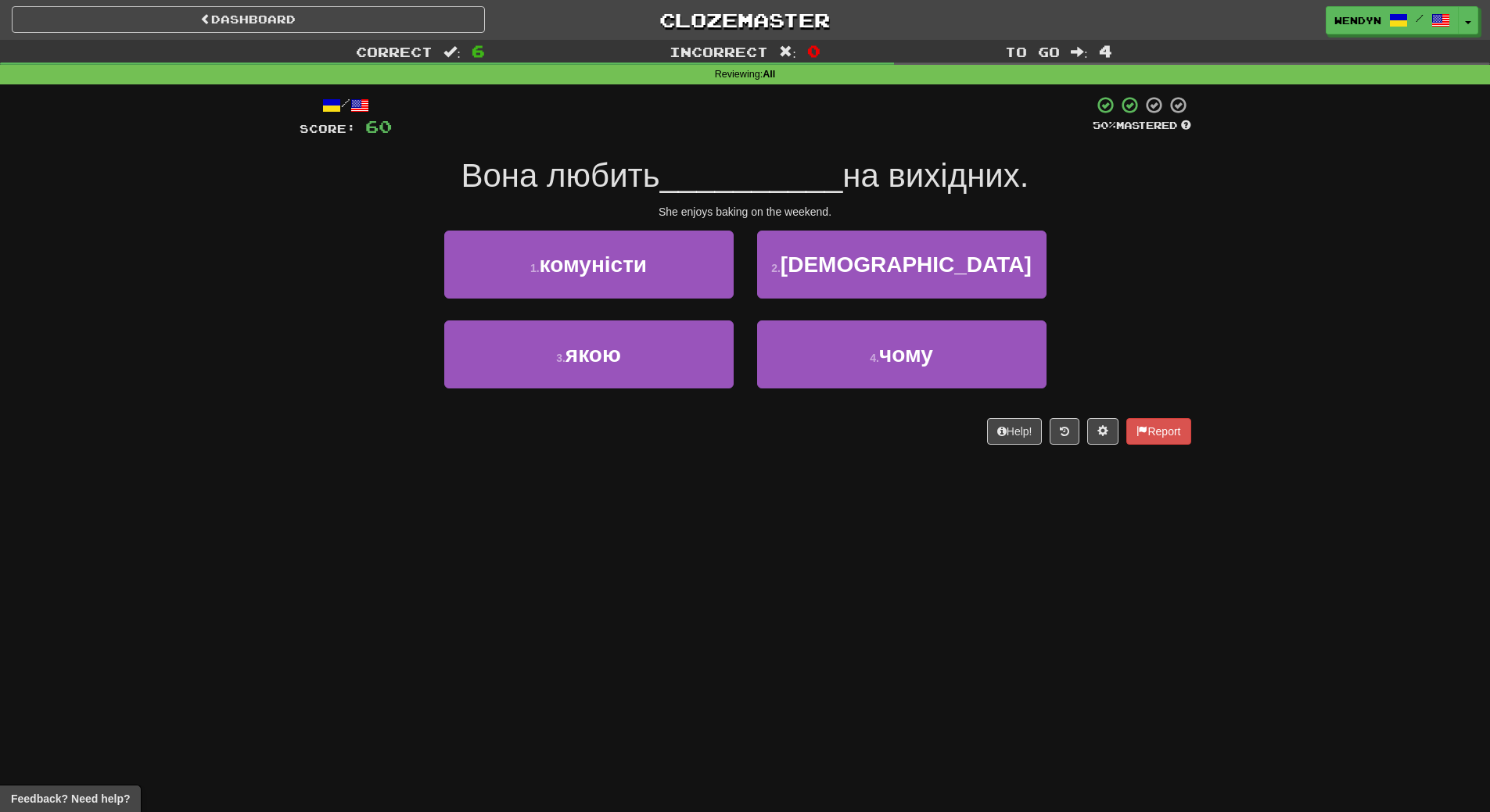
click at [939, 318] on div "2 . випікати" at bounding box center [901, 275] width 313 height 90
click at [1227, 177] on div "Correct : 6 Incorrect : 0 To go : 4 Reviewing : All / Score: 60 50 % Mastered В…" at bounding box center [745, 253] width 1490 height 427
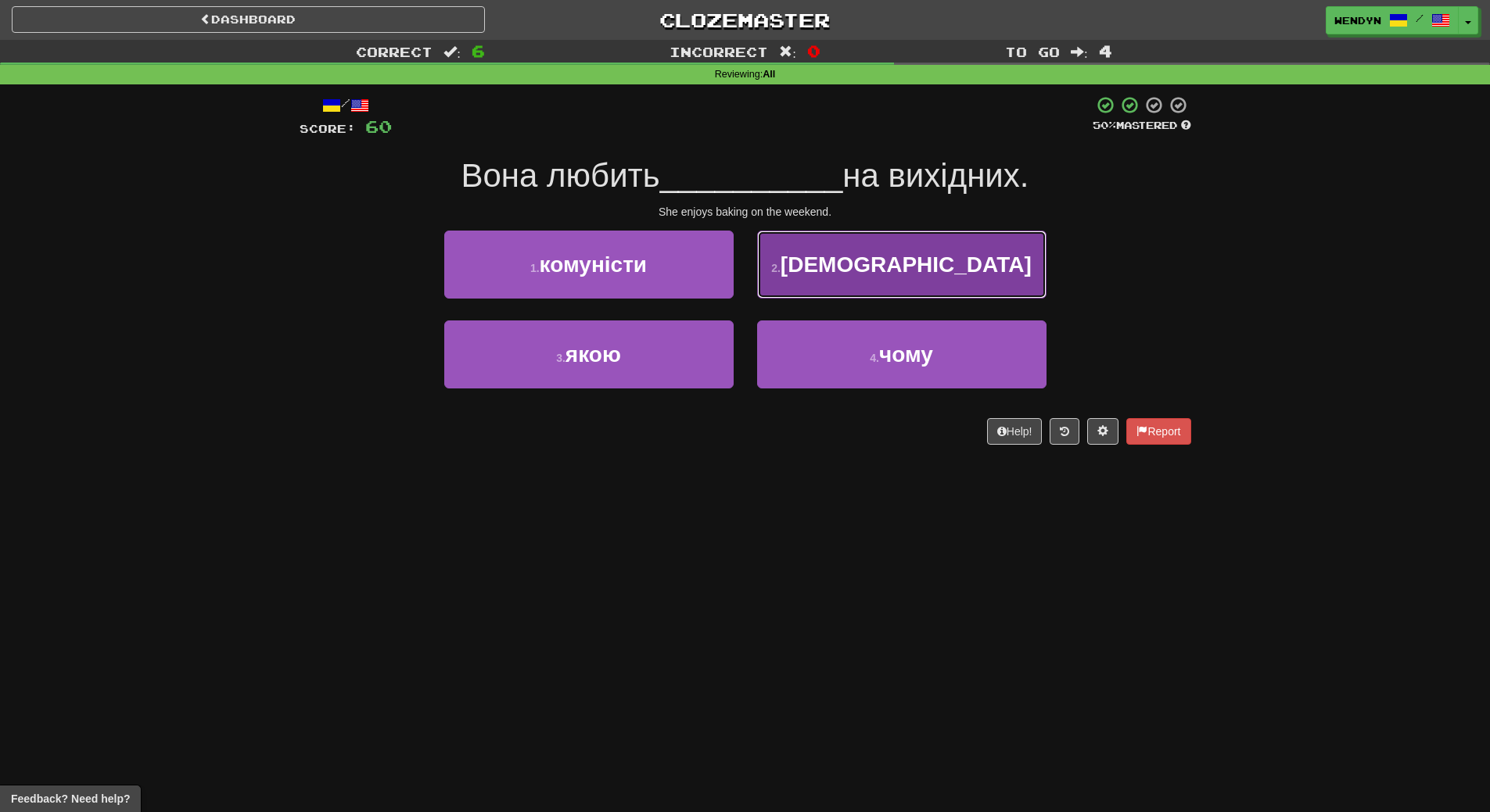
click at [996, 270] on button "2 . випікати" at bounding box center [901, 264] width 290 height 68
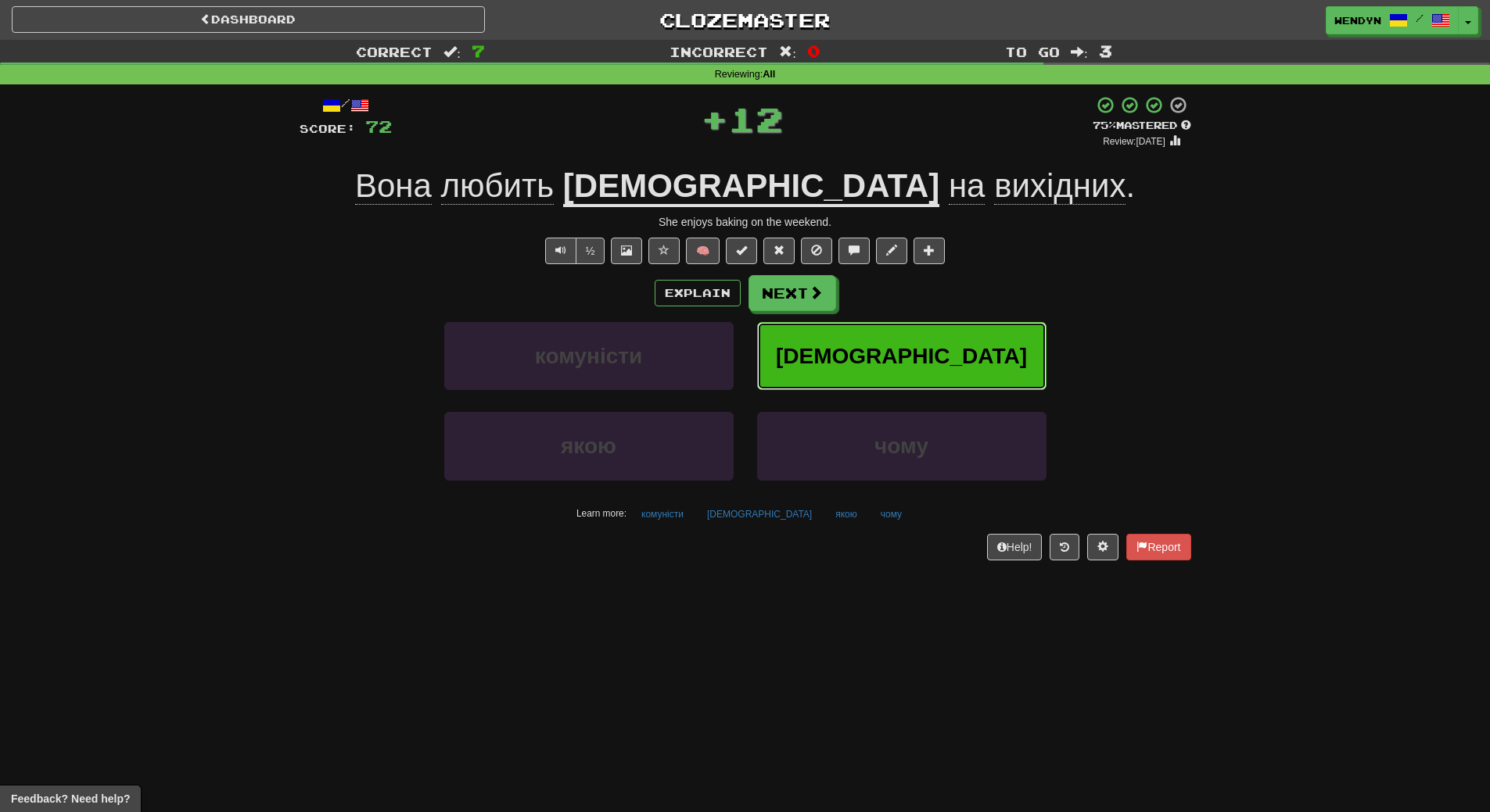
click at [994, 322] on button "випікати" at bounding box center [901, 356] width 290 height 68
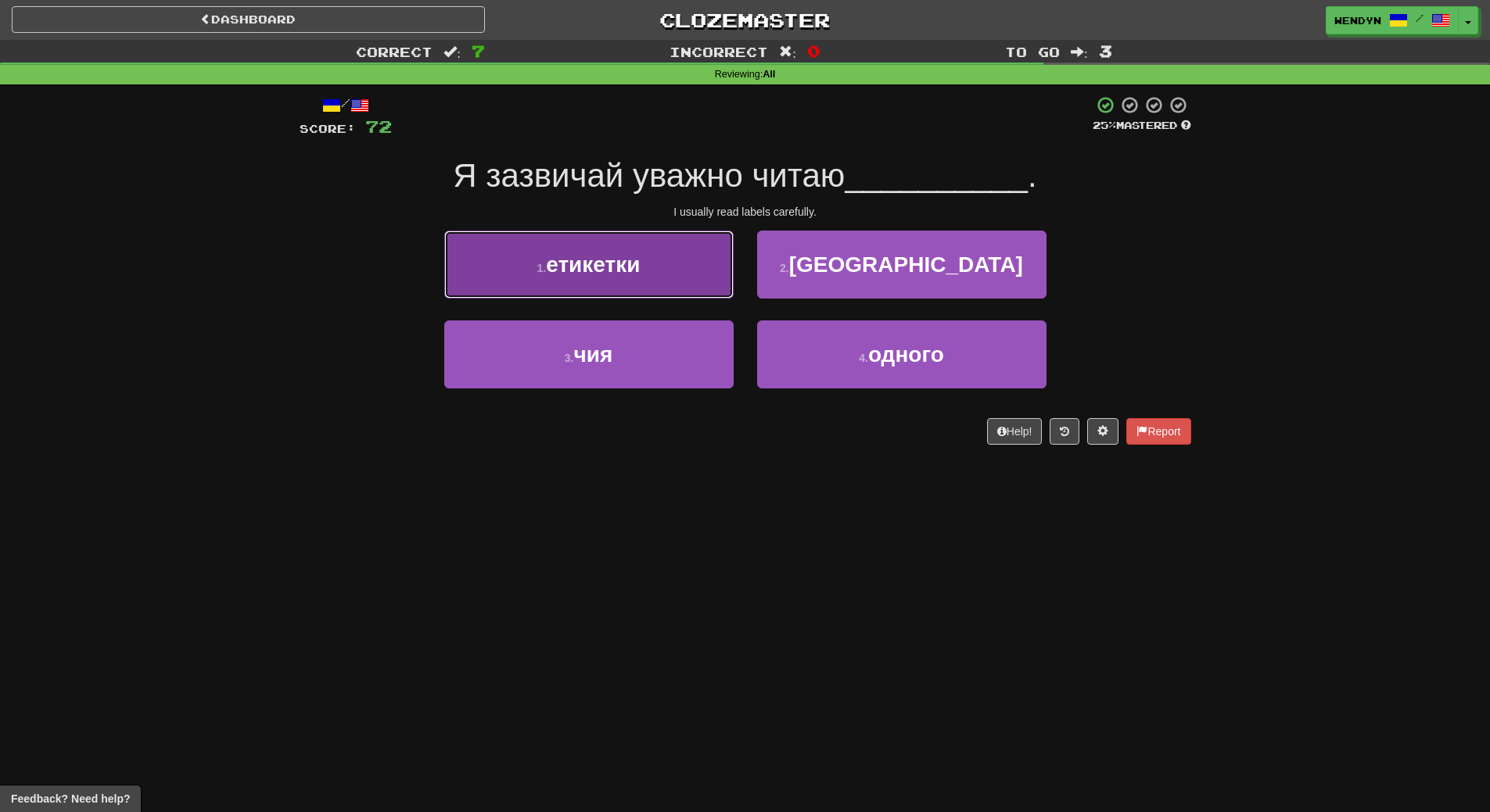
click at [668, 284] on button "1 . етикетки" at bounding box center [588, 264] width 290 height 68
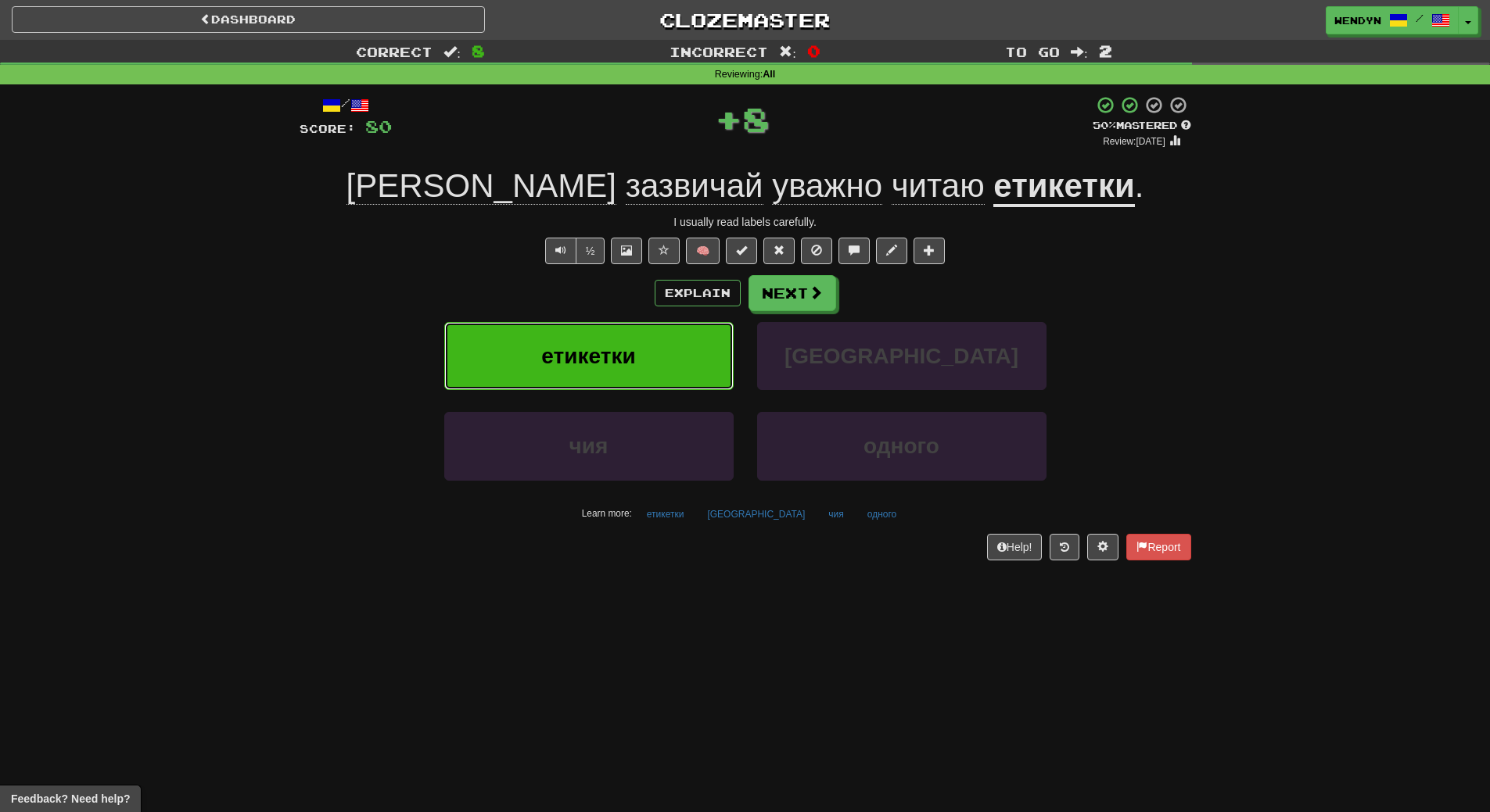
click at [645, 363] on button "етикетки" at bounding box center [588, 356] width 290 height 68
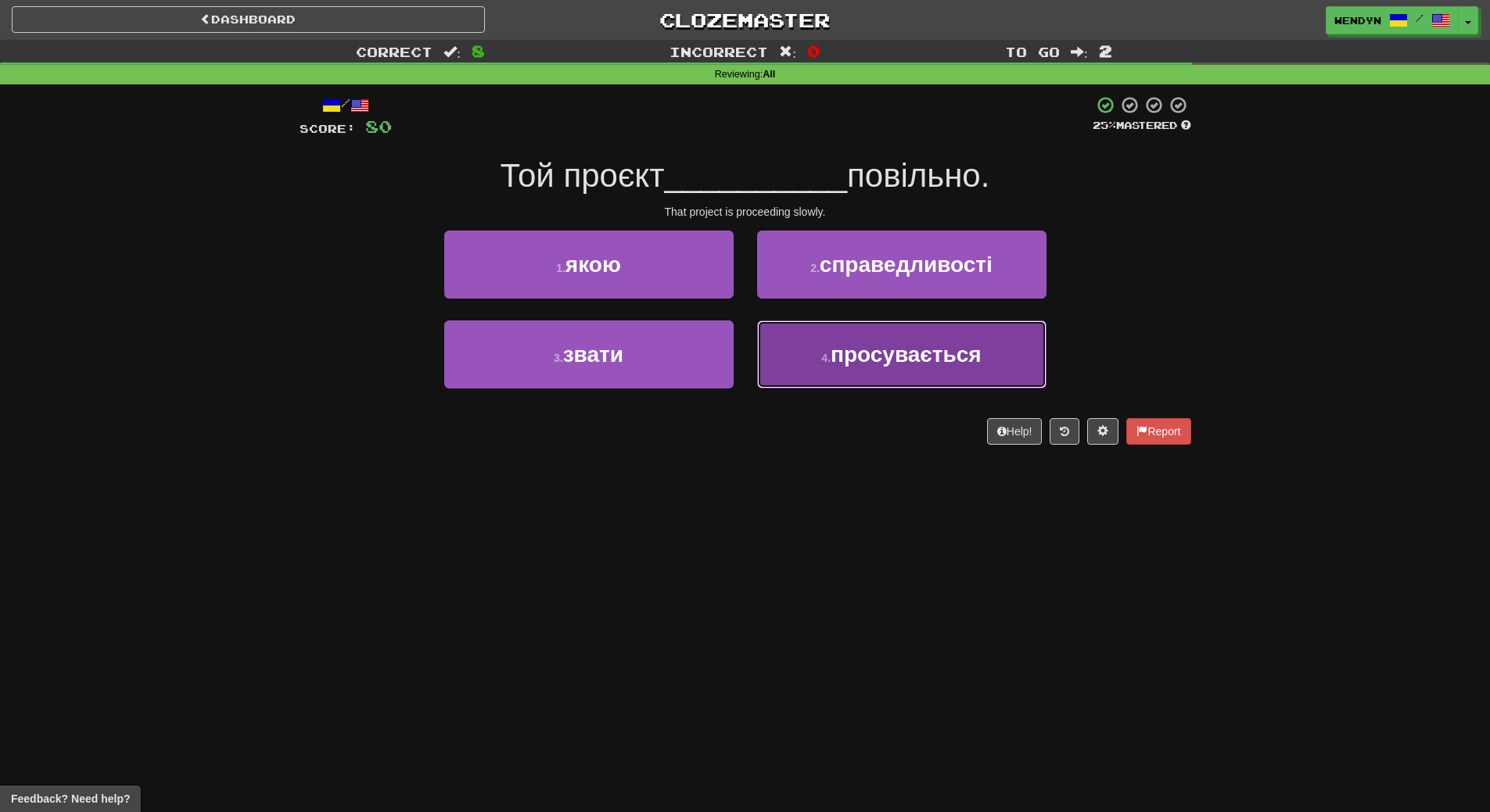
click at [897, 378] on button "4 . просувається" at bounding box center [901, 354] width 290 height 68
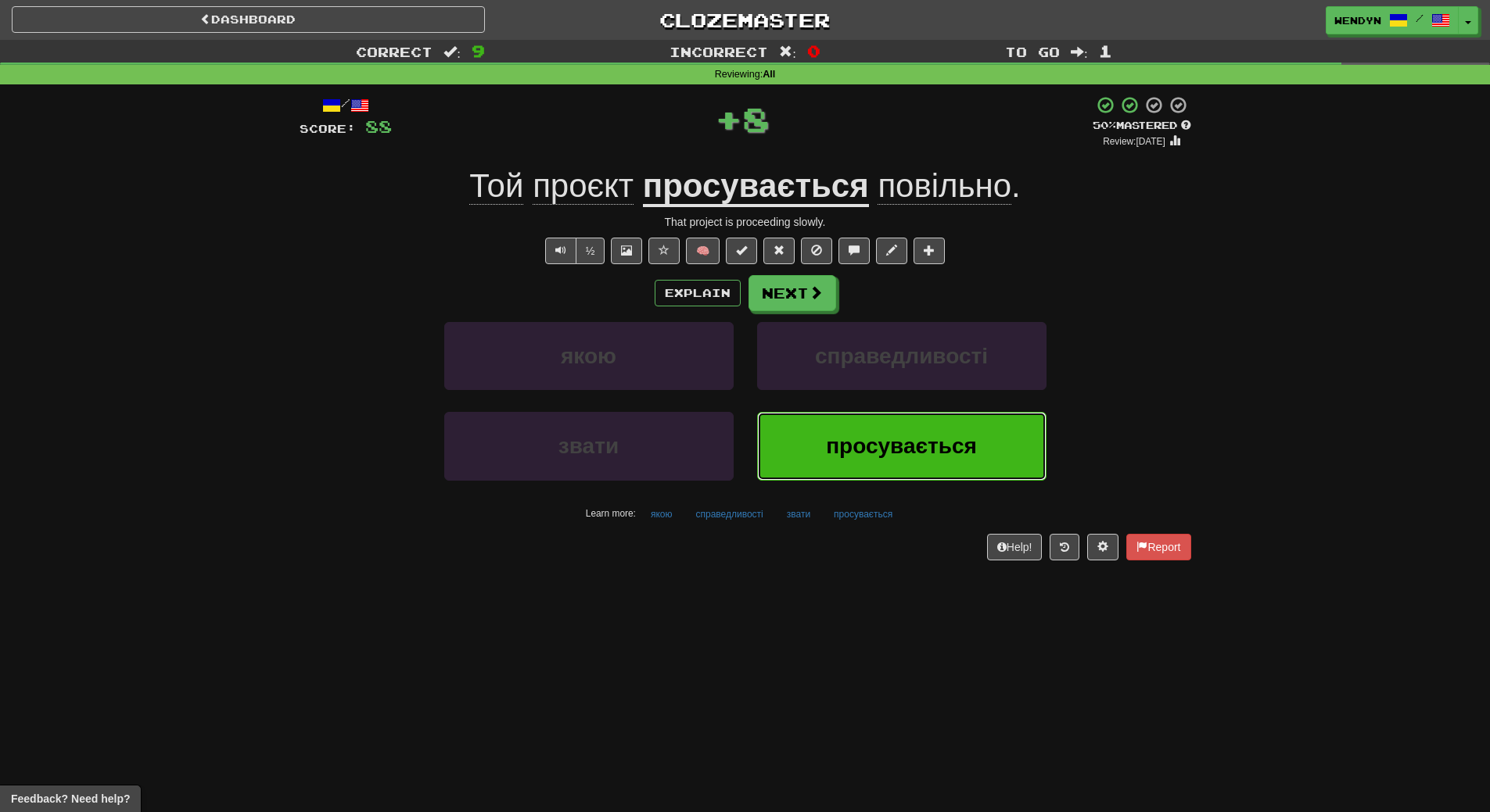
click at [877, 455] on span "просувається" at bounding box center [901, 446] width 151 height 25
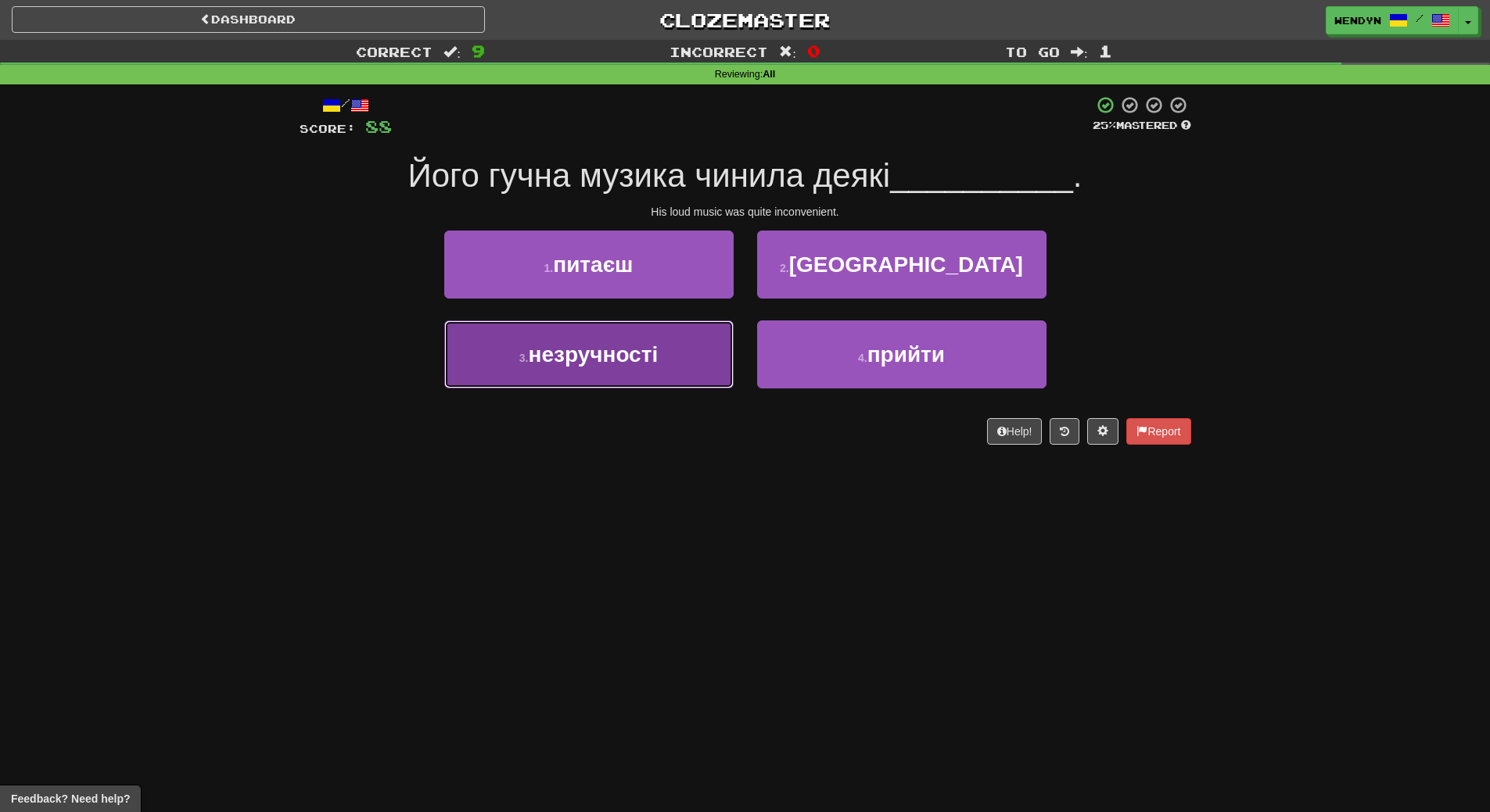
click at [642, 373] on button "3 . незручності" at bounding box center [588, 354] width 290 height 68
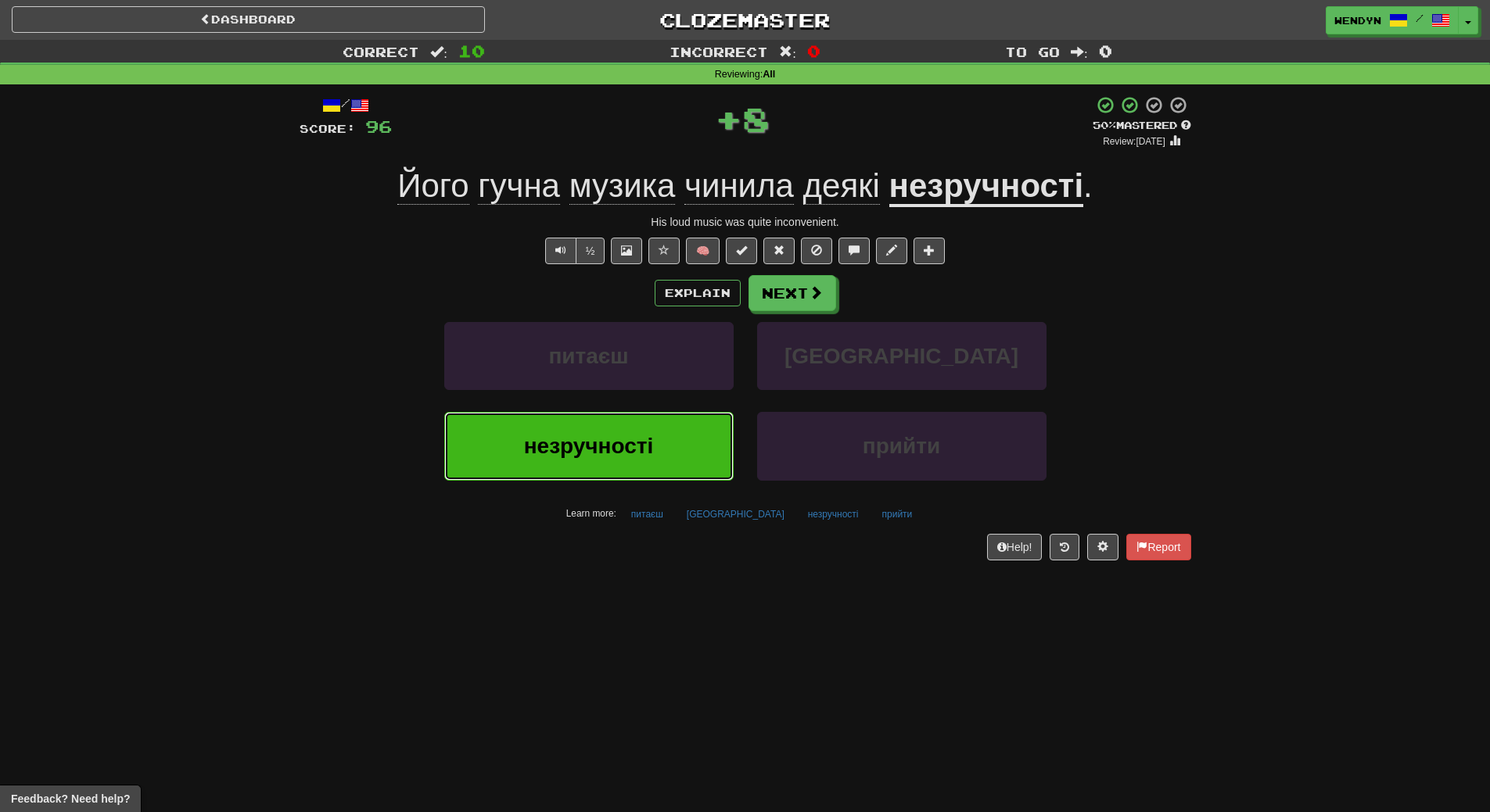
click at [630, 451] on span "незручності" at bounding box center [588, 446] width 129 height 25
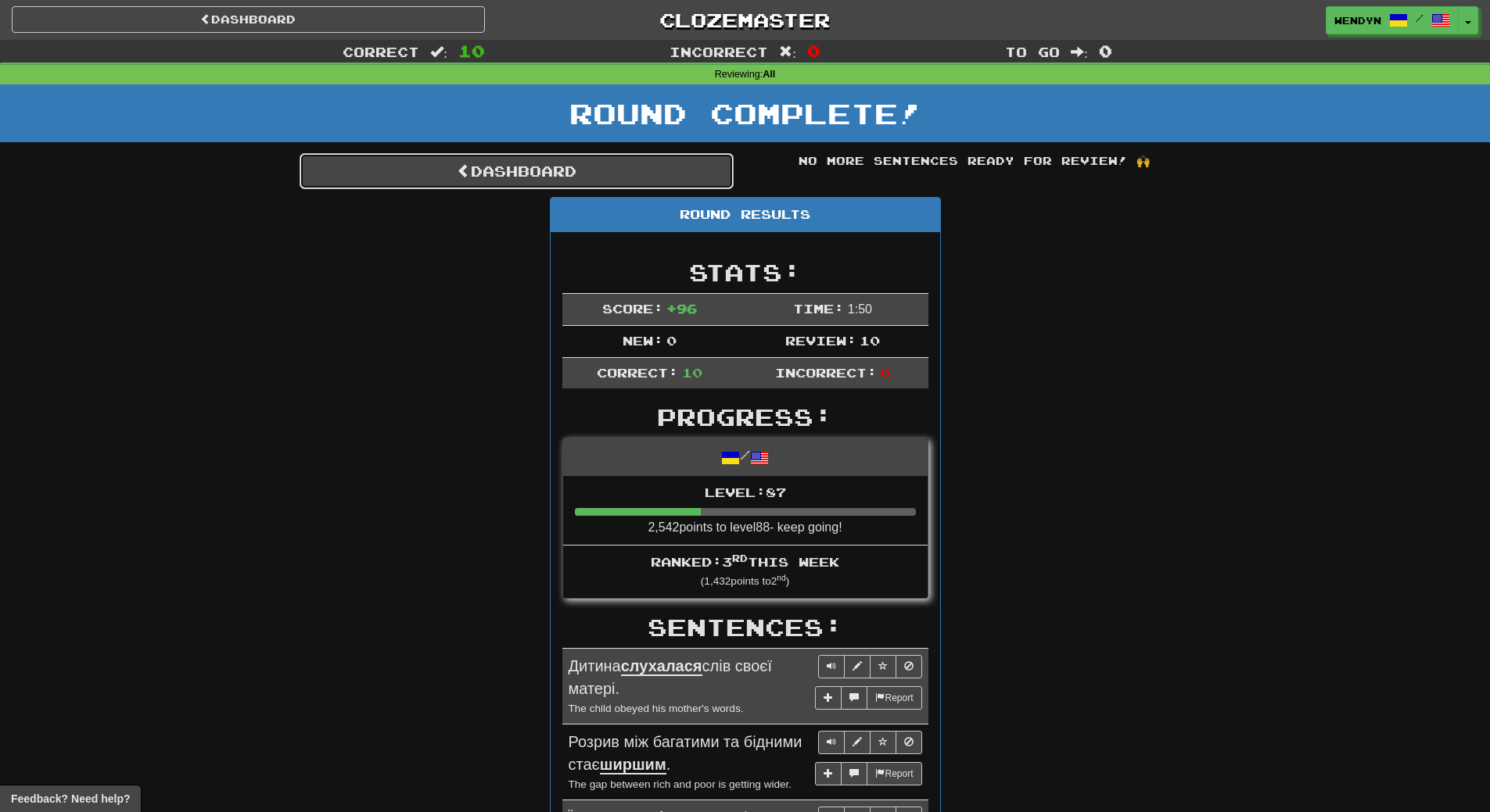
click at [609, 154] on link "Dashboard" at bounding box center [516, 171] width 434 height 36
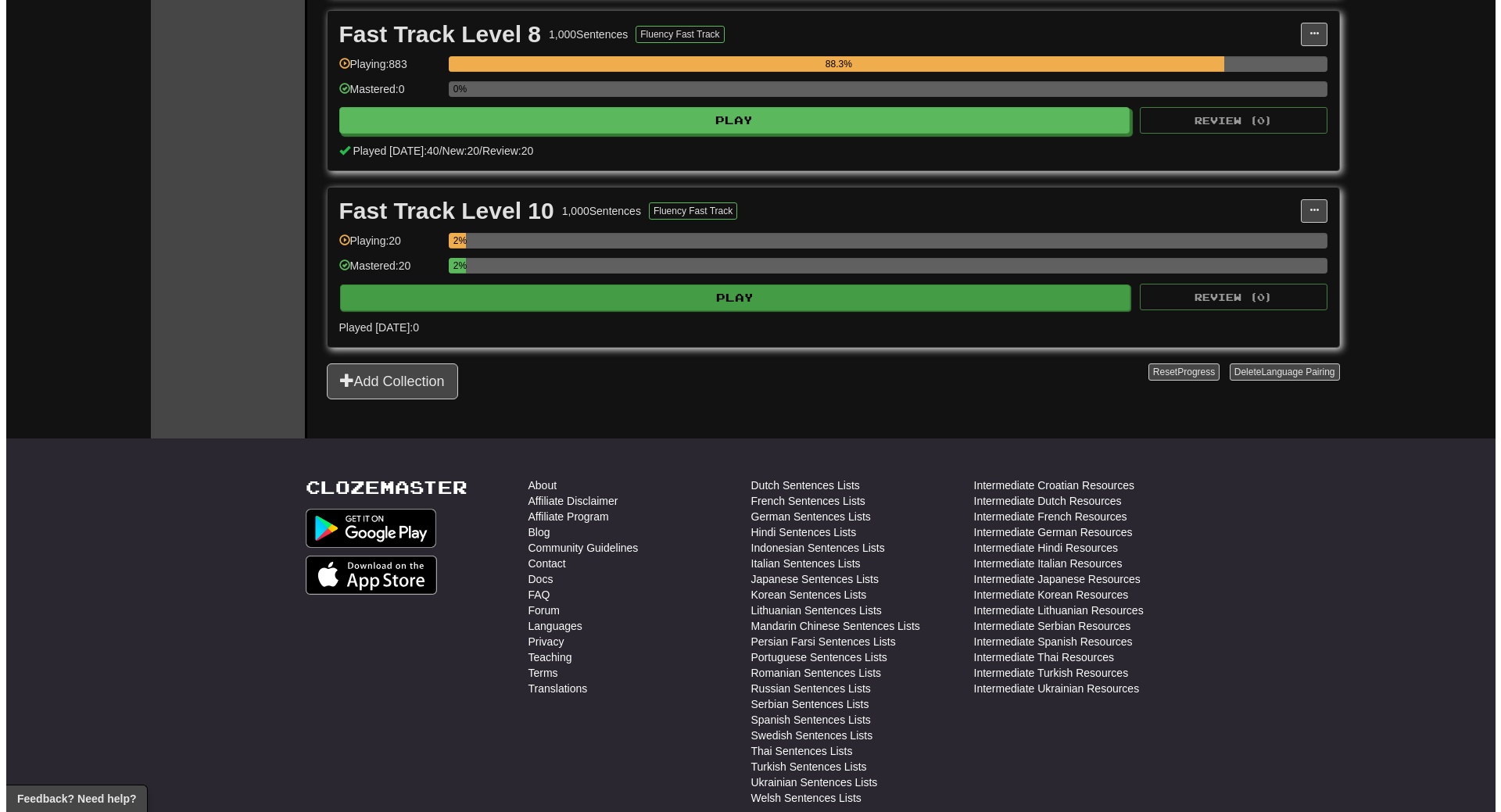
scroll to position [1564, 0]
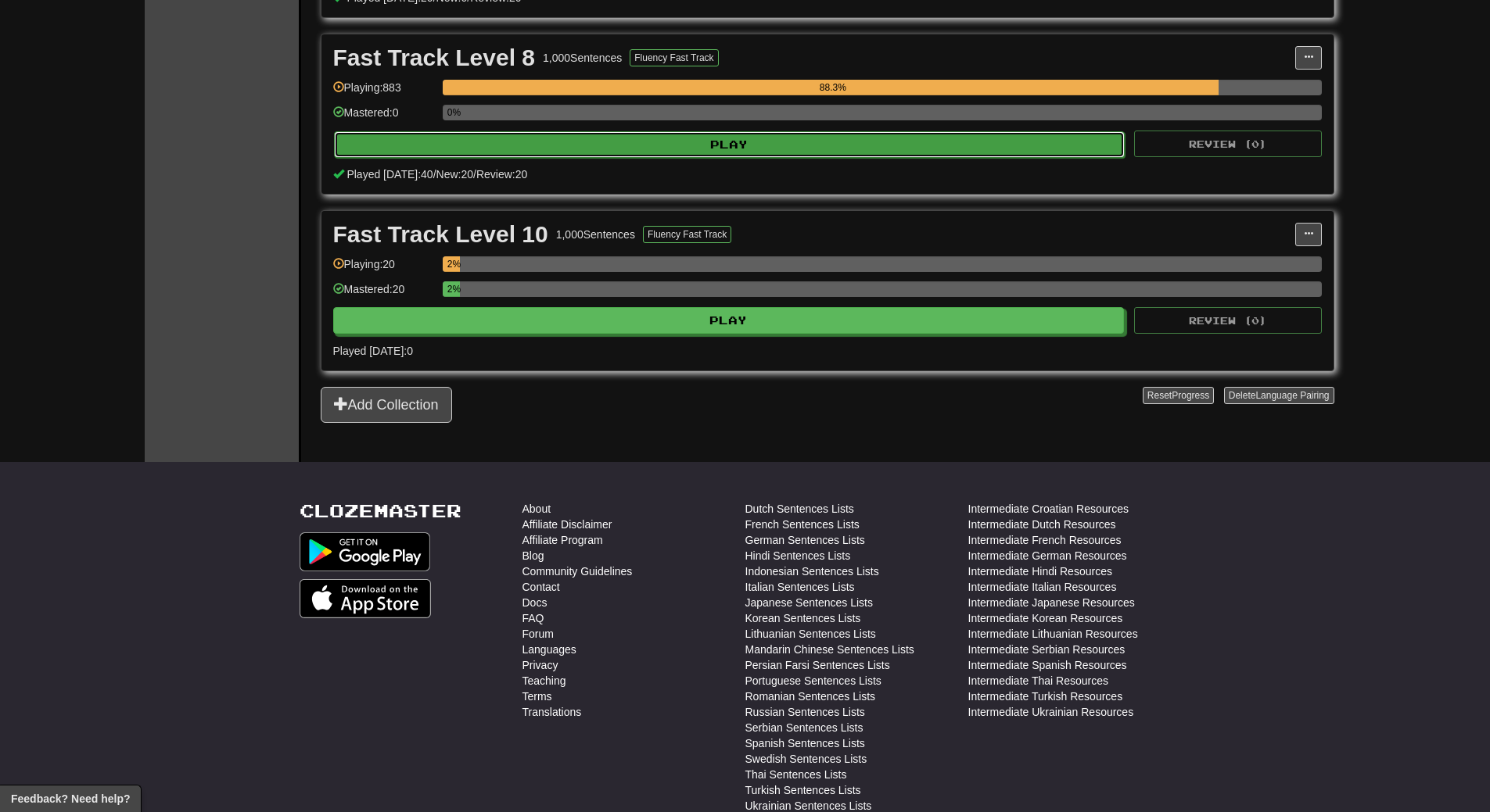
click at [791, 152] on button "Play" at bounding box center [729, 144] width 791 height 27
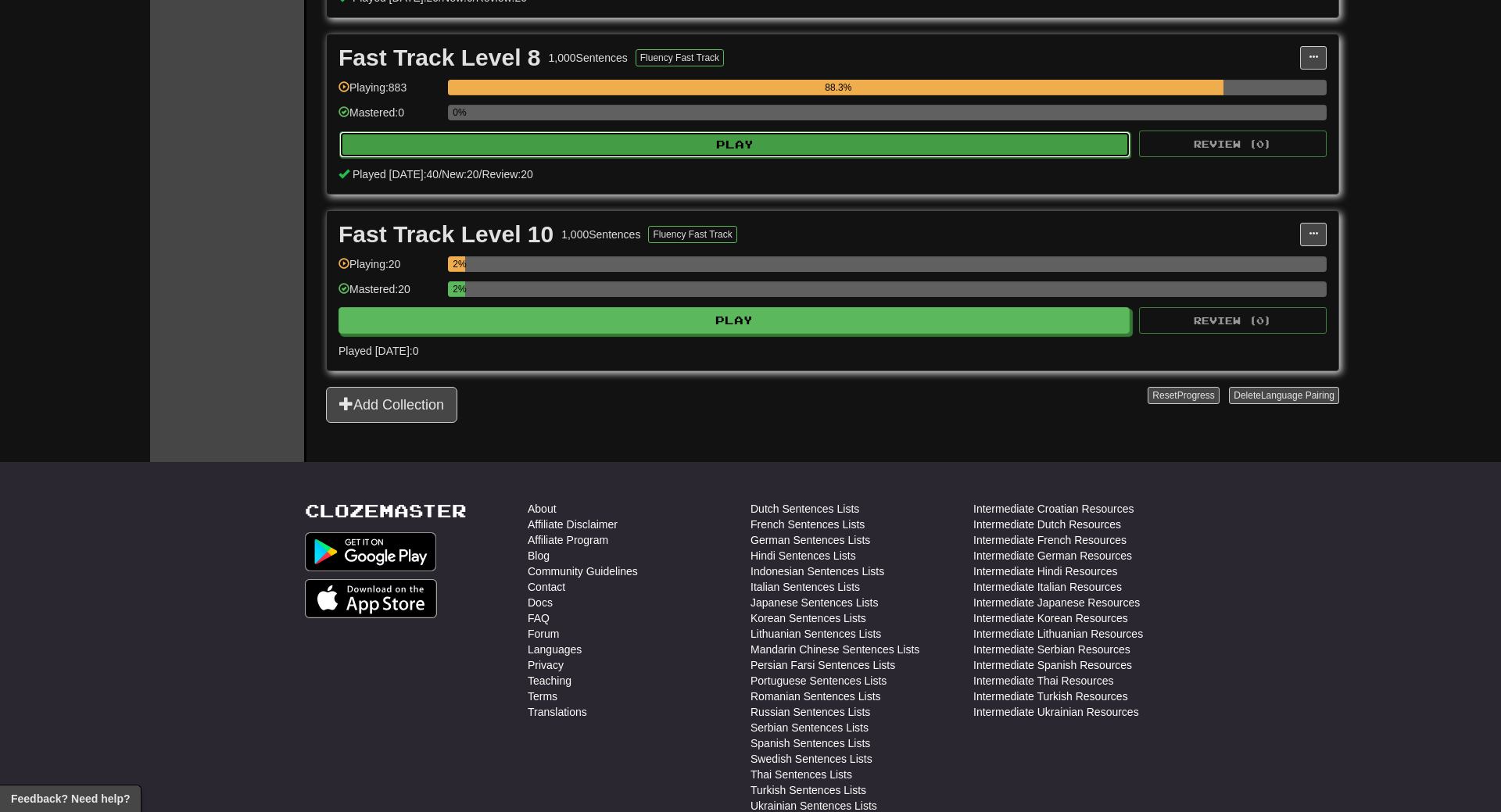
select select "**"
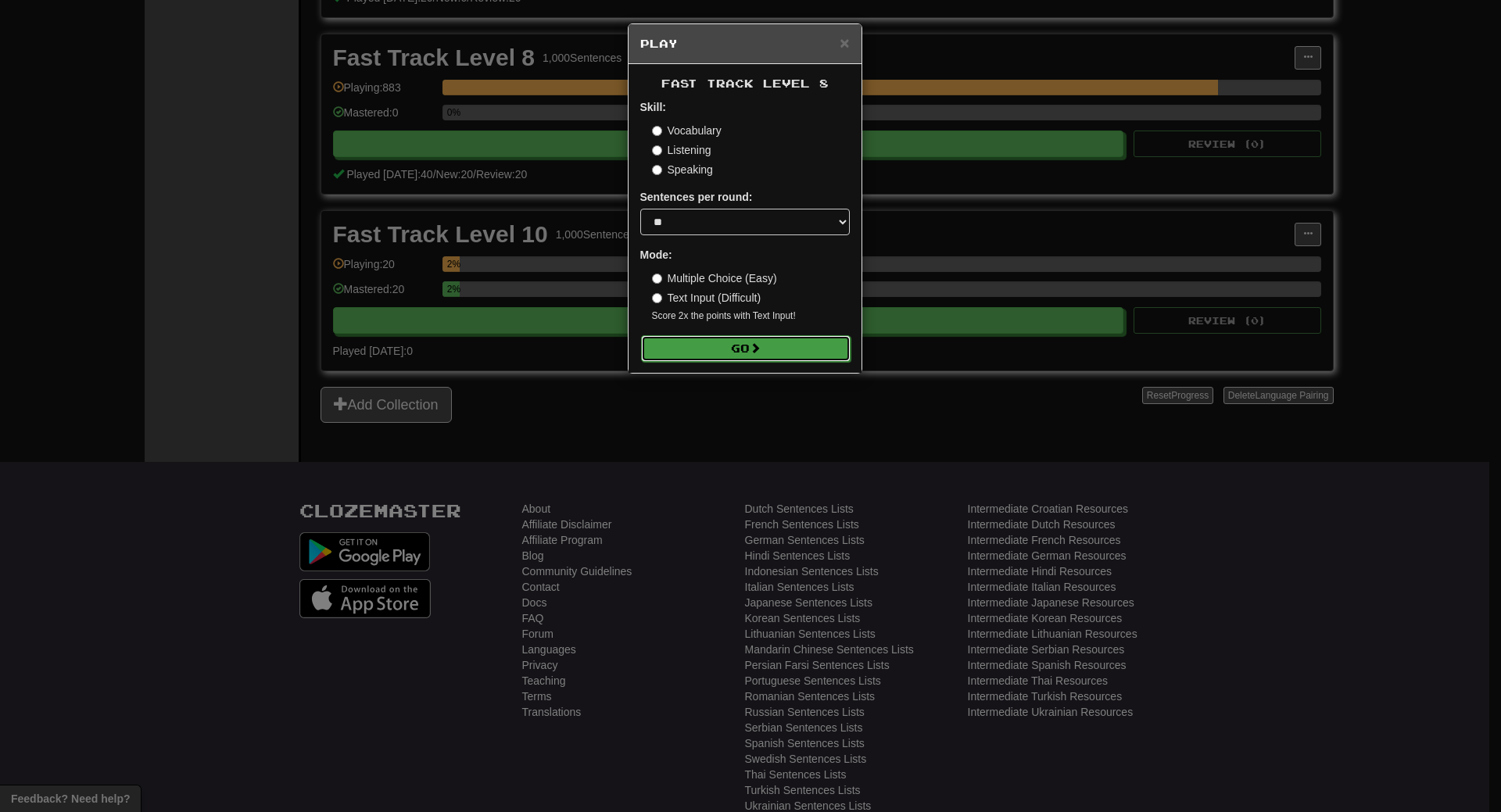
click at [799, 352] on button "Go" at bounding box center [746, 348] width 209 height 27
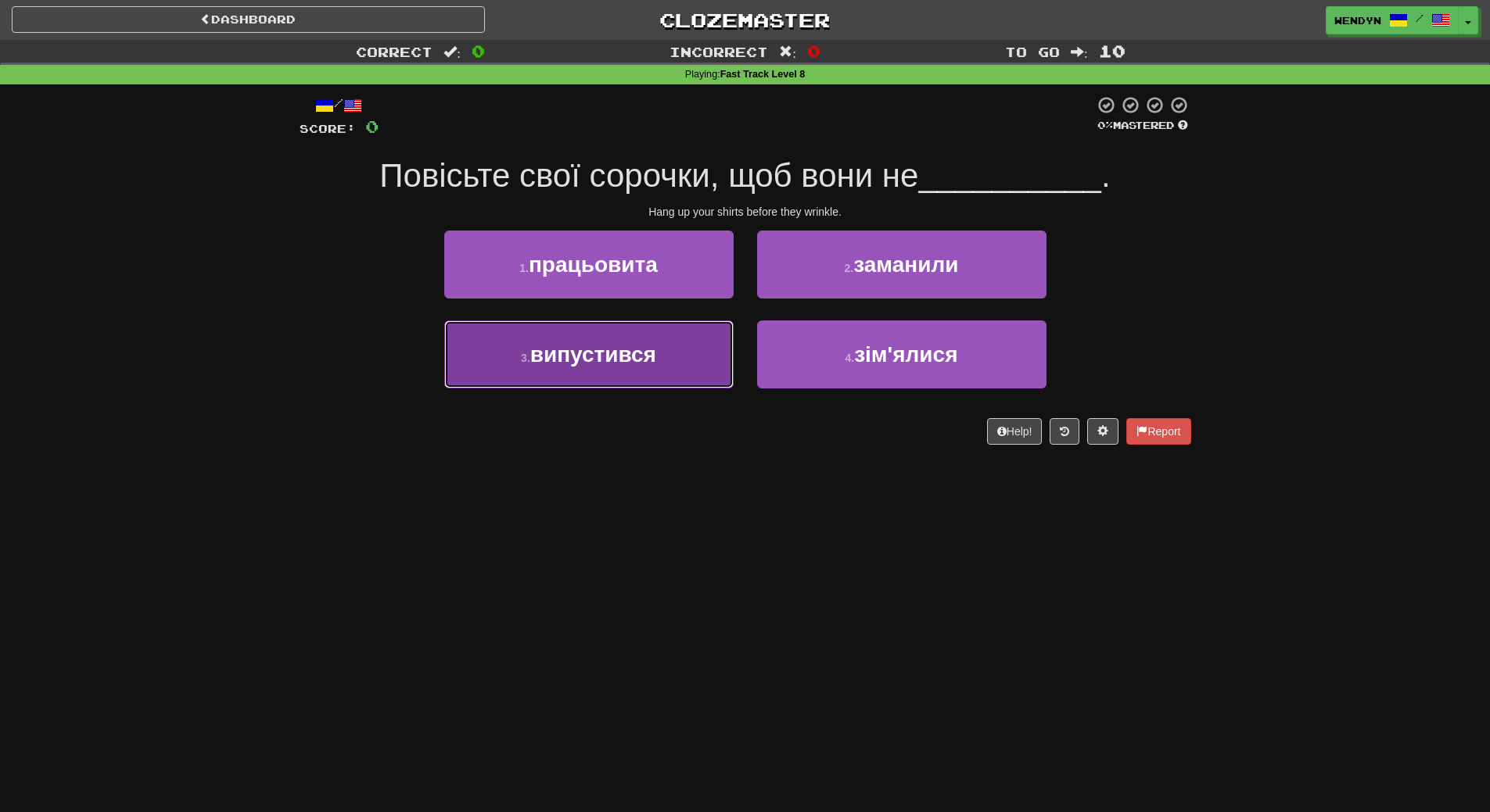
click at [673, 357] on button "3 . випустився" at bounding box center [588, 354] width 290 height 68
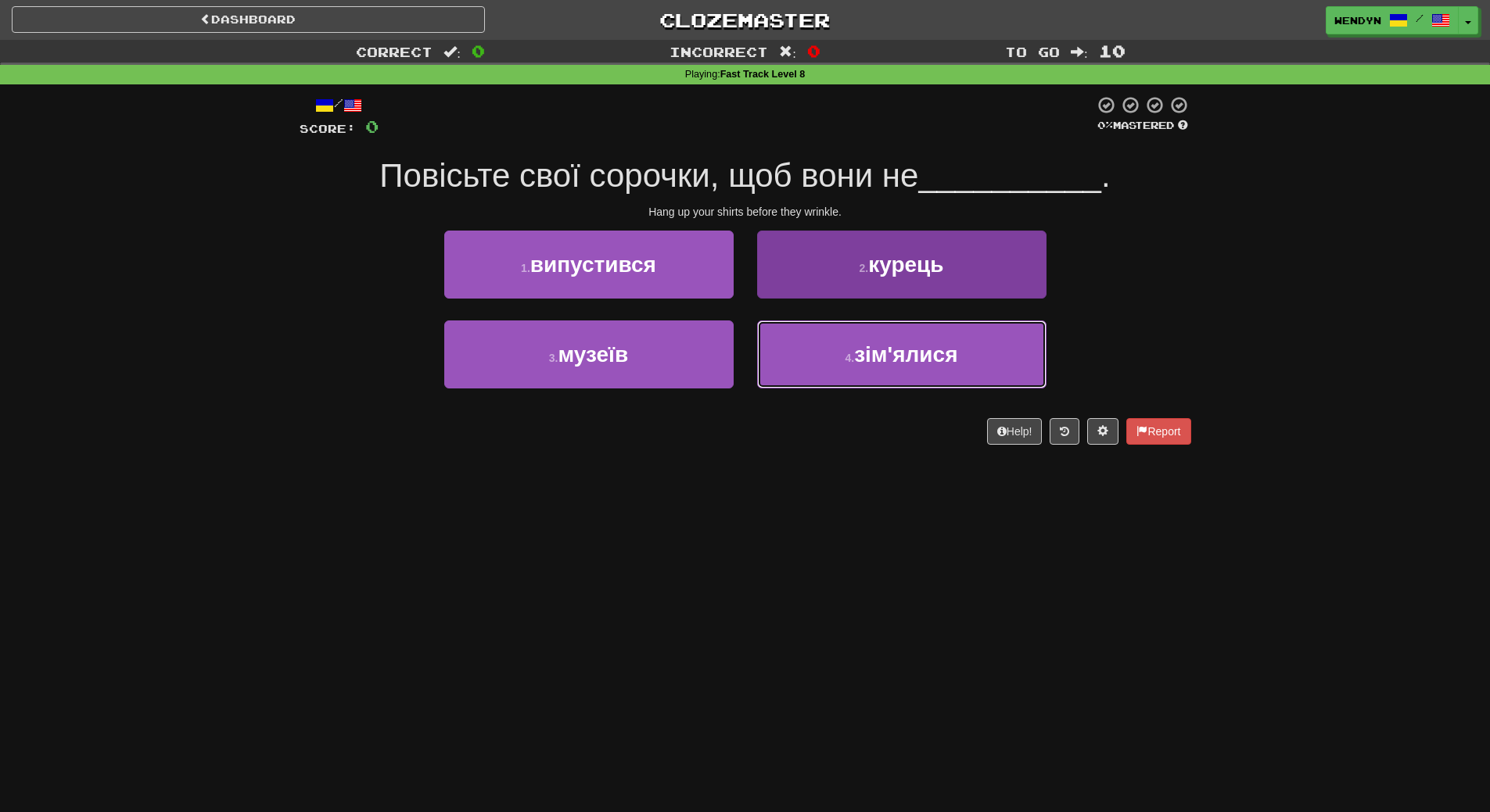
click at [806, 374] on button "4 . зім'ялися" at bounding box center [901, 354] width 290 height 68
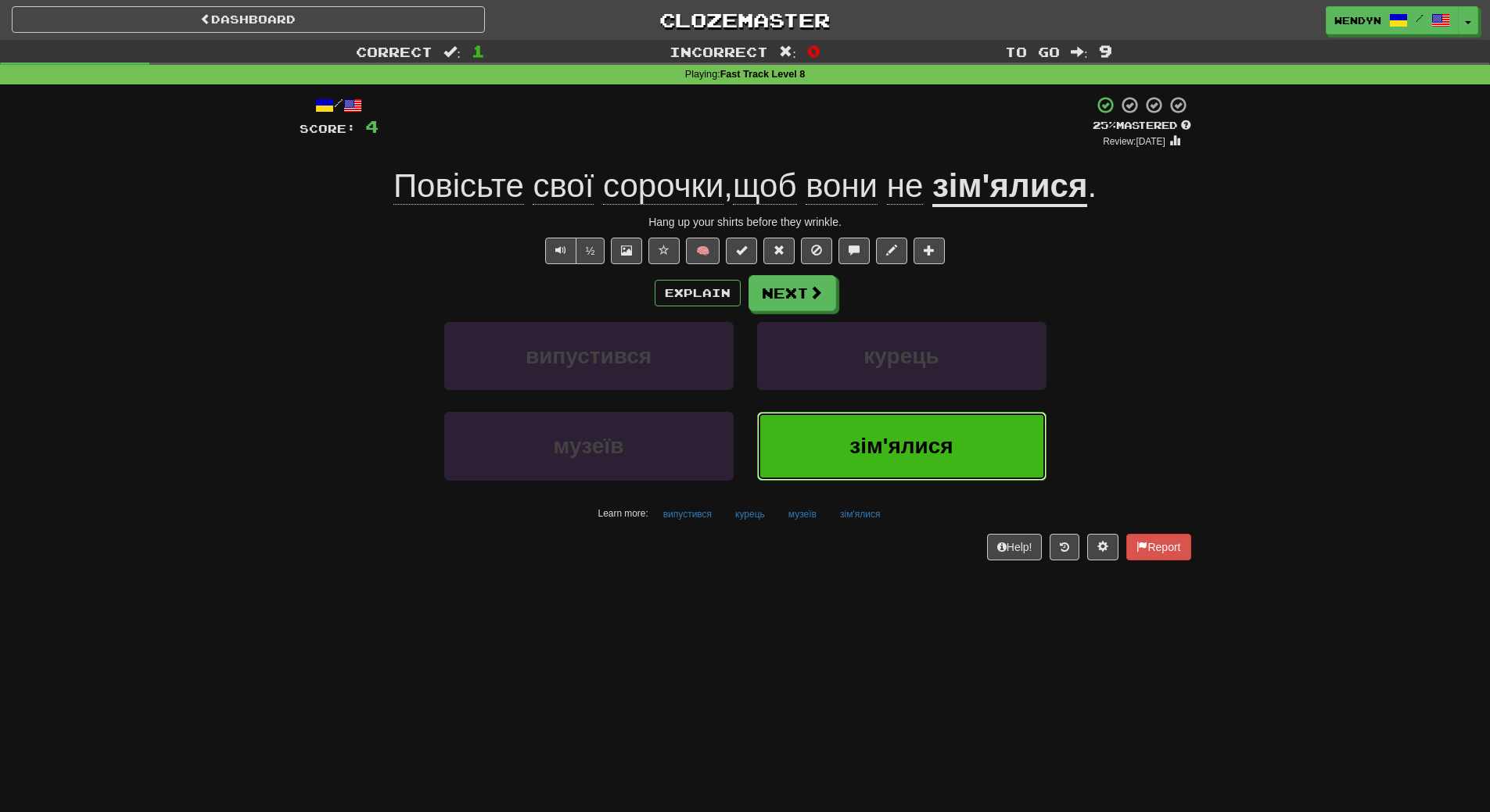
click at [797, 433] on button "зім'ялися" at bounding box center [901, 446] width 290 height 68
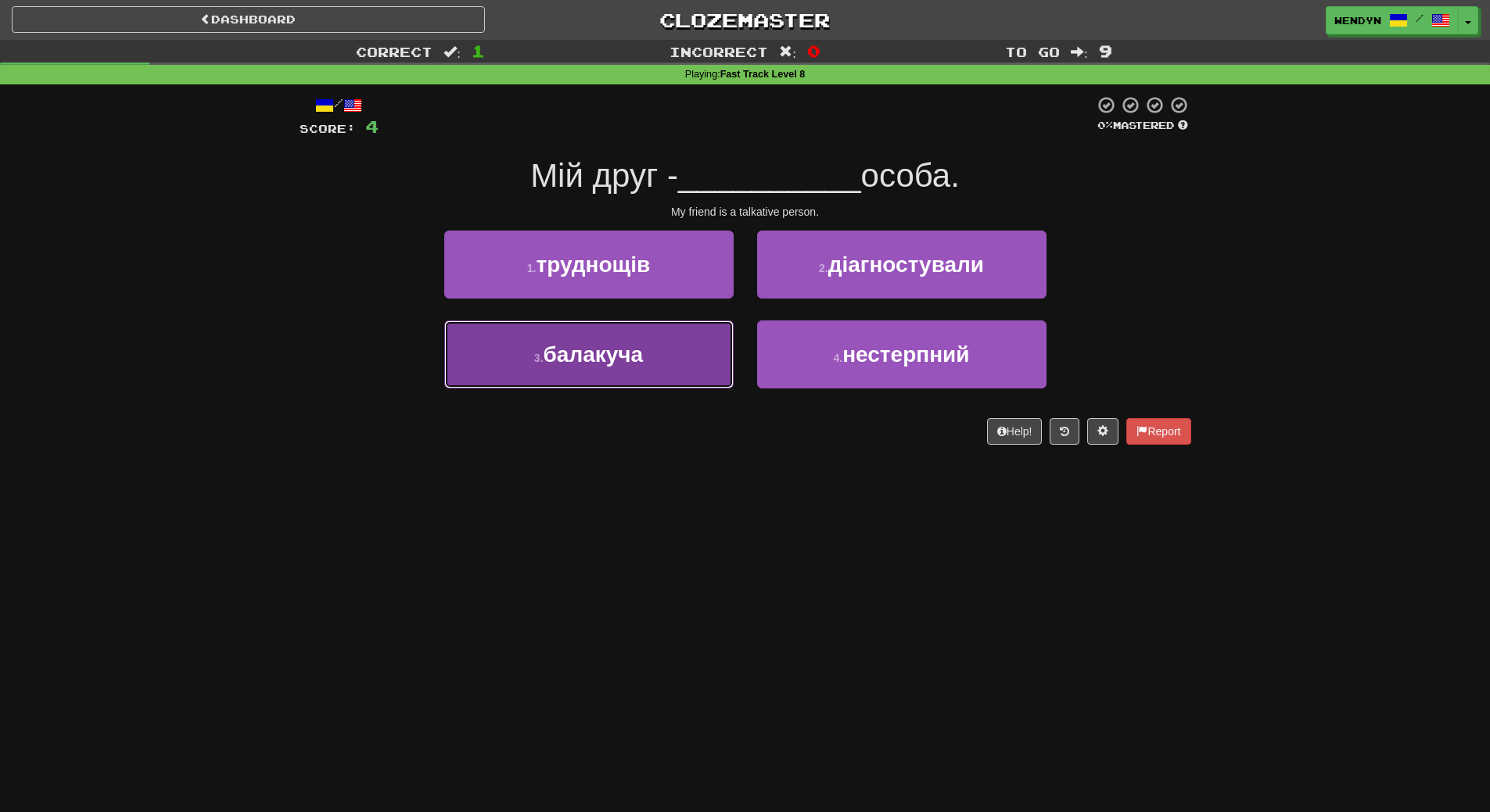
click at [607, 358] on span "балакуча" at bounding box center [593, 355] width 100 height 25
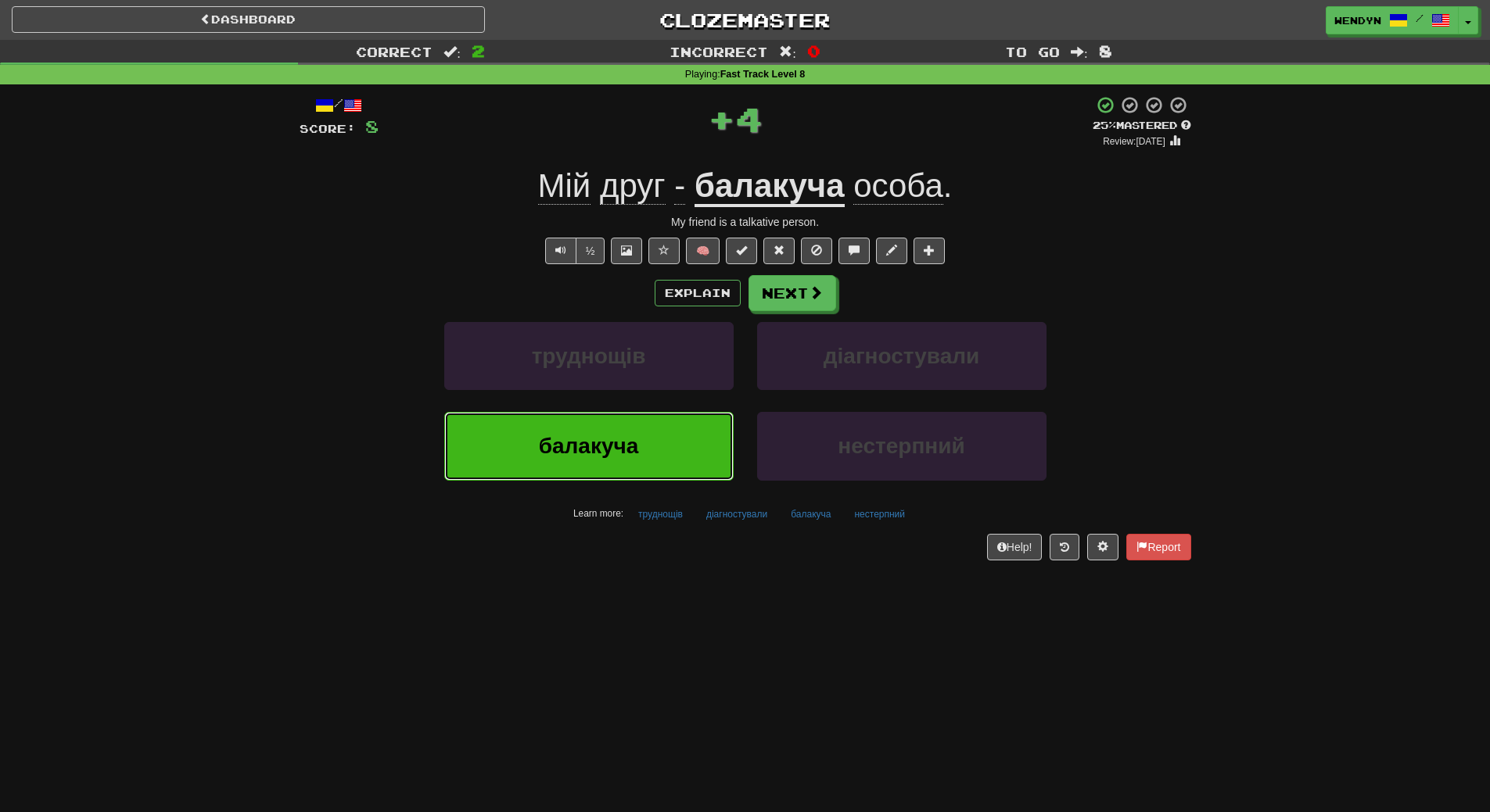
click at [592, 462] on button "балакуча" at bounding box center [588, 446] width 290 height 68
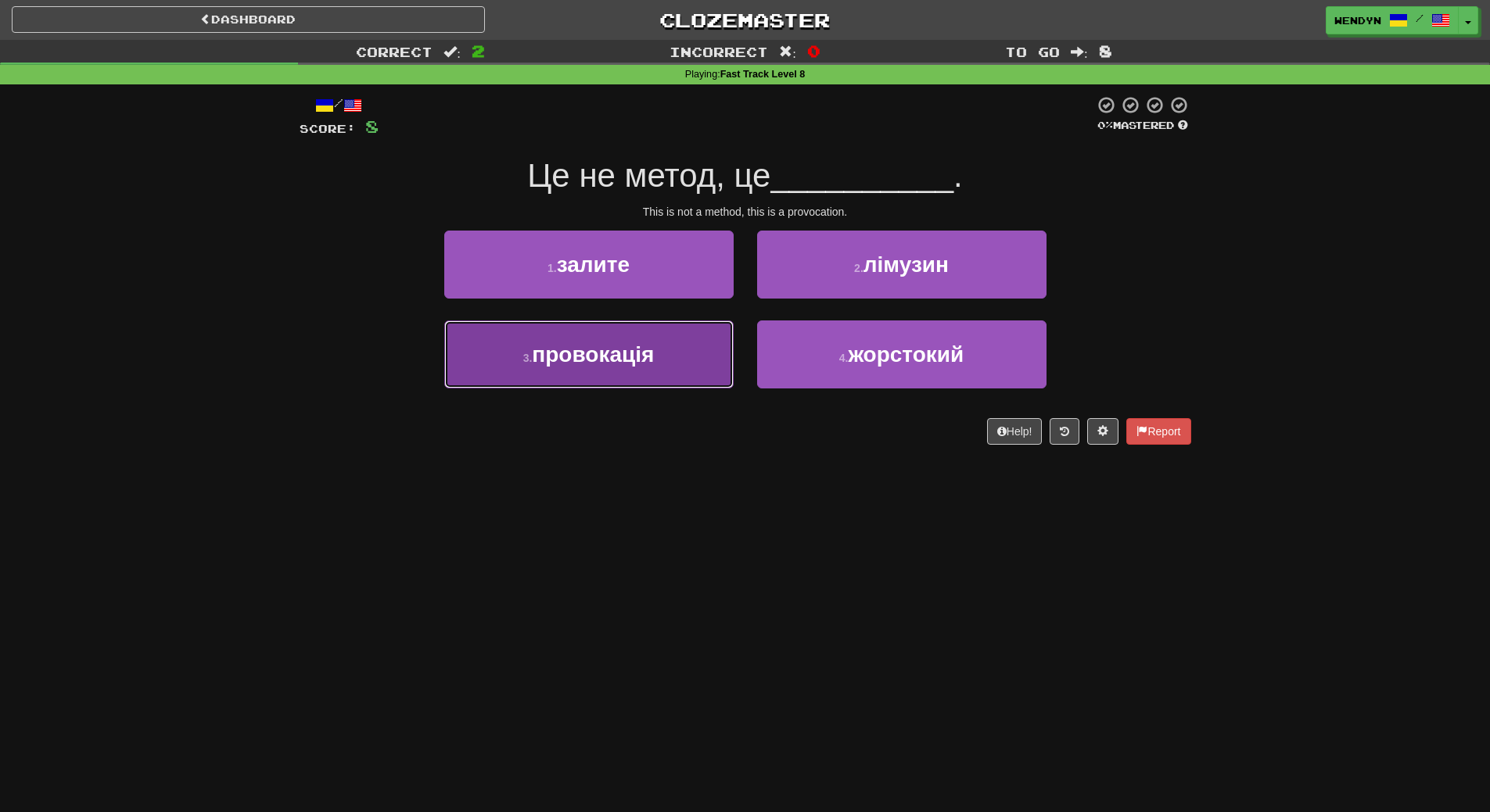
click at [650, 369] on button "3 . провокація" at bounding box center [588, 354] width 290 height 68
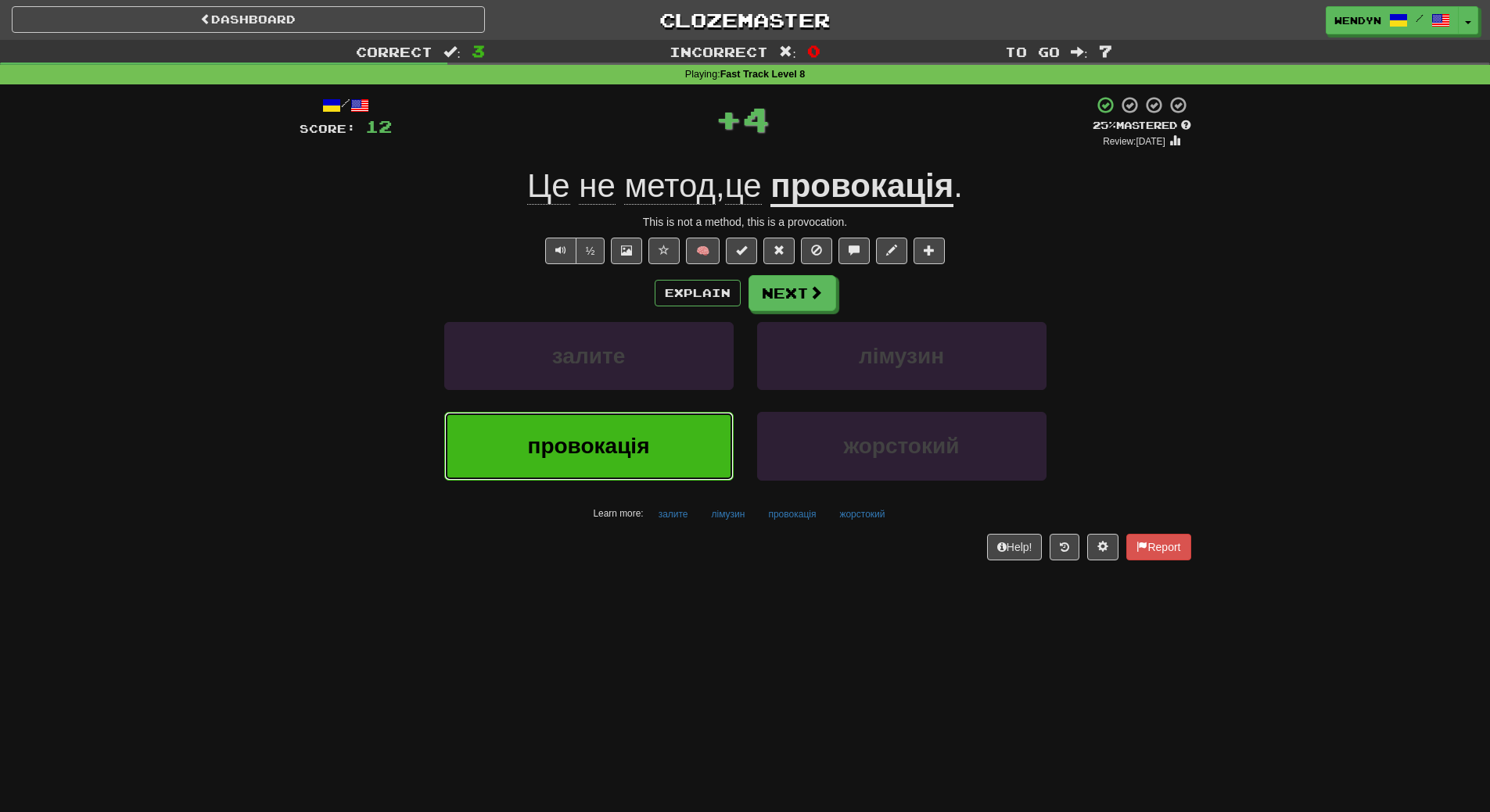
click at [512, 444] on button "провокація" at bounding box center [588, 446] width 290 height 68
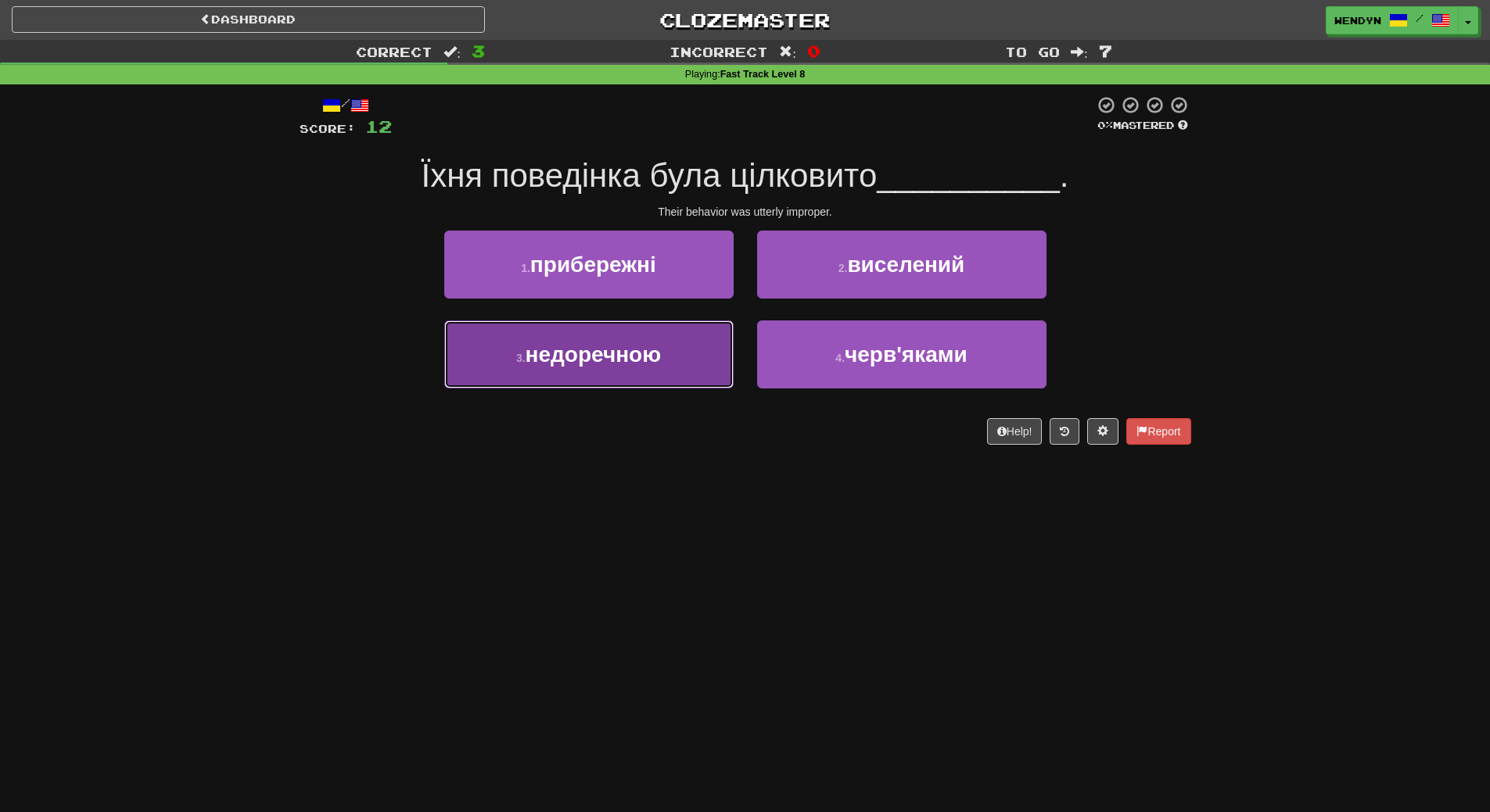
click at [598, 365] on button "3 . недоречною" at bounding box center [588, 354] width 290 height 68
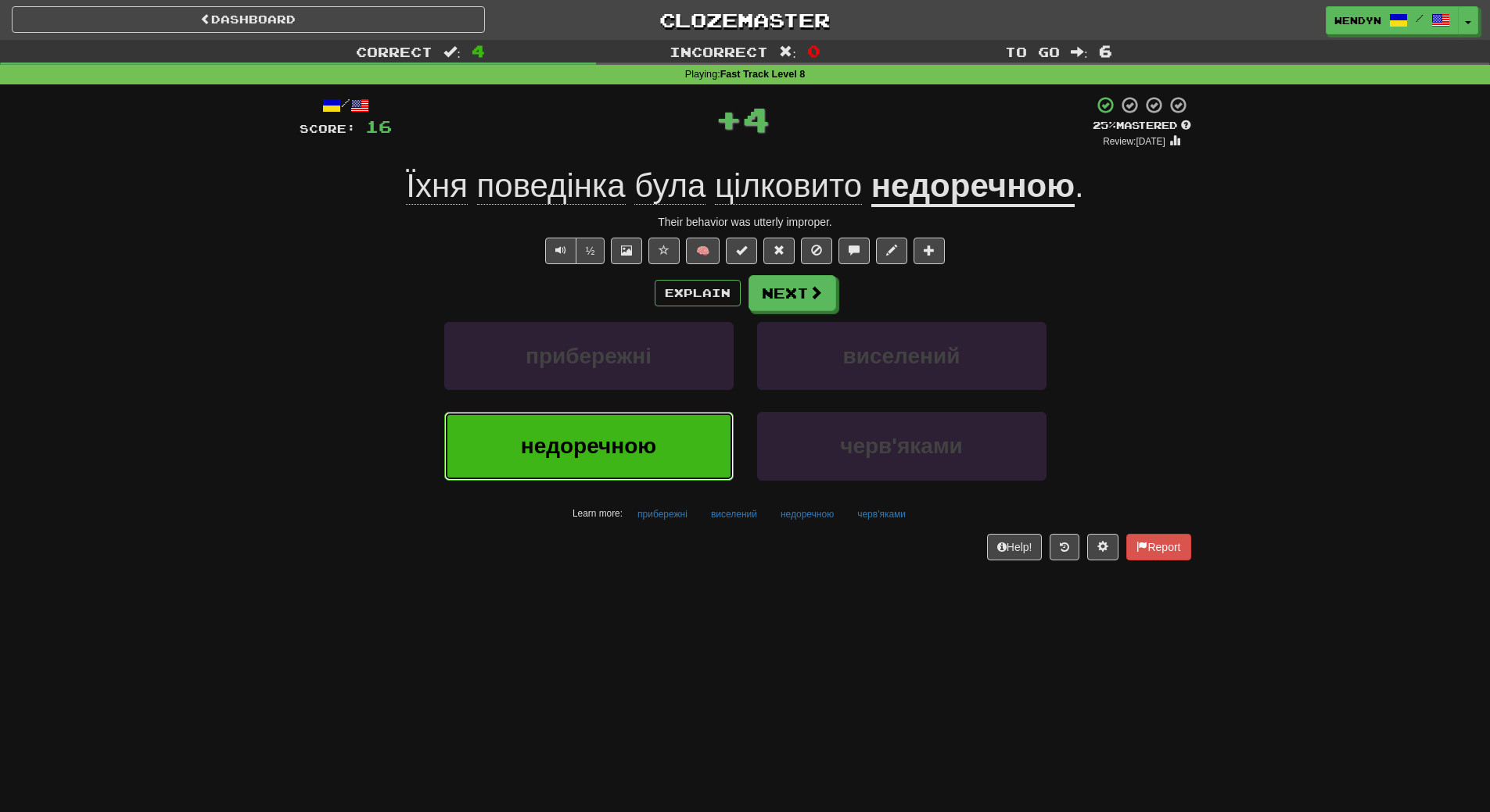
drag, startPoint x: 597, startPoint y: 418, endPoint x: 598, endPoint y: 427, distance: 9.1
click at [598, 427] on button "недоречною" at bounding box center [588, 446] width 290 height 68
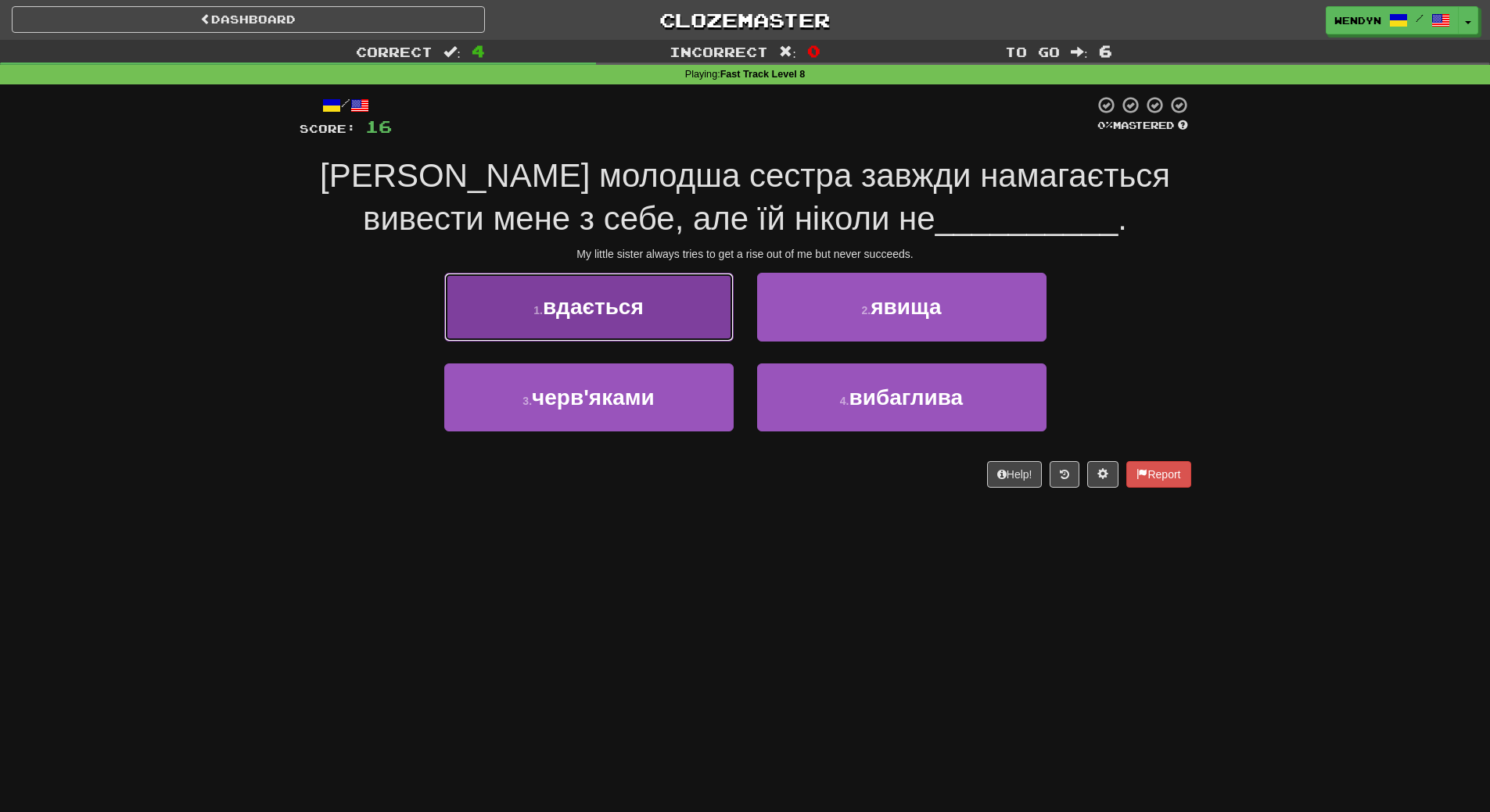
click at [613, 323] on button "1 . вдається" at bounding box center [588, 306] width 290 height 68
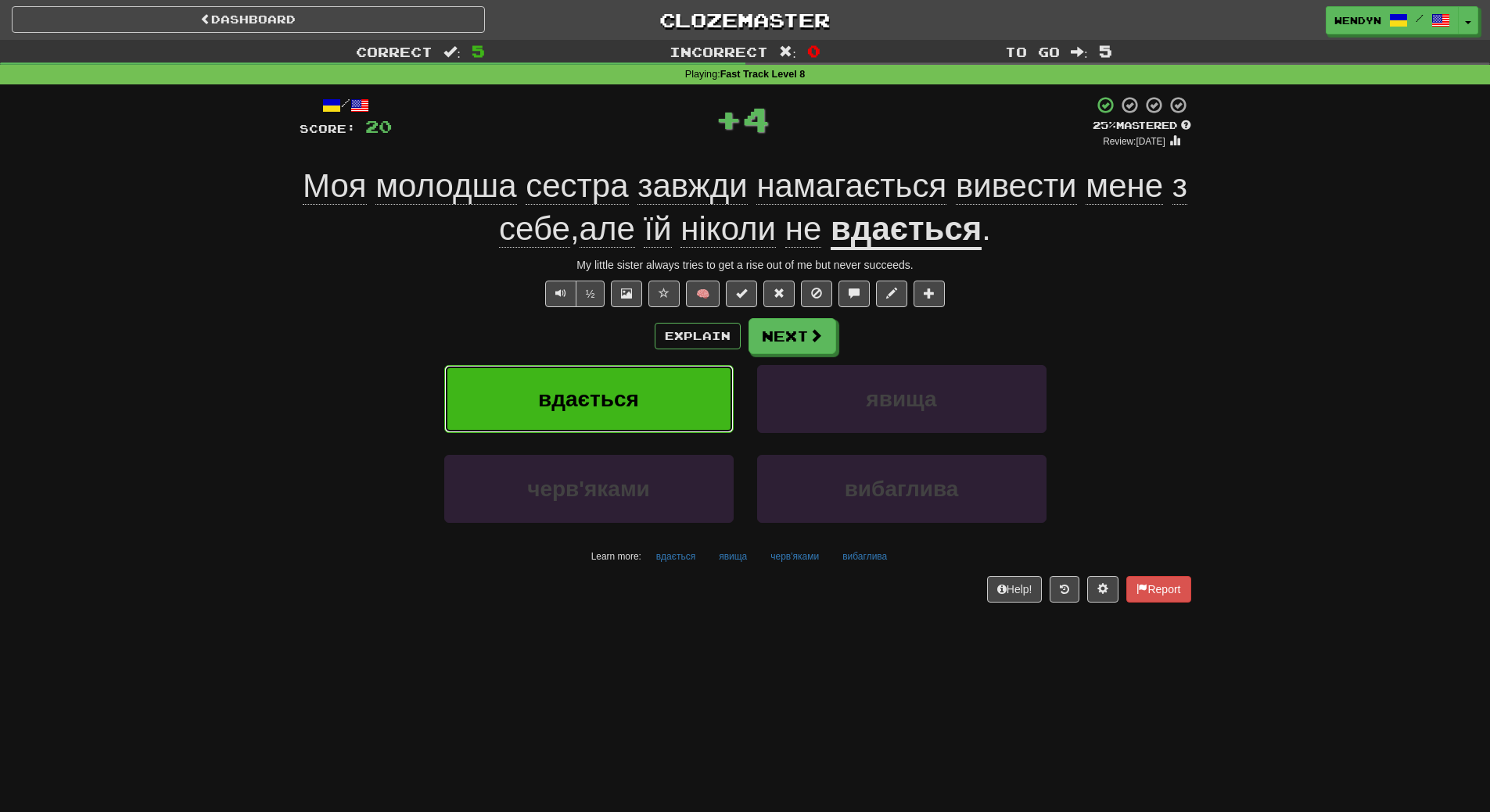
click at [583, 397] on span "вдається" at bounding box center [588, 399] width 101 height 25
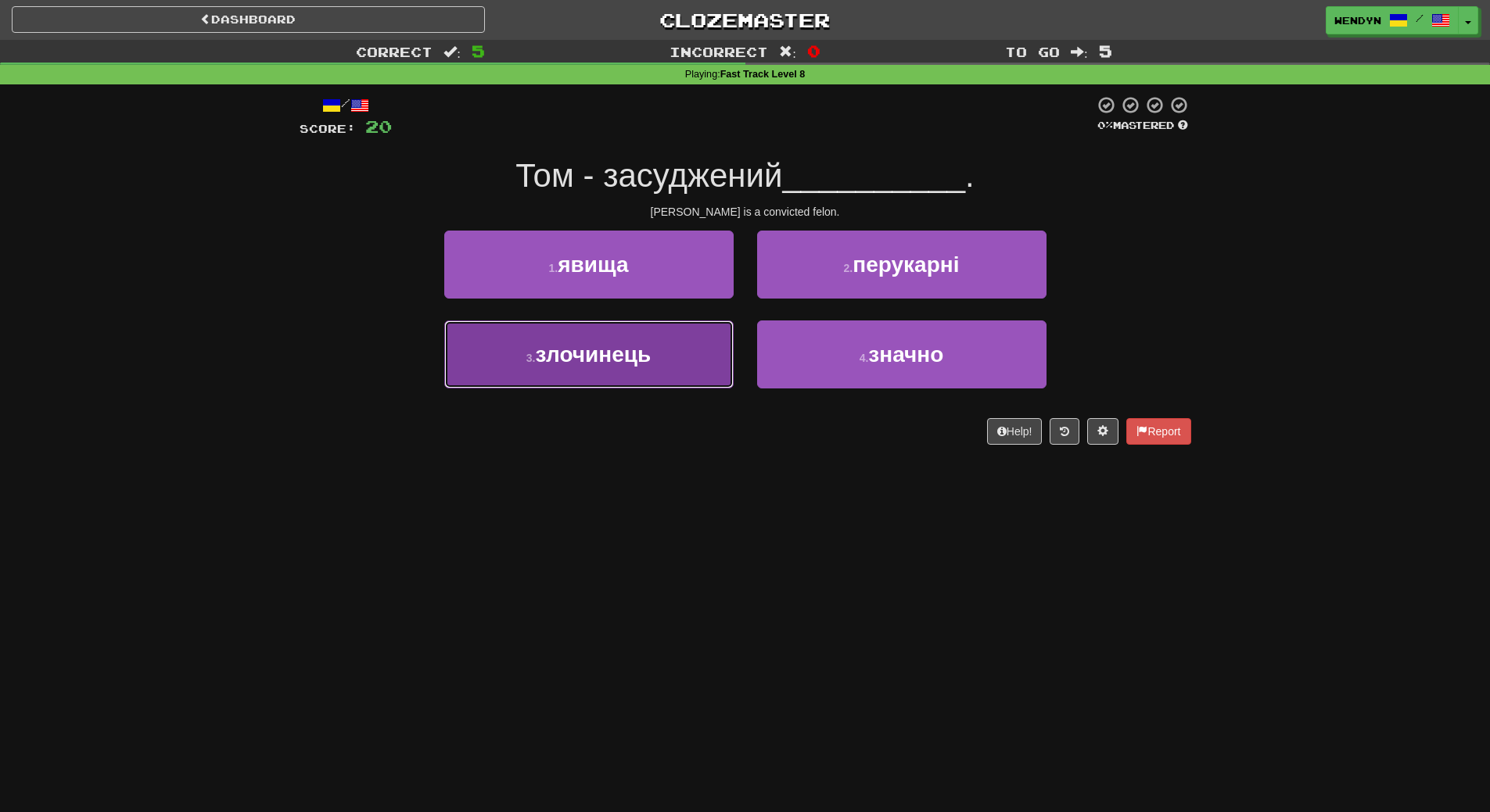
click at [620, 365] on span "злочинець" at bounding box center [592, 355] width 116 height 25
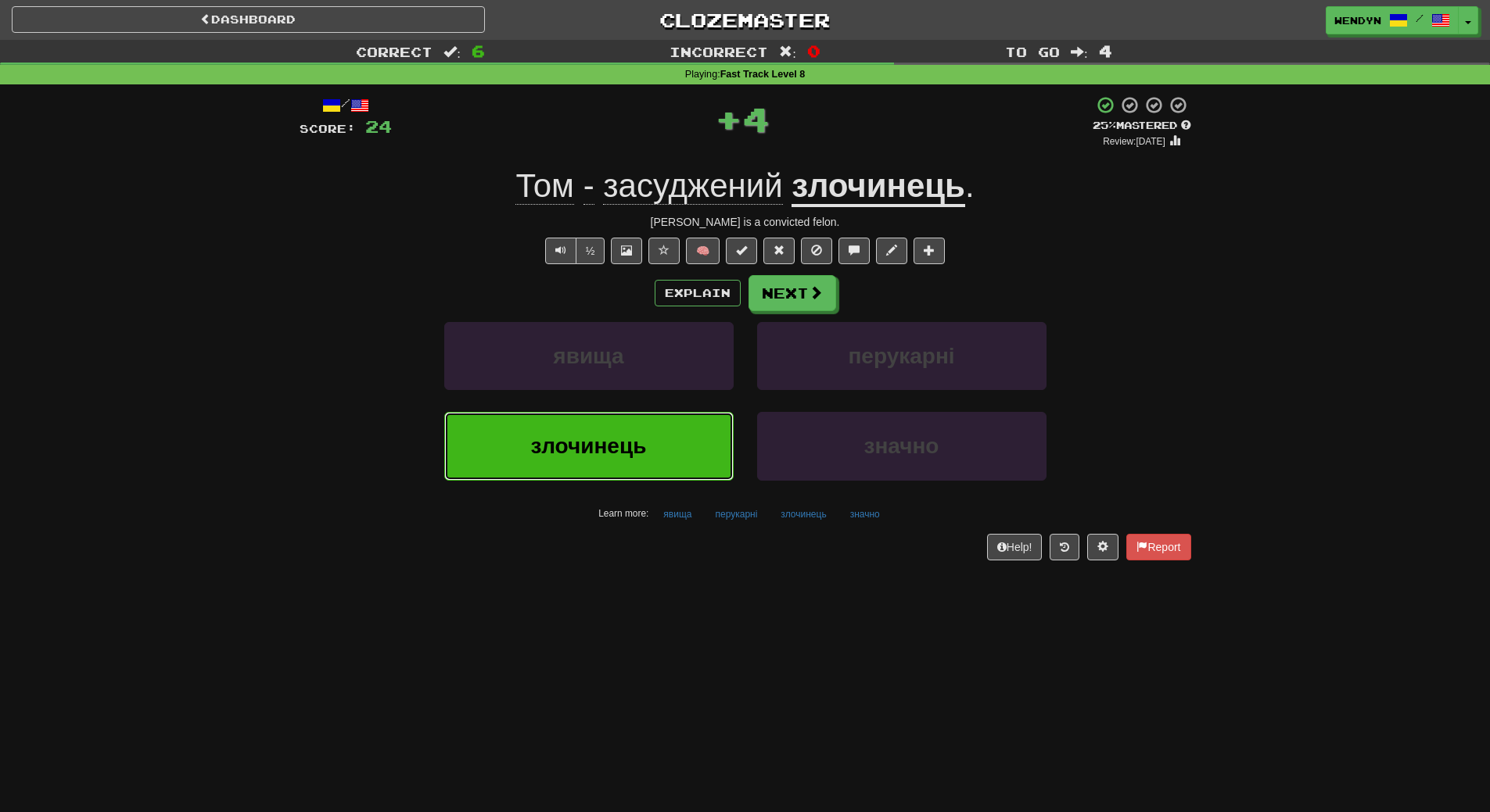
click at [577, 467] on button "злочинець" at bounding box center [588, 446] width 290 height 68
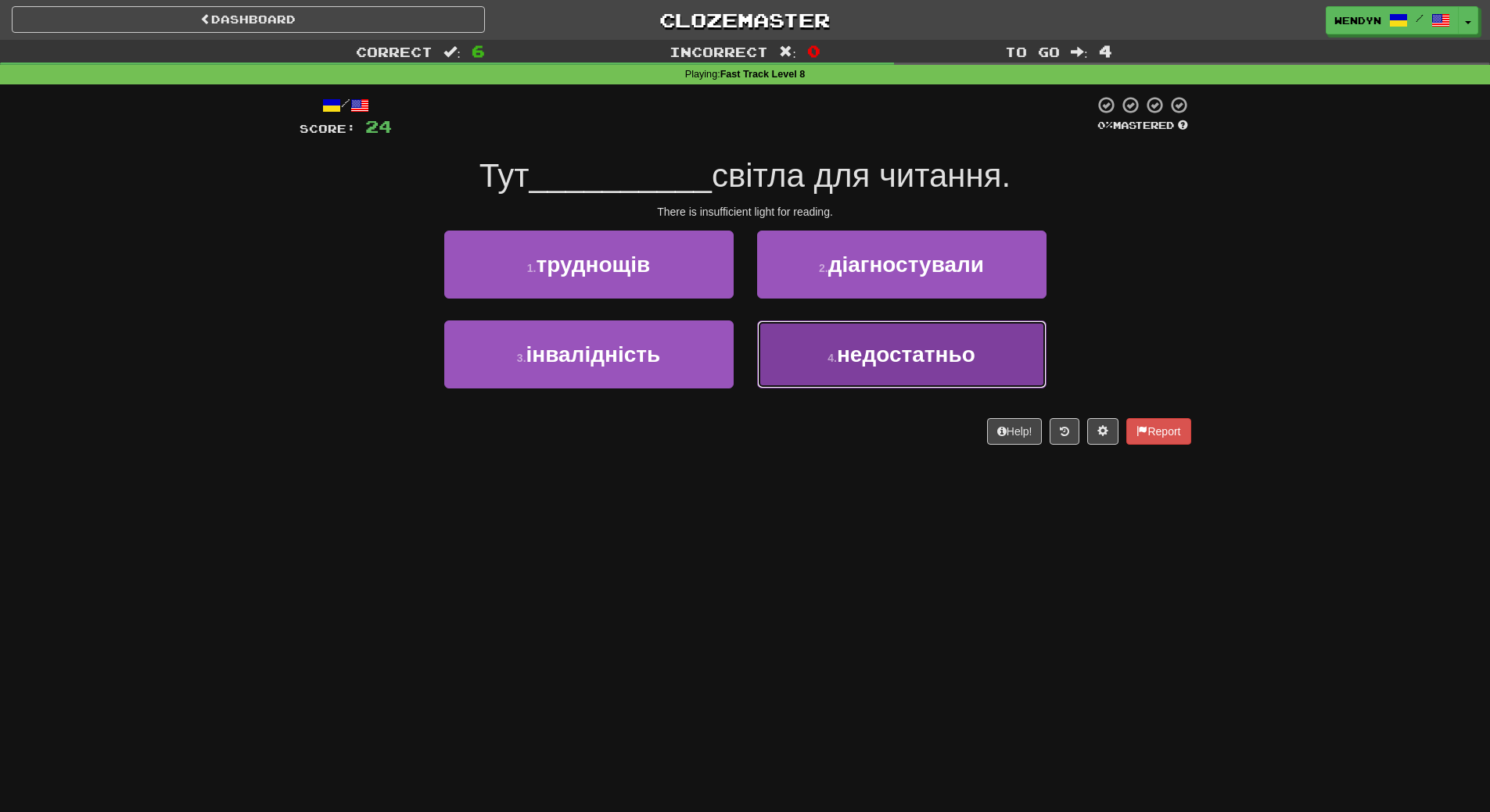
click at [841, 388] on button "4 . недостатньо" at bounding box center [901, 354] width 290 height 68
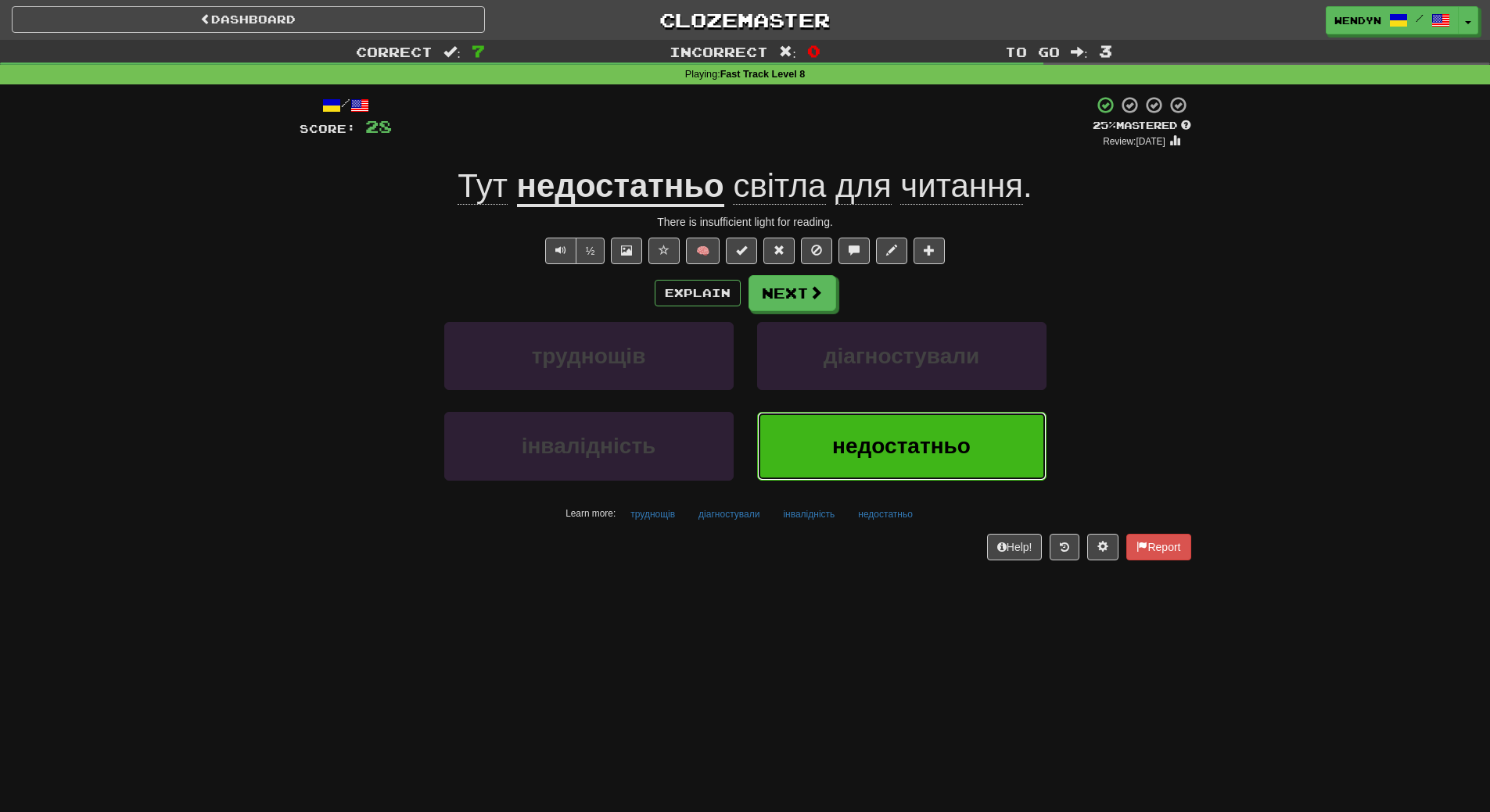
click at [815, 458] on button "недостатньо" at bounding box center [901, 446] width 290 height 68
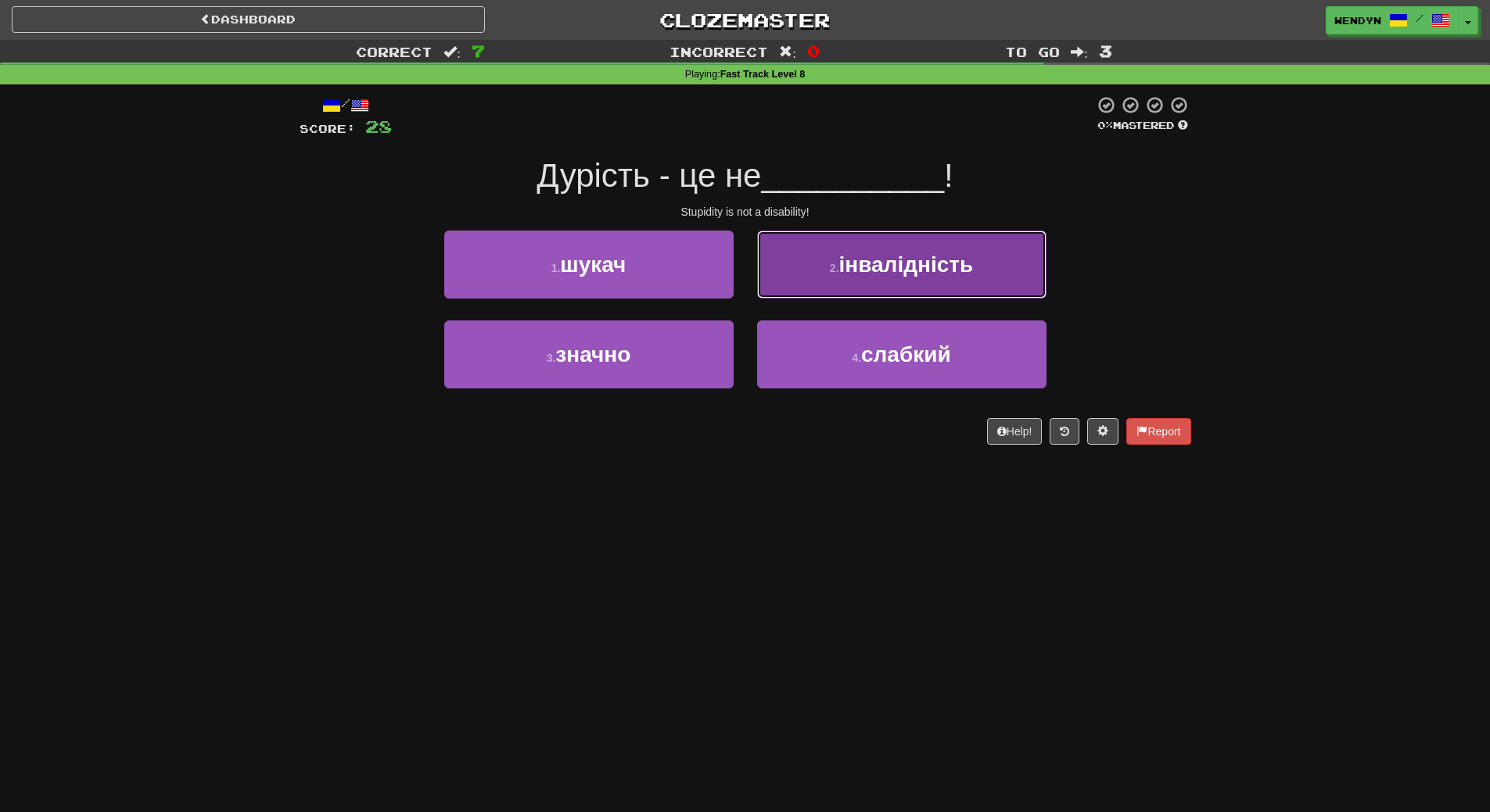
click at [865, 257] on span "інвалідність" at bounding box center [906, 265] width 134 height 25
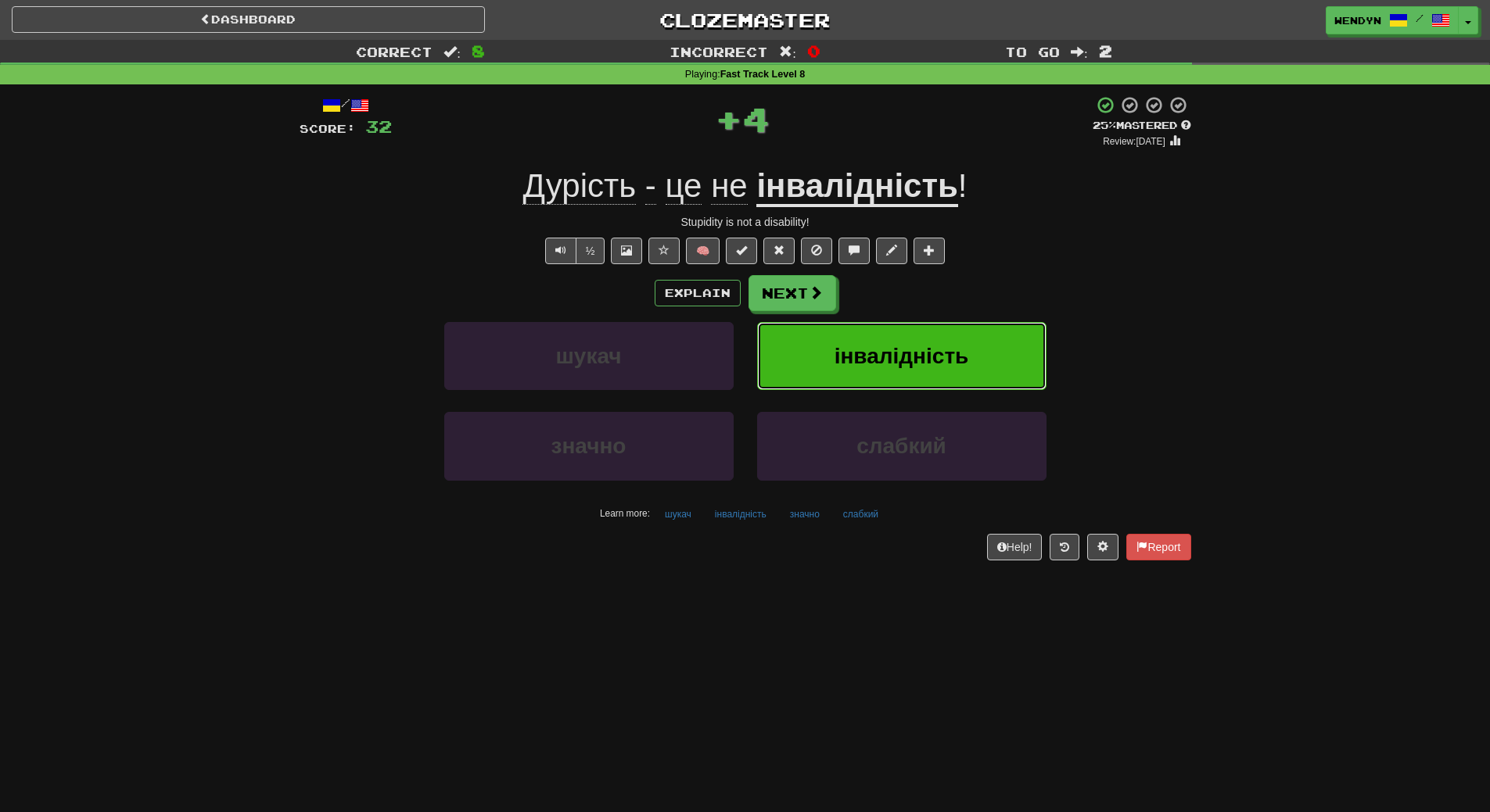
click at [854, 369] on button "інвалідність" at bounding box center [901, 356] width 290 height 68
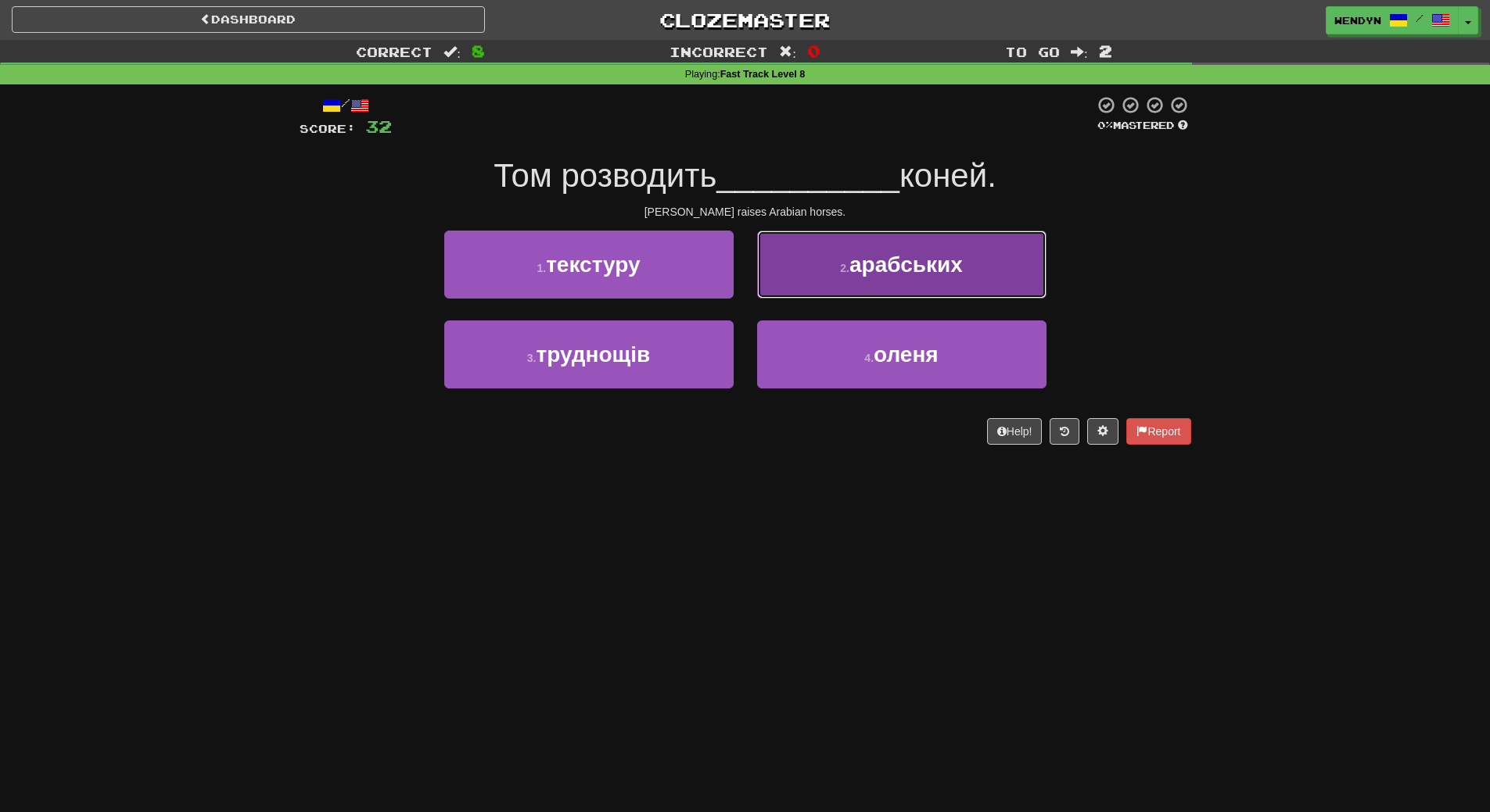
click at [957, 231] on button "2 . арабських" at bounding box center [901, 264] width 290 height 68
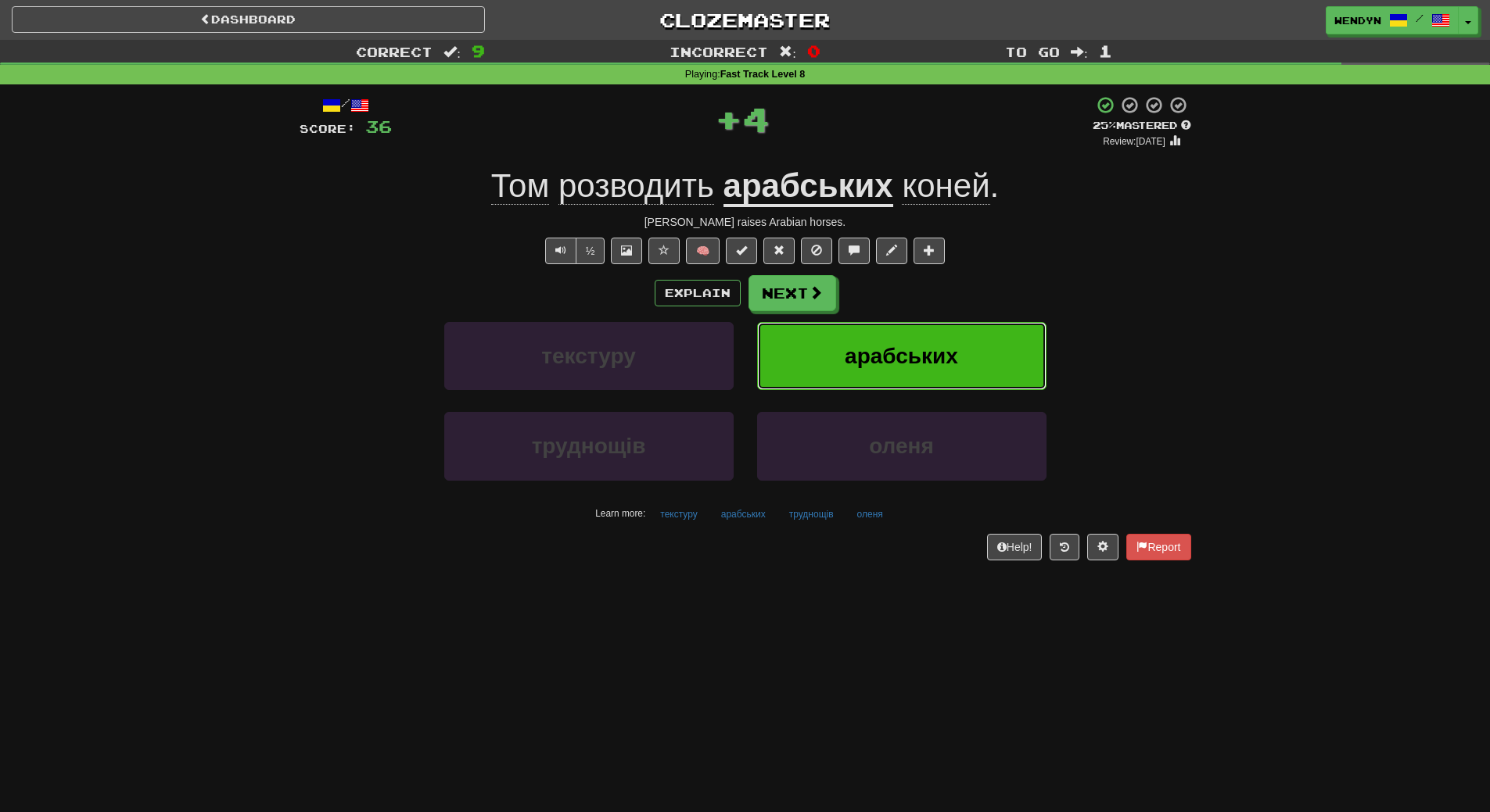
click at [946, 335] on button "арабських" at bounding box center [901, 356] width 290 height 68
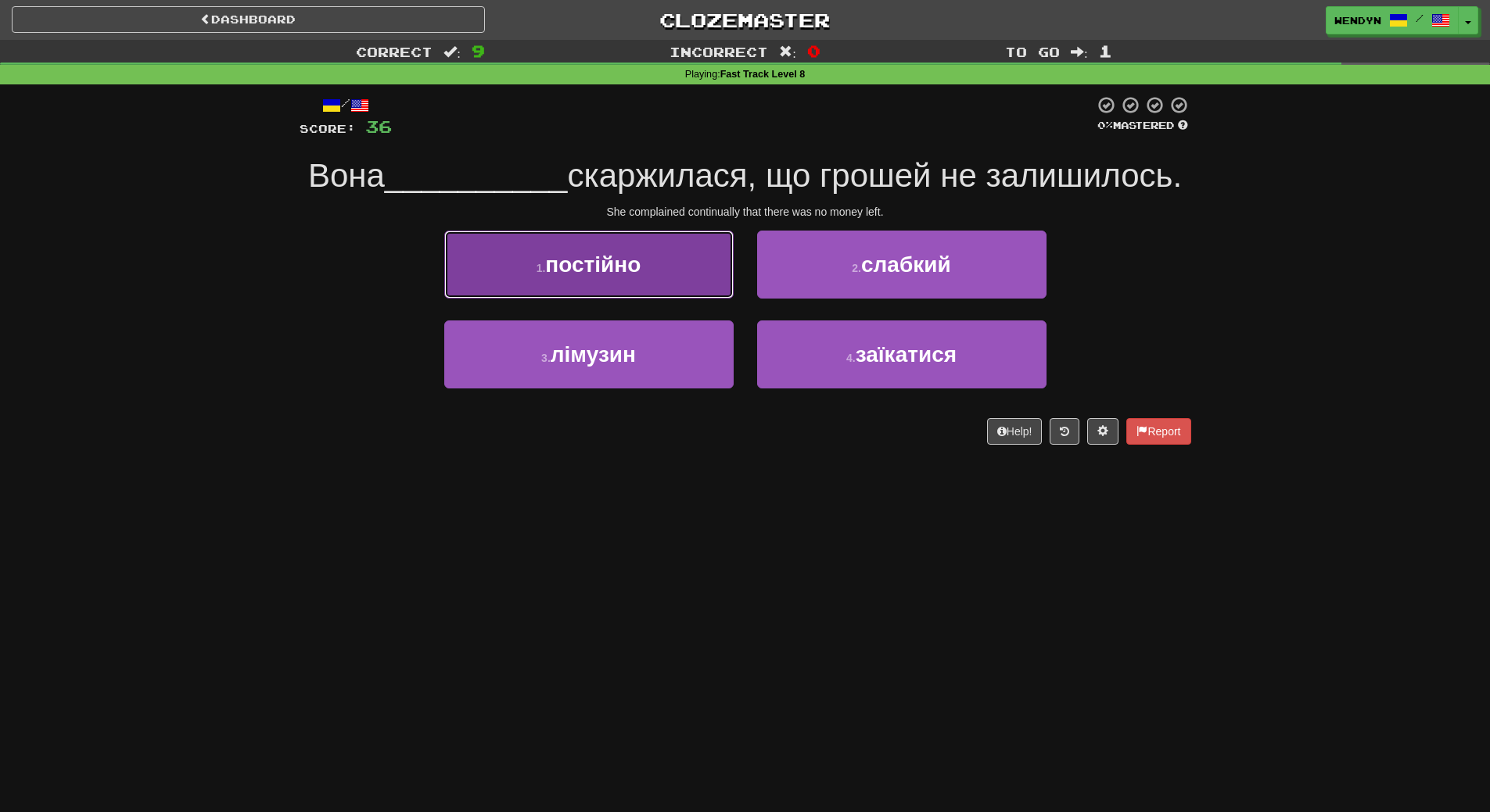
click at [627, 291] on button "1 . постійно" at bounding box center [588, 264] width 290 height 68
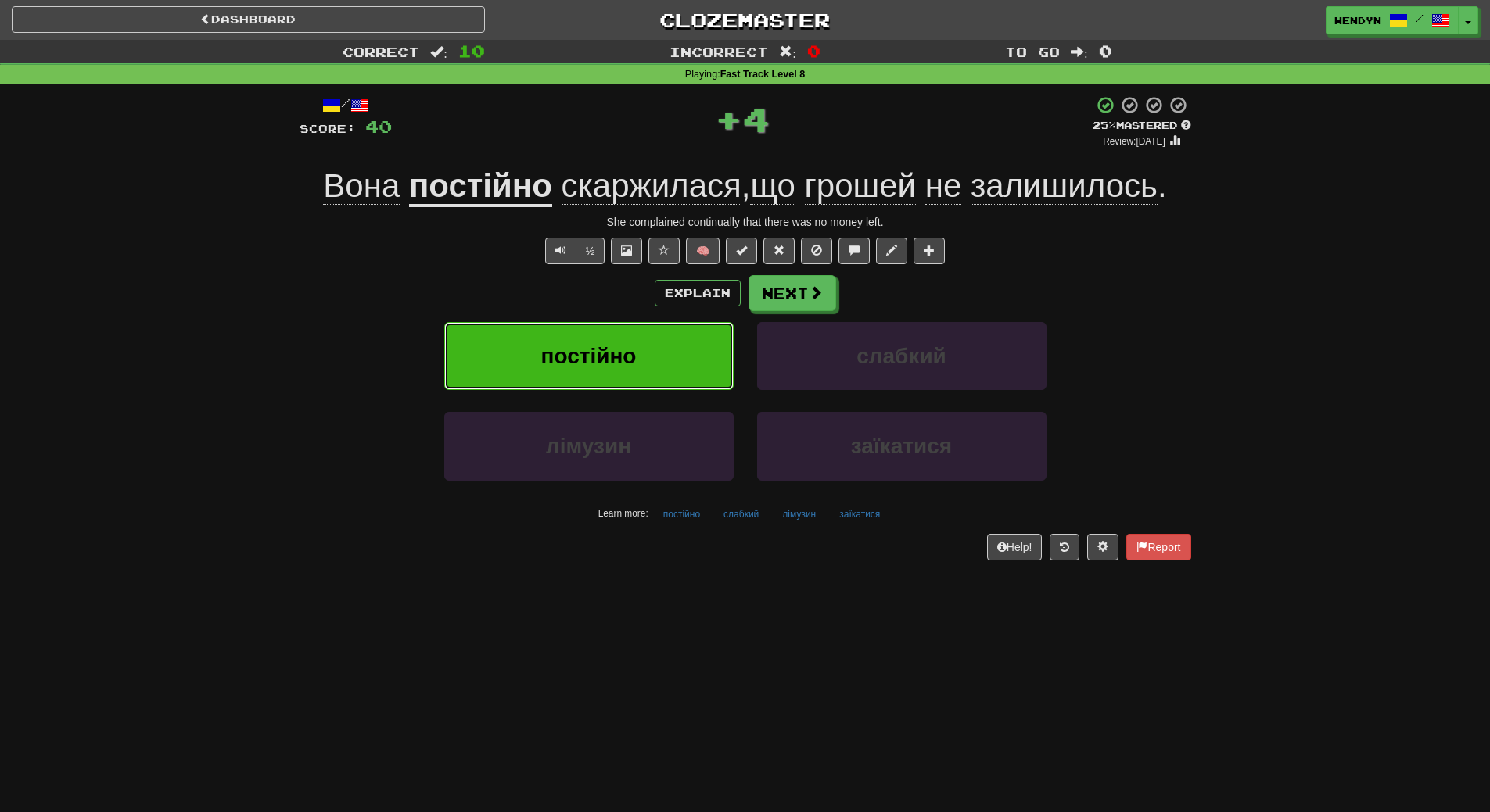
click at [623, 367] on span "постійно" at bounding box center [589, 356] width 96 height 25
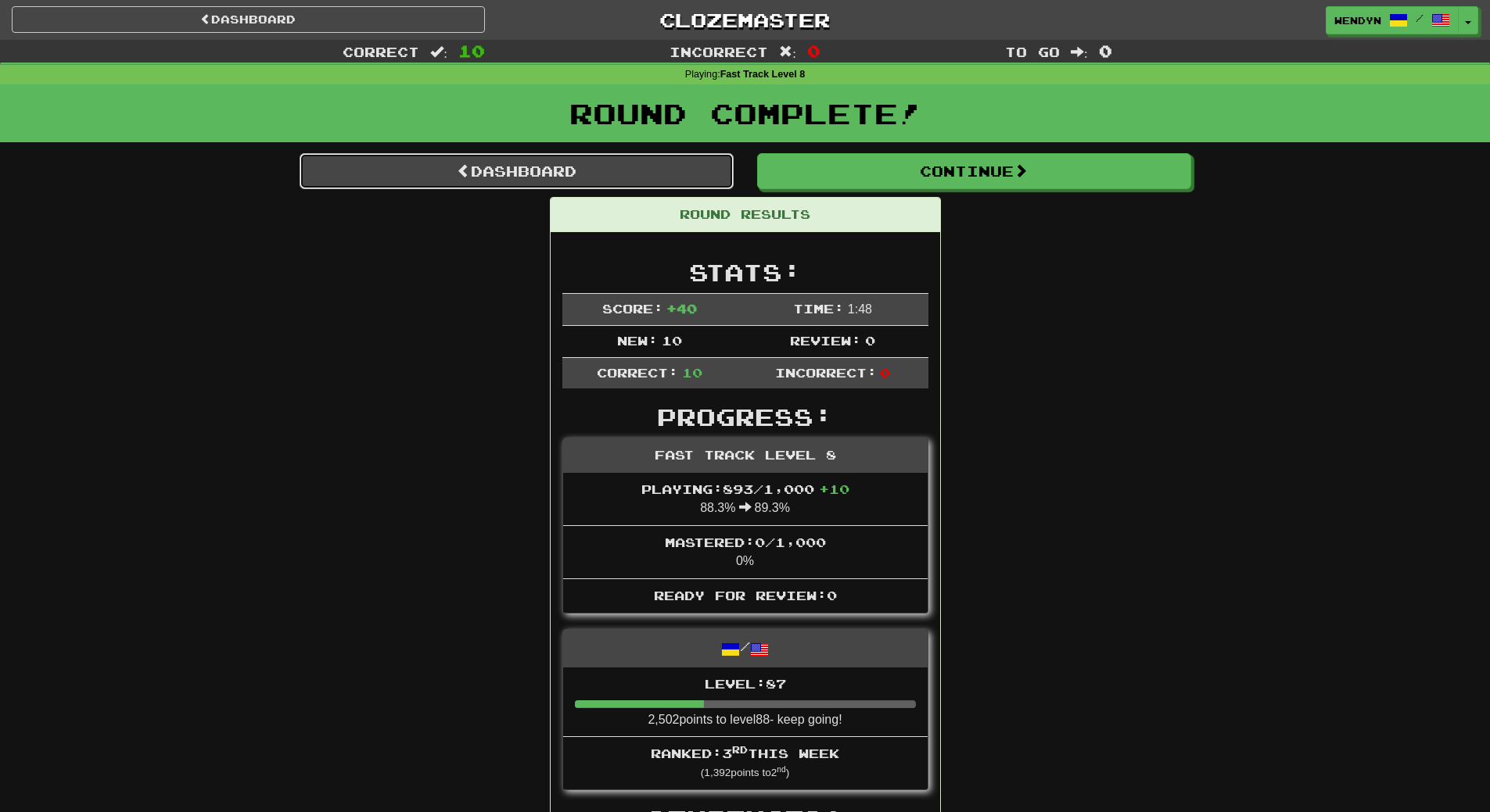
click at [638, 160] on link "Dashboard" at bounding box center [516, 171] width 434 height 36
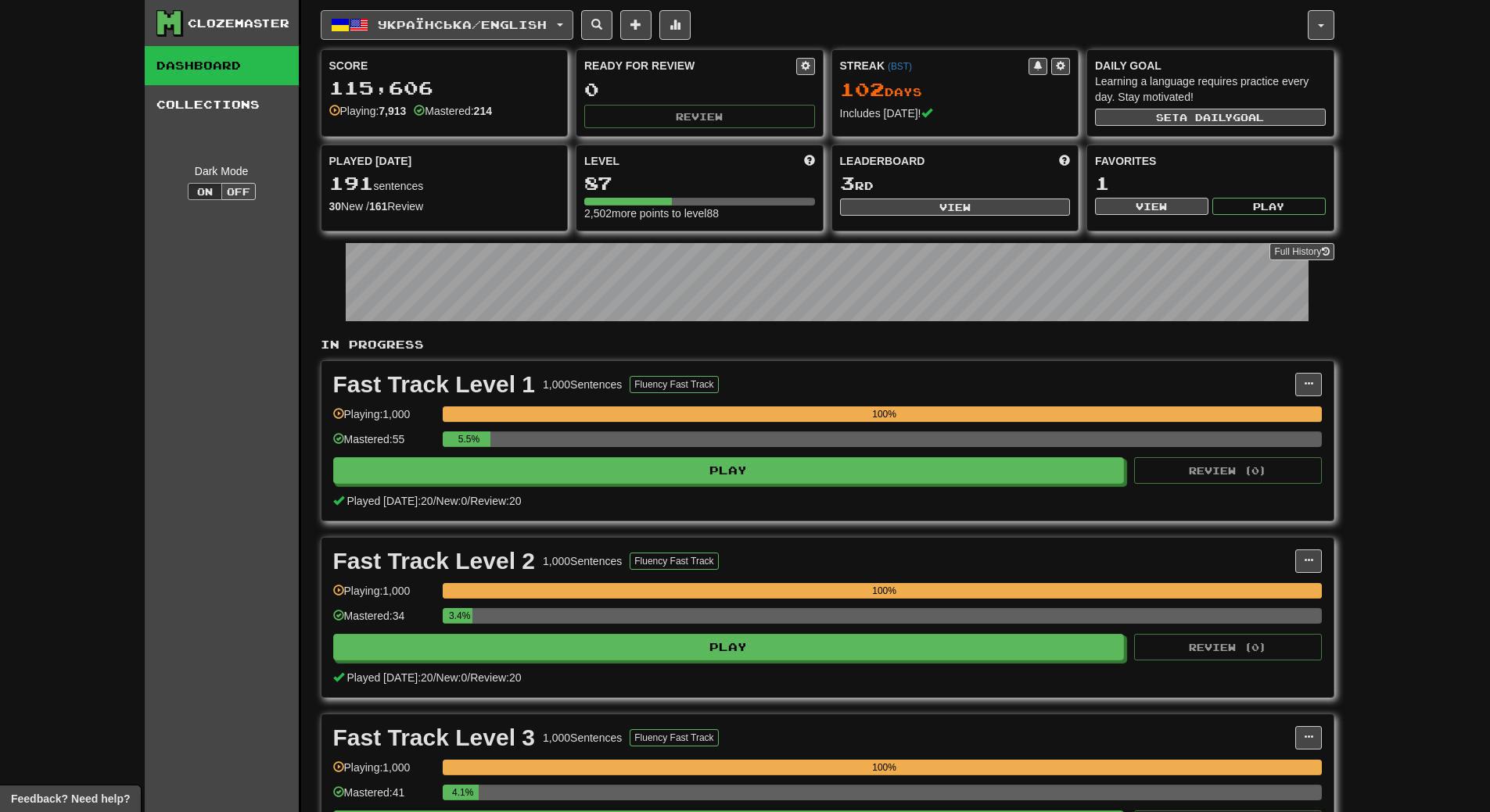
click at [412, 32] on button "Українська / English" at bounding box center [447, 25] width 253 height 30
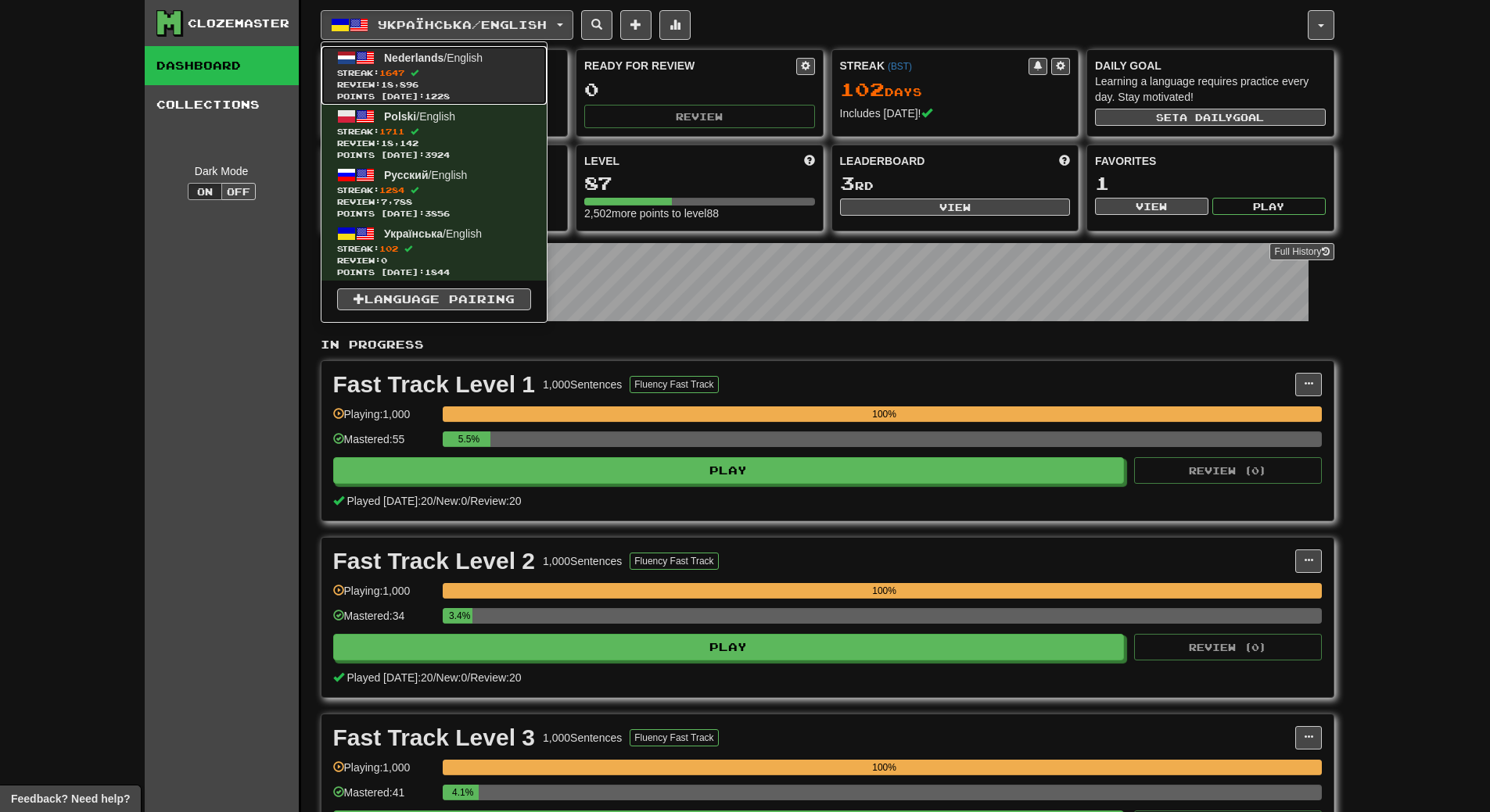
click at [415, 51] on span "Nederlands" at bounding box center [414, 57] width 59 height 13
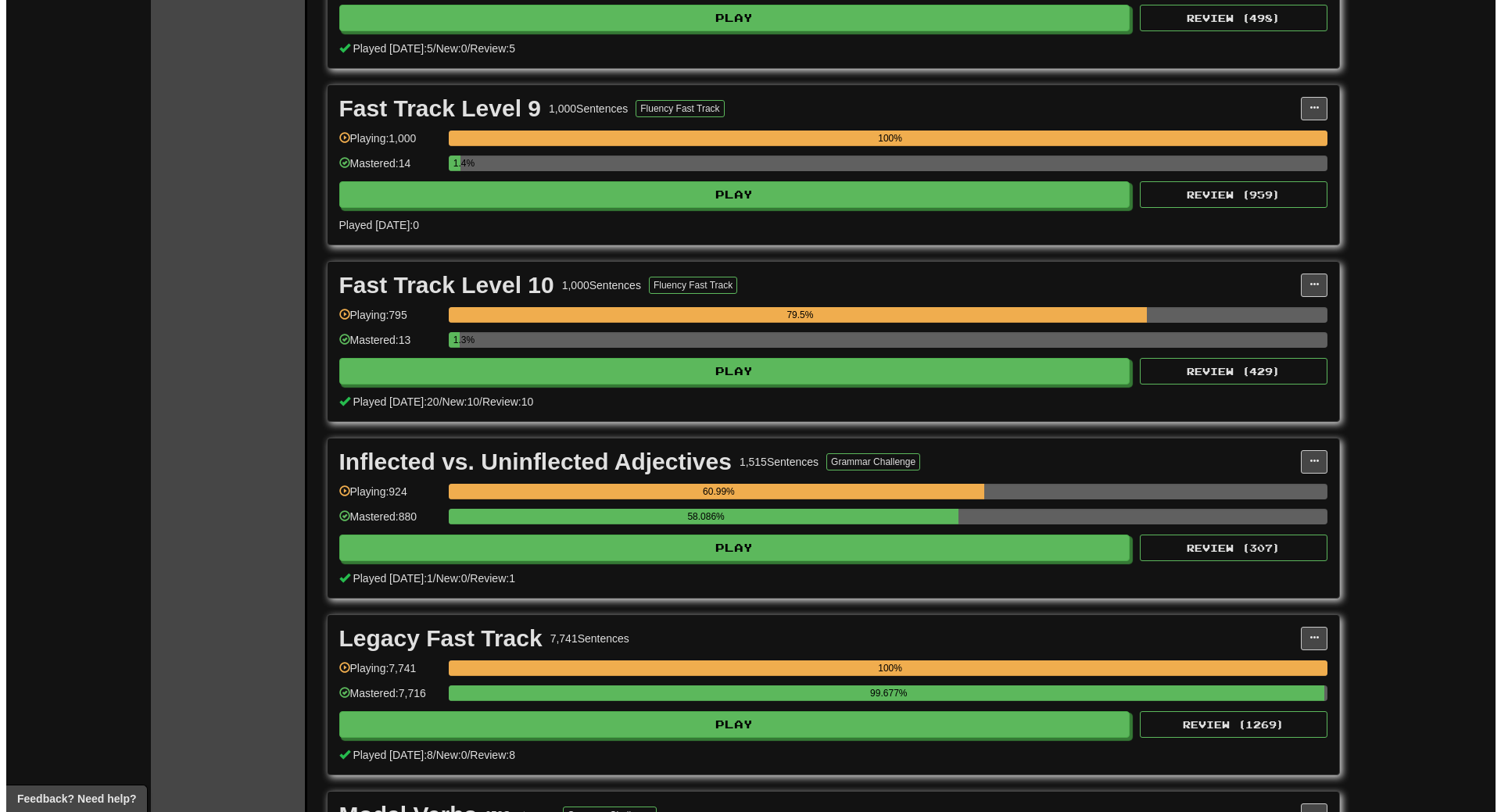
scroll to position [3987, 0]
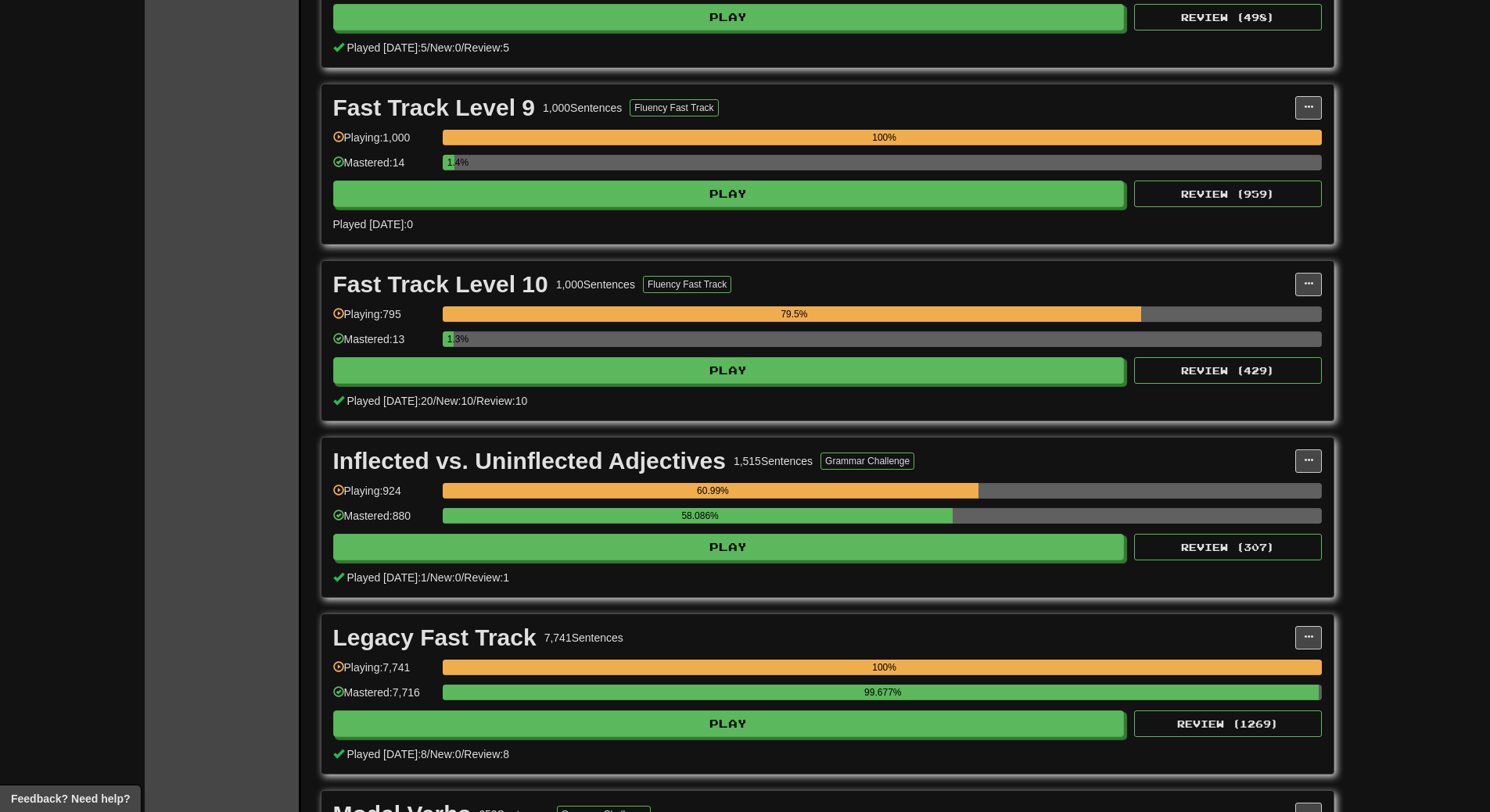
click at [848, 384] on div "Fast Track Level 10 1,000 Sentences Fluency Fast Track Manage Sentences Unpin f…" at bounding box center [827, 340] width 1012 height 159
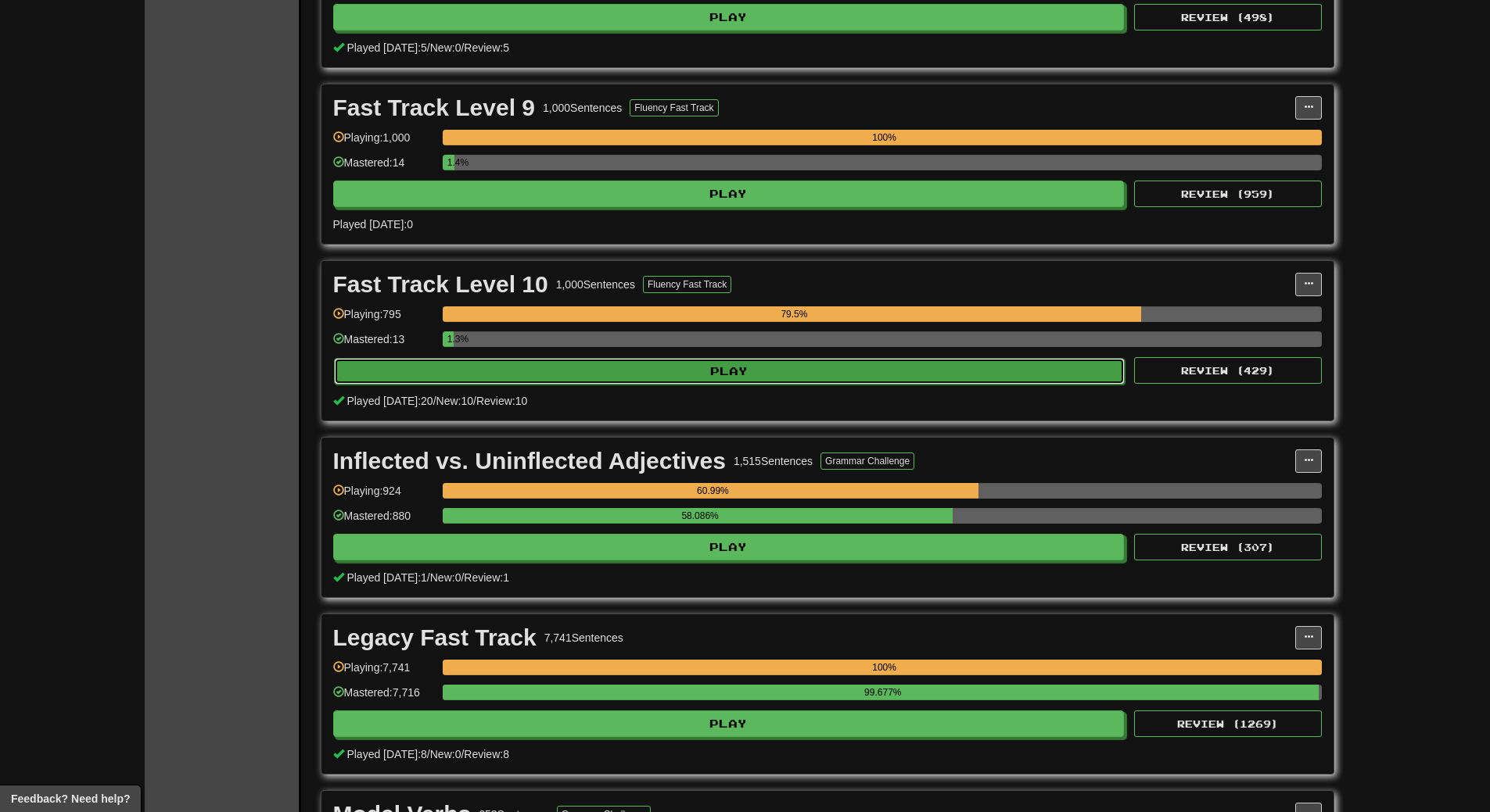
click at [861, 372] on button "Play" at bounding box center [729, 370] width 791 height 27
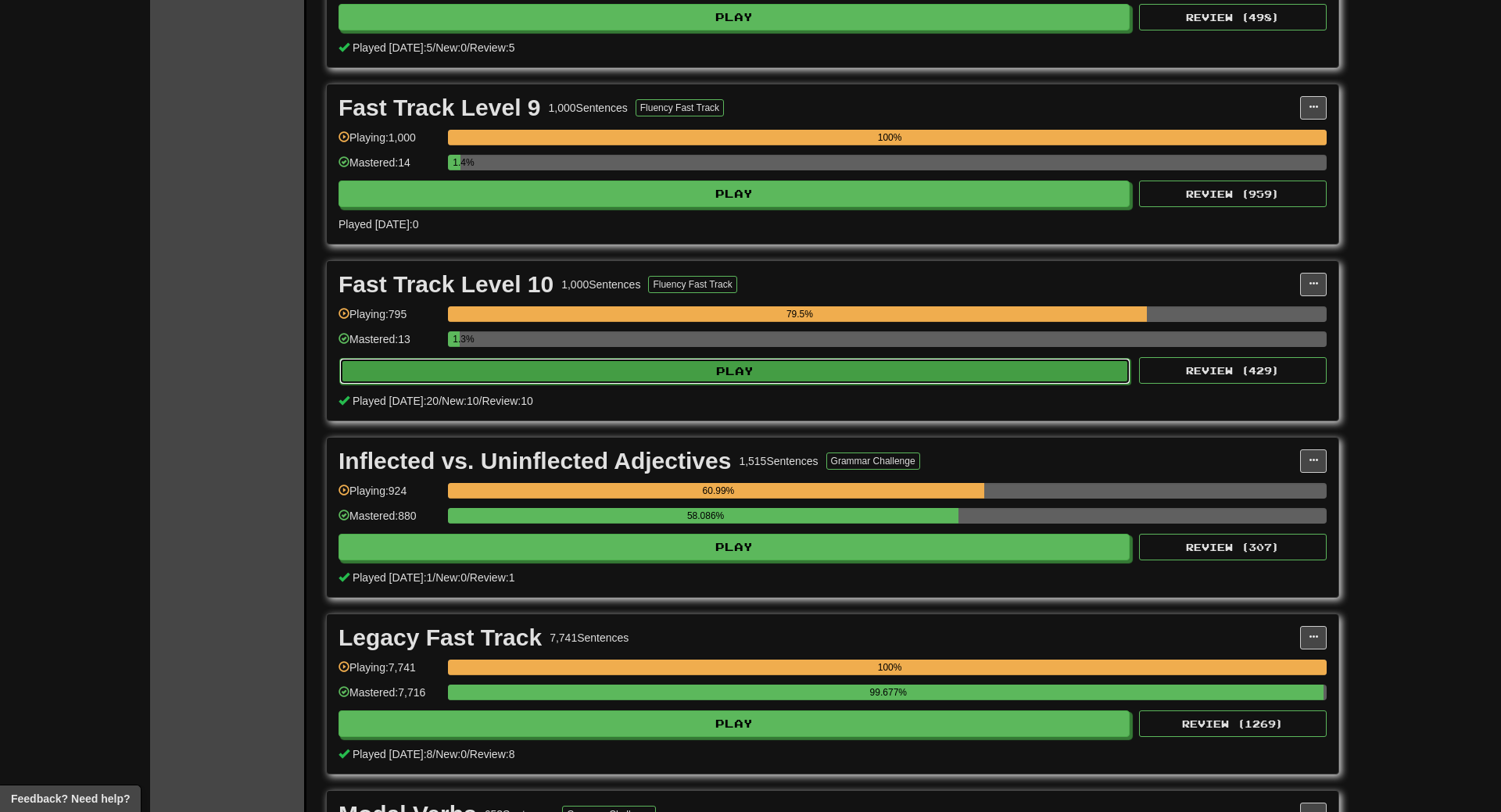
select select "**"
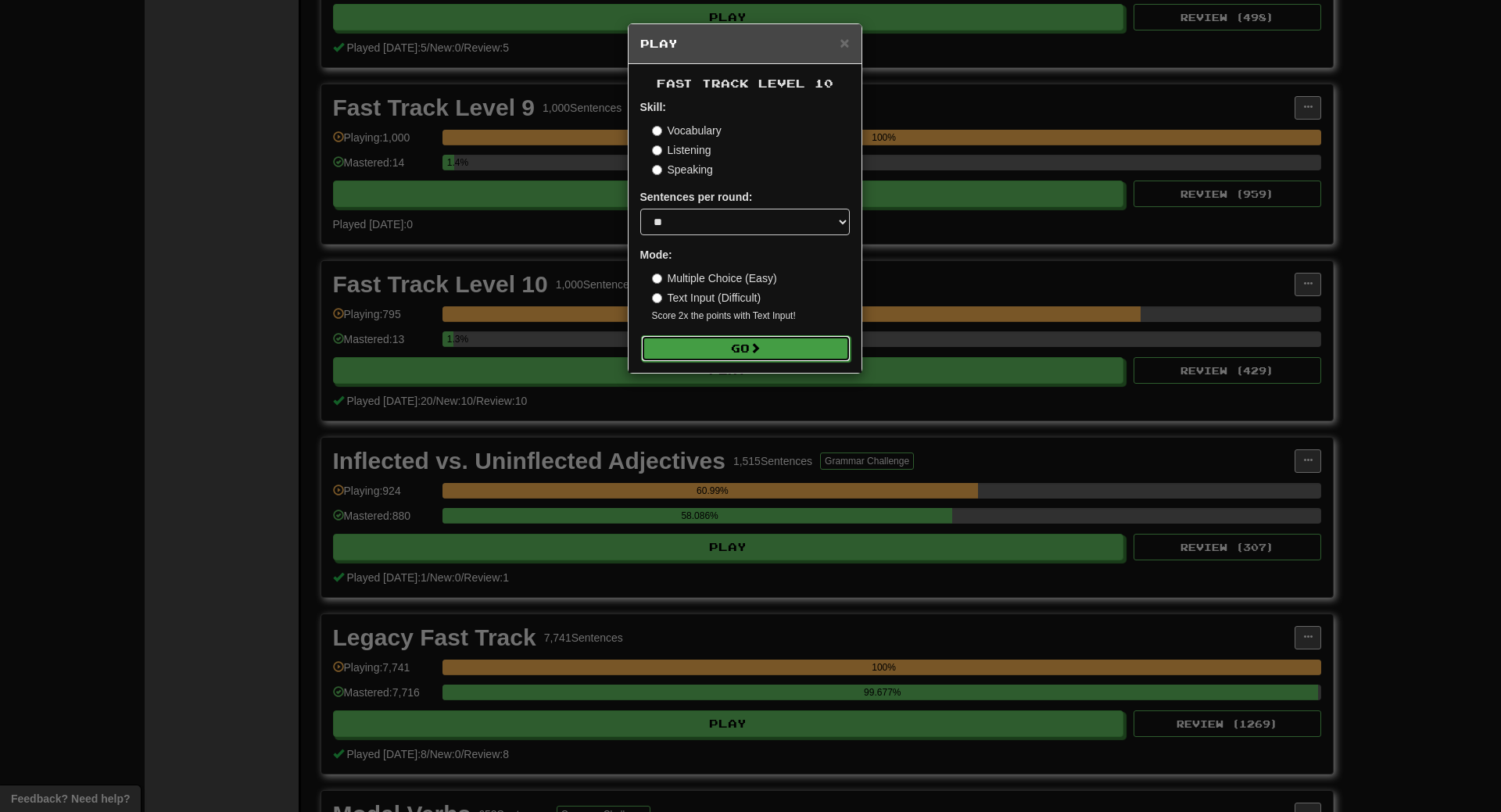
click at [749, 337] on button "Go" at bounding box center [746, 348] width 209 height 27
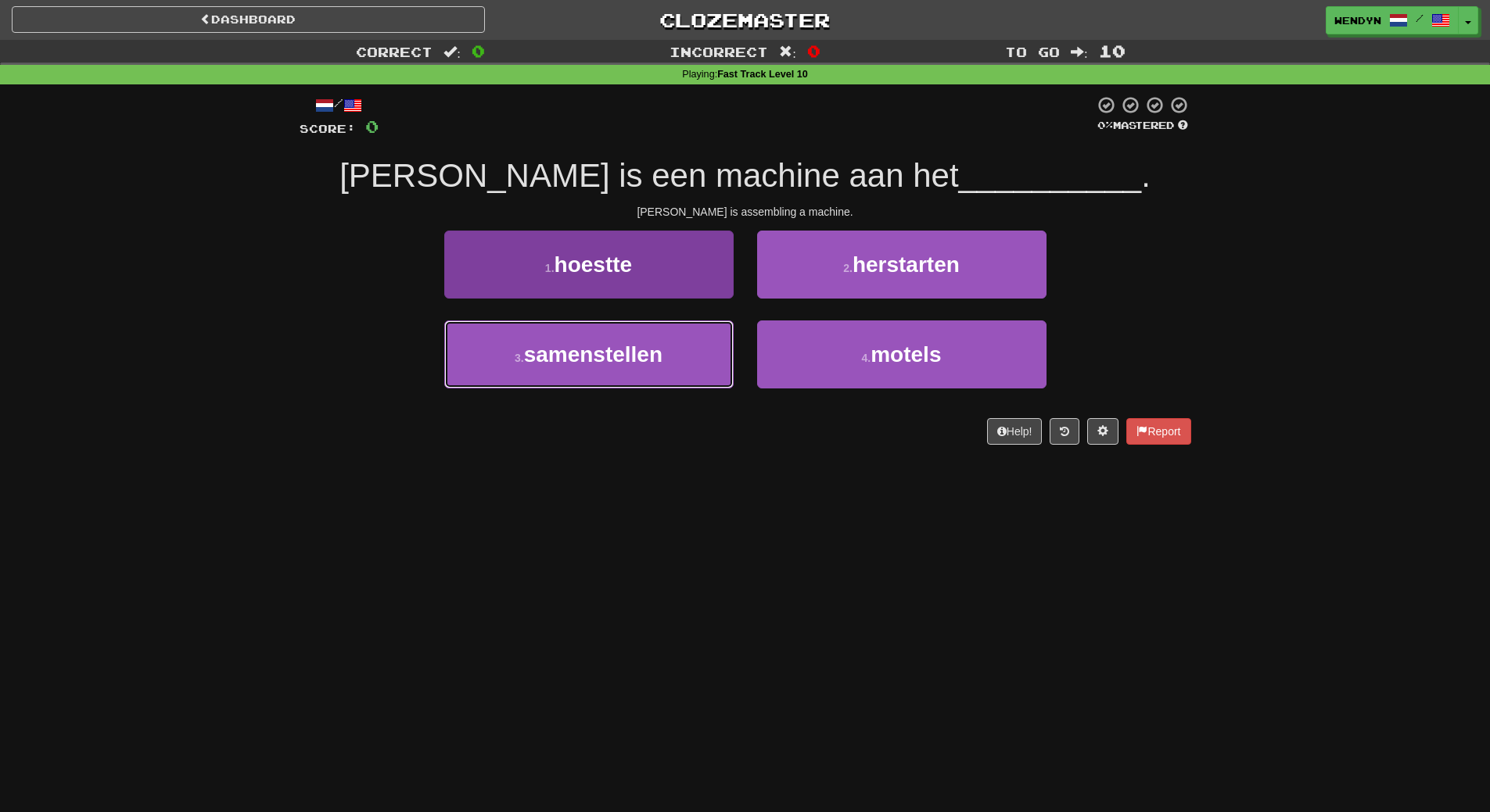
click at [629, 358] on span "samenstellen" at bounding box center [593, 355] width 138 height 25
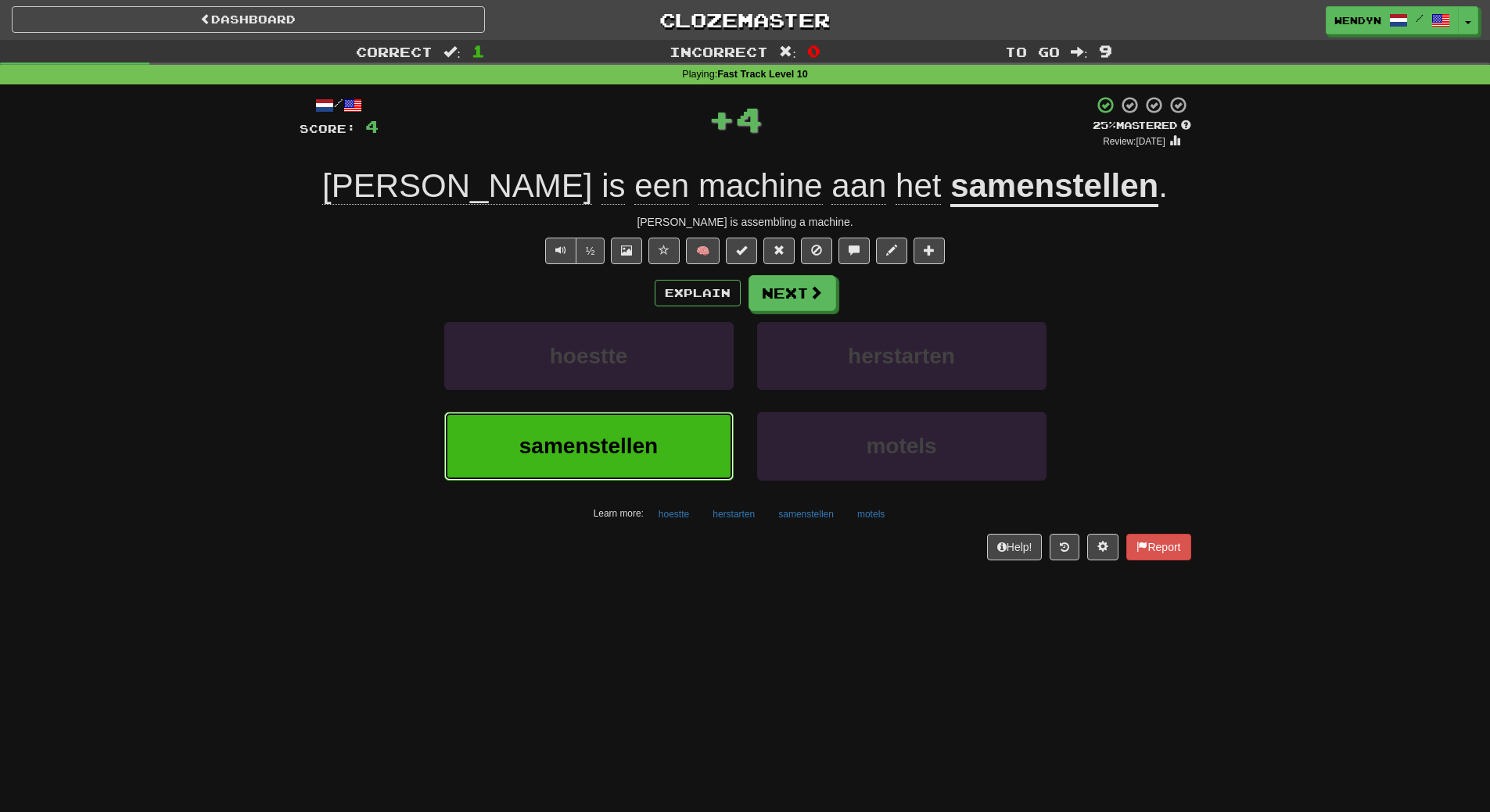
click at [628, 443] on span "samenstellen" at bounding box center [588, 446] width 138 height 25
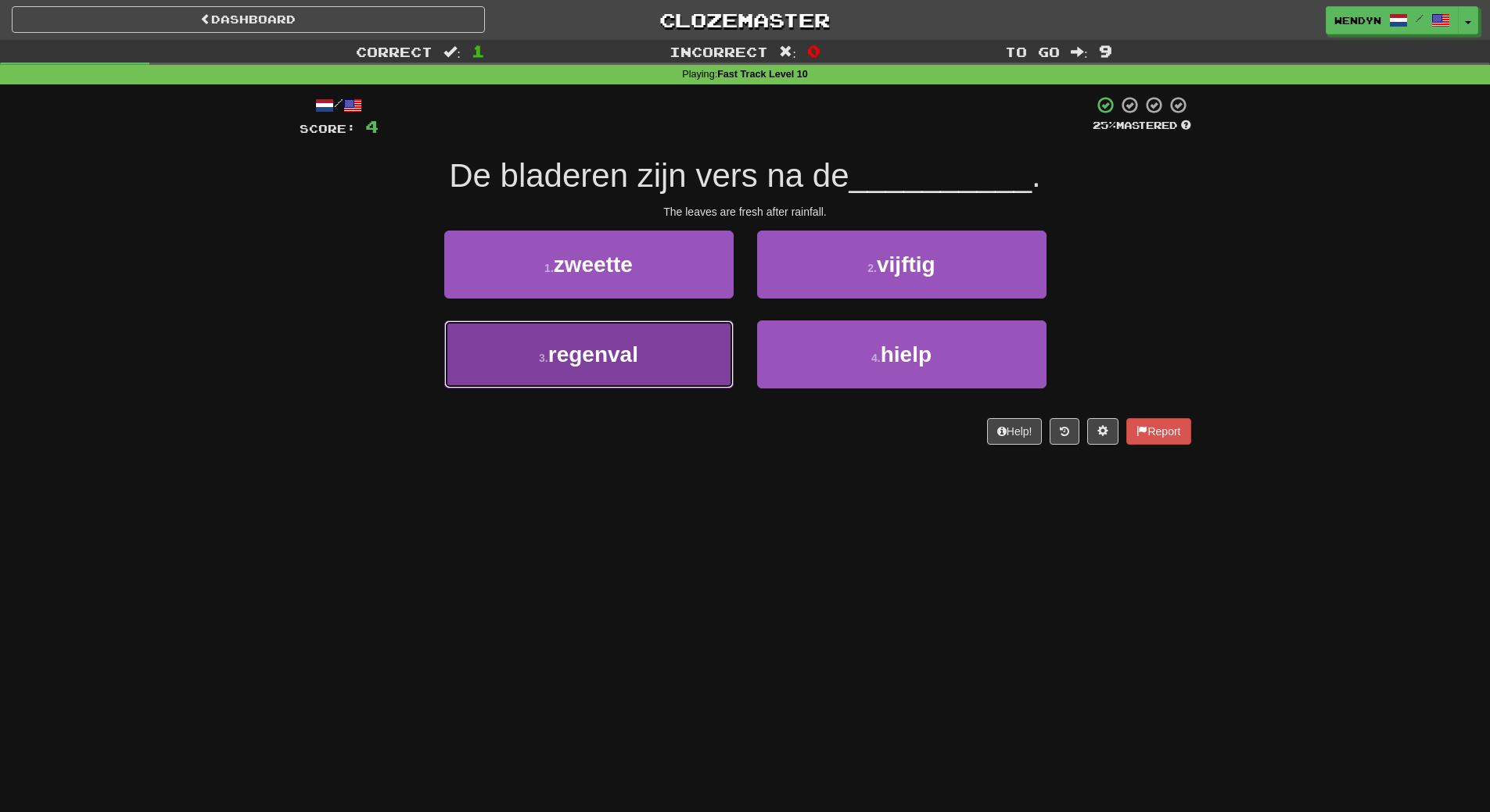
click at [648, 375] on button "3 . regenval" at bounding box center [588, 354] width 290 height 68
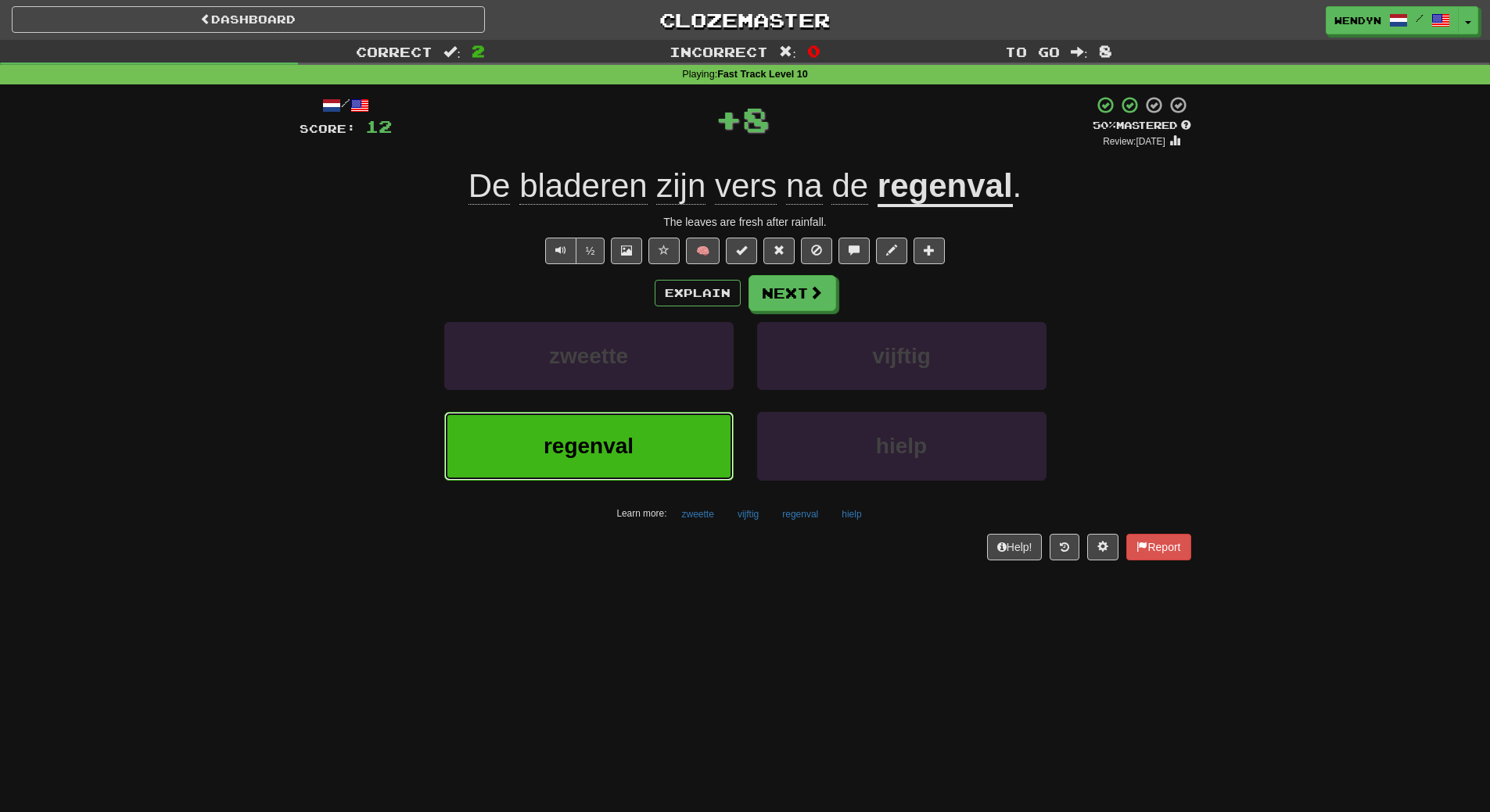
click at [654, 434] on button "regenval" at bounding box center [588, 446] width 290 height 68
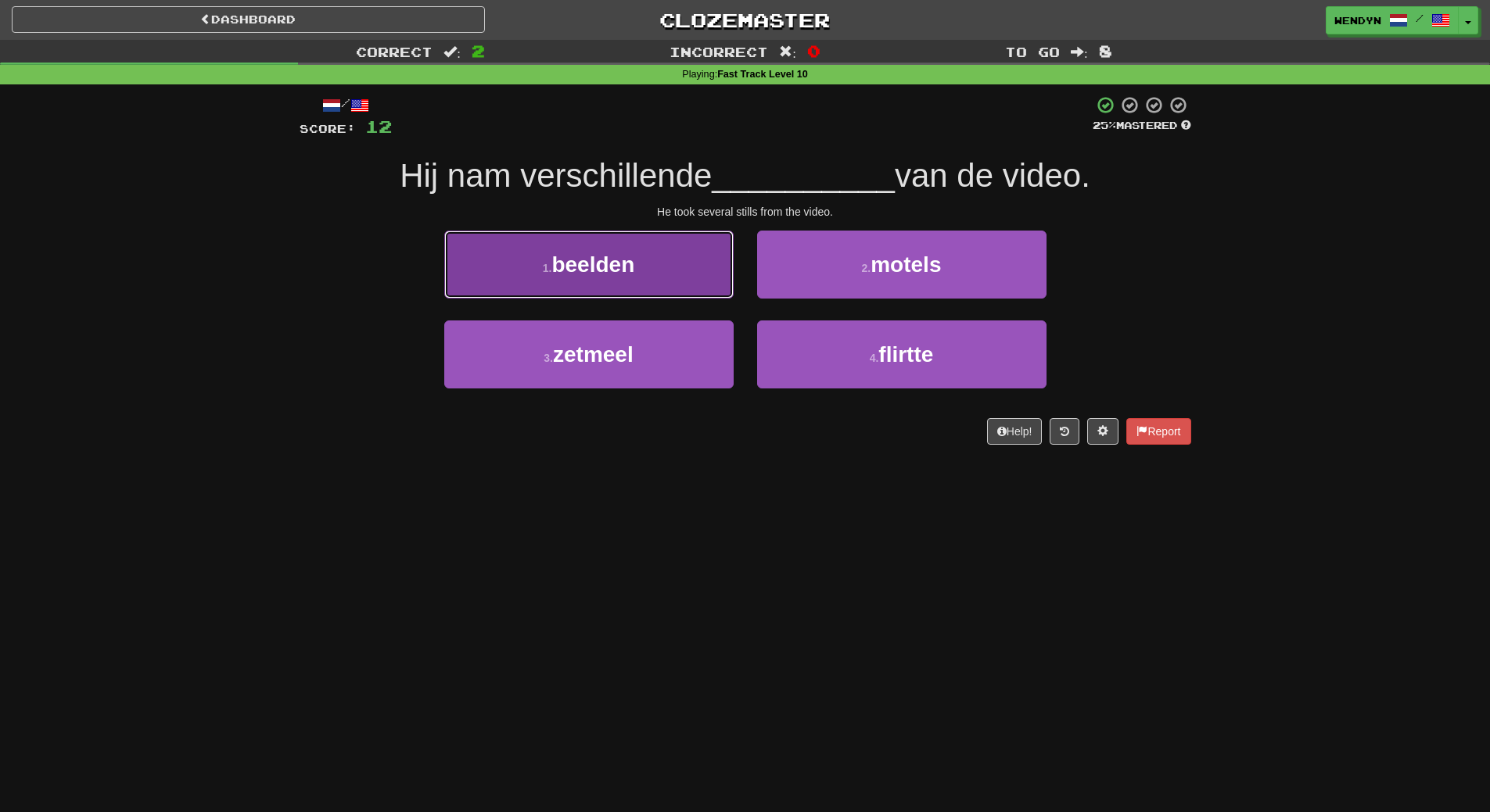
click at [588, 263] on span "beelden" at bounding box center [593, 265] width 83 height 25
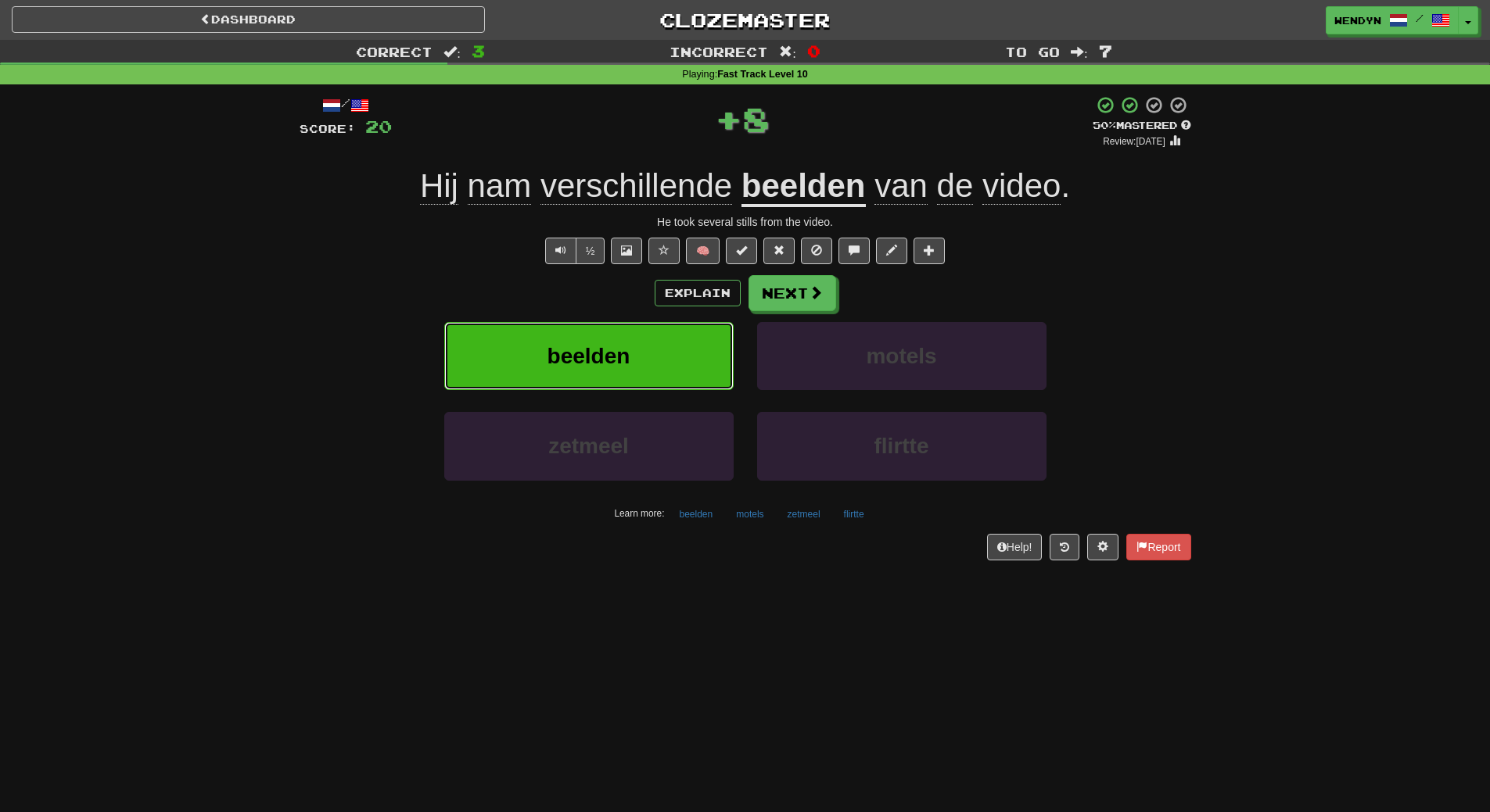
drag, startPoint x: 594, startPoint y: 355, endPoint x: 592, endPoint y: 345, distance: 10.2
click at [592, 345] on span "beelden" at bounding box center [589, 356] width 83 height 25
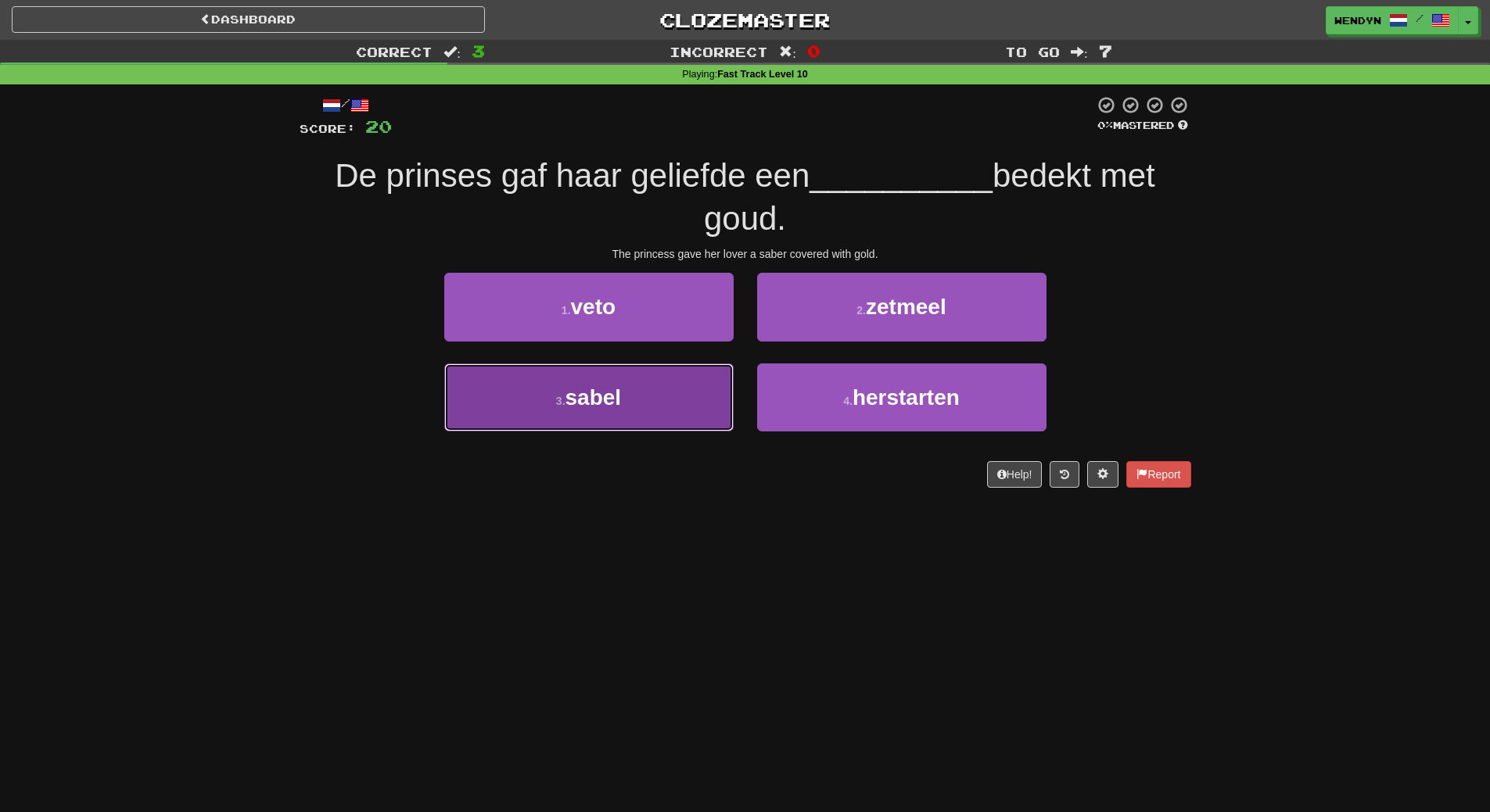
click at [623, 412] on button "3 . sabel" at bounding box center [588, 397] width 290 height 68
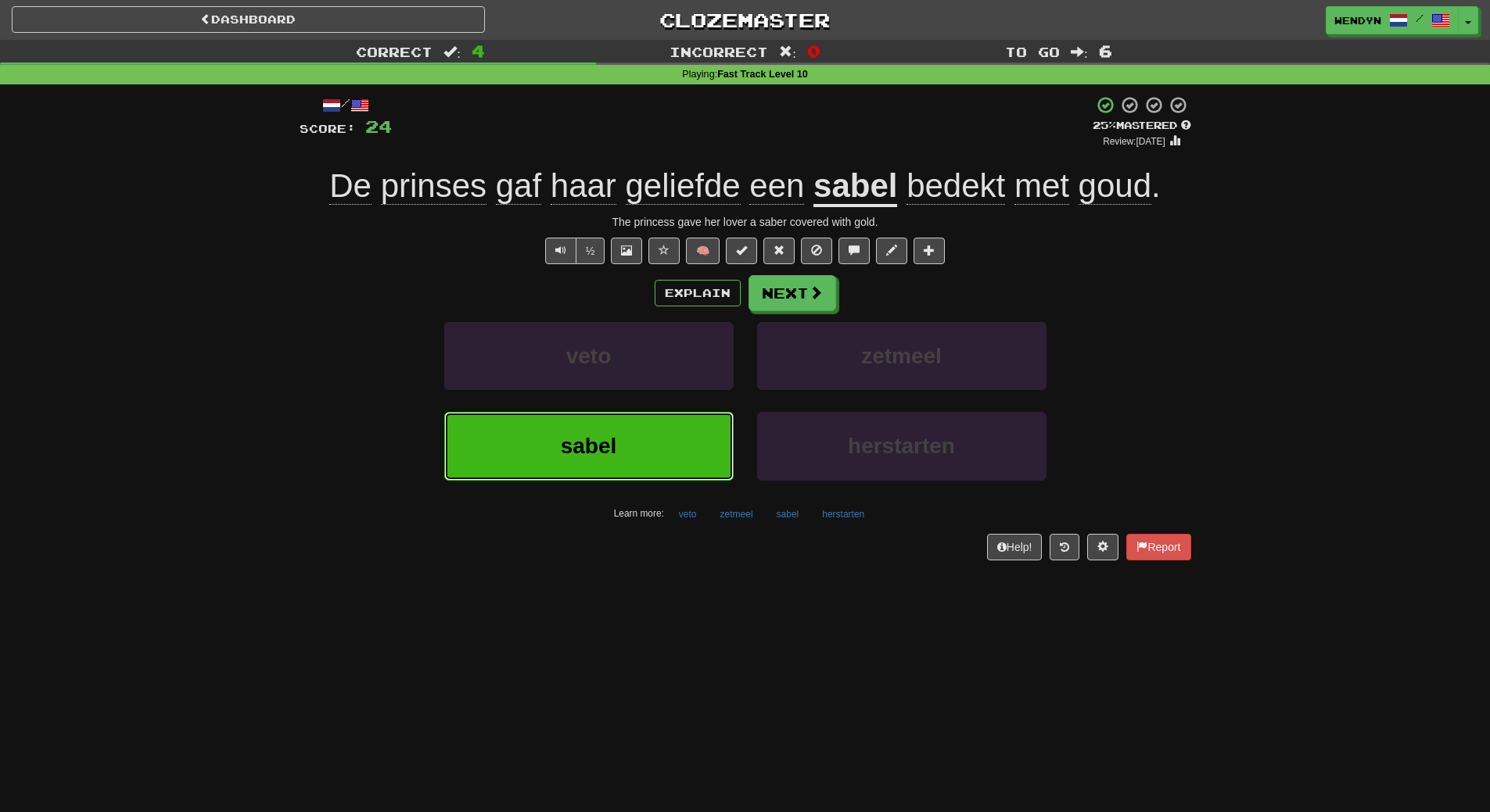
click at [526, 443] on button "sabel" at bounding box center [588, 446] width 290 height 68
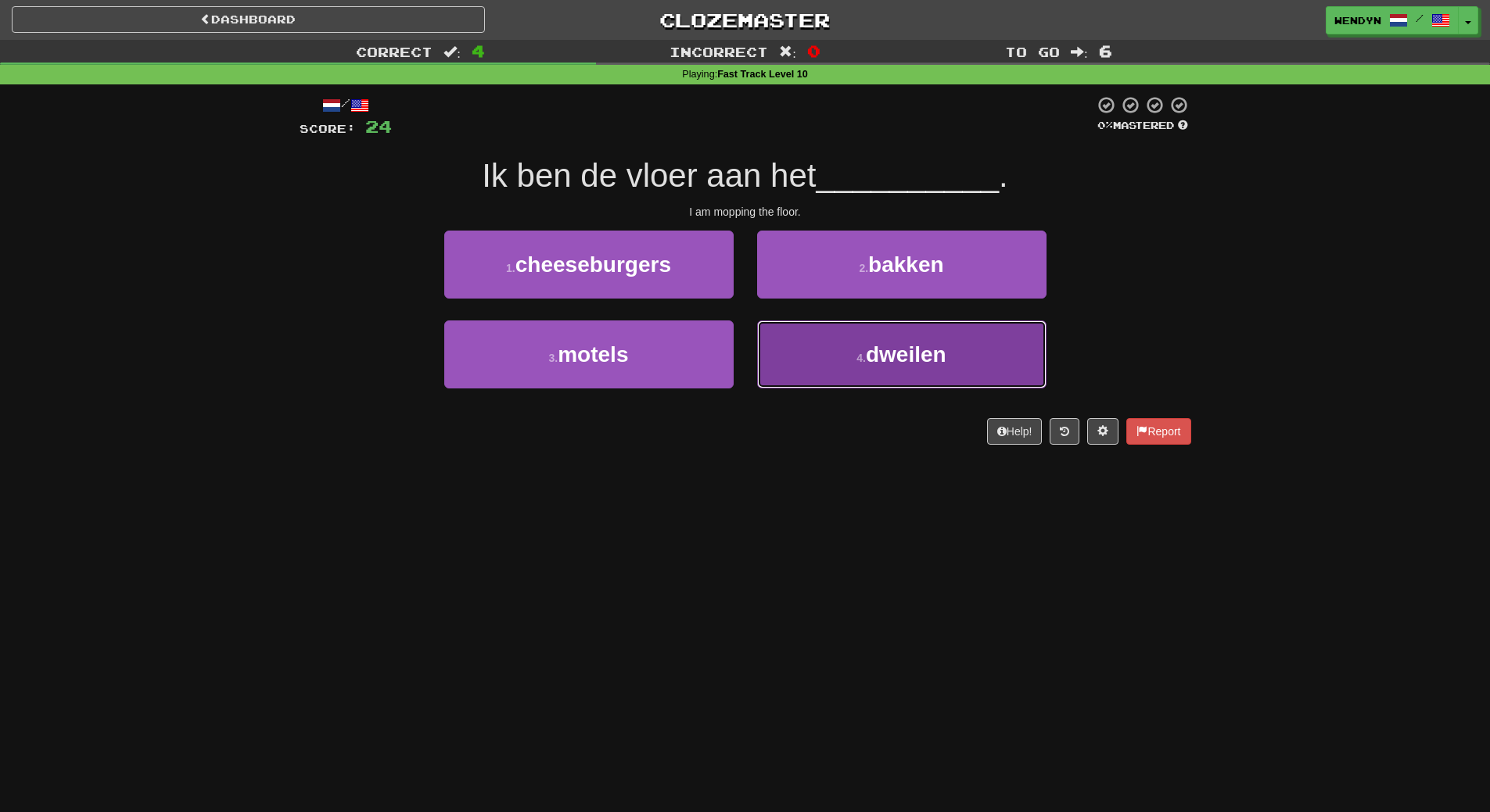
click at [883, 376] on button "4 . dweilen" at bounding box center [901, 354] width 290 height 68
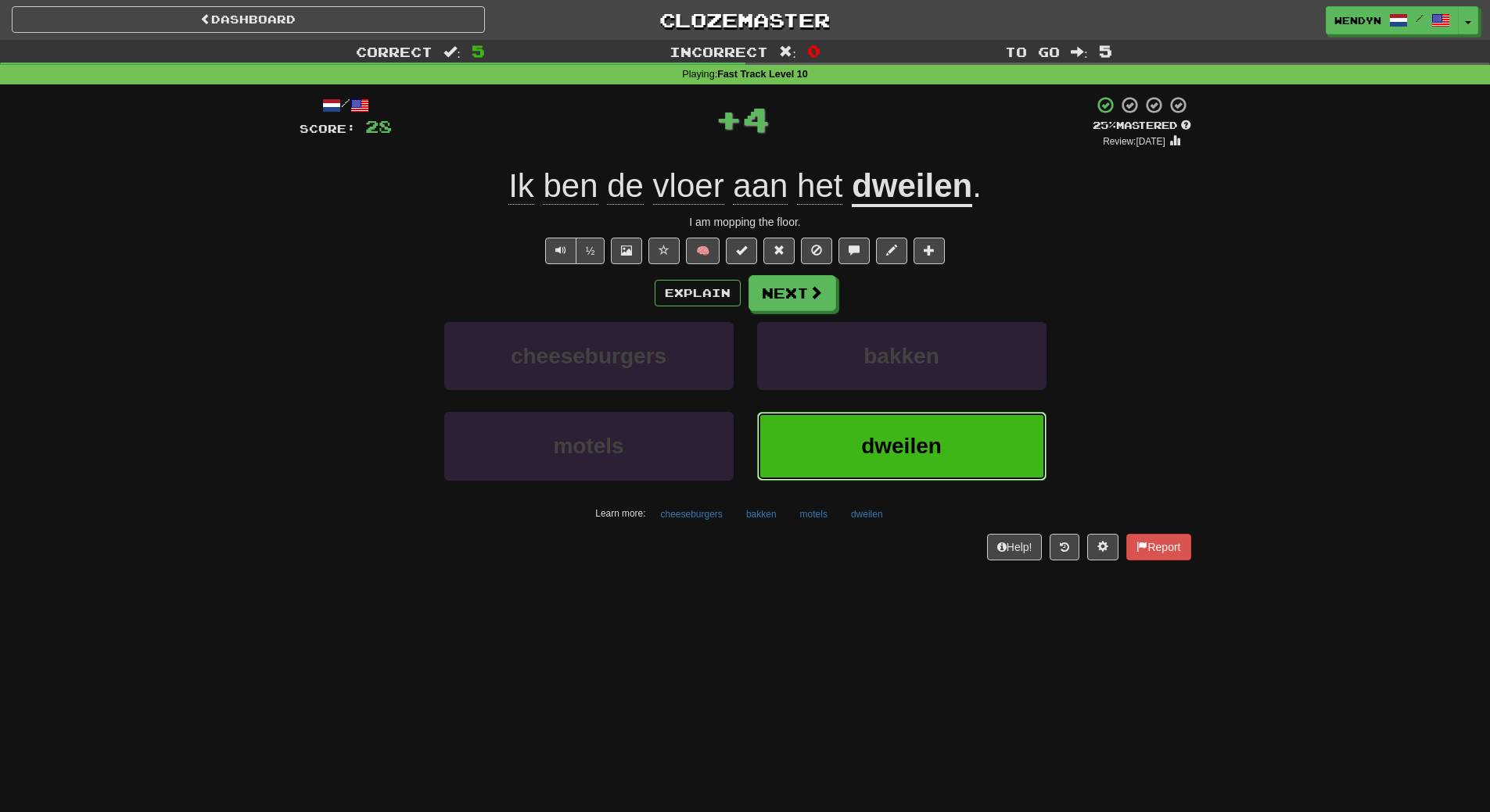
click at [872, 434] on span "dweilen" at bounding box center [901, 446] width 81 height 25
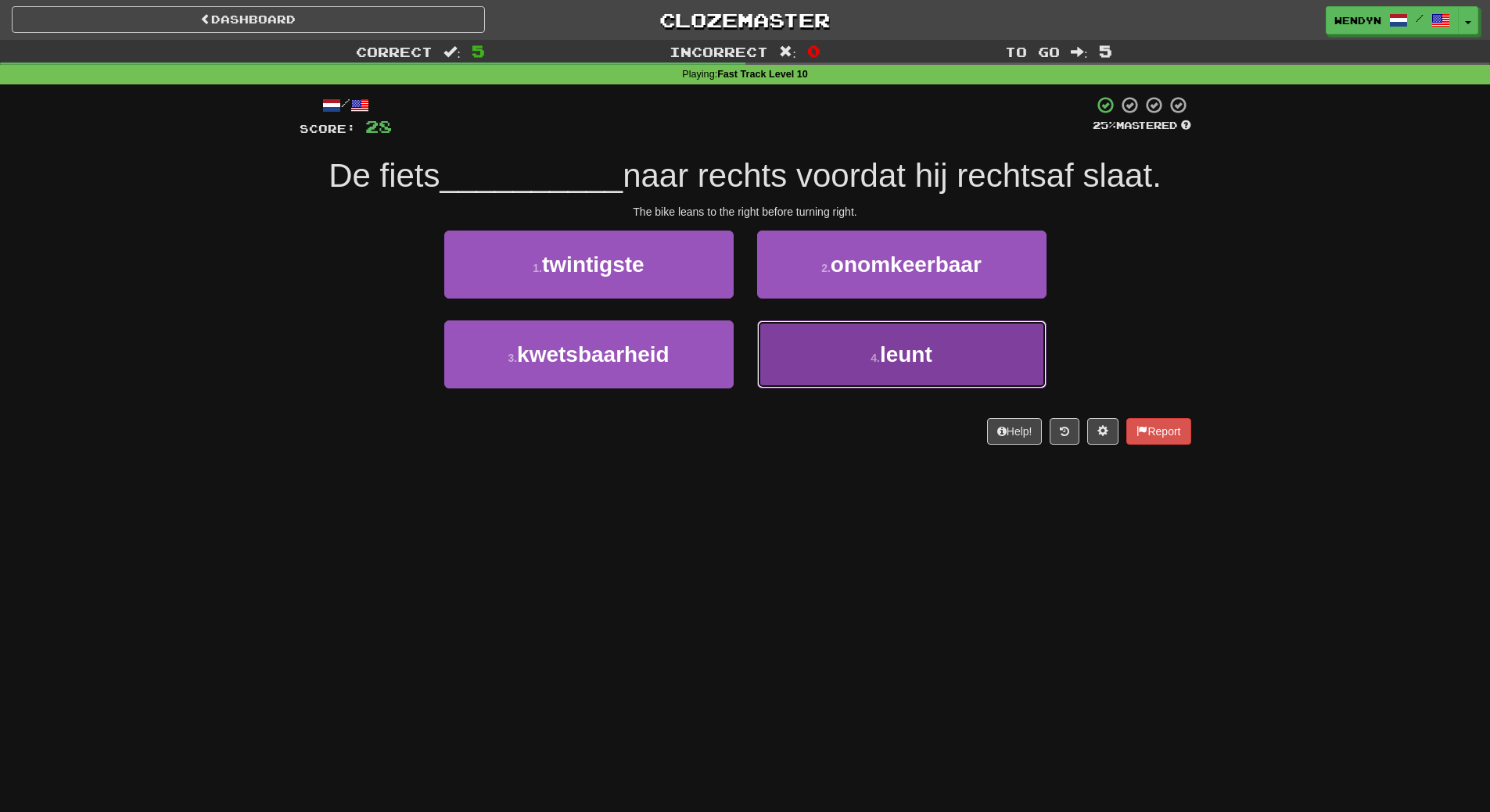
click at [865, 351] on button "4 . leunt" at bounding box center [901, 354] width 290 height 68
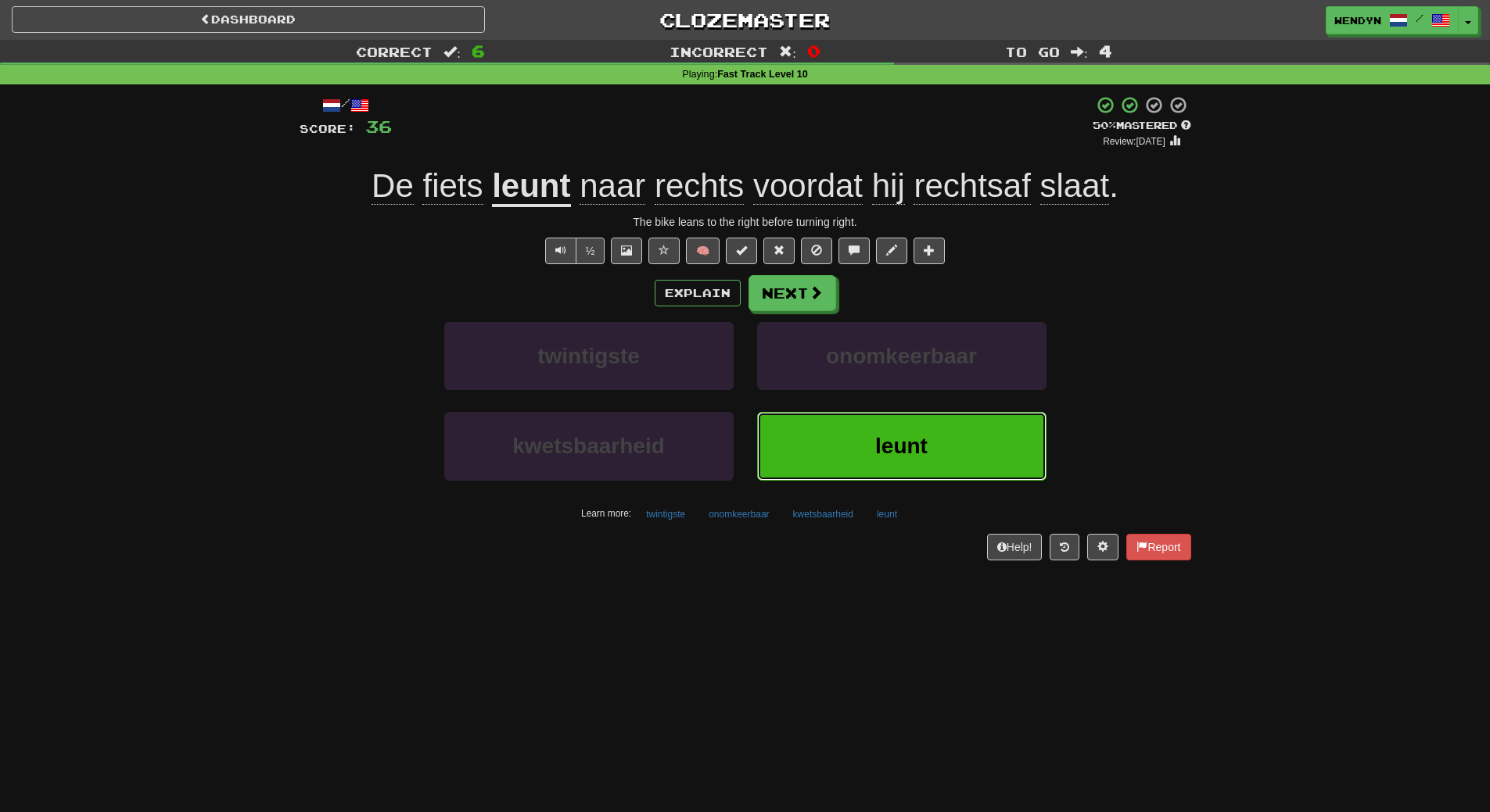
click at [883, 443] on span "leunt" at bounding box center [901, 446] width 52 height 25
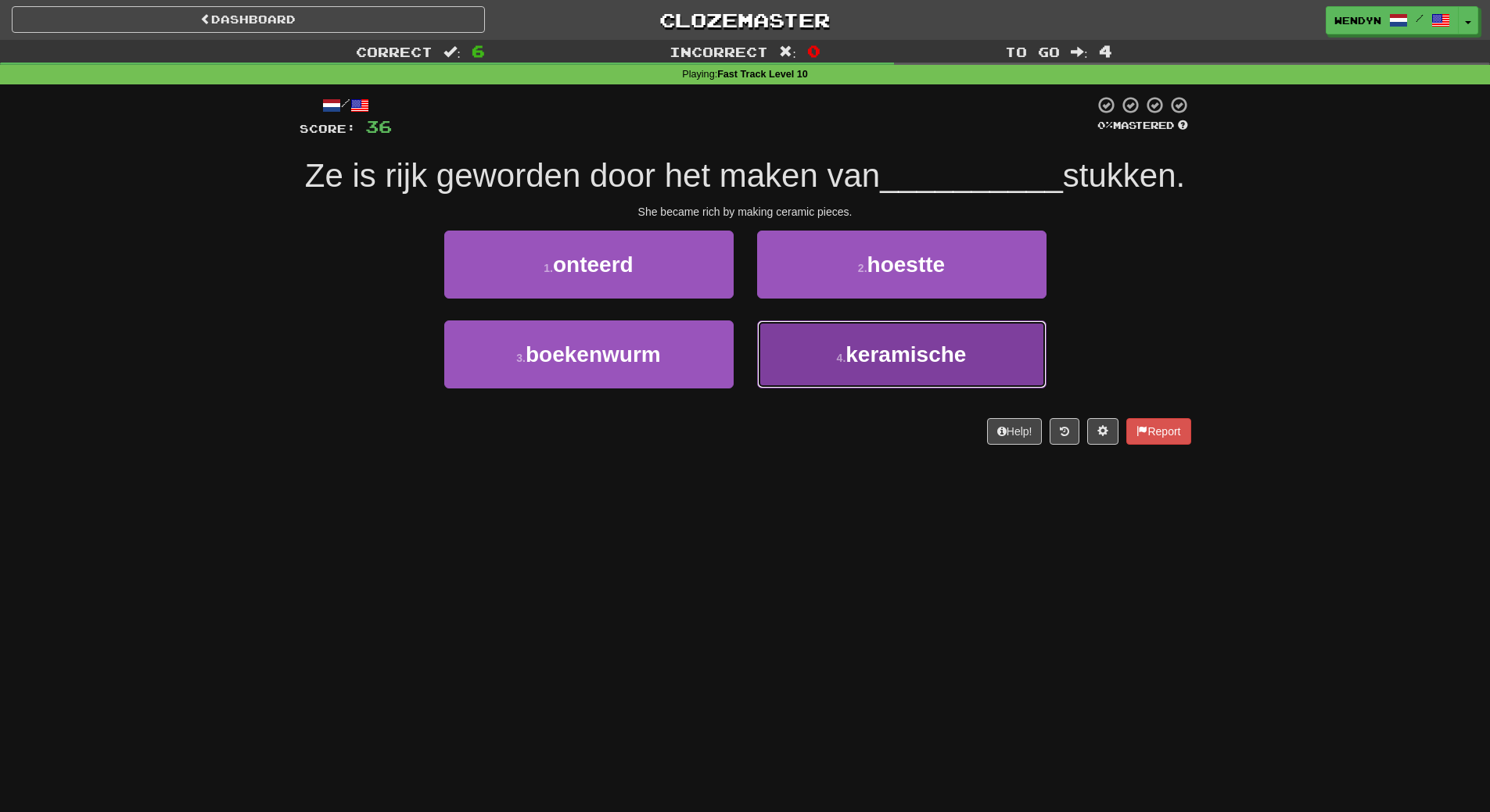
click at [856, 366] on span "keramische" at bounding box center [905, 355] width 121 height 25
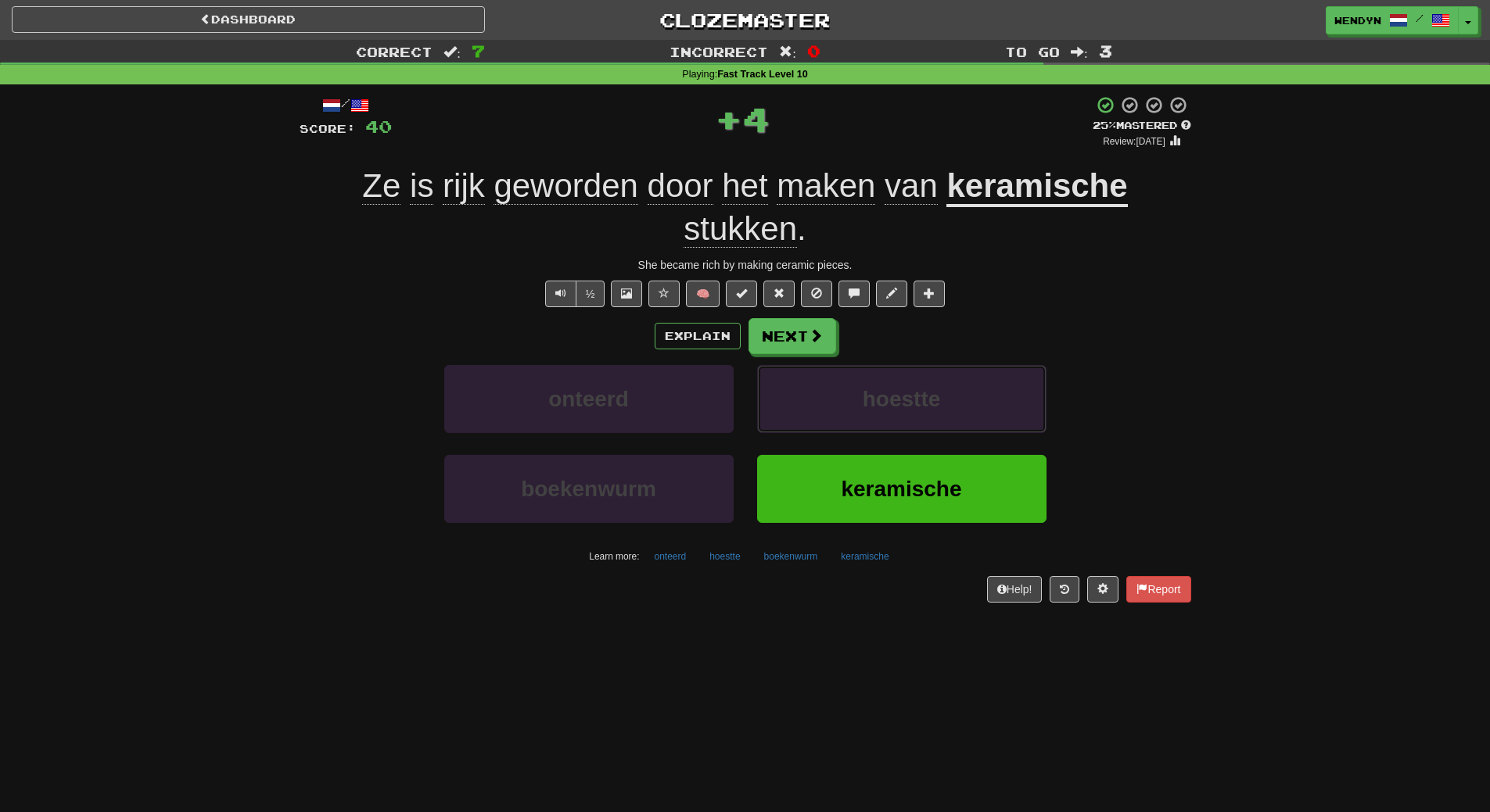
click at [856, 387] on button "hoestte" at bounding box center [901, 399] width 290 height 68
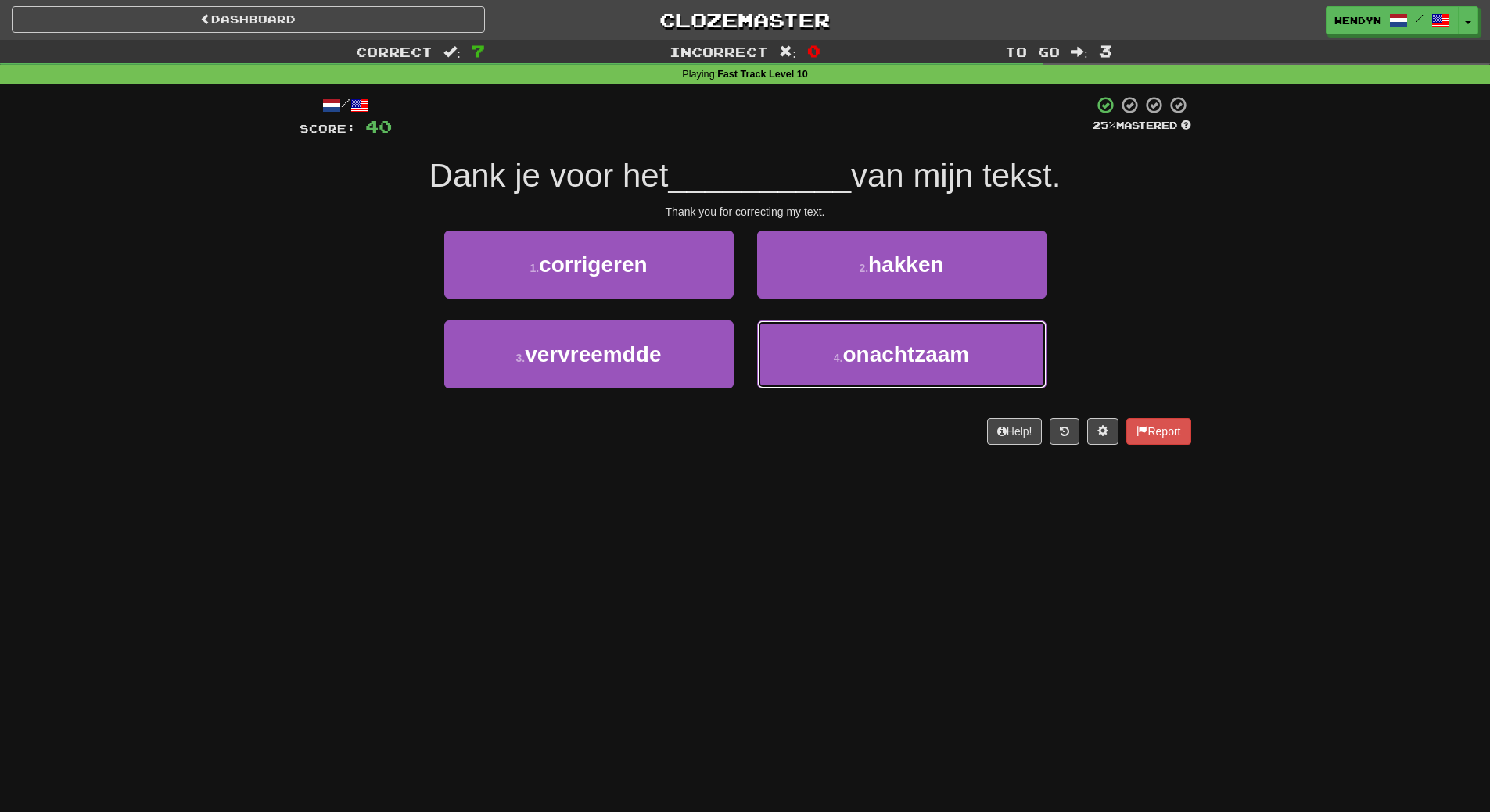
drag, startPoint x: 856, startPoint y: 387, endPoint x: 848, endPoint y: 425, distance: 38.8
click at [848, 425] on div "/ Score: 40 25 % Mastered Dank je voor het __________ van mijn tekst. Thank you…" at bounding box center [745, 271] width 891 height 350
click at [848, 425] on div "Help! Report" at bounding box center [745, 431] width 891 height 27
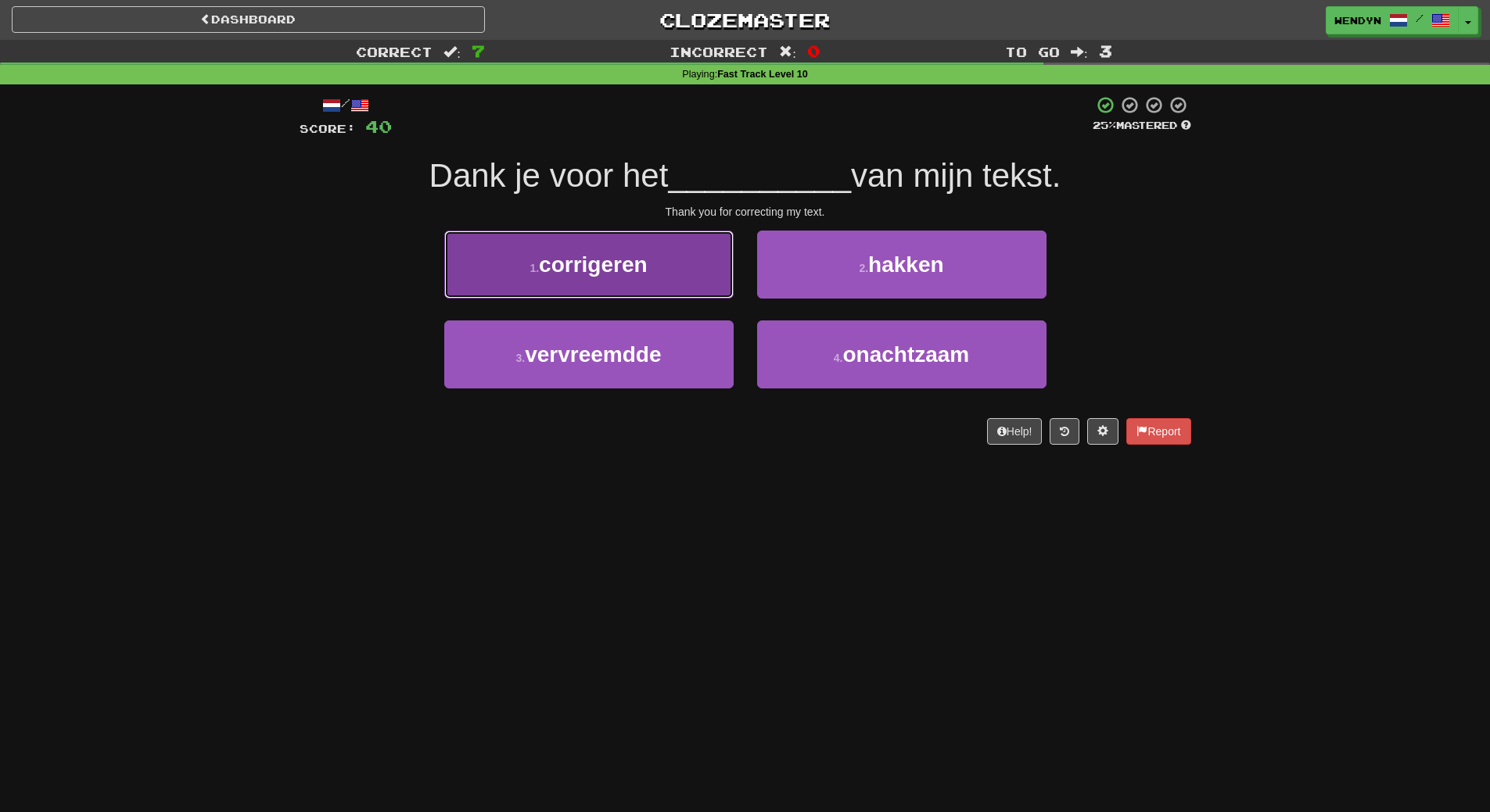
click at [667, 238] on button "1 . corrigeren" at bounding box center [588, 264] width 290 height 68
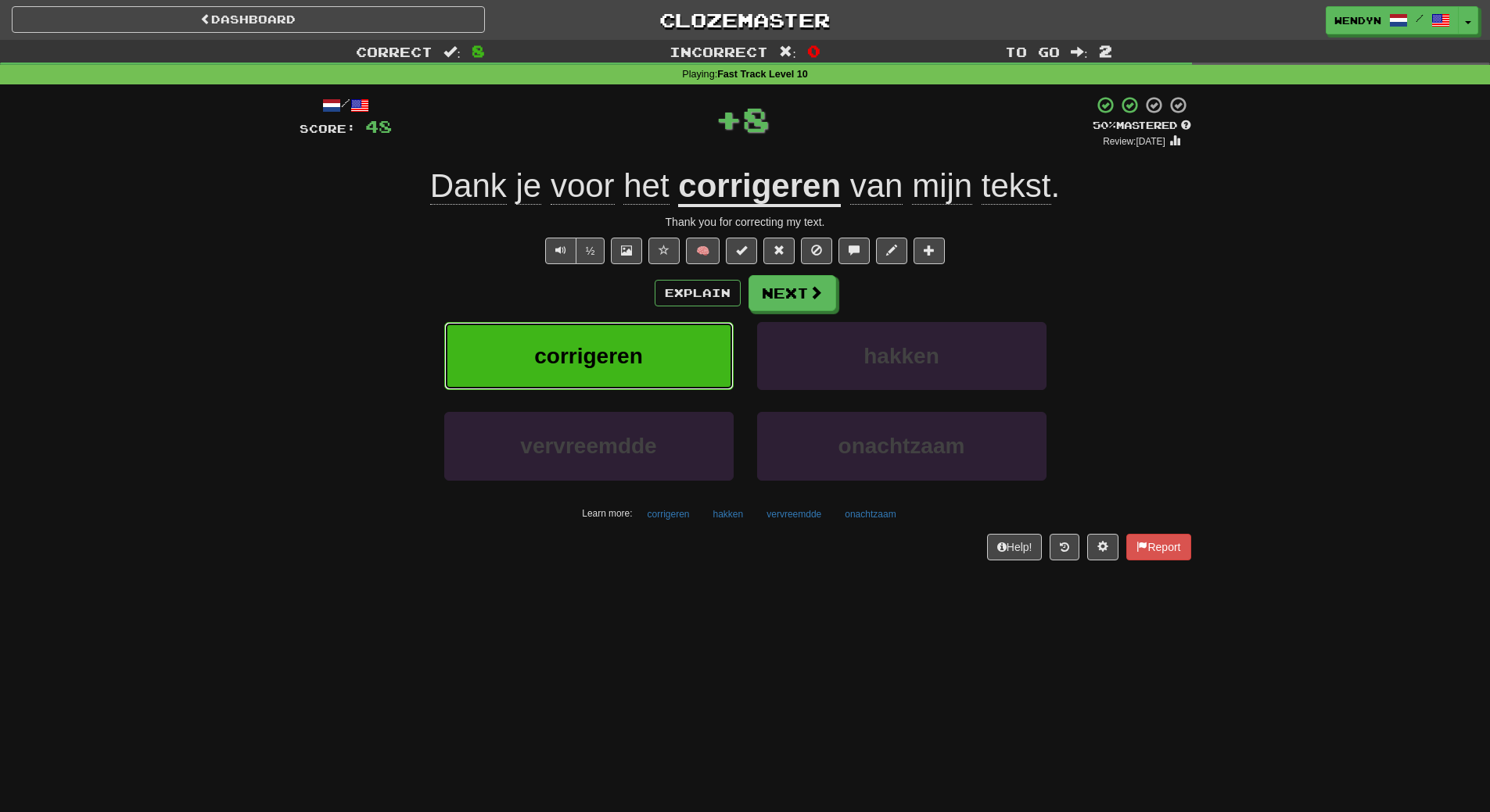
click at [663, 332] on button "corrigeren" at bounding box center [588, 356] width 290 height 68
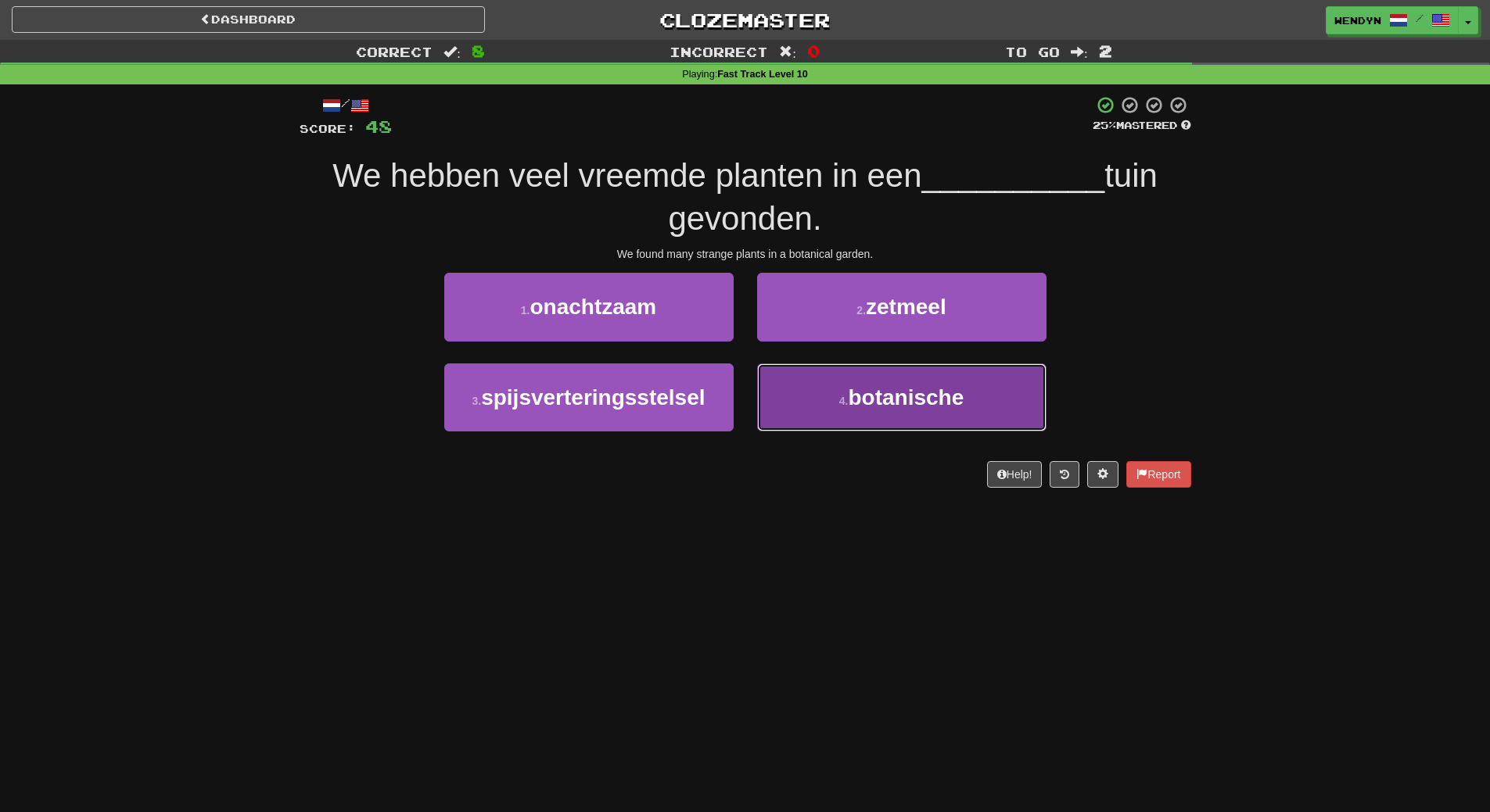
click at [829, 409] on button "4 . botanische" at bounding box center [901, 397] width 290 height 68
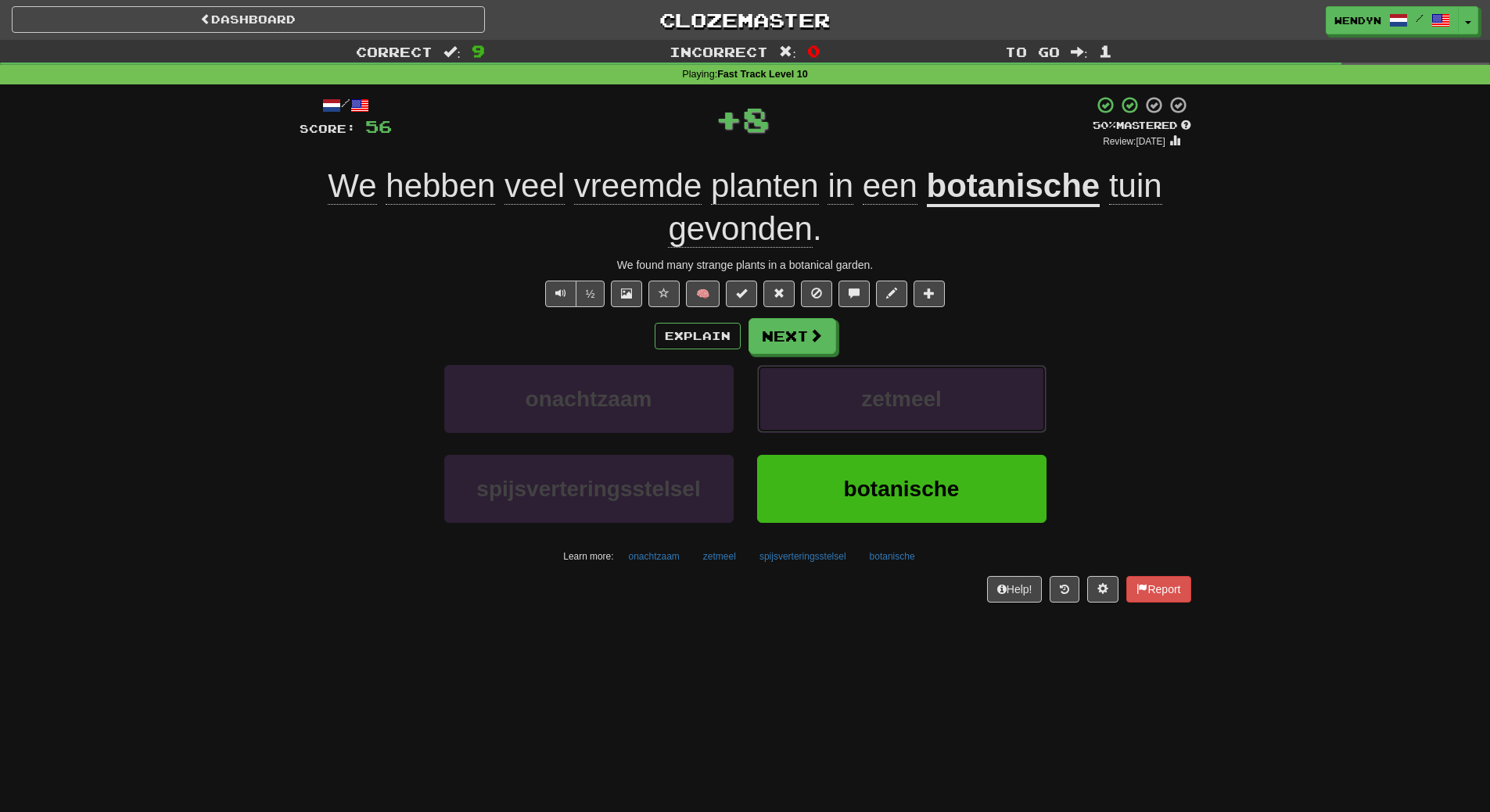
click at [829, 409] on button "zetmeel" at bounding box center [901, 399] width 290 height 68
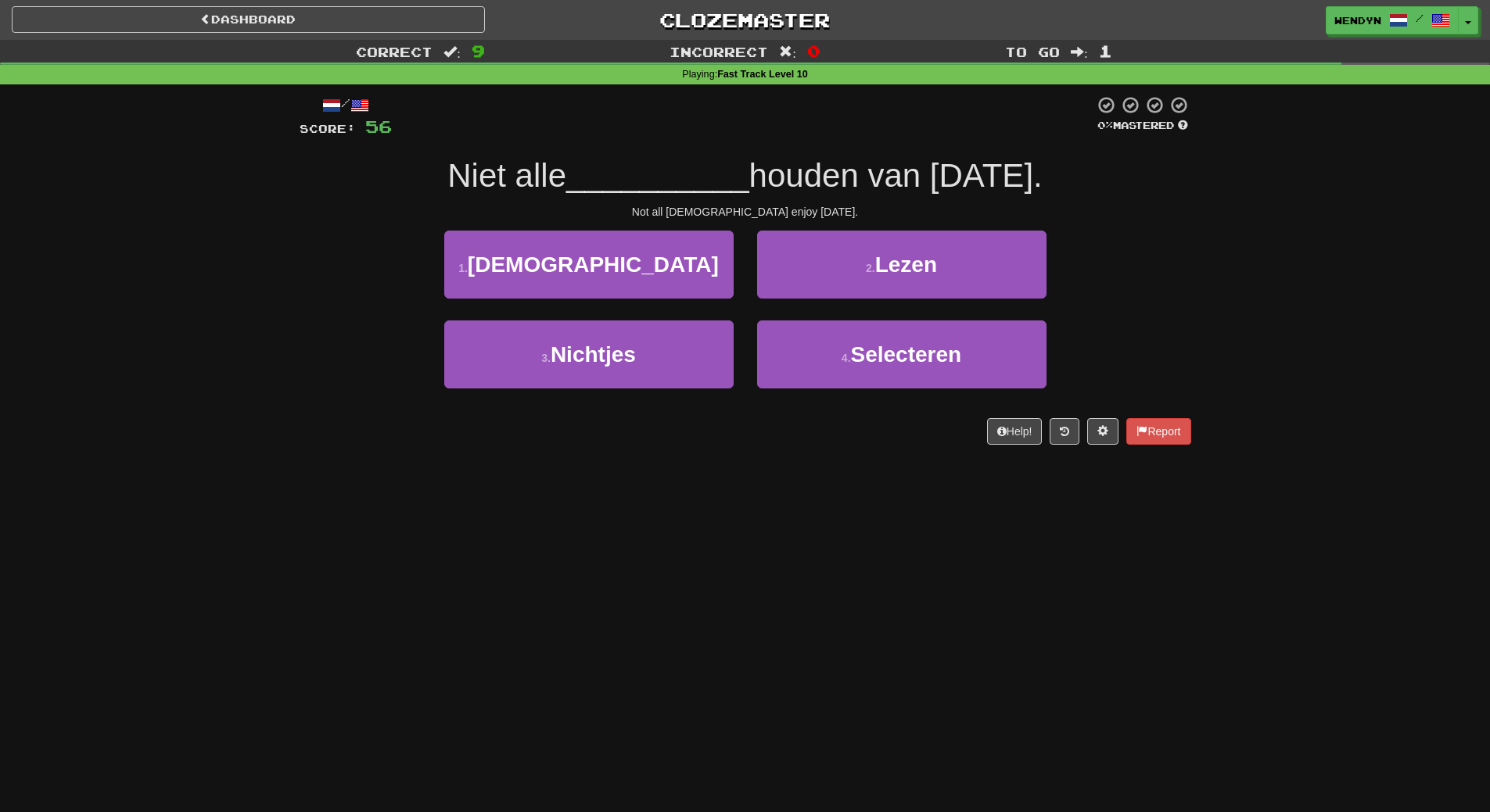
drag, startPoint x: 829, startPoint y: 409, endPoint x: 809, endPoint y: 422, distance: 23.9
click at [809, 422] on div "/ Score: 56 0 % Mastered Niet alle __________ houden van Carnaval. Not all Braz…" at bounding box center [745, 271] width 891 height 350
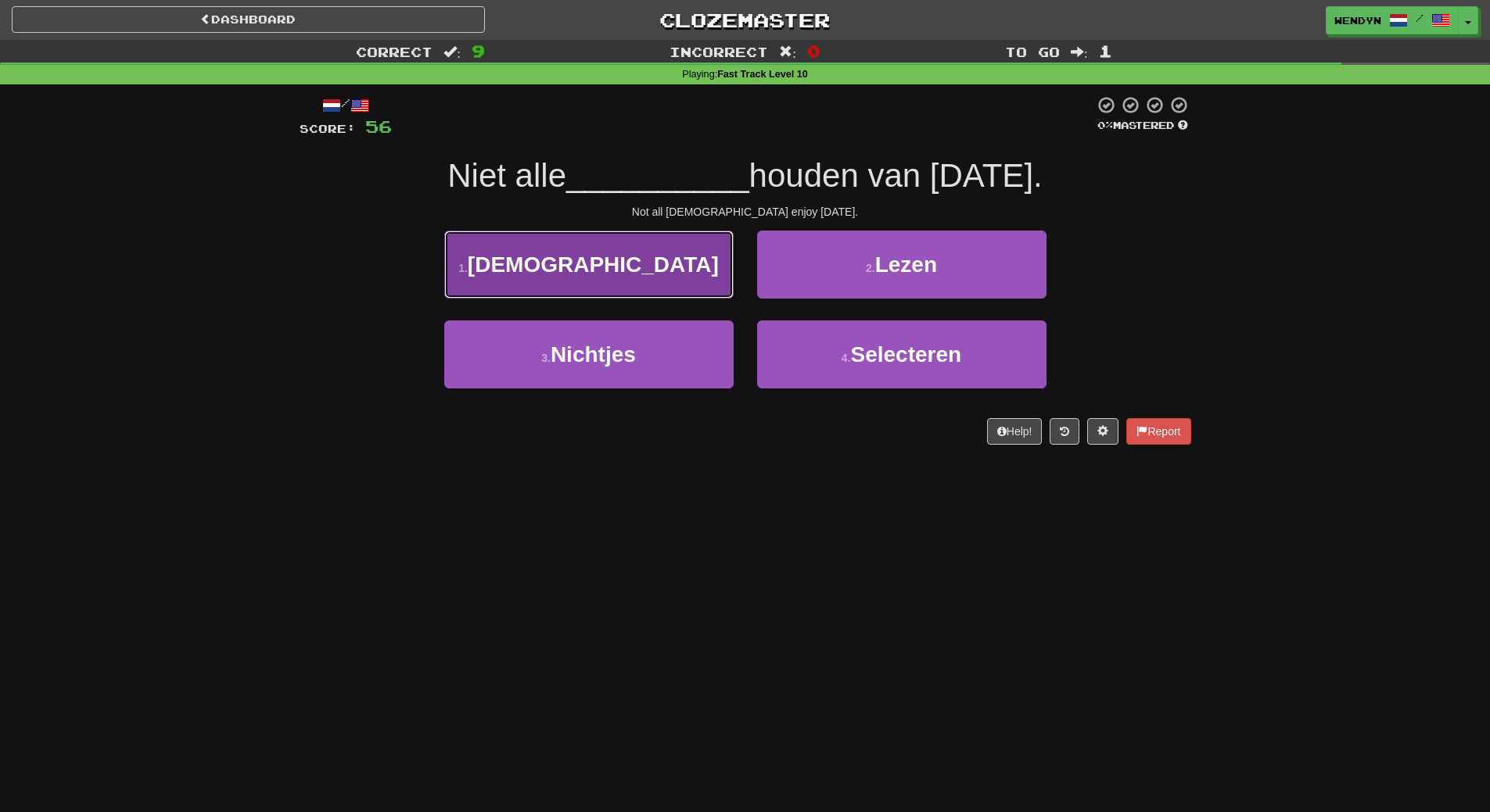
click at [673, 277] on button "1 . Brazilianen" at bounding box center [588, 264] width 290 height 68
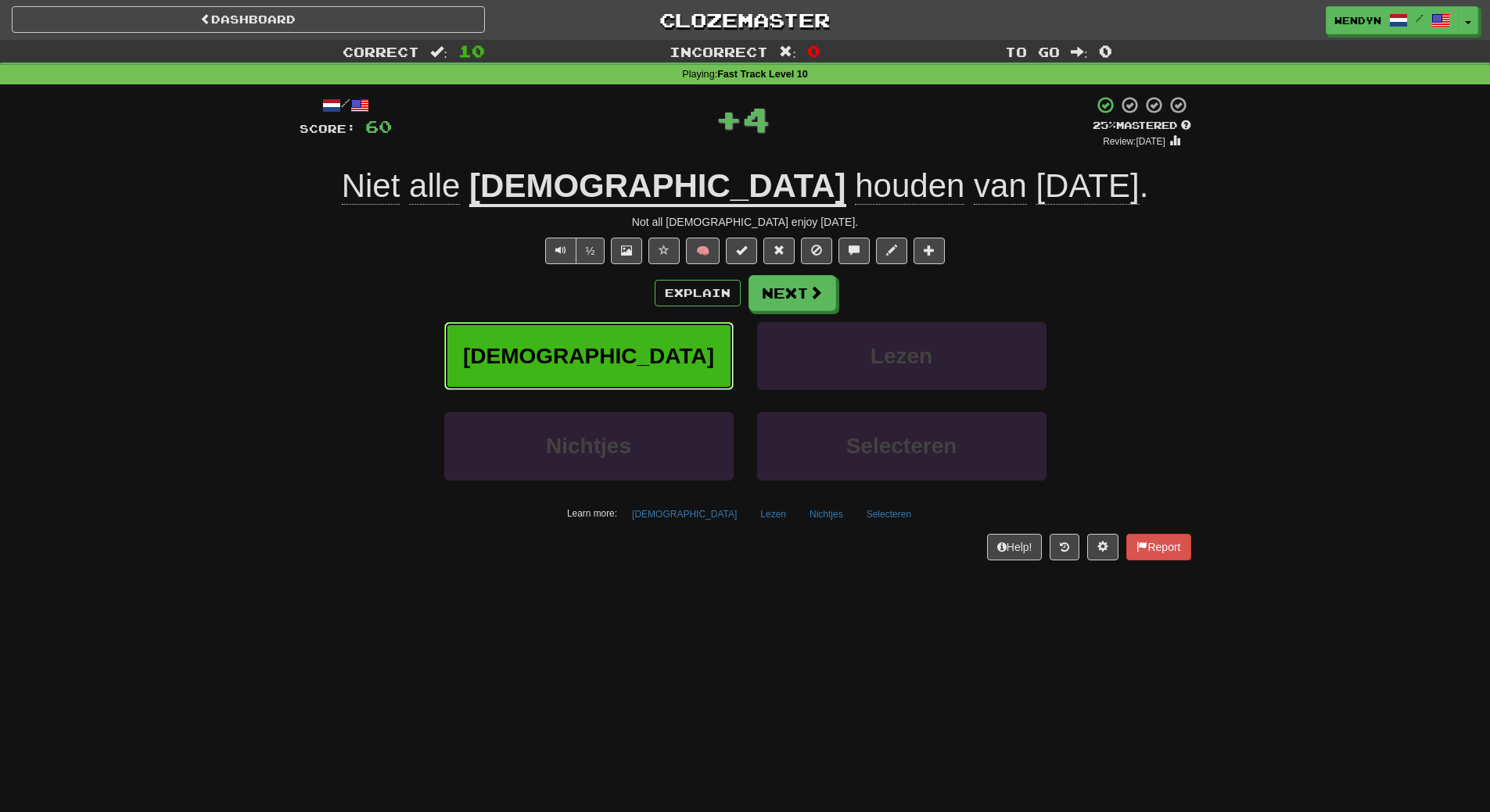
click at [648, 328] on button "Brazilianen" at bounding box center [588, 356] width 290 height 68
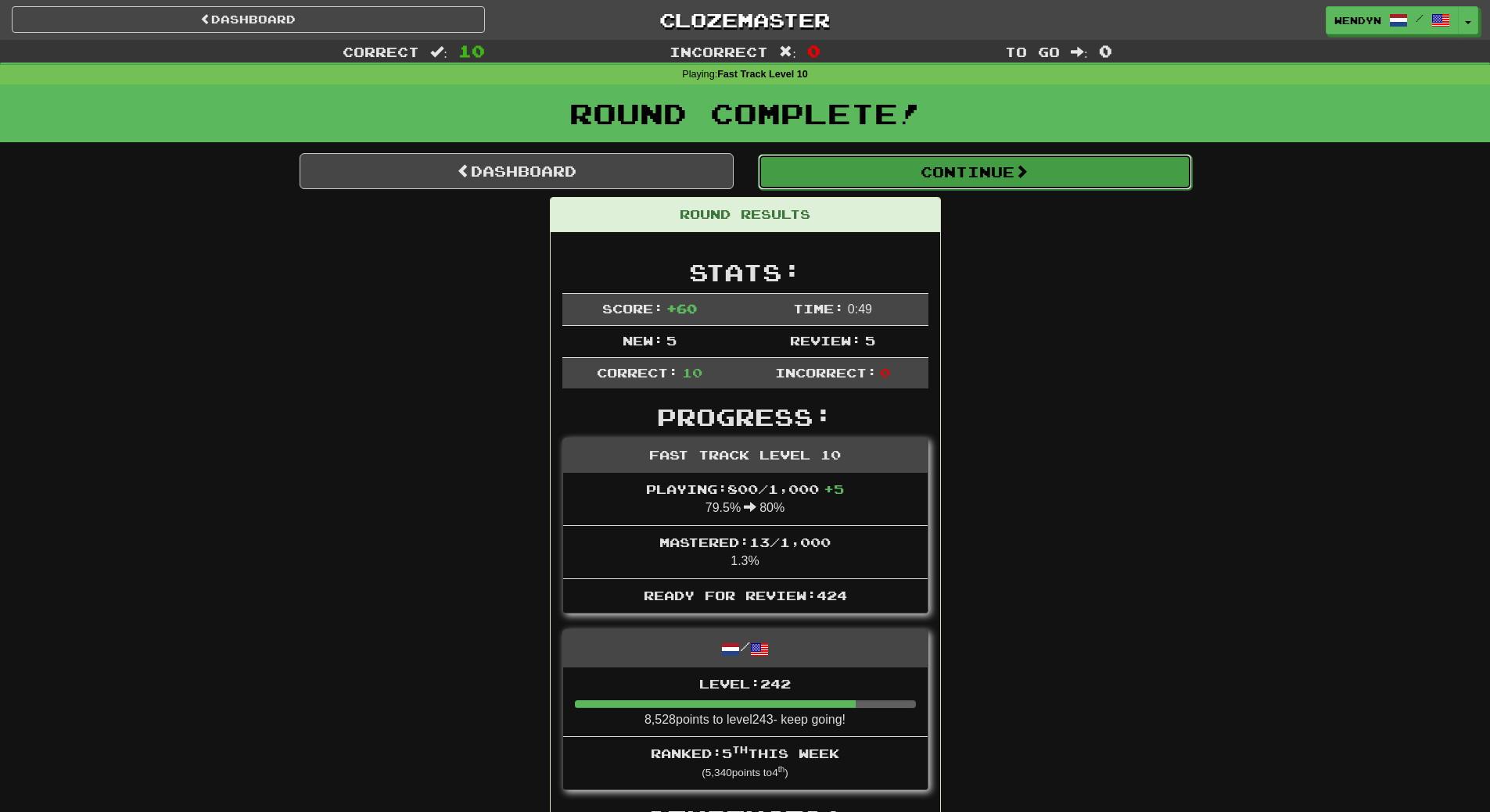
click at [1004, 173] on button "Continue" at bounding box center [974, 172] width 434 height 36
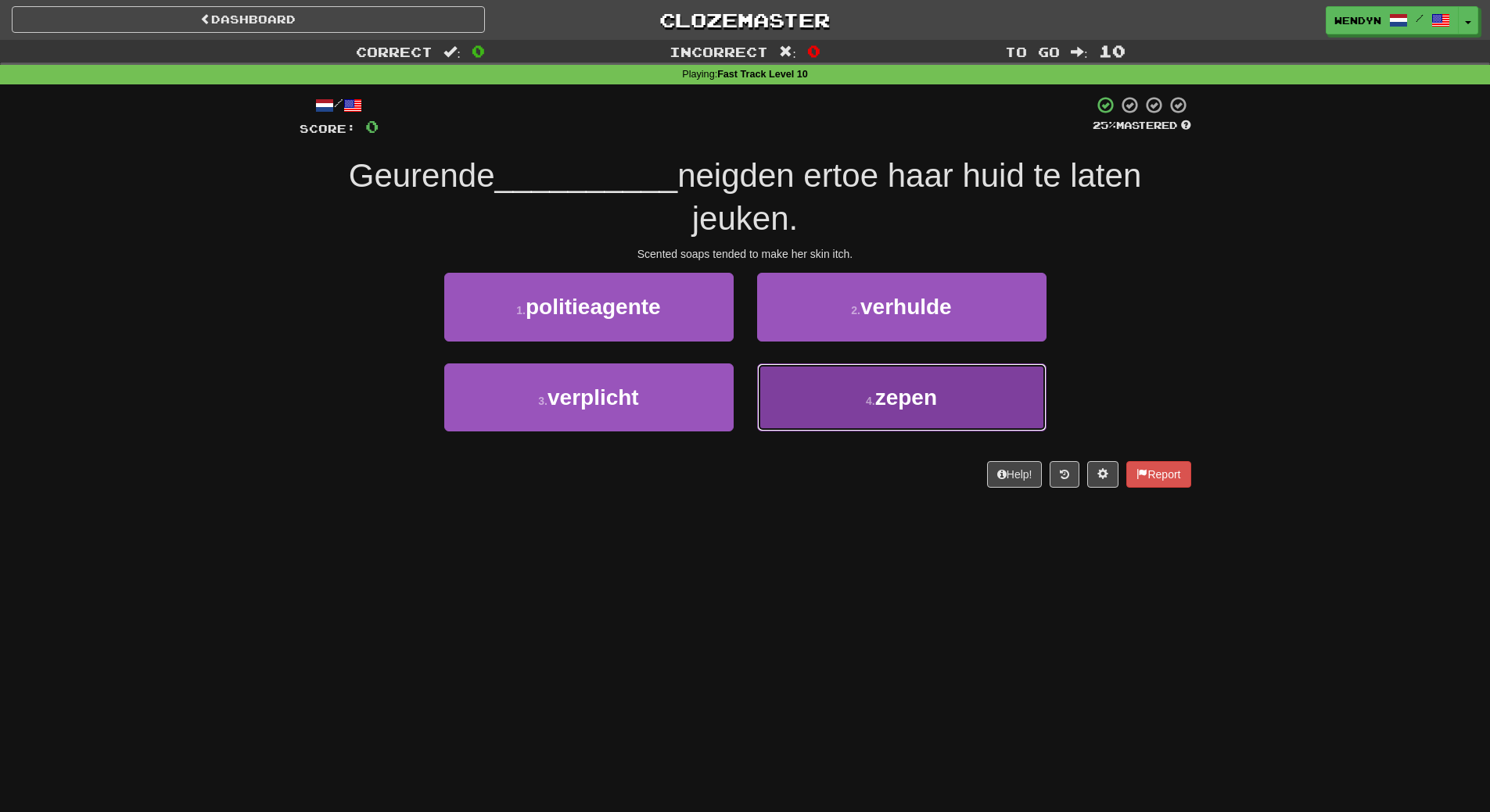
click at [935, 428] on button "4 . zepen" at bounding box center [901, 397] width 290 height 68
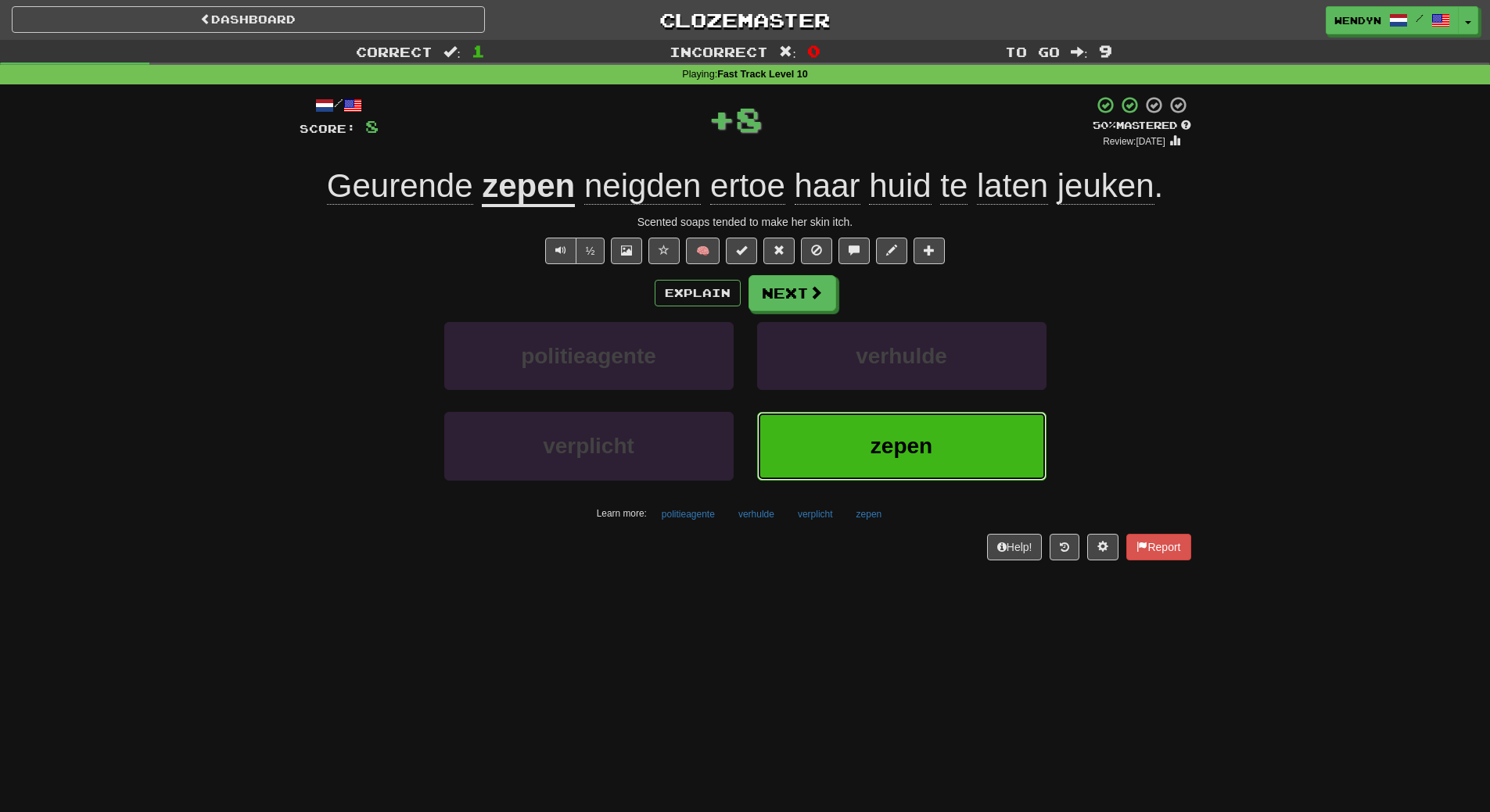
click at [889, 455] on span "zepen" at bounding box center [901, 446] width 62 height 25
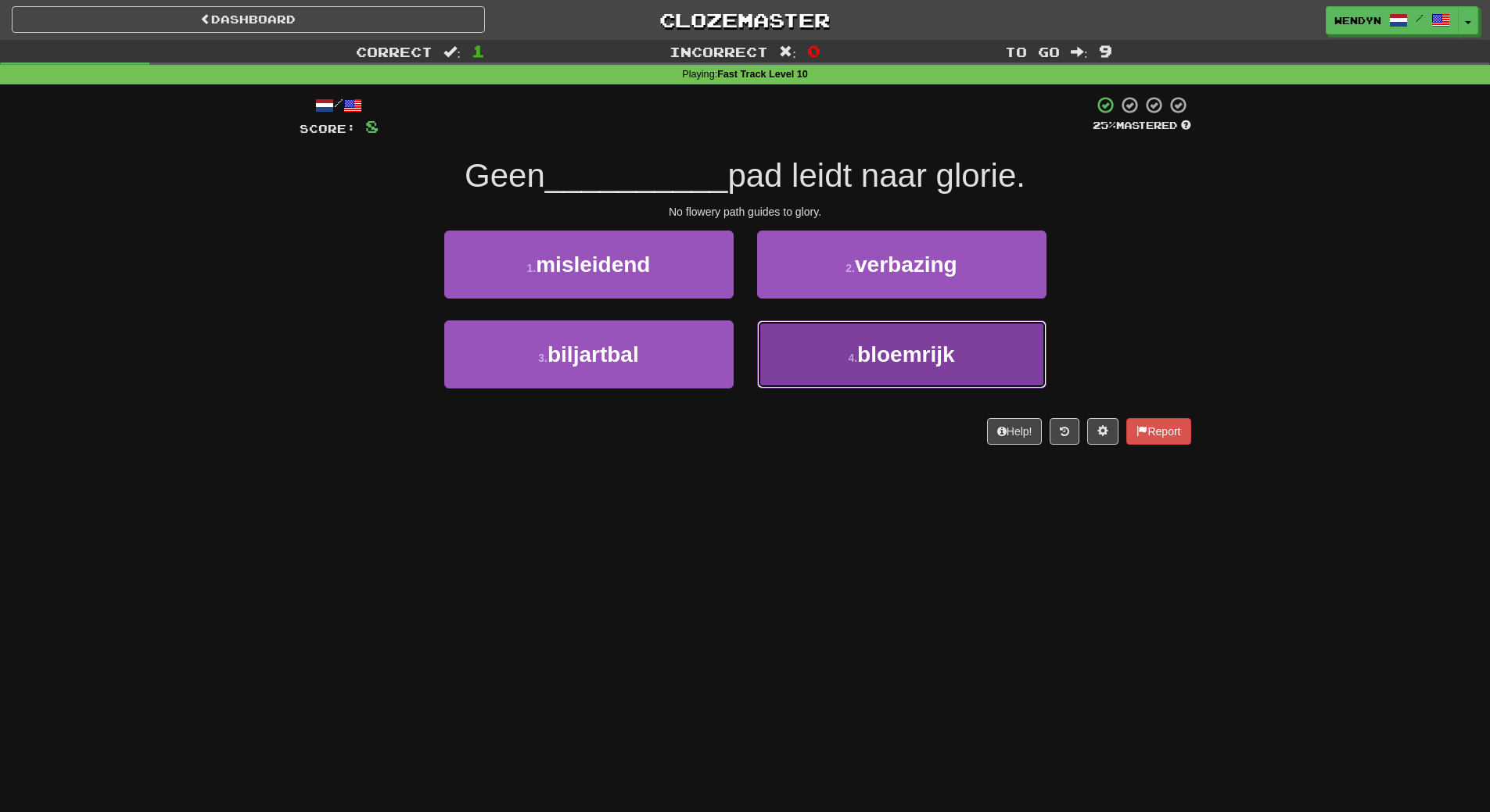
click at [873, 353] on span "bloemrijk" at bounding box center [905, 355] width 97 height 25
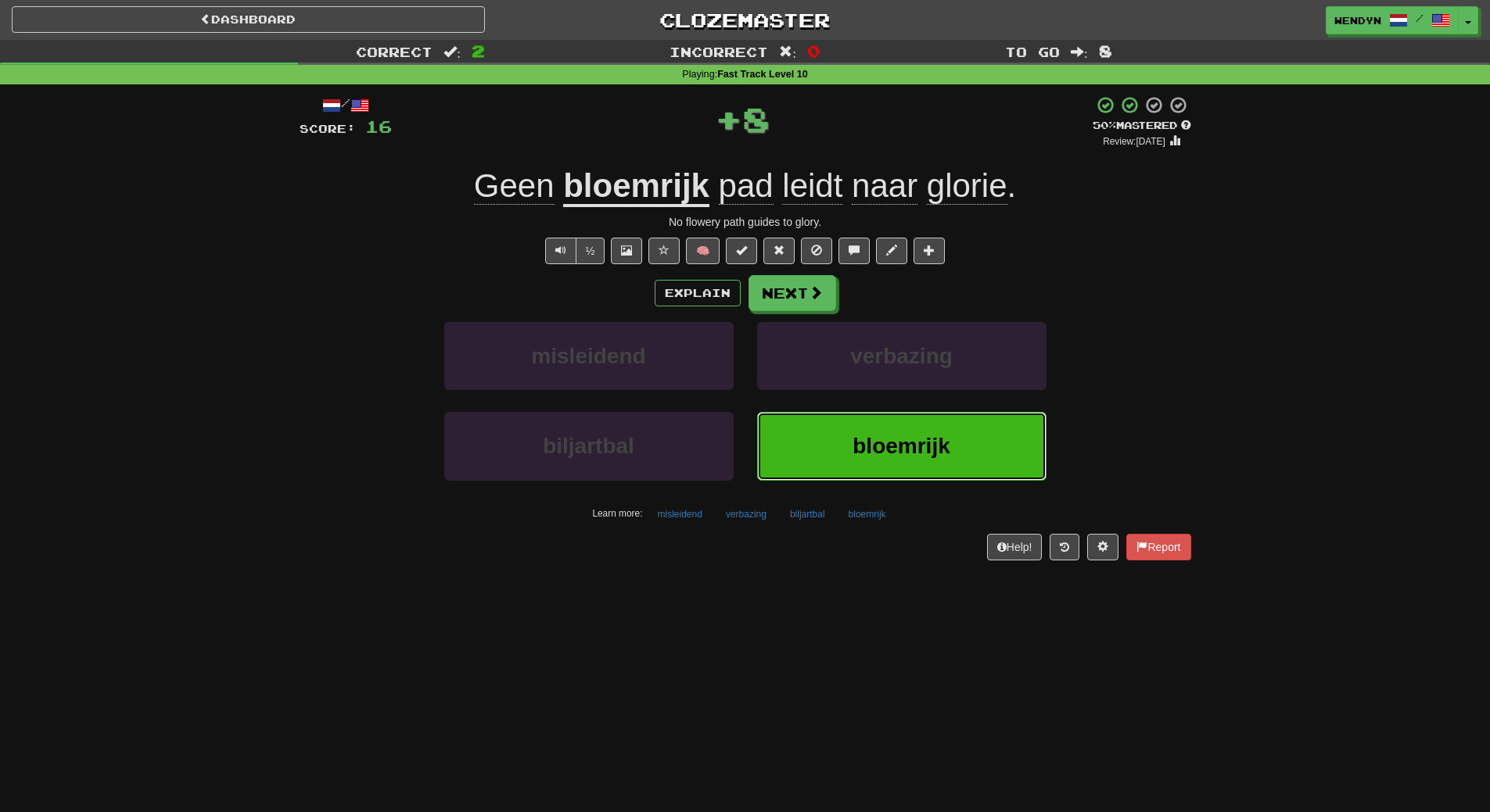
click at [880, 431] on button "bloemrijk" at bounding box center [901, 446] width 290 height 68
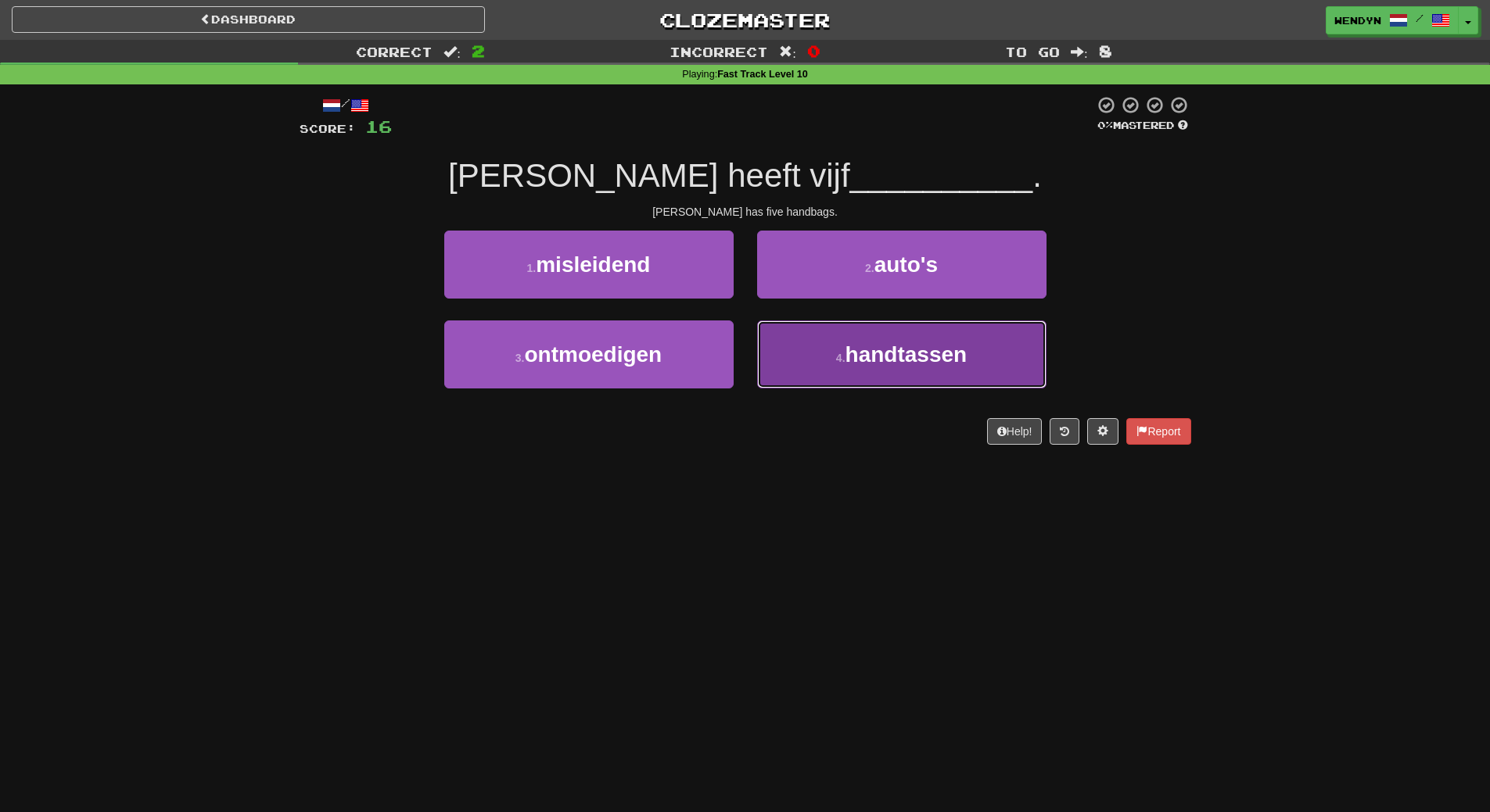
click at [811, 377] on button "4 . handtassen" at bounding box center [901, 354] width 290 height 68
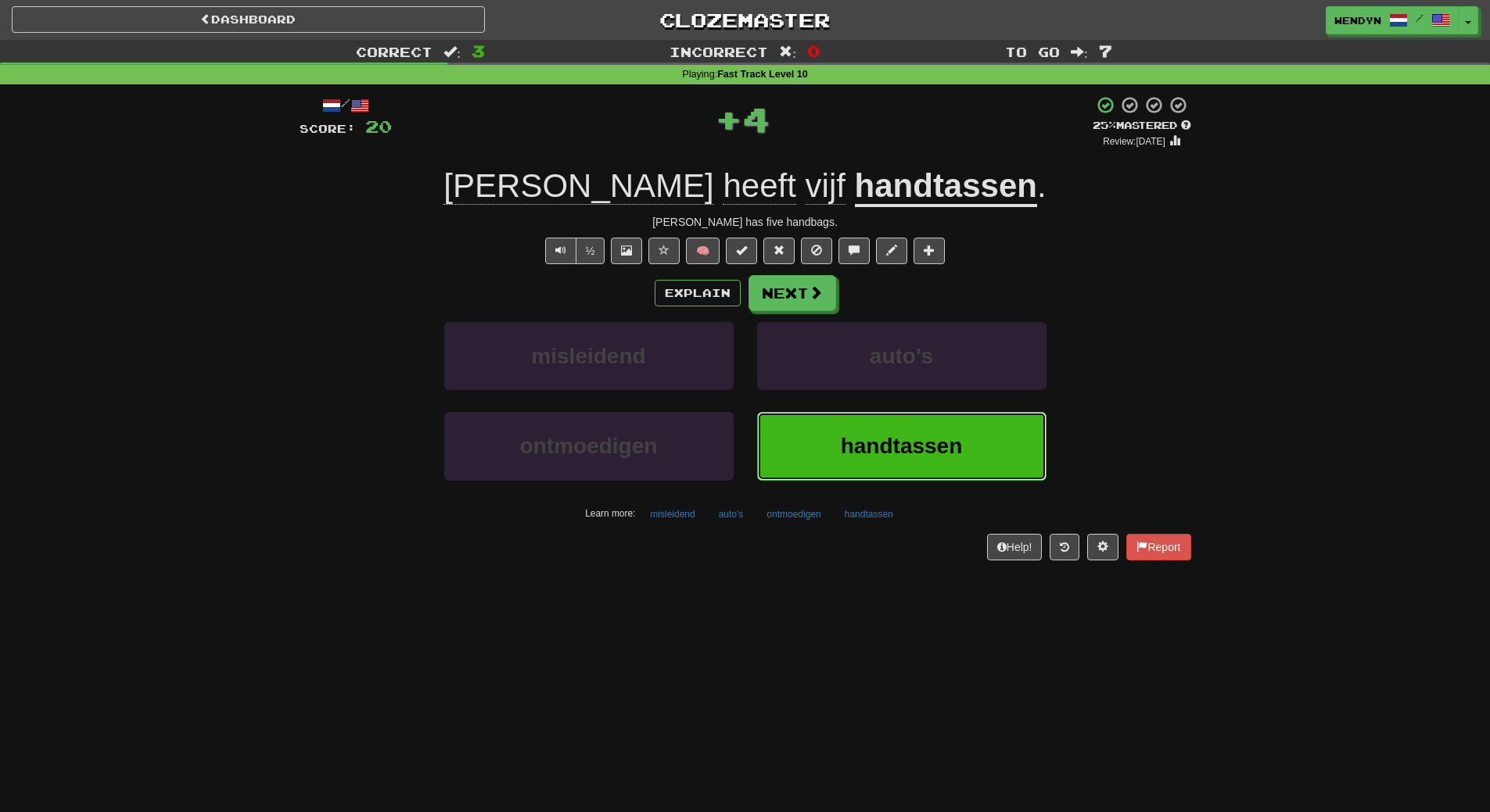
click at [808, 442] on button "handtassen" at bounding box center [901, 446] width 290 height 68
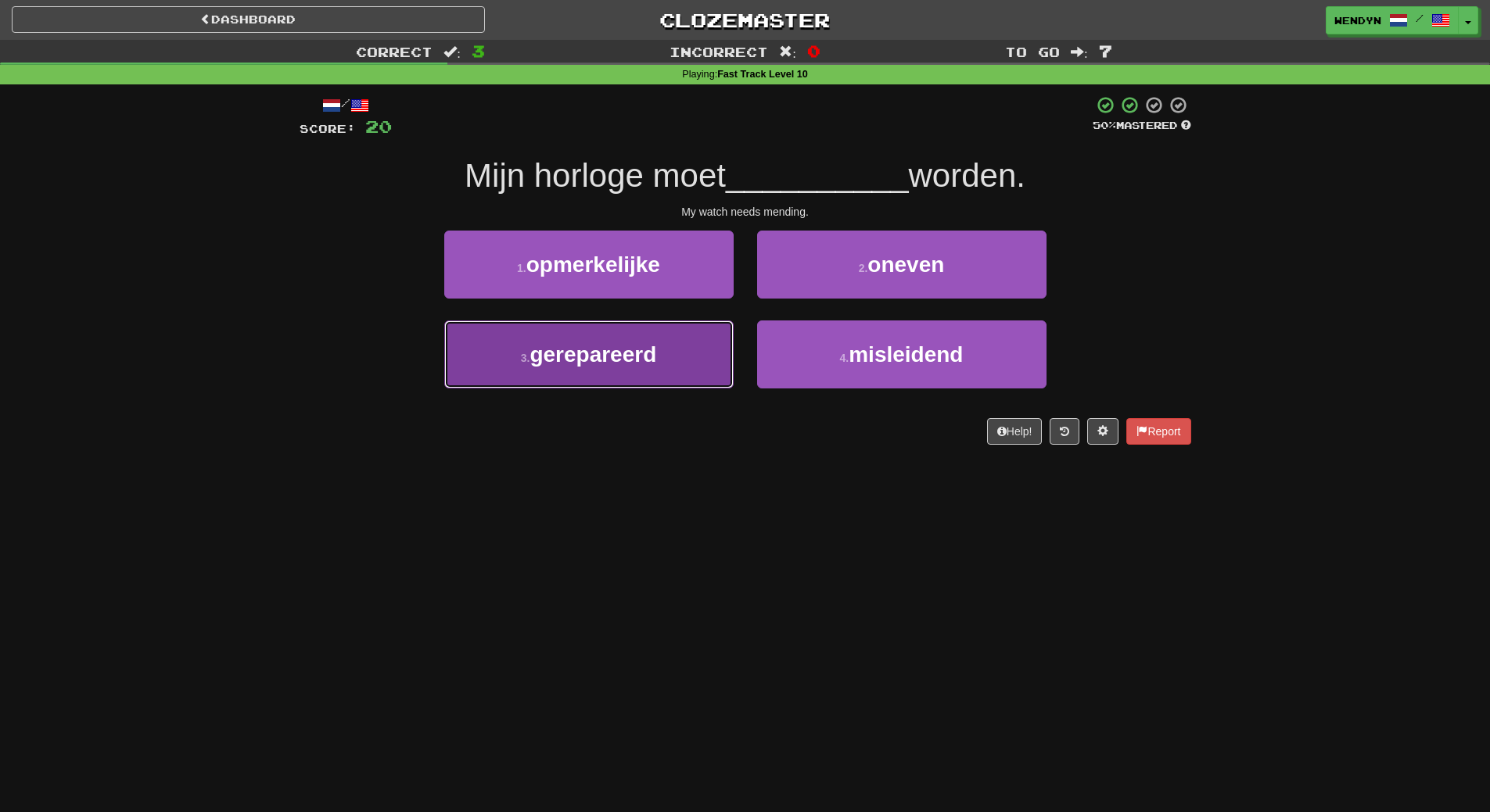
click at [620, 366] on button "3 . gerepareerd" at bounding box center [588, 354] width 290 height 68
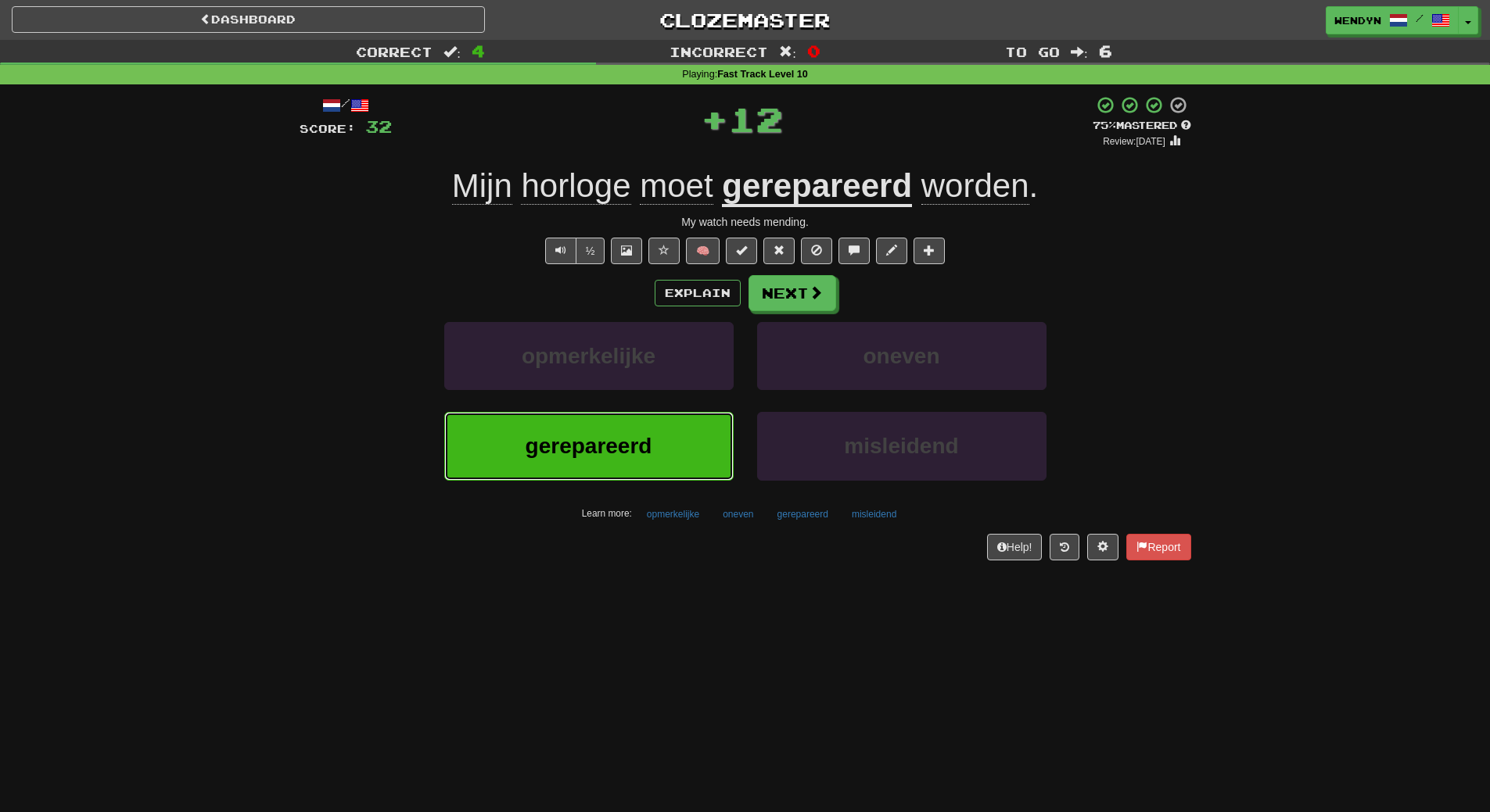
click at [599, 467] on button "gerepareerd" at bounding box center [588, 446] width 290 height 68
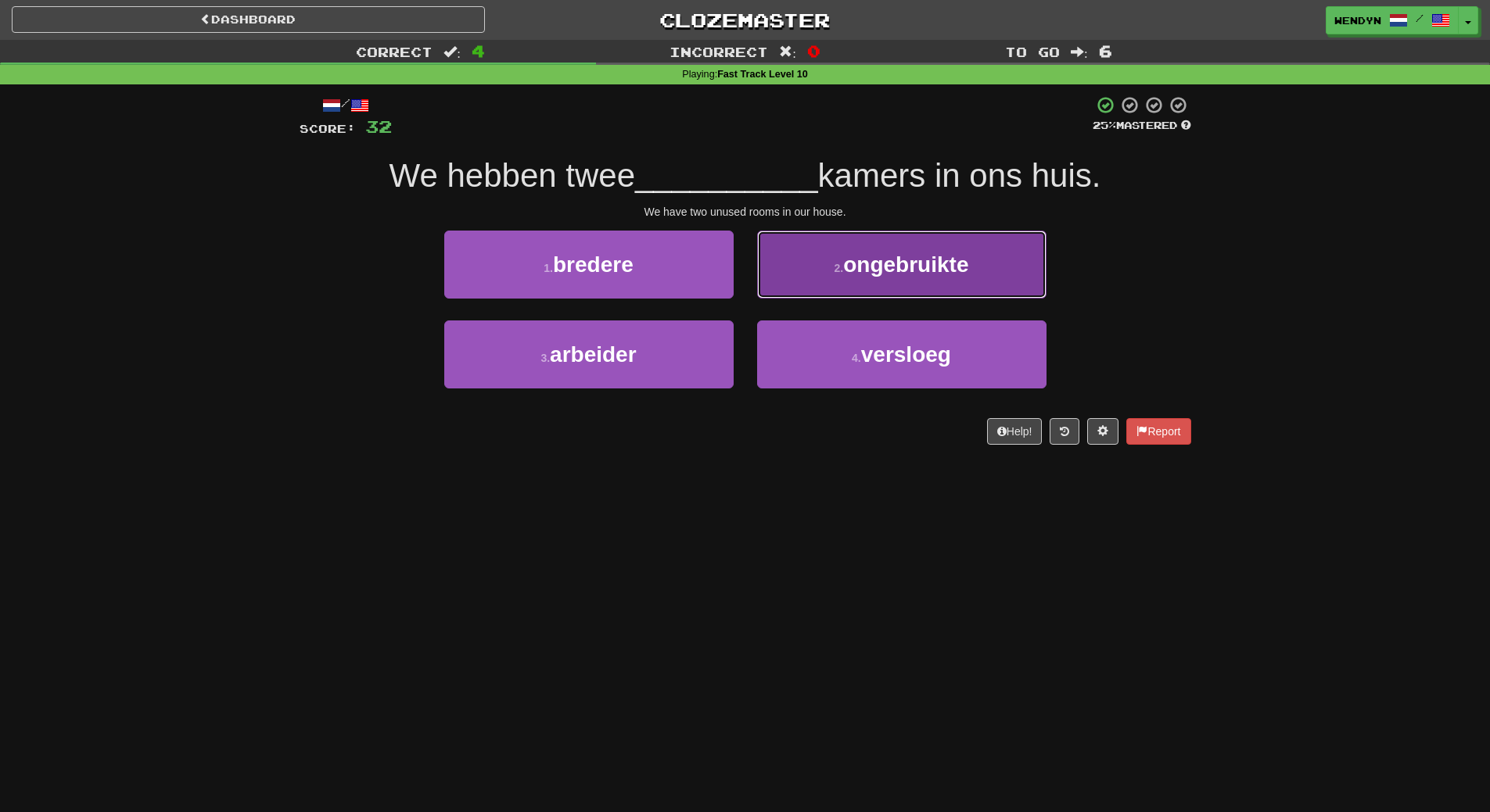
click at [874, 286] on button "2 . ongebruikte" at bounding box center [901, 264] width 290 height 68
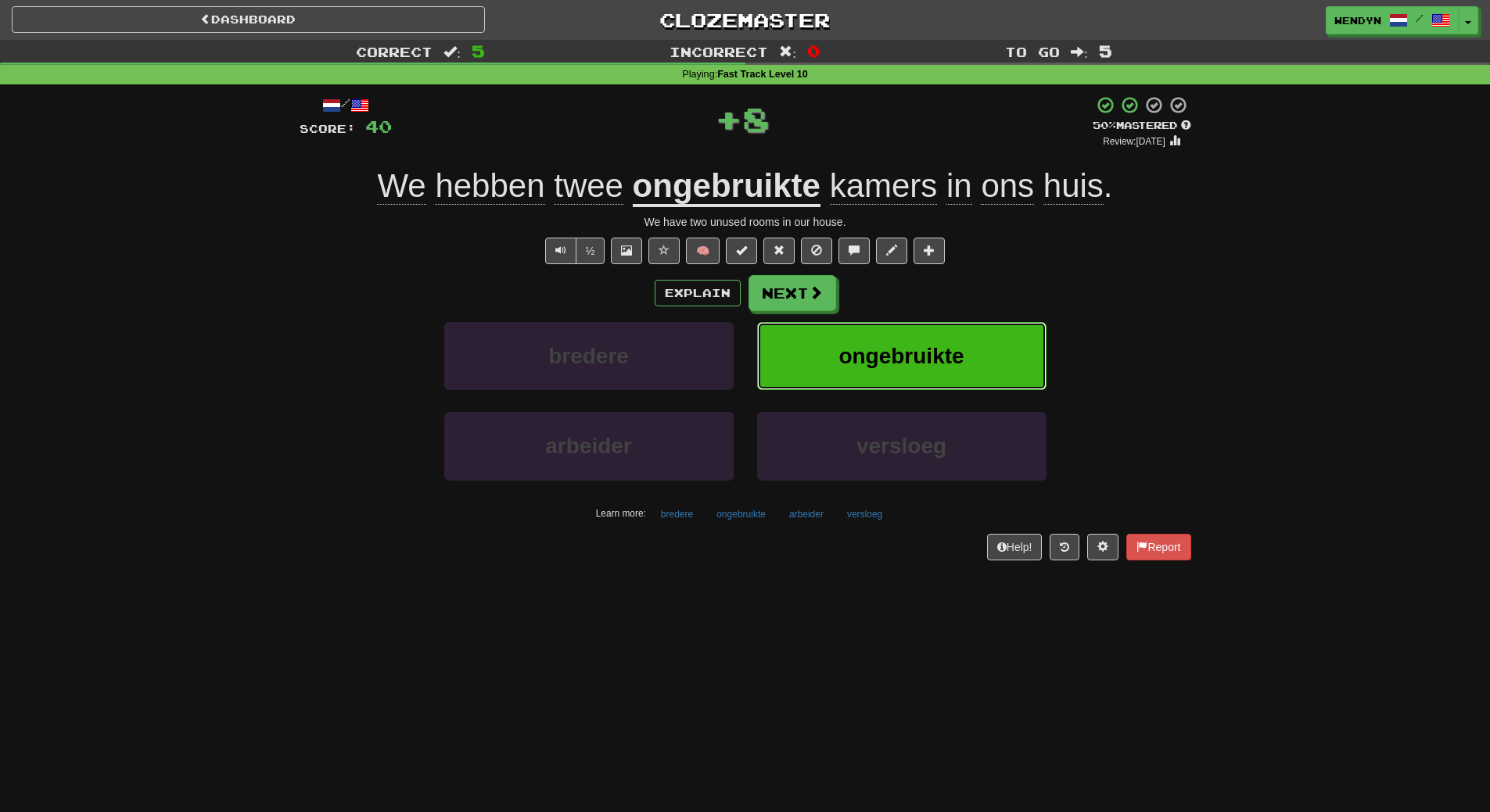
click at [885, 351] on span "ongebruikte" at bounding box center [900, 356] width 125 height 25
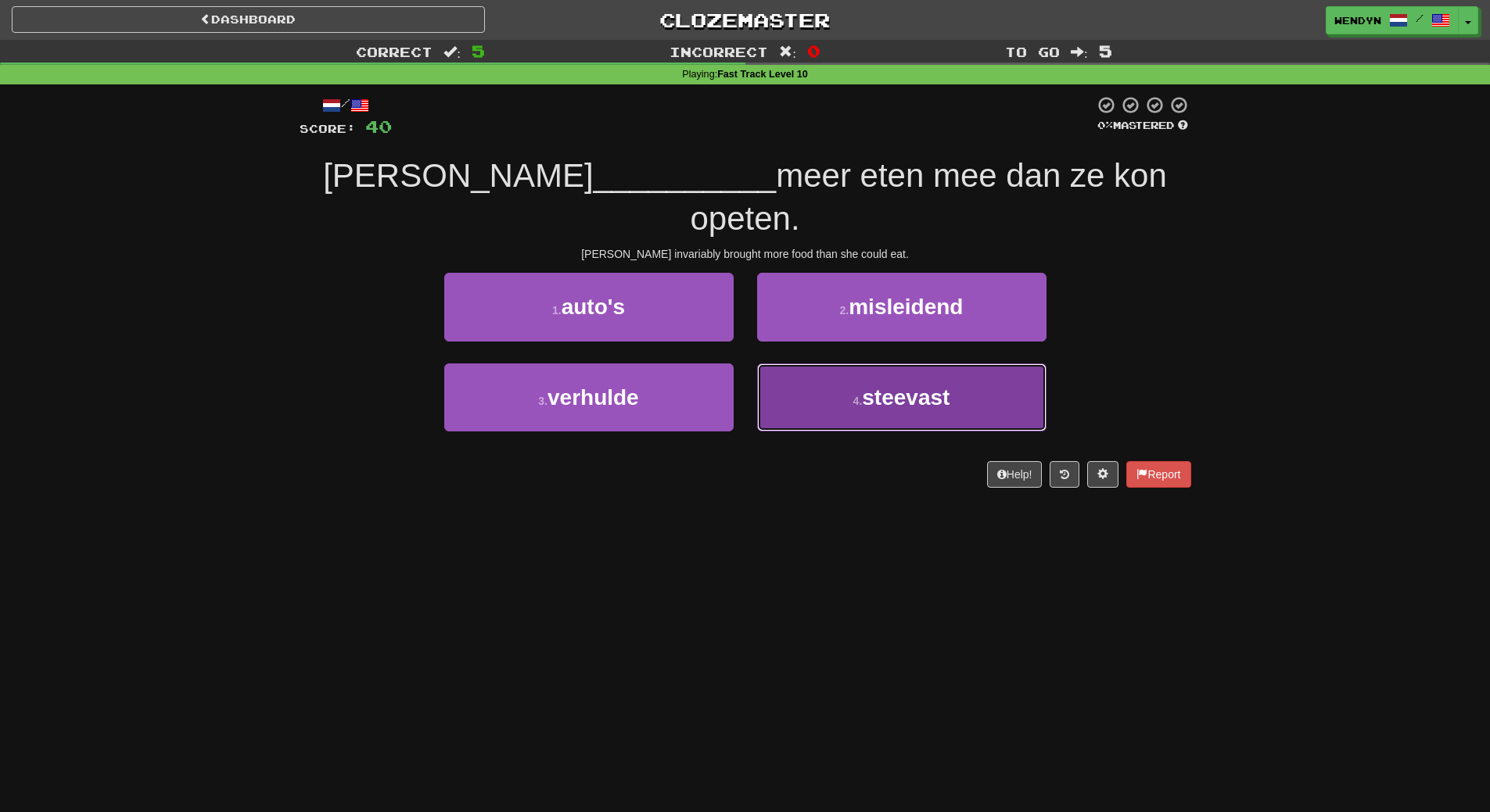
click at [885, 373] on button "4 . steevast" at bounding box center [901, 397] width 290 height 68
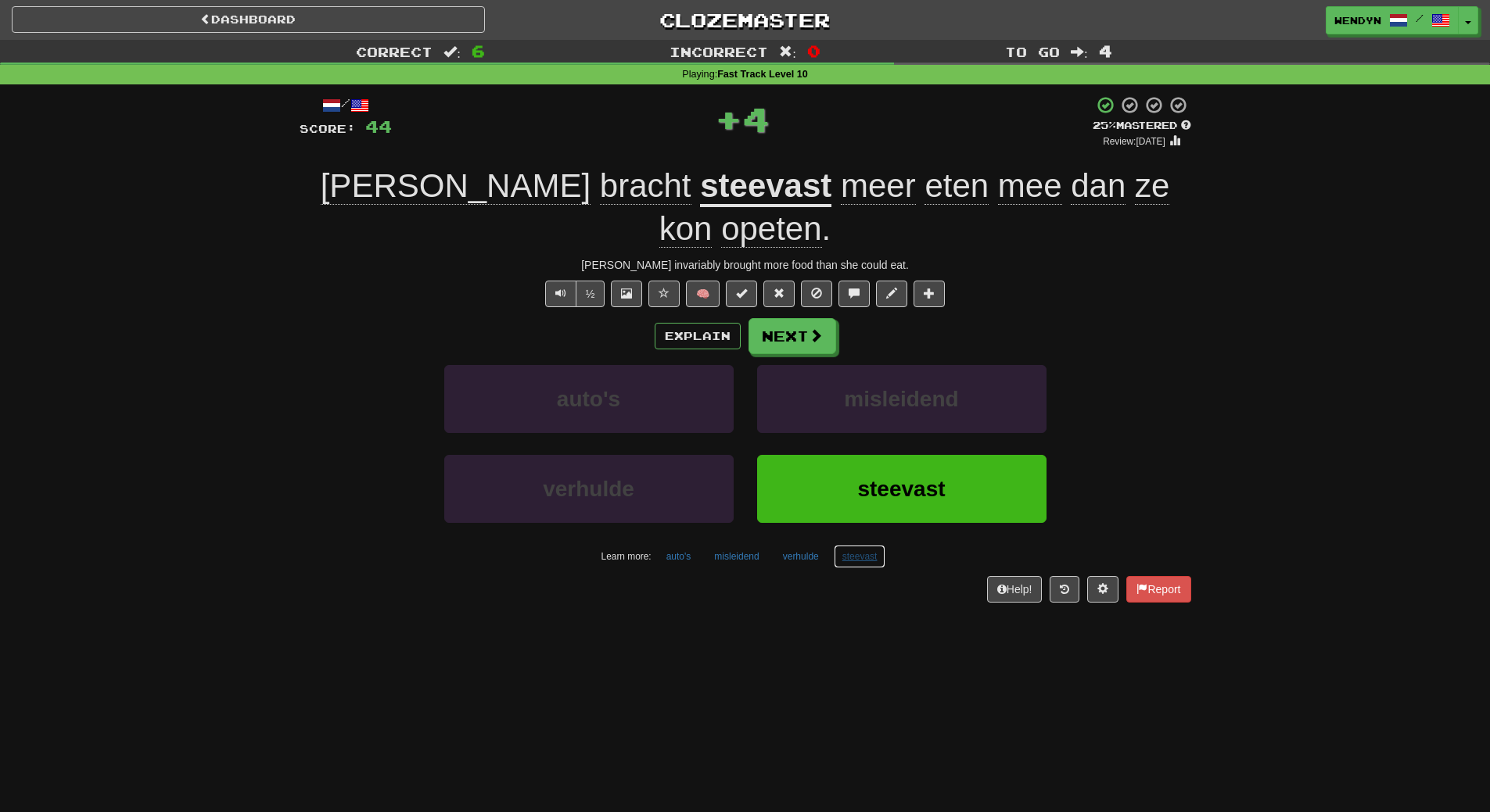
click at [864, 545] on button "steevast" at bounding box center [860, 557] width 52 height 24
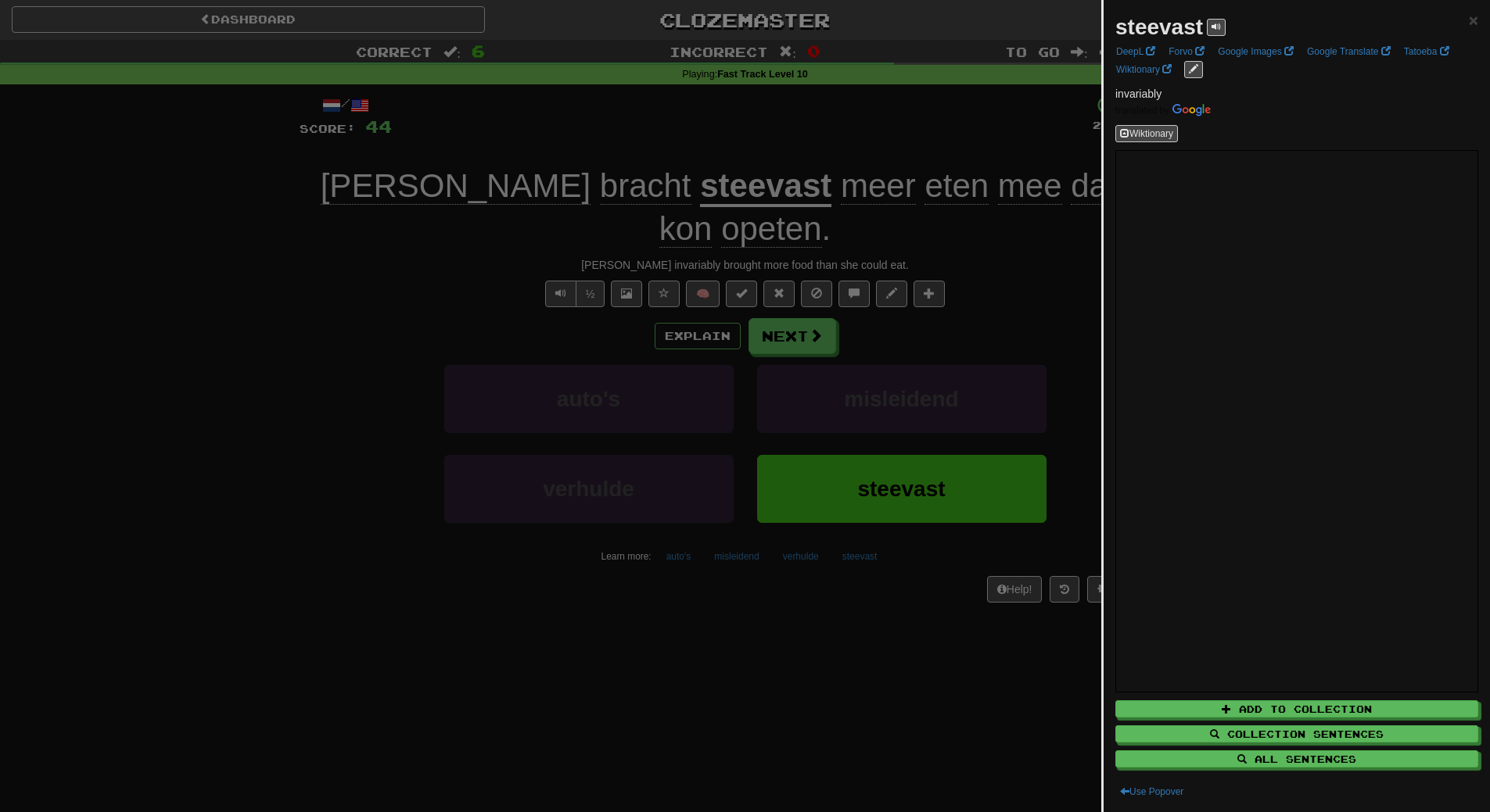
click at [763, 577] on div at bounding box center [745, 406] width 1490 height 812
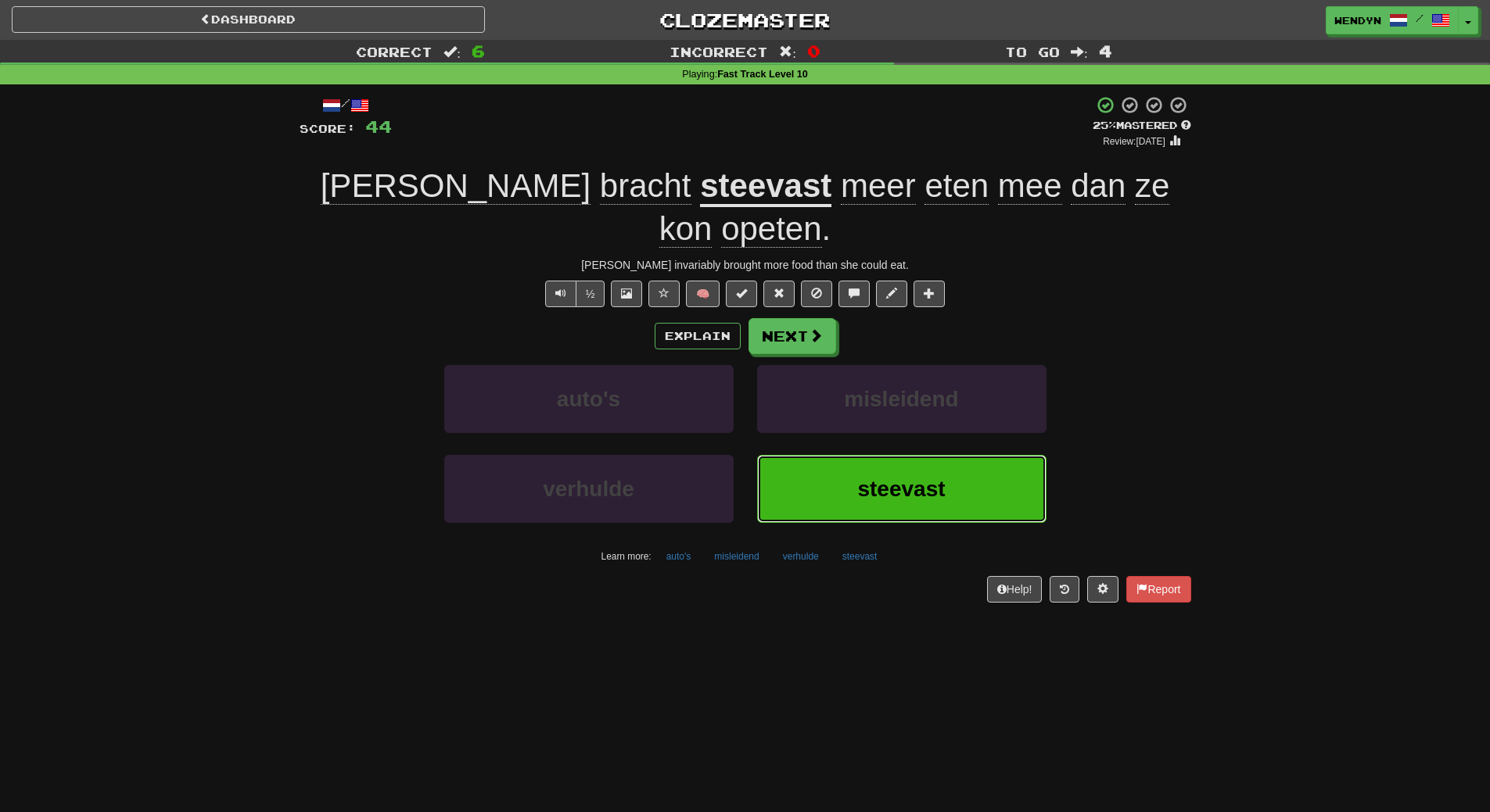
click at [832, 460] on button "steevast" at bounding box center [901, 489] width 290 height 68
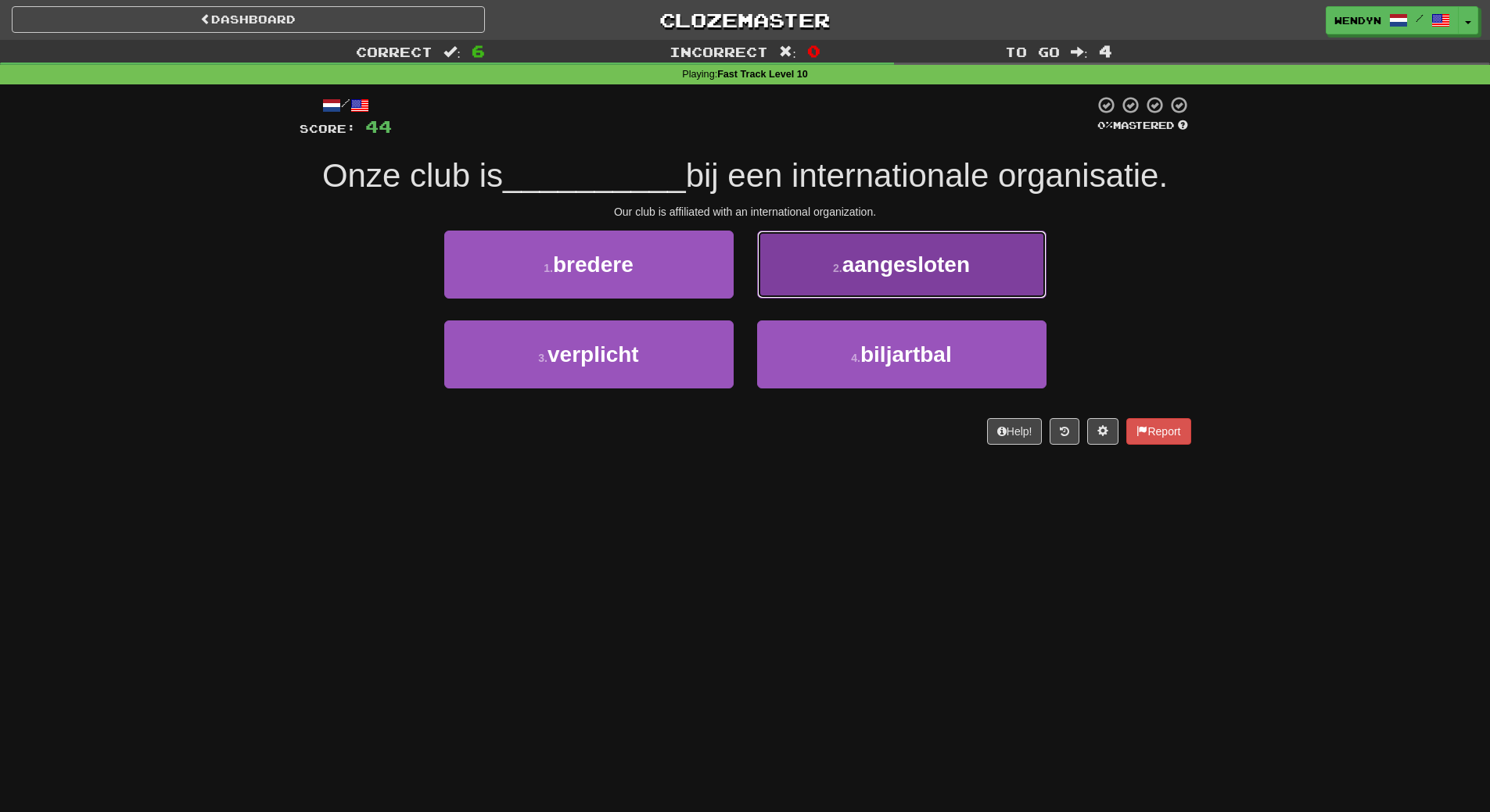
click at [939, 269] on span "aangesloten" at bounding box center [905, 265] width 127 height 25
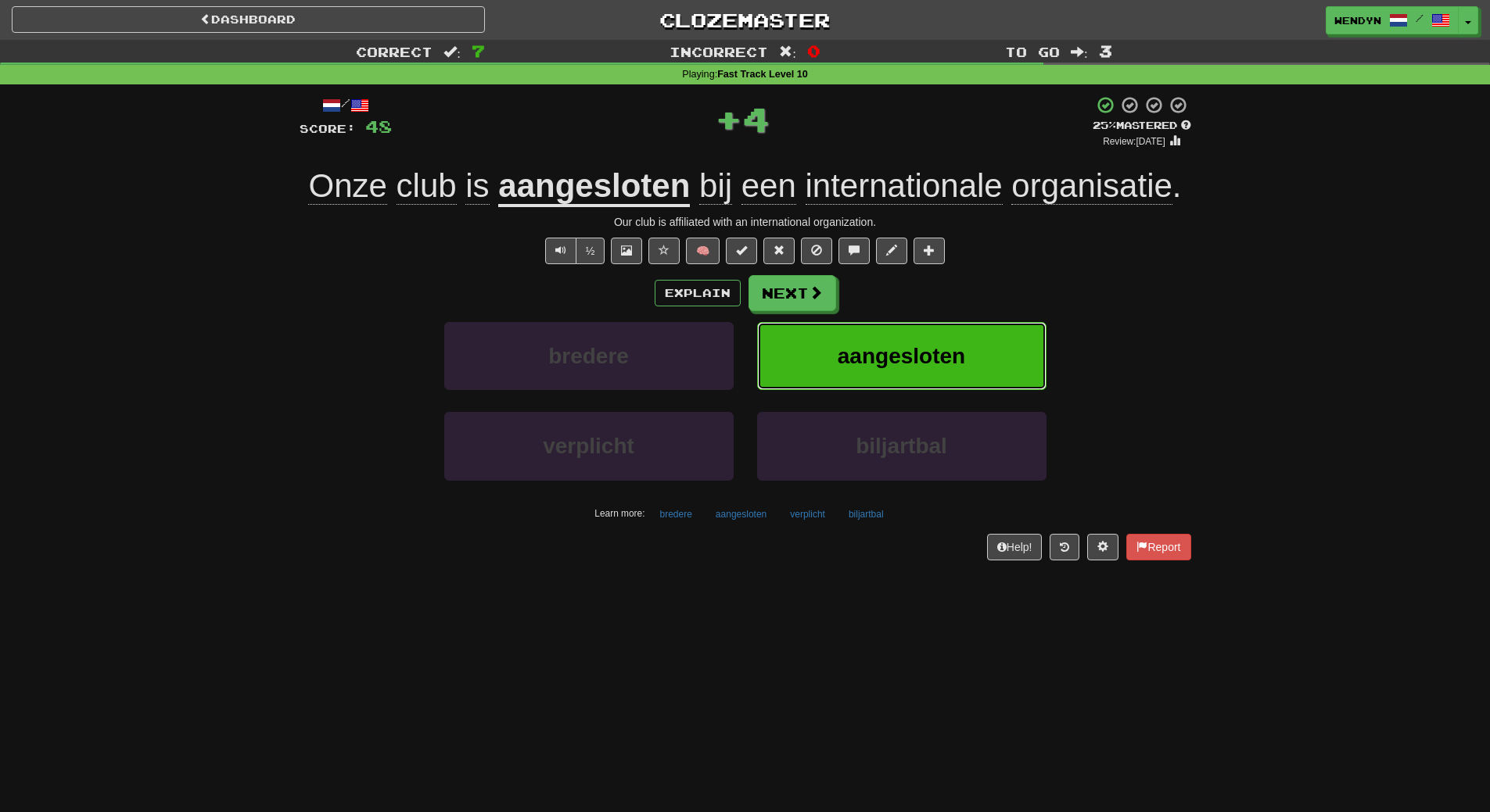
click at [909, 352] on span "aangesloten" at bounding box center [901, 356] width 127 height 25
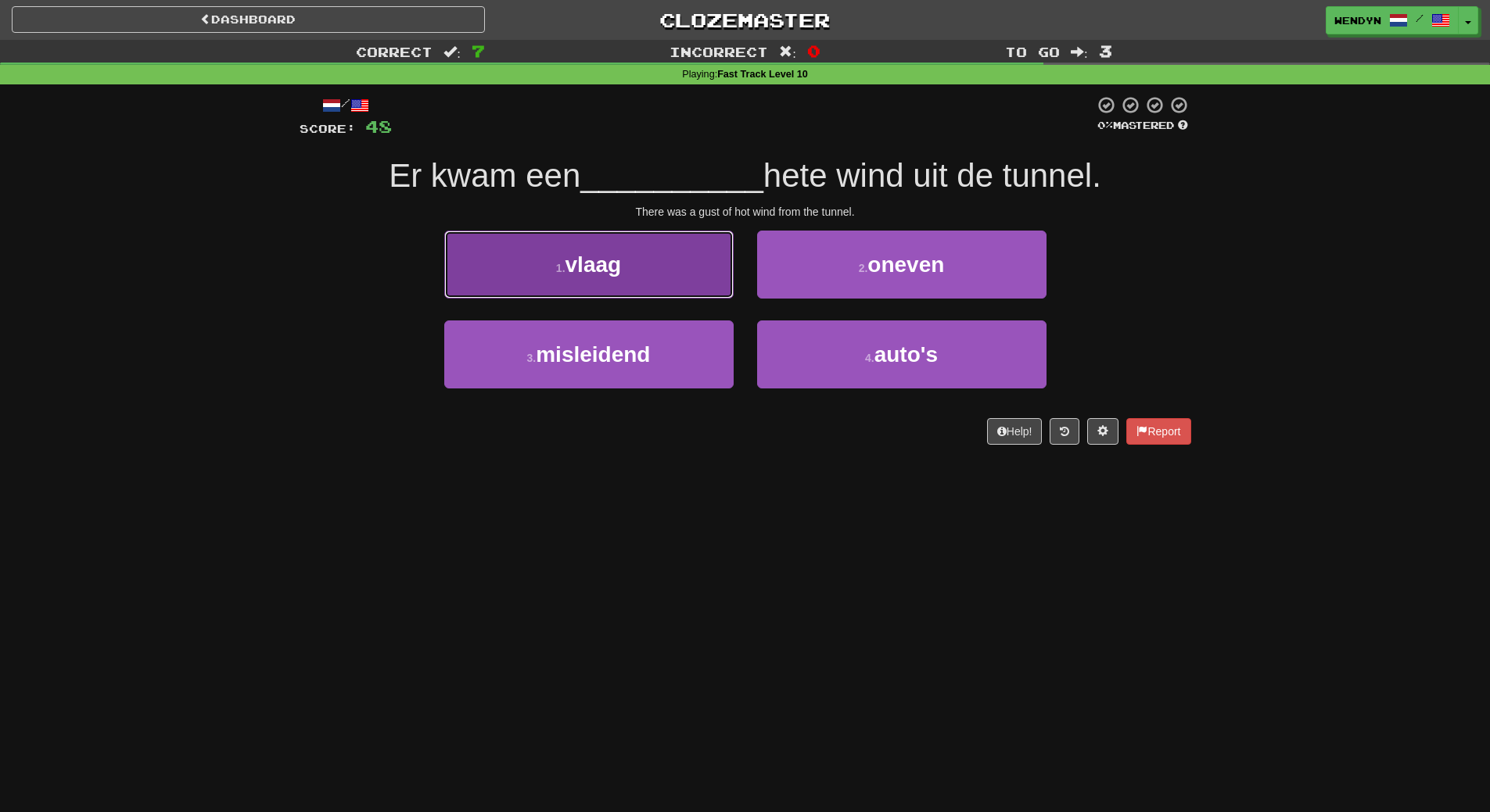
click at [632, 264] on button "1 . vlaag" at bounding box center [588, 264] width 290 height 68
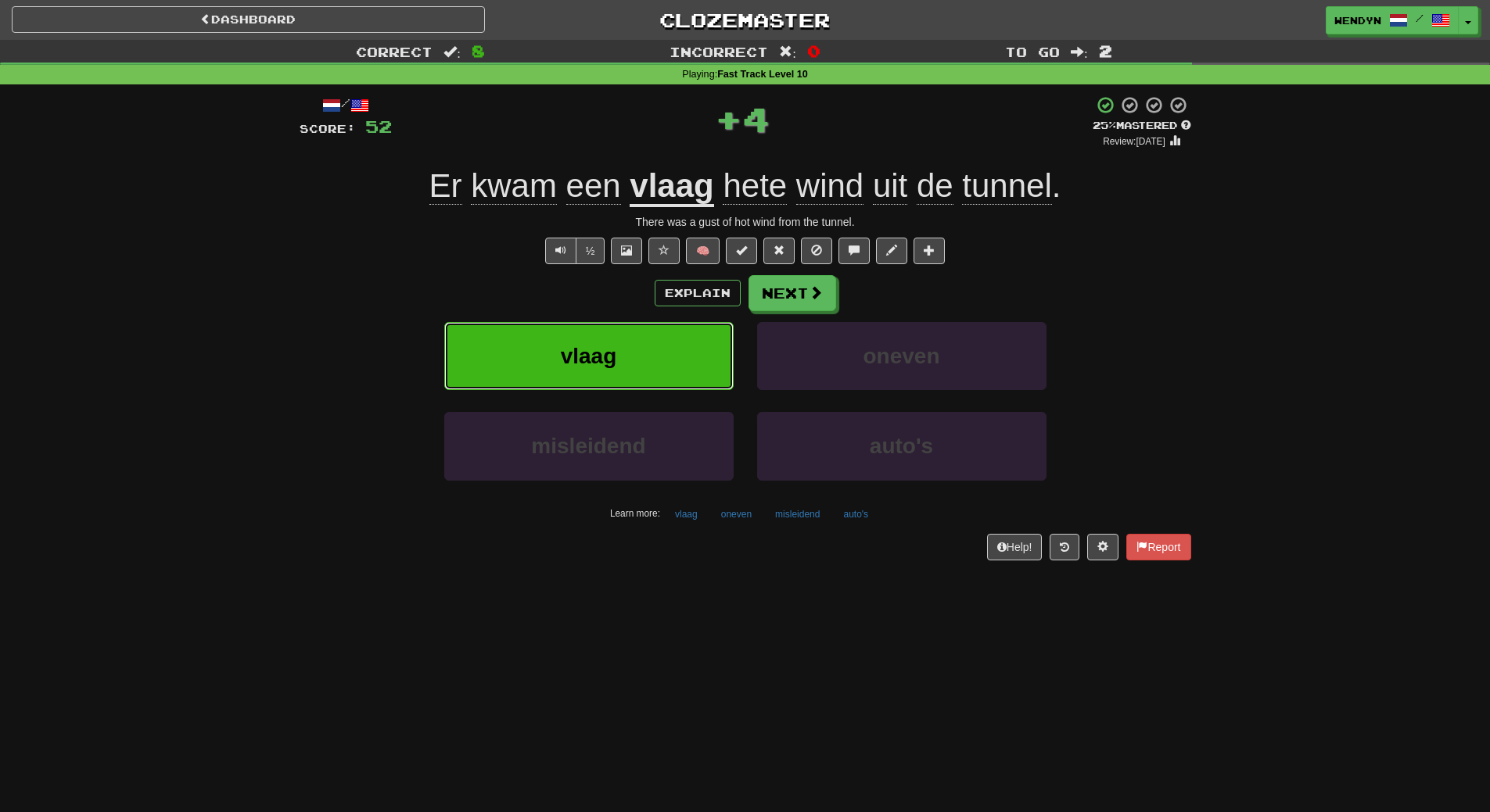
click at [633, 339] on button "vlaag" at bounding box center [588, 356] width 290 height 68
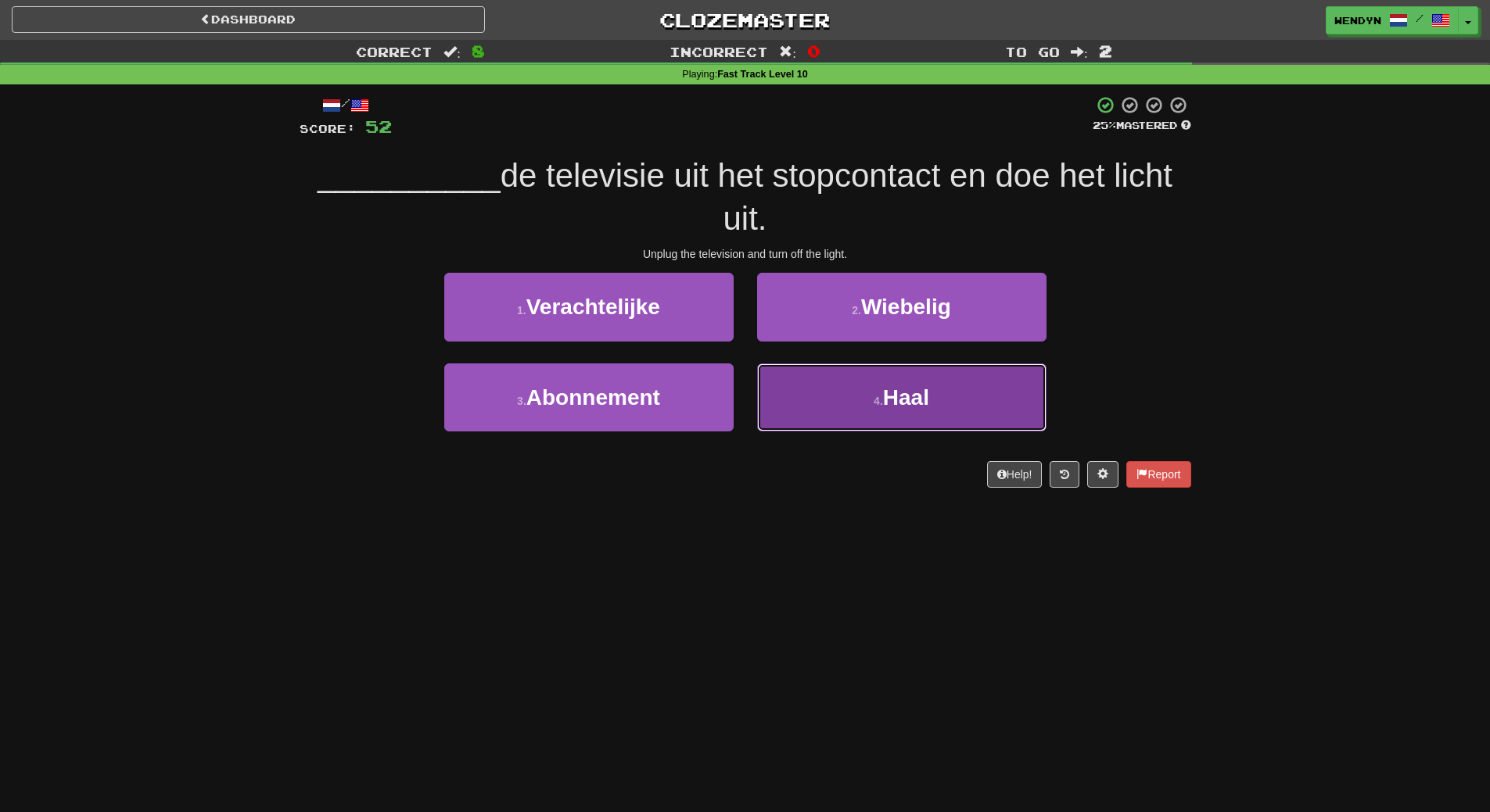
click at [829, 376] on button "4 . Haal" at bounding box center [901, 397] width 290 height 68
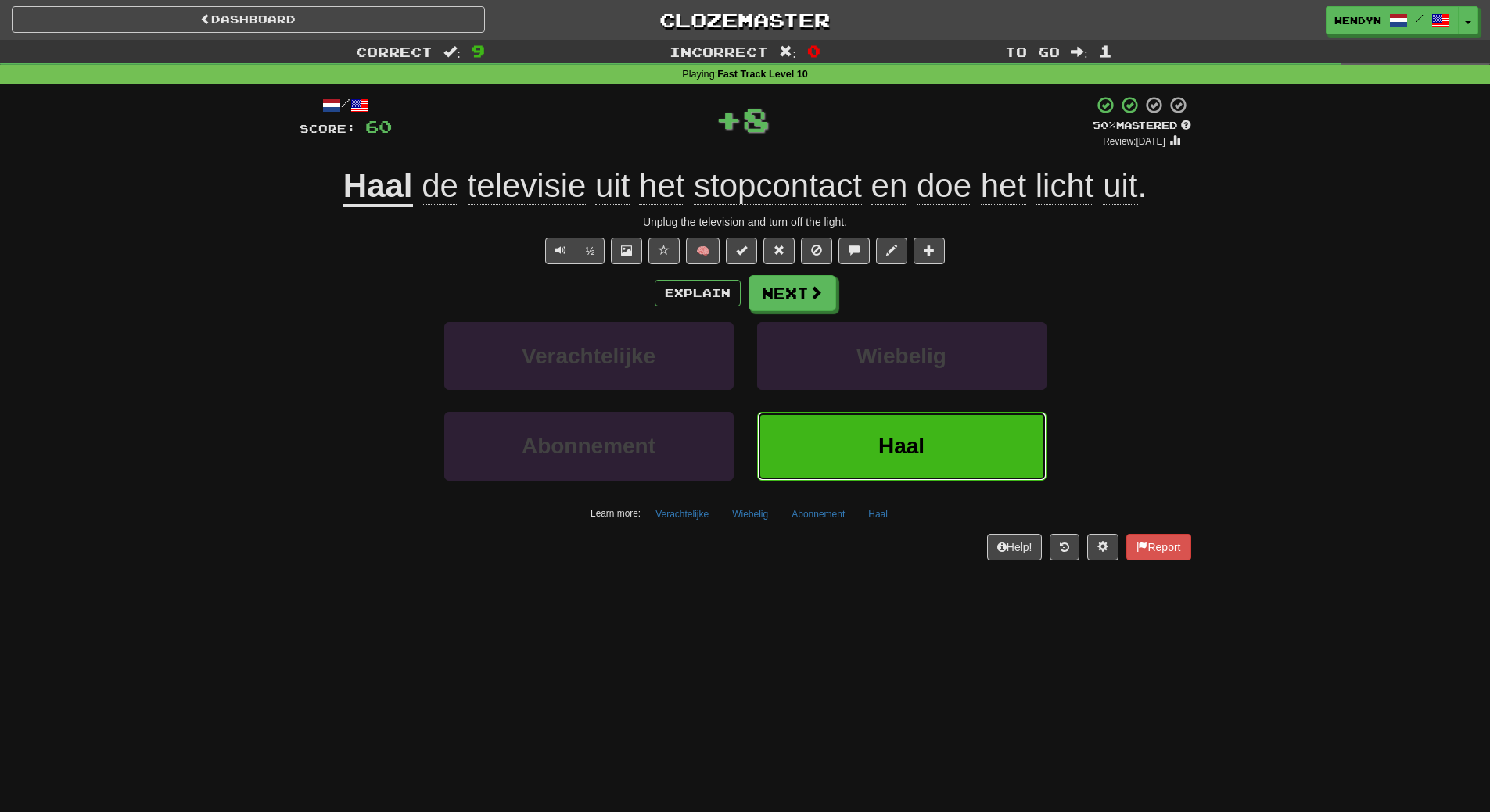
click at [847, 438] on button "Haal" at bounding box center [901, 446] width 290 height 68
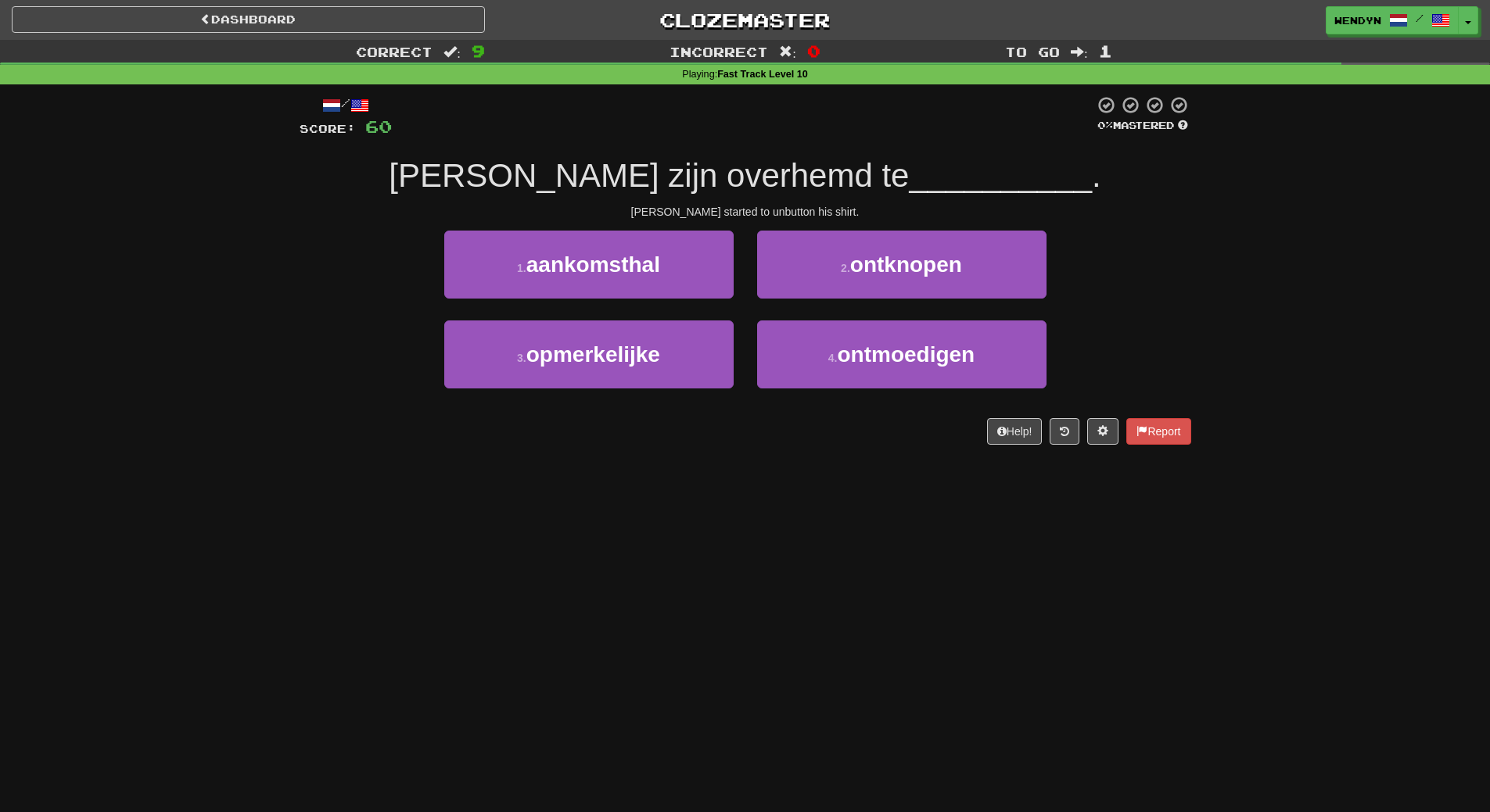
drag, startPoint x: 717, startPoint y: 473, endPoint x: 1368, endPoint y: 163, distance: 721.0
click at [1368, 163] on div "Correct : 9 Incorrect : 0 To go : 1 Playing : Fast Track Level 10 / Score: 60 0…" at bounding box center [745, 253] width 1490 height 427
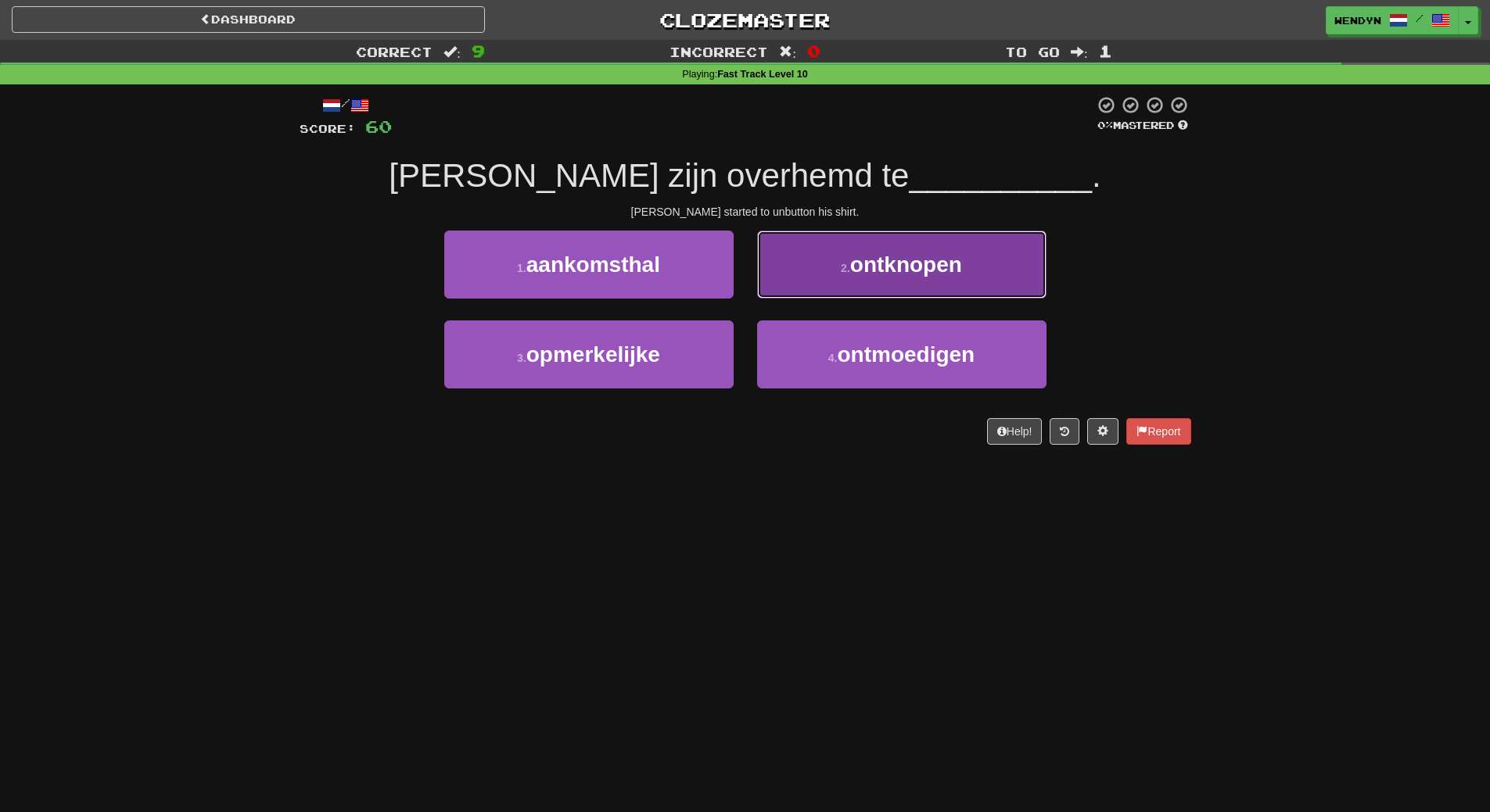
click at [1018, 245] on button "2 . ontknopen" at bounding box center [901, 264] width 290 height 68
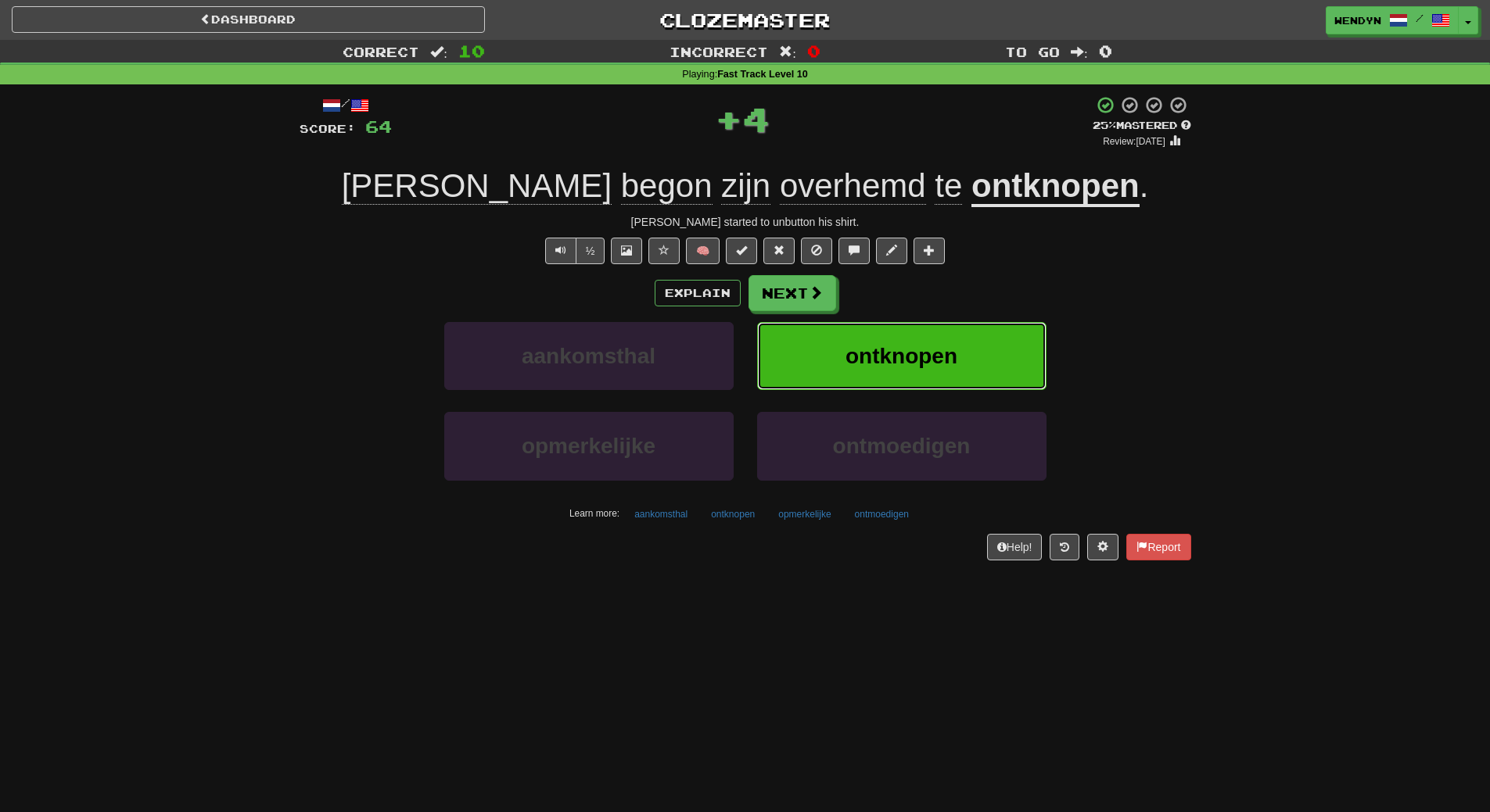
click at [991, 336] on button "ontknopen" at bounding box center [901, 356] width 290 height 68
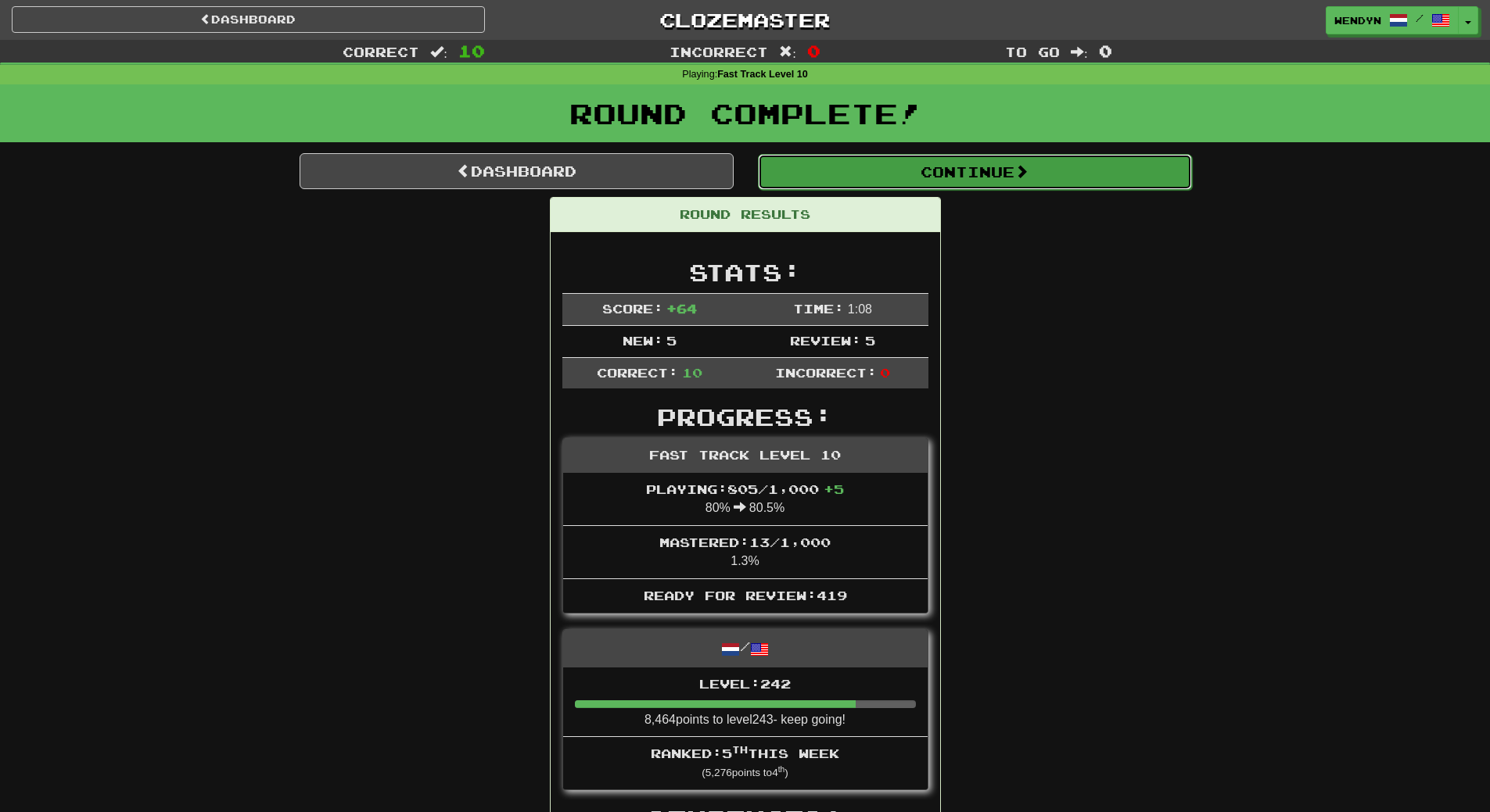
click at [982, 186] on button "Continue" at bounding box center [974, 172] width 434 height 36
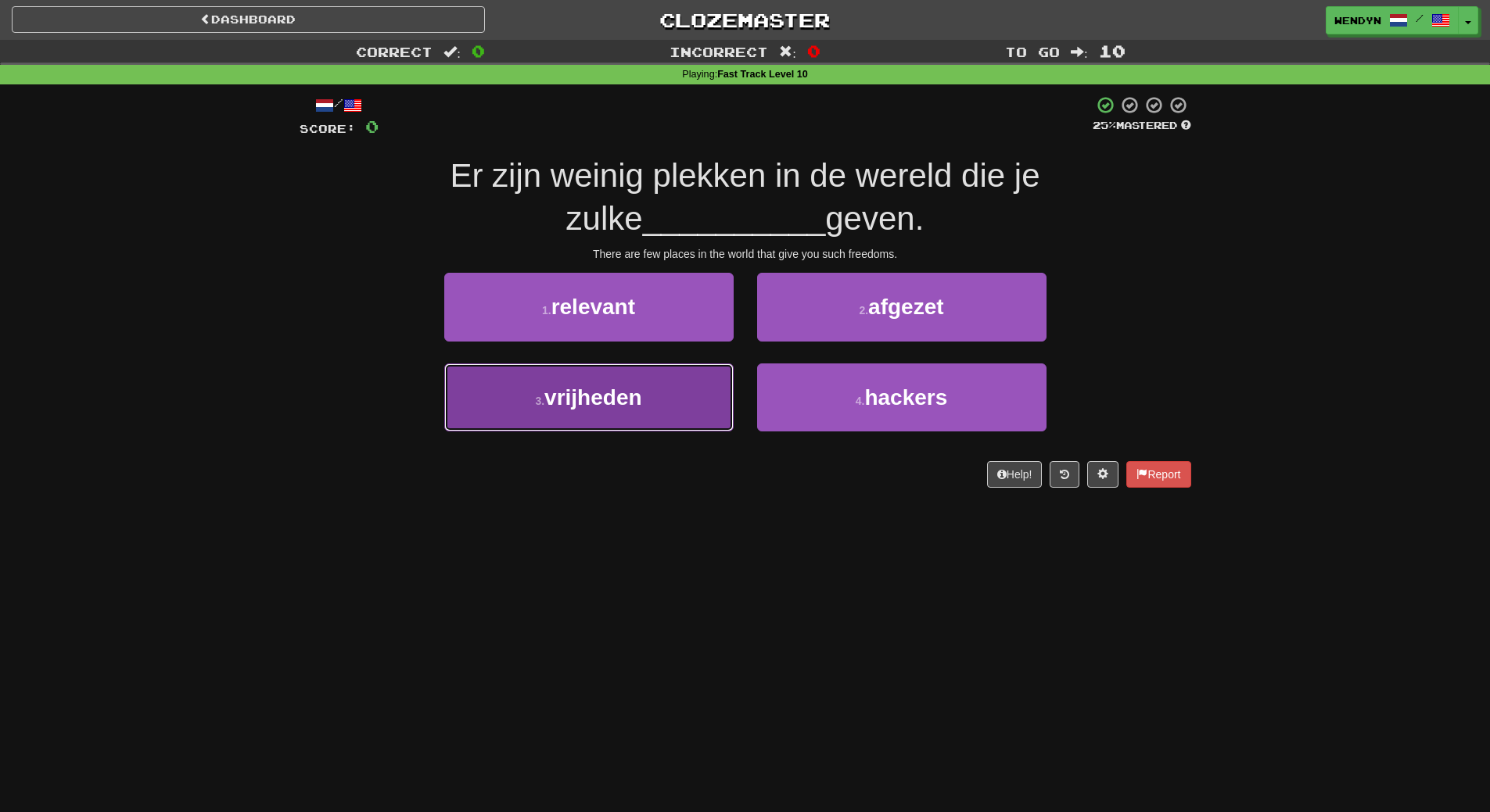
drag, startPoint x: 672, startPoint y: 415, endPoint x: 669, endPoint y: 479, distance: 64.1
click at [672, 416] on button "3 . vrijheden" at bounding box center [588, 397] width 290 height 68
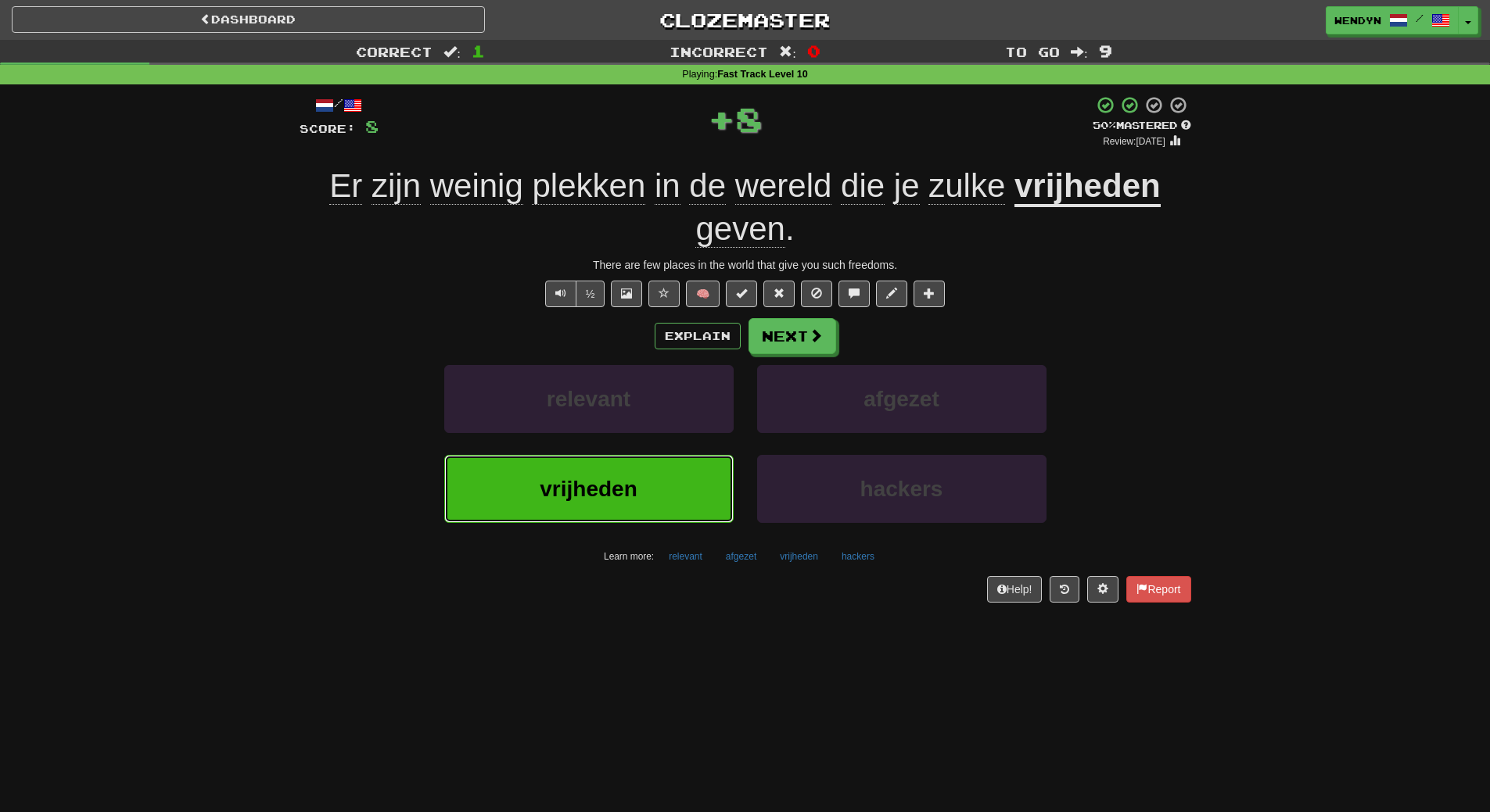
click at [667, 483] on button "vrijheden" at bounding box center [588, 489] width 290 height 68
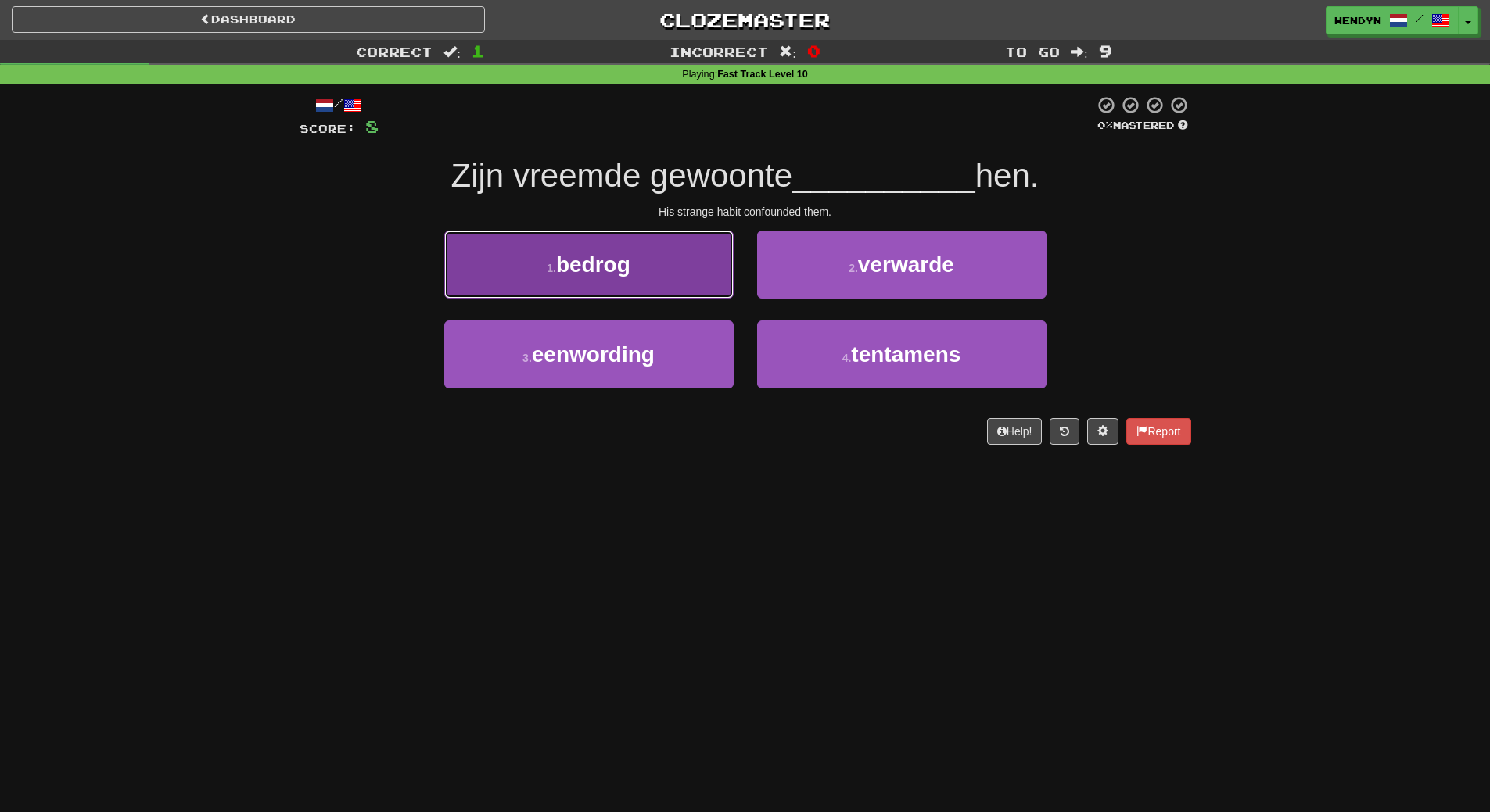
click at [692, 257] on button "1 . bedrog" at bounding box center [588, 264] width 290 height 68
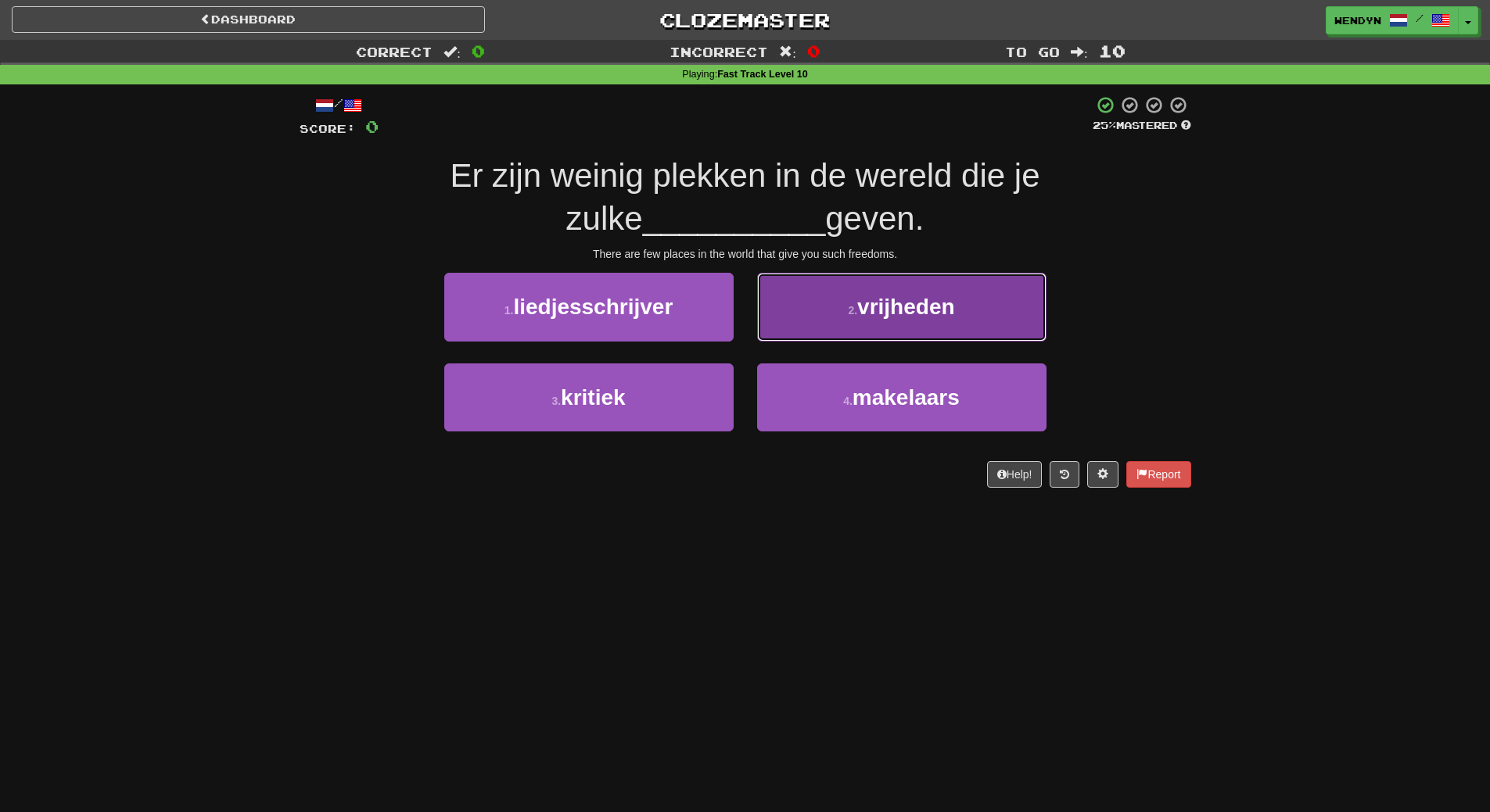
click at [849, 327] on button "2 . vrijheden" at bounding box center [901, 306] width 290 height 68
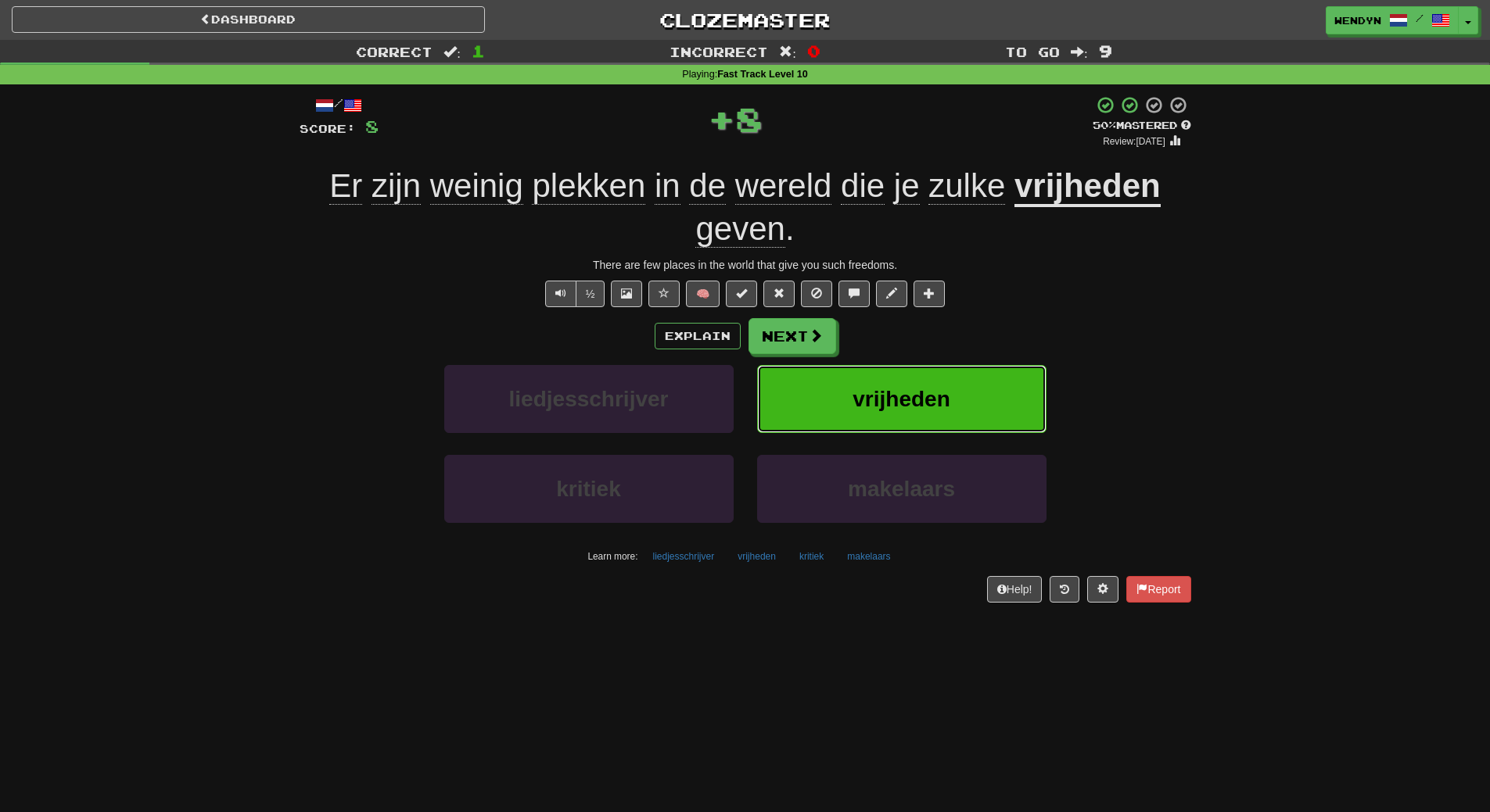
drag, startPoint x: 860, startPoint y: 403, endPoint x: 784, endPoint y: 427, distance: 79.7
click at [849, 406] on button "vrijheden" at bounding box center [901, 399] width 290 height 68
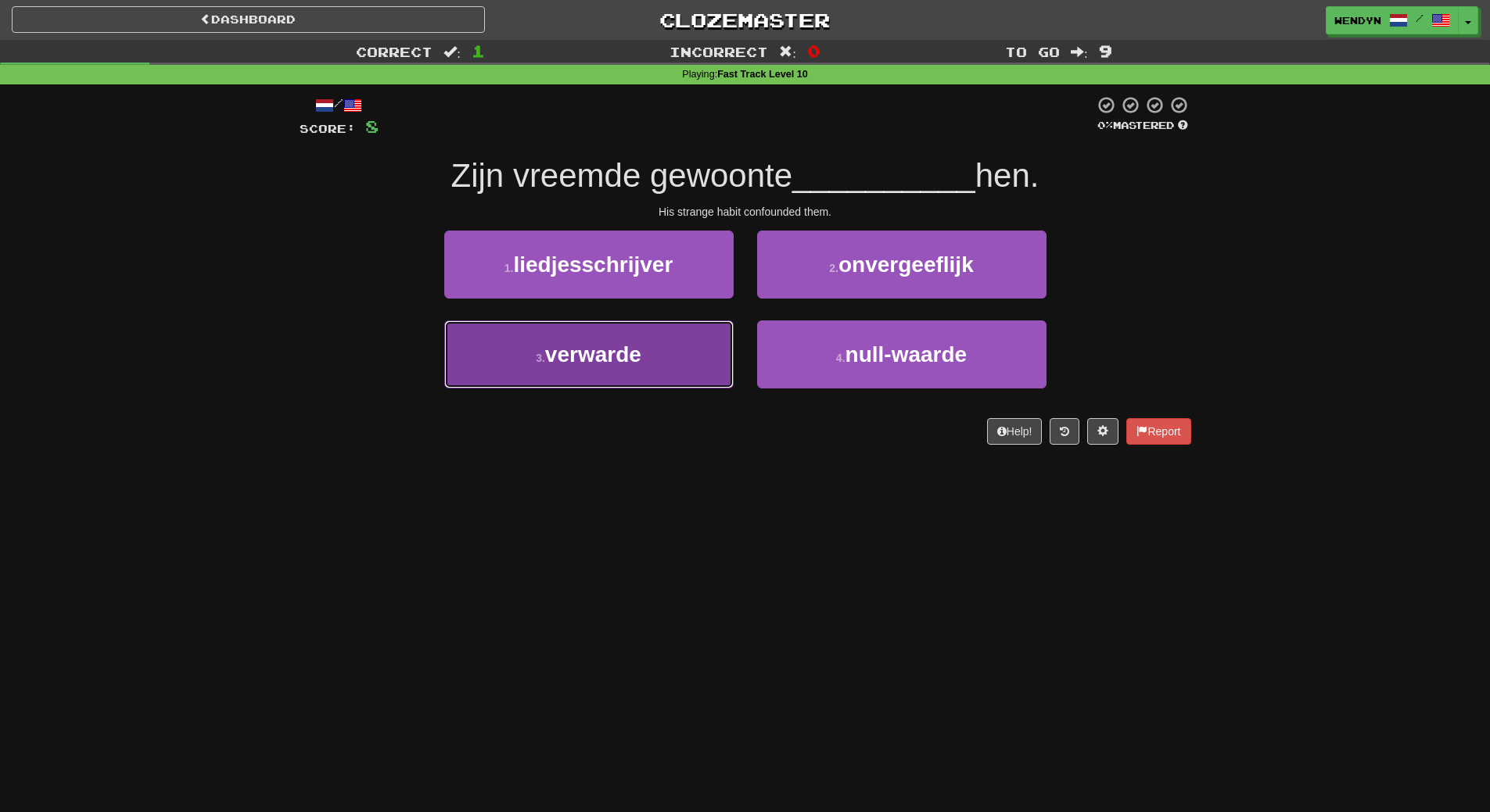
click at [574, 368] on button "3 . verwarde" at bounding box center [588, 354] width 290 height 68
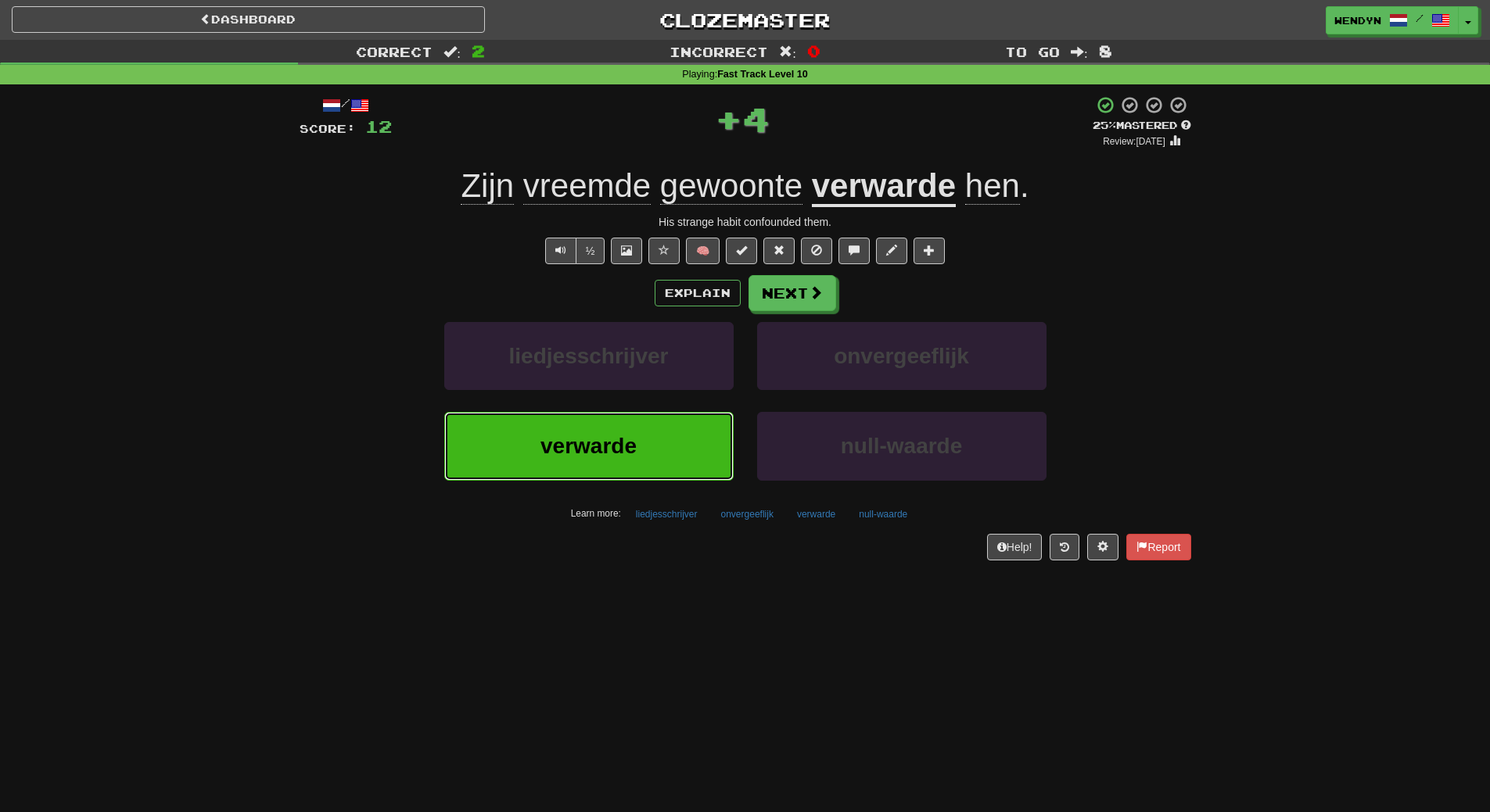
click at [582, 468] on button "verwarde" at bounding box center [588, 446] width 290 height 68
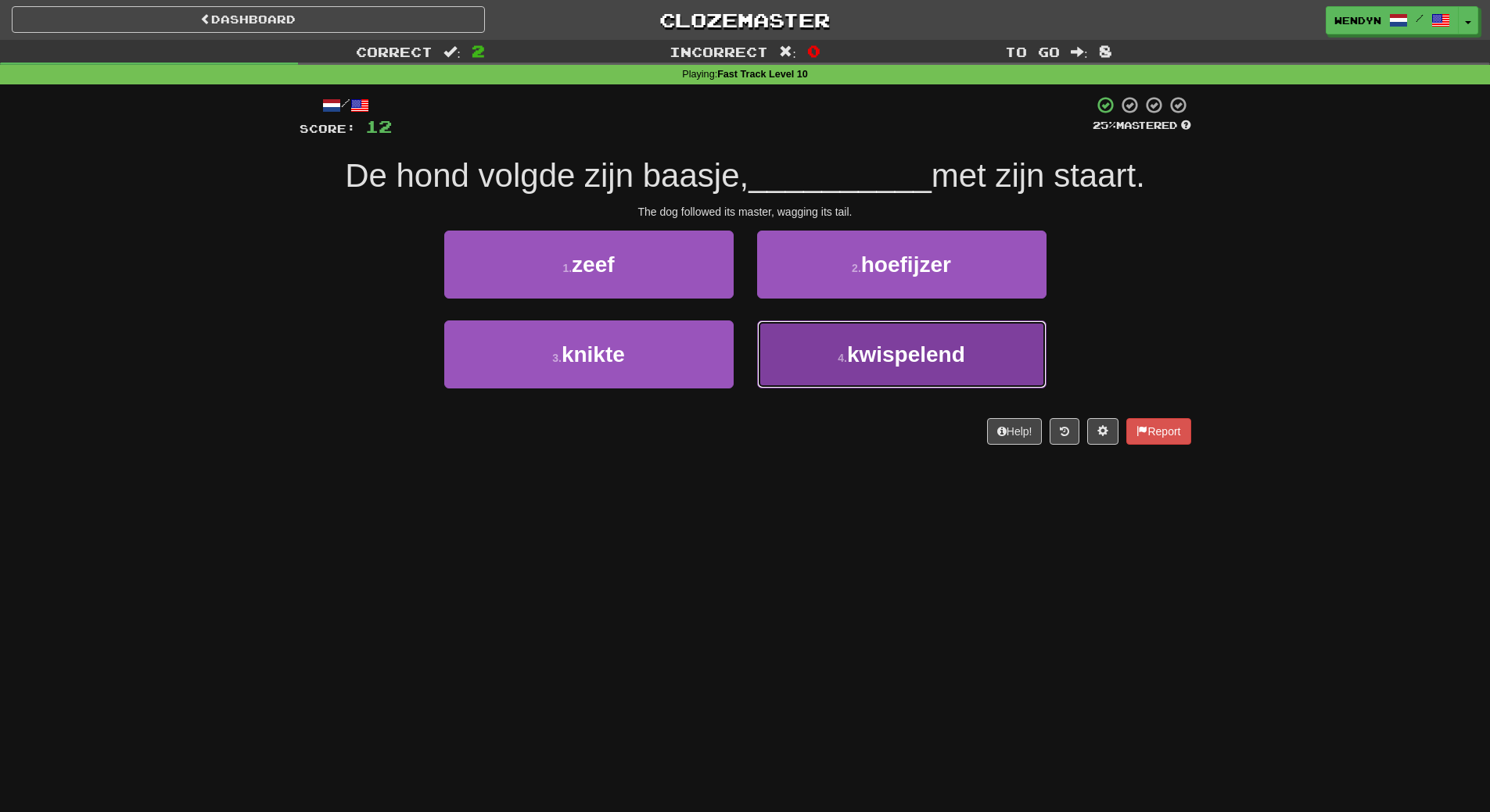
click at [829, 351] on button "4 . kwispelend" at bounding box center [901, 354] width 290 height 68
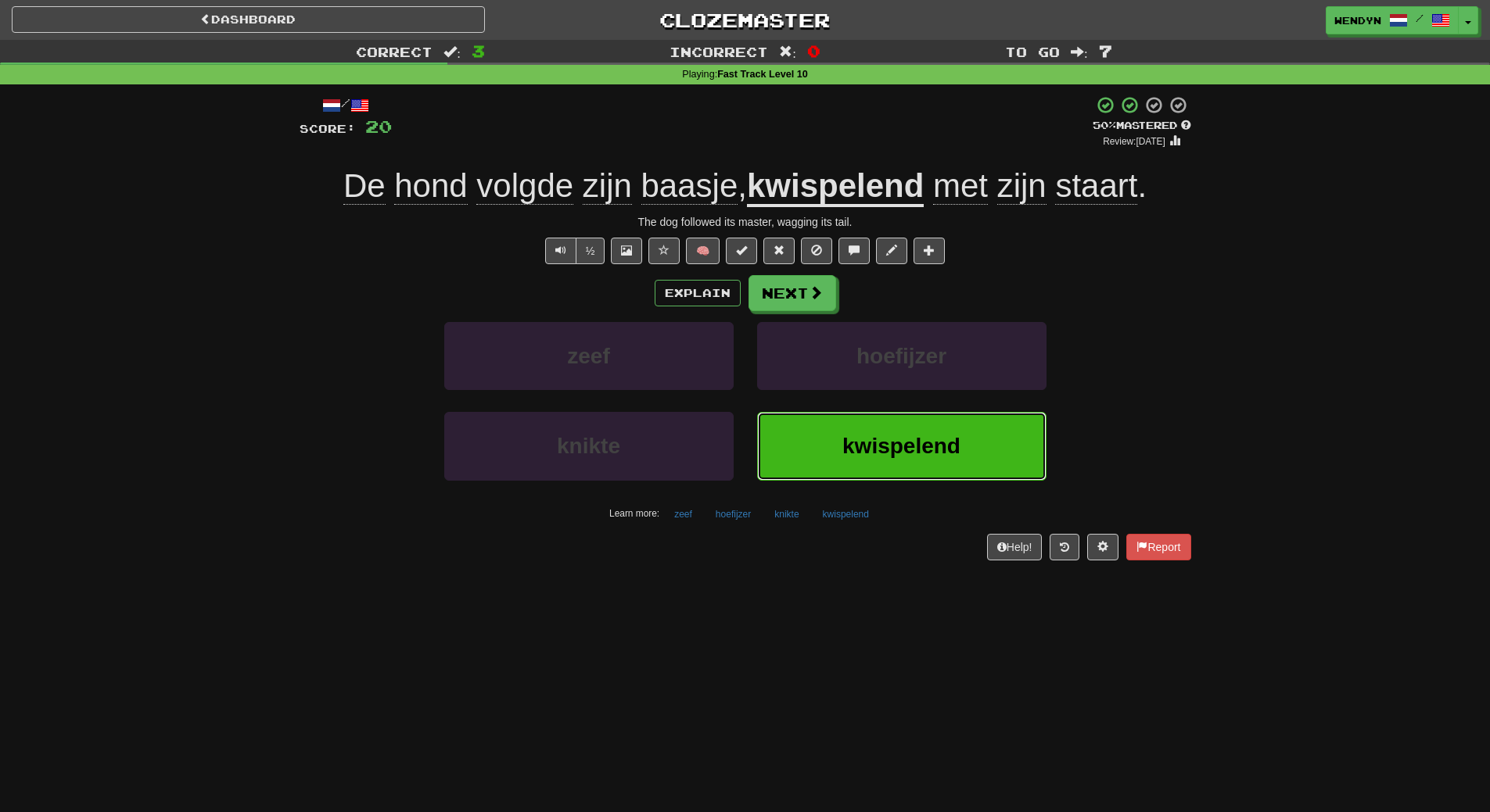
click at [938, 431] on button "kwispelend" at bounding box center [901, 446] width 290 height 68
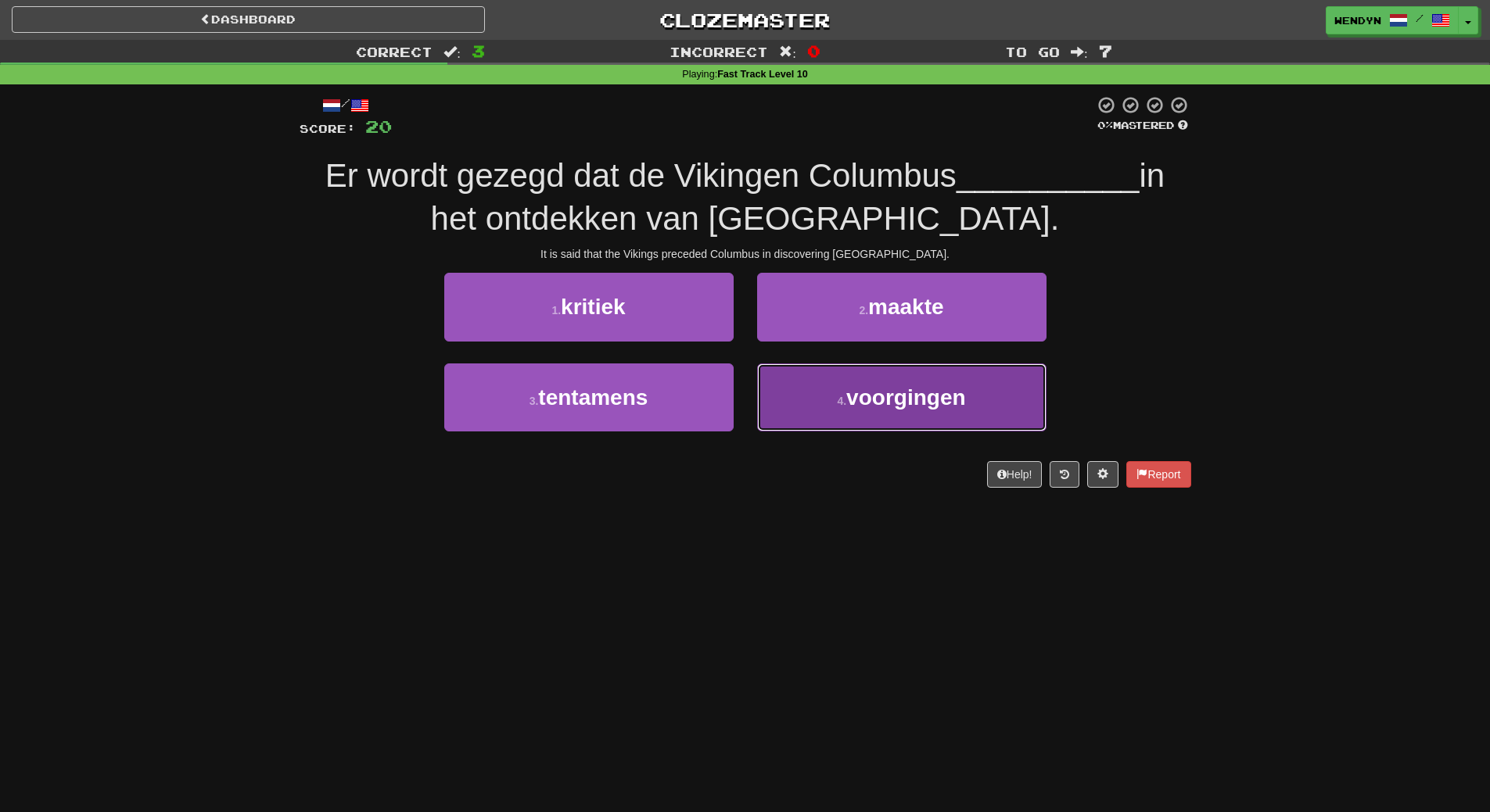
click at [882, 425] on button "4 . voorgingen" at bounding box center [901, 397] width 290 height 68
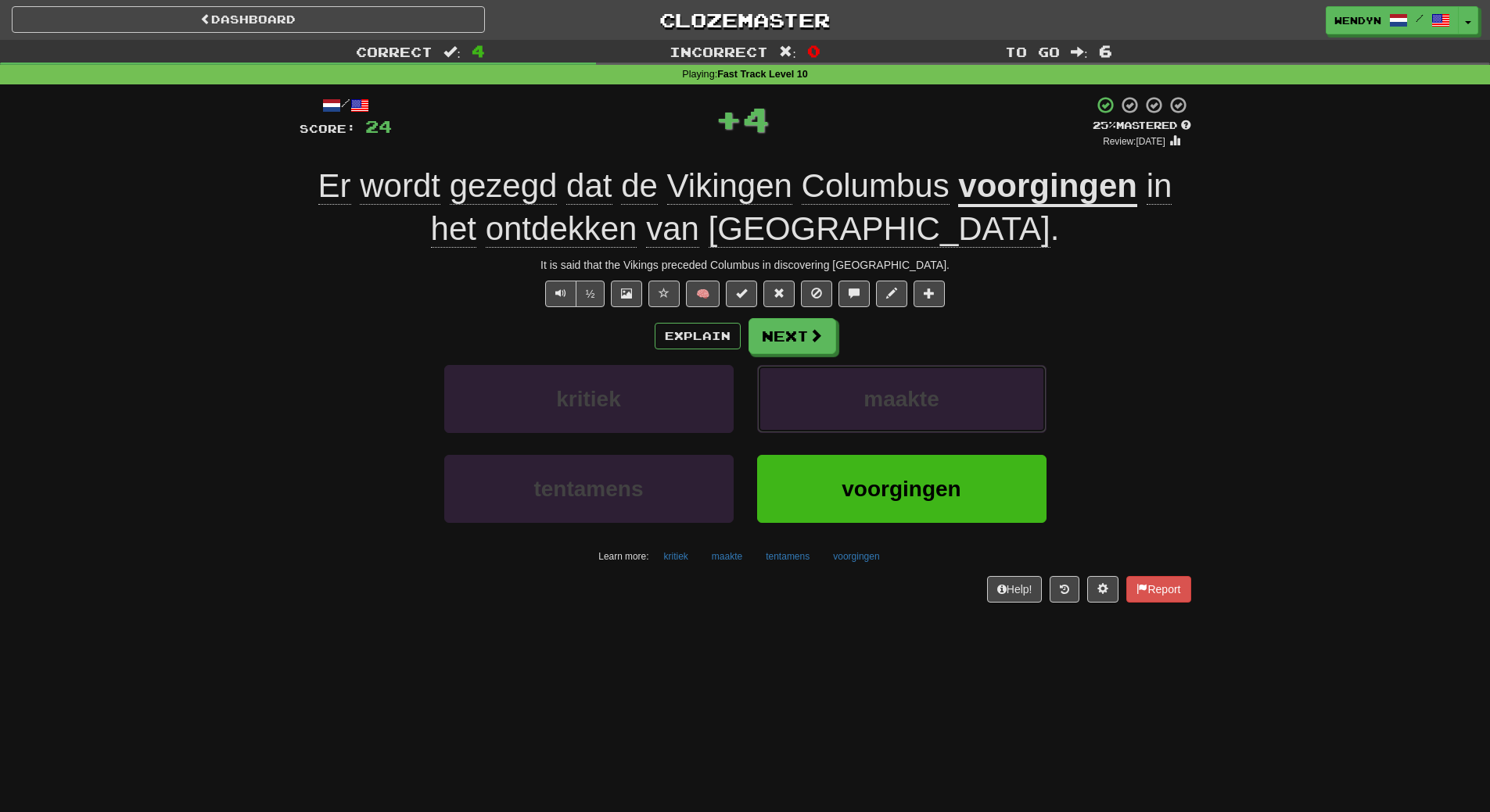
click at [882, 425] on button "maakte" at bounding box center [901, 399] width 290 height 68
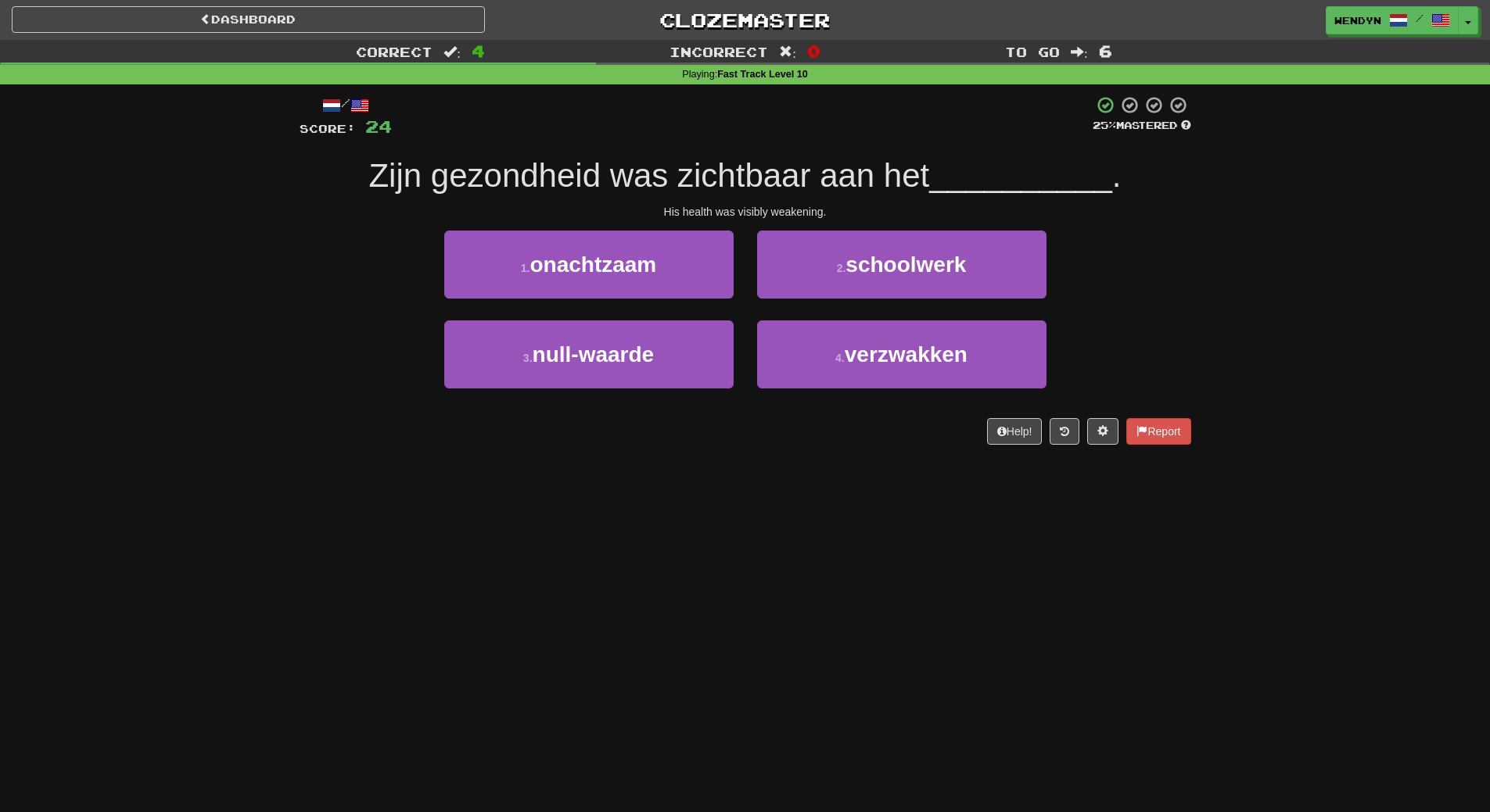
drag, startPoint x: 882, startPoint y: 425, endPoint x: 876, endPoint y: 448, distance: 23.8
click at [876, 448] on div "/ Score: 24 25 % Mastered Zijn gezondheid was zichtbaar aan het __________ . Hi…" at bounding box center [745, 275] width 891 height 382
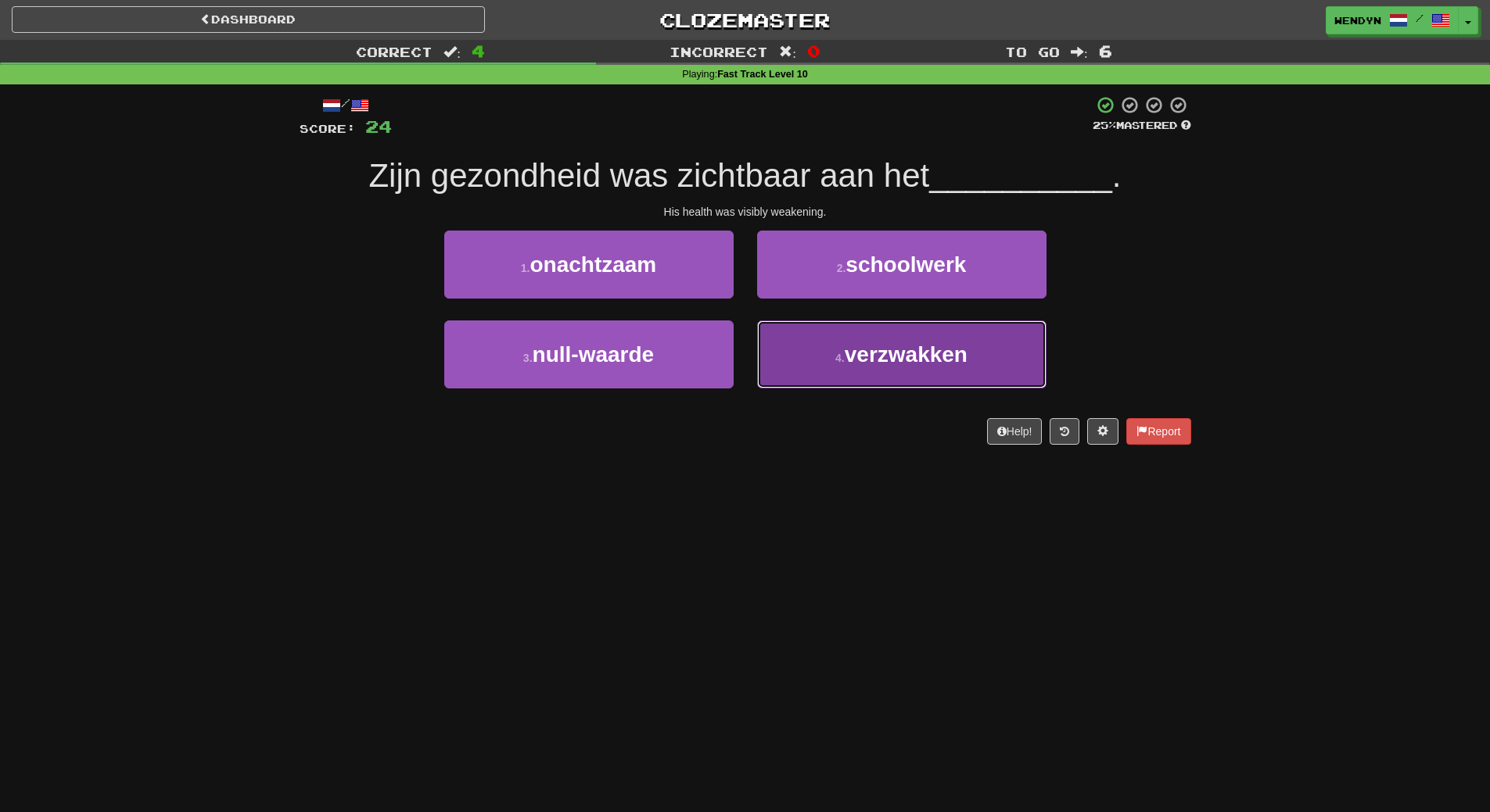
click at [885, 365] on span "verzwakken" at bounding box center [906, 355] width 123 height 25
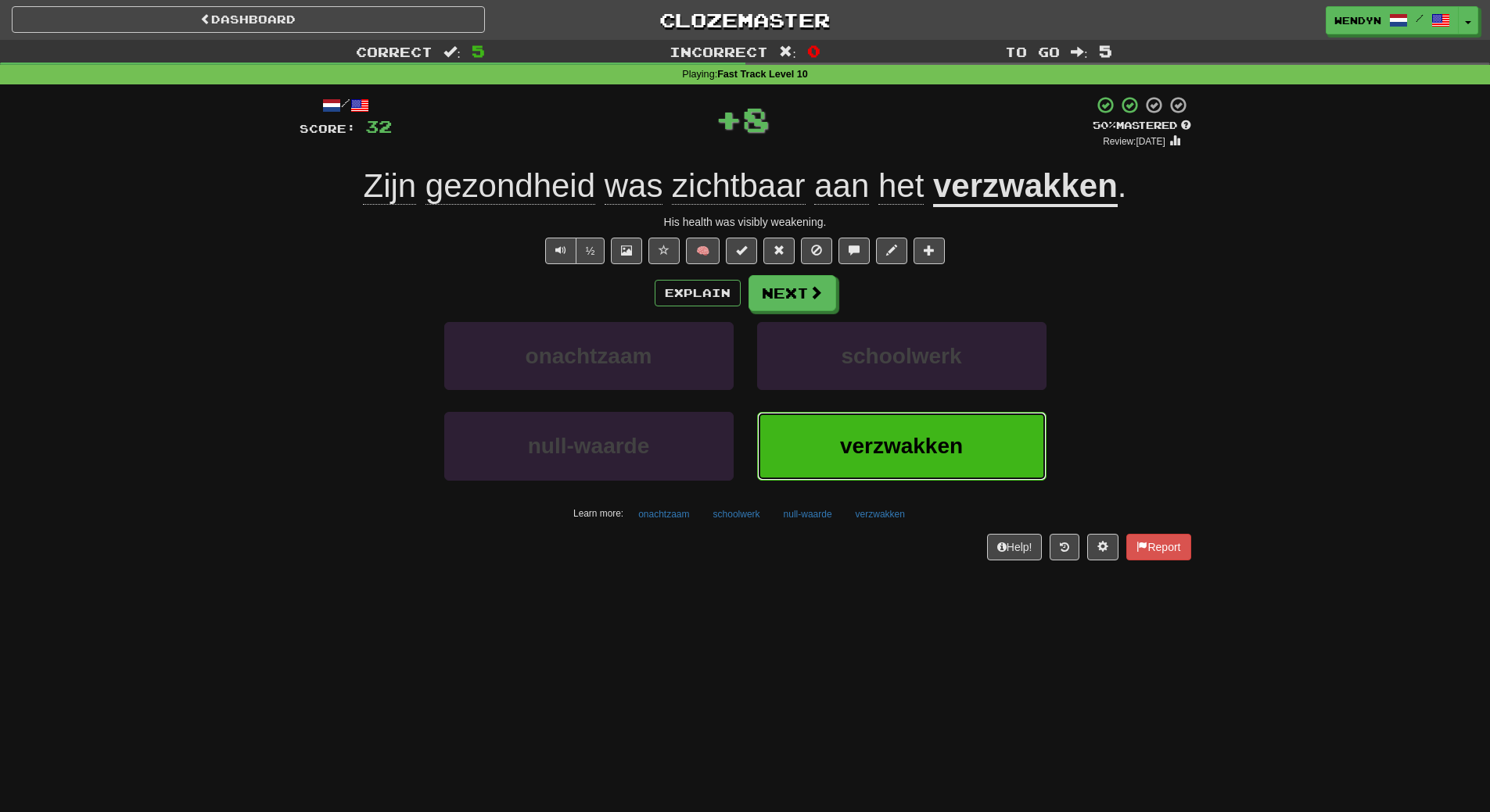
click at [872, 453] on span "verzwakken" at bounding box center [901, 446] width 123 height 25
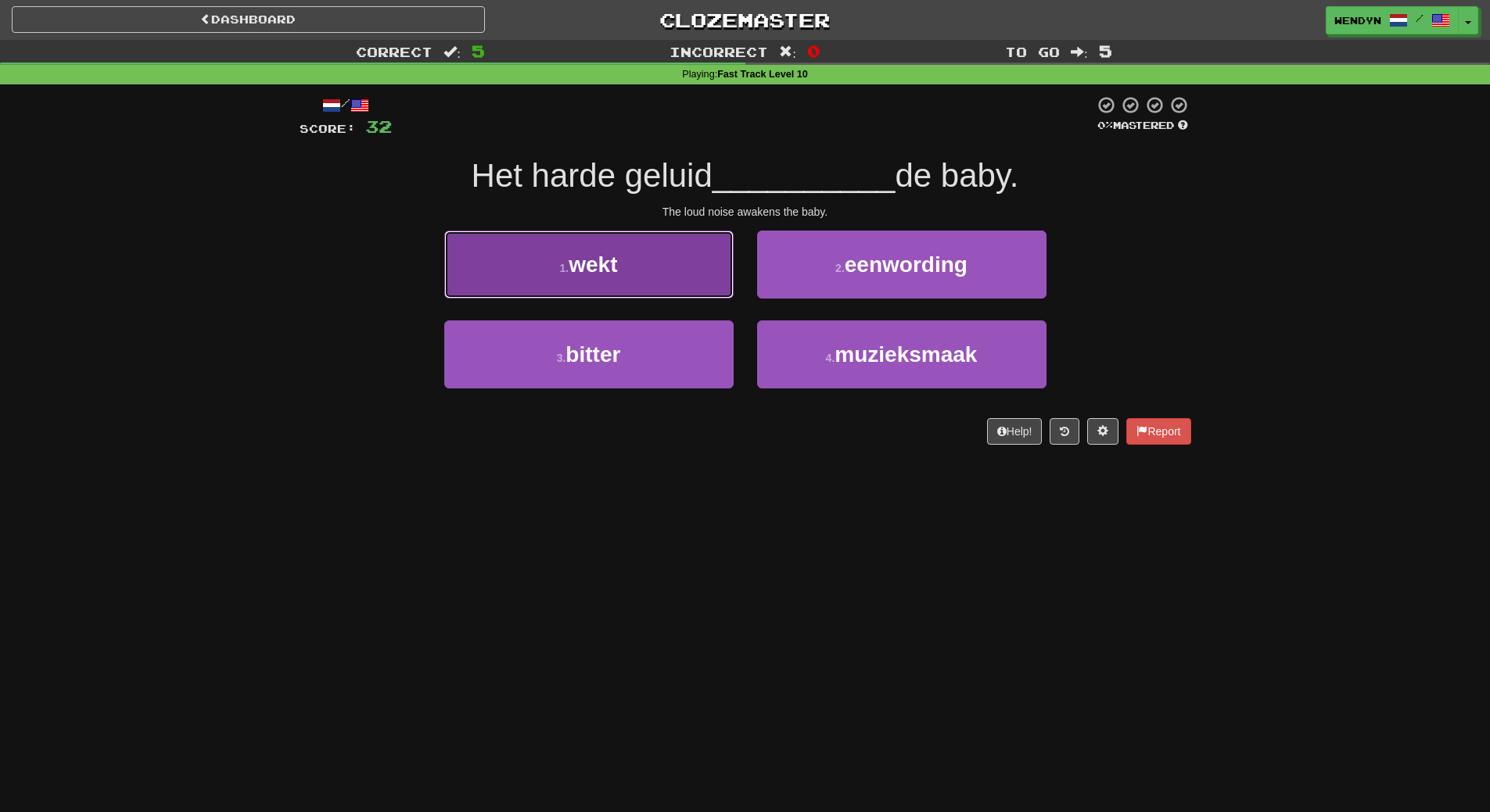
click at [599, 269] on span "wekt" at bounding box center [592, 265] width 48 height 25
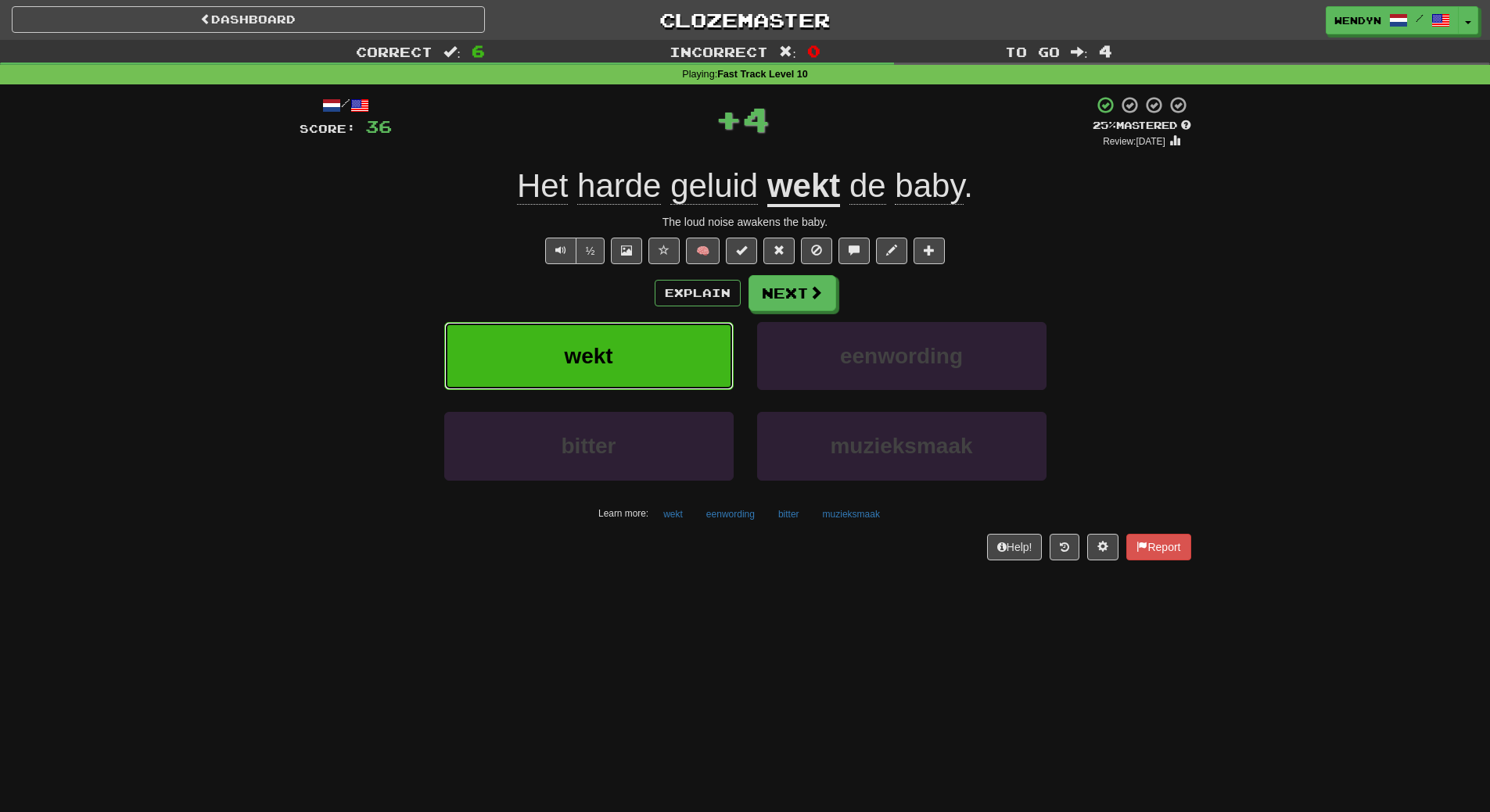
click at [598, 339] on button "wekt" at bounding box center [588, 356] width 290 height 68
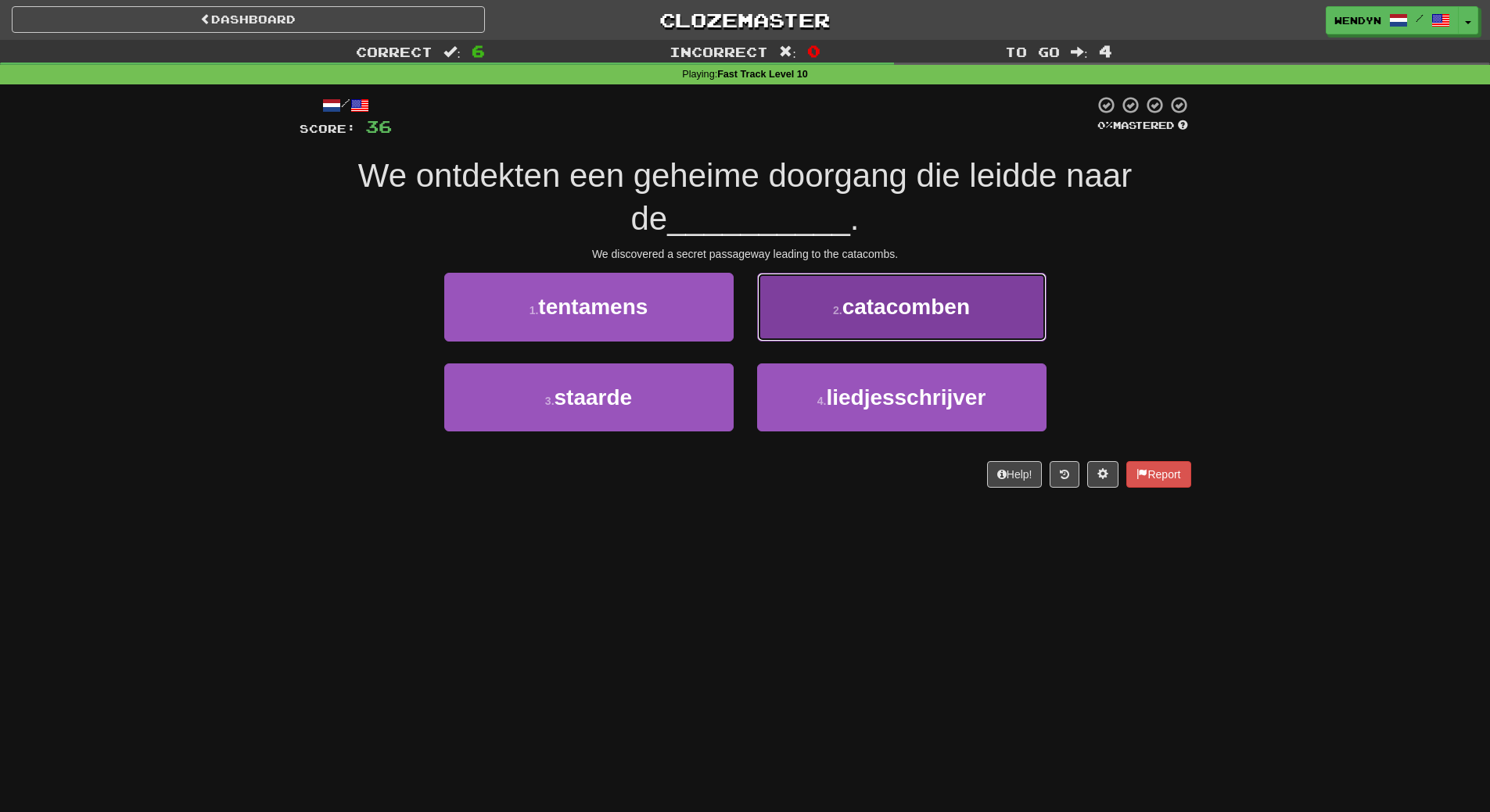
click at [855, 327] on button "2 . catacomben" at bounding box center [901, 306] width 290 height 68
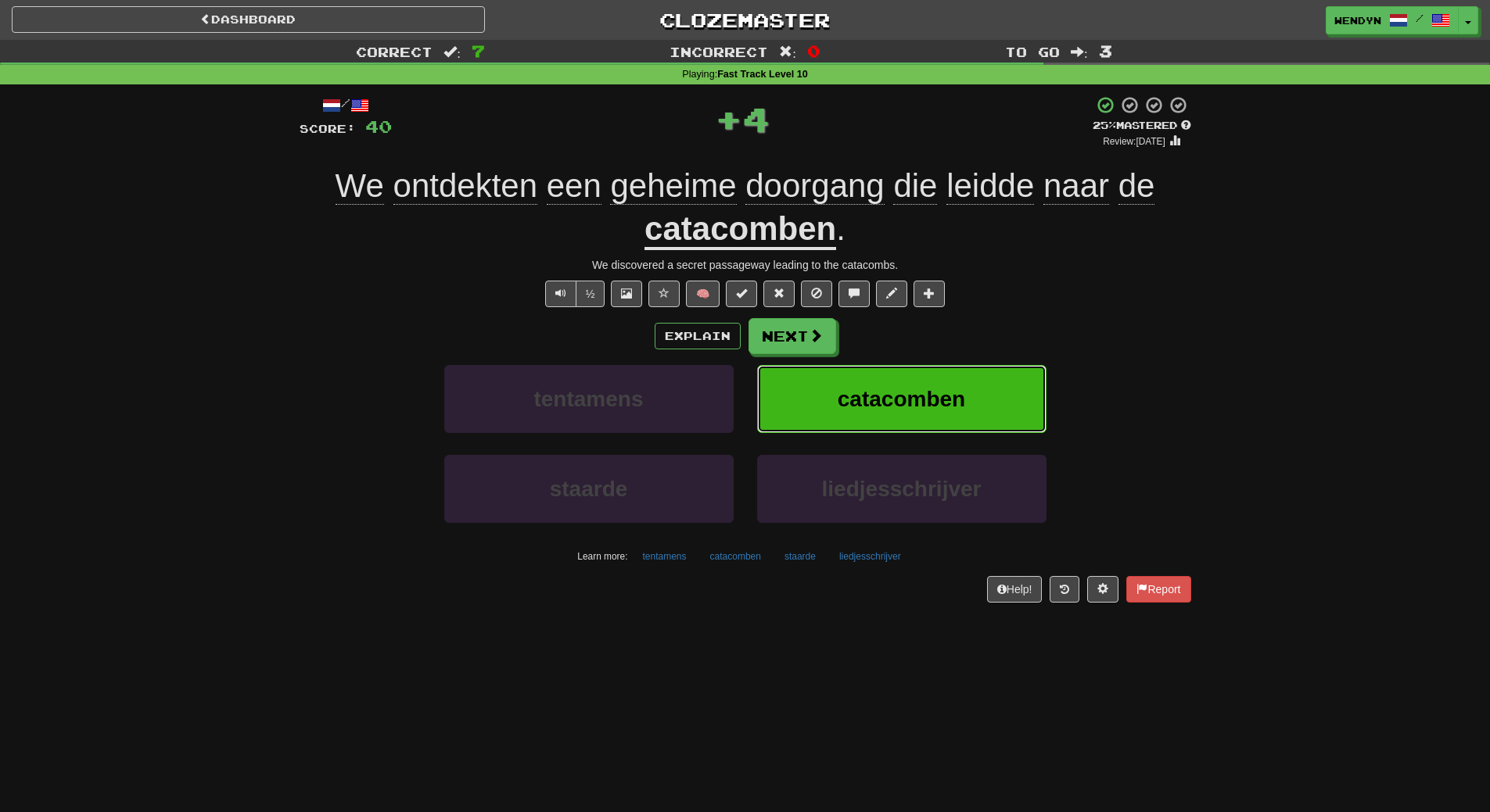
click at [890, 376] on button "catacomben" at bounding box center [901, 399] width 290 height 68
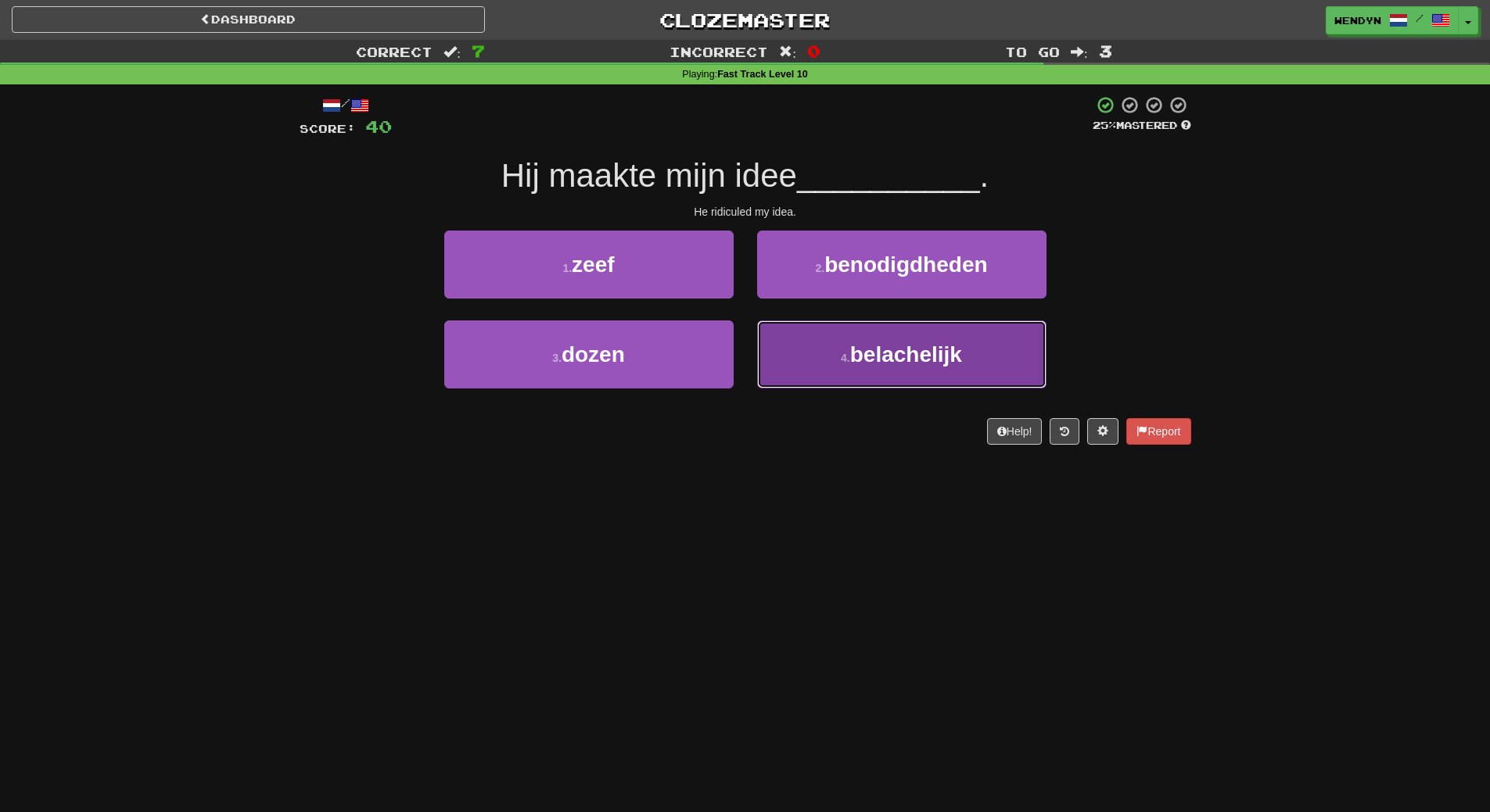
click at [858, 369] on button "4 . belachelijk" at bounding box center [901, 354] width 290 height 68
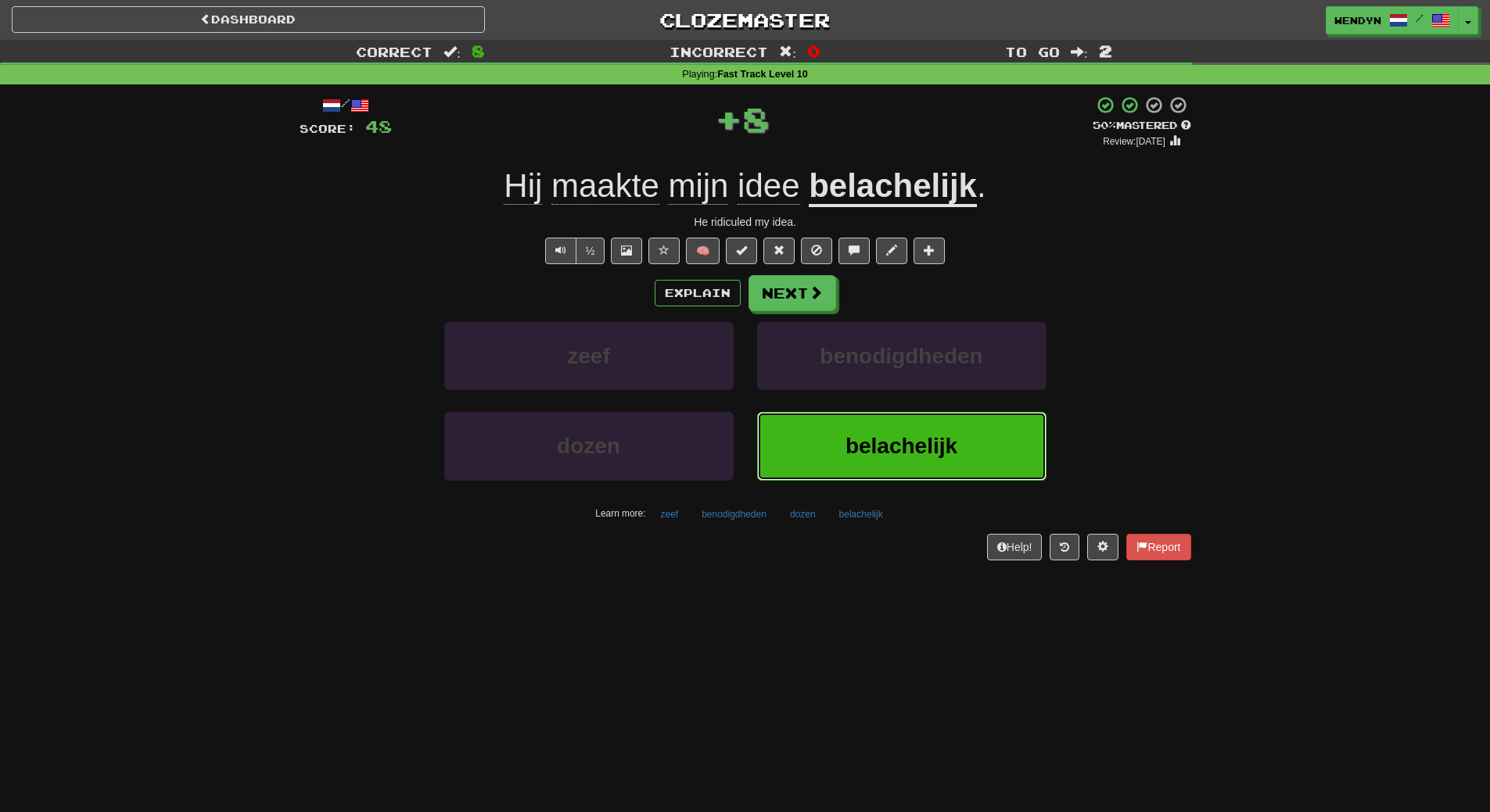
click at [846, 415] on button "belachelijk" at bounding box center [901, 446] width 290 height 68
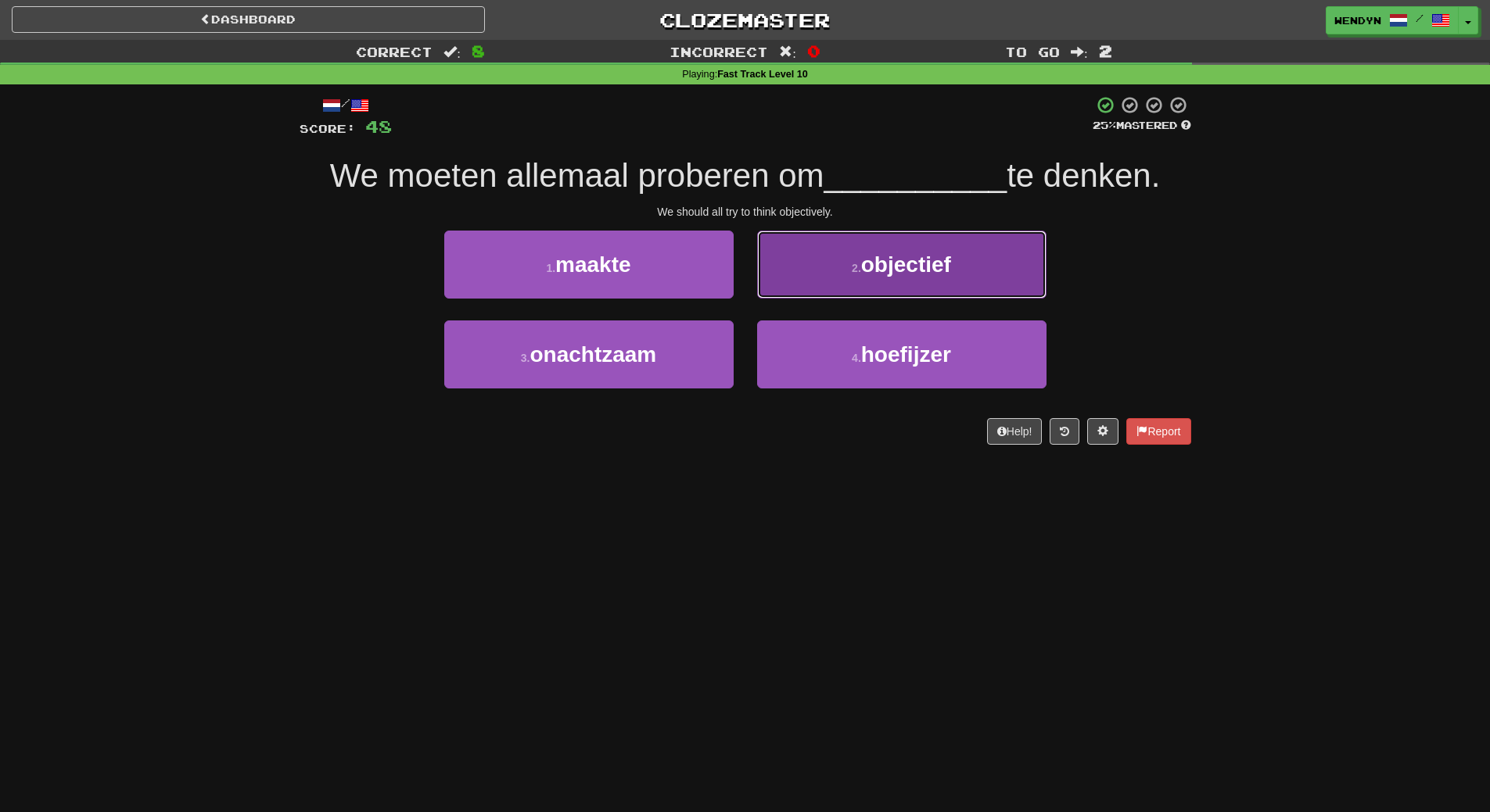
click at [953, 271] on button "2 . objectief" at bounding box center [901, 264] width 290 height 68
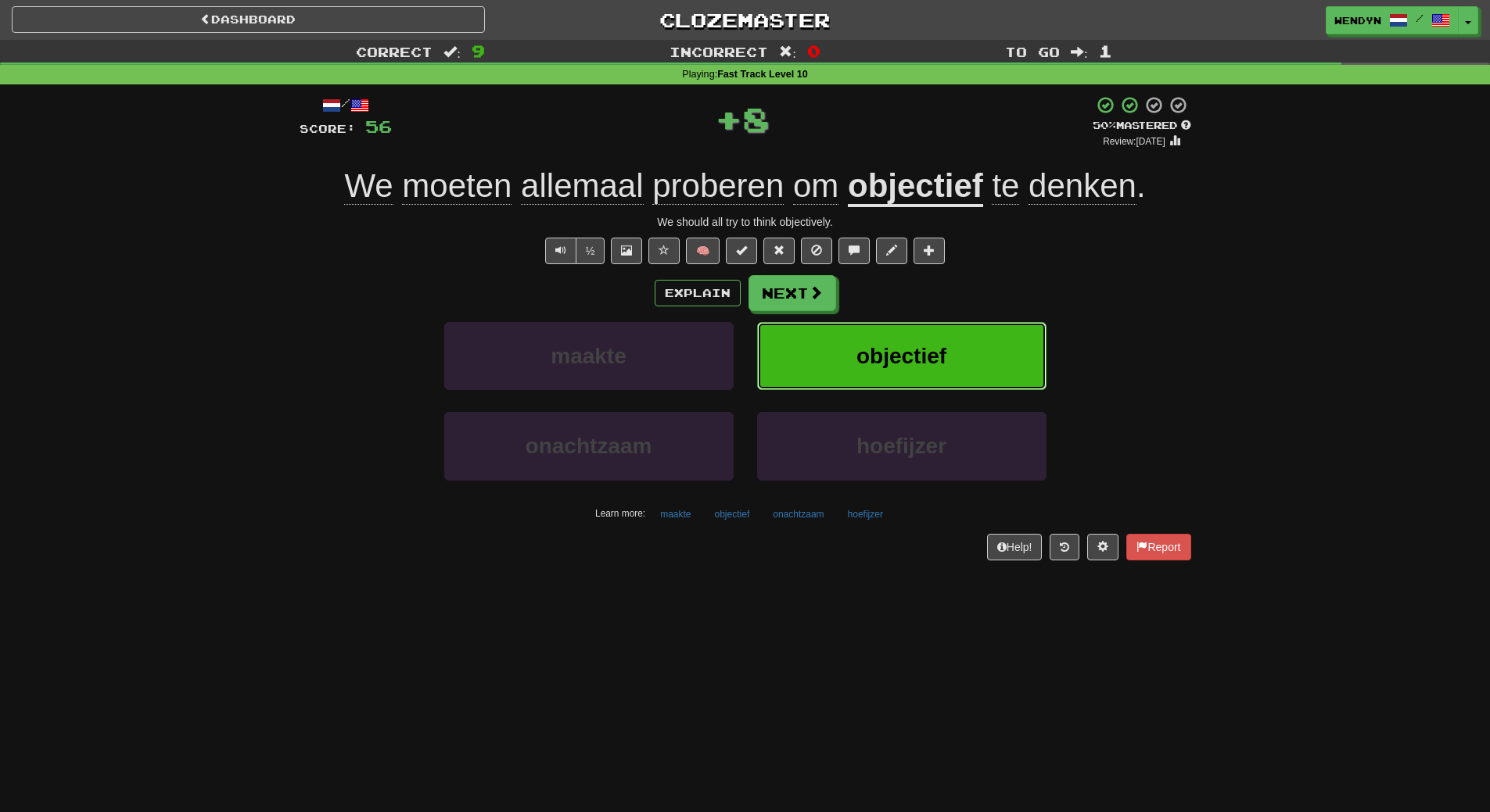
click at [950, 331] on button "objectief" at bounding box center [901, 356] width 290 height 68
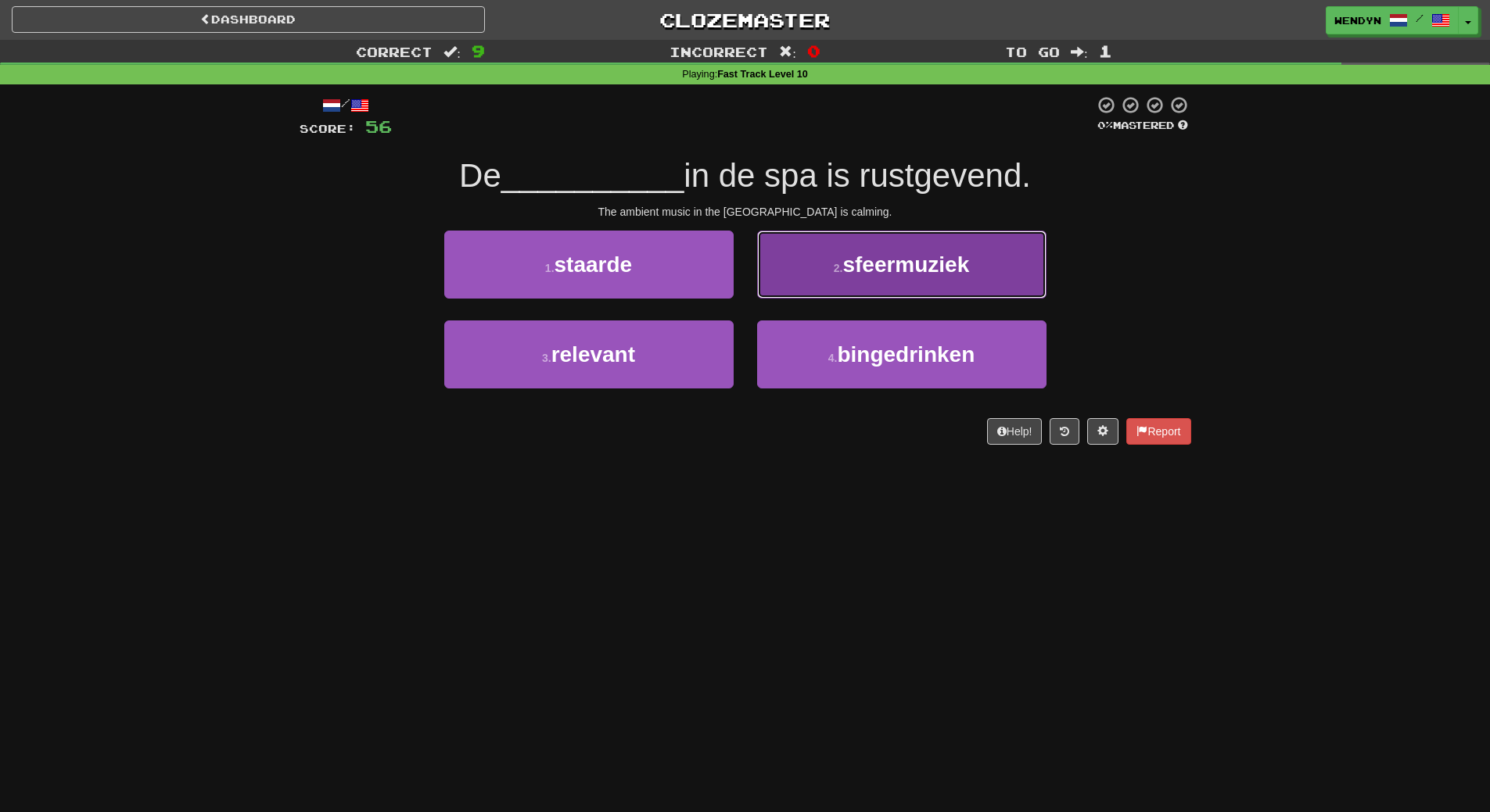
click at [907, 283] on button "2 . sfeermuziek" at bounding box center [901, 264] width 290 height 68
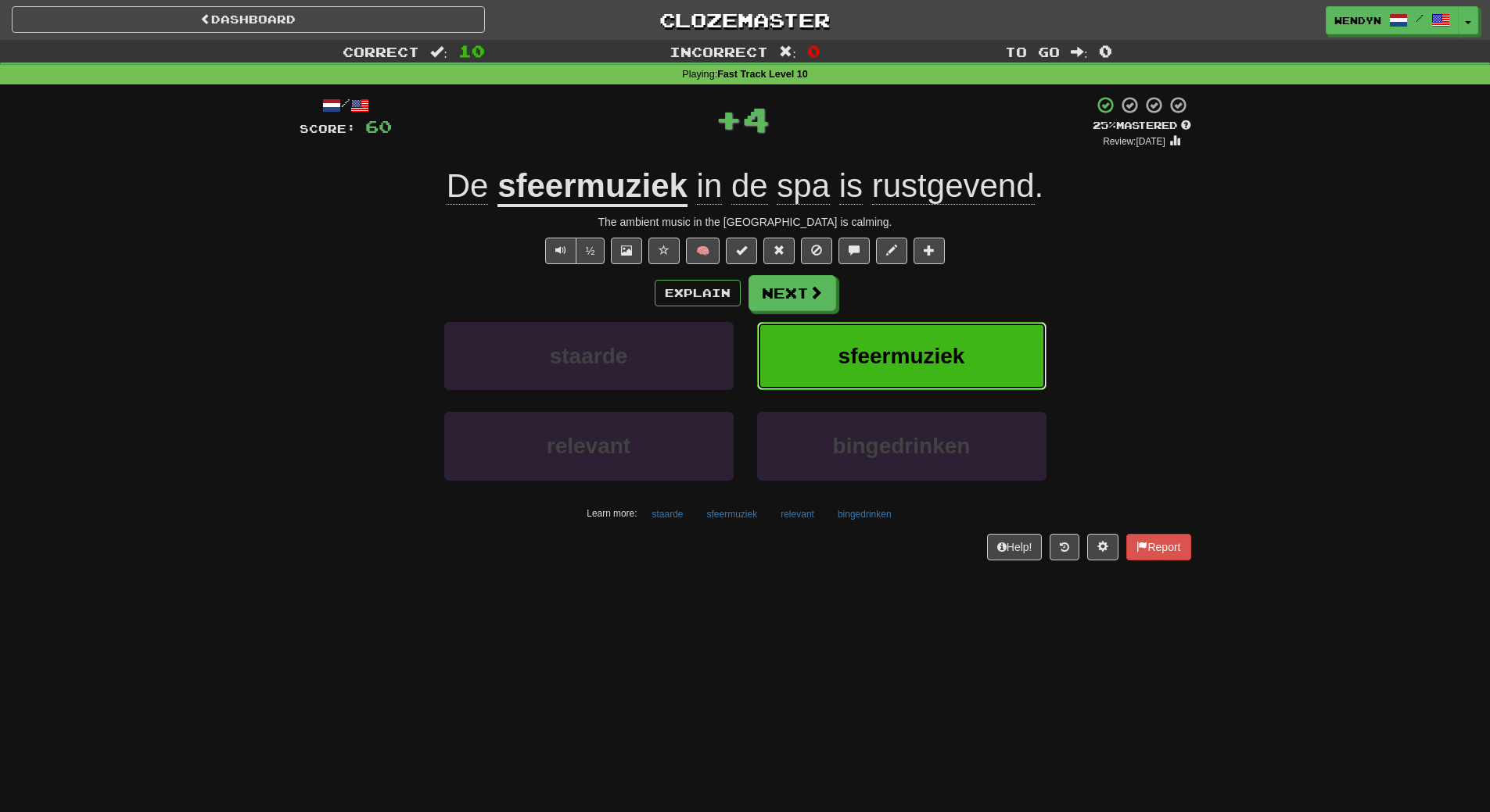
click at [937, 360] on span "sfeermuziek" at bounding box center [901, 356] width 126 height 25
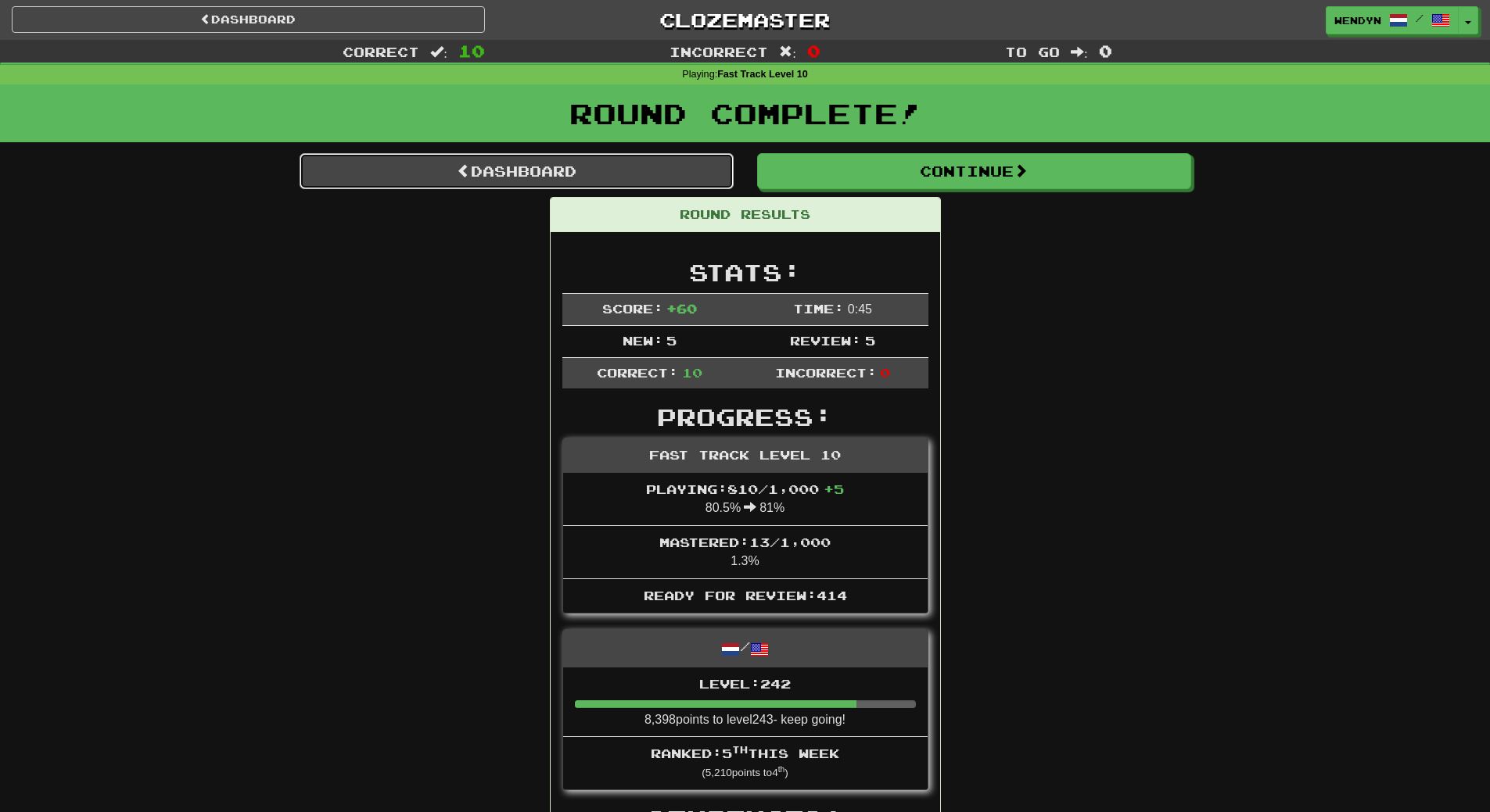
click at [549, 174] on link "Dashboard" at bounding box center [516, 171] width 434 height 36
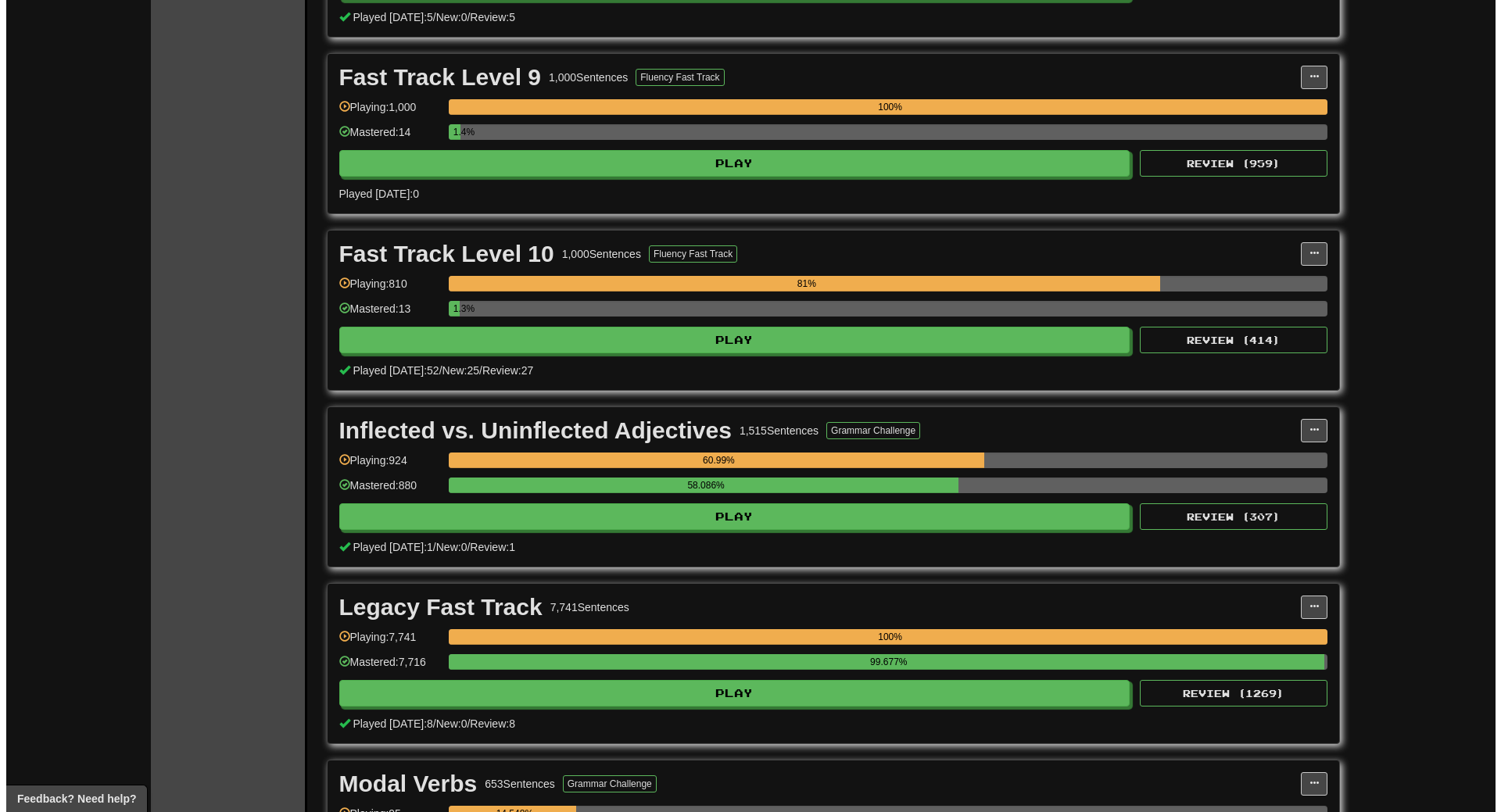
scroll to position [4065, 0]
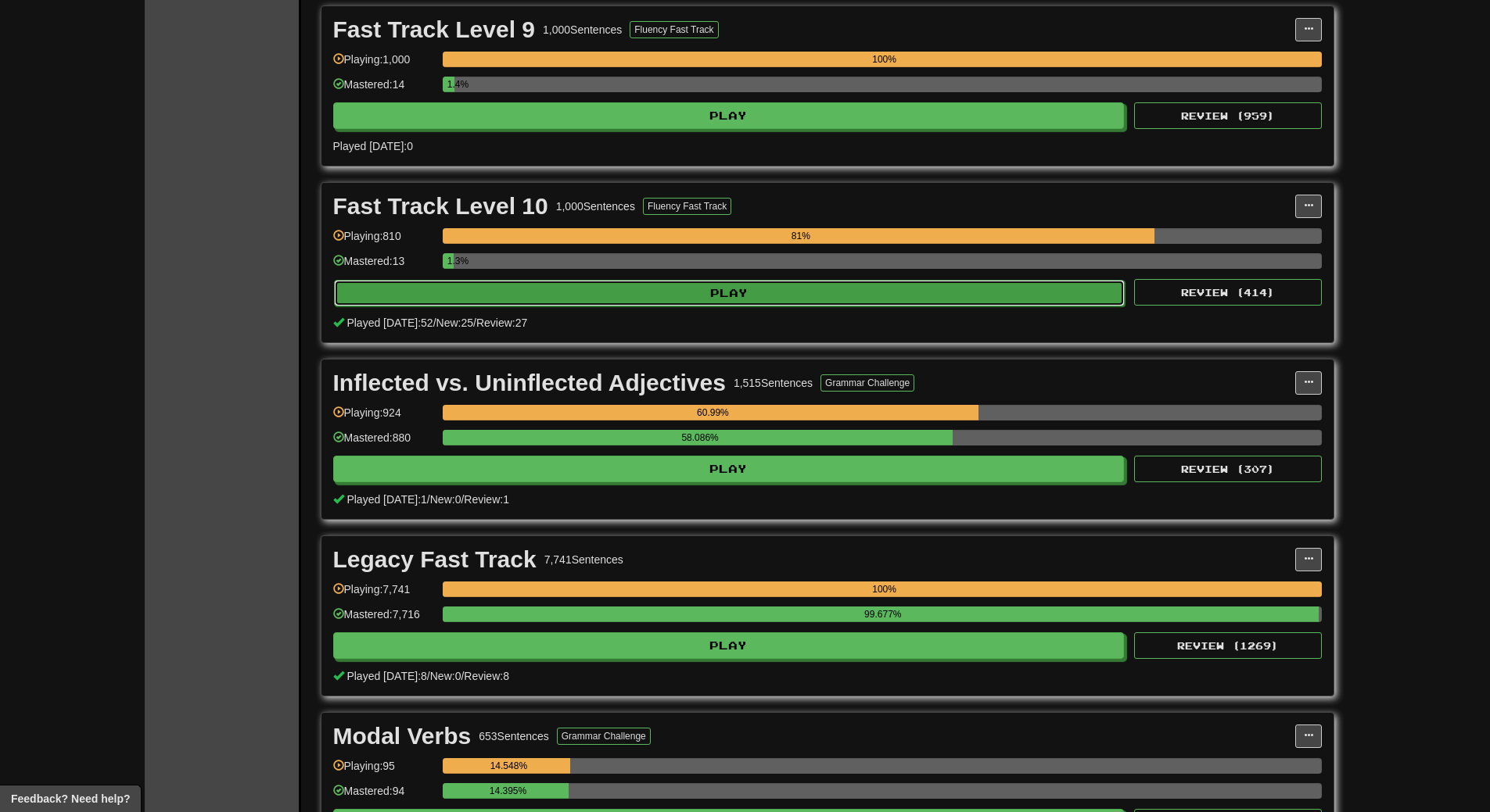
click at [678, 292] on button "Play" at bounding box center [729, 292] width 791 height 27
select select "**"
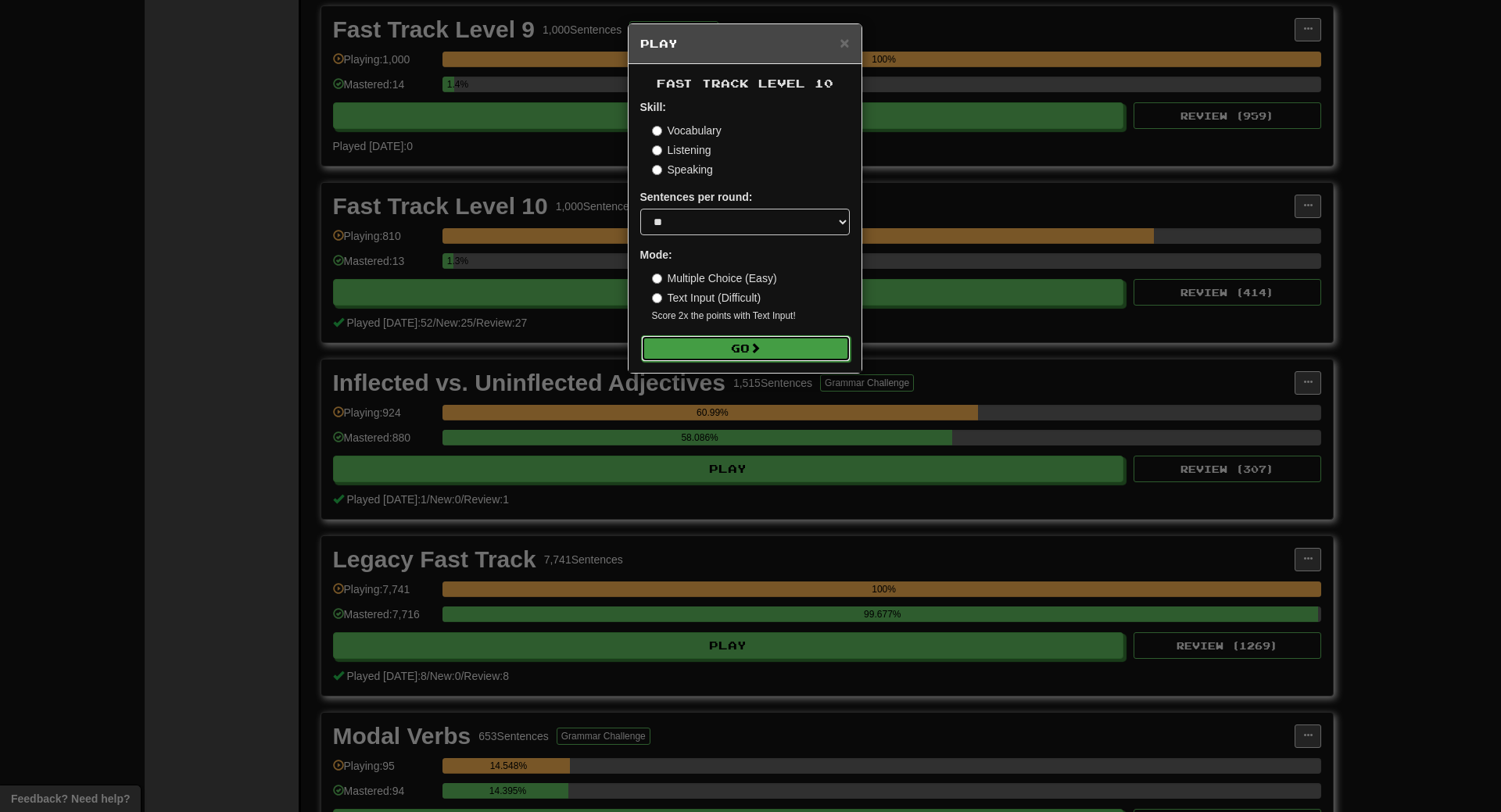
click at [717, 350] on button "Go" at bounding box center [746, 348] width 209 height 27
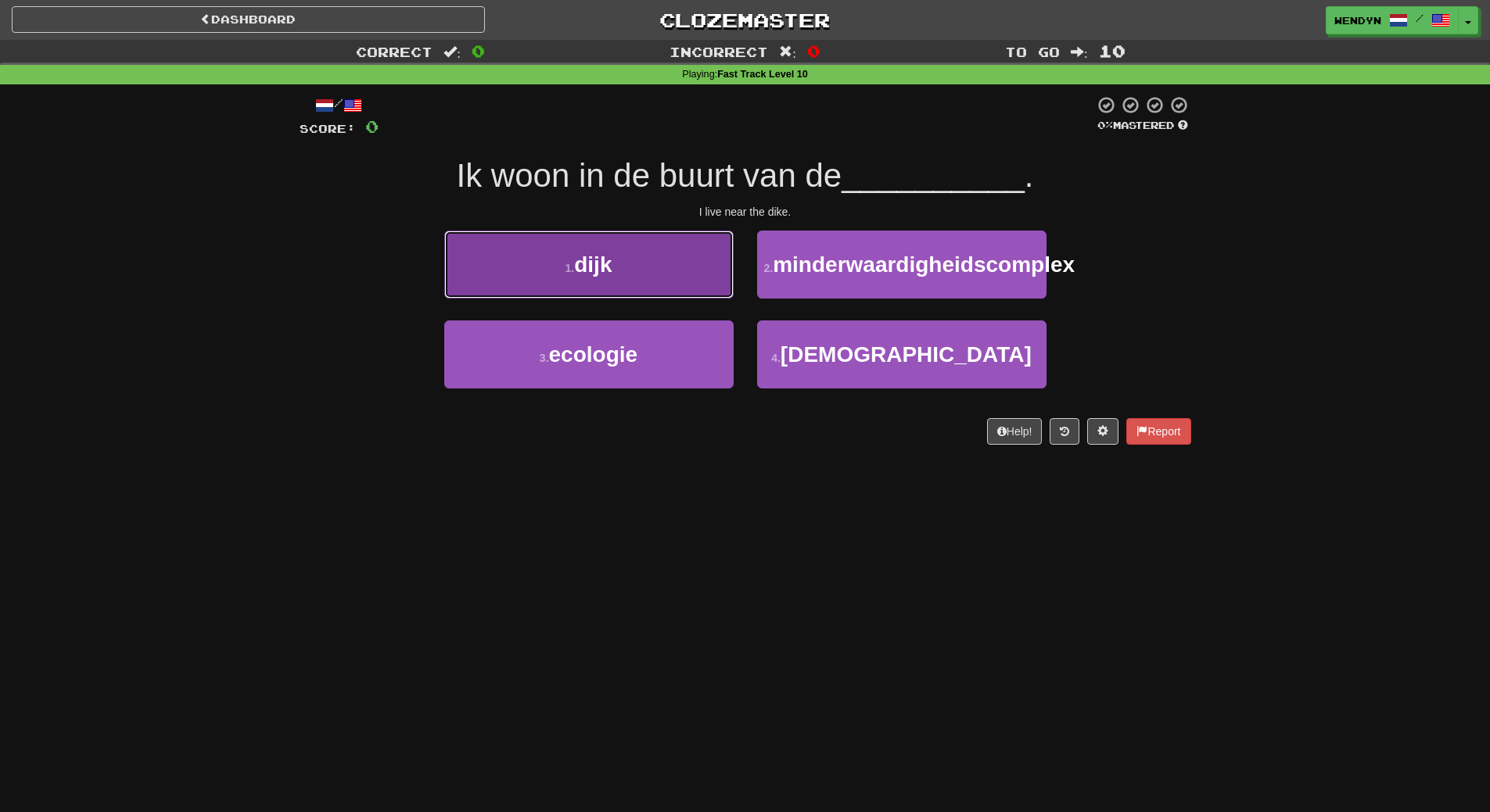
drag, startPoint x: 583, startPoint y: 268, endPoint x: 598, endPoint y: 321, distance: 55.1
click at [587, 279] on button "1 . dijk" at bounding box center [588, 264] width 290 height 68
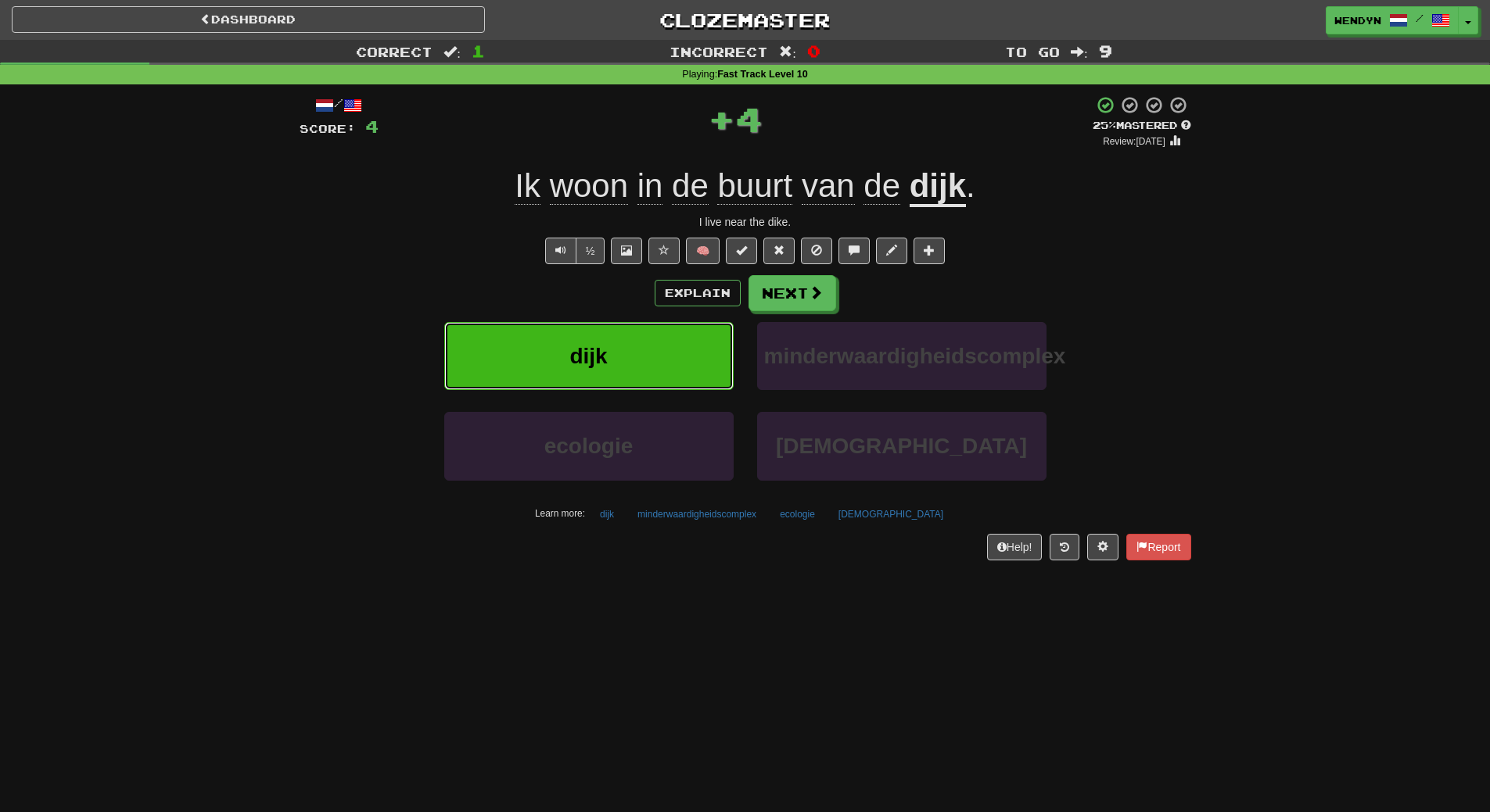
drag, startPoint x: 603, startPoint y: 357, endPoint x: 601, endPoint y: 344, distance: 13.2
click at [601, 344] on span "dijk" at bounding box center [588, 356] width 38 height 25
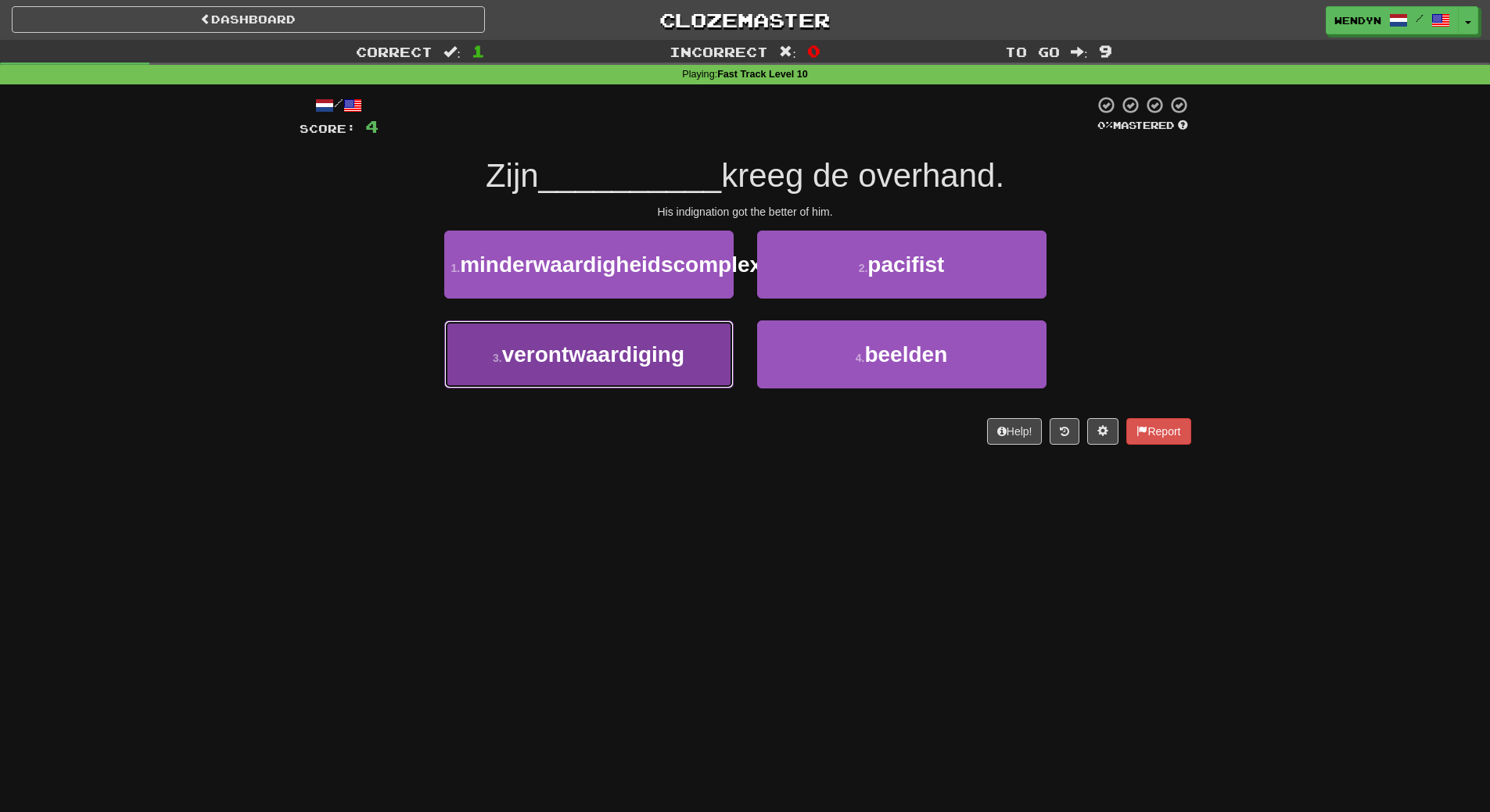
click at [564, 388] on button "3 . verontwaardiging" at bounding box center [588, 354] width 290 height 68
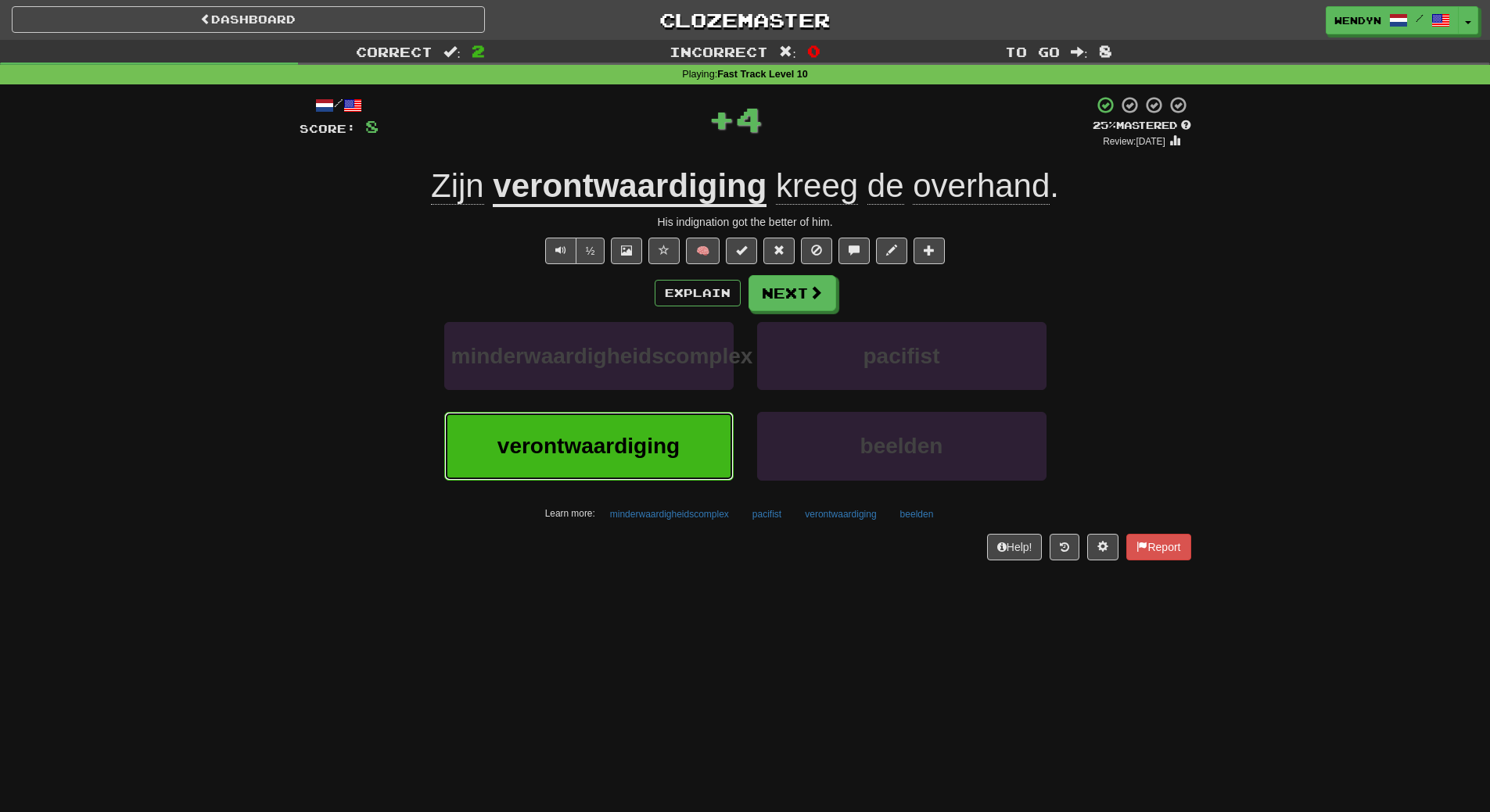
click at [549, 459] on button "verontwaardiging" at bounding box center [588, 446] width 290 height 68
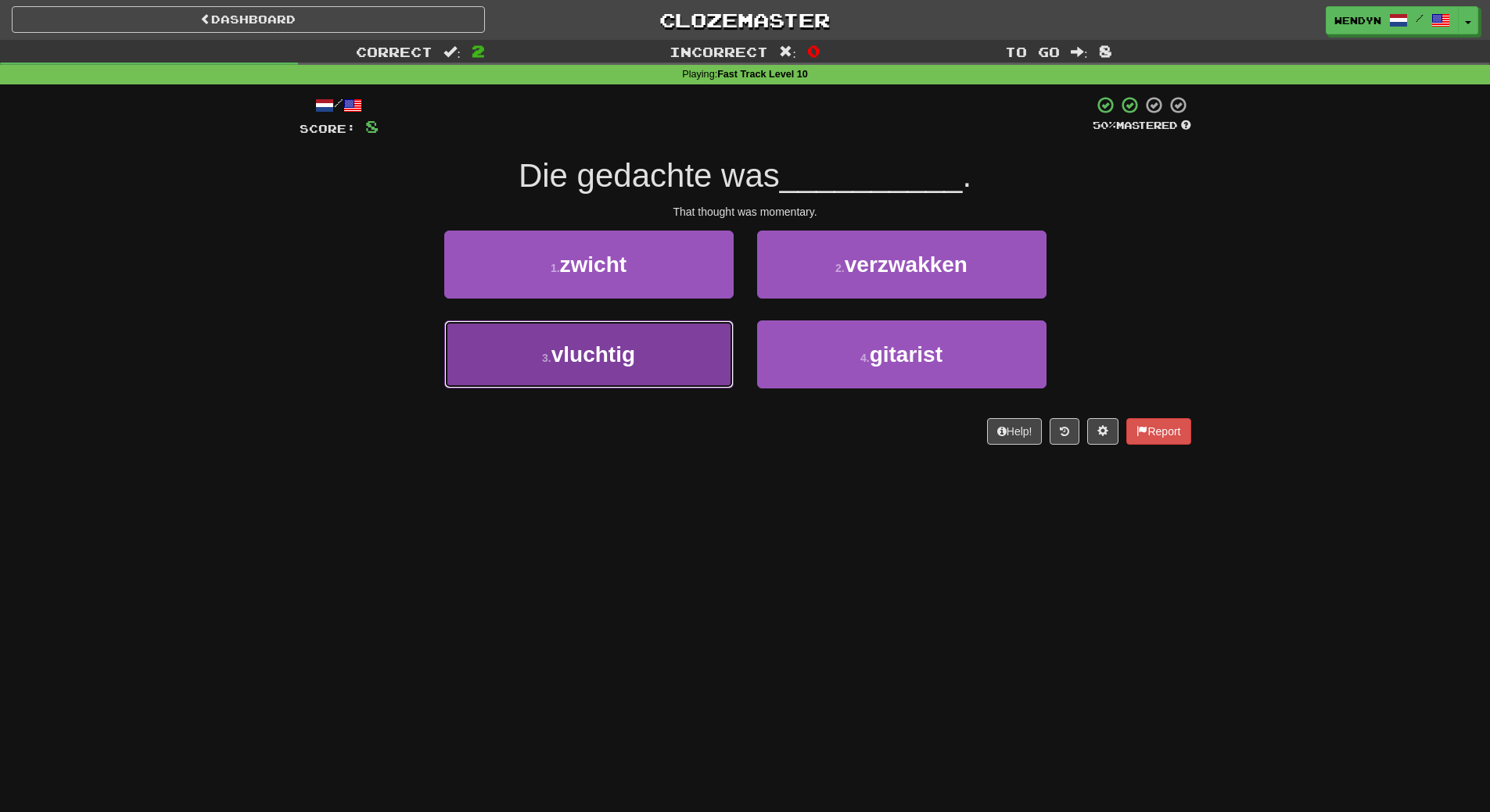
click at [617, 356] on span "vluchtig" at bounding box center [593, 355] width 84 height 25
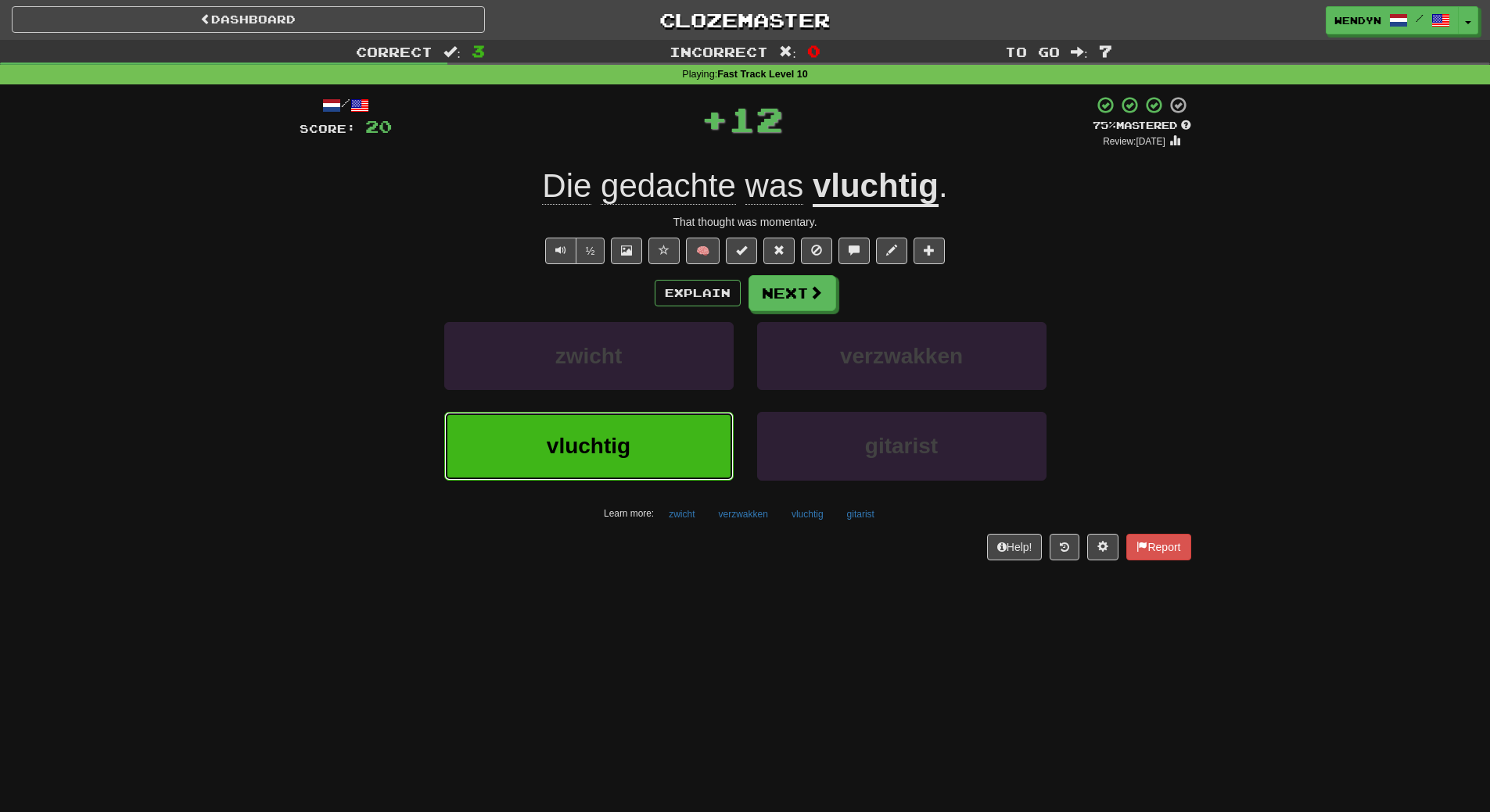
click at [619, 419] on button "vluchtig" at bounding box center [588, 446] width 290 height 68
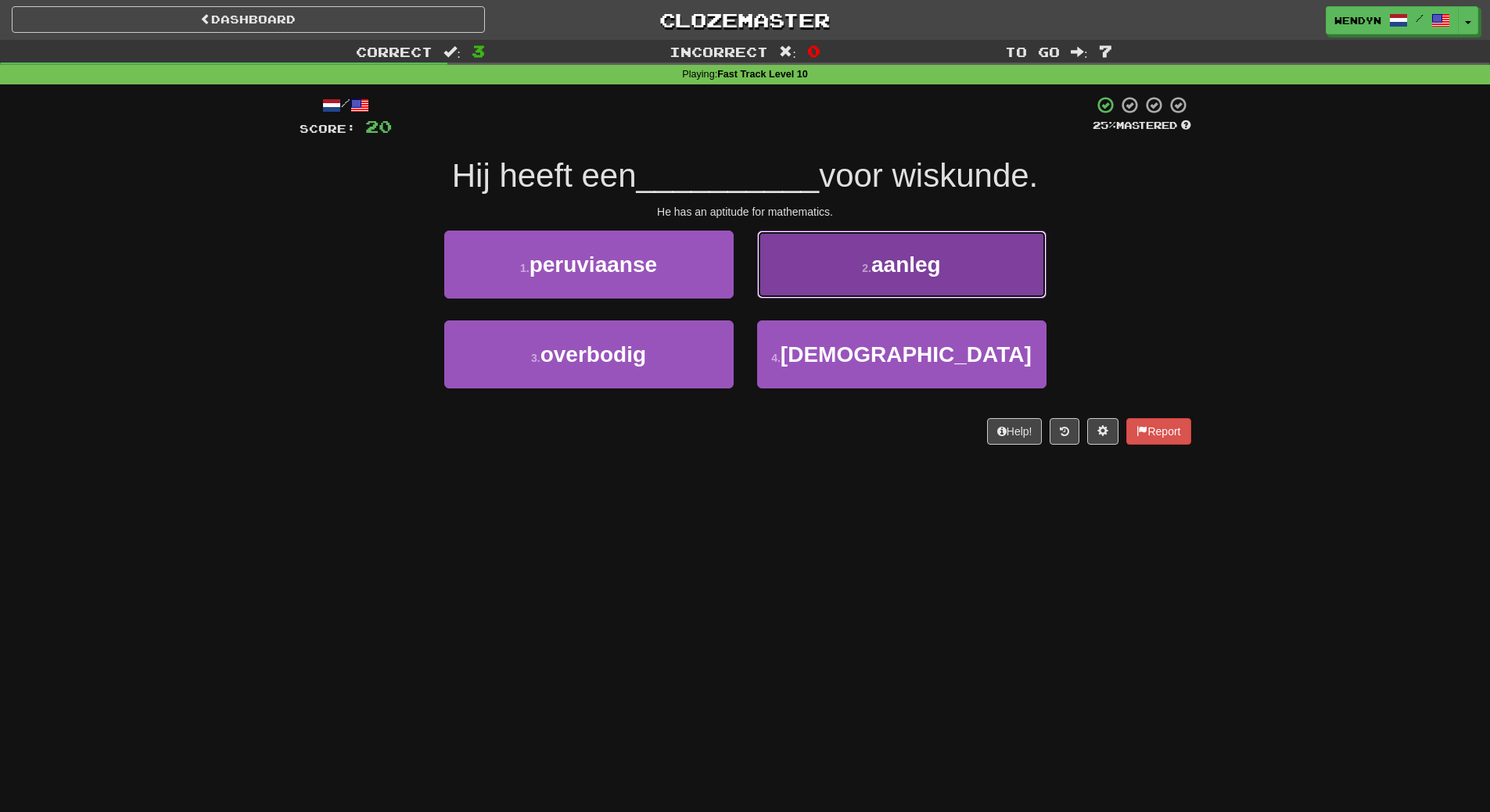
click at [889, 280] on button "2 . aanleg" at bounding box center [901, 264] width 290 height 68
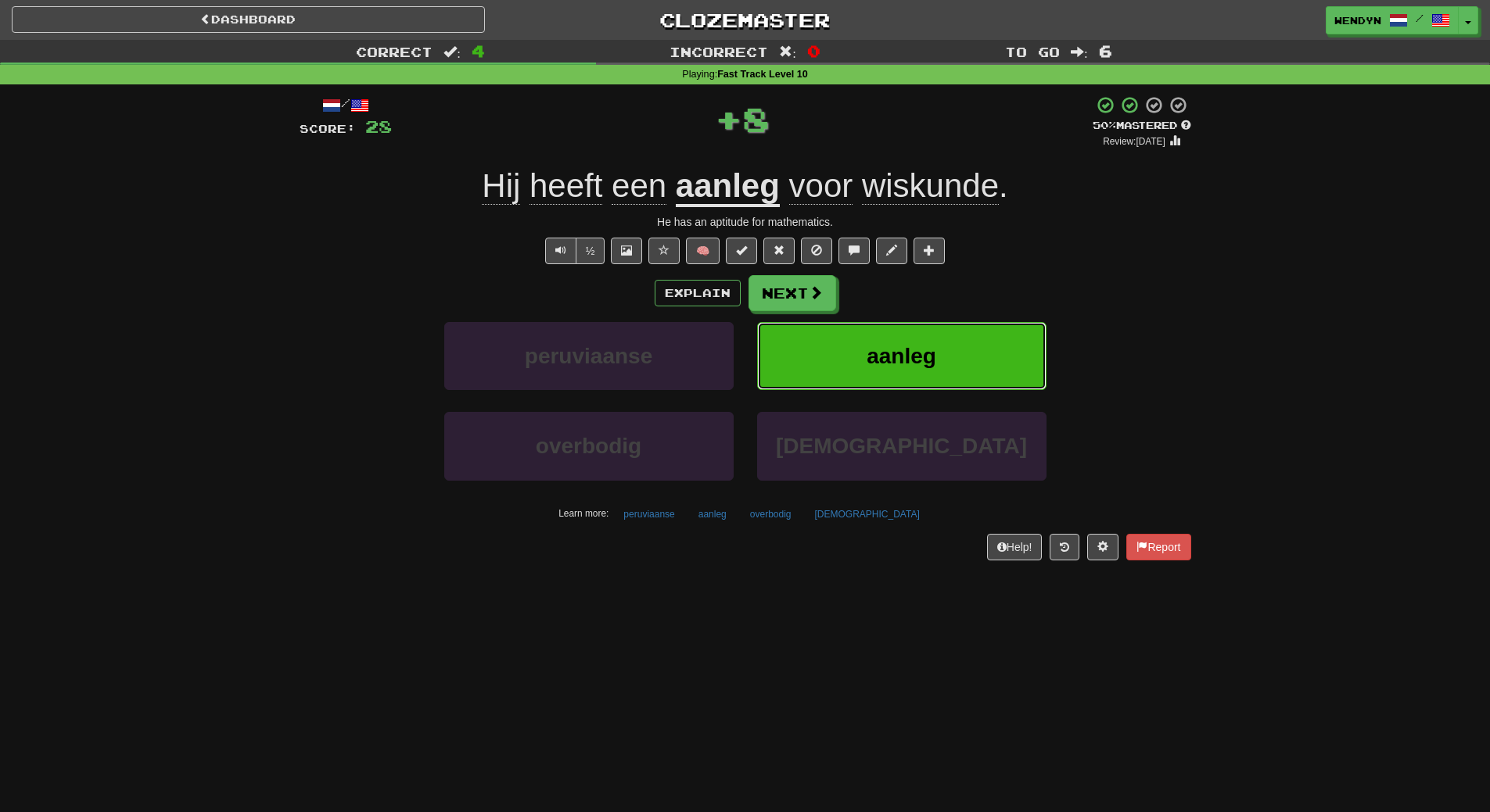
drag, startPoint x: 961, startPoint y: 338, endPoint x: 614, endPoint y: 470, distance: 371.3
click at [961, 338] on button "aanleg" at bounding box center [901, 356] width 290 height 68
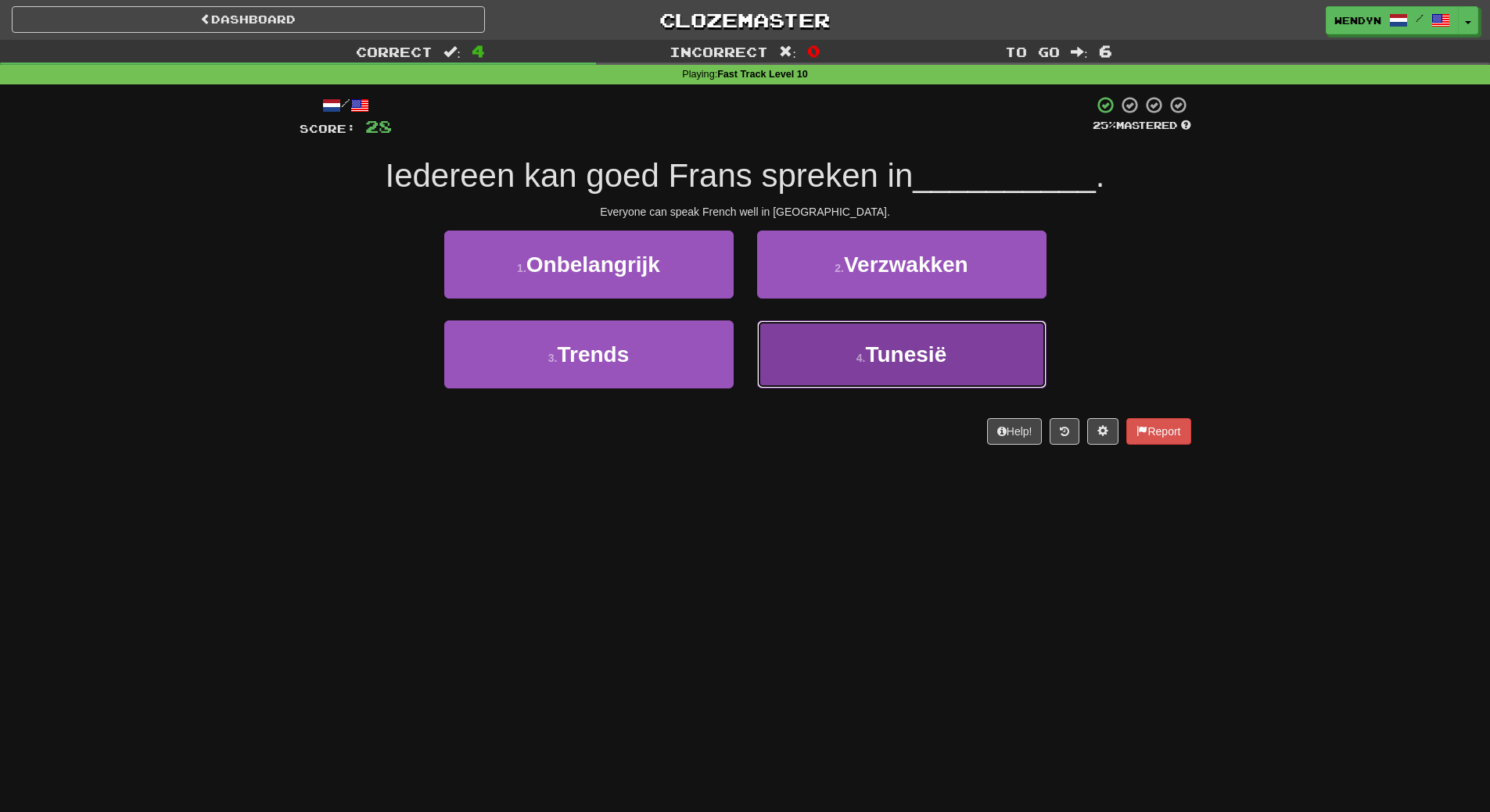
click at [944, 332] on button "4 . [GEOGRAPHIC_DATA]" at bounding box center [901, 354] width 290 height 68
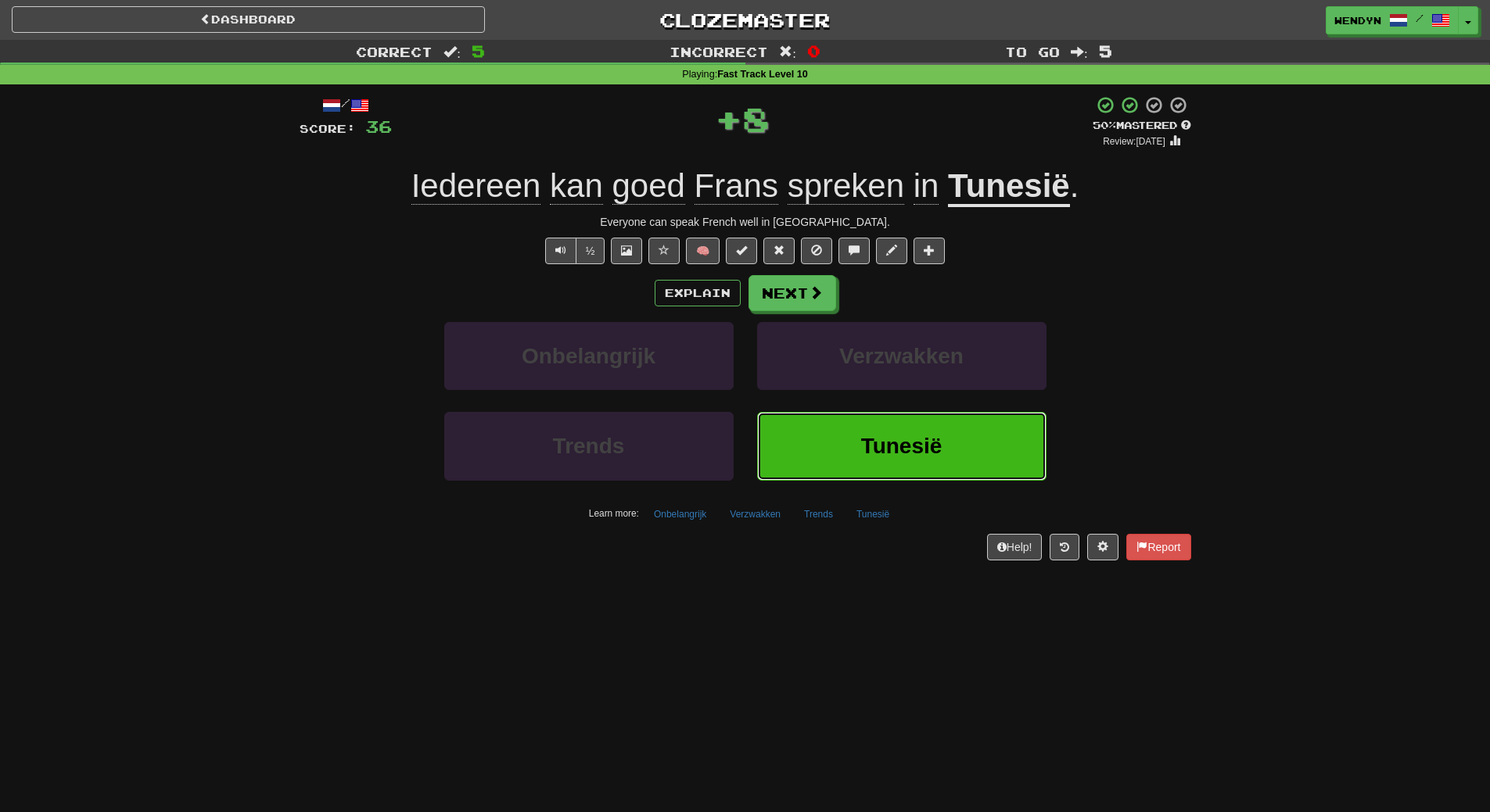
click at [928, 427] on button "Tunesië" at bounding box center [901, 446] width 290 height 68
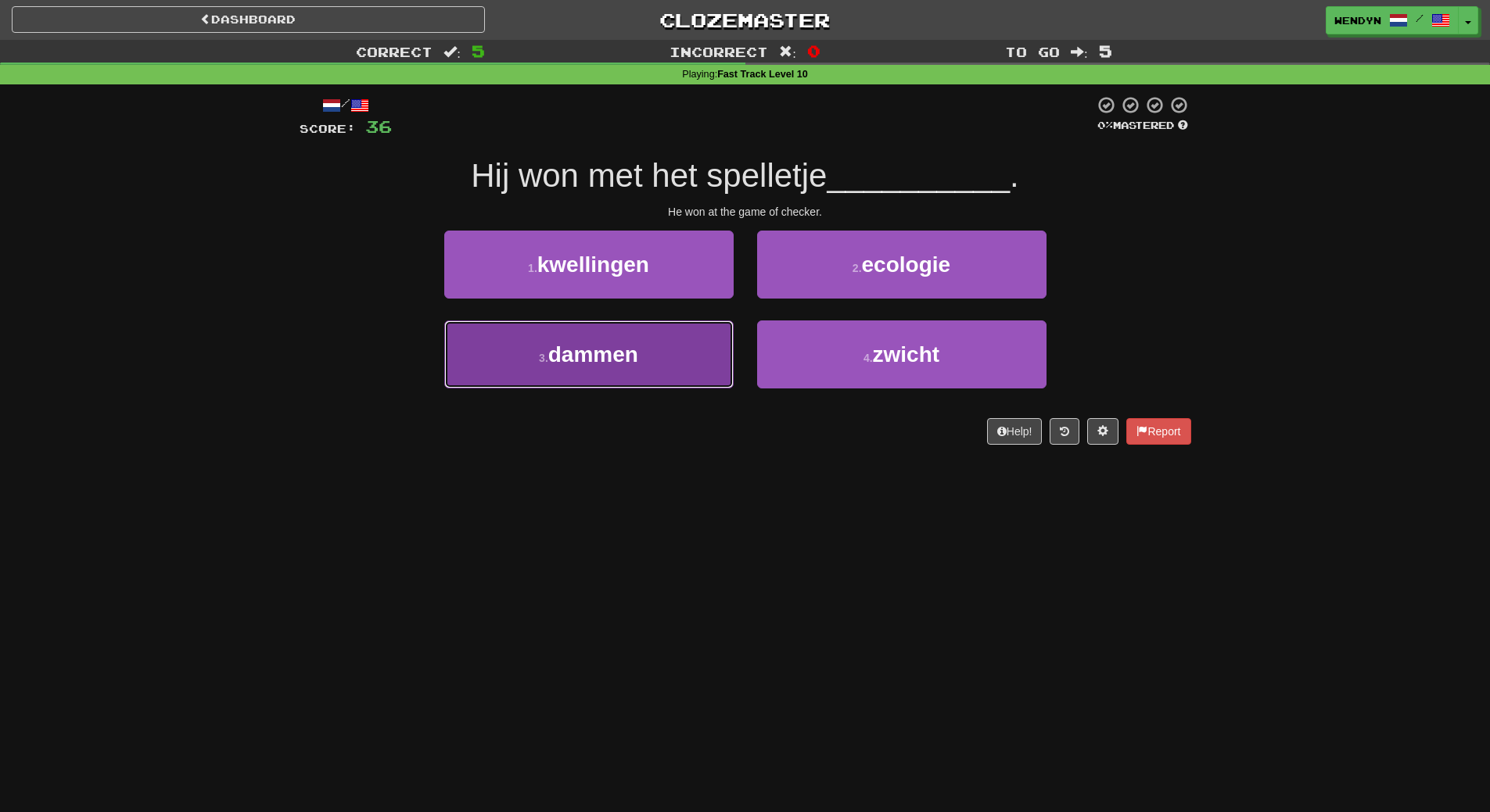
click at [560, 361] on span "dammen" at bounding box center [593, 355] width 90 height 25
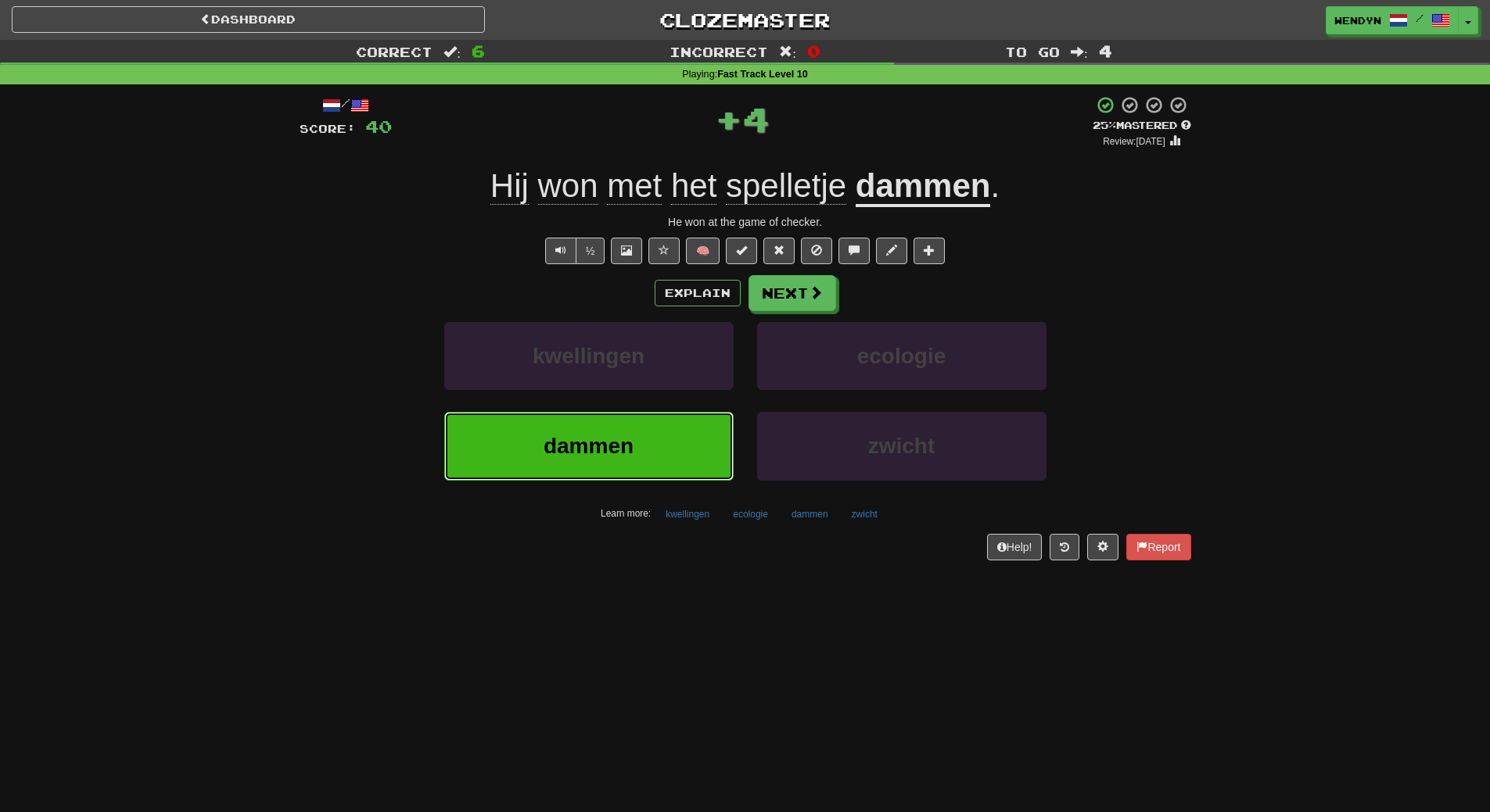
click at [579, 472] on button "dammen" at bounding box center [588, 446] width 290 height 68
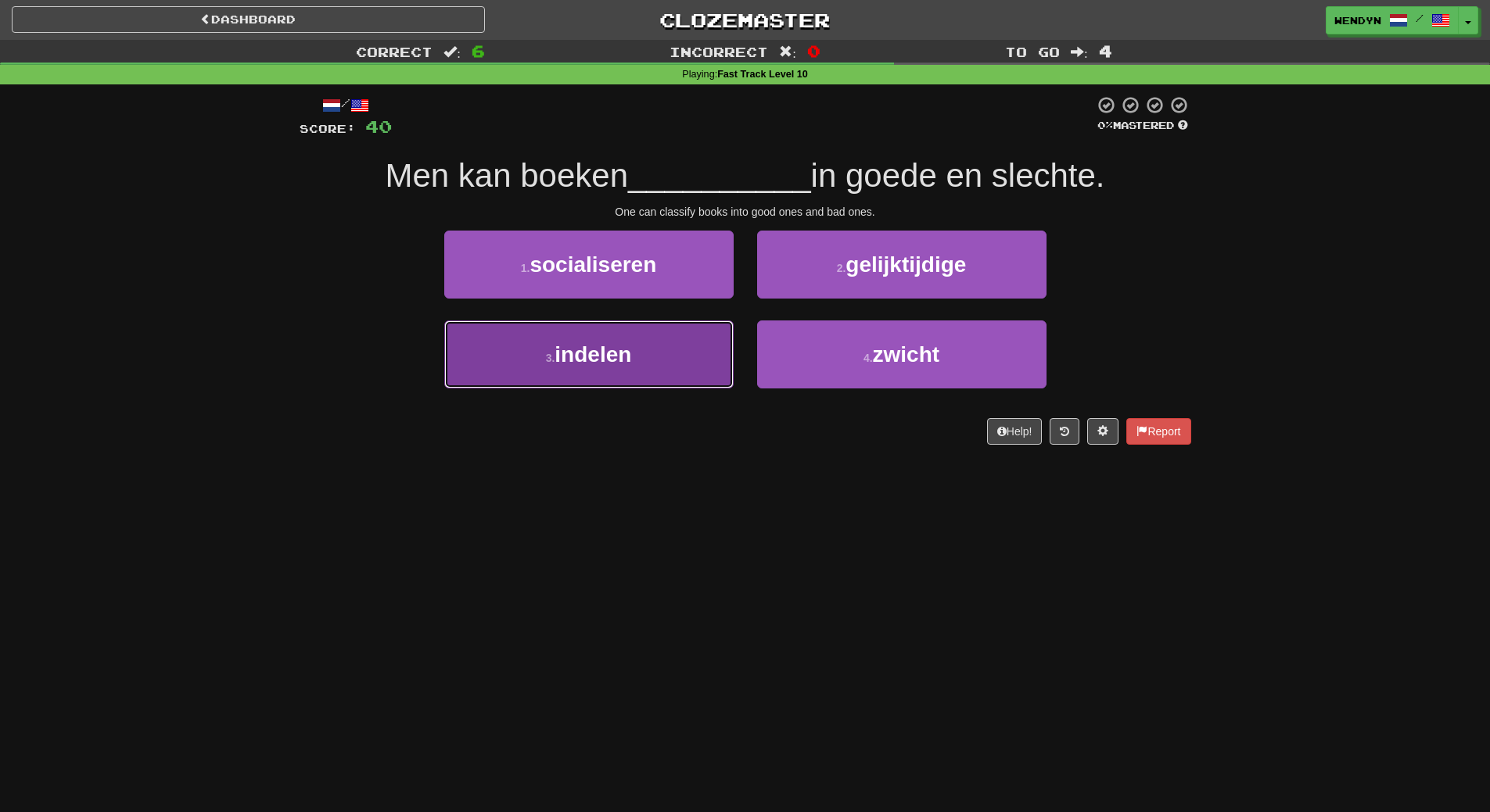
click at [652, 372] on button "3 . indelen" at bounding box center [588, 354] width 290 height 68
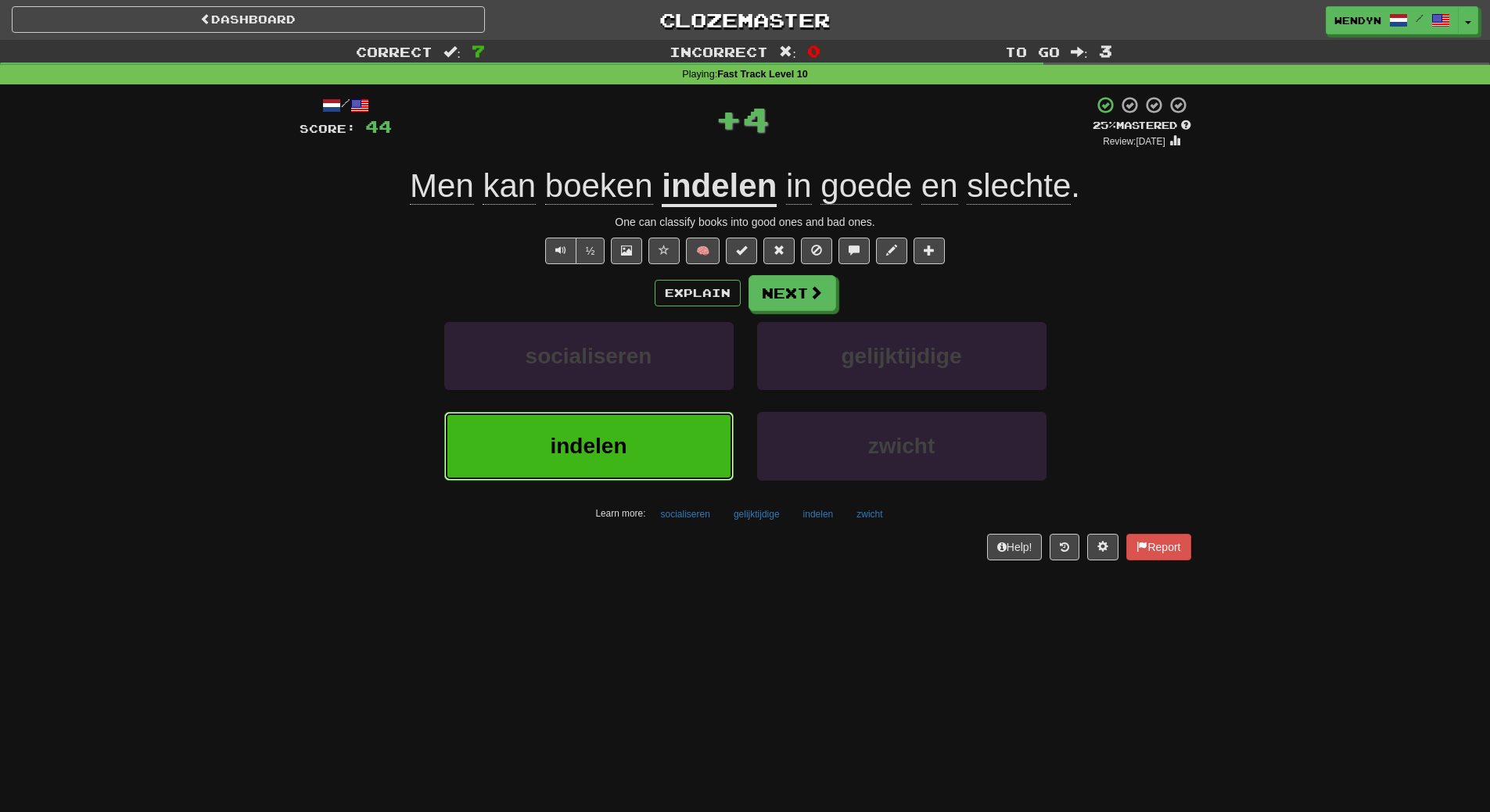
click at [662, 469] on button "indelen" at bounding box center [588, 446] width 290 height 68
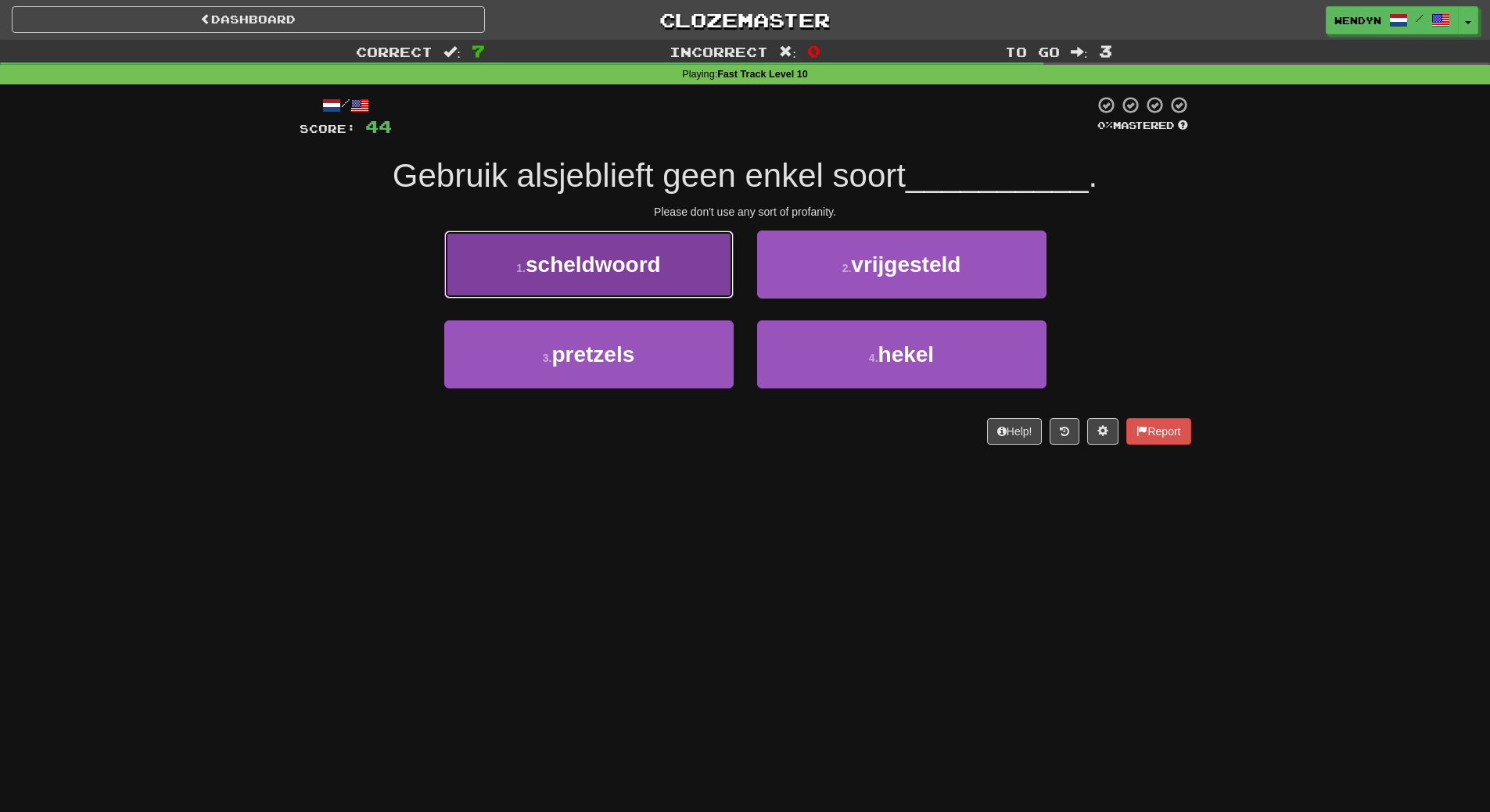
click at [583, 254] on span "scheldwoord" at bounding box center [593, 265] width 135 height 25
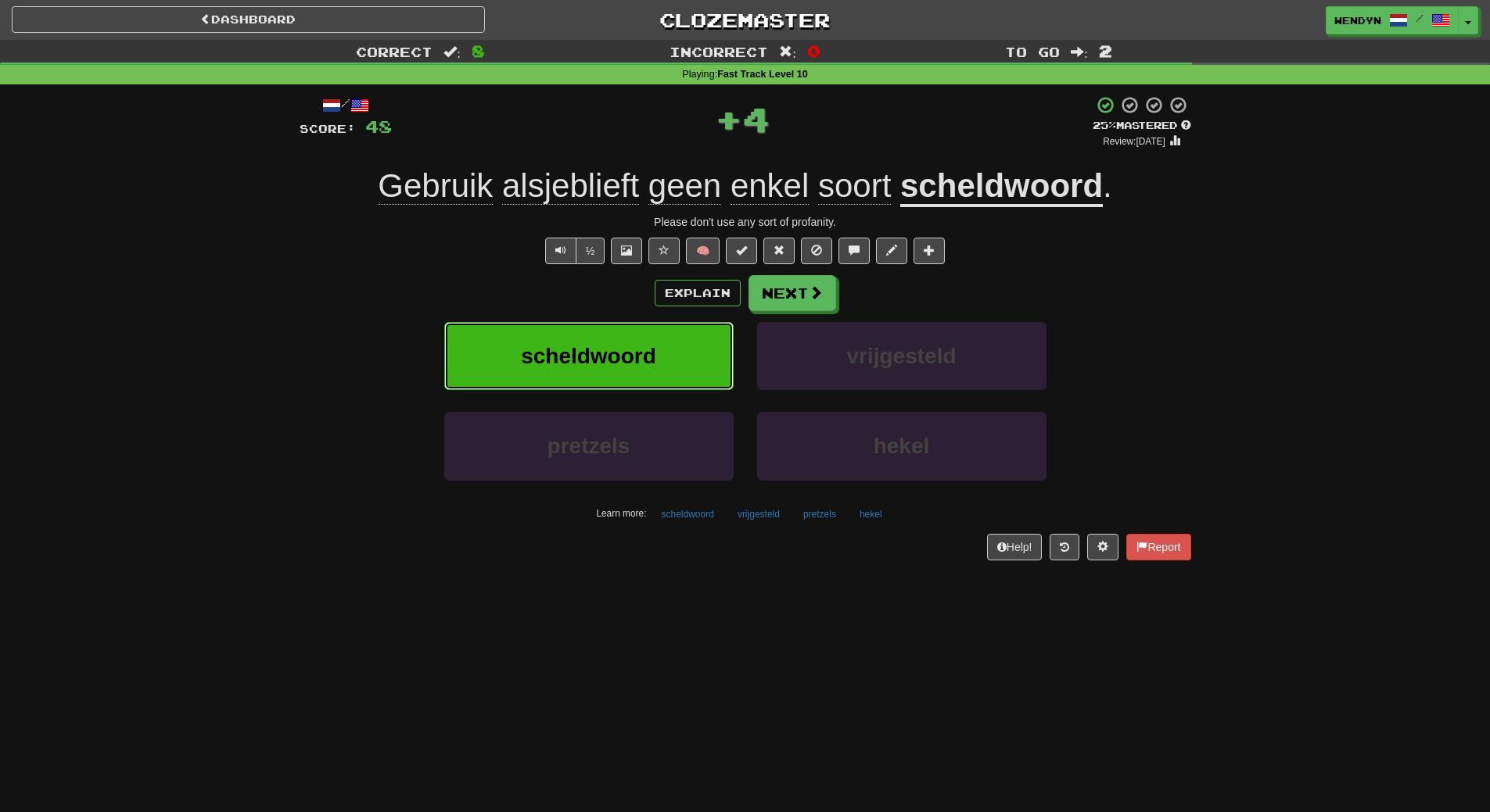
click at [606, 350] on span "scheldwoord" at bounding box center [588, 356] width 135 height 25
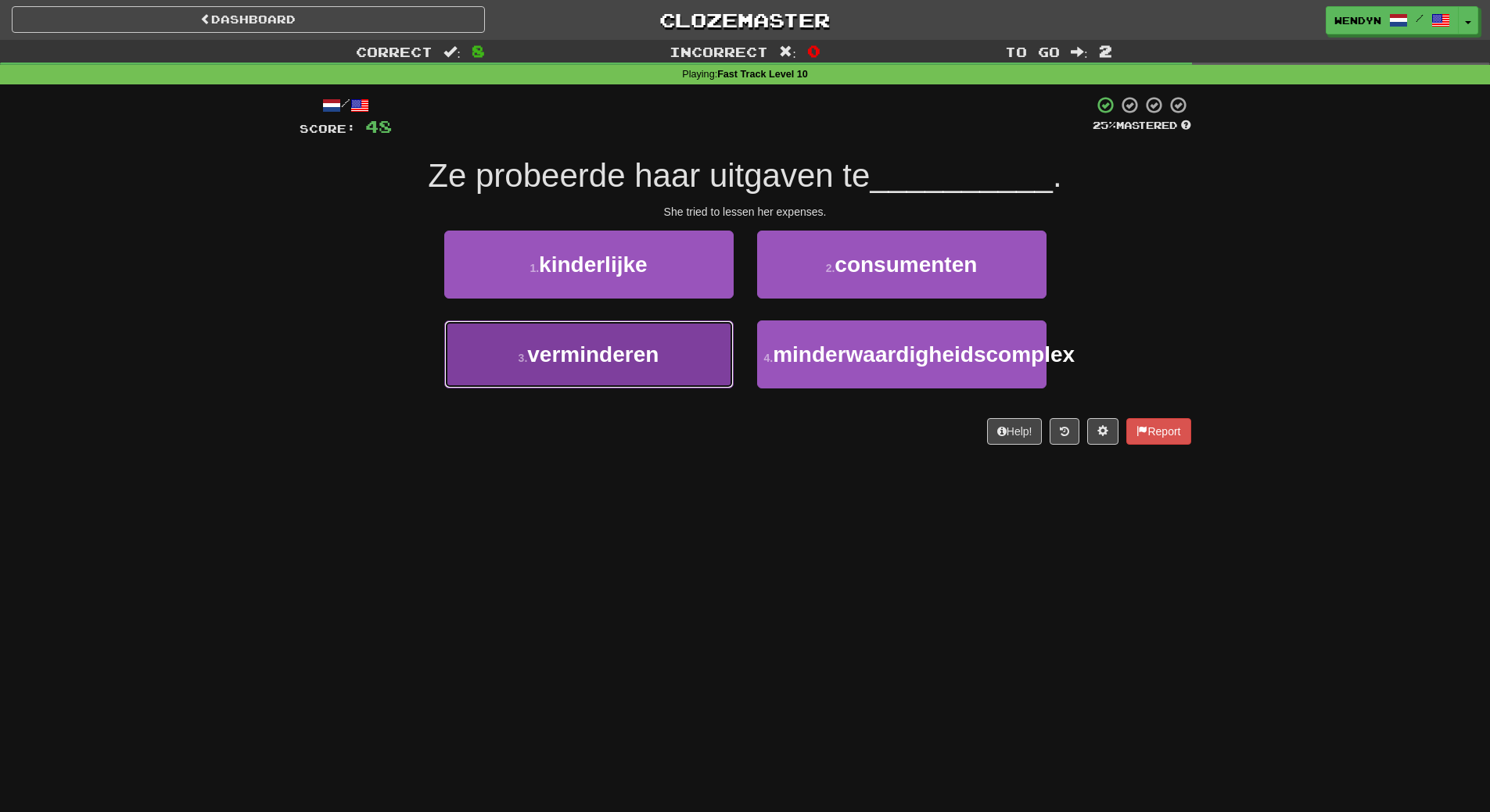
click at [639, 362] on span "verminderen" at bounding box center [592, 355] width 131 height 25
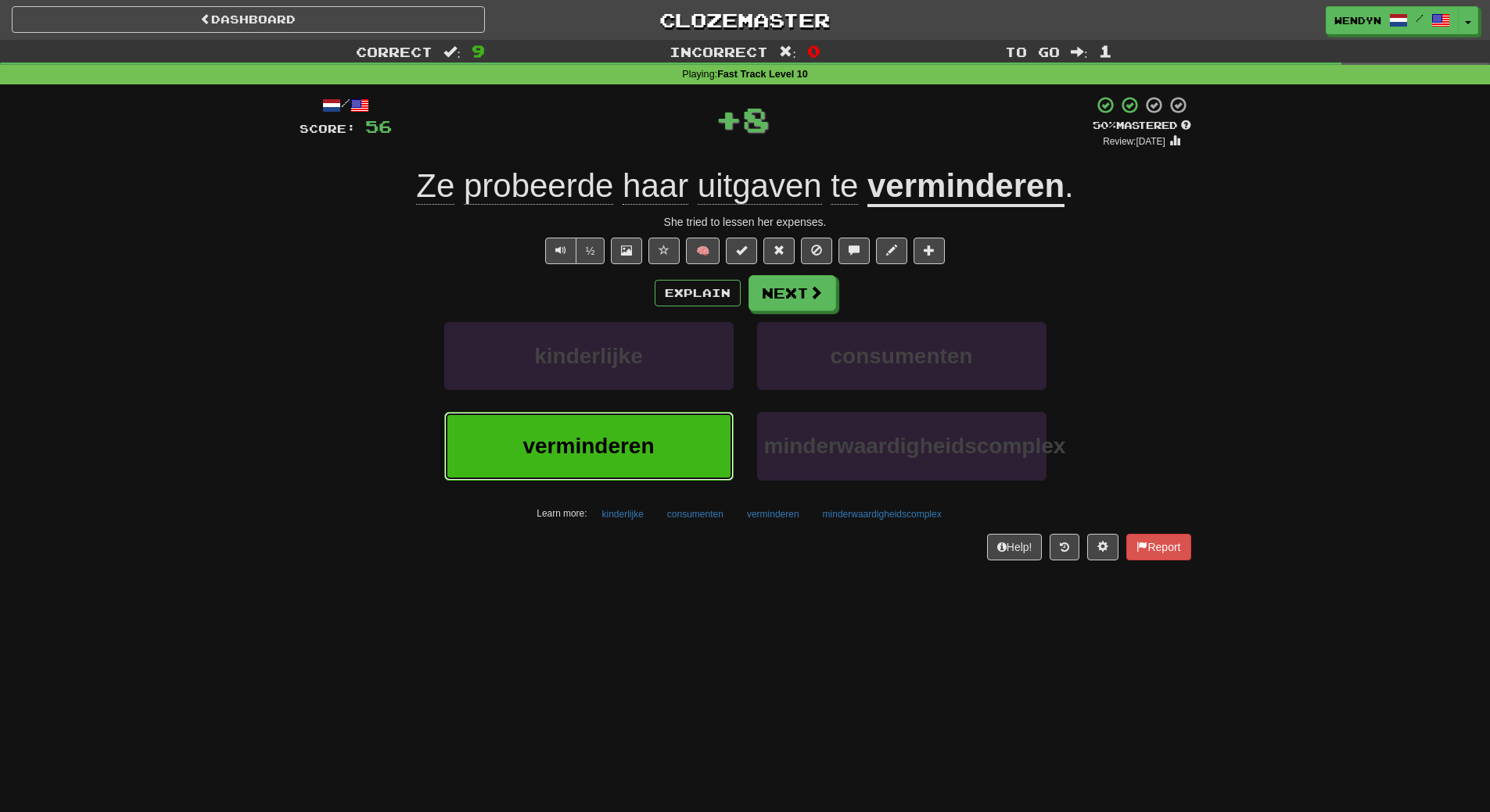
click at [639, 433] on button "verminderen" at bounding box center [588, 446] width 290 height 68
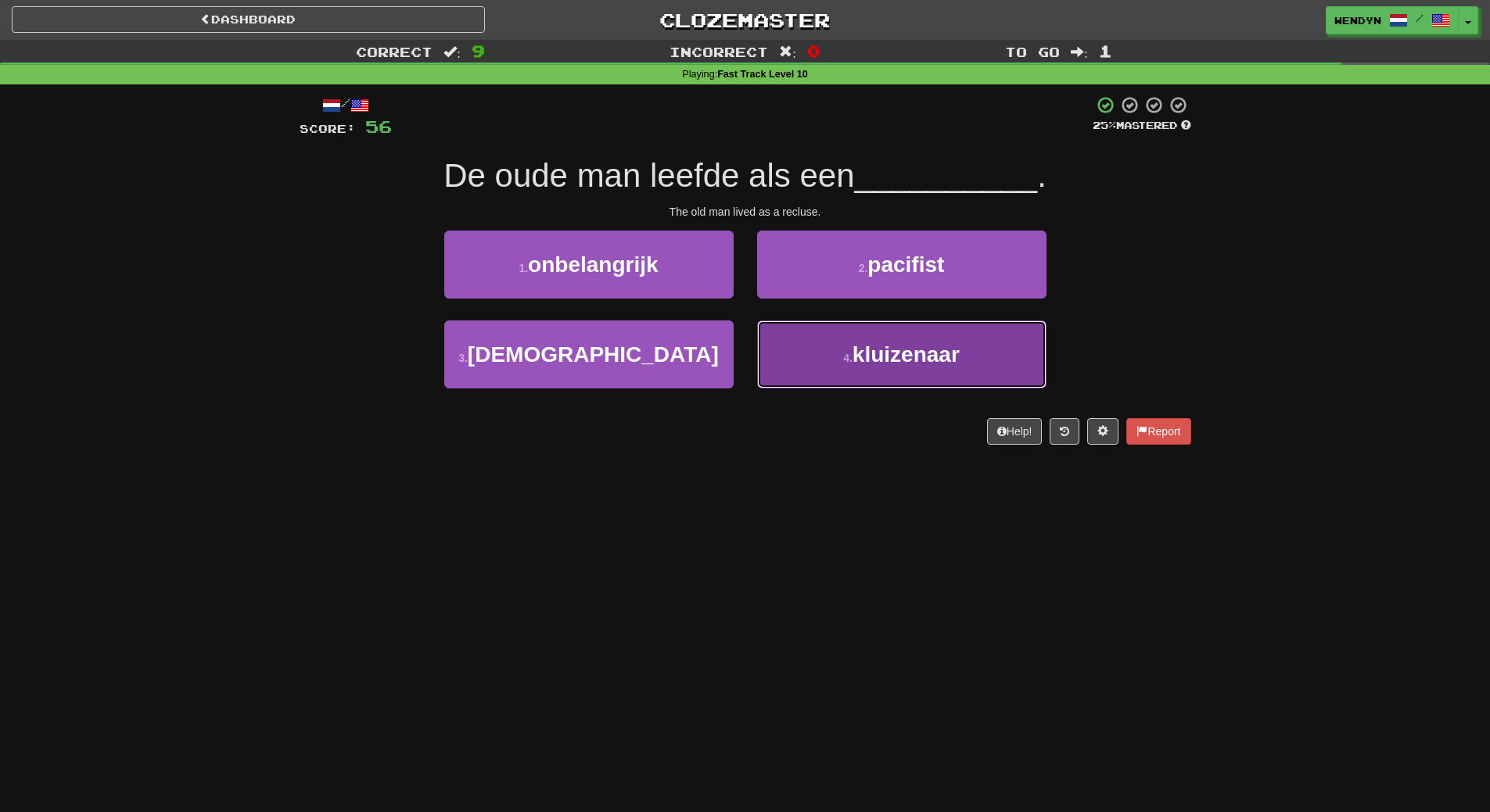
click at [883, 341] on button "4 . kluizenaar" at bounding box center [901, 354] width 290 height 68
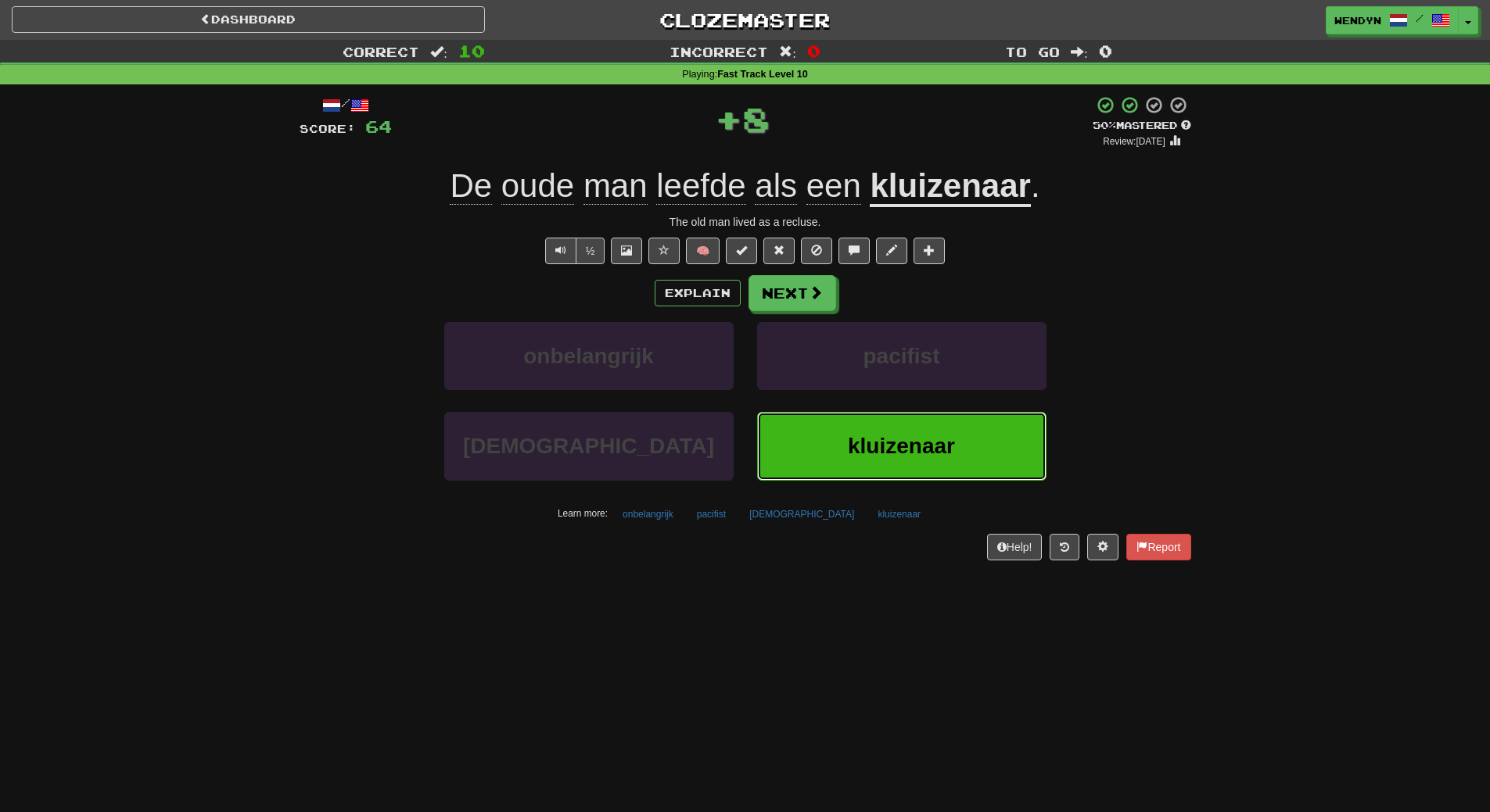
click at [874, 461] on button "kluizenaar" at bounding box center [901, 446] width 290 height 68
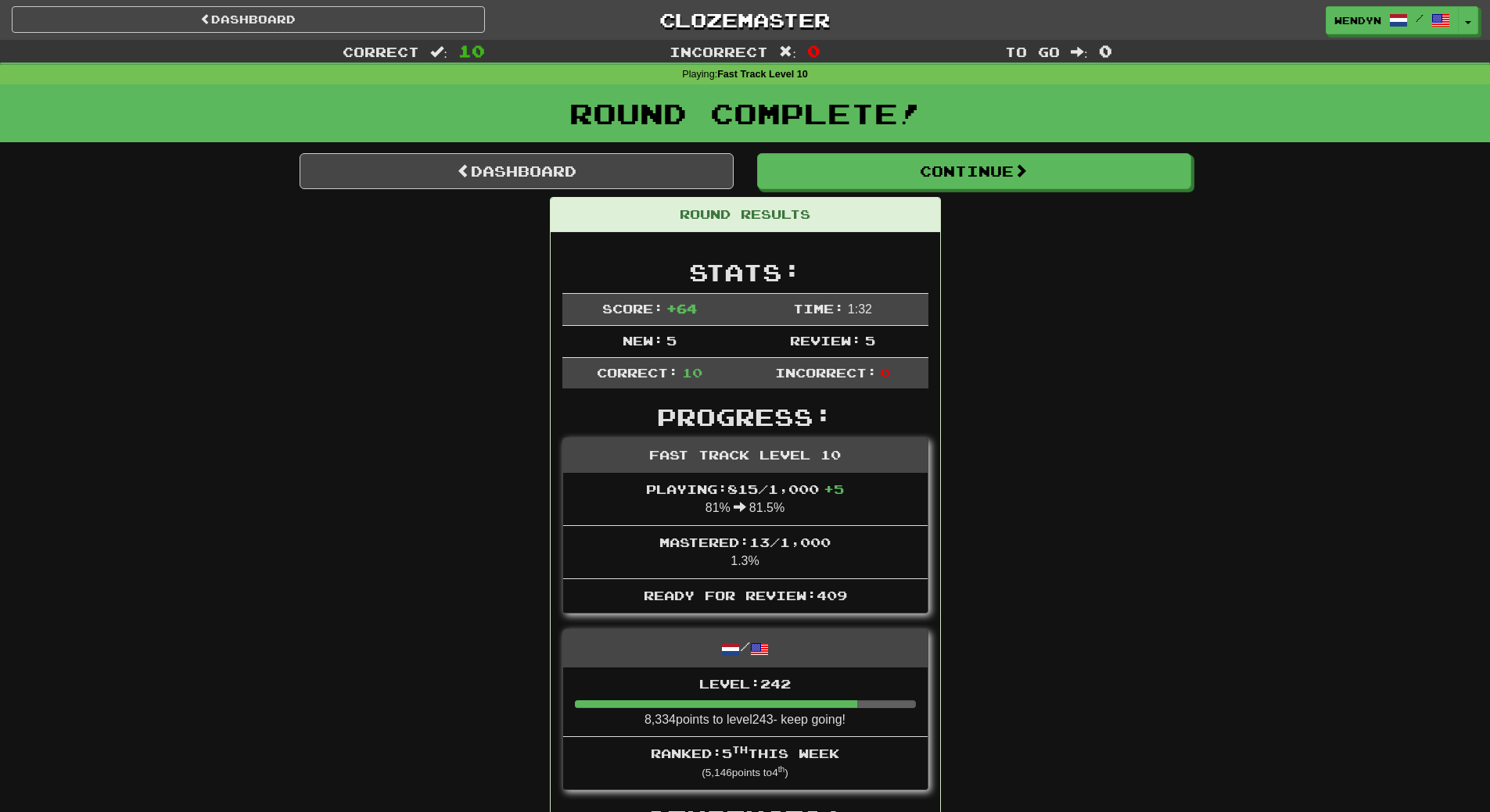
click at [615, 172] on link "Dashboard" at bounding box center [516, 171] width 434 height 36
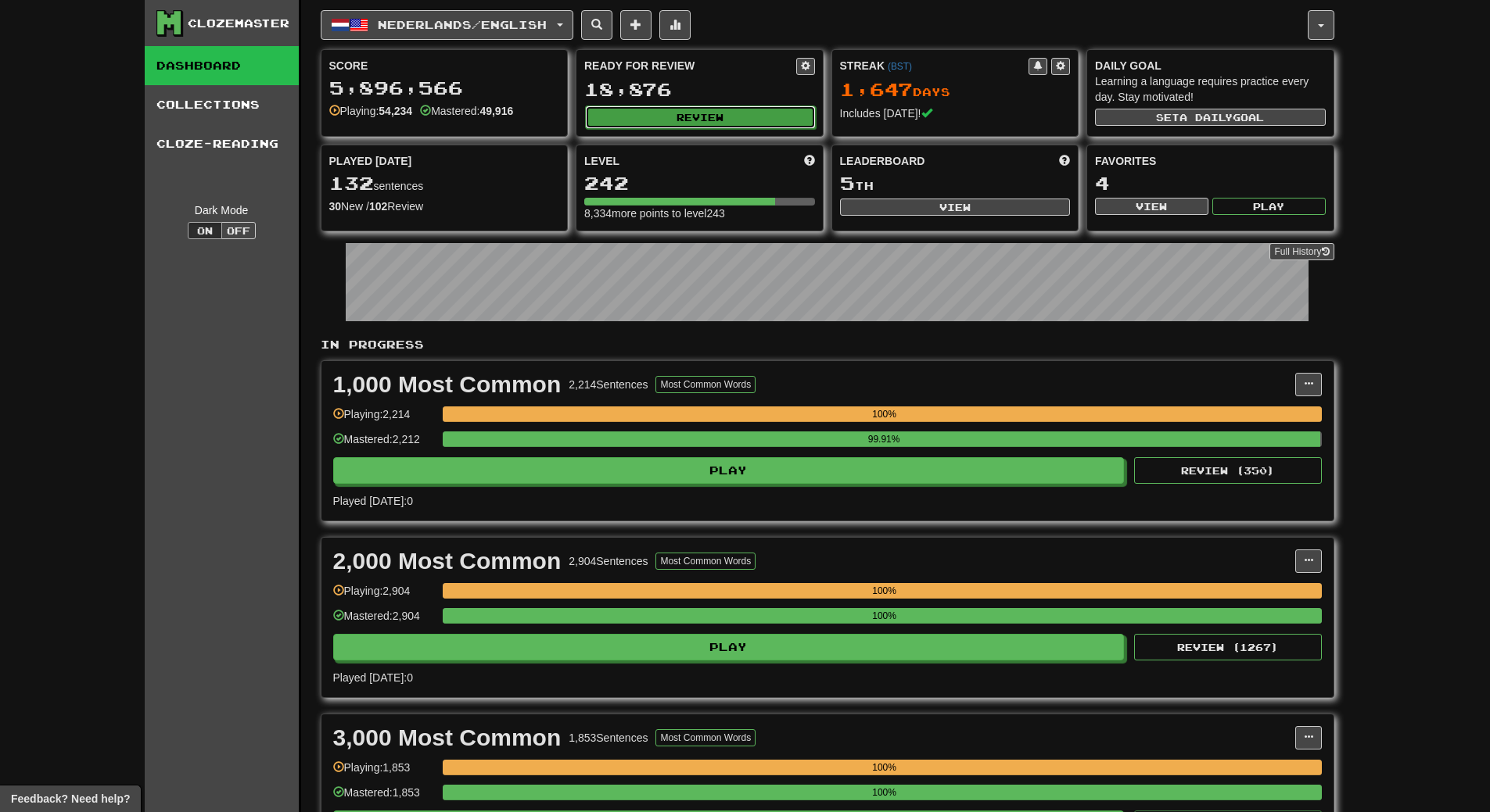
click at [725, 122] on button "Review" at bounding box center [700, 118] width 230 height 24
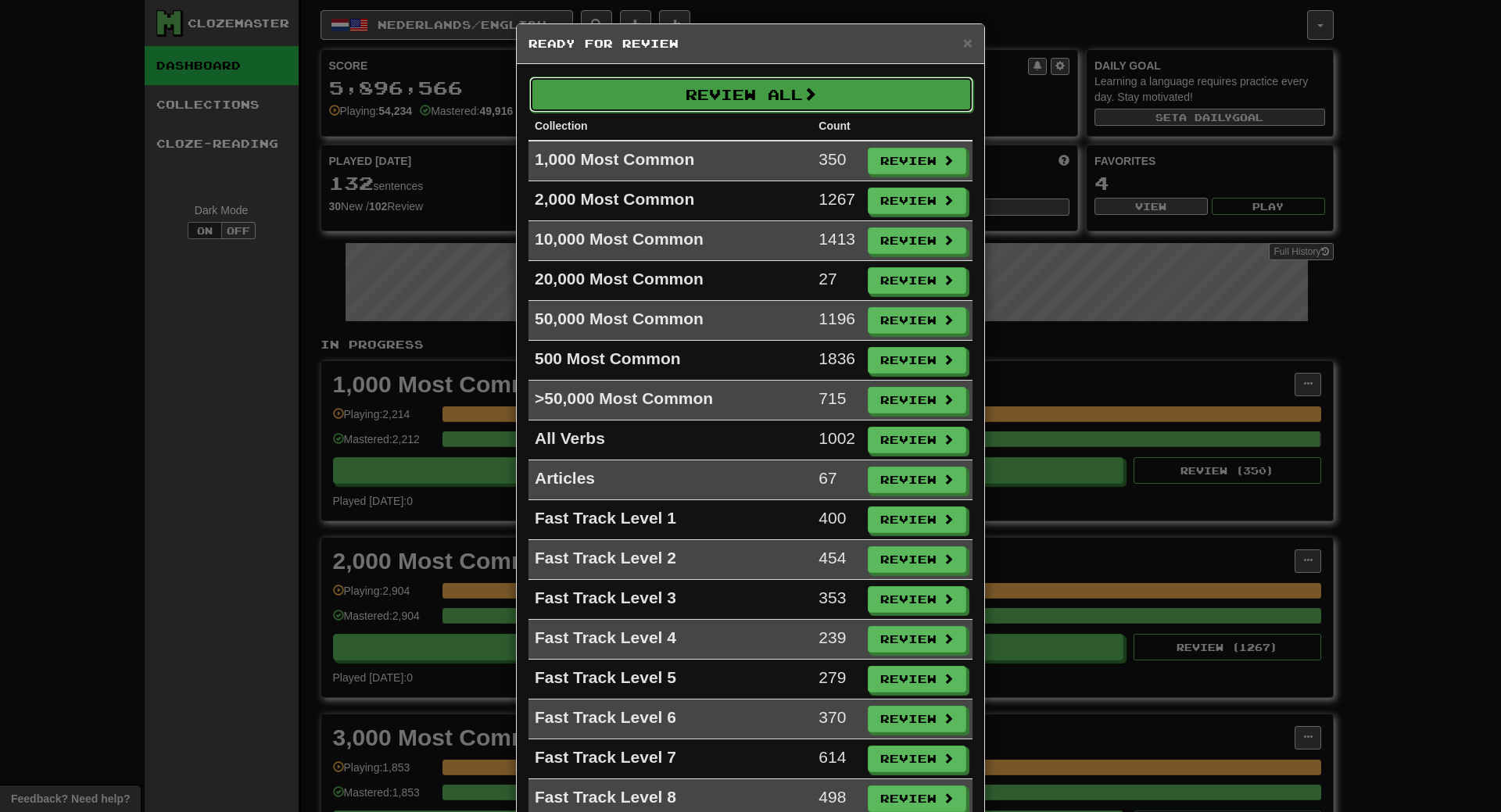
click at [718, 89] on button "Review All" at bounding box center [751, 95] width 444 height 36
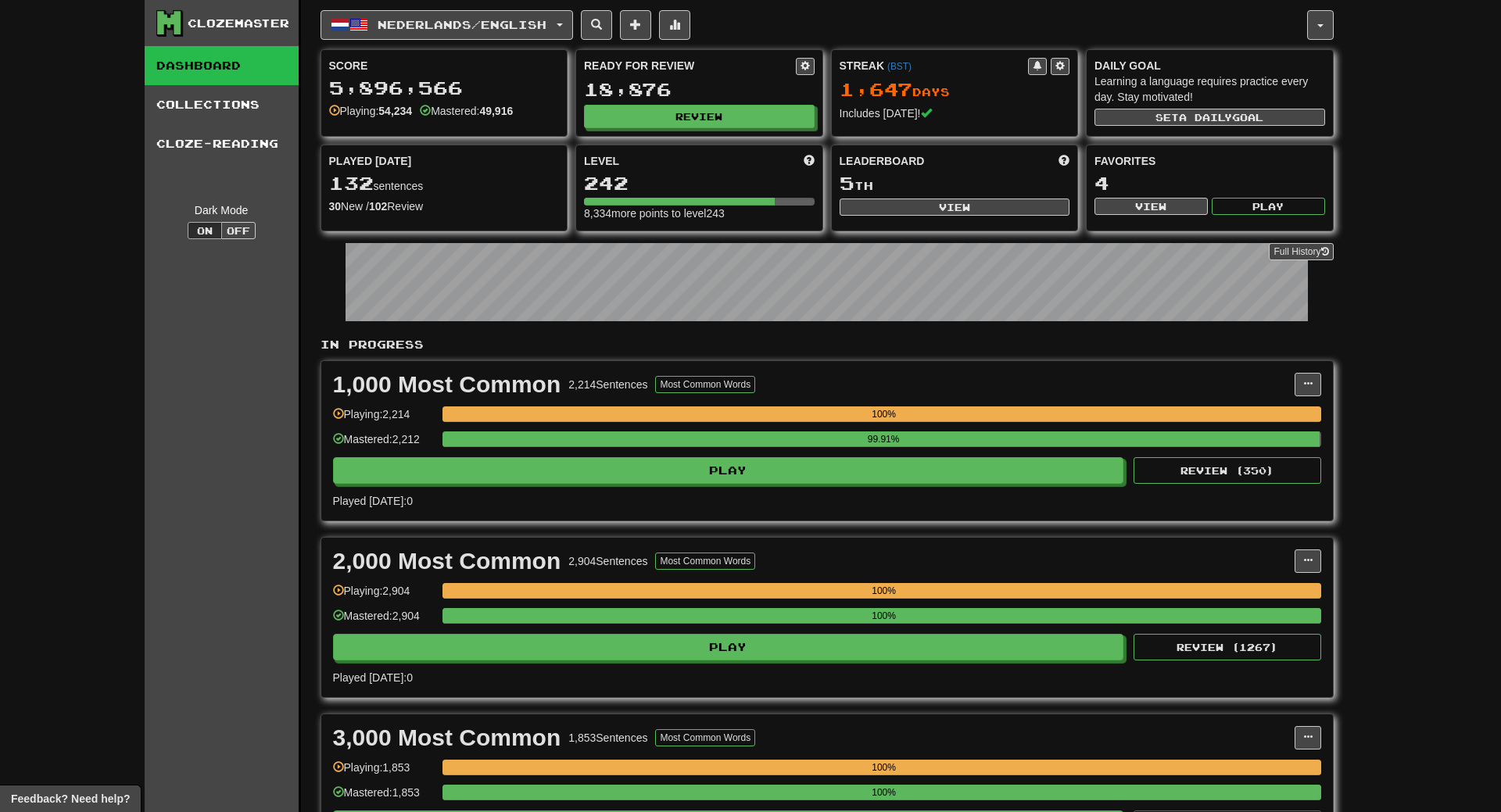
select select "**"
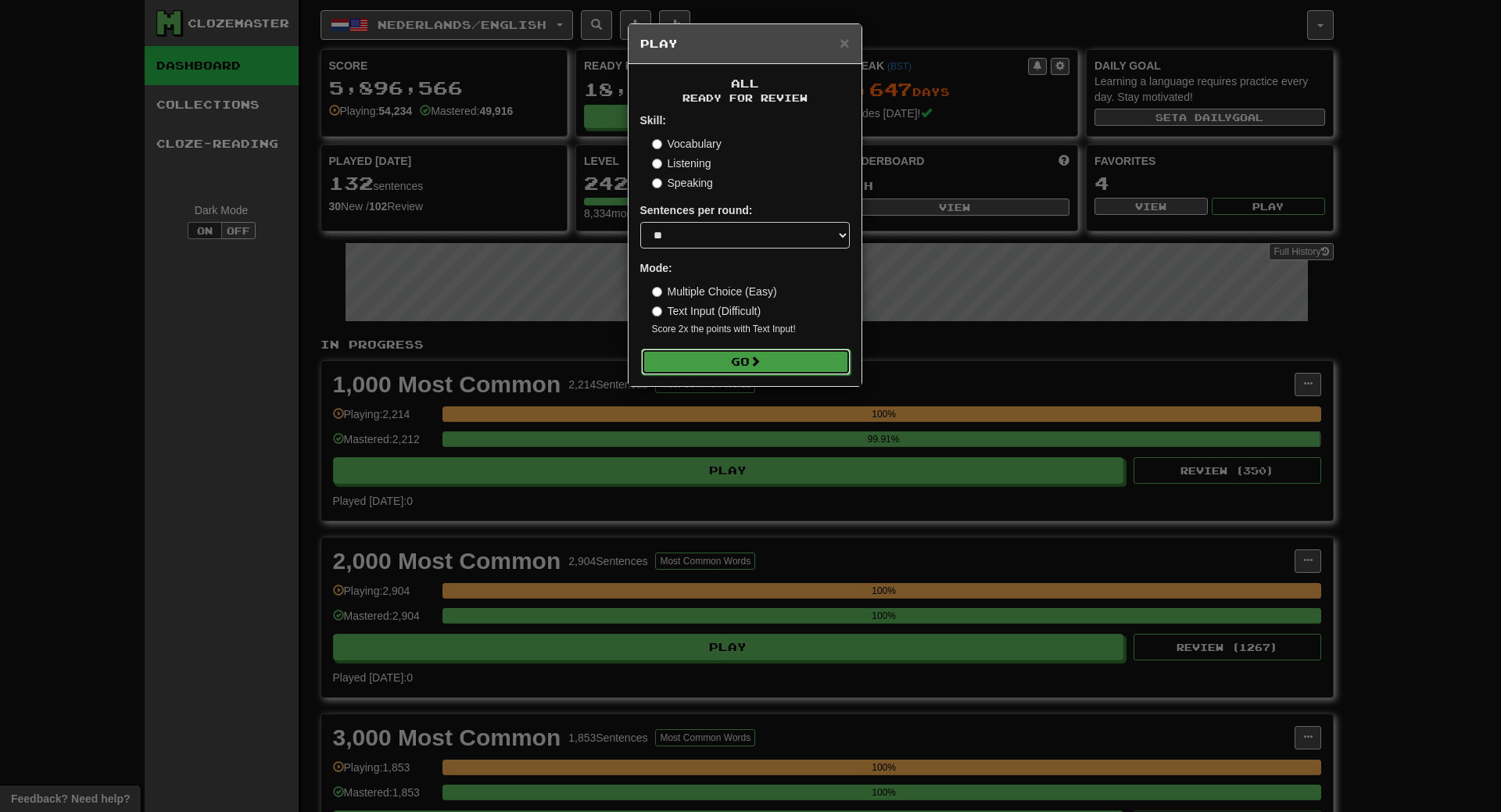
click at [754, 368] on button "Go" at bounding box center [746, 362] width 209 height 27
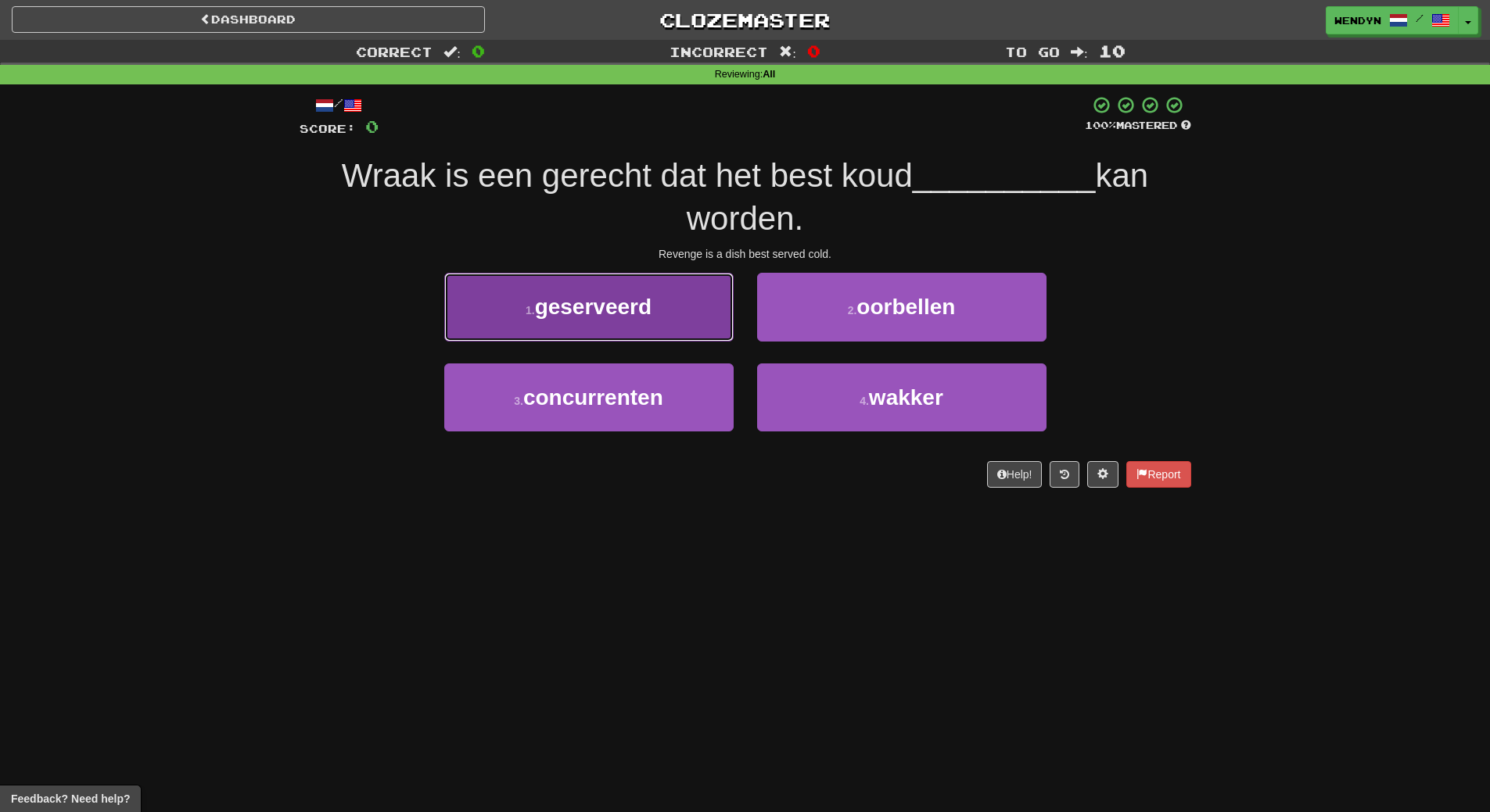
click at [680, 303] on button "1 . geserveerd" at bounding box center [588, 306] width 290 height 68
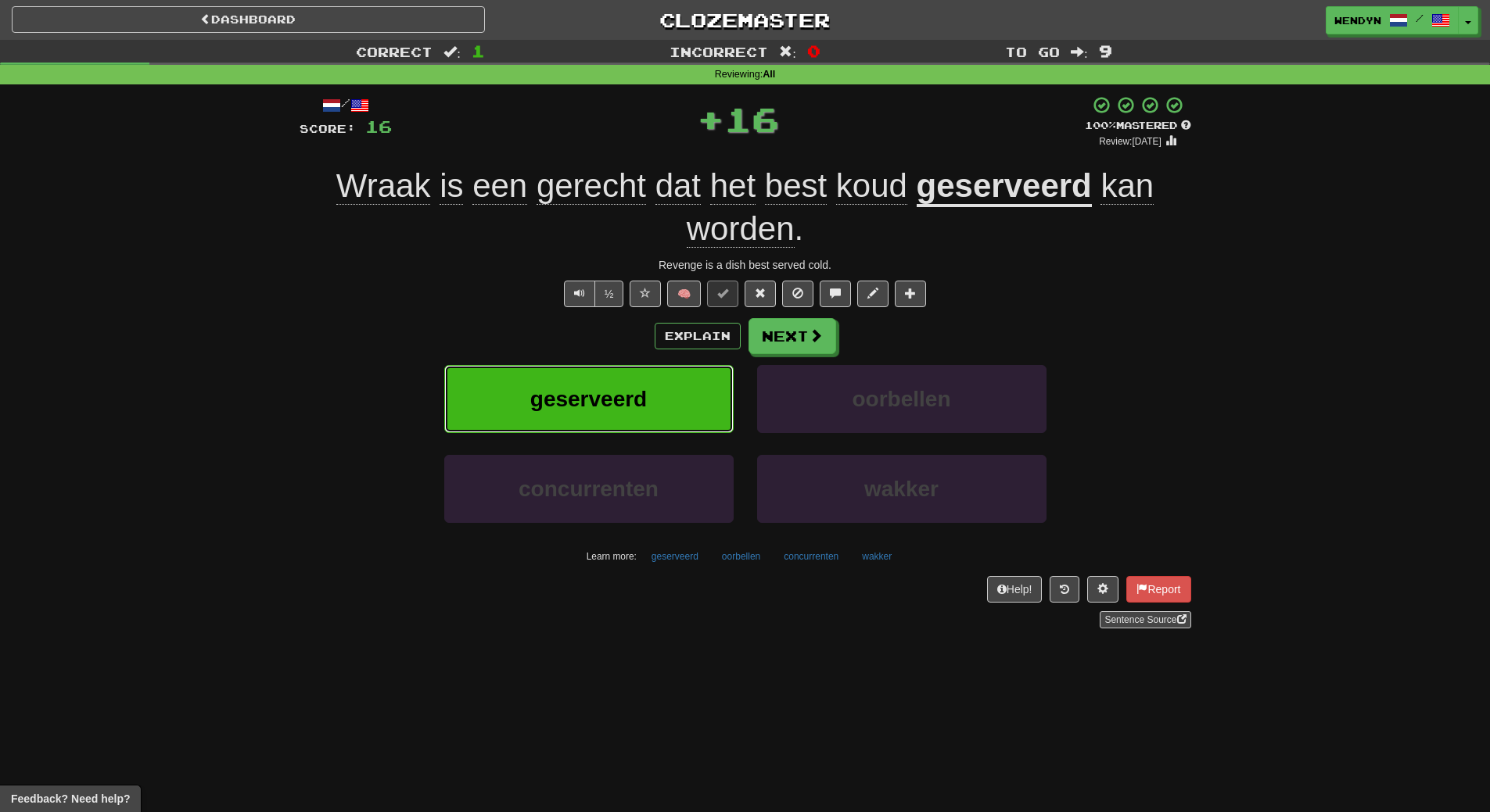
click at [677, 403] on button "geserveerd" at bounding box center [588, 399] width 290 height 68
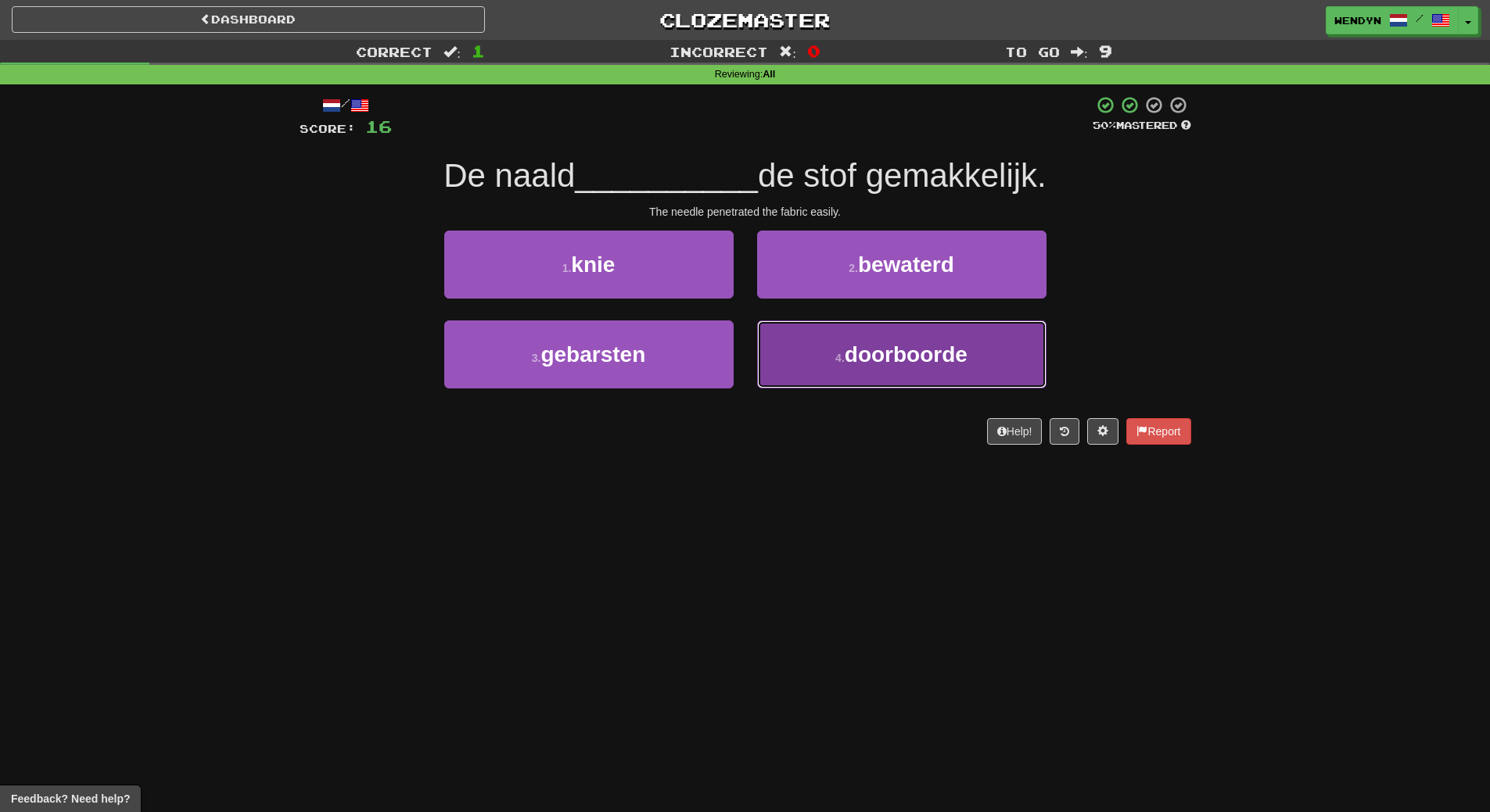
click at [847, 369] on button "4 . doorboorde" at bounding box center [901, 354] width 290 height 68
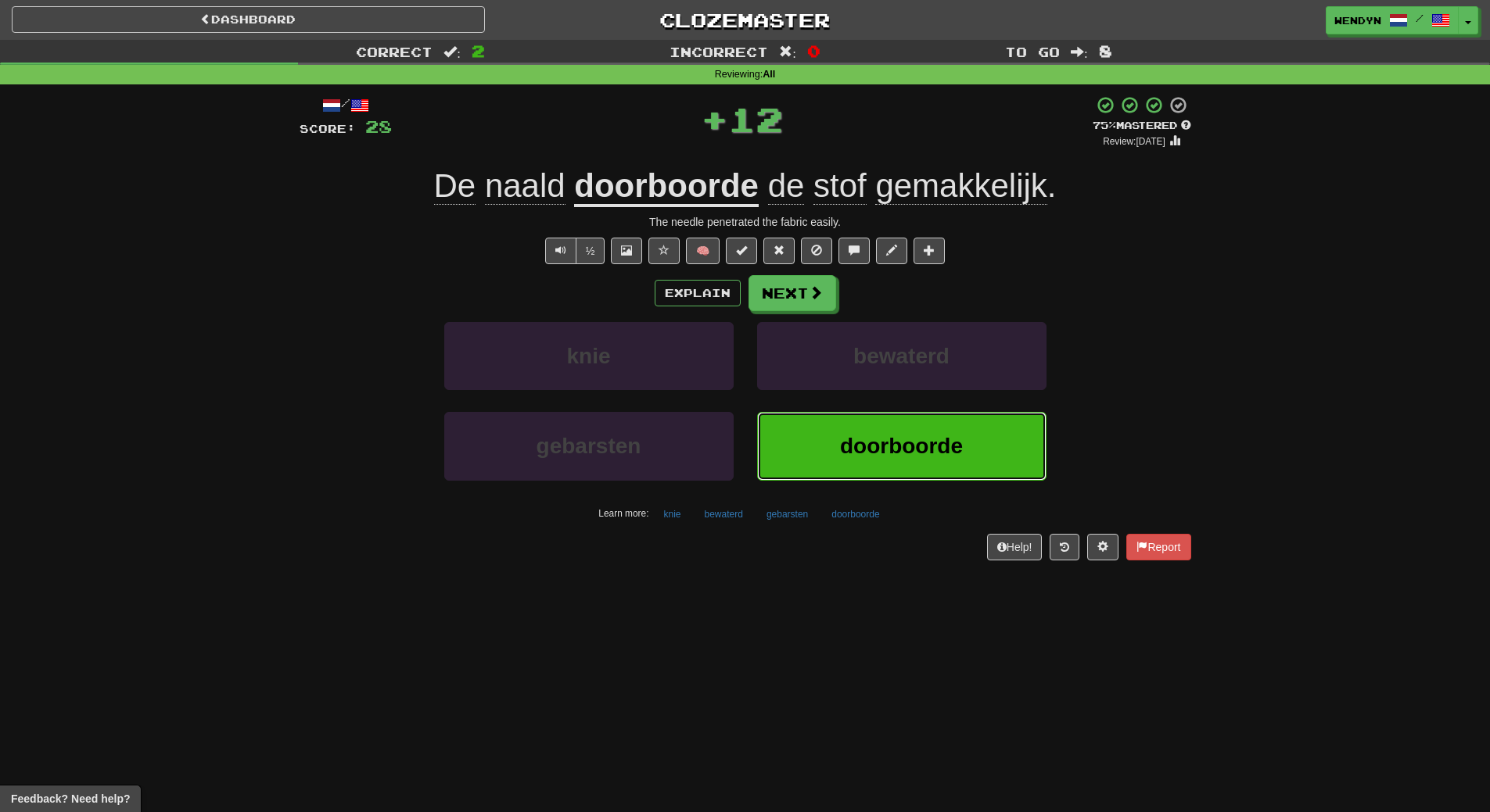
click at [835, 458] on button "doorboorde" at bounding box center [901, 446] width 290 height 68
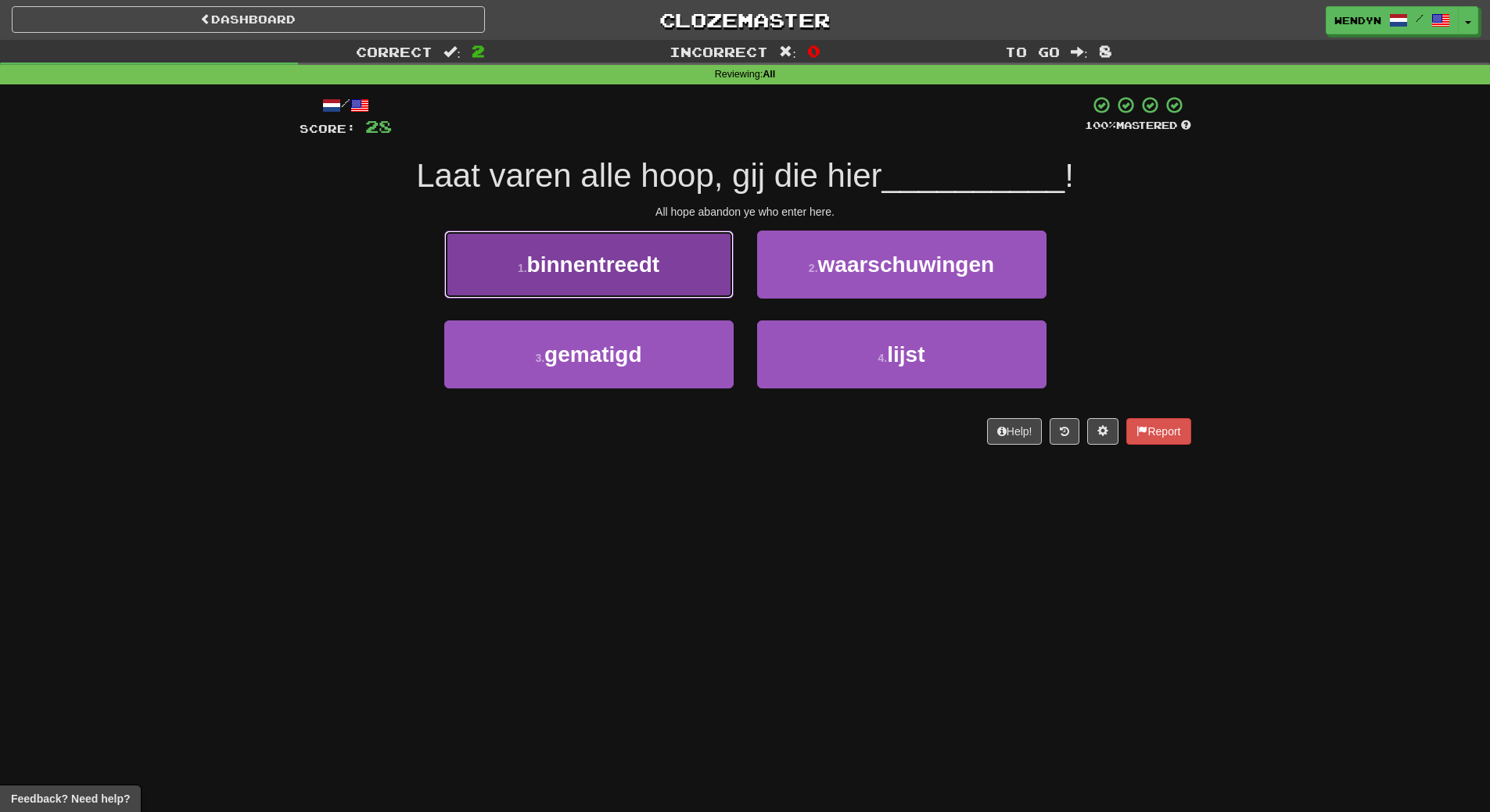
click at [640, 268] on span "binnentreedt" at bounding box center [593, 265] width 133 height 25
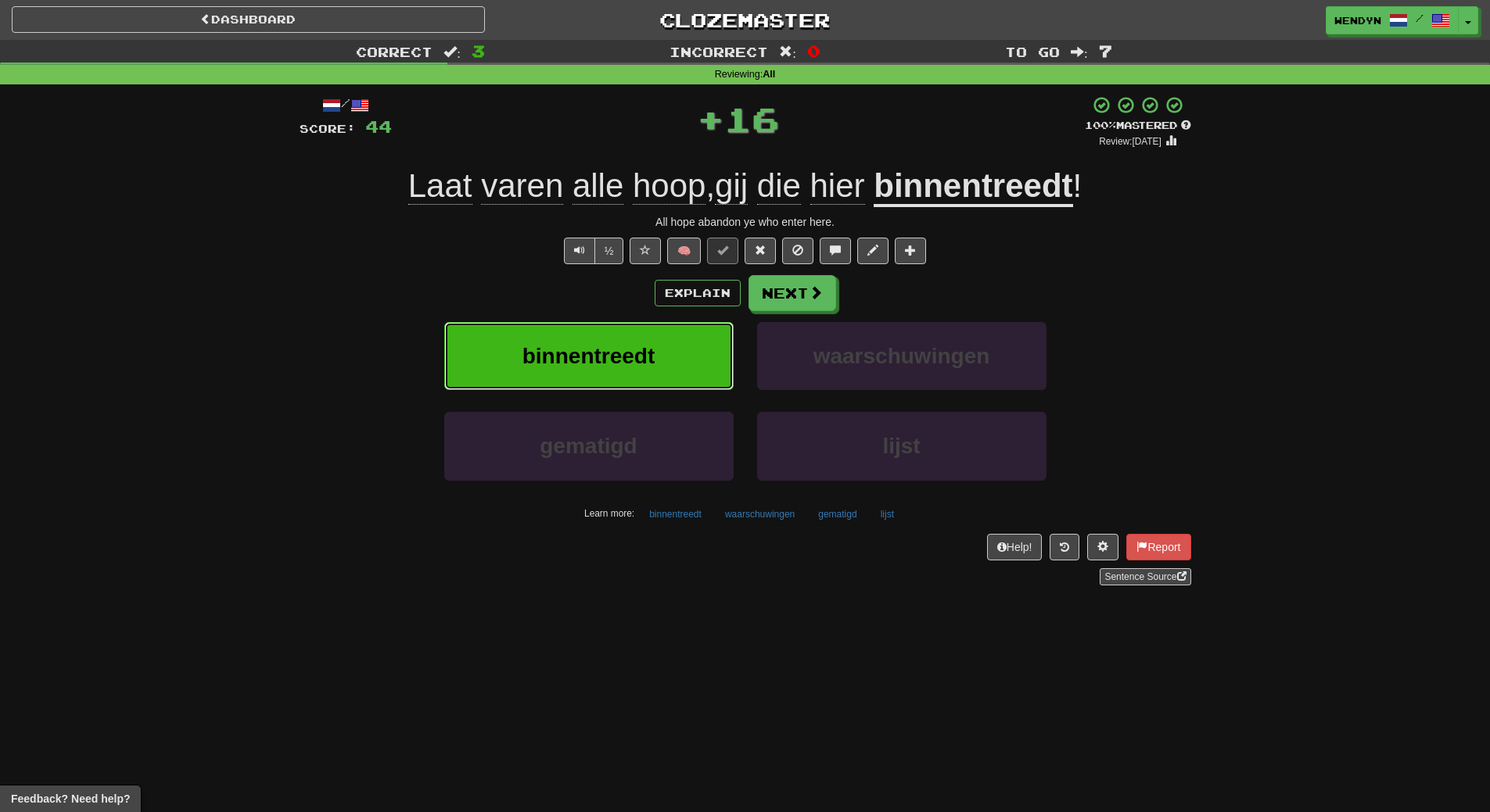
click at [648, 361] on span "binnentreedt" at bounding box center [589, 356] width 133 height 25
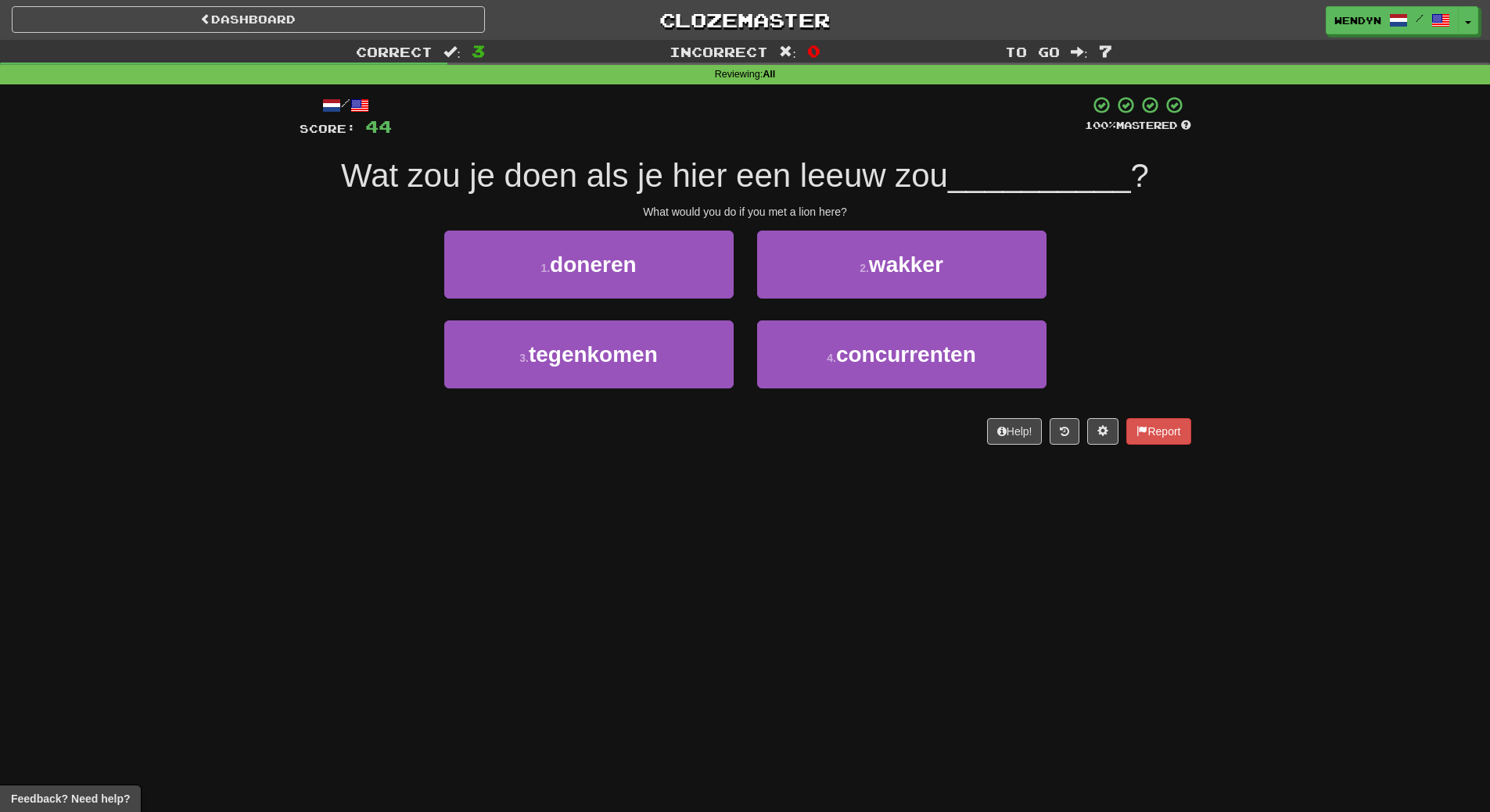
drag, startPoint x: 655, startPoint y: 470, endPoint x: 481, endPoint y: 521, distance: 181.3
click at [478, 529] on div "Dashboard Clozemaster WendyN / Toggle Dropdown Dashboard Leaderboard Activity F…" at bounding box center [745, 406] width 1490 height 812
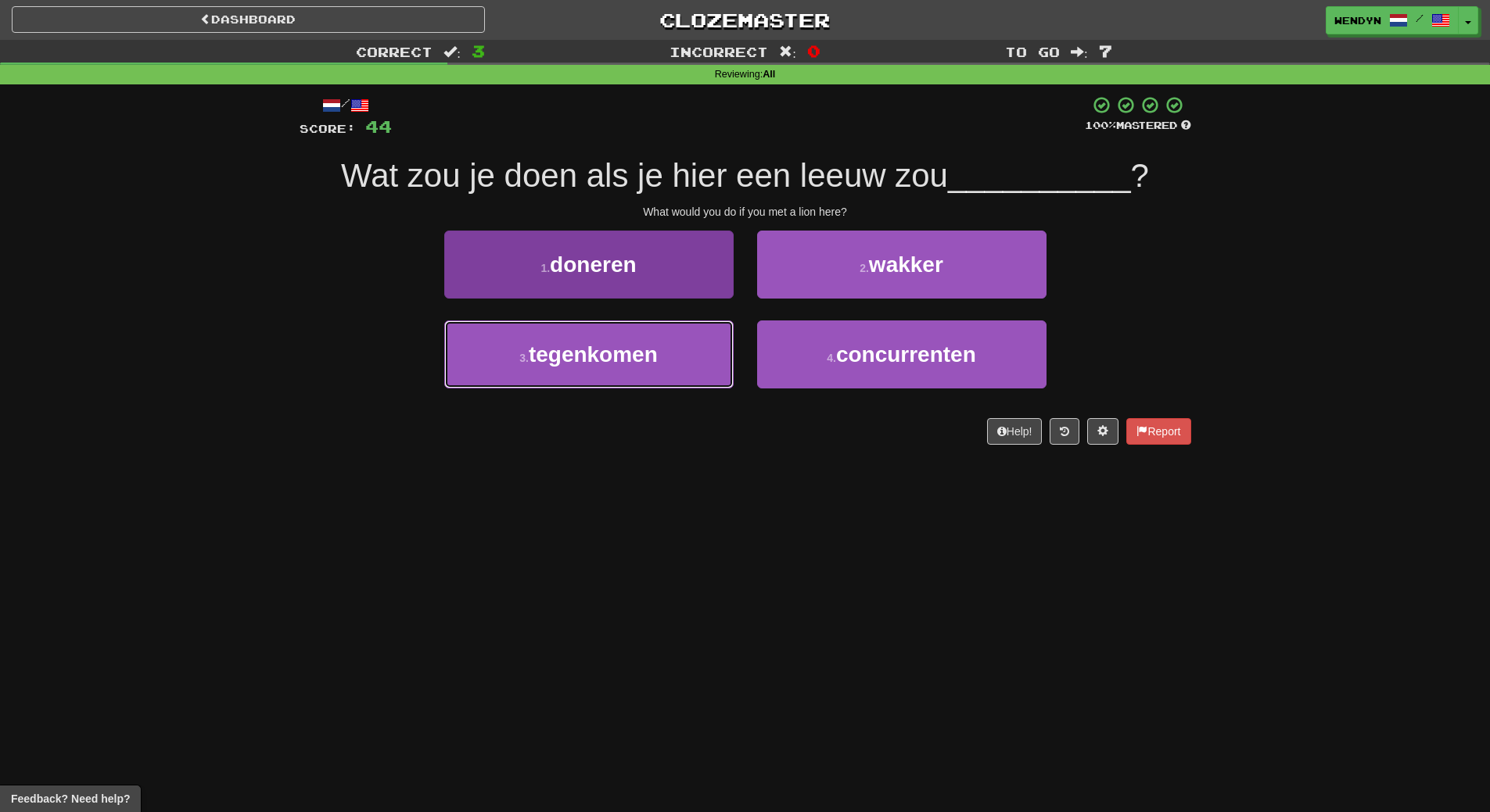
drag, startPoint x: 584, startPoint y: 331, endPoint x: 584, endPoint y: 344, distance: 13.0
click at [584, 332] on button "3 . tegenkomen" at bounding box center [588, 354] width 290 height 68
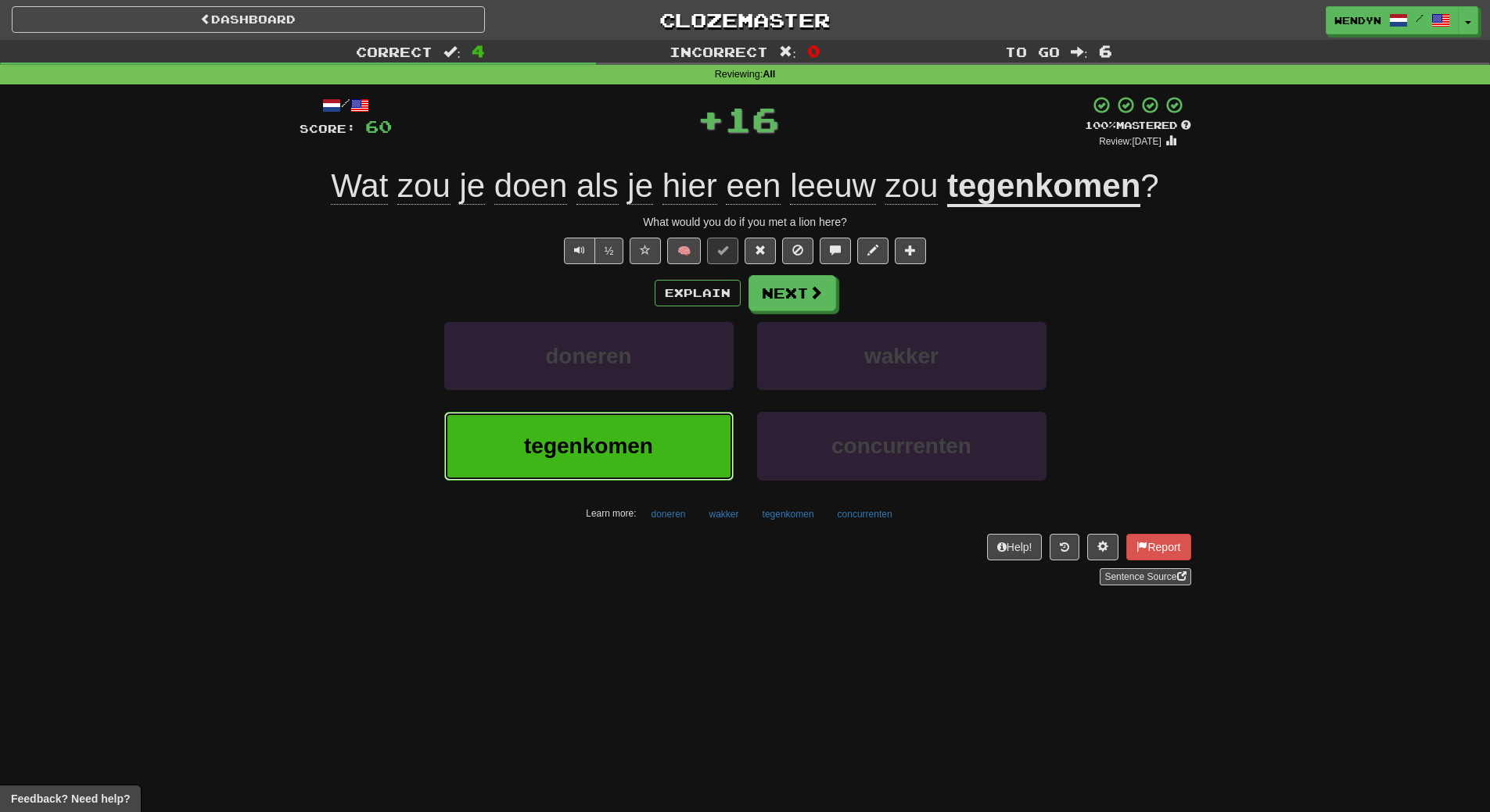
click at [584, 445] on span "tegenkomen" at bounding box center [588, 446] width 129 height 25
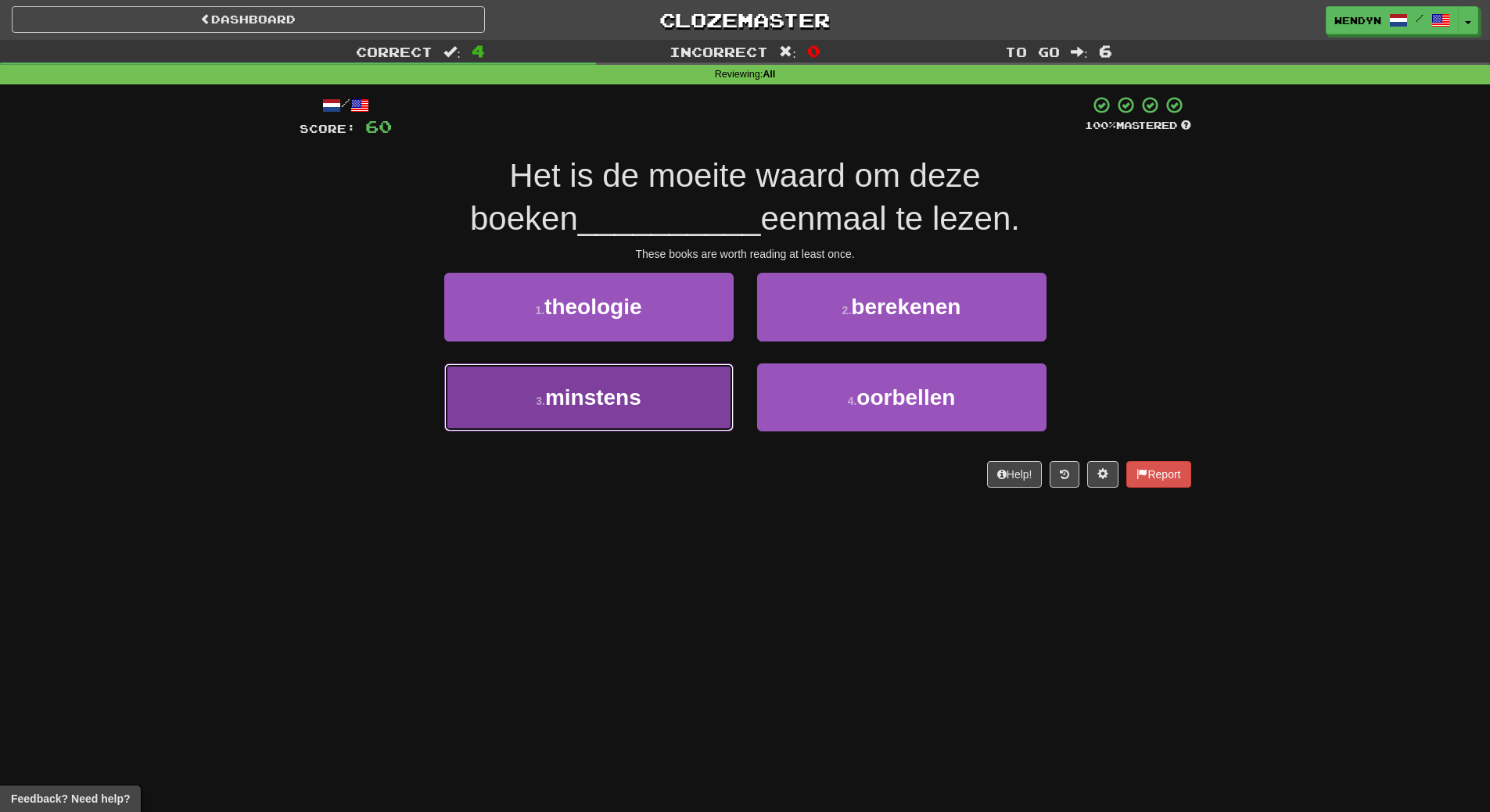
click at [579, 420] on button "3 . minstens" at bounding box center [588, 397] width 290 height 68
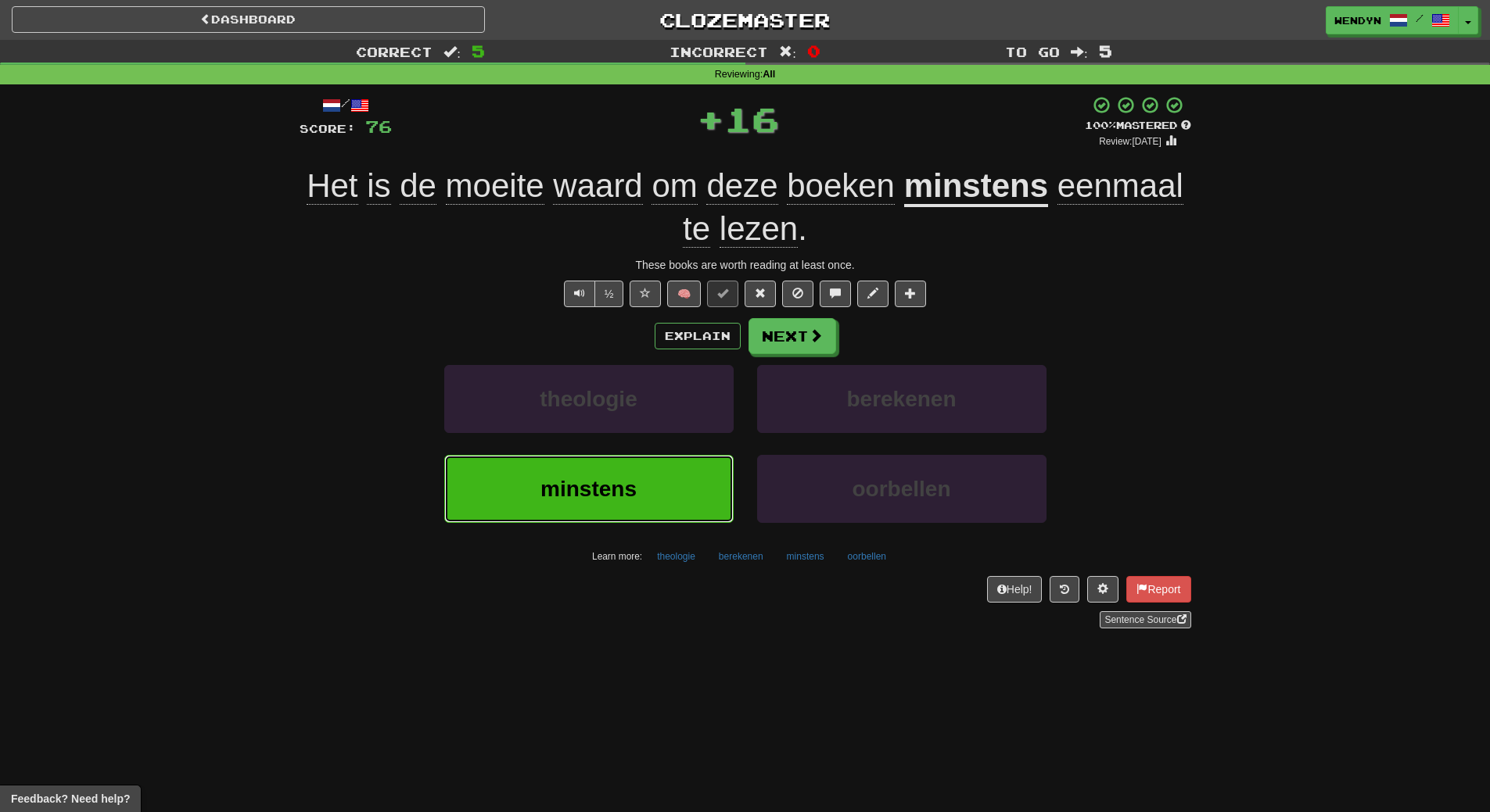
click at [556, 500] on span "minstens" at bounding box center [588, 489] width 96 height 25
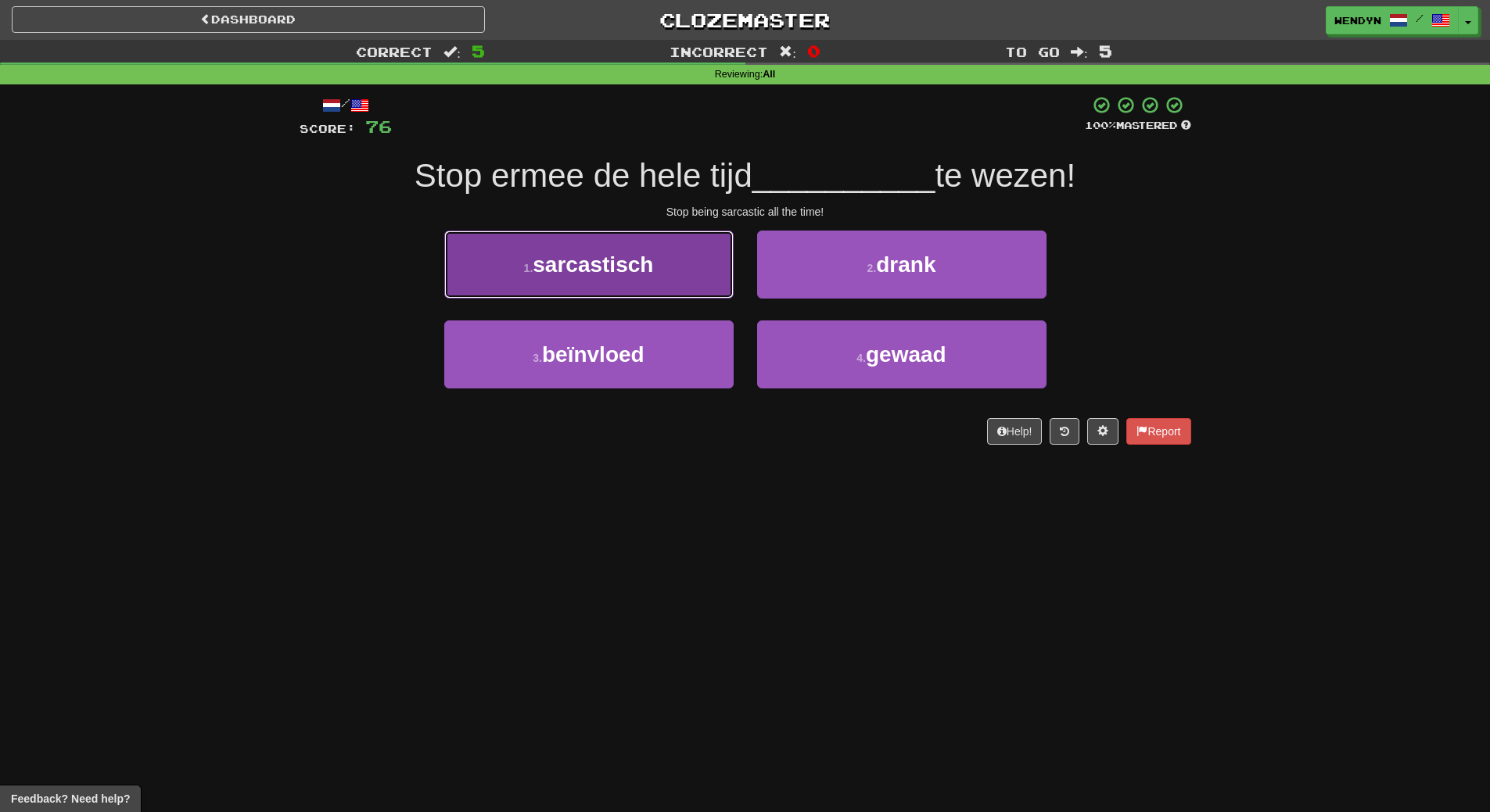
click at [566, 274] on span "sarcastisch" at bounding box center [593, 265] width 121 height 25
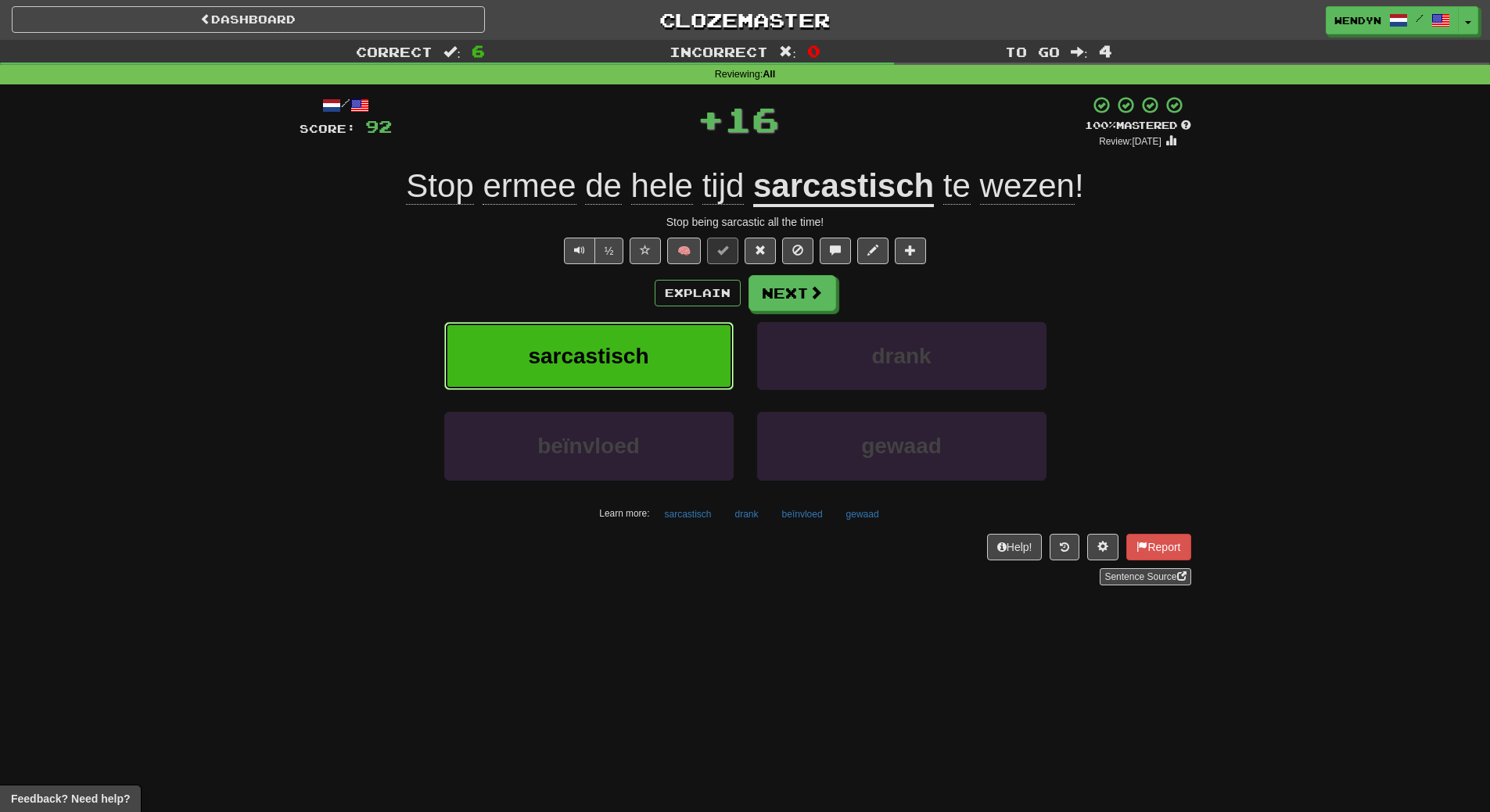
click at [568, 336] on button "sarcastisch" at bounding box center [588, 356] width 290 height 68
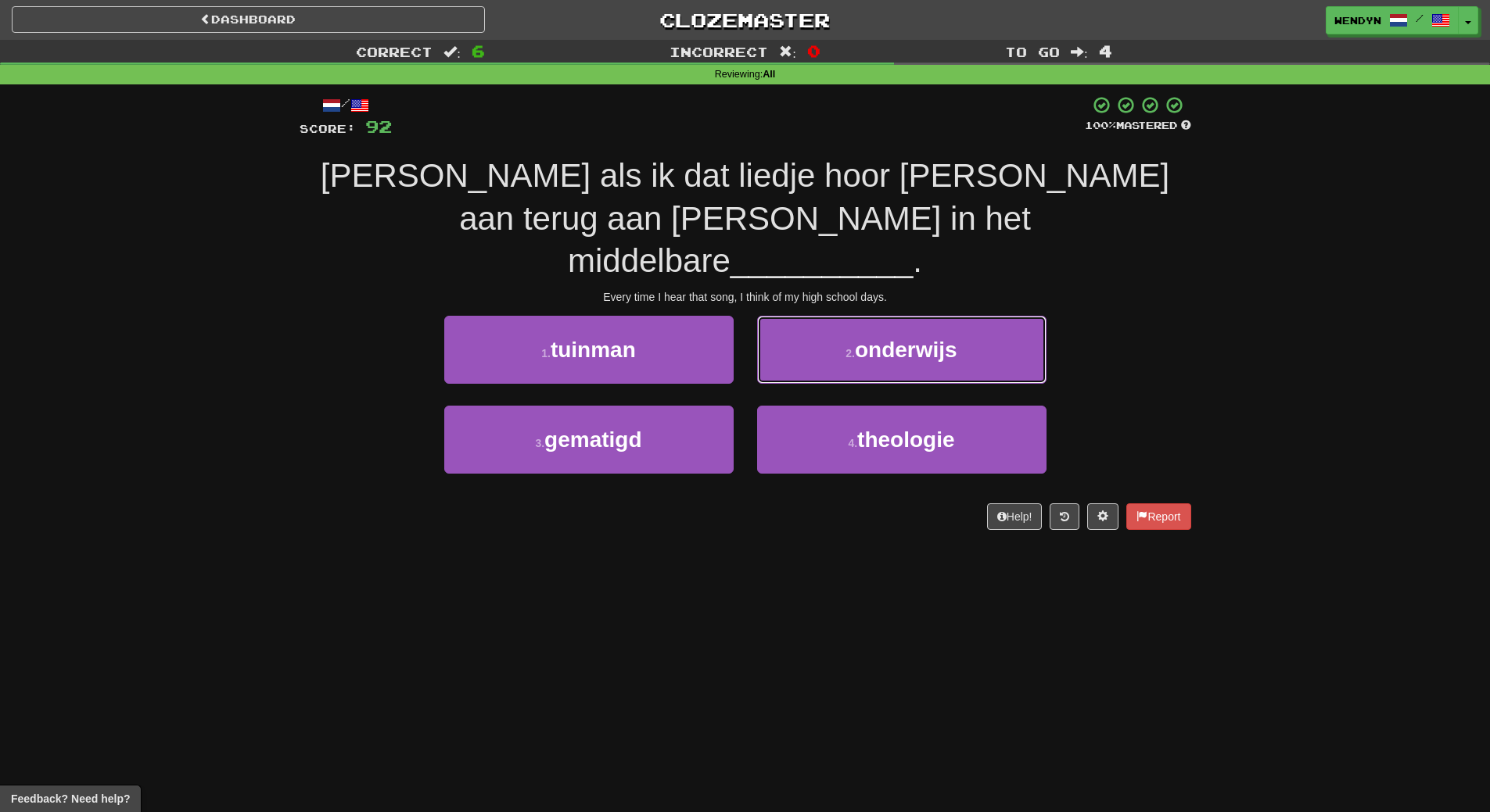
drag, startPoint x: 950, startPoint y: 309, endPoint x: 953, endPoint y: 283, distance: 26.2
click at [952, 338] on span "onderwijs" at bounding box center [906, 350] width 103 height 25
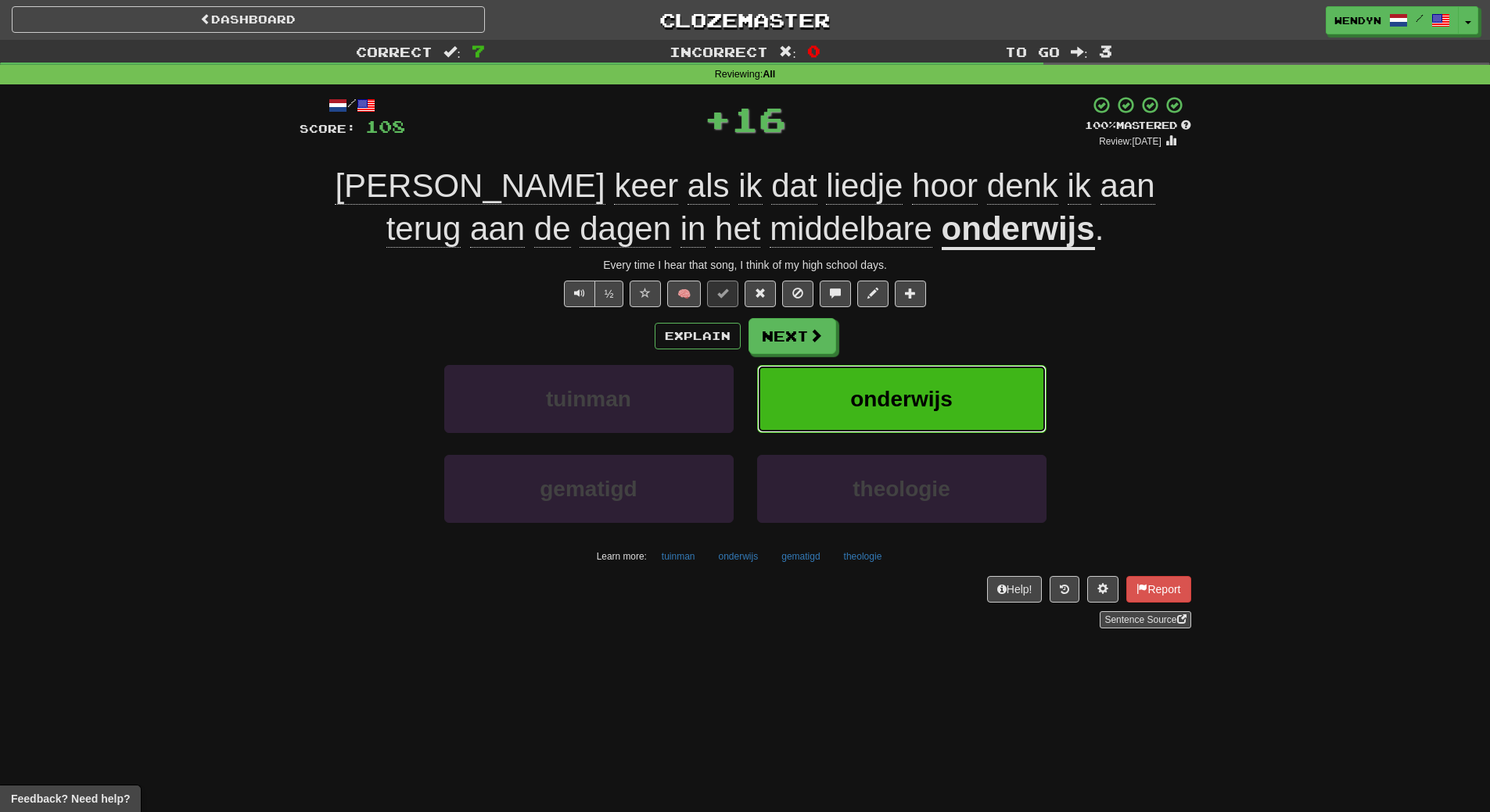
click at [950, 387] on span "onderwijs" at bounding box center [901, 399] width 103 height 25
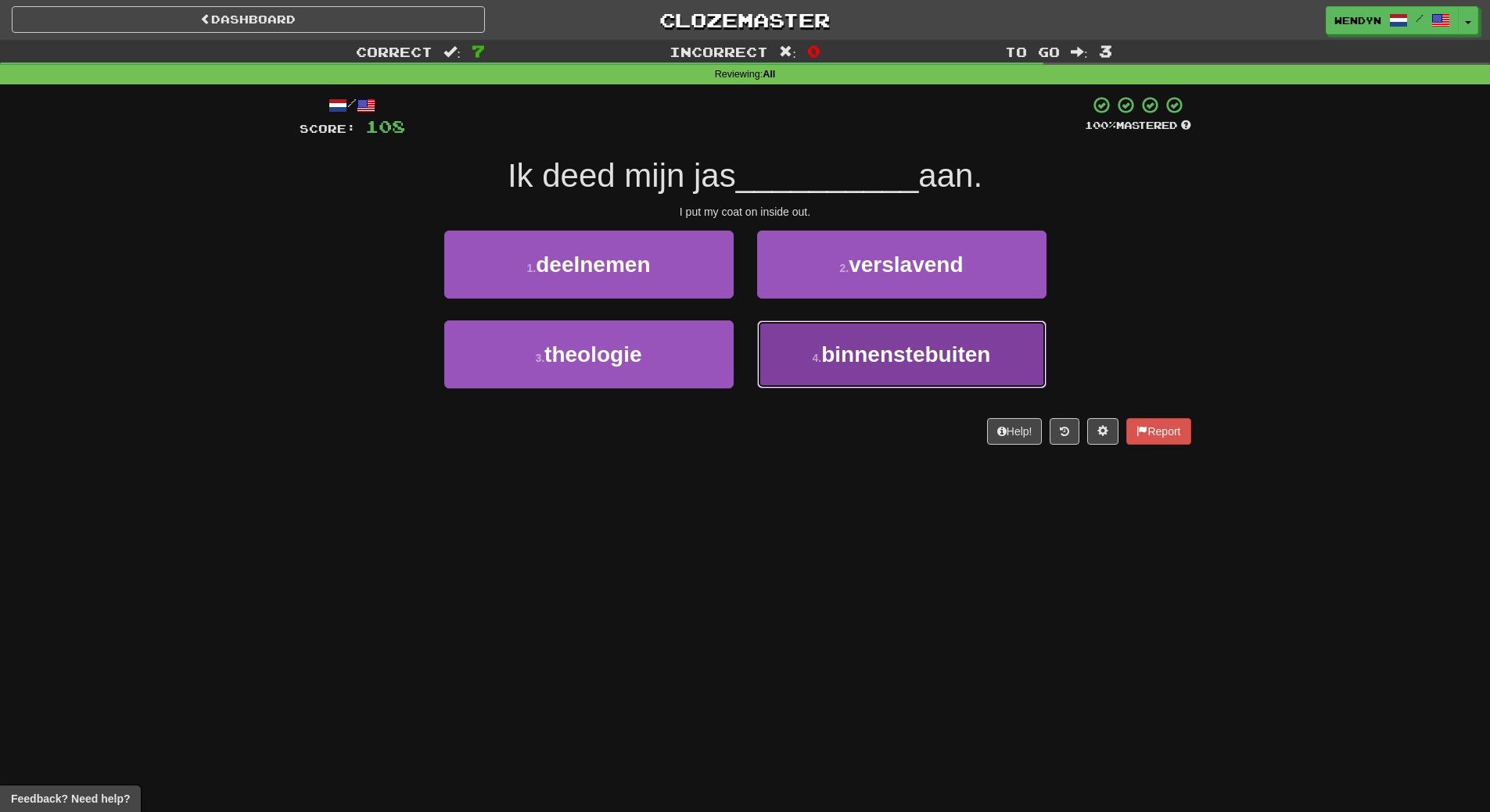
click at [905, 379] on button "4 . binnenstebuiten" at bounding box center [901, 354] width 290 height 68
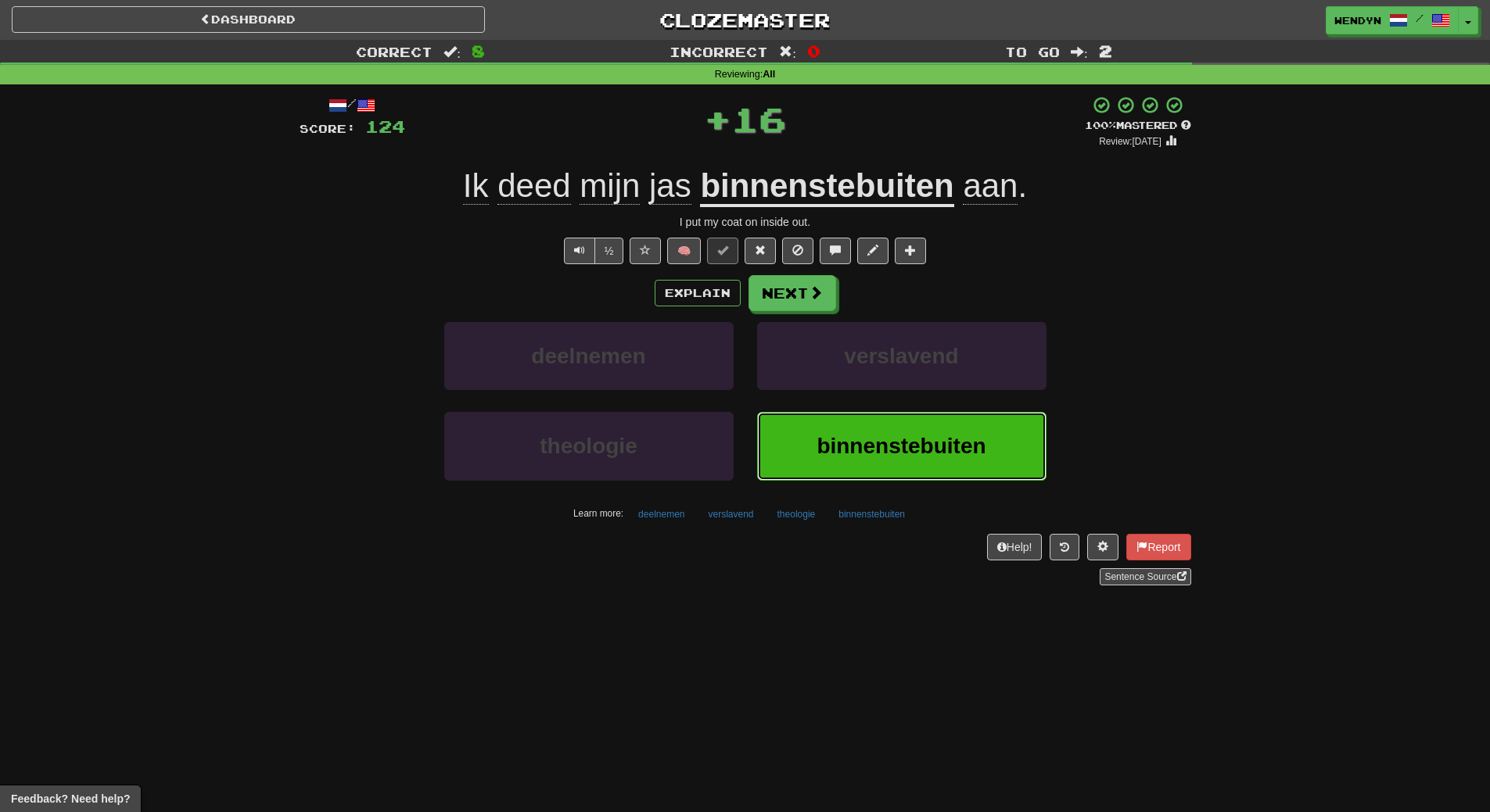
click at [897, 470] on button "binnenstebuiten" at bounding box center [901, 446] width 290 height 68
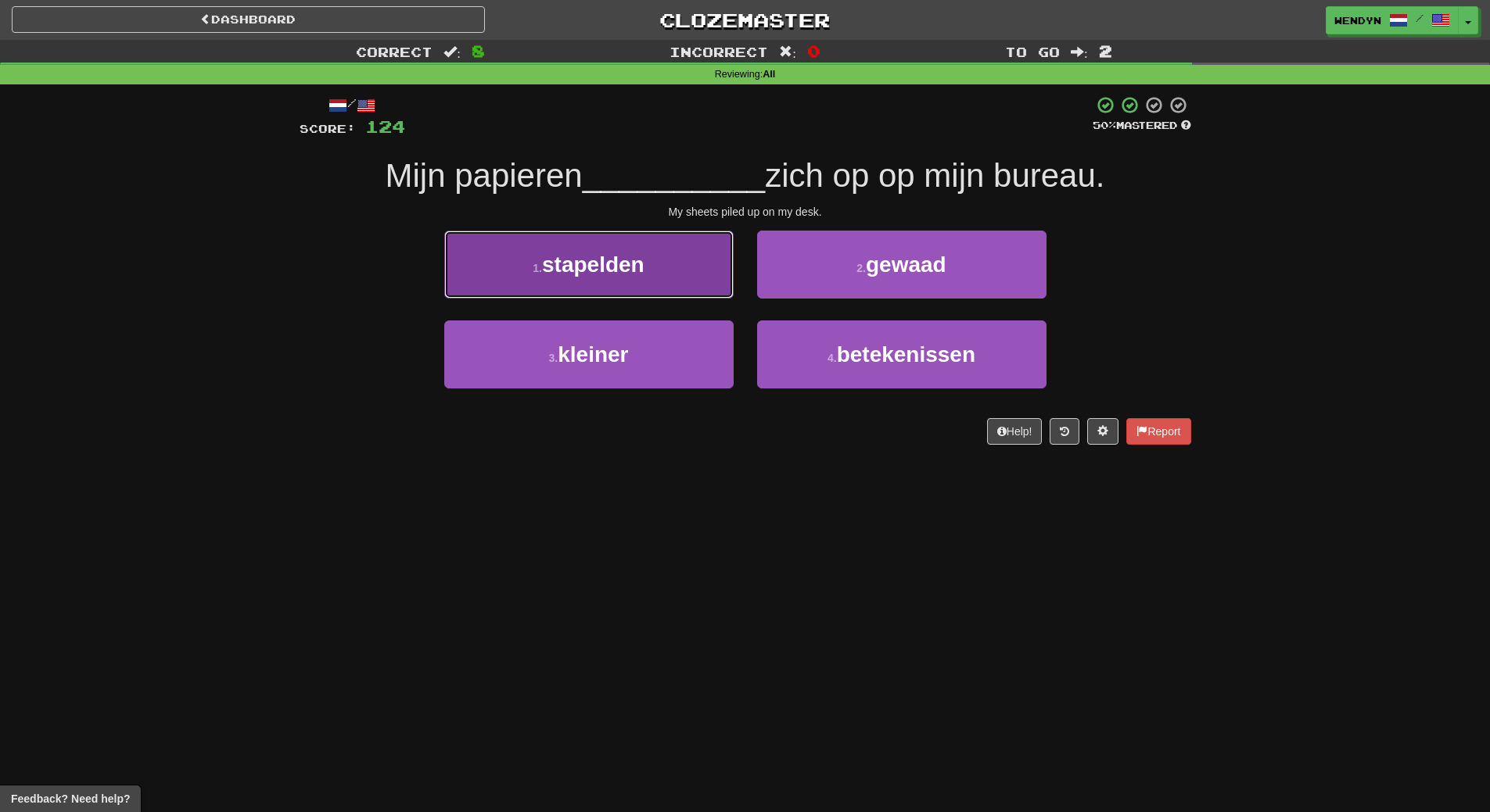
click at [669, 283] on button "1 . stapelden" at bounding box center [588, 264] width 290 height 68
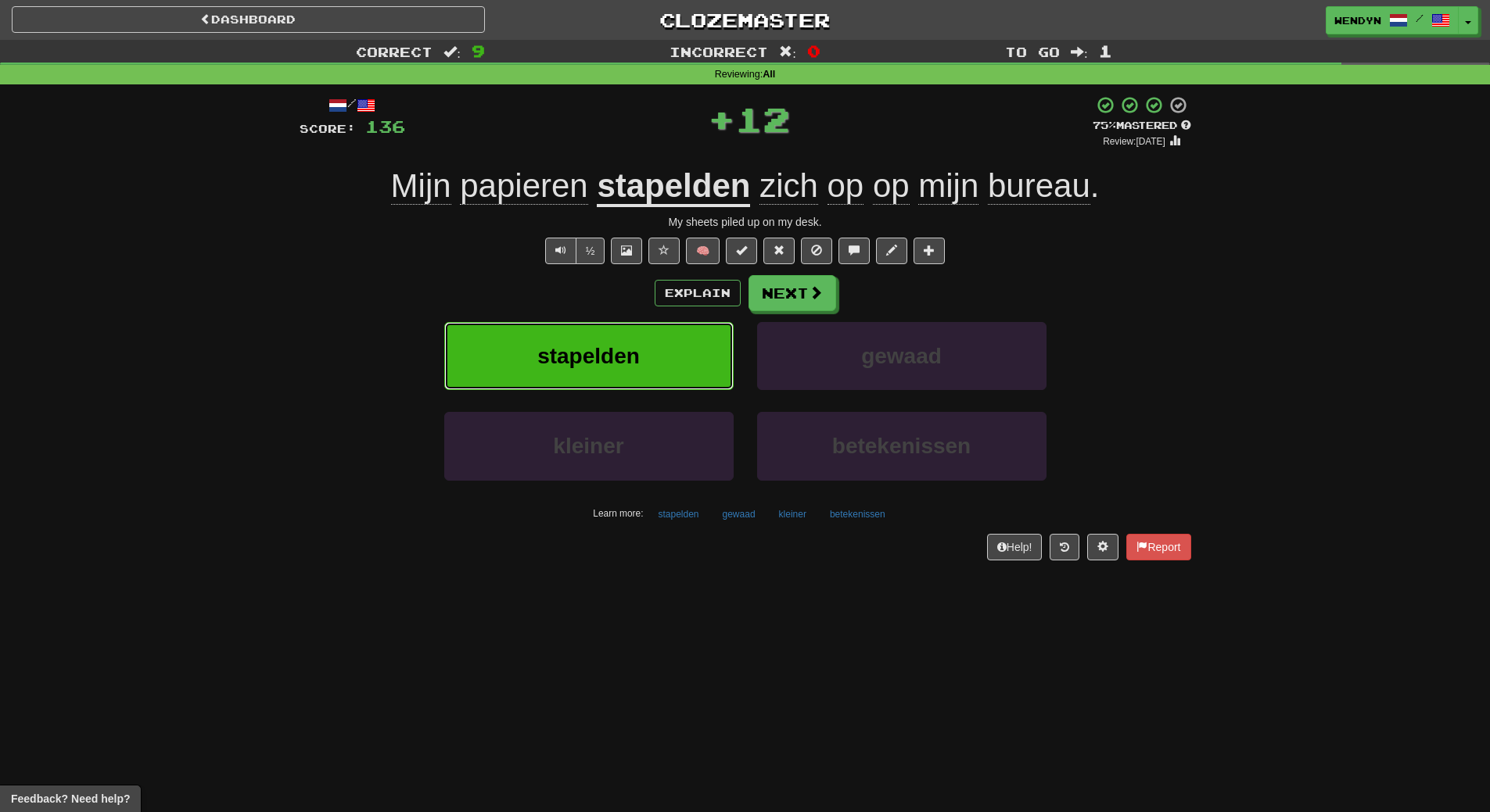
click at [673, 335] on button "stapelden" at bounding box center [588, 356] width 290 height 68
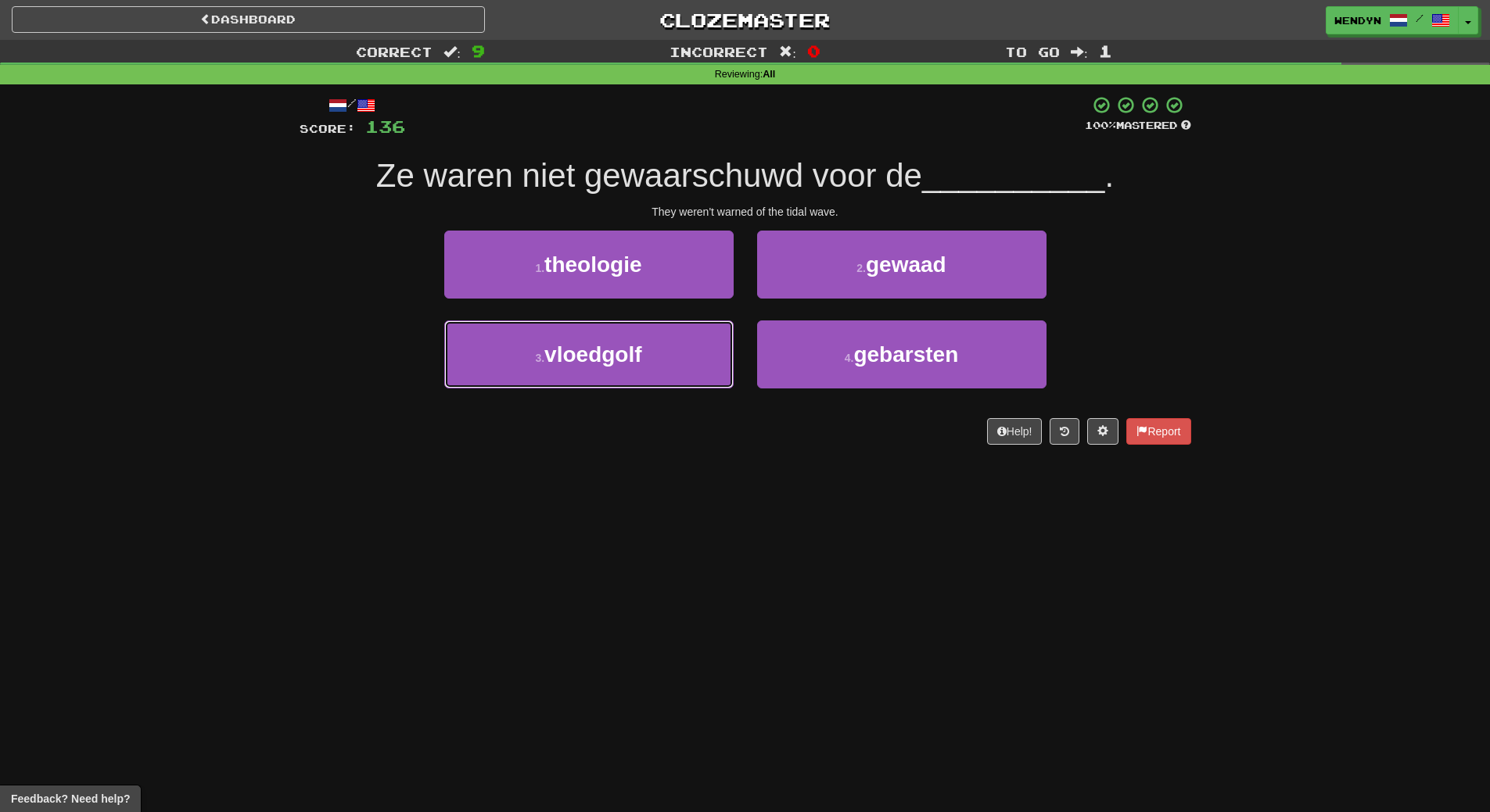
drag, startPoint x: 673, startPoint y: 335, endPoint x: 672, endPoint y: 507, distance: 172.0
click at [672, 507] on div "Dashboard Clozemaster WendyN / Toggle Dropdown Dashboard Leaderboard Activity F…" at bounding box center [745, 406] width 1490 height 812
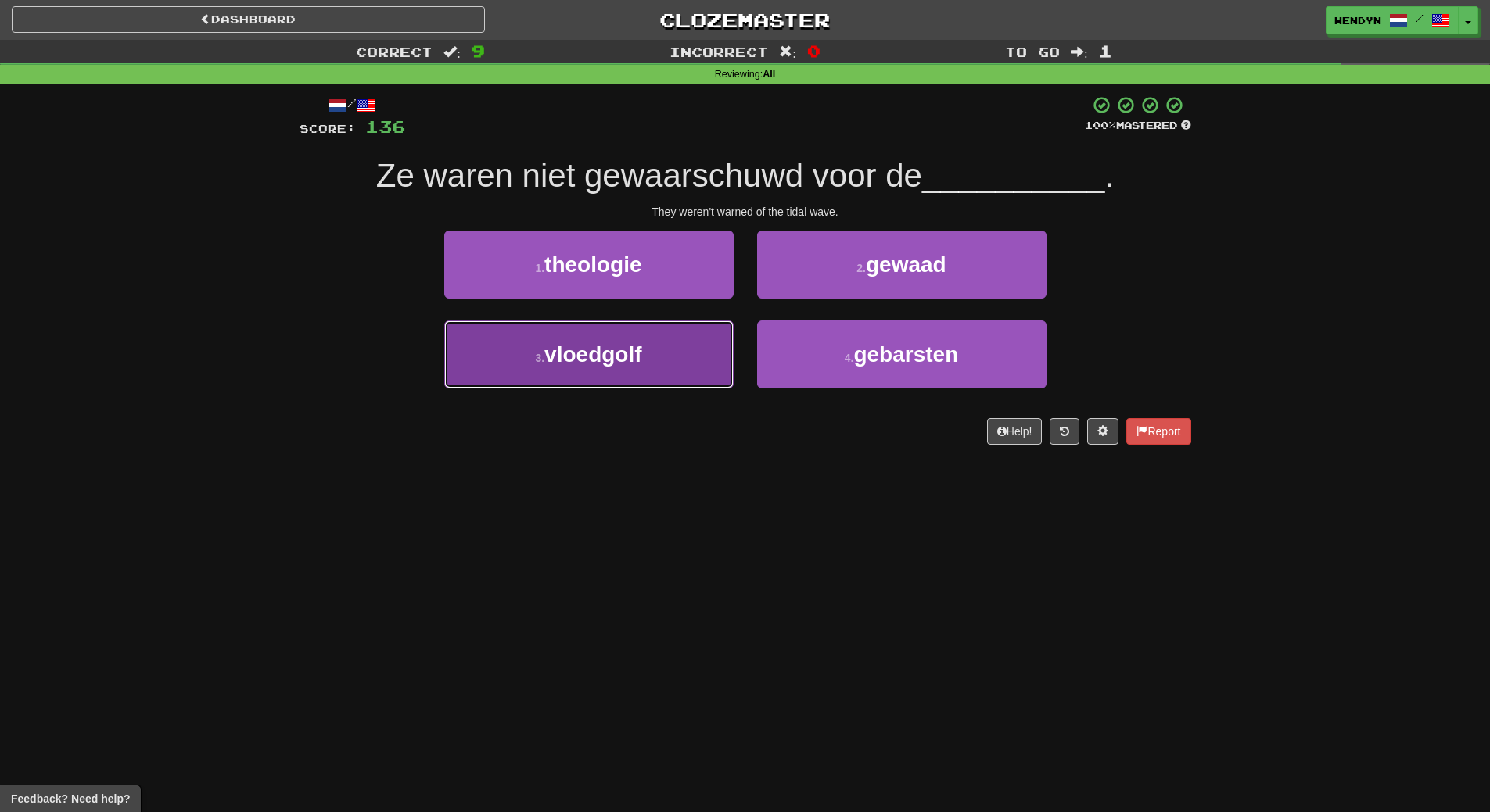
click at [664, 386] on button "3 . vloedgolf" at bounding box center [588, 354] width 290 height 68
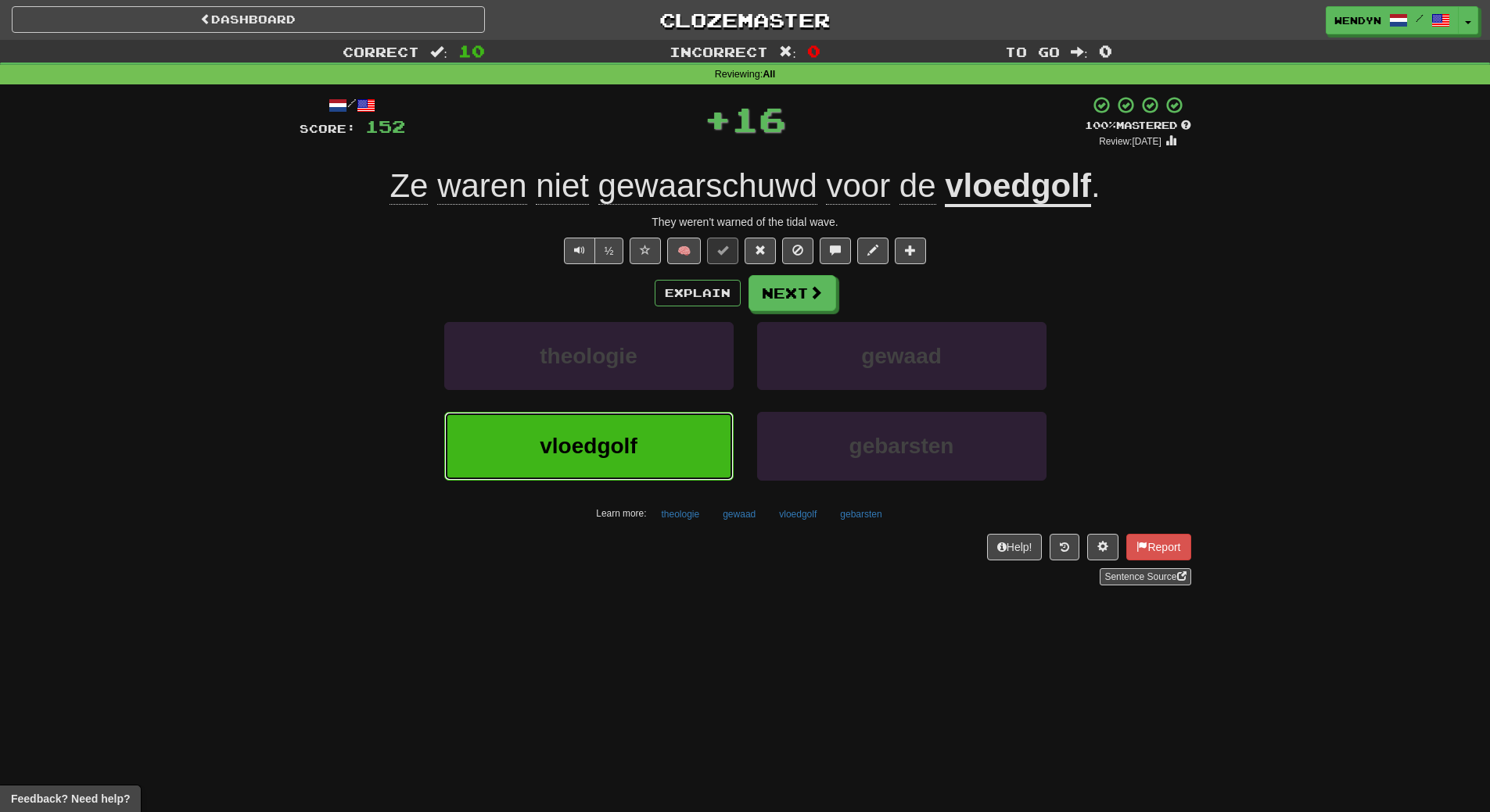
click at [664, 448] on button "vloedgolf" at bounding box center [588, 446] width 290 height 68
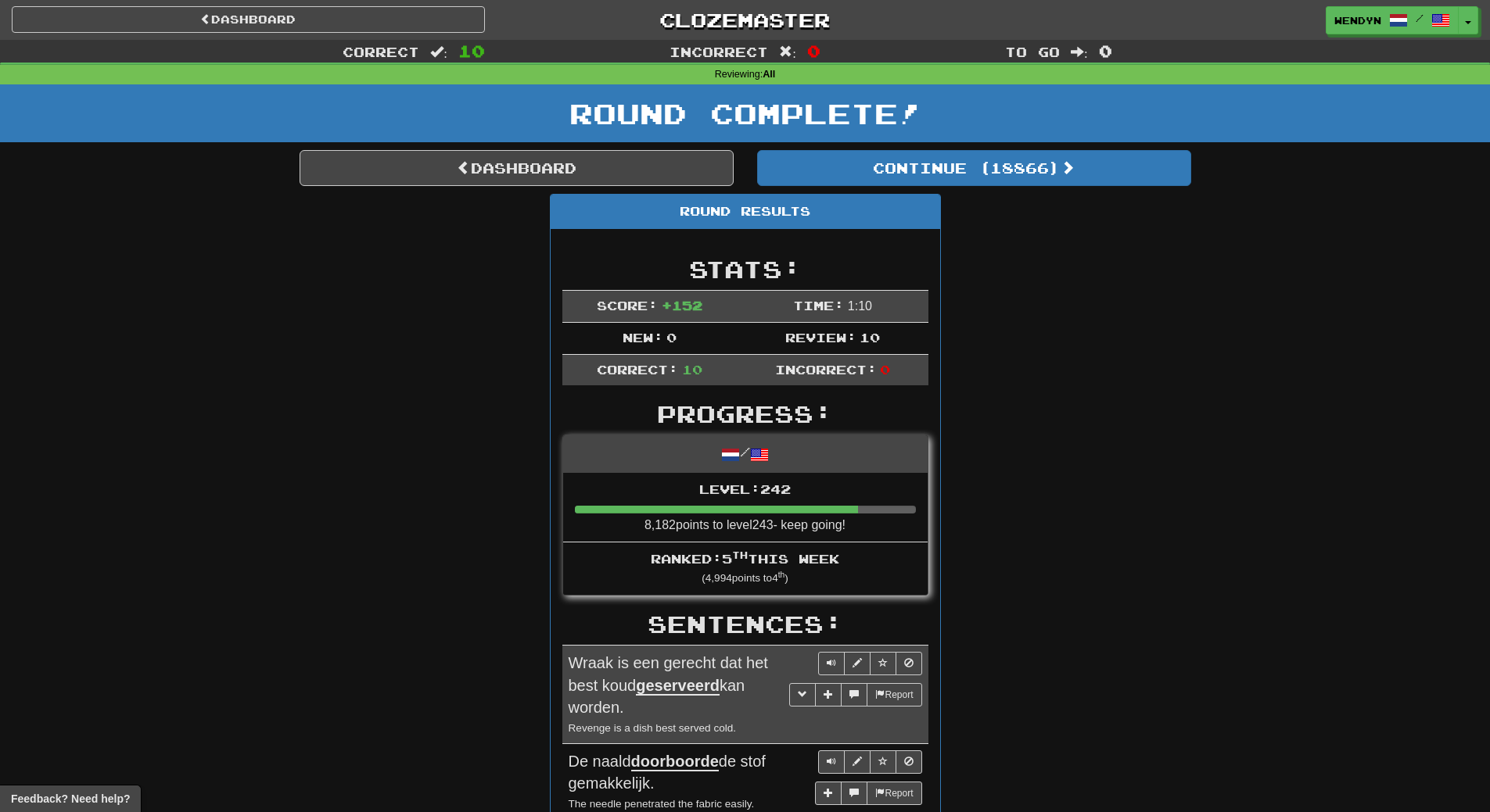
click at [581, 531] on li "Level: 242 8,182 points to level 243 - keep going!" at bounding box center [745, 508] width 365 height 70
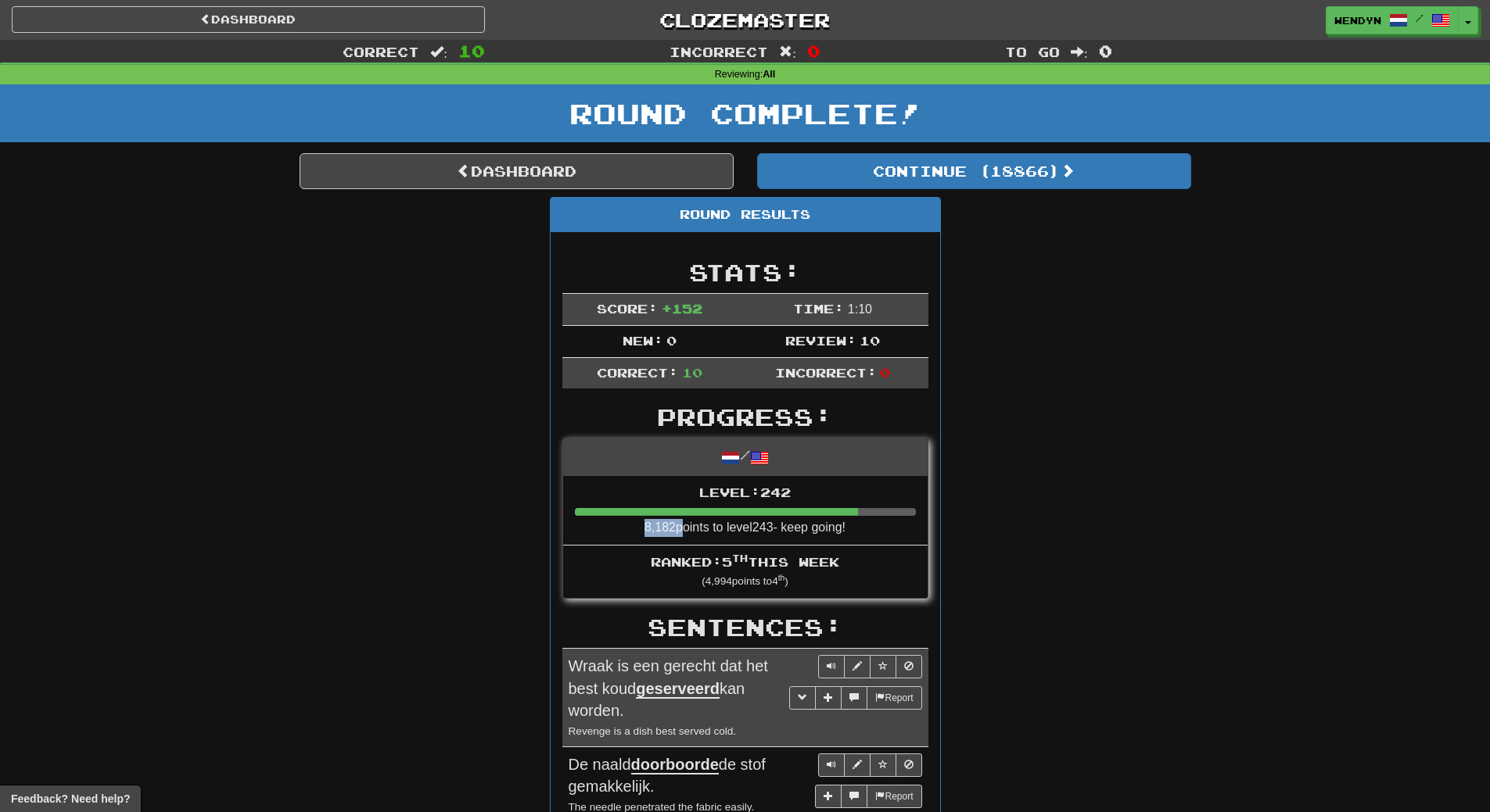
click at [581, 531] on li "Level: 242 8,182 points to level 243 - keep going!" at bounding box center [745, 511] width 365 height 70
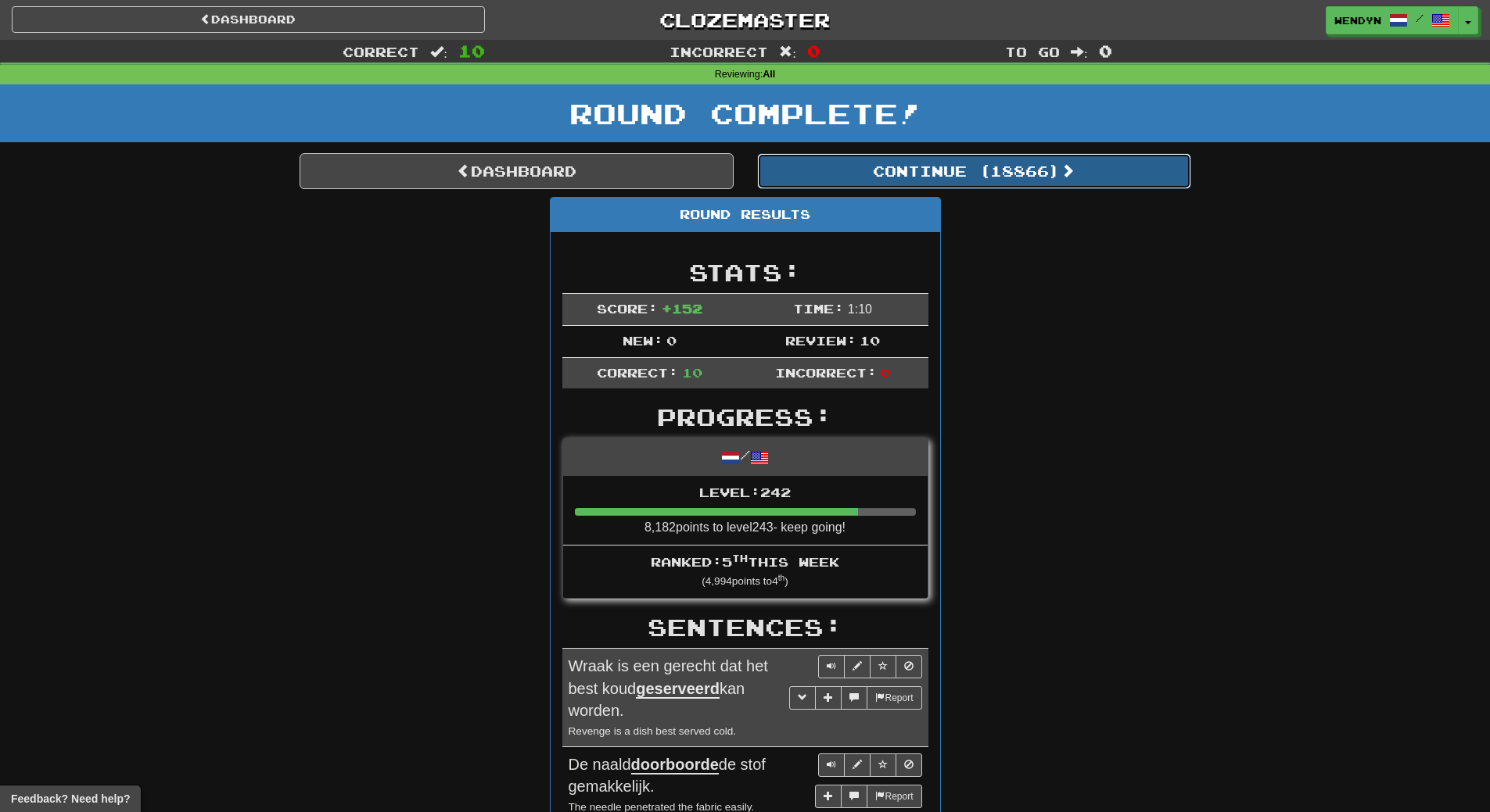
click at [1022, 176] on button "Continue ( 18866 )" at bounding box center [973, 171] width 434 height 36
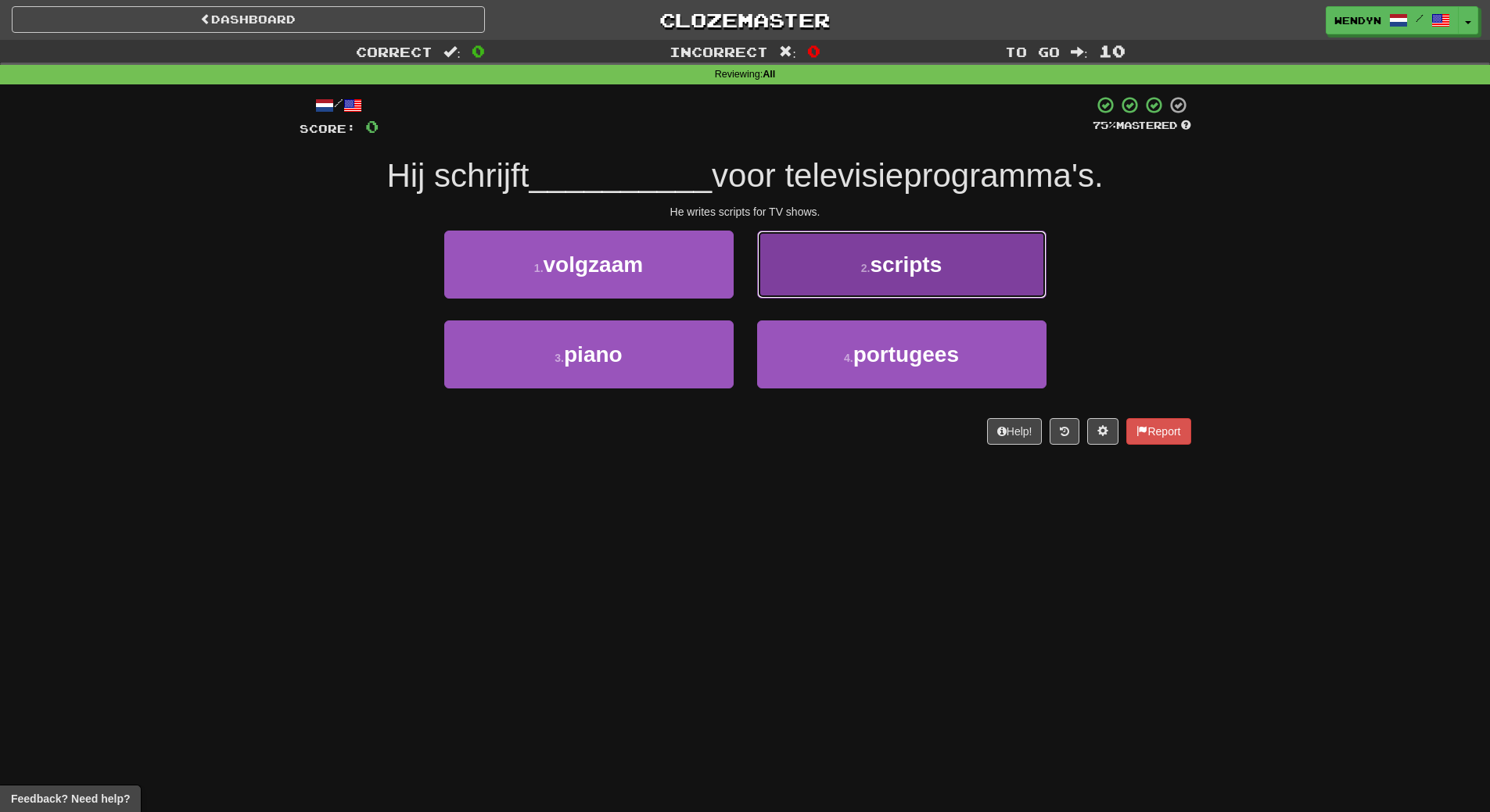
click at [958, 256] on button "2 . scripts" at bounding box center [901, 264] width 290 height 68
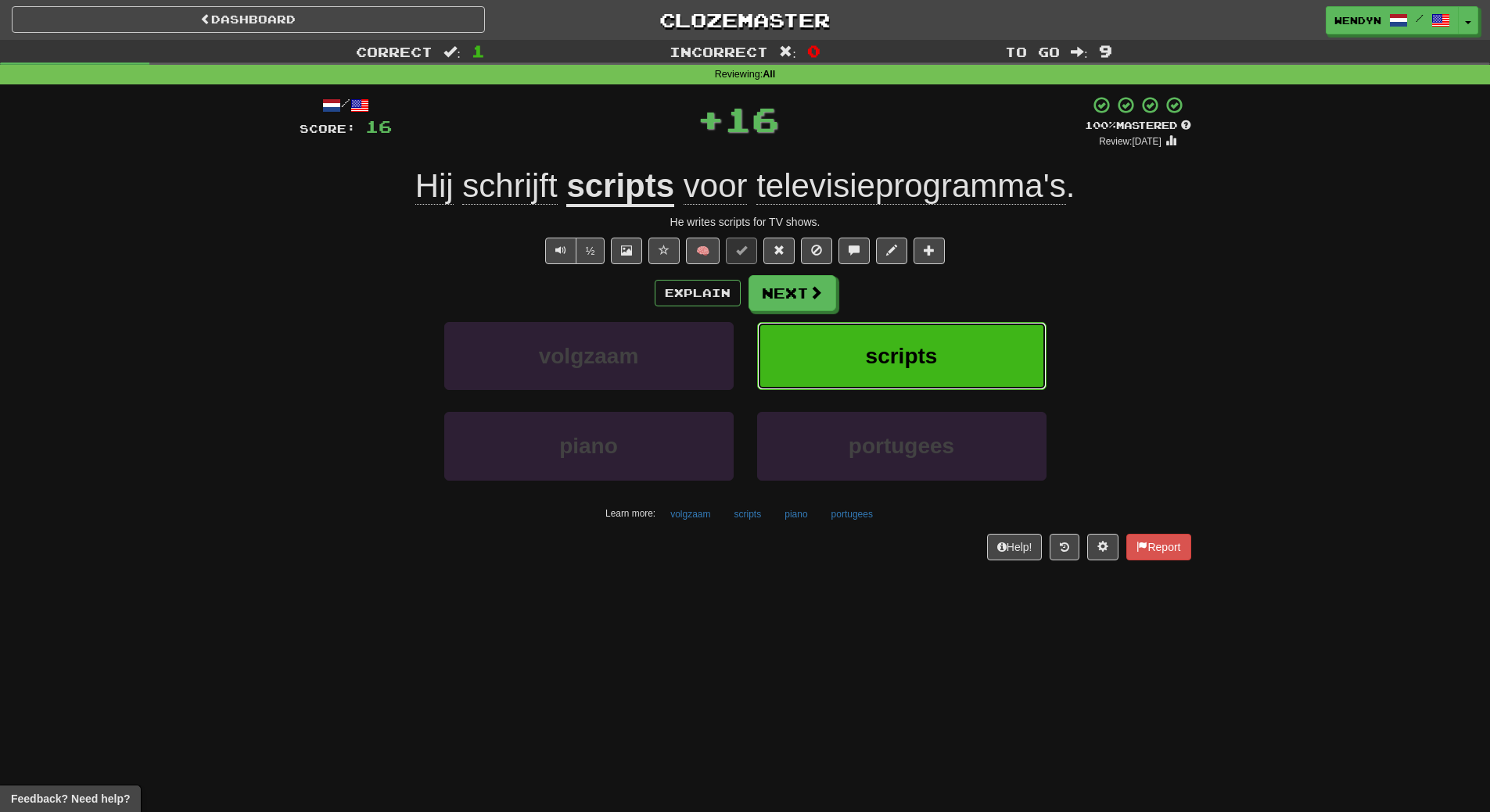
click at [960, 347] on button "scripts" at bounding box center [901, 356] width 290 height 68
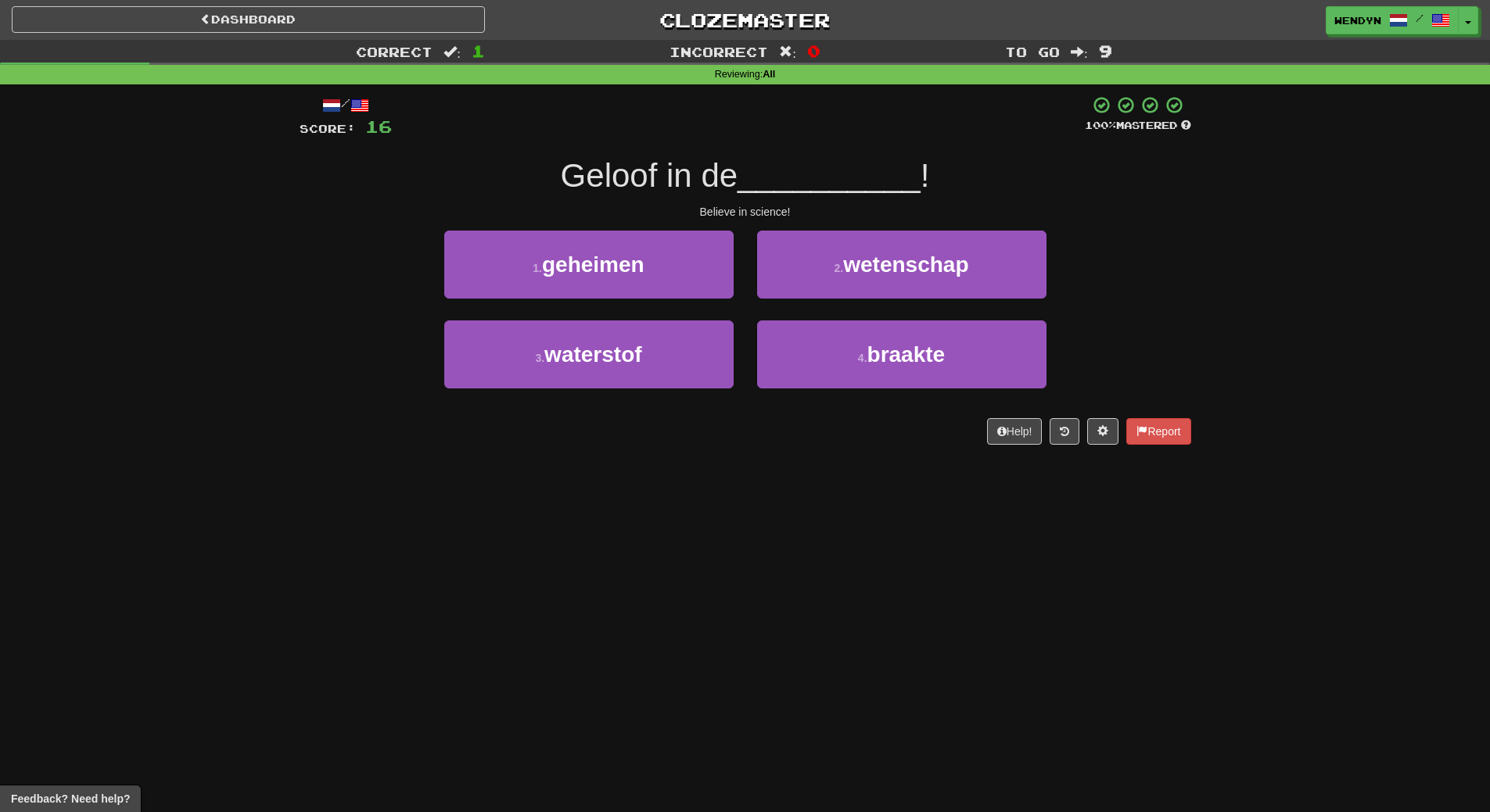
drag, startPoint x: 960, startPoint y: 347, endPoint x: 579, endPoint y: 433, distance: 390.6
click at [579, 433] on div "Help! Report" at bounding box center [745, 431] width 891 height 27
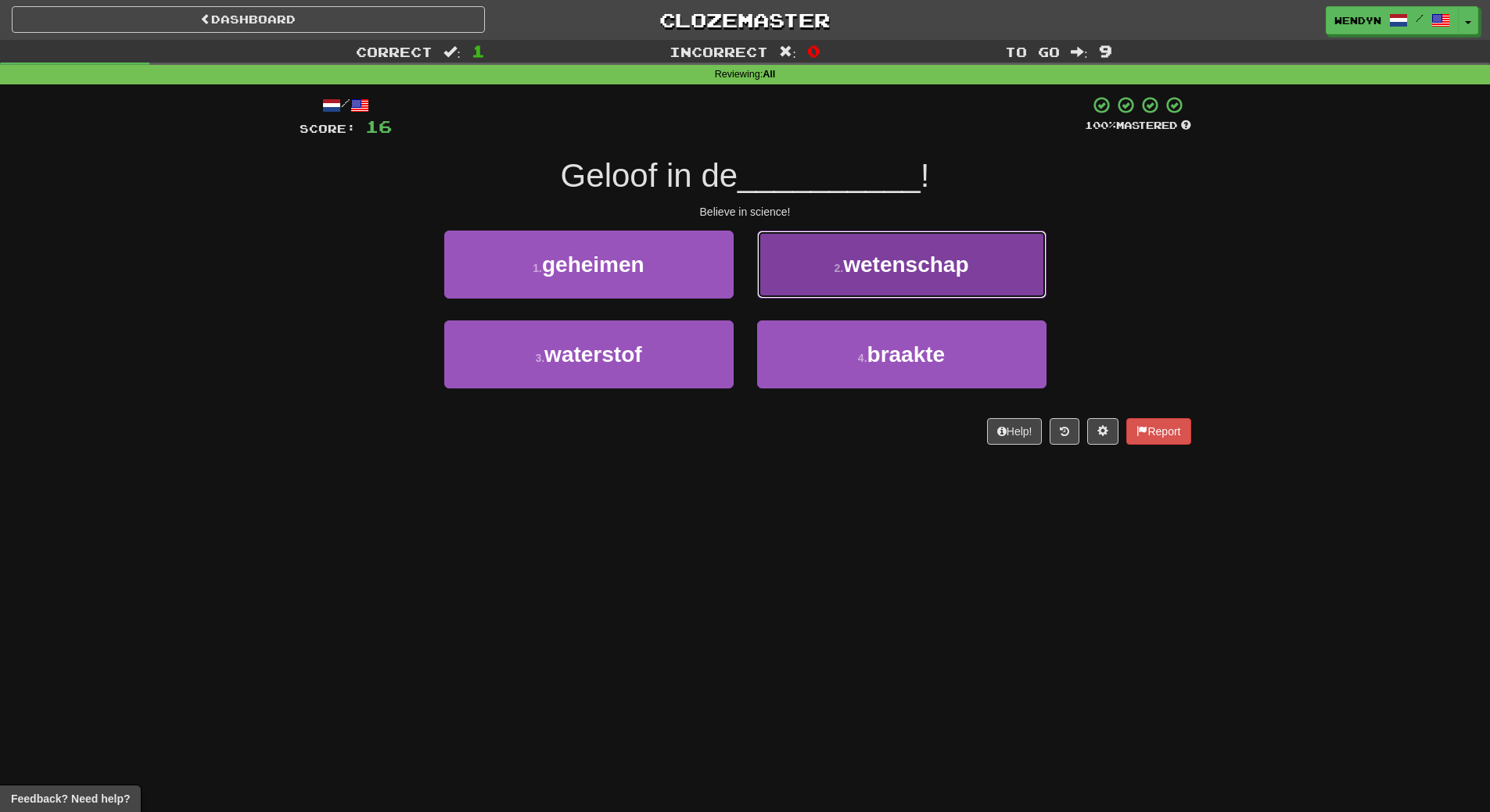
click at [916, 292] on button "2 . wetenschap" at bounding box center [901, 264] width 290 height 68
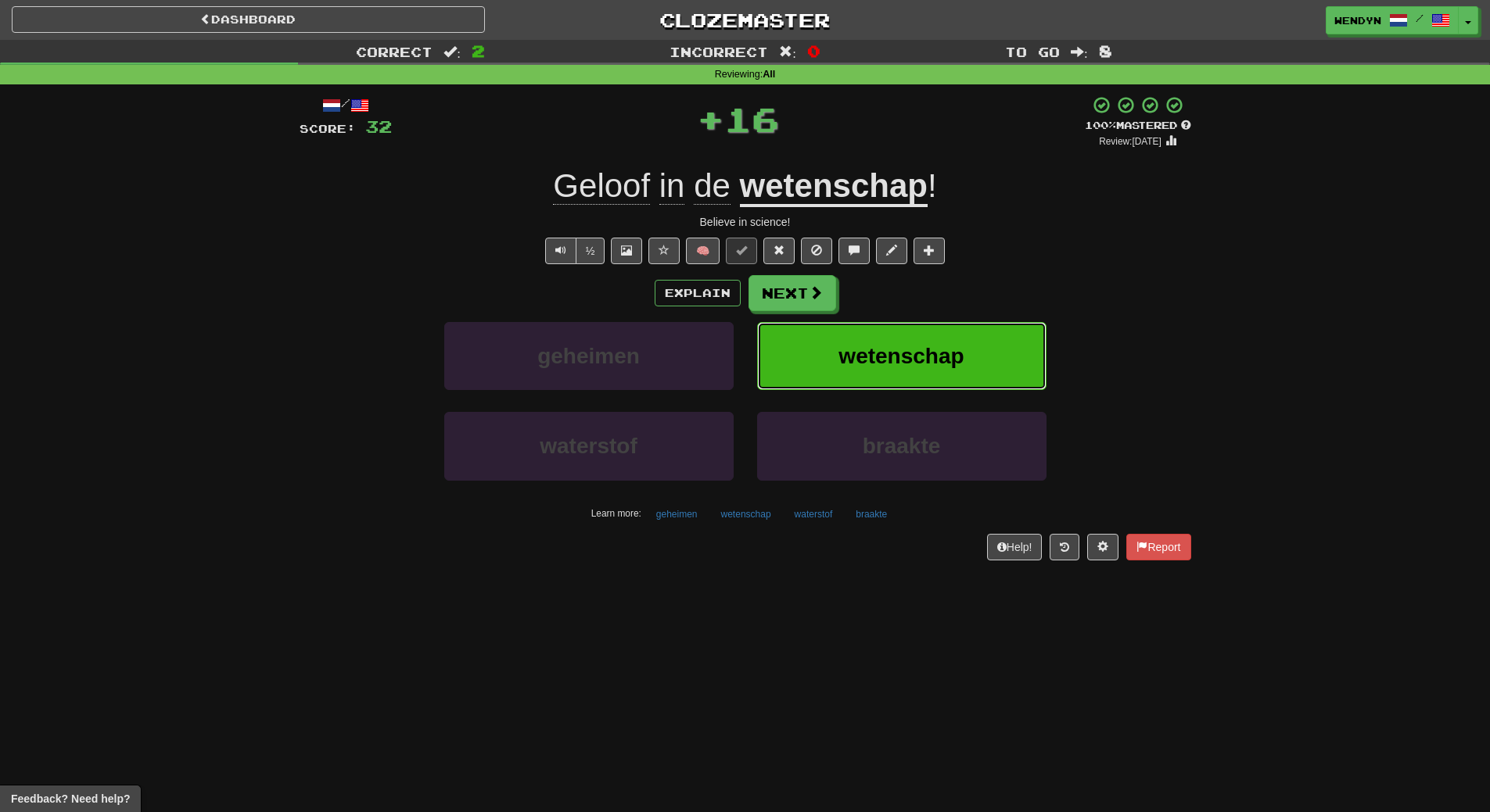
drag, startPoint x: 920, startPoint y: 339, endPoint x: 787, endPoint y: 413, distance: 152.2
click at [918, 340] on button "wetenschap" at bounding box center [901, 356] width 290 height 68
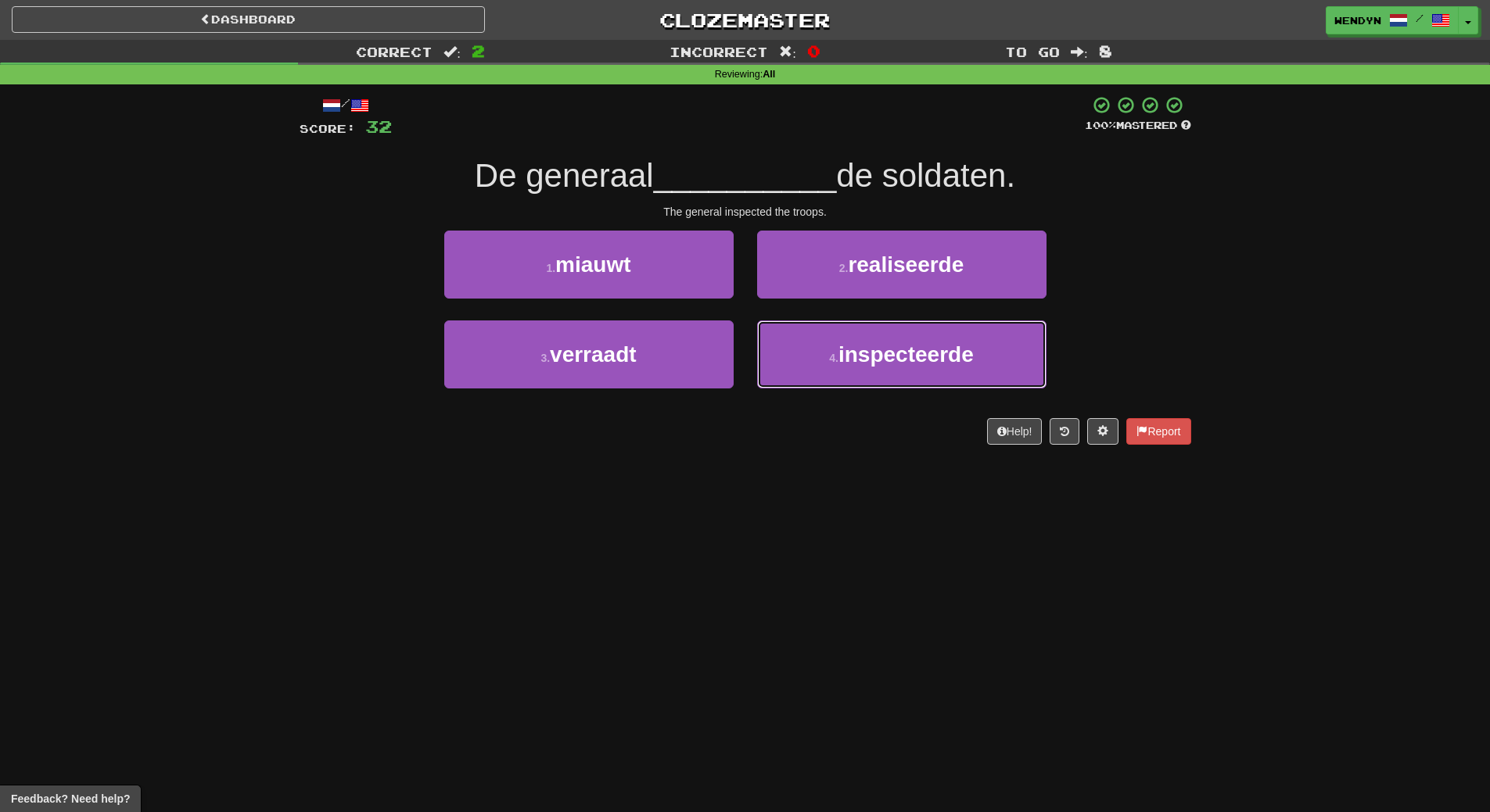
drag, startPoint x: 884, startPoint y: 376, endPoint x: 885, endPoint y: 398, distance: 22.0
click at [884, 385] on button "4 . inspecteerde" at bounding box center [901, 354] width 290 height 68
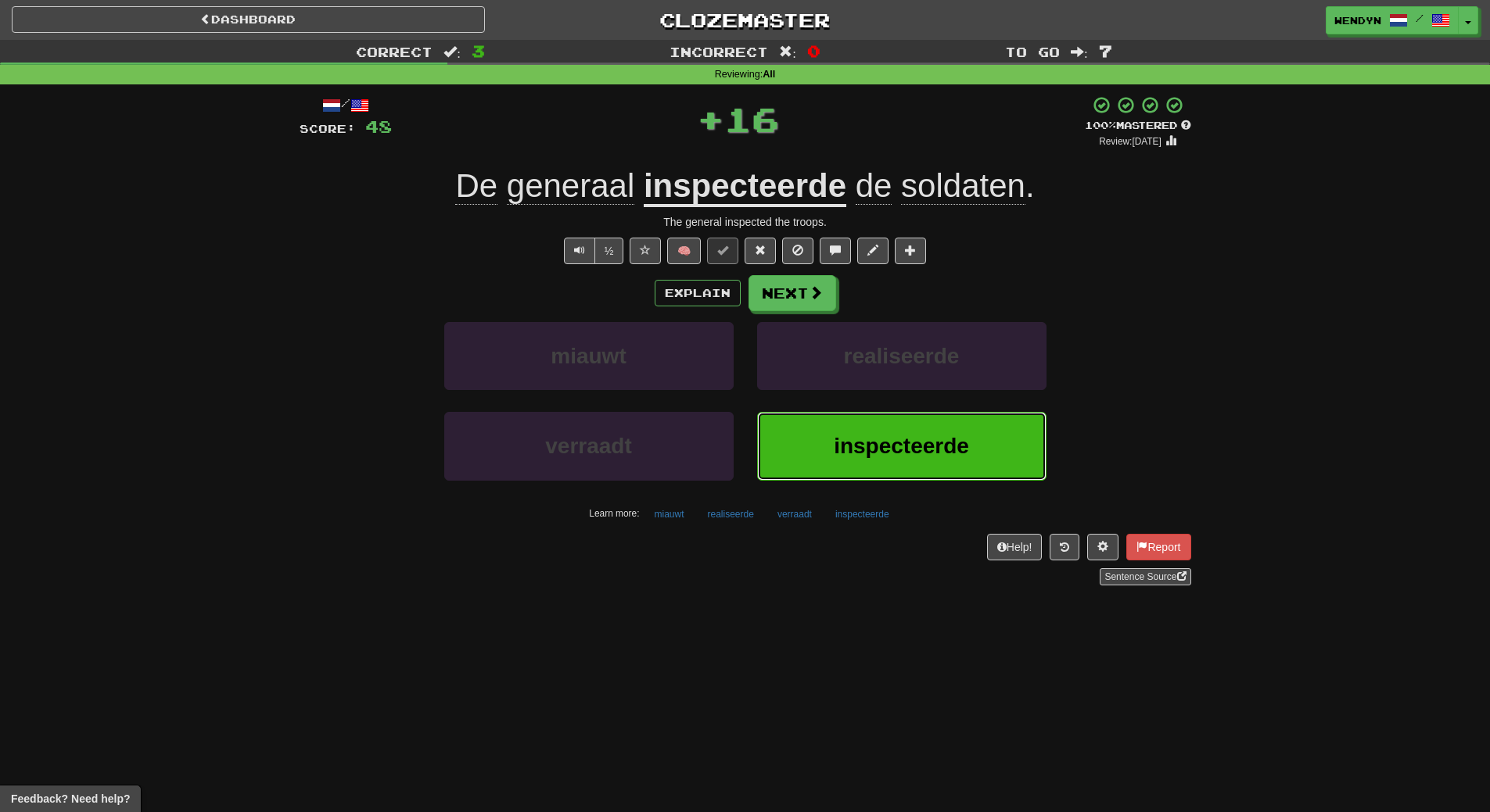
click at [946, 464] on button "inspecteerde" at bounding box center [901, 446] width 290 height 68
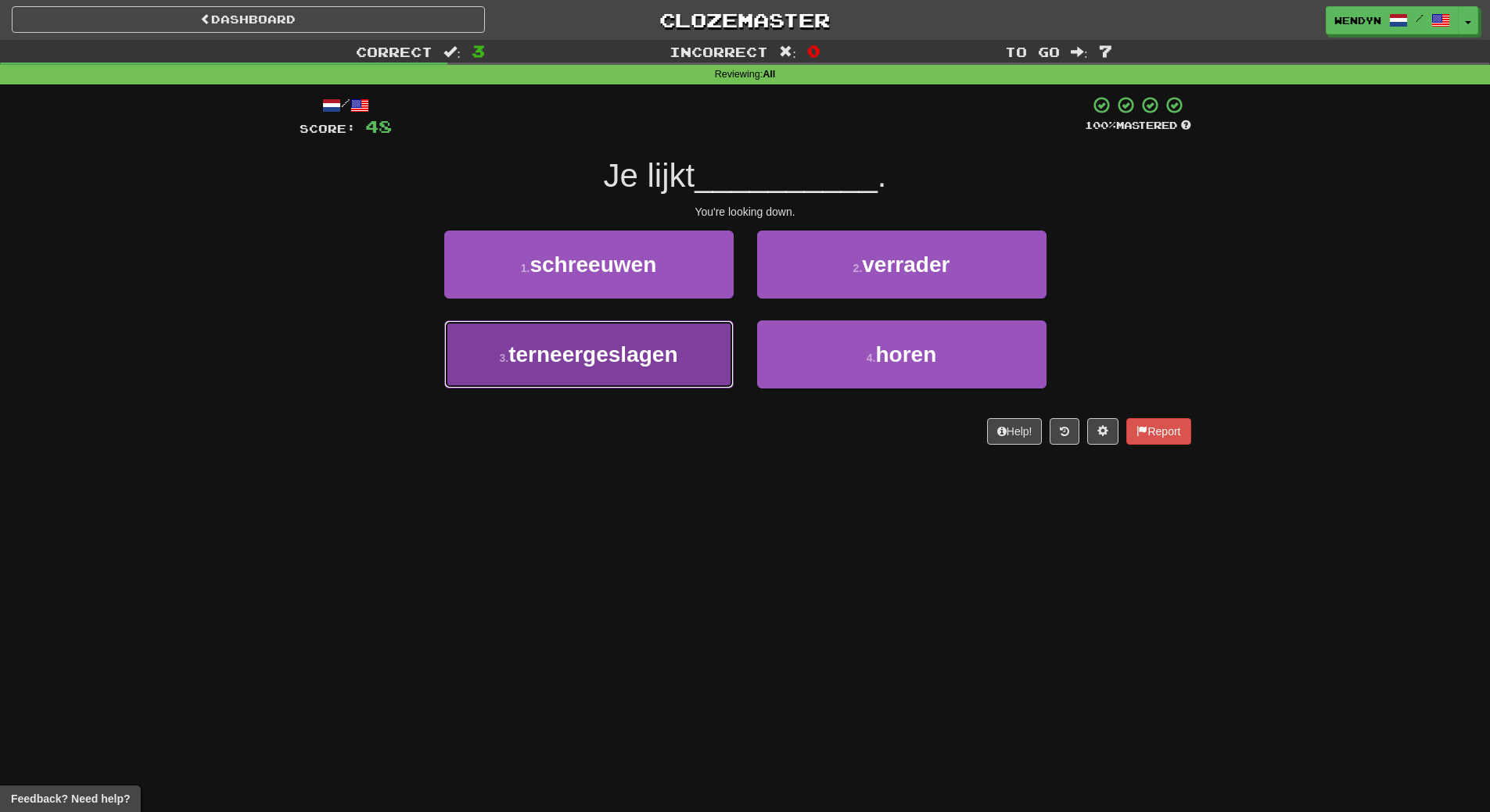
click at [632, 351] on span "terneergeslagen" at bounding box center [592, 355] width 169 height 25
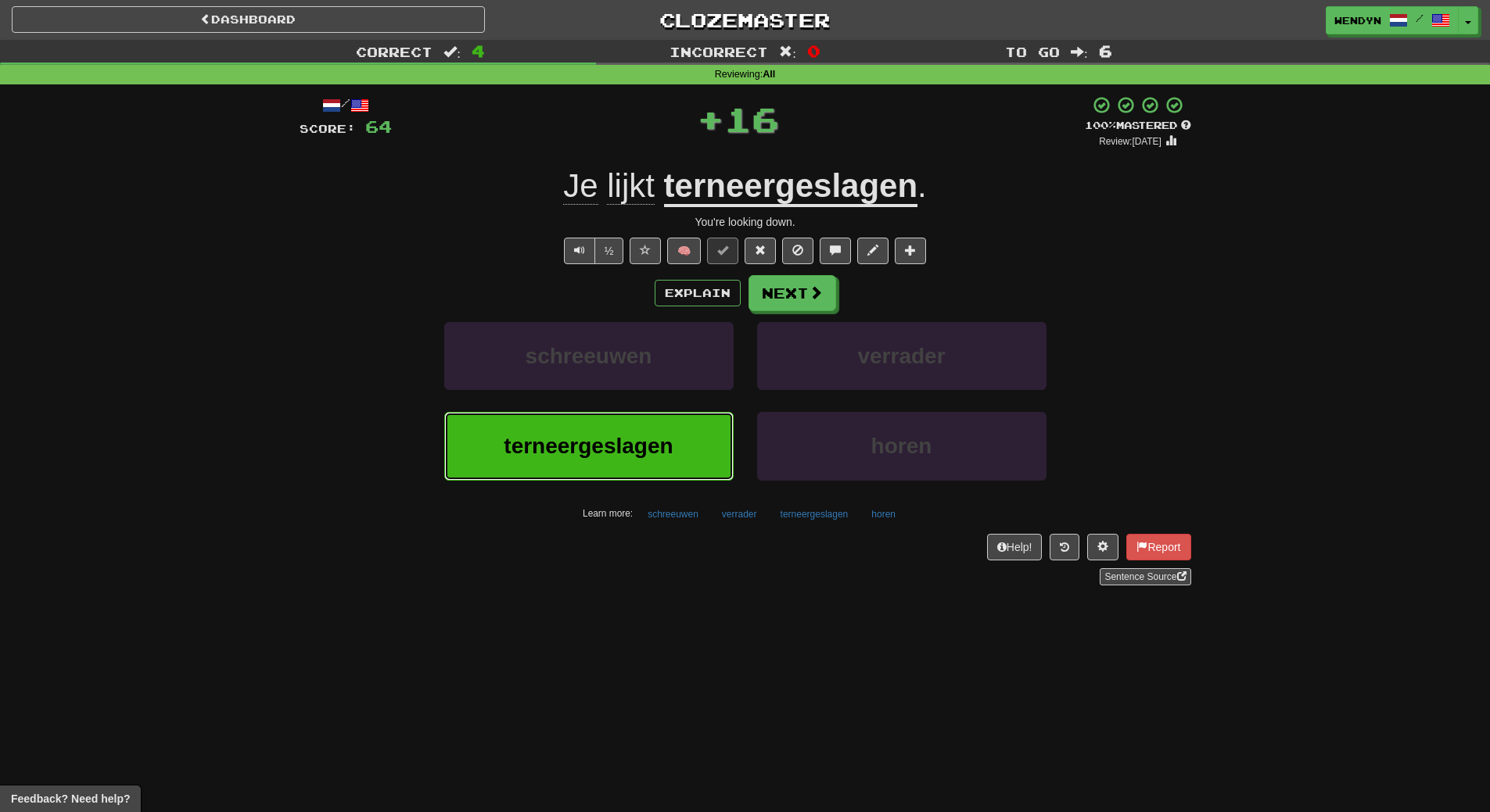
click at [623, 437] on span "terneergeslagen" at bounding box center [588, 446] width 169 height 25
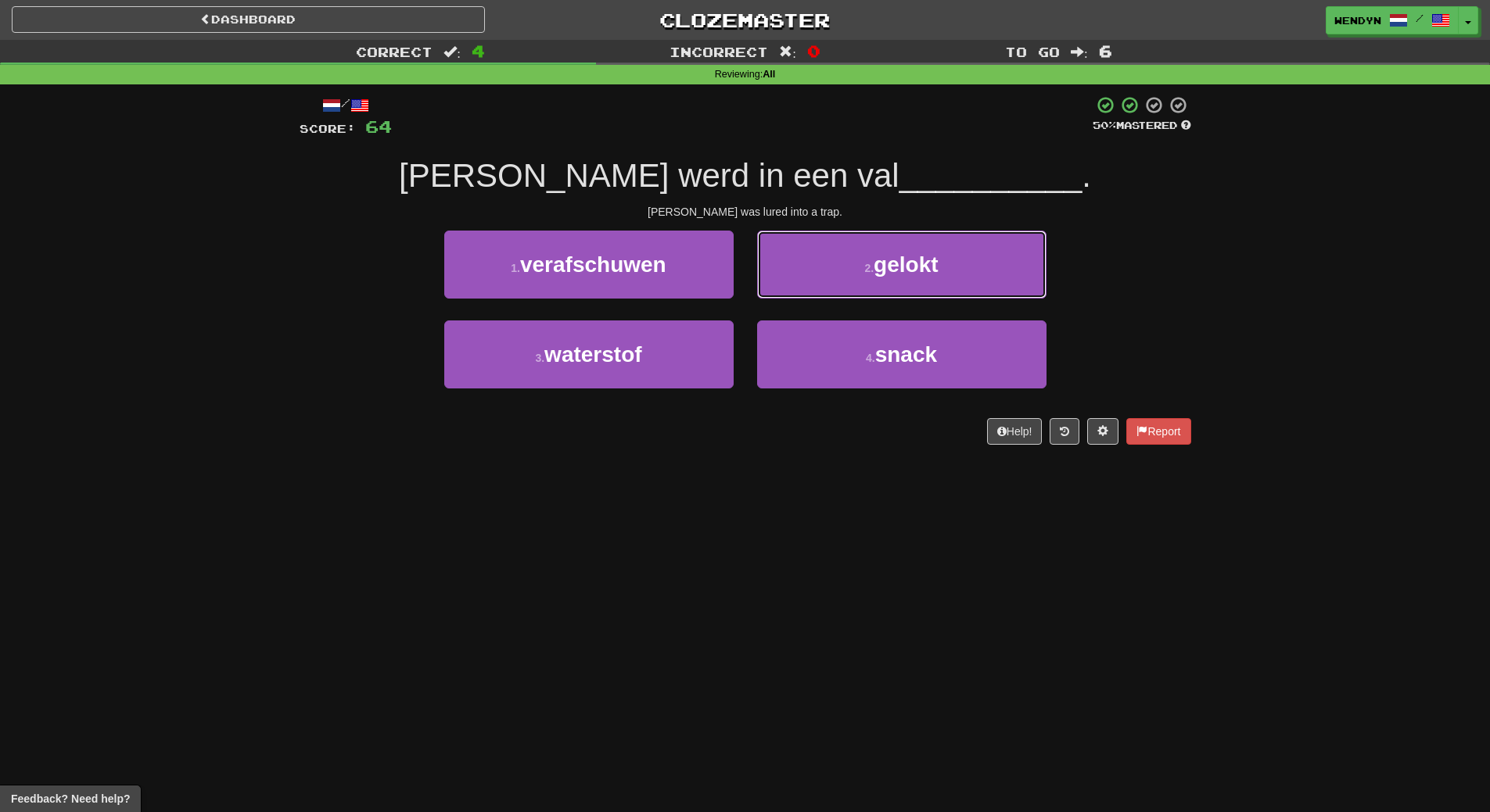
drag, startPoint x: 943, startPoint y: 242, endPoint x: 947, endPoint y: 191, distance: 51.2
click at [944, 238] on button "2 . gelokt" at bounding box center [901, 264] width 290 height 68
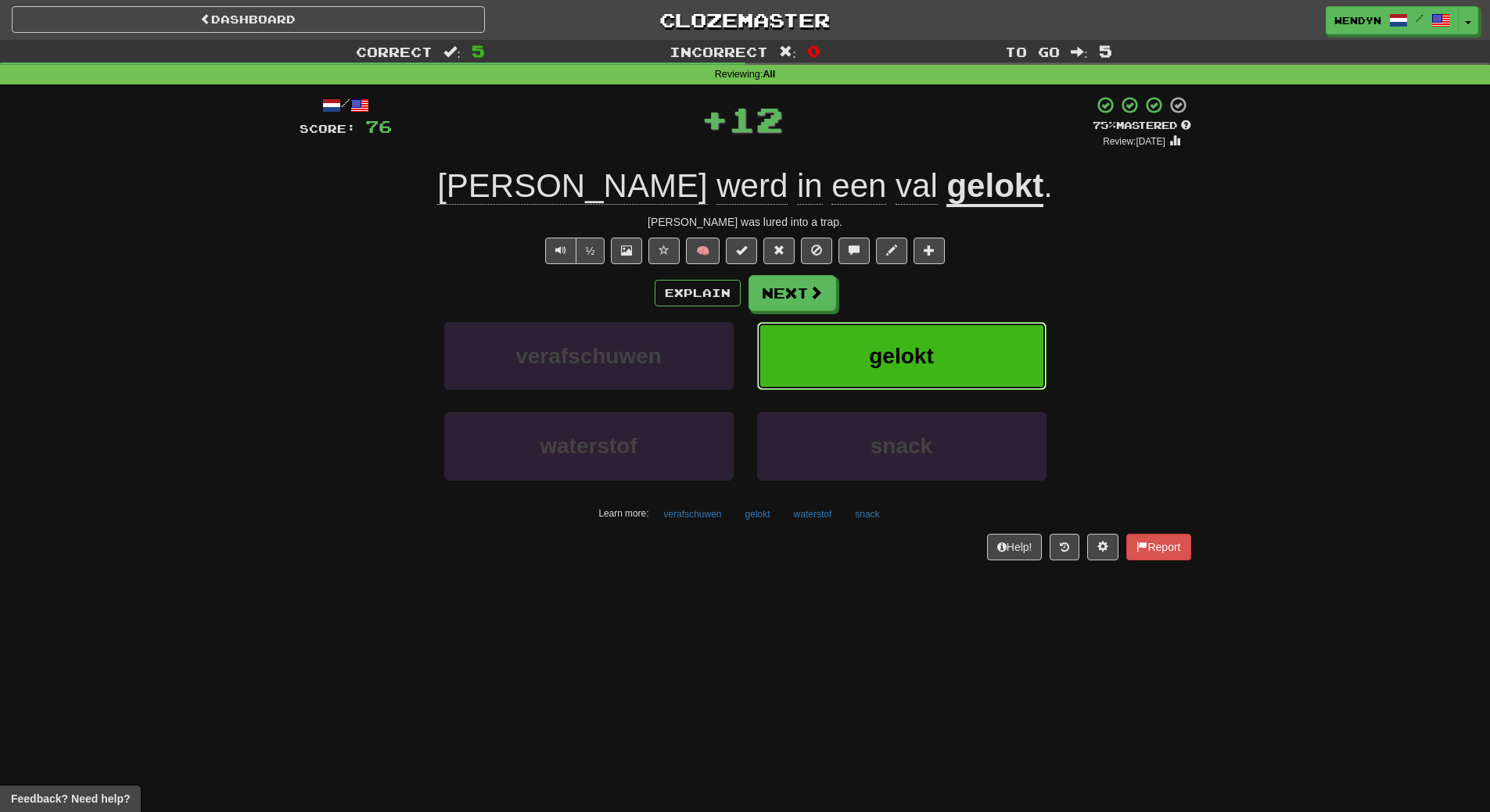
click at [954, 363] on button "gelokt" at bounding box center [901, 356] width 290 height 68
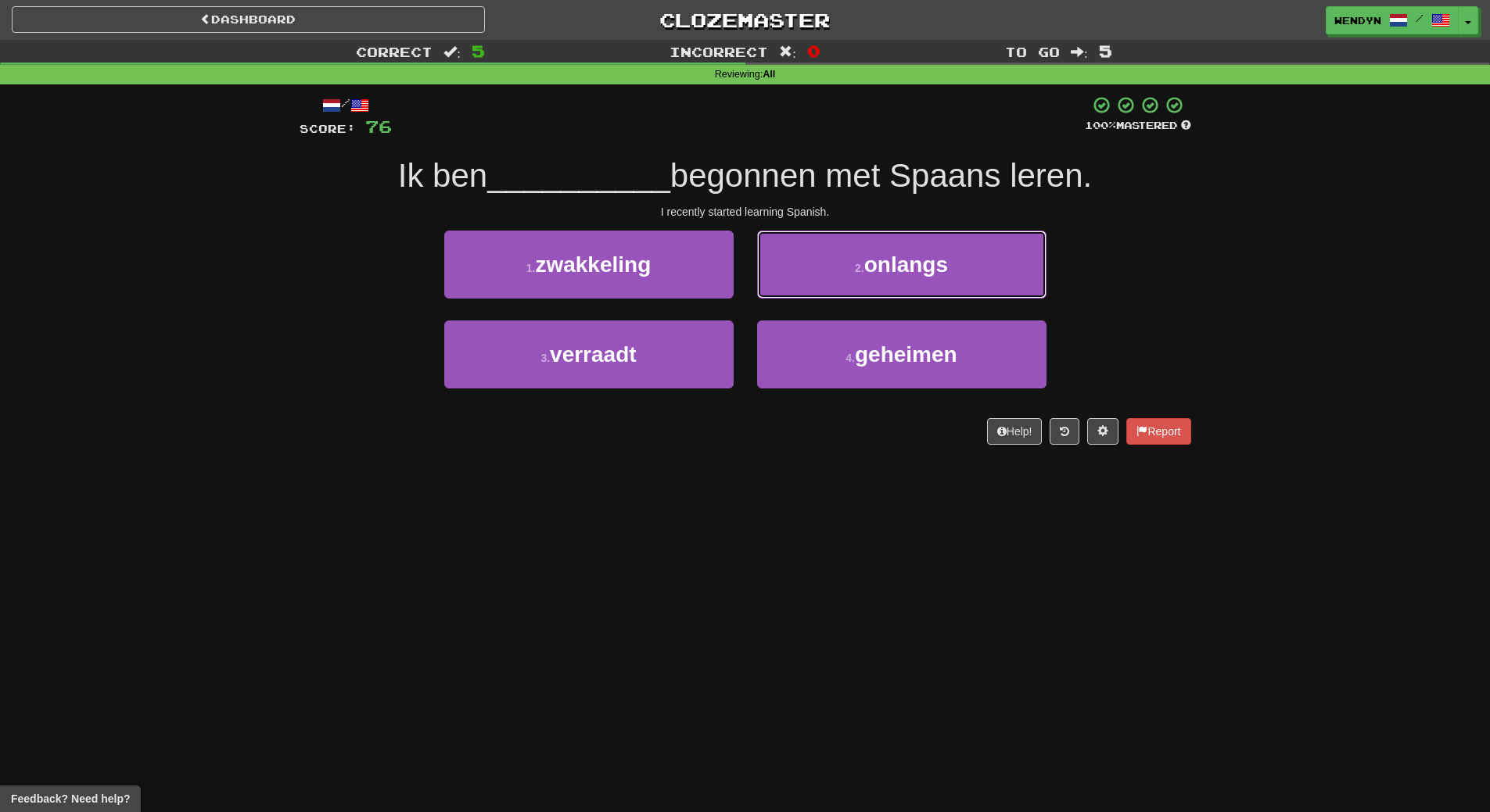
click at [990, 254] on button "2 . onlangs" at bounding box center [901, 264] width 290 height 68
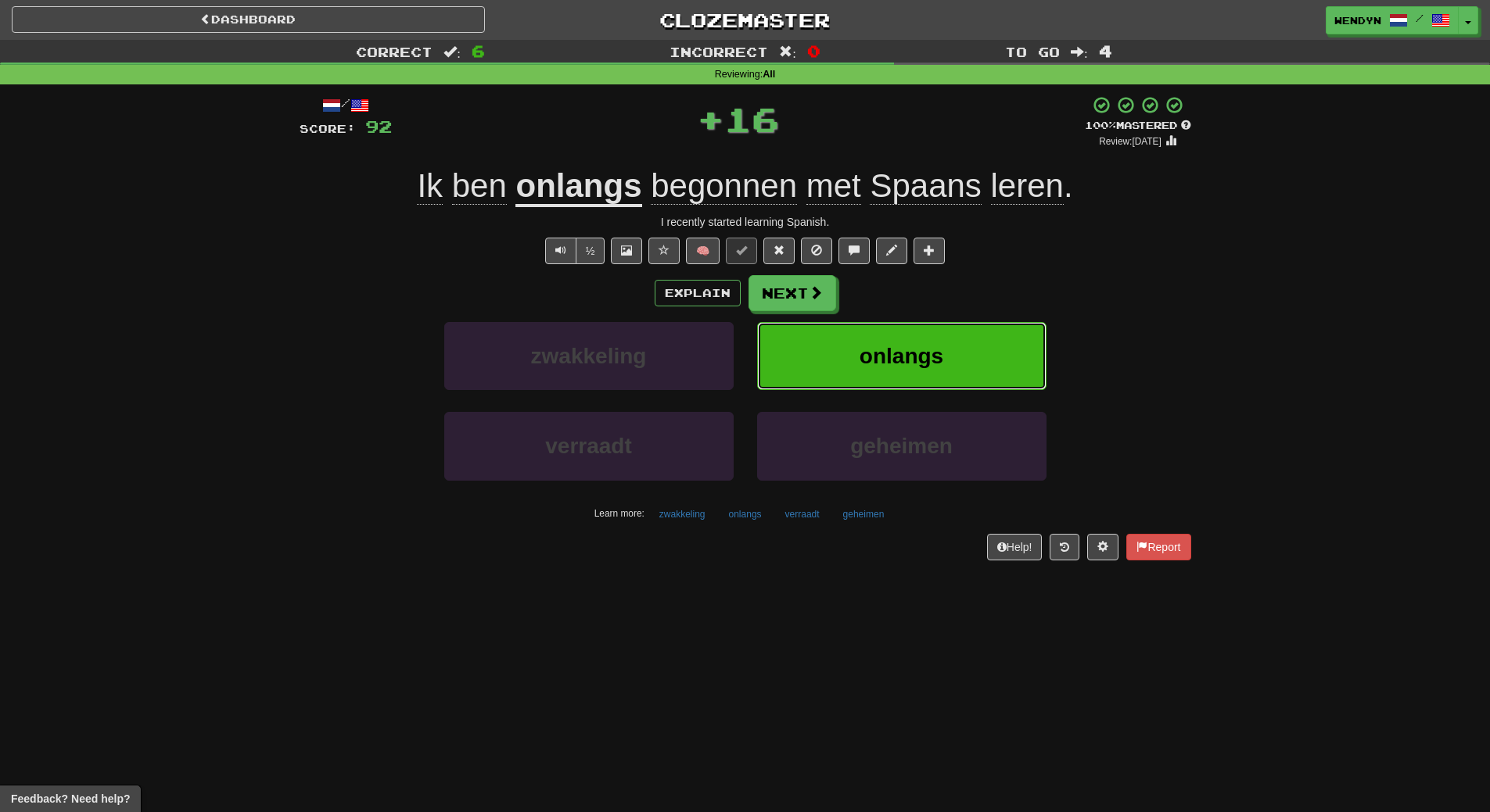
click at [945, 340] on button "onlangs" at bounding box center [901, 356] width 290 height 68
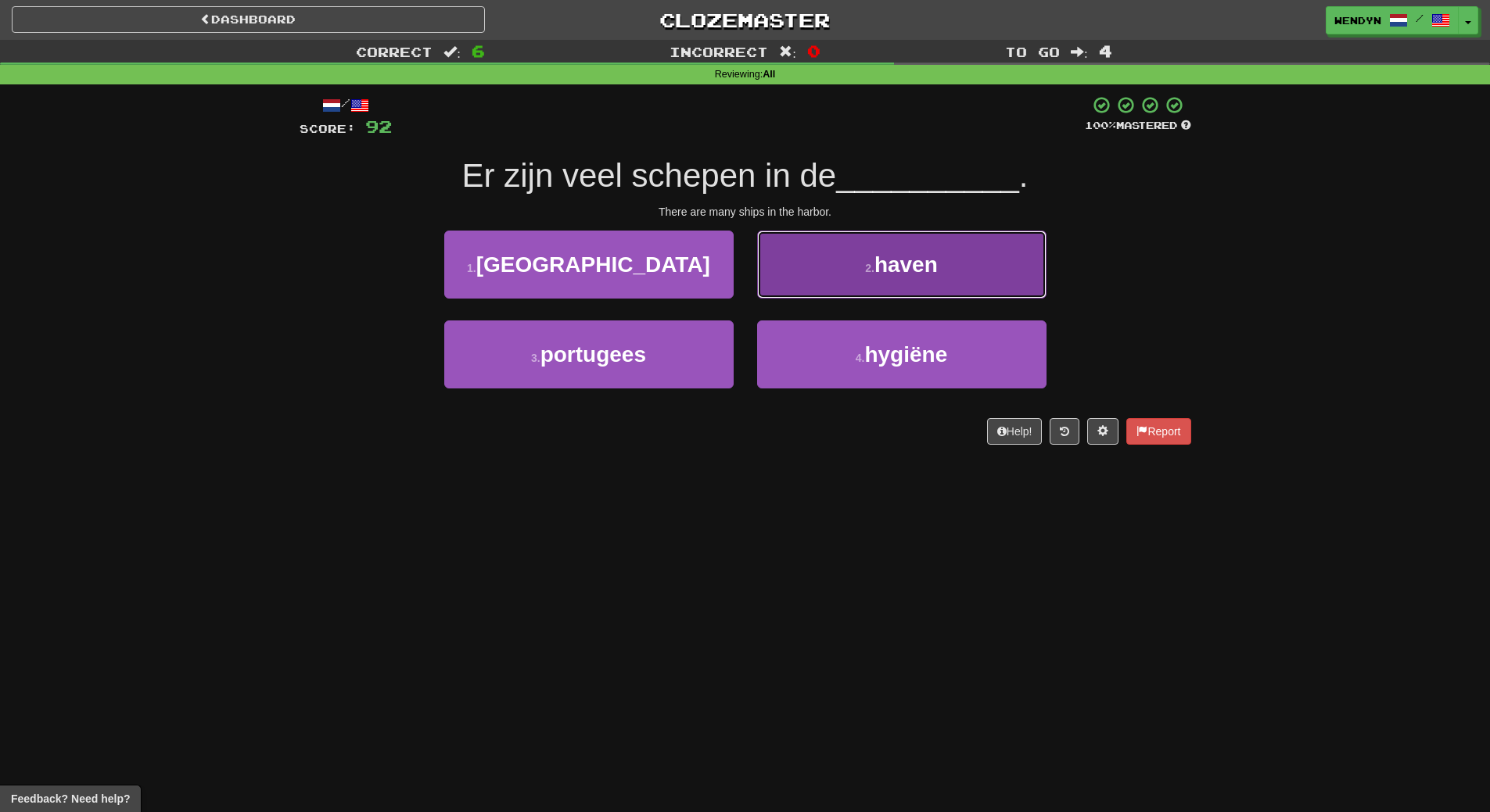
click at [981, 286] on button "2 . haven" at bounding box center [901, 264] width 290 height 68
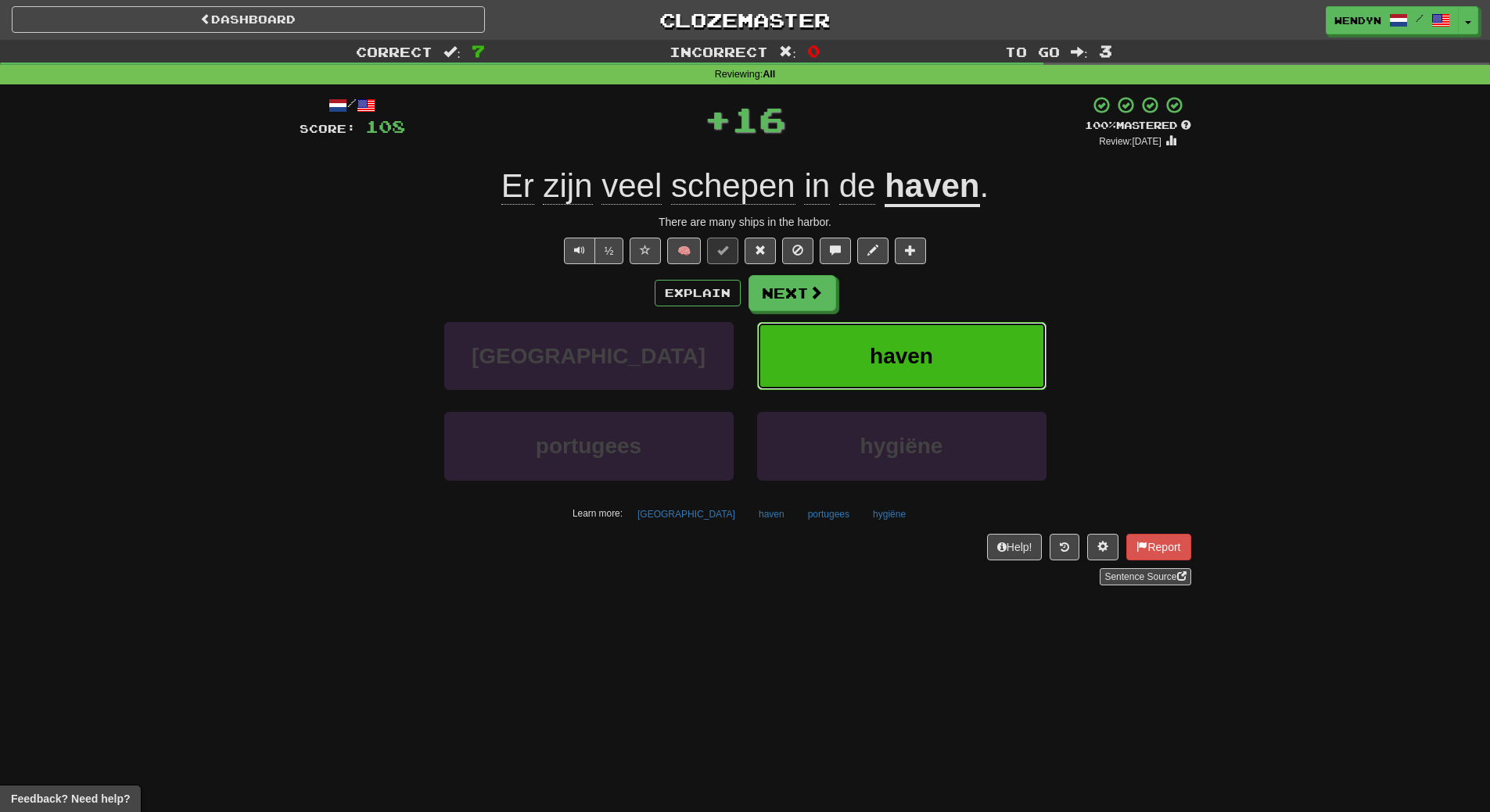
drag, startPoint x: 978, startPoint y: 339, endPoint x: 703, endPoint y: 471, distance: 305.0
click at [970, 346] on button "haven" at bounding box center [901, 356] width 290 height 68
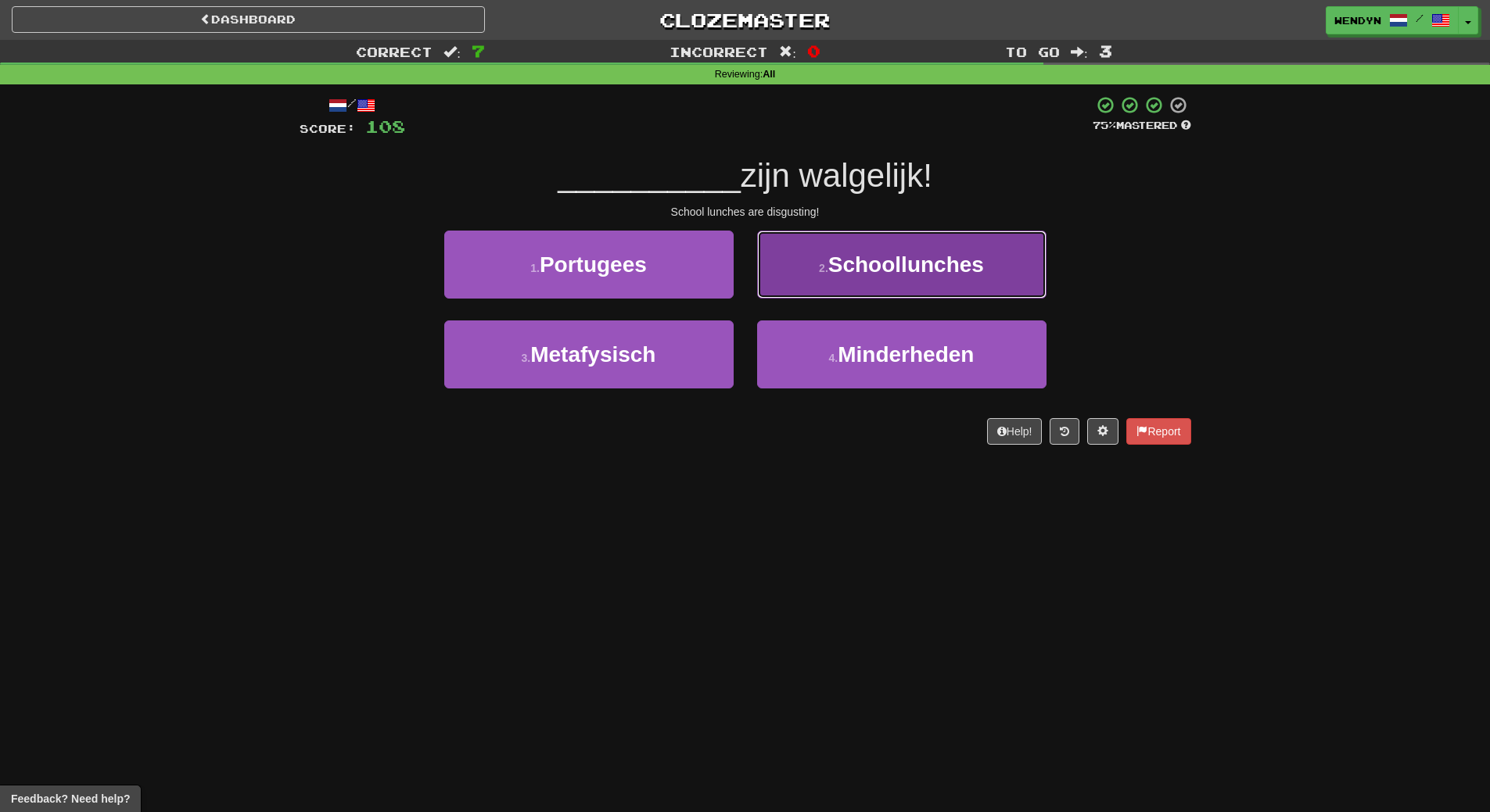
click at [950, 285] on button "2 . Schoollunches" at bounding box center [901, 264] width 290 height 68
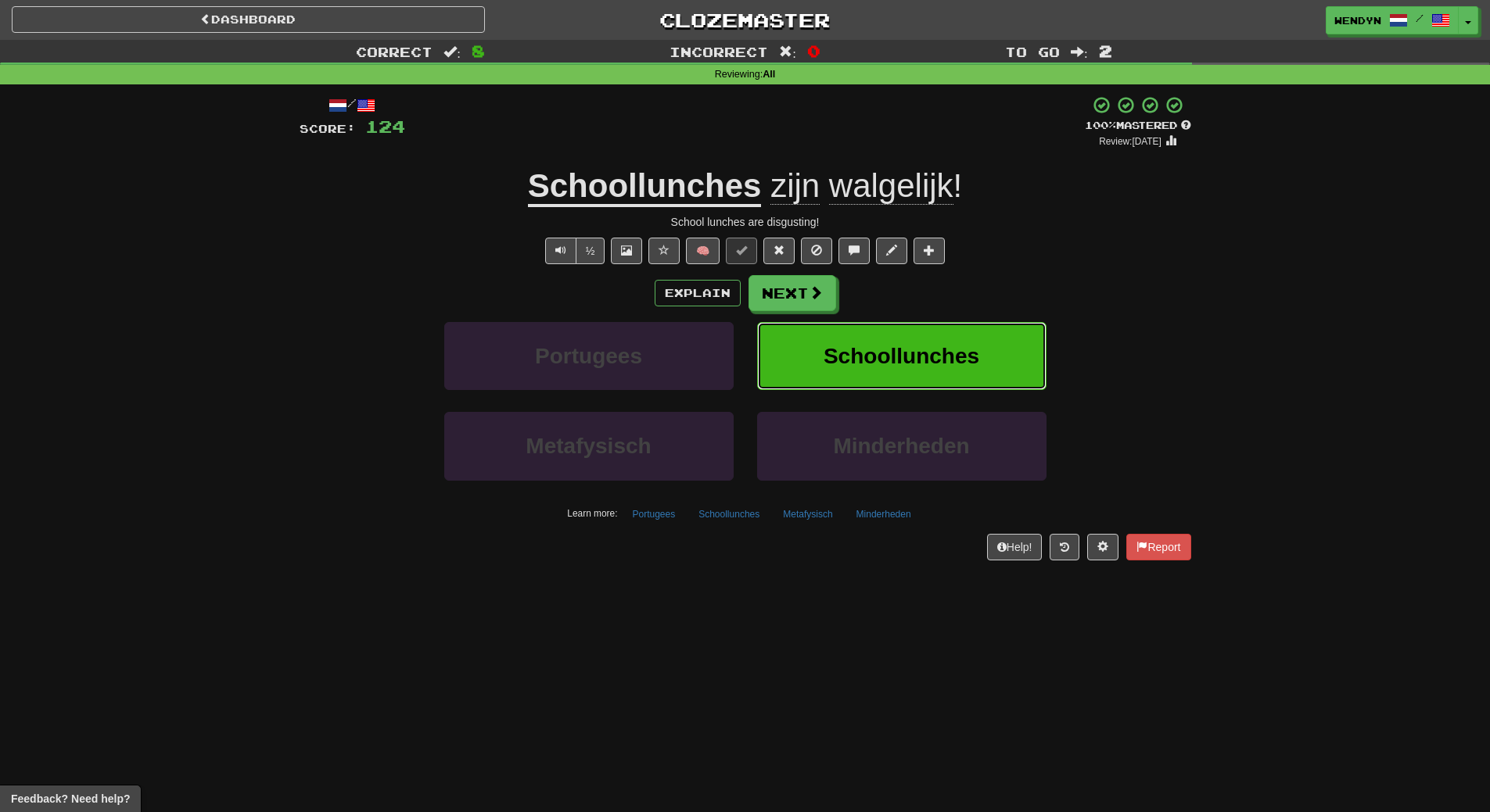
click at [910, 342] on button "Schoollunches" at bounding box center [901, 356] width 290 height 68
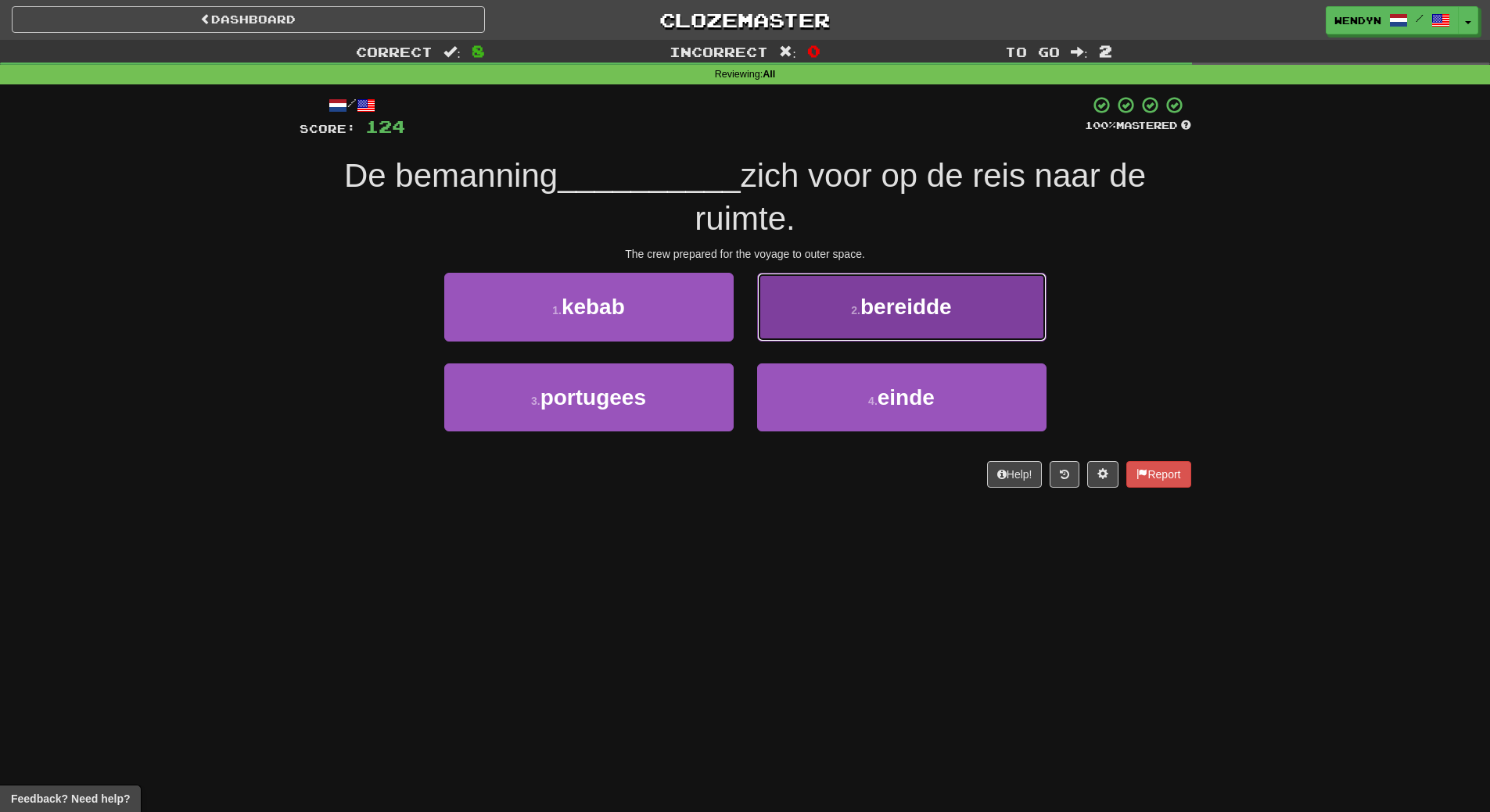
click at [987, 309] on button "2 . bereidde" at bounding box center [901, 306] width 290 height 68
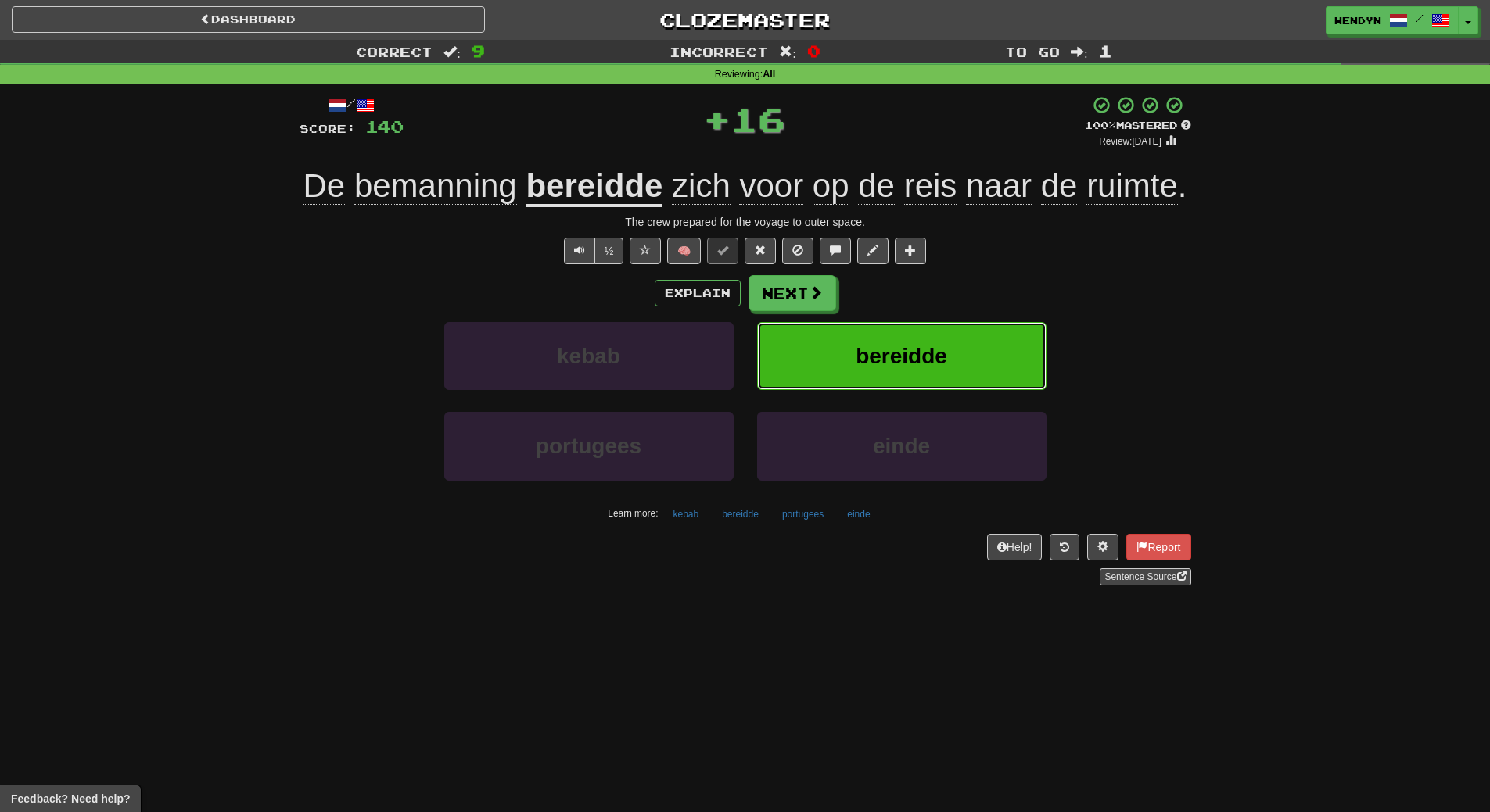
click at [953, 369] on button "bereidde" at bounding box center [901, 356] width 290 height 68
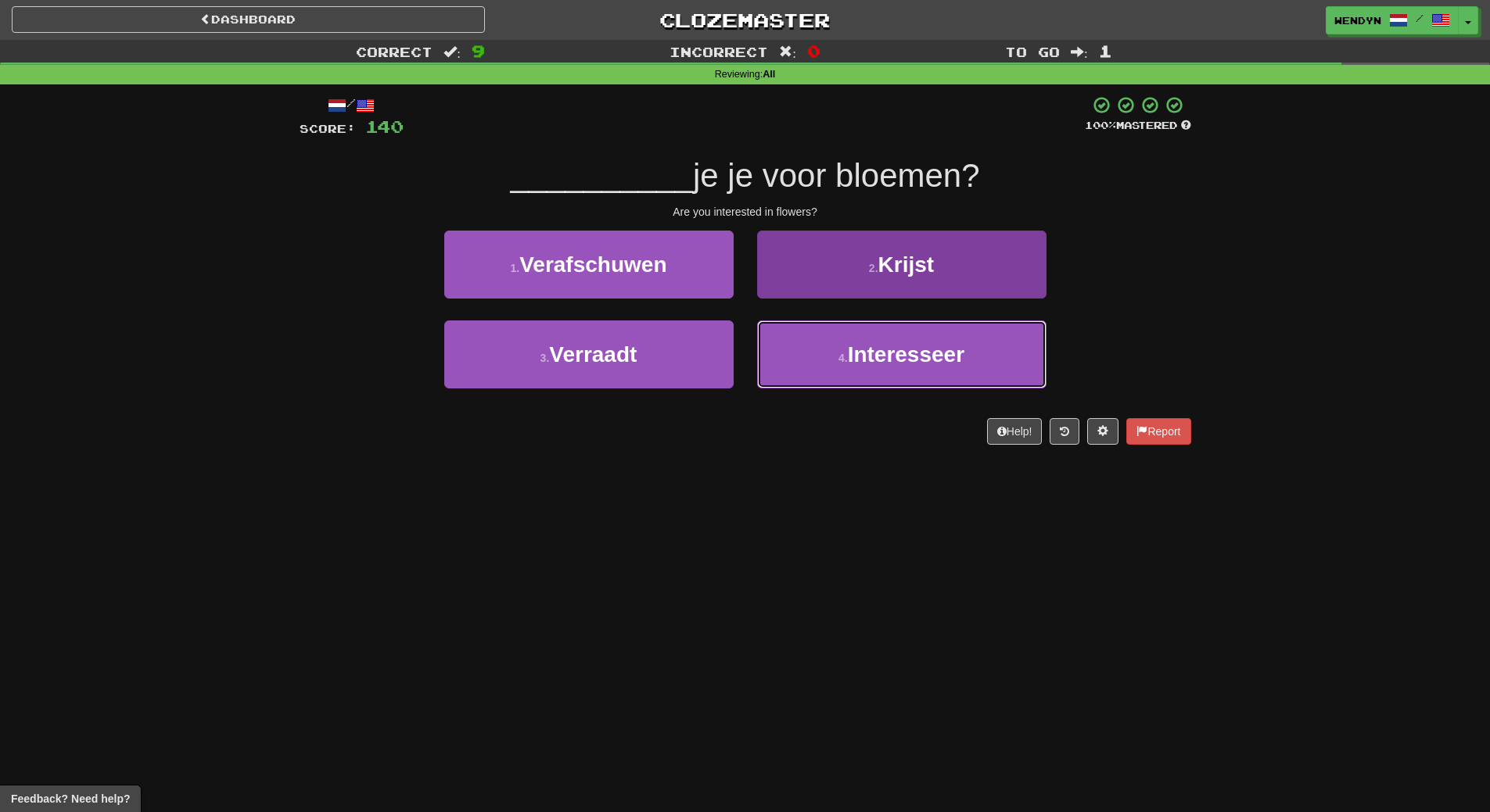
click at [864, 378] on button "4 . Interesseer" at bounding box center [901, 354] width 290 height 68
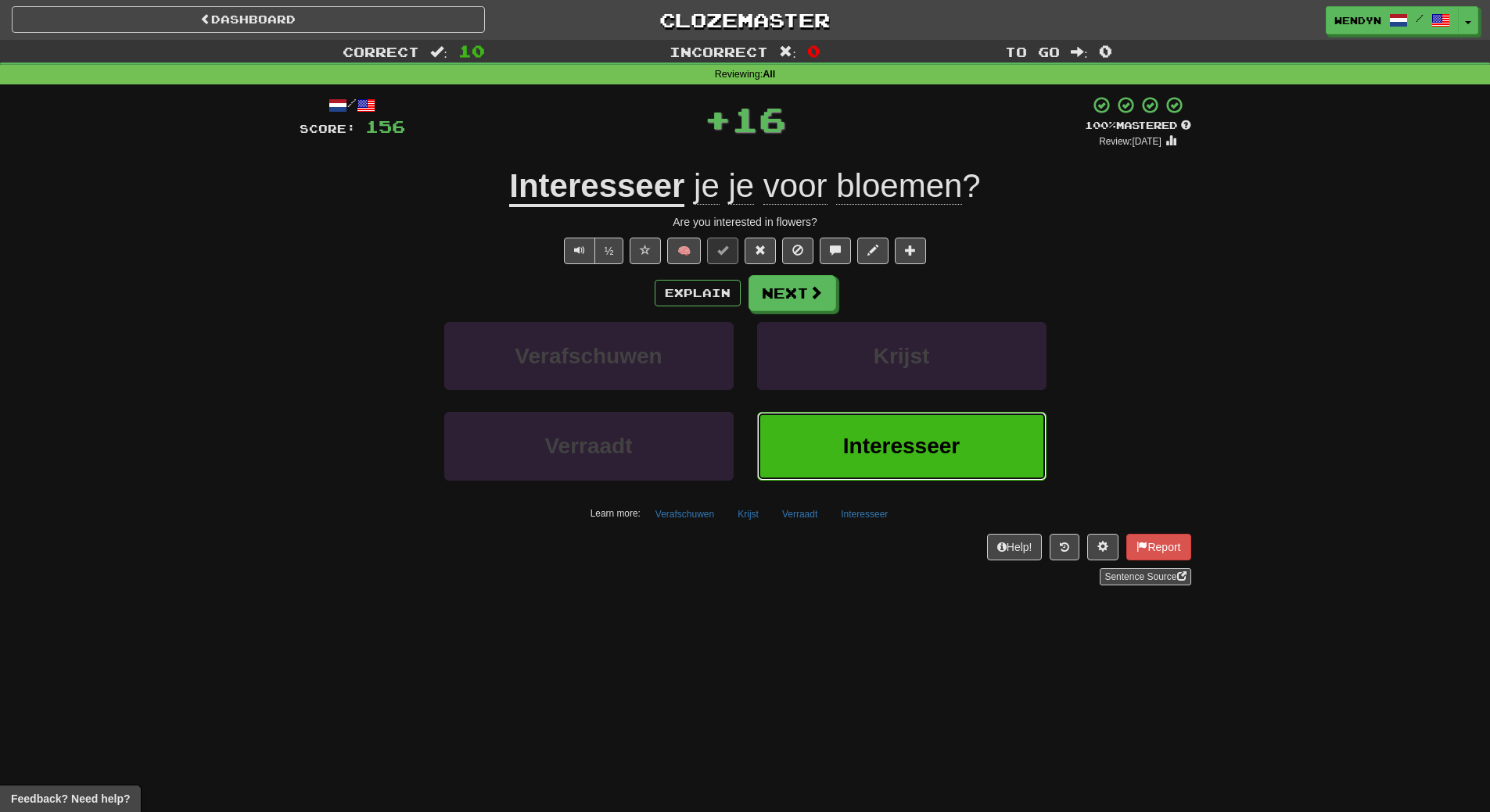
click at [867, 445] on span "Interesseer" at bounding box center [901, 446] width 117 height 25
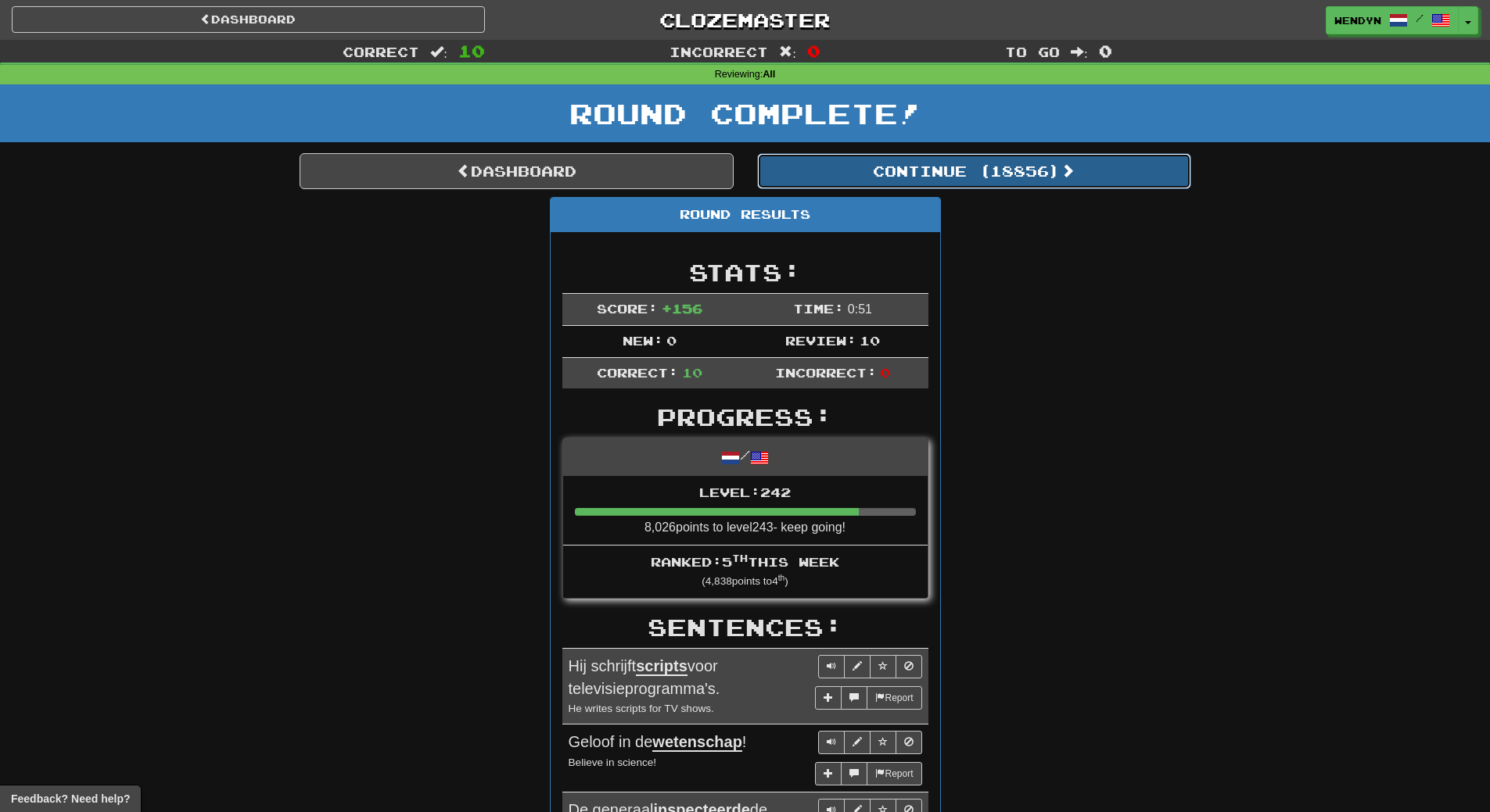
click at [1018, 170] on button "Continue ( 18856 )" at bounding box center [973, 171] width 434 height 36
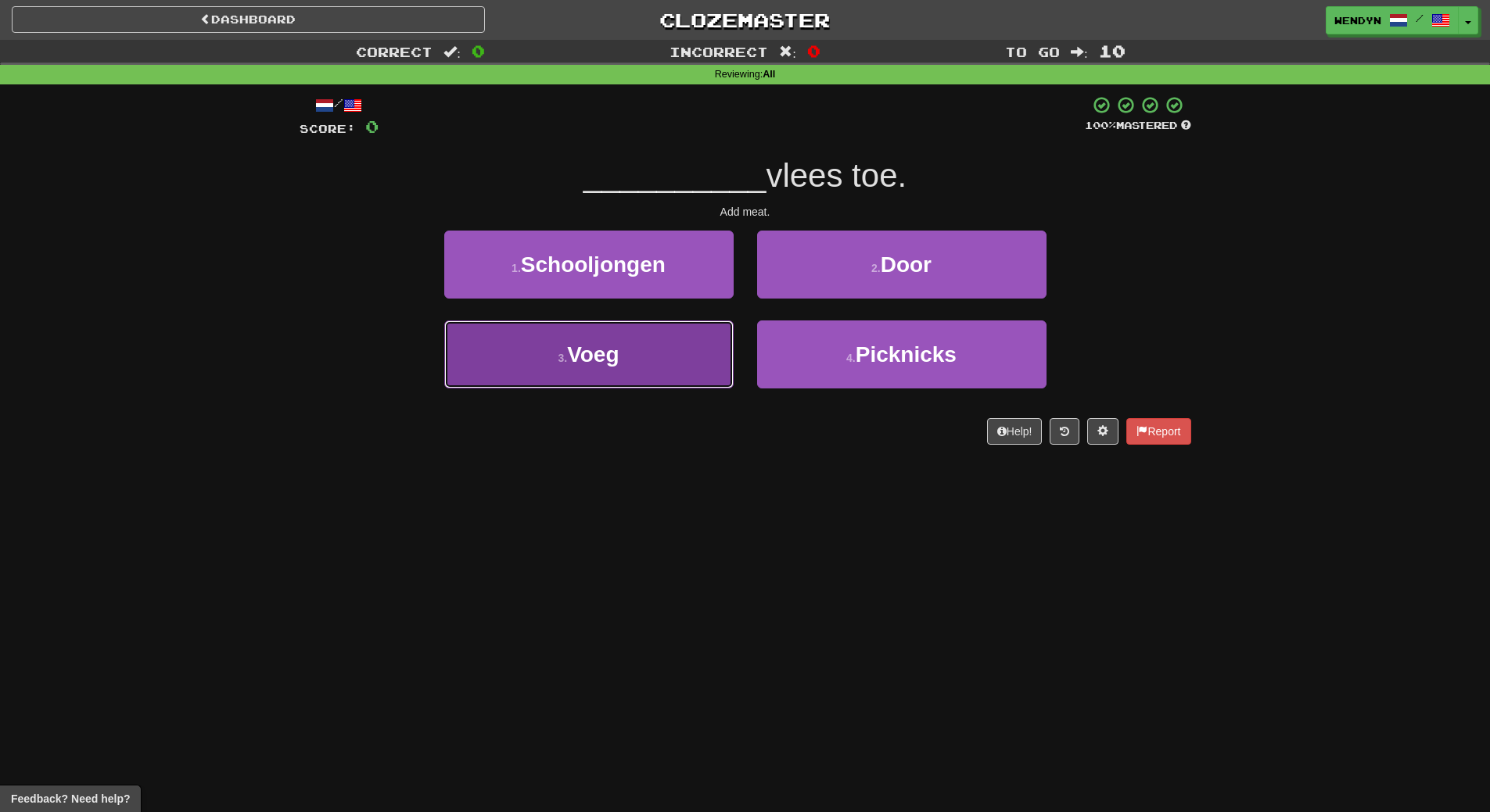
click at [678, 377] on button "3 . Voeg" at bounding box center [588, 354] width 290 height 68
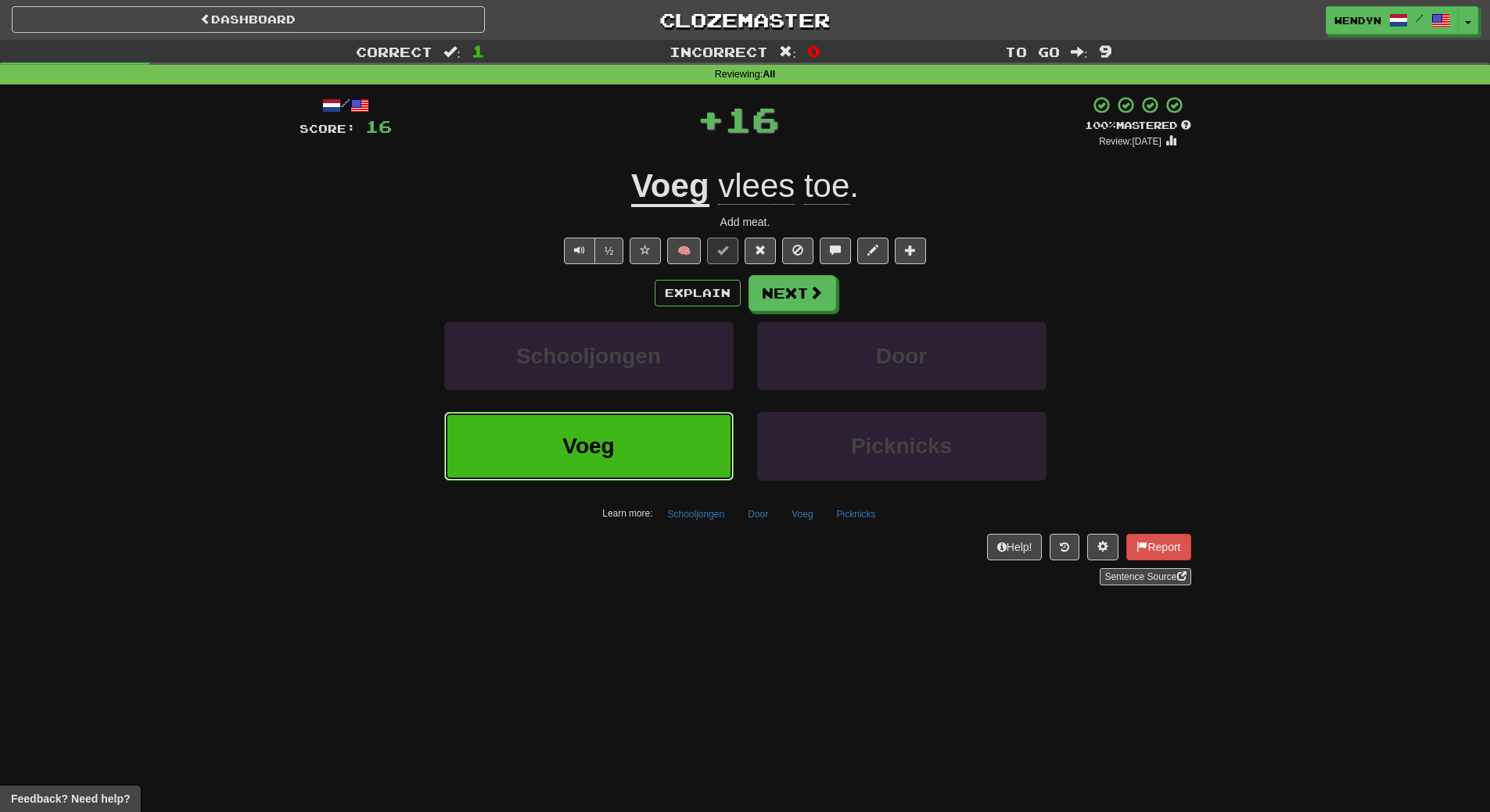
click at [681, 436] on button "Voeg" at bounding box center [588, 446] width 290 height 68
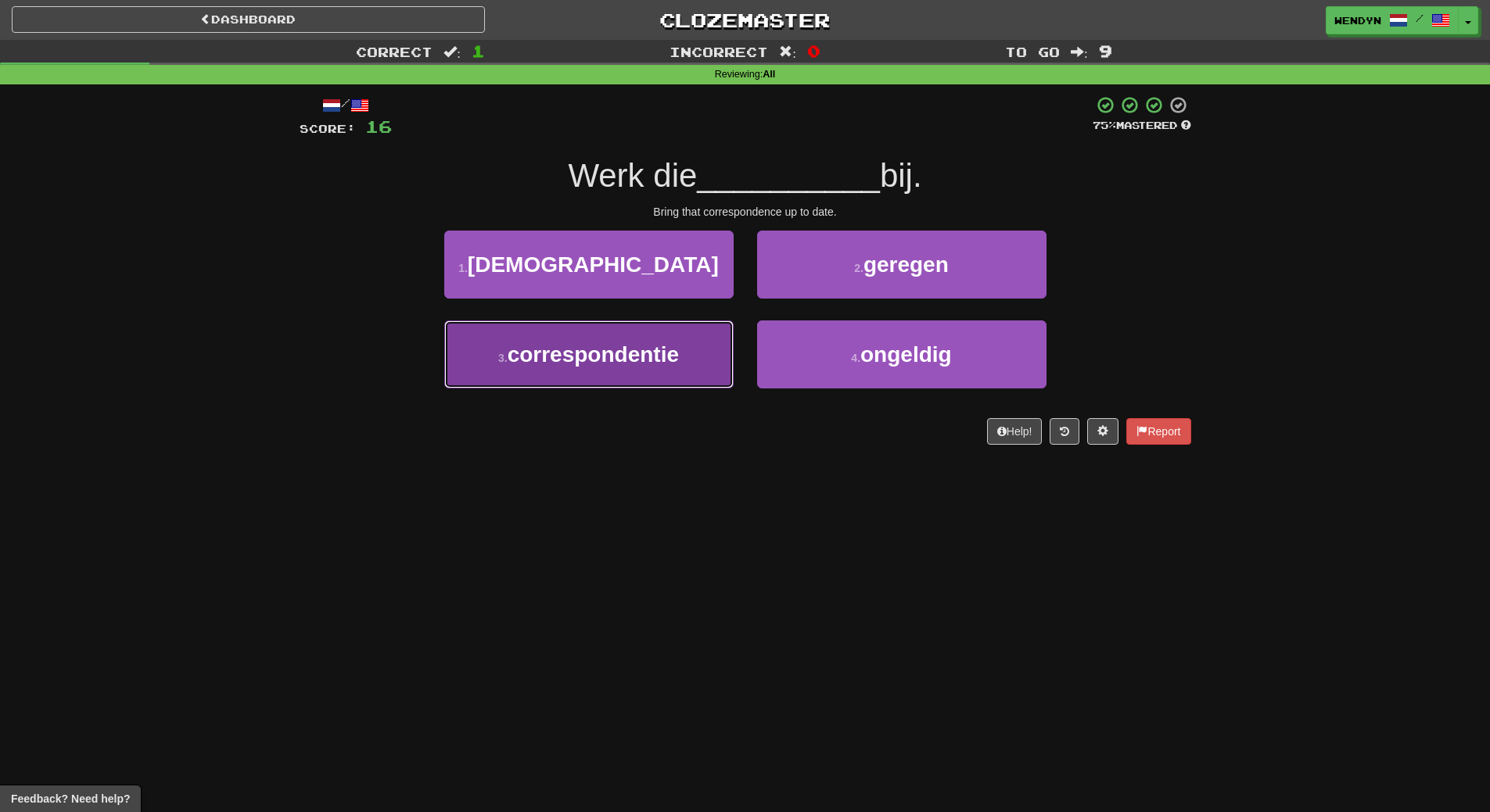
click at [675, 382] on button "3 . correspondentie" at bounding box center [588, 354] width 290 height 68
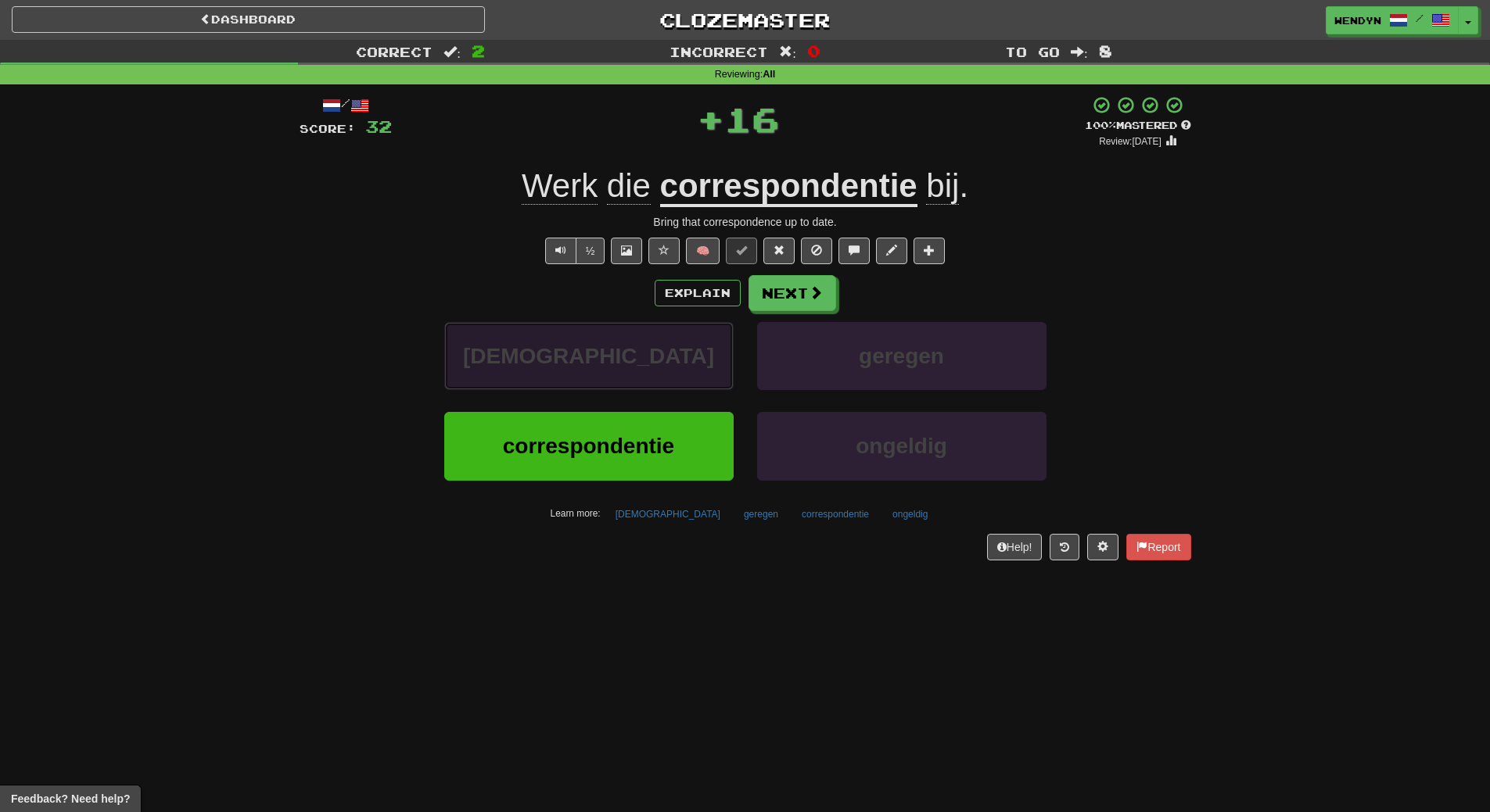
click at [674, 382] on button "[DEMOGRAPHIC_DATA]" at bounding box center [588, 356] width 290 height 68
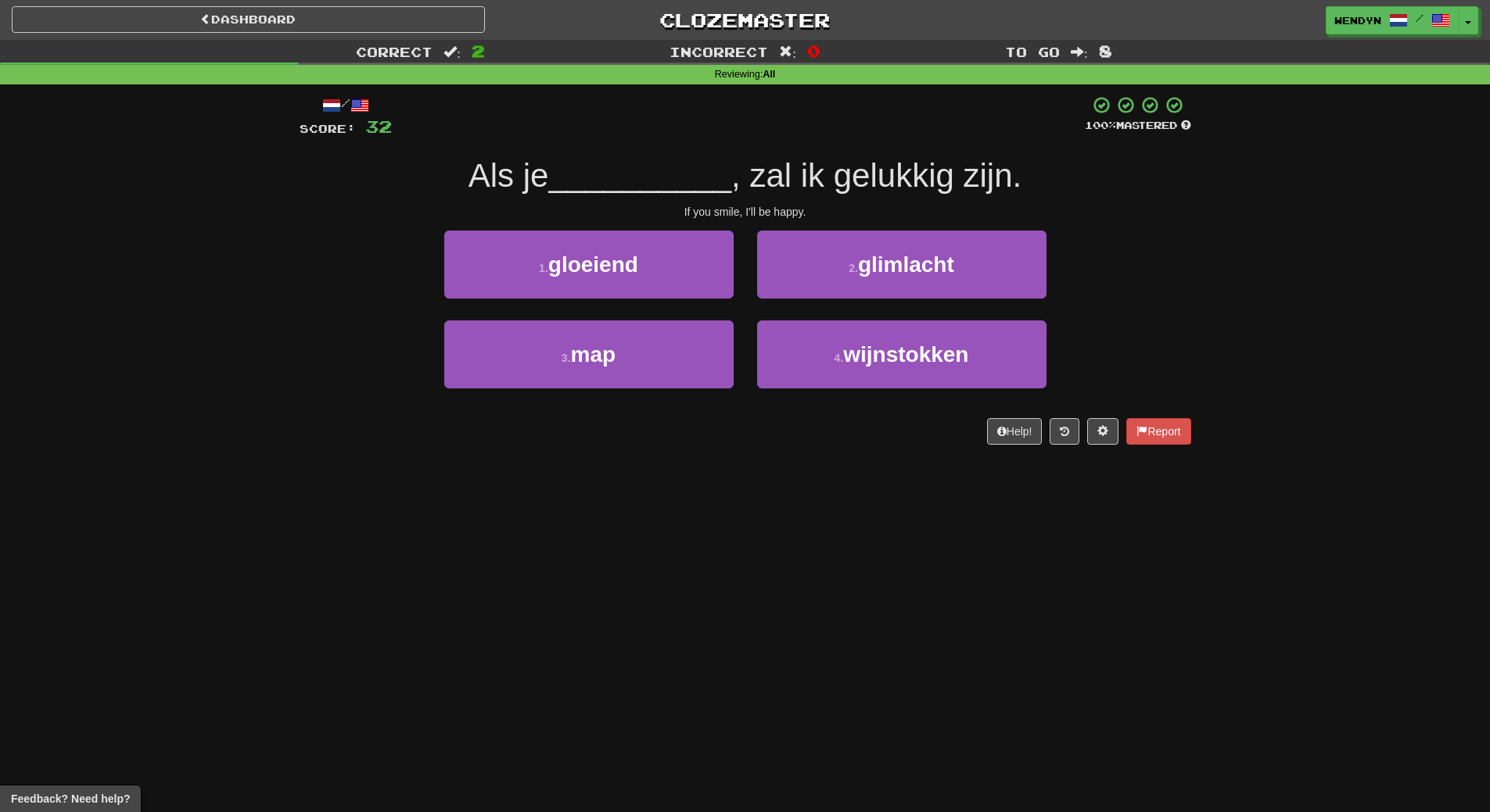
click at [667, 497] on div "Dashboard Clozemaster WendyN / Toggle Dropdown Dashboard Leaderboard Activity F…" at bounding box center [745, 406] width 1490 height 812
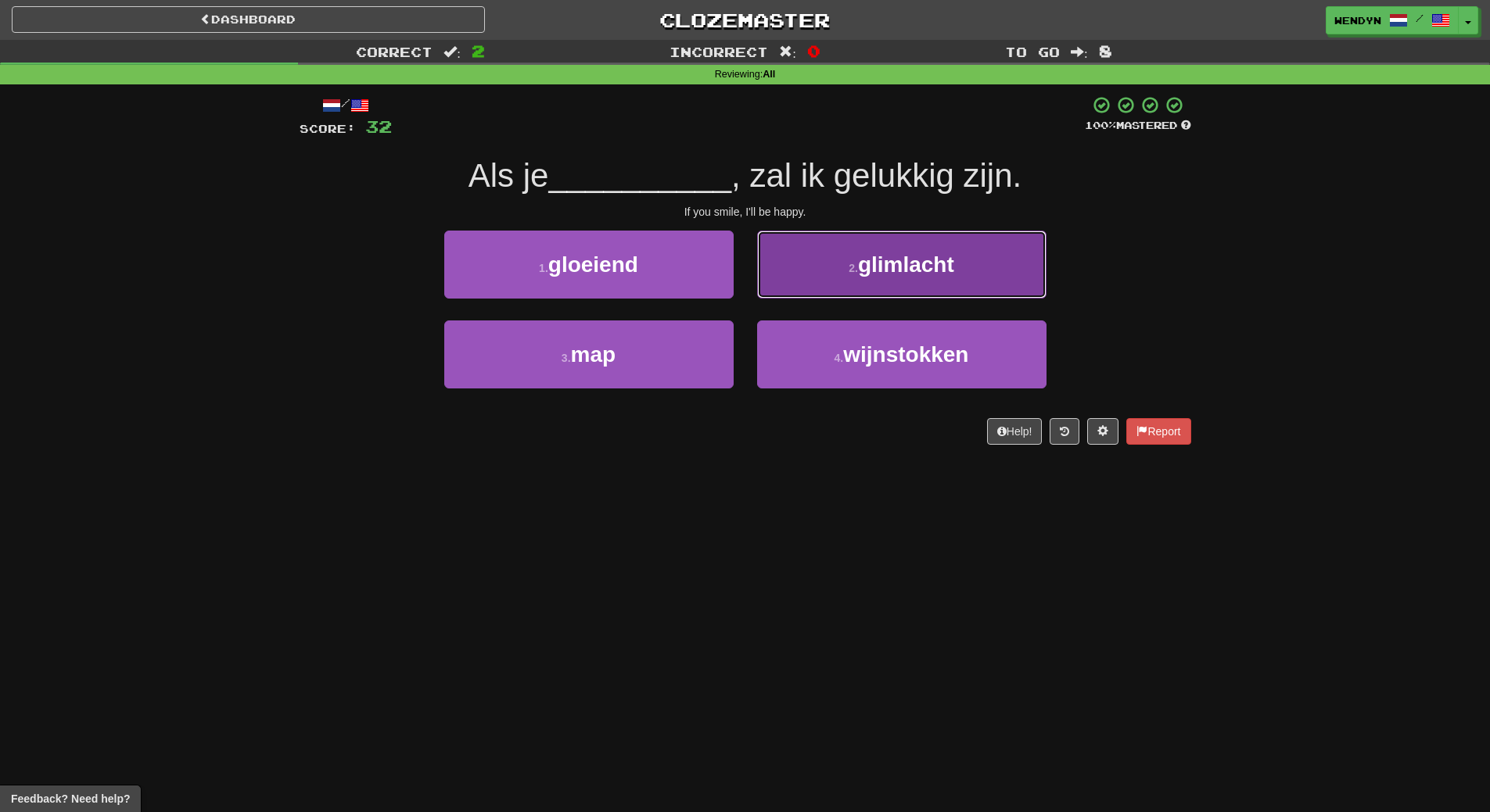
click at [911, 275] on span "glimlacht" at bounding box center [905, 265] width 96 height 25
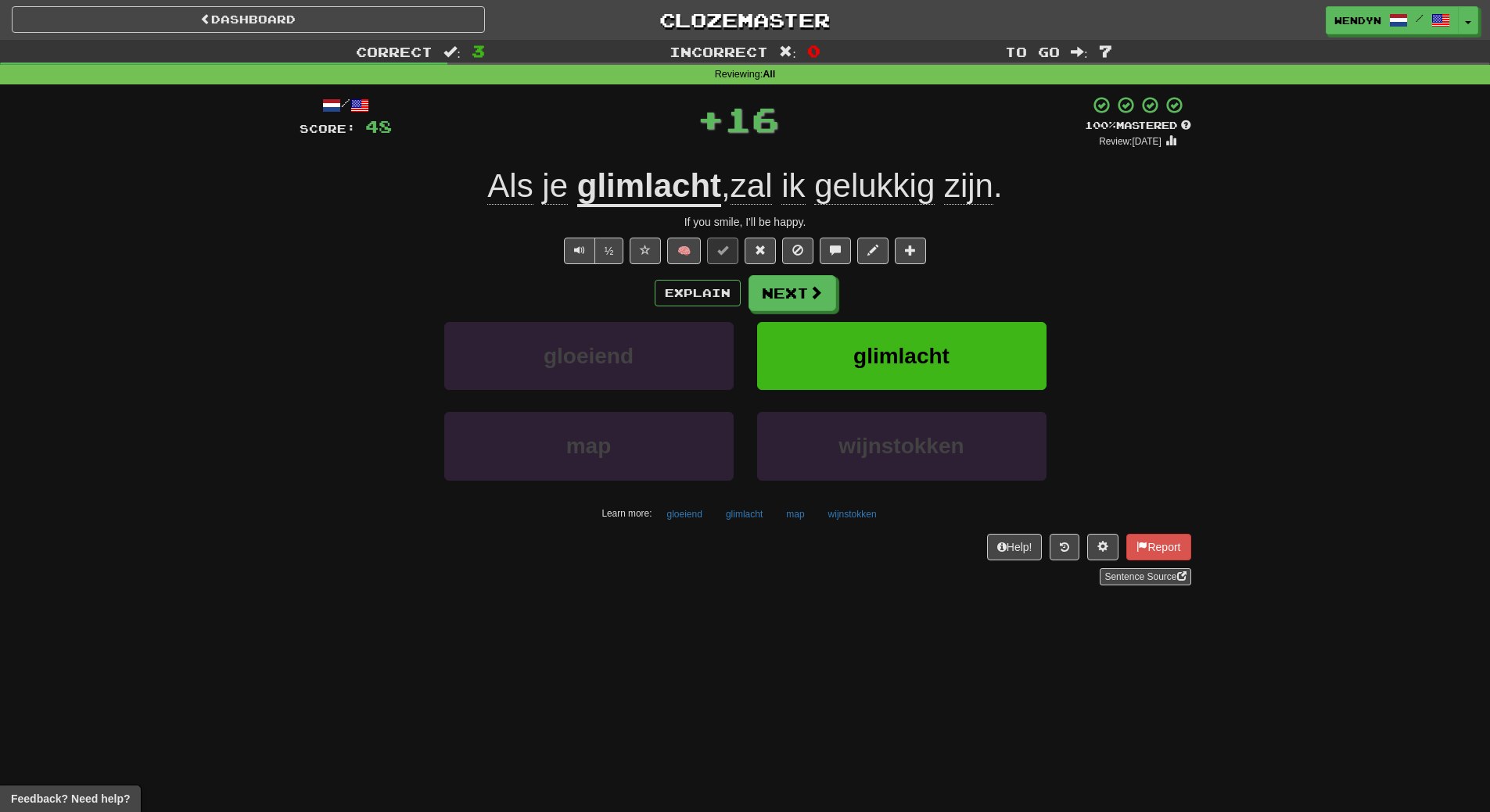
click at [910, 276] on div "Explain Next" at bounding box center [745, 293] width 891 height 36
click at [909, 335] on button "glimlacht" at bounding box center [901, 356] width 290 height 68
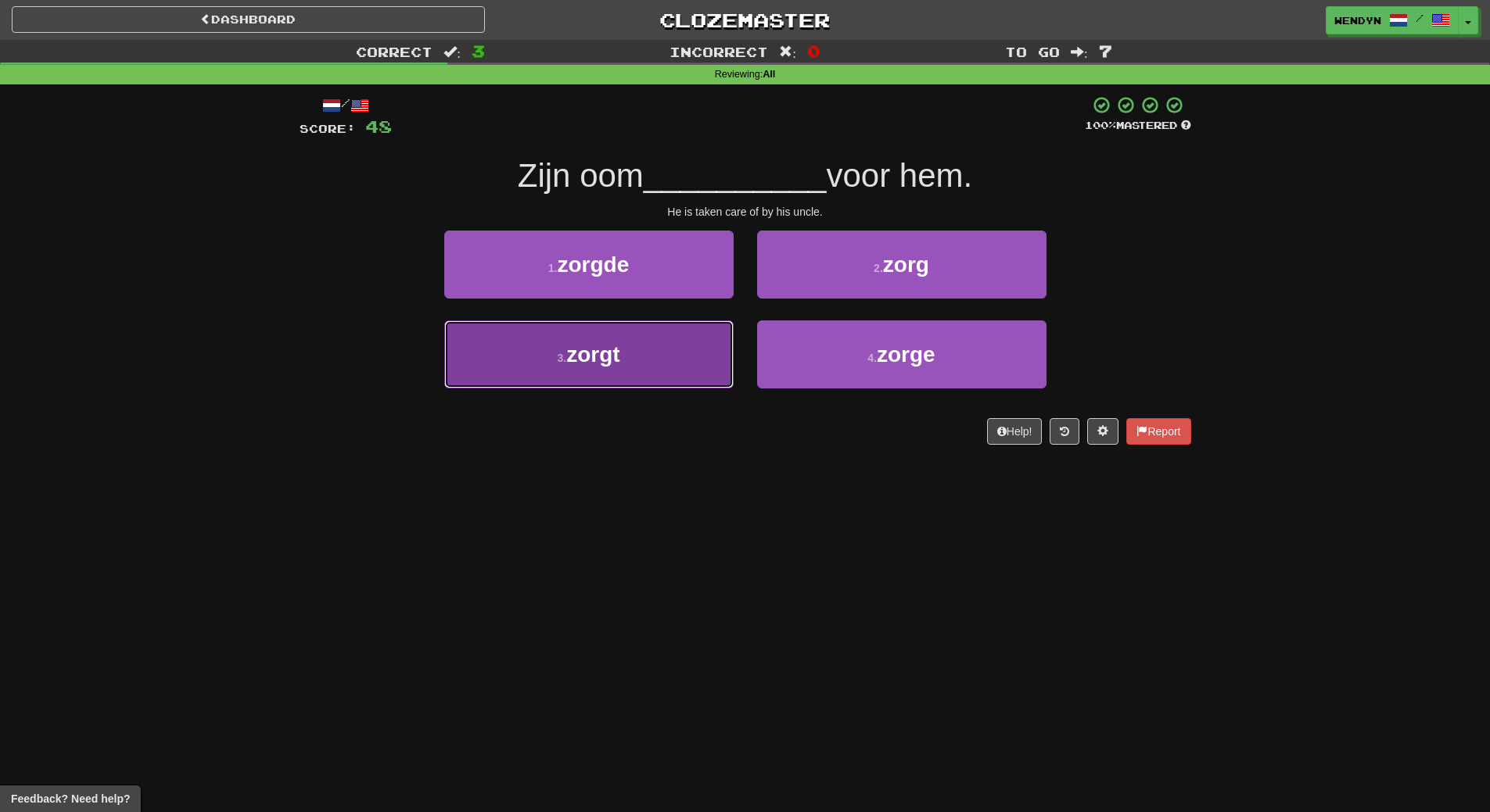
click at [618, 376] on button "3 . zorgt" at bounding box center [588, 354] width 290 height 68
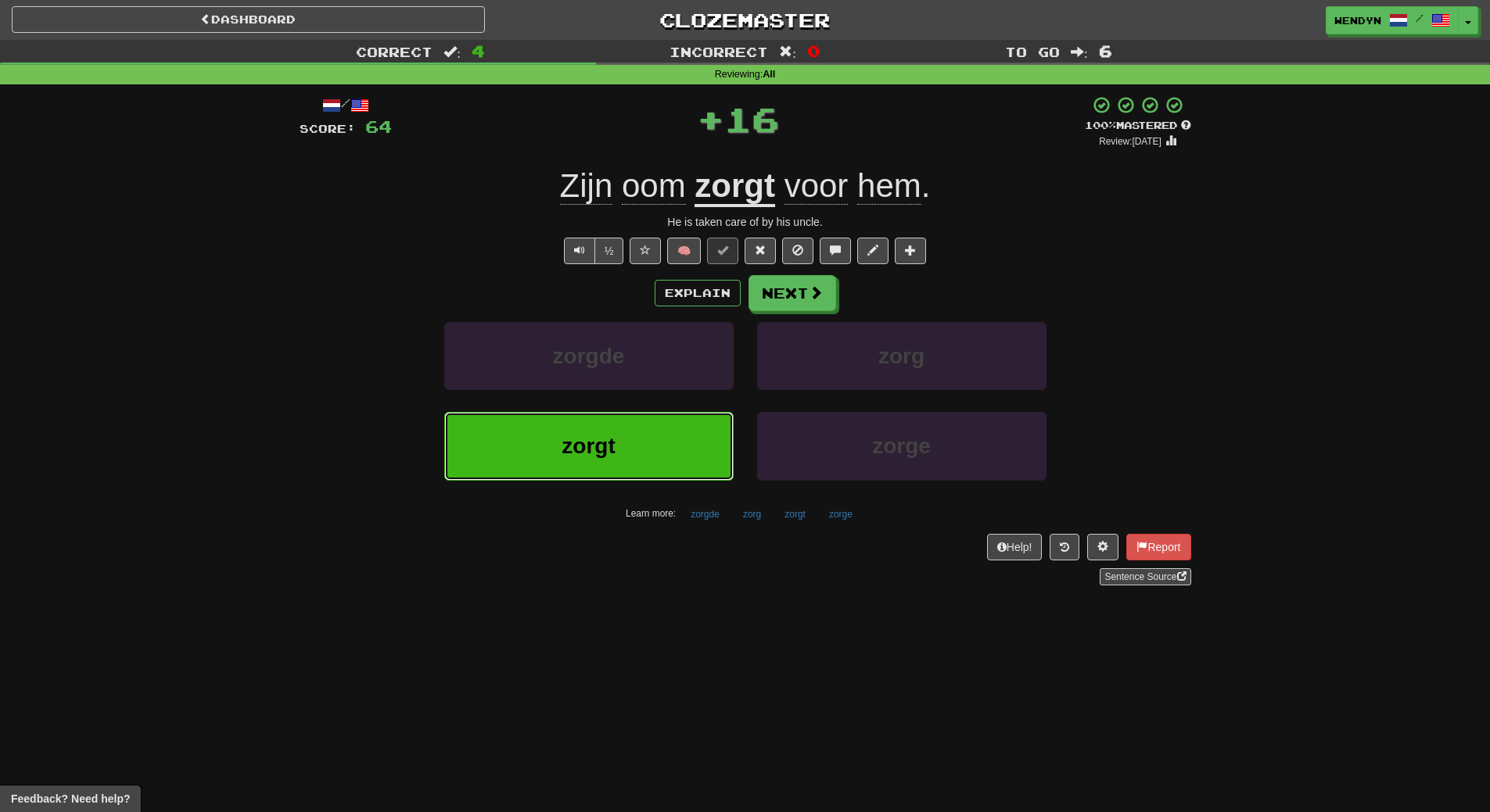
click at [613, 471] on button "zorgt" at bounding box center [588, 446] width 290 height 68
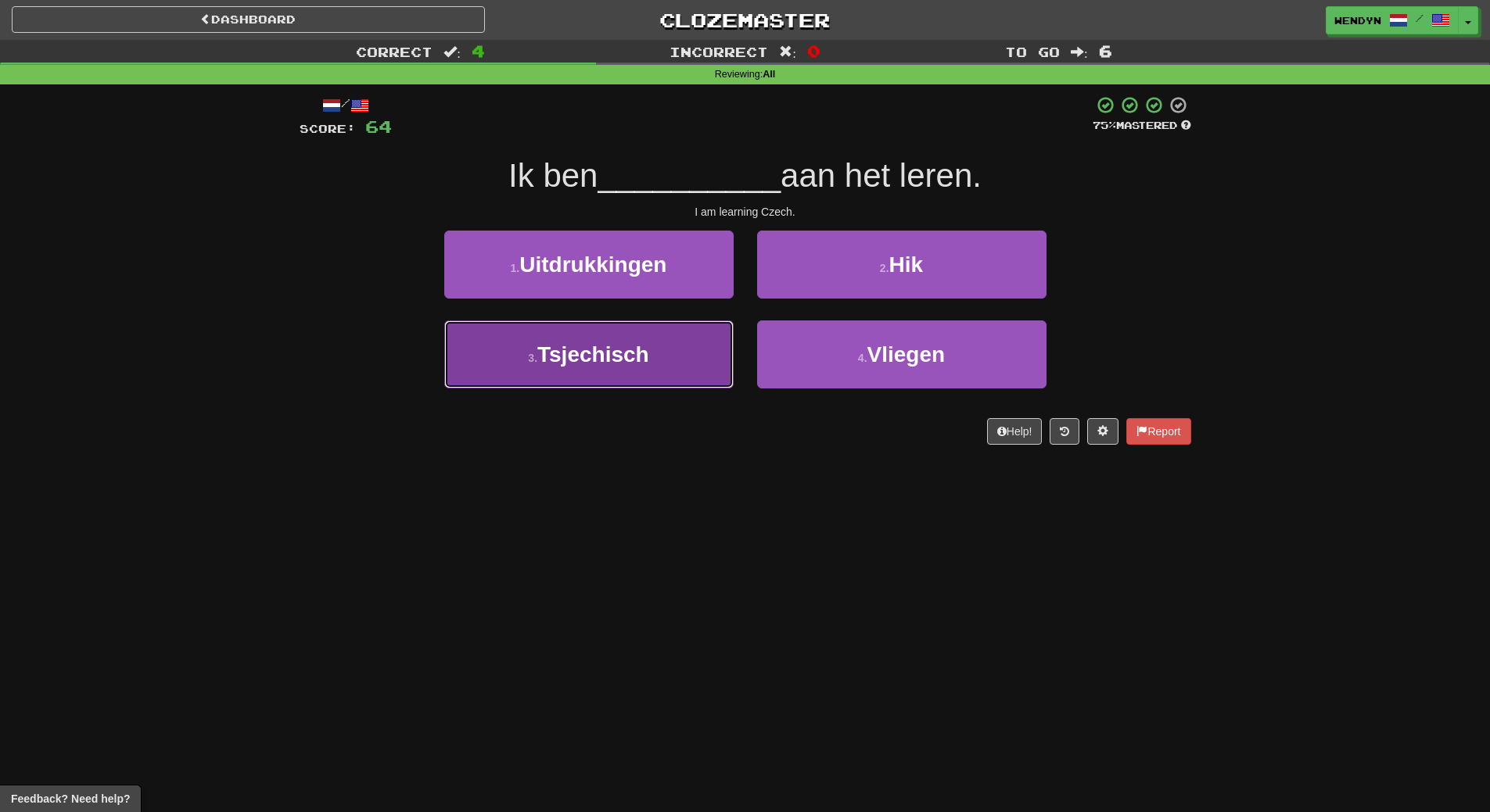
click at [591, 375] on button "3 . Tsjechisch" at bounding box center [588, 354] width 290 height 68
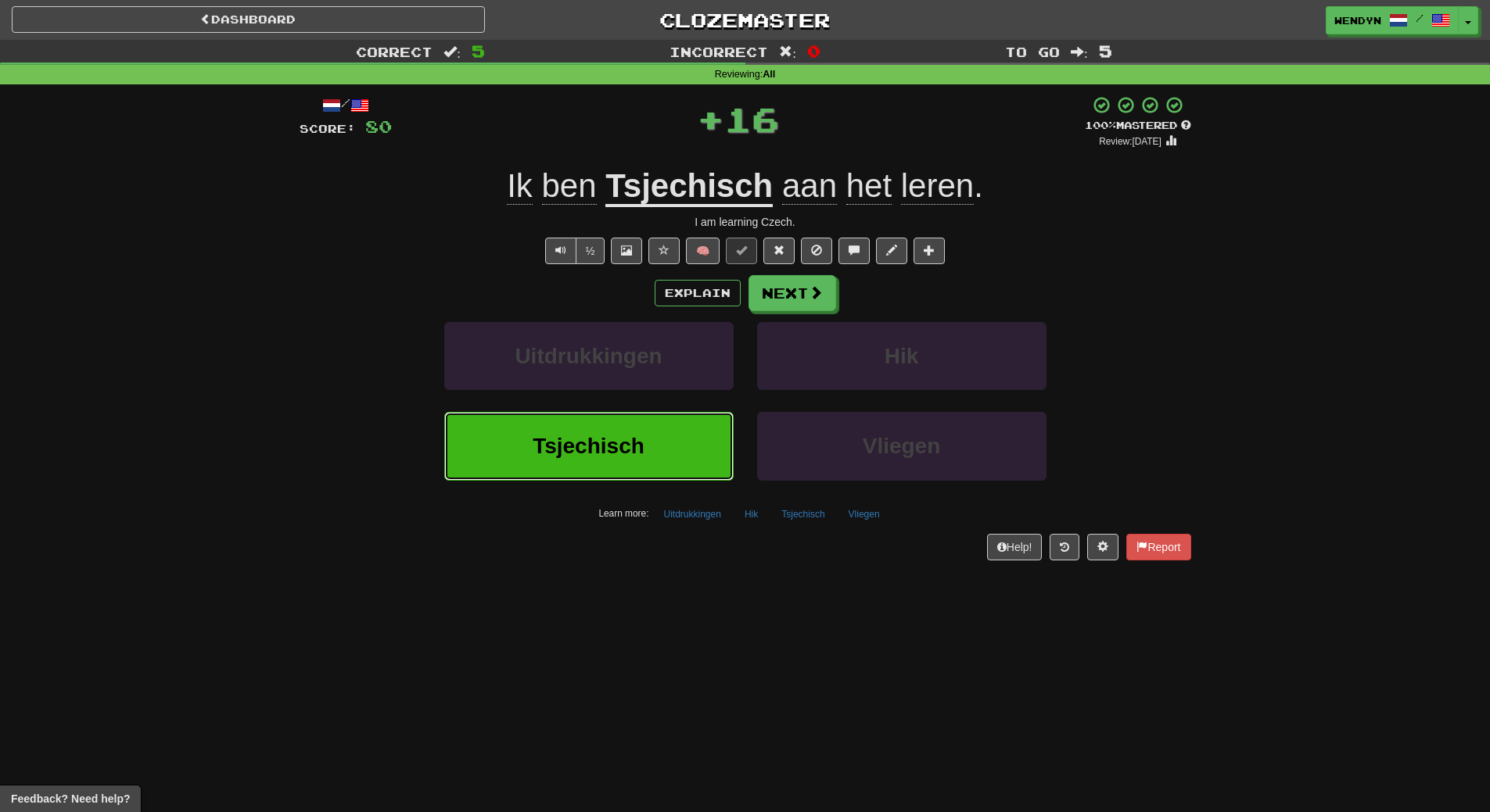
click at [587, 425] on button "Tsjechisch" at bounding box center [588, 446] width 290 height 68
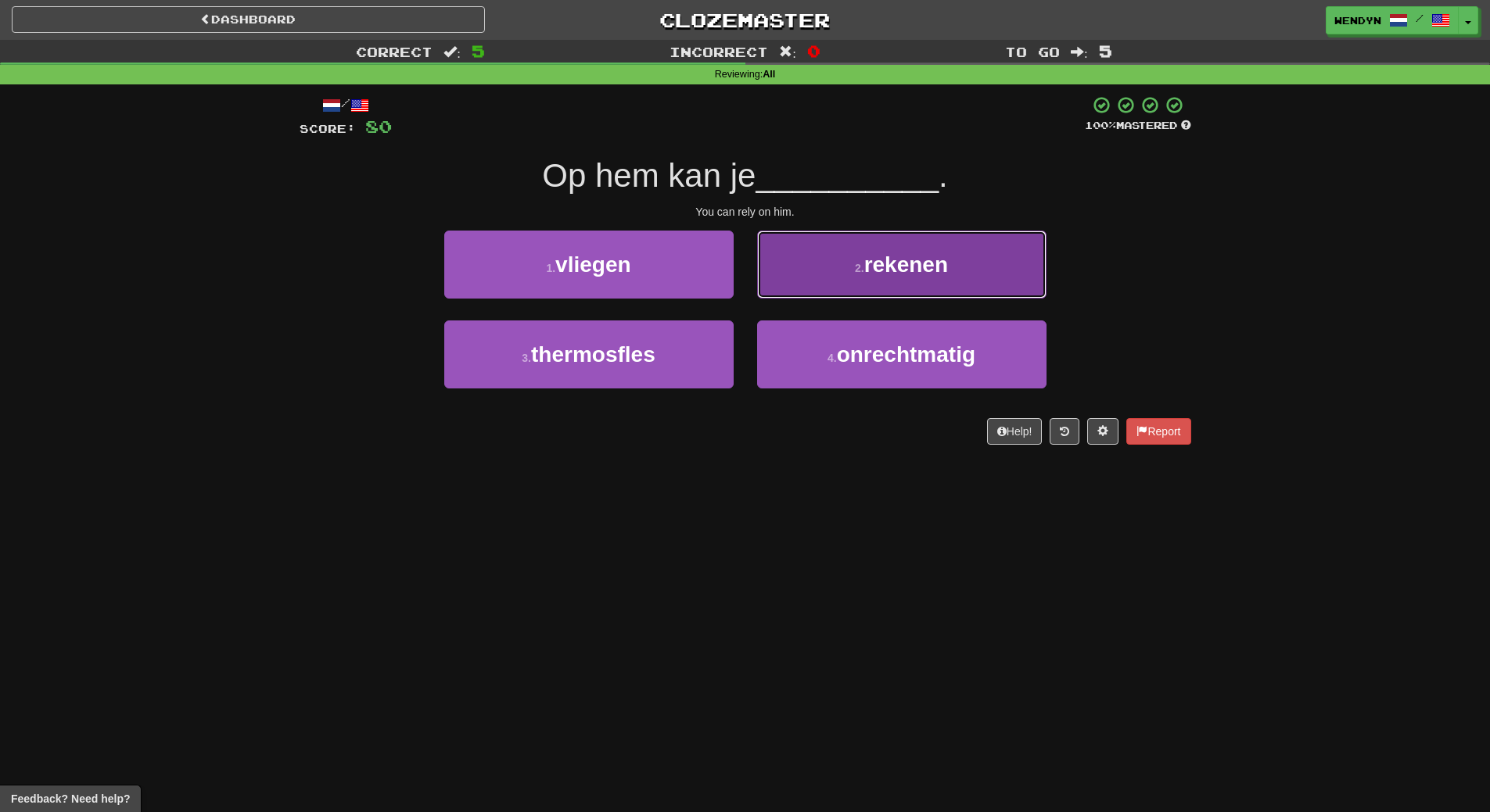
click at [958, 281] on button "2 . rekenen" at bounding box center [901, 264] width 290 height 68
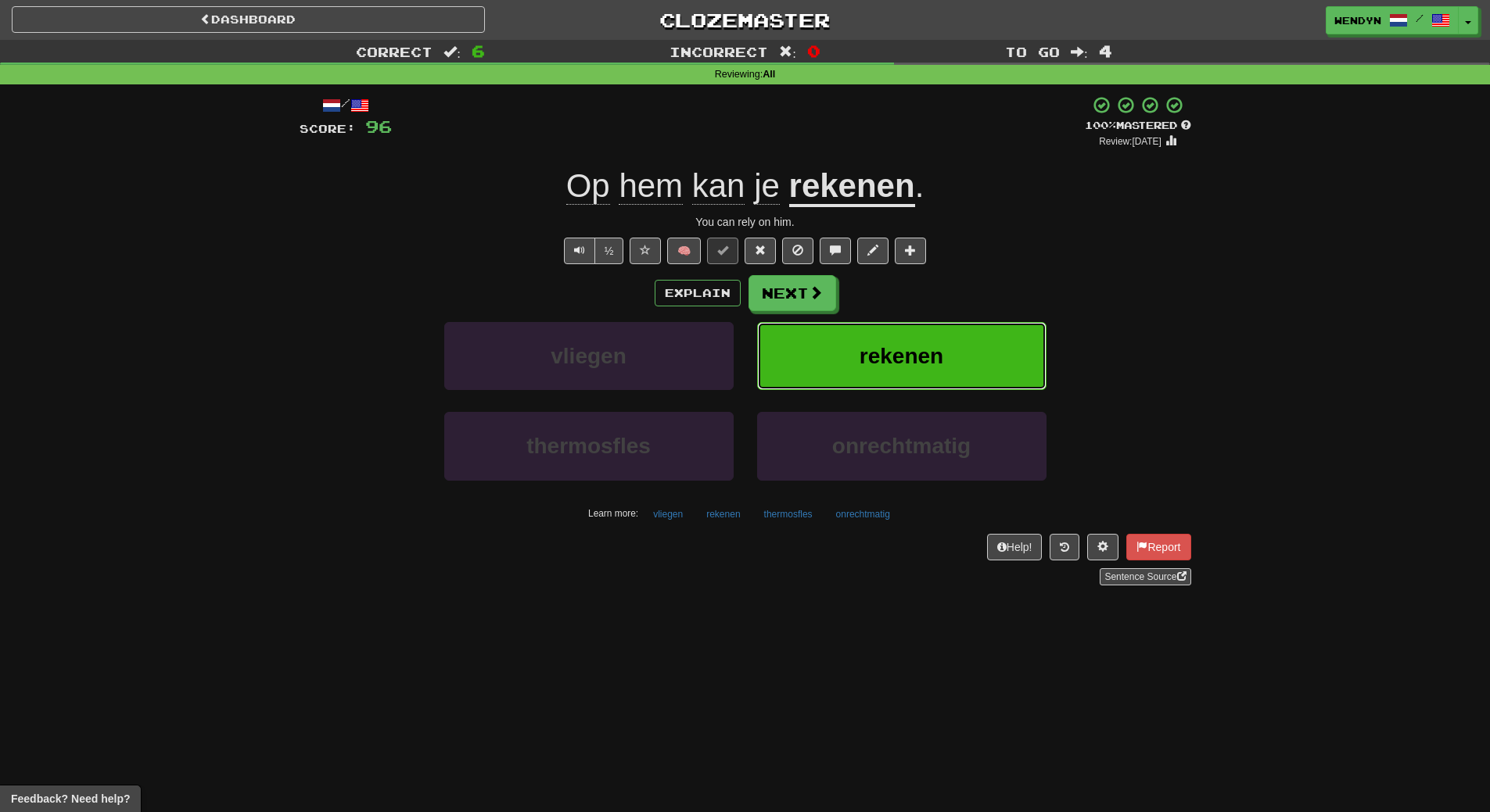
click at [875, 351] on span "rekenen" at bounding box center [901, 356] width 84 height 25
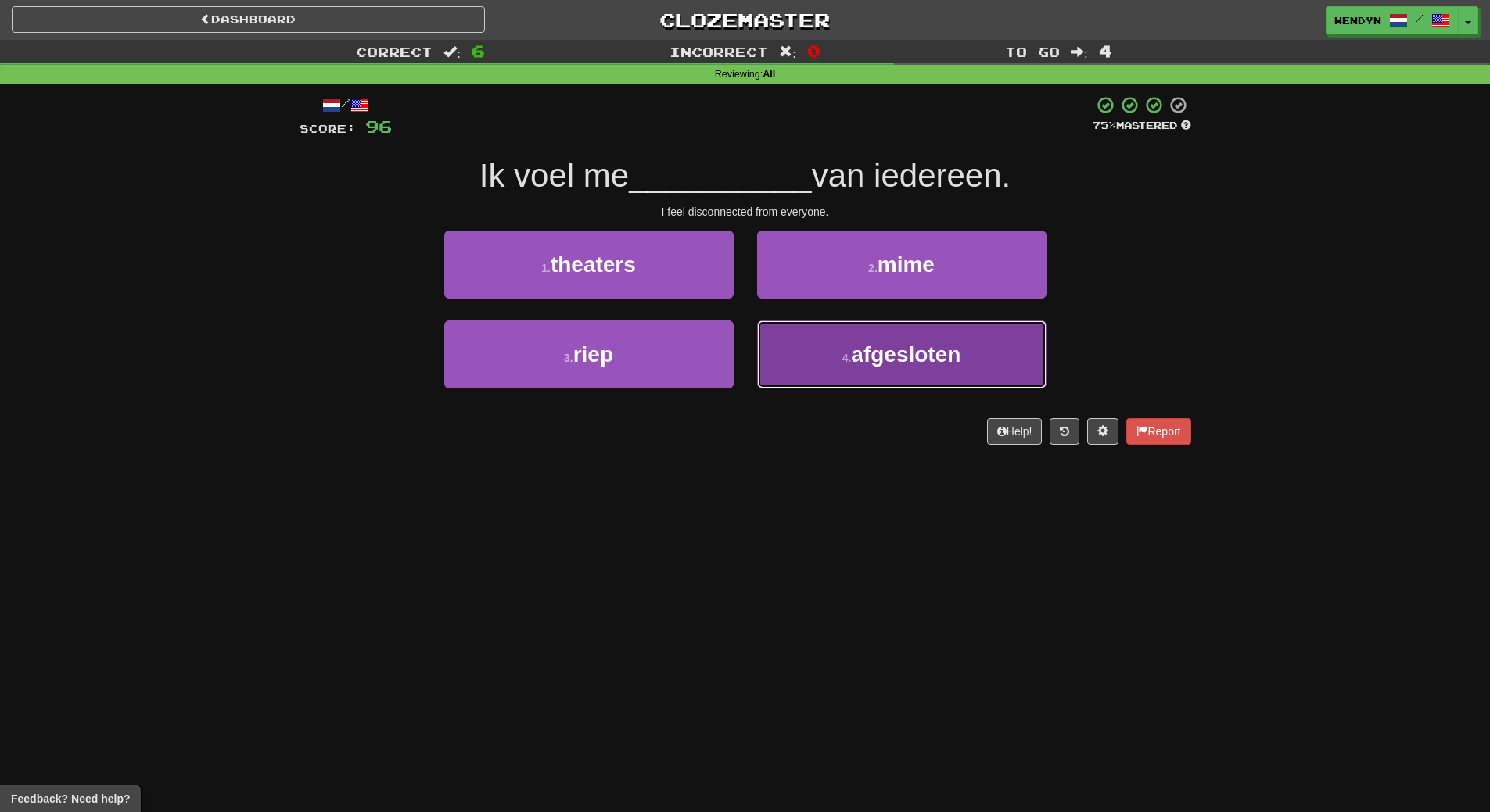
click at [941, 361] on span "afgesloten" at bounding box center [905, 355] width 110 height 25
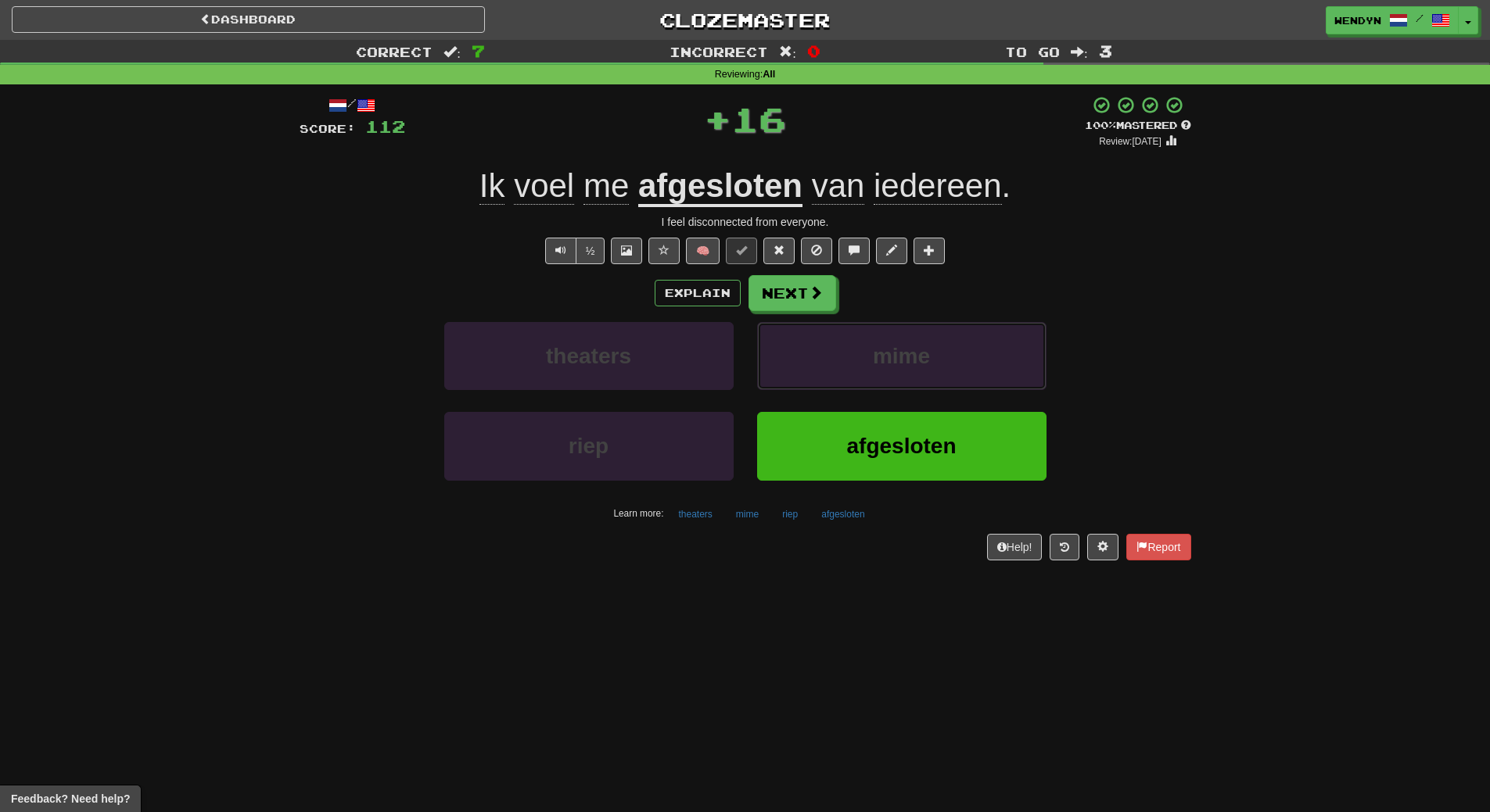
click at [941, 361] on button "mime" at bounding box center [901, 356] width 290 height 68
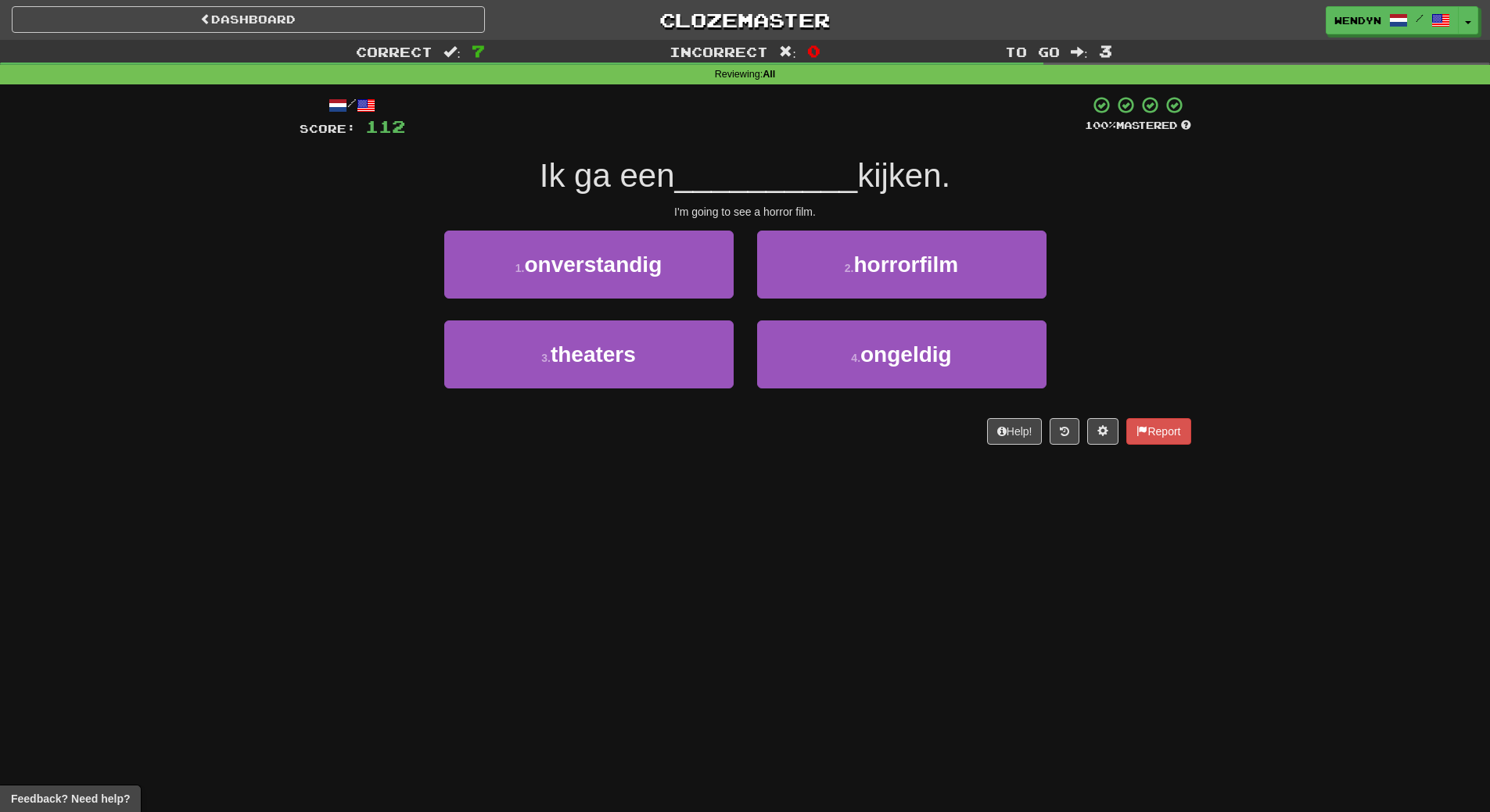
click at [744, 508] on div "Dashboard Clozemaster WendyN / Toggle Dropdown Dashboard Leaderboard Activity F…" at bounding box center [745, 406] width 1490 height 812
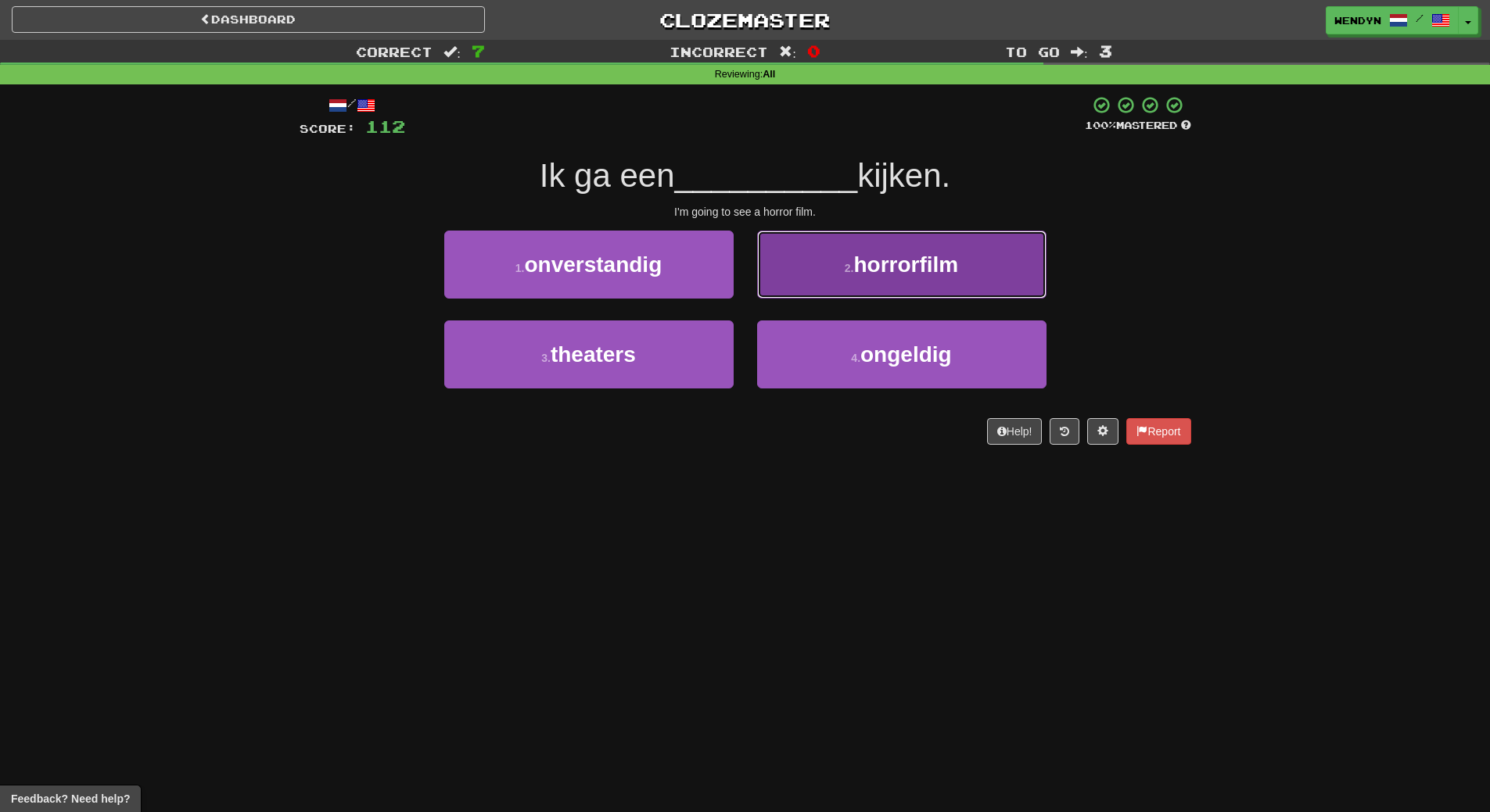
click at [901, 265] on span "horrorfilm" at bounding box center [905, 265] width 105 height 25
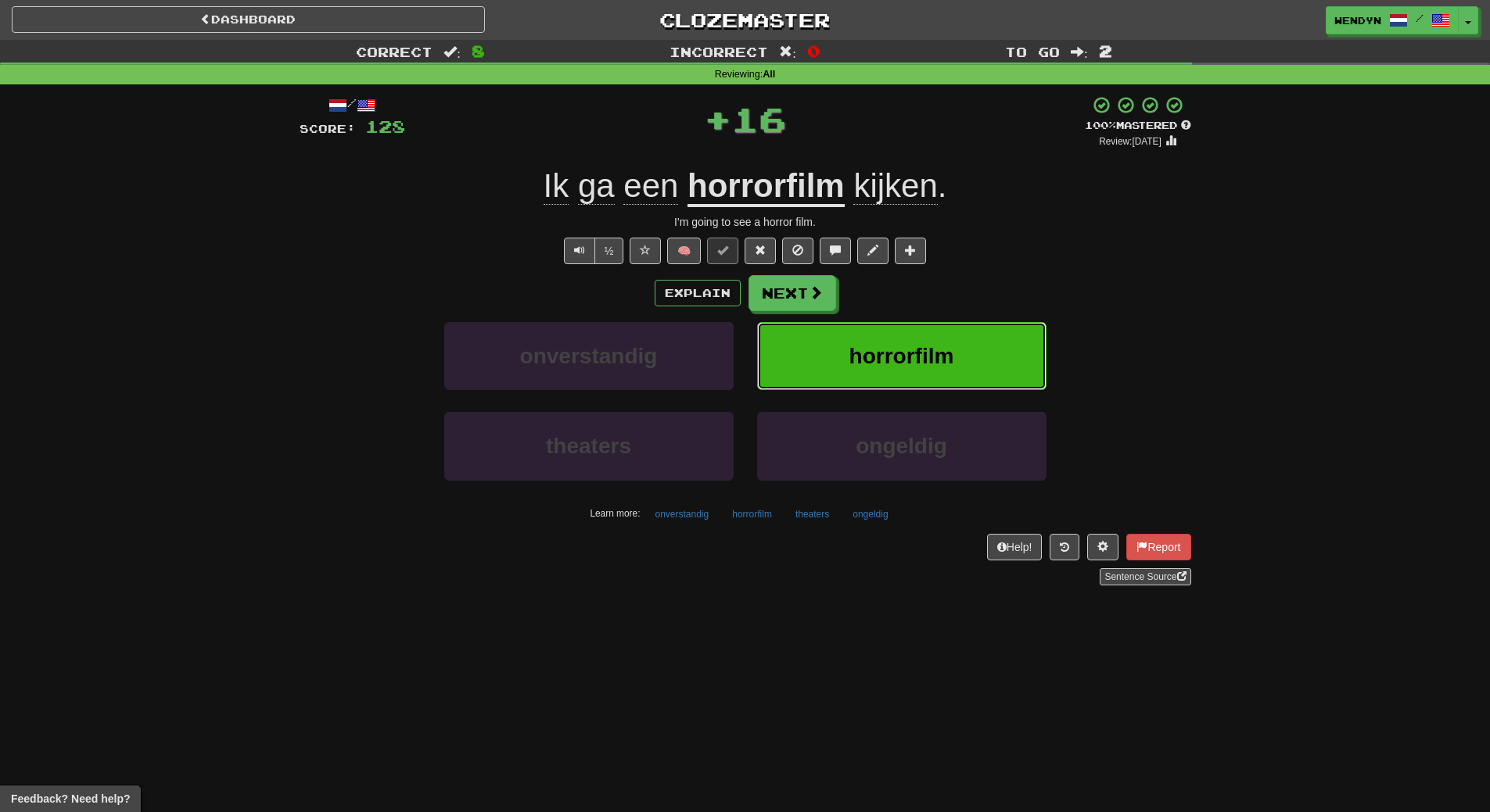
click at [912, 339] on button "horrorfilm" at bounding box center [901, 356] width 290 height 68
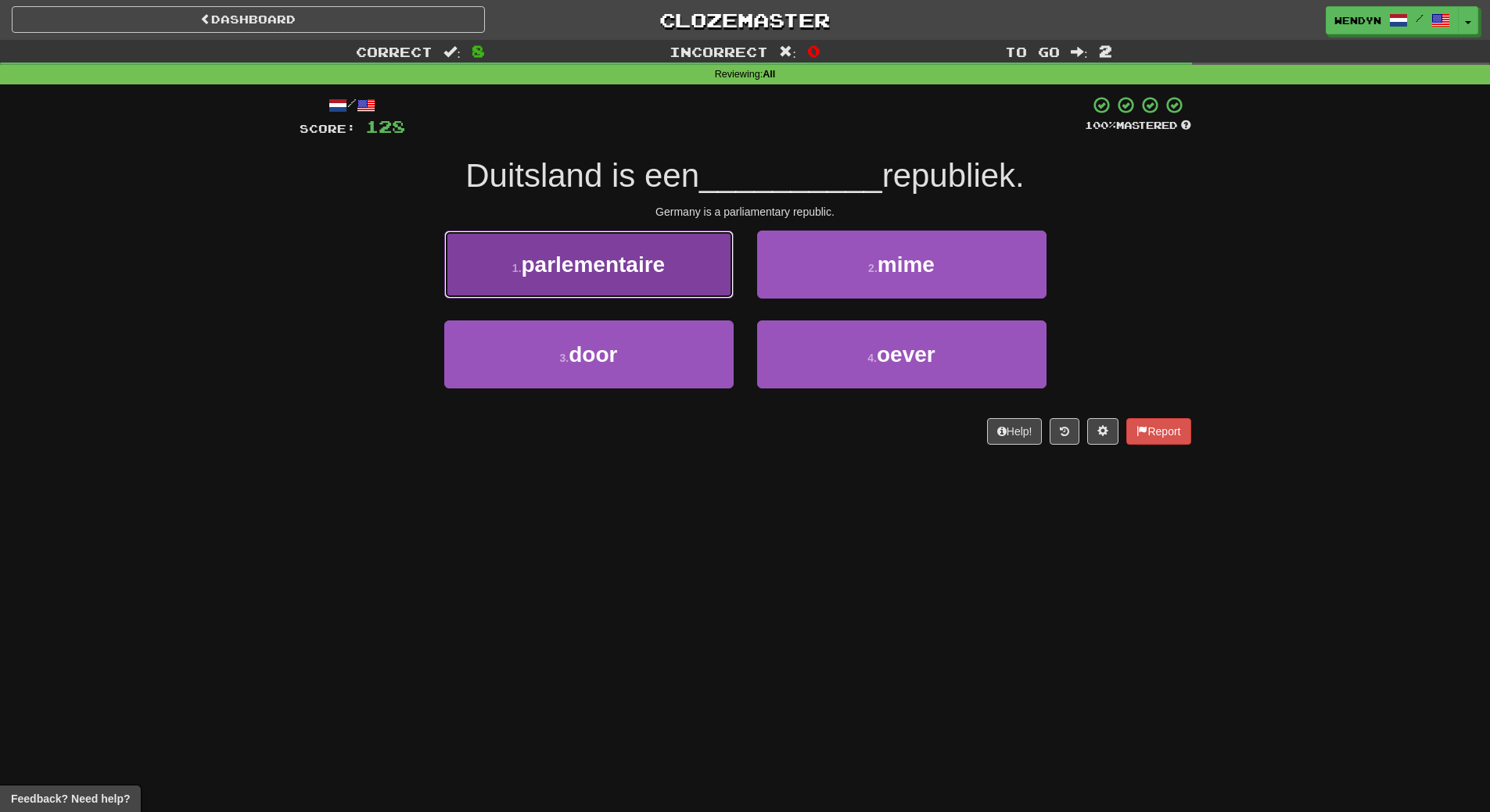
click at [611, 286] on button "1 . parlementaire" at bounding box center [588, 264] width 290 height 68
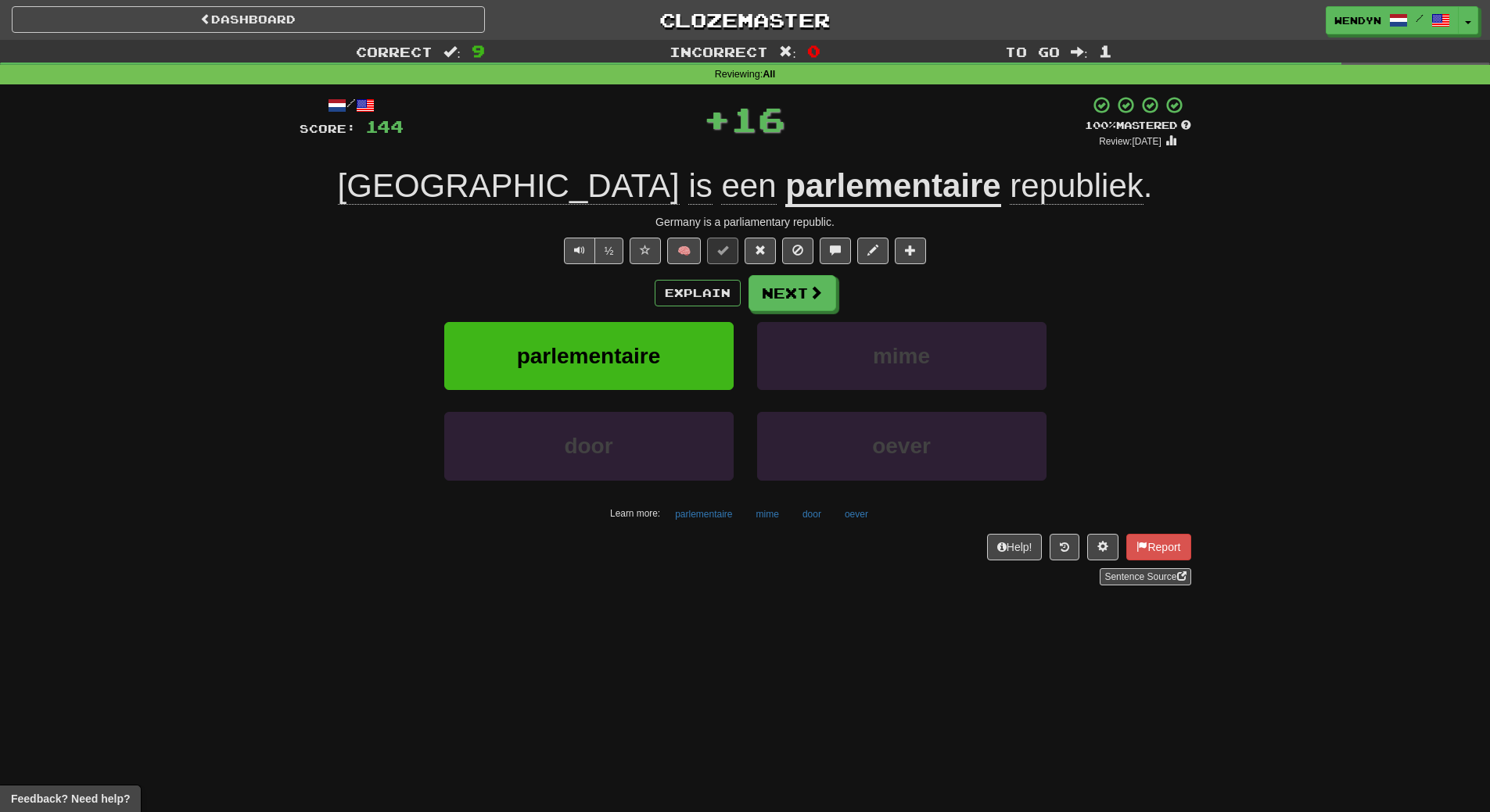
click at [611, 286] on div "Explain Next" at bounding box center [745, 293] width 891 height 36
click at [609, 353] on span "parlementaire" at bounding box center [589, 356] width 144 height 25
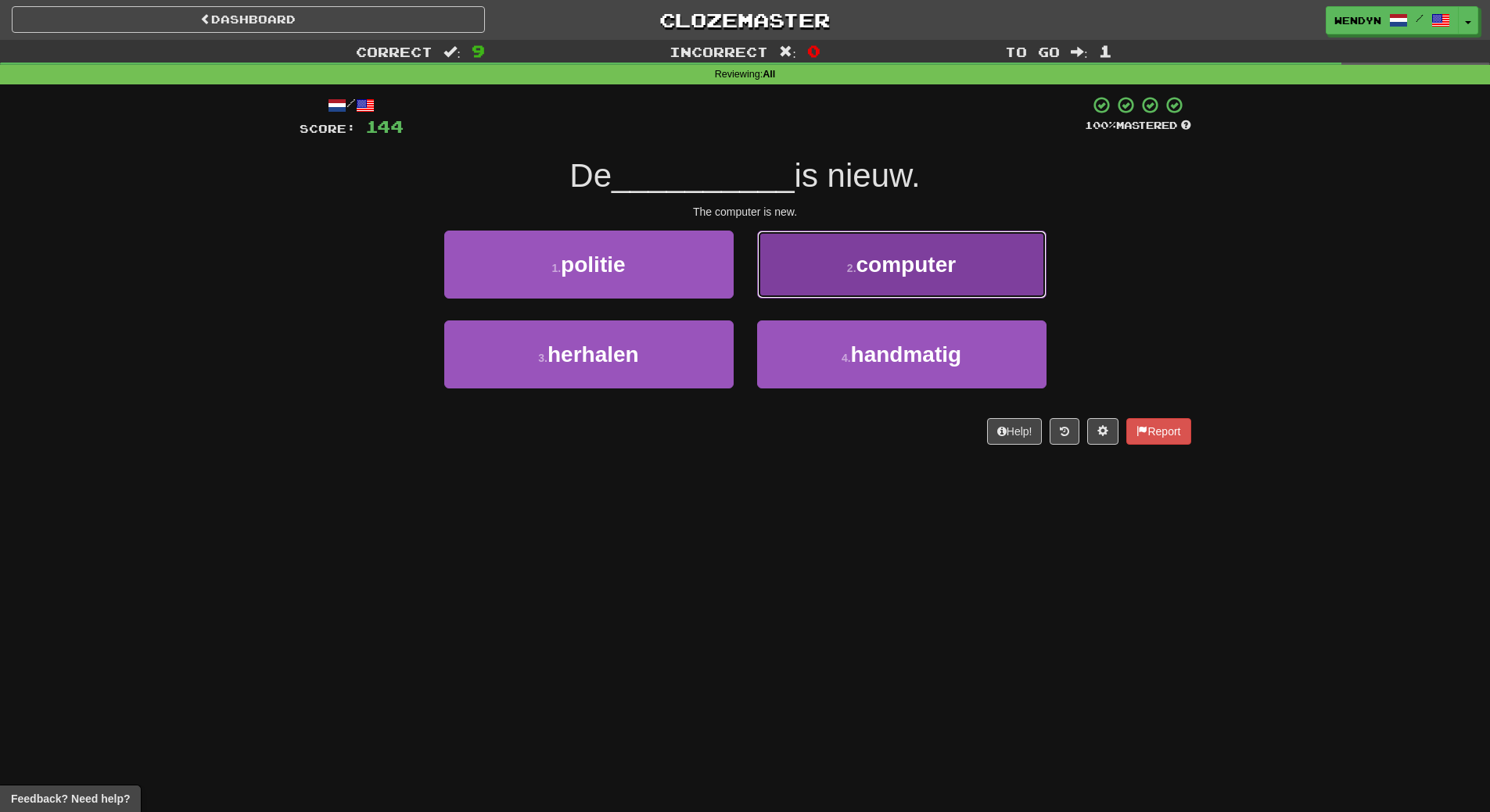
click at [896, 262] on span "computer" at bounding box center [906, 265] width 100 height 25
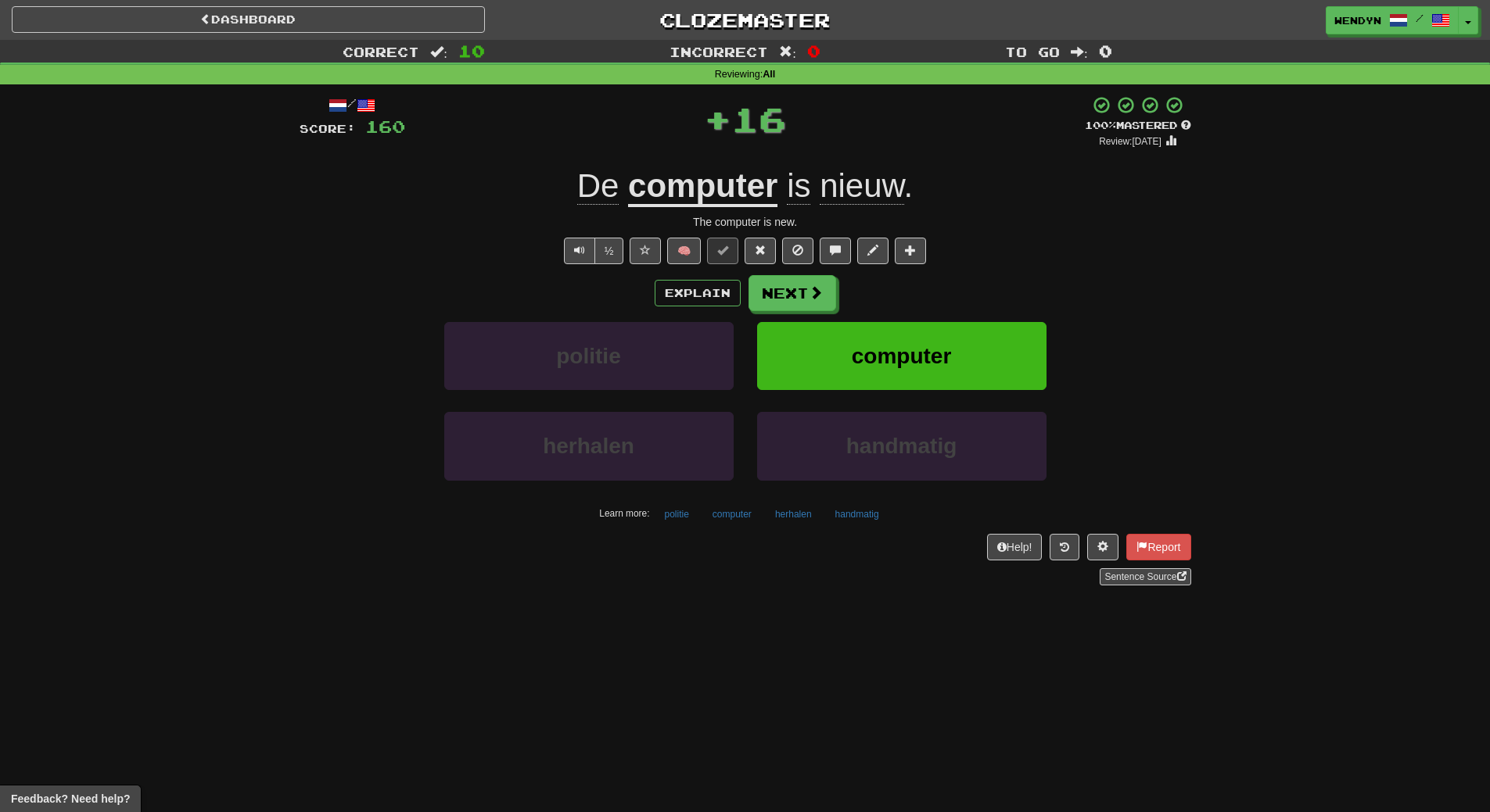
drag, startPoint x: 953, startPoint y: 281, endPoint x: 947, endPoint y: 316, distance: 35.5
click at [953, 282] on div "Explain Next" at bounding box center [745, 293] width 891 height 36
click at [946, 334] on button "computer" at bounding box center [901, 356] width 290 height 68
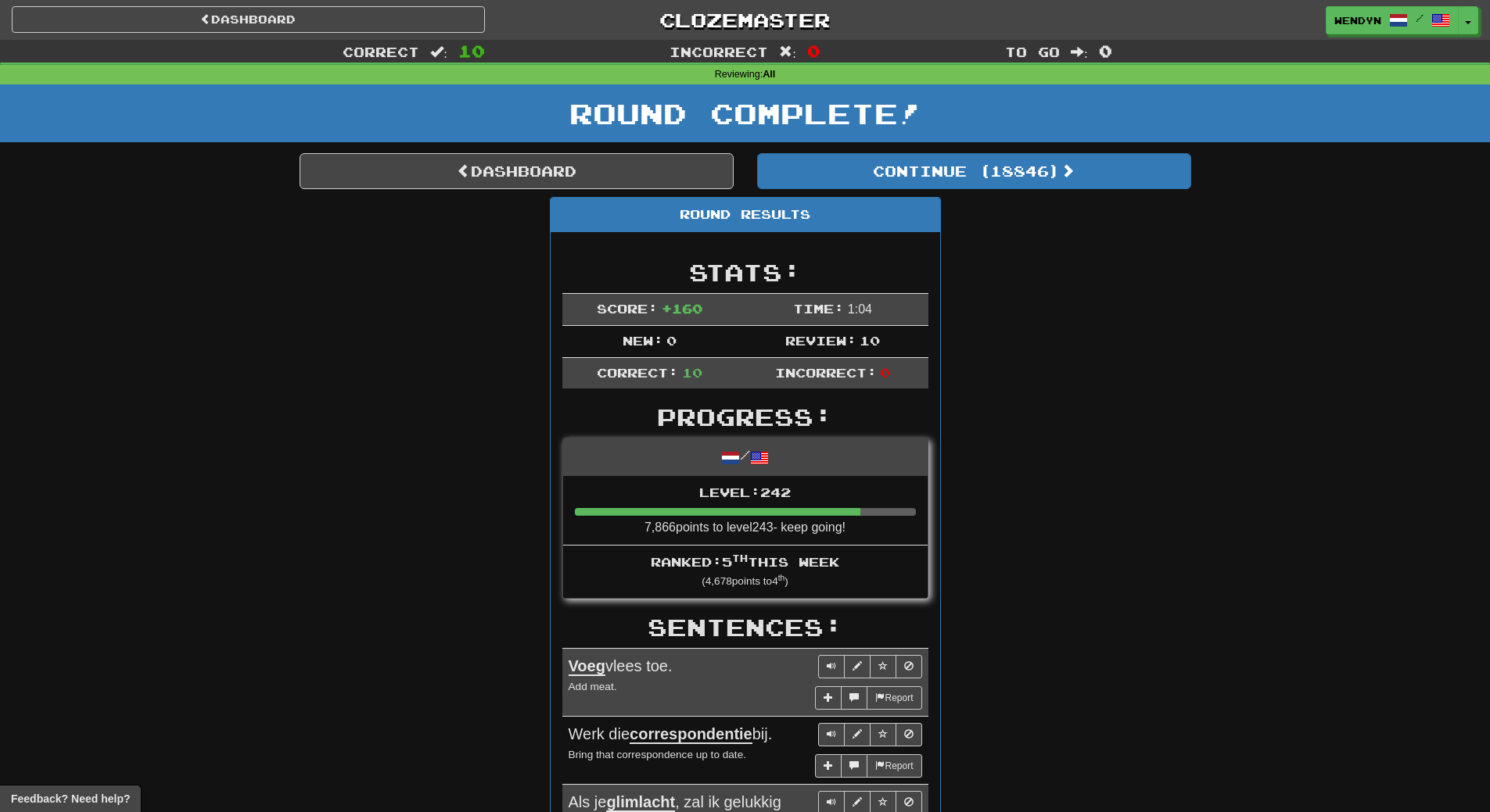
click at [972, 337] on div "Round Results Stats: Score: + 160 Time: 1 : 0 4 New: 0 Review: 10 Correct: 10 I…" at bounding box center [745, 786] width 891 height 1179
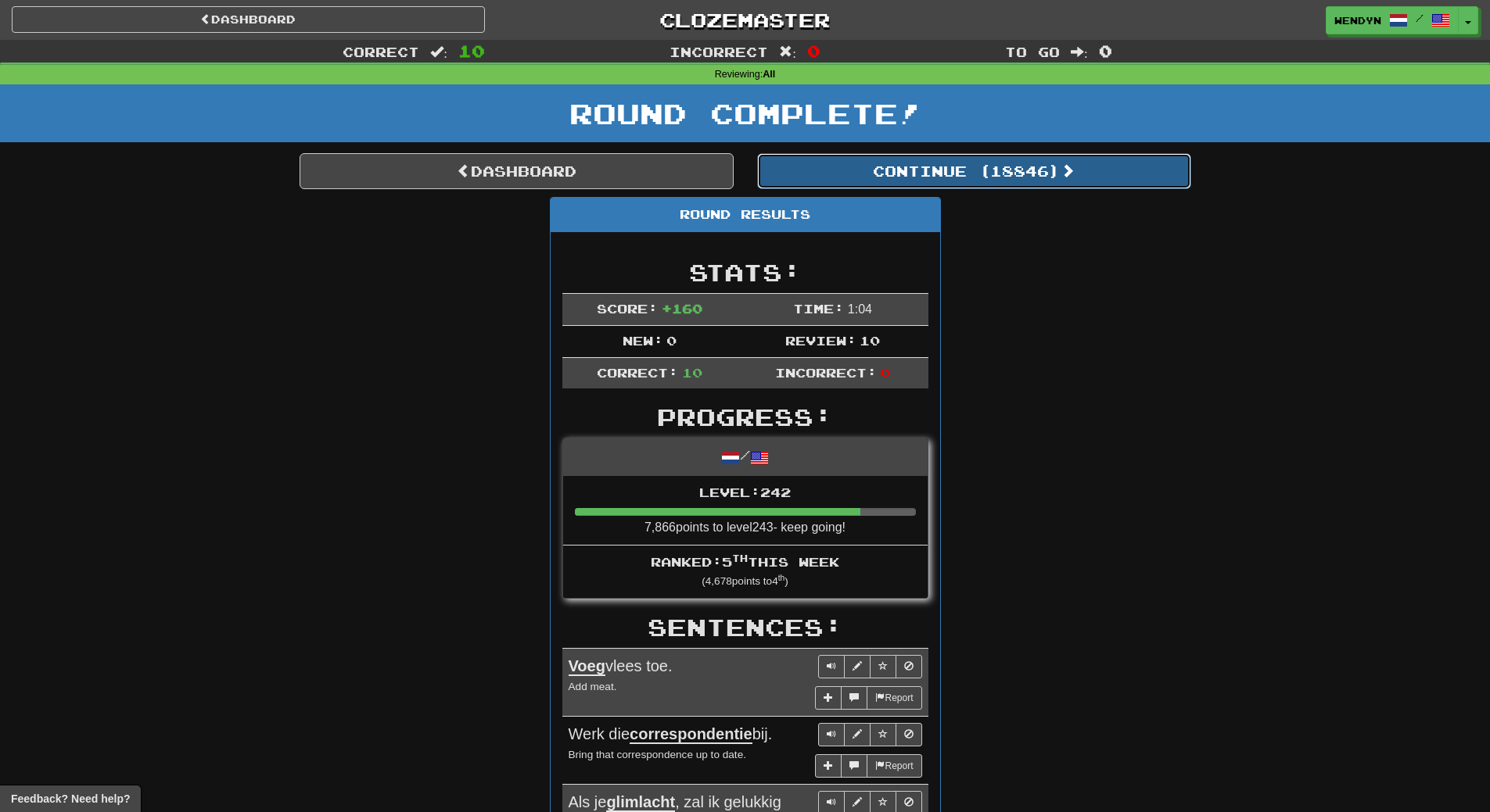
click at [1032, 170] on button "Continue ( 18846 )" at bounding box center [973, 171] width 434 height 36
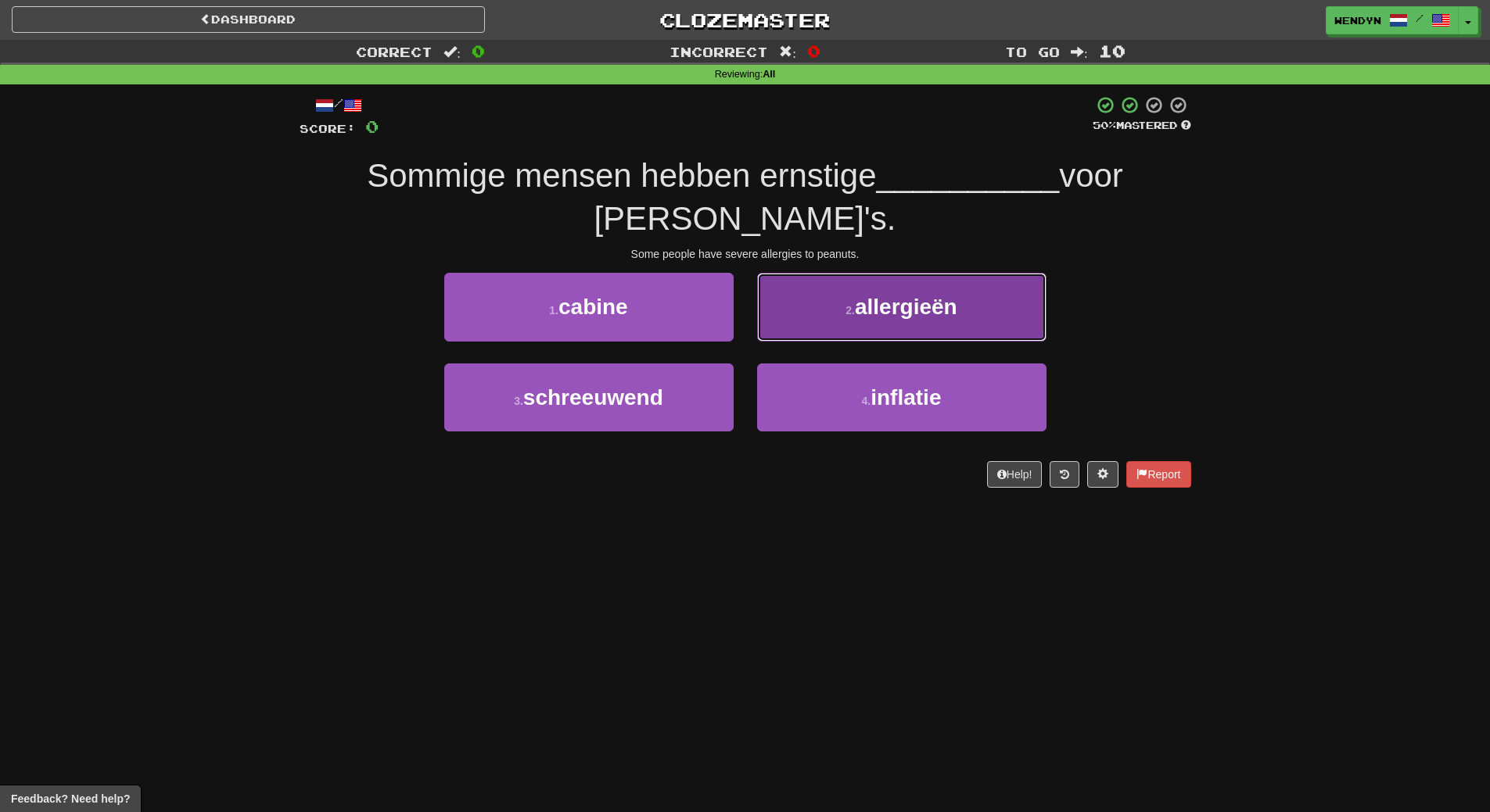
click at [939, 329] on button "2 . allergieën" at bounding box center [901, 306] width 290 height 68
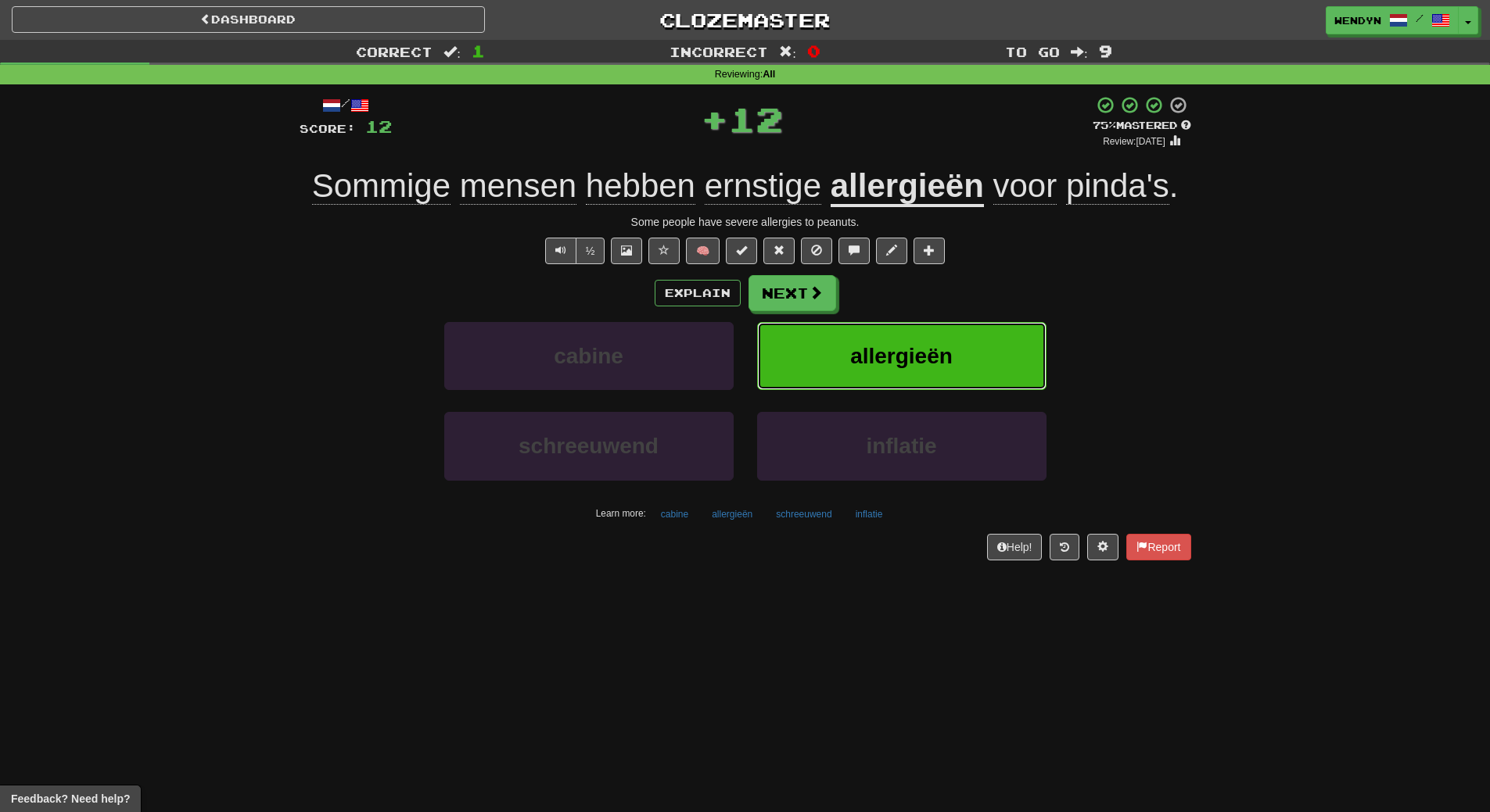
click at [968, 345] on button "allergieën" at bounding box center [901, 356] width 290 height 68
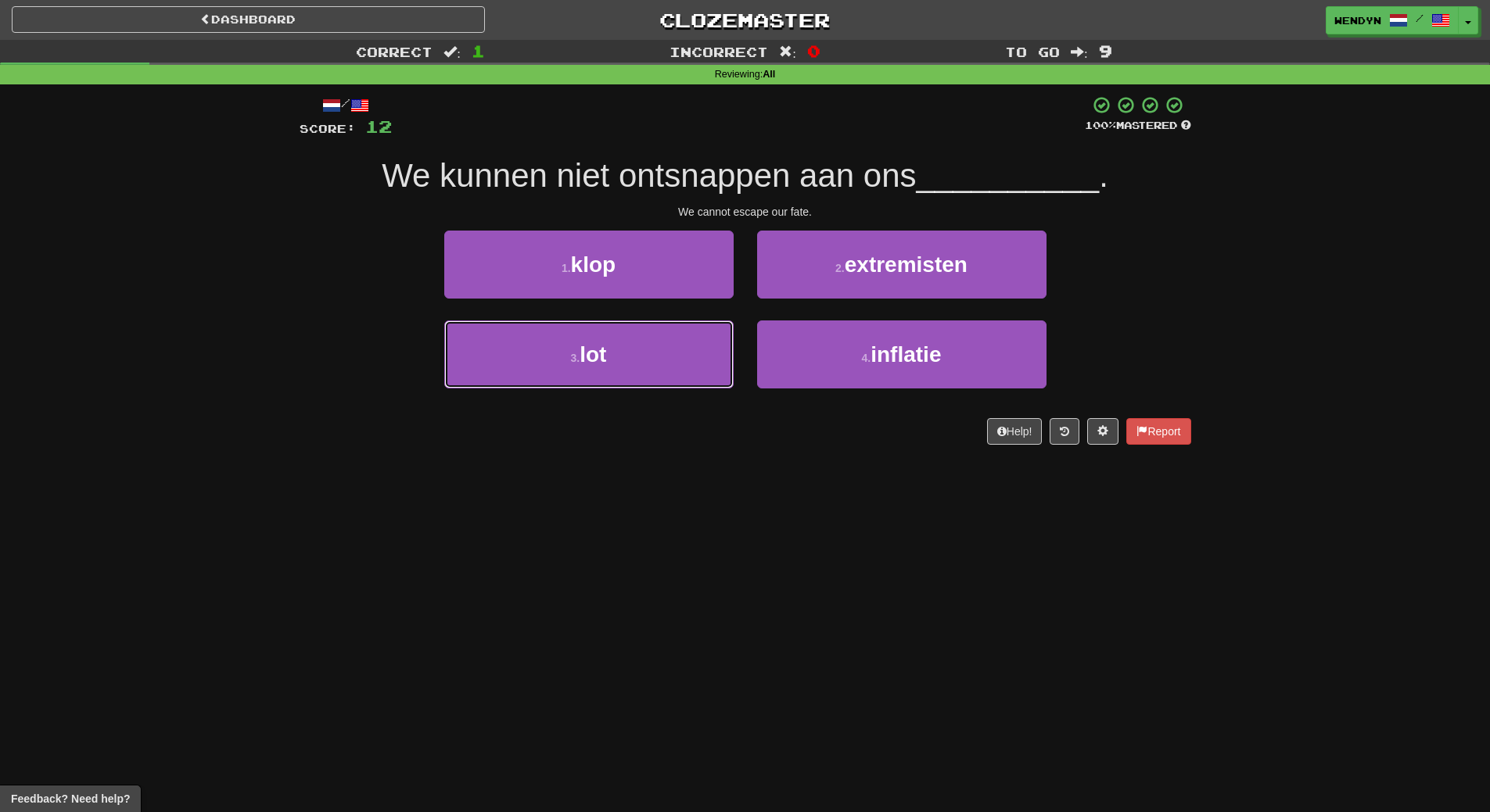
drag, startPoint x: 558, startPoint y: 347, endPoint x: 592, endPoint y: 404, distance: 66.4
click at [559, 351] on button "3 . lot" at bounding box center [588, 354] width 290 height 68
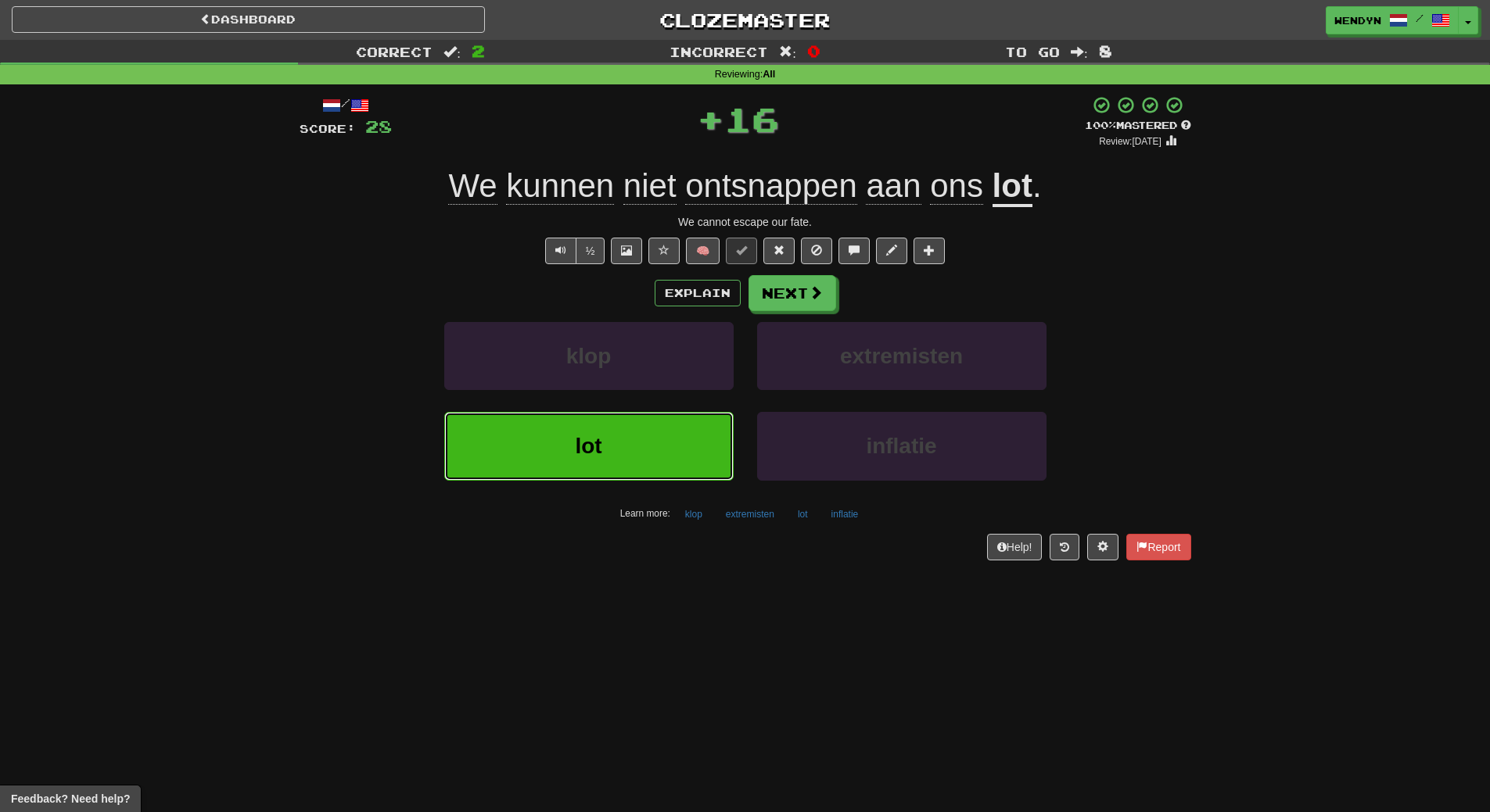
click at [617, 447] on button "lot" at bounding box center [588, 446] width 290 height 68
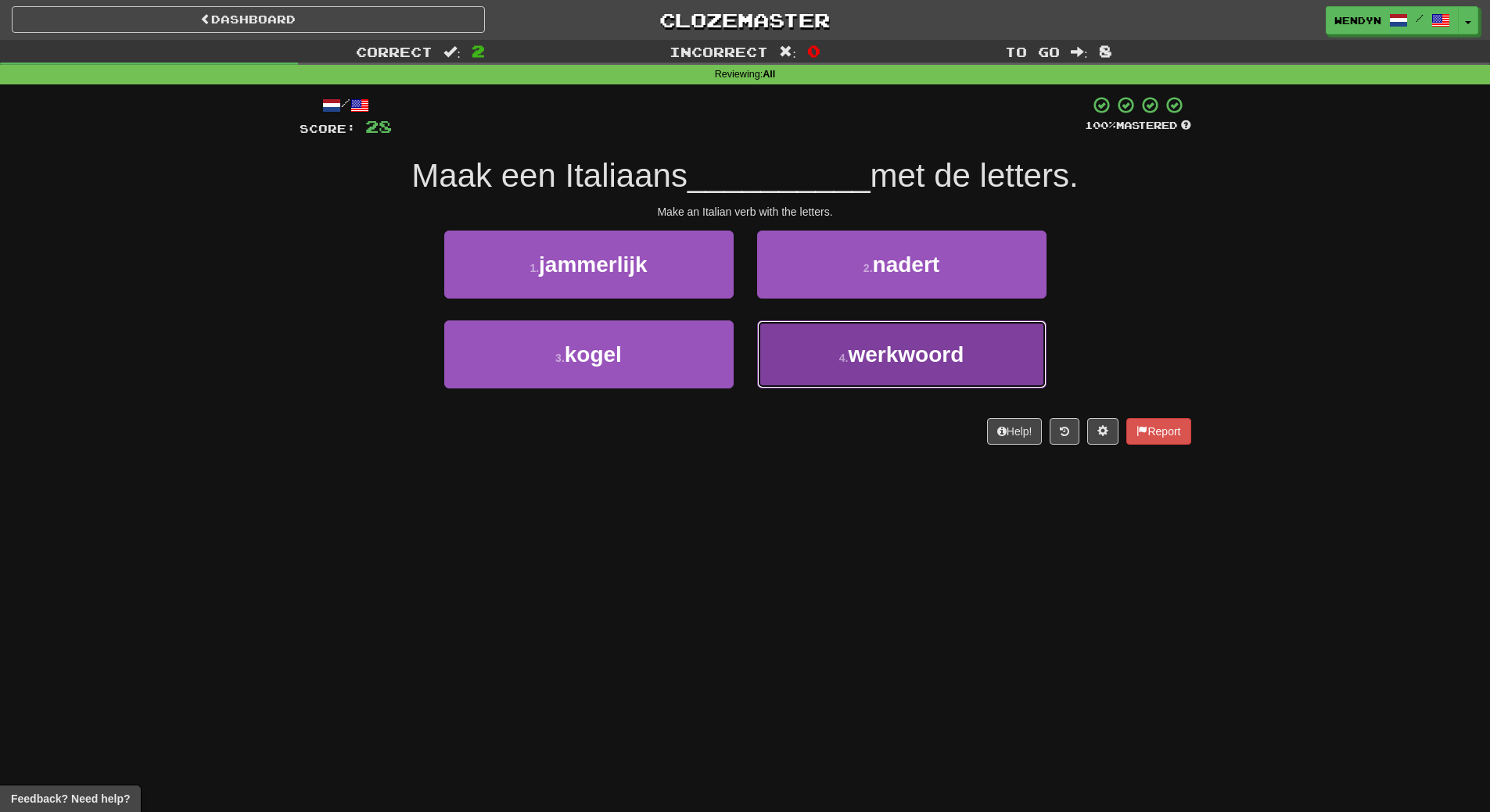
click at [897, 343] on span "werkwoord" at bounding box center [905, 355] width 116 height 25
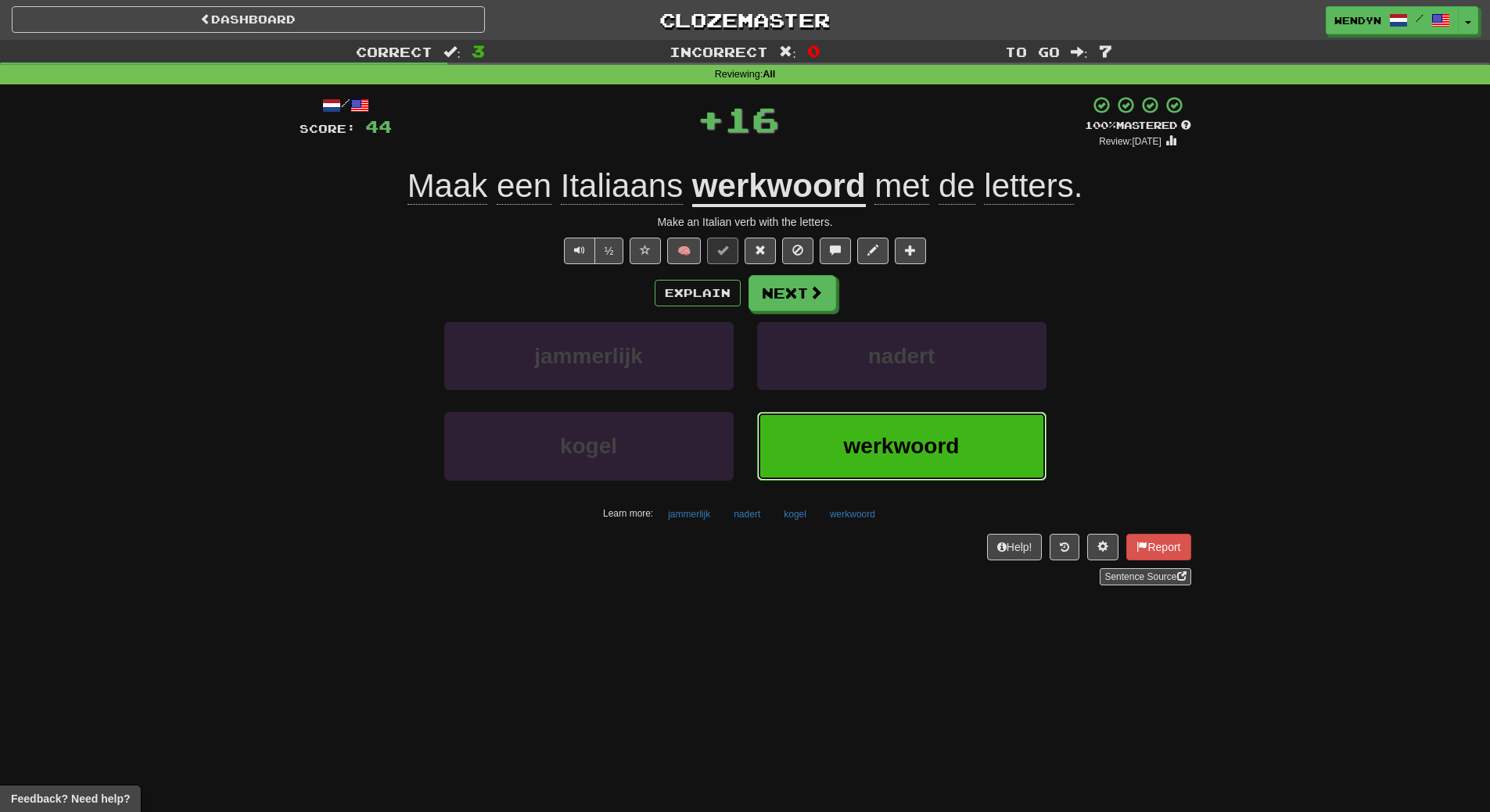
click at [894, 428] on button "werkwoord" at bounding box center [901, 446] width 290 height 68
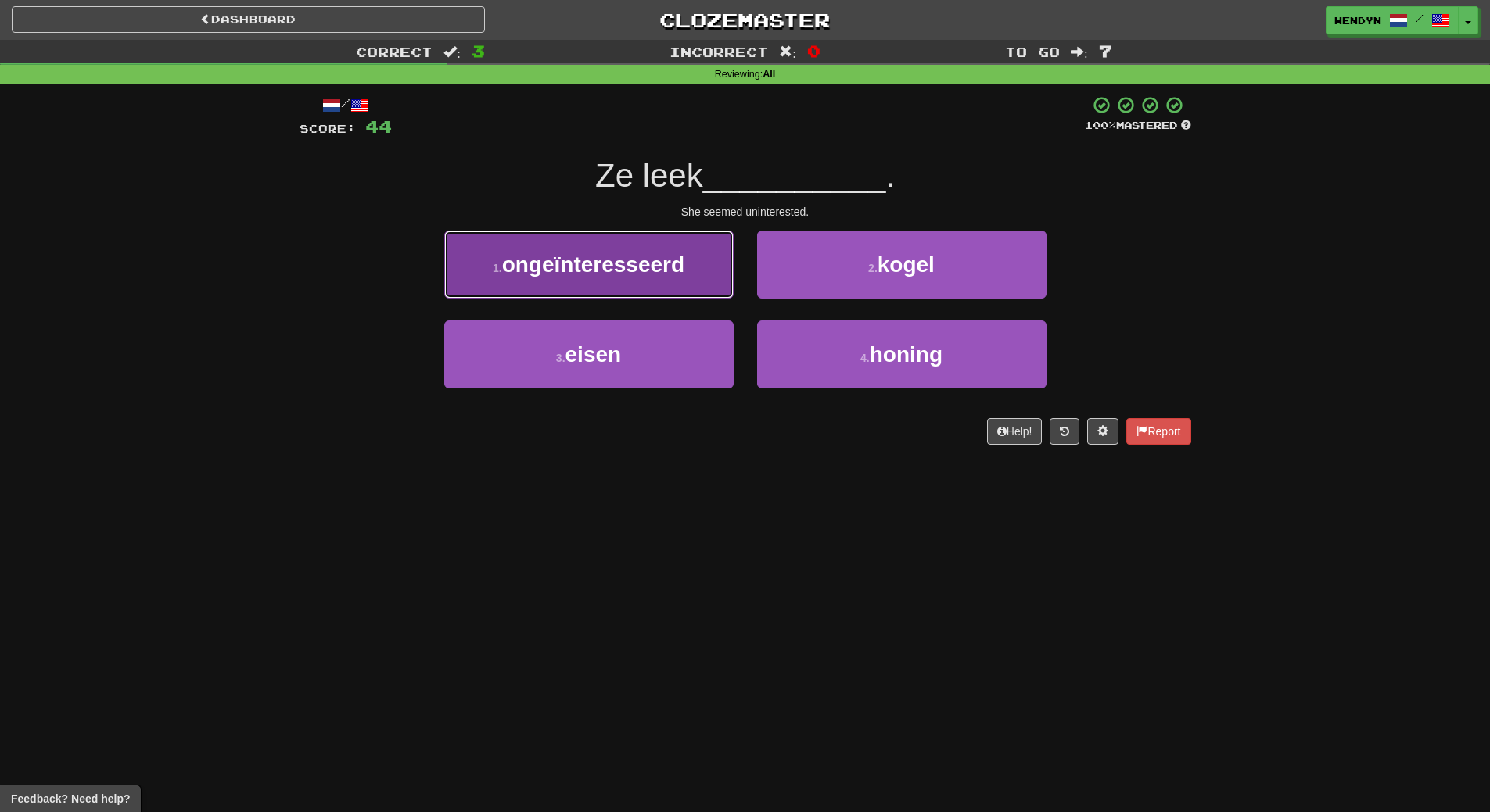
click at [580, 242] on button "1 . ongeïnteresseerd" at bounding box center [588, 264] width 290 height 68
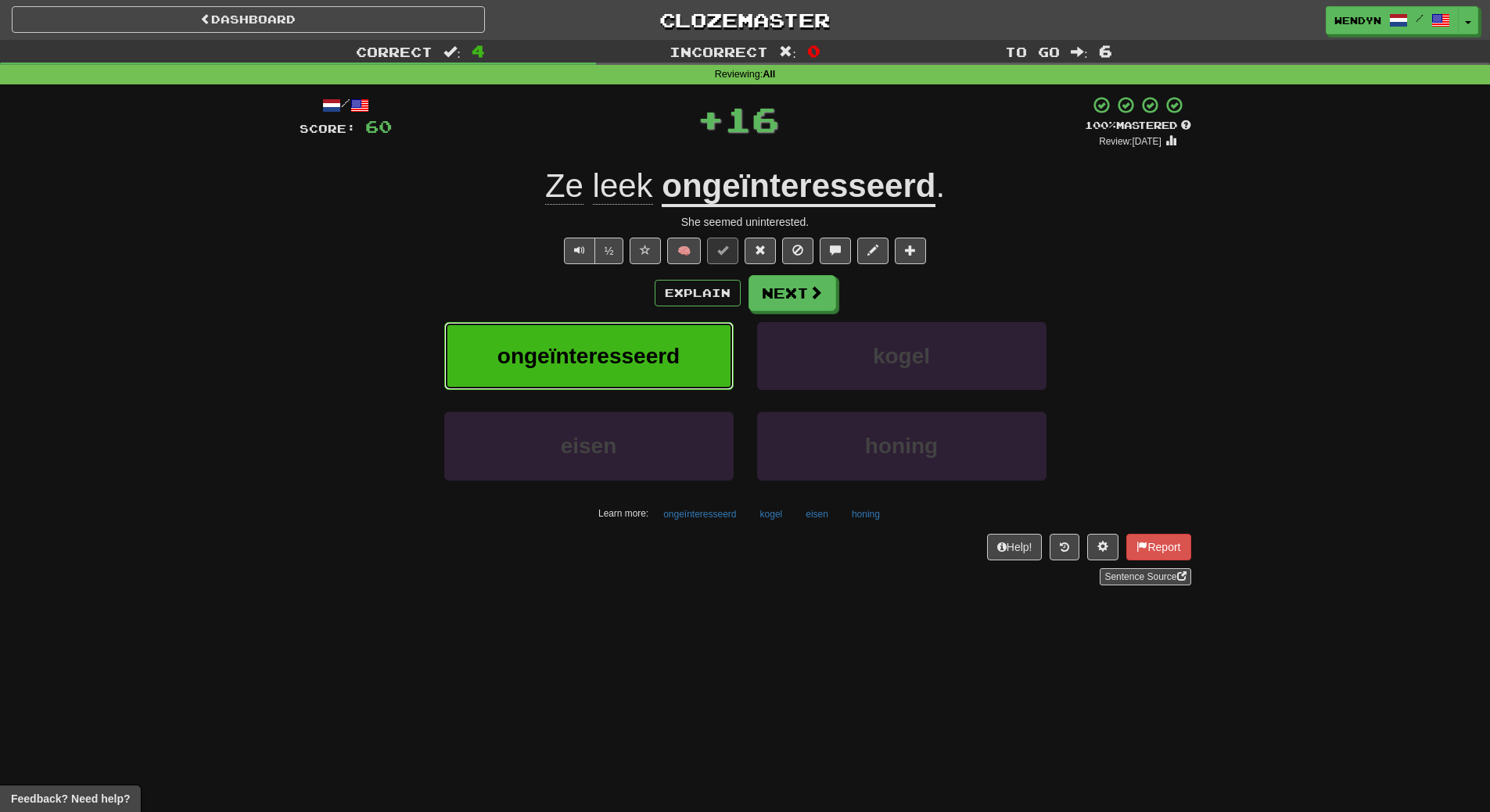
drag, startPoint x: 594, startPoint y: 354, endPoint x: 378, endPoint y: 482, distance: 251.1
click at [584, 367] on span "ongeïnteresseerd" at bounding box center [588, 356] width 182 height 25
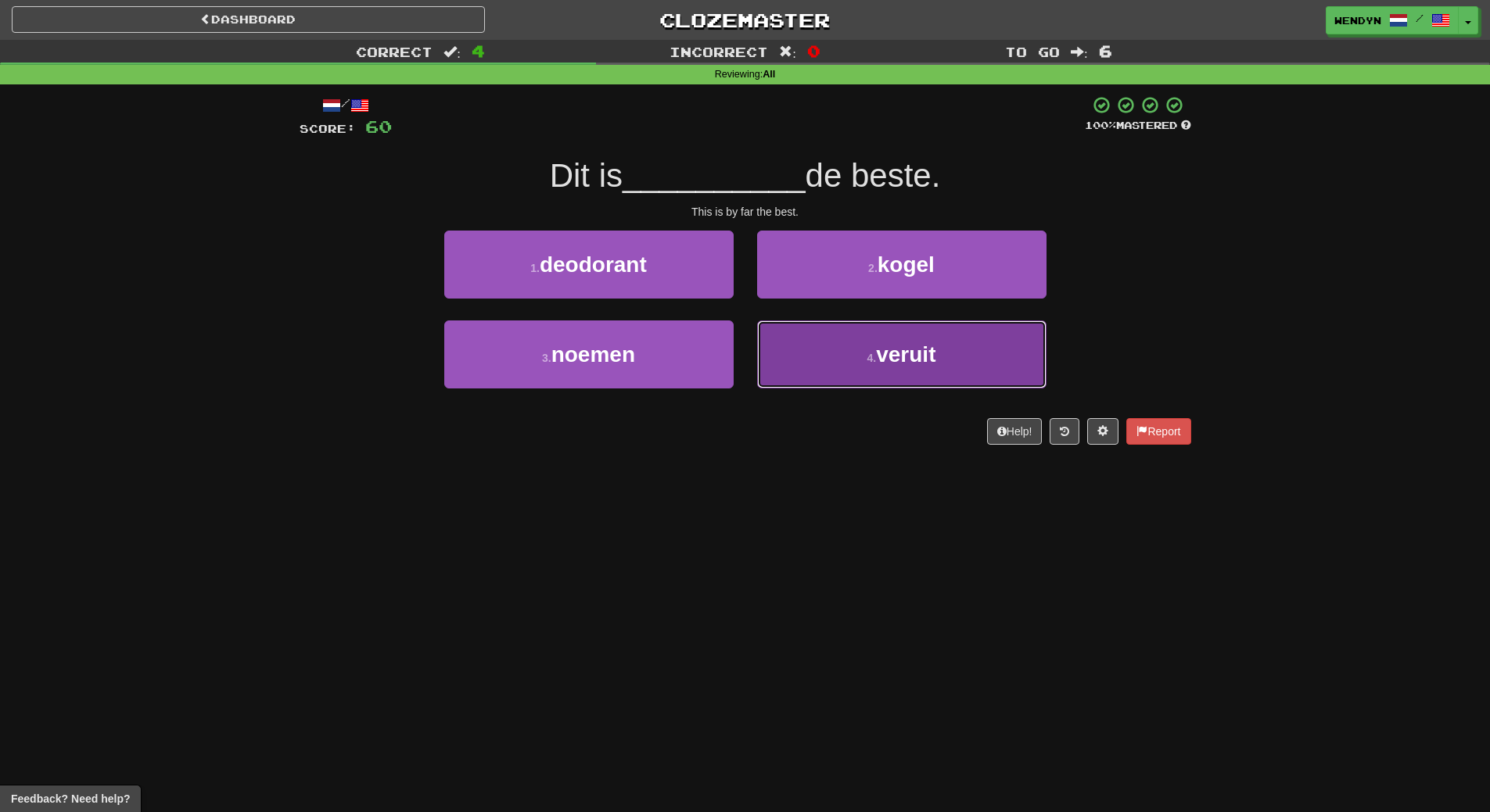
drag, startPoint x: 981, startPoint y: 341, endPoint x: 958, endPoint y: 424, distance: 86.1
click at [981, 347] on button "4 . veruit" at bounding box center [901, 354] width 290 height 68
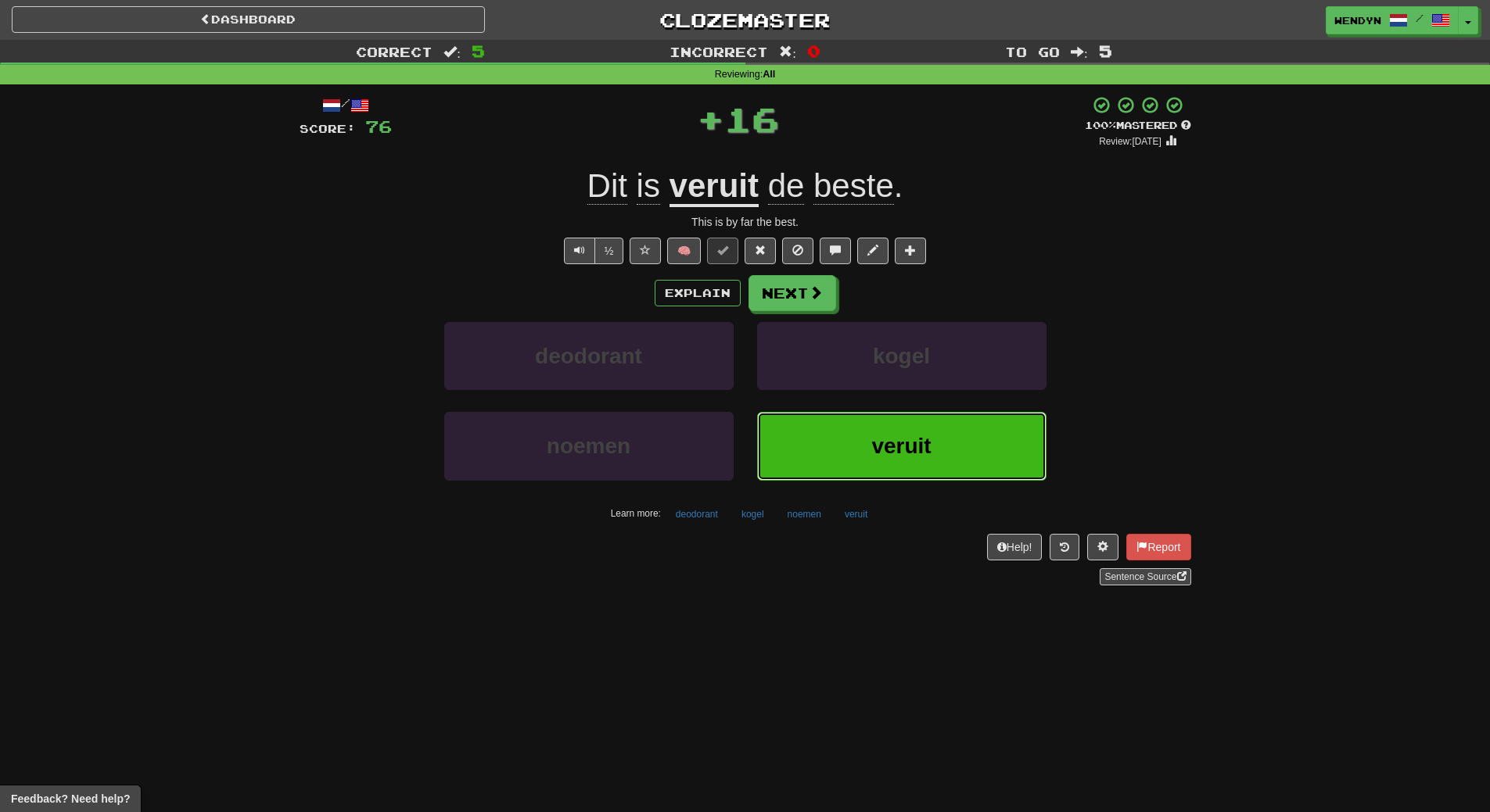
drag, startPoint x: 955, startPoint y: 429, endPoint x: 629, endPoint y: 537, distance: 343.4
click at [951, 432] on button "veruit" at bounding box center [901, 446] width 290 height 68
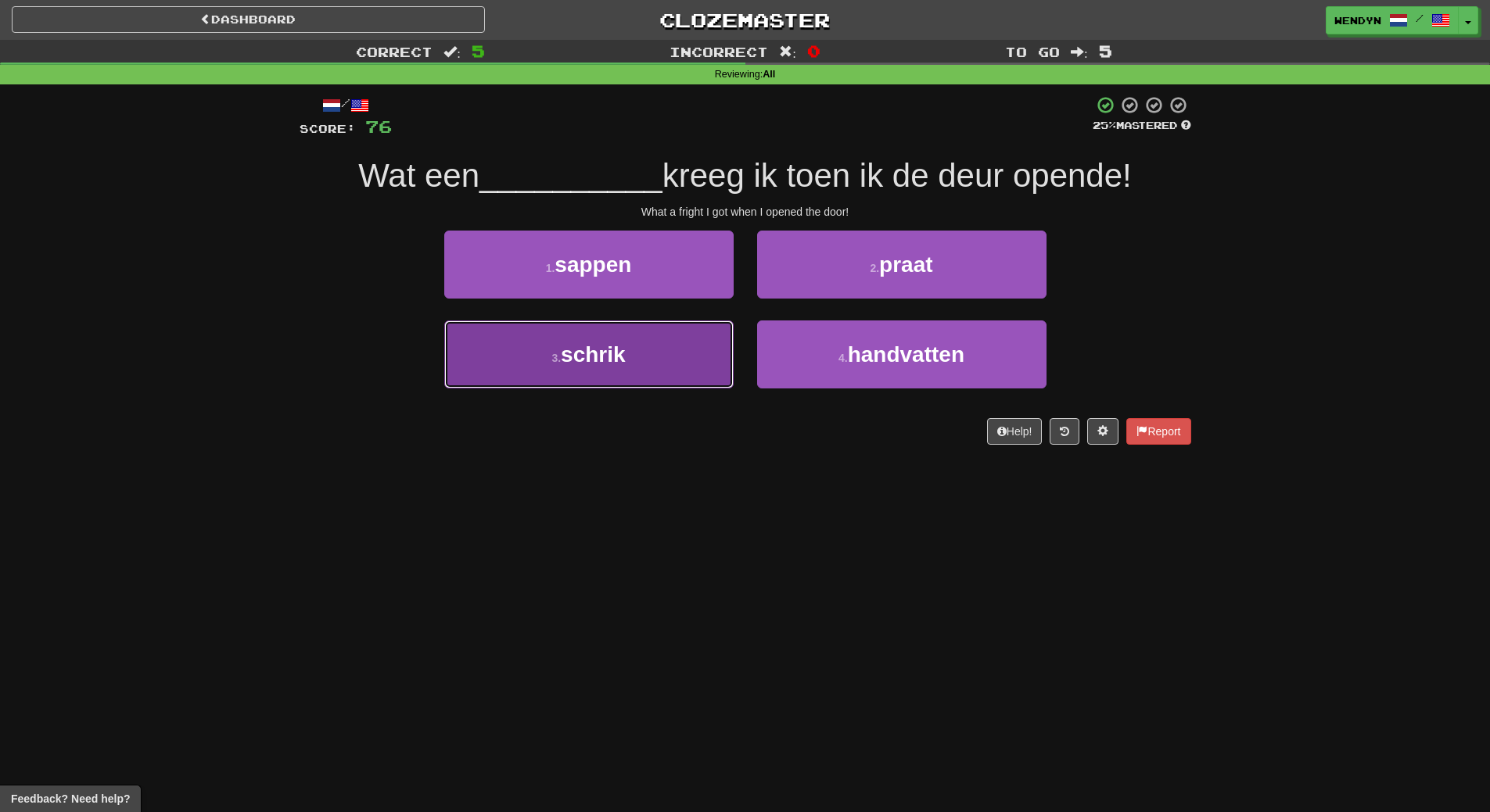
click at [652, 376] on button "3 . schrik" at bounding box center [588, 354] width 290 height 68
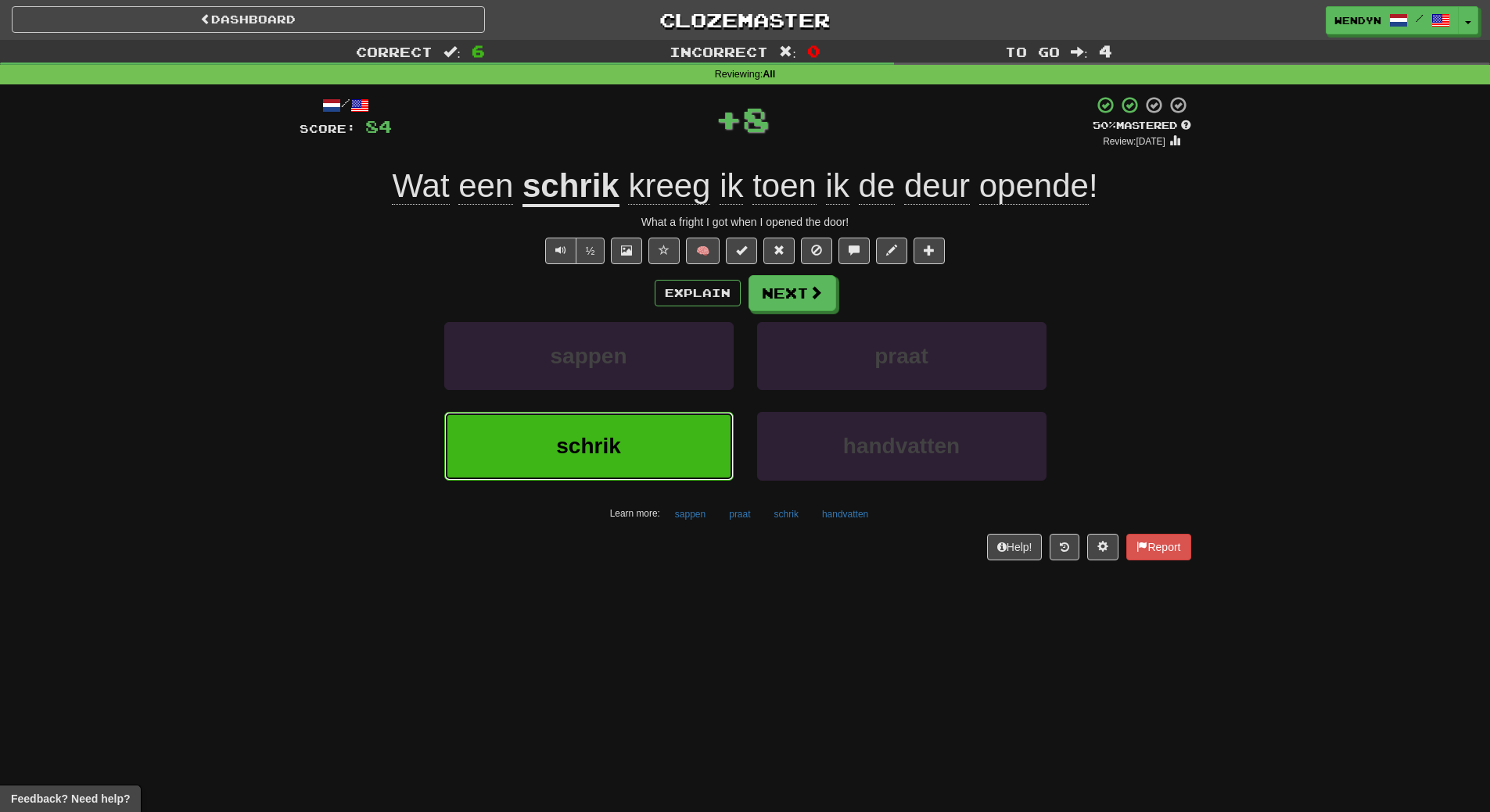
click at [650, 438] on button "schrik" at bounding box center [588, 446] width 290 height 68
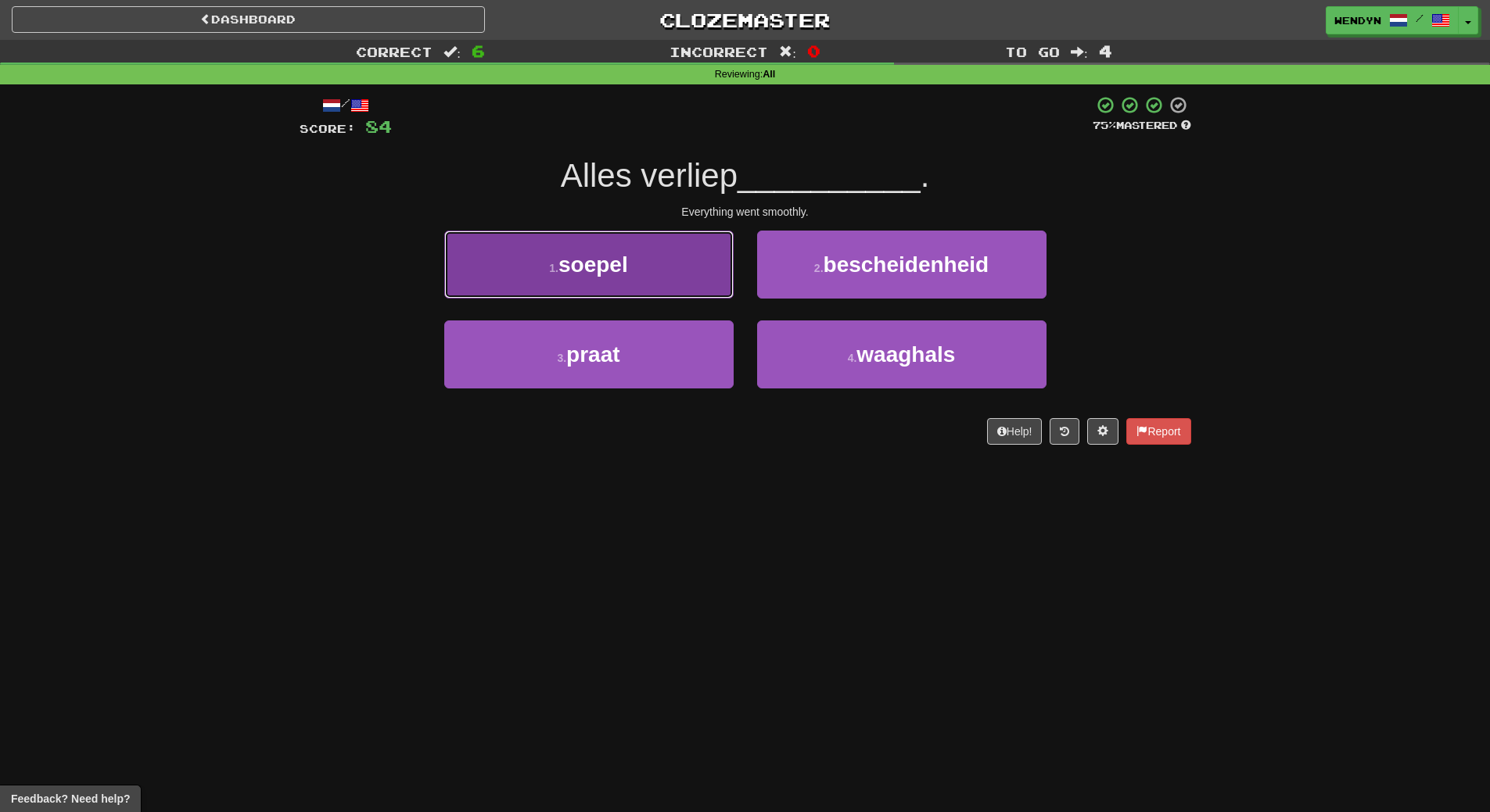
click at [564, 263] on span "soepel" at bounding box center [593, 265] width 69 height 25
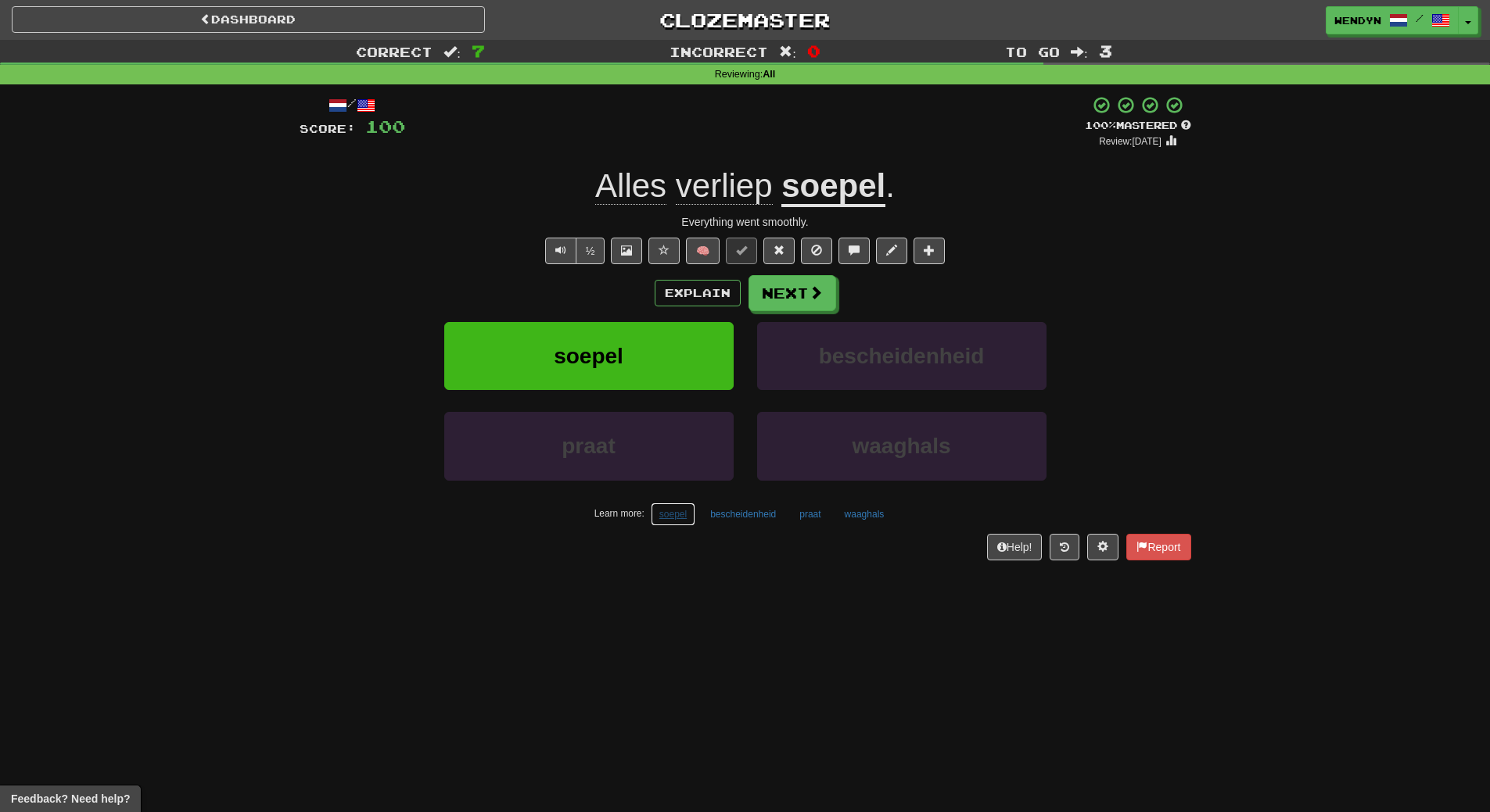
click at [667, 517] on button "soepel" at bounding box center [672, 515] width 44 height 24
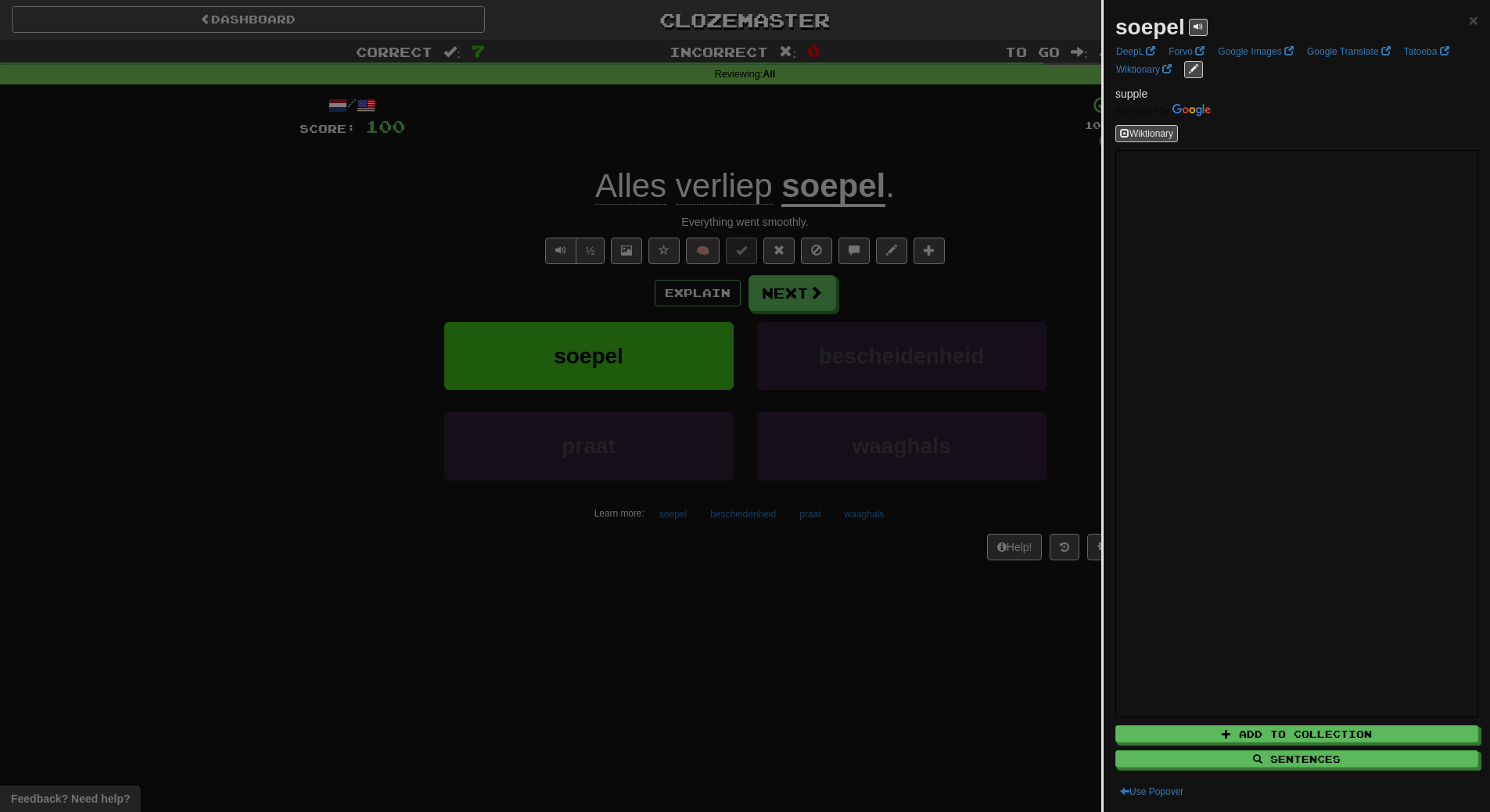
click at [600, 581] on div at bounding box center [745, 406] width 1490 height 812
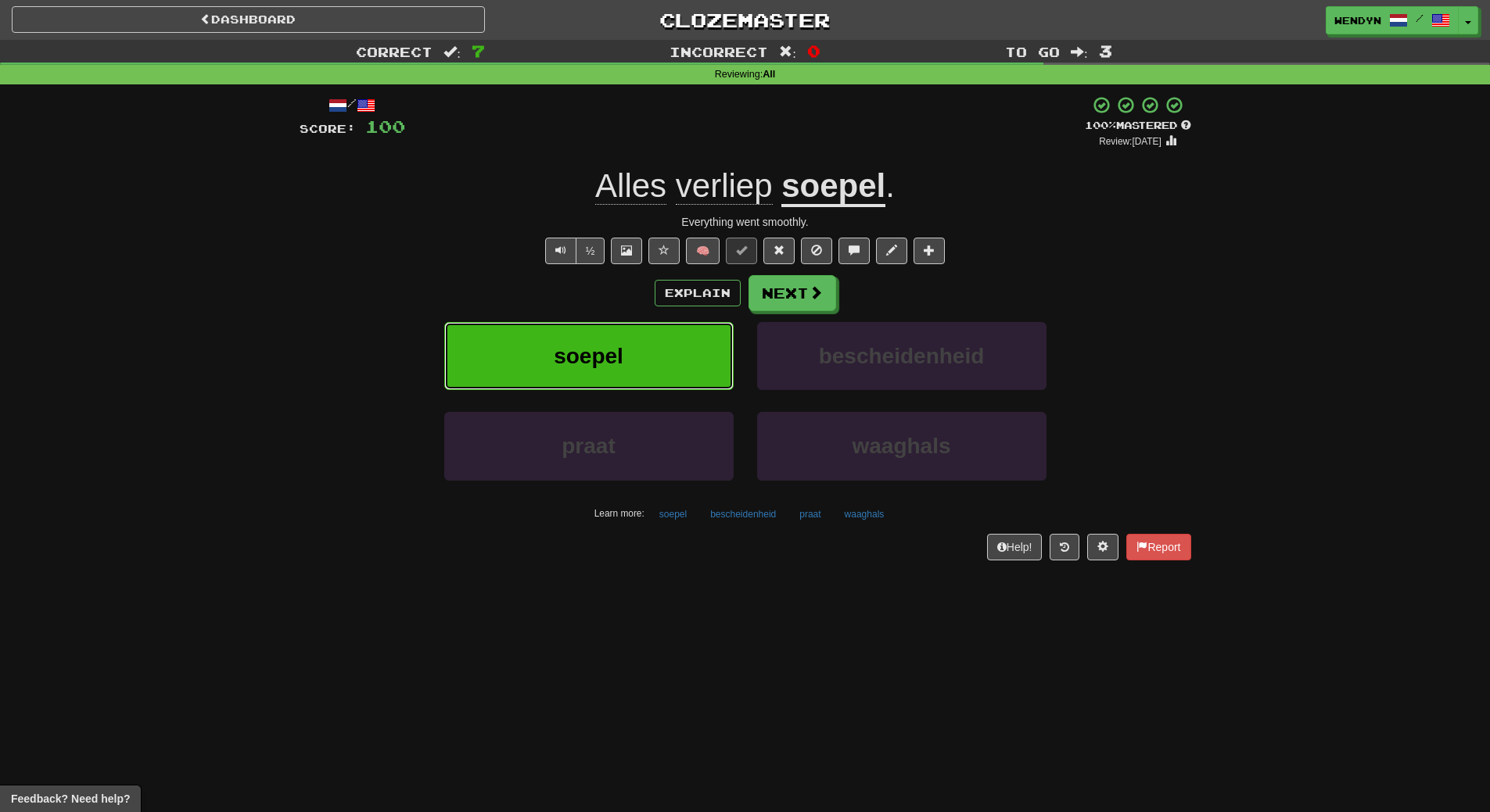
click at [598, 375] on button "soepel" at bounding box center [588, 356] width 290 height 68
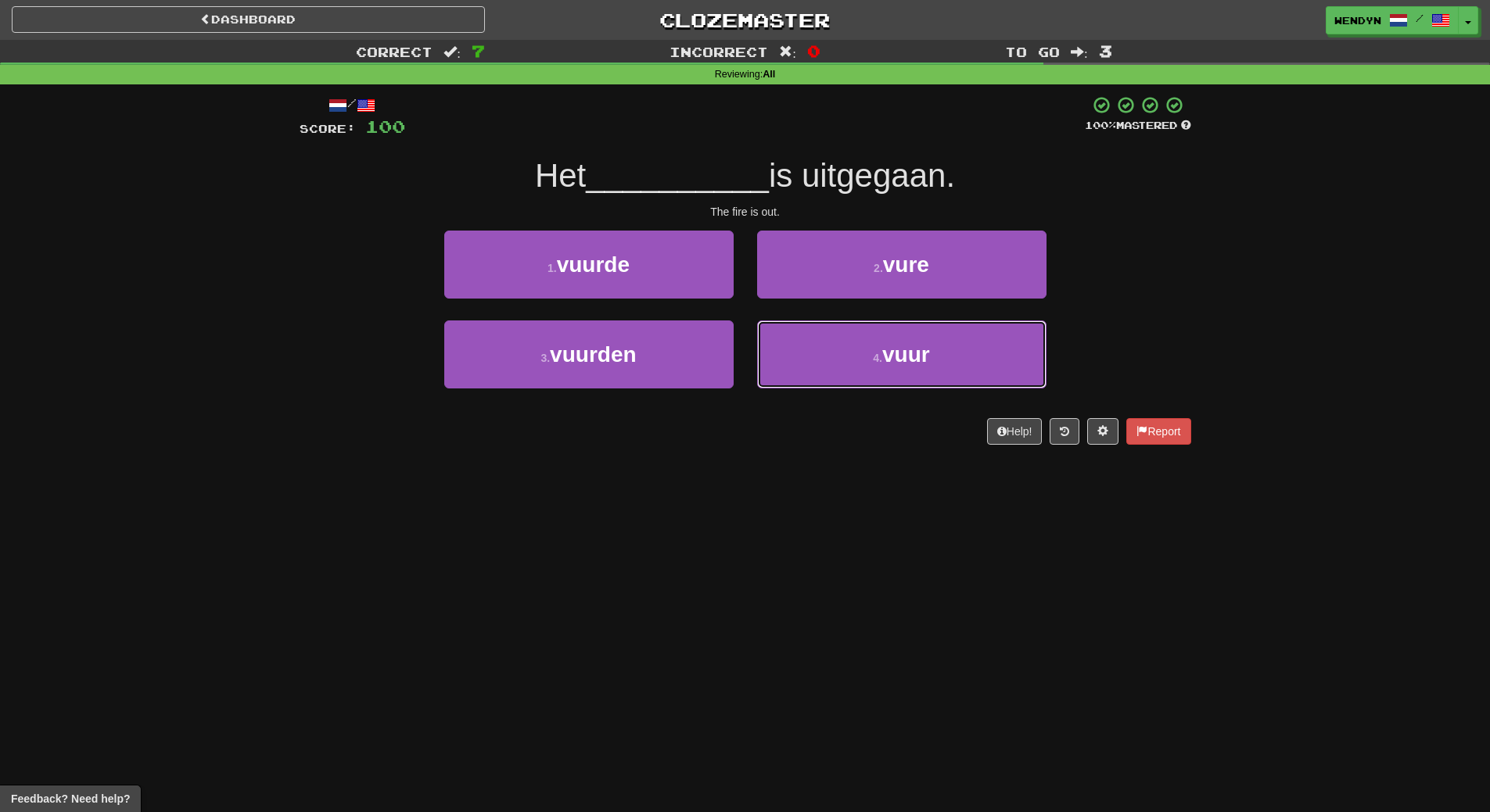
drag, startPoint x: 873, startPoint y: 369, endPoint x: 860, endPoint y: 313, distance: 57.5
click at [873, 368] on button "4 . vuur" at bounding box center [901, 354] width 290 height 68
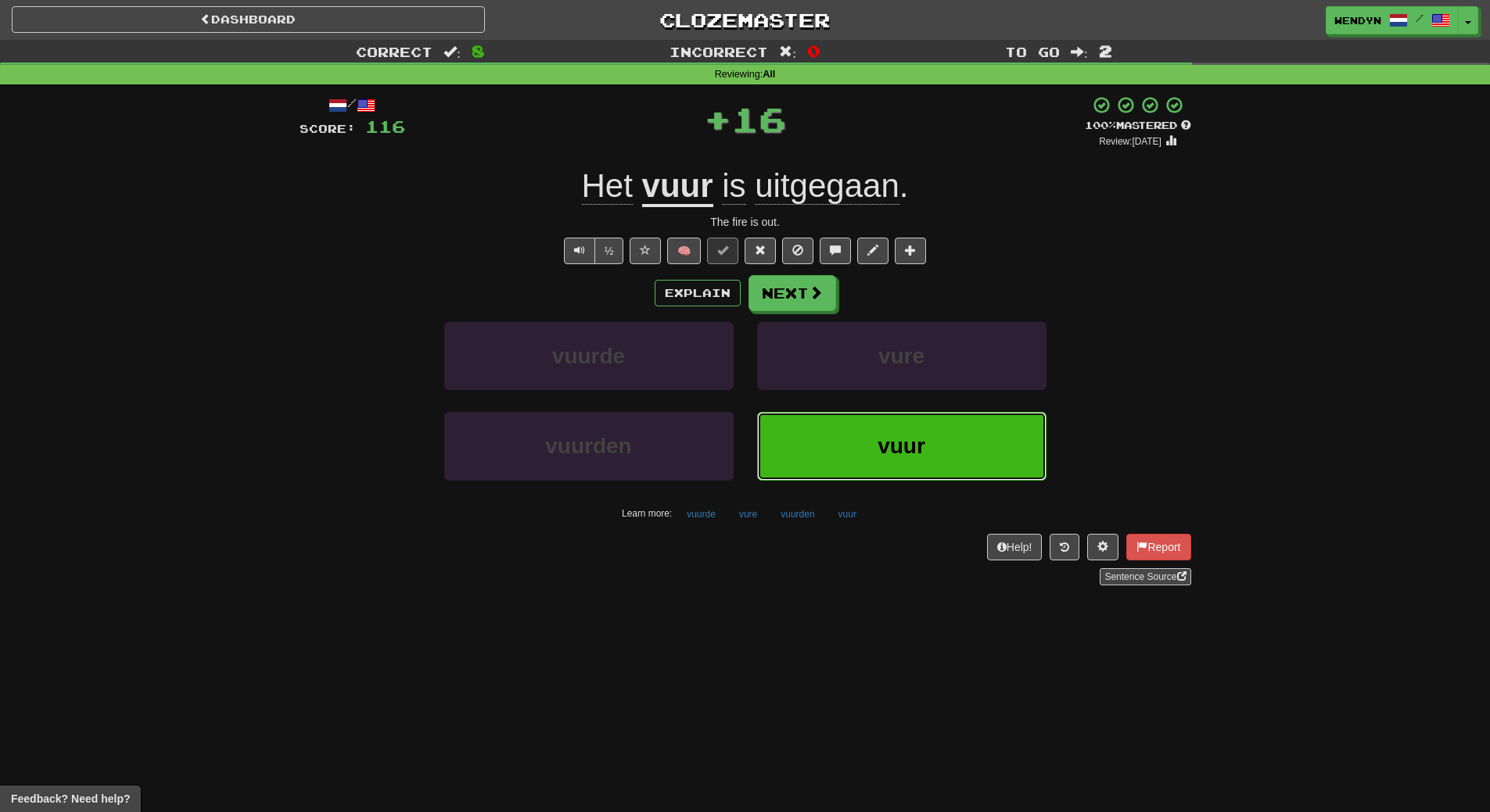
click at [871, 442] on button "vuur" at bounding box center [901, 446] width 290 height 68
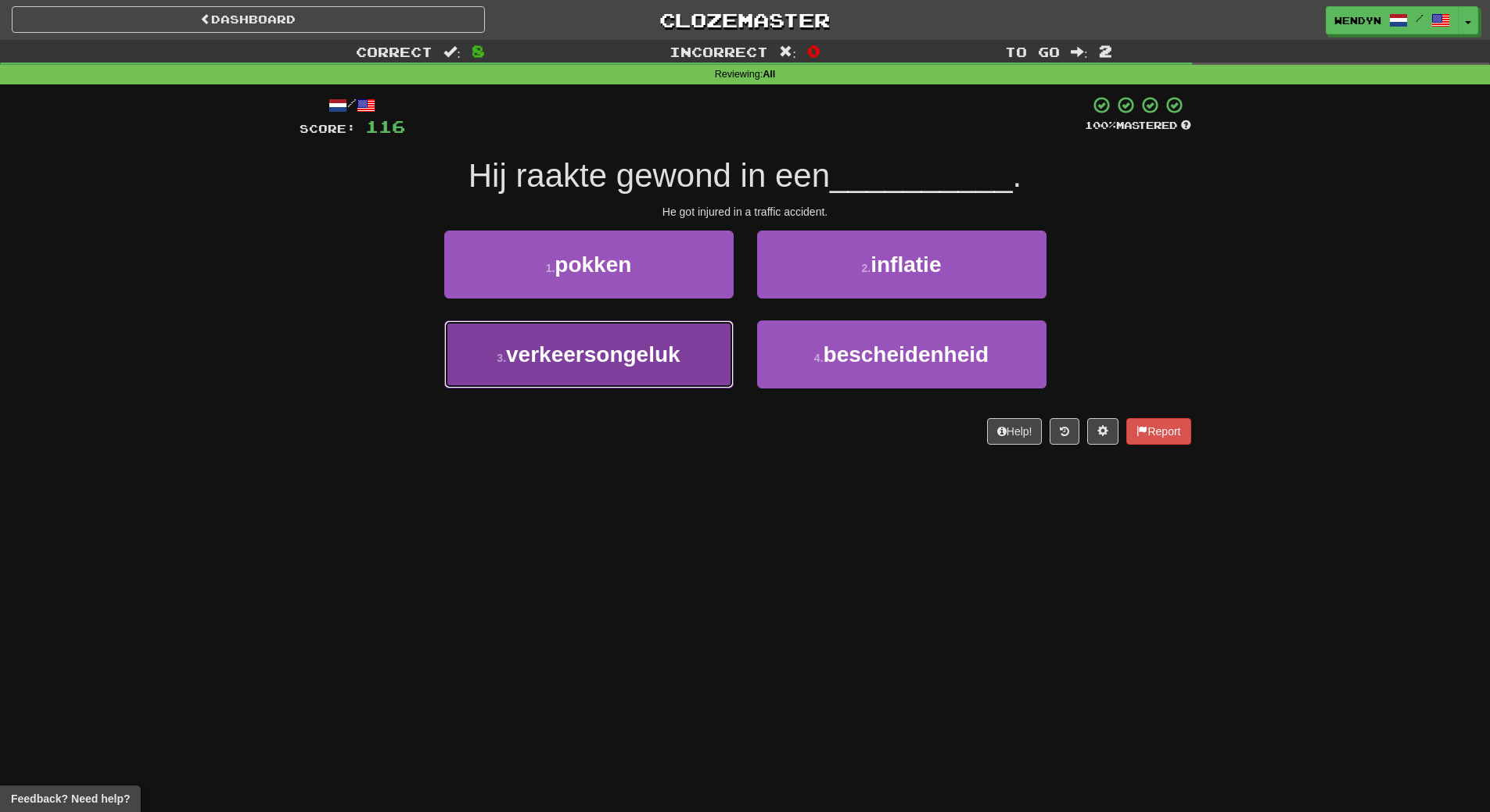
click at [541, 371] on button "3 . verkeersongeluk" at bounding box center [588, 354] width 290 height 68
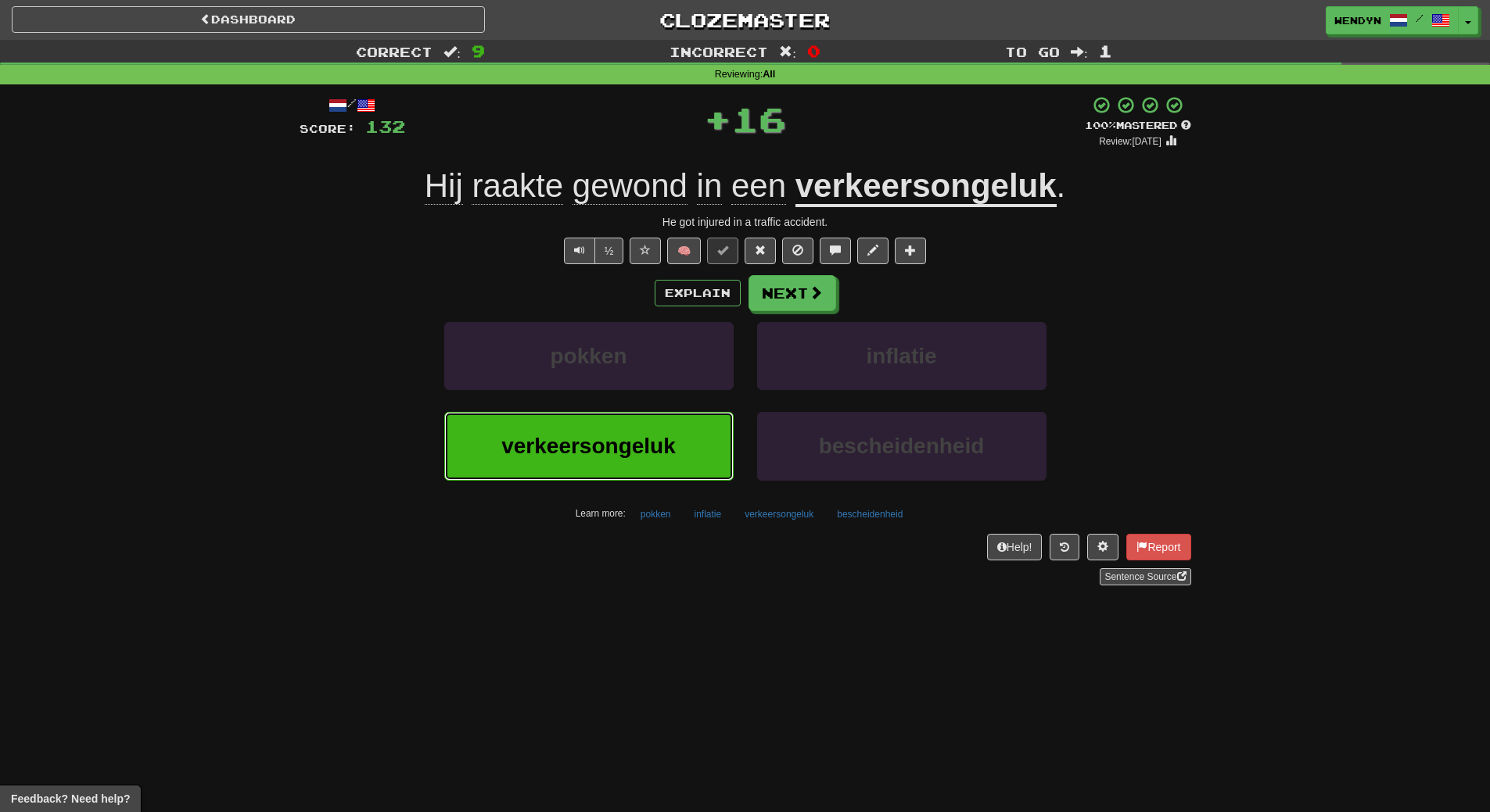
click at [547, 441] on span "verkeersongeluk" at bounding box center [588, 446] width 174 height 25
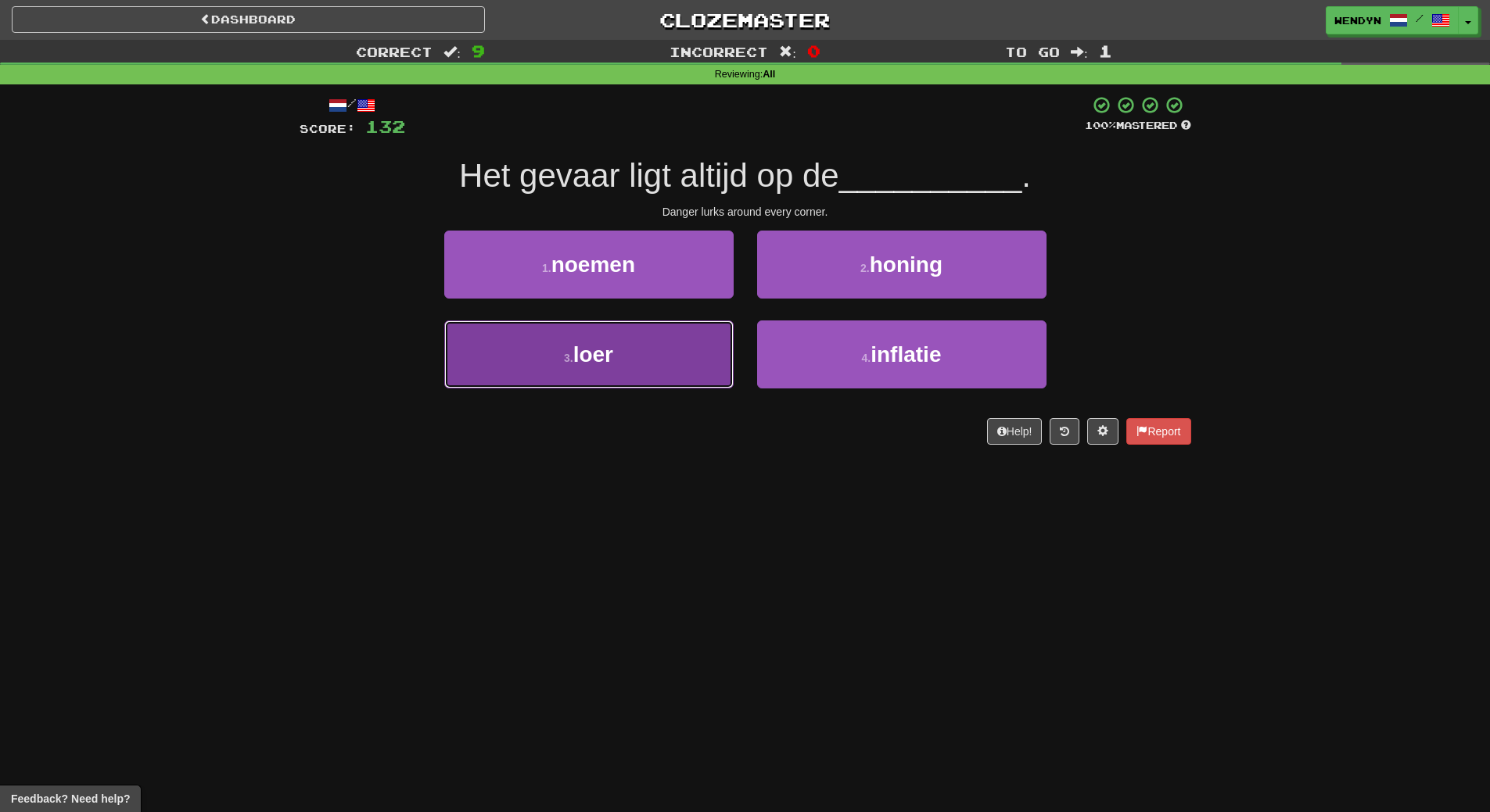
click at [604, 370] on button "3 . loer" at bounding box center [588, 354] width 290 height 68
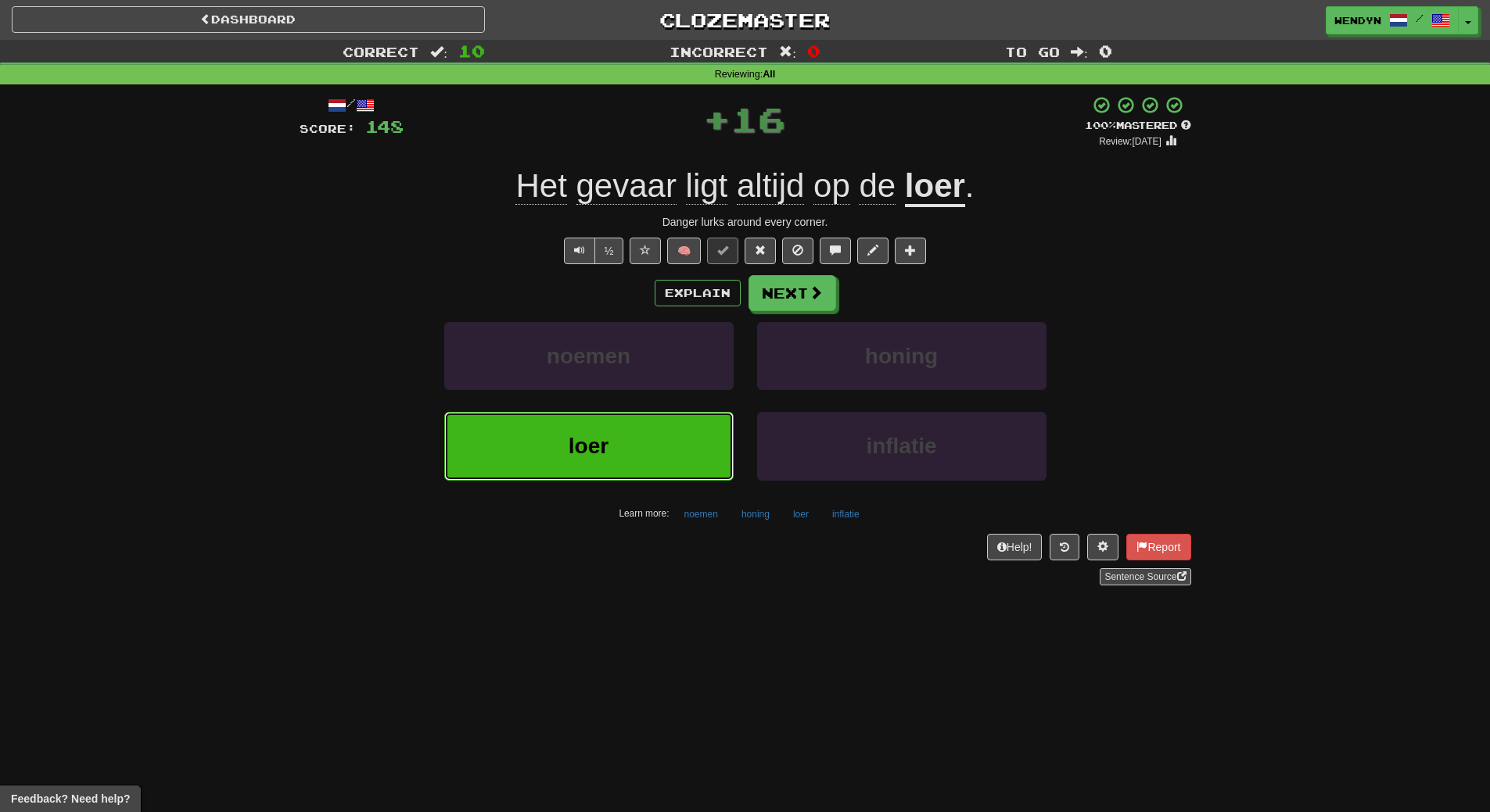
click at [568, 464] on button "loer" at bounding box center [588, 446] width 290 height 68
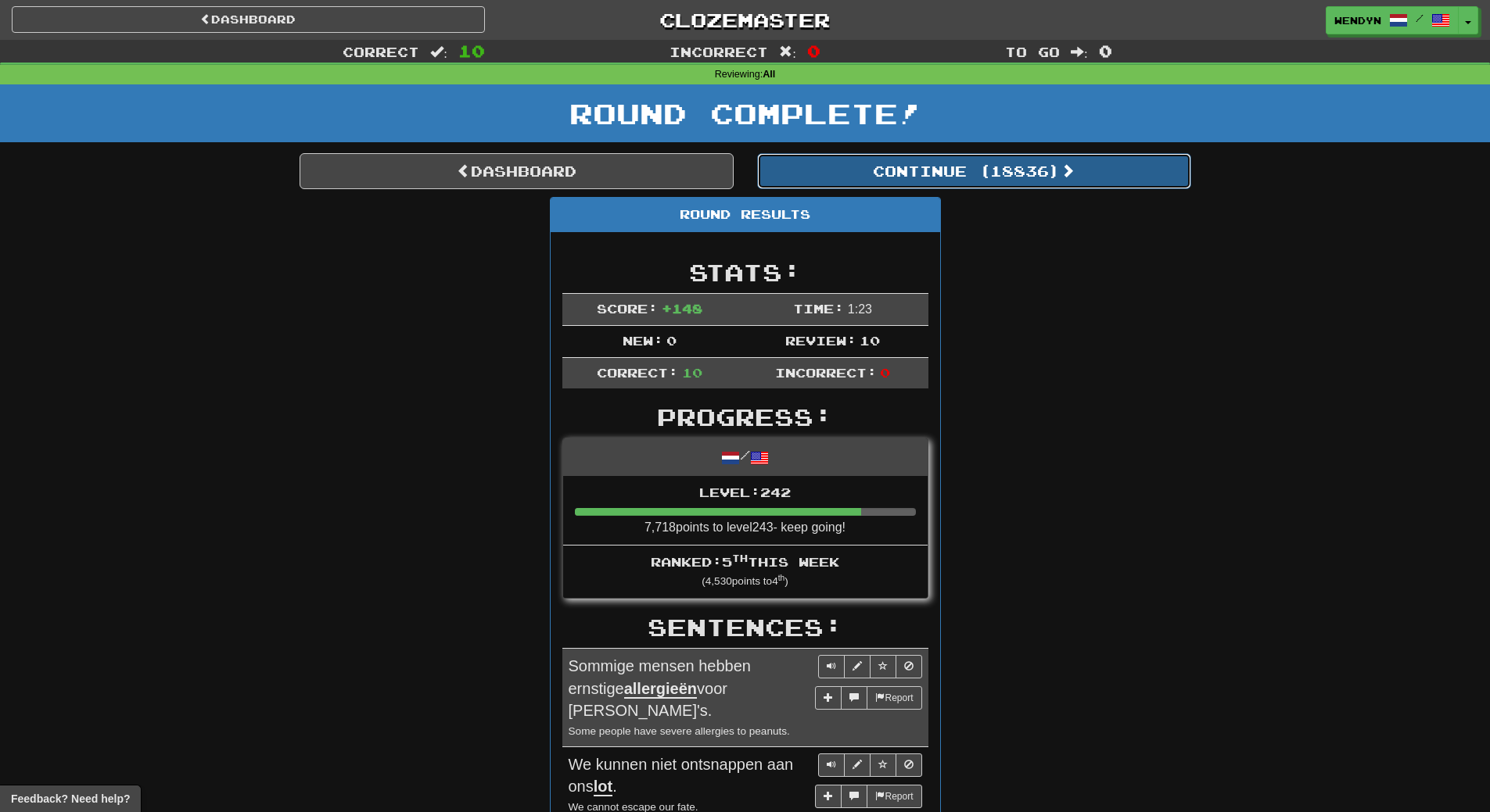
click at [1009, 178] on button "Continue ( 18836 )" at bounding box center [973, 171] width 434 height 36
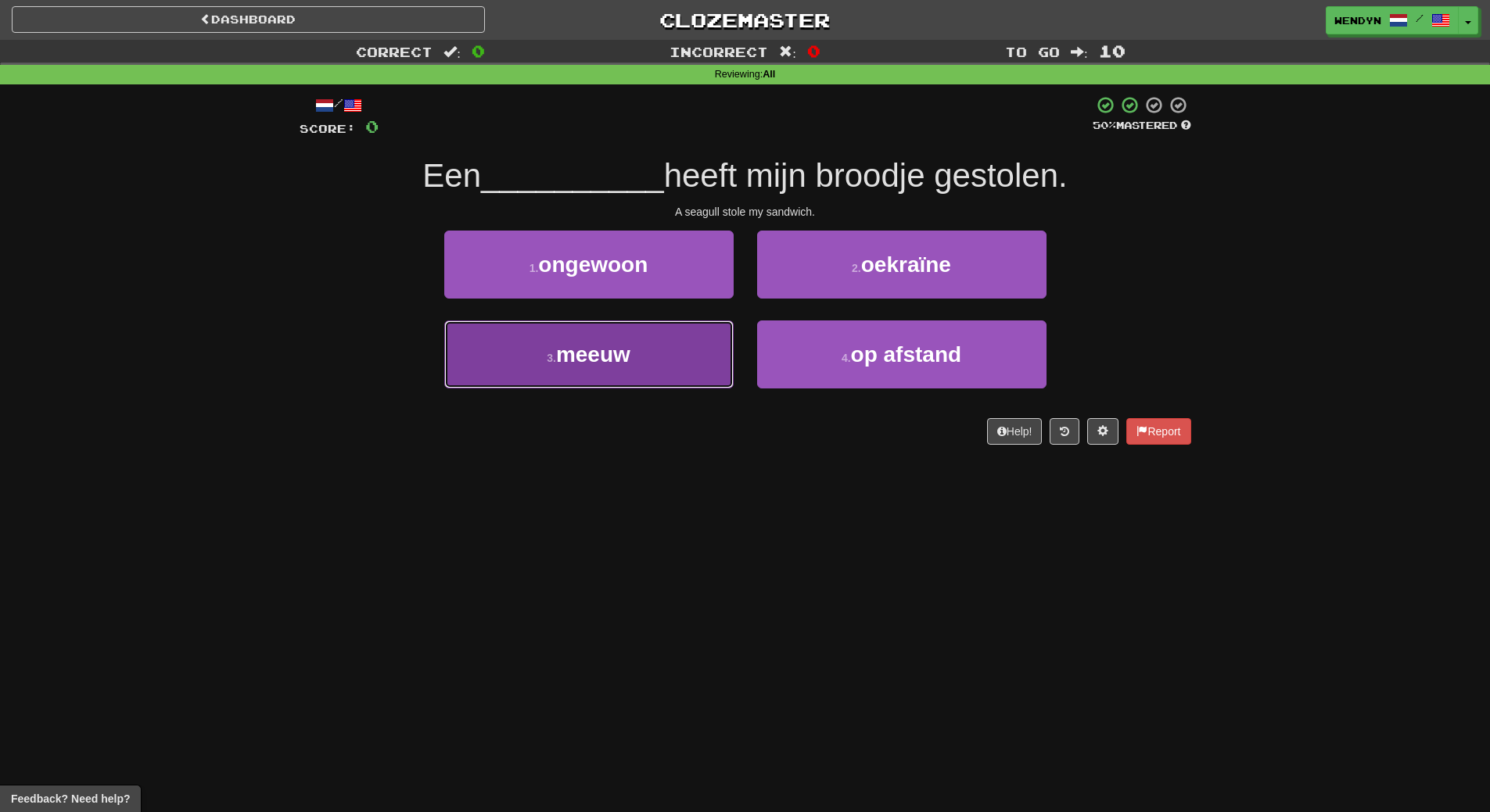
click at [654, 369] on button "3 . meeuw" at bounding box center [588, 354] width 290 height 68
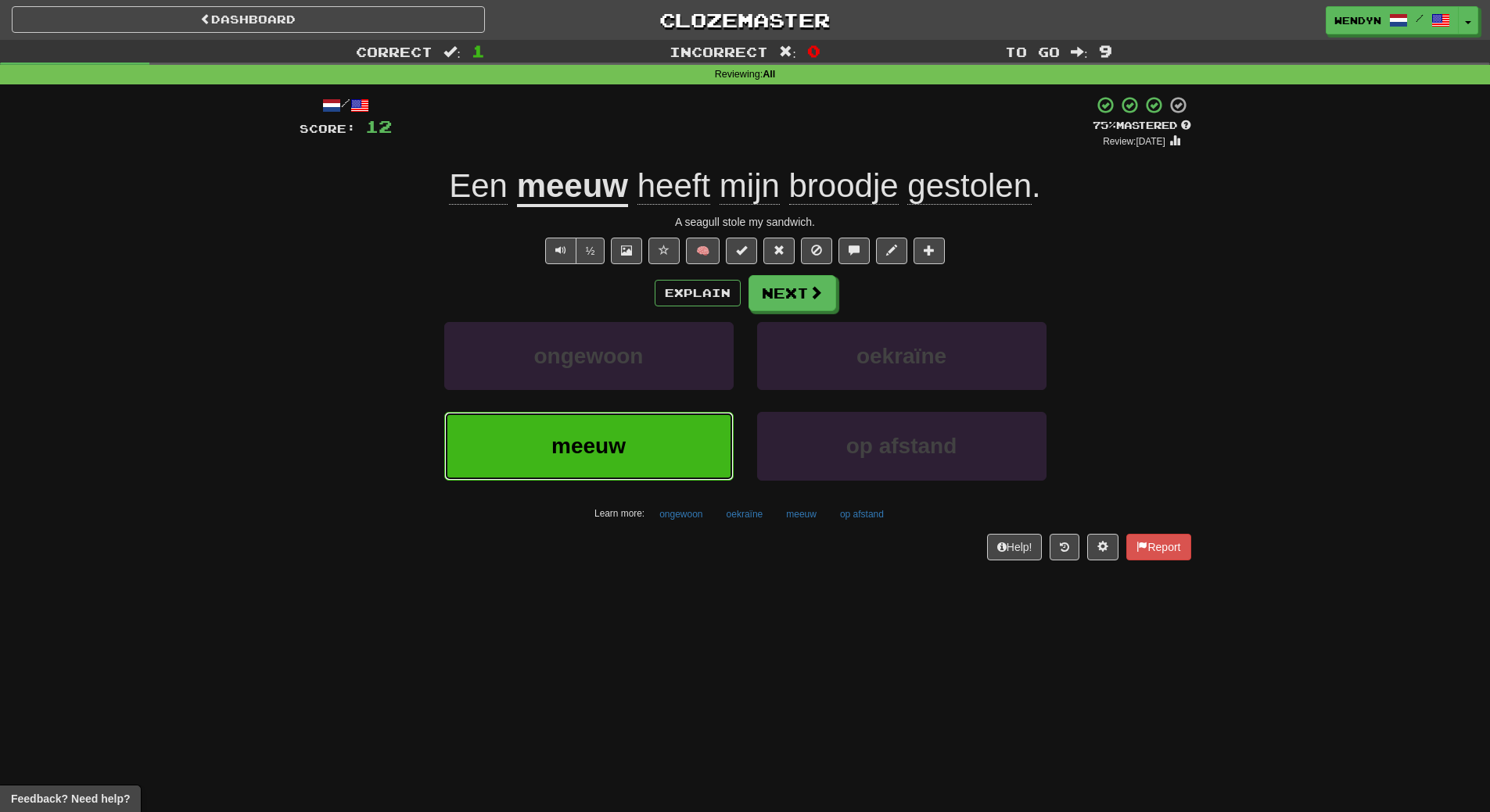
click at [656, 457] on button "meeuw" at bounding box center [588, 446] width 290 height 68
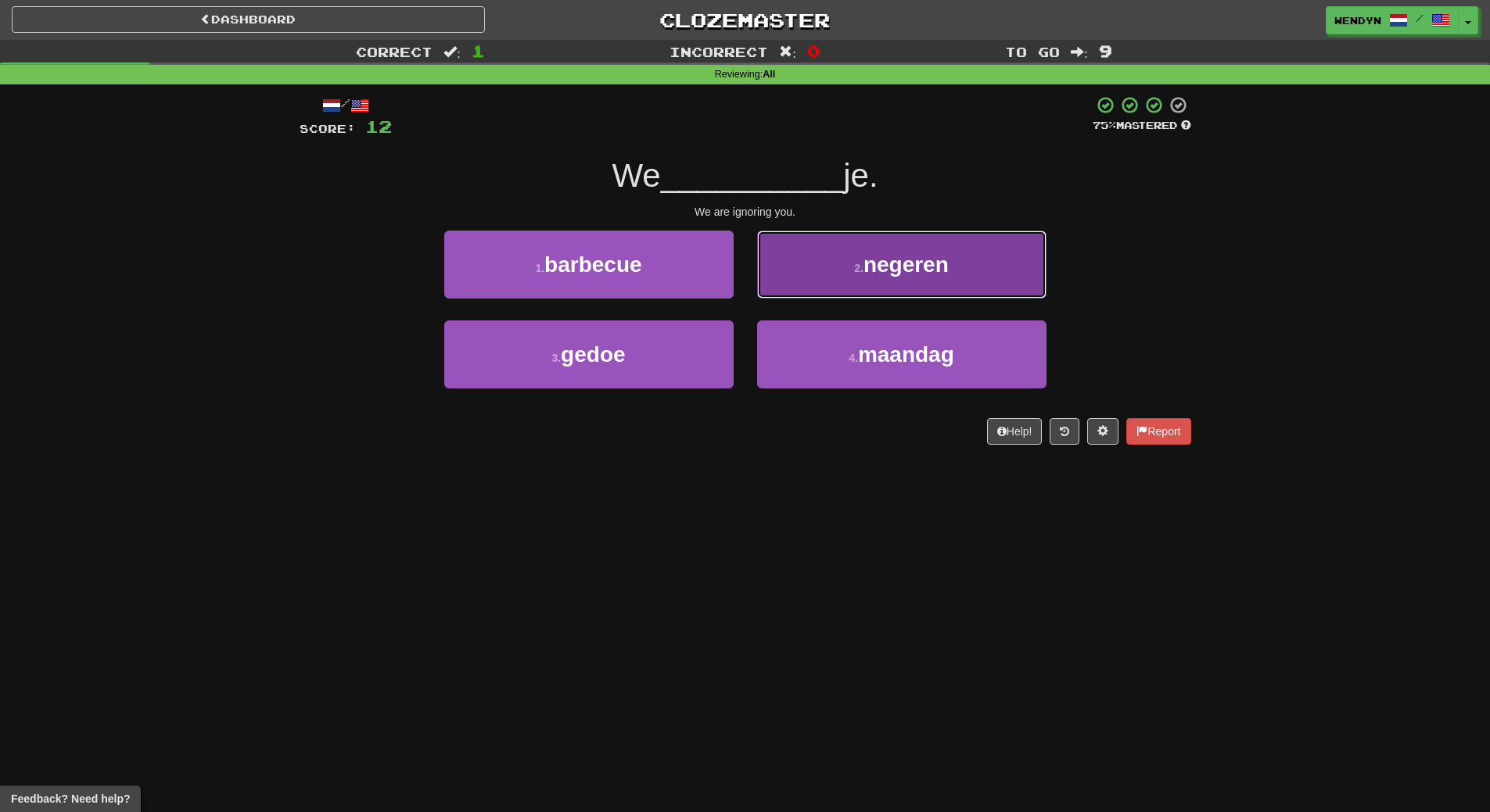
click at [944, 284] on button "2 . negeren" at bounding box center [901, 264] width 290 height 68
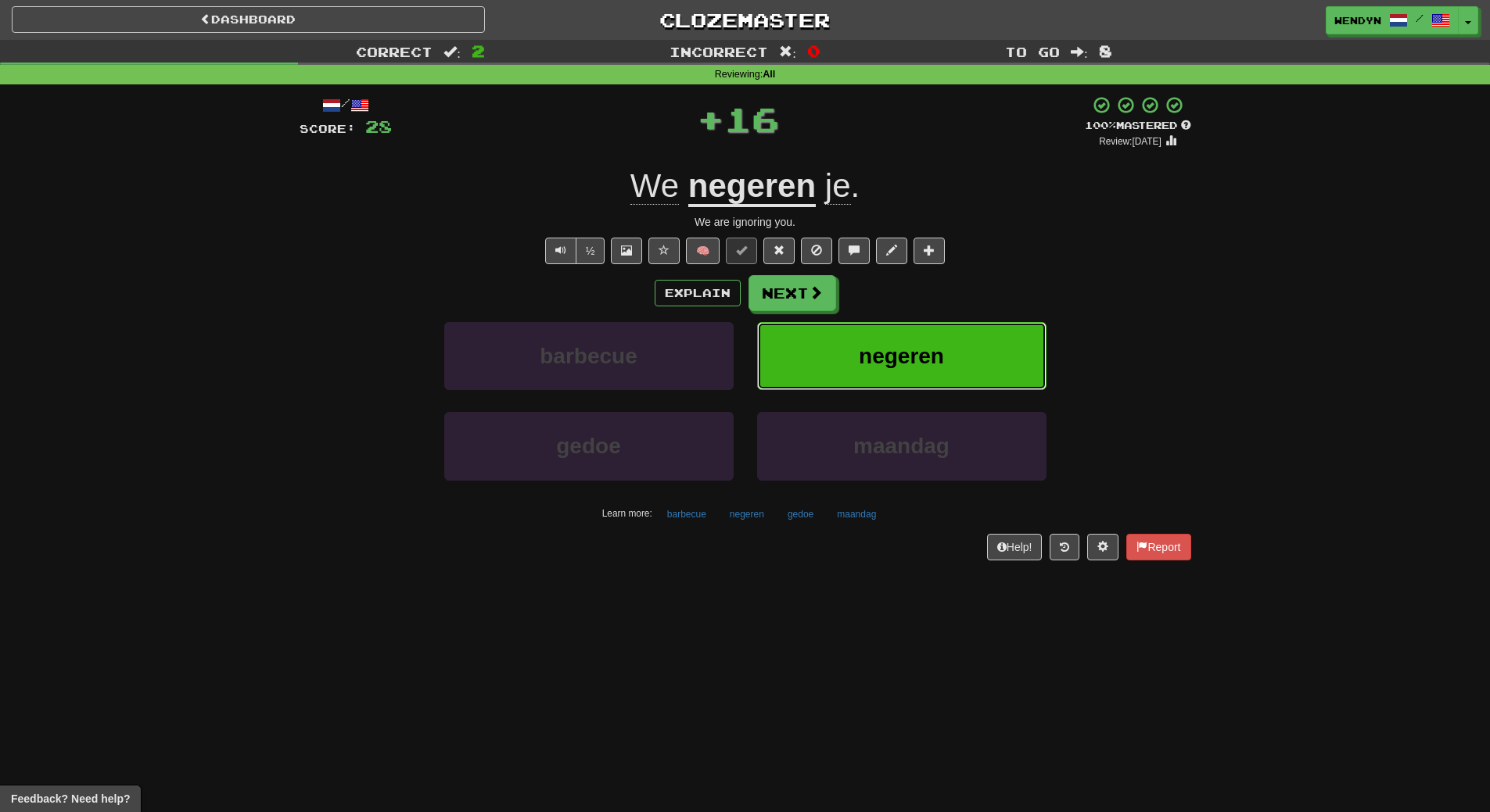
drag, startPoint x: 944, startPoint y: 345, endPoint x: 706, endPoint y: 451, distance: 260.5
click at [928, 356] on button "negeren" at bounding box center [901, 356] width 290 height 68
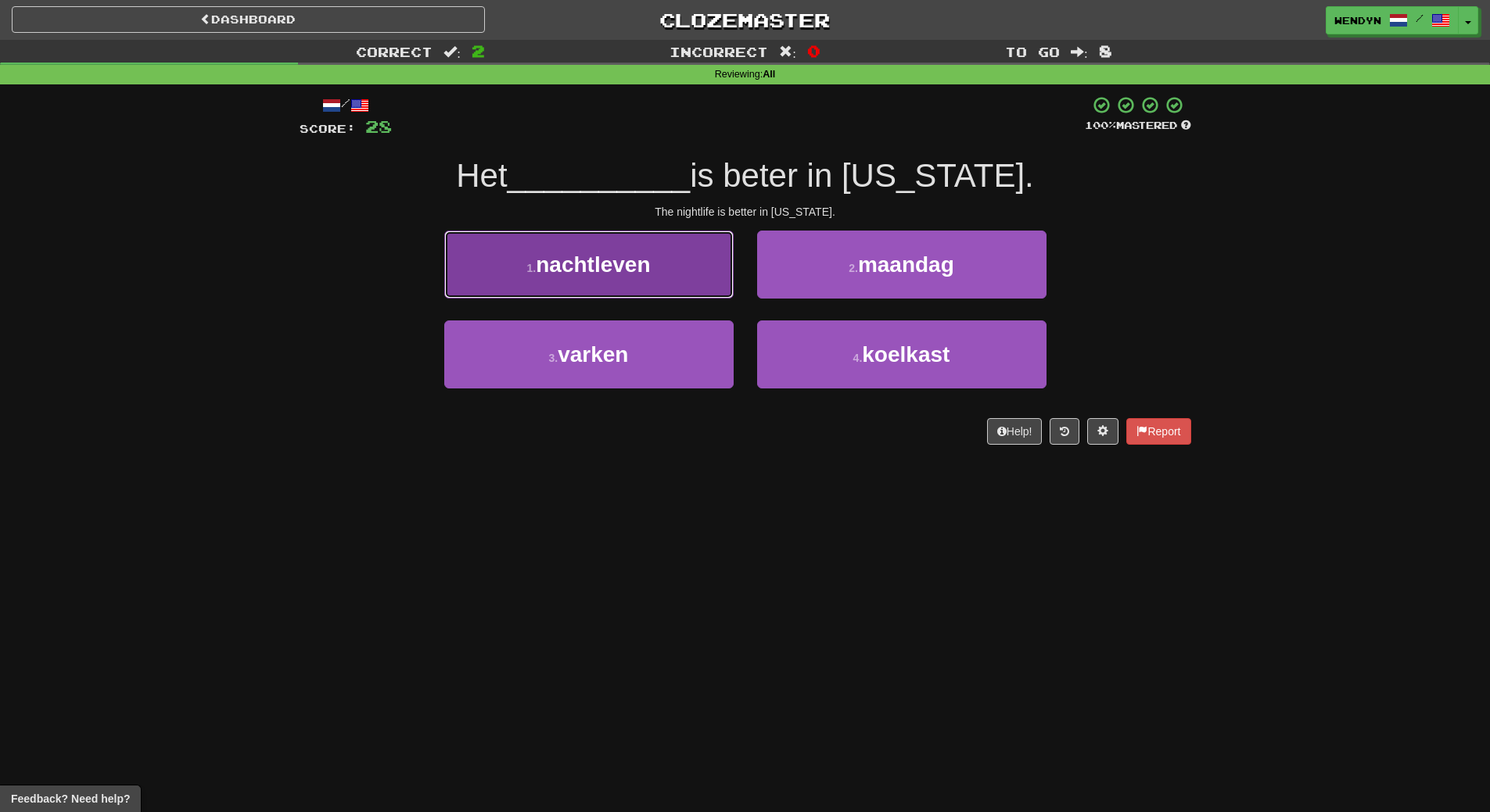
click at [637, 272] on span "nachtleven" at bounding box center [593, 265] width 115 height 25
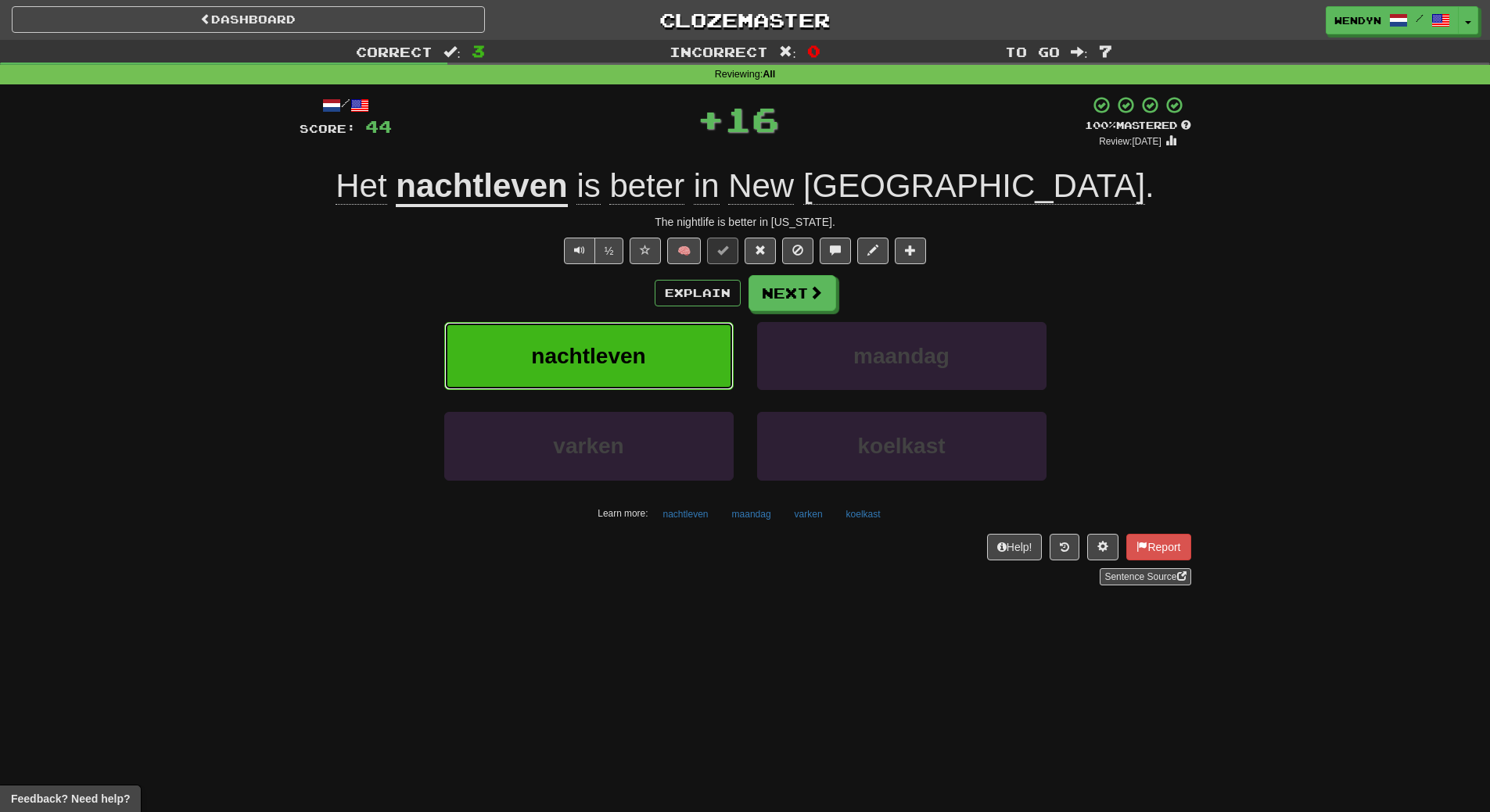
click at [640, 359] on span "nachtleven" at bounding box center [588, 356] width 115 height 25
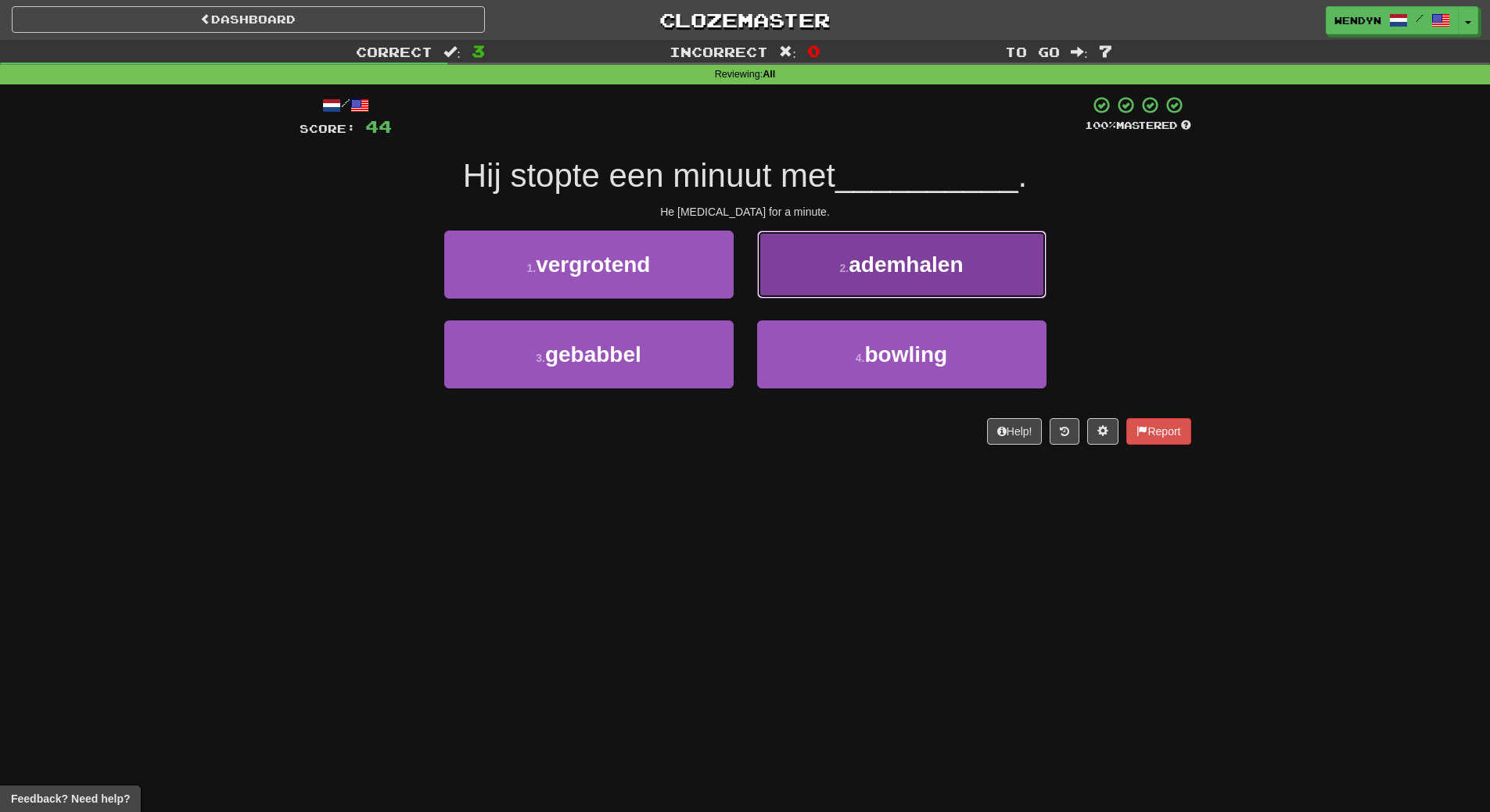
click at [943, 264] on span "ademhalen" at bounding box center [906, 265] width 115 height 25
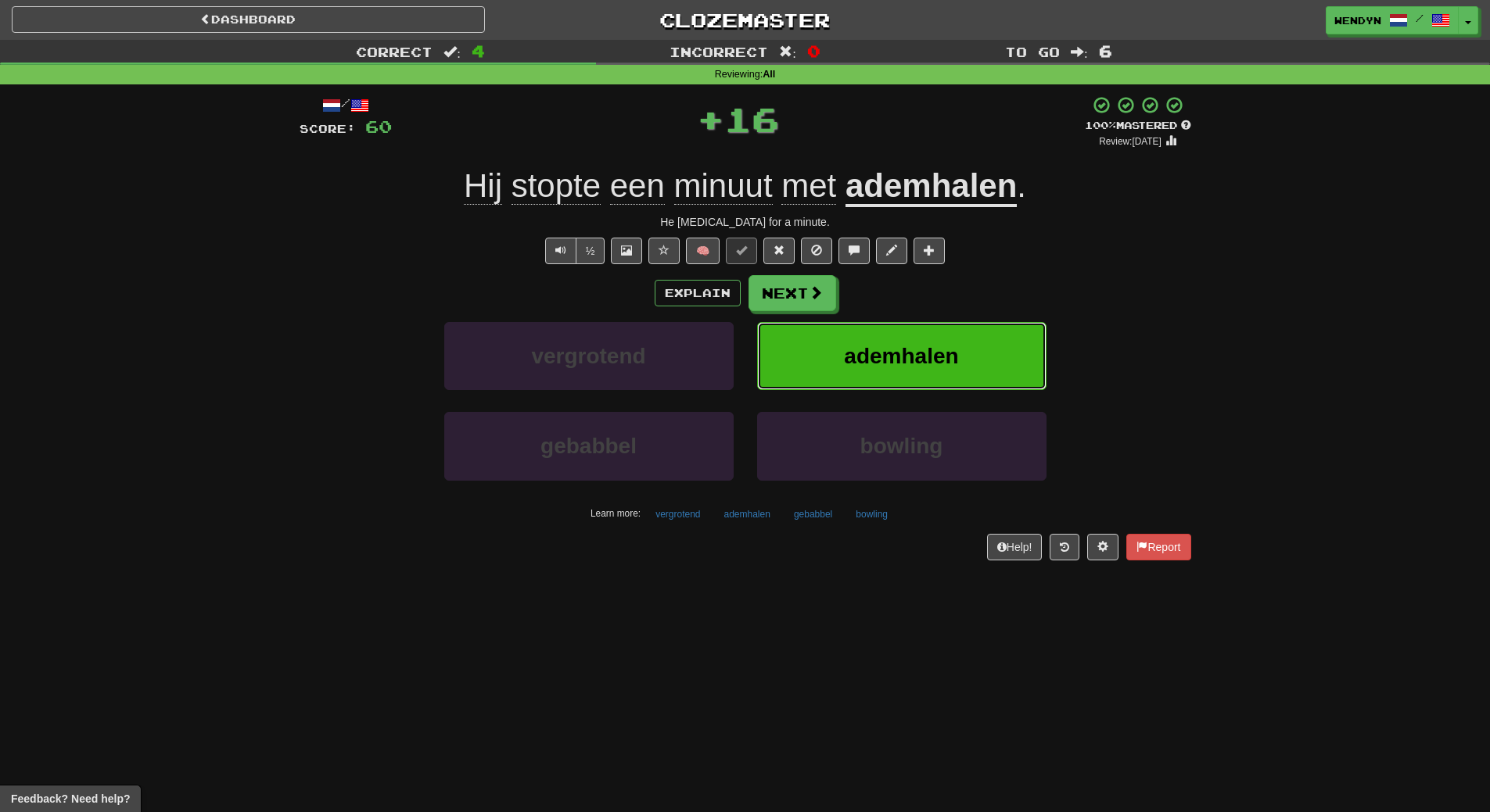
click at [954, 353] on span "ademhalen" at bounding box center [901, 356] width 115 height 25
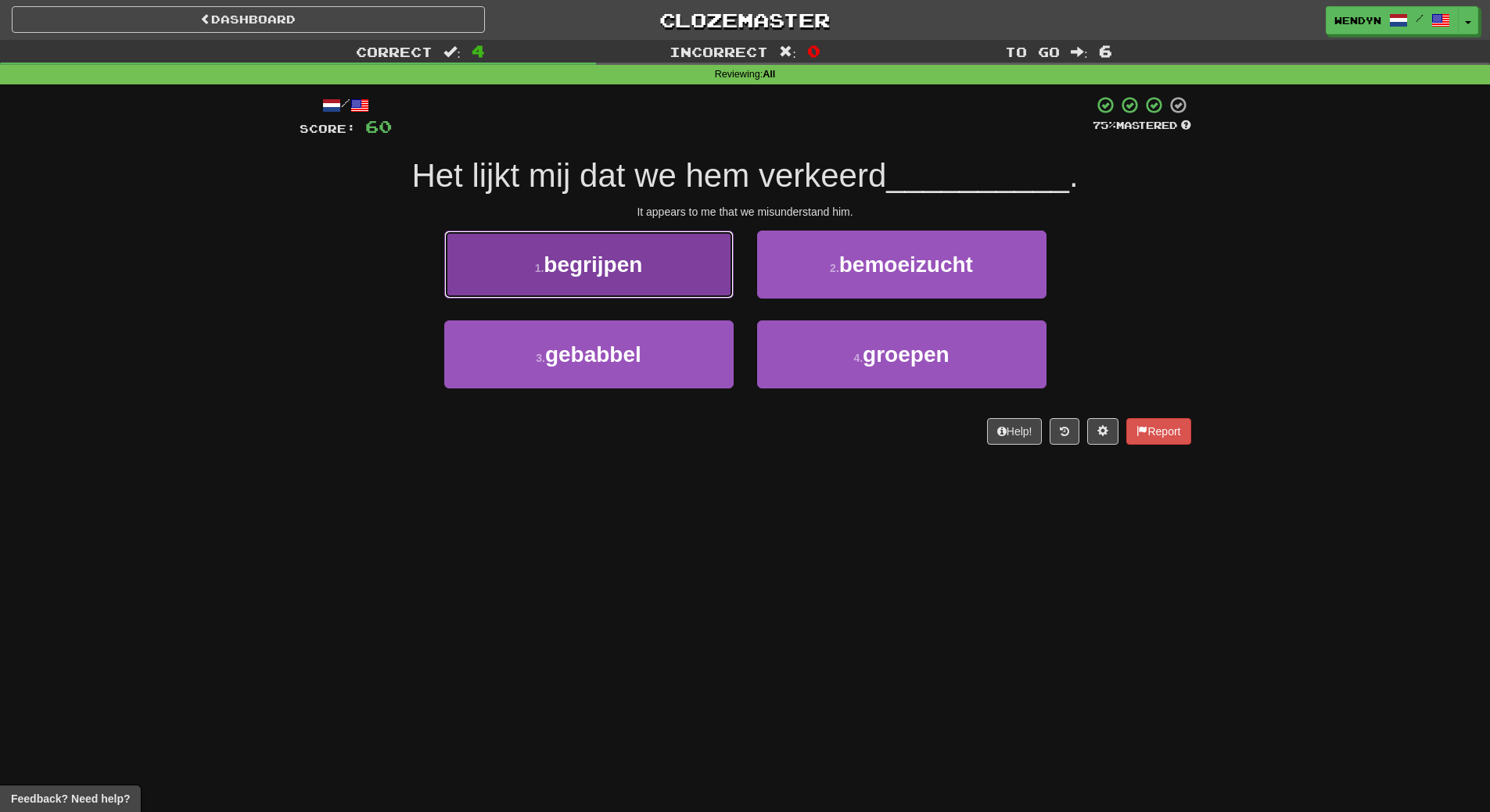
click at [634, 264] on span "begrijpen" at bounding box center [593, 265] width 99 height 25
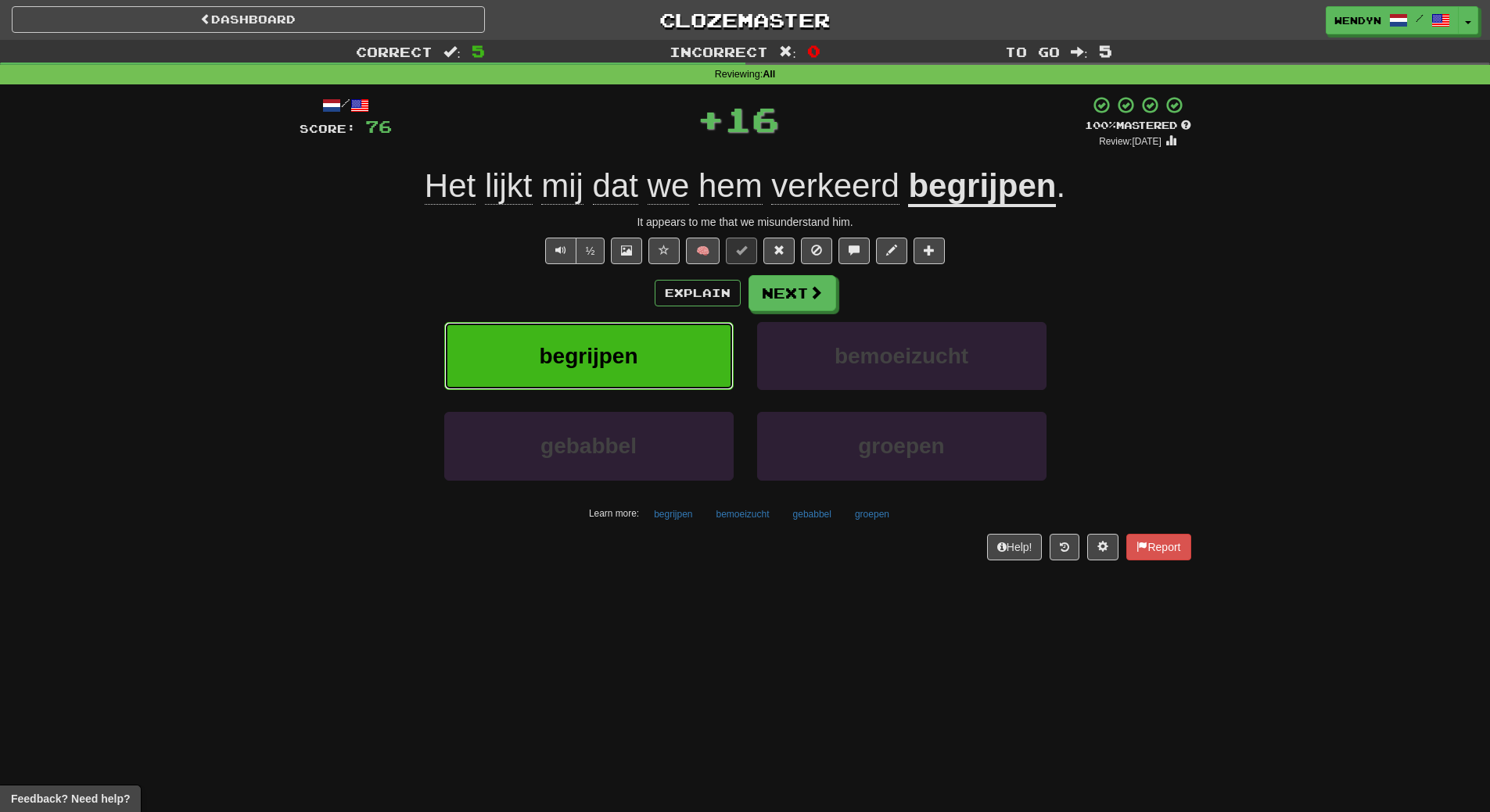
click at [634, 347] on span "begrijpen" at bounding box center [588, 356] width 99 height 25
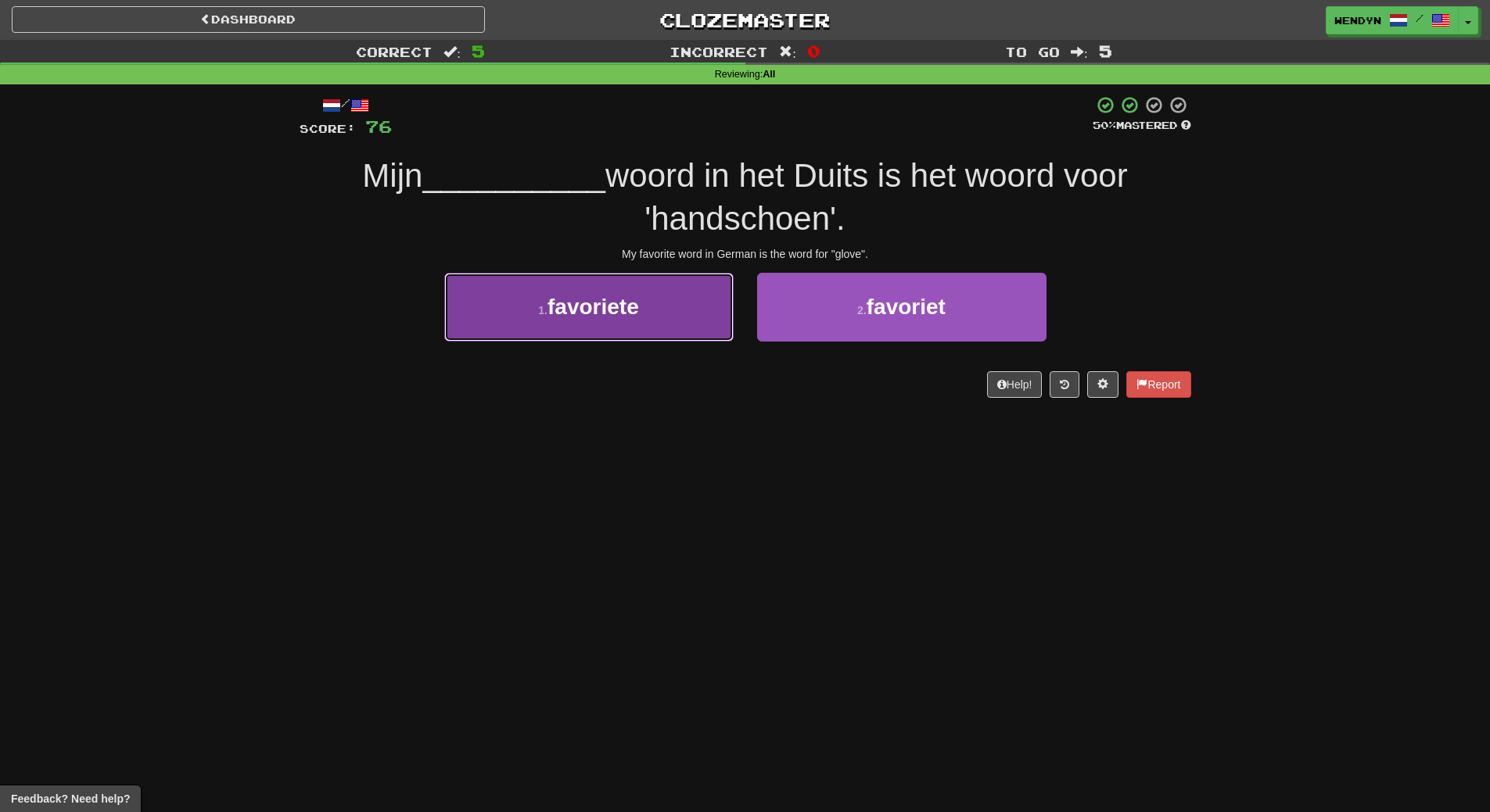
click at [586, 322] on button "1 . favoriete" at bounding box center [588, 306] width 290 height 68
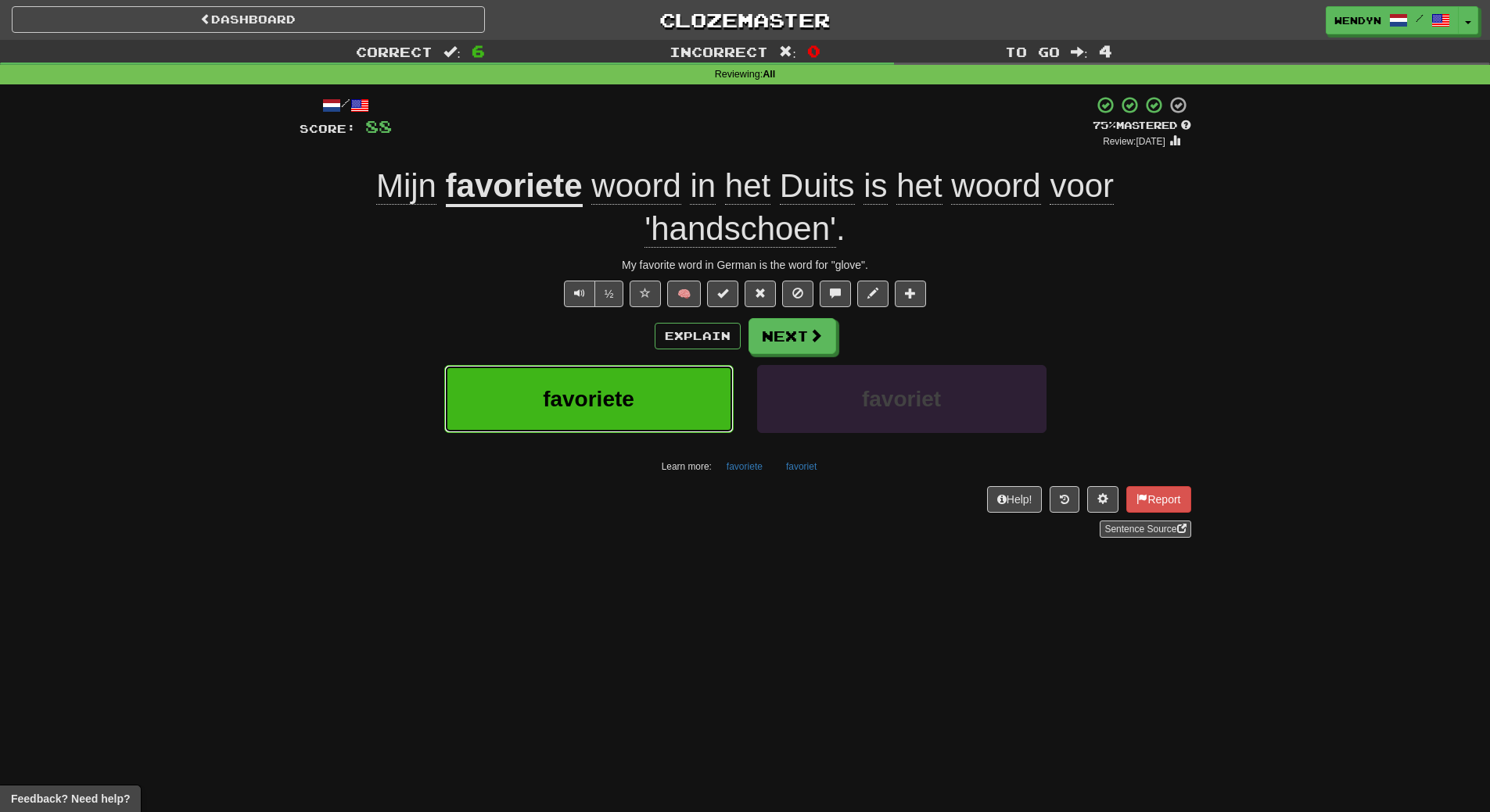
click at [567, 408] on span "favoriete" at bounding box center [588, 399] width 92 height 25
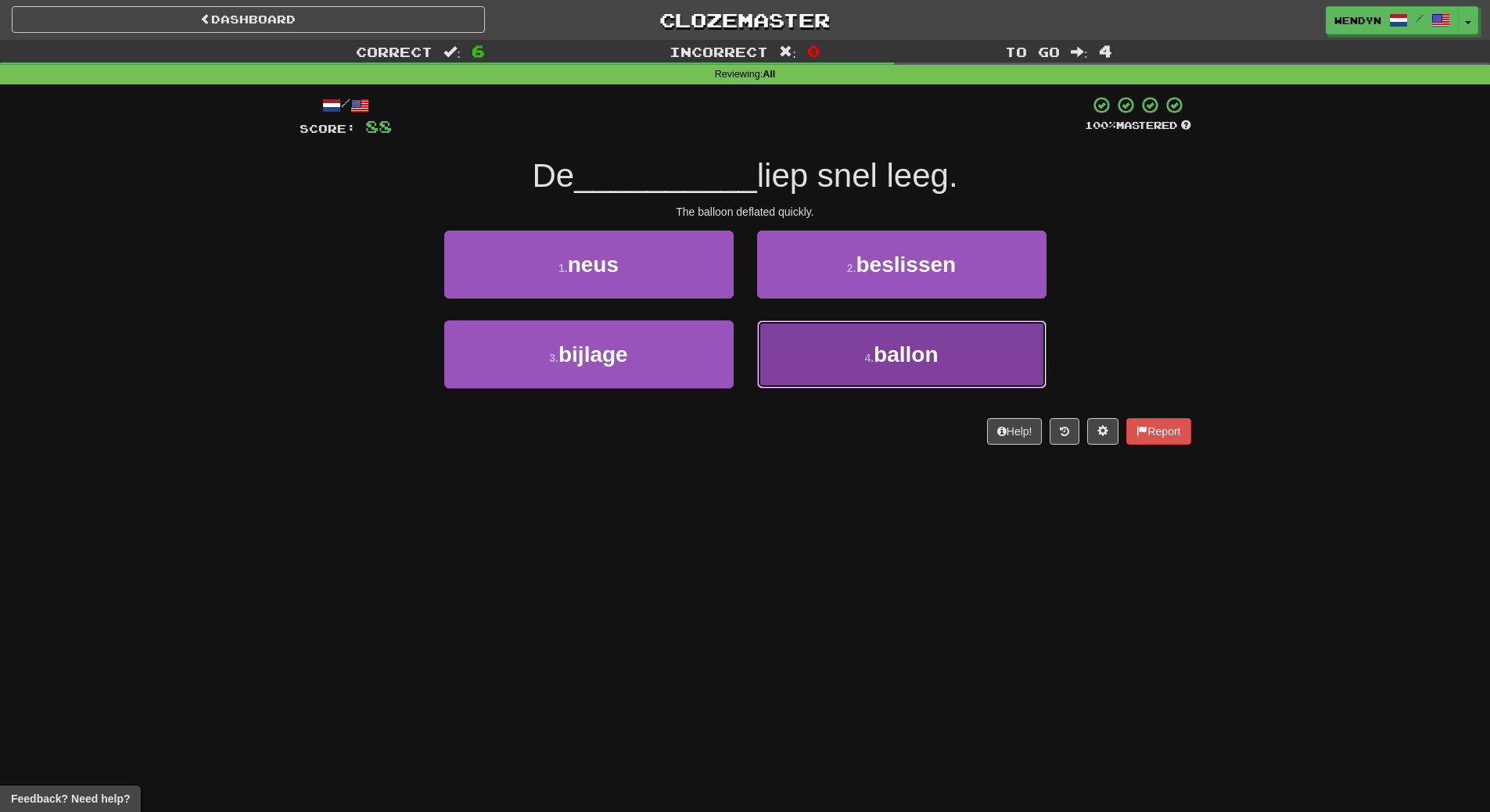
click at [845, 364] on button "4 . ballon" at bounding box center [901, 354] width 290 height 68
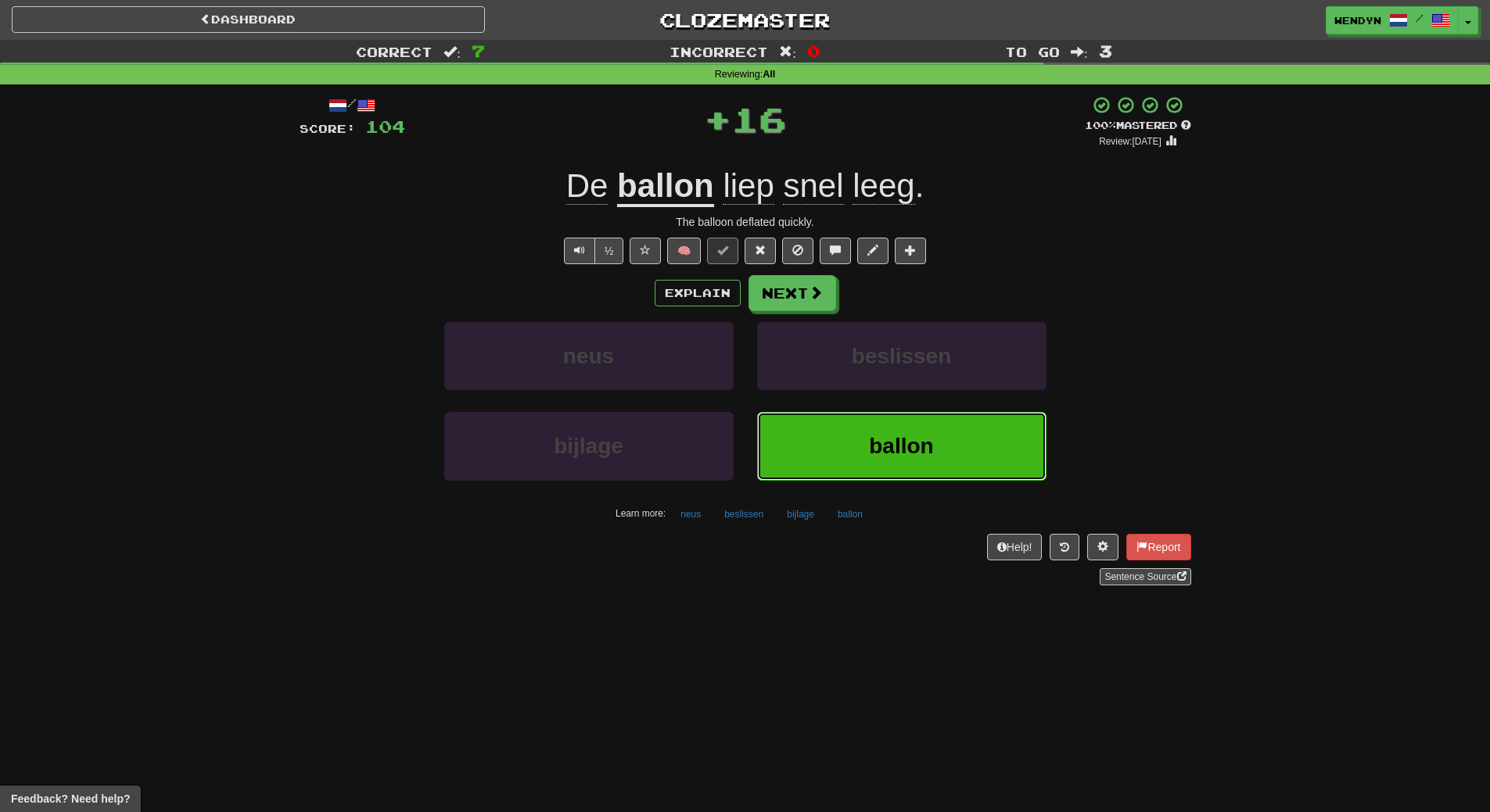
click at [816, 418] on button "ballon" at bounding box center [901, 446] width 290 height 68
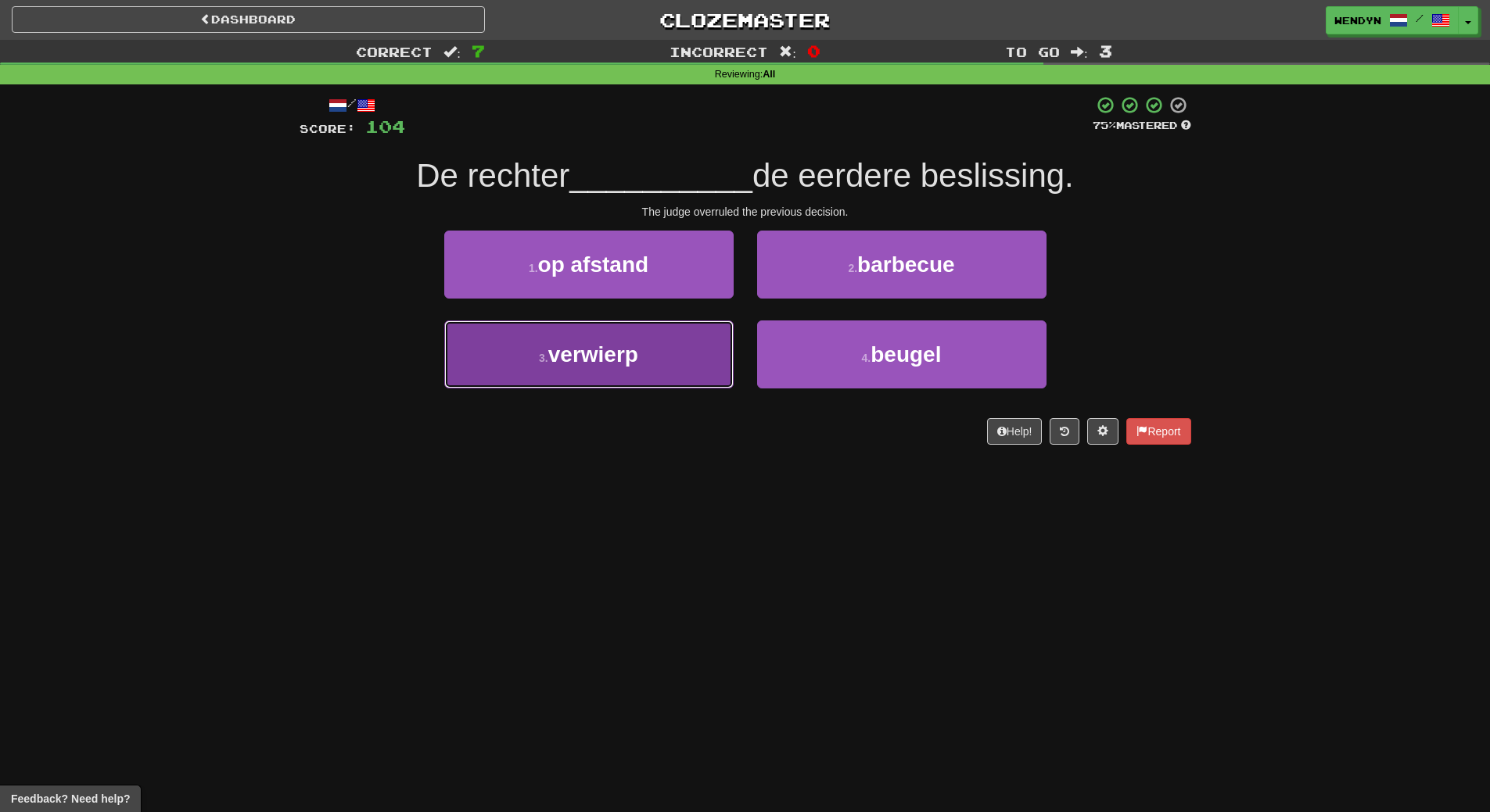
click at [618, 366] on button "3 . verwierp" at bounding box center [588, 354] width 290 height 68
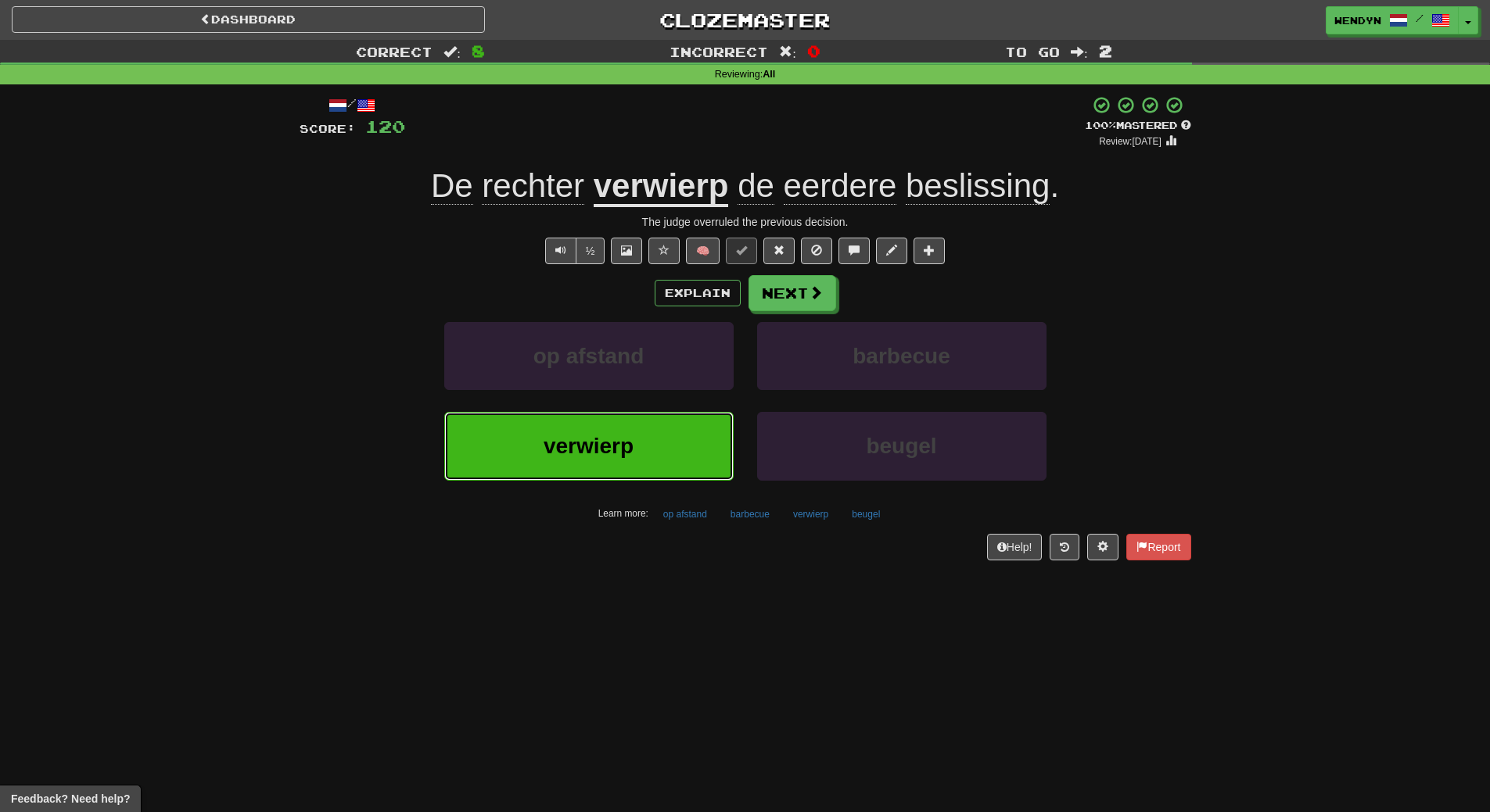
click at [613, 447] on span "verwierp" at bounding box center [588, 446] width 90 height 25
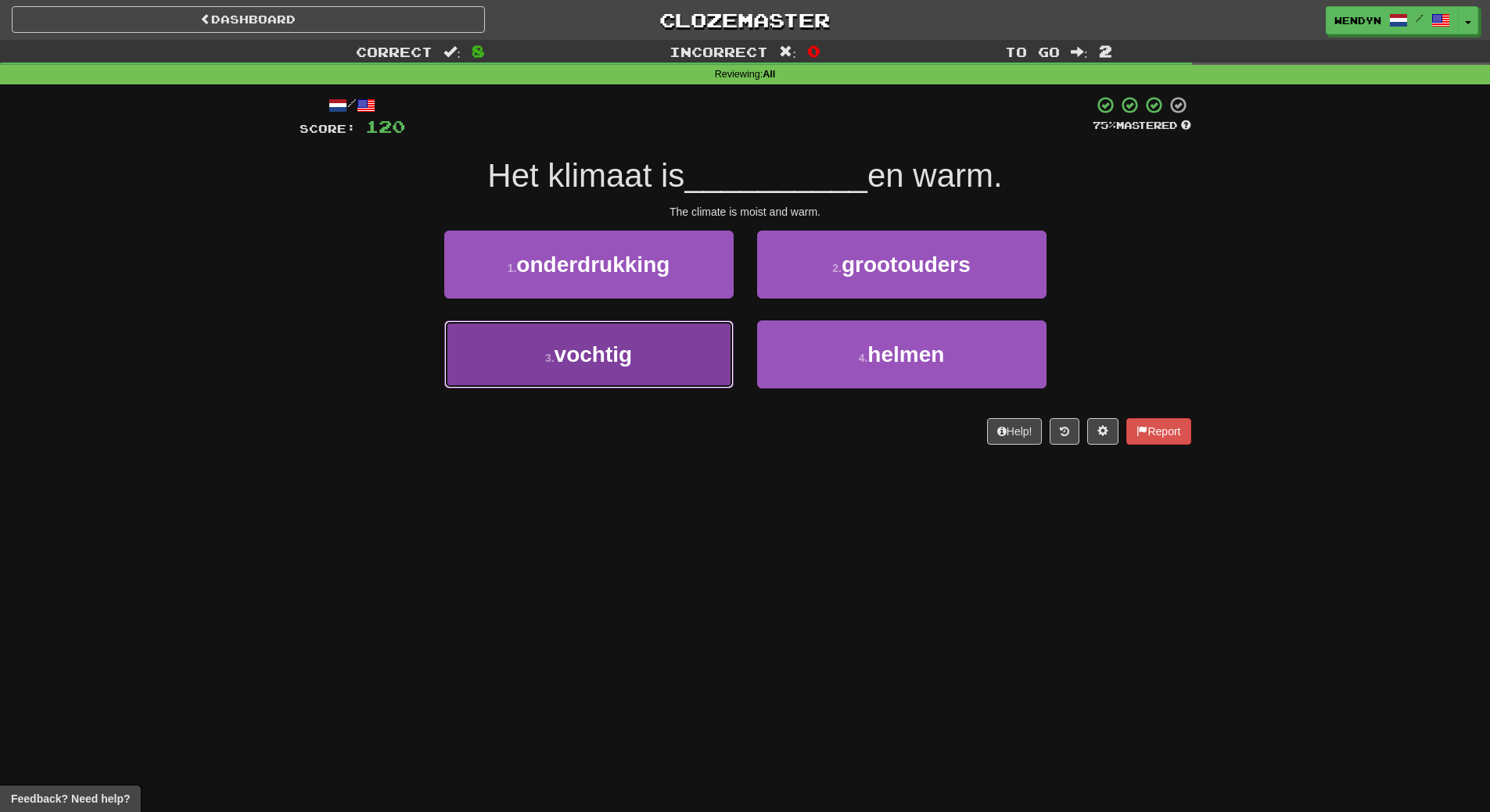
click at [654, 374] on button "3 . vochtig" at bounding box center [588, 354] width 290 height 68
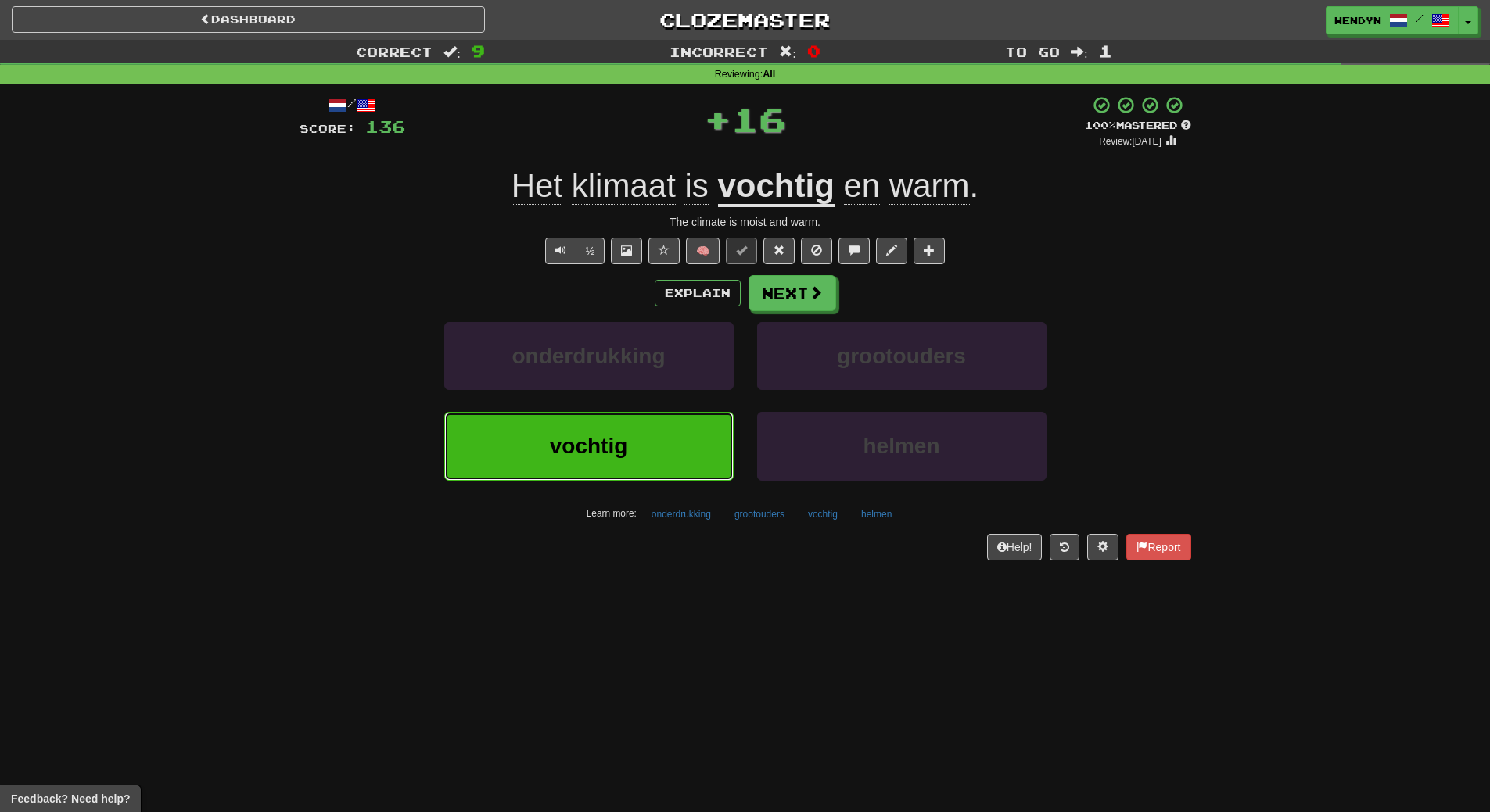
click at [594, 447] on span "vochtig" at bounding box center [588, 446] width 78 height 25
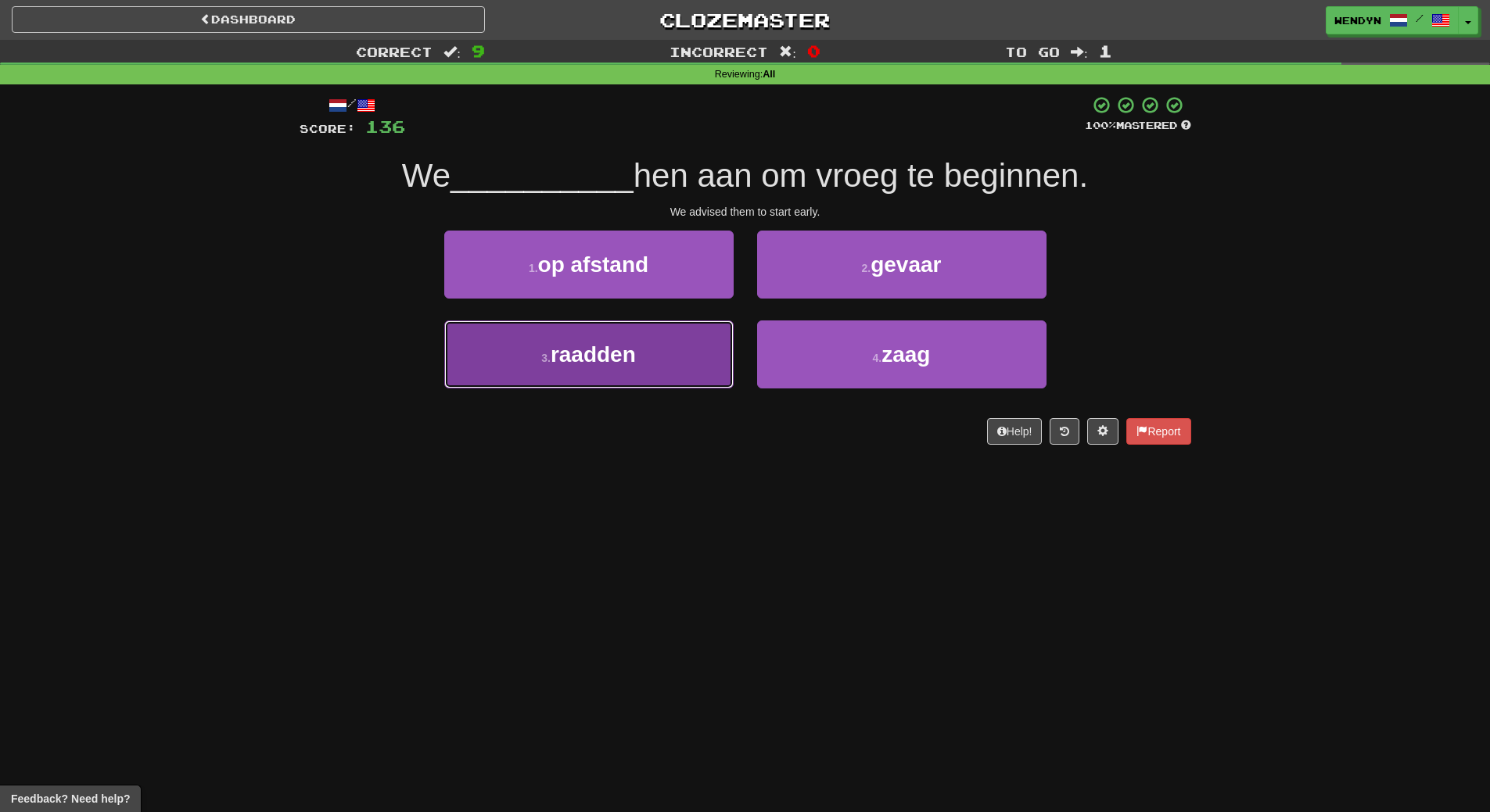
click at [681, 346] on button "3 . raadden" at bounding box center [588, 354] width 290 height 68
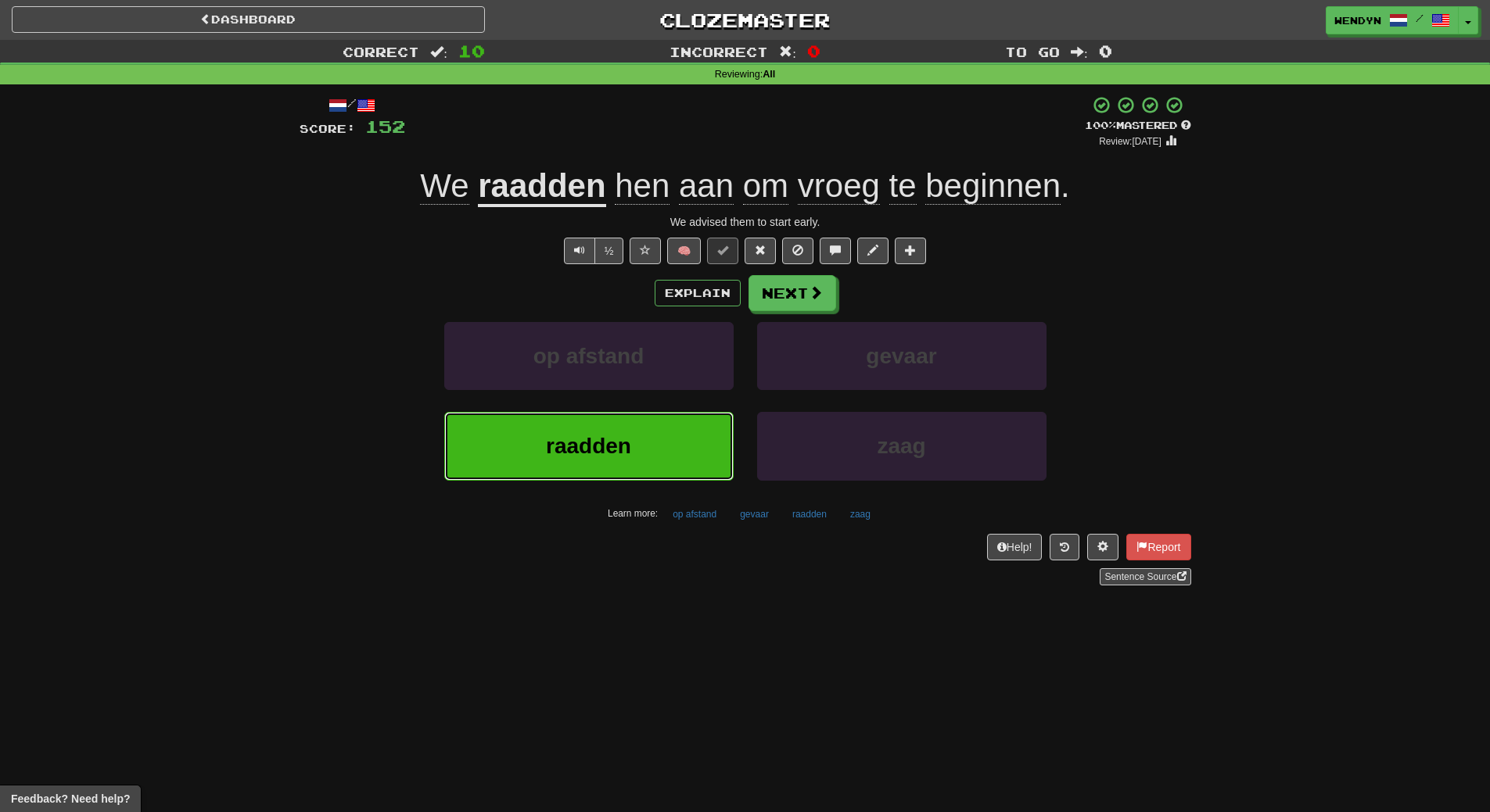
click at [678, 445] on button "raadden" at bounding box center [588, 446] width 290 height 68
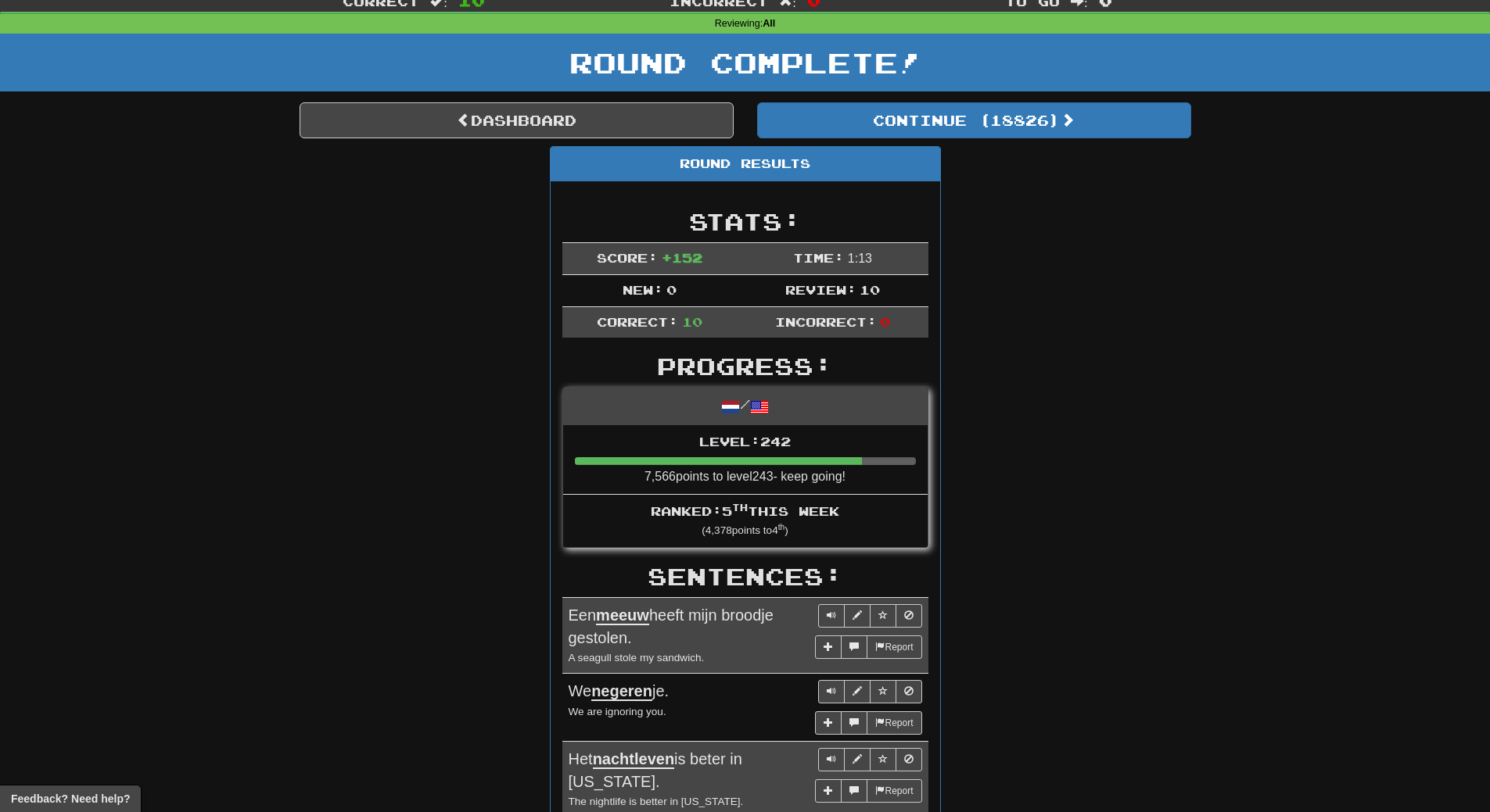
scroll to position [78, 0]
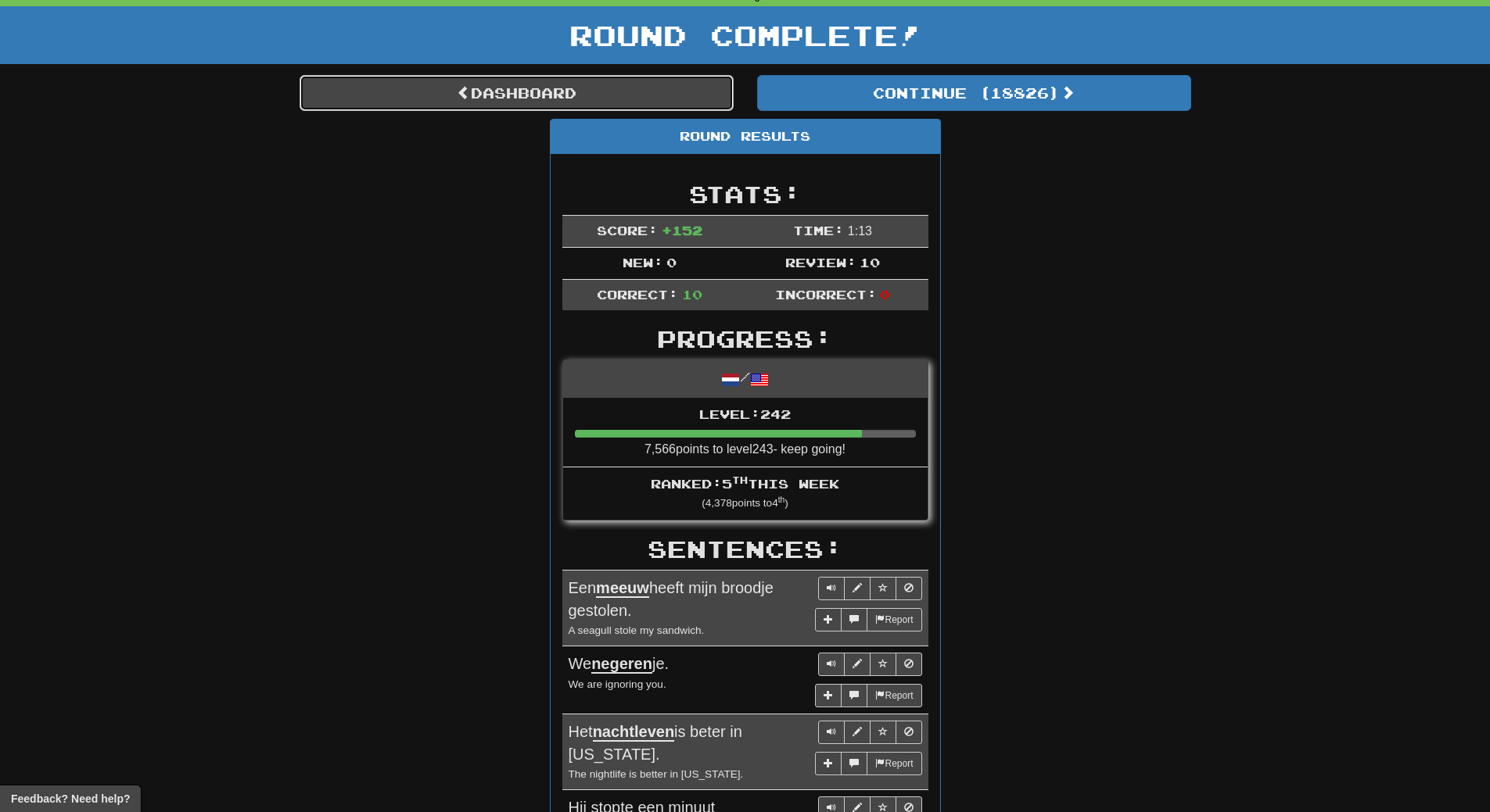
click at [664, 83] on link "Dashboard" at bounding box center [516, 93] width 434 height 36
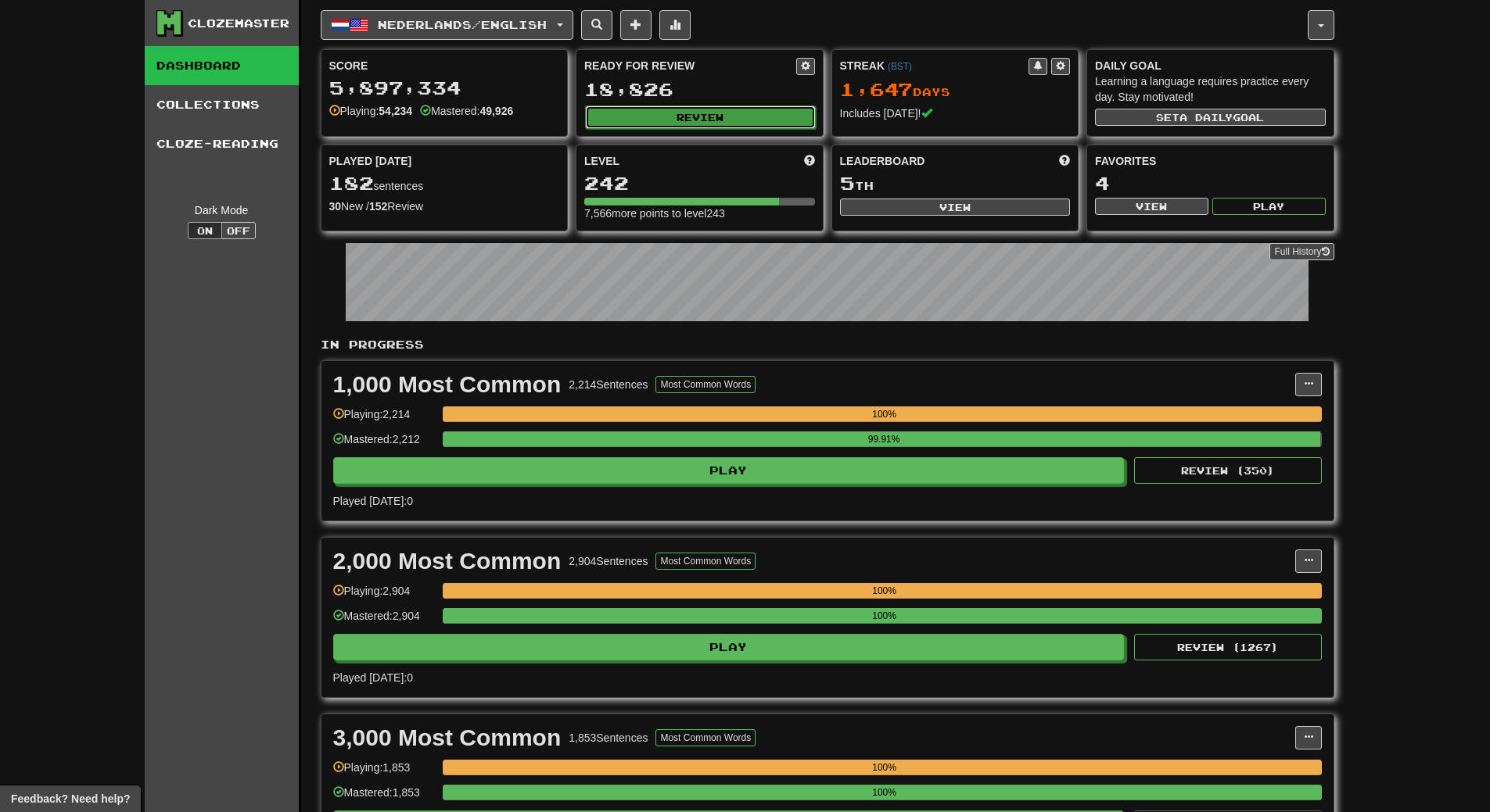
click at [762, 118] on button "Review" at bounding box center [700, 118] width 230 height 24
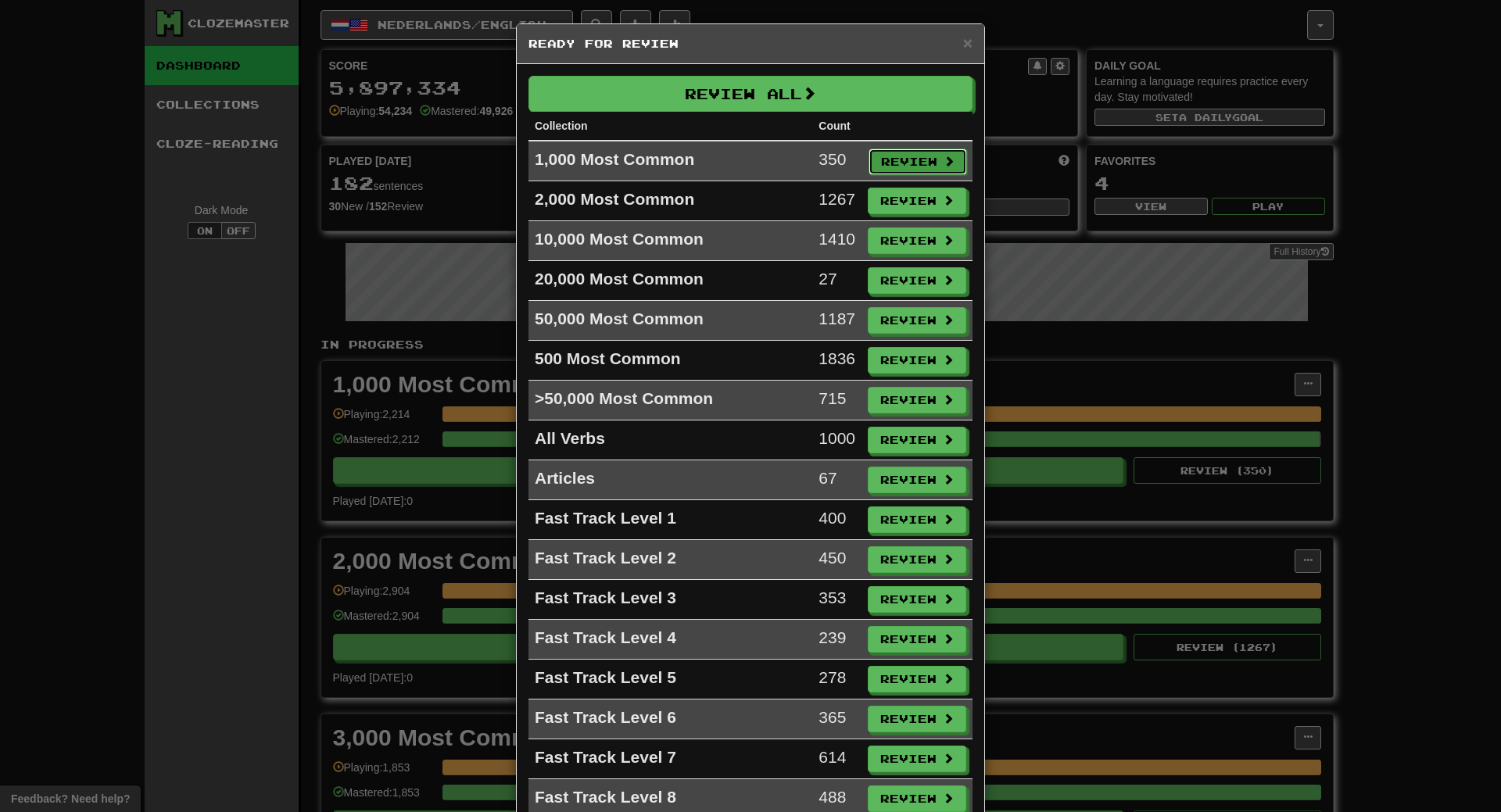
click at [882, 166] on button "Review" at bounding box center [918, 161] width 99 height 27
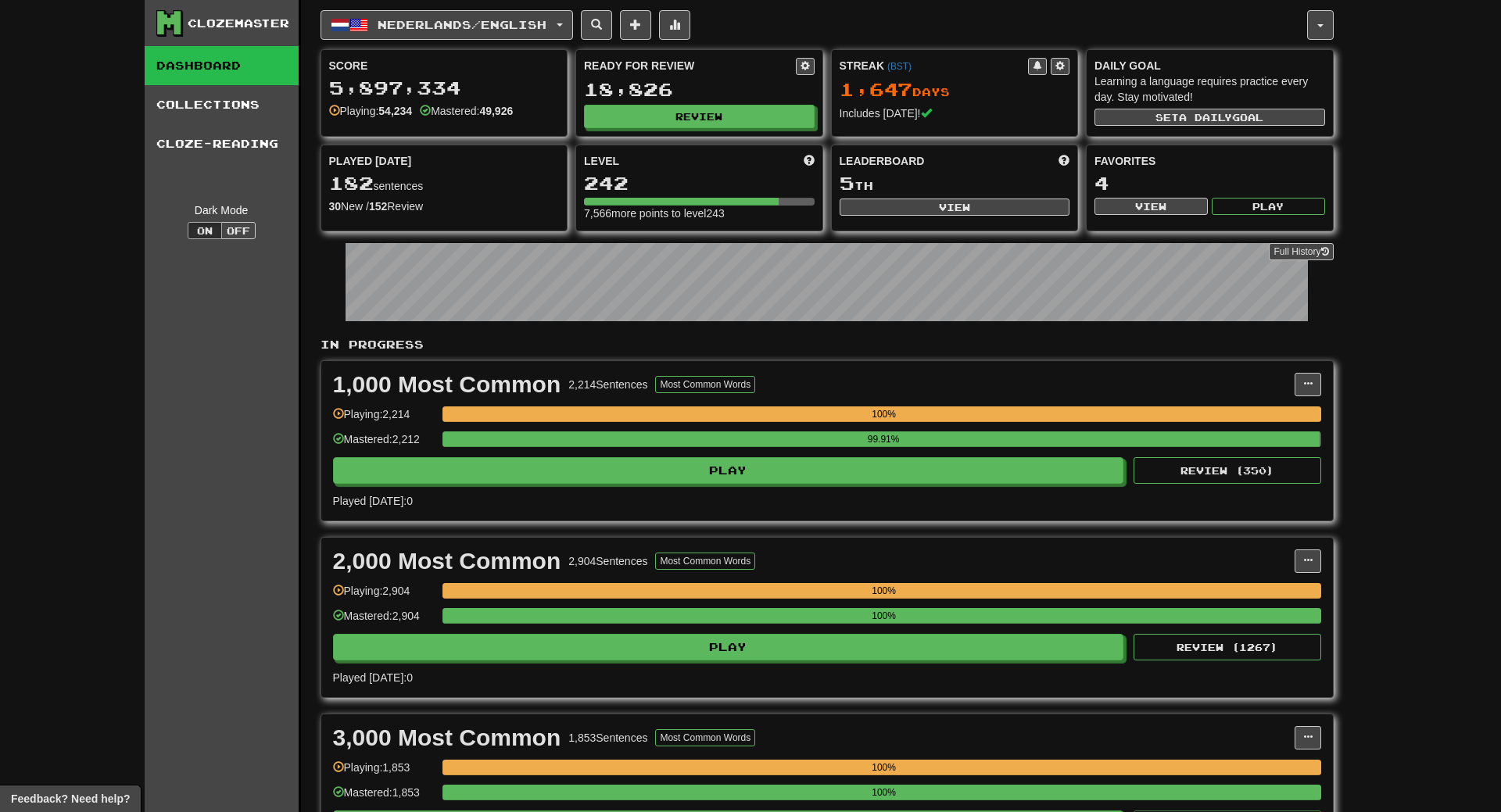
select select "**"
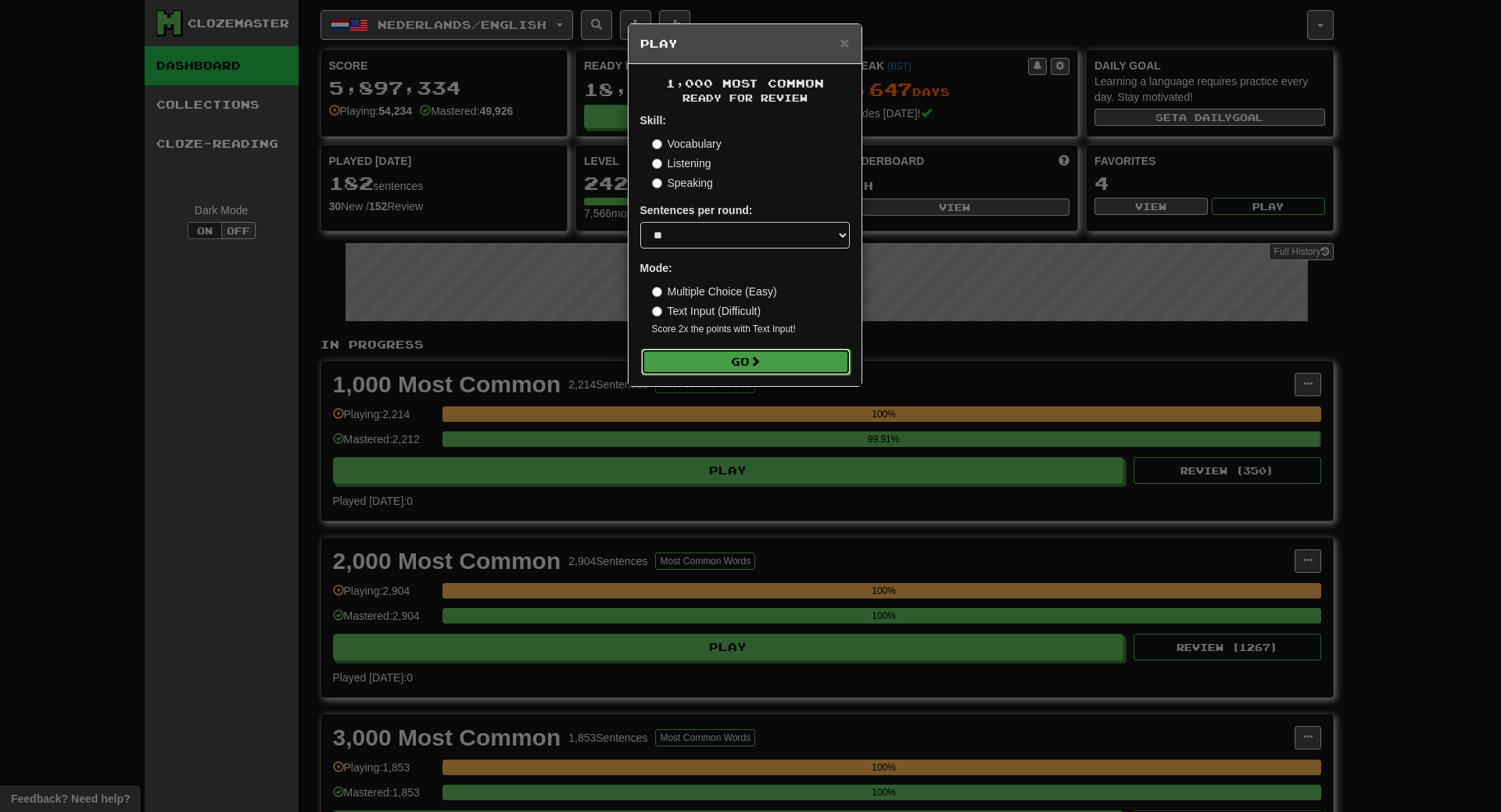
click at [749, 365] on button "Go" at bounding box center [746, 362] width 209 height 27
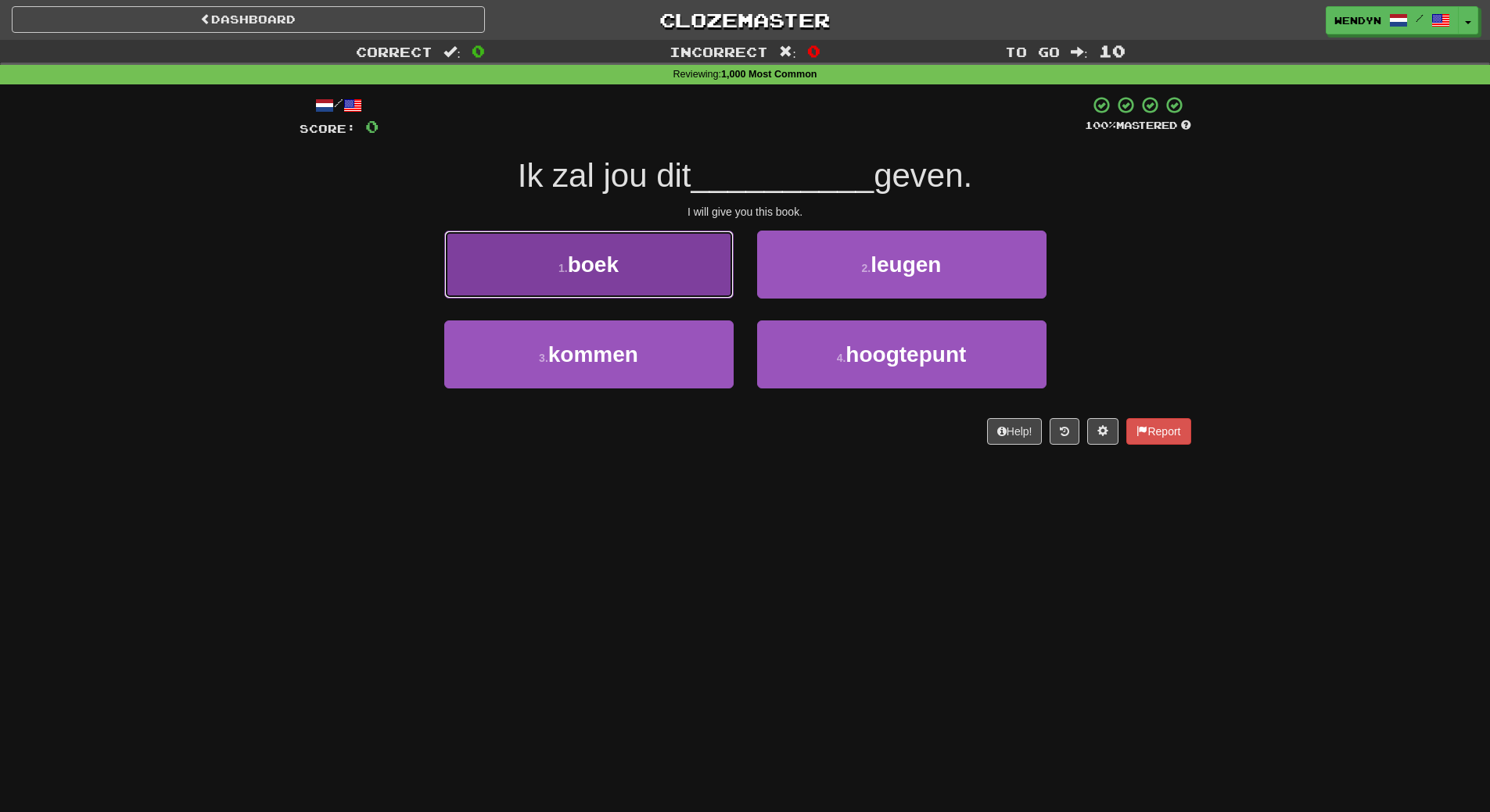
click at [671, 252] on button "1 . boek" at bounding box center [588, 264] width 290 height 68
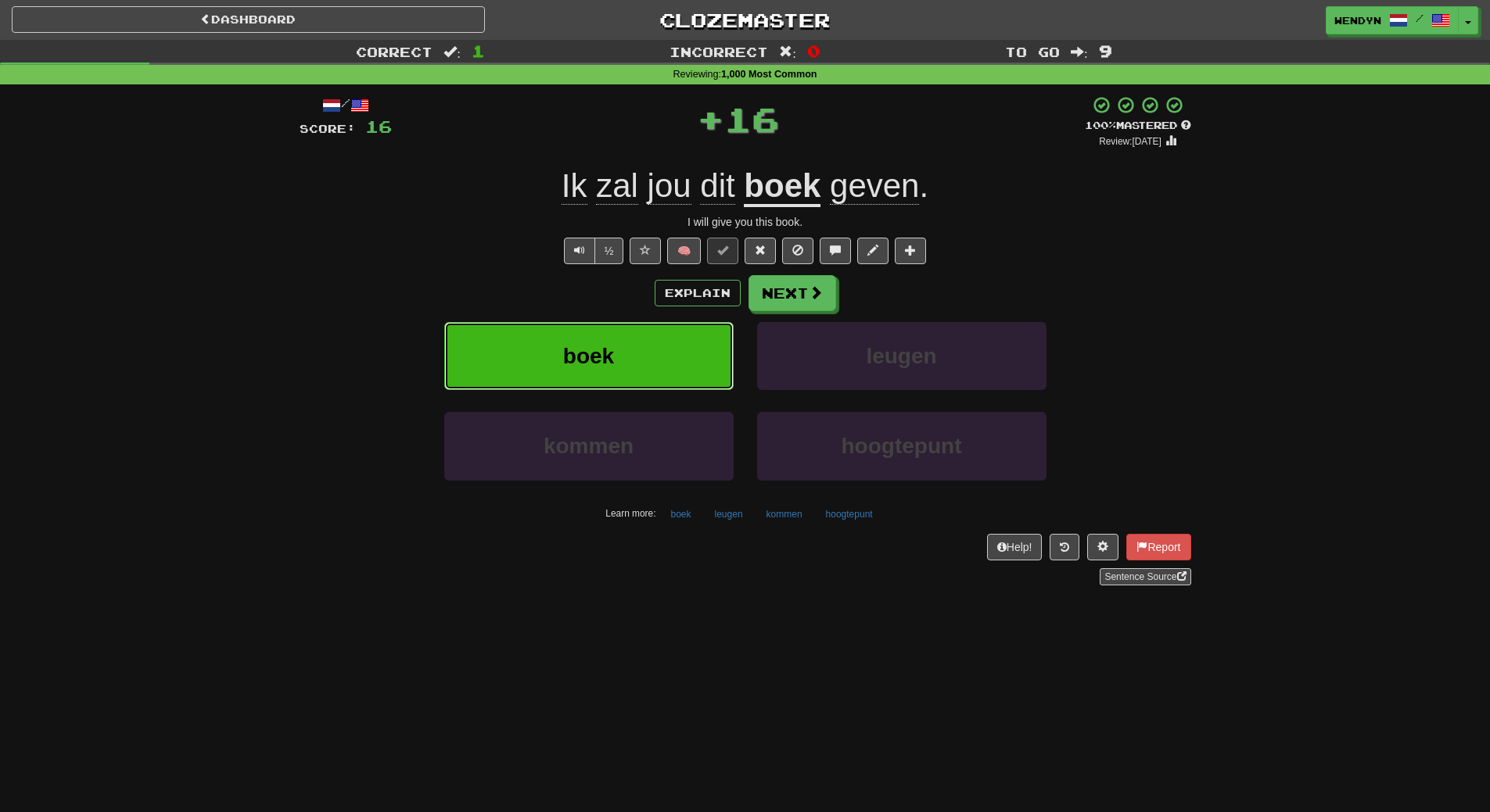
click at [642, 350] on button "boek" at bounding box center [588, 356] width 290 height 68
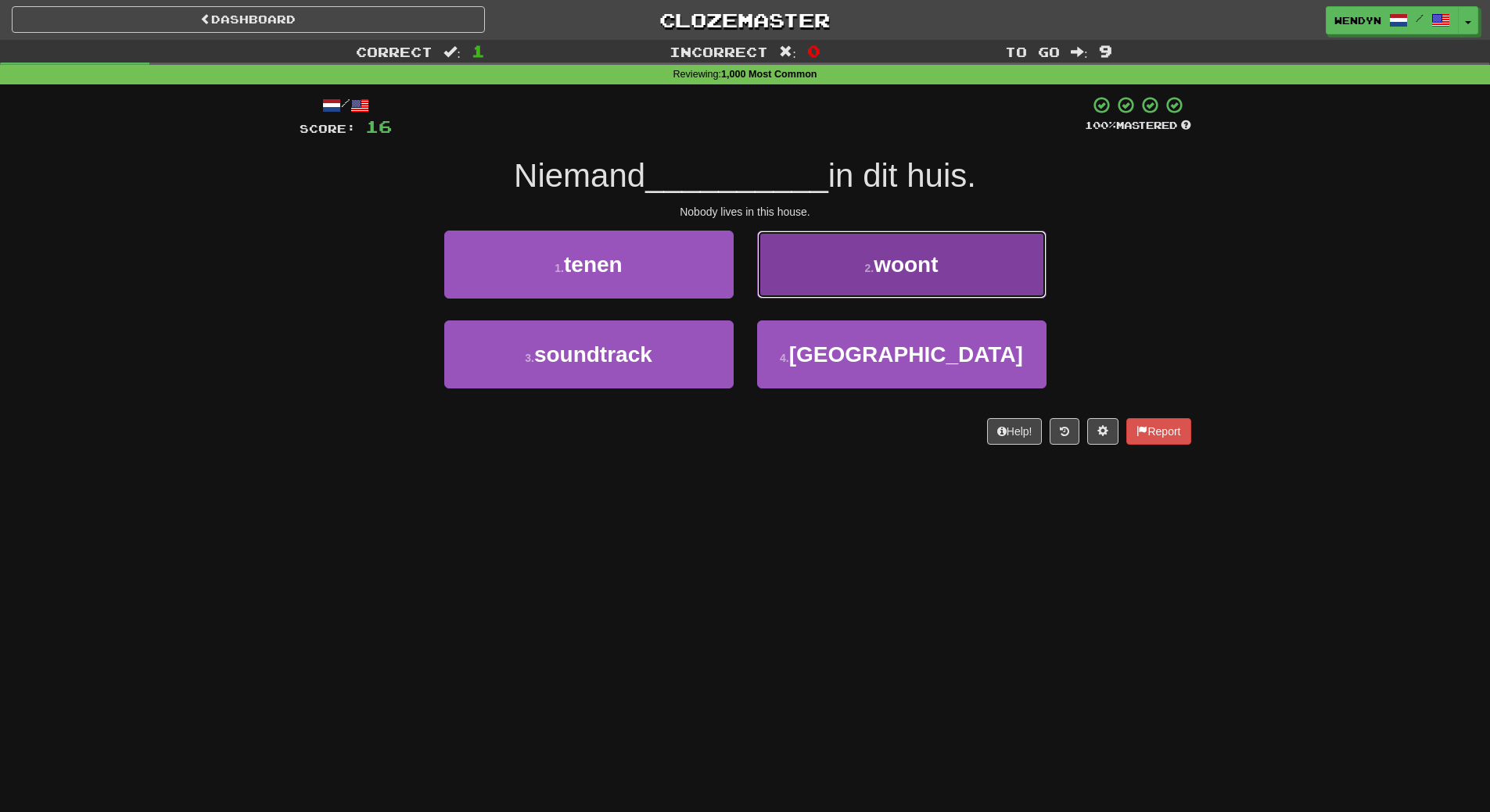
click at [940, 279] on button "2 . woont" at bounding box center [901, 264] width 290 height 68
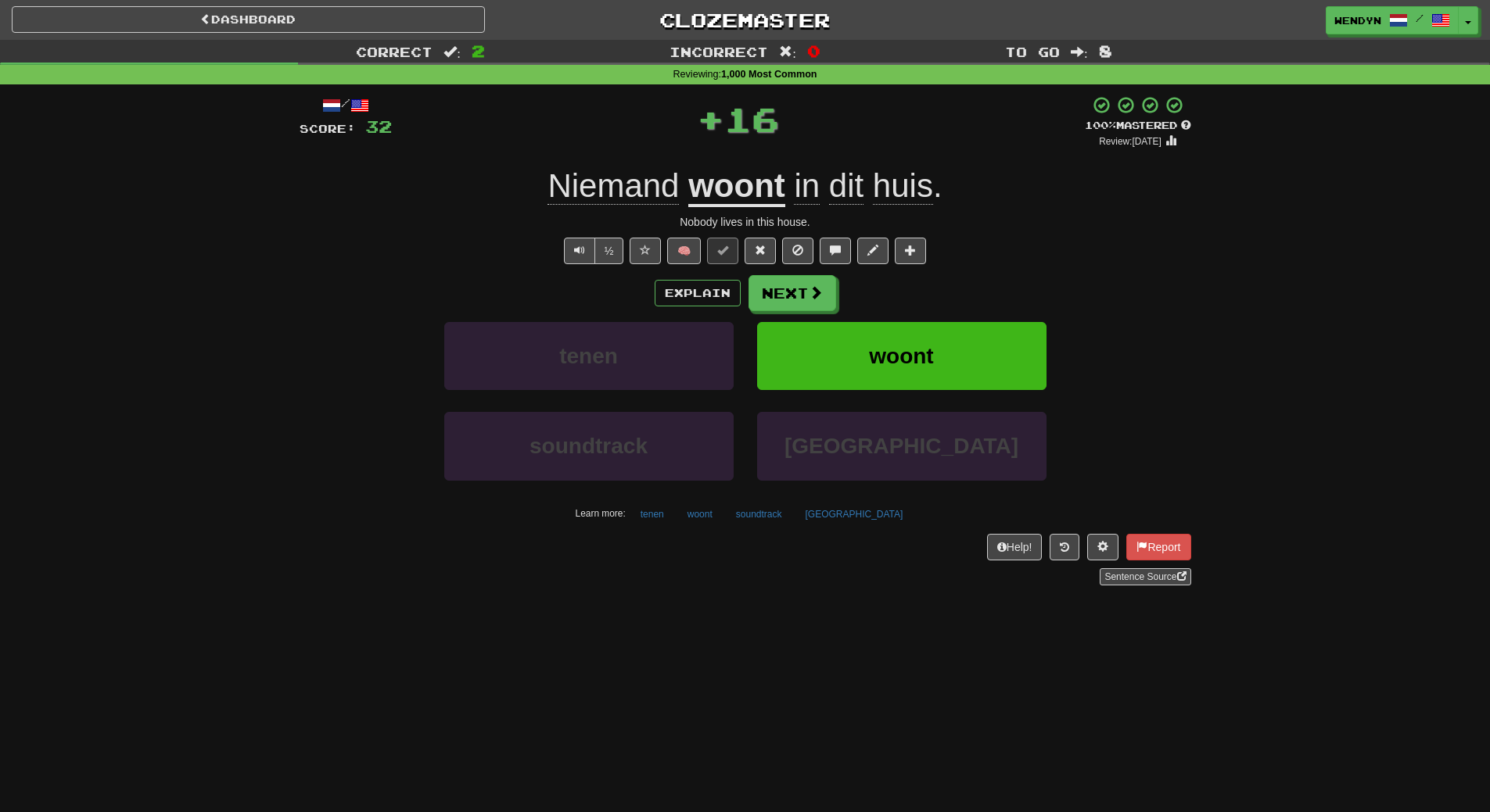
drag, startPoint x: 972, startPoint y: 187, endPoint x: 974, endPoint y: 252, distance: 65.0
click at [973, 207] on div "[PERSON_NAME] woont in dit huis ." at bounding box center [745, 187] width 891 height 43
click at [967, 333] on button "woont" at bounding box center [901, 356] width 290 height 68
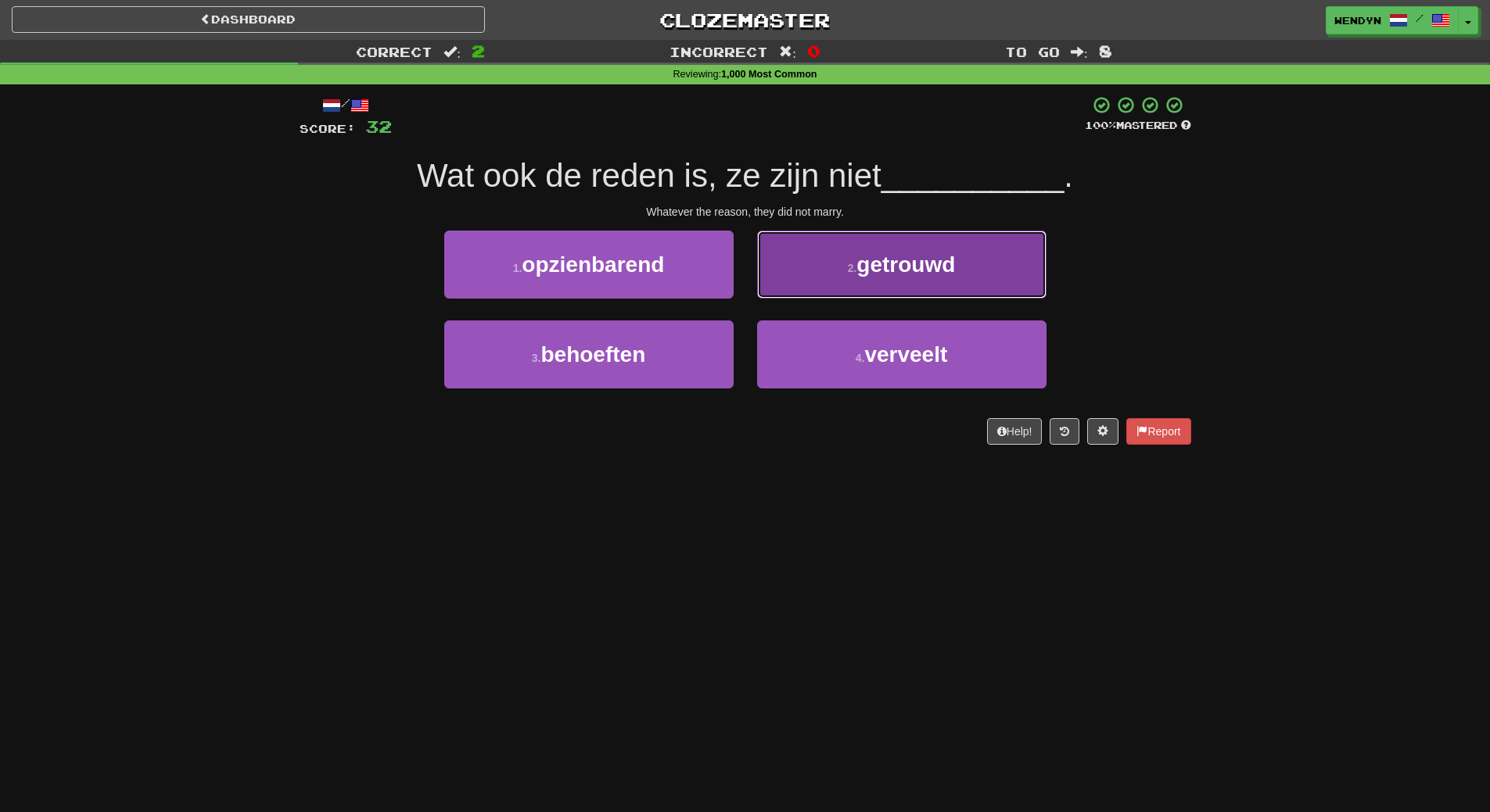
click at [965, 243] on button "2 . getrouwd" at bounding box center [901, 264] width 290 height 68
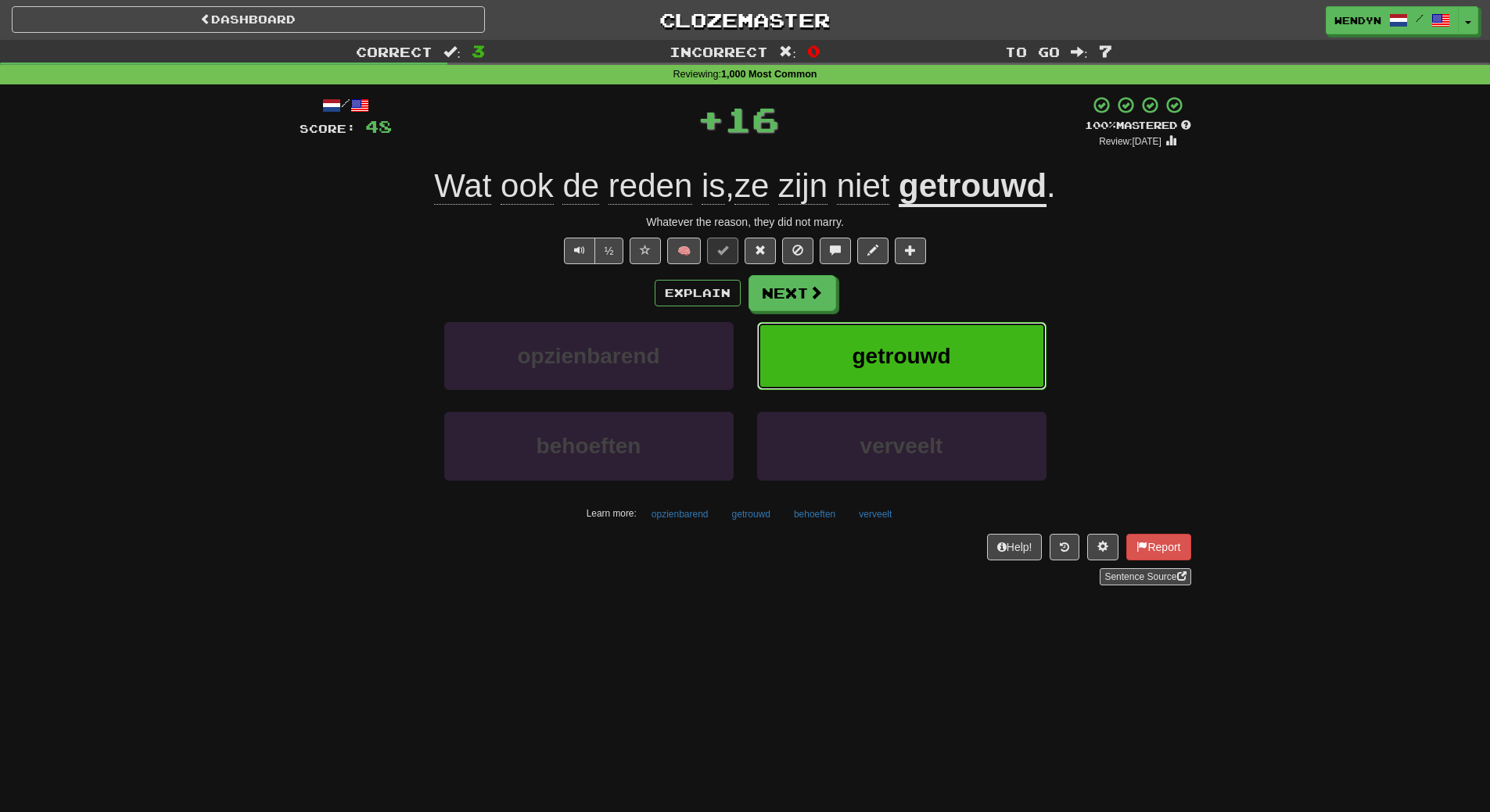
click at [965, 342] on button "getrouwd" at bounding box center [901, 356] width 290 height 68
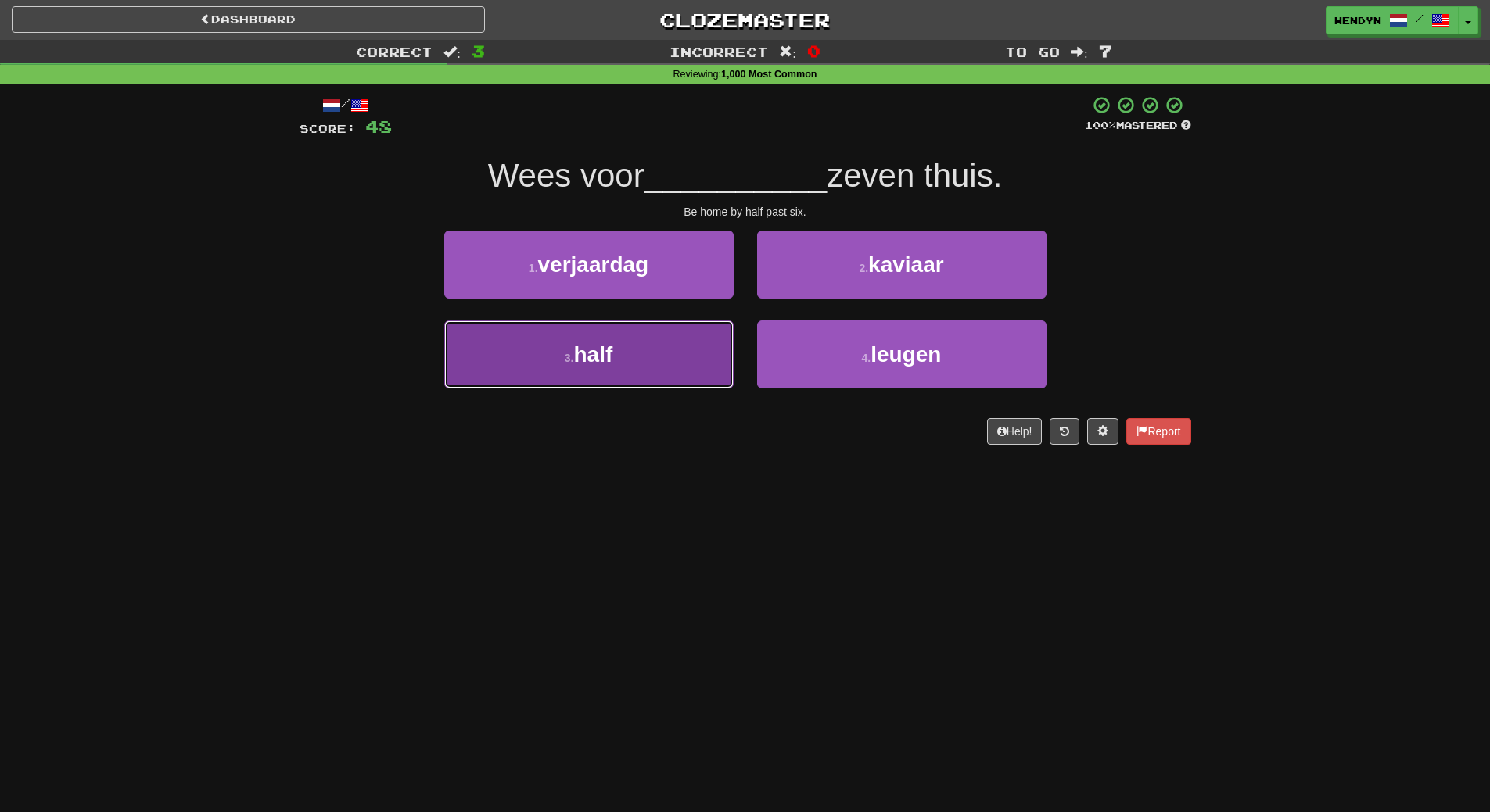
click at [696, 376] on button "3 . half" at bounding box center [588, 354] width 290 height 68
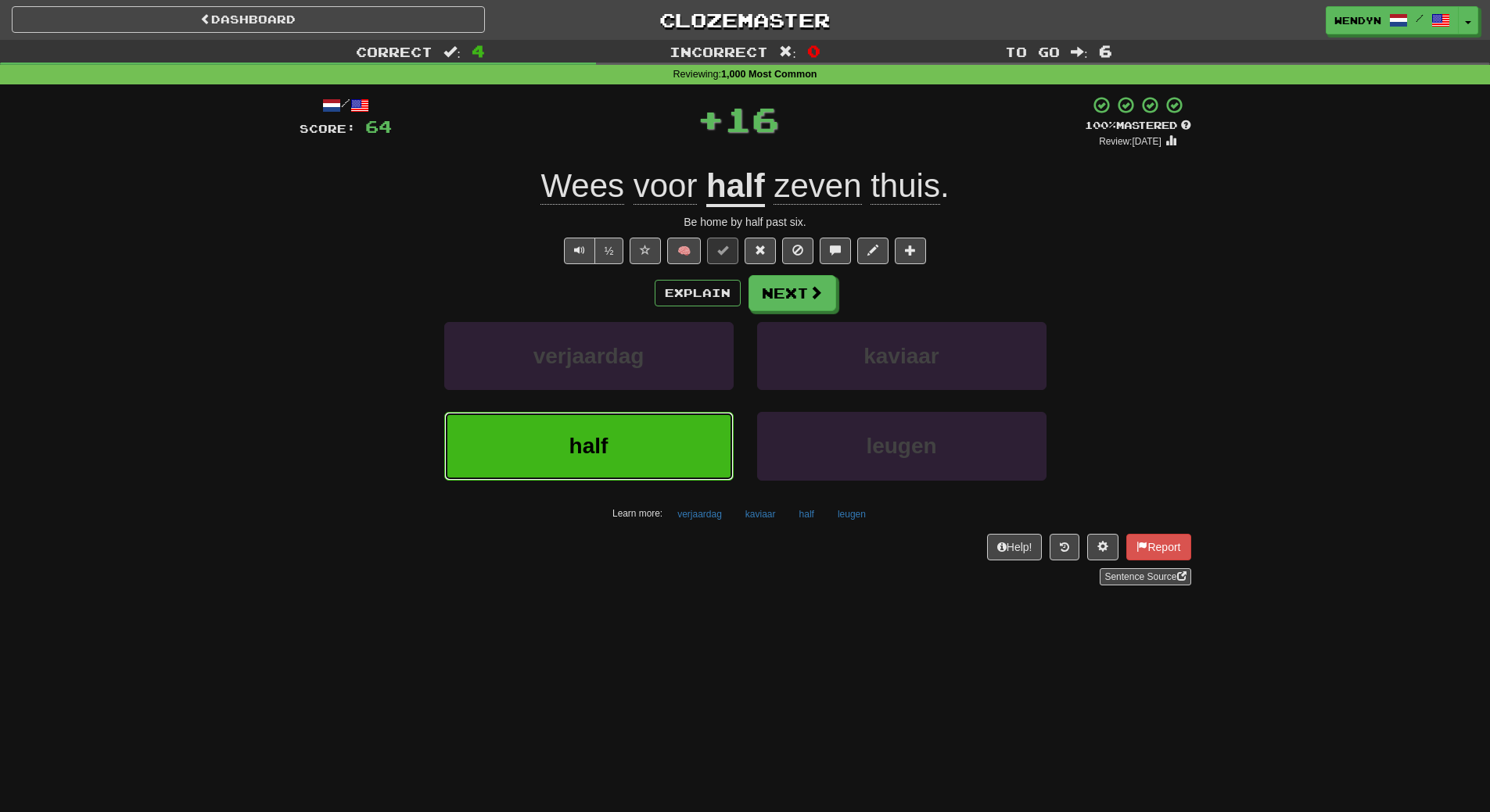
click at [661, 456] on button "half" at bounding box center [588, 446] width 290 height 68
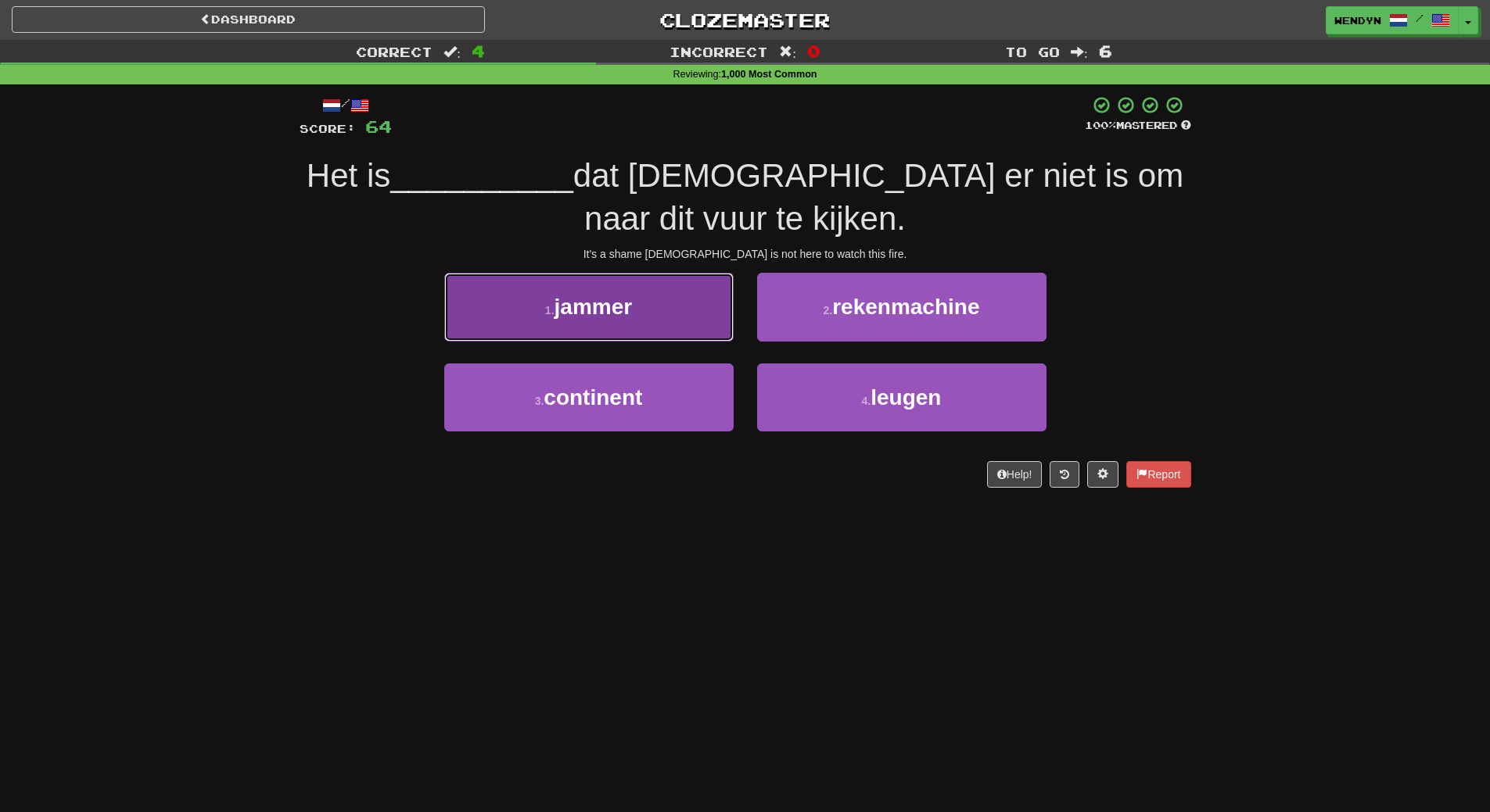
click at [584, 299] on span "jammer" at bounding box center [593, 306] width 78 height 25
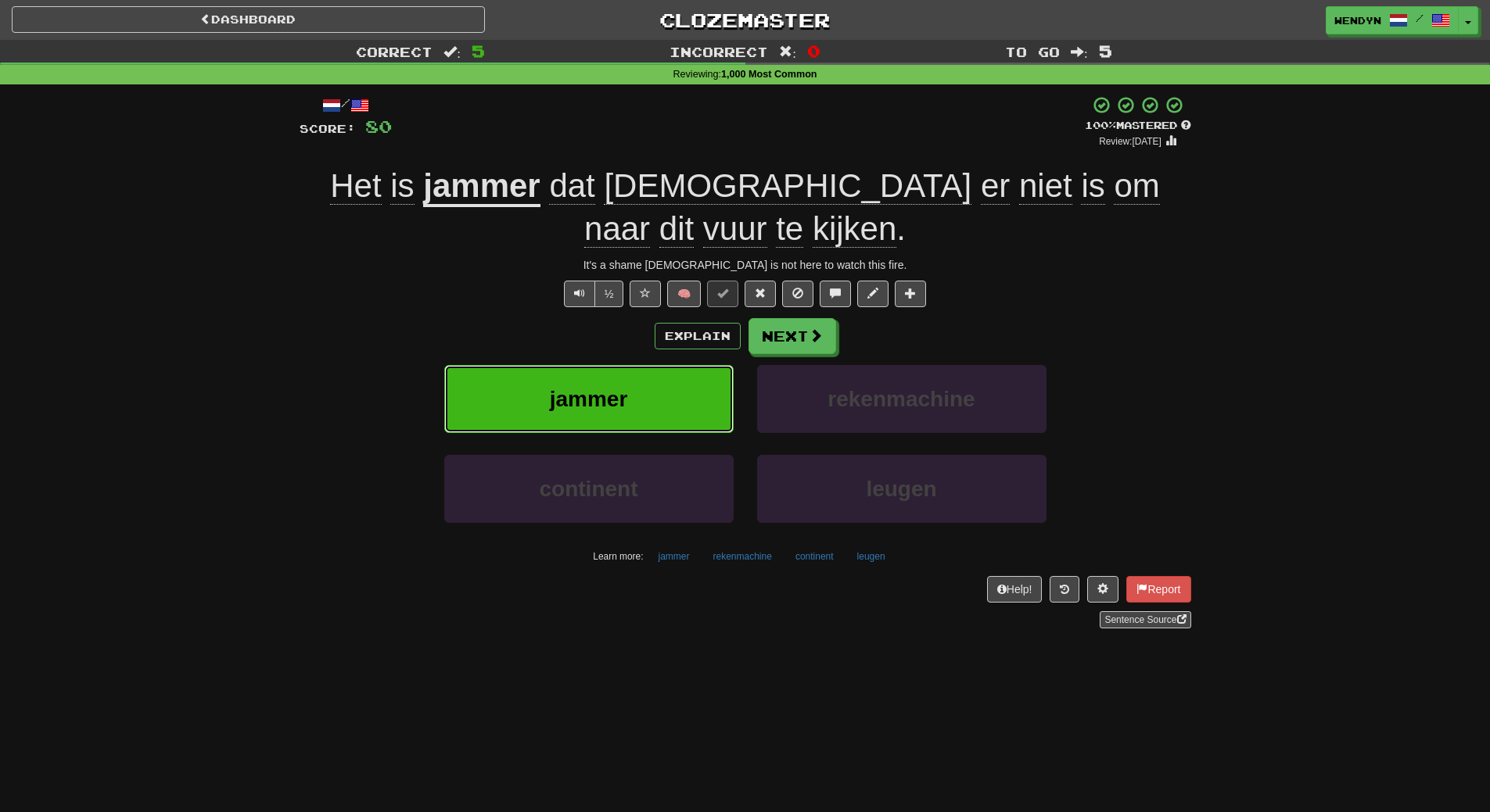
click at [538, 365] on button "jammer" at bounding box center [588, 399] width 290 height 68
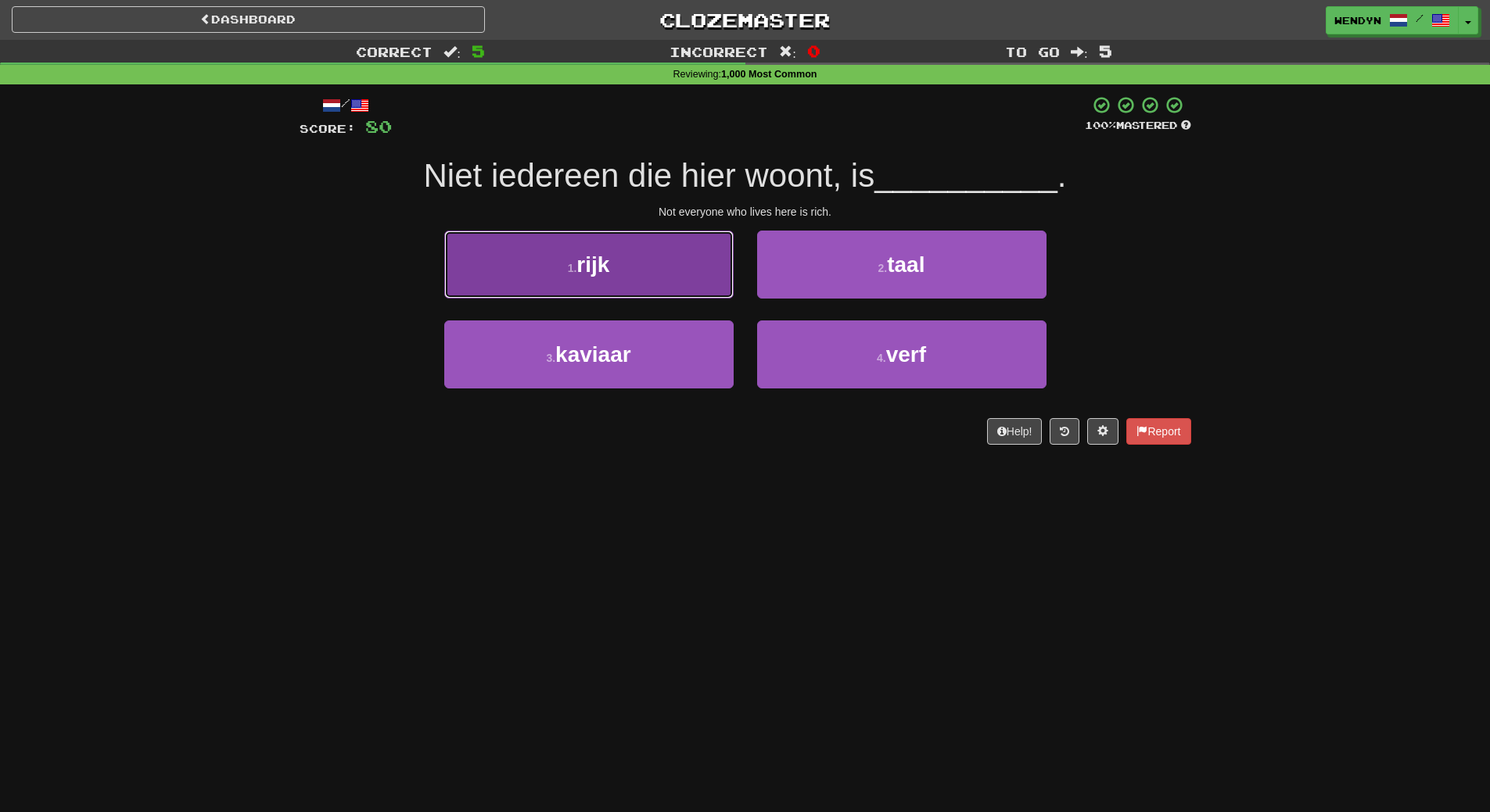
click at [590, 289] on button "1 . rijk" at bounding box center [588, 264] width 290 height 68
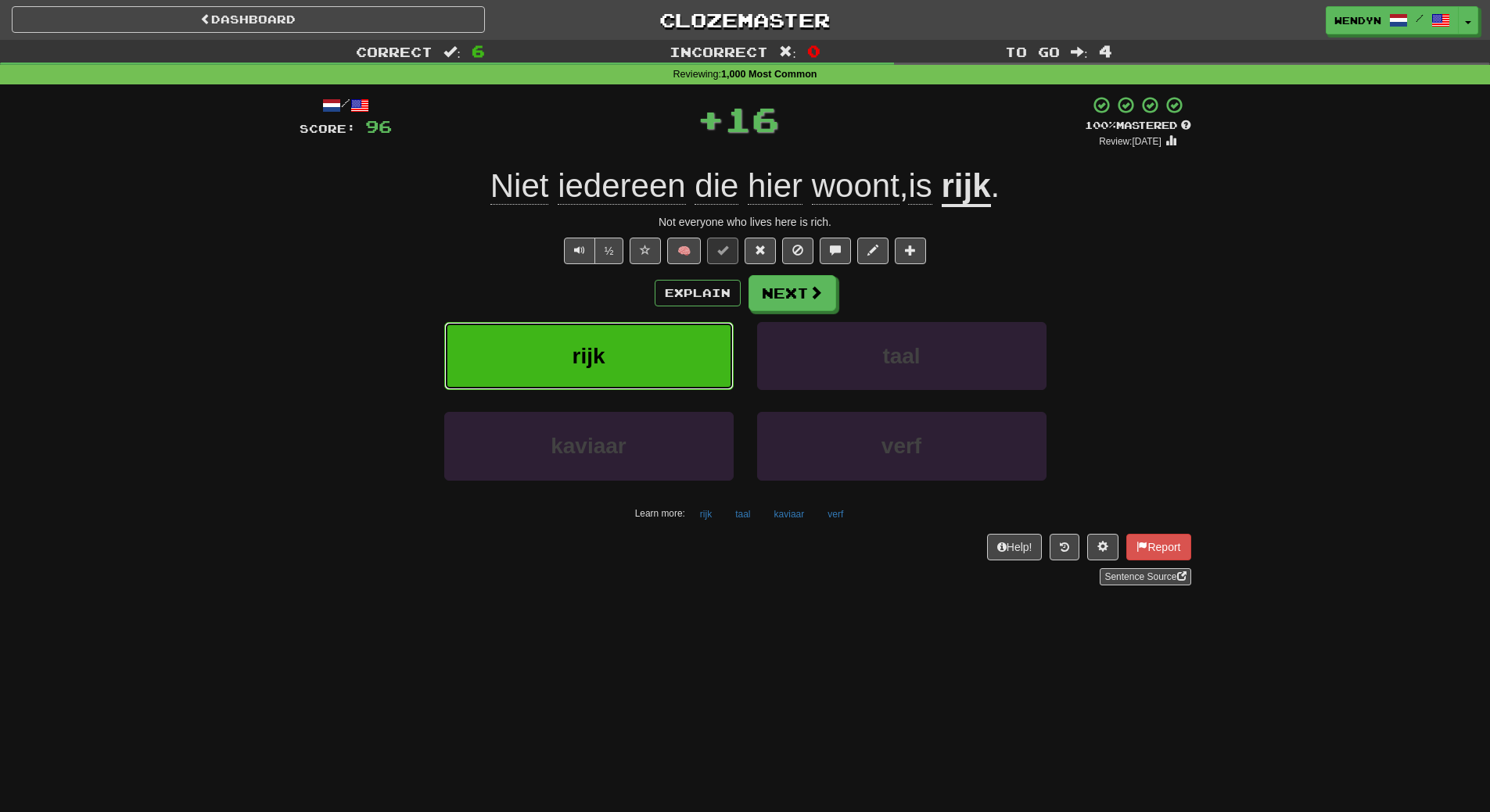
click at [585, 362] on span "rijk" at bounding box center [587, 356] width 33 height 25
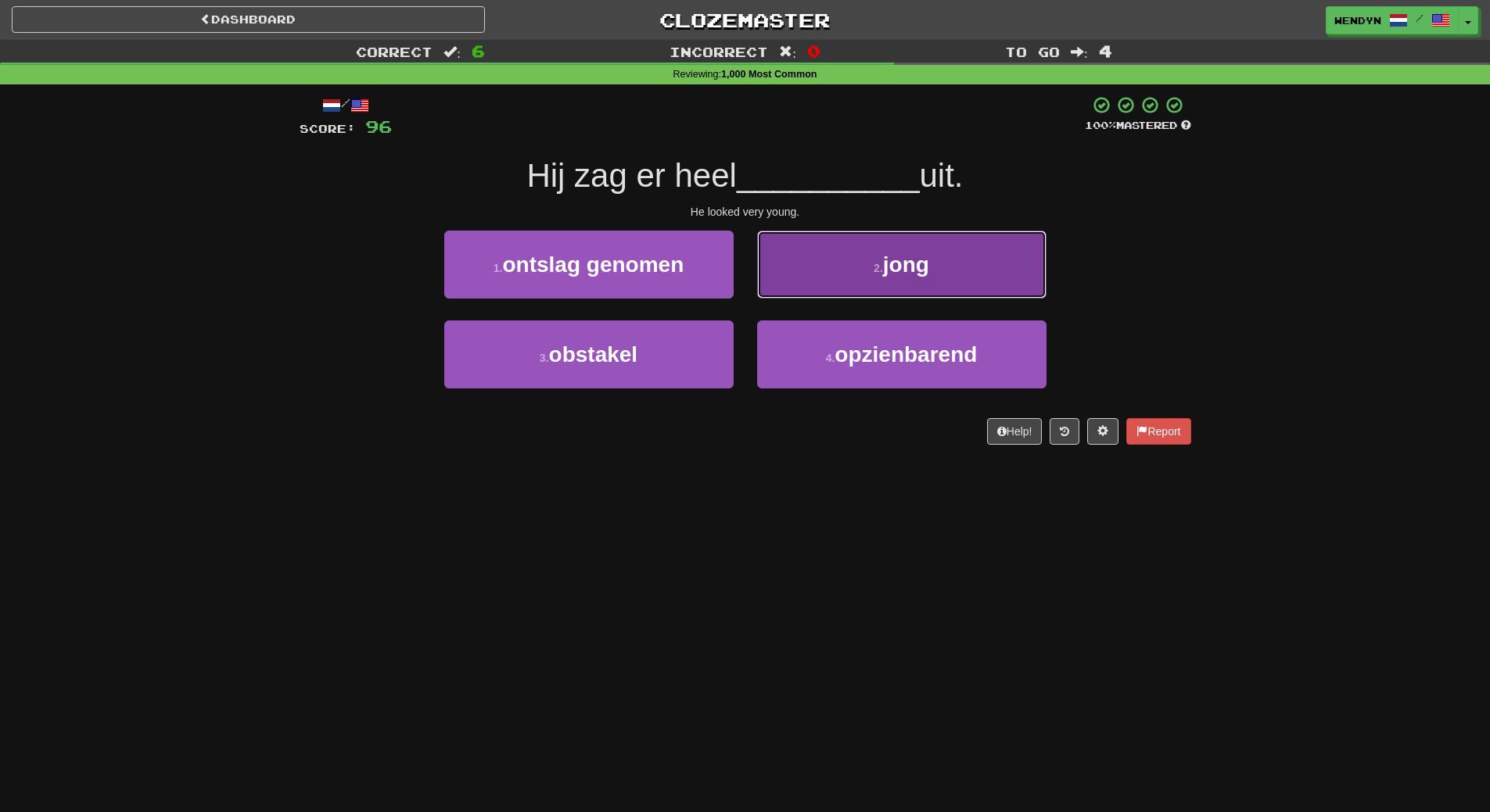
click at [869, 288] on button "2 . jong" at bounding box center [901, 264] width 290 height 68
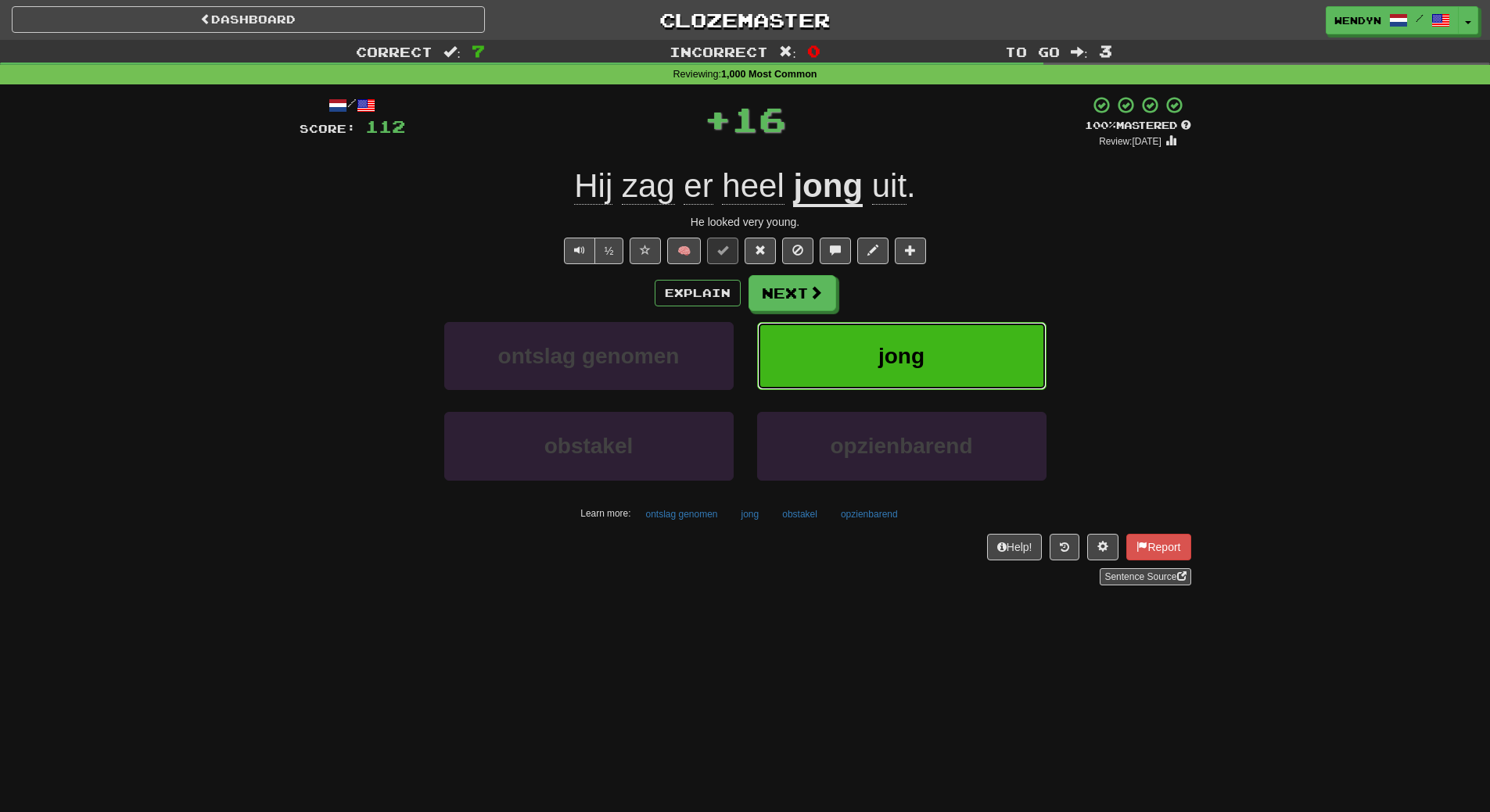
click at [864, 345] on button "jong" at bounding box center [901, 356] width 290 height 68
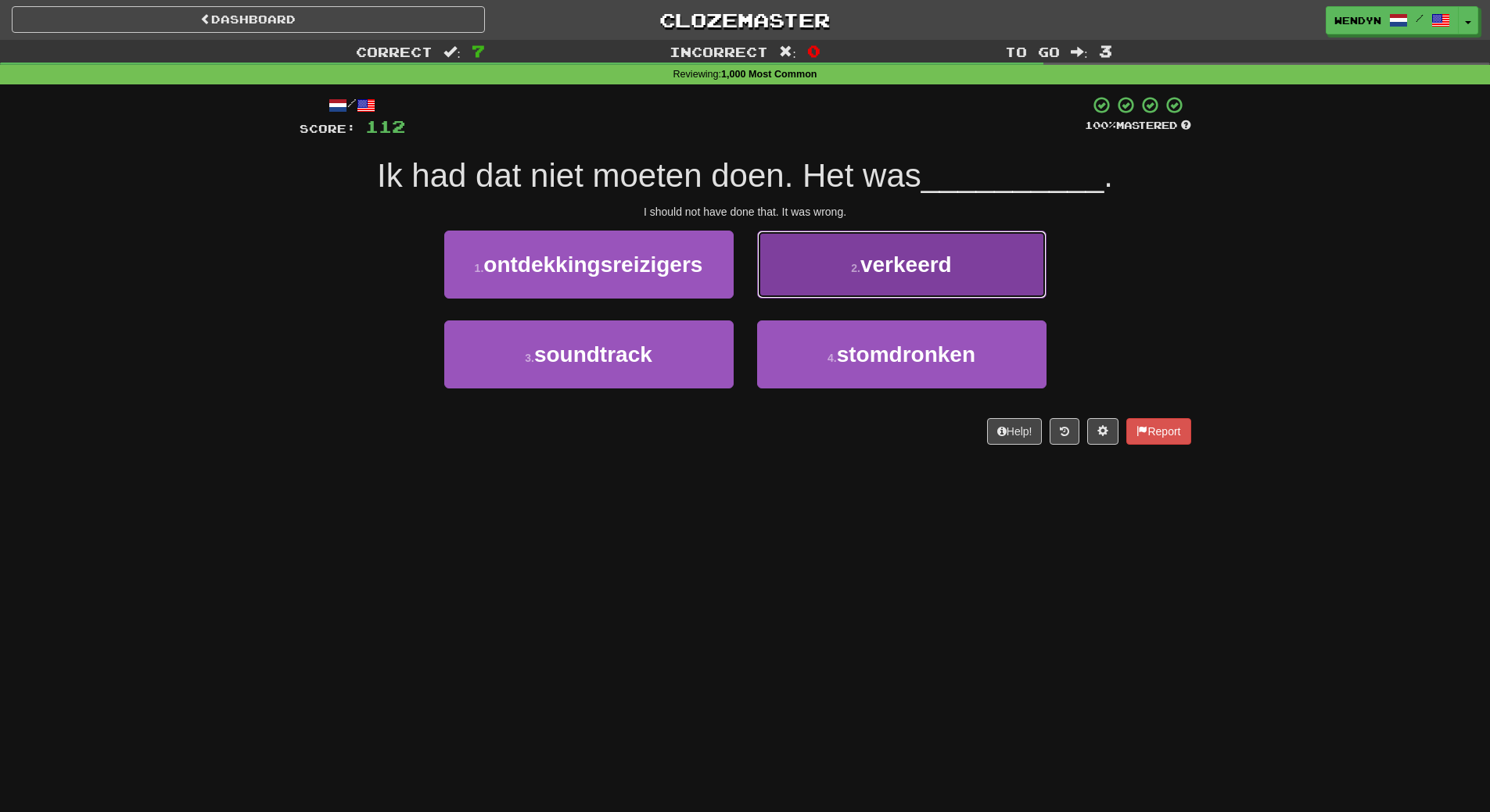
click at [915, 282] on button "2 . verkeerd" at bounding box center [901, 264] width 290 height 68
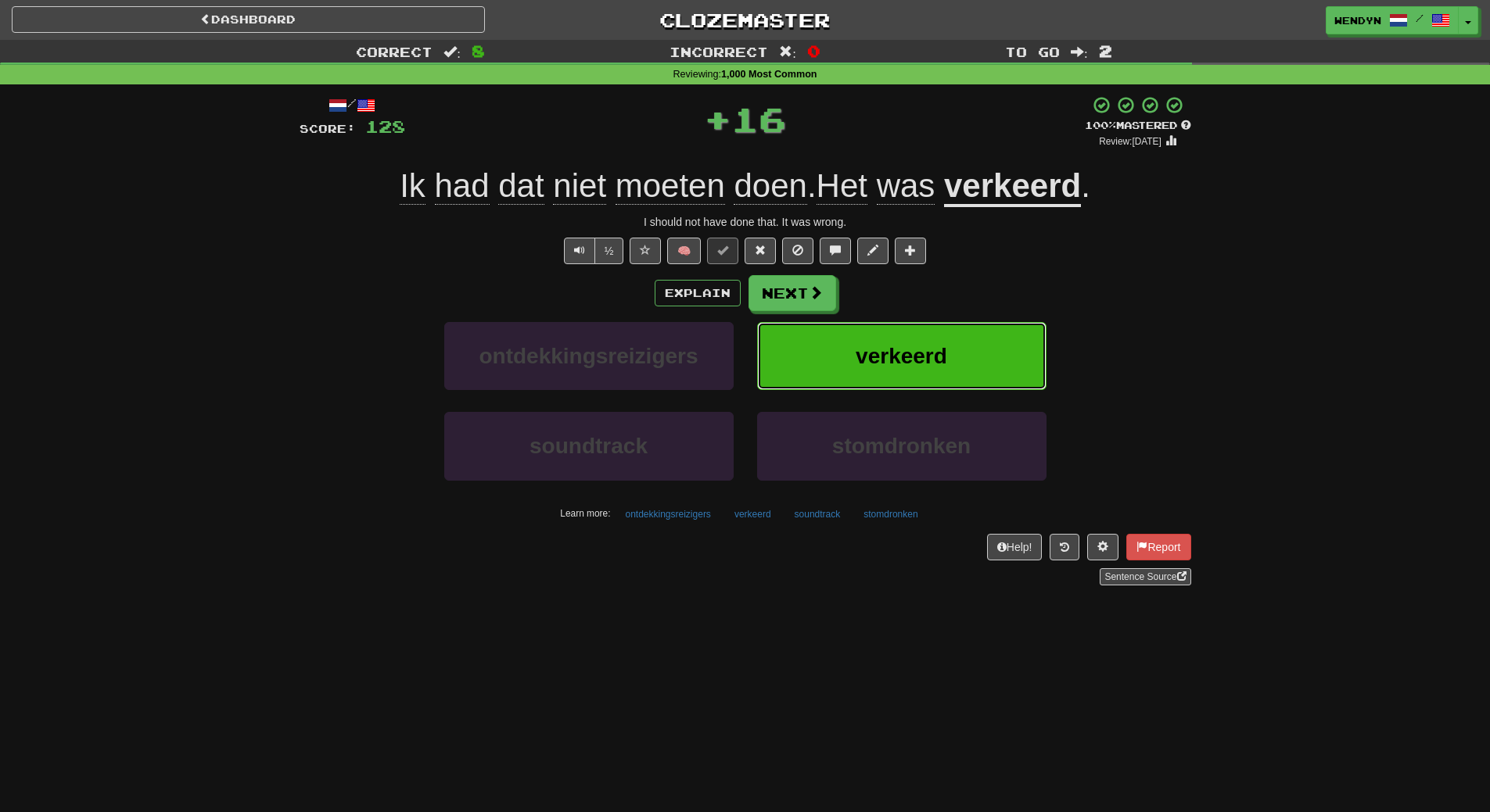
click at [961, 350] on button "verkeerd" at bounding box center [901, 356] width 290 height 68
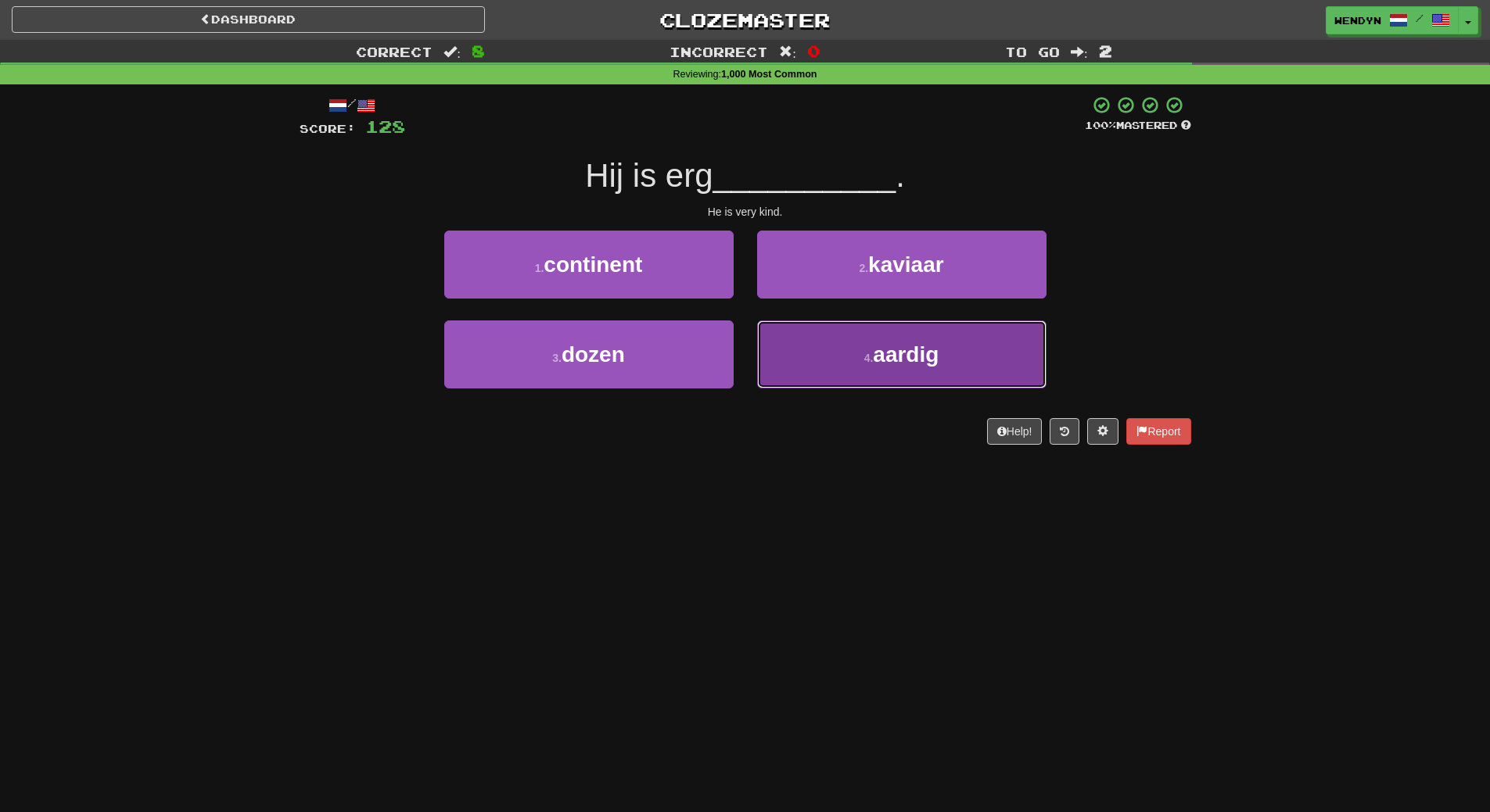
click at [834, 376] on button "4 . aardig" at bounding box center [901, 354] width 290 height 68
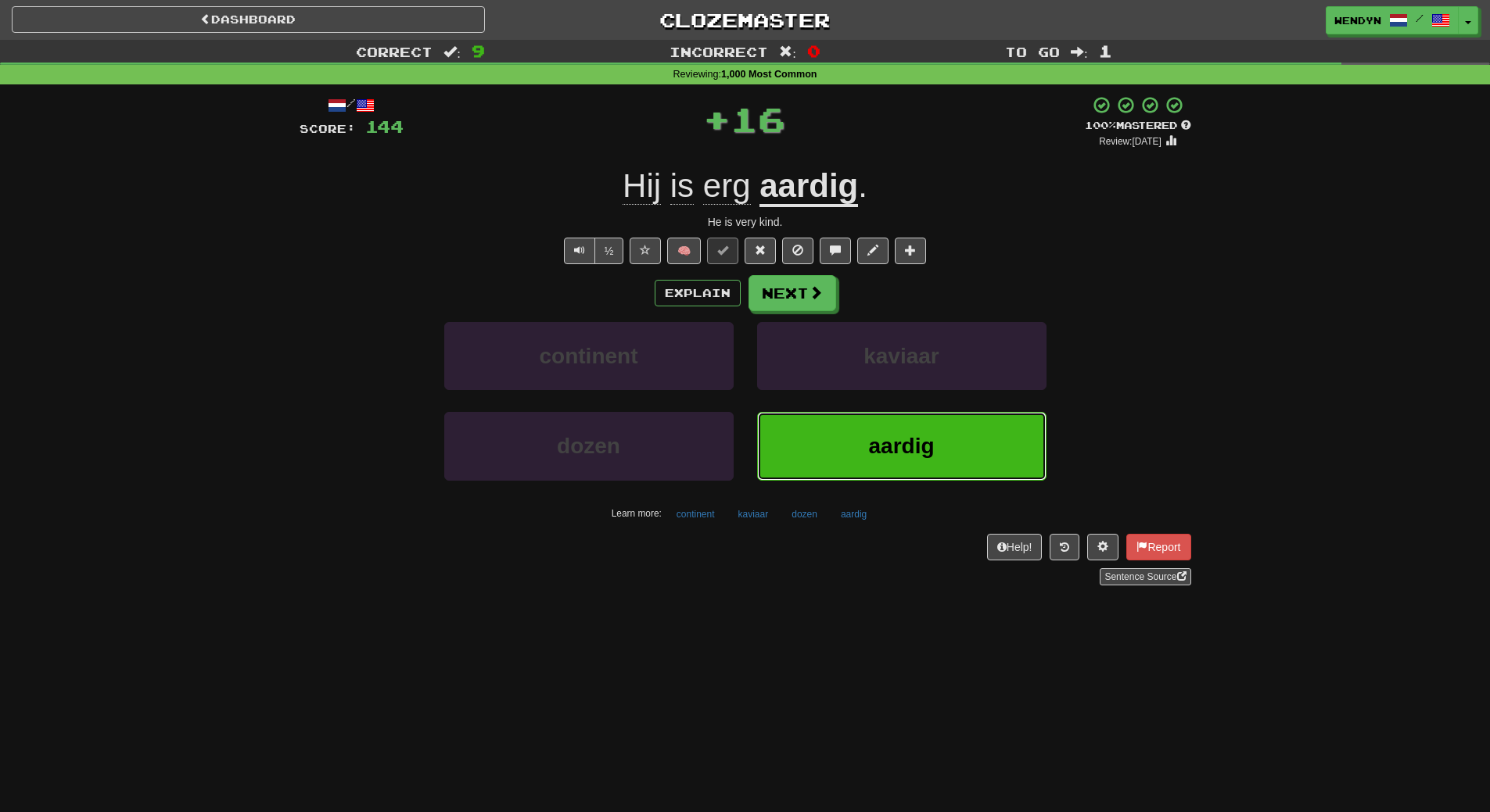
click at [832, 442] on button "aardig" at bounding box center [901, 446] width 290 height 68
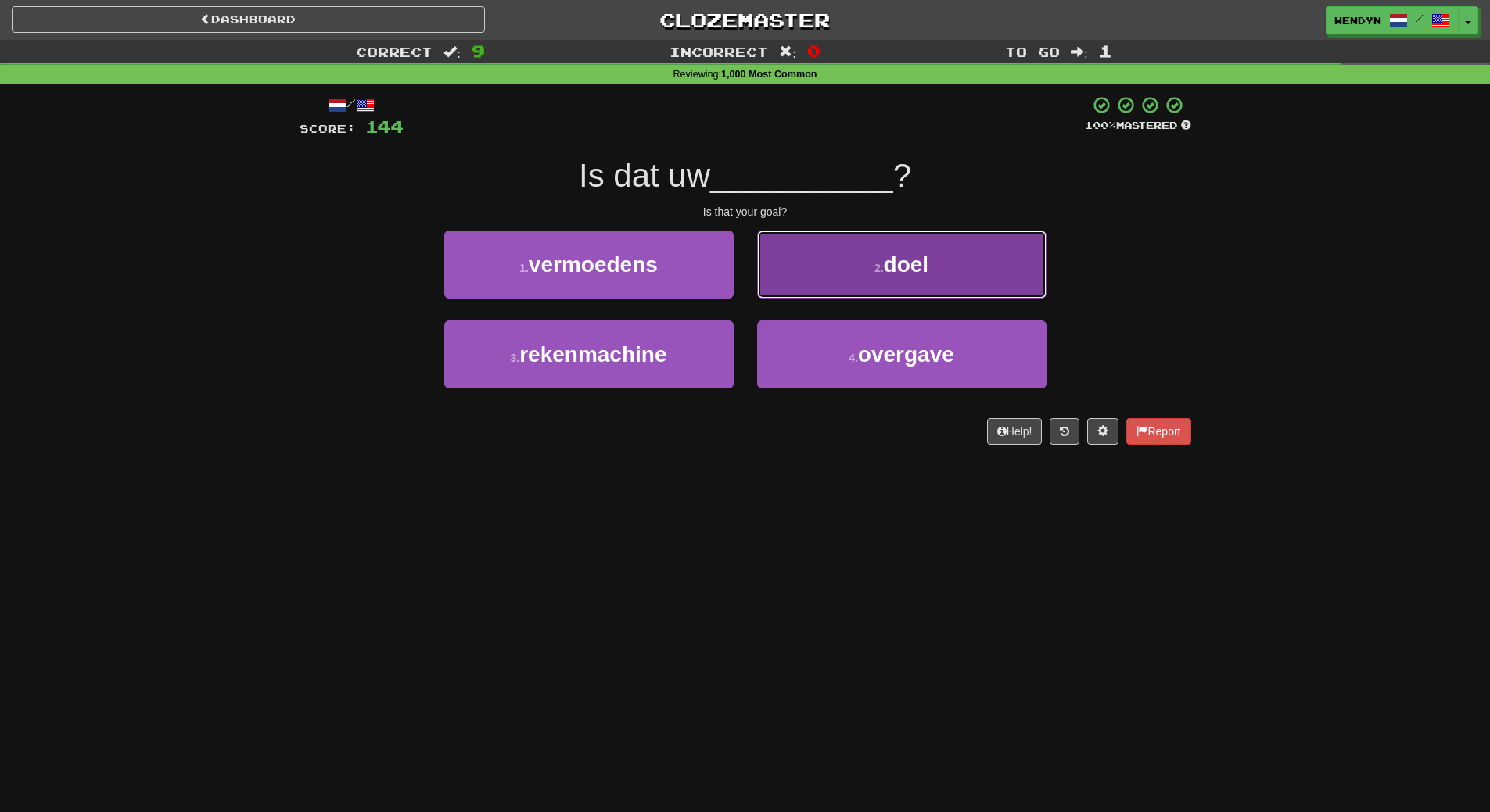
click at [943, 282] on button "2 . doel" at bounding box center [901, 264] width 290 height 68
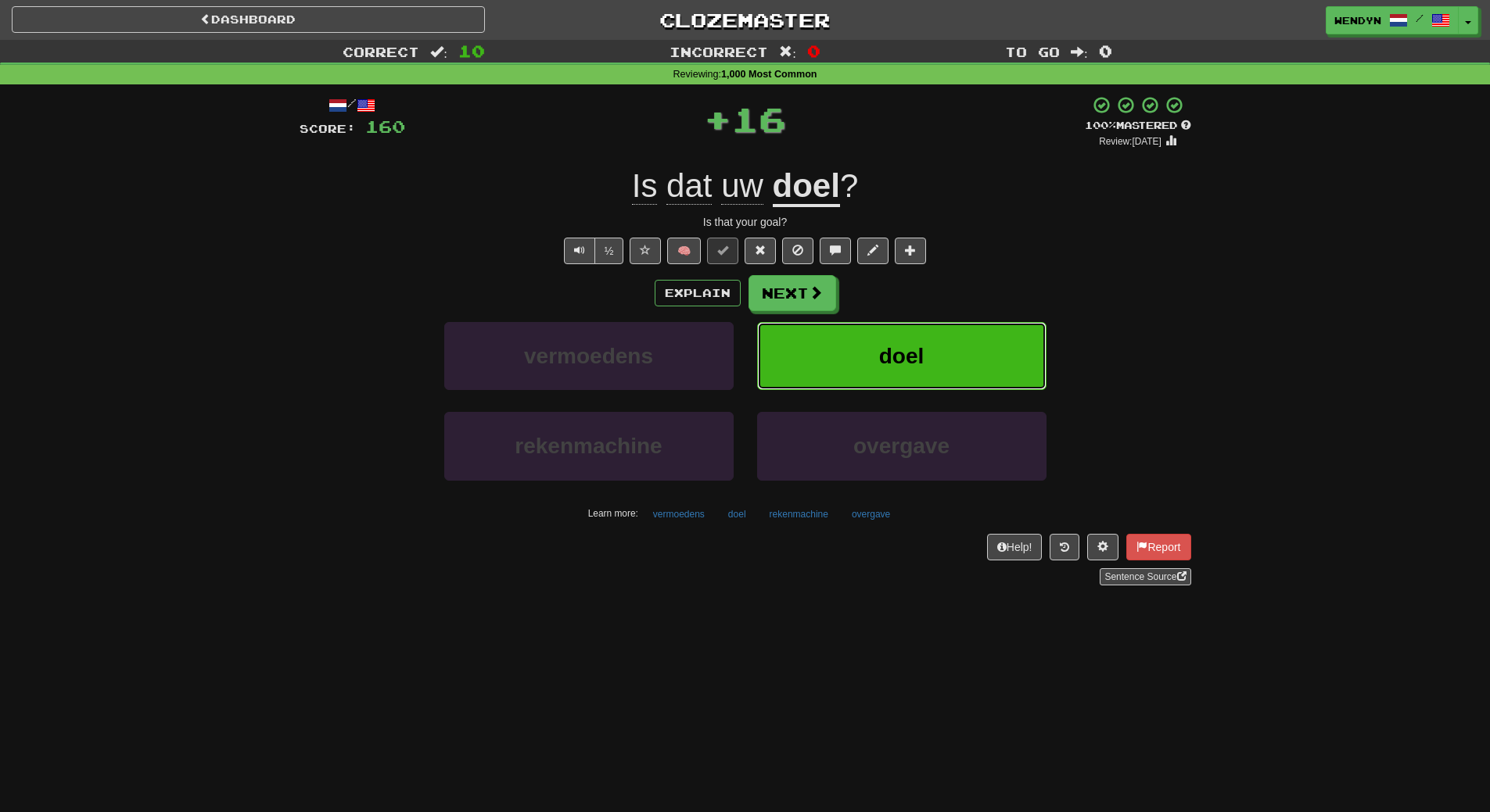
click at [939, 331] on button "doel" at bounding box center [901, 356] width 290 height 68
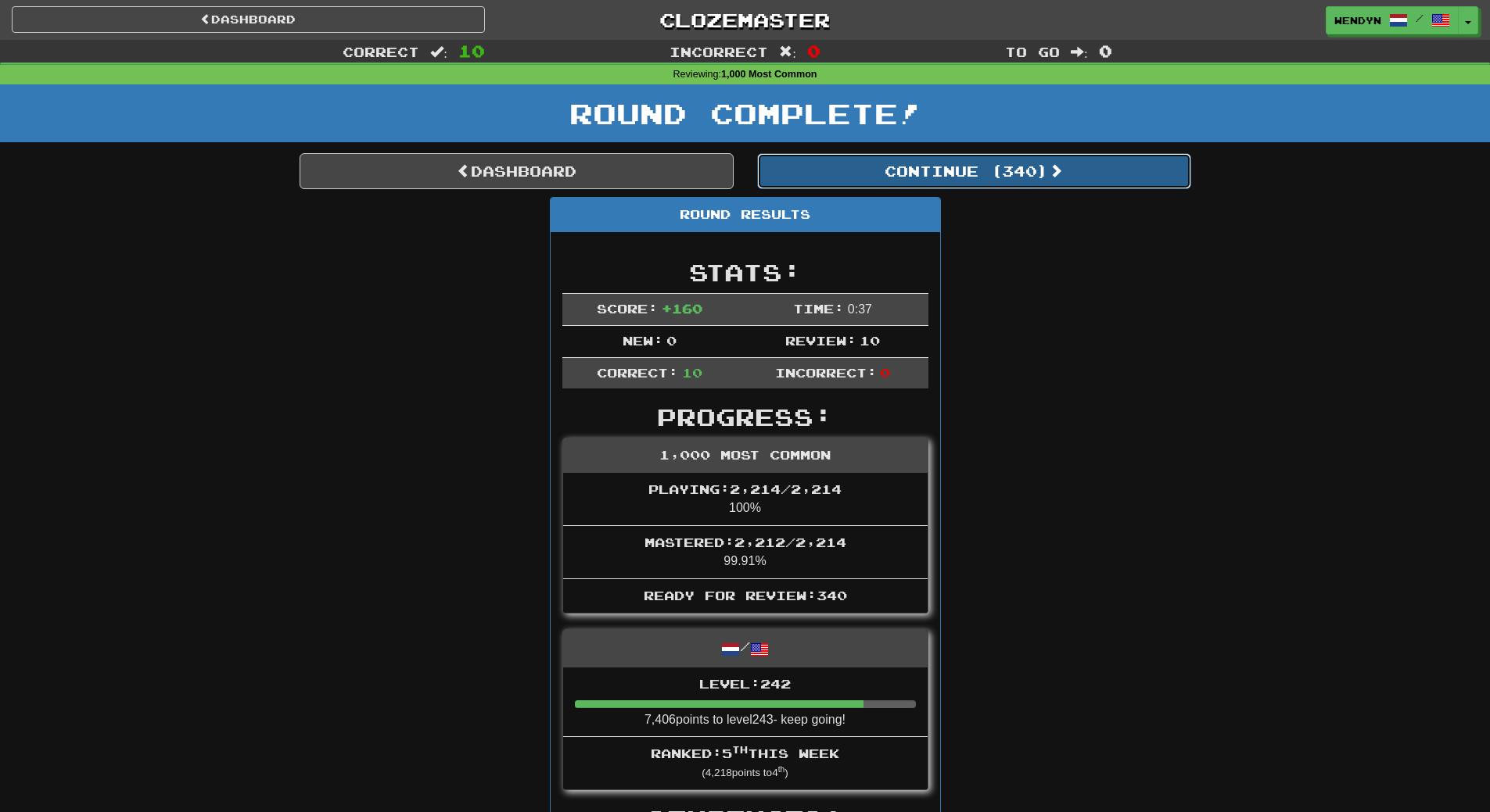
click at [1016, 161] on button "Continue ( 340 )" at bounding box center [973, 171] width 434 height 36
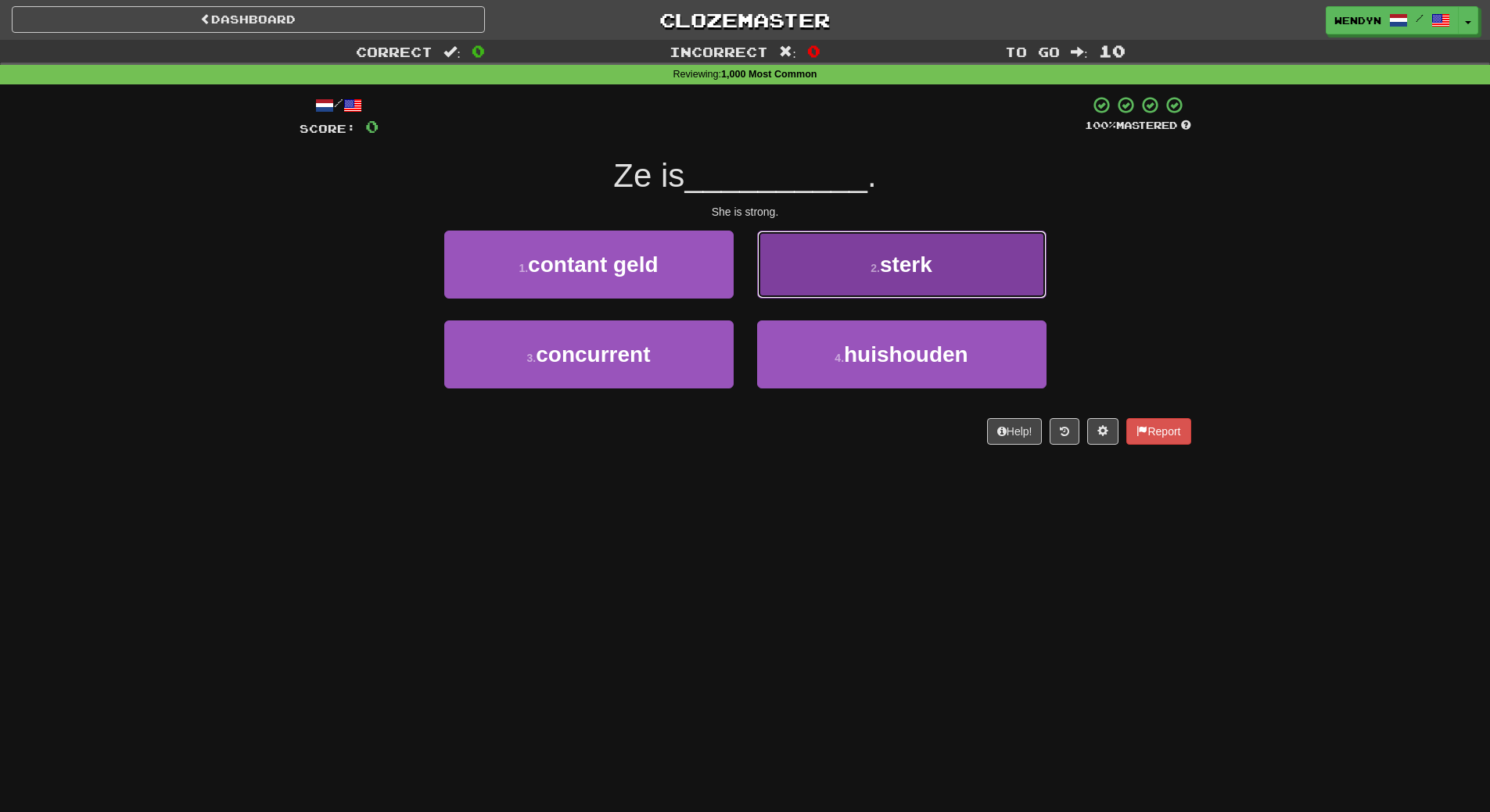
click at [952, 254] on button "2 . sterk" at bounding box center [901, 264] width 290 height 68
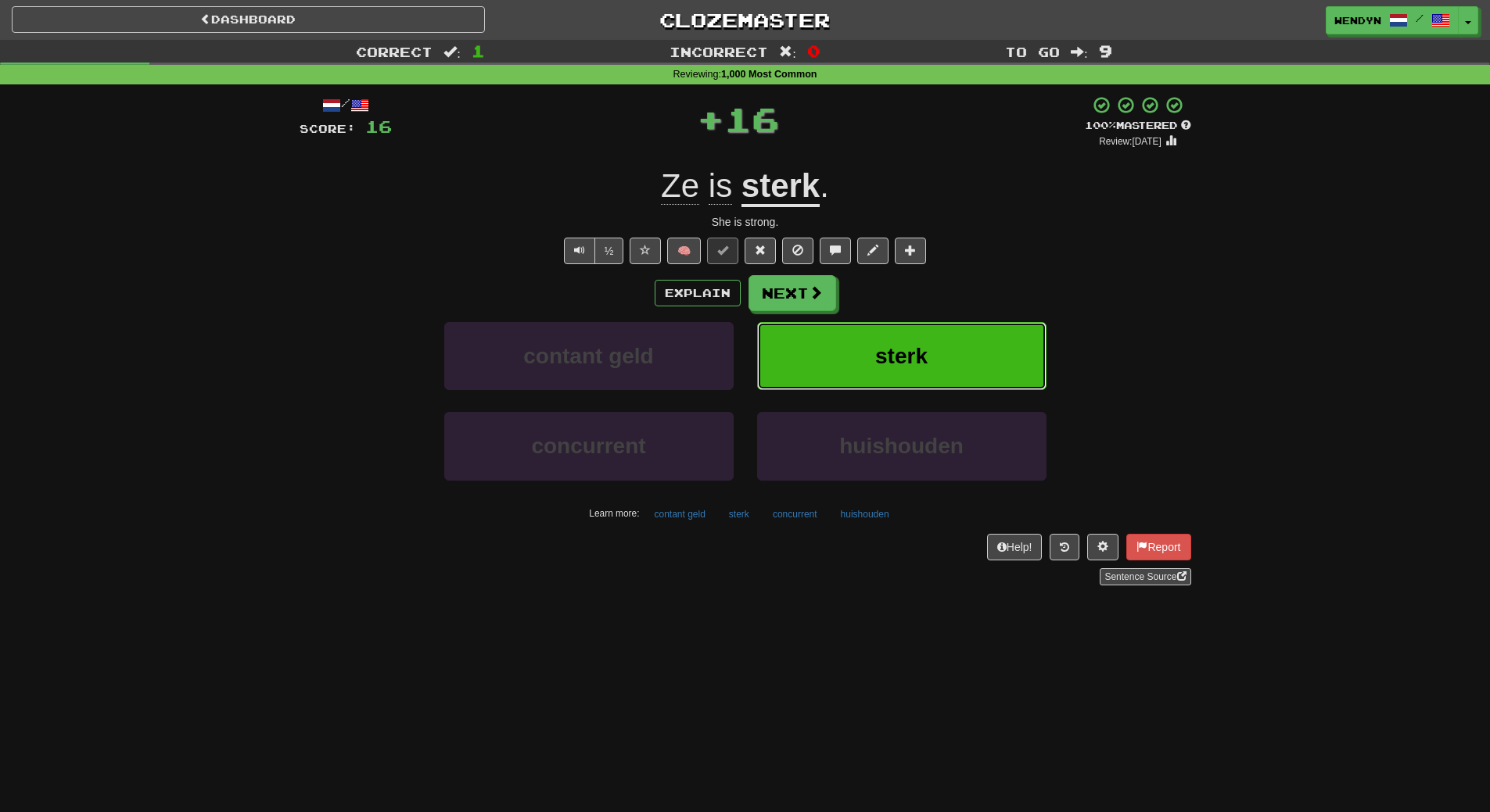
click at [943, 343] on button "sterk" at bounding box center [901, 356] width 290 height 68
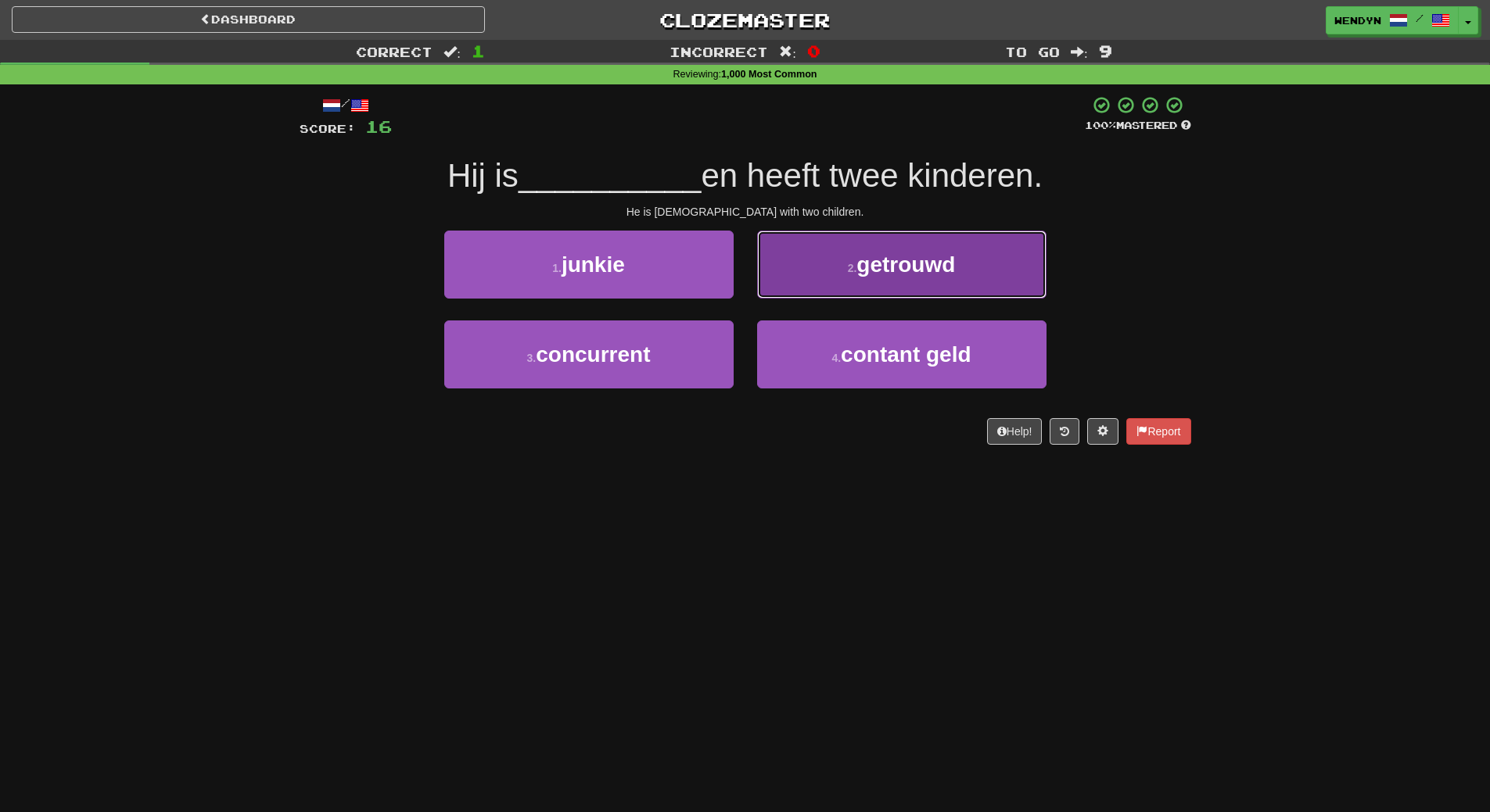
click at [952, 280] on button "2 . getrouwd" at bounding box center [901, 264] width 290 height 68
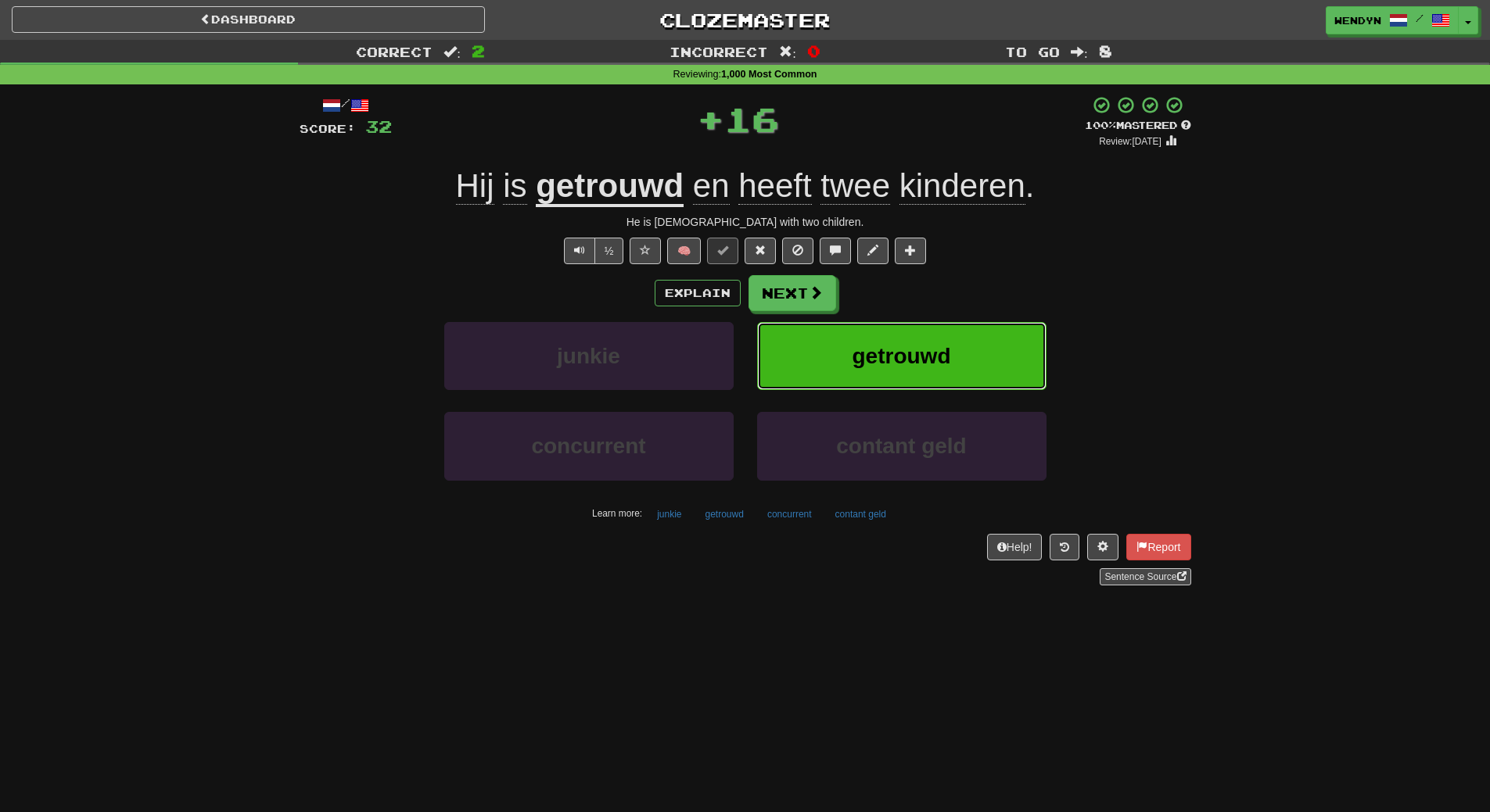
click at [944, 332] on button "getrouwd" at bounding box center [901, 356] width 290 height 68
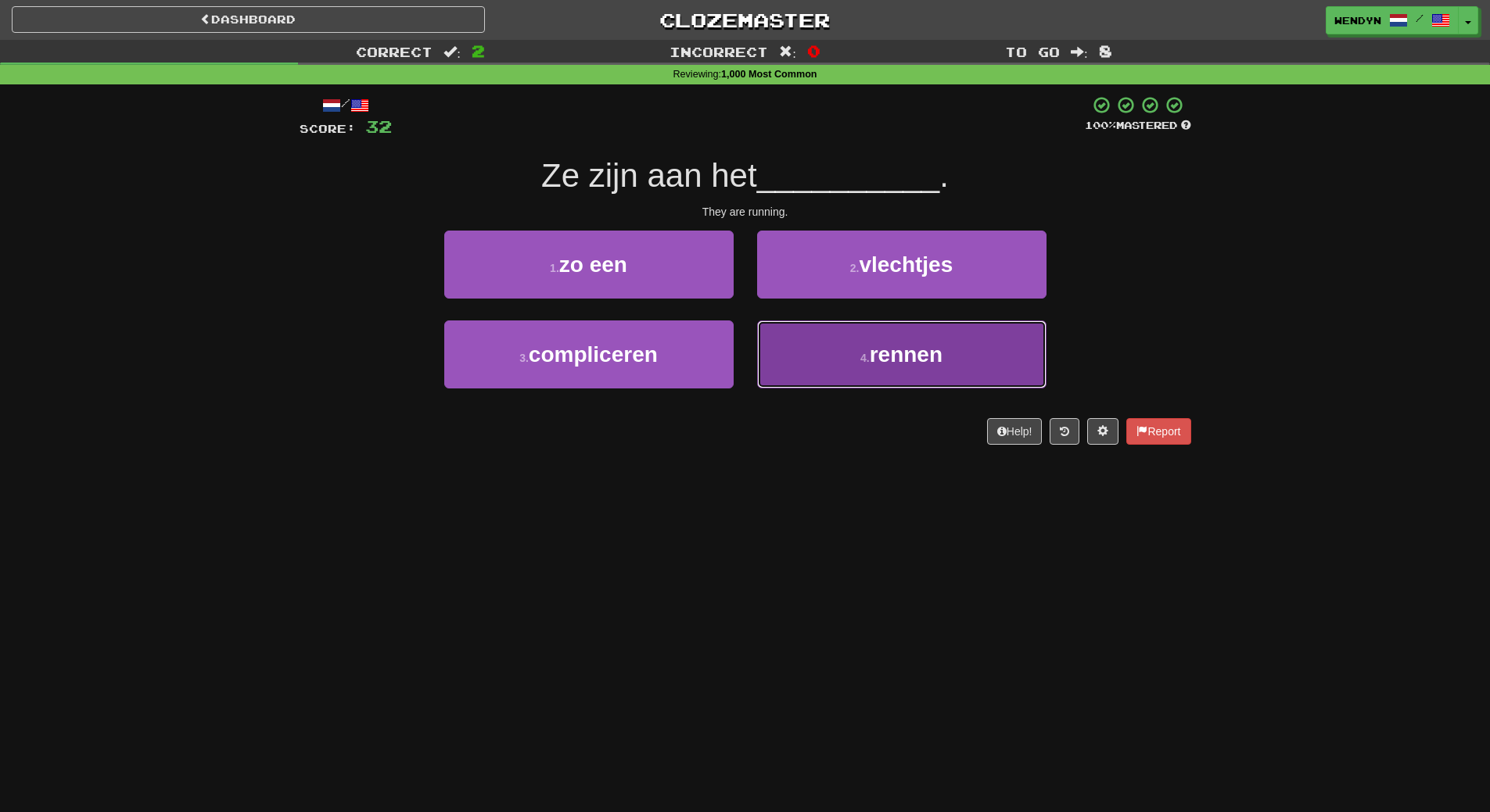
click at [934, 348] on span "rennen" at bounding box center [906, 355] width 73 height 25
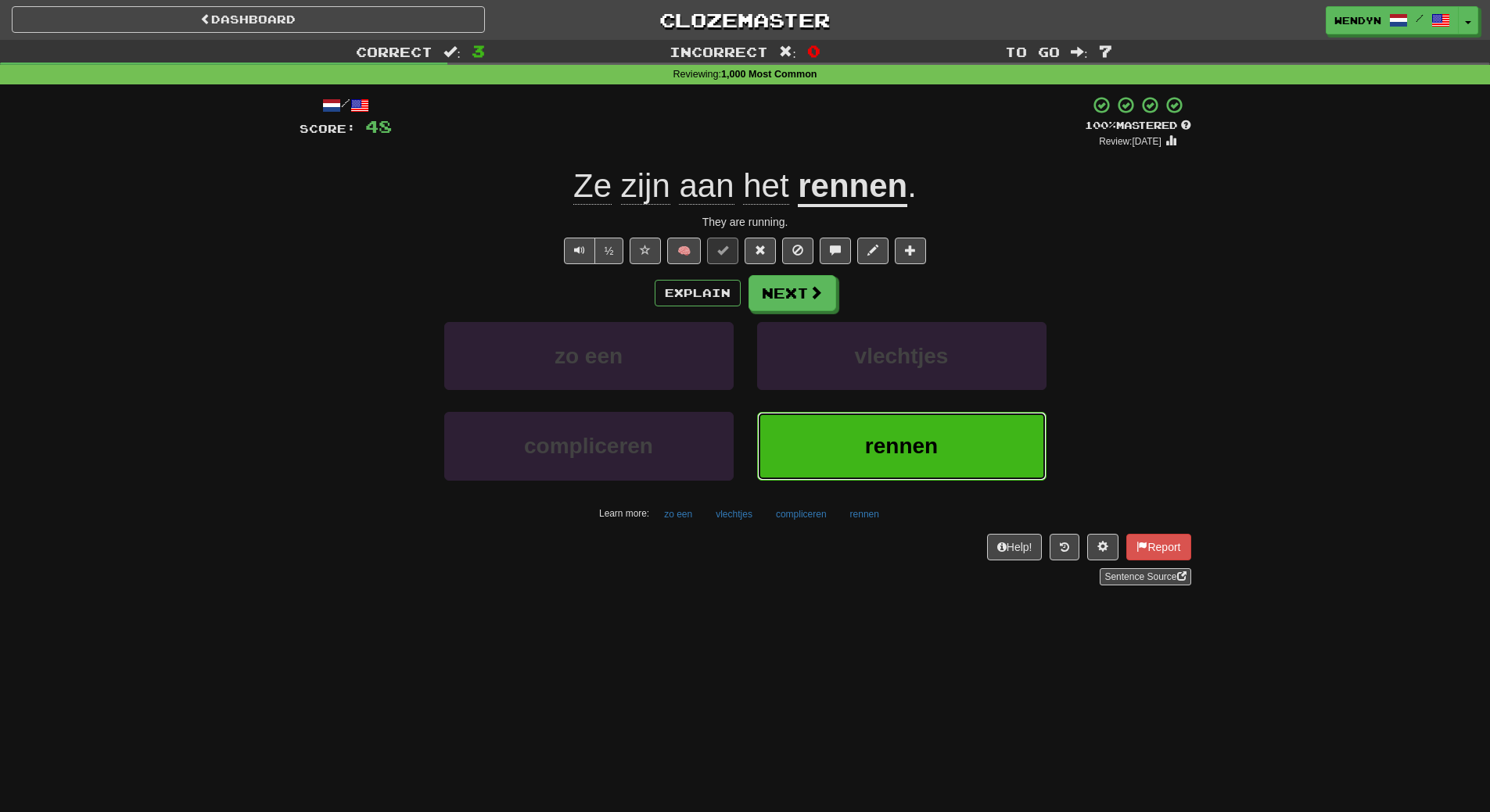
click at [842, 461] on button "rennen" at bounding box center [901, 446] width 290 height 68
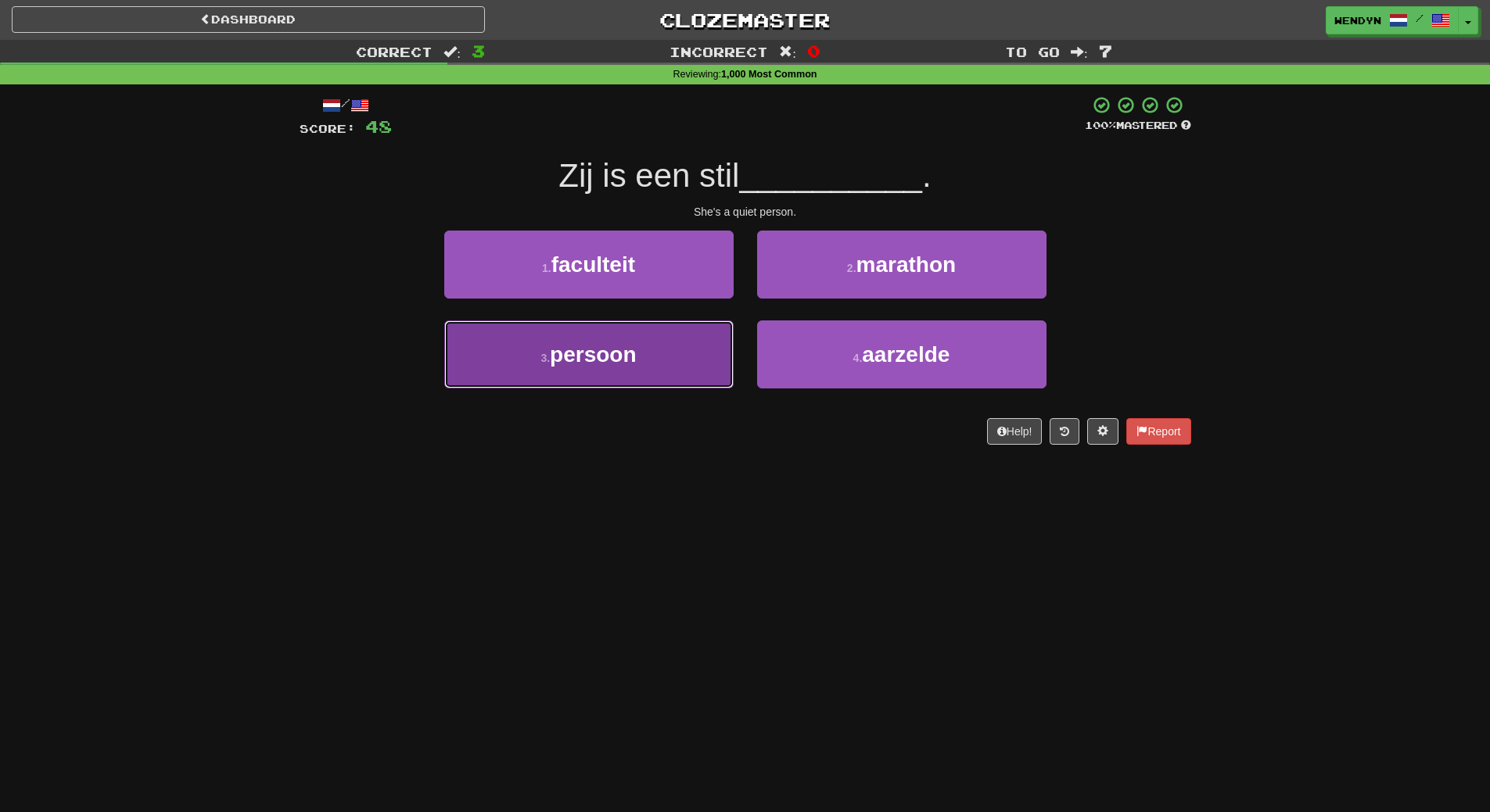
click at [661, 362] on button "3 . persoon" at bounding box center [588, 354] width 290 height 68
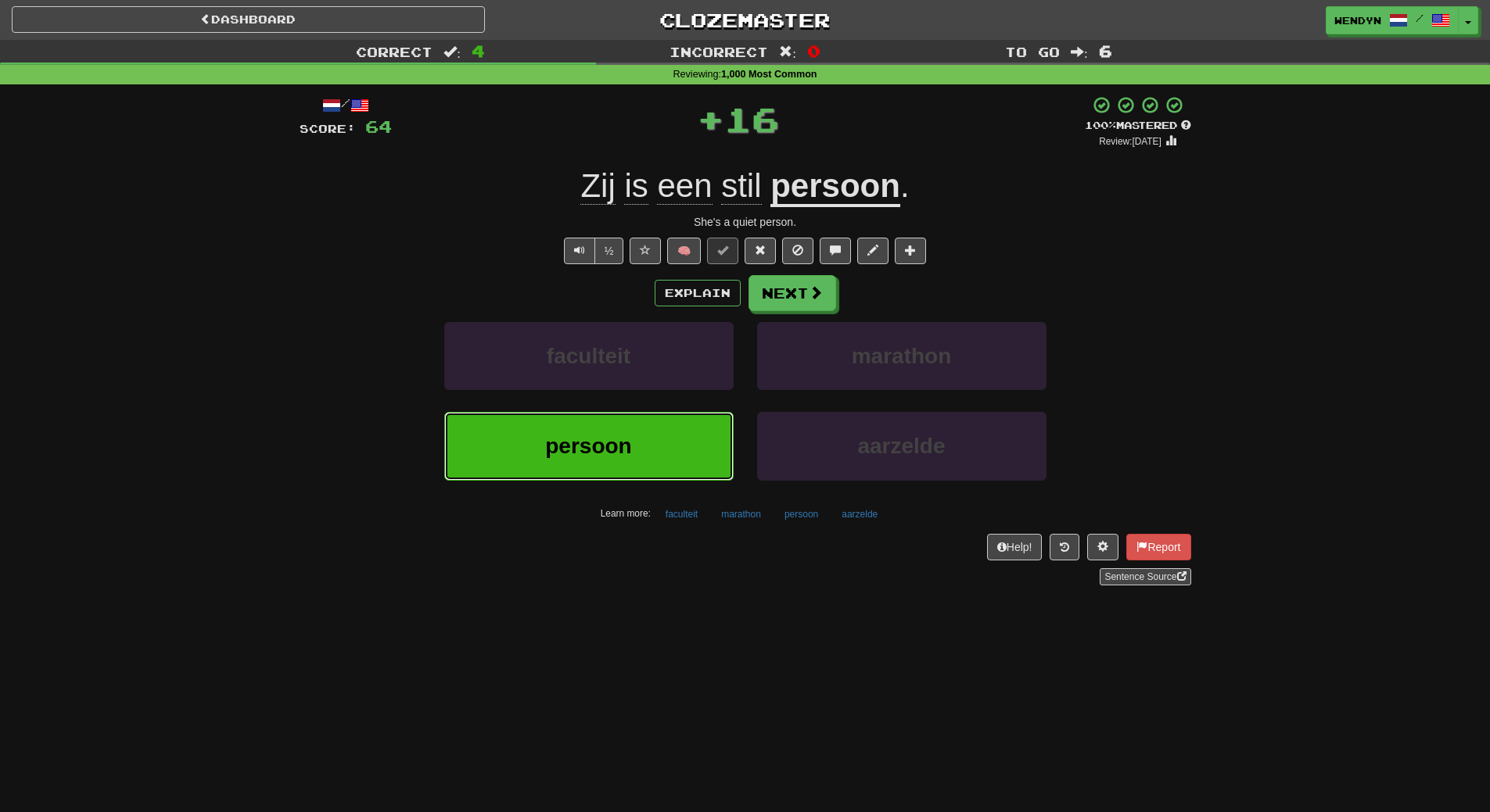
click at [654, 438] on button "persoon" at bounding box center [588, 446] width 290 height 68
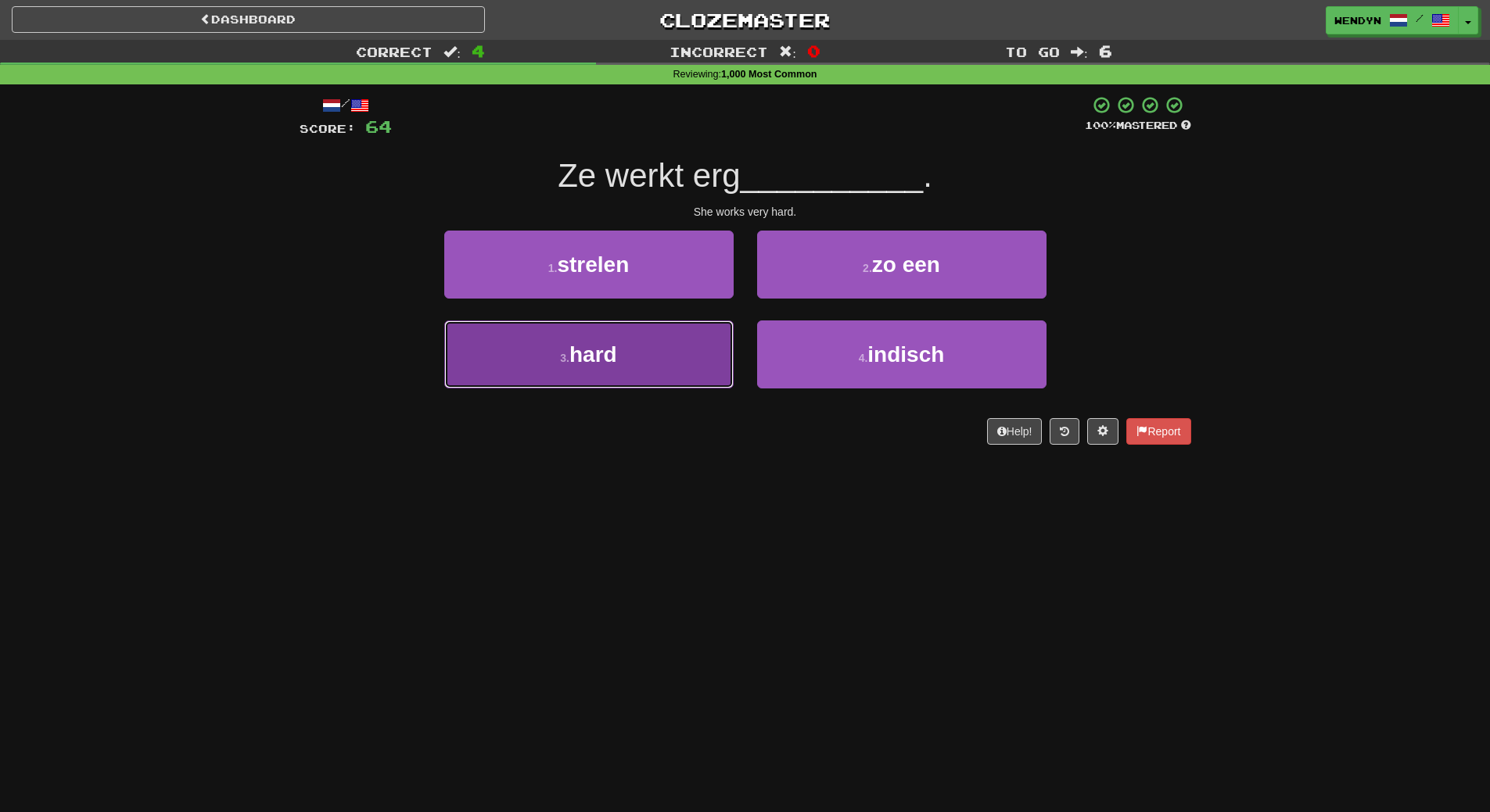
click at [716, 362] on button "3 . hard" at bounding box center [588, 354] width 290 height 68
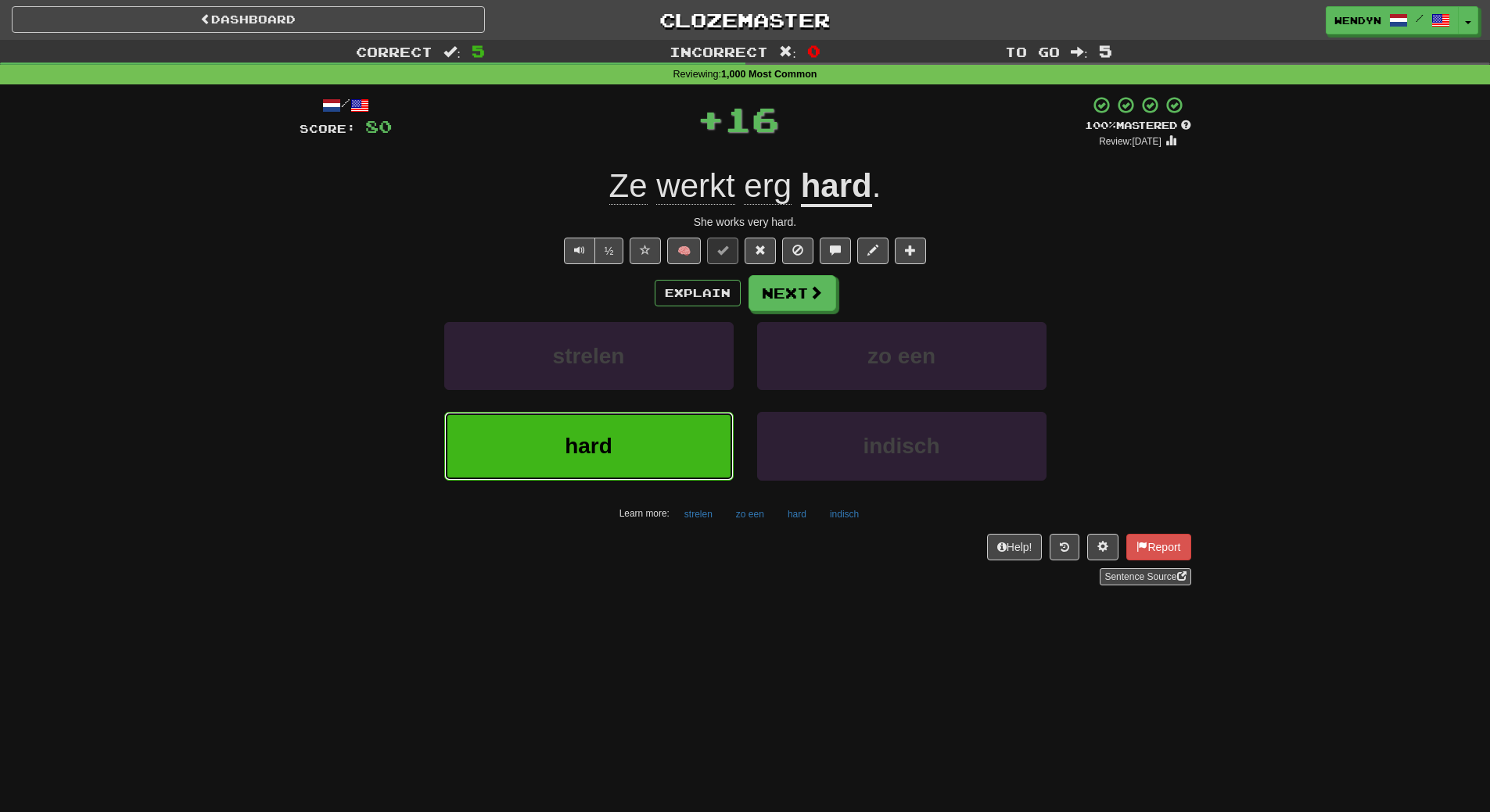
click at [616, 437] on button "hard" at bounding box center [588, 446] width 290 height 68
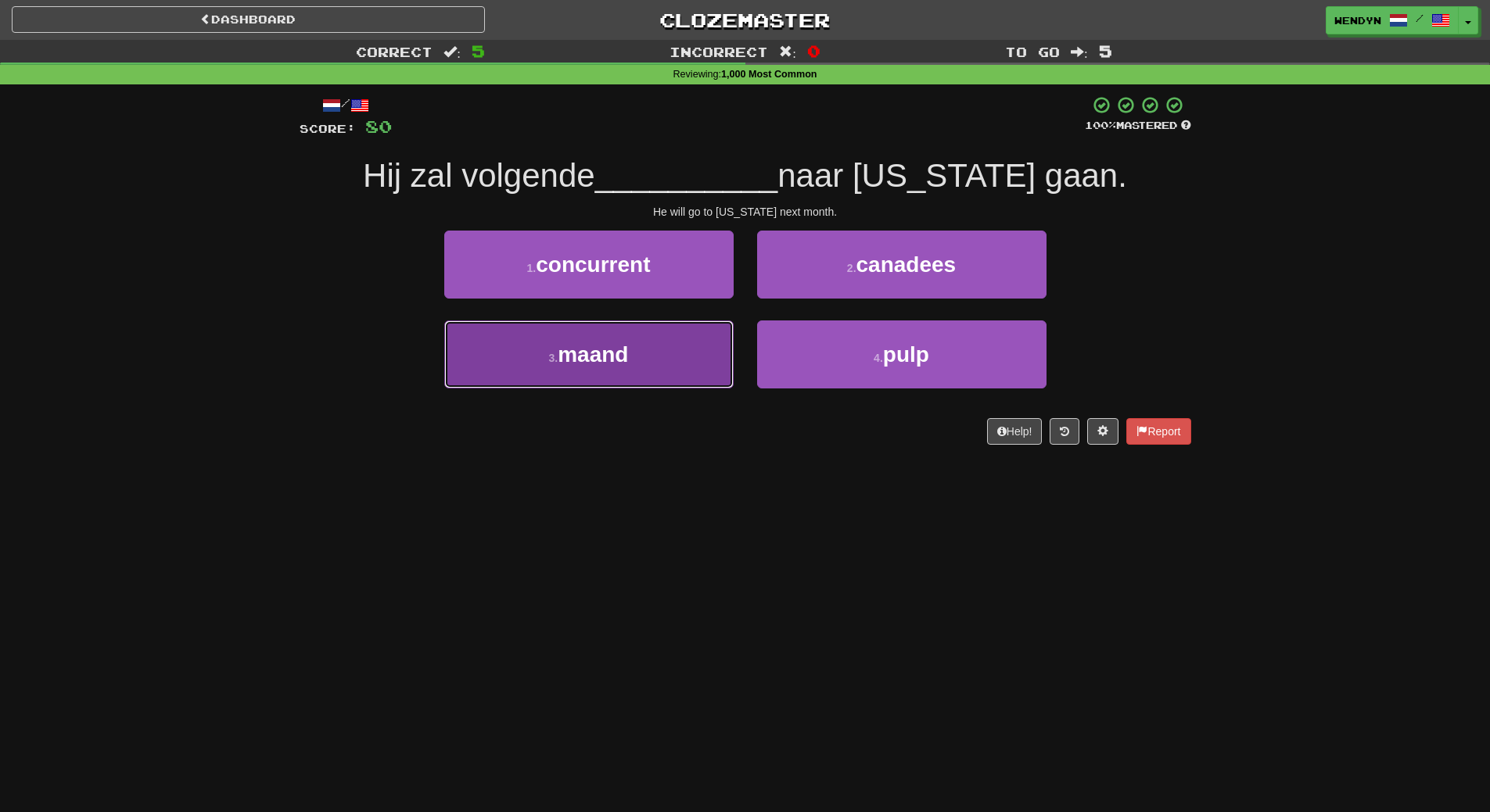
click at [677, 373] on button "3 . maand" at bounding box center [588, 354] width 290 height 68
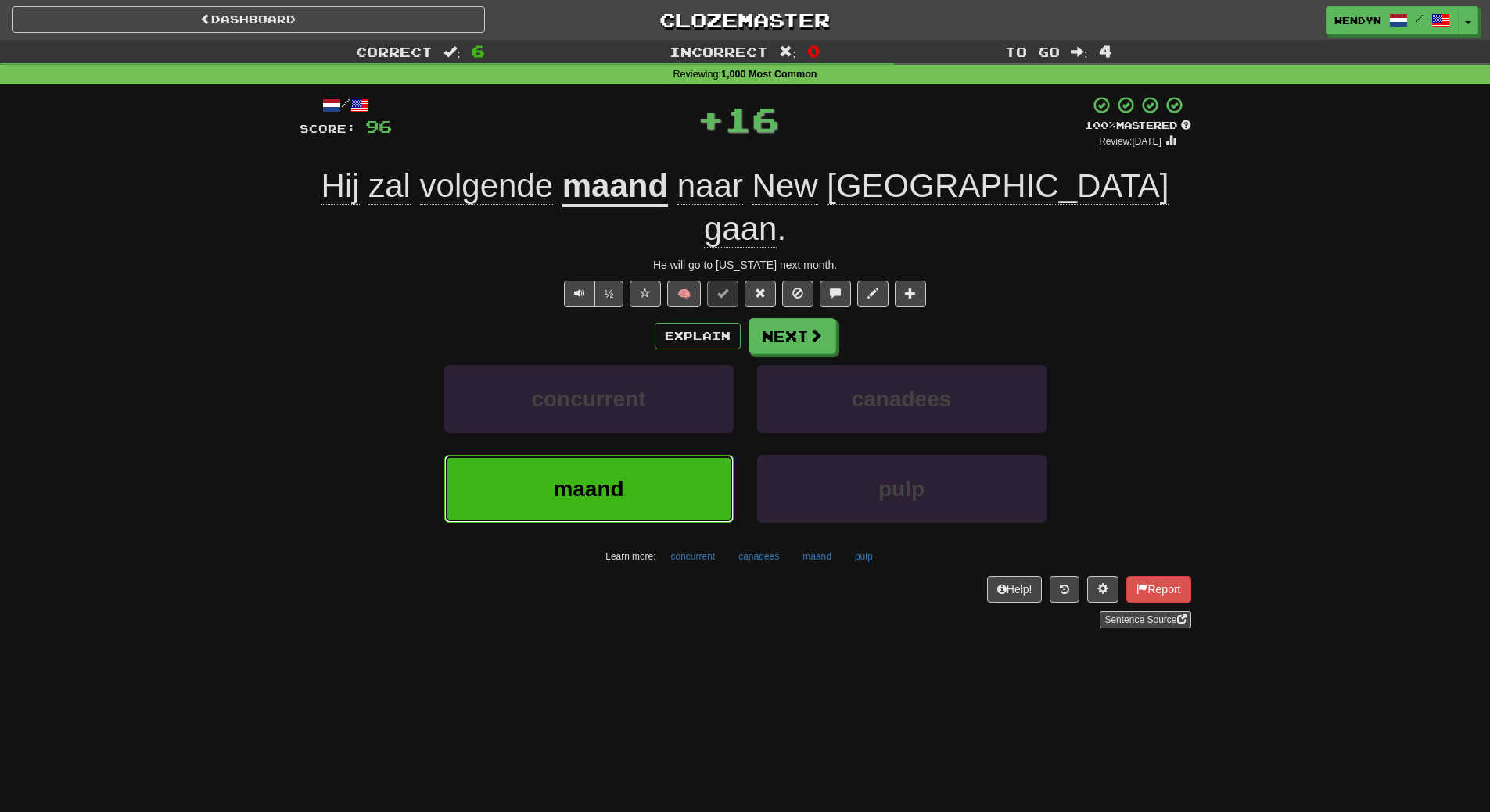
click at [664, 455] on button "maand" at bounding box center [588, 489] width 290 height 68
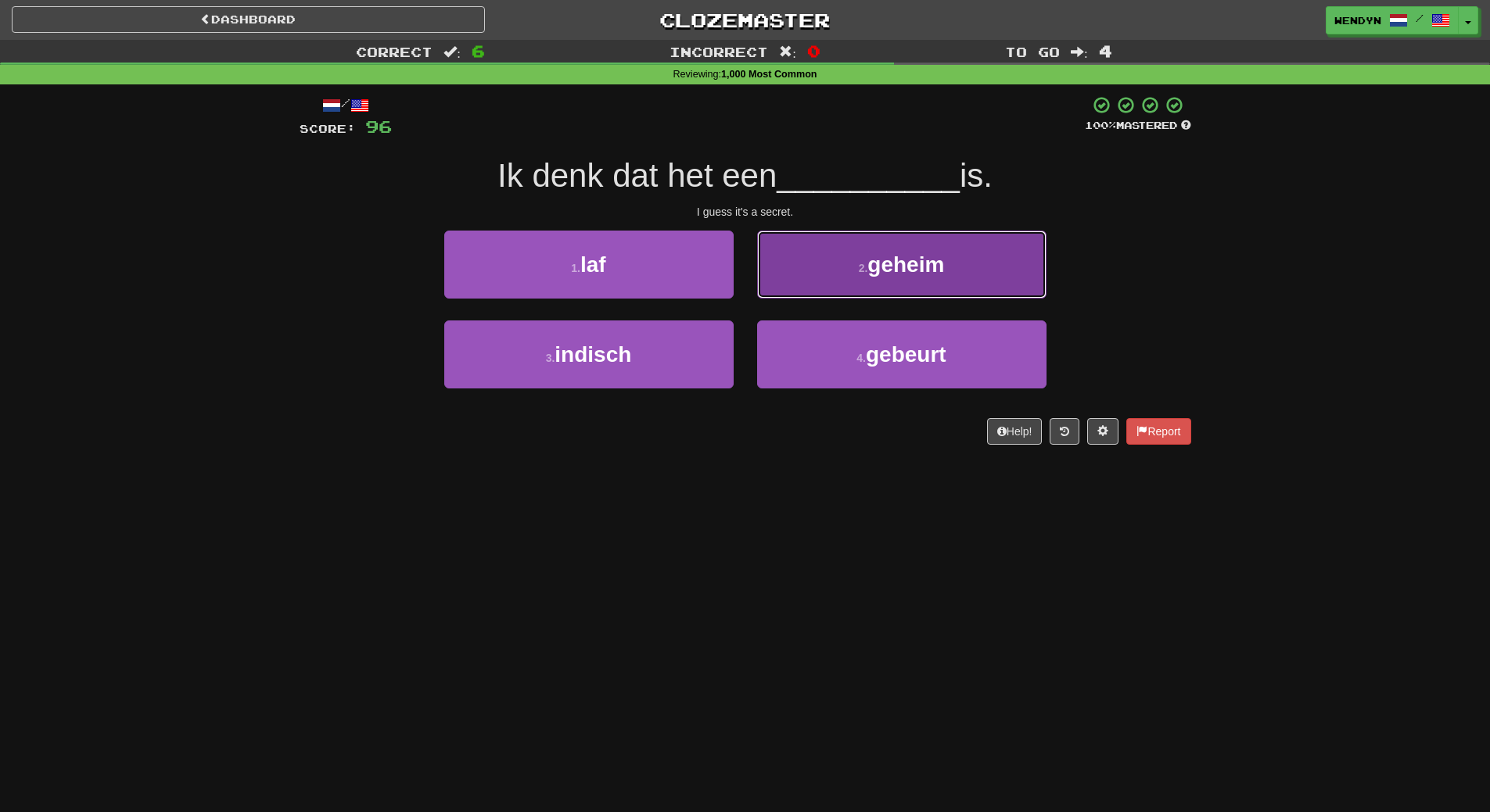
click at [968, 278] on button "2 . geheim" at bounding box center [901, 264] width 290 height 68
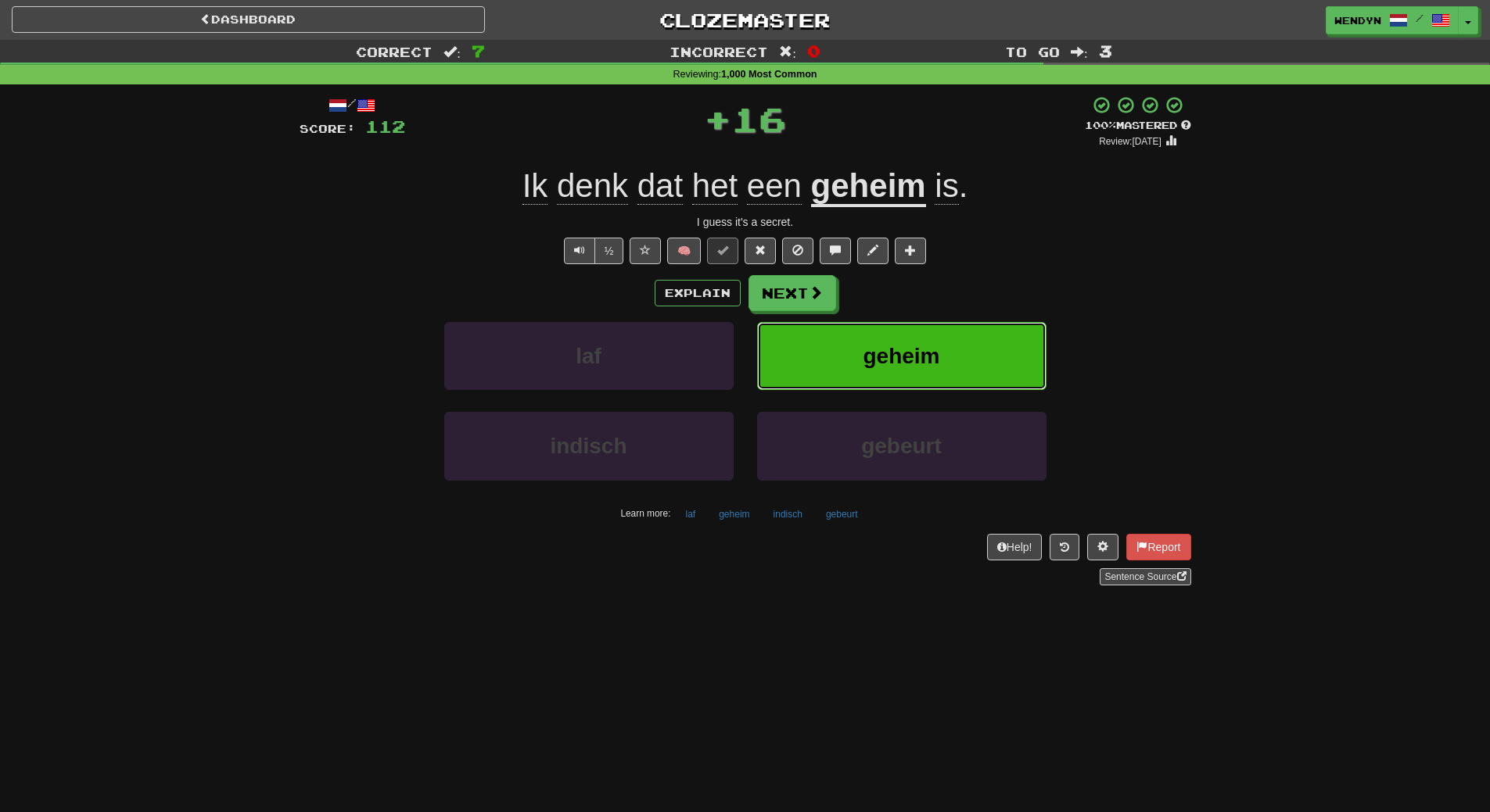
click at [964, 335] on button "geheim" at bounding box center [901, 356] width 290 height 68
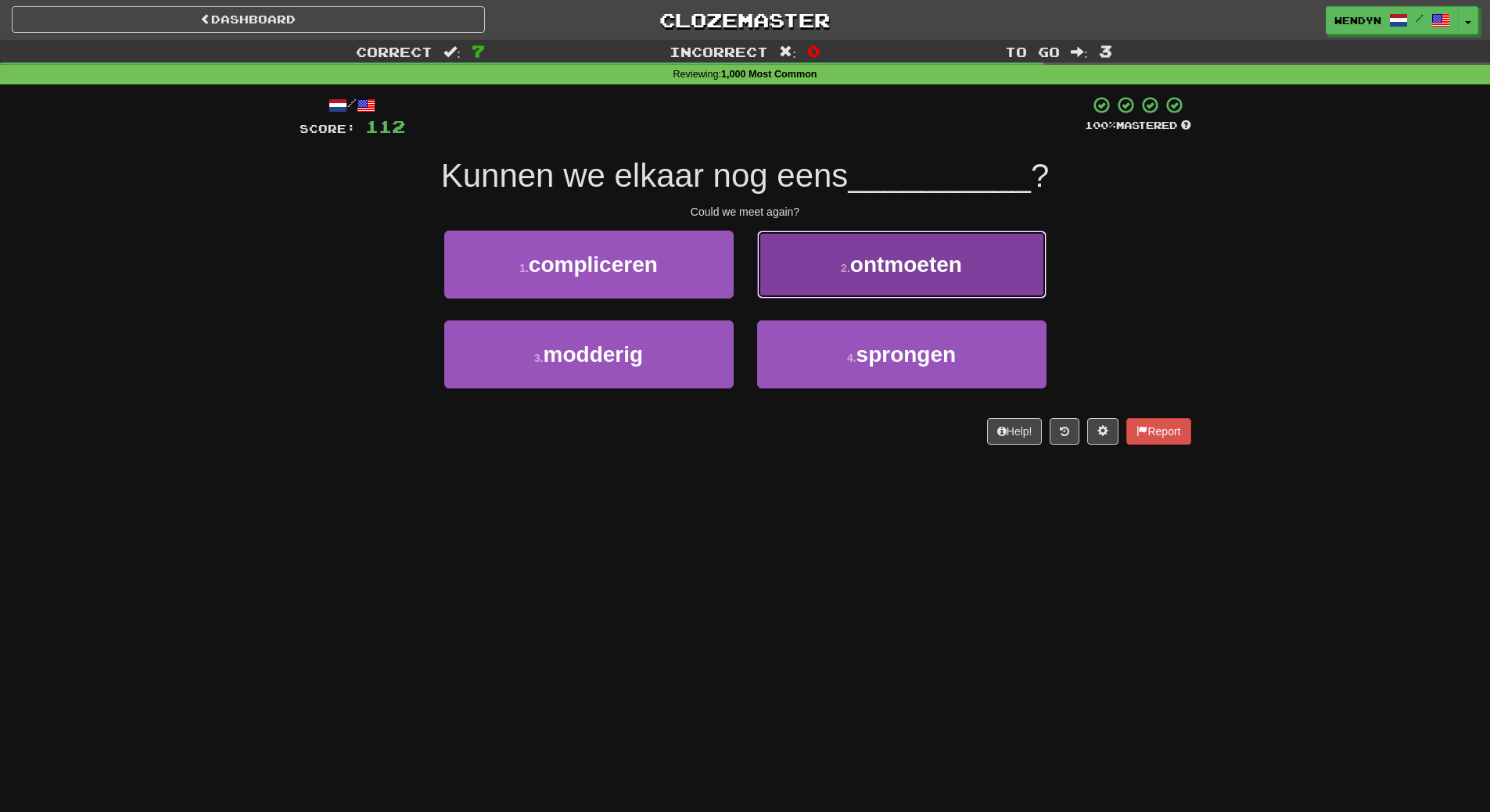
click at [947, 290] on button "2 . ontmoeten" at bounding box center [901, 264] width 290 height 68
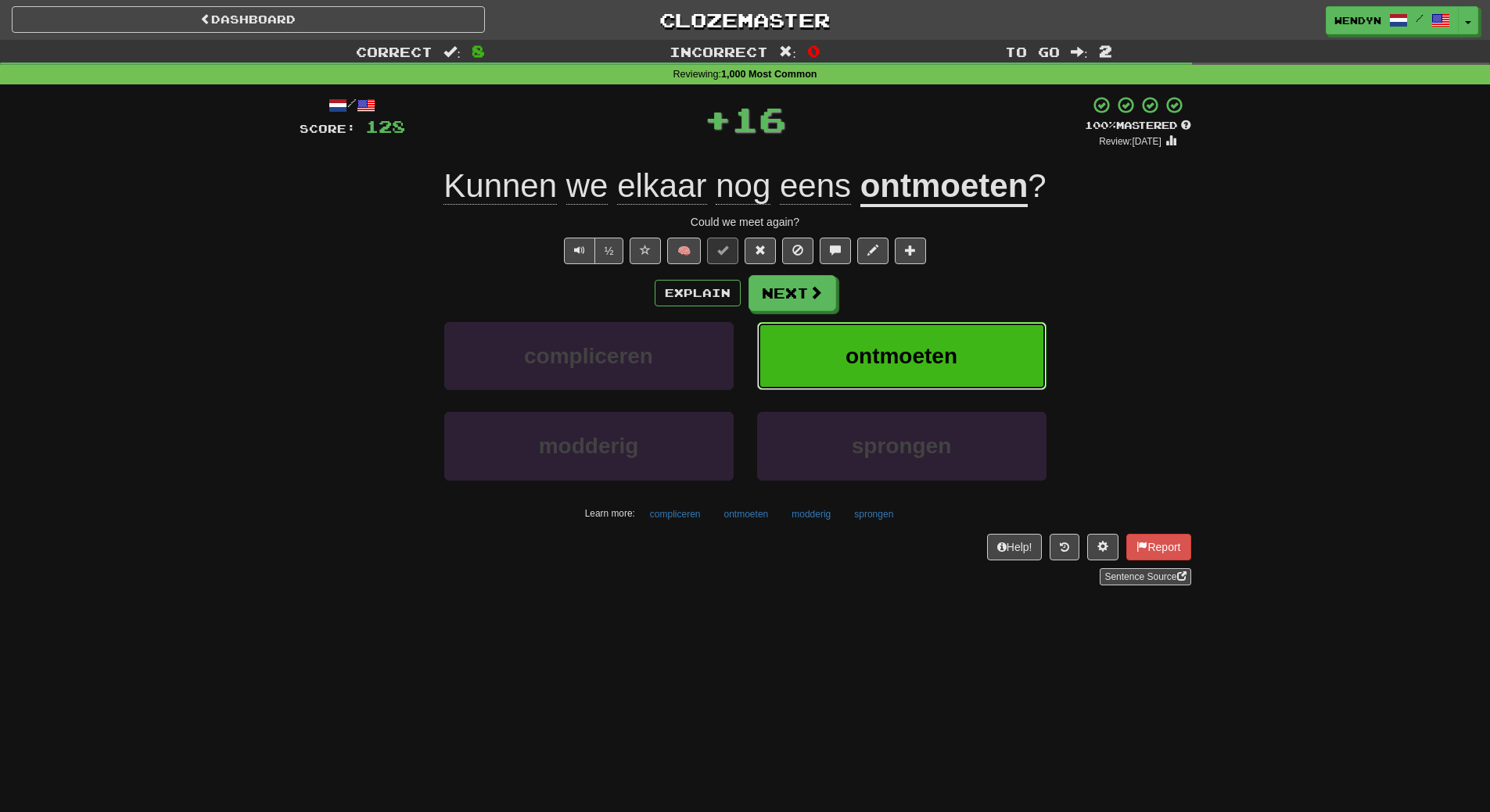
click at [940, 347] on span "ontmoeten" at bounding box center [900, 356] width 112 height 25
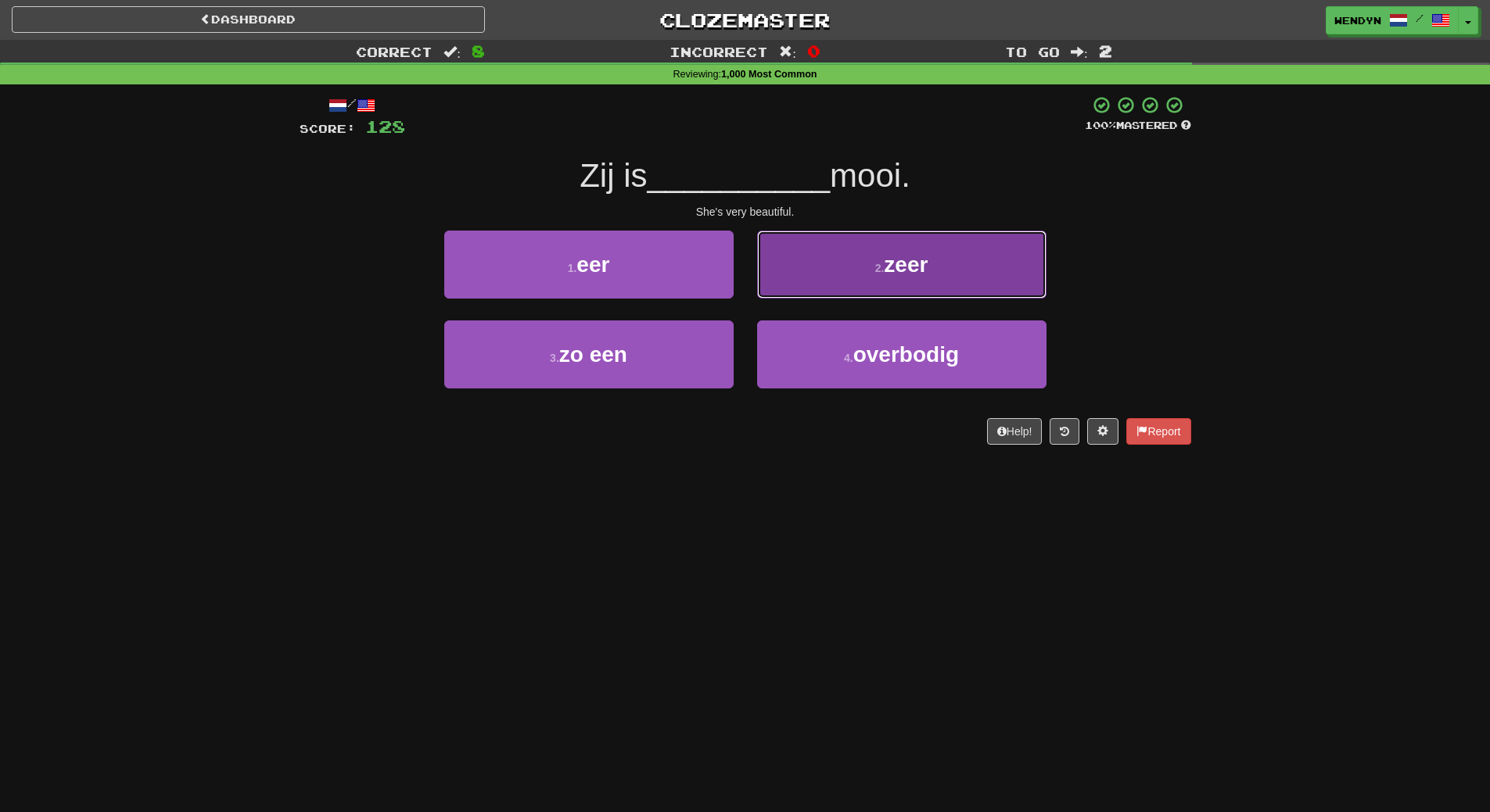
click at [931, 282] on button "2 . zeer" at bounding box center [901, 264] width 290 height 68
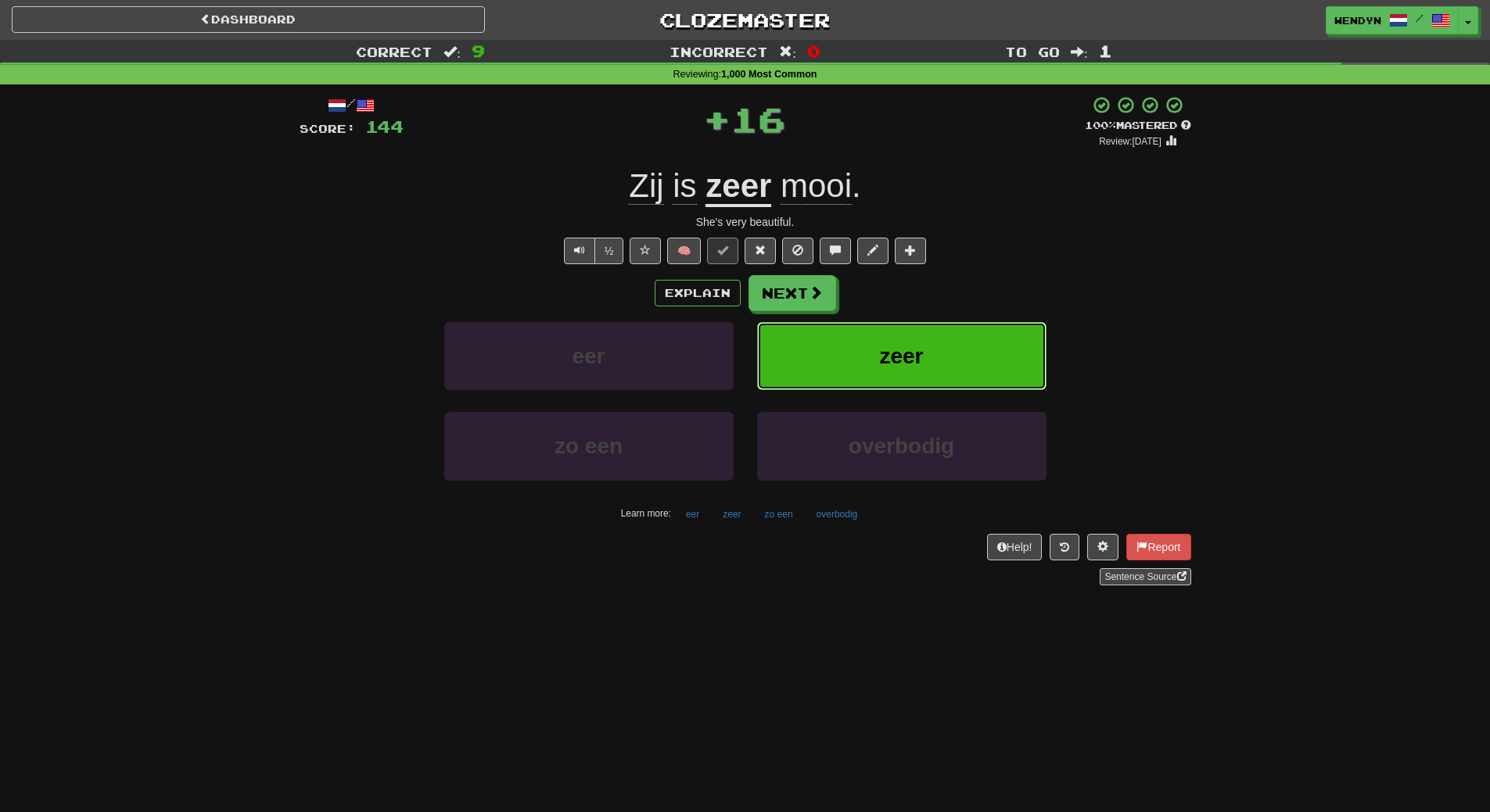
click at [930, 352] on button "zeer" at bounding box center [901, 356] width 290 height 68
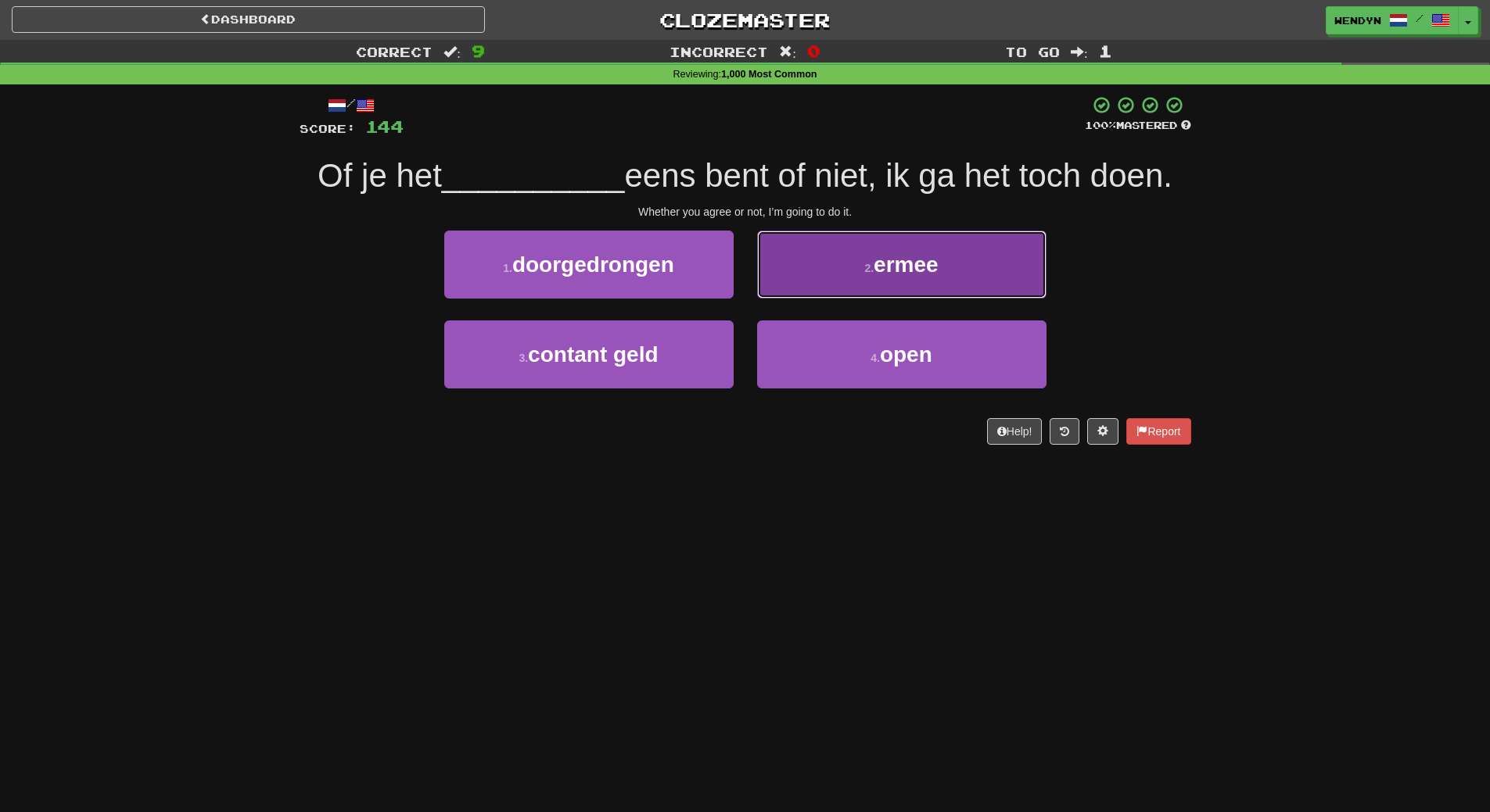
click at [1036, 257] on button "2 . ermee" at bounding box center [901, 264] width 290 height 68
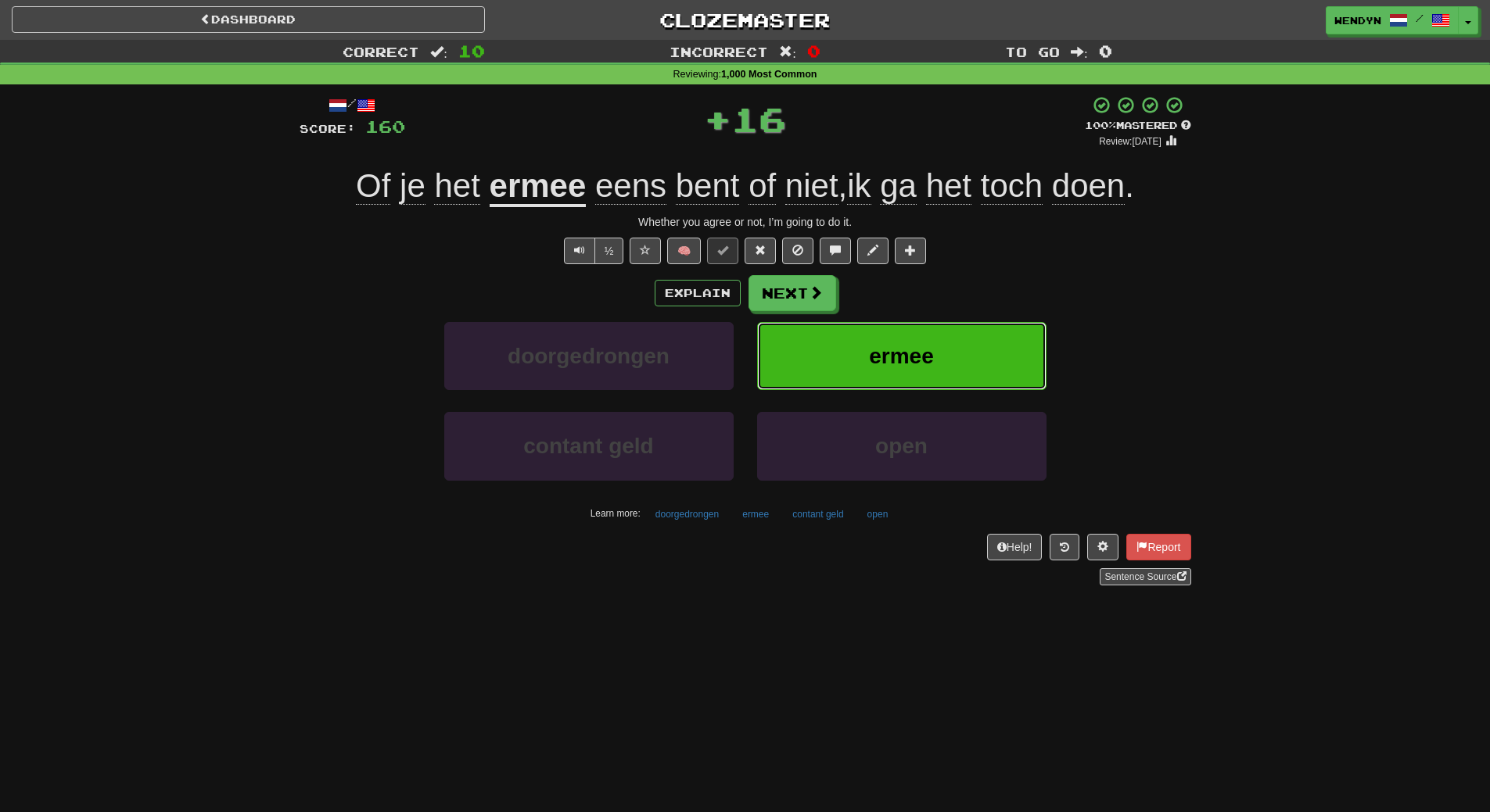
click at [925, 351] on span "ermee" at bounding box center [901, 356] width 65 height 25
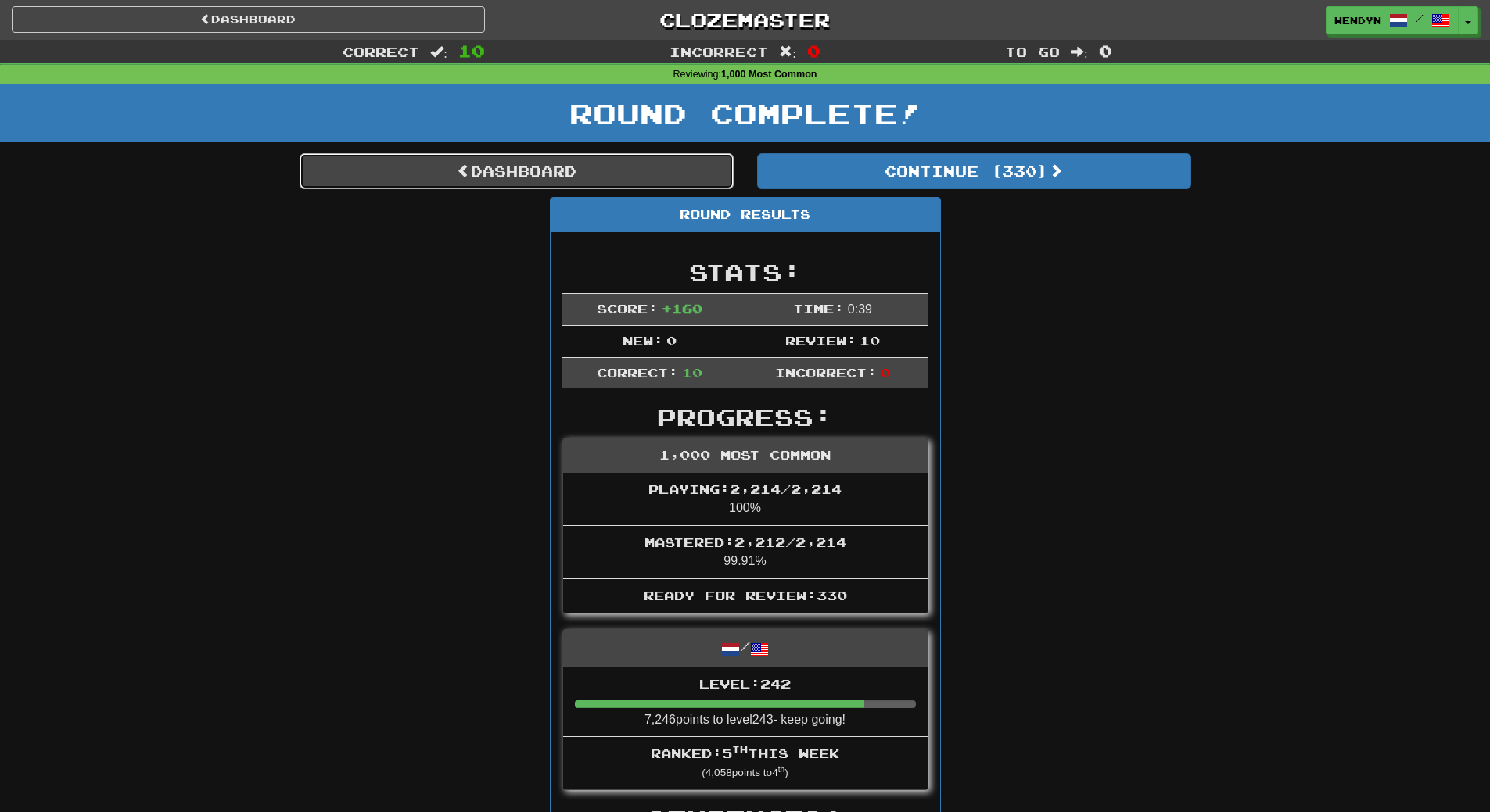
click at [512, 189] on link "Dashboard" at bounding box center [516, 171] width 434 height 36
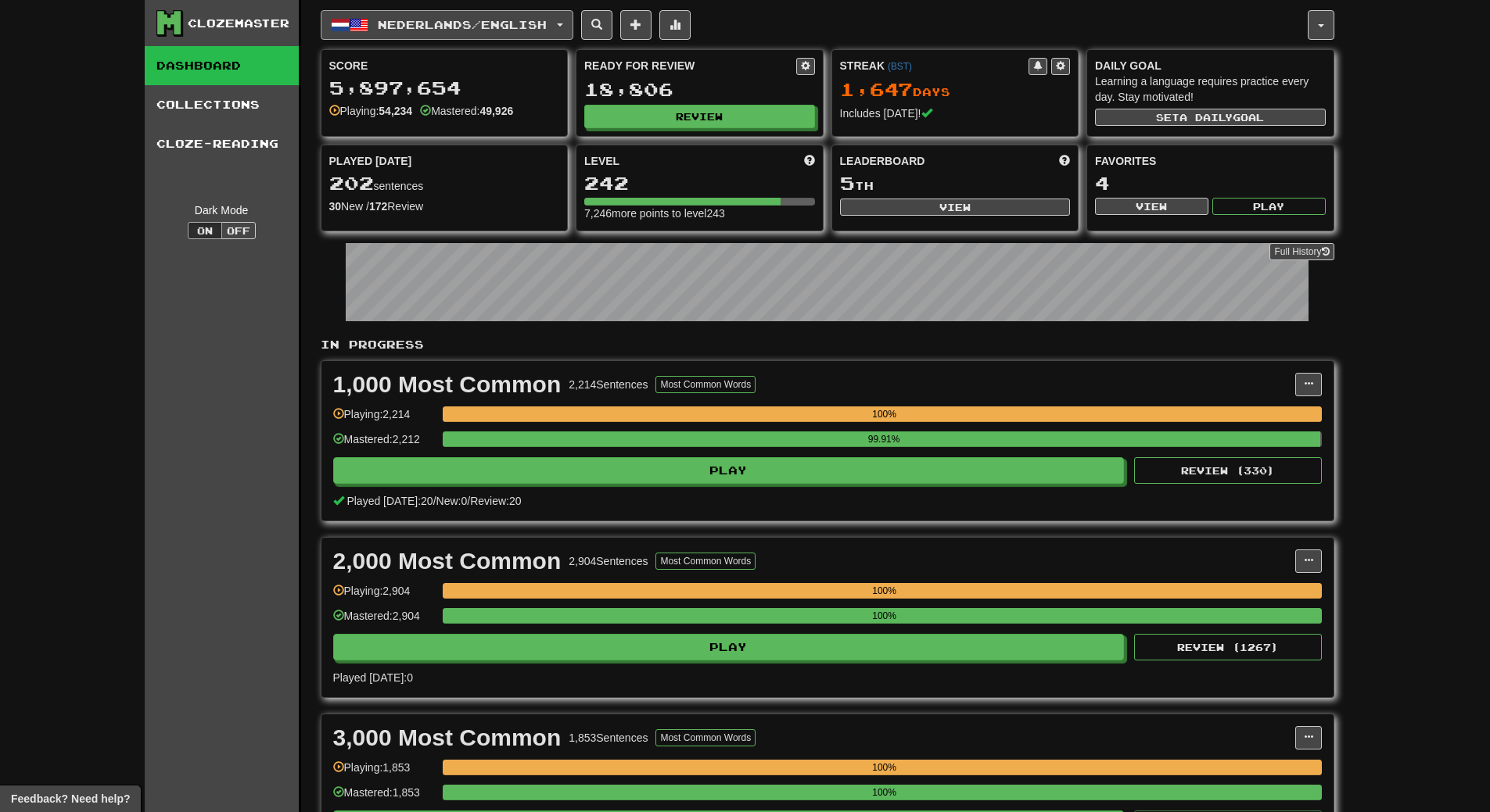
click at [474, 30] on span "Nederlands / English" at bounding box center [461, 24] width 169 height 13
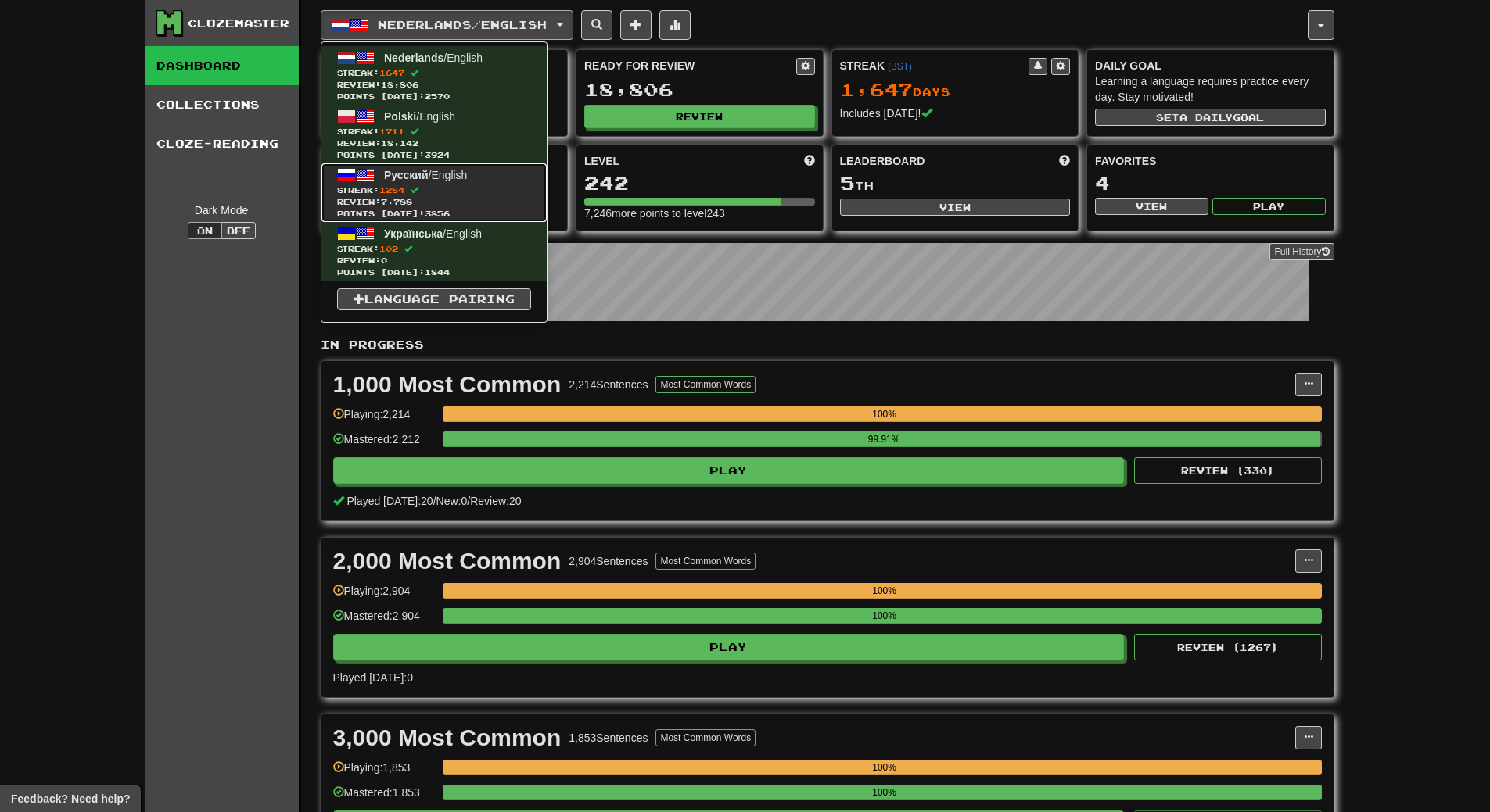
click at [439, 195] on span "Streak: 1284" at bounding box center [434, 191] width 194 height 12
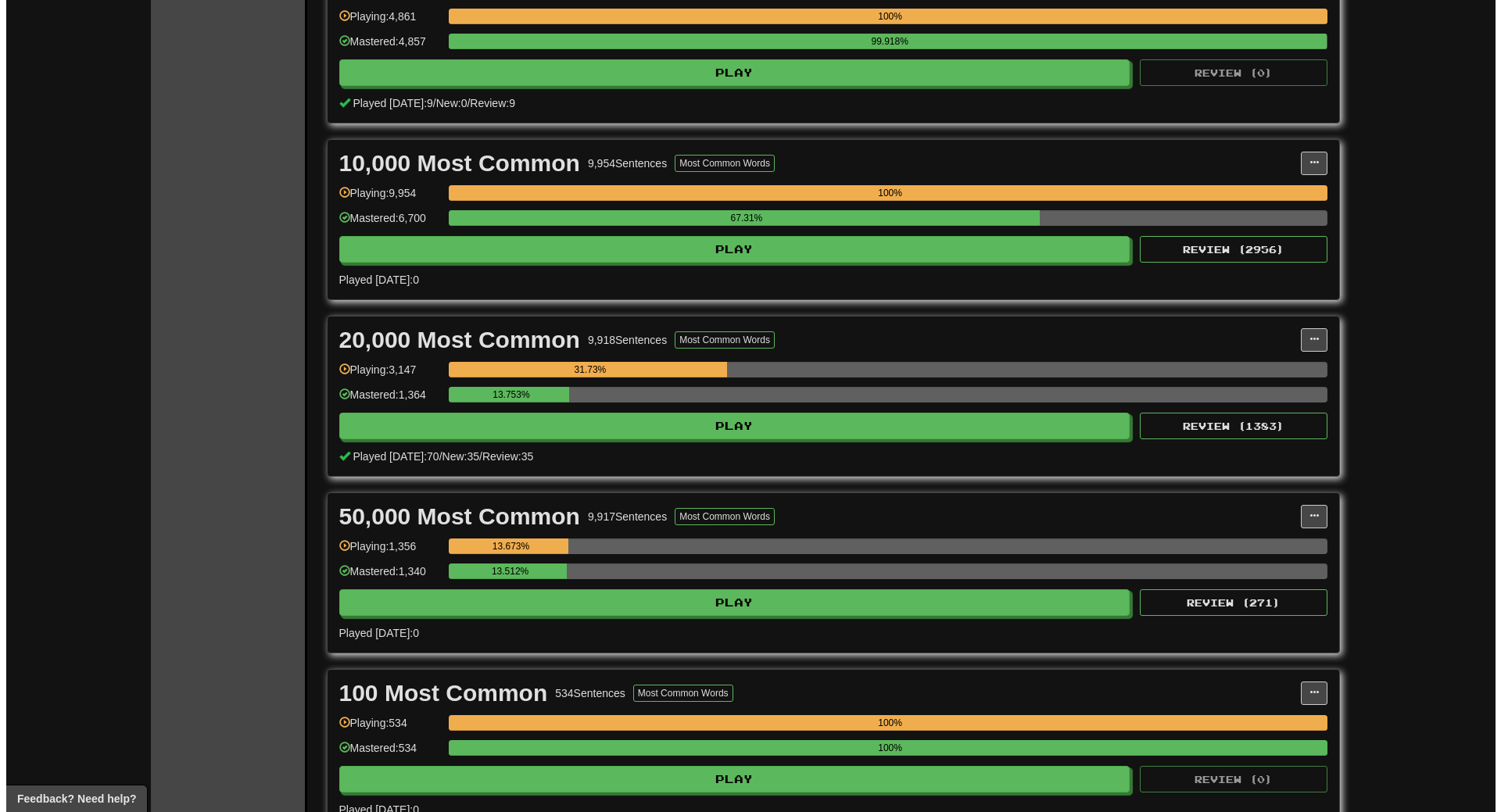
scroll to position [1095, 0]
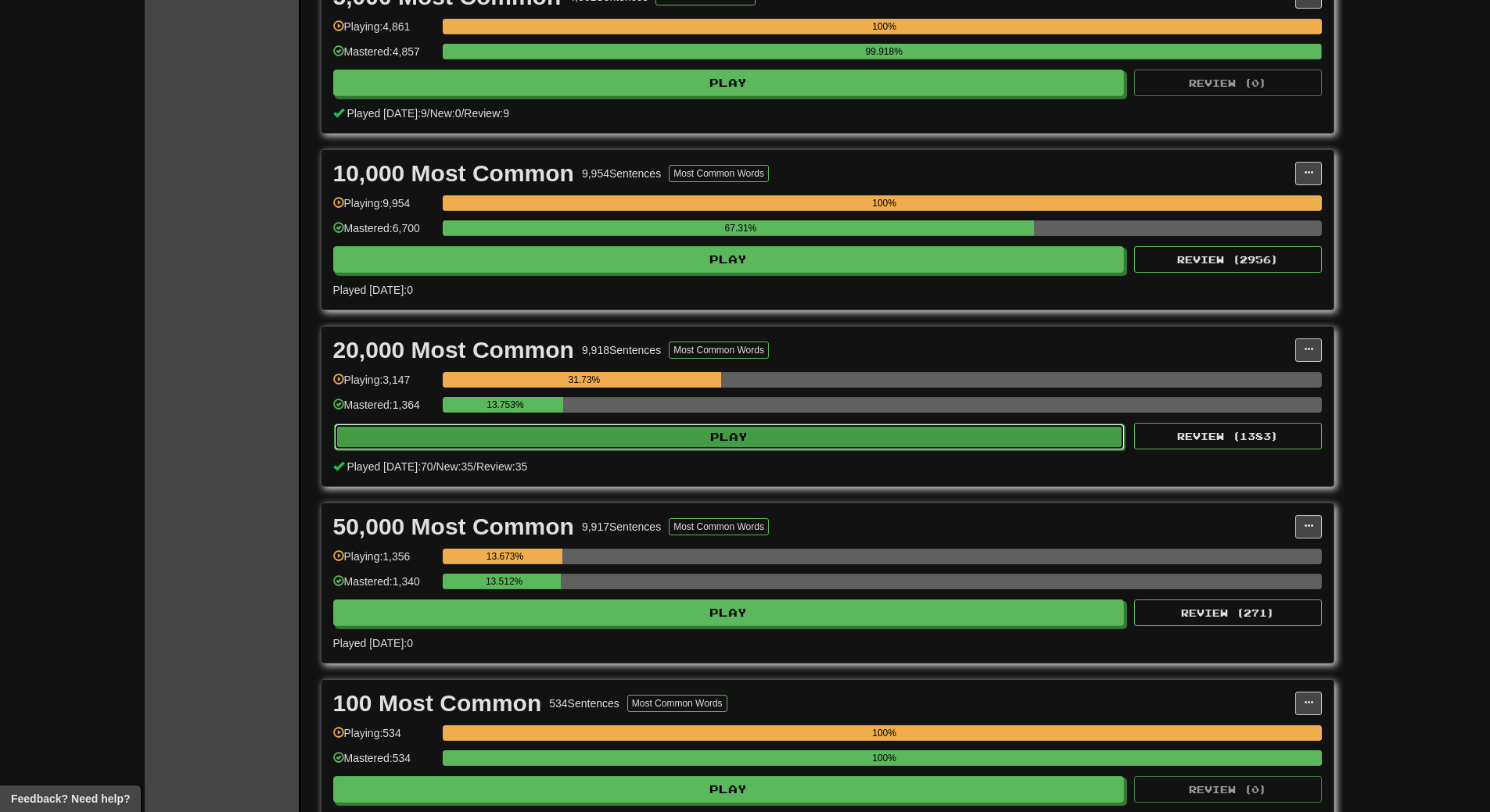
click at [759, 436] on button "Play" at bounding box center [729, 437] width 791 height 27
select select "**"
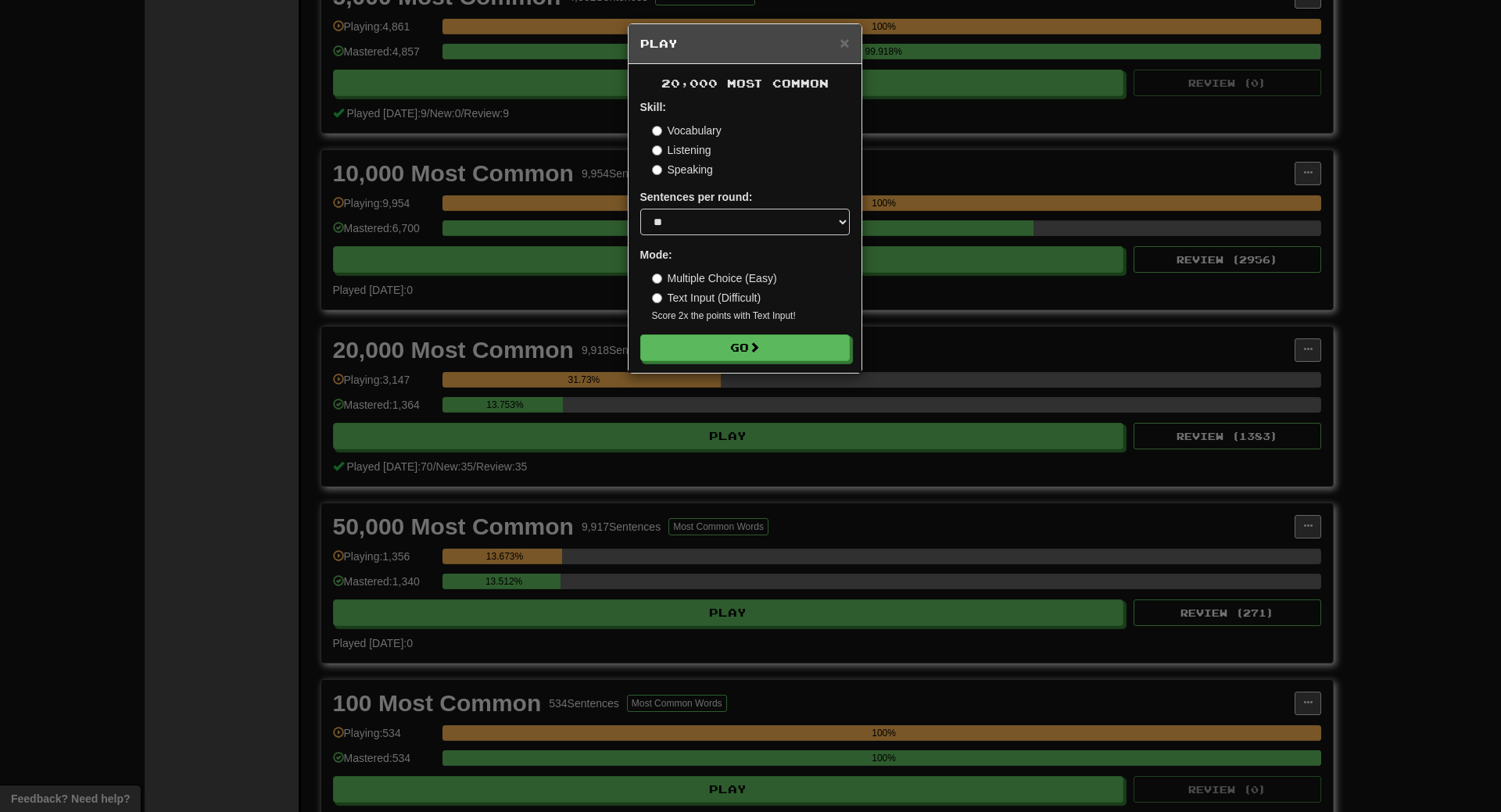
click at [781, 334] on form "Skill: Vocabulary Listening Speaking Sentences per round: * ** ** ** ** ** *** …" at bounding box center [745, 230] width 209 height 262
click at [781, 343] on button "Go" at bounding box center [746, 348] width 209 height 27
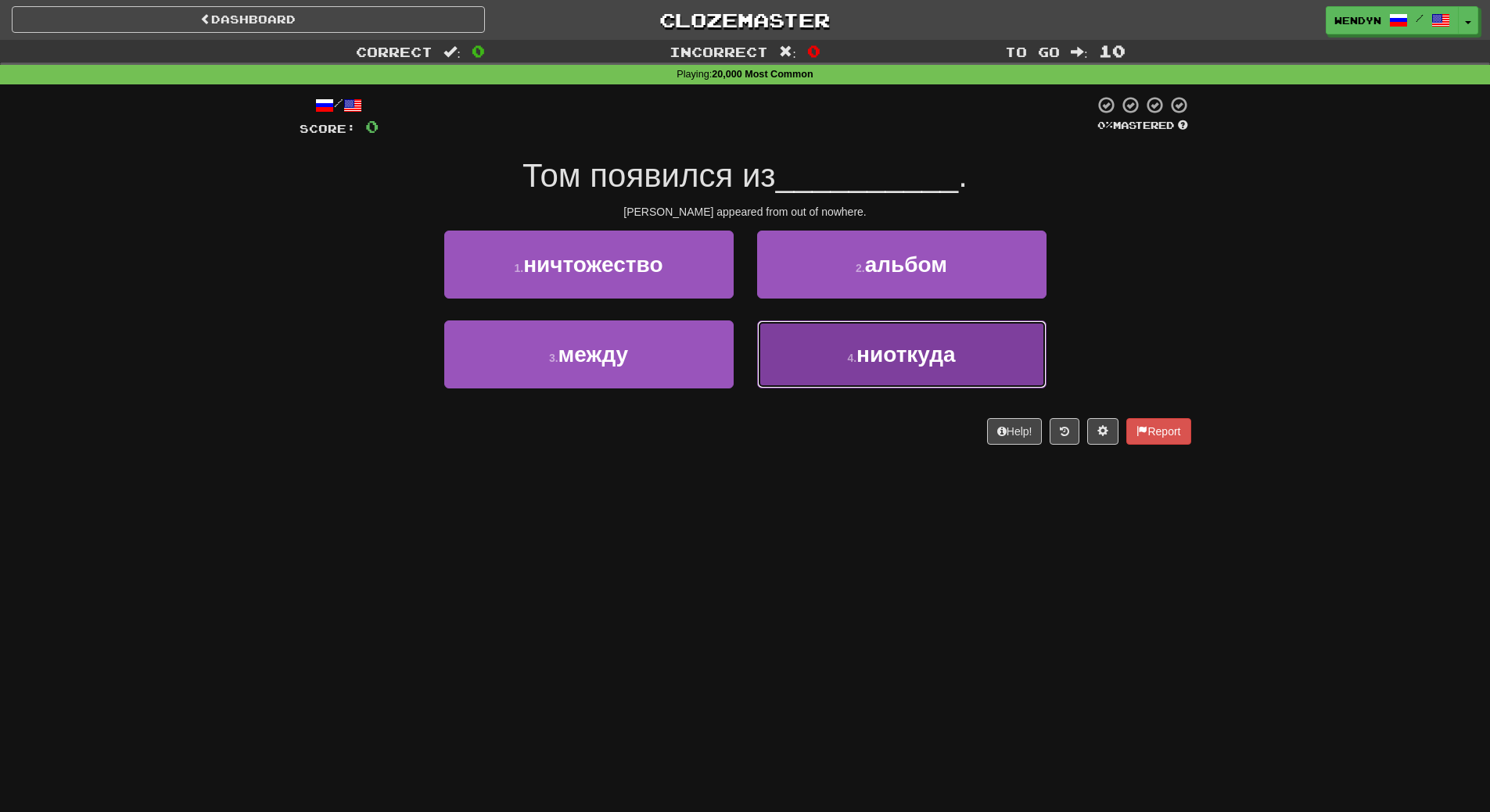
drag, startPoint x: 910, startPoint y: 381, endPoint x: 916, endPoint y: 376, distance: 7.8
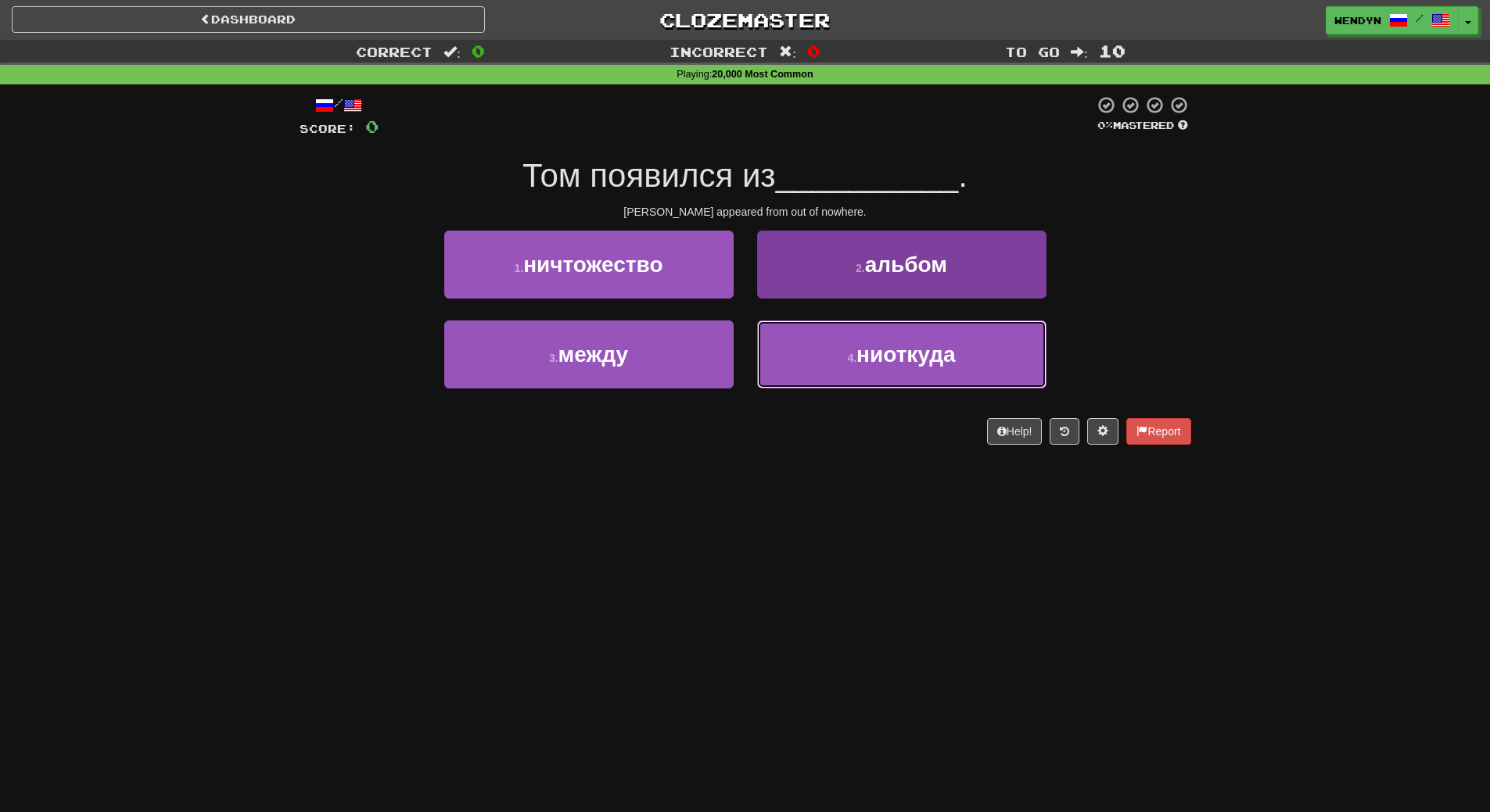
click at [911, 381] on button "4 . ниоткуда" at bounding box center [901, 354] width 290 height 68
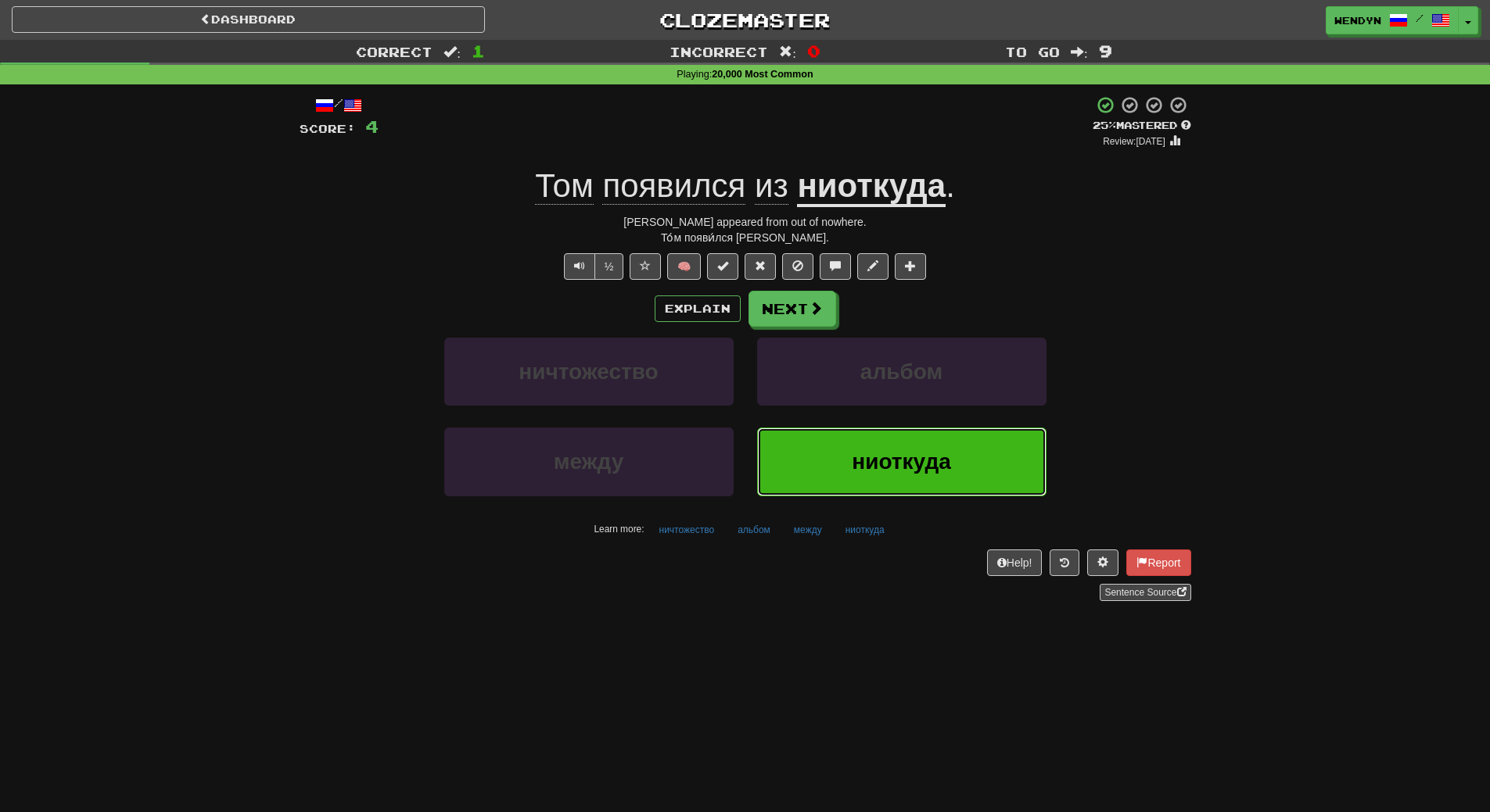
drag, startPoint x: 847, startPoint y: 445, endPoint x: 847, endPoint y: 423, distance: 22.0
click at [847, 437] on button "ниоткуда" at bounding box center [901, 461] width 290 height 68
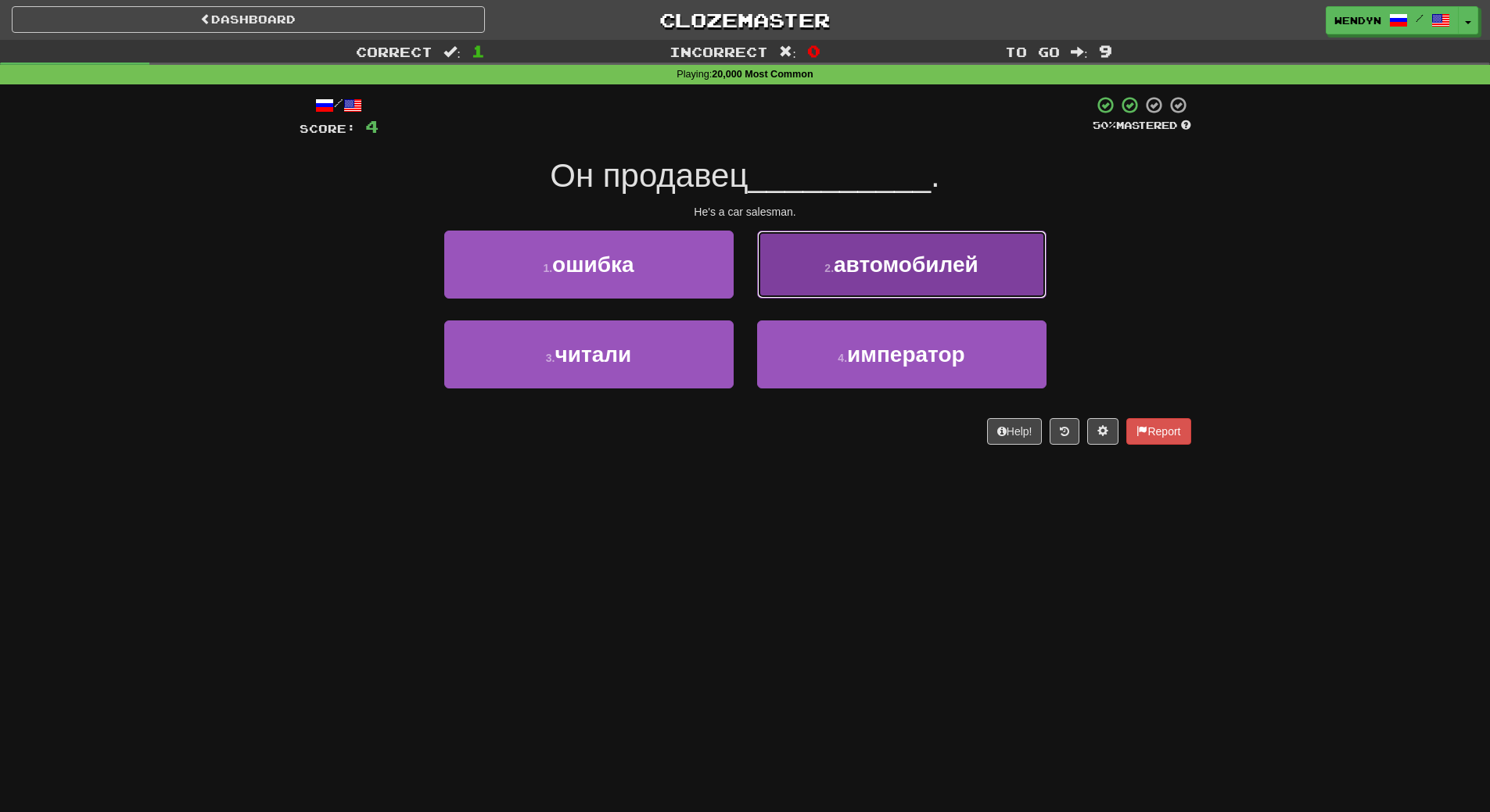
click at [921, 279] on button "2 . автомобилей" at bounding box center [901, 264] width 290 height 68
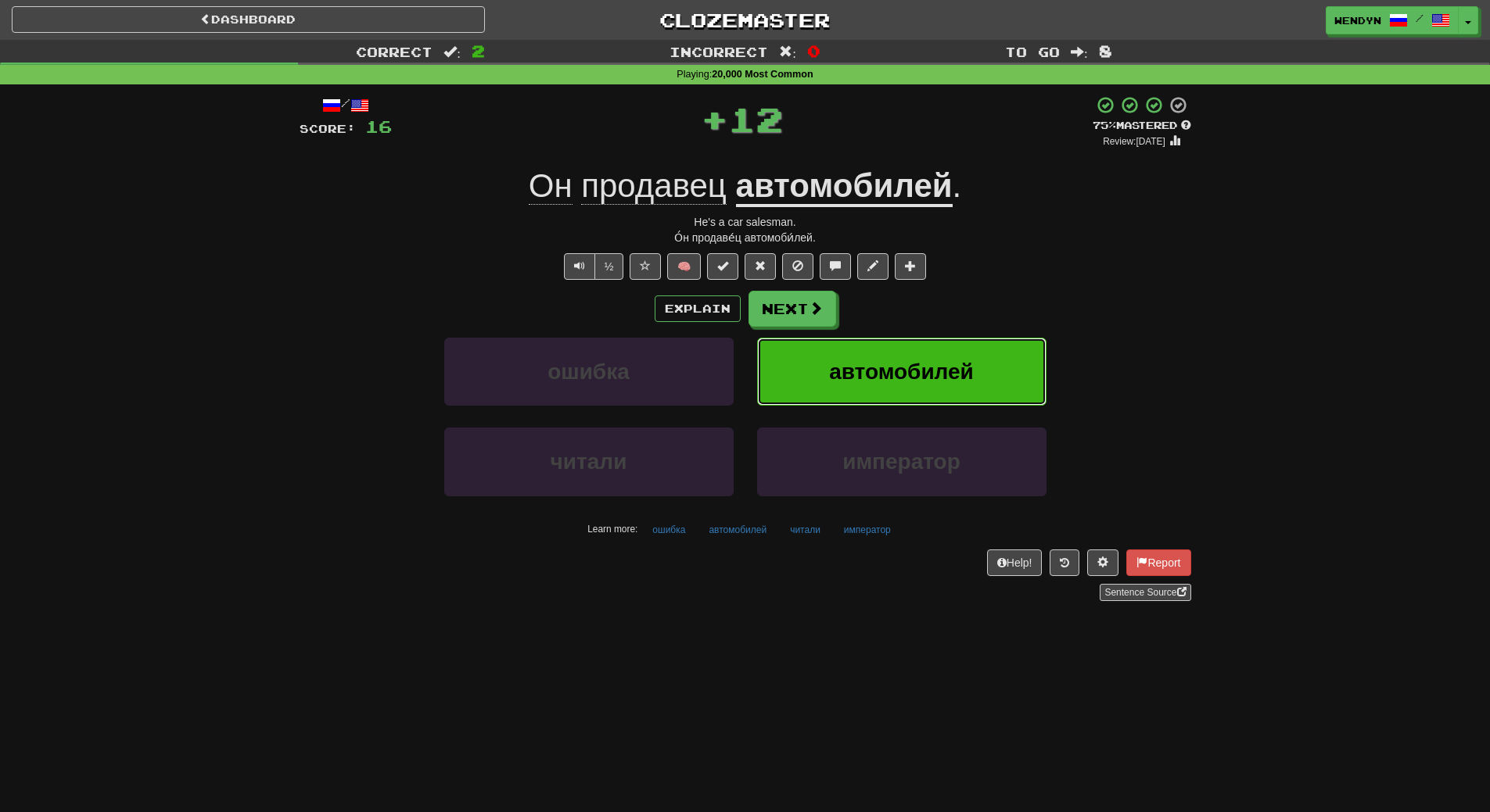
drag, startPoint x: 953, startPoint y: 369, endPoint x: 945, endPoint y: 379, distance: 12.8
click at [945, 379] on span "автомобилей" at bounding box center [901, 371] width 144 height 25
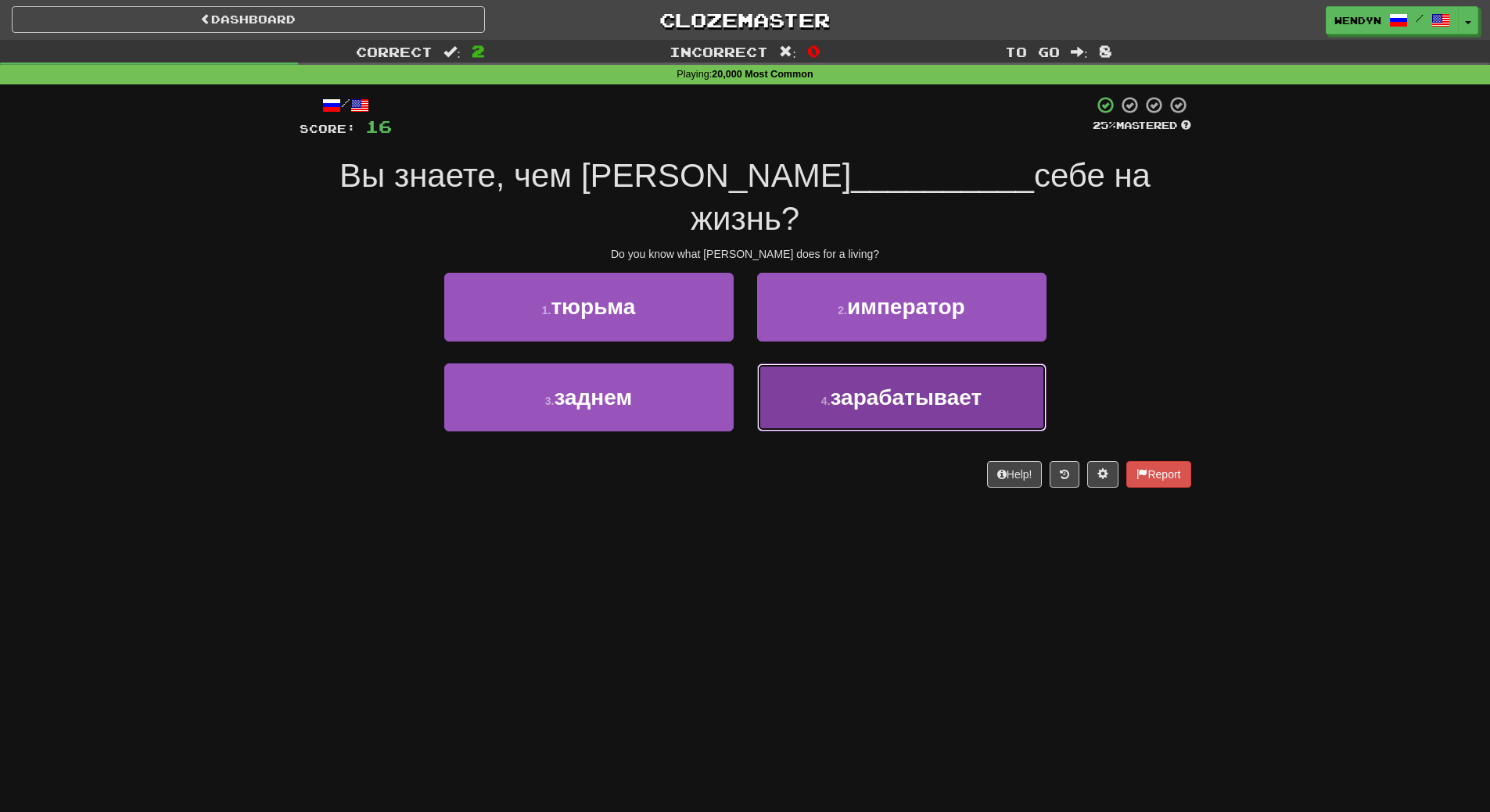
click at [879, 369] on button "4 . зарабатывает" at bounding box center [901, 397] width 290 height 68
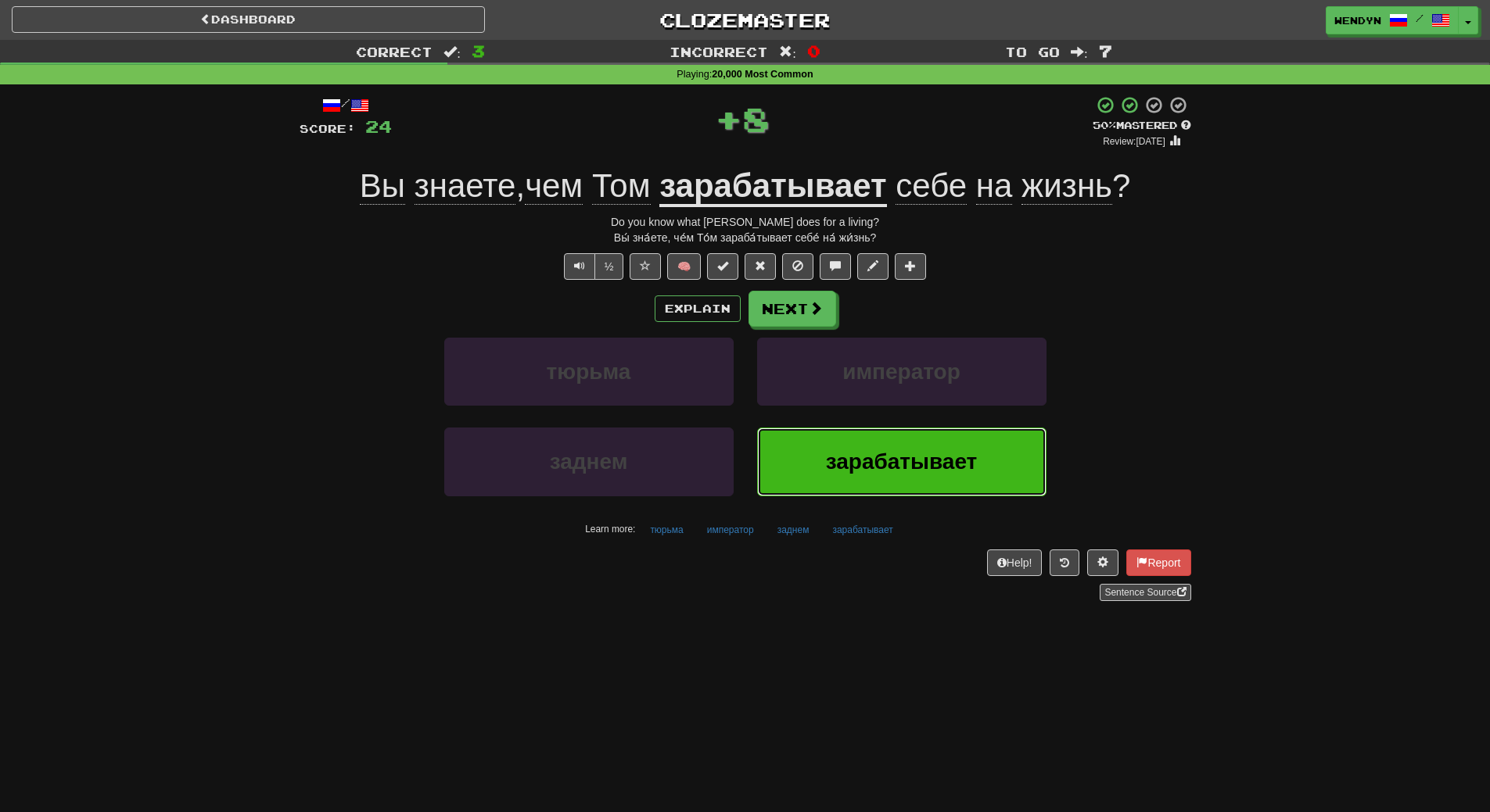
click at [840, 441] on button "зарабатывает" at bounding box center [901, 461] width 290 height 68
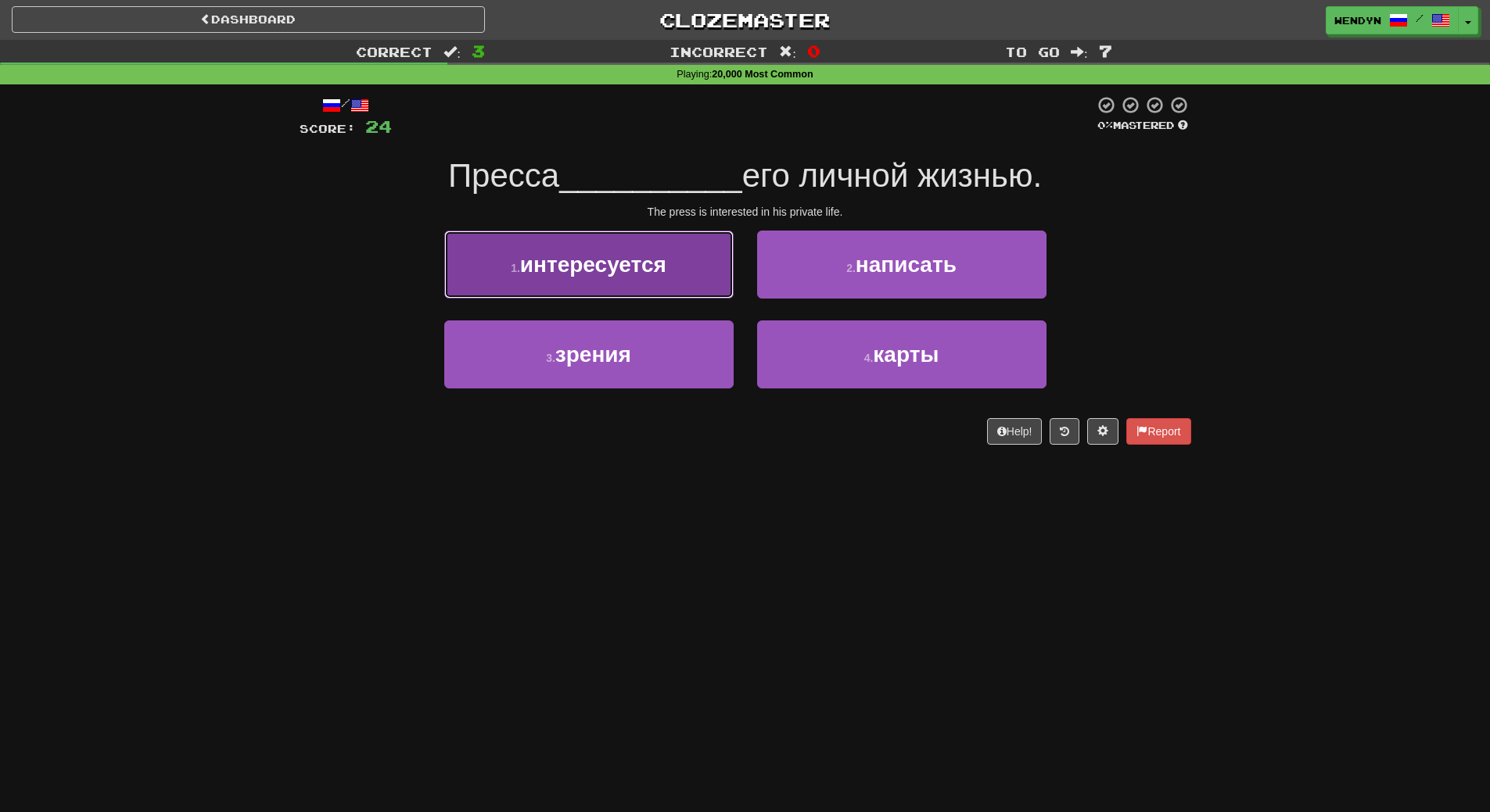
click at [687, 286] on button "1 . интересуется" at bounding box center [588, 264] width 290 height 68
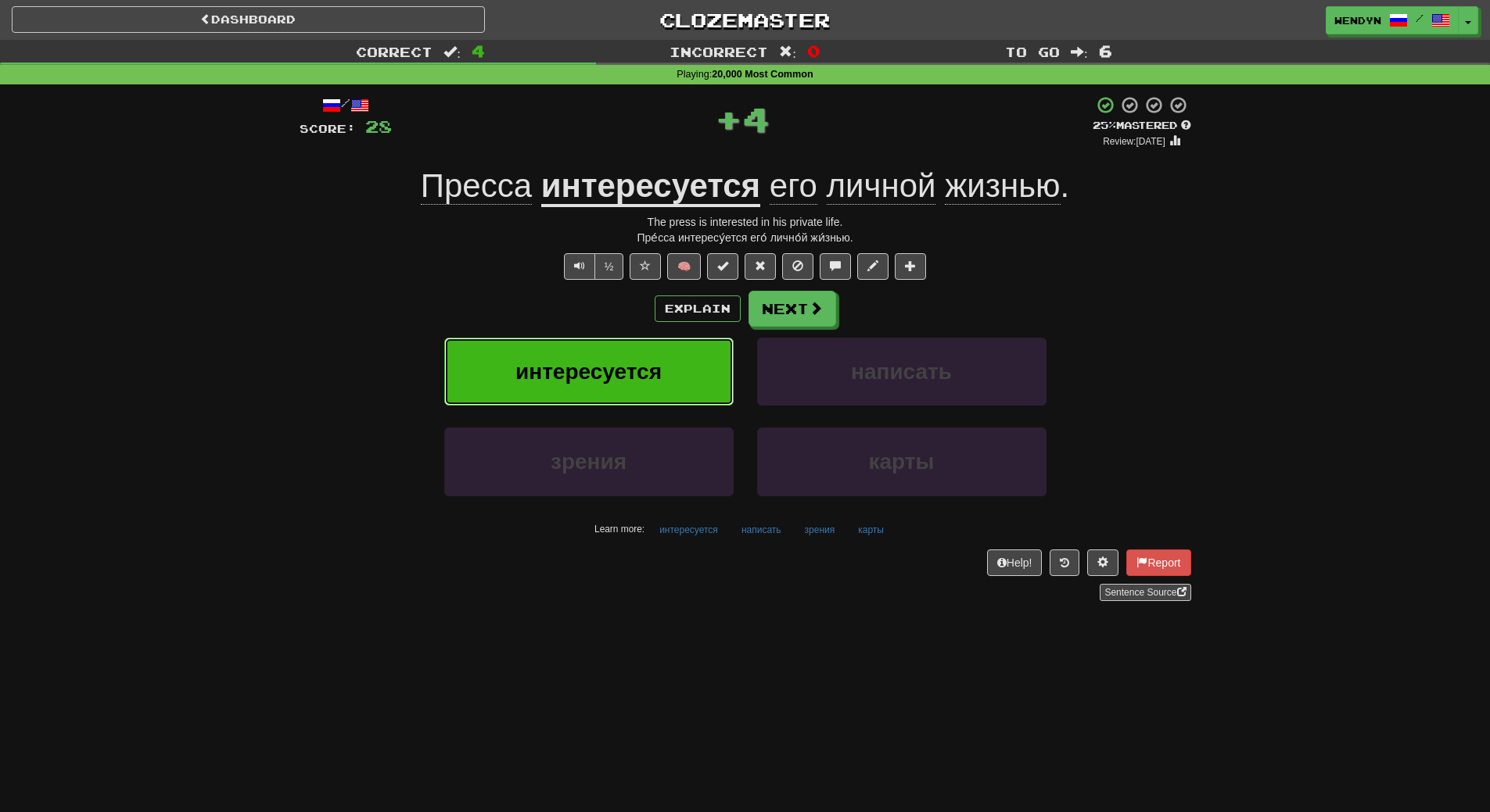
click at [681, 362] on button "интересуется" at bounding box center [588, 371] width 290 height 68
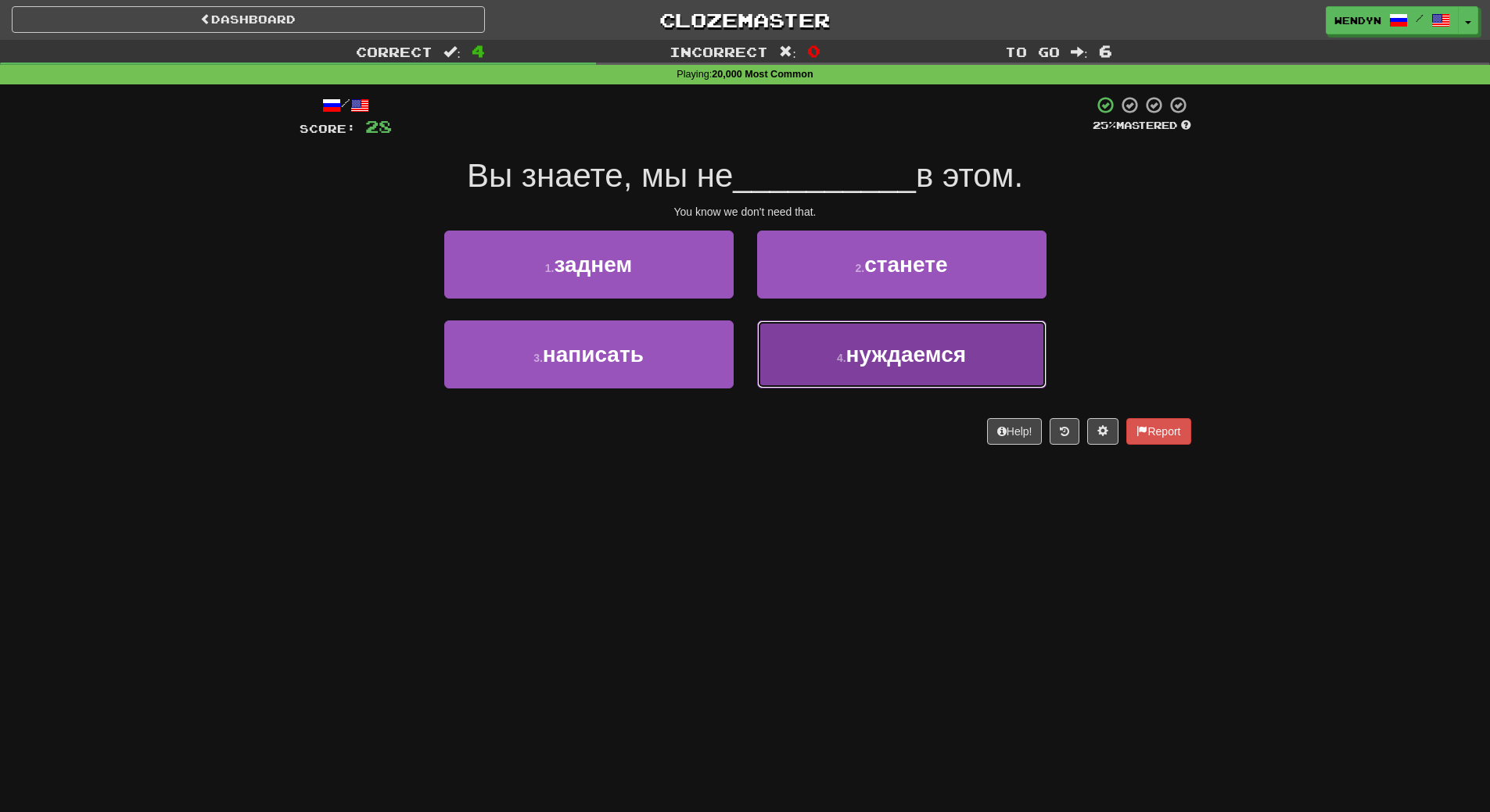
click at [918, 365] on span "нуждаемся" at bounding box center [905, 355] width 120 height 25
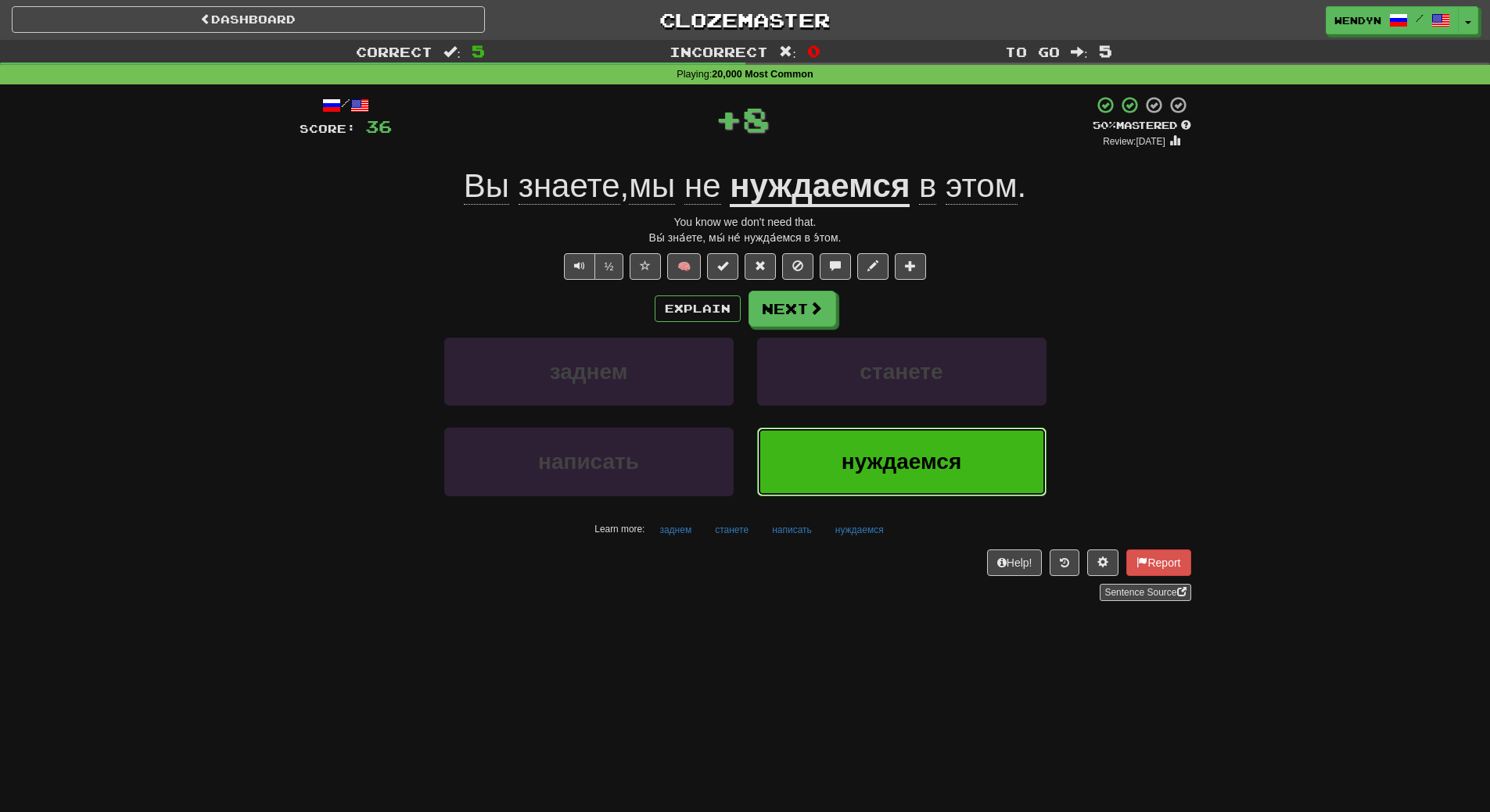
click at [915, 442] on button "нуждаемся" at bounding box center [901, 461] width 290 height 68
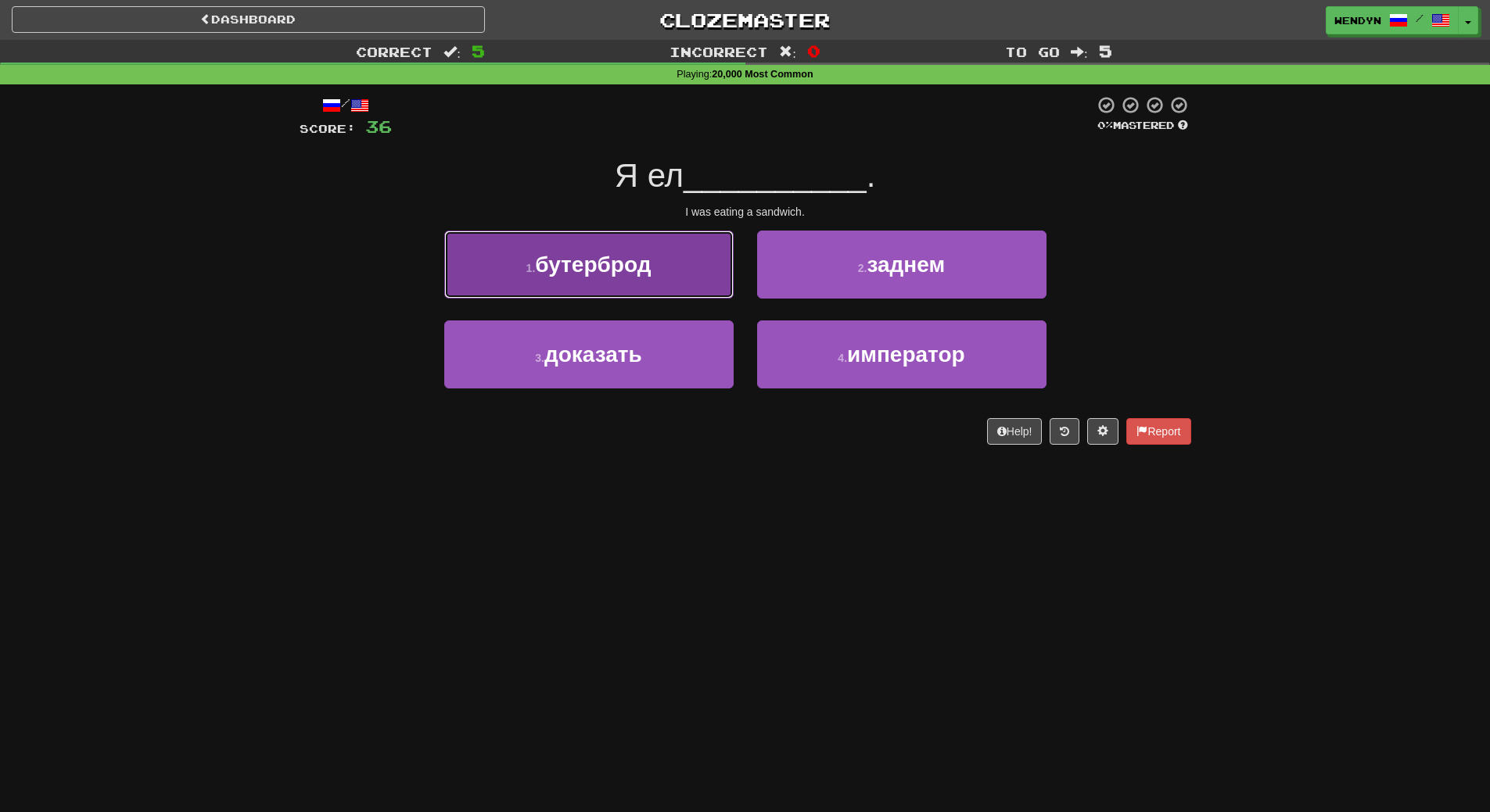
click at [644, 288] on button "1 . бутерброд" at bounding box center [588, 264] width 290 height 68
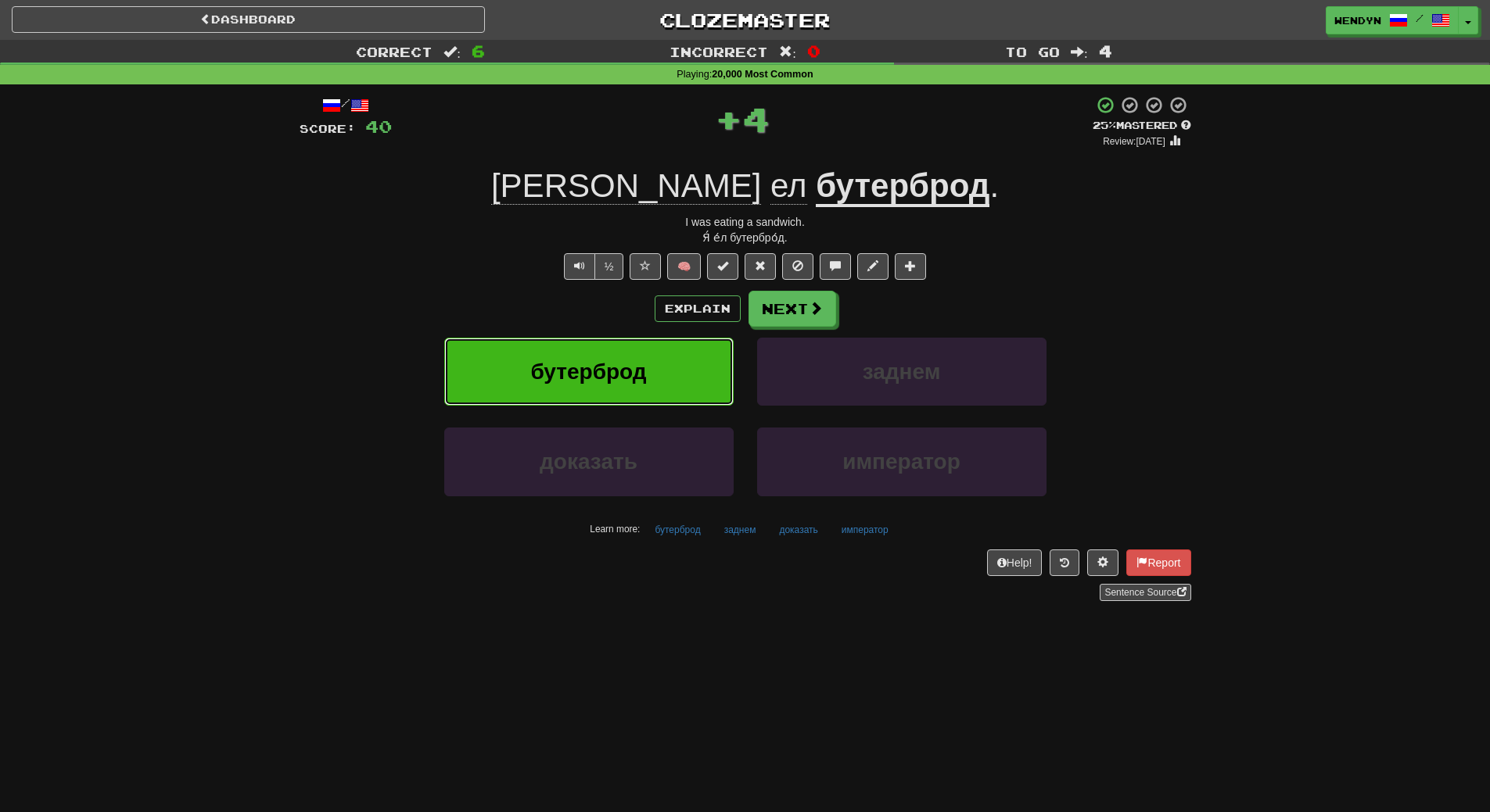
click at [649, 358] on button "бутерброд" at bounding box center [588, 371] width 290 height 68
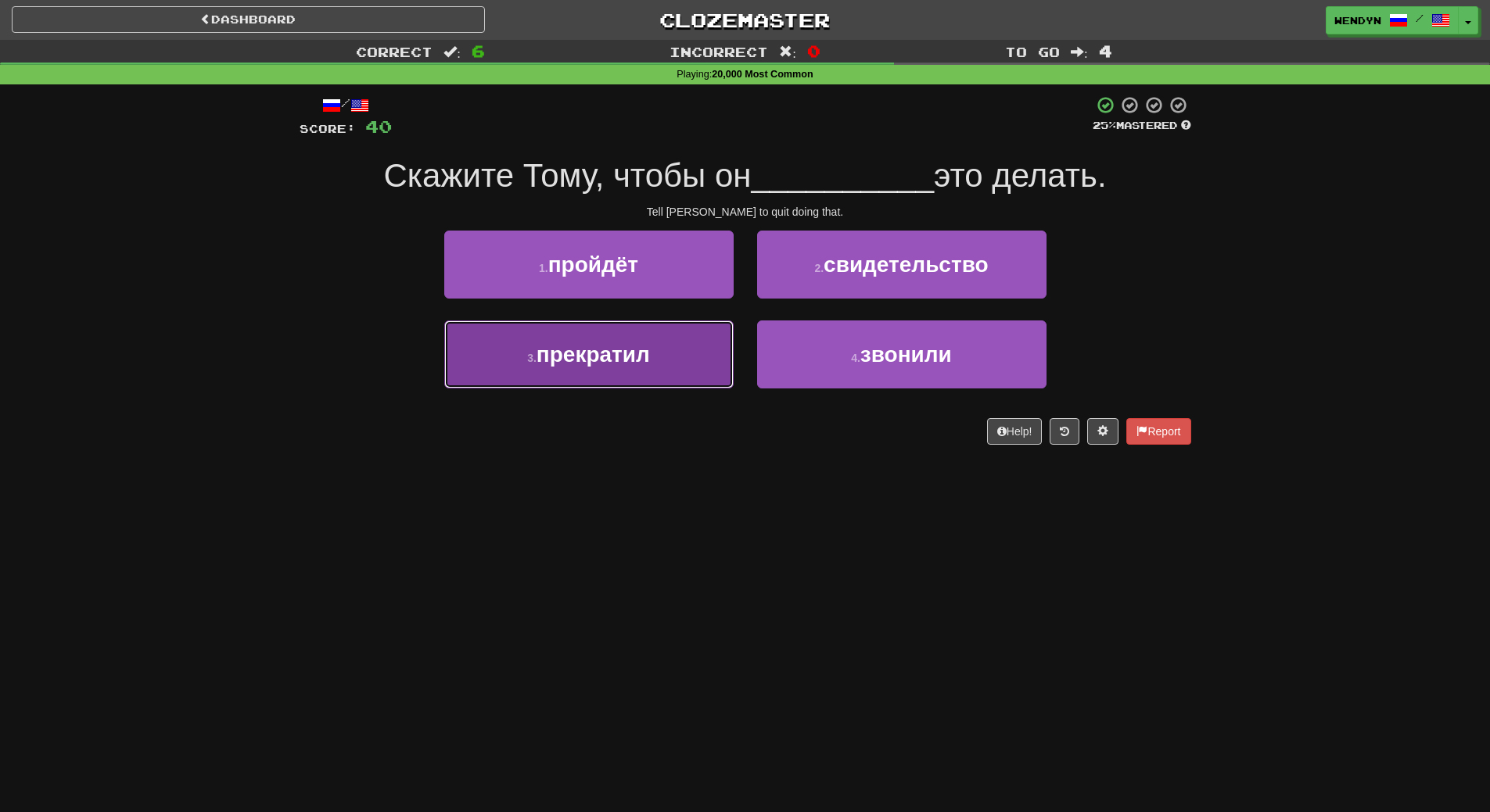
click at [651, 379] on button "3 . прекратил" at bounding box center [588, 354] width 290 height 68
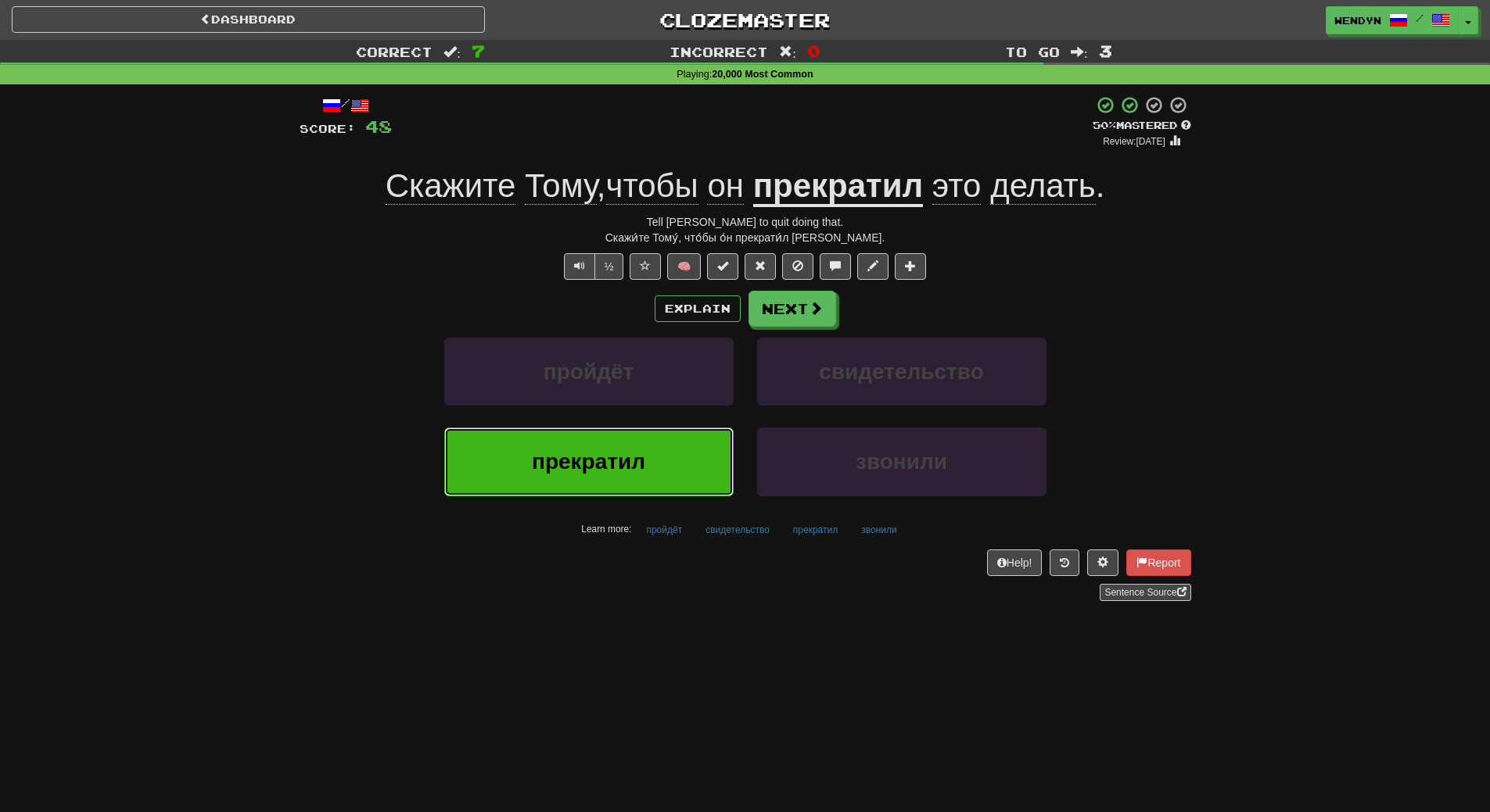
click at [623, 474] on span "прекратил" at bounding box center [588, 461] width 114 height 25
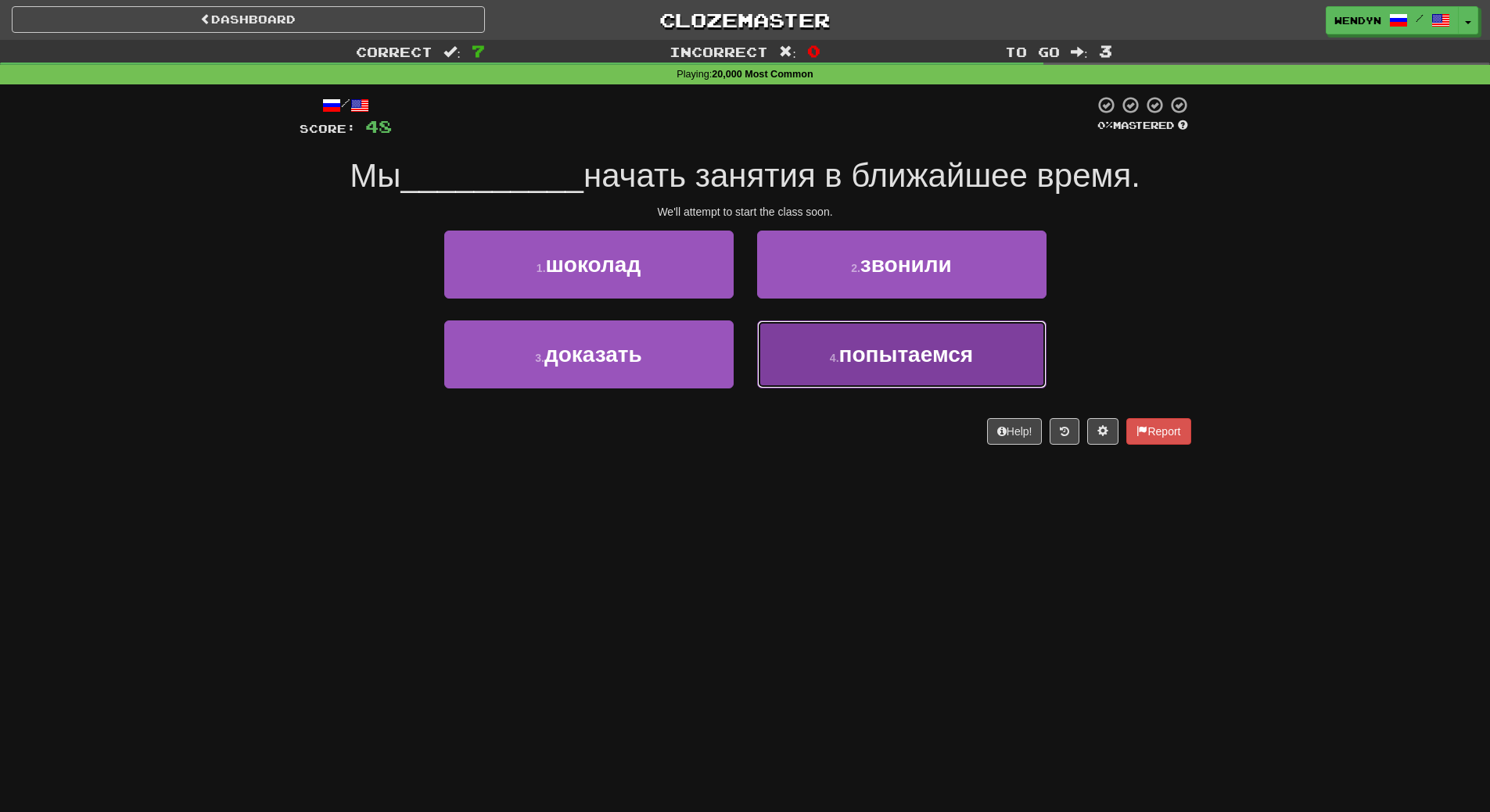
click at [957, 372] on button "4 . попытаемся" at bounding box center [901, 354] width 290 height 68
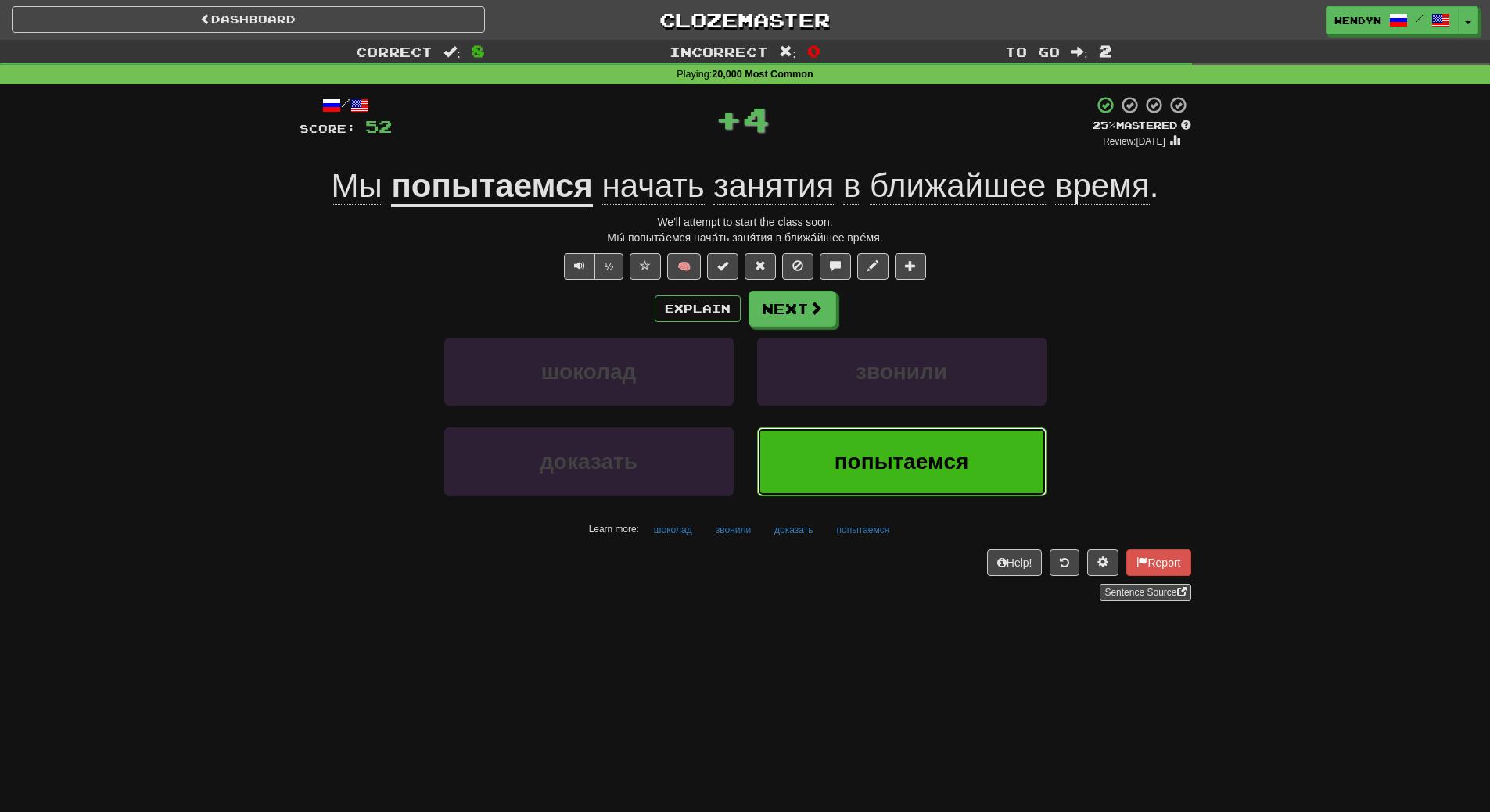
click at [868, 449] on span "попытаемся" at bounding box center [901, 461] width 134 height 25
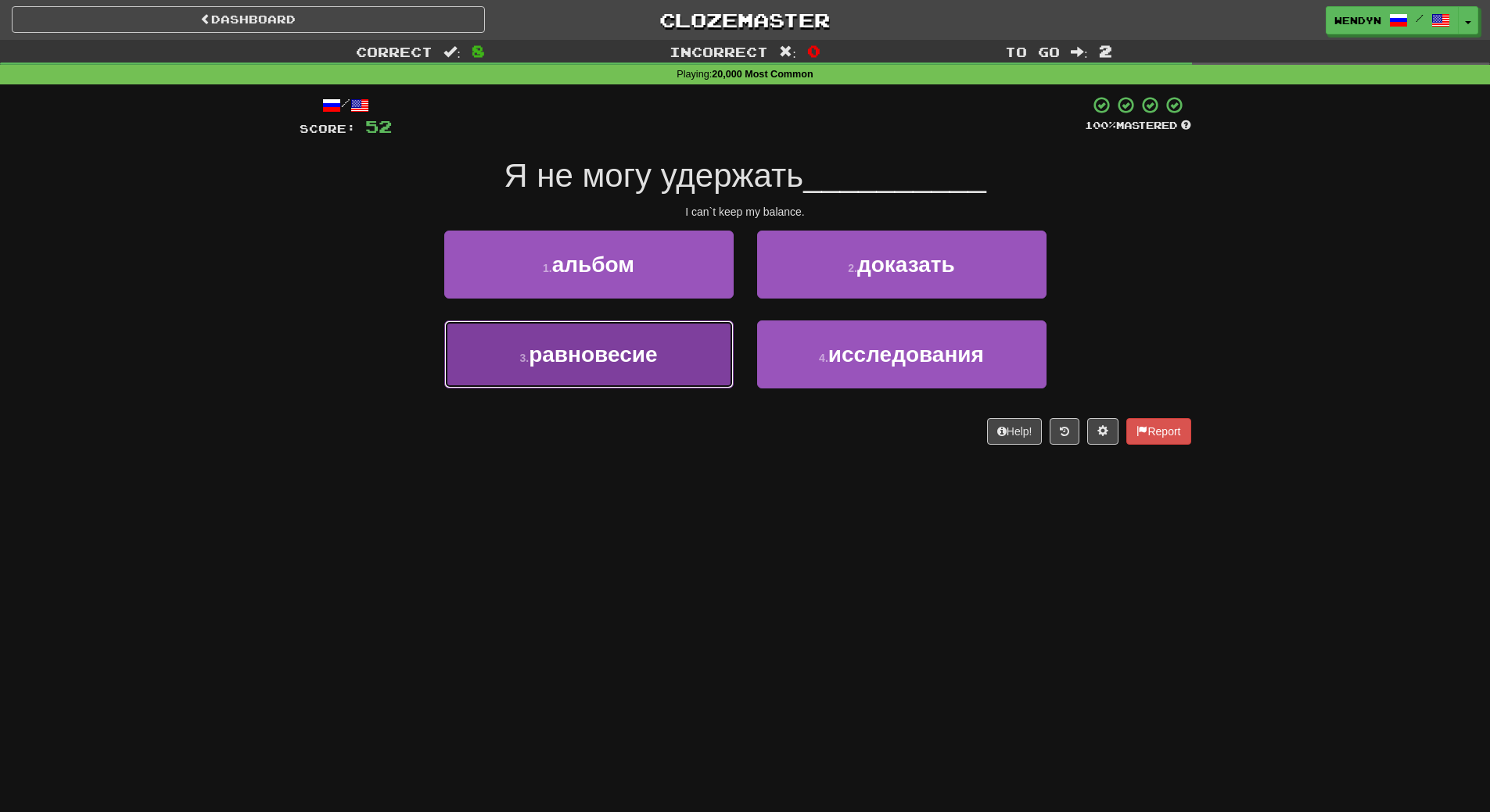
click at [654, 359] on span "равновесие" at bounding box center [593, 355] width 128 height 25
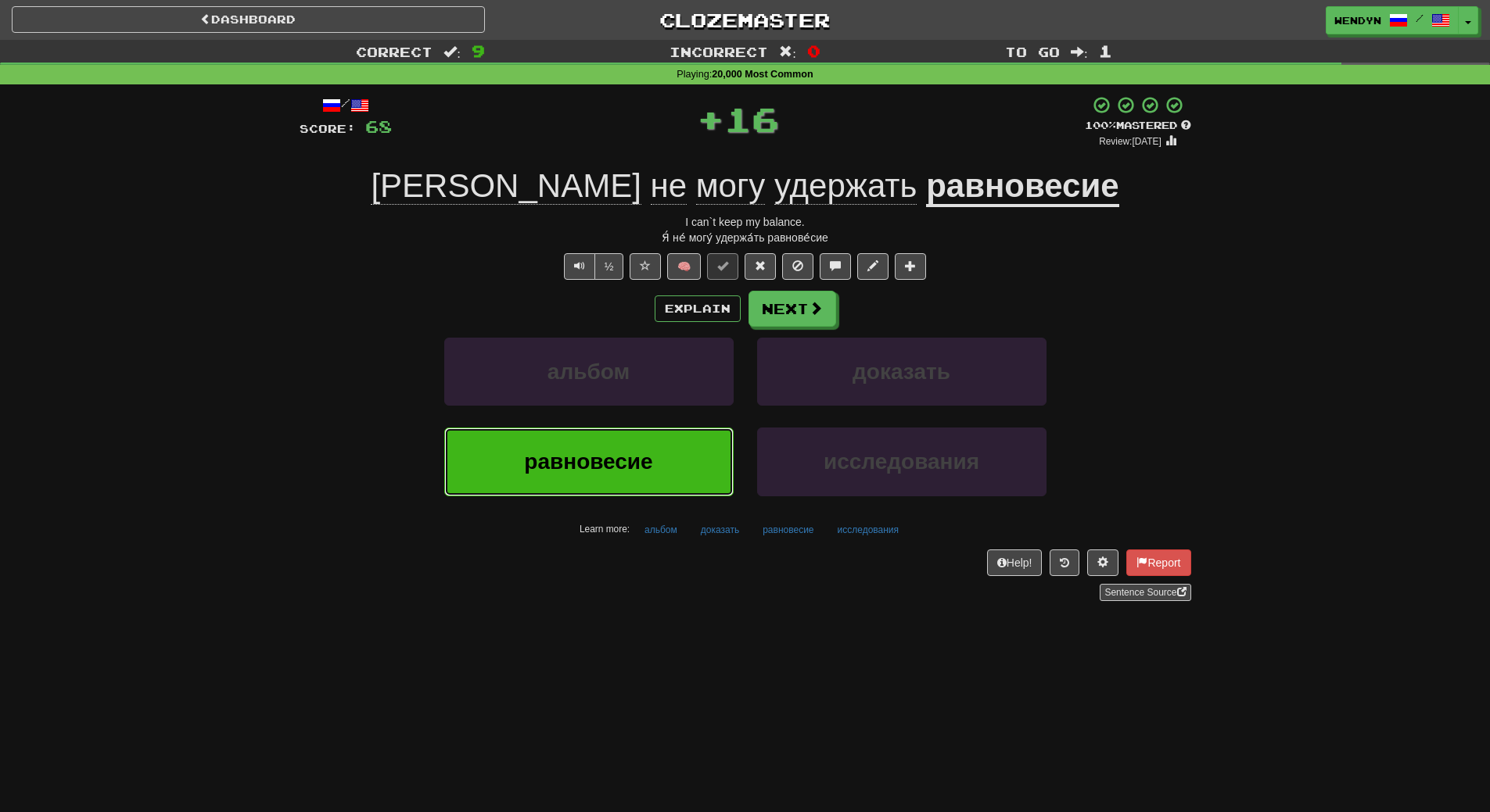
click at [655, 447] on button "равновесие" at bounding box center [588, 461] width 290 height 68
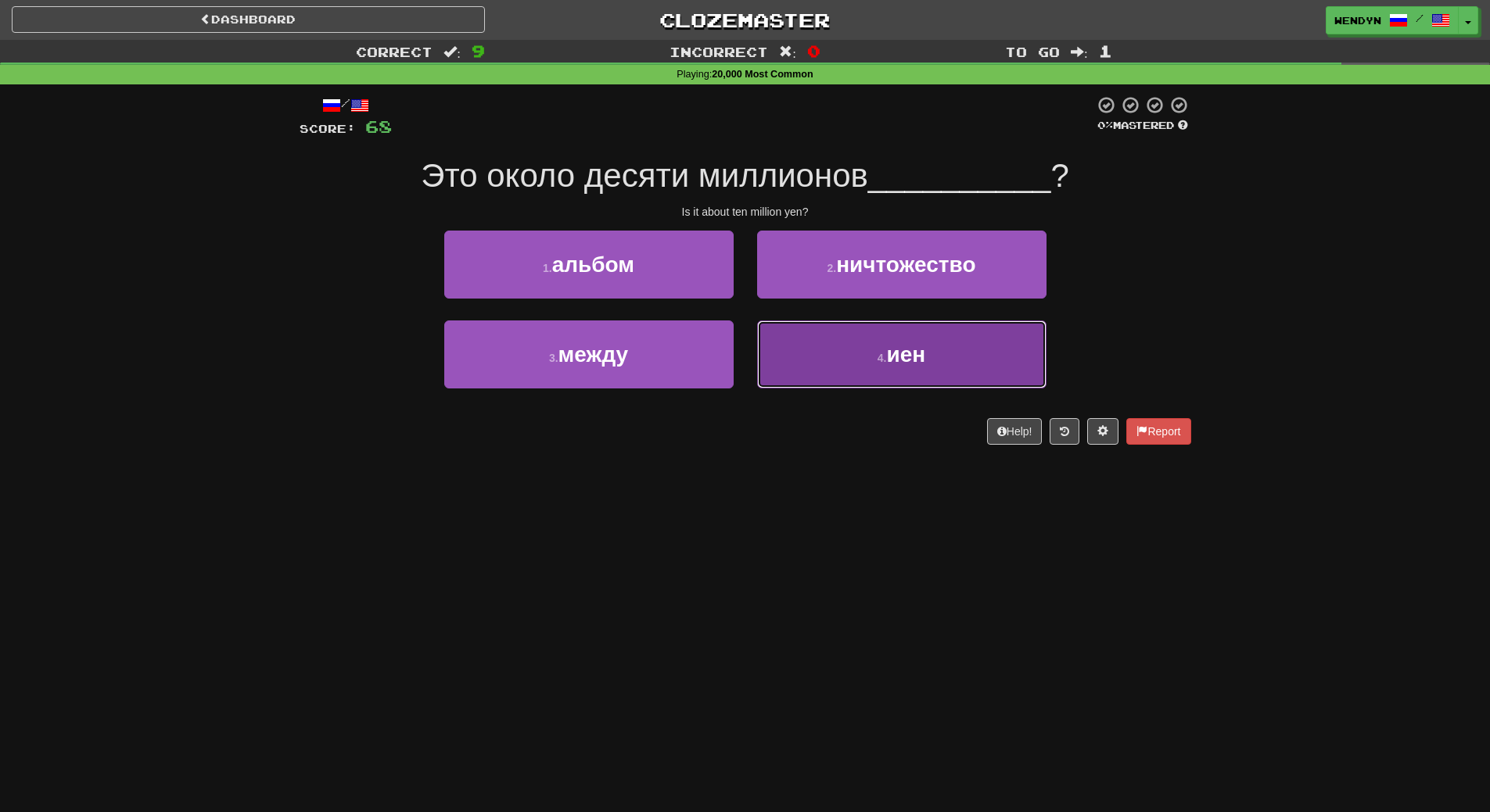
click at [829, 340] on button "4 . иен" at bounding box center [901, 354] width 290 height 68
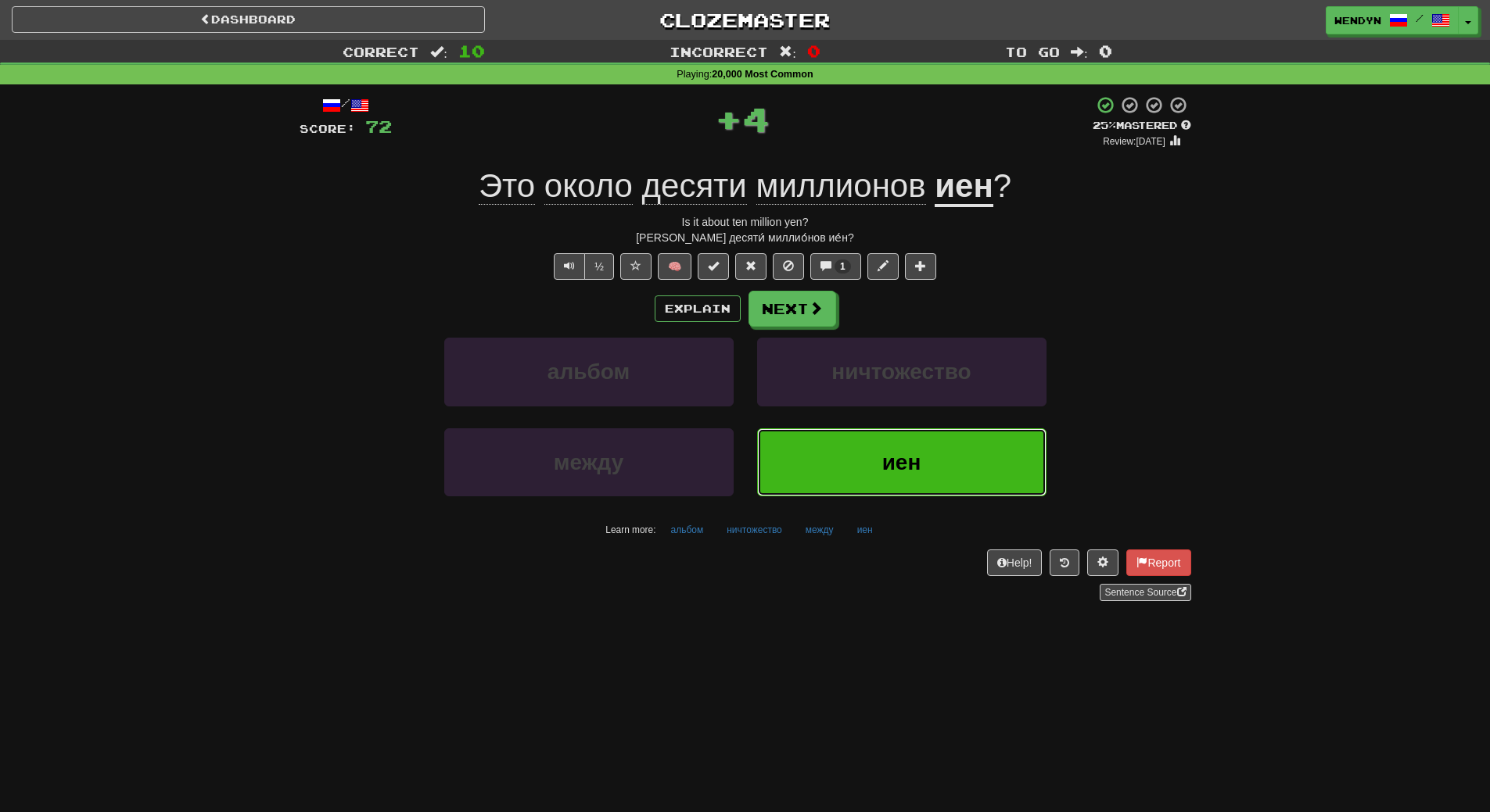
click at [849, 466] on button "иен" at bounding box center [901, 462] width 290 height 68
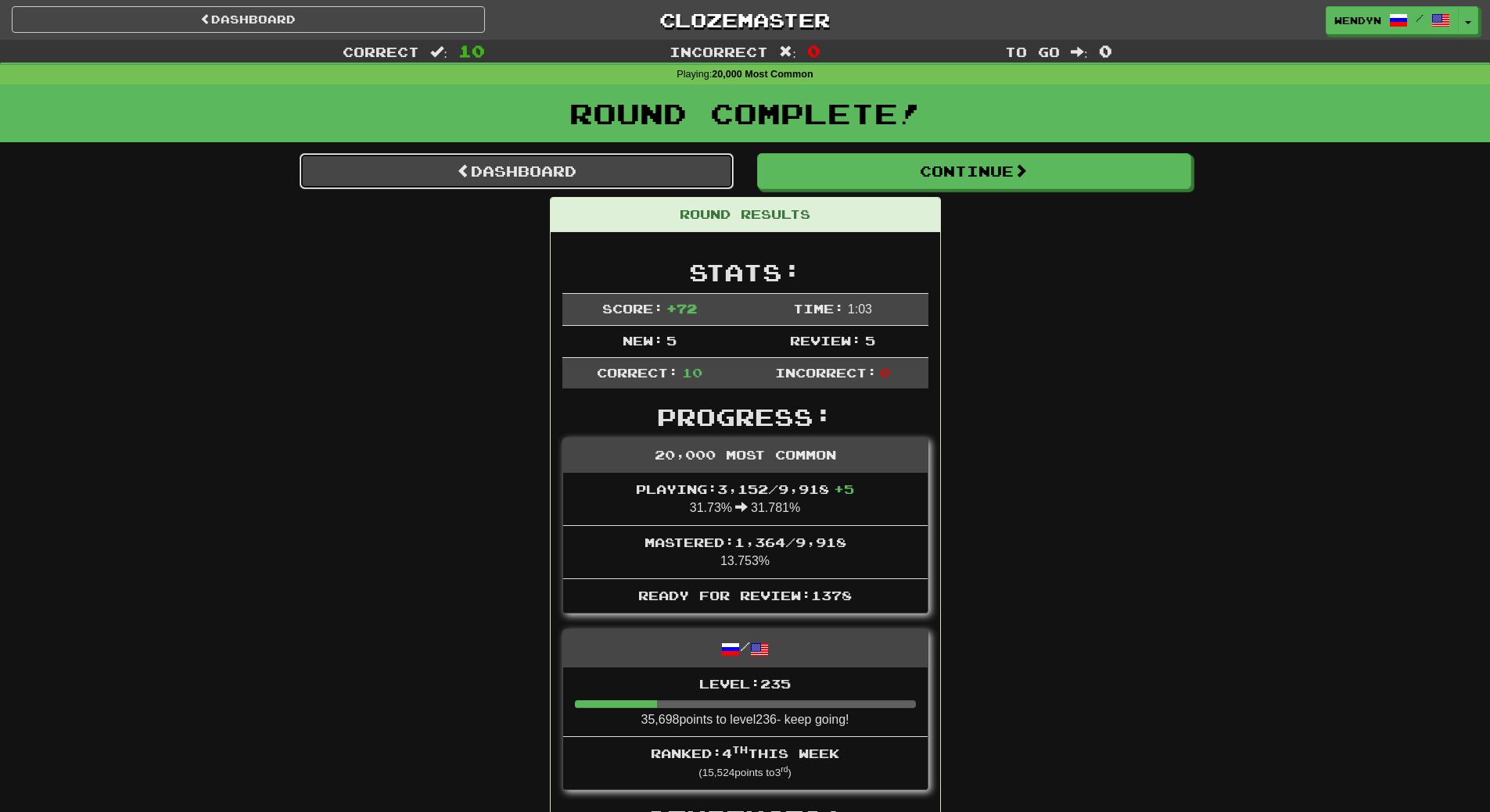
click at [556, 177] on link "Dashboard" at bounding box center [516, 171] width 434 height 36
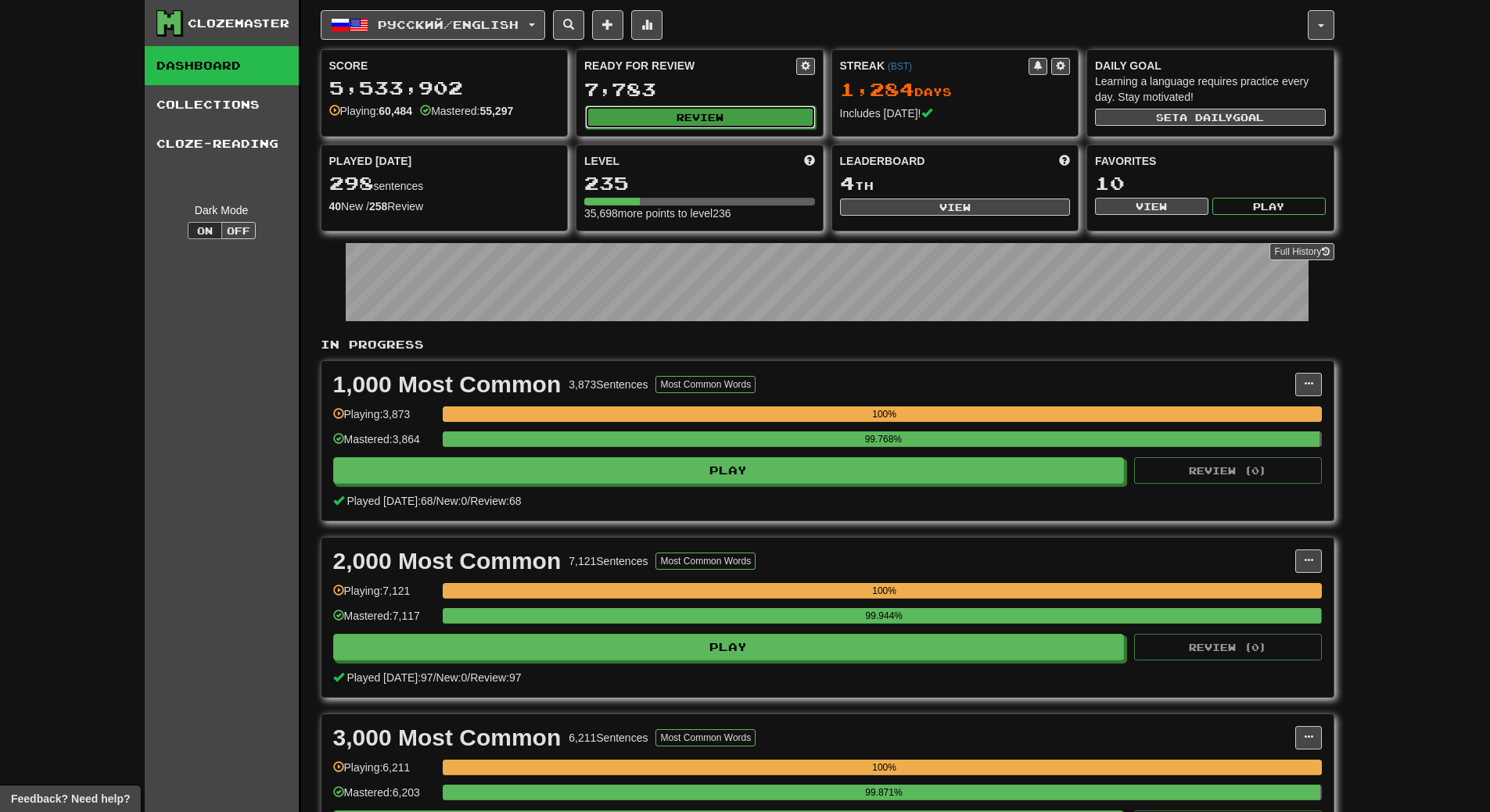
drag, startPoint x: 703, startPoint y: 117, endPoint x: 688, endPoint y: 117, distance: 15.0
click at [688, 117] on button "Review" at bounding box center [700, 118] width 230 height 24
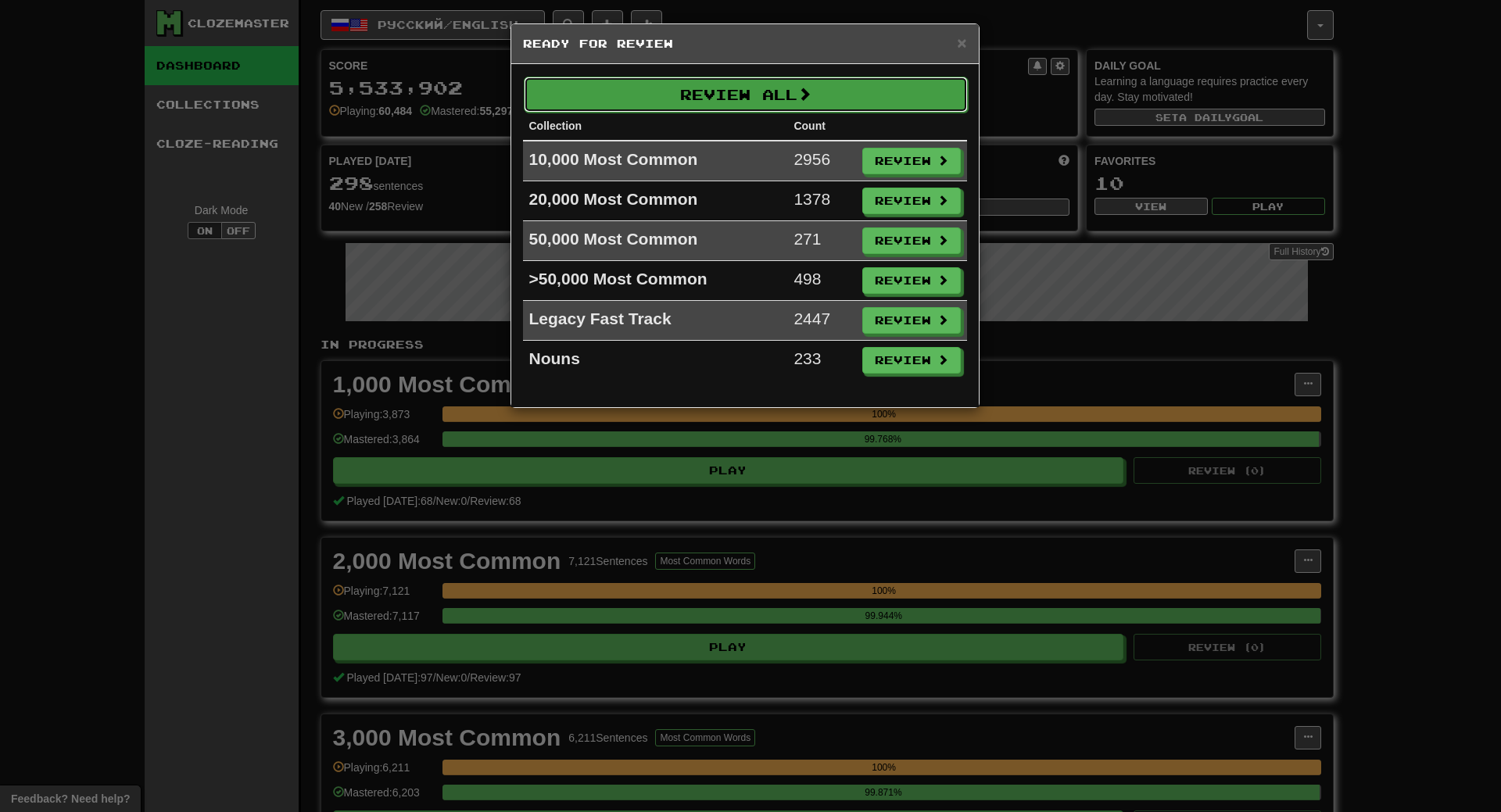
click at [718, 91] on button "Review All" at bounding box center [745, 95] width 444 height 36
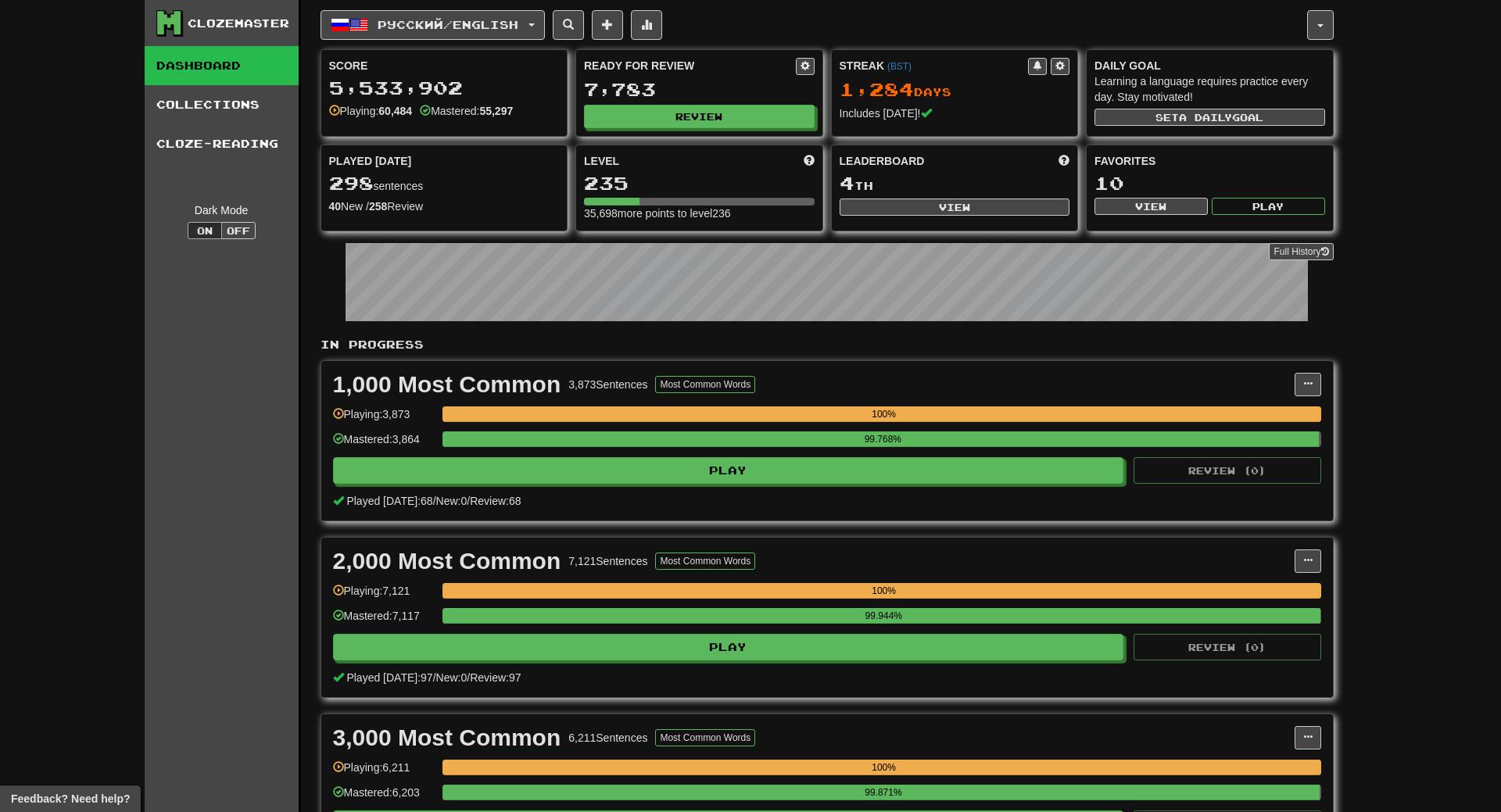
select select "**"
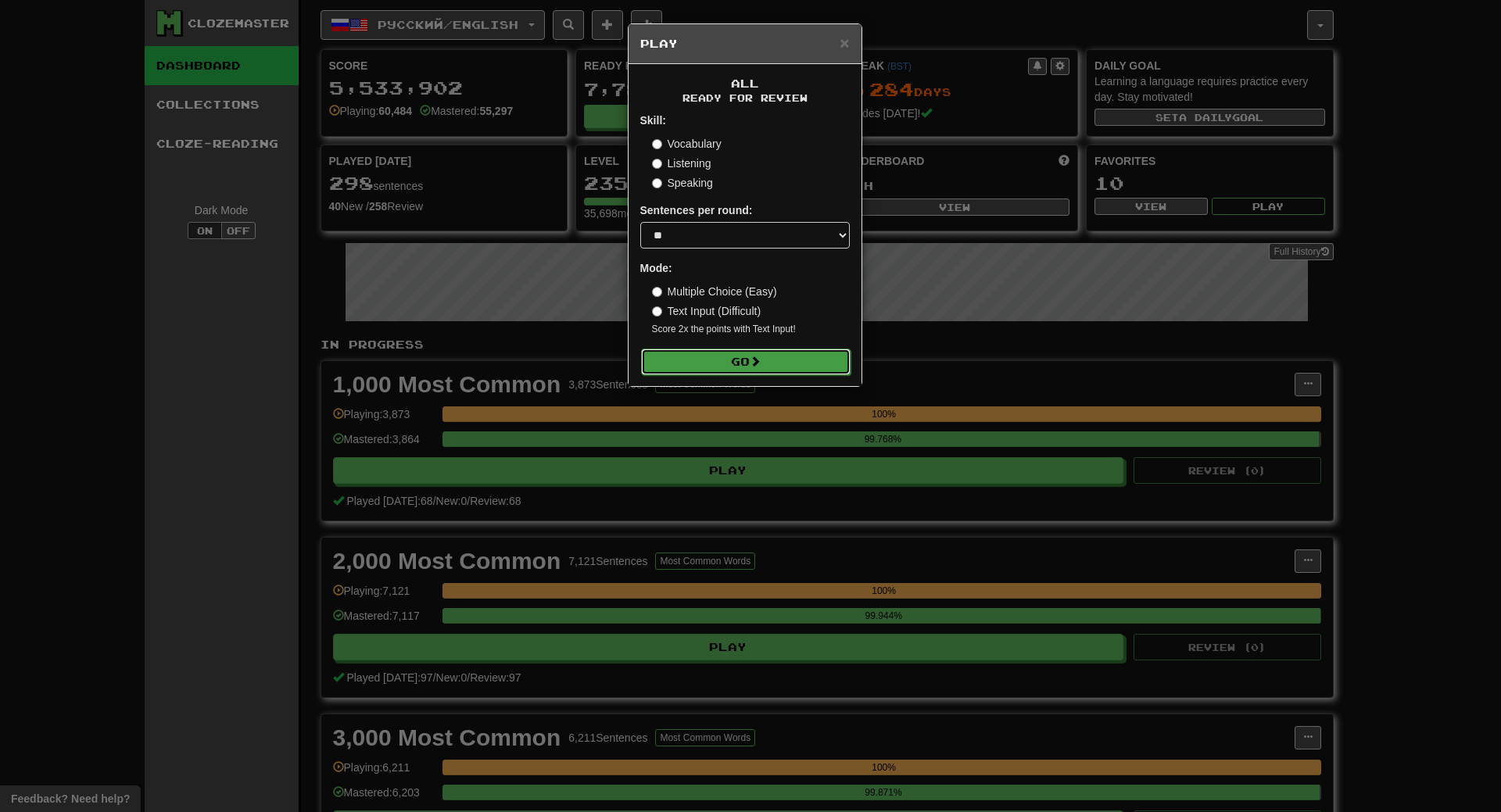
click at [766, 362] on button "Go" at bounding box center [746, 362] width 209 height 27
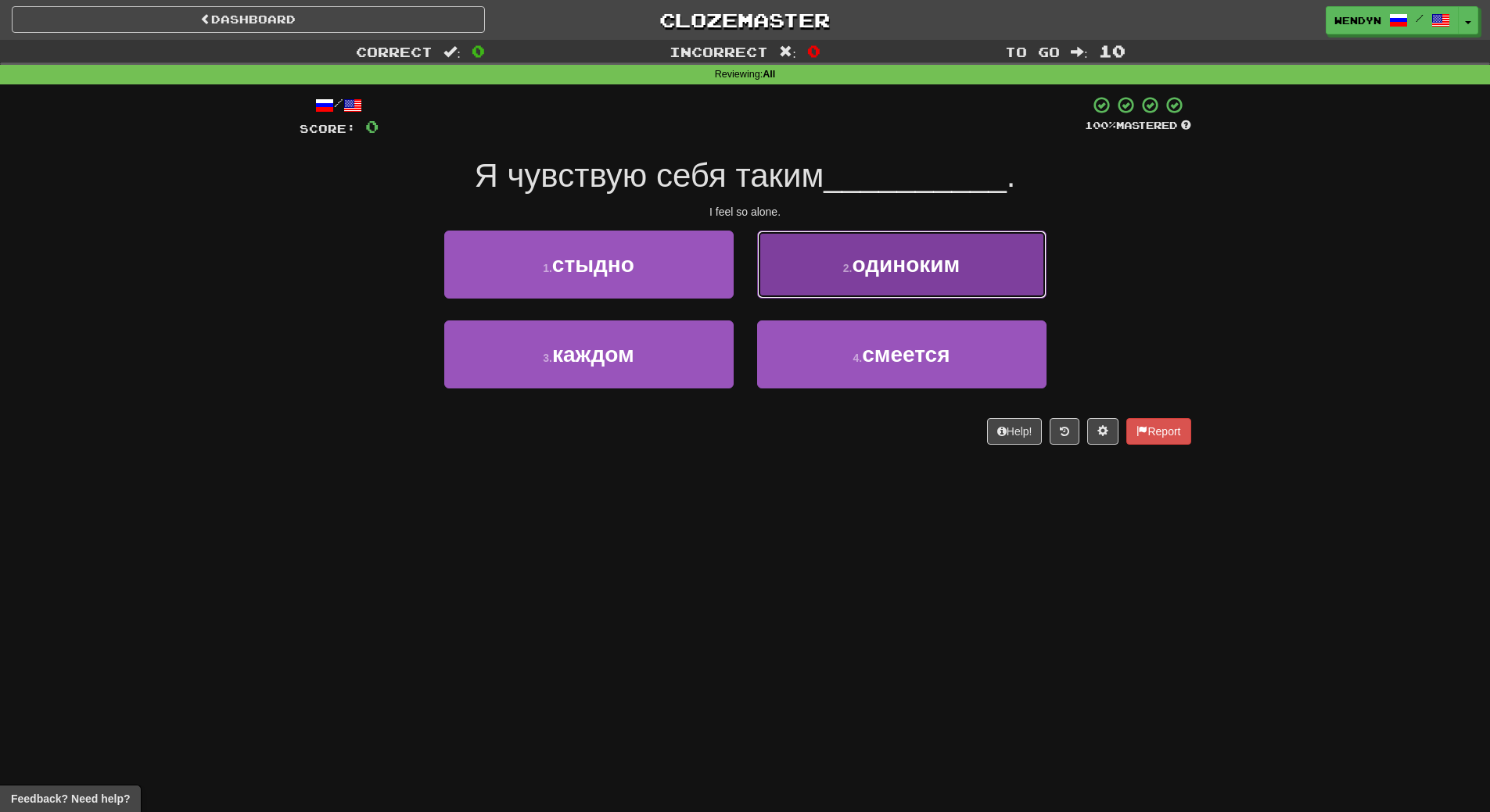
click at [935, 284] on button "2 . одиноким" at bounding box center [901, 264] width 290 height 68
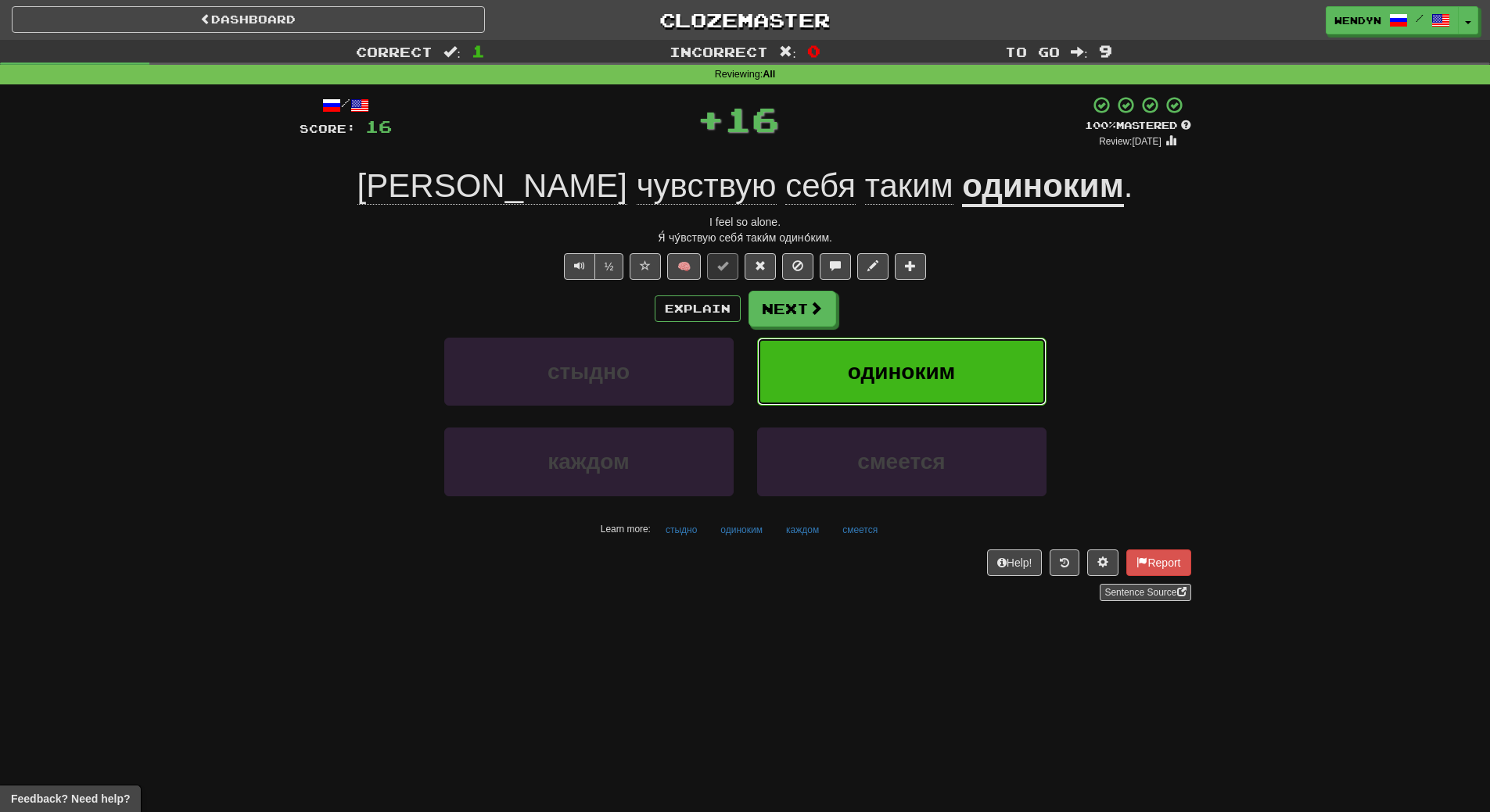
click at [916, 385] on button "одиноким" at bounding box center [901, 371] width 290 height 68
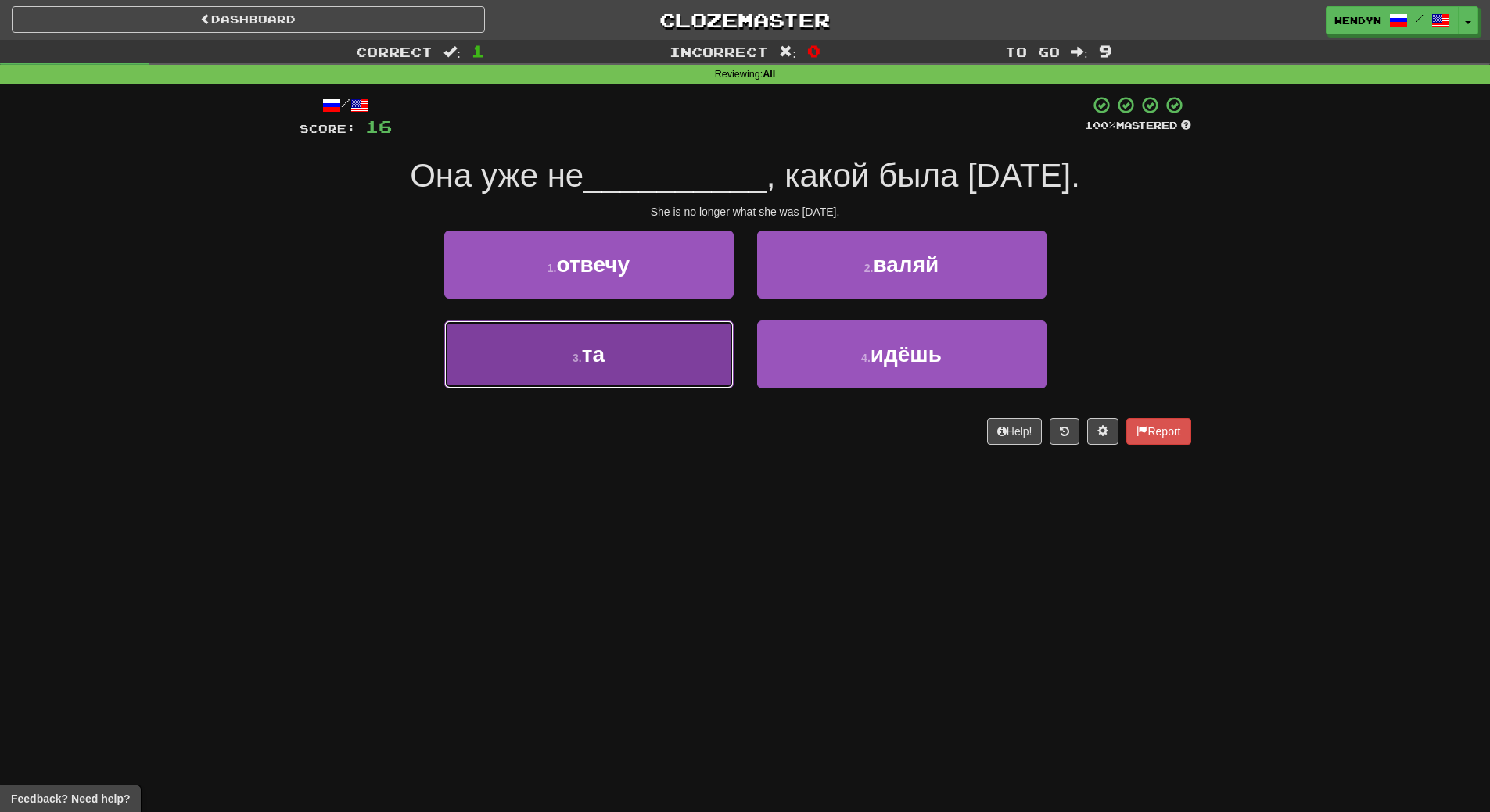
click at [646, 370] on button "3 . та" at bounding box center [588, 354] width 290 height 68
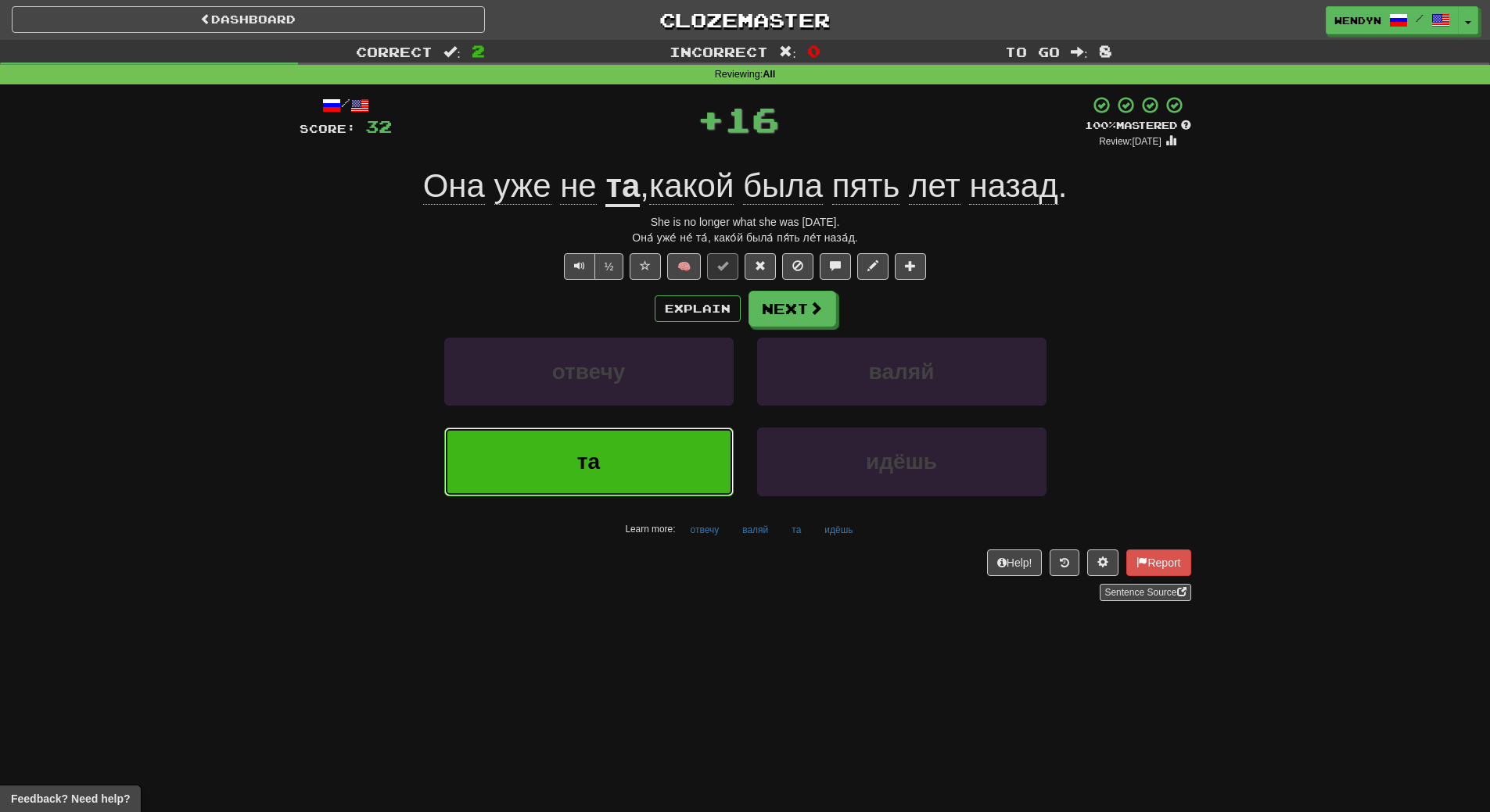
click at [643, 447] on button "та" at bounding box center [588, 461] width 290 height 68
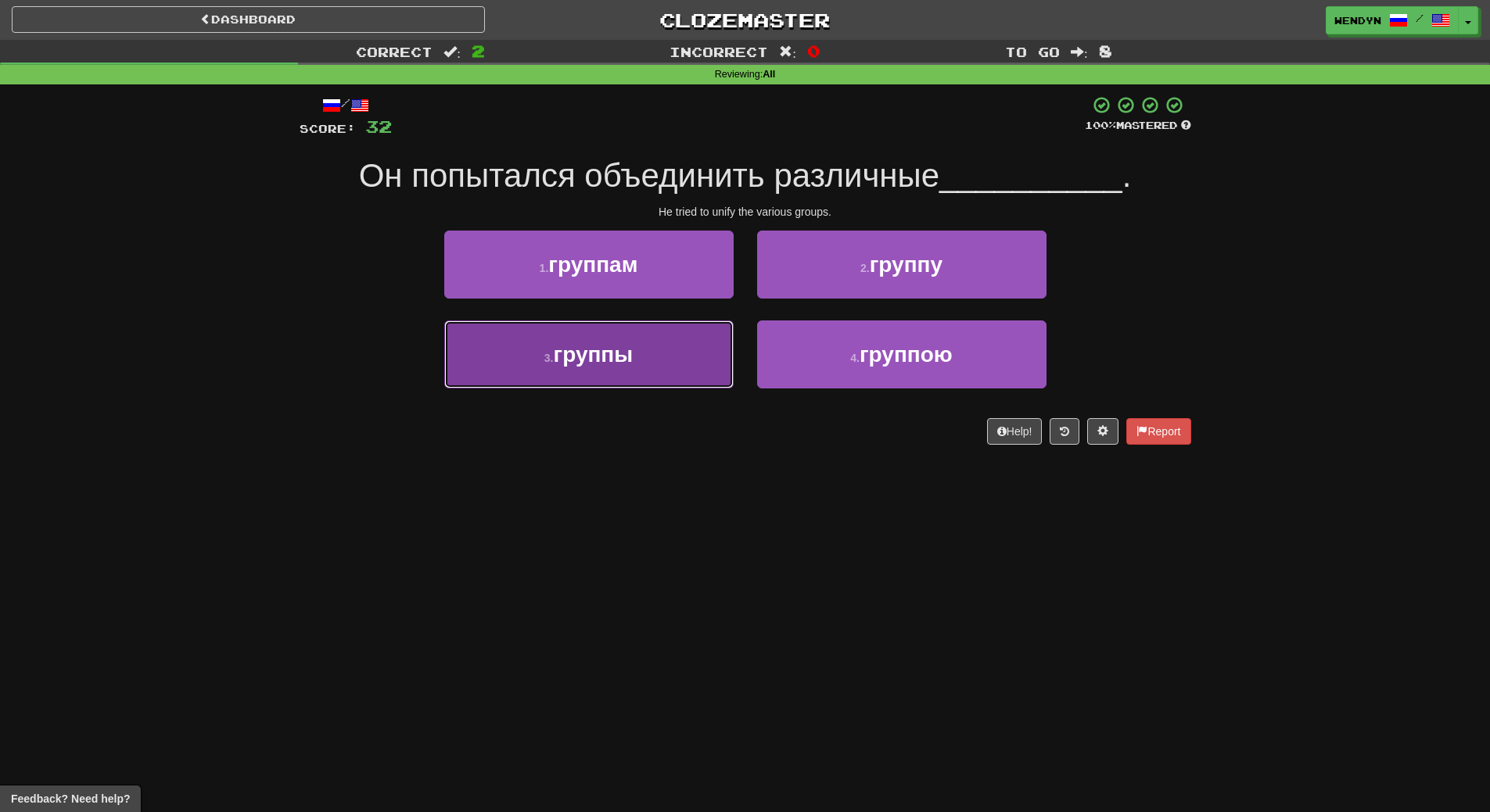
click at [617, 358] on span "группы" at bounding box center [592, 355] width 80 height 25
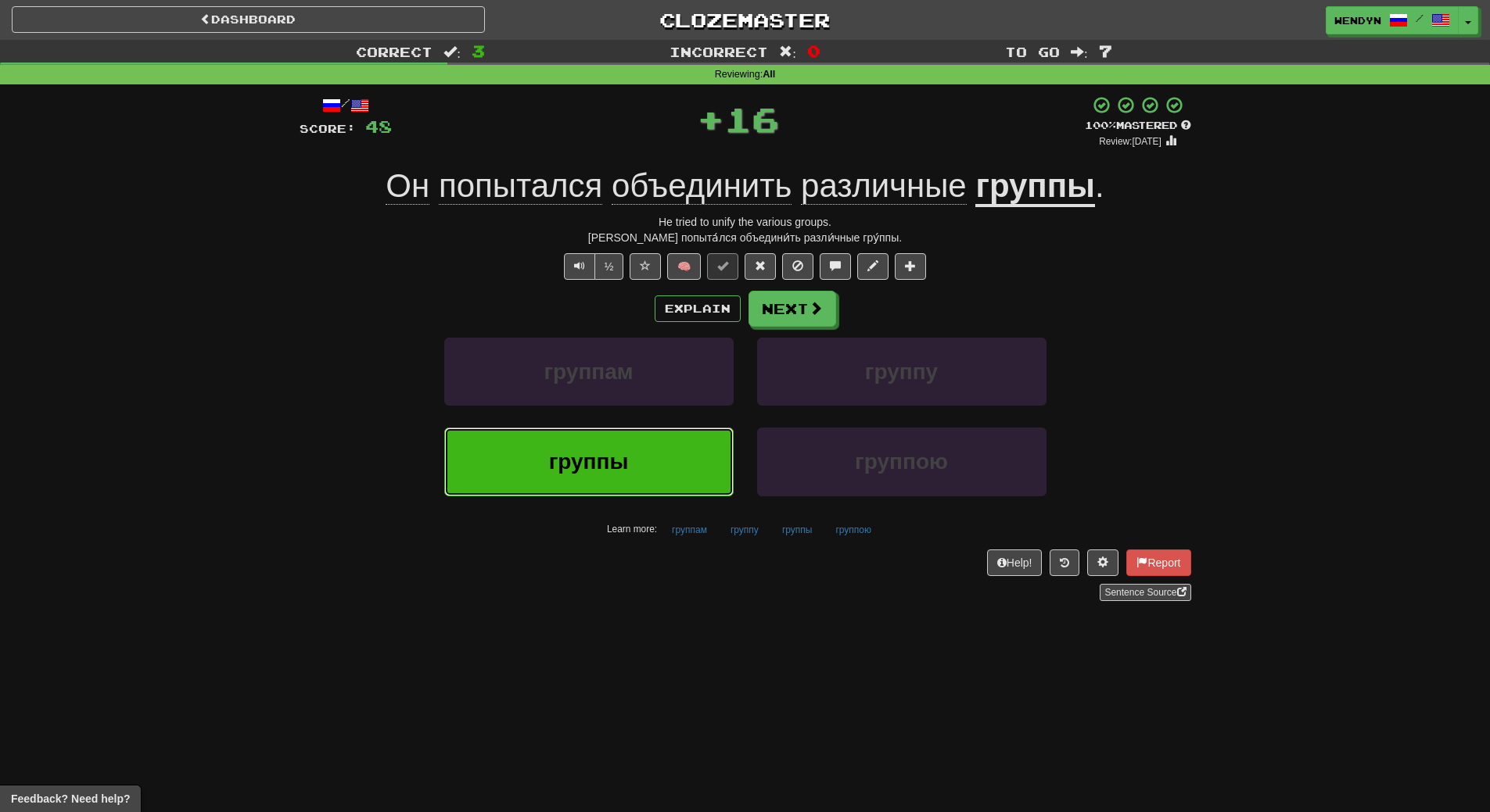
click at [618, 447] on button "группы" at bounding box center [588, 461] width 290 height 68
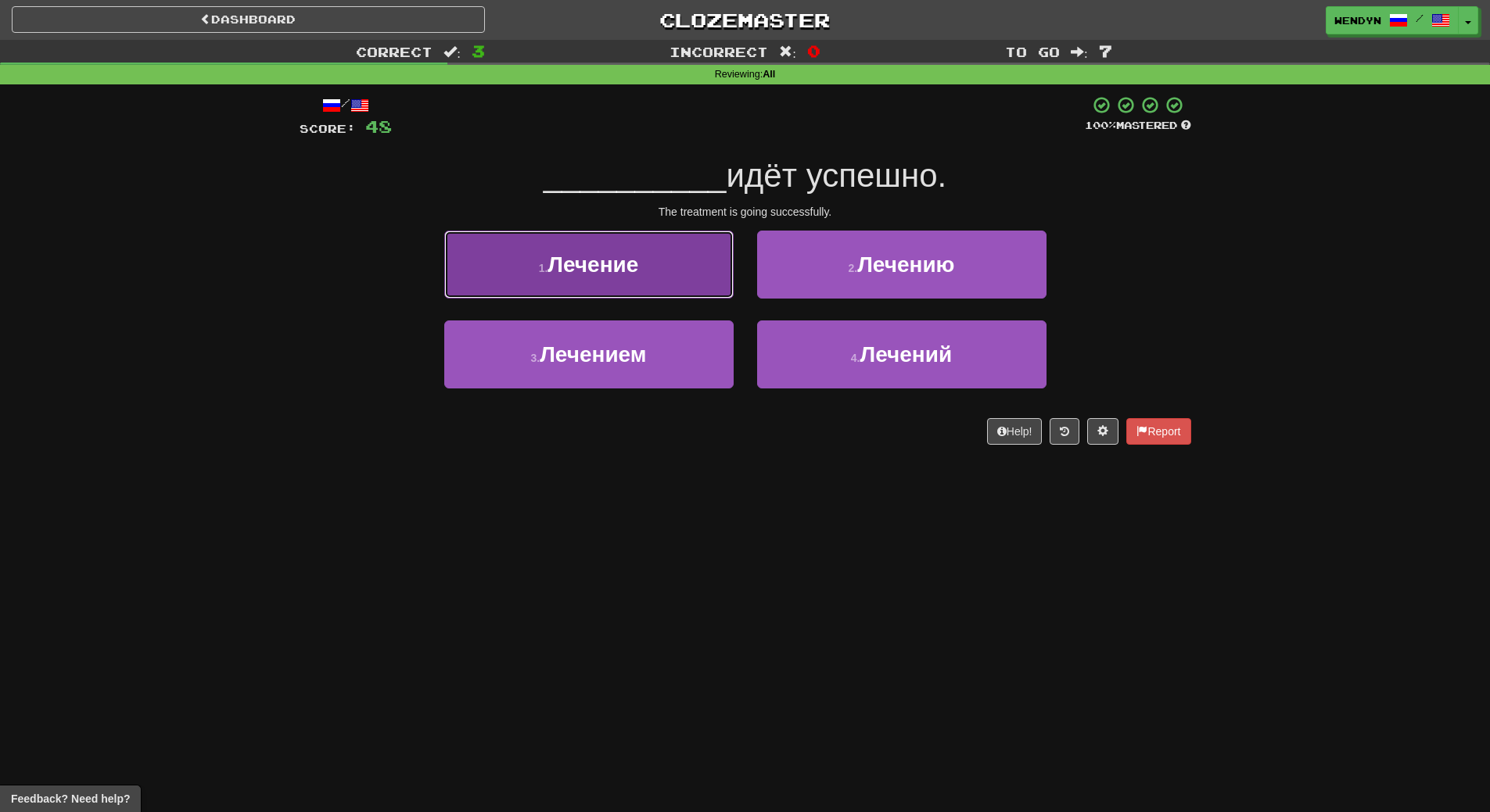
click at [690, 285] on button "1 . Лечение" at bounding box center [588, 264] width 290 height 68
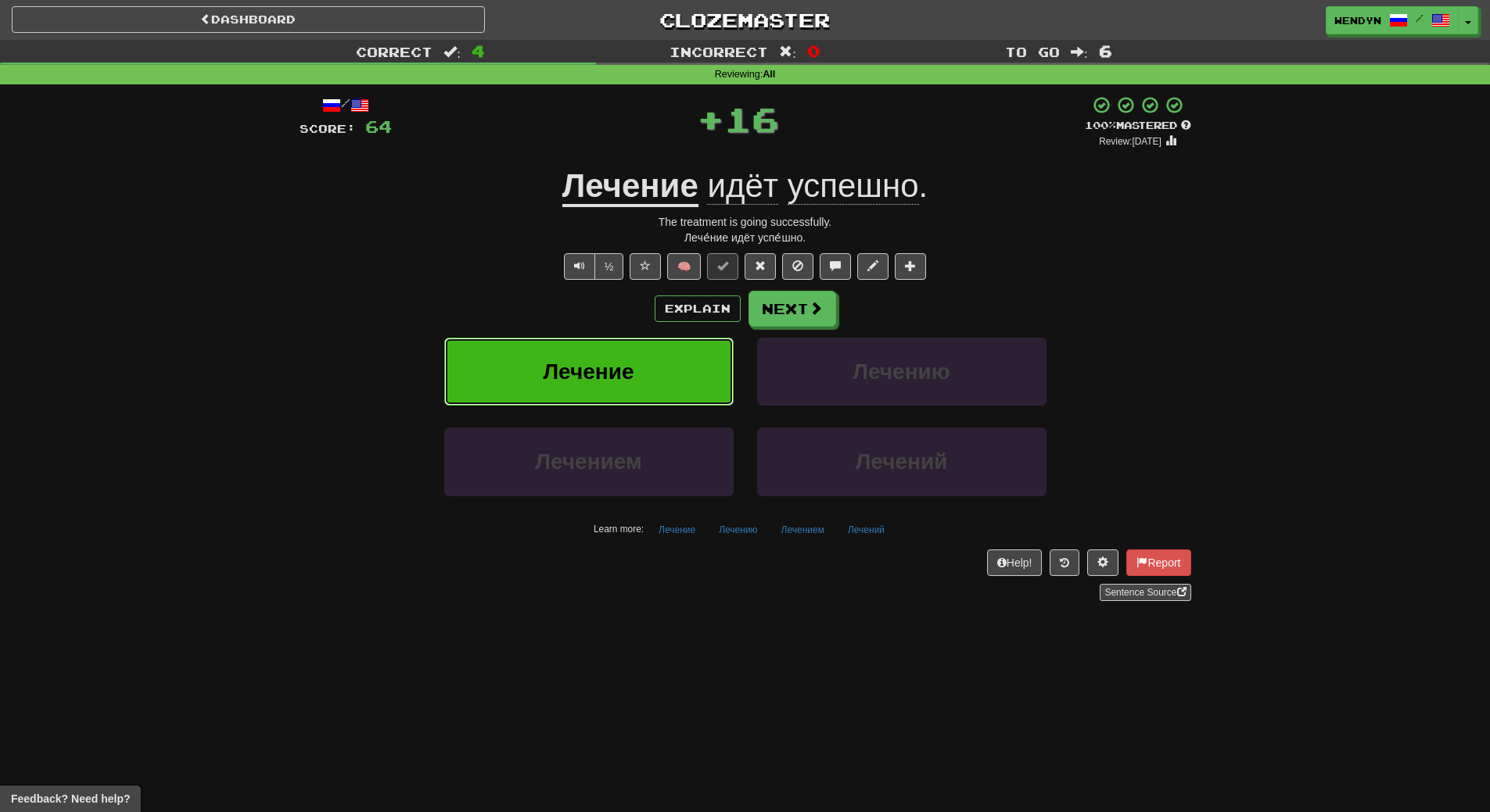
click at [657, 375] on button "Лечение" at bounding box center [588, 371] width 290 height 68
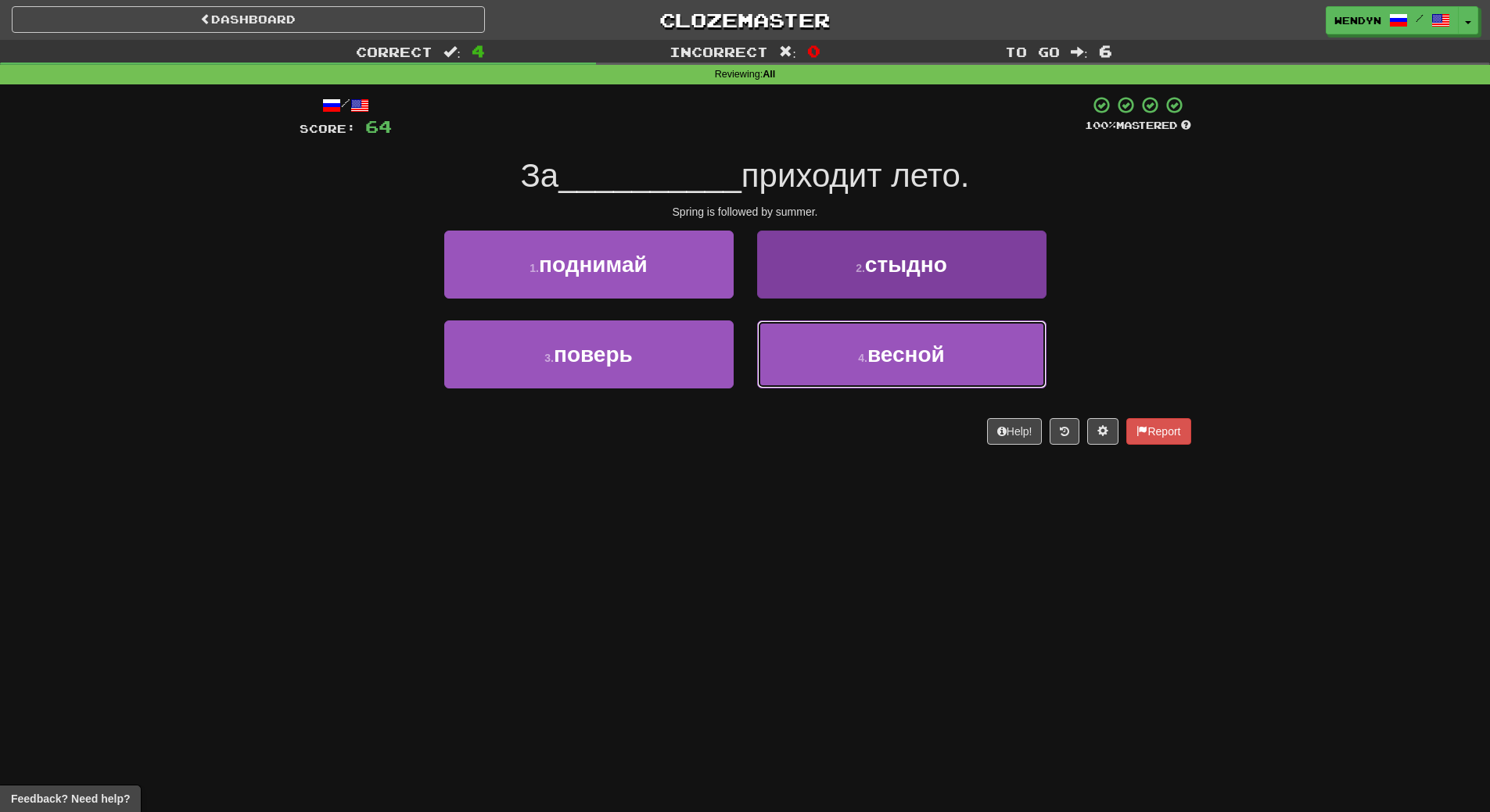
drag, startPoint x: 972, startPoint y: 365, endPoint x: 931, endPoint y: 241, distance: 130.6
click at [951, 291] on div "1 . поднимай 2 . стыдно 3 . поверь 4 . весной" at bounding box center [745, 320] width 915 height 181
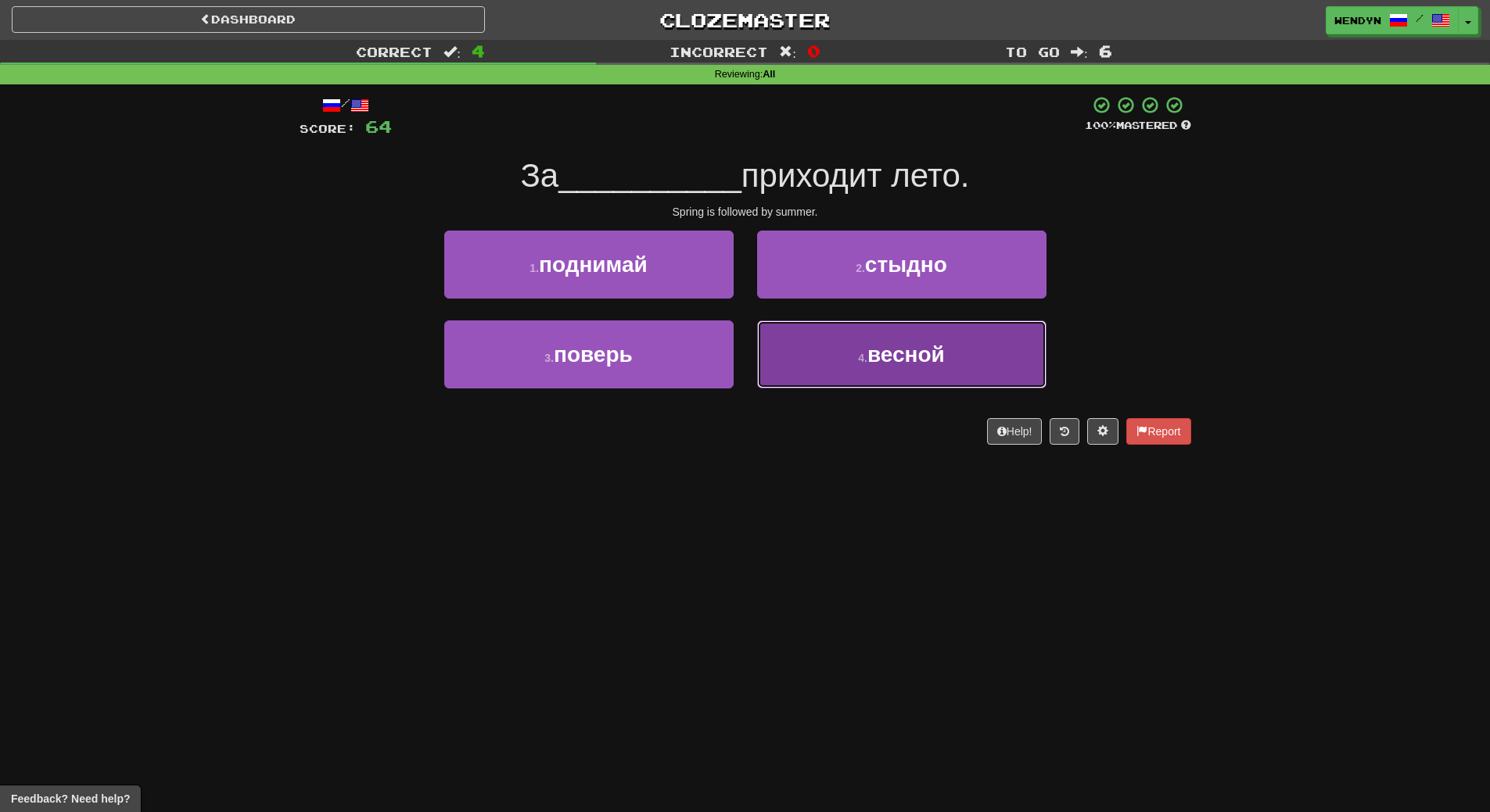
click at [914, 376] on button "4 . весной" at bounding box center [901, 354] width 290 height 68
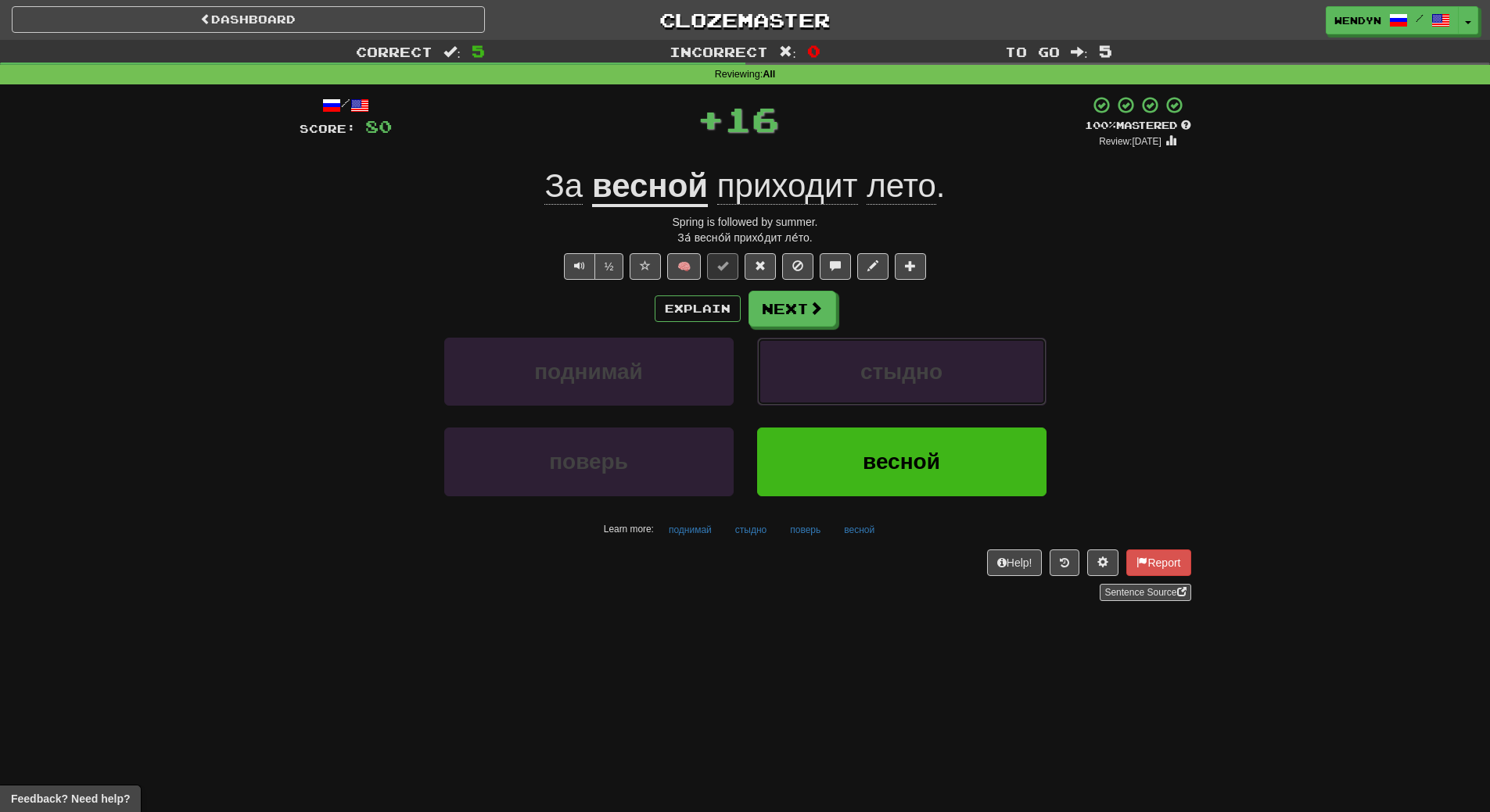
click at [914, 376] on span "стыдно" at bounding box center [900, 371] width 82 height 25
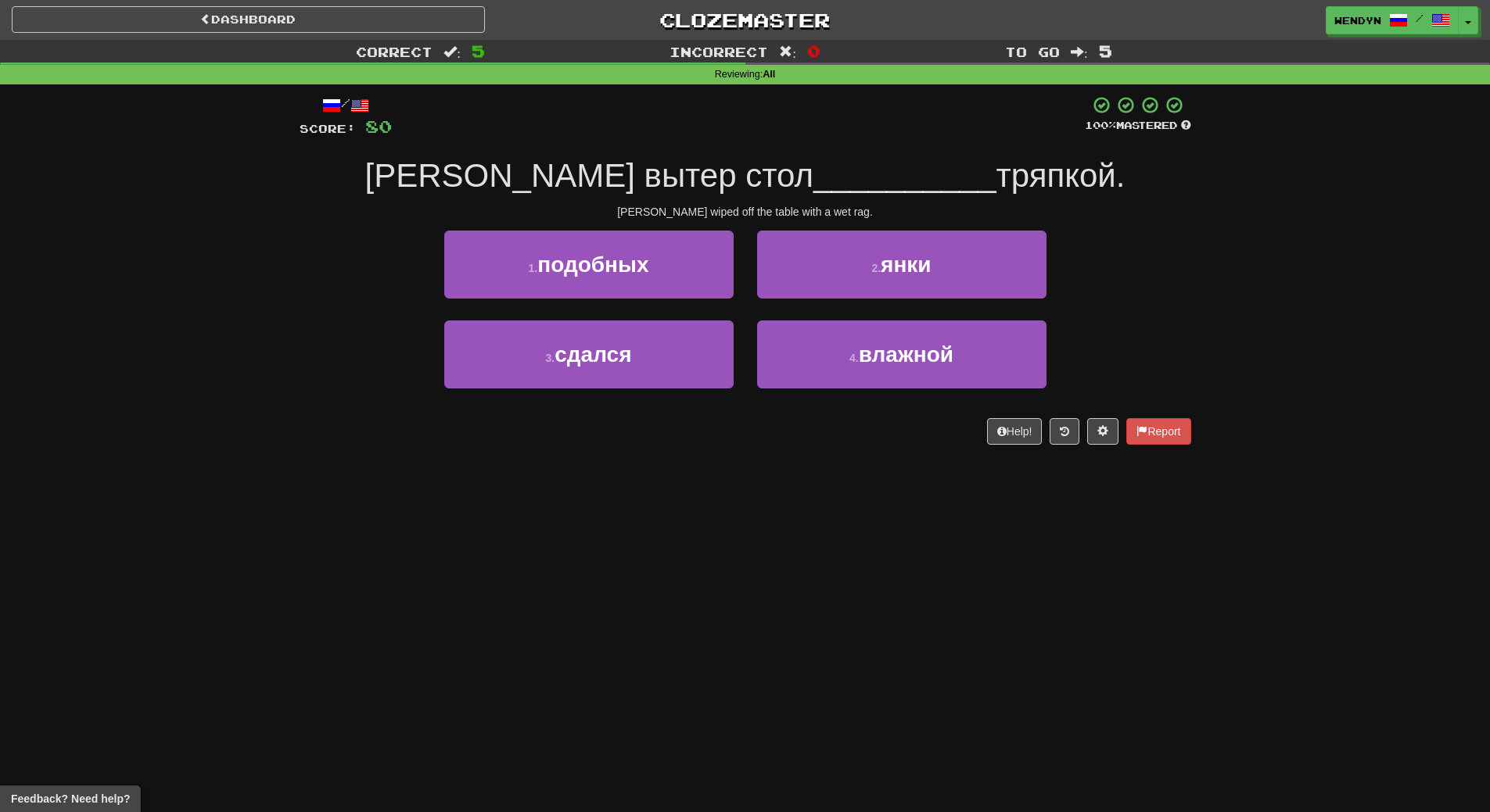
click at [860, 493] on div "Dashboard Clozemaster WendyN / Toggle Dropdown Dashboard Leaderboard Activity F…" at bounding box center [745, 406] width 1490 height 812
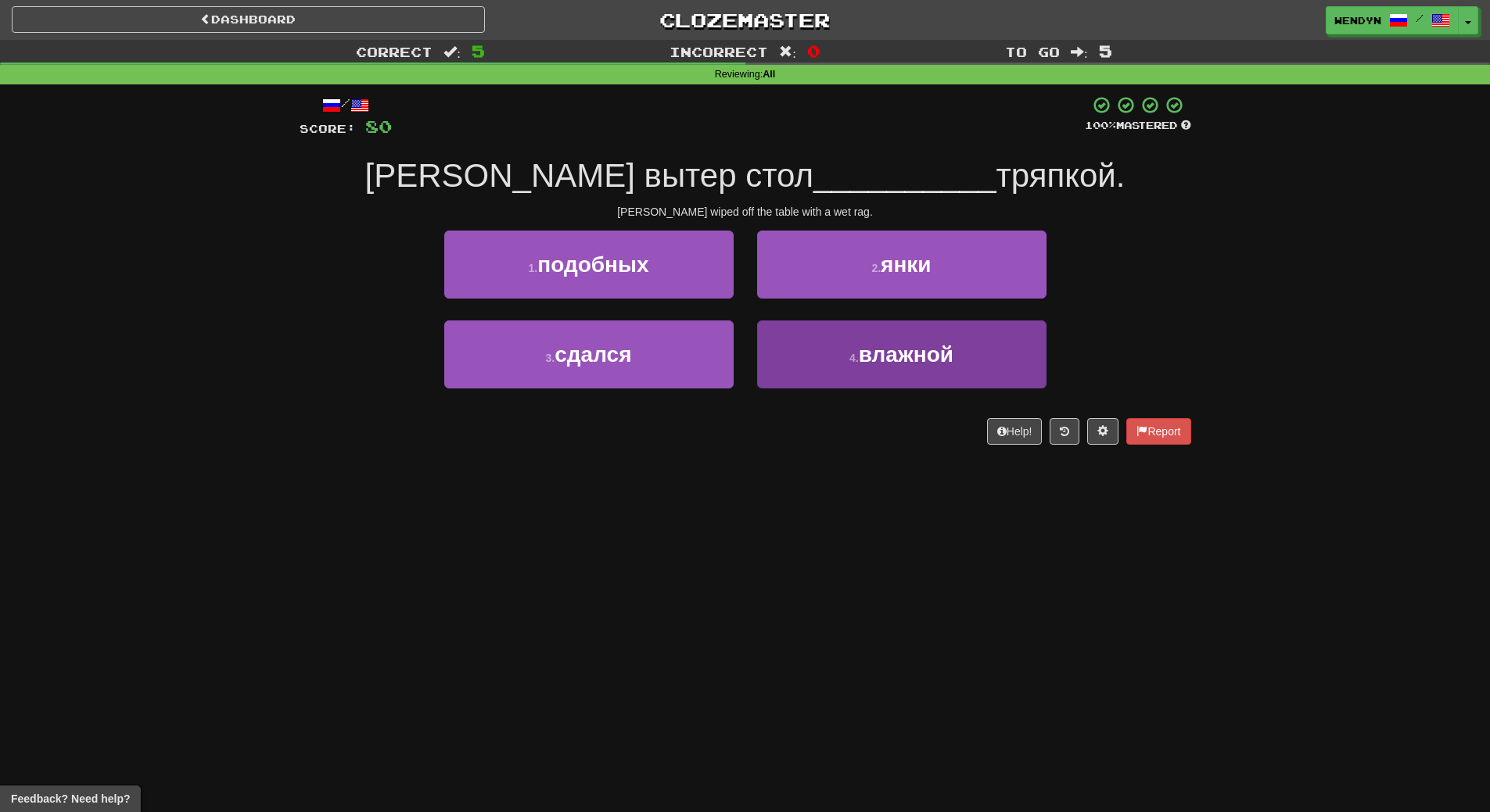
click at [859, 381] on button "4 . влажной" at bounding box center [901, 354] width 290 height 68
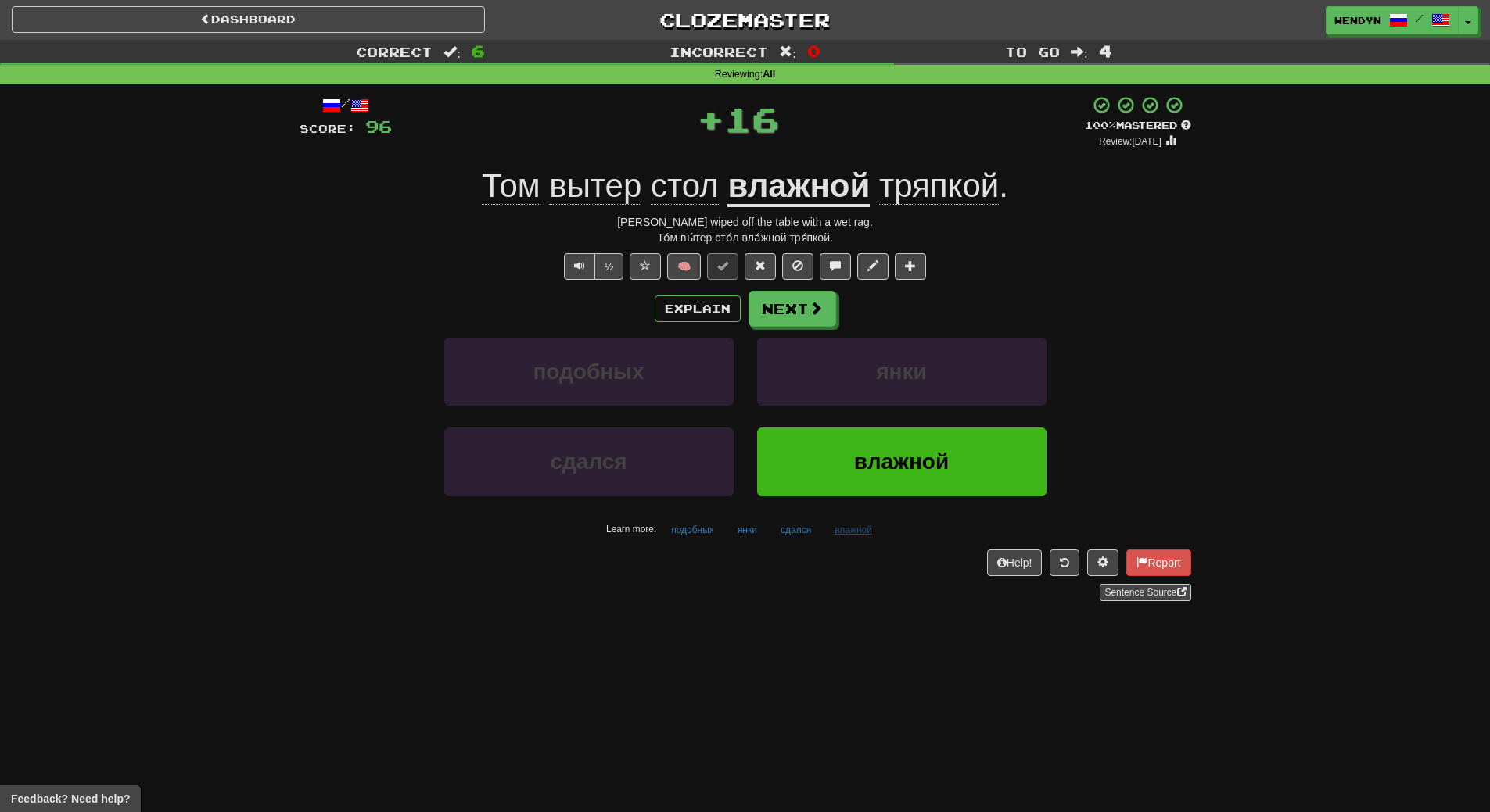
drag, startPoint x: 850, startPoint y: 631, endPoint x: 867, endPoint y: 523, distance: 109.3
click at [859, 583] on div "Dashboard Clozemaster WendyN / Toggle Dropdown Dashboard Leaderboard Activity F…" at bounding box center [745, 406] width 1490 height 812
click at [870, 474] on button "влажной" at bounding box center [901, 461] width 290 height 68
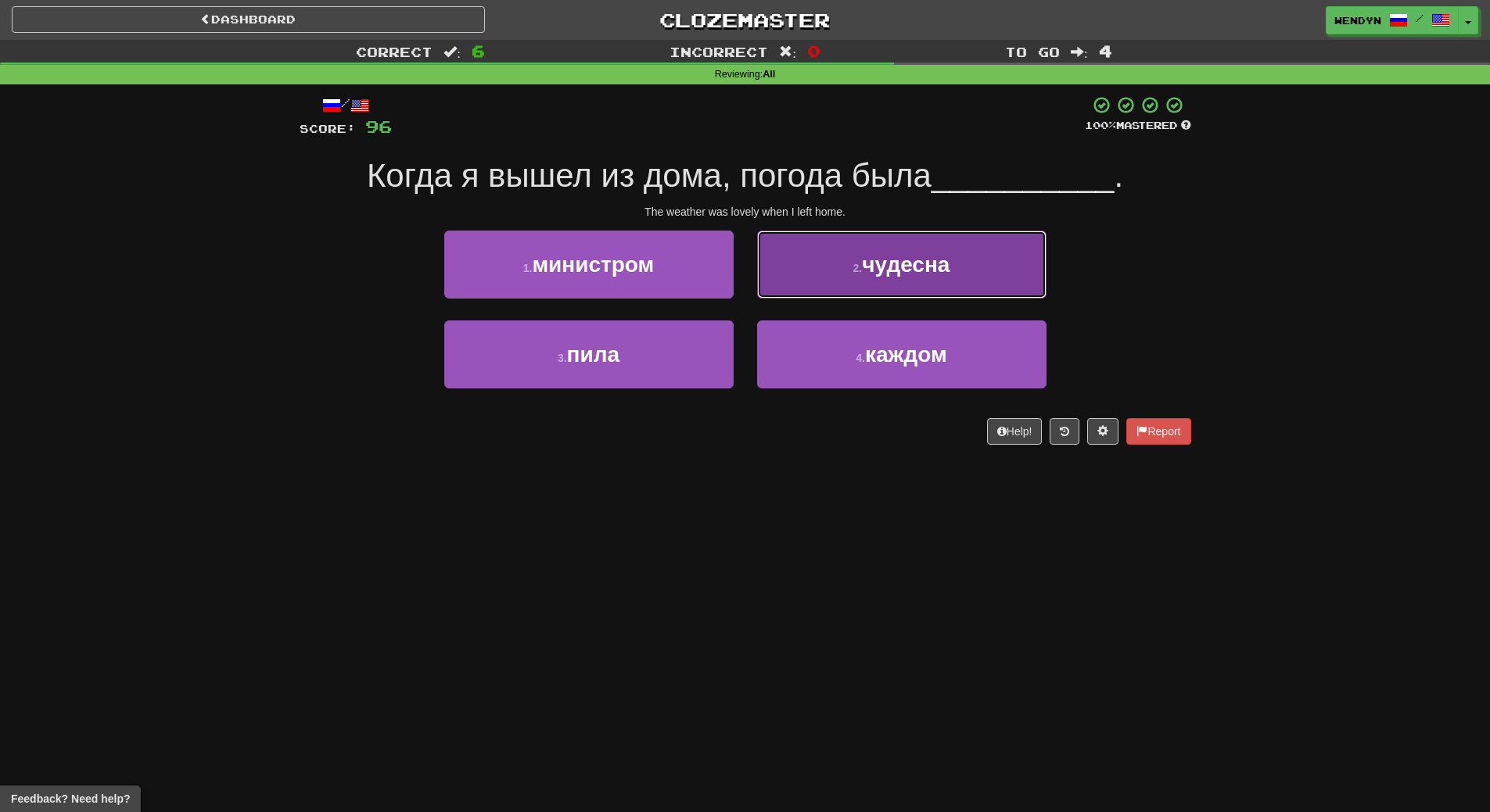
click at [980, 259] on button "2 . чудесна" at bounding box center [901, 264] width 290 height 68
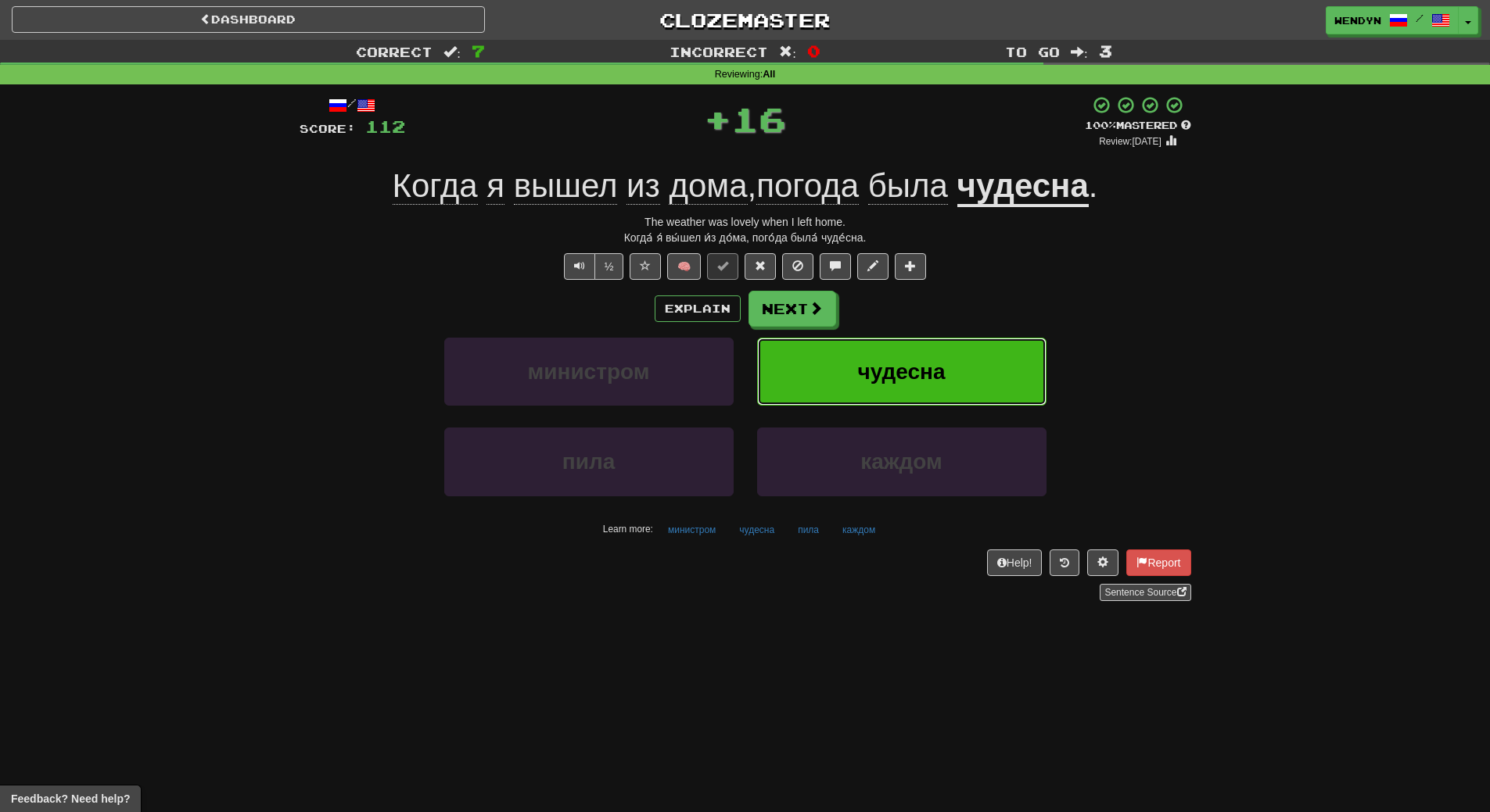
click at [959, 367] on button "чудесна" at bounding box center [901, 371] width 290 height 68
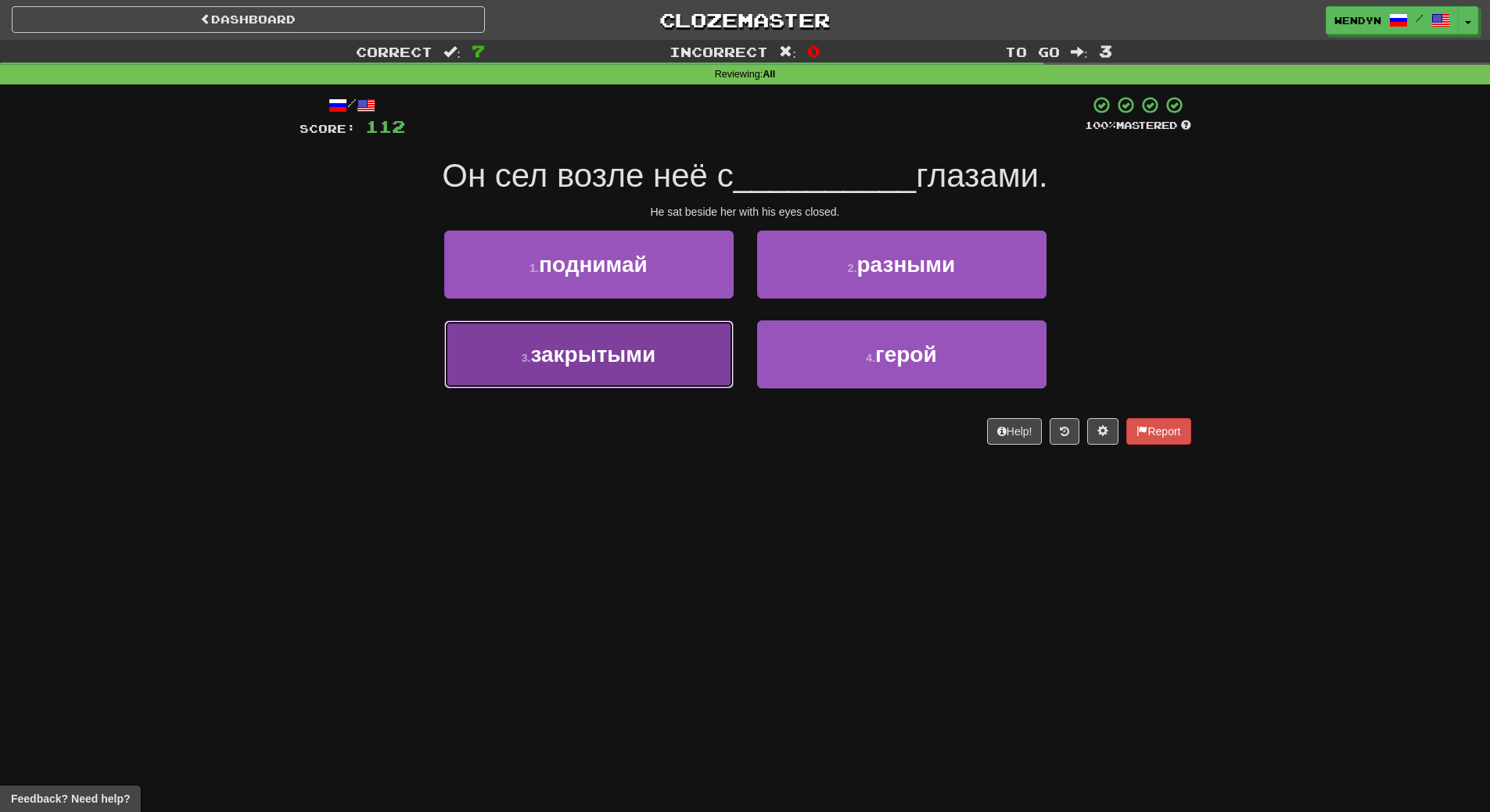
click at [618, 368] on button "3 . закрытыми" at bounding box center [588, 354] width 290 height 68
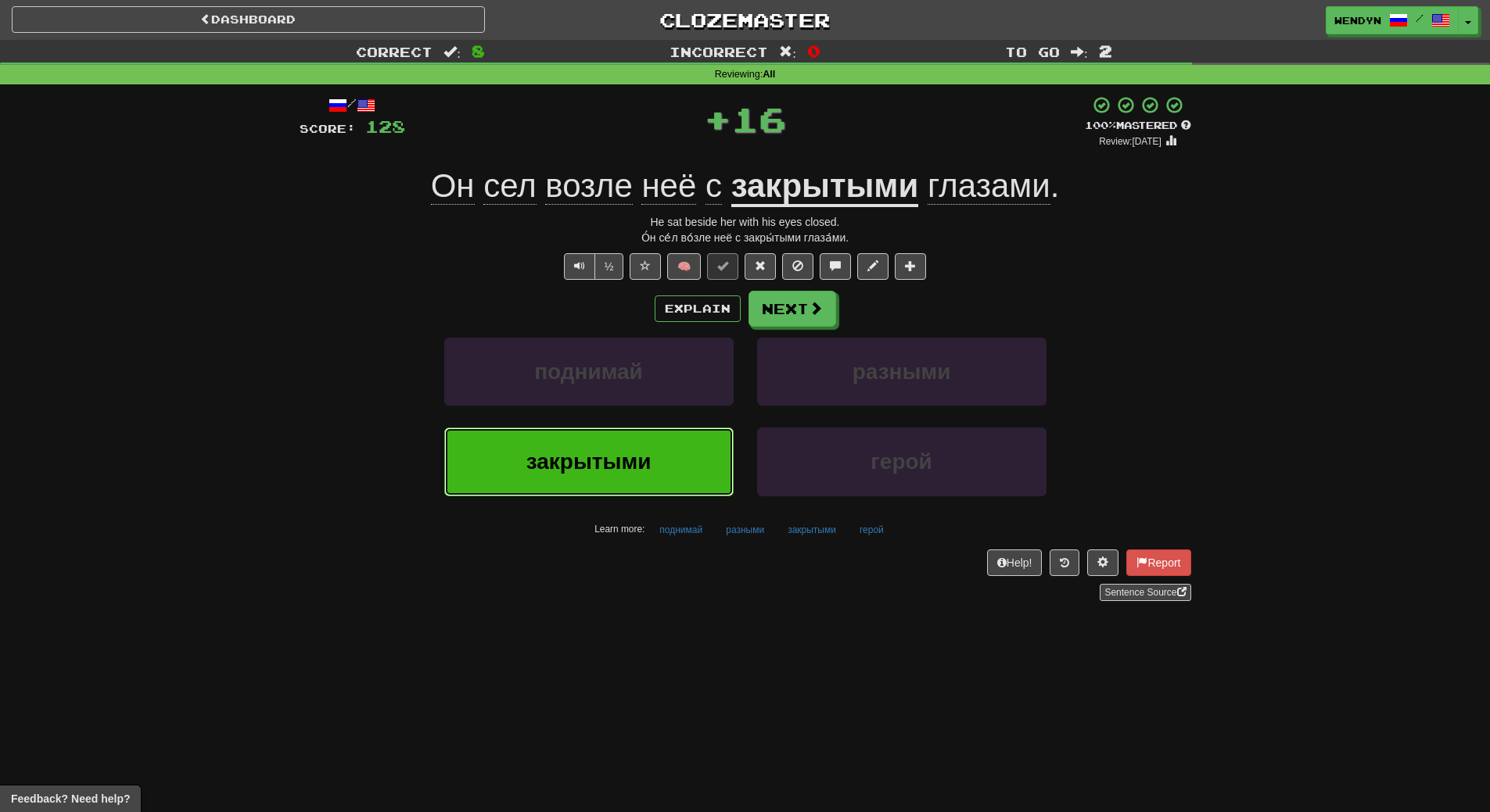
click at [616, 451] on span "закрытыми" at bounding box center [589, 461] width 125 height 25
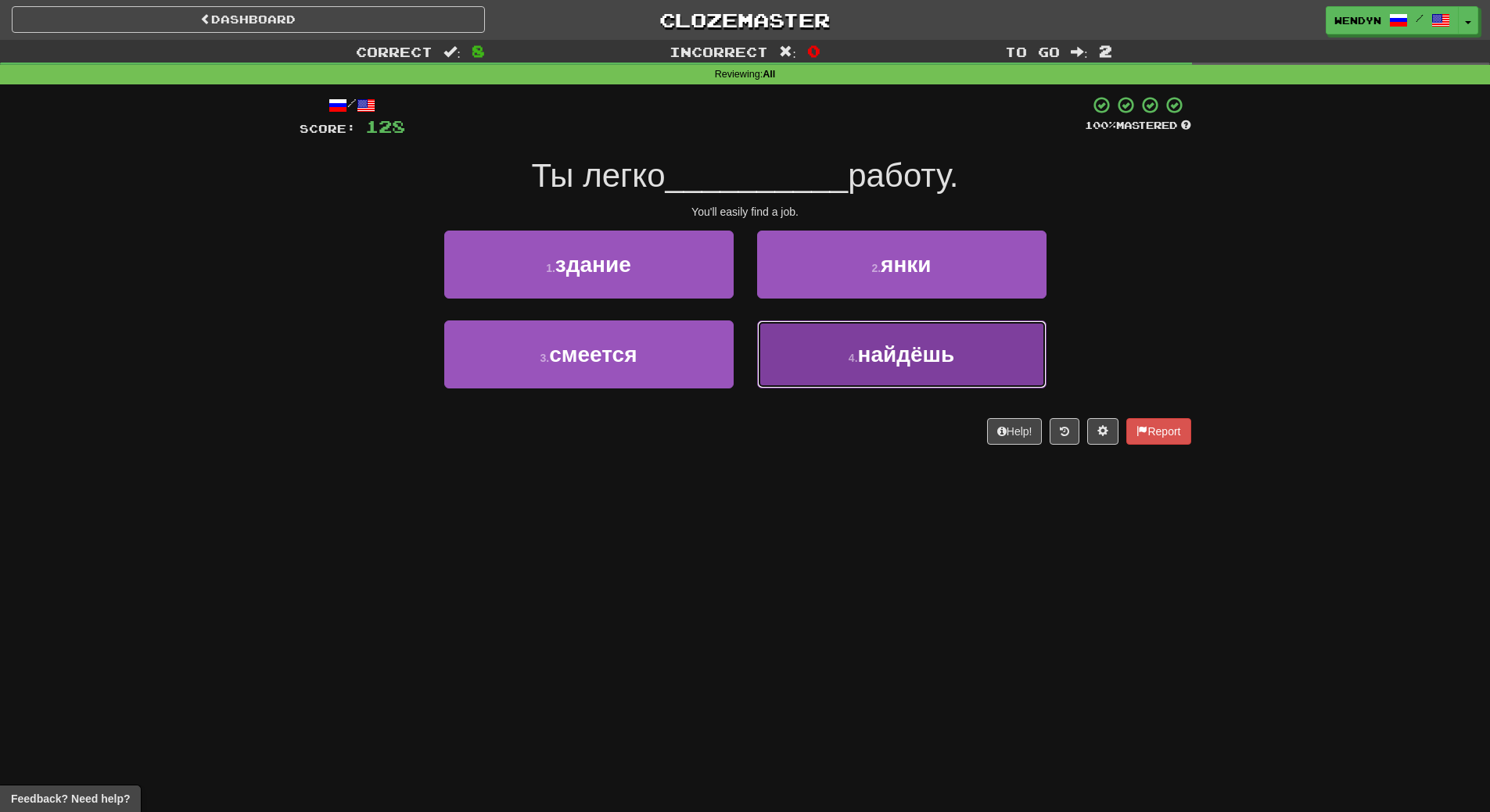
click at [859, 379] on button "4 . найдёшь" at bounding box center [901, 354] width 290 height 68
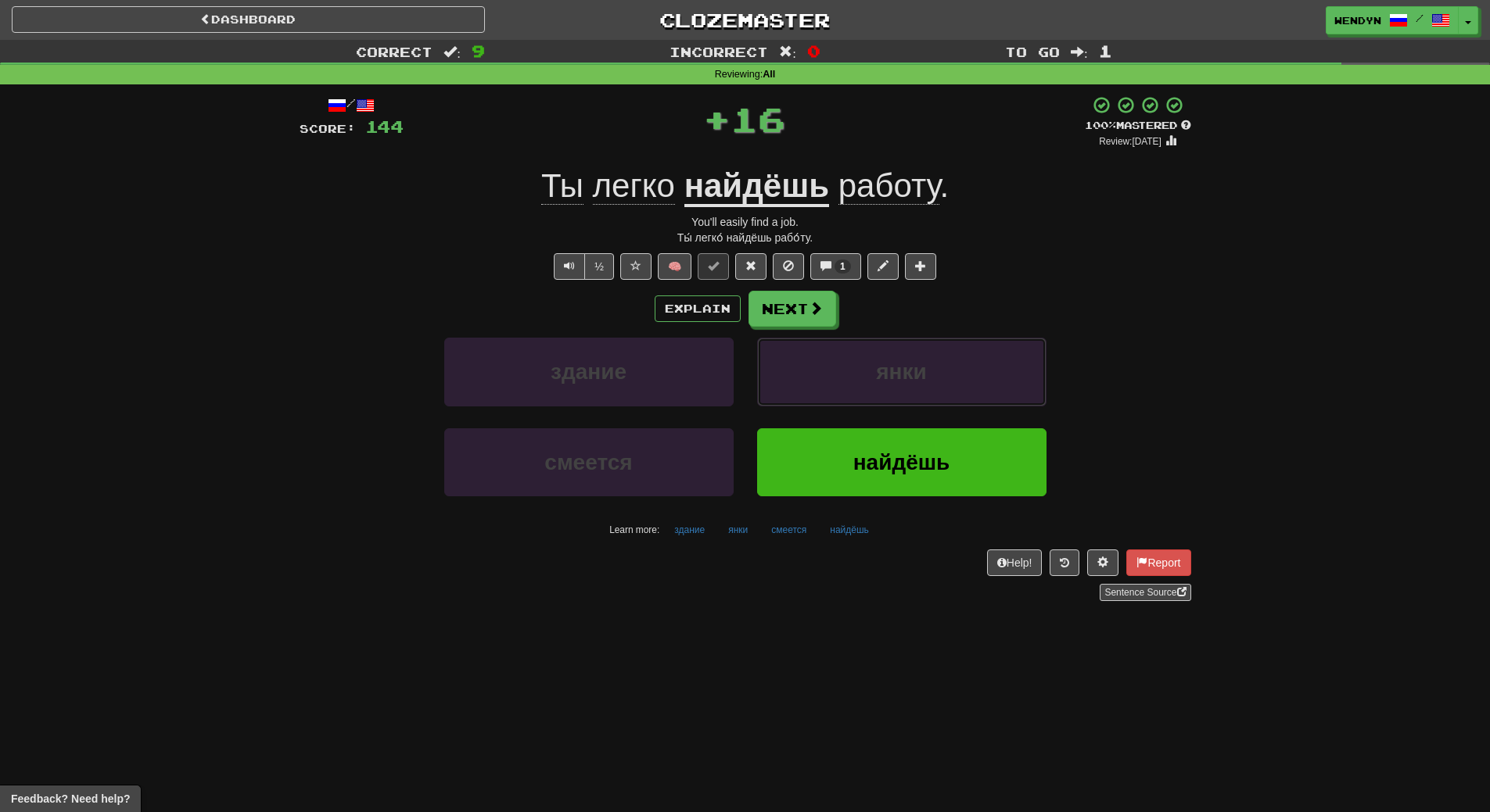
click at [859, 379] on button "янки" at bounding box center [901, 371] width 290 height 68
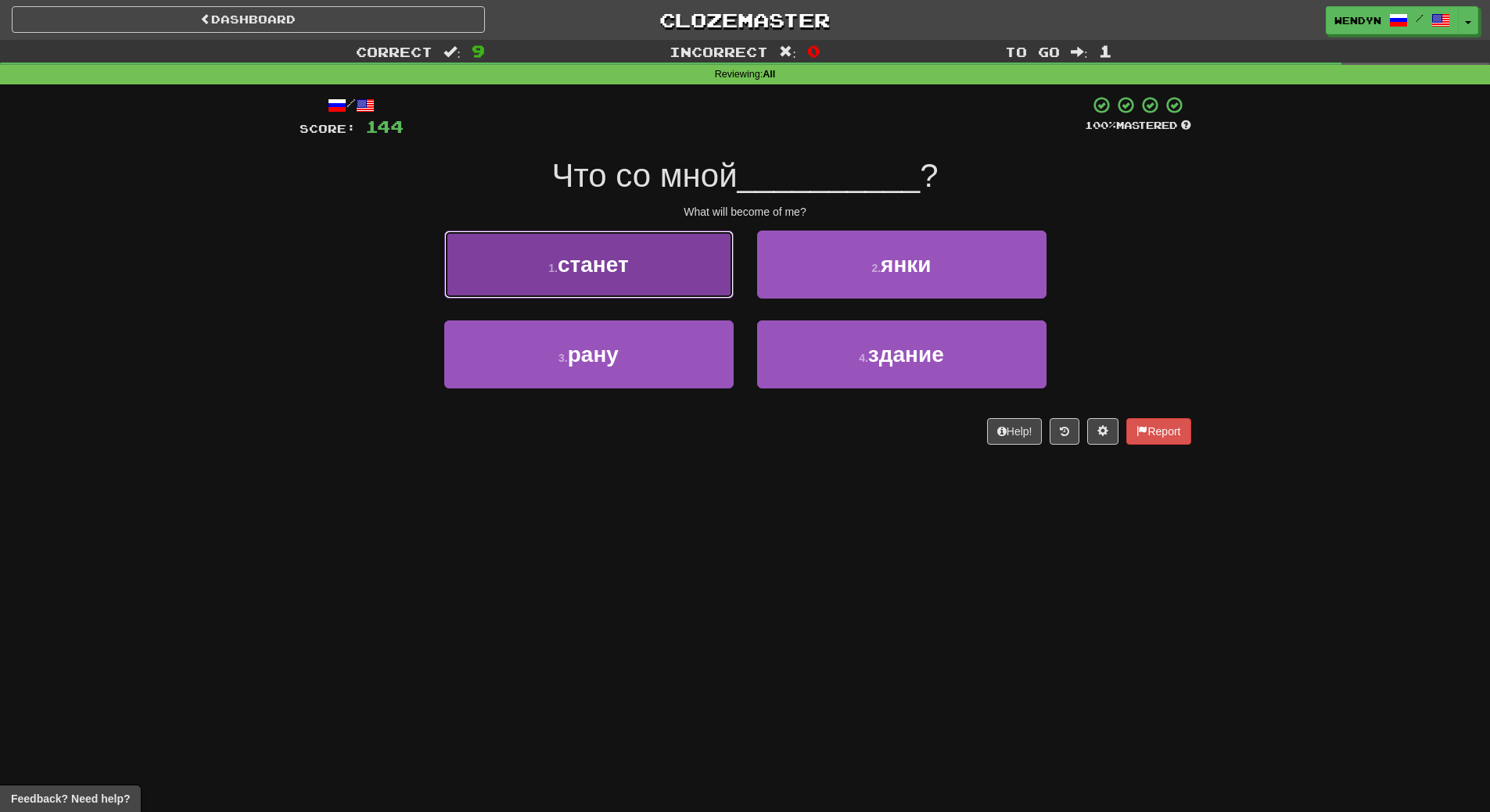
click at [640, 291] on button "1 . станет" at bounding box center [588, 264] width 290 height 68
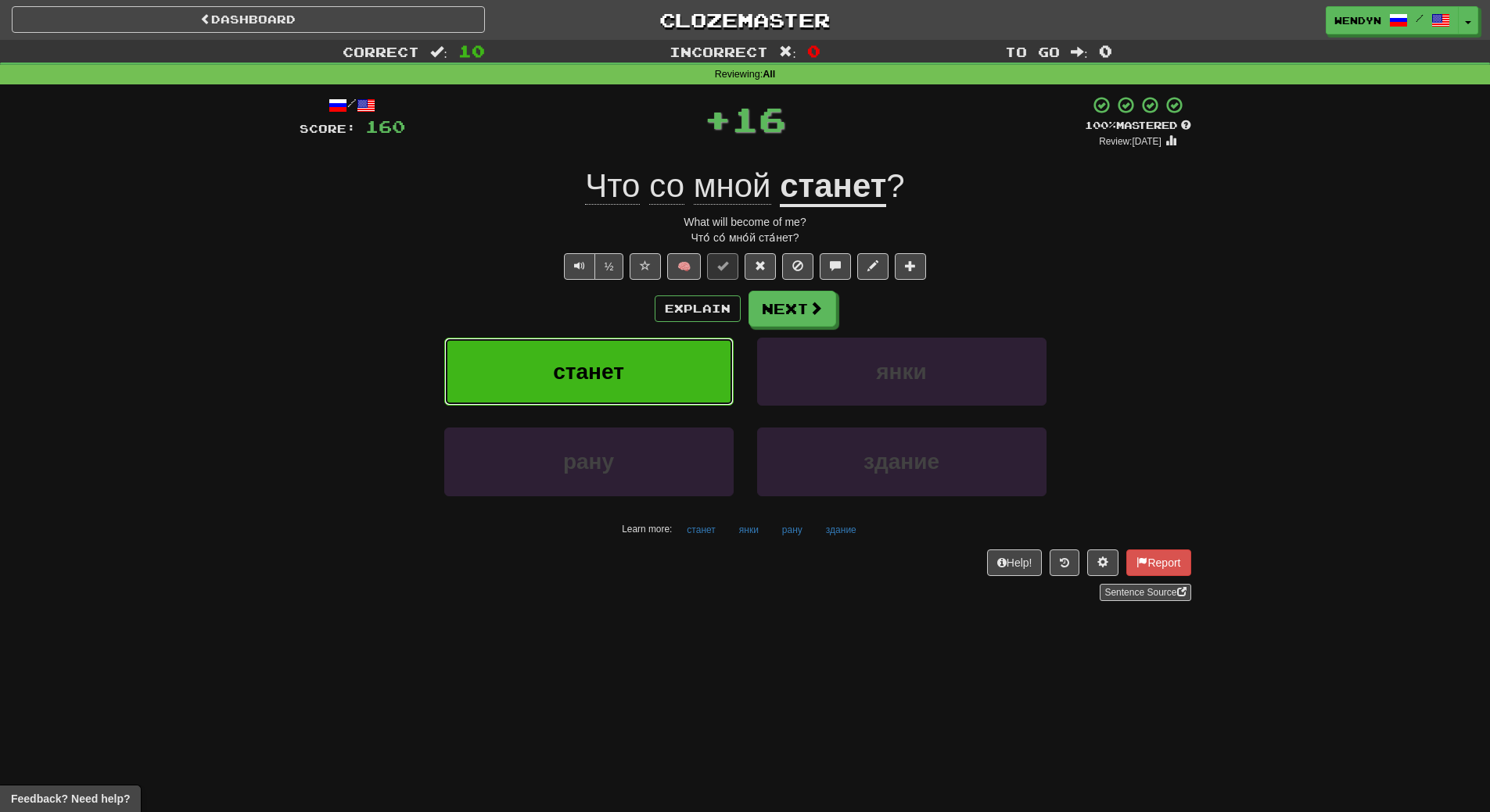
click at [642, 355] on button "станет" at bounding box center [588, 371] width 290 height 68
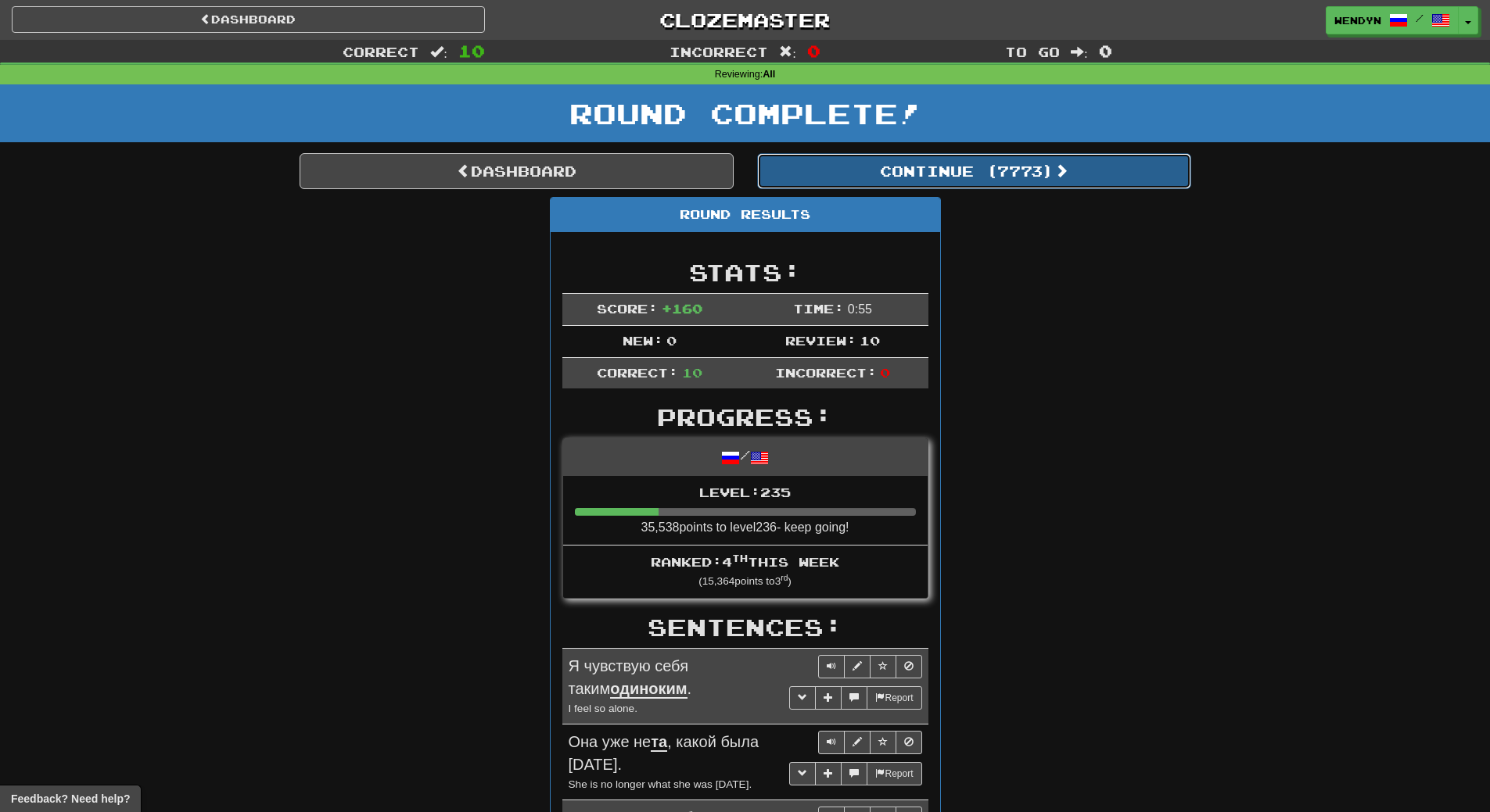
click at [1042, 186] on button "Continue ( 7773 )" at bounding box center [973, 171] width 434 height 36
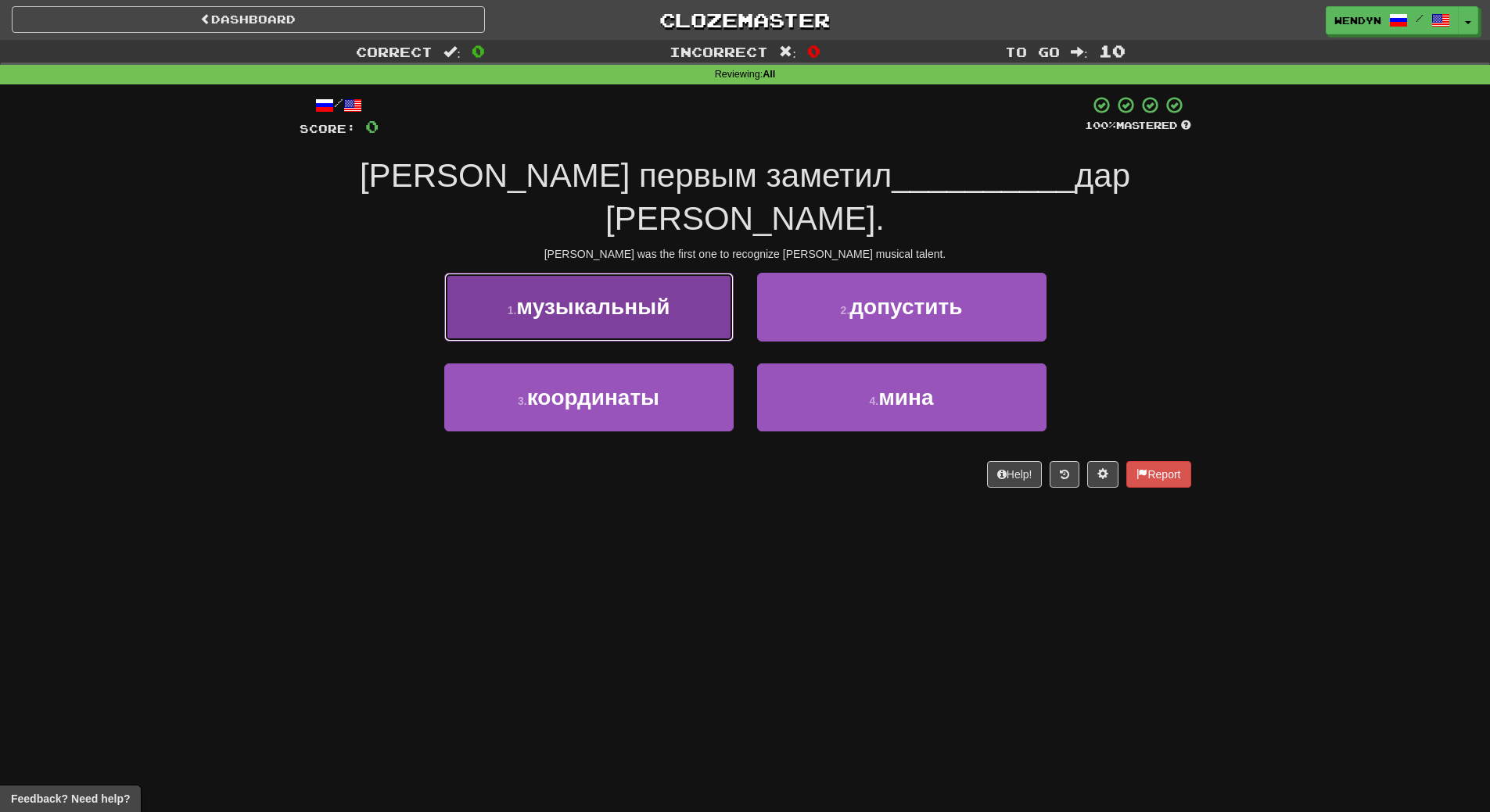
click at [655, 294] on button "1 . музыкальный" at bounding box center [588, 306] width 290 height 68
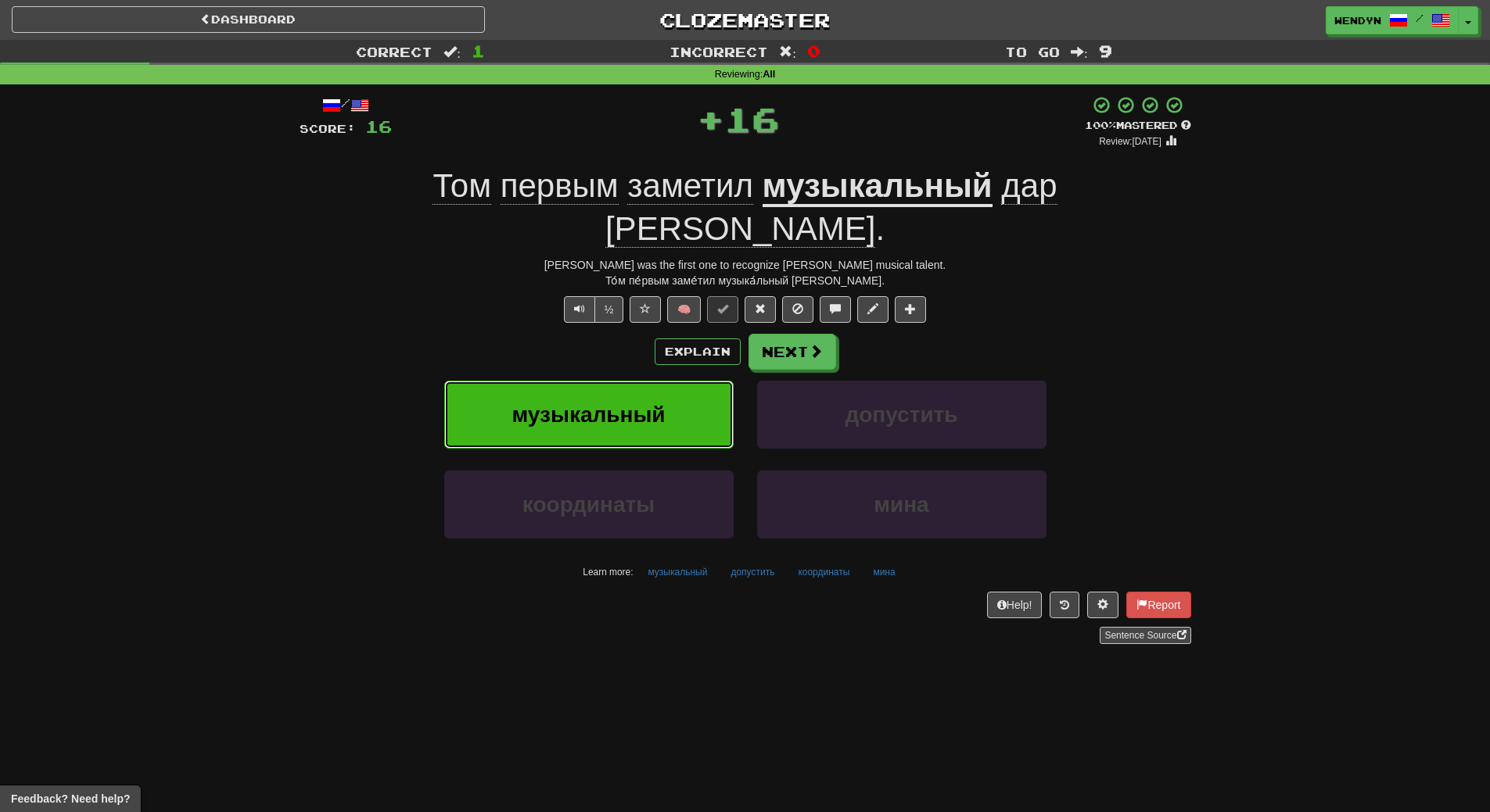
click at [635, 403] on span "музыкальный" at bounding box center [588, 415] width 153 height 25
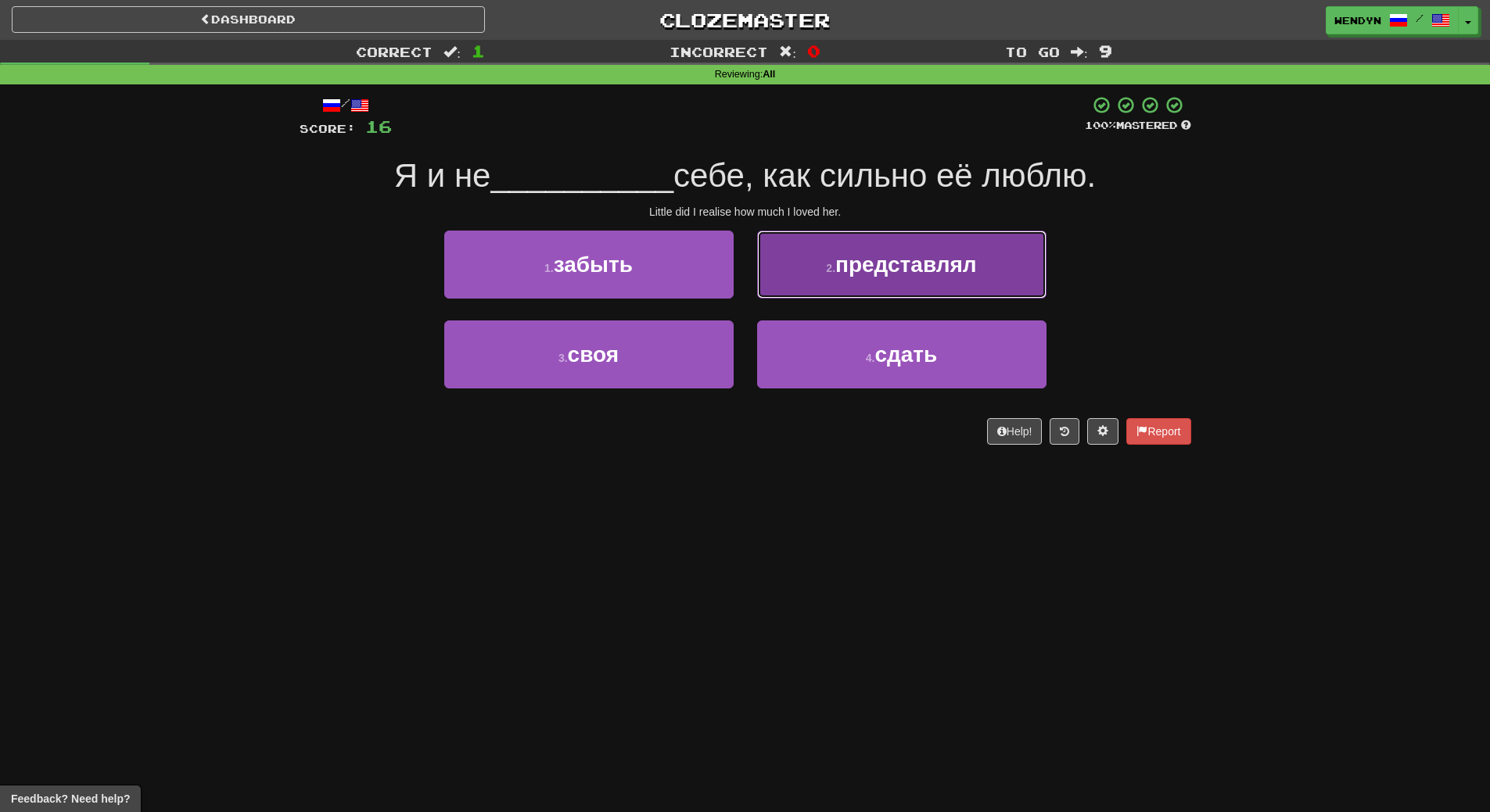
click at [1000, 263] on button "2 . представлял" at bounding box center [901, 264] width 290 height 68
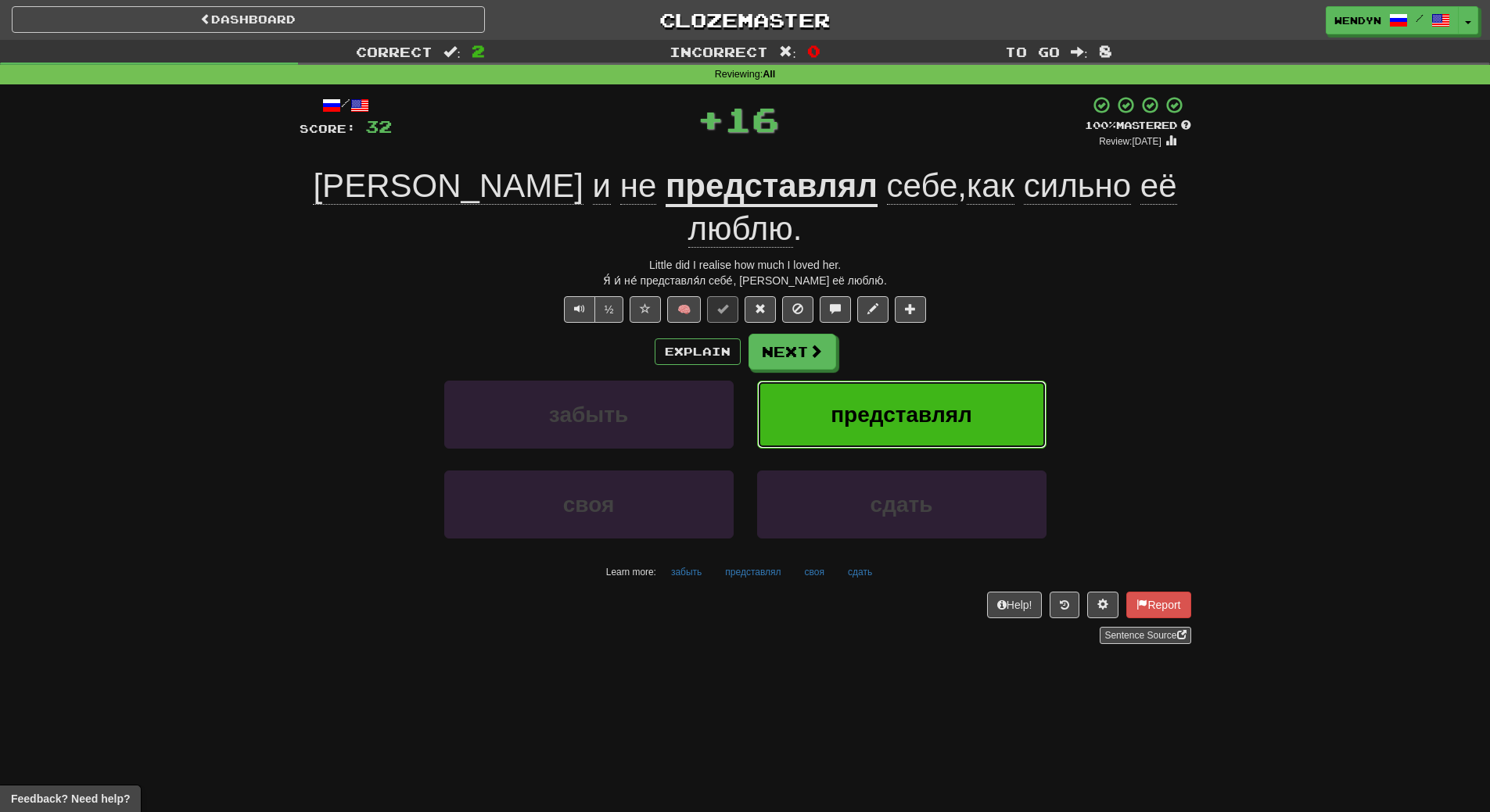
click at [961, 380] on button "представлял" at bounding box center [901, 414] width 290 height 68
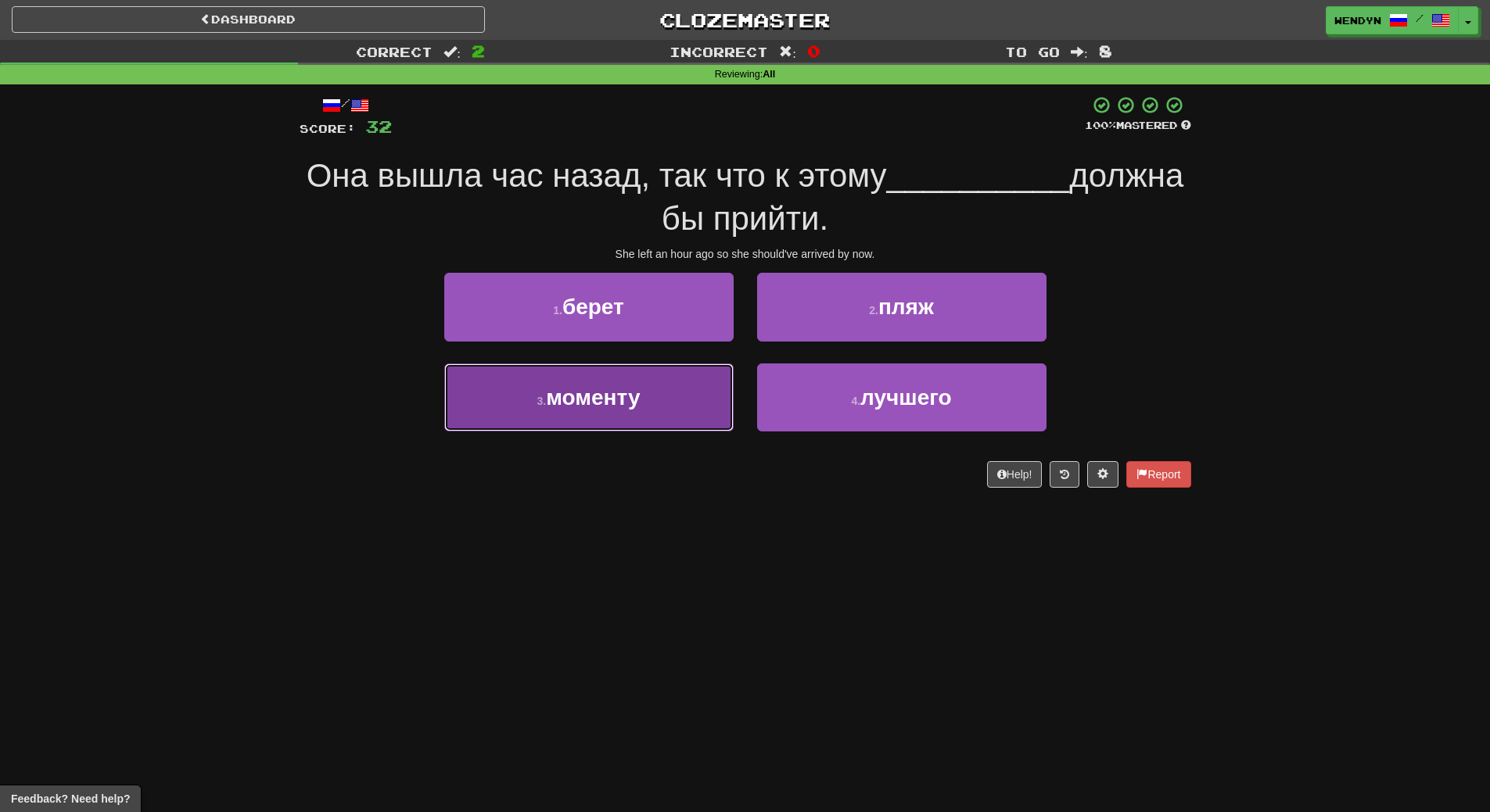
click at [669, 407] on button "3 . моменту" at bounding box center [588, 397] width 290 height 68
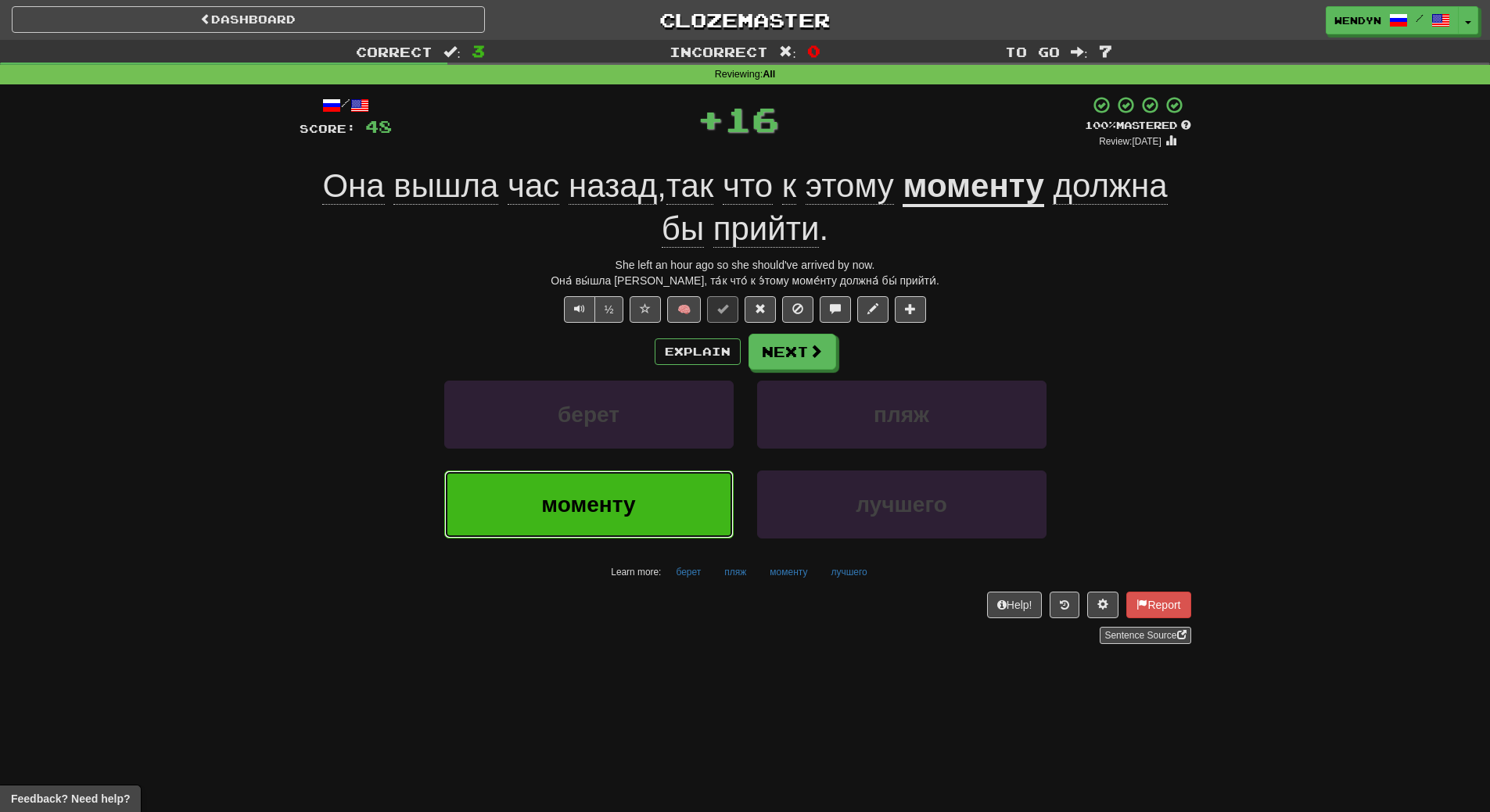
click at [671, 508] on button "моменту" at bounding box center [588, 504] width 290 height 68
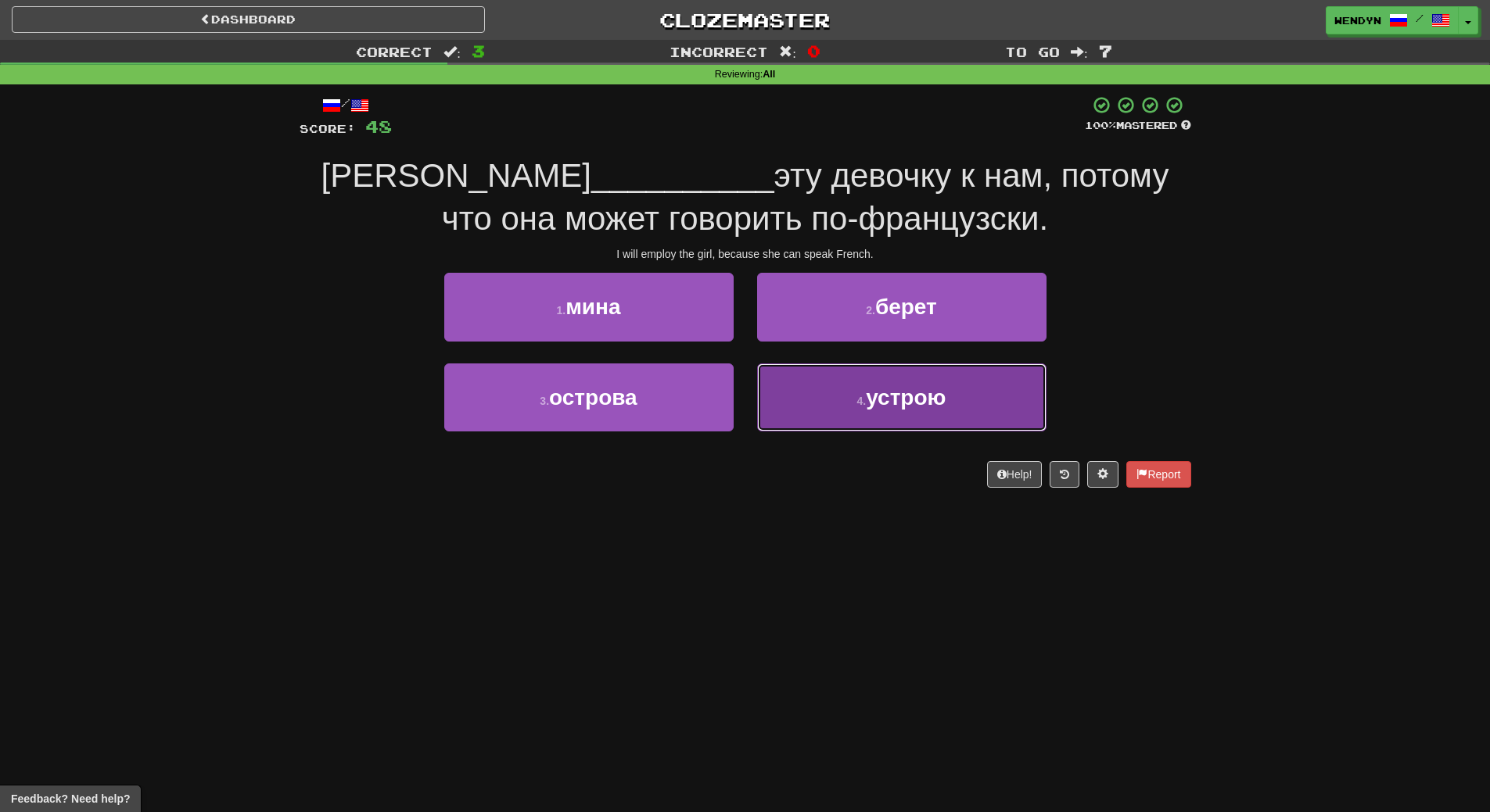
click at [931, 426] on button "4 . устрою" at bounding box center [901, 397] width 290 height 68
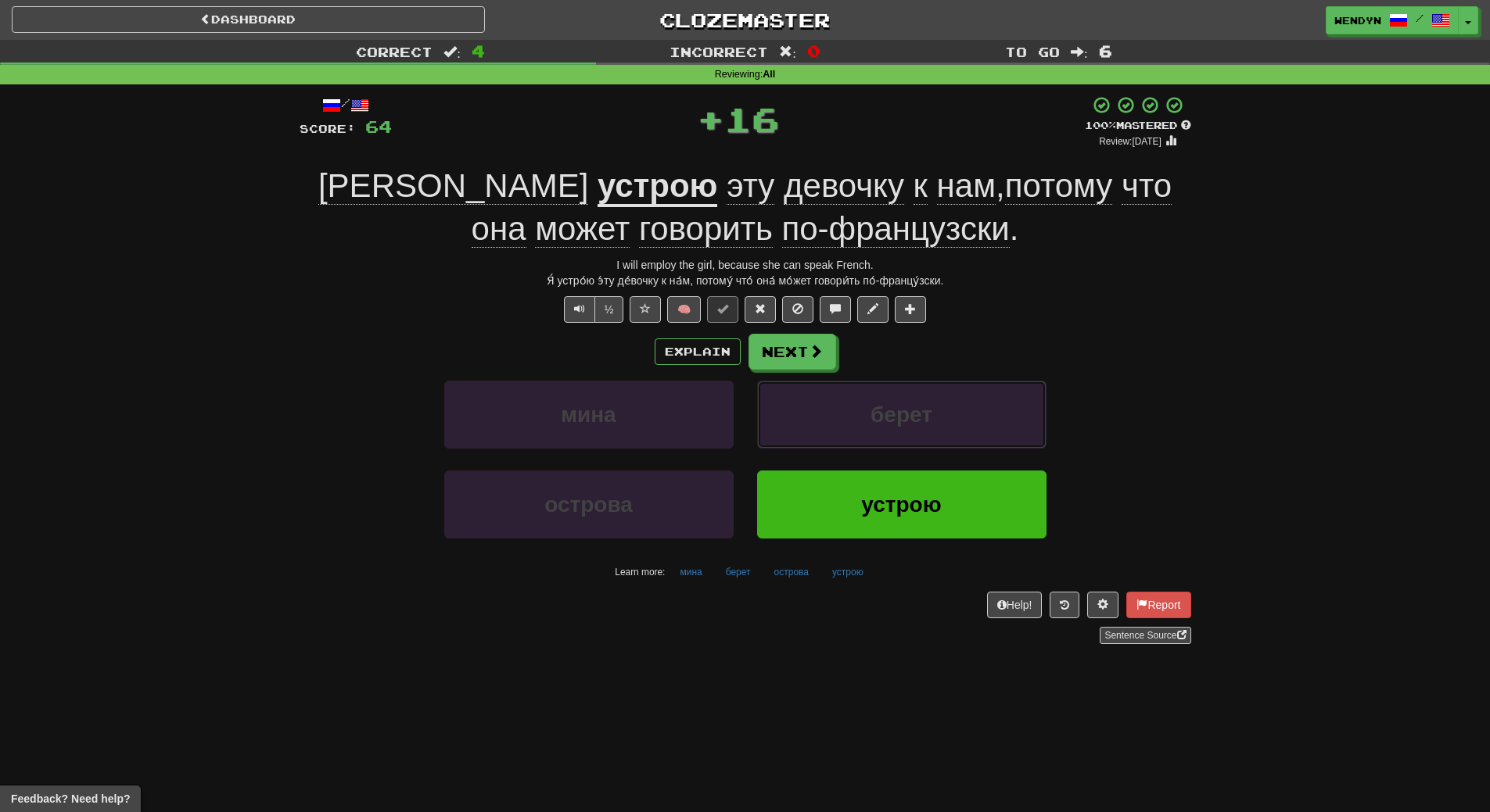
click at [931, 426] on span "берет" at bounding box center [901, 415] width 62 height 25
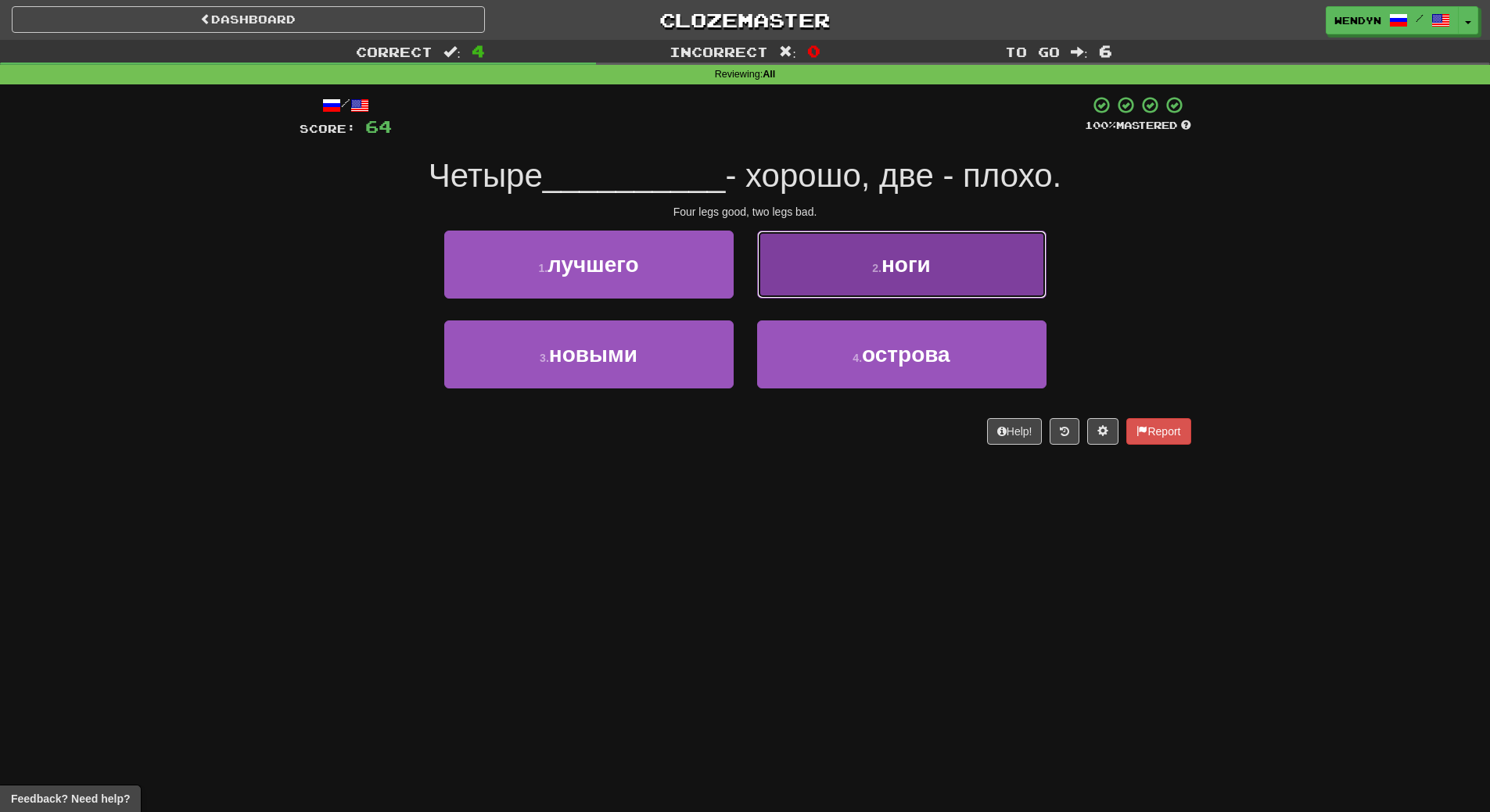
click at [936, 280] on button "2 . ноги" at bounding box center [901, 264] width 290 height 68
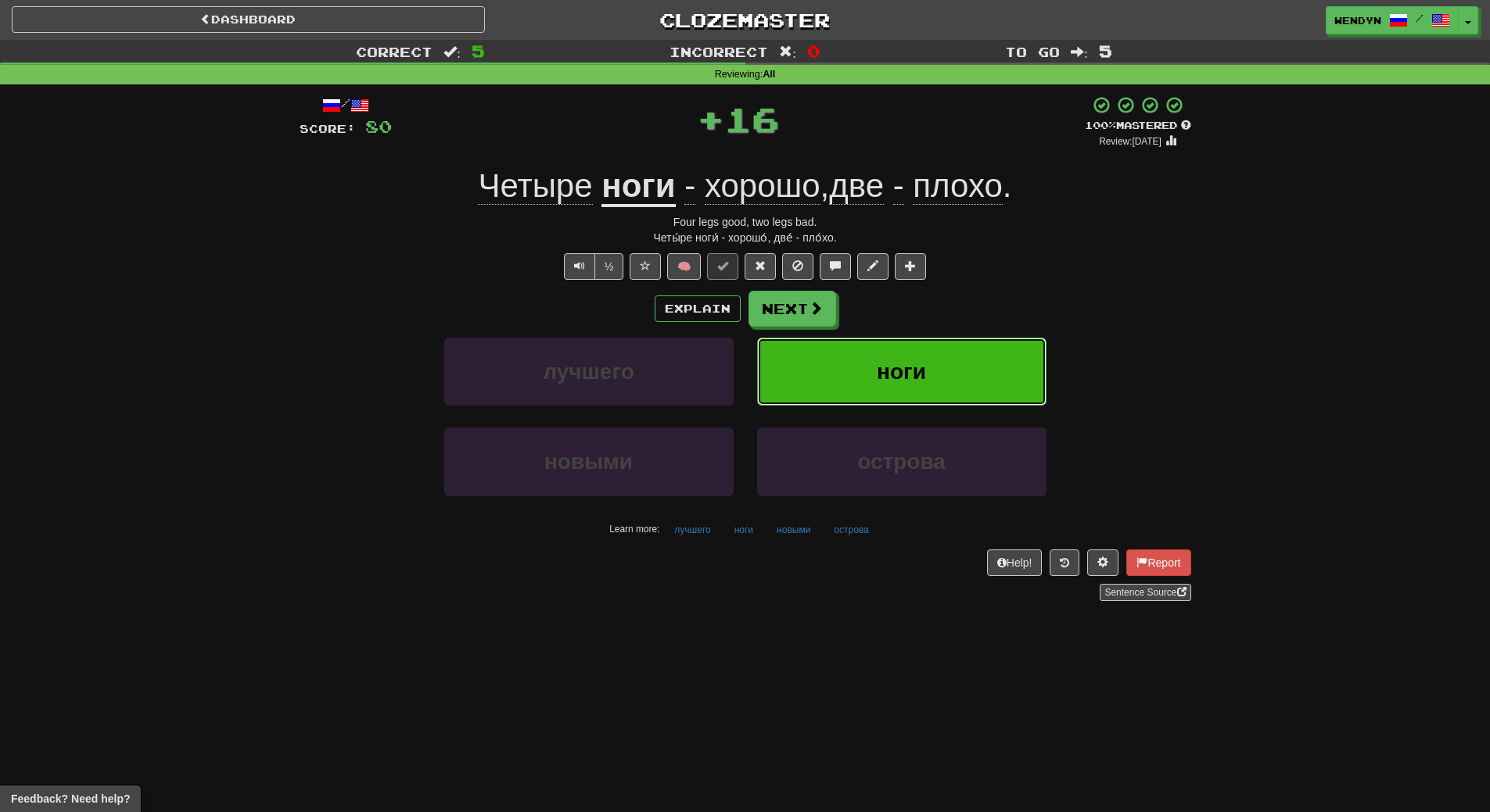
click at [940, 355] on button "ноги" at bounding box center [901, 371] width 290 height 68
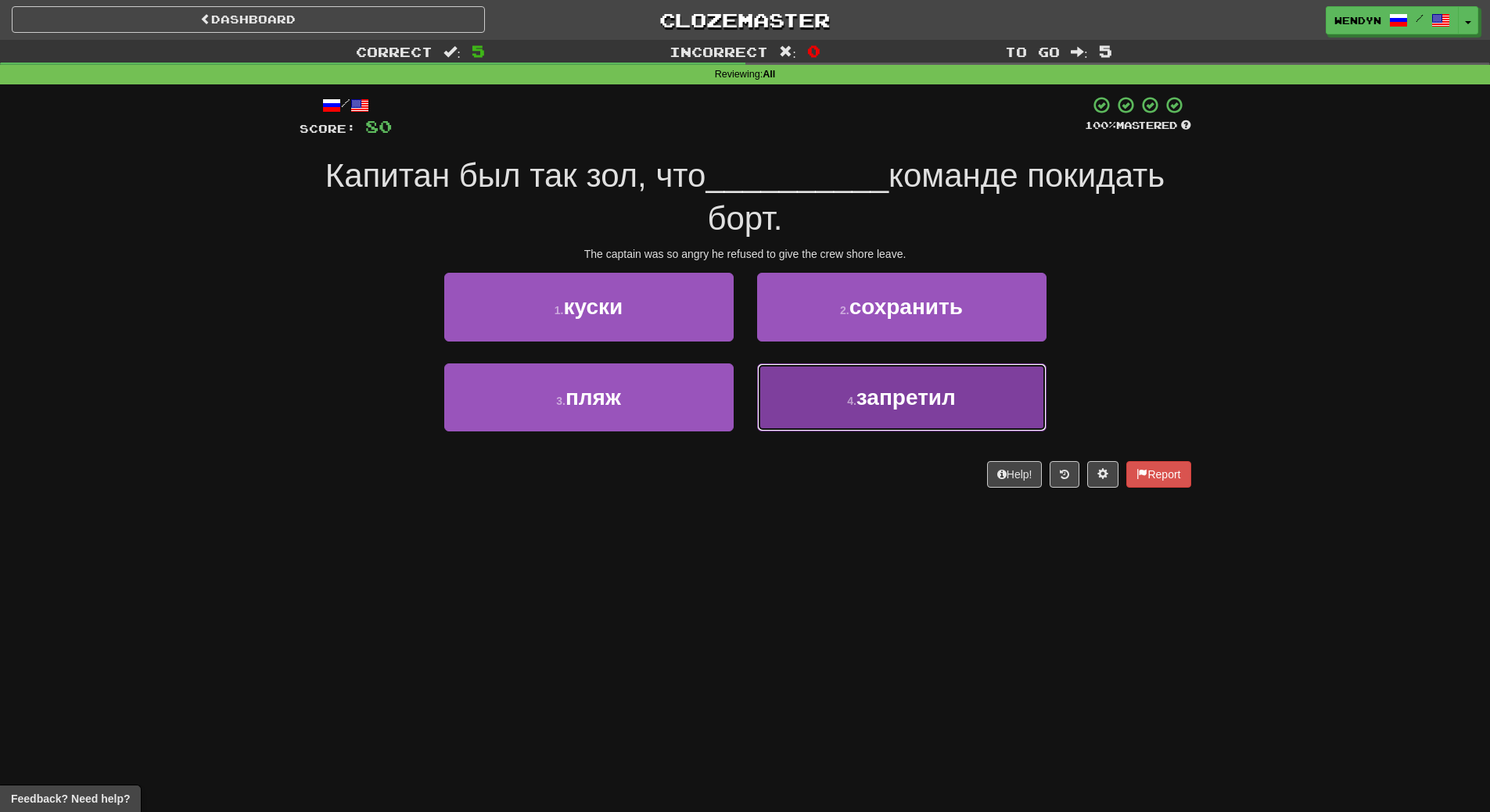
click at [905, 400] on span "запретил" at bounding box center [906, 397] width 100 height 25
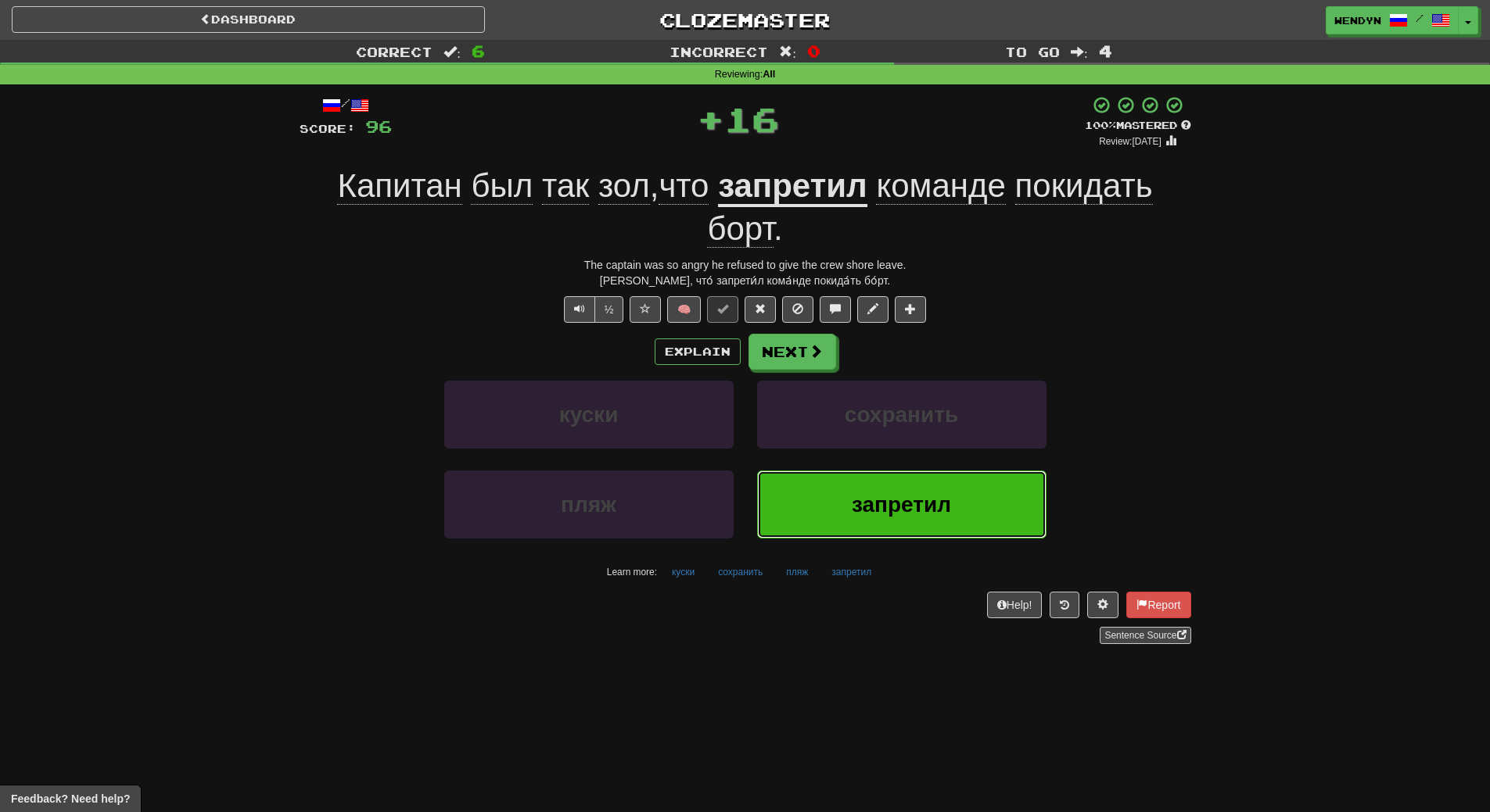
click at [910, 512] on span "запретил" at bounding box center [901, 505] width 100 height 25
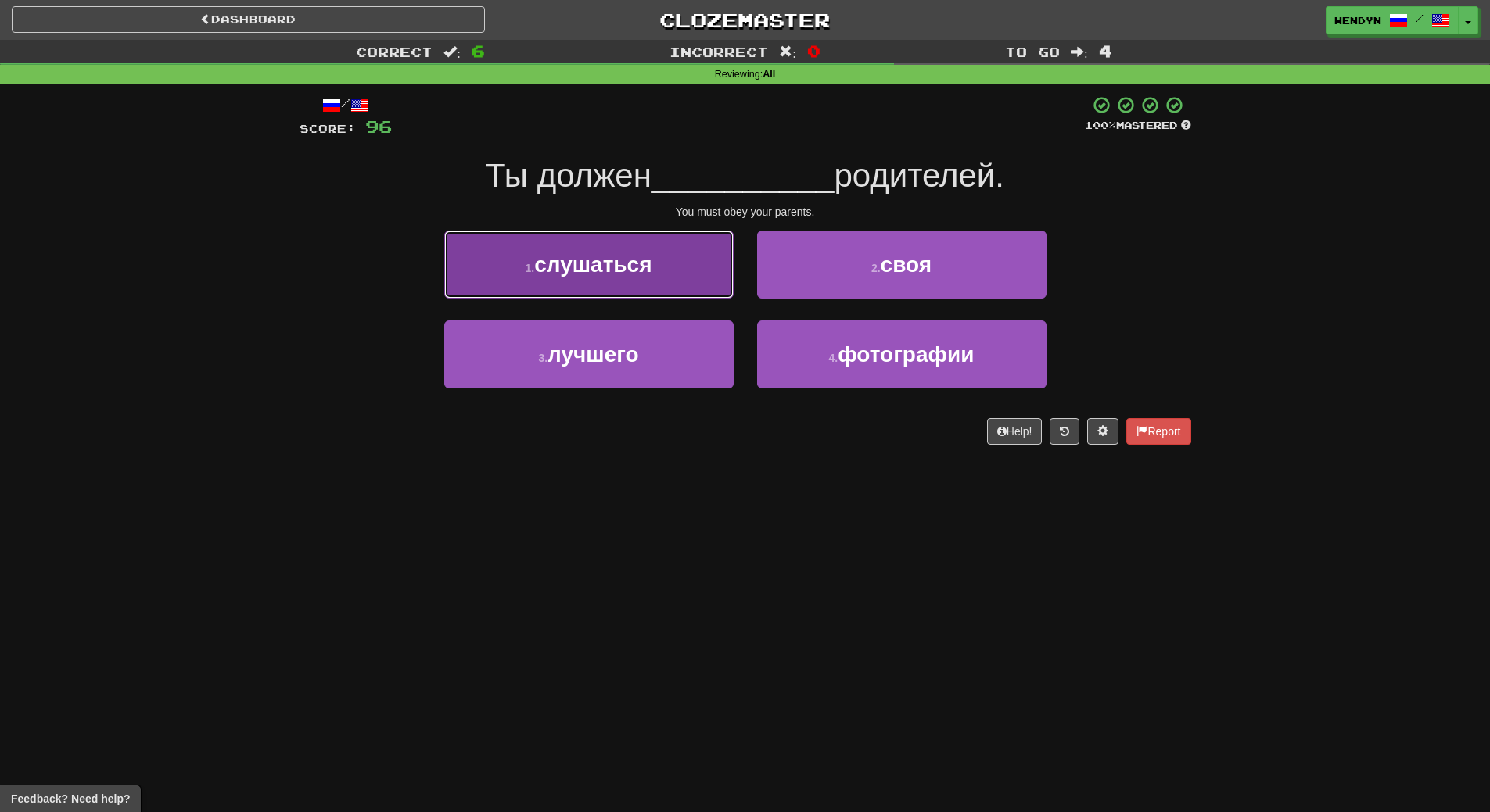
click at [665, 277] on button "1 . слушаться" at bounding box center [588, 264] width 290 height 68
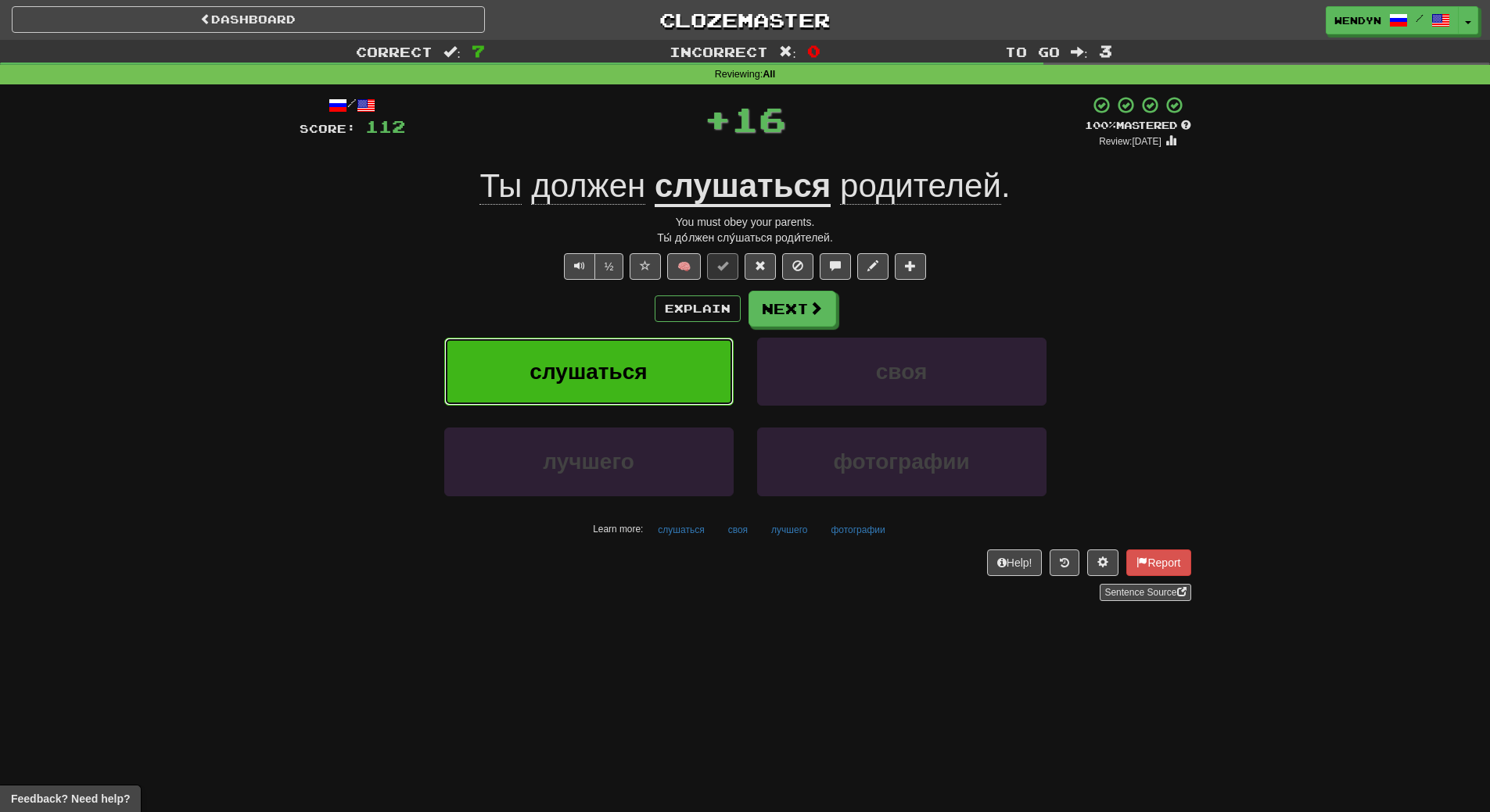
click at [654, 365] on button "слушаться" at bounding box center [588, 371] width 290 height 68
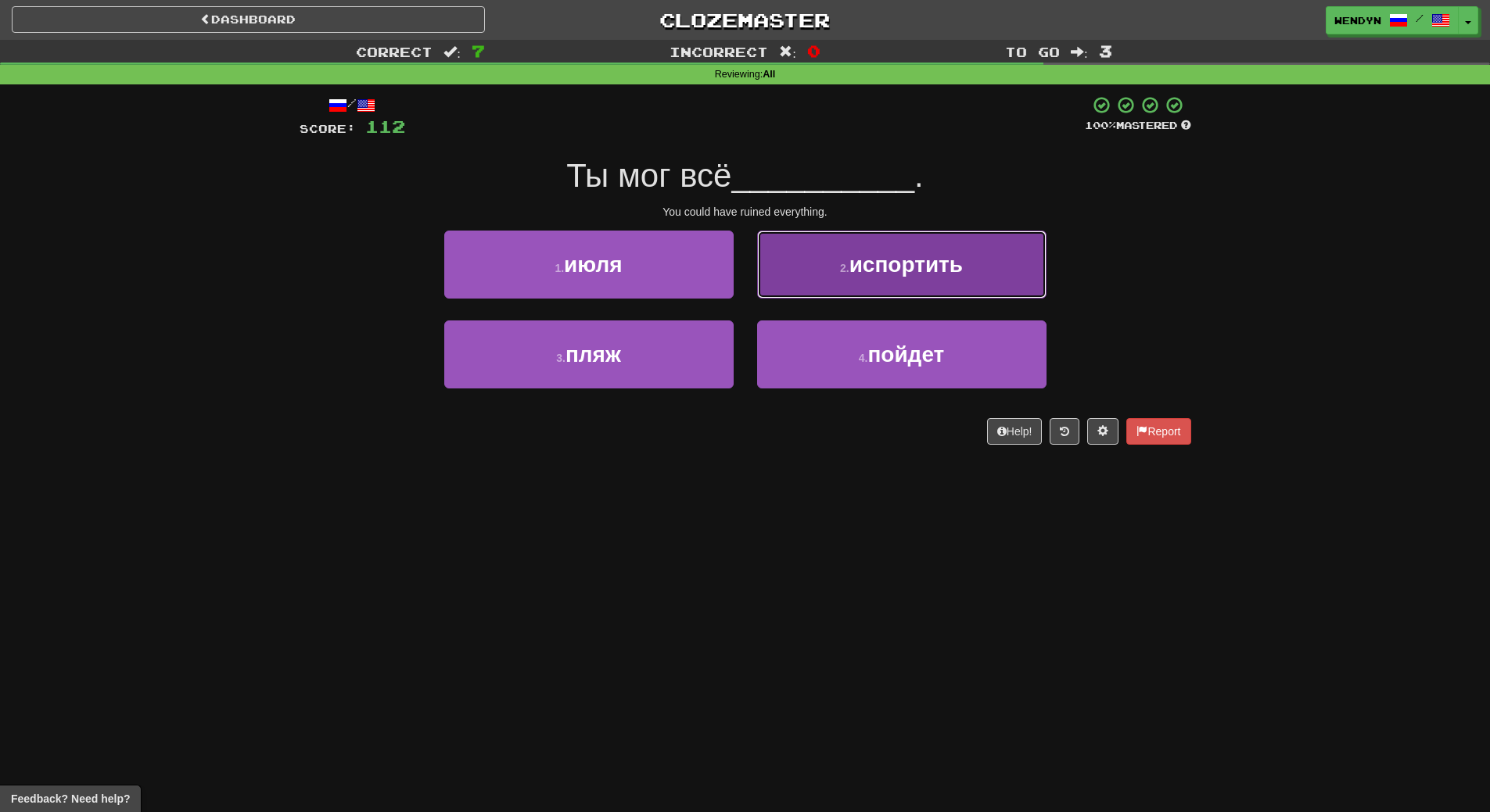
click at [936, 288] on button "2 . испортить" at bounding box center [901, 264] width 290 height 68
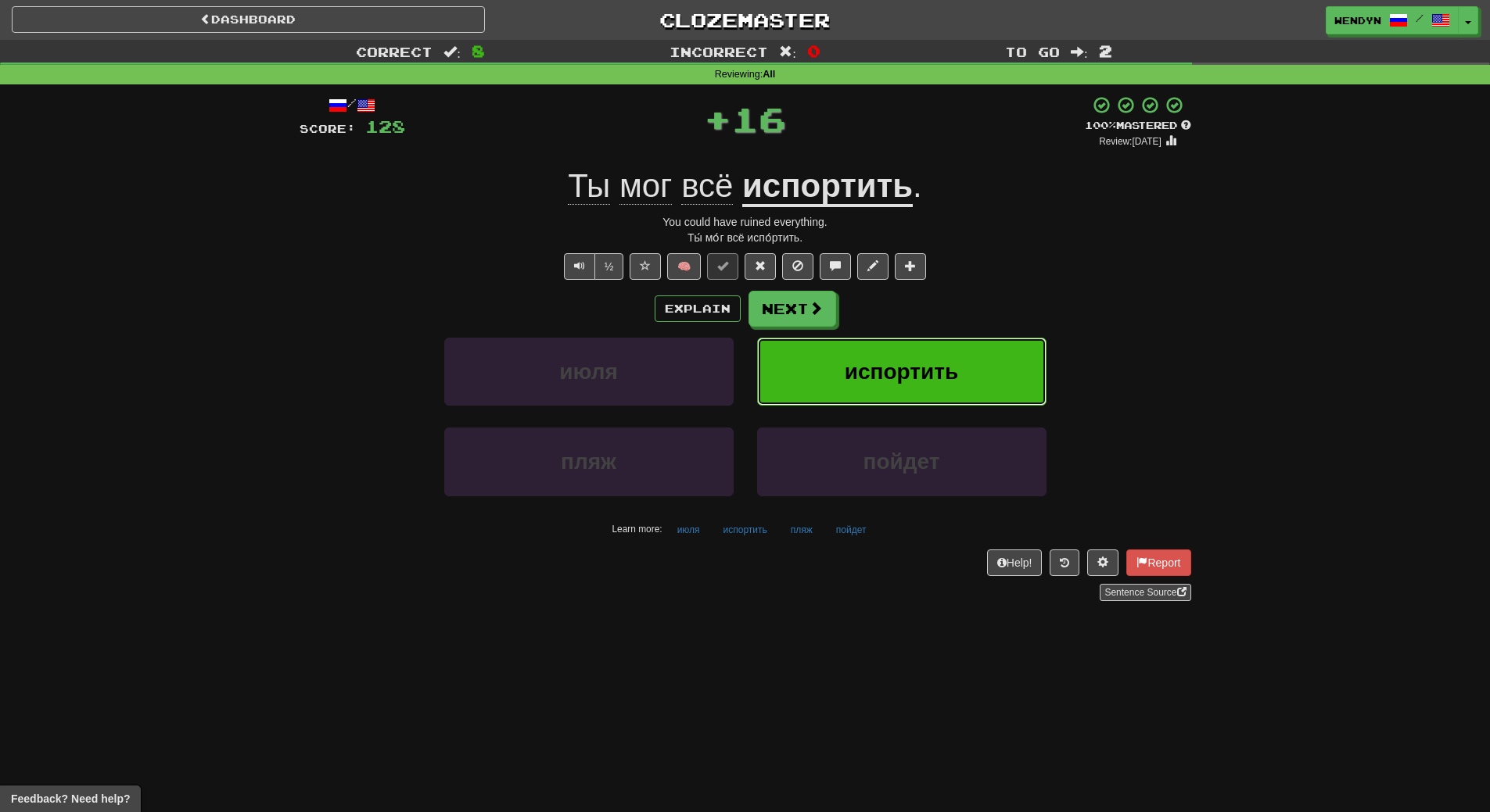
click at [938, 343] on button "испортить" at bounding box center [901, 371] width 290 height 68
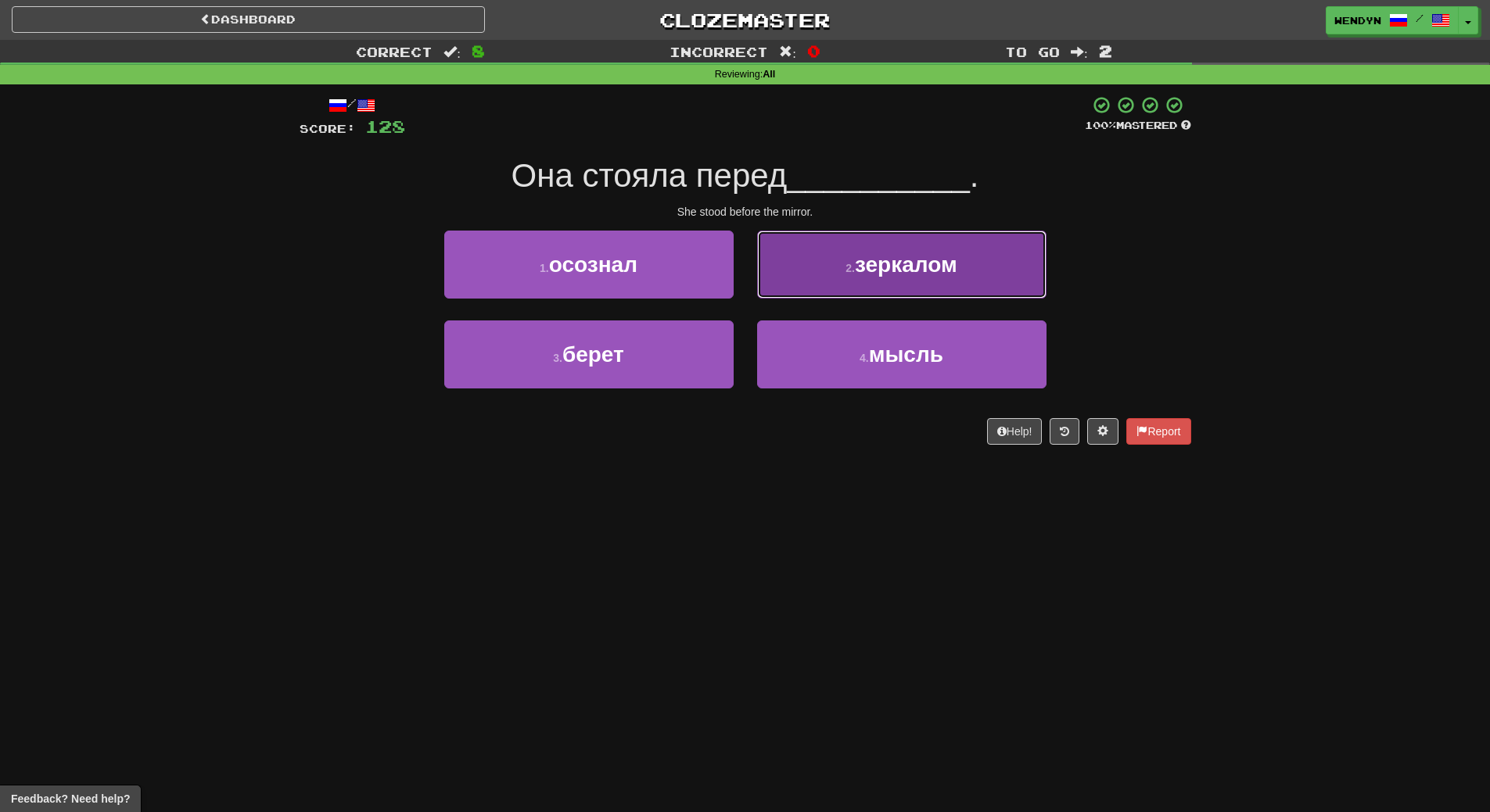
click at [959, 278] on button "2 . зеркалом" at bounding box center [901, 264] width 290 height 68
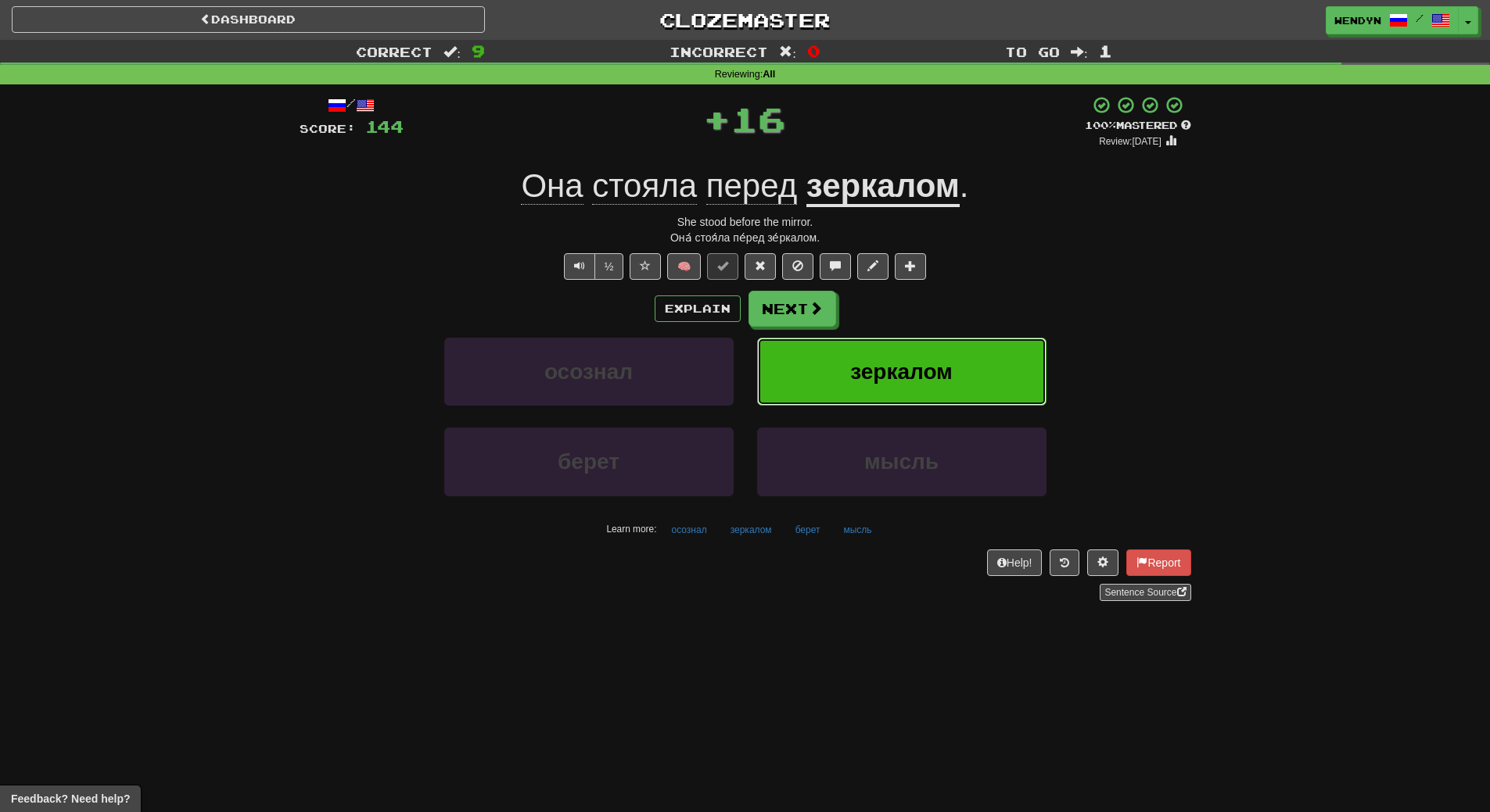
click at [953, 346] on button "зеркалом" at bounding box center [901, 371] width 290 height 68
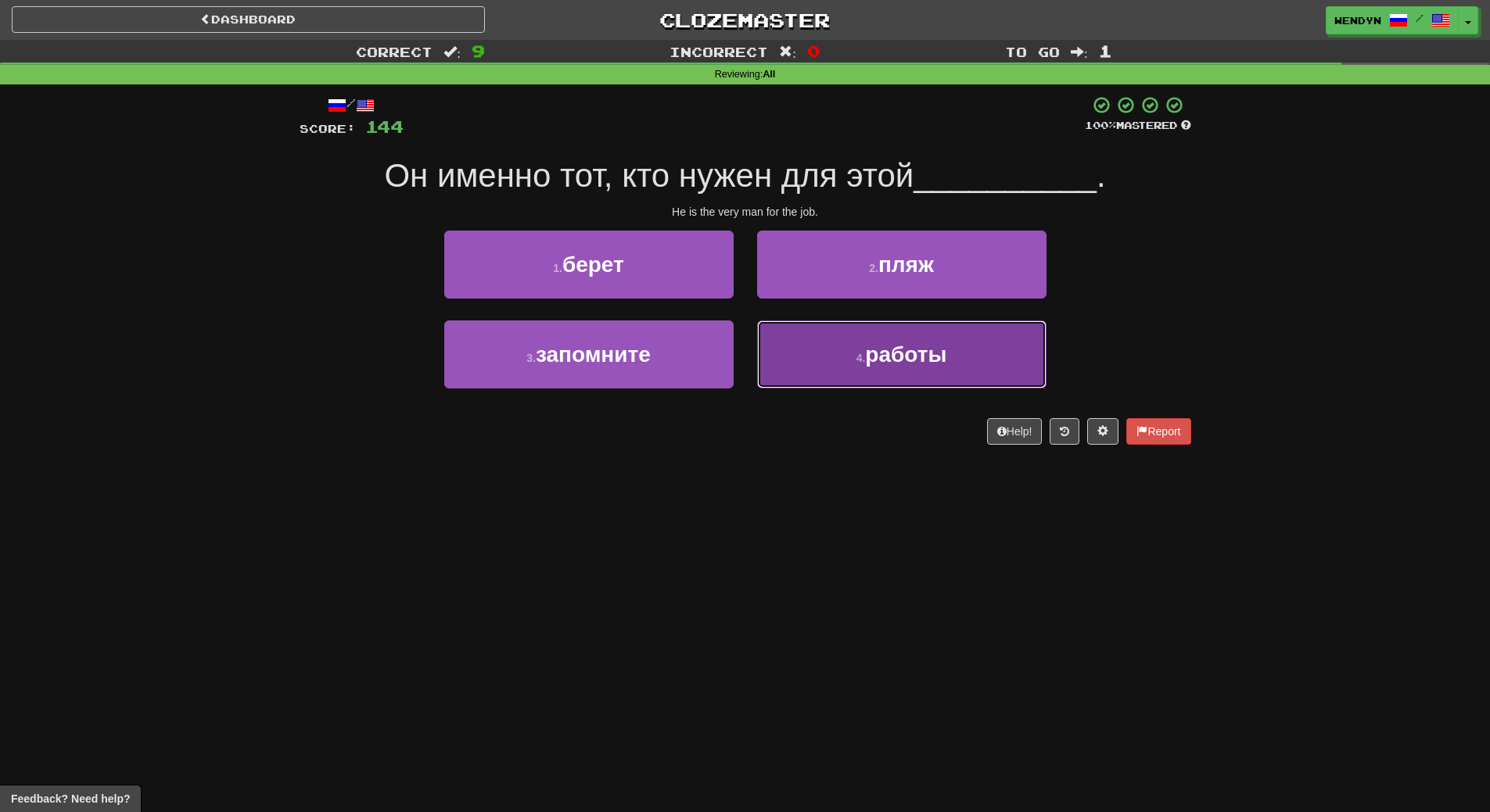
click at [861, 363] on small "4 ." at bounding box center [861, 358] width 9 height 13
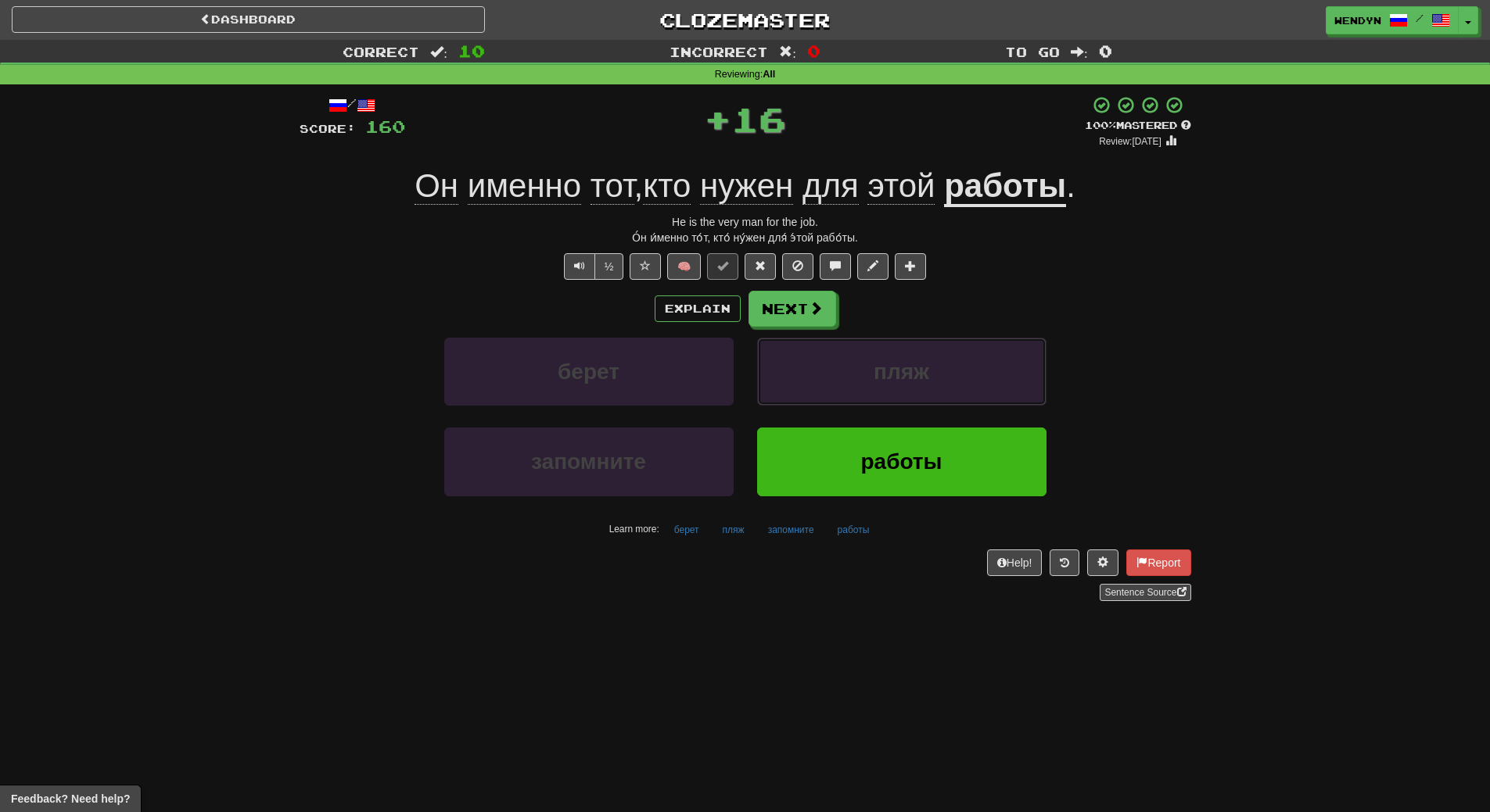
click at [861, 363] on button "пляж" at bounding box center [901, 371] width 290 height 68
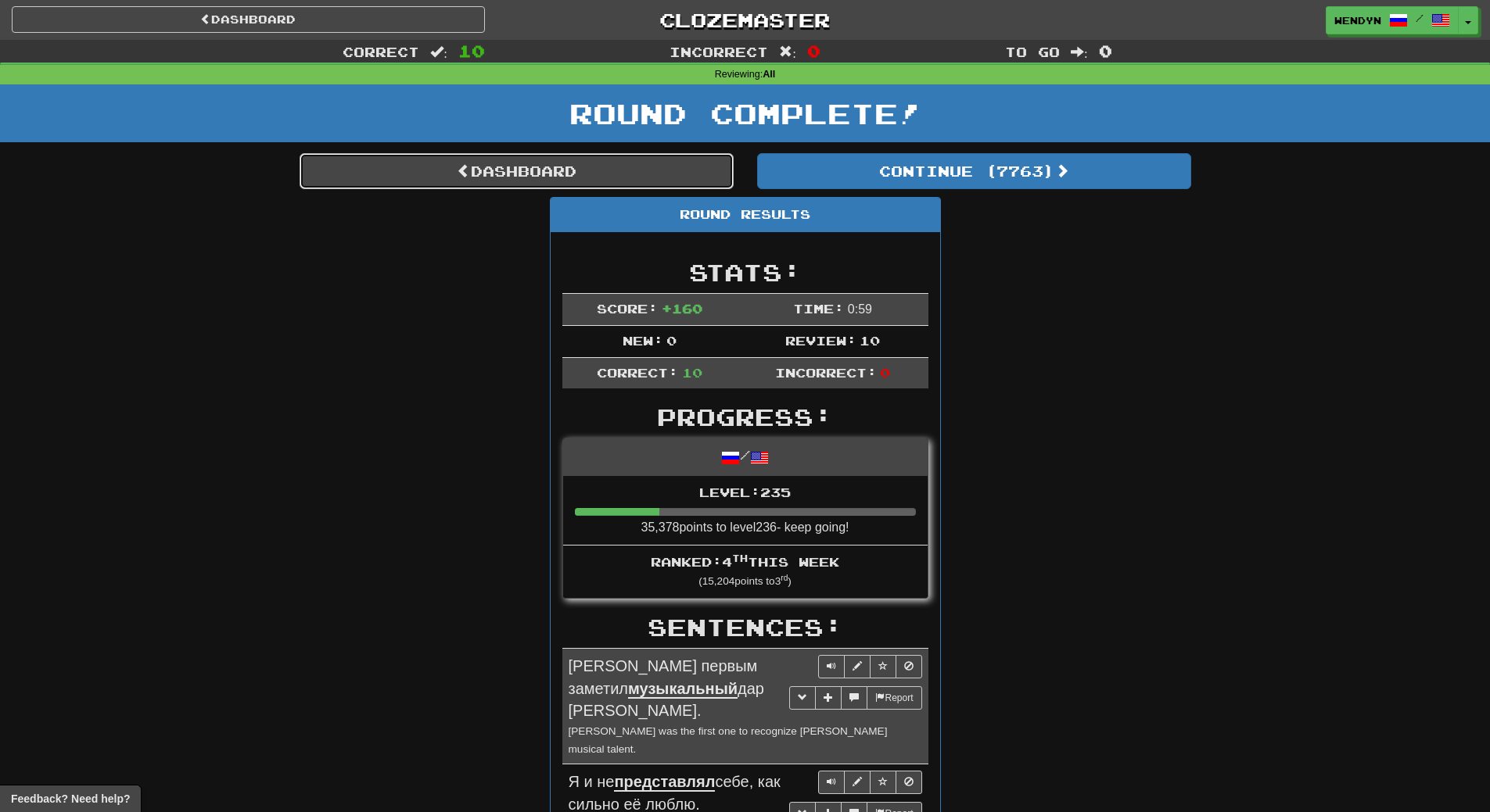
click at [523, 172] on link "Dashboard" at bounding box center [516, 171] width 434 height 36
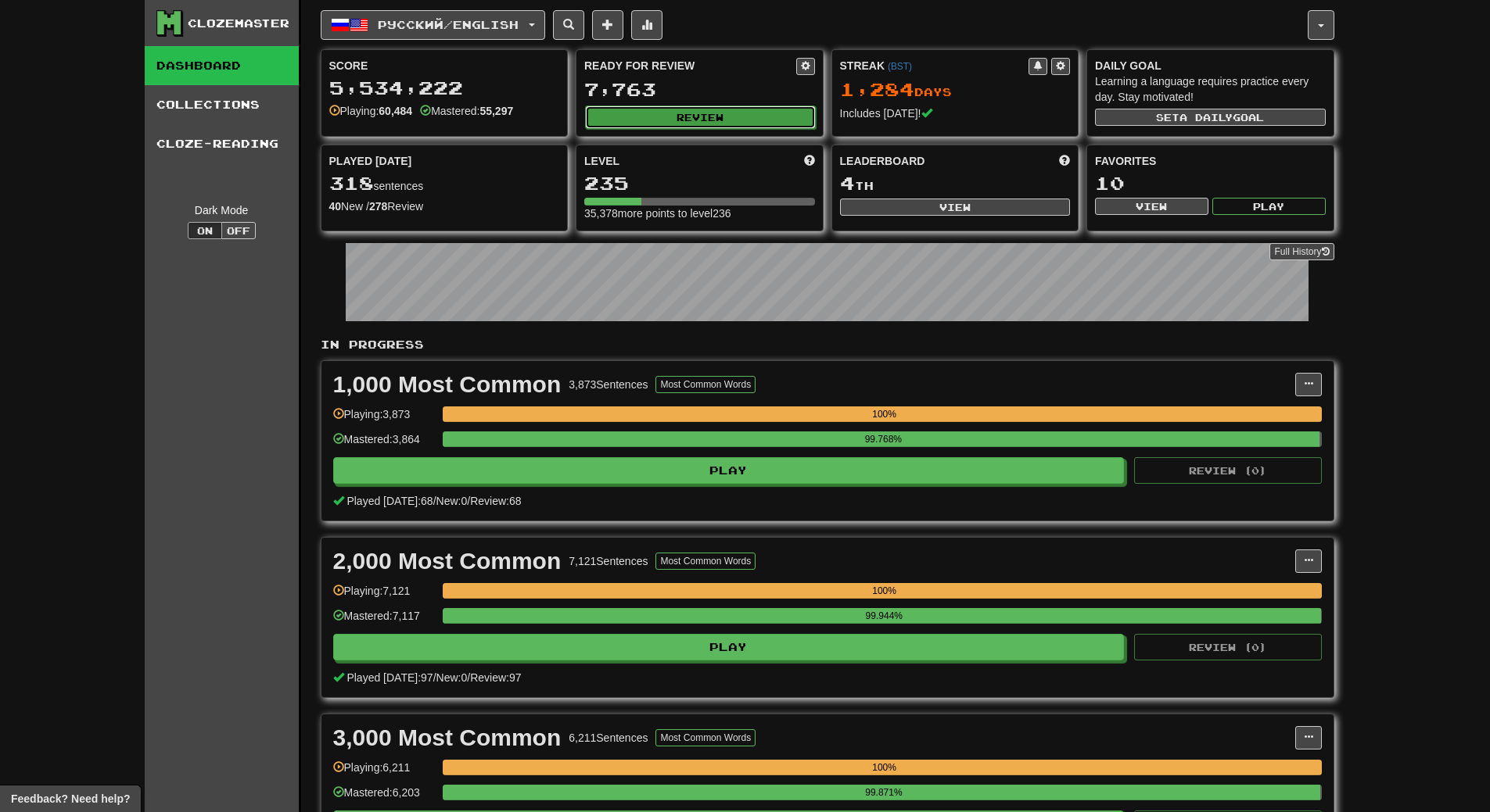
click at [680, 116] on button "Review" at bounding box center [700, 118] width 230 height 24
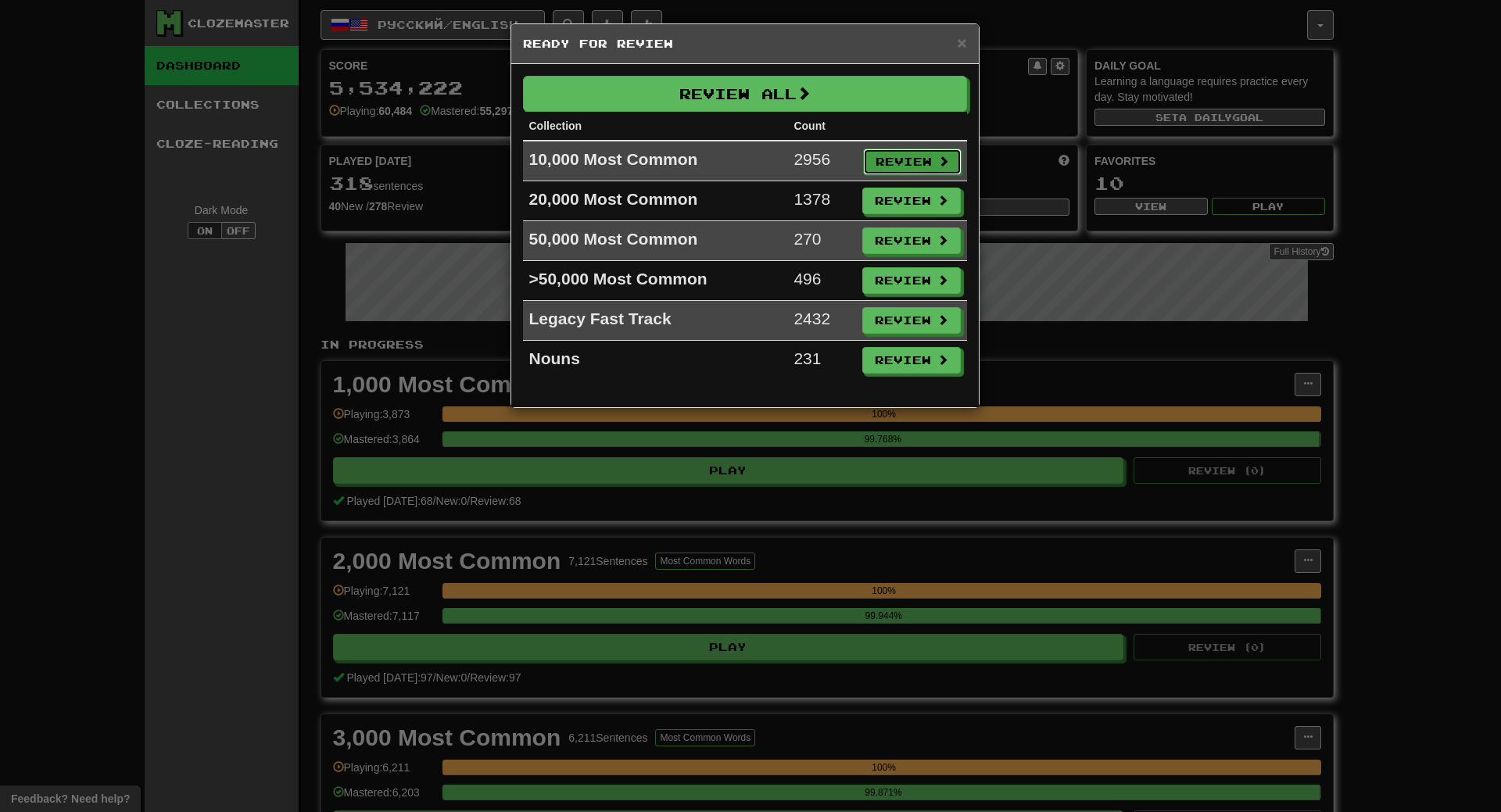
click at [923, 163] on button "Review" at bounding box center [913, 161] width 99 height 27
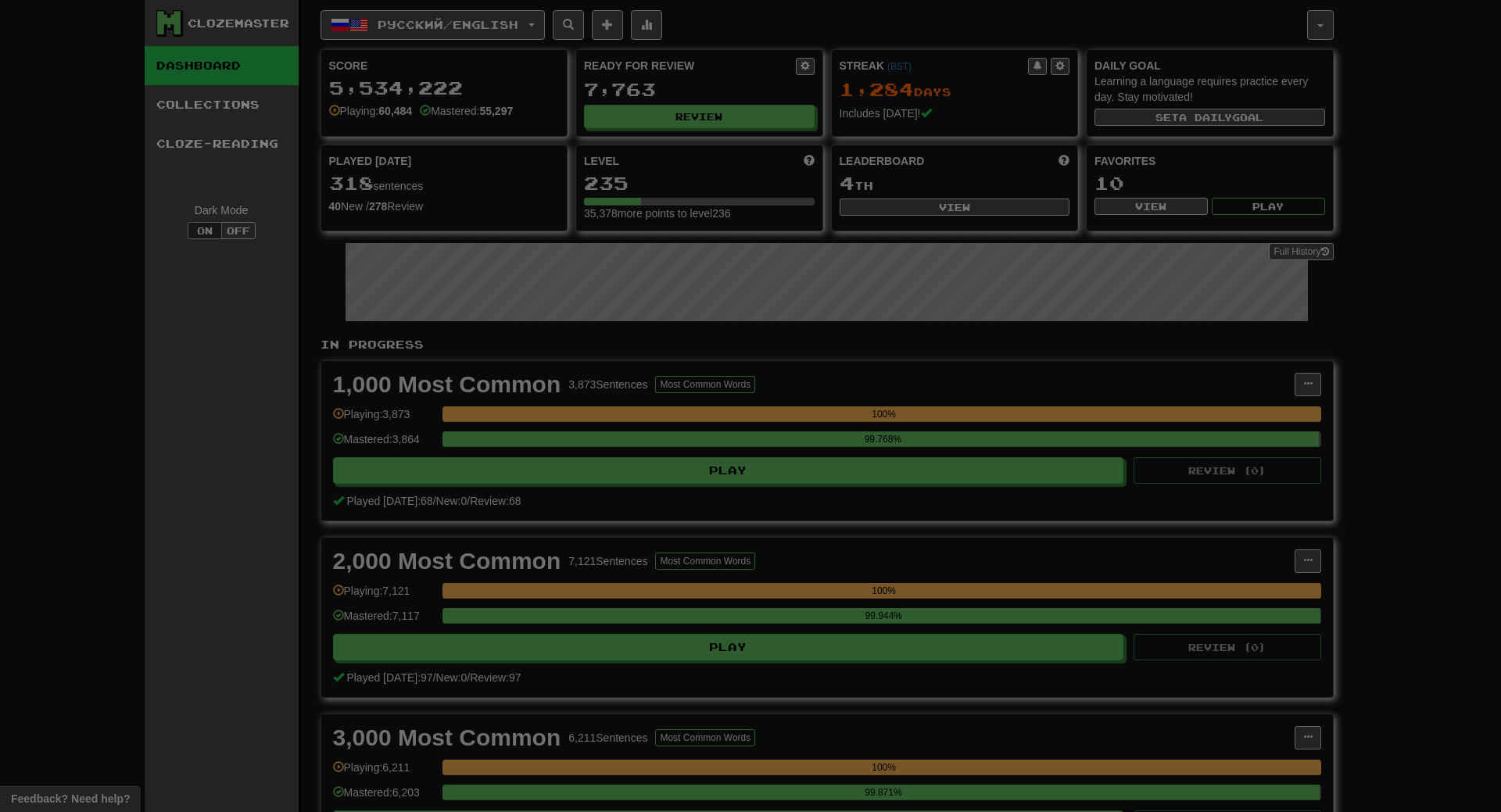
select select "**"
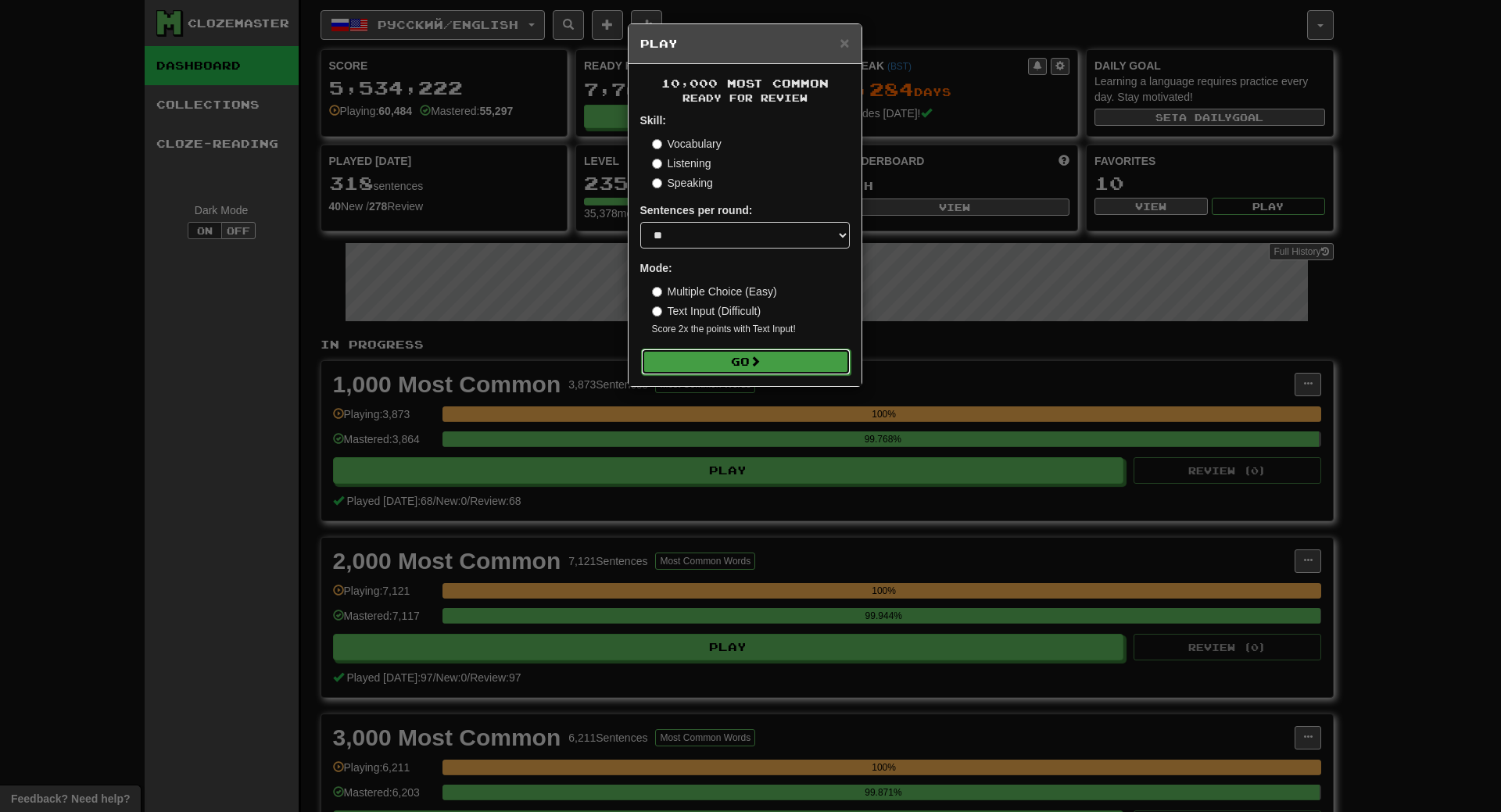
click at [772, 367] on button "Go" at bounding box center [746, 362] width 209 height 27
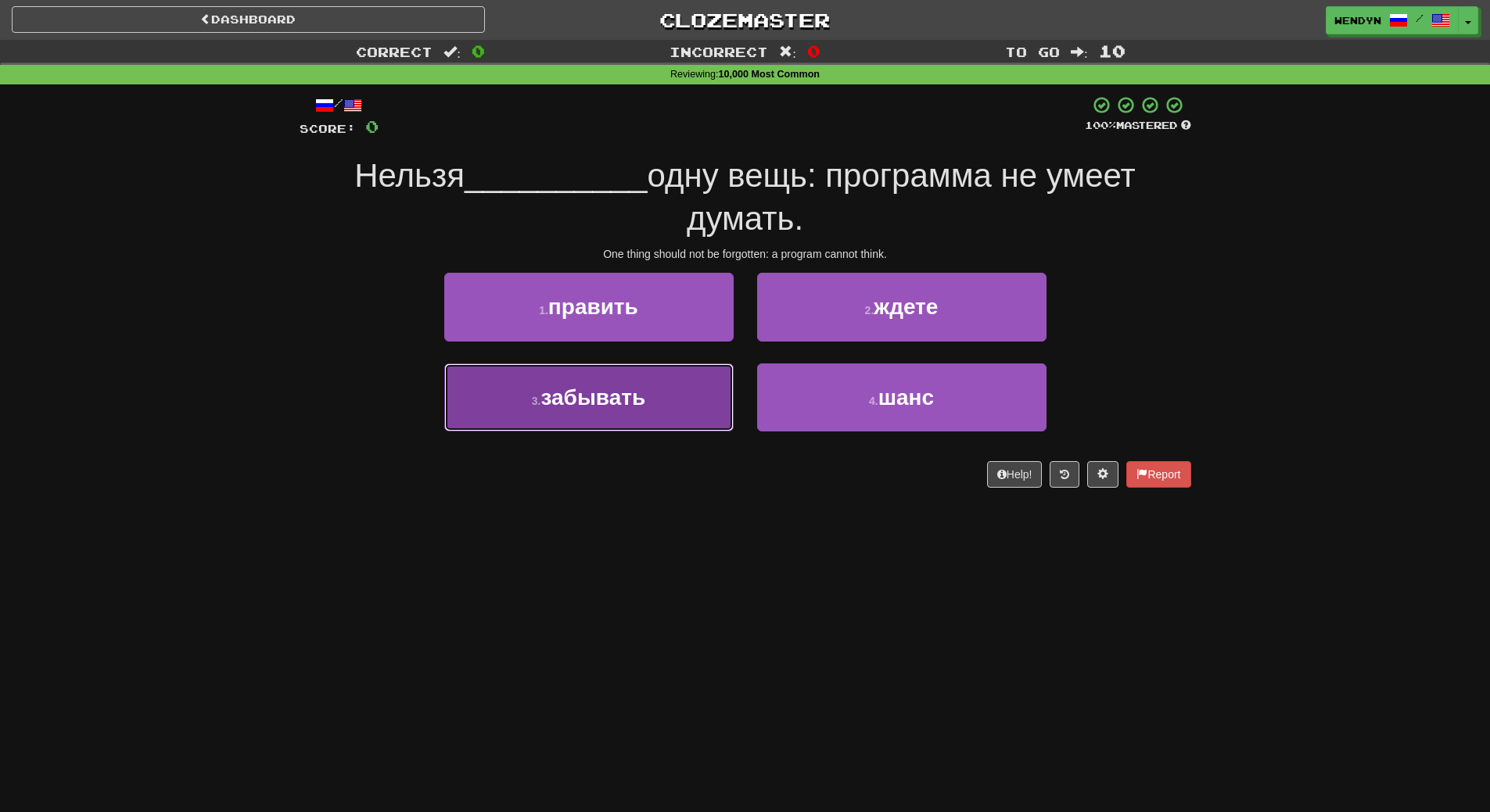
click at [665, 400] on button "3 . забывать" at bounding box center [588, 397] width 290 height 68
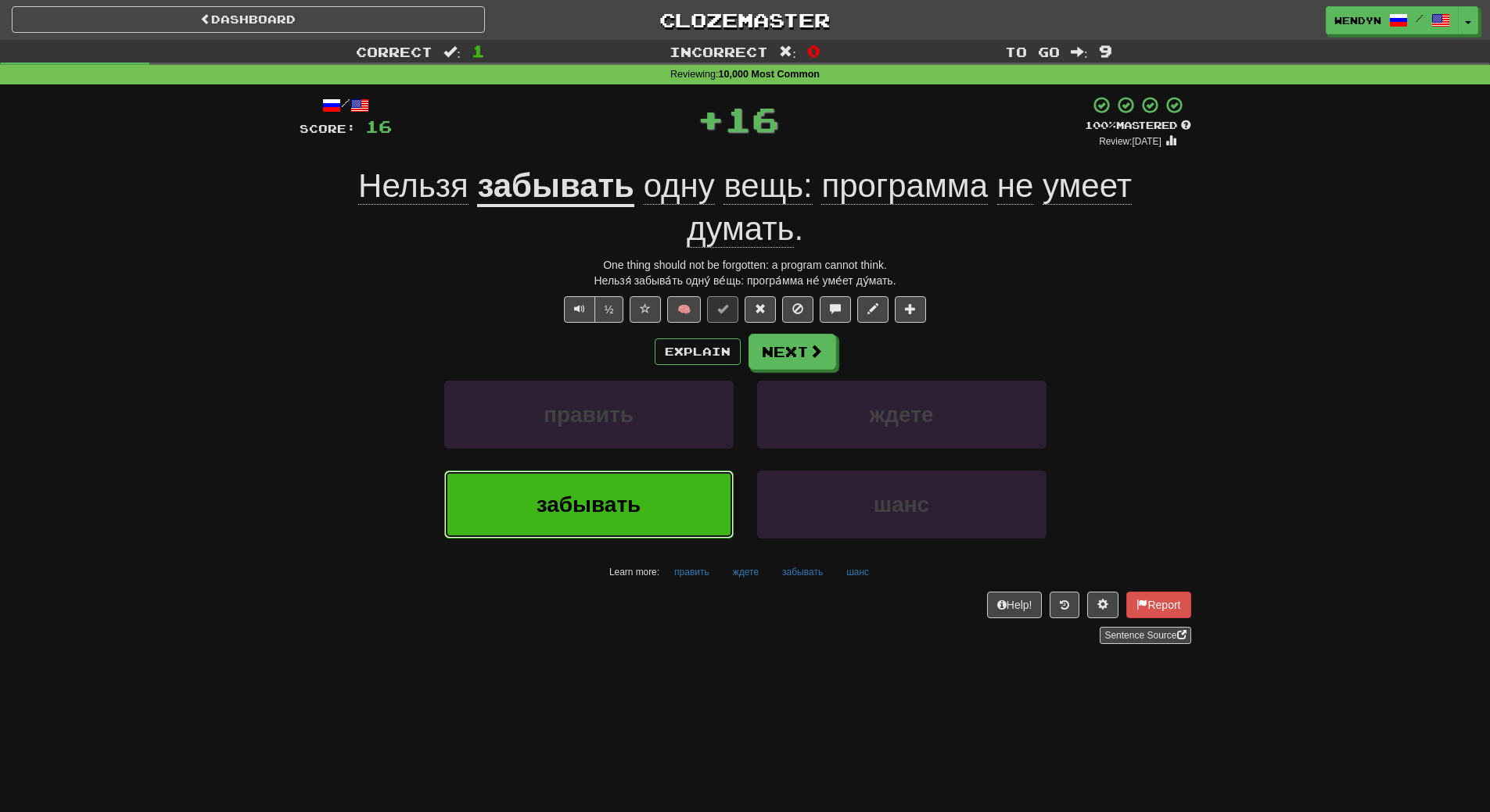
click at [664, 489] on button "забывать" at bounding box center [588, 504] width 290 height 68
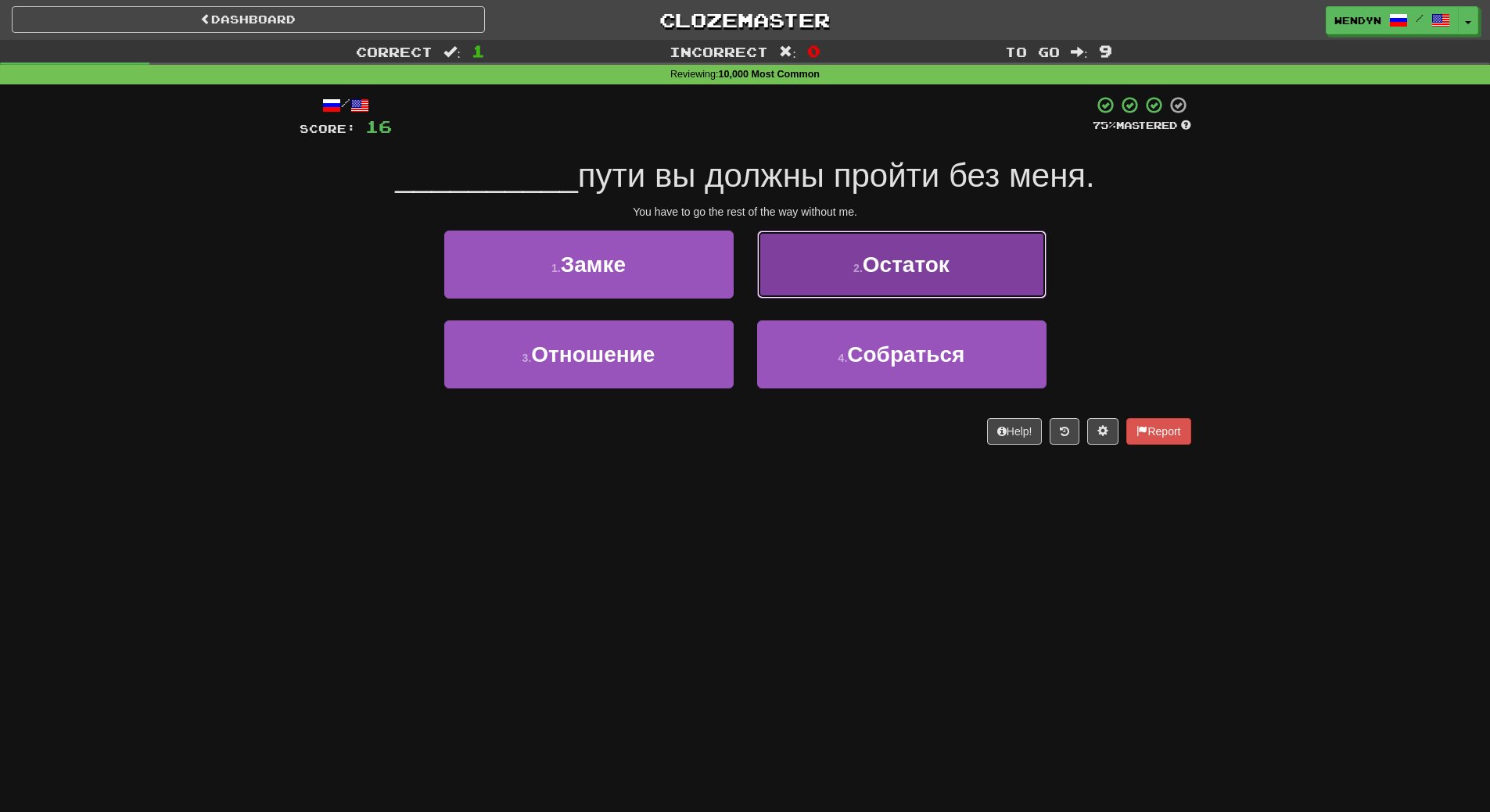
click at [924, 275] on span "Остаток" at bounding box center [906, 265] width 87 height 25
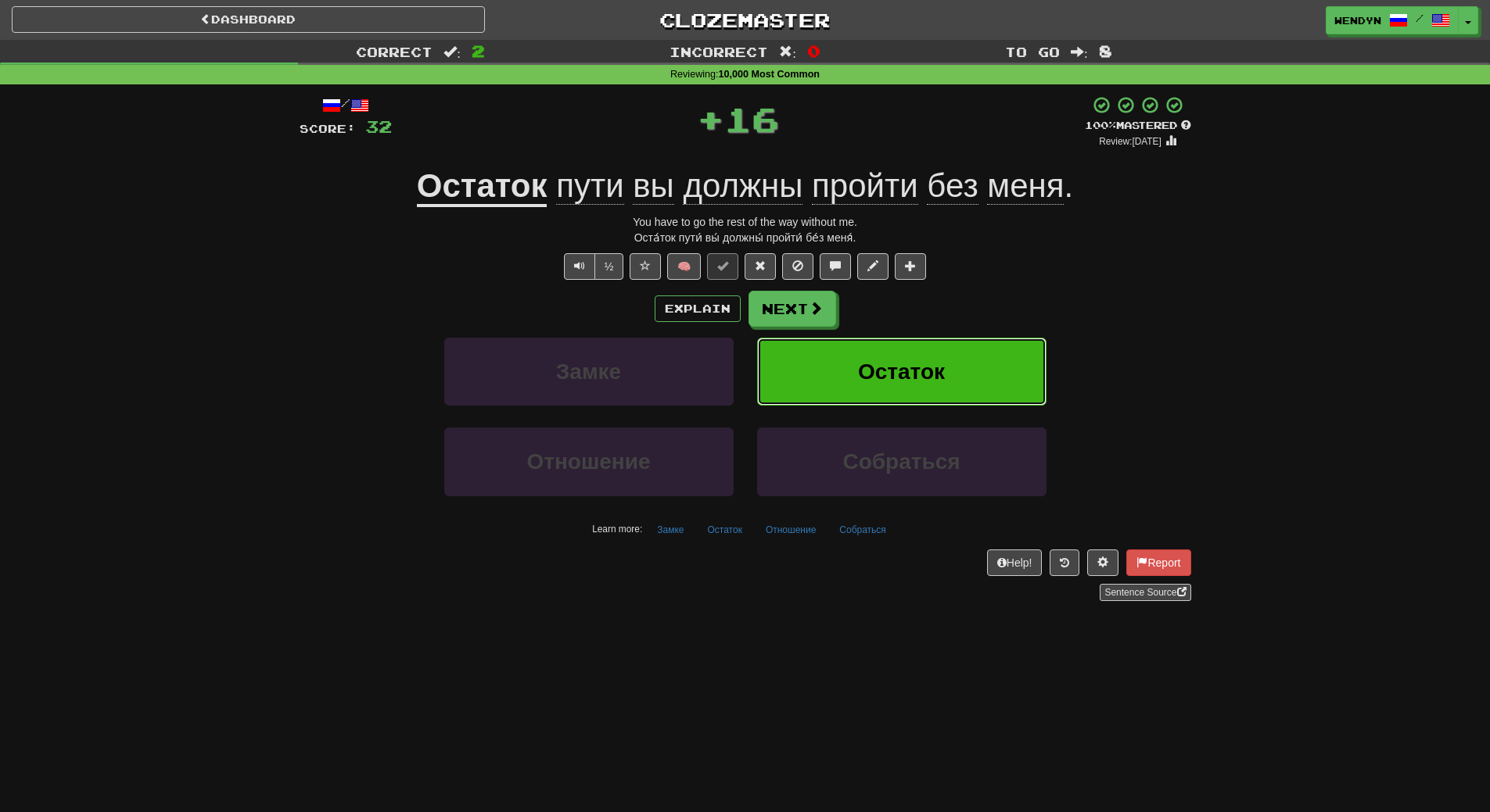
click at [908, 372] on span "Остаток" at bounding box center [901, 371] width 87 height 25
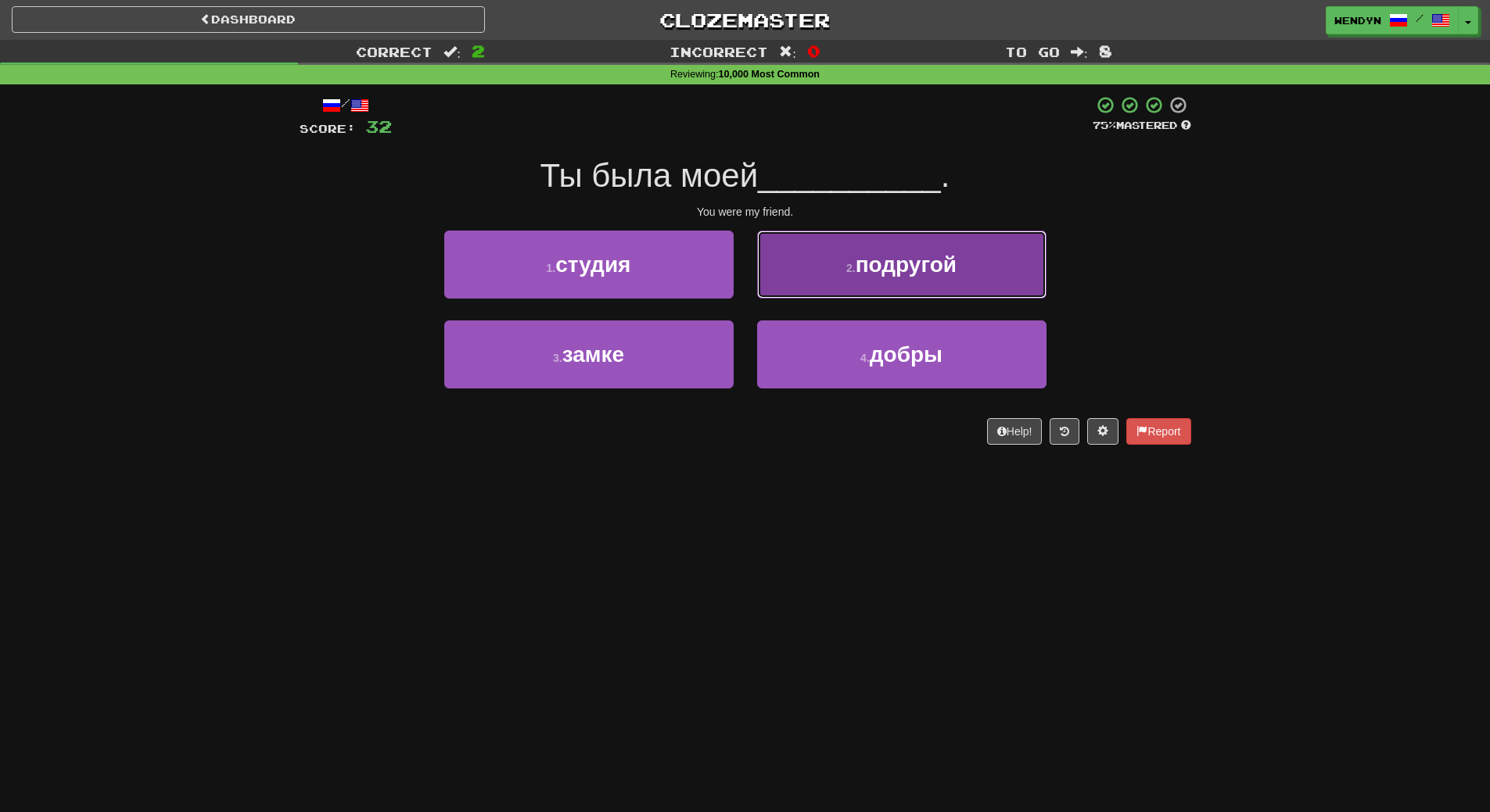
click at [939, 284] on button "2 . подругой" at bounding box center [901, 264] width 290 height 68
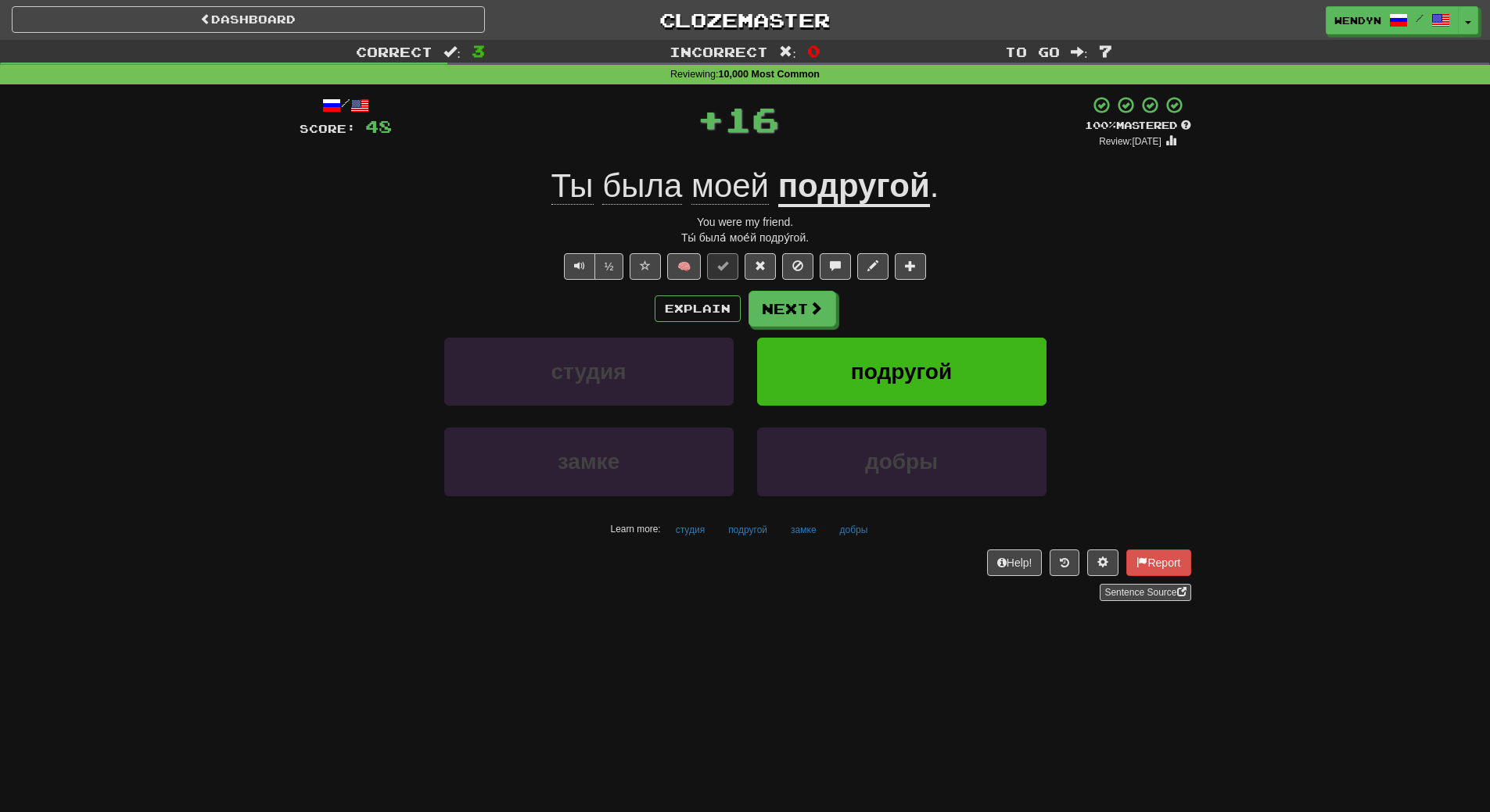
click at [939, 284] on div "/ Score: 48 + 16 100 % Mastered Review: [DATE] Ты была моей подругой . You were…" at bounding box center [745, 349] width 891 height 506
click at [928, 354] on button "подругой" at bounding box center [901, 371] width 290 height 68
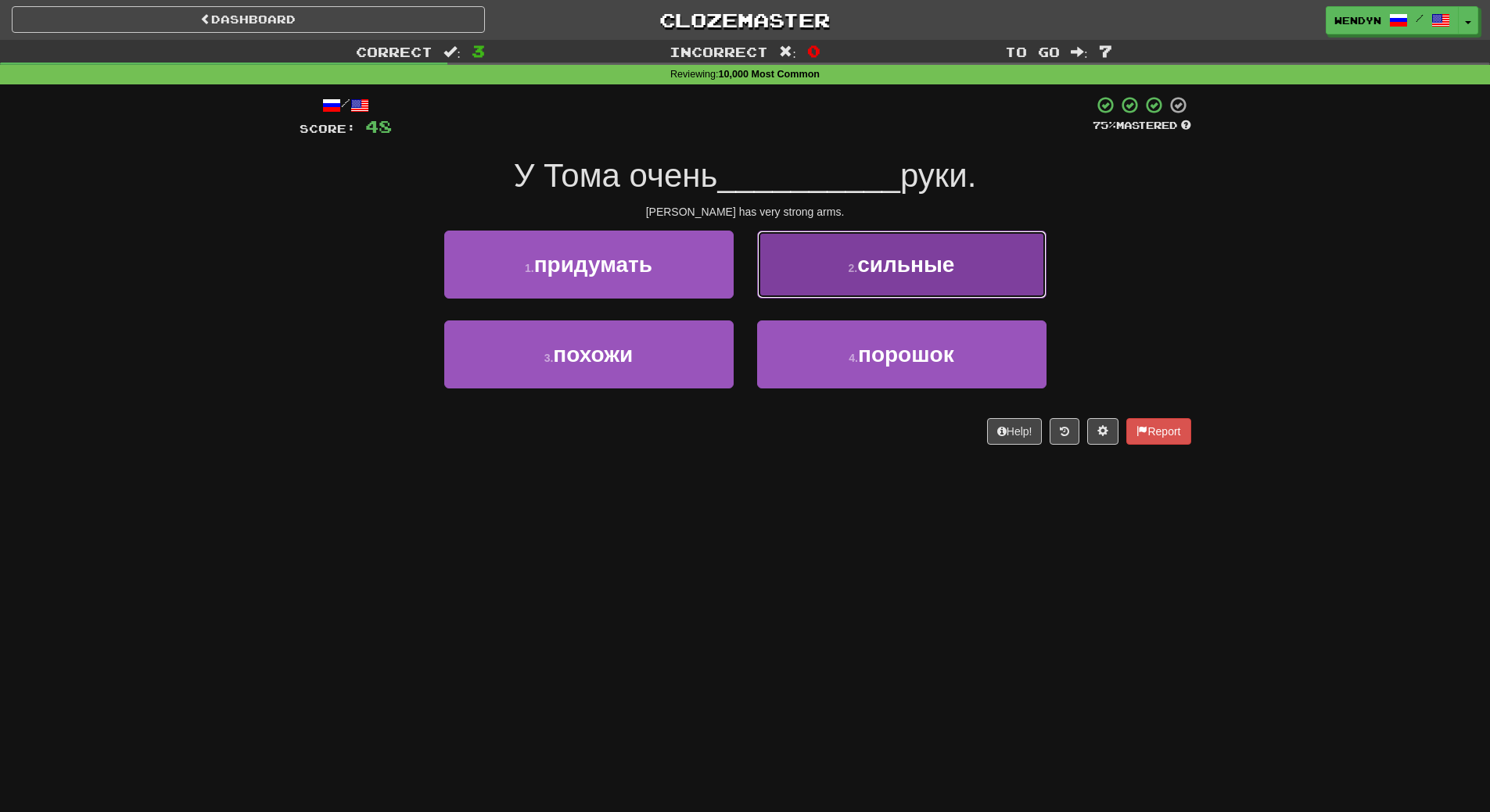
click at [935, 289] on button "2 . сильные" at bounding box center [901, 264] width 290 height 68
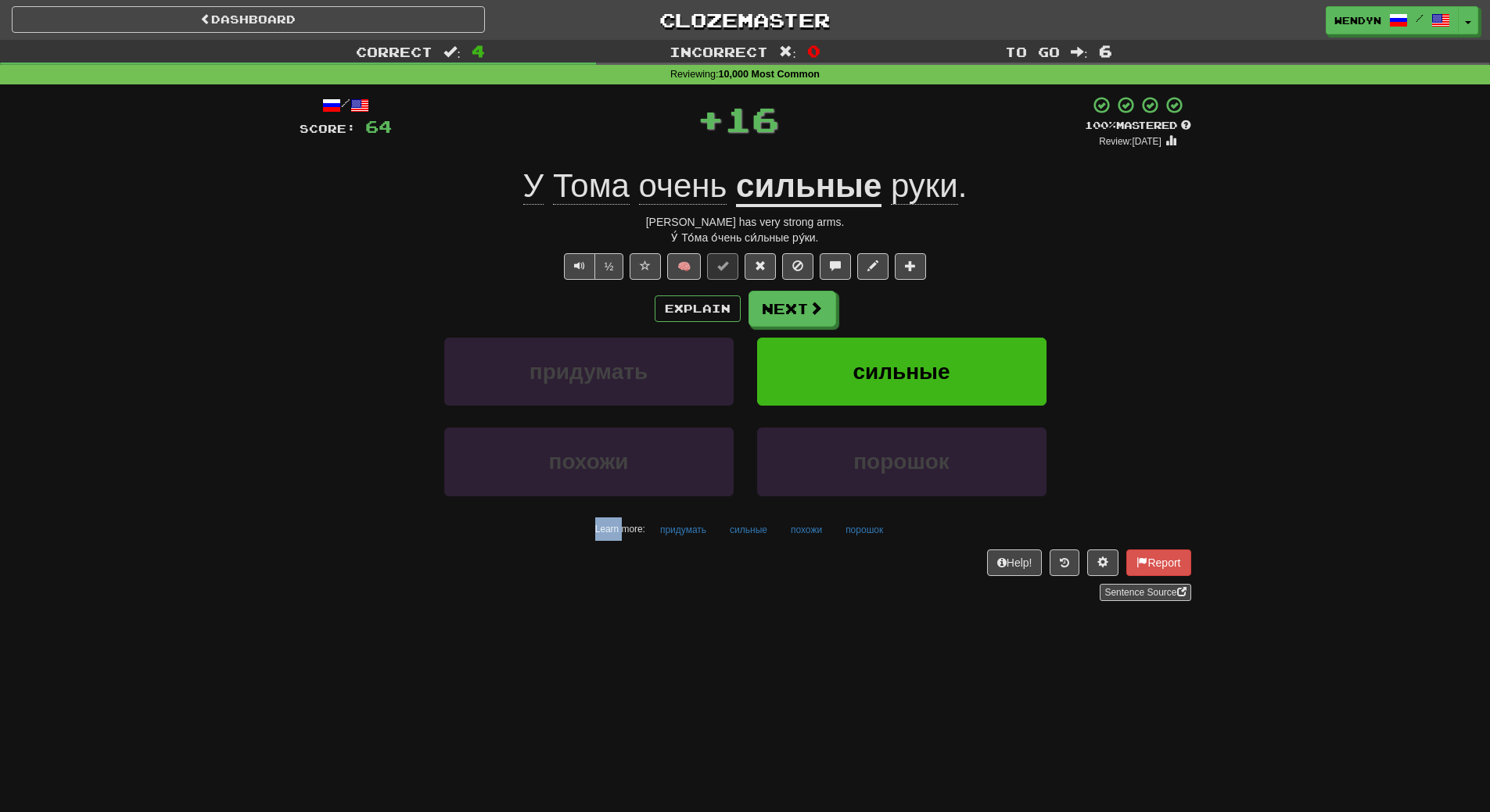
click at [935, 289] on div "/ Score: 64 + 16 100 % Mastered Review: [DATE] У [PERSON_NAME] очень сильные ру…" at bounding box center [745, 349] width 891 height 506
click at [924, 354] on button "сильные" at bounding box center [901, 371] width 290 height 68
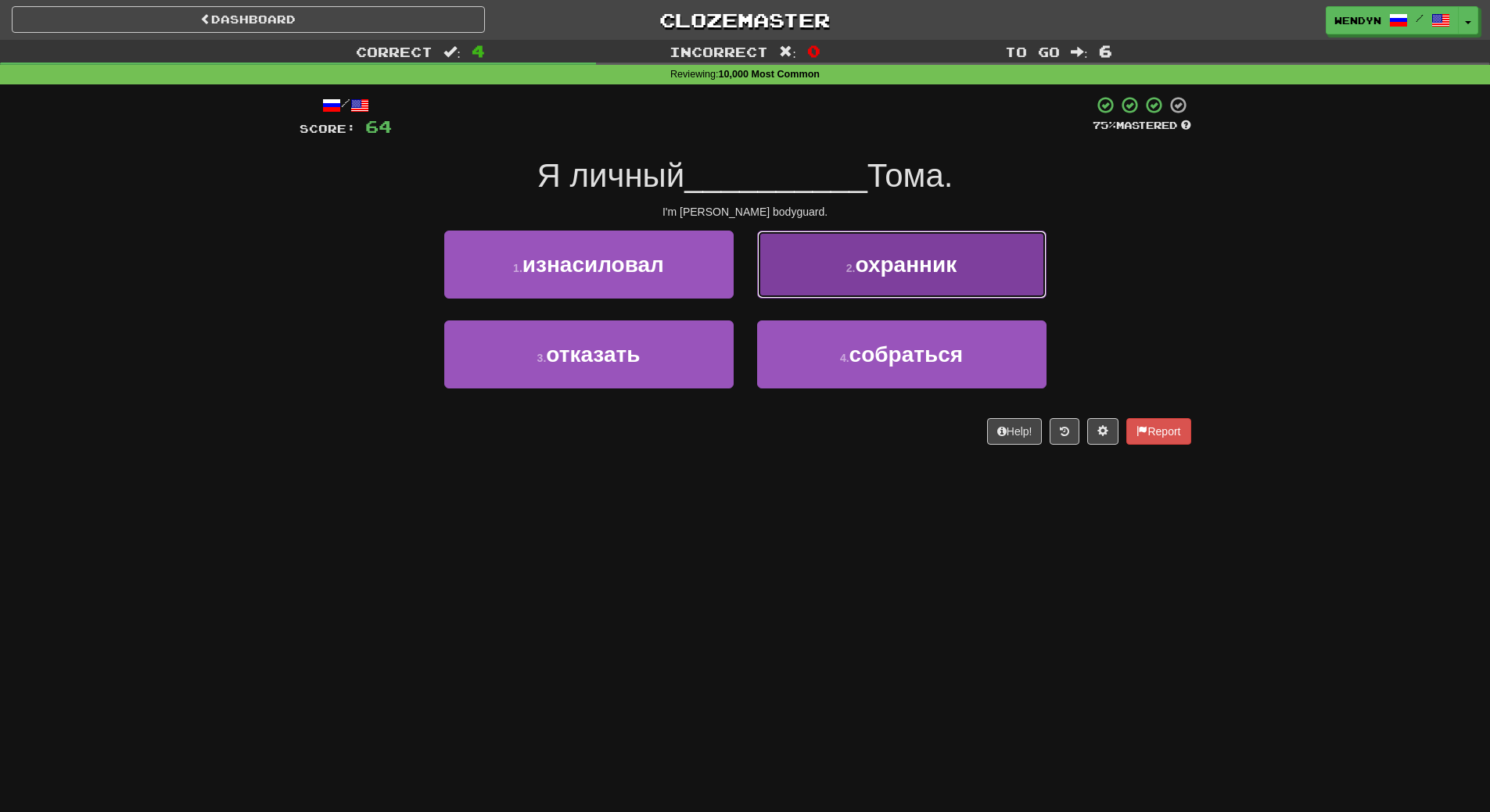
click at [984, 257] on button "2 . охранник" at bounding box center [901, 264] width 290 height 68
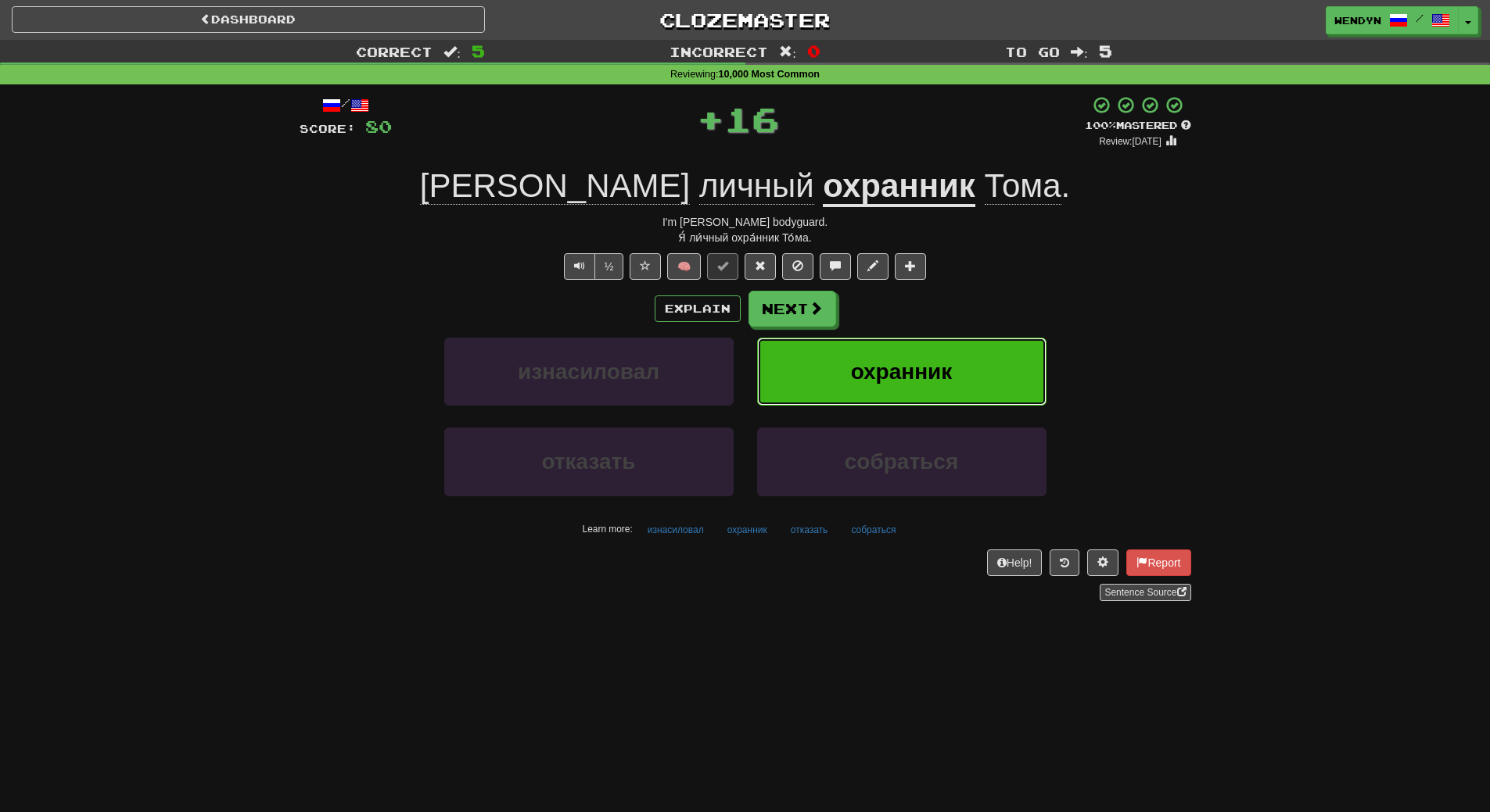
click at [963, 355] on button "охранник" at bounding box center [901, 371] width 290 height 68
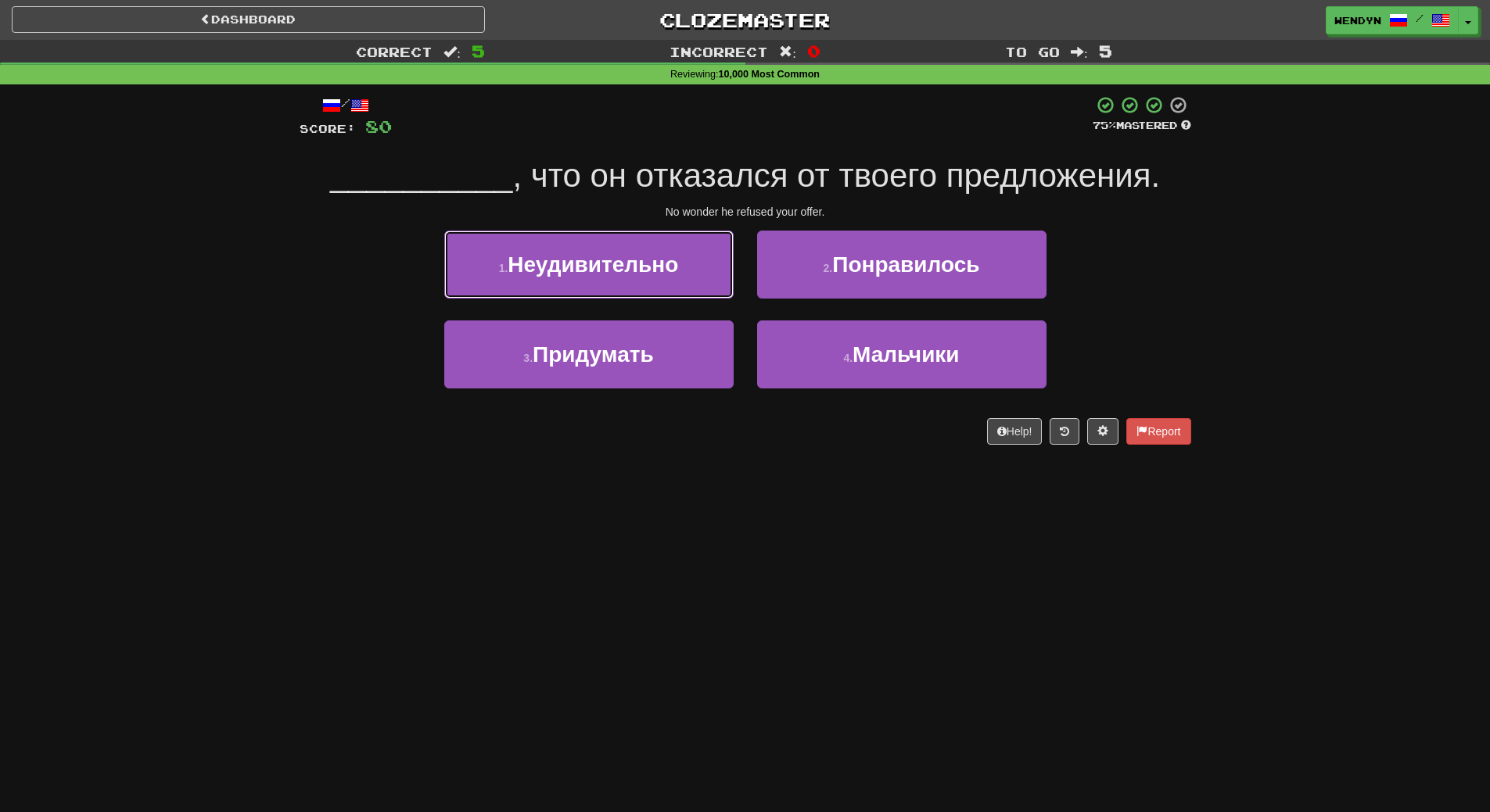
drag, startPoint x: 680, startPoint y: 271, endPoint x: 680, endPoint y: 290, distance: 19.0
click at [680, 274] on button "1 . Неудивительно" at bounding box center [588, 264] width 290 height 68
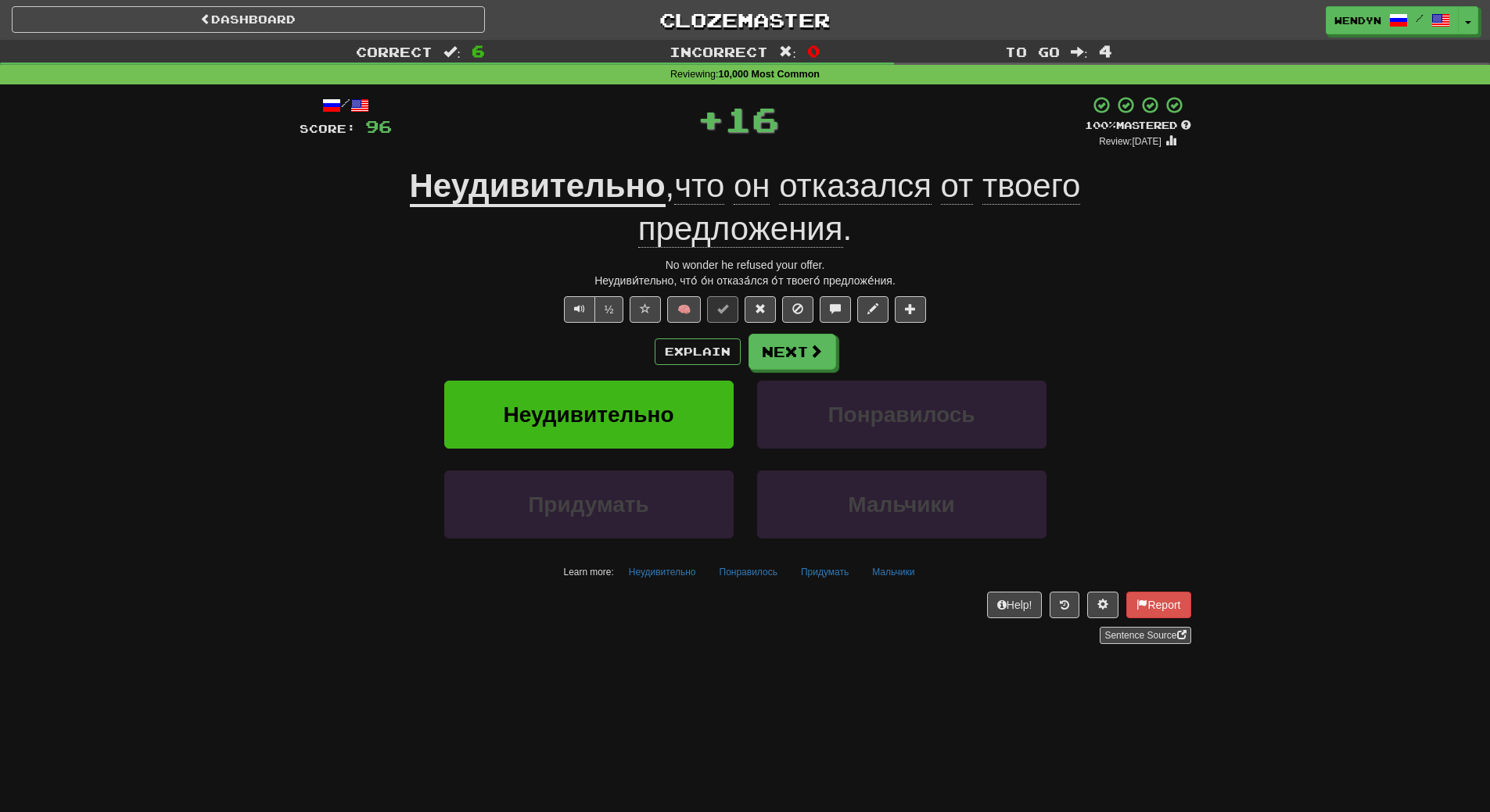
click at [671, 366] on div "Explain Next" at bounding box center [745, 352] width 891 height 36
click at [668, 392] on button "Неудивительно" at bounding box center [588, 414] width 290 height 68
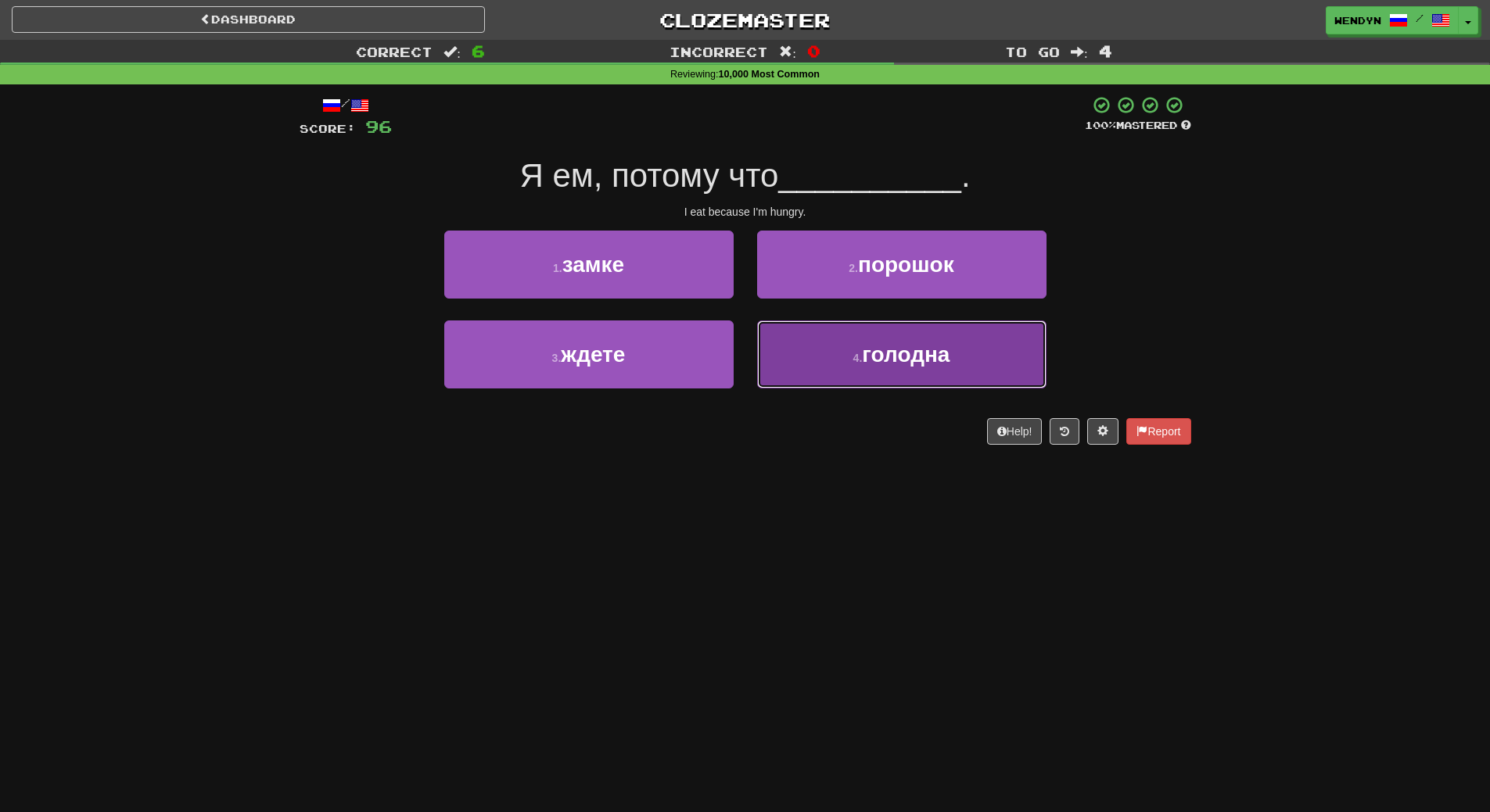
click at [894, 364] on span "голодна" at bounding box center [905, 355] width 88 height 25
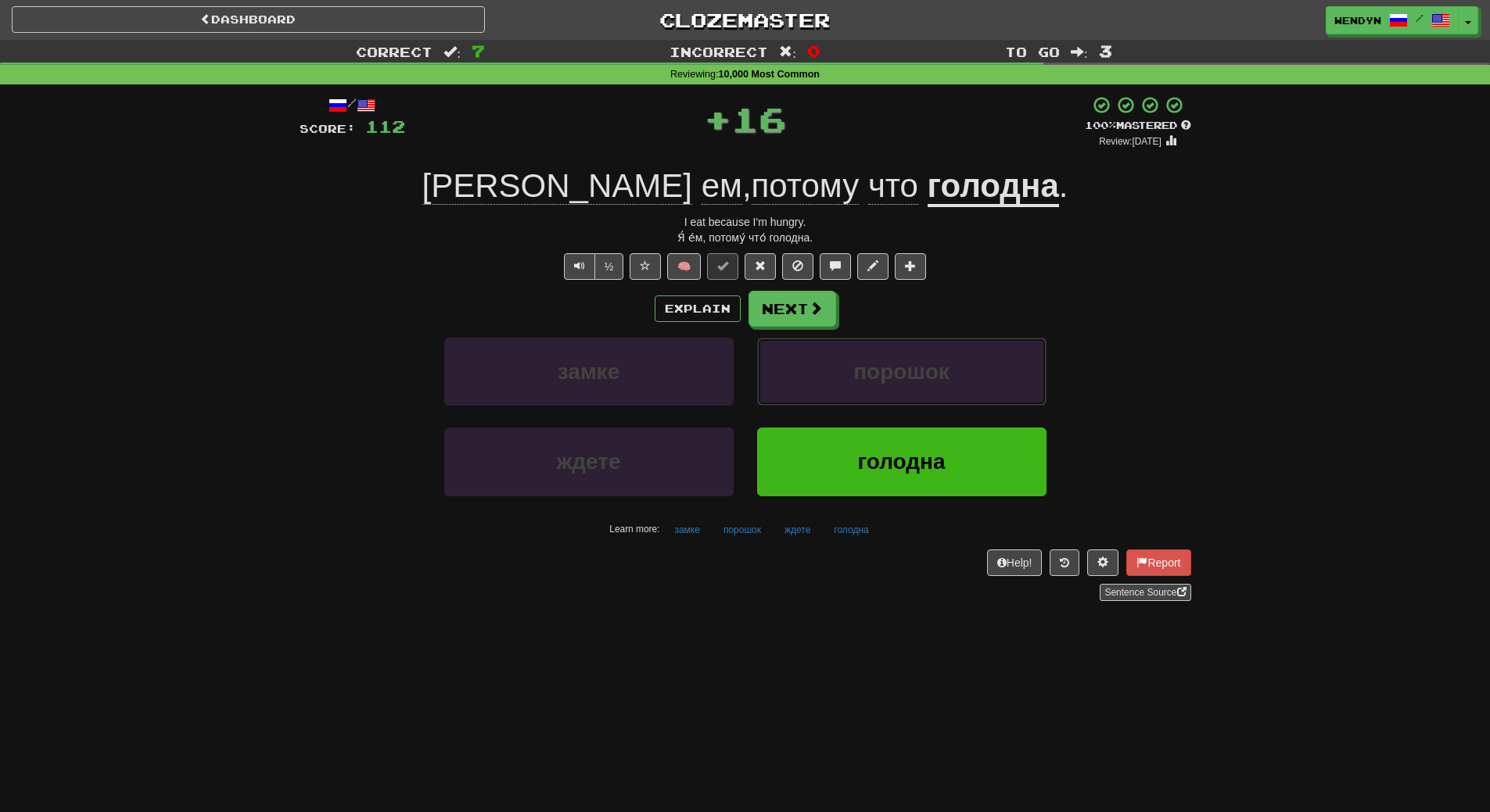
click at [894, 364] on span "порошок" at bounding box center [900, 371] width 96 height 25
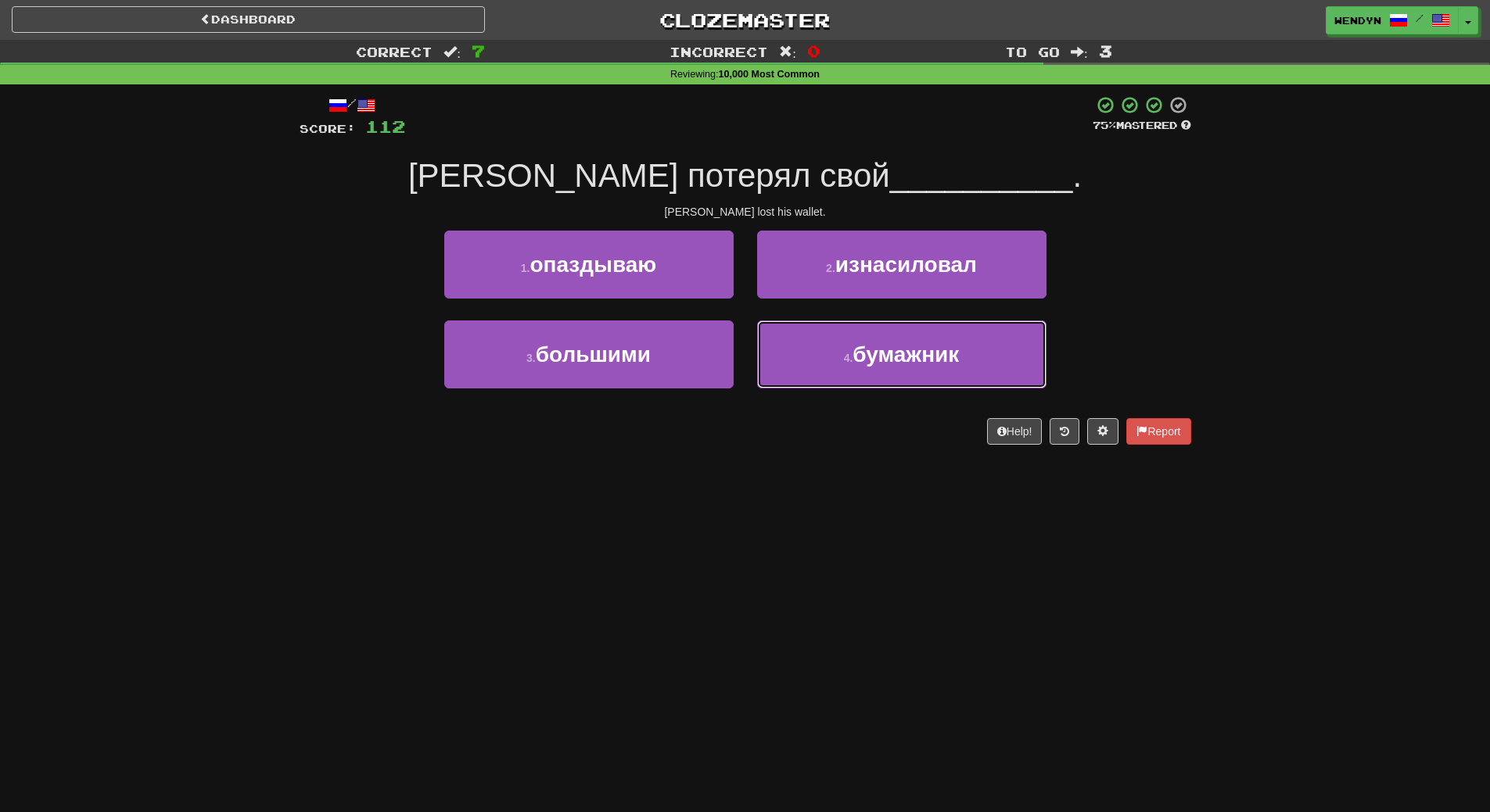
drag, startPoint x: 894, startPoint y: 364, endPoint x: 826, endPoint y: 523, distance: 172.9
click at [826, 523] on div "Dashboard Clozemaster WendyN / Toggle Dropdown Dashboard Leaderboard Activity F…" at bounding box center [745, 406] width 1490 height 812
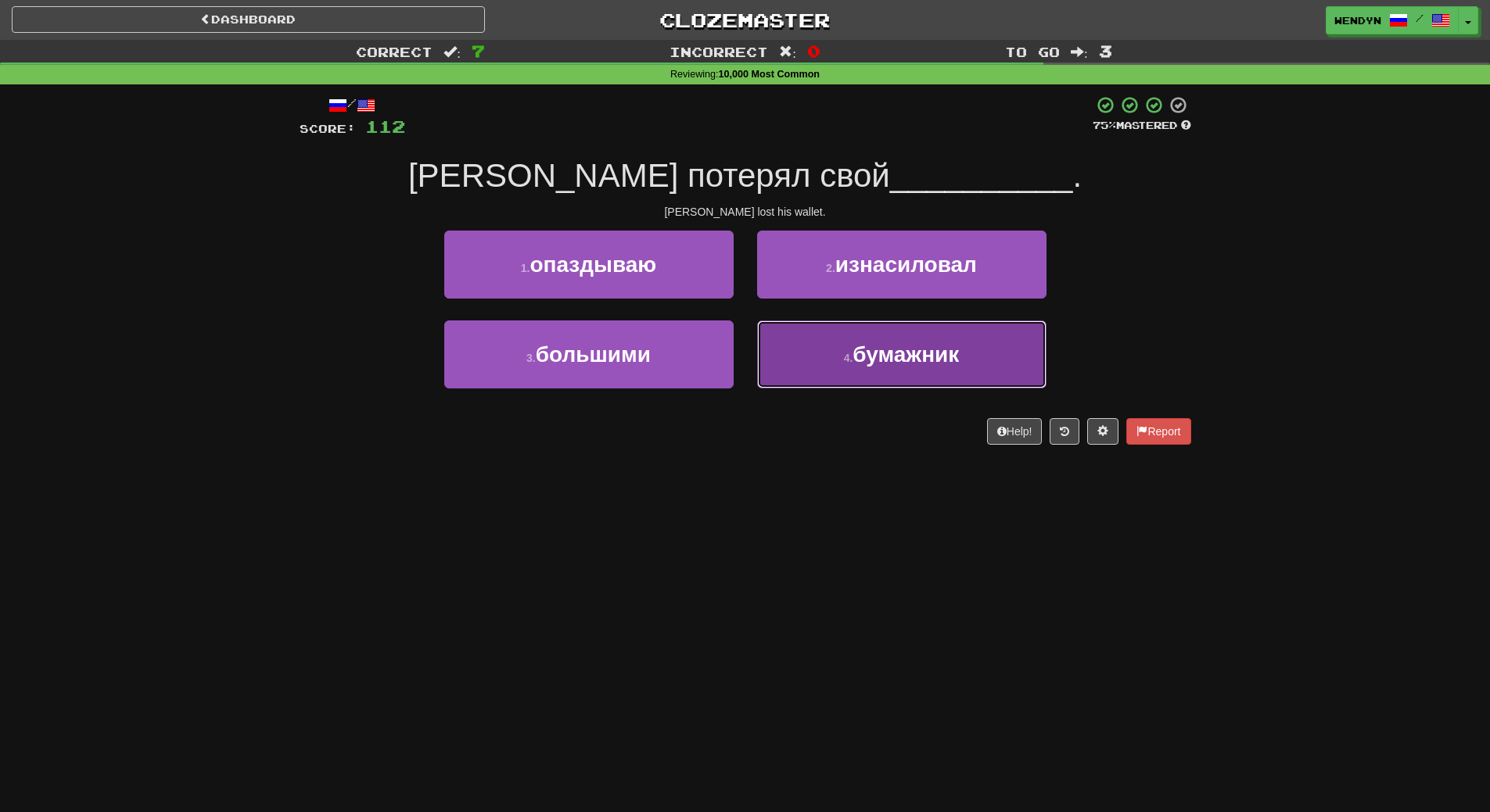
click at [905, 358] on span "бумажник" at bounding box center [906, 355] width 107 height 25
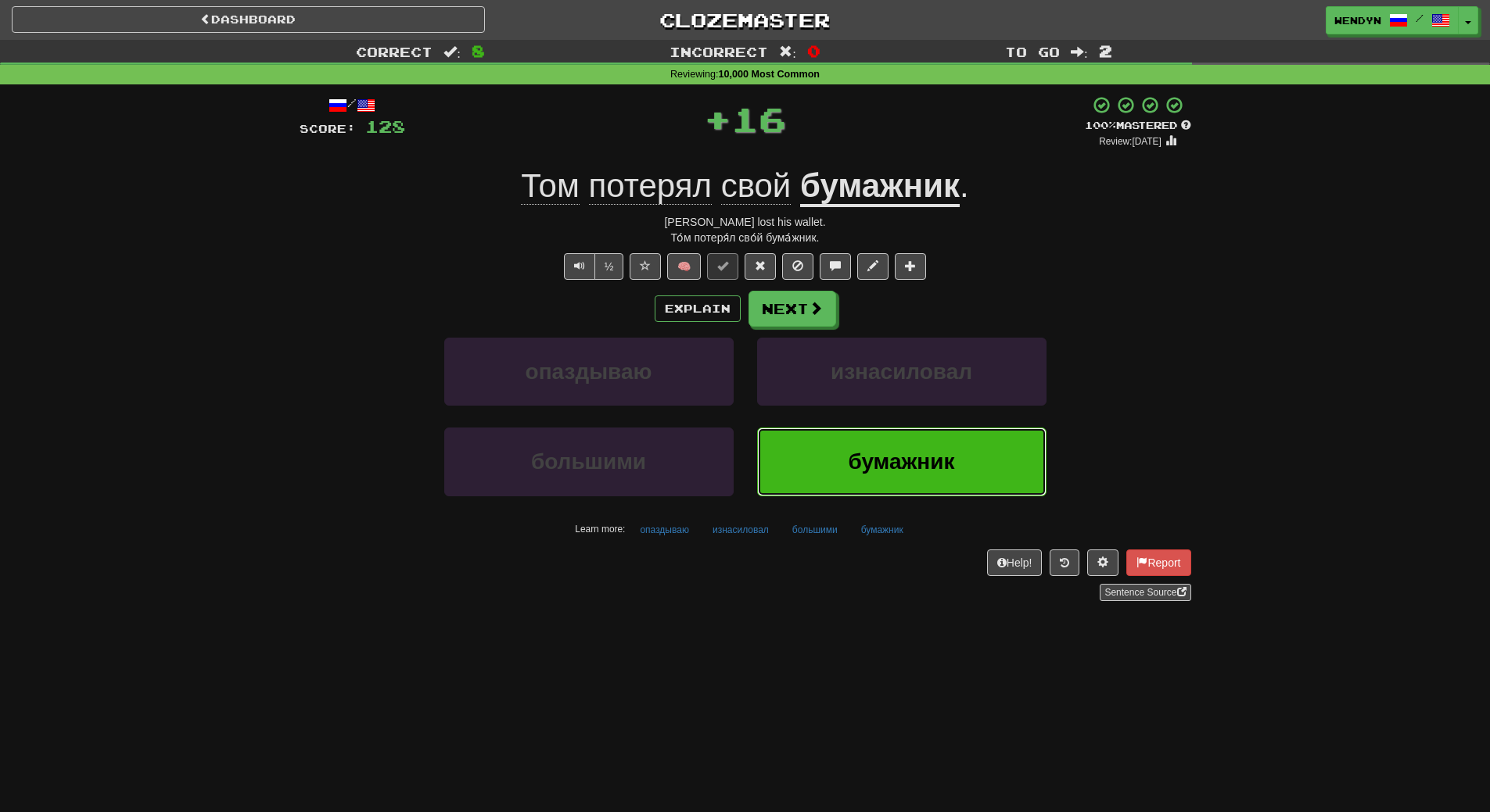
drag, startPoint x: 894, startPoint y: 466, endPoint x: 831, endPoint y: 504, distance: 73.6
click at [890, 474] on button "бумажник" at bounding box center [901, 461] width 290 height 68
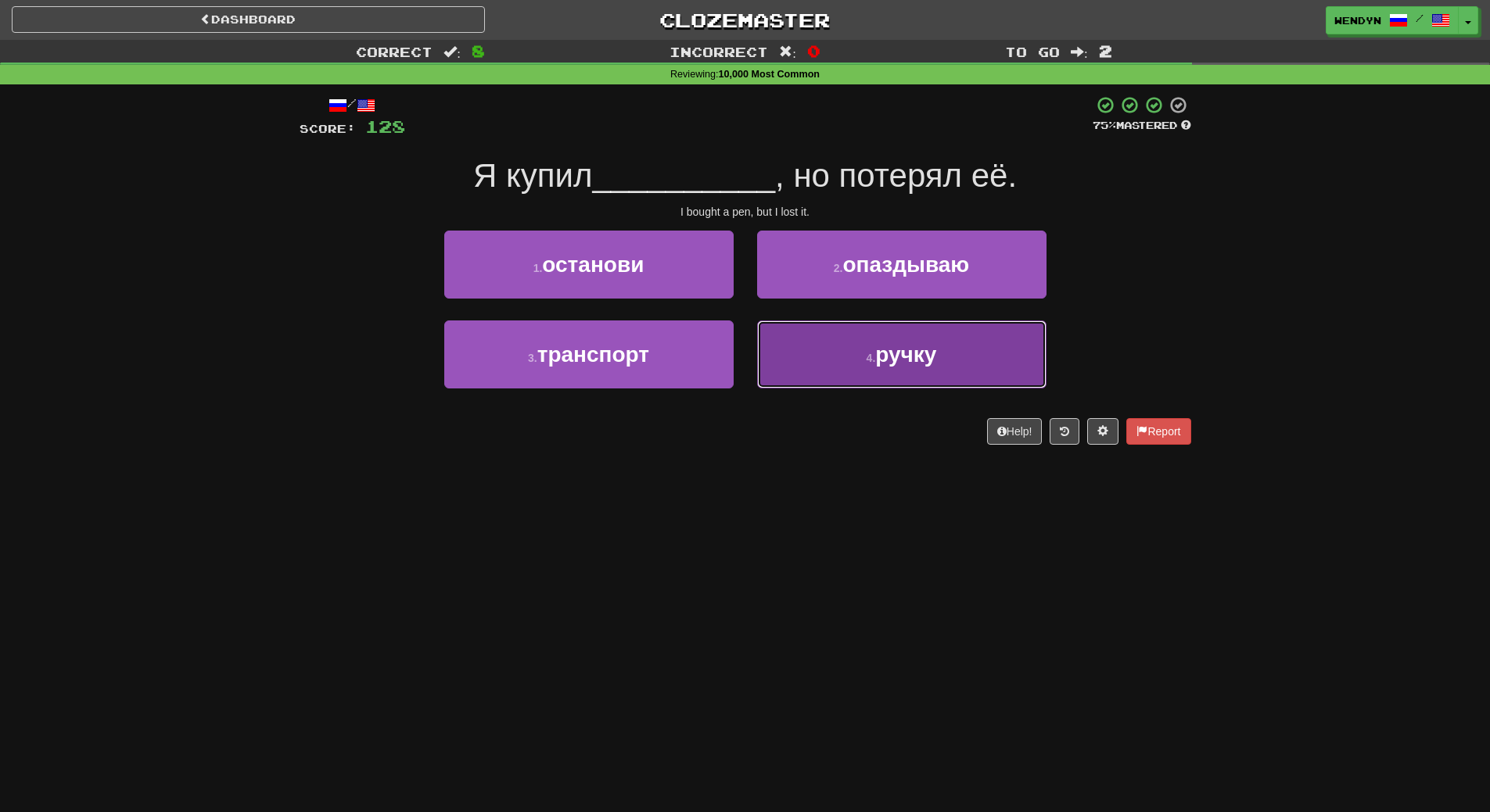
click at [859, 374] on button "4 . ручку" at bounding box center [901, 354] width 290 height 68
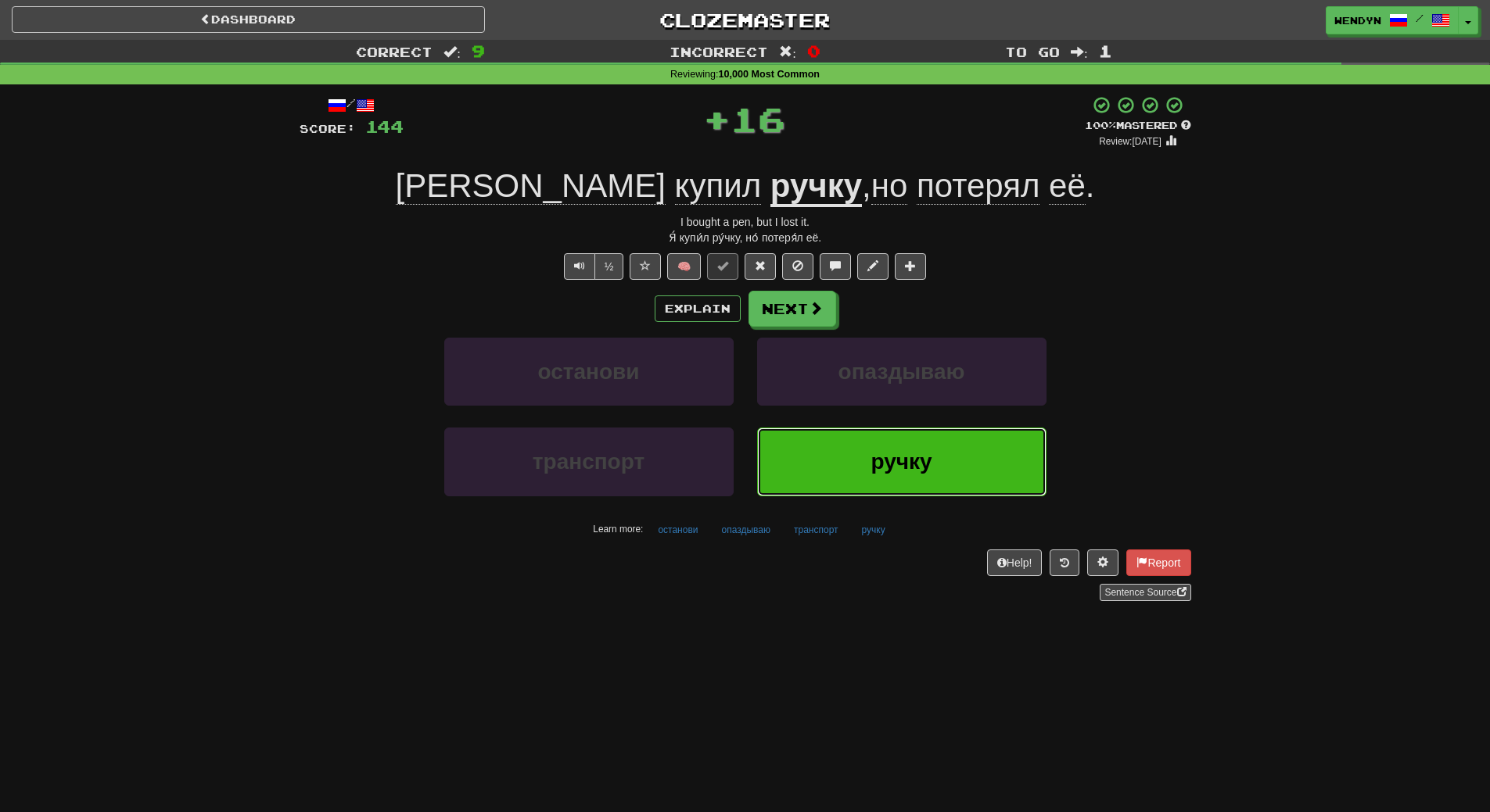
click at [857, 450] on button "ручку" at bounding box center [901, 461] width 290 height 68
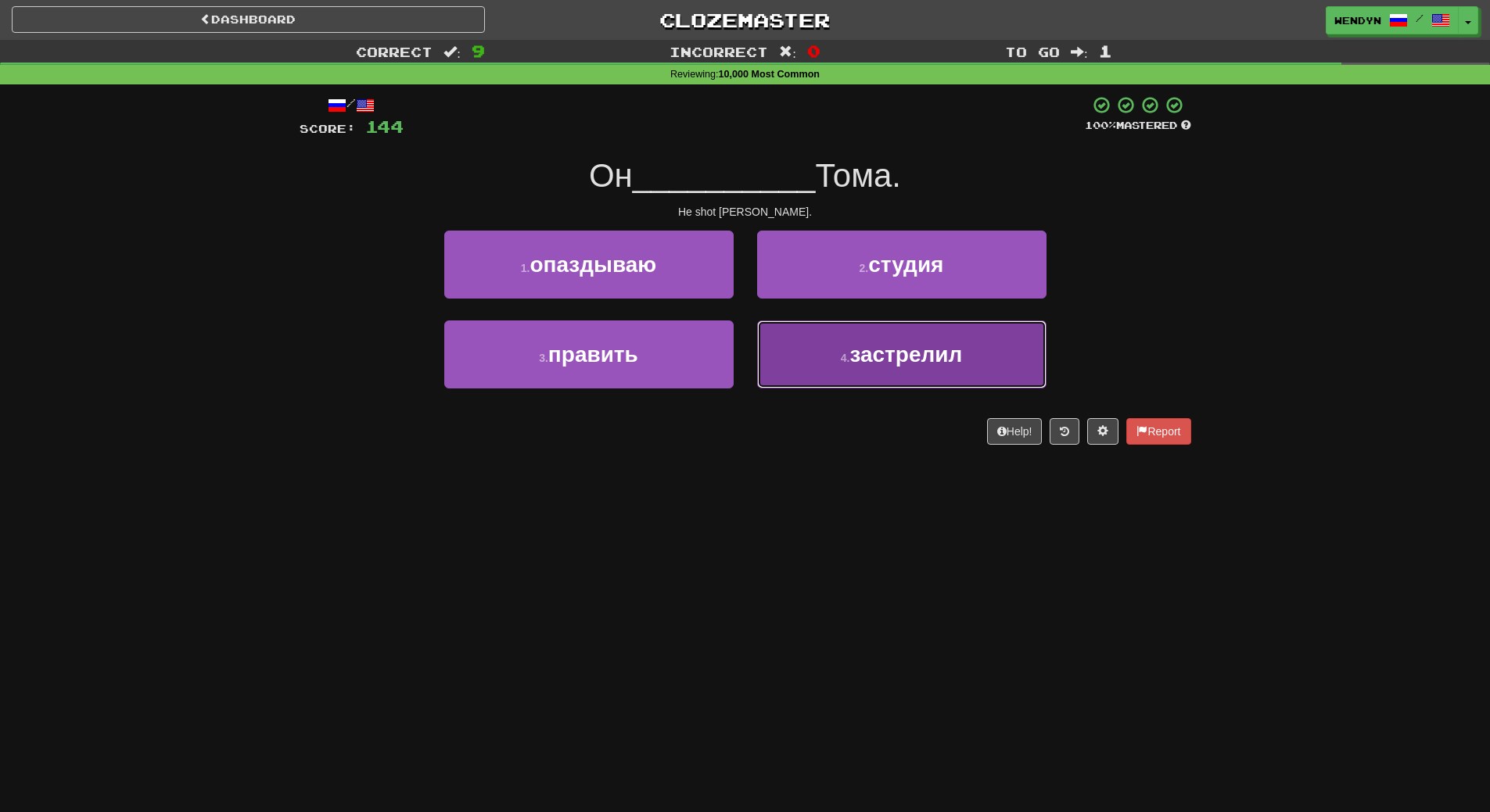
click at [862, 354] on span "застрелил" at bounding box center [905, 355] width 113 height 25
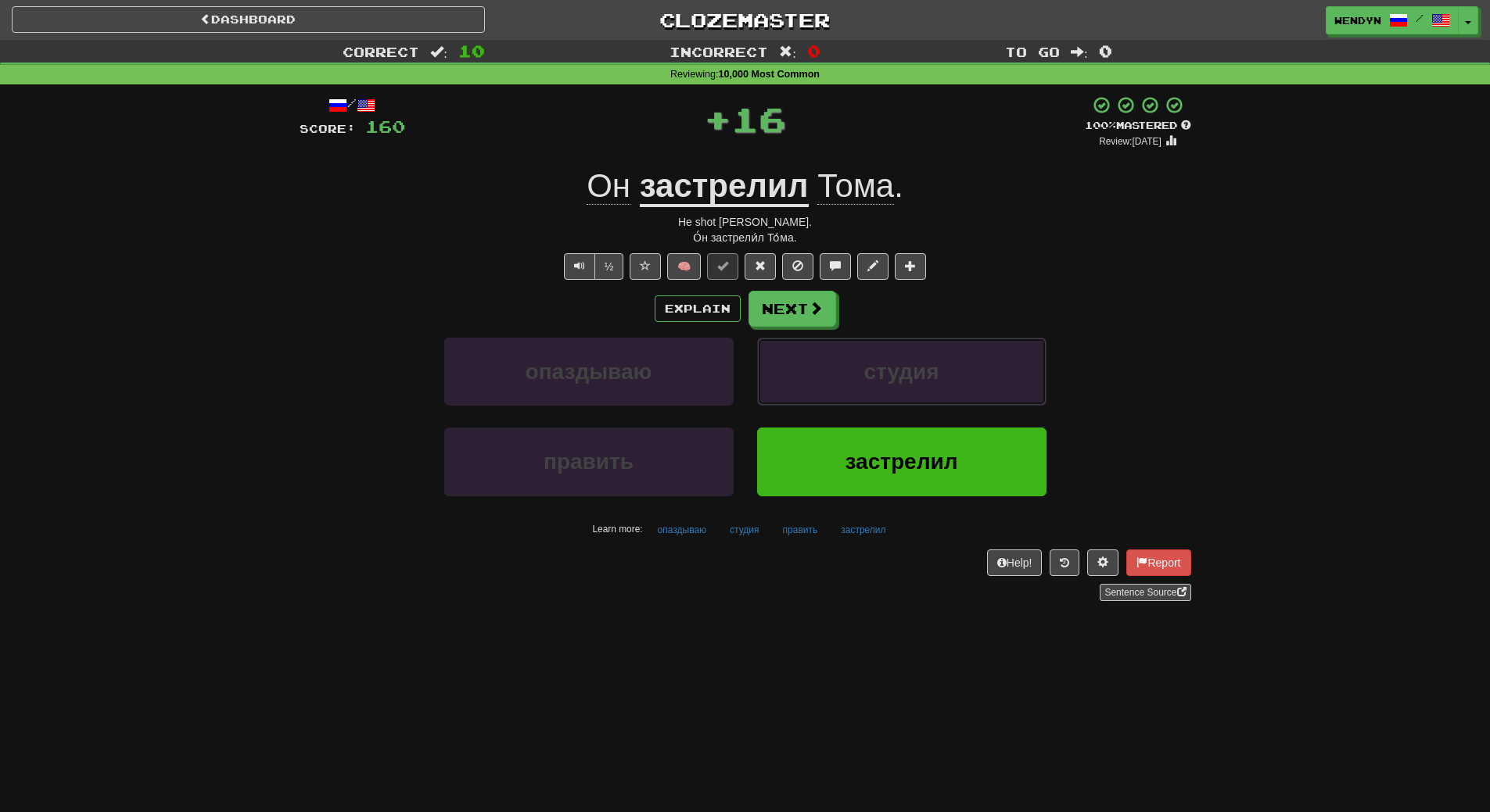
click at [862, 354] on button "студия" at bounding box center [901, 371] width 290 height 68
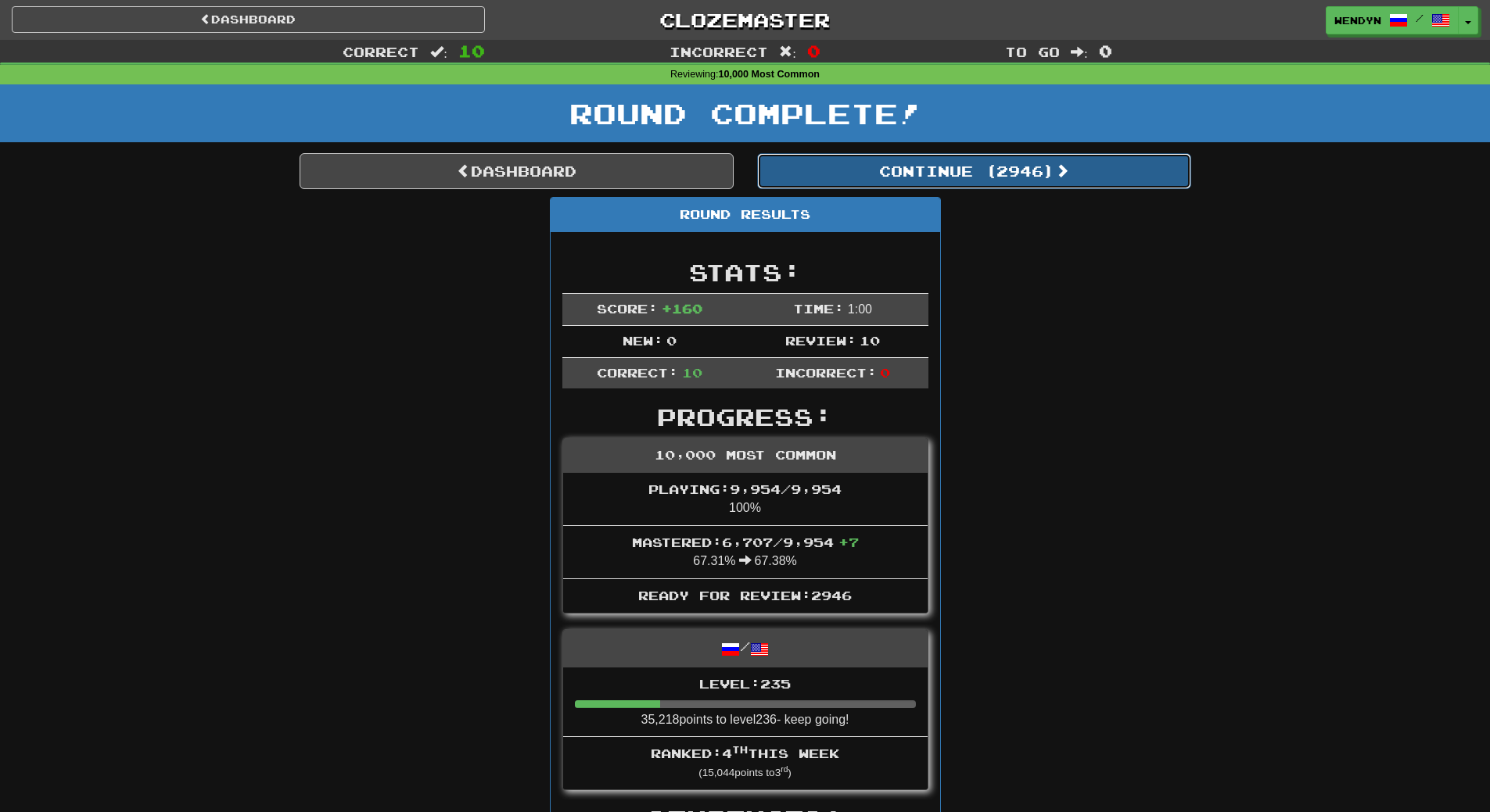
click at [1045, 176] on button "Continue ( 2946 )" at bounding box center [973, 171] width 434 height 36
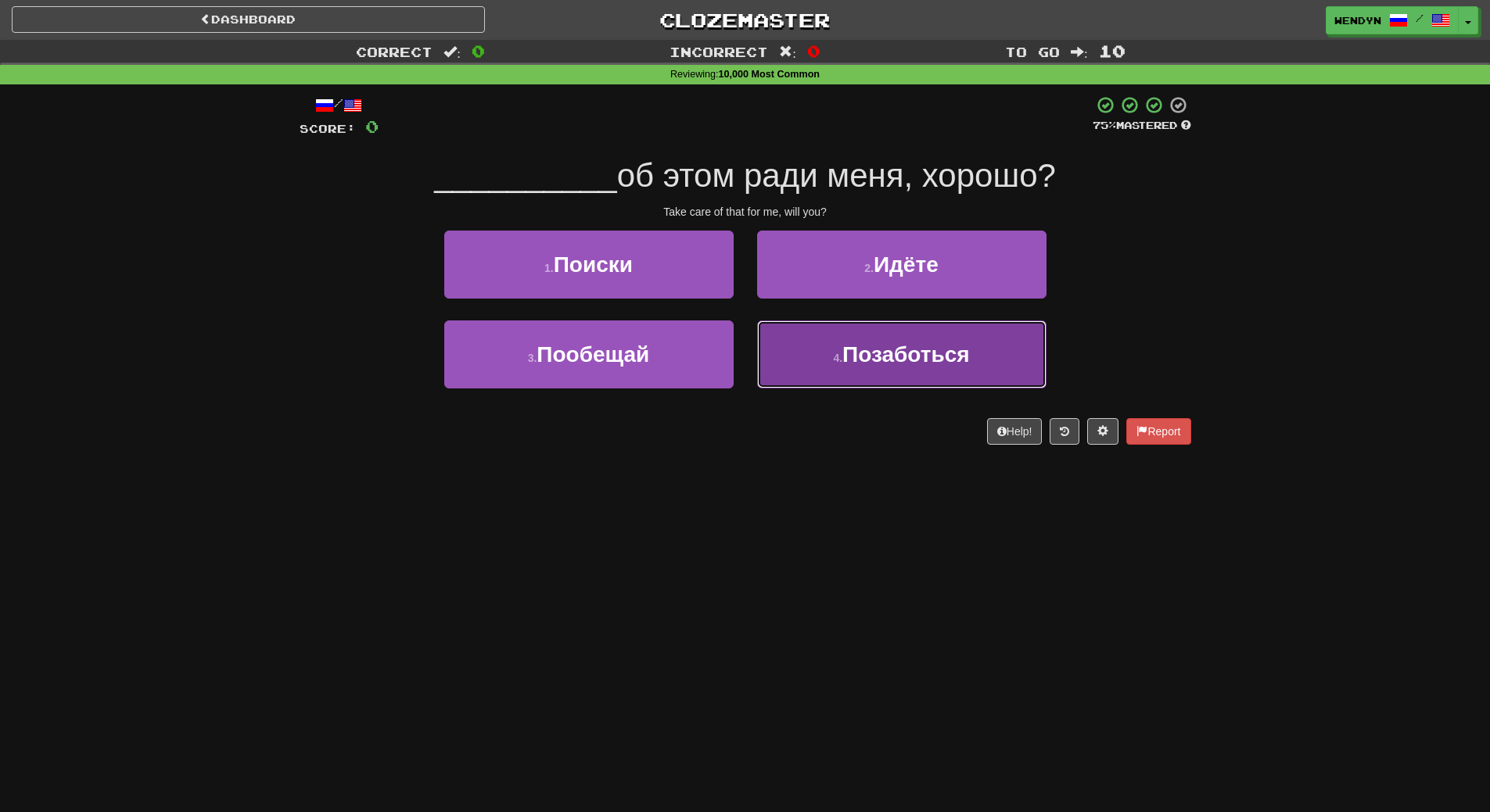
click at [959, 354] on span "Позаботься" at bounding box center [905, 355] width 127 height 25
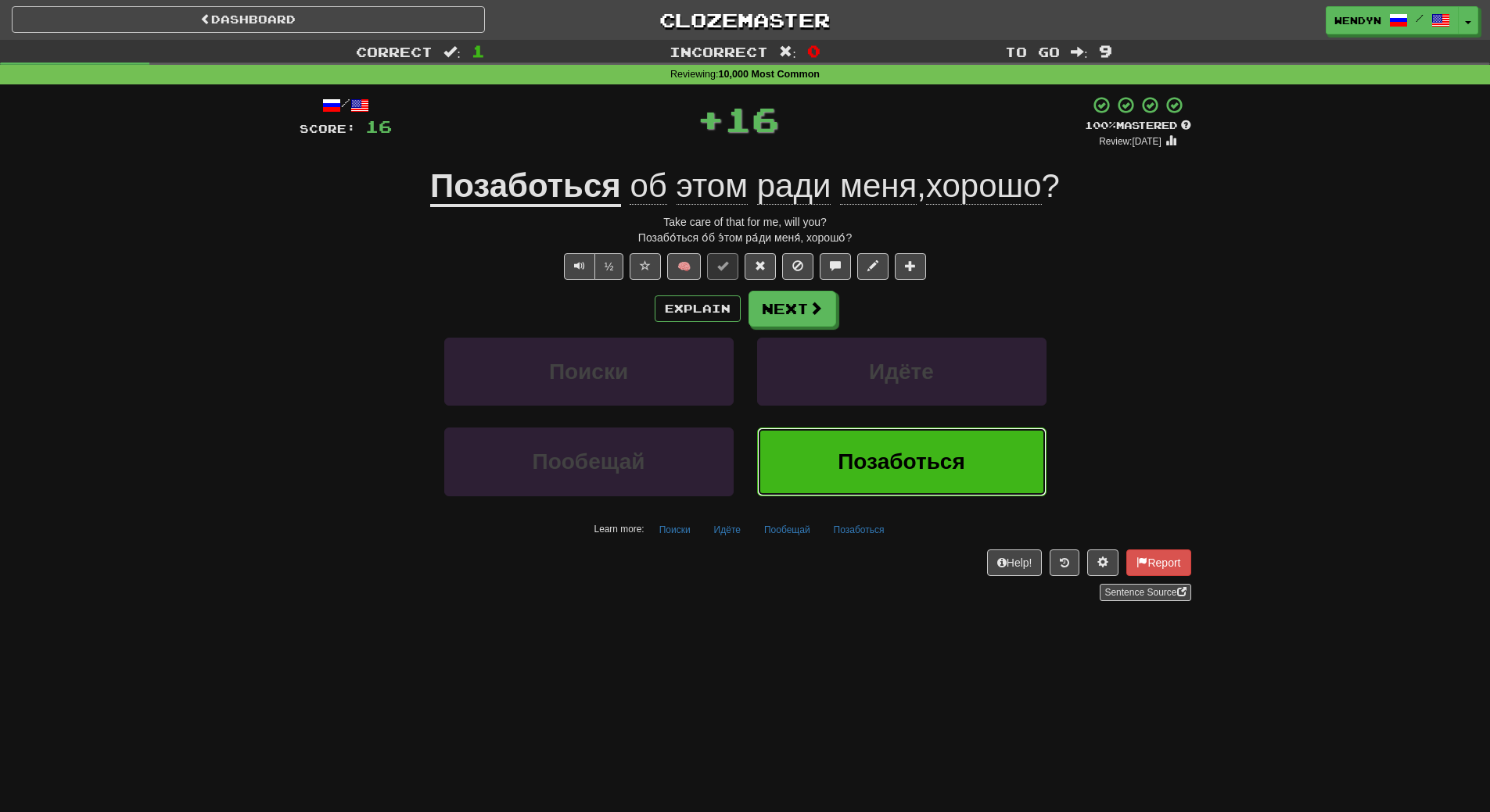
click at [924, 447] on button "Позаботься" at bounding box center [901, 461] width 290 height 68
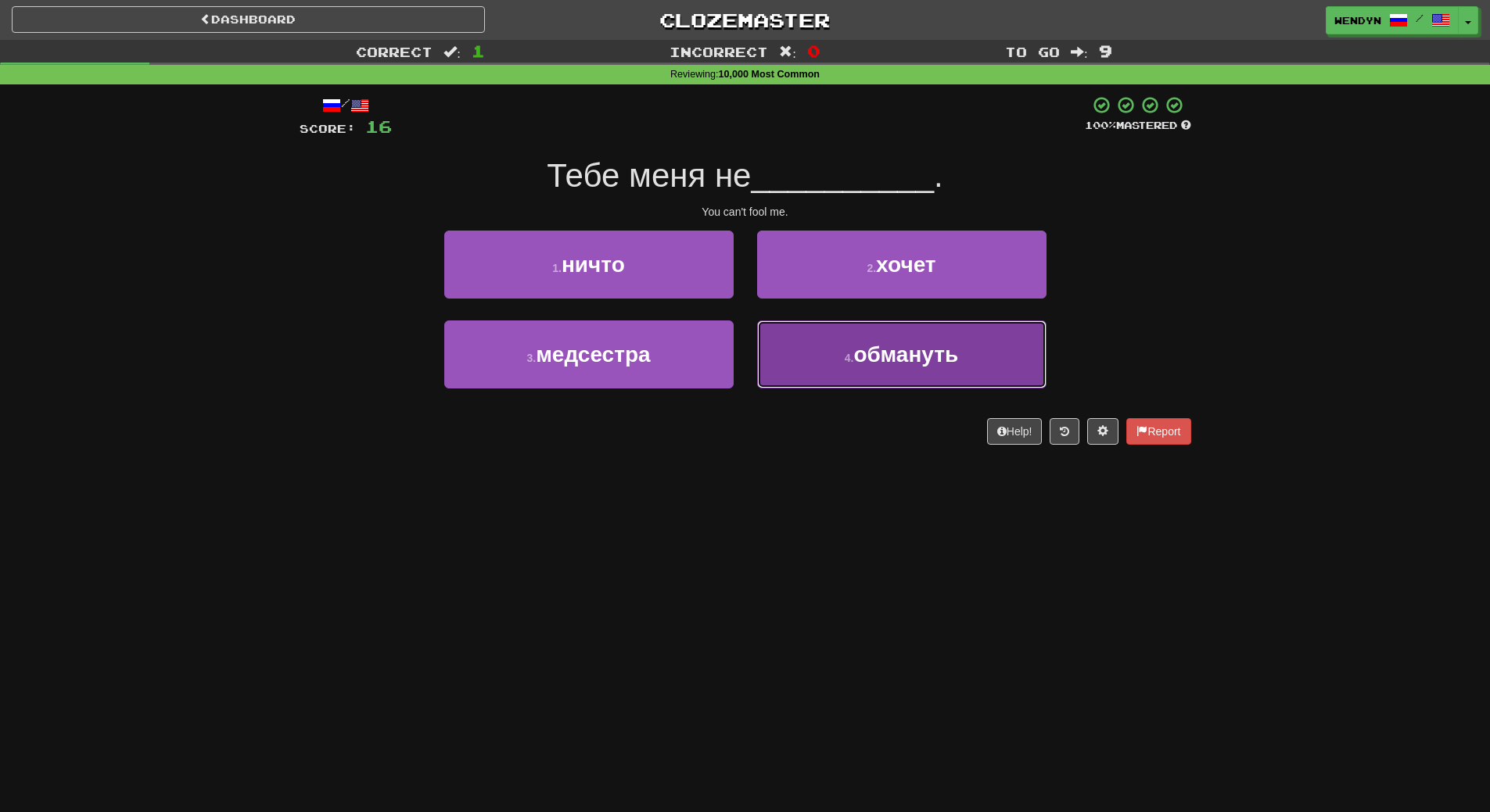
click at [875, 355] on span "обмануть" at bounding box center [905, 355] width 105 height 25
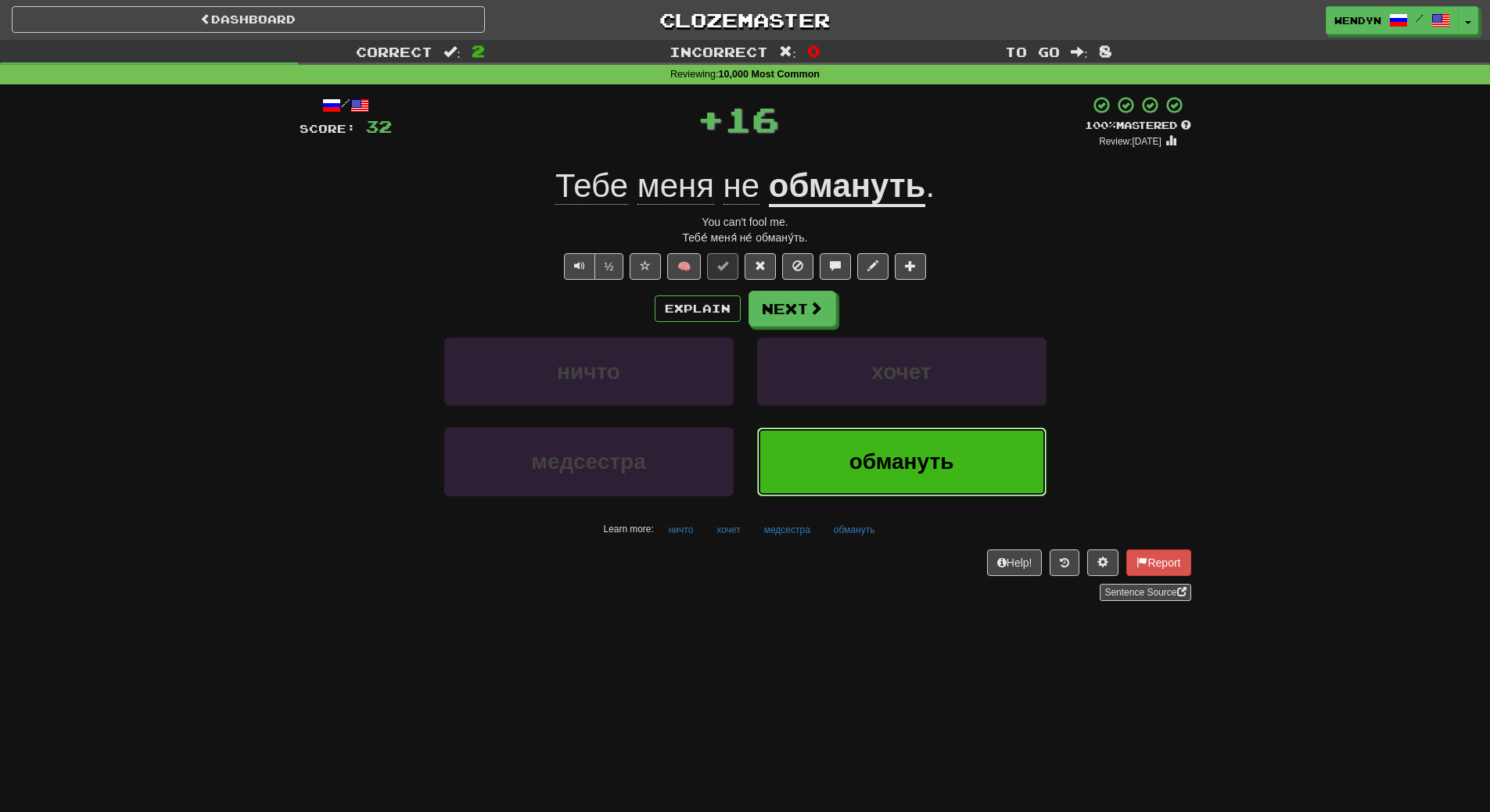
click at [866, 459] on span "обмануть" at bounding box center [901, 461] width 105 height 25
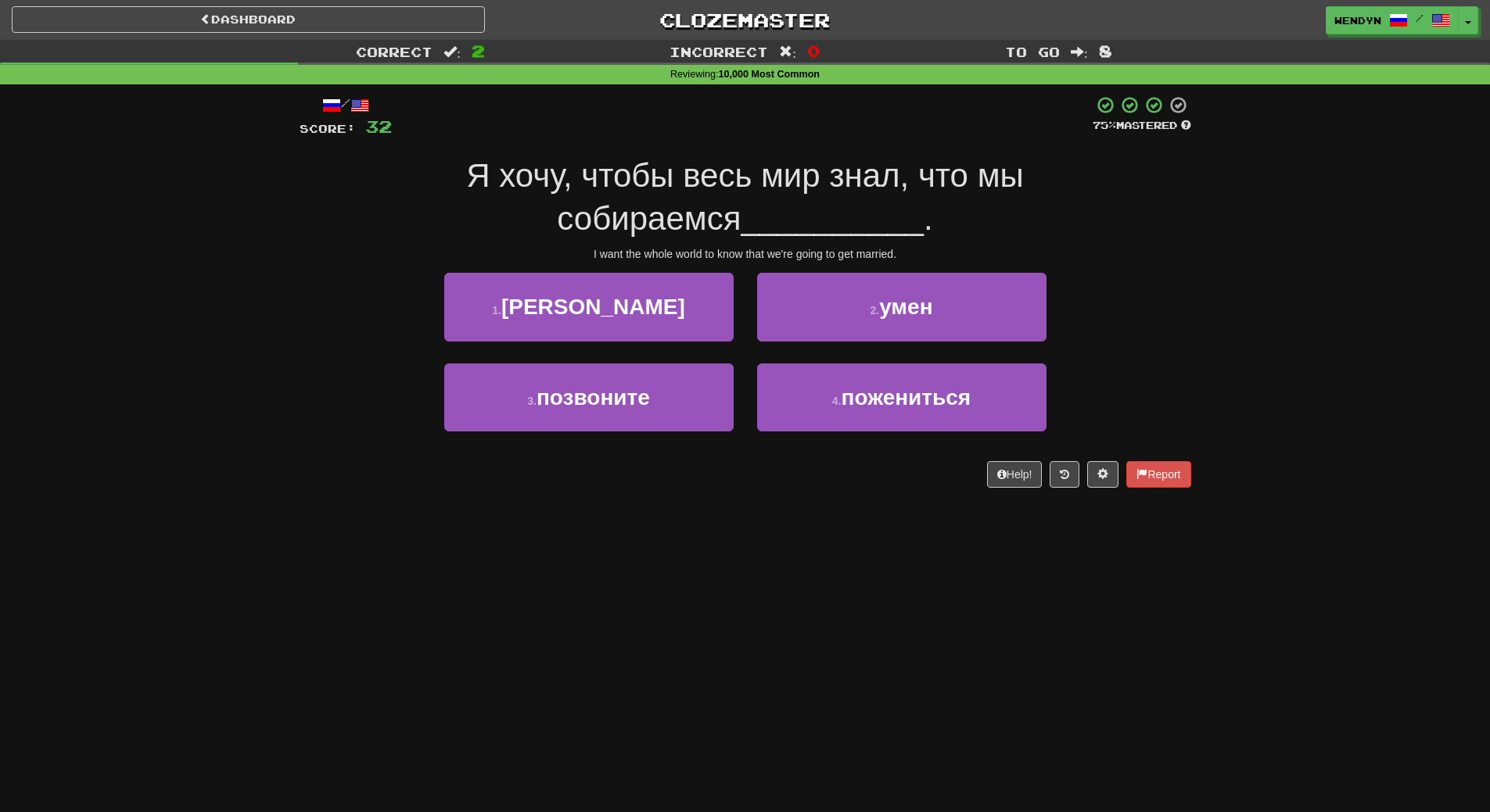
click at [904, 347] on div "2 . умен" at bounding box center [901, 317] width 313 height 90
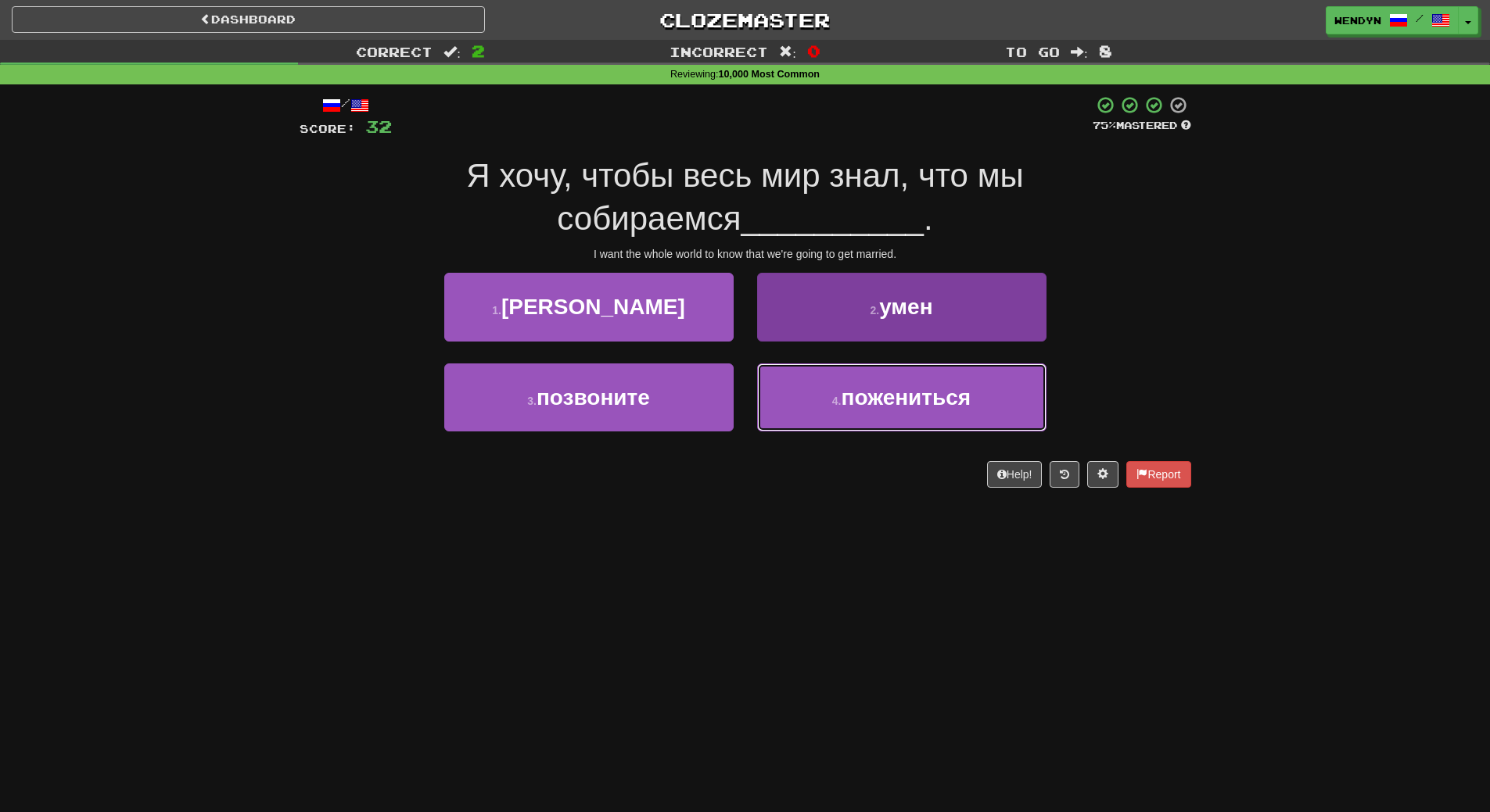
click at [898, 393] on span "пожениться" at bounding box center [905, 397] width 129 height 25
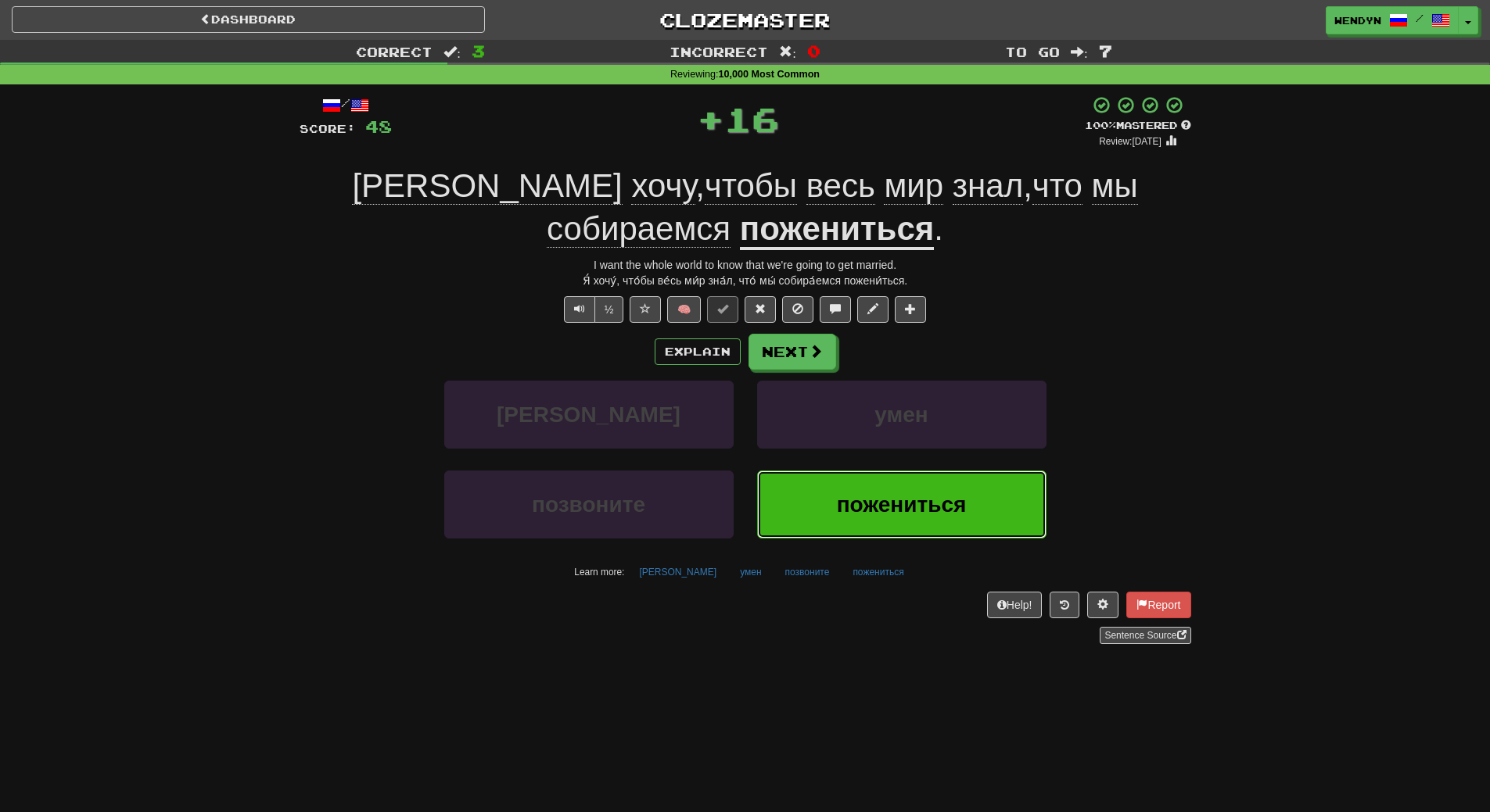
click at [898, 486] on button "пожениться" at bounding box center [901, 504] width 290 height 68
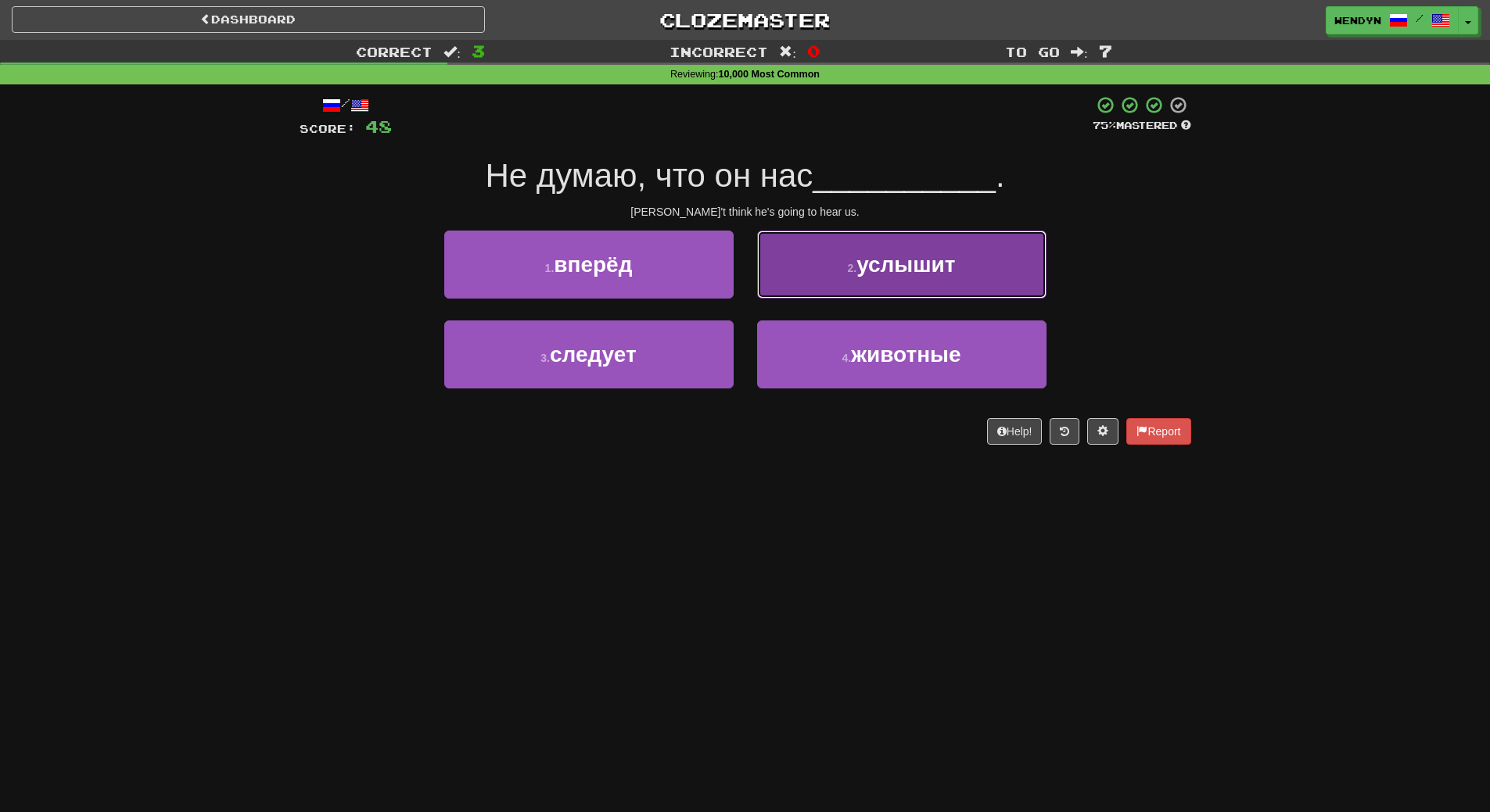
click at [919, 276] on span "услышит" at bounding box center [906, 265] width 99 height 25
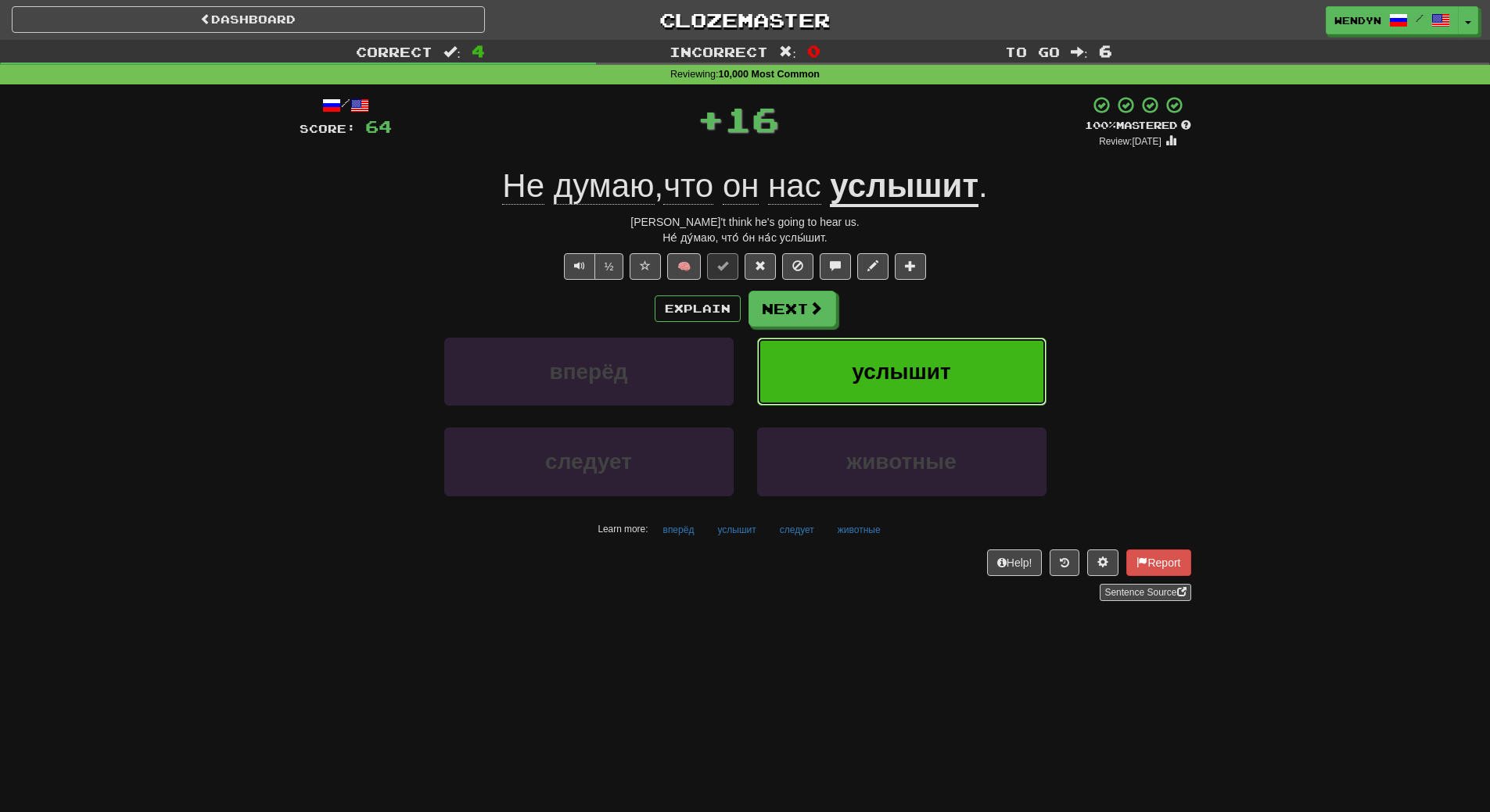
click at [920, 355] on button "услышит" at bounding box center [901, 371] width 290 height 68
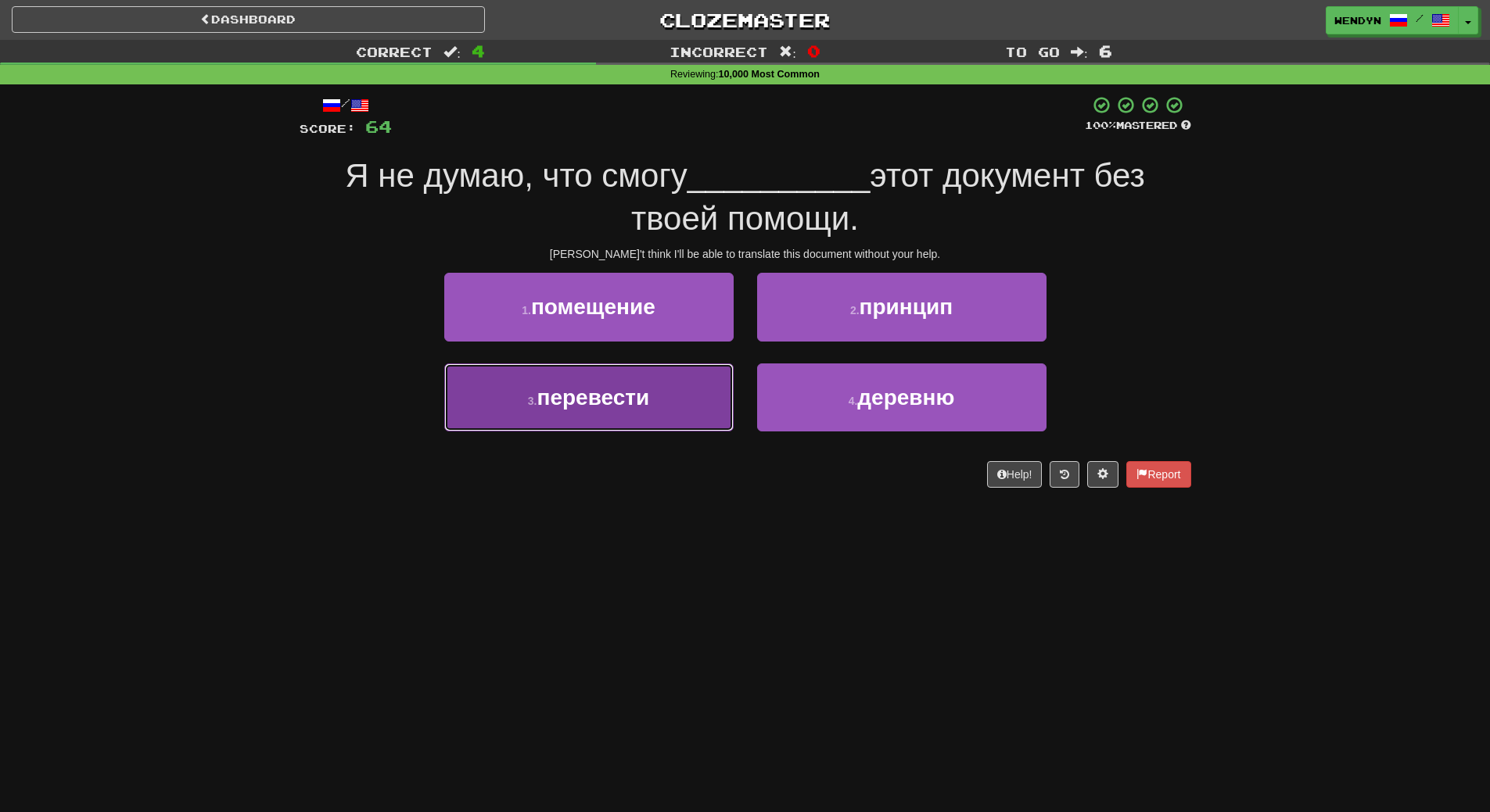
click at [665, 388] on button "3 . перевести" at bounding box center [588, 397] width 290 height 68
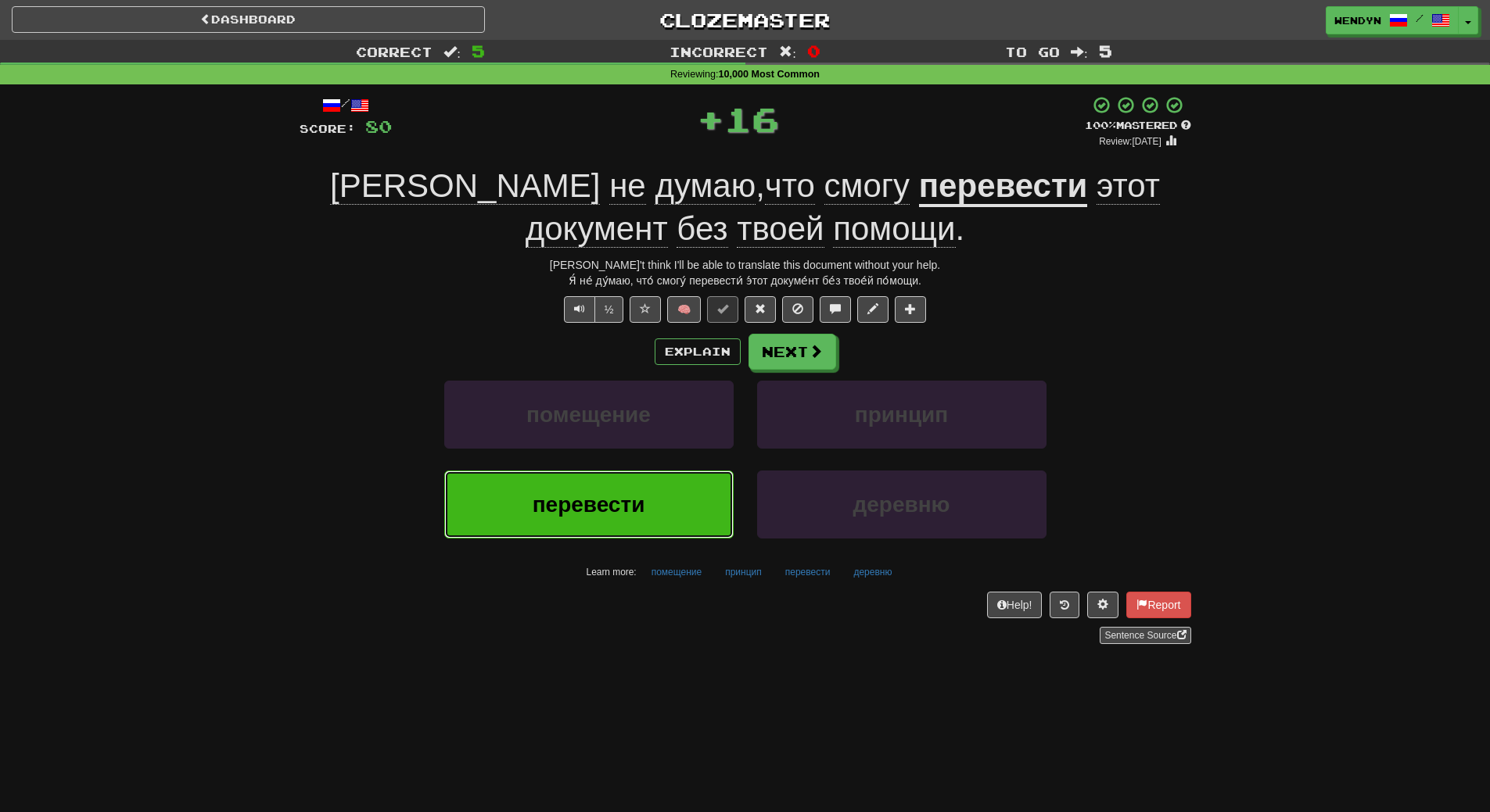
click at [648, 478] on button "перевести" at bounding box center [588, 504] width 290 height 68
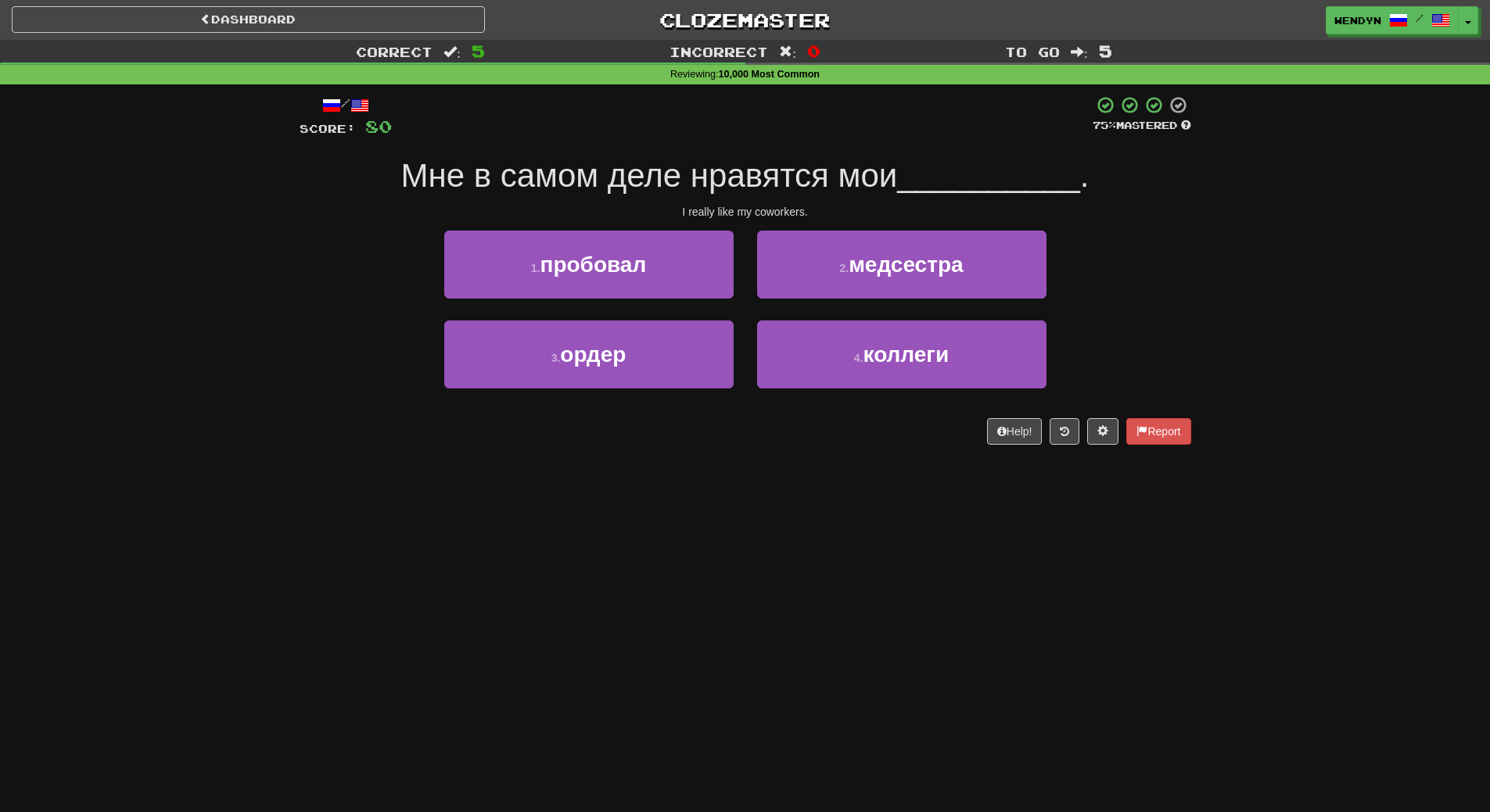
click at [438, 548] on div "Dashboard Clozemaster WendyN / Toggle Dropdown Dashboard Leaderboard Activity F…" at bounding box center [745, 406] width 1490 height 812
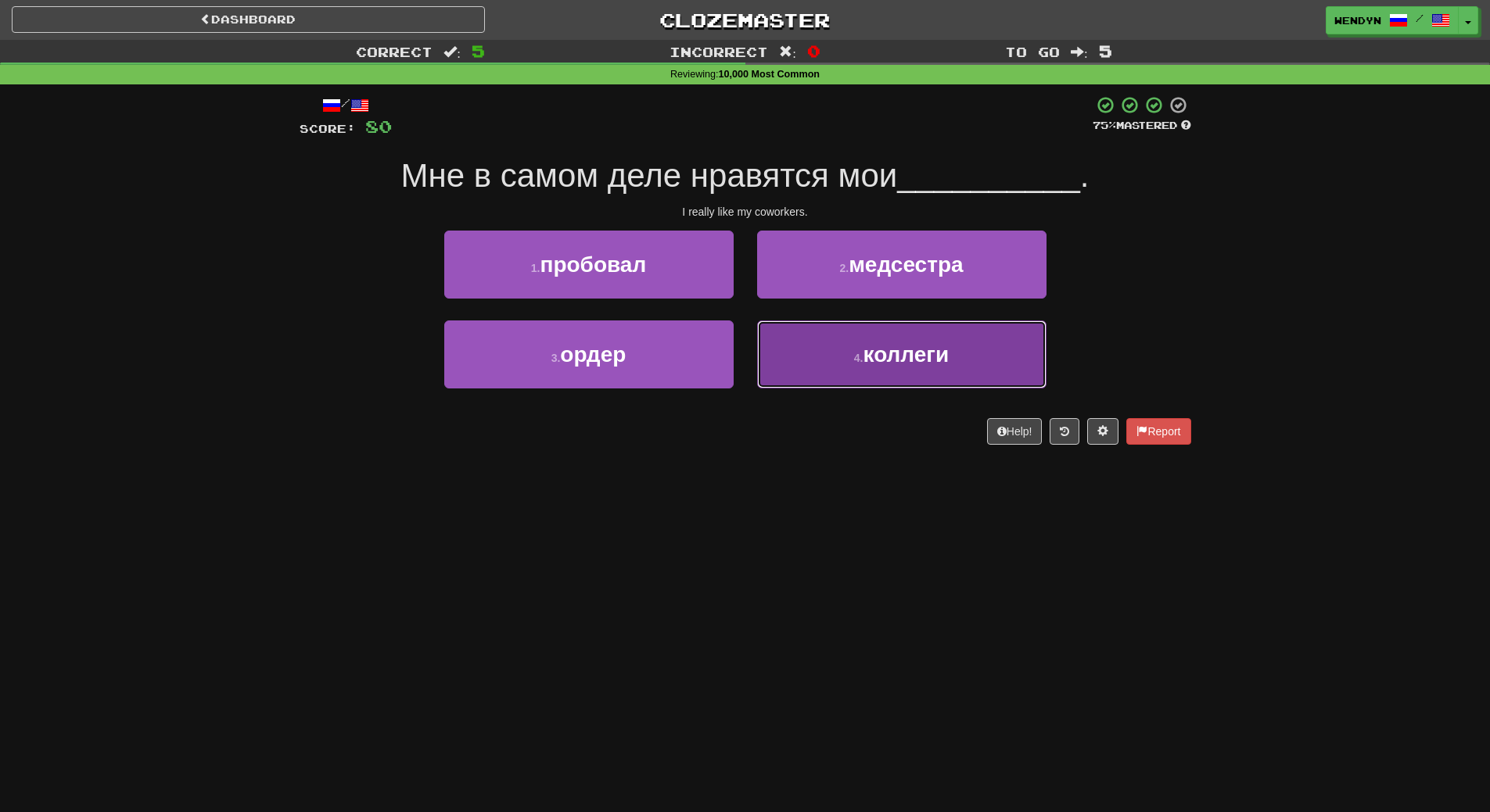
click at [871, 351] on span "коллеги" at bounding box center [905, 355] width 86 height 25
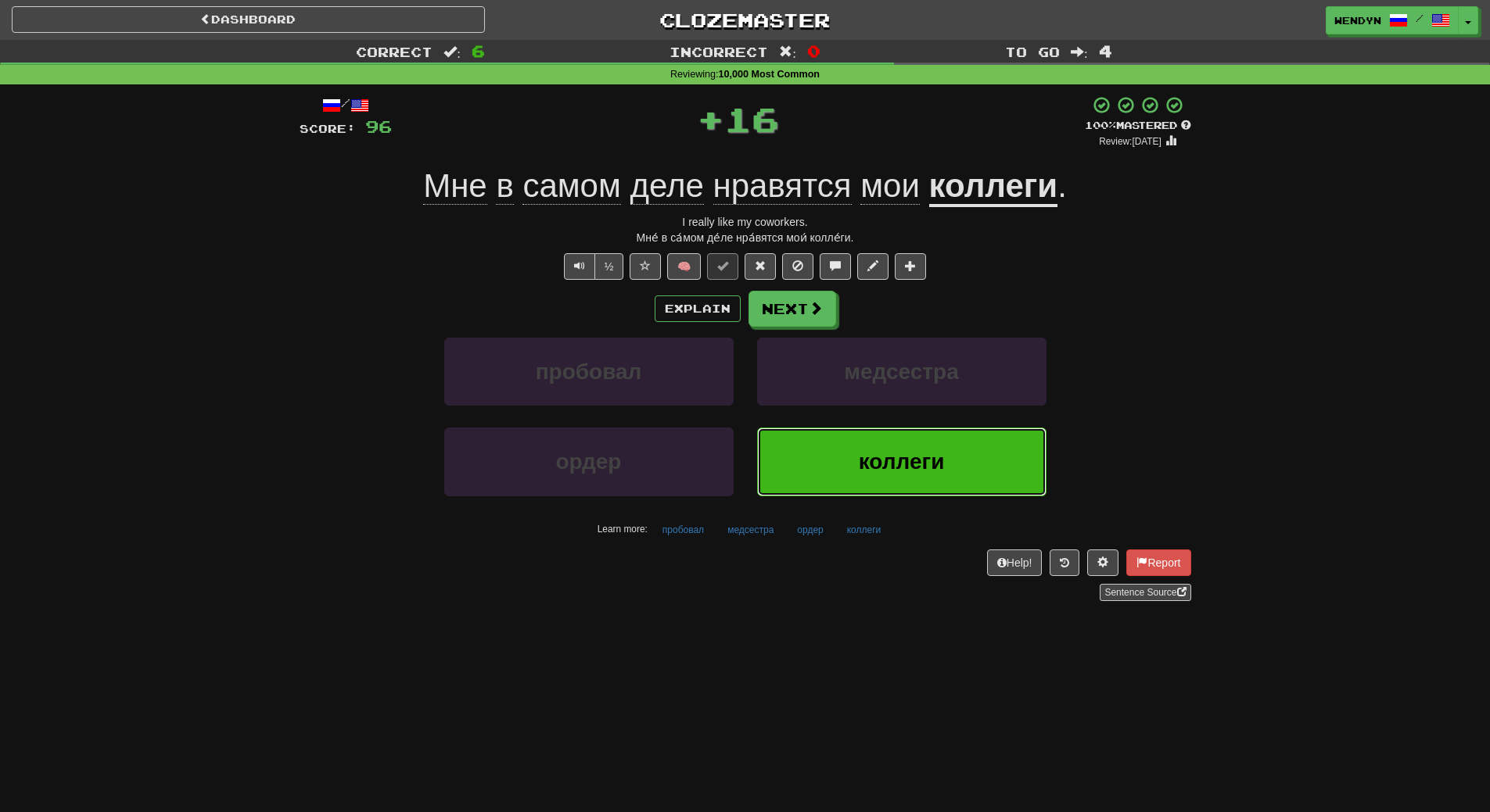
click at [882, 463] on span "коллеги" at bounding box center [901, 461] width 86 height 25
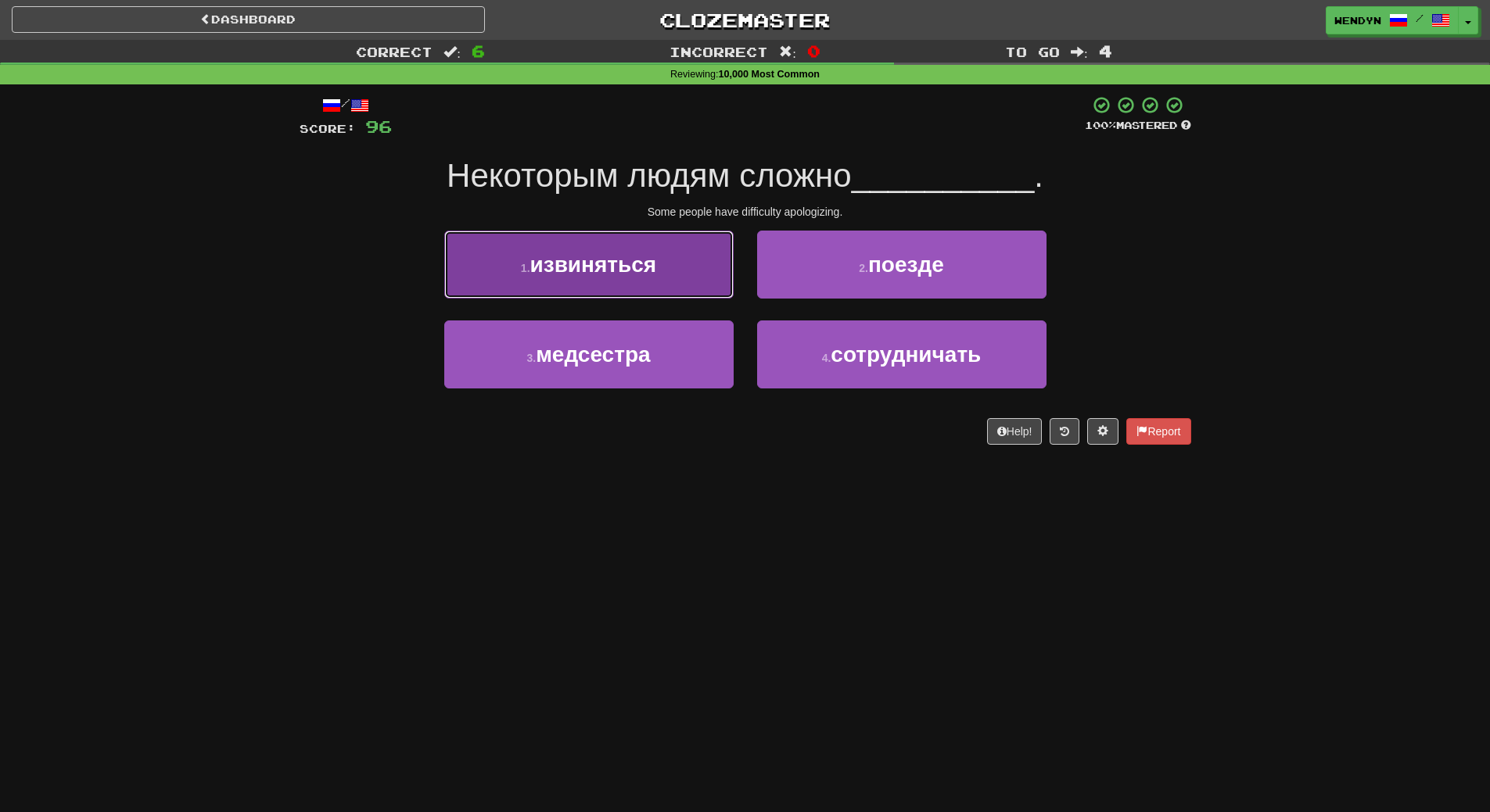
click at [657, 267] on span "извиняться" at bounding box center [594, 265] width 126 height 25
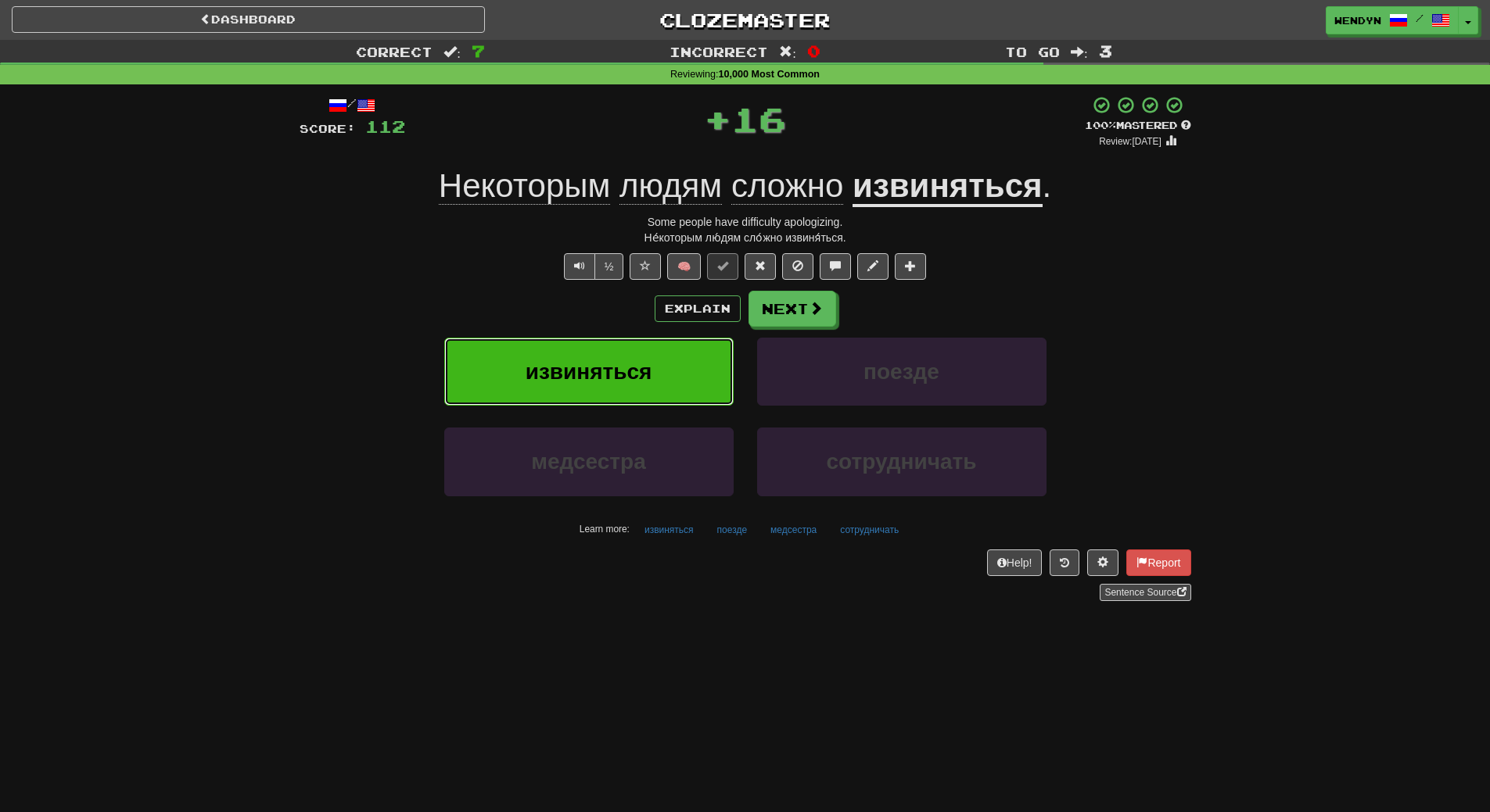
click at [669, 360] on button "извиняться" at bounding box center [588, 371] width 290 height 68
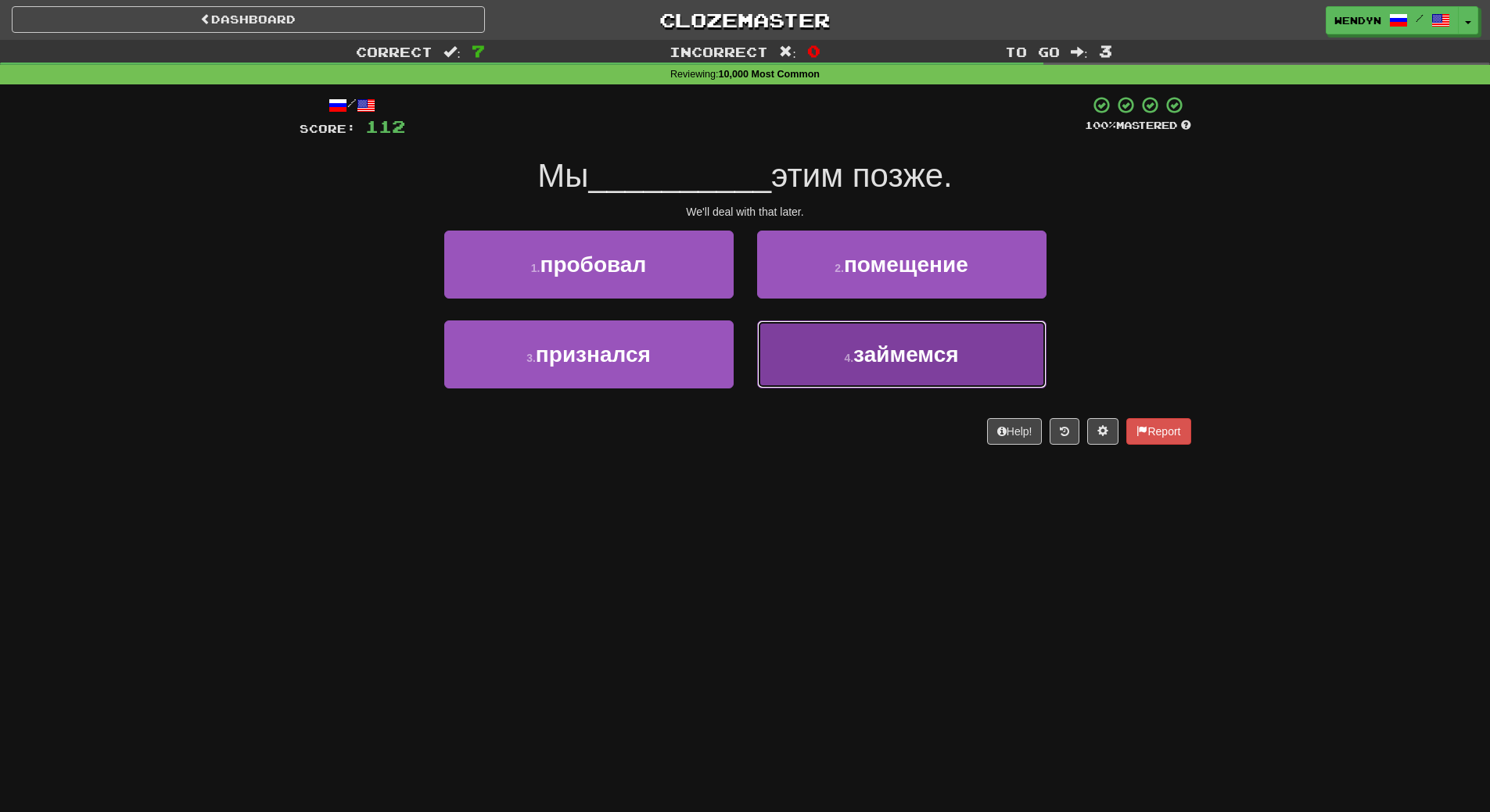
click at [885, 383] on button "4 . займемся" at bounding box center [901, 354] width 290 height 68
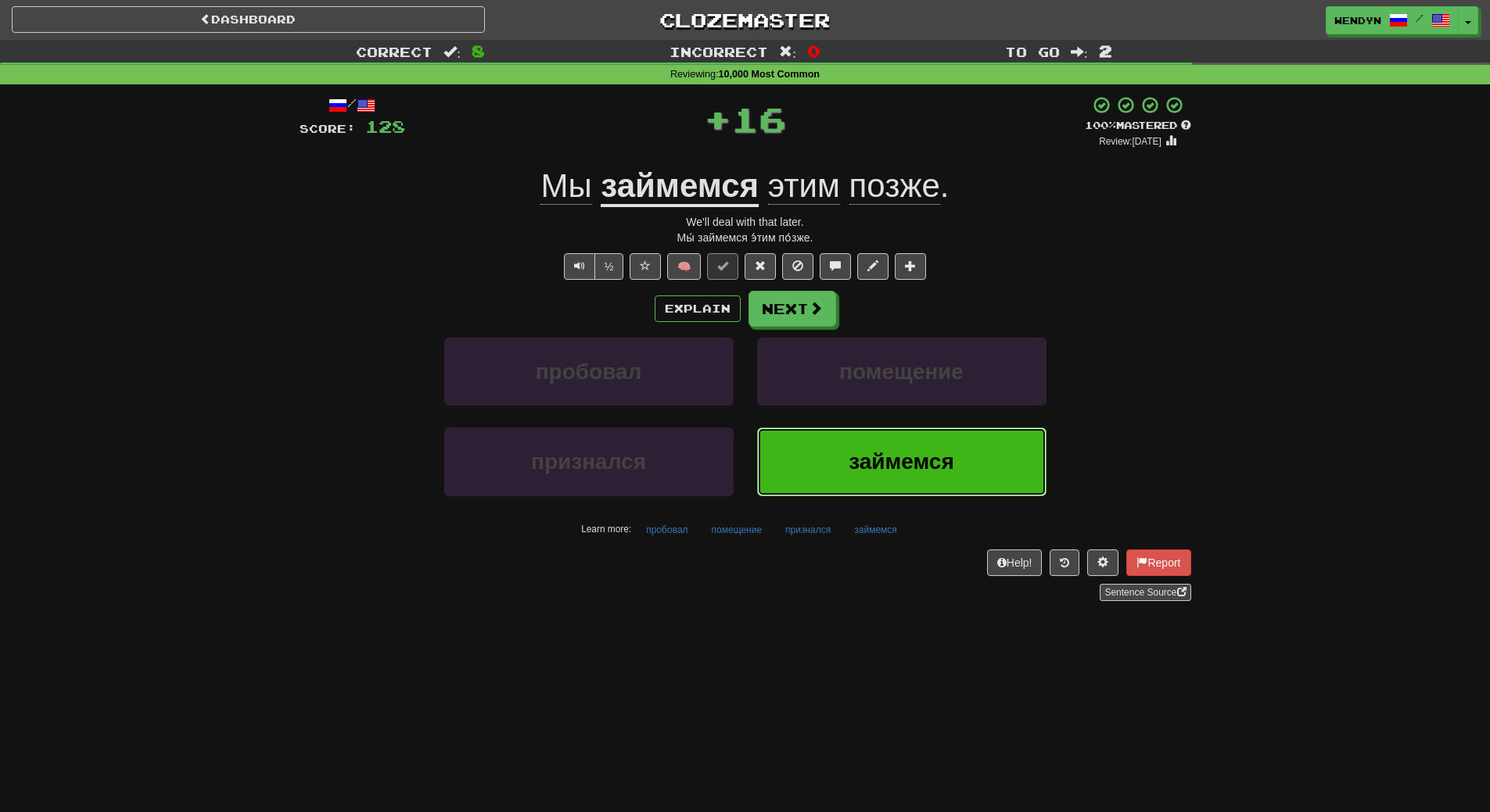
click at [864, 470] on span "займемся" at bounding box center [901, 461] width 106 height 25
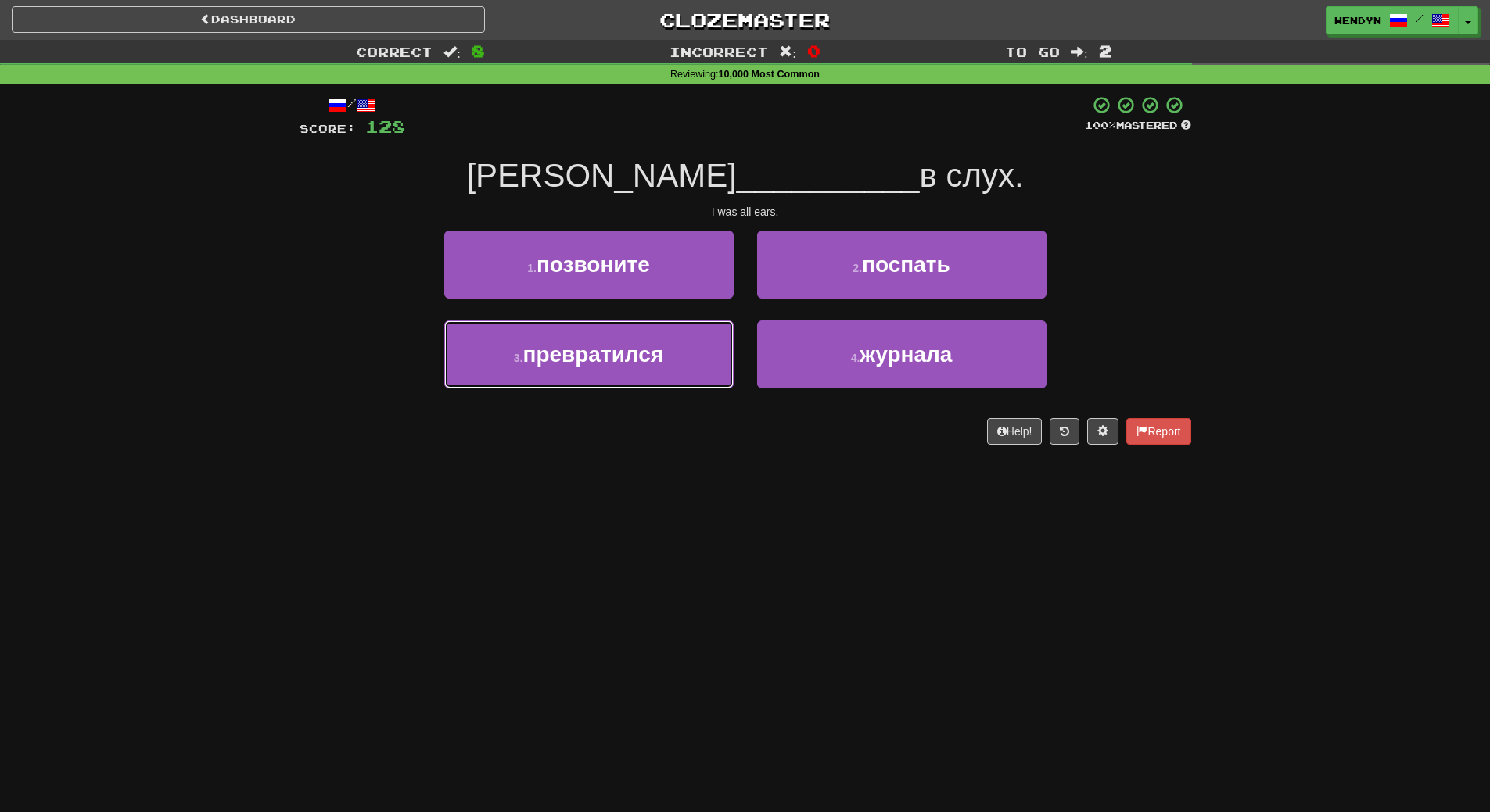
drag, startPoint x: 662, startPoint y: 359, endPoint x: 641, endPoint y: 580, distance: 222.0
click at [641, 580] on div "Dashboard Clozemaster WendyN / Toggle Dropdown Dashboard Leaderboard Activity F…" at bounding box center [745, 406] width 1490 height 812
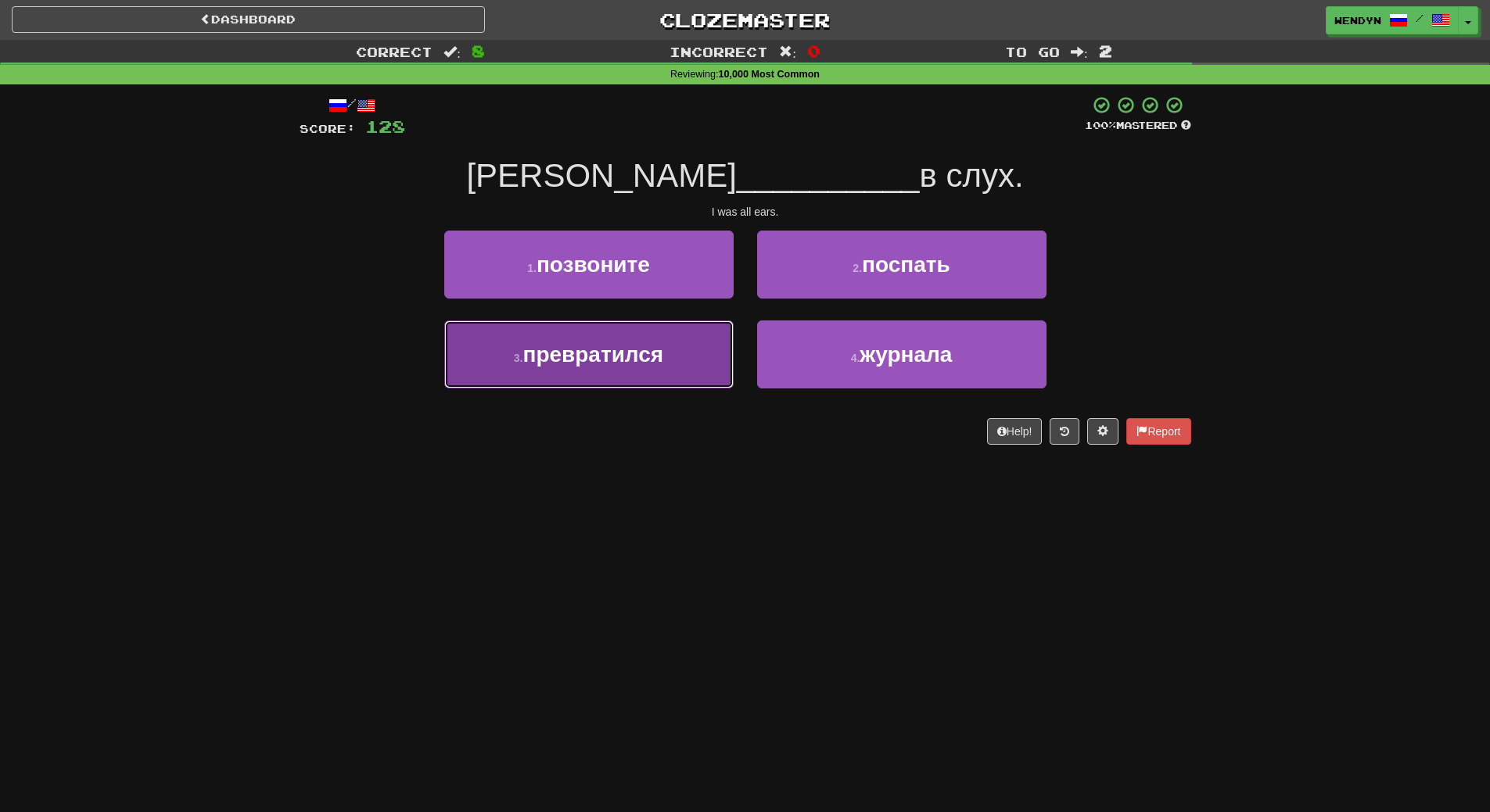
click at [602, 369] on button "3 . превратился" at bounding box center [588, 354] width 290 height 68
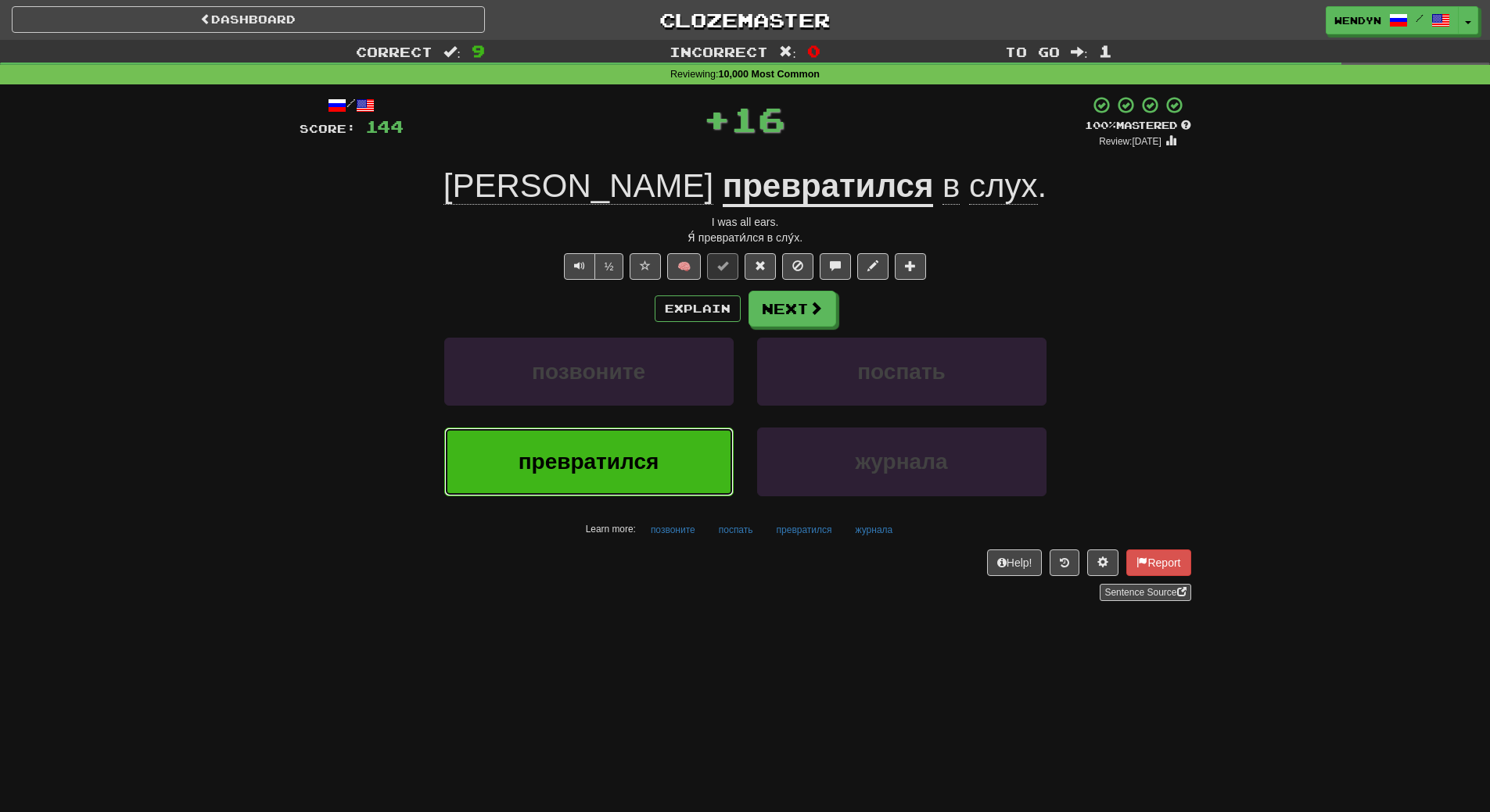
click at [603, 479] on button "превратился" at bounding box center [588, 461] width 290 height 68
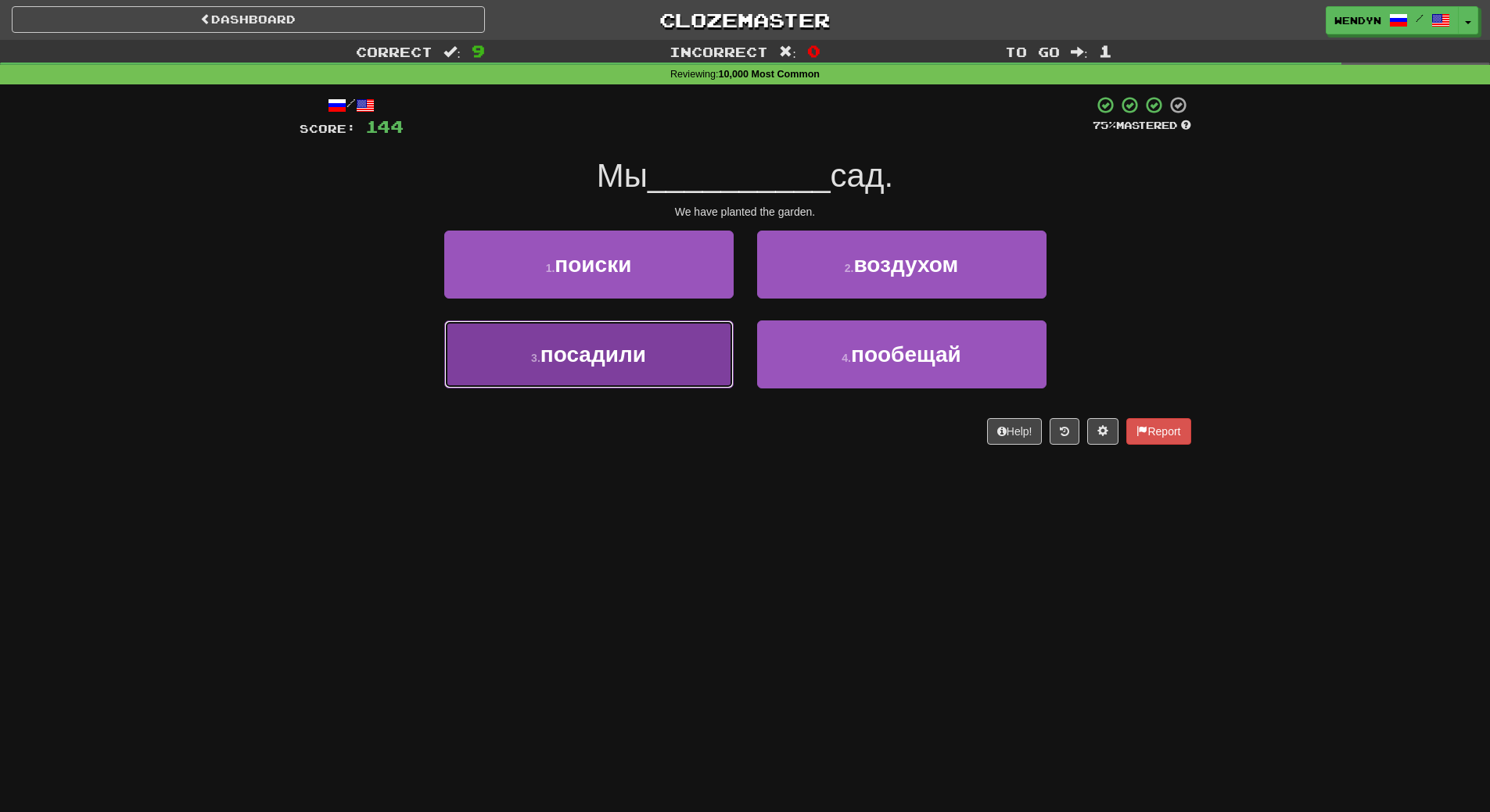
click at [613, 358] on span "посадили" at bounding box center [593, 355] width 106 height 25
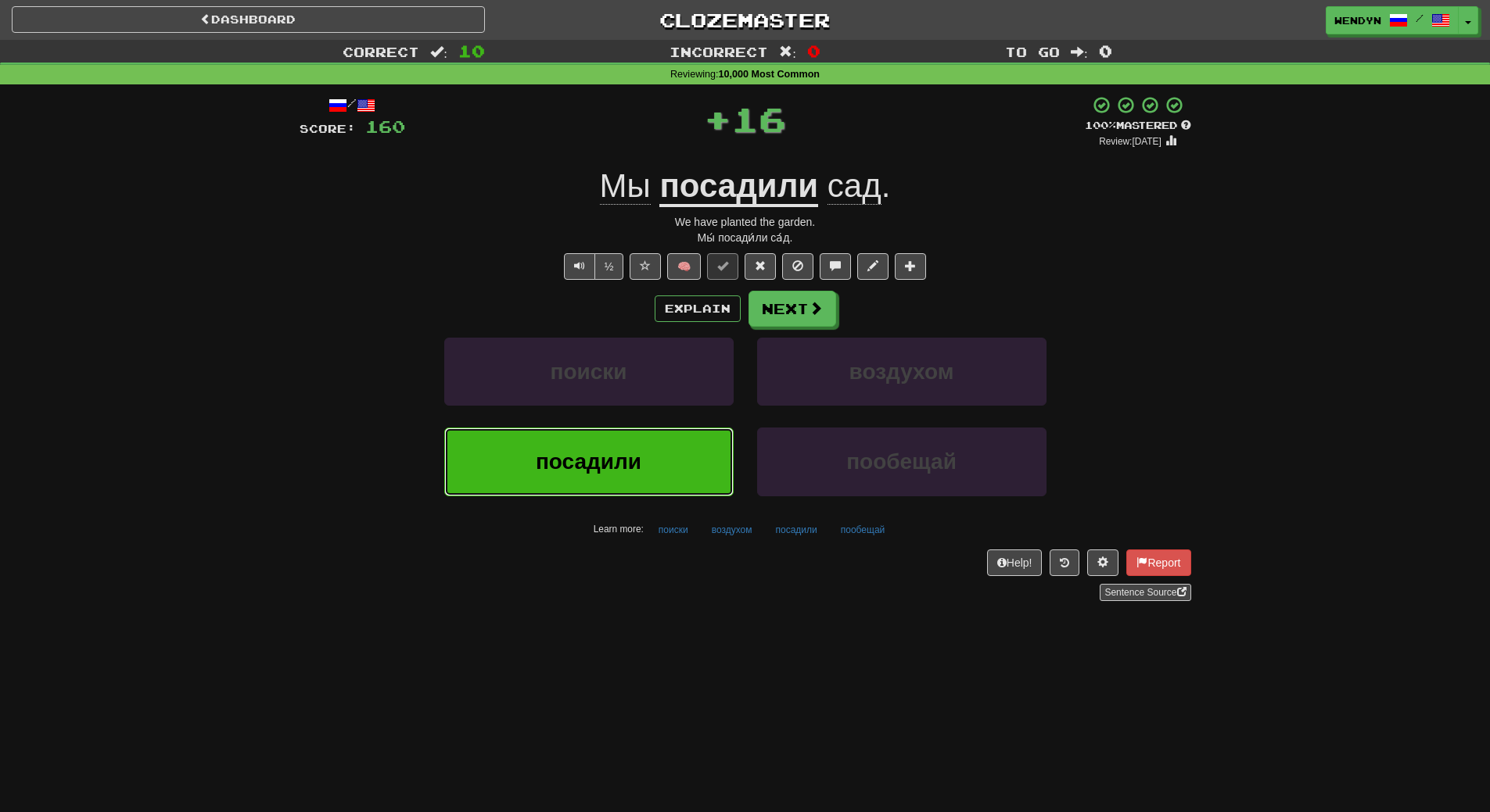
click at [611, 457] on span "посадили" at bounding box center [588, 461] width 106 height 25
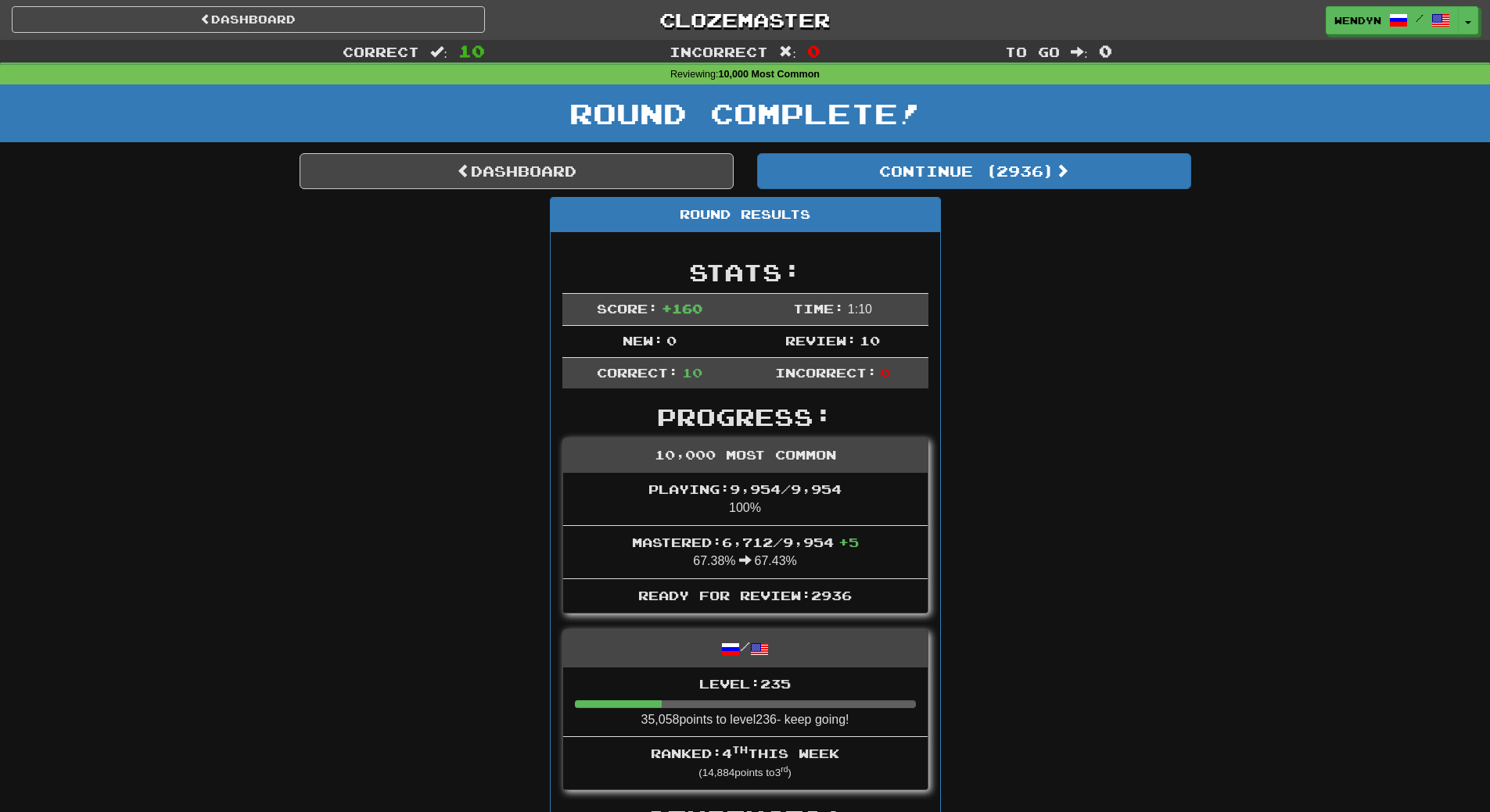
click at [596, 172] on link "Dashboard" at bounding box center [516, 171] width 434 height 36
